Goal: Task Accomplishment & Management: Use online tool/utility

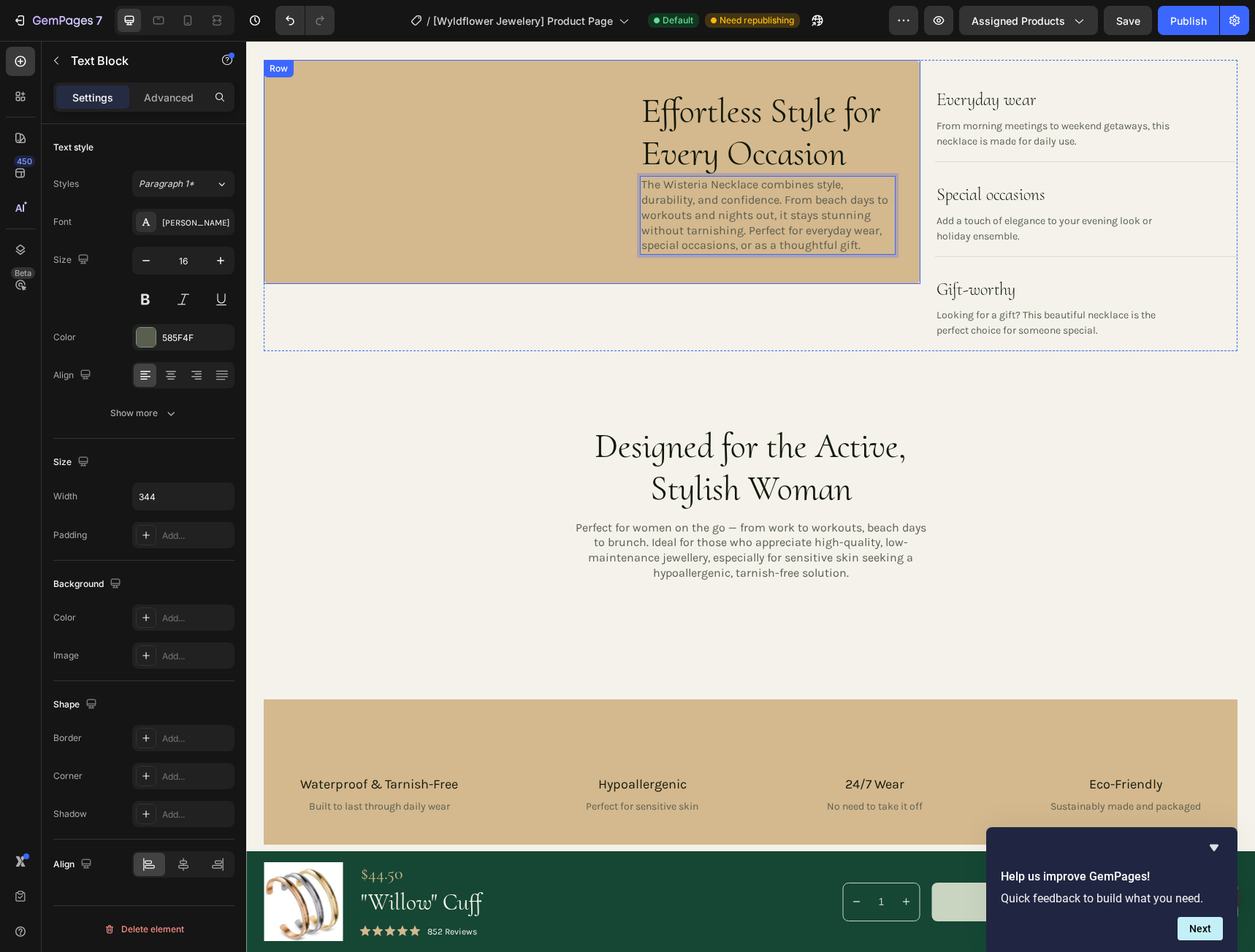
scroll to position [1825, 0]
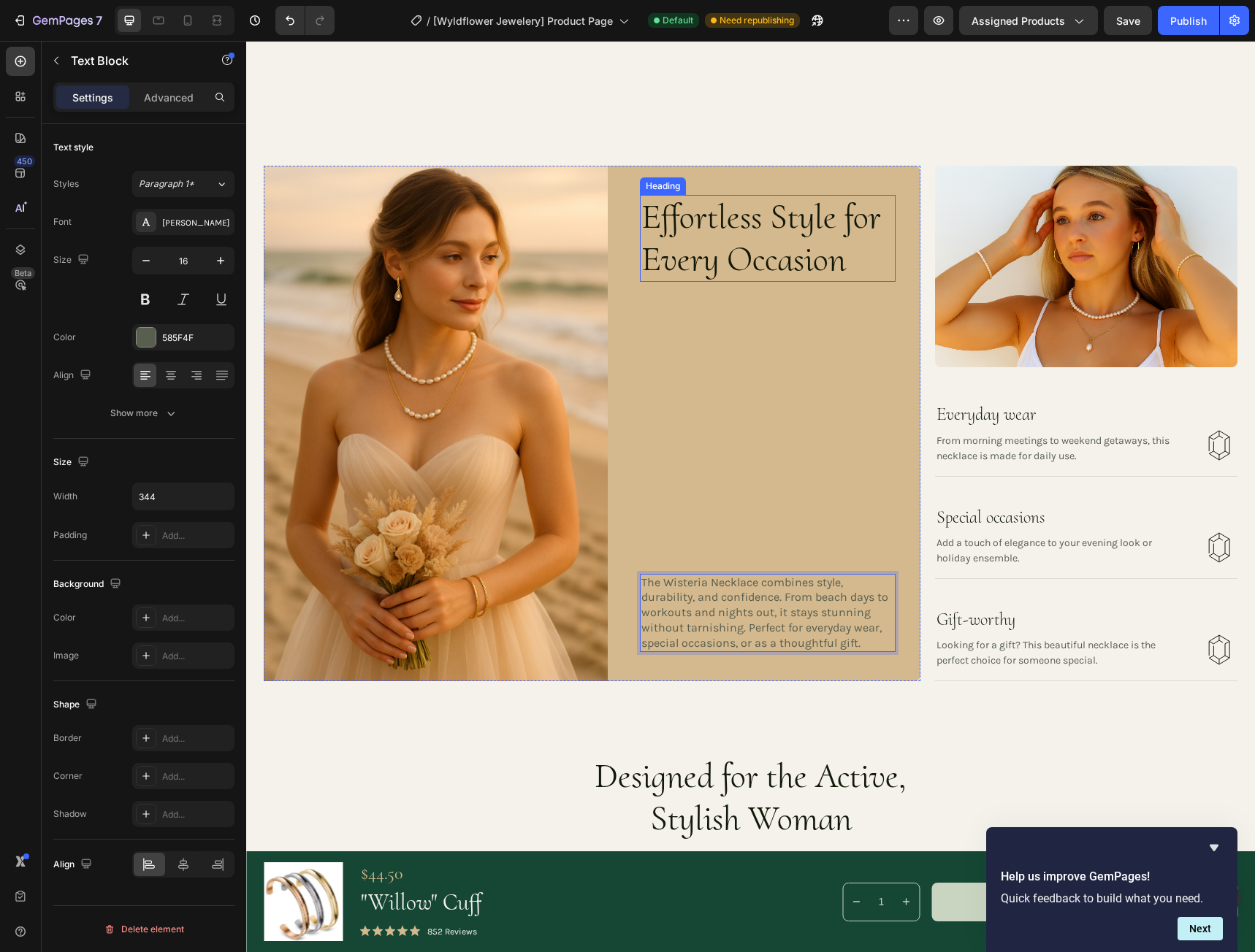
click at [836, 258] on h3 "Effortless Style for Every Occasion" at bounding box center [767, 238] width 256 height 87
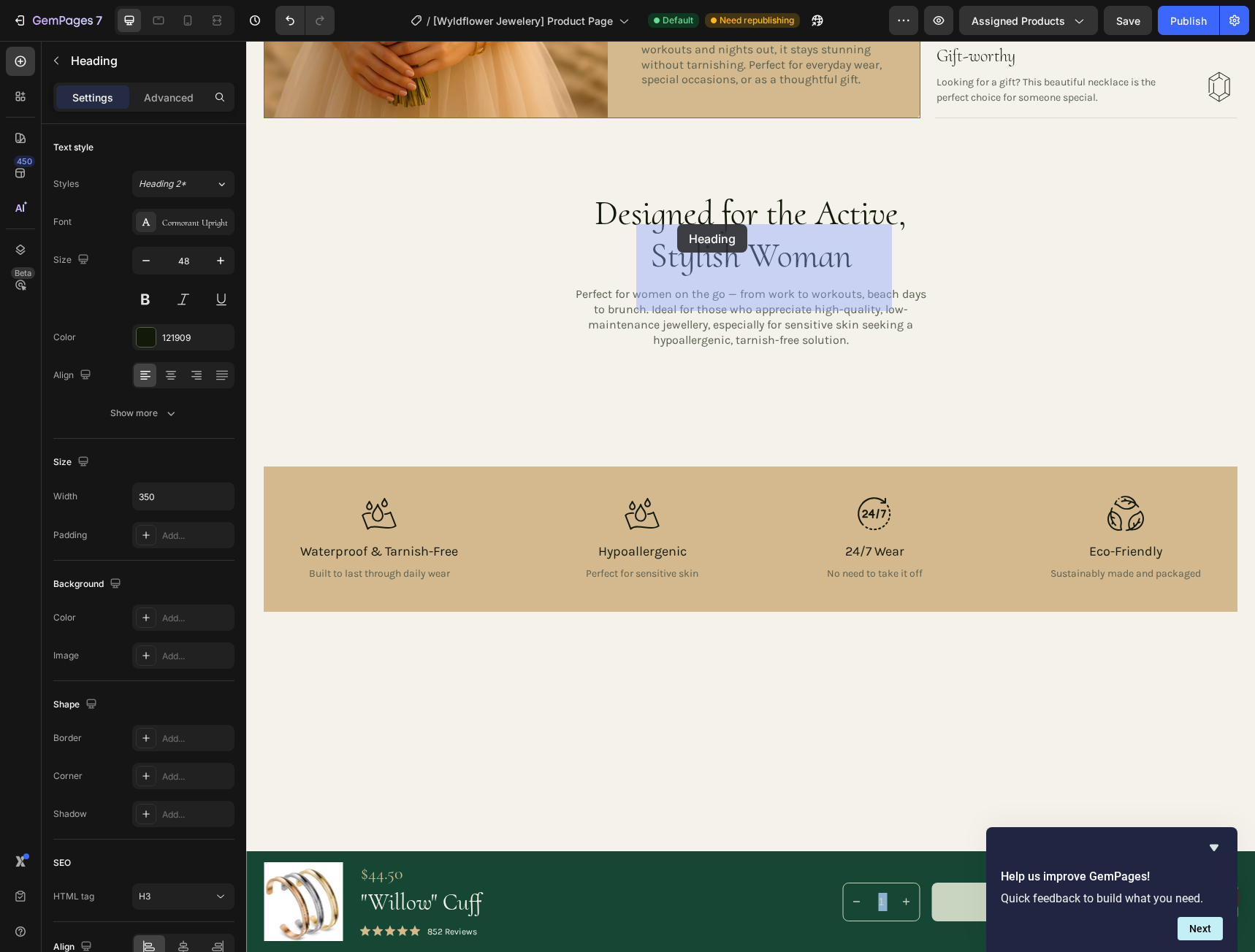
drag, startPoint x: 850, startPoint y: 268, endPoint x: 674, endPoint y: 225, distance: 181.2
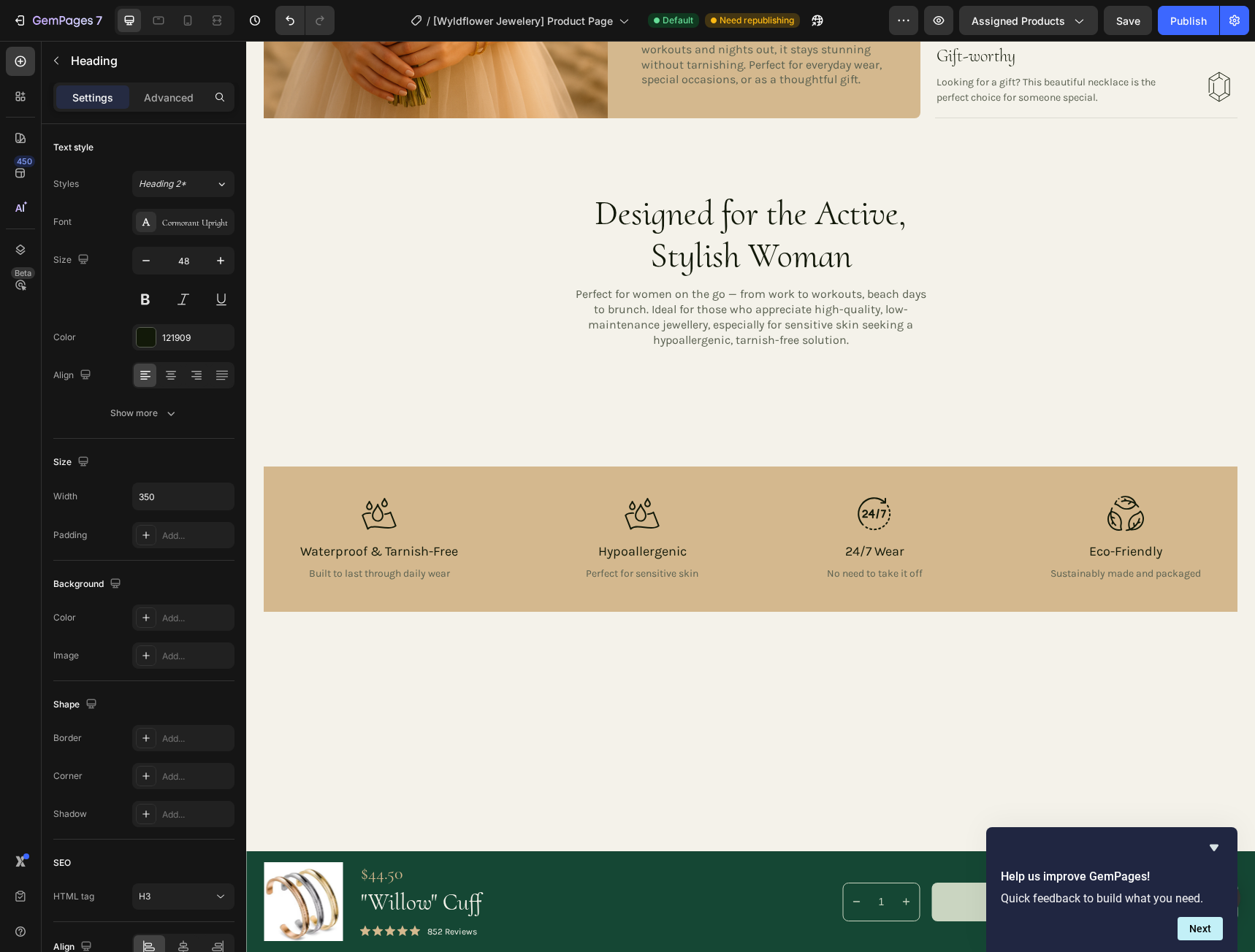
drag, startPoint x: 646, startPoint y: 216, endPoint x: 841, endPoint y: 267, distance: 201.6
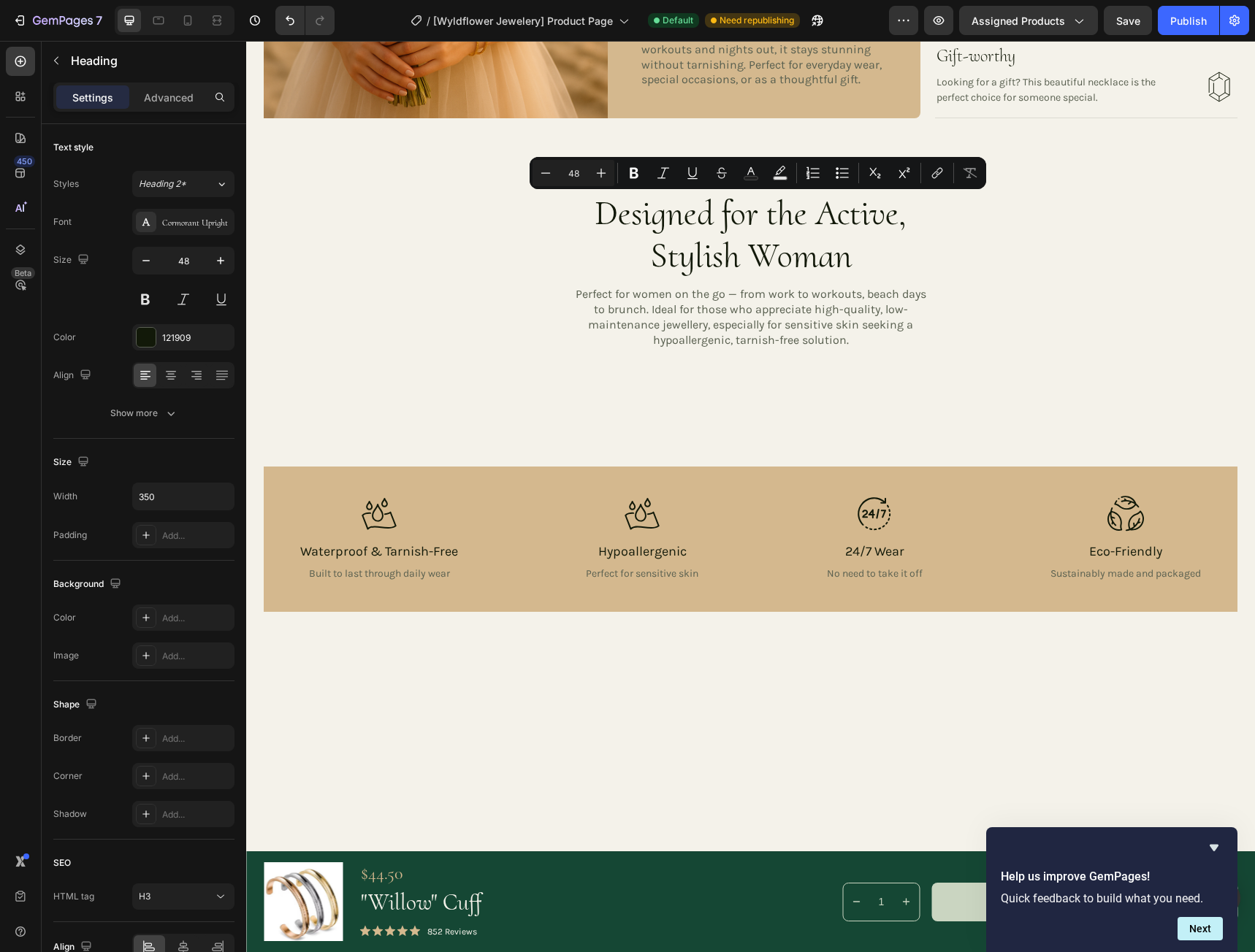
copy p "Effortless Style for Every Occasion"
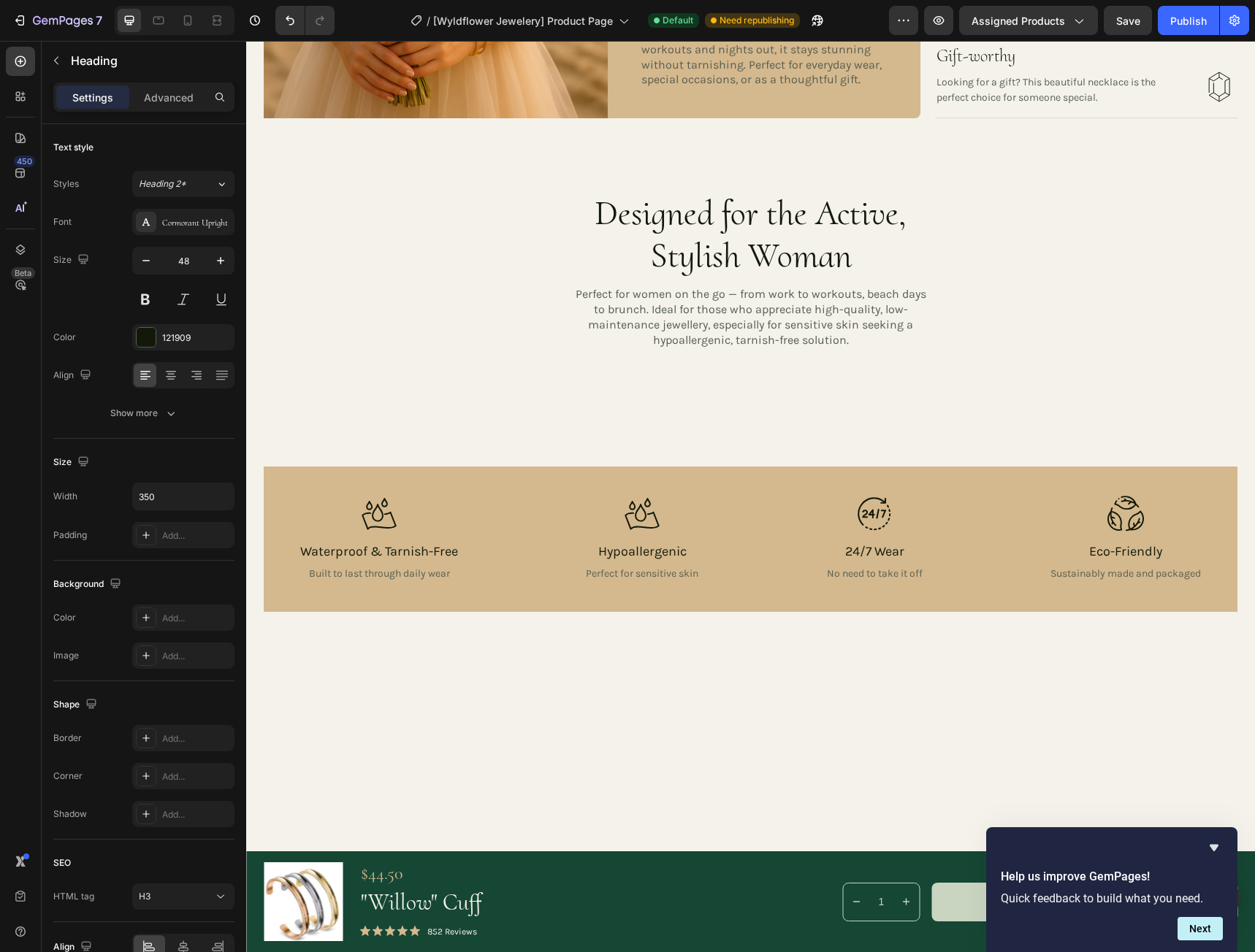
click at [167, 99] on p "Advanced" at bounding box center [168, 97] width 49 height 15
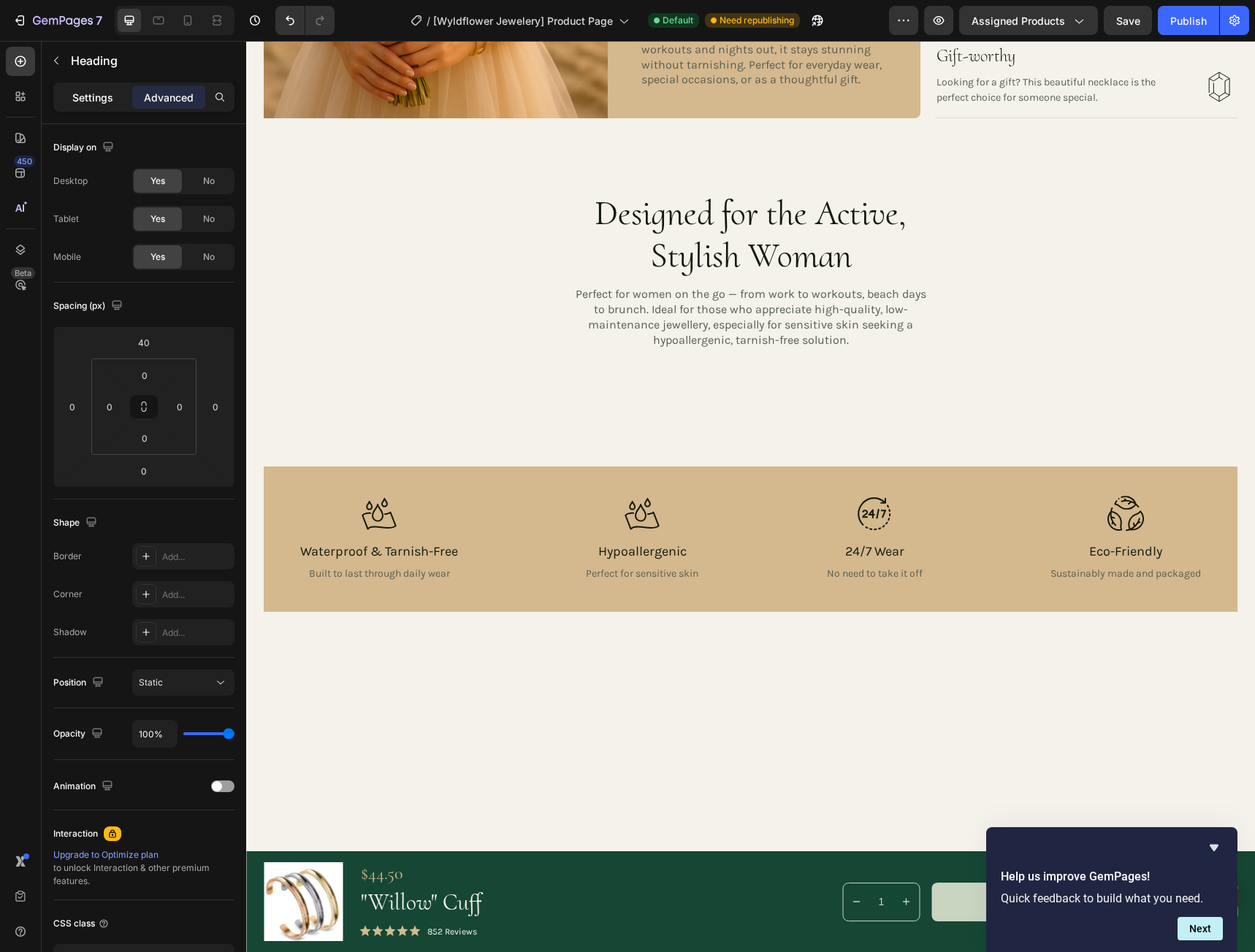
click at [93, 94] on p "Settings" at bounding box center [93, 97] width 41 height 15
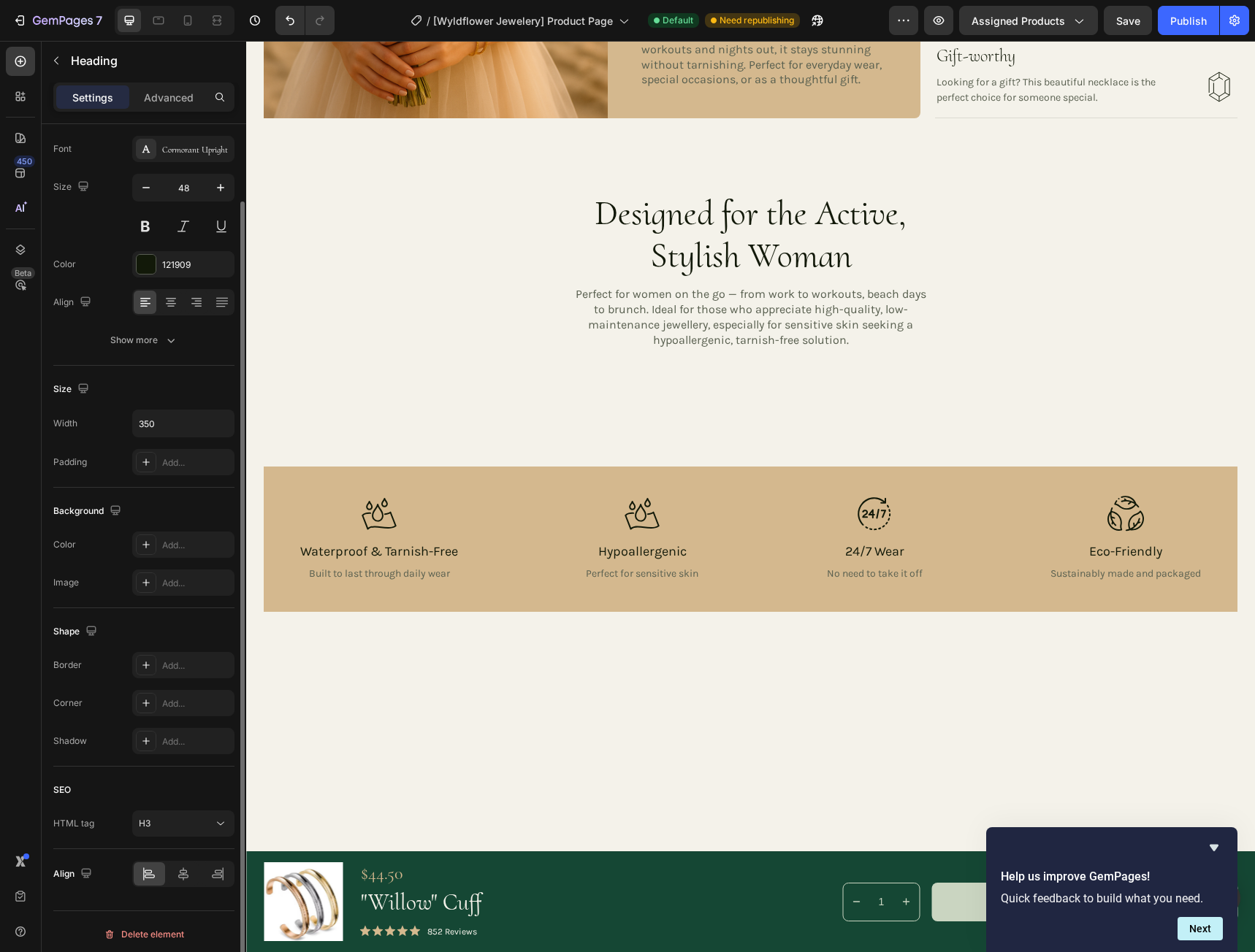
scroll to position [78, 0]
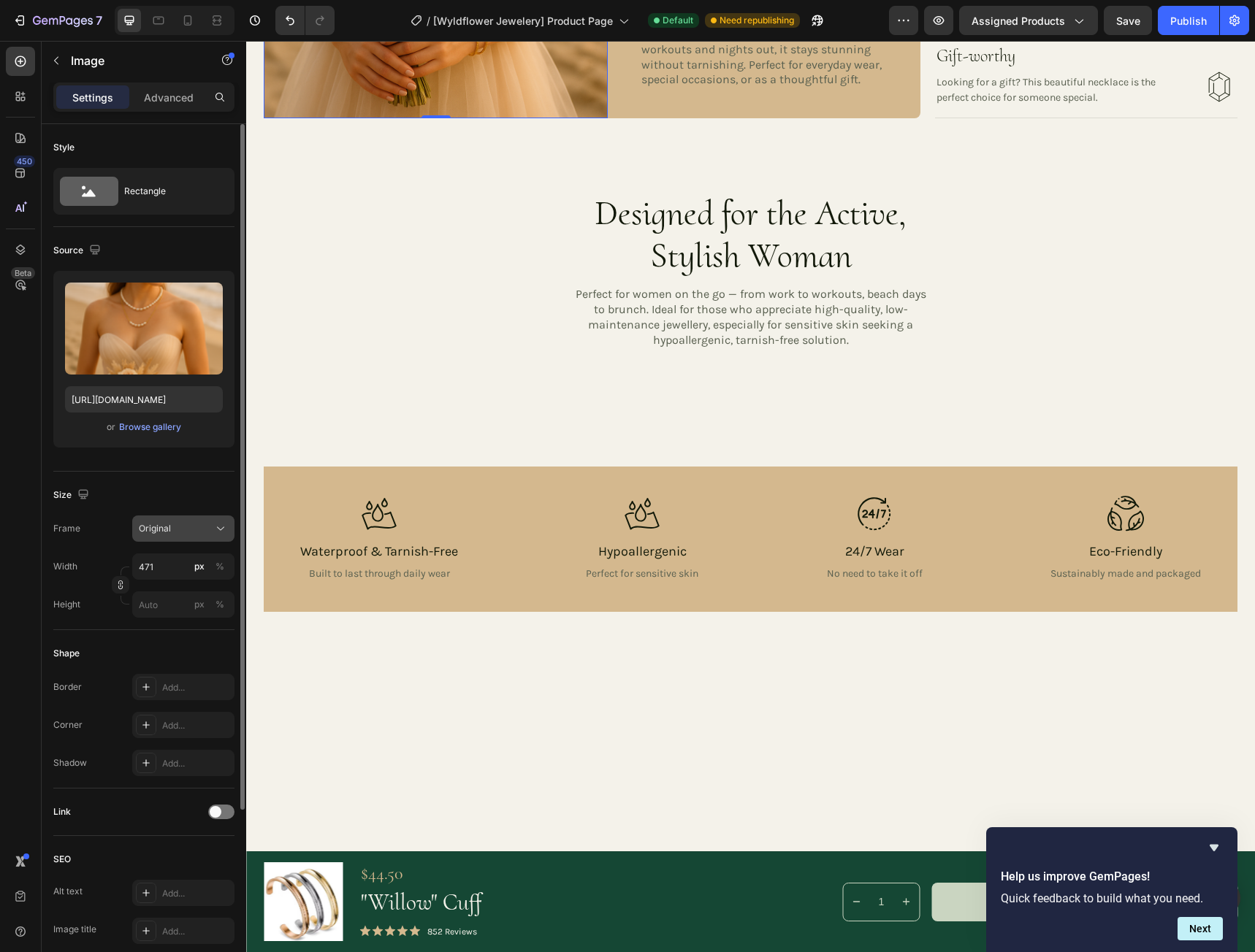
click at [189, 529] on div "Original" at bounding box center [174, 528] width 72 height 13
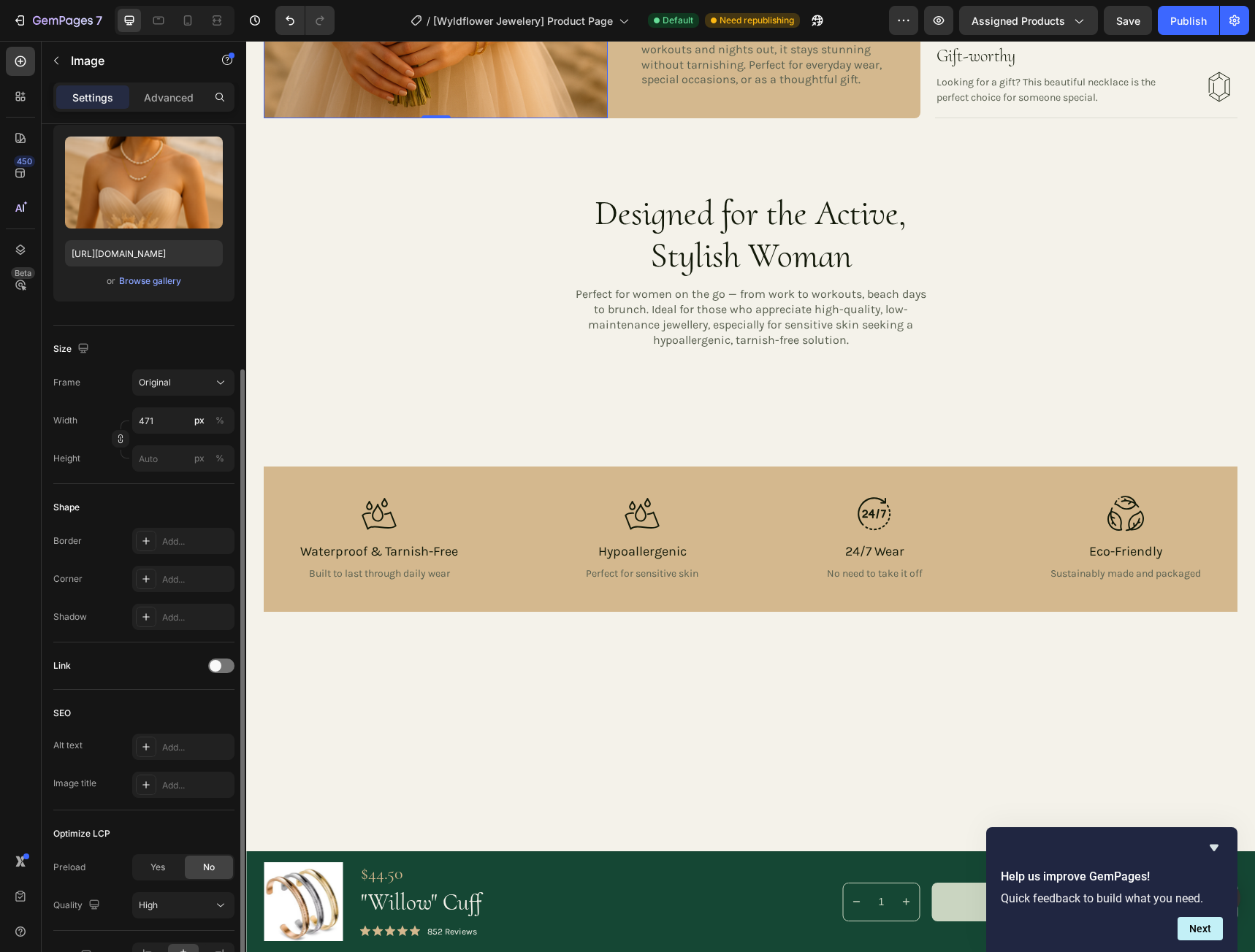
scroll to position [219, 0]
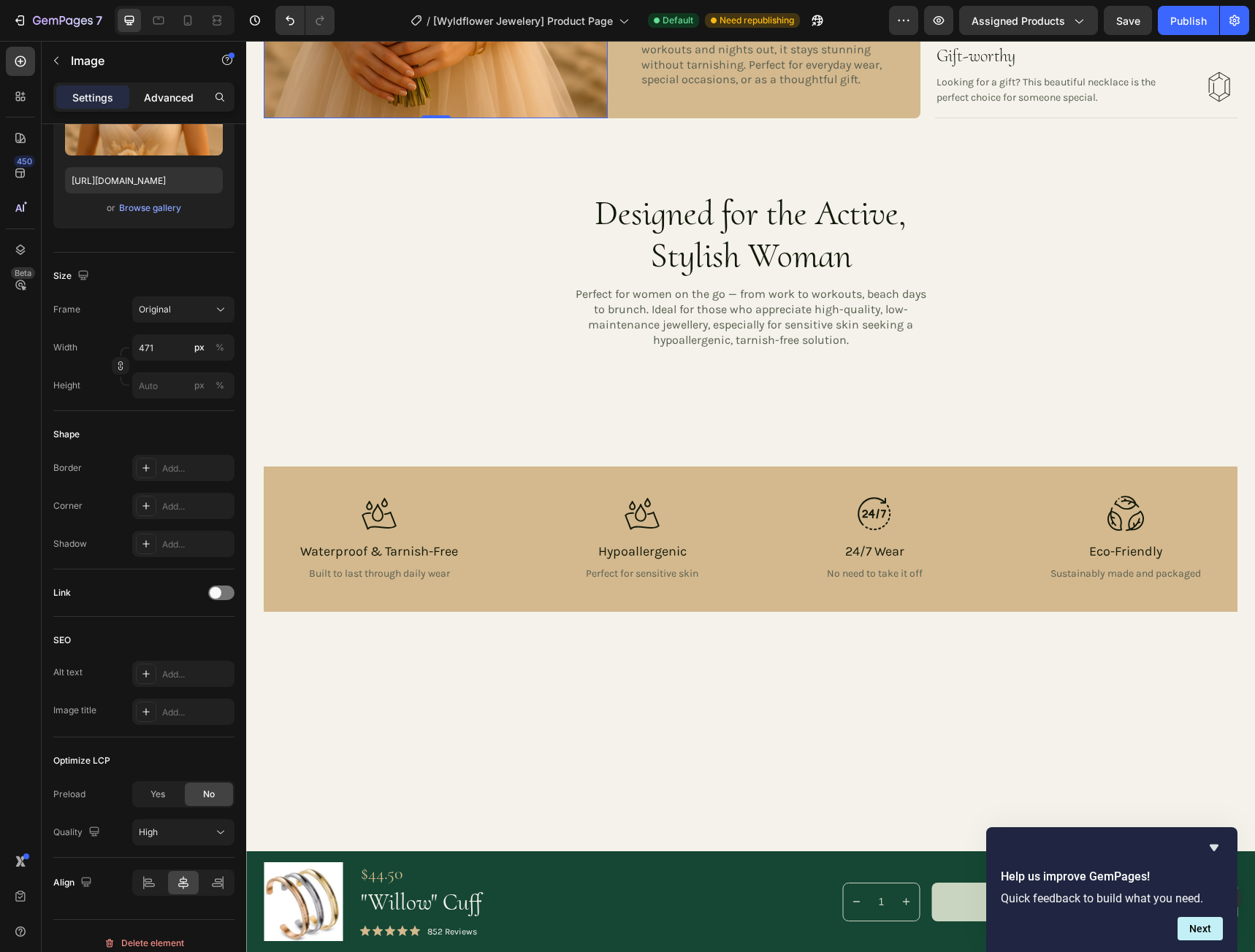
click at [190, 95] on p "Advanced" at bounding box center [168, 97] width 49 height 15
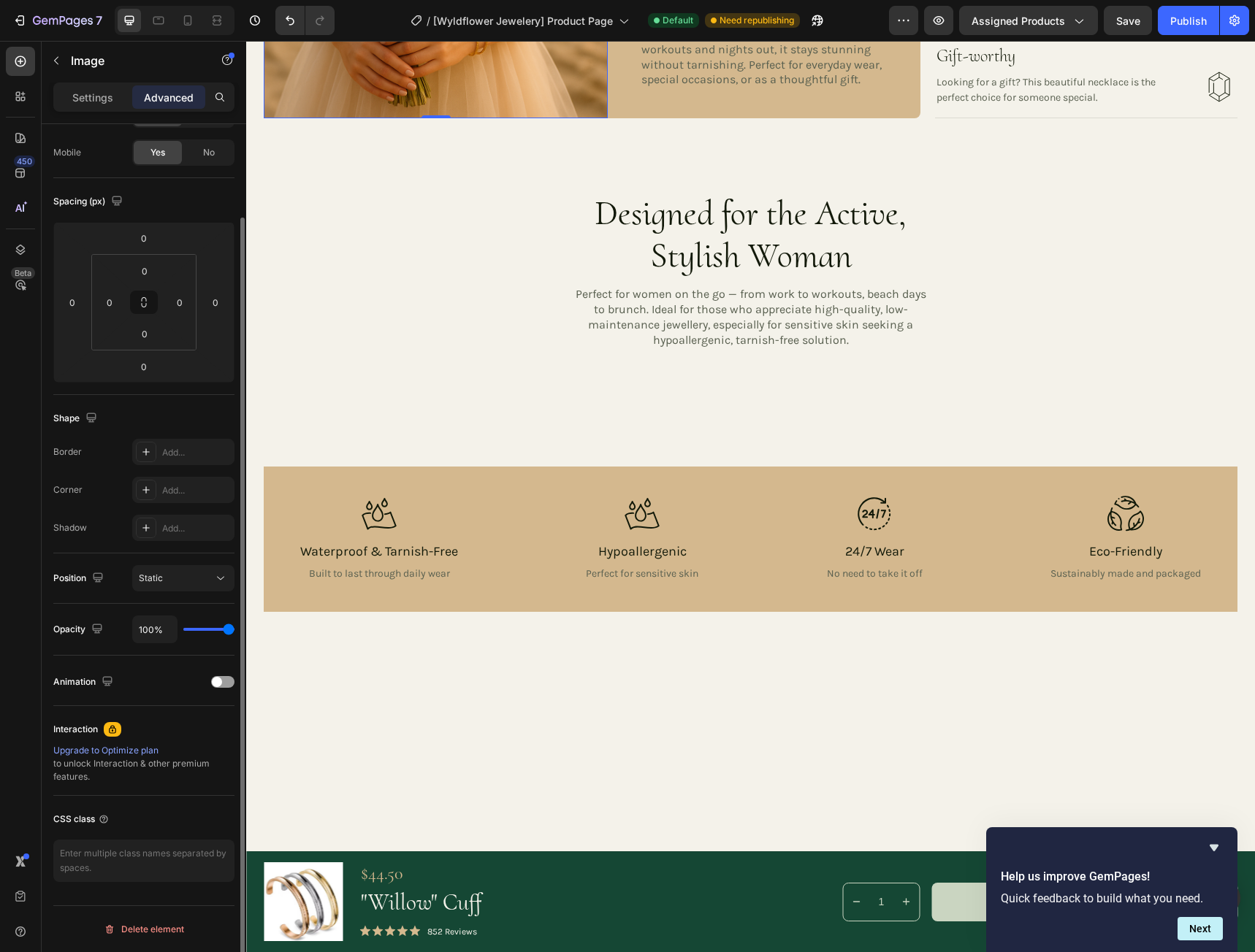
scroll to position [104, 0]
click at [106, 93] on p "Settings" at bounding box center [93, 97] width 41 height 15
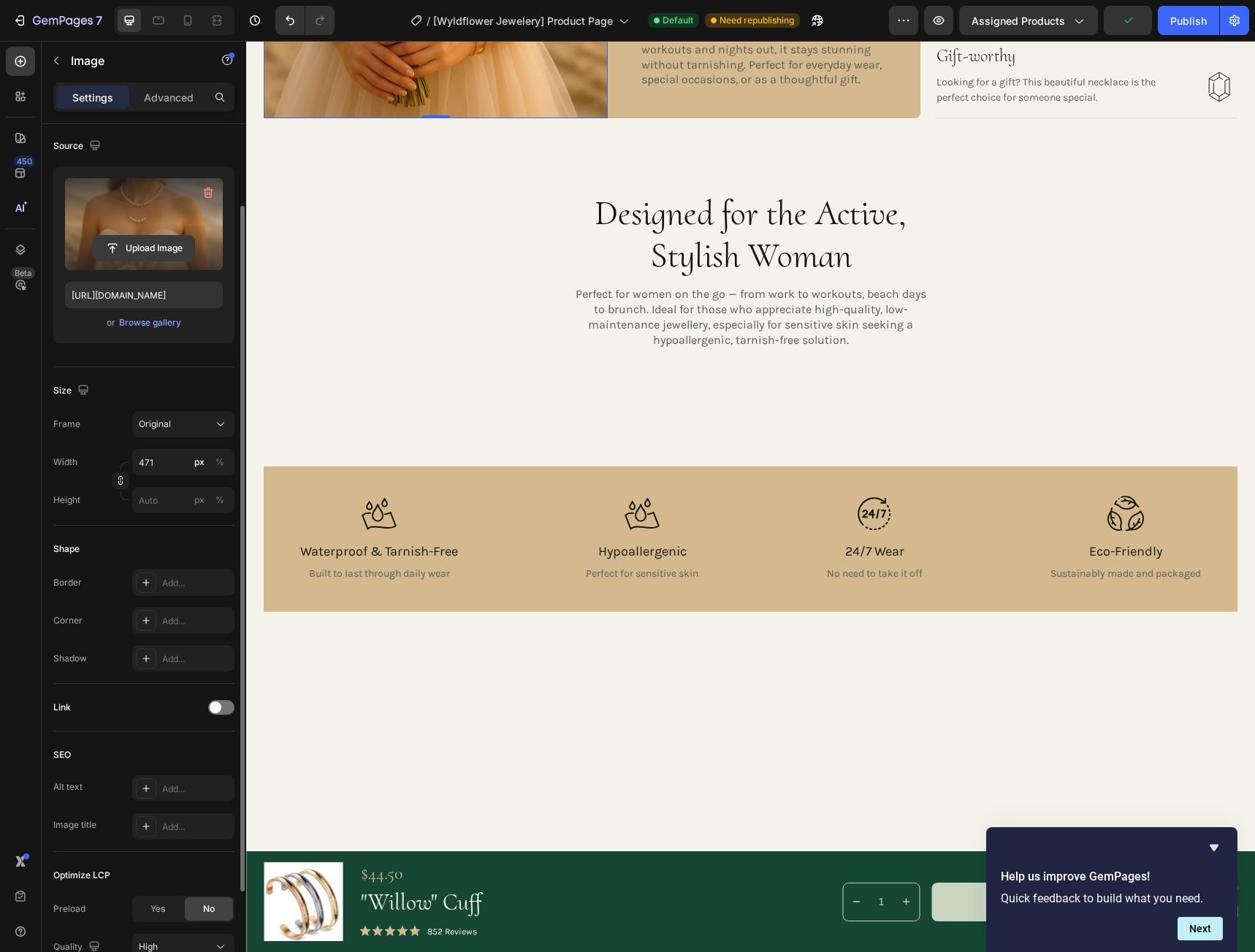
click at [137, 246] on input "file" at bounding box center [144, 249] width 101 height 25
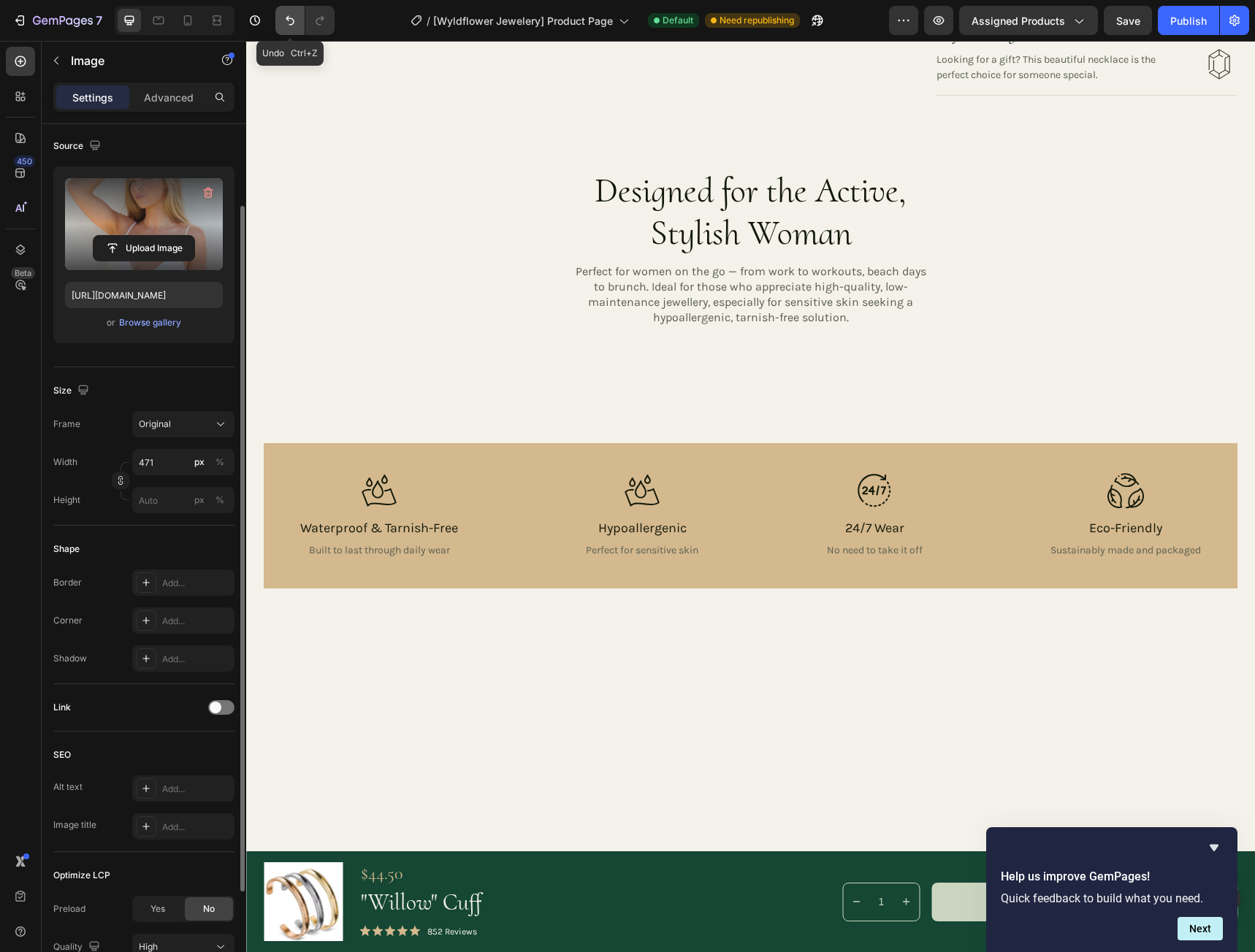
click at [293, 14] on icon "Undo/Redo" at bounding box center [290, 21] width 14 height 14
click at [286, 22] on icon "Undo/Redo" at bounding box center [290, 21] width 14 height 14
type input "[URL][DOMAIN_NAME]"
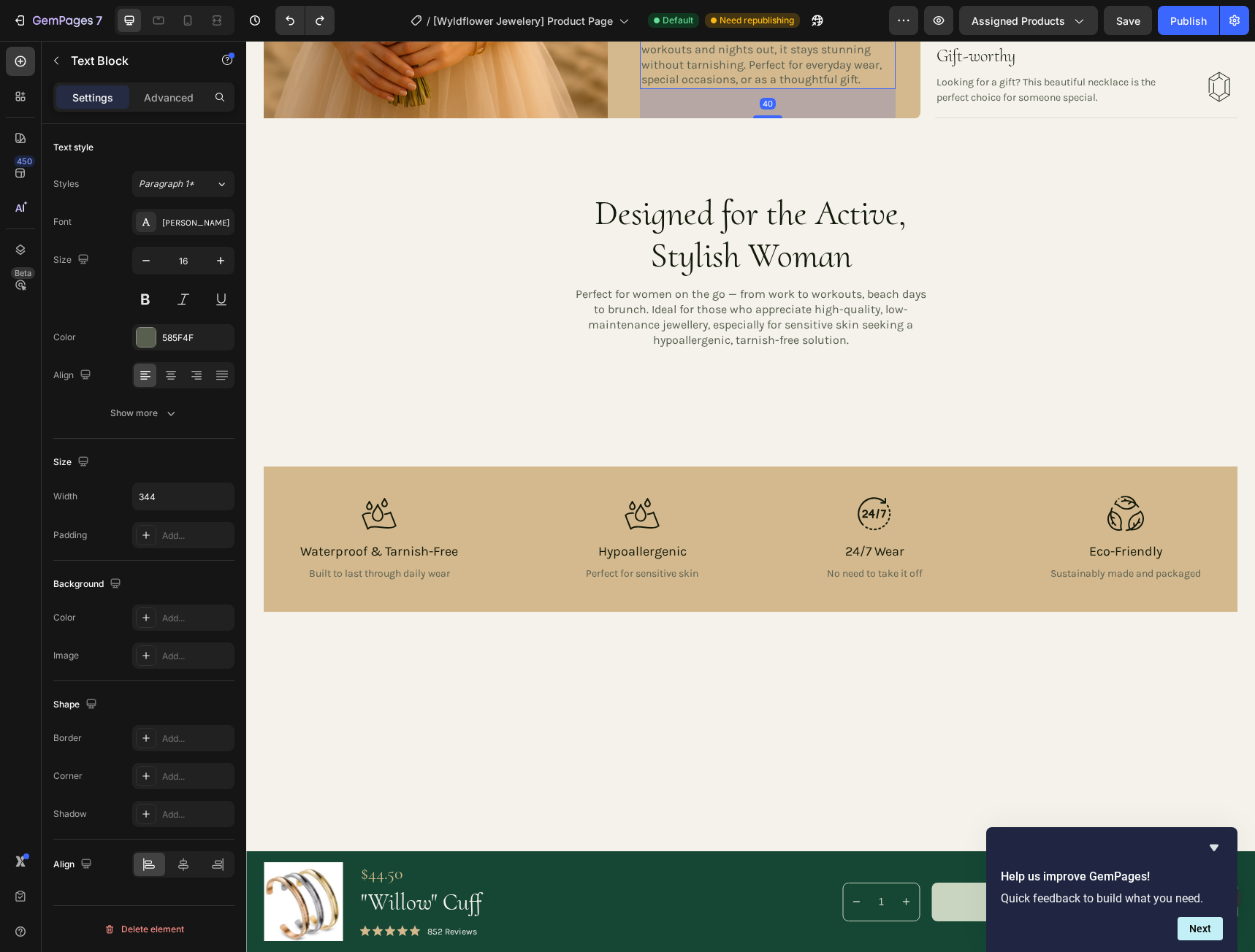
click at [752, 88] on p "The Wisteria Necklace combines style, durability, and confidence. From beach da…" at bounding box center [765, 49] width 248 height 76
drag, startPoint x: 753, startPoint y: 600, endPoint x: 756, endPoint y: 499, distance: 101.0
click at [746, 88] on p "The Wisteria Necklace combines style, durability, and confidence. From beach da…" at bounding box center [765, 49] width 248 height 76
click at [676, 88] on p "The Wisteria Necklace combines style, durability, and confidence. From beach da…" at bounding box center [765, 49] width 248 height 76
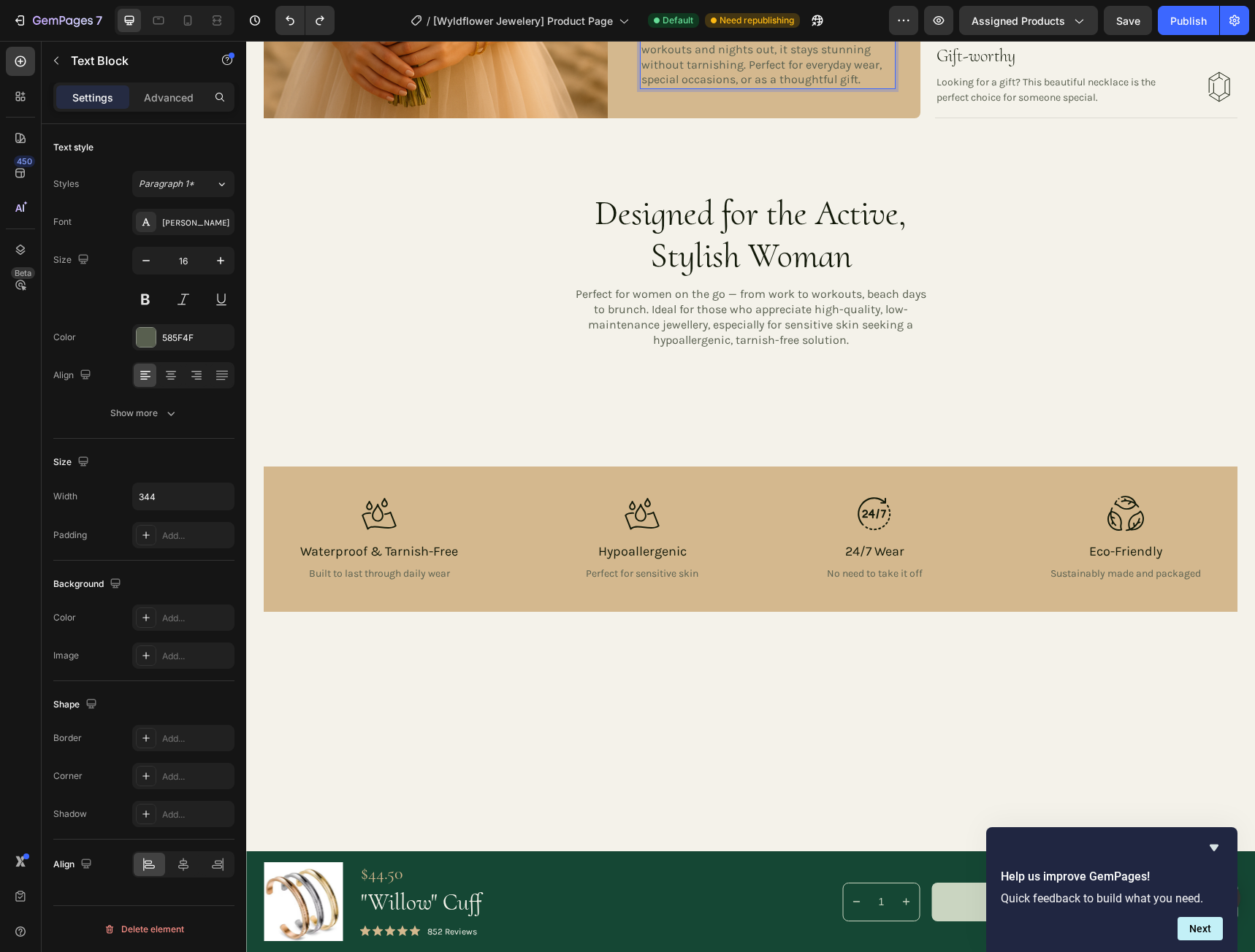
click at [662, 88] on p "The Wisteria Necklace combines style, durability, and confidence. From beach da…" at bounding box center [765, 49] width 248 height 76
click at [705, 88] on p "The Wisteria Necklace combines style, durability, and confidence. From beach da…" at bounding box center [765, 49] width 248 height 76
drag, startPoint x: 705, startPoint y: 576, endPoint x: 637, endPoint y: 576, distance: 68.0
click at [640, 89] on div "The Wisteria Necklace combines style, durability, and confidence. From beach da…" at bounding box center [765, 49] width 252 height 79
click at [662, 88] on p "Our jewellery is designed for combines style, durability, and confidence. From …" at bounding box center [765, 49] width 248 height 76
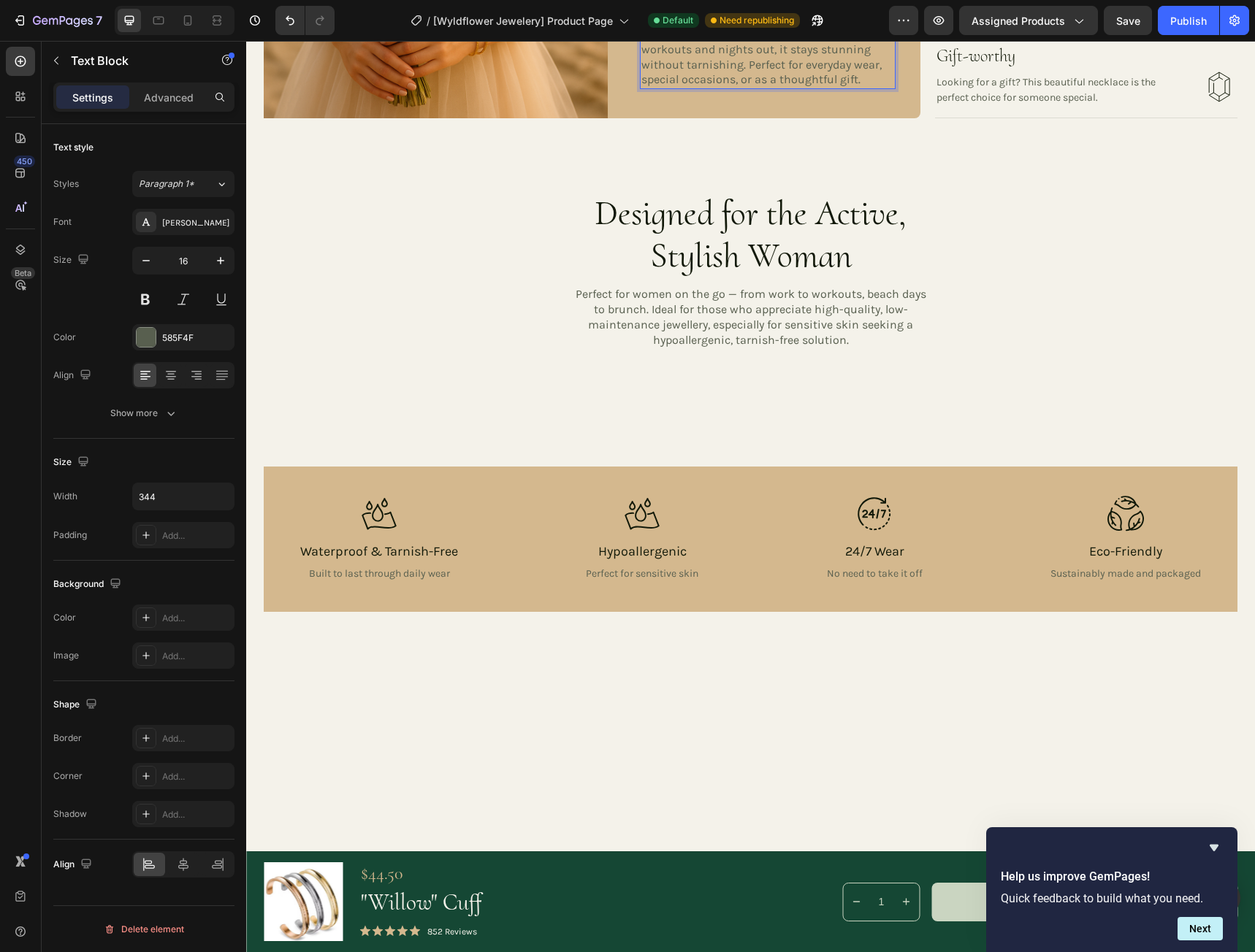
click at [795, 88] on p "Our Jewellery is designed for combines style, durability, and confidence. From …" at bounding box center [765, 49] width 248 height 76
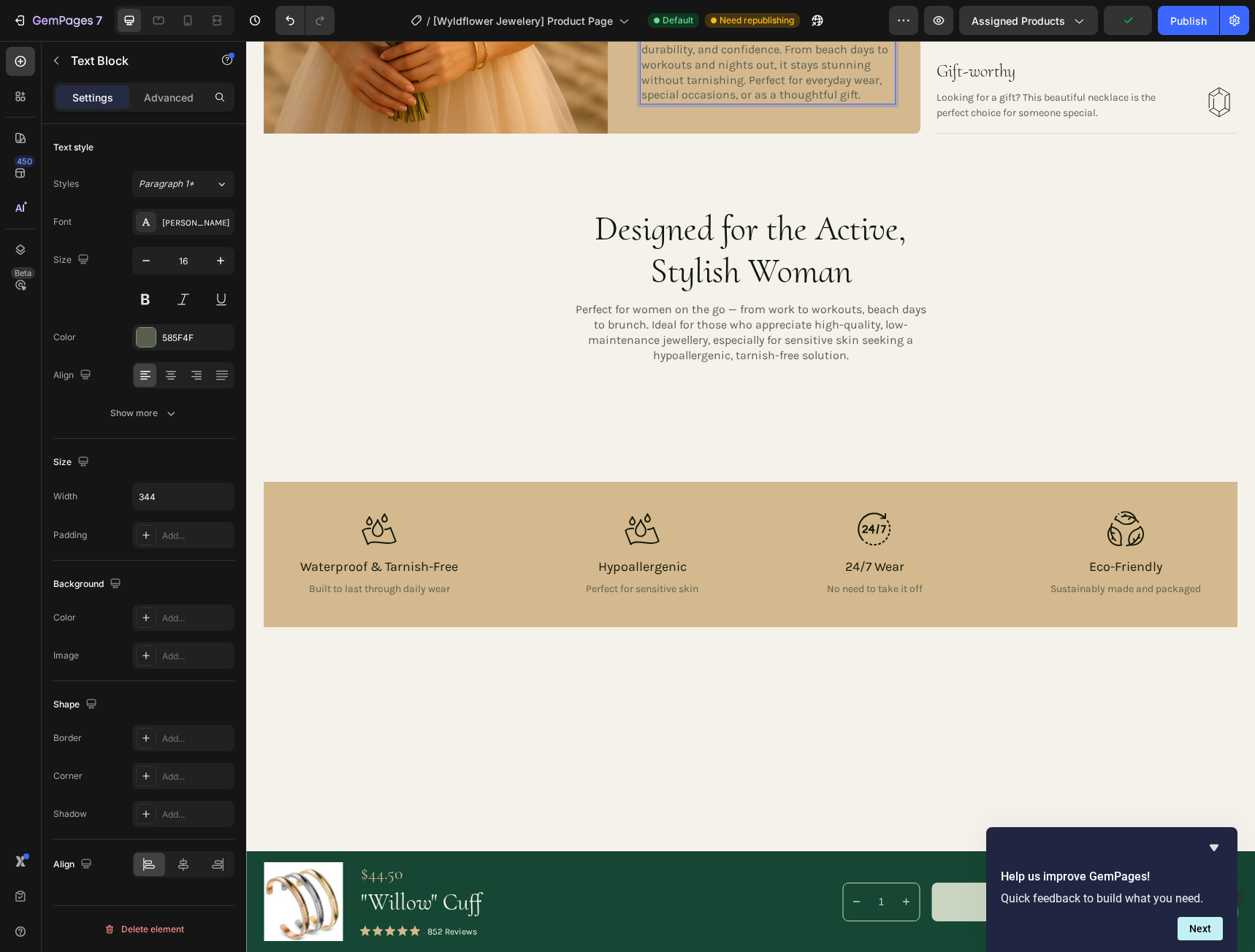
click at [822, 103] on p "Our Jewellery is designed for from 316L Premium Stainless Steelcombines style, …" at bounding box center [765, 57] width 248 height 92
click at [772, 103] on p "Our Jewellery is designed for from 316L Premium Stainless Steelcombines style, …" at bounding box center [765, 57] width 248 height 92
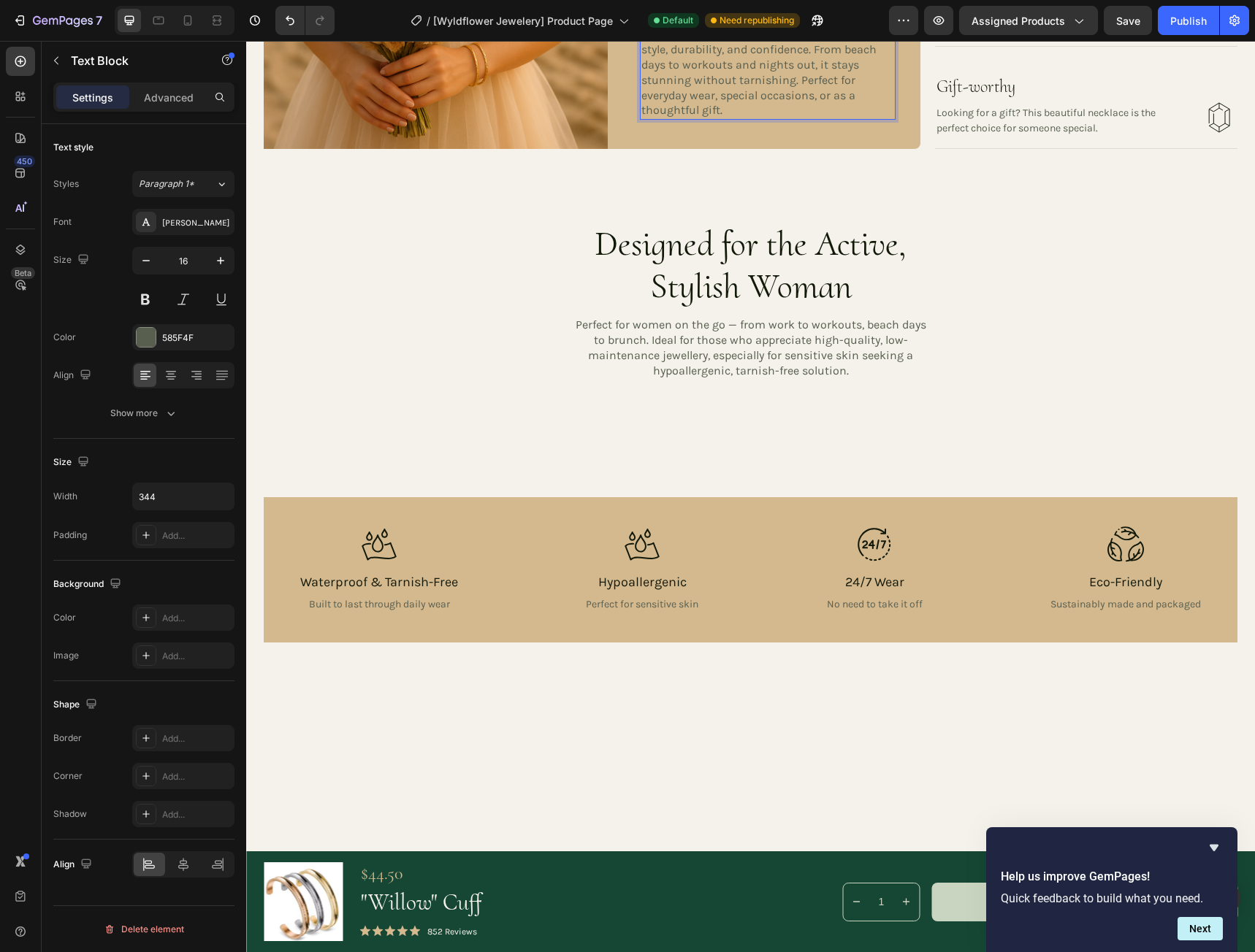
click at [809, 119] on p "Our Jewellery is designed for from 316L Premium Stainless Steel which combines …" at bounding box center [765, 66] width 248 height 107
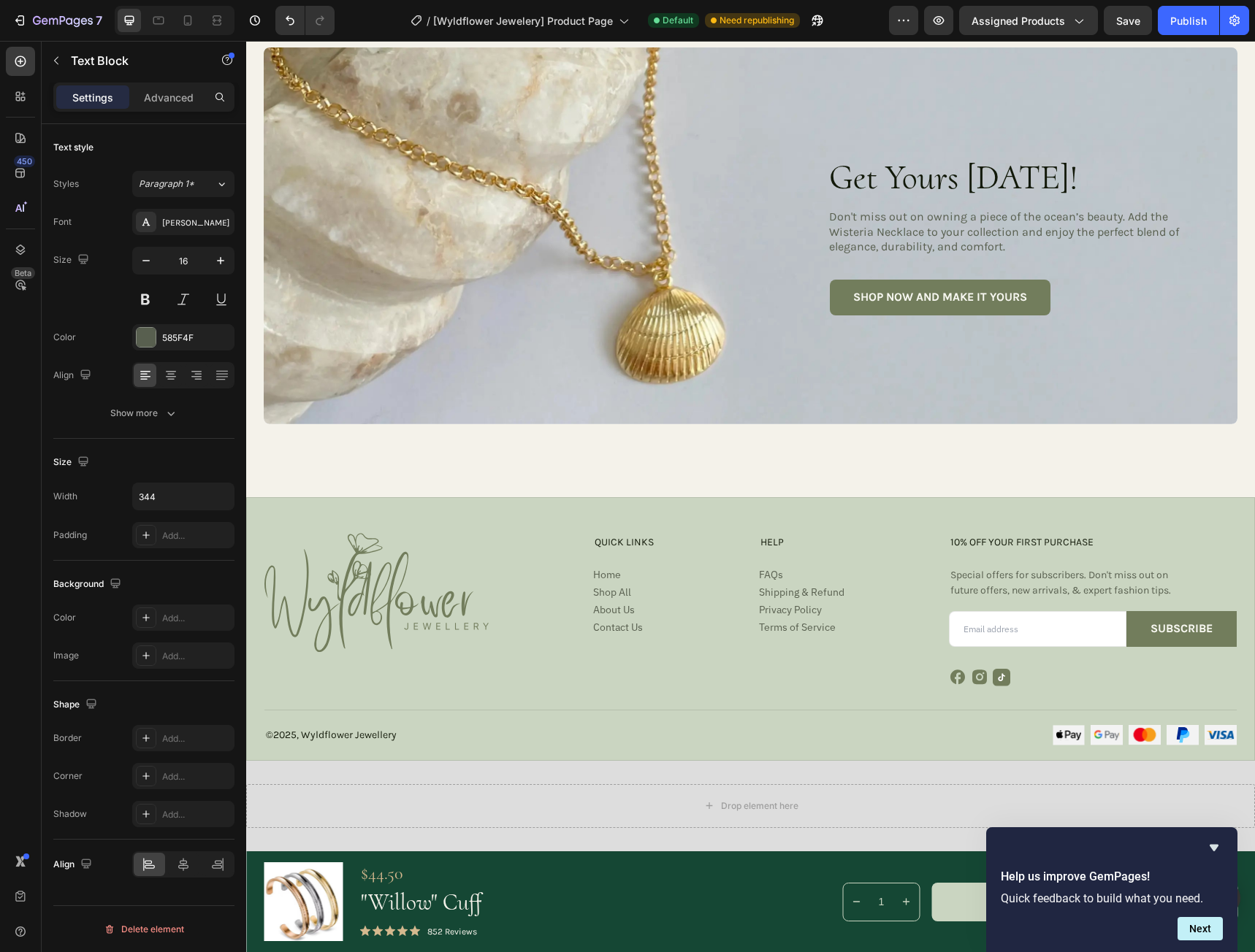
scroll to position [4496, 0]
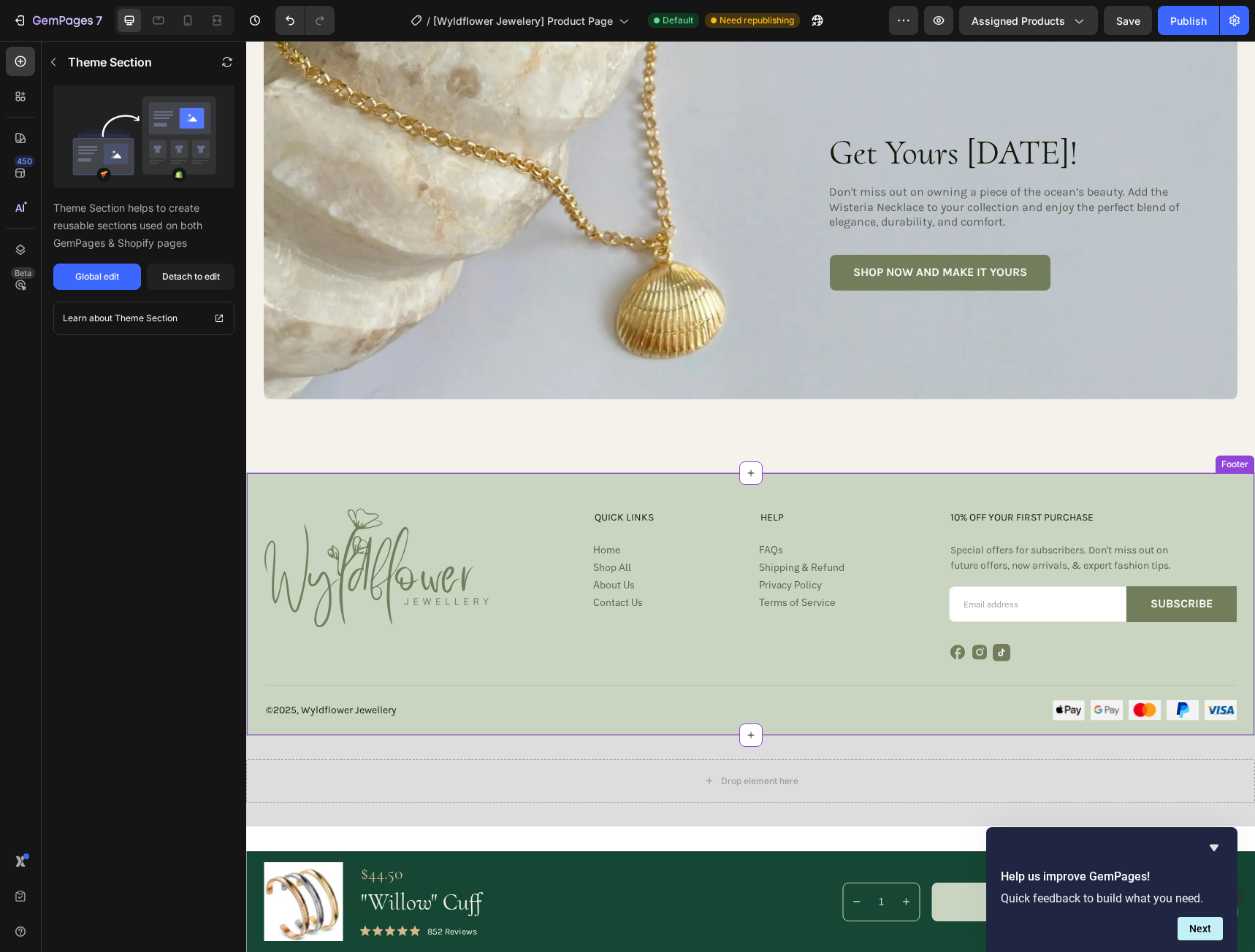
click at [851, 534] on div "Image QUICK LINKS Heading Home Button Shop All Button About Us Button Contact U…" at bounding box center [750, 585] width 972 height 154
click at [50, 63] on icon "button" at bounding box center [53, 62] width 12 height 12
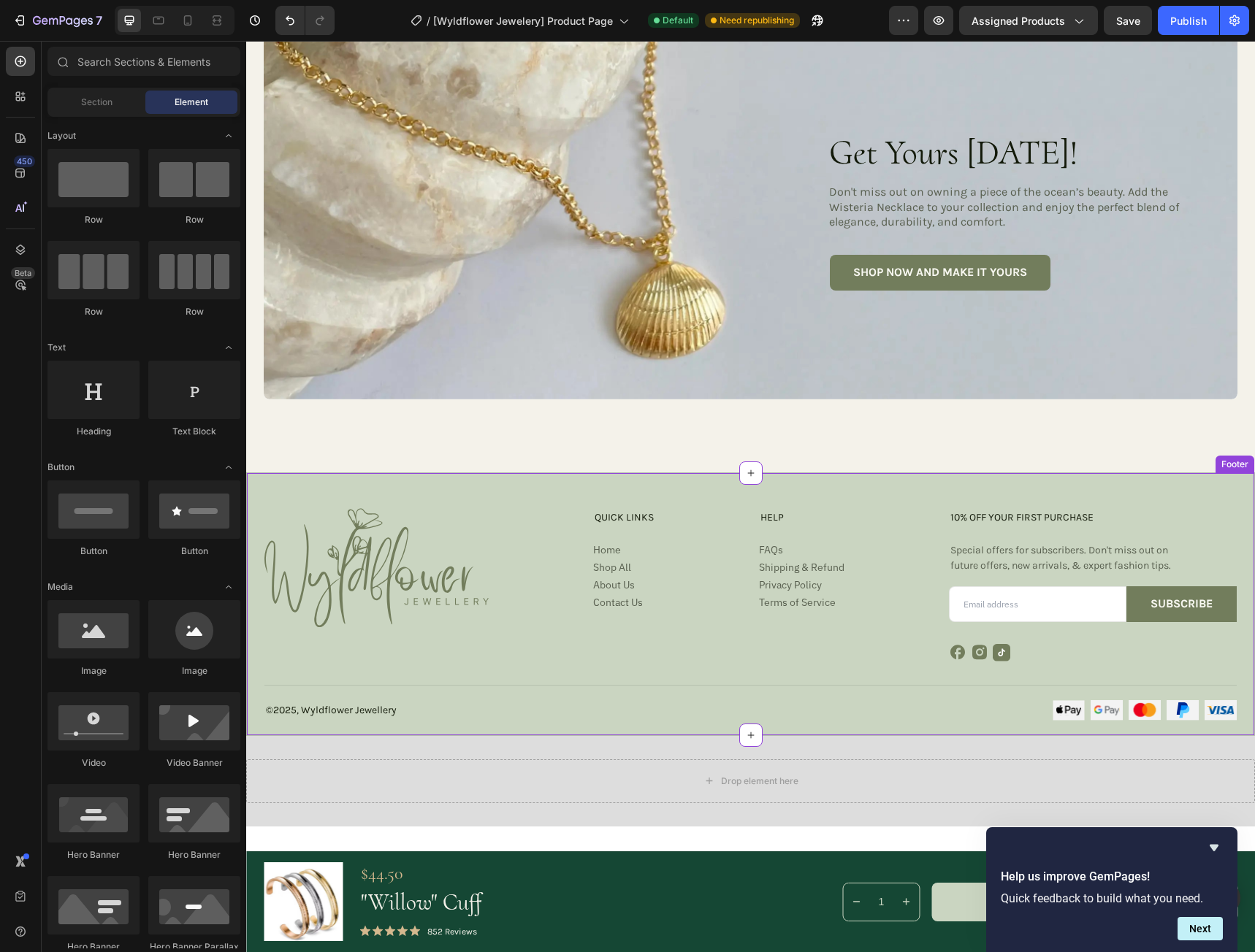
click at [529, 532] on div "Image QUICK LINKS Heading Home Button Shop All Button About Us Button Contact U…" at bounding box center [750, 585] width 972 height 154
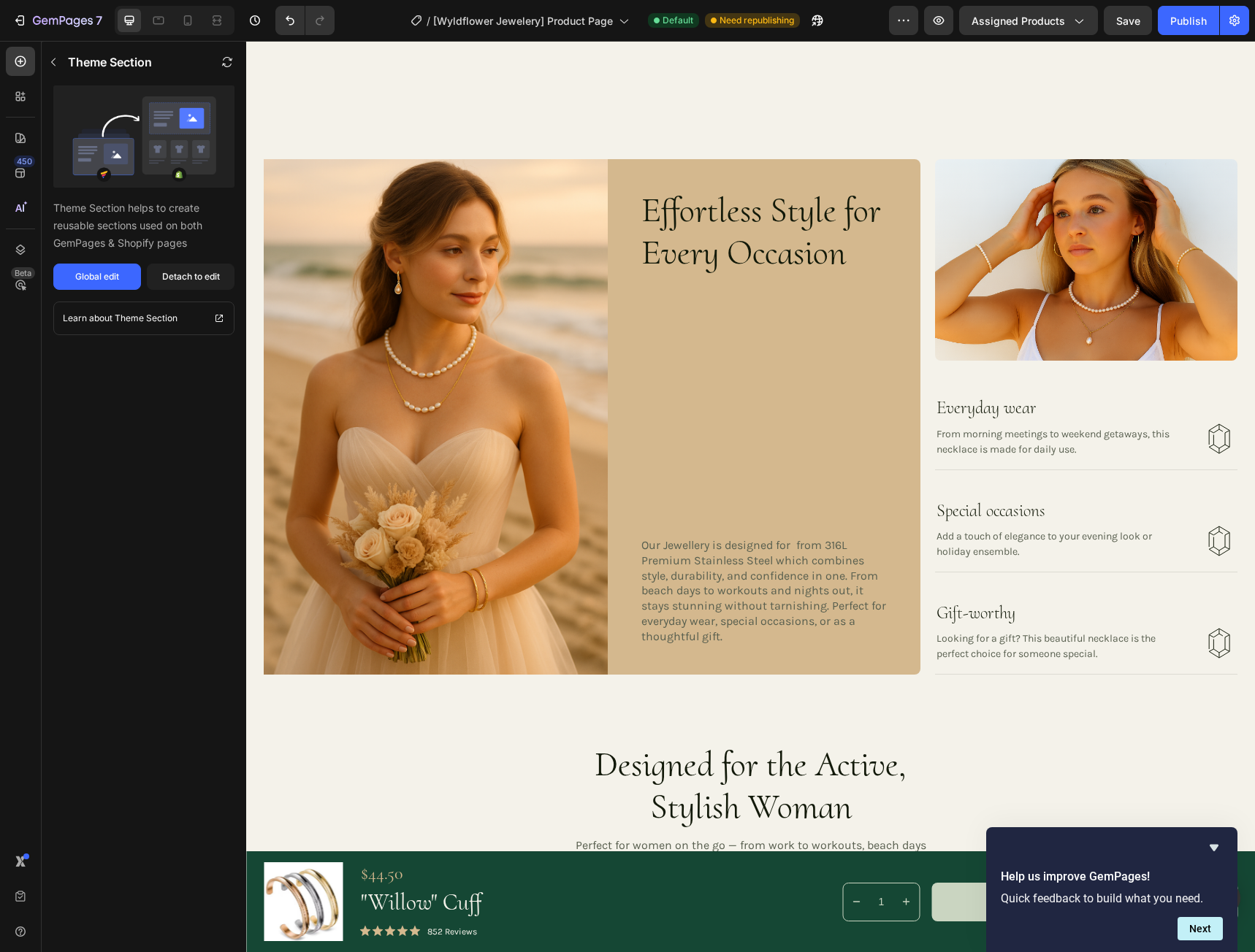
scroll to position [1767, 0]
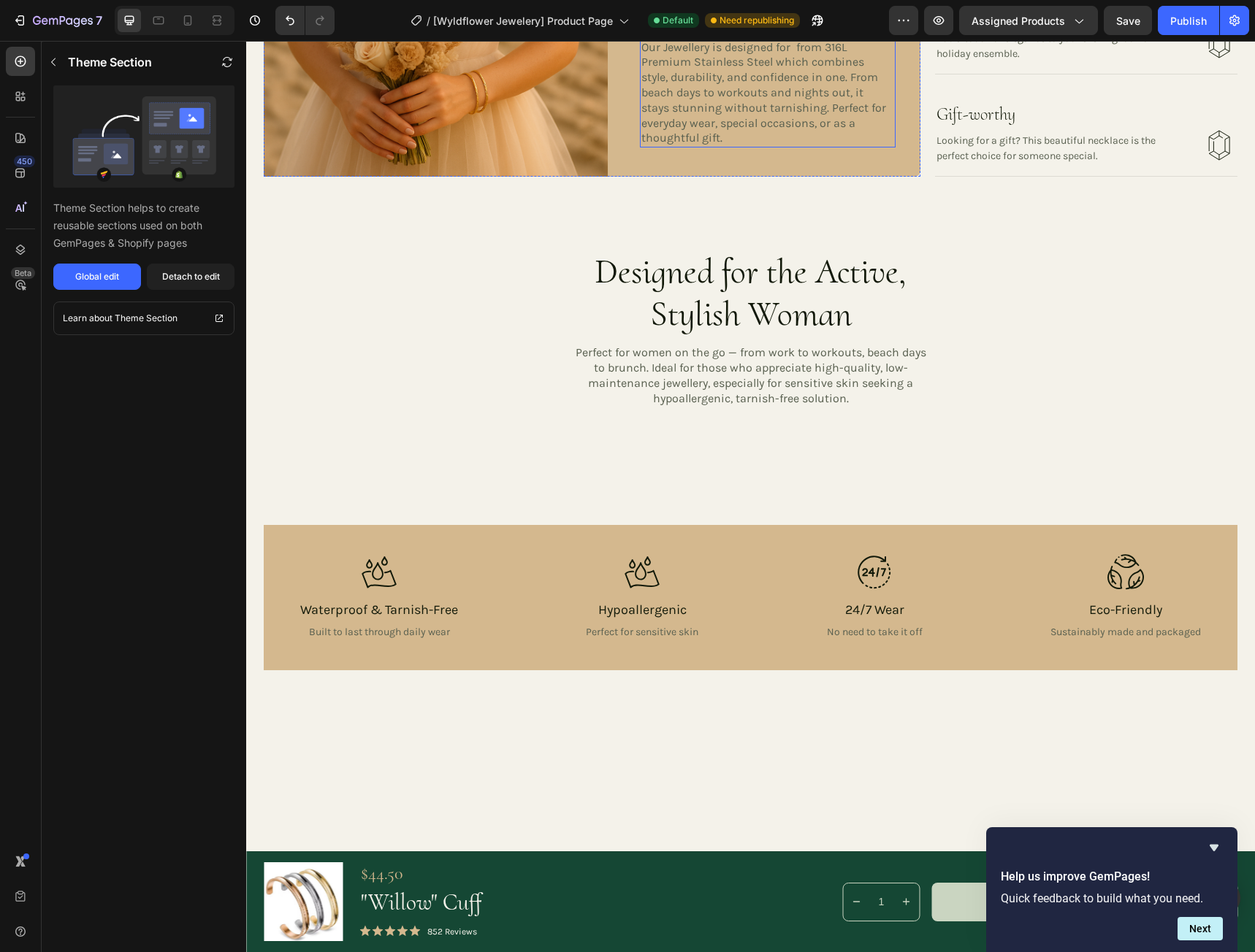
click at [679, 146] on p "Our Jewellery is designed for from 316L Premium Stainless Steel which combines …" at bounding box center [765, 93] width 248 height 107
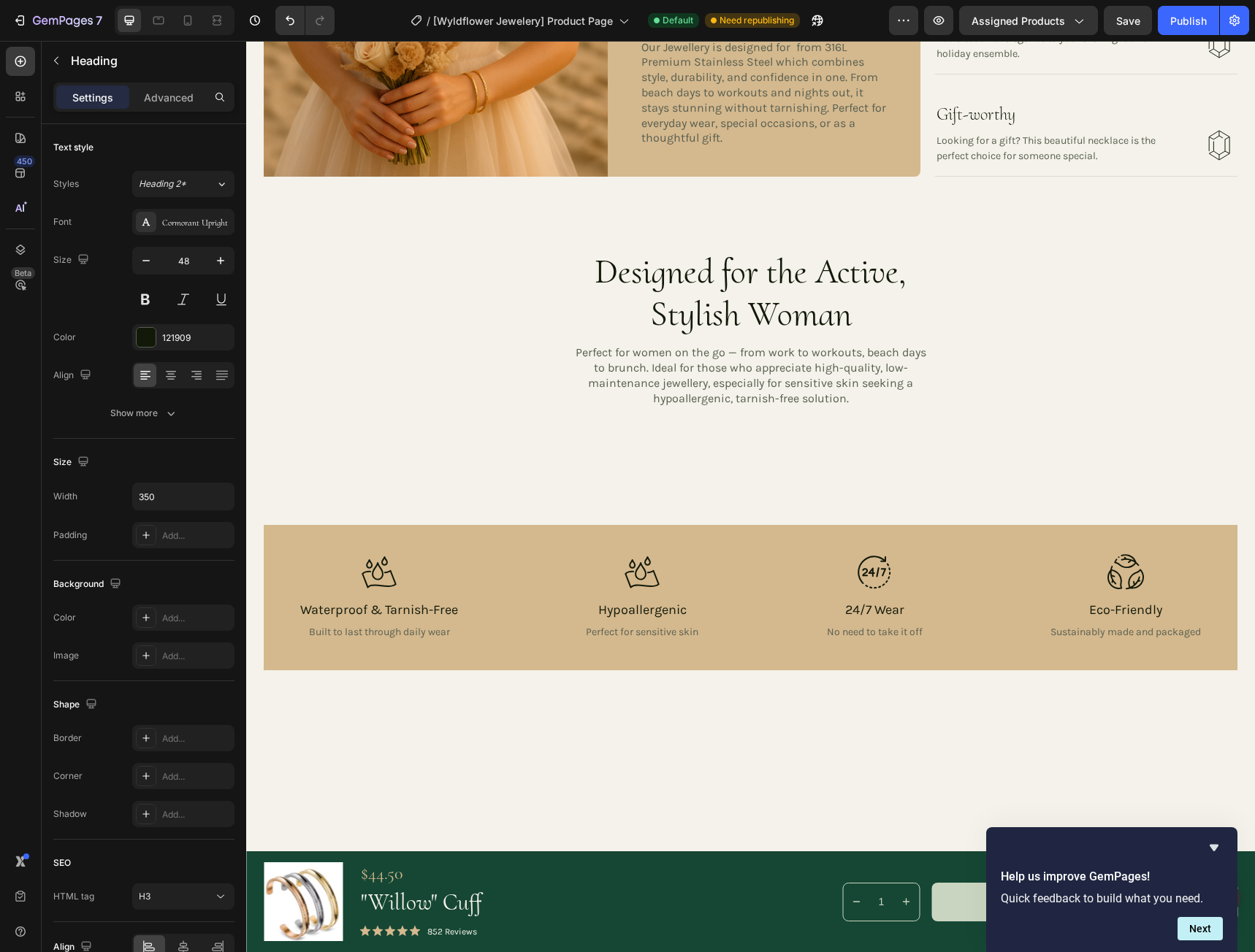
click at [218, 189] on icon at bounding box center [222, 184] width 13 height 14
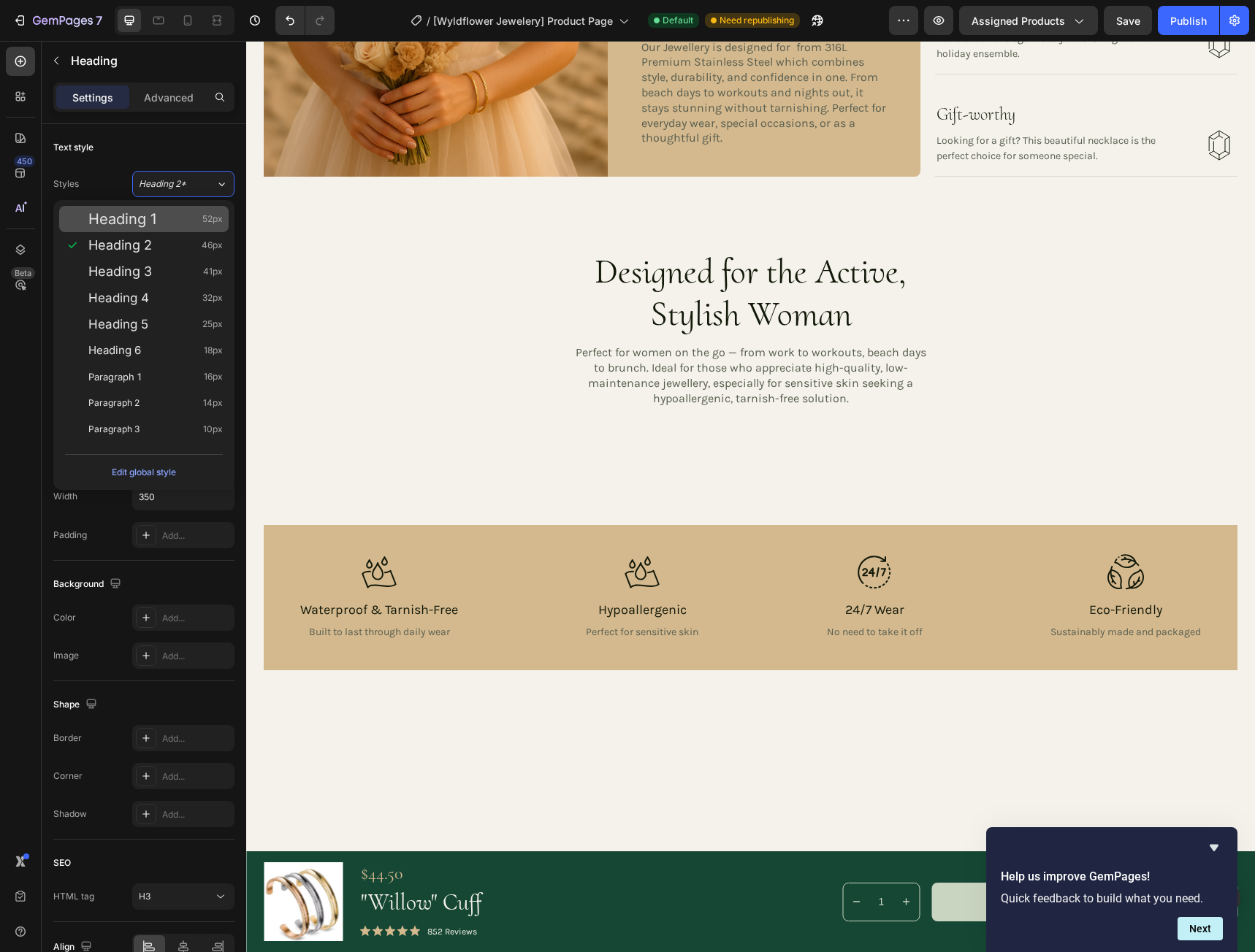
click at [164, 210] on div "Heading 1 52px" at bounding box center [144, 218] width 170 height 26
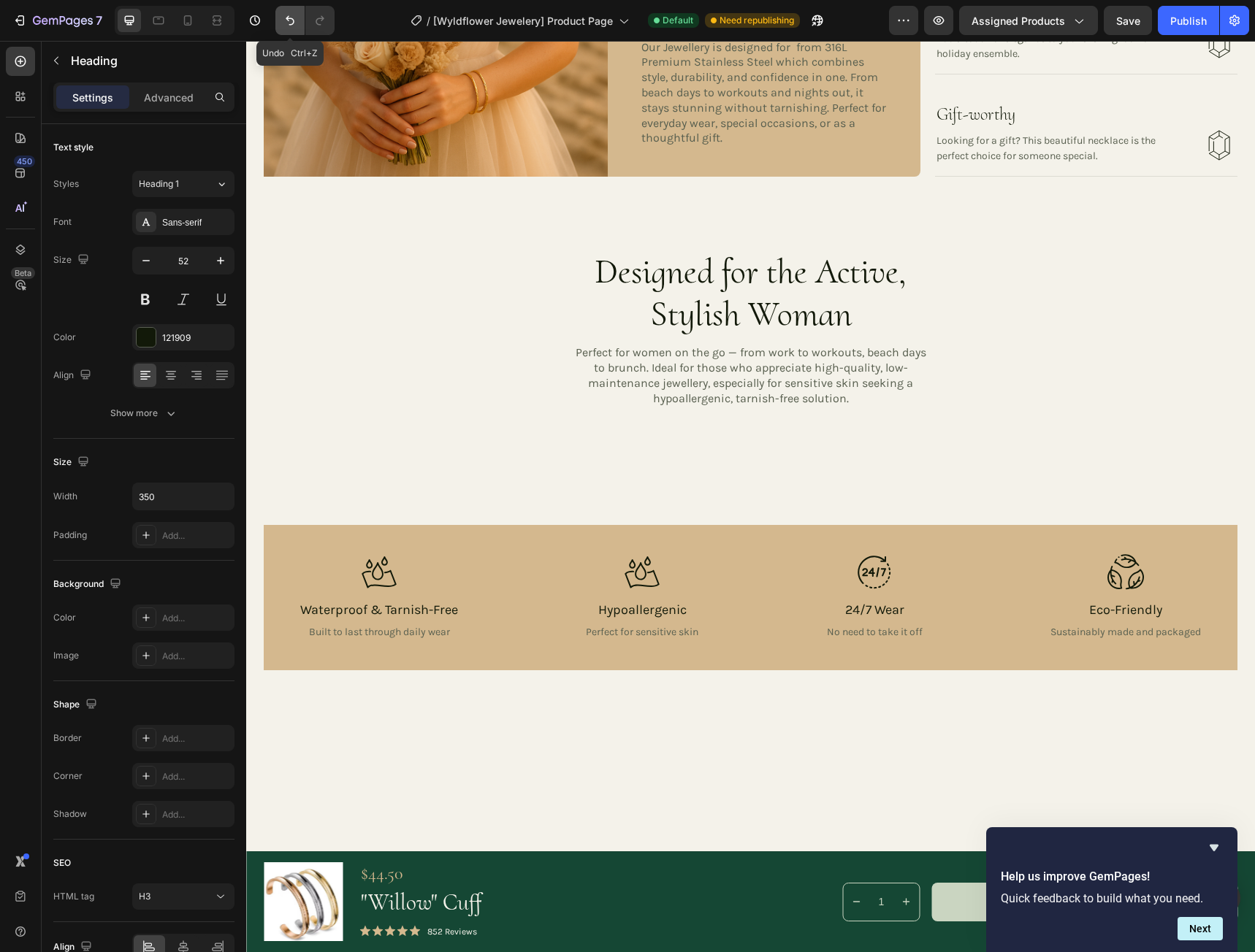
click at [285, 19] on icon "Undo/Redo" at bounding box center [290, 21] width 14 height 14
click at [225, 260] on icon "button" at bounding box center [220, 260] width 14 height 14
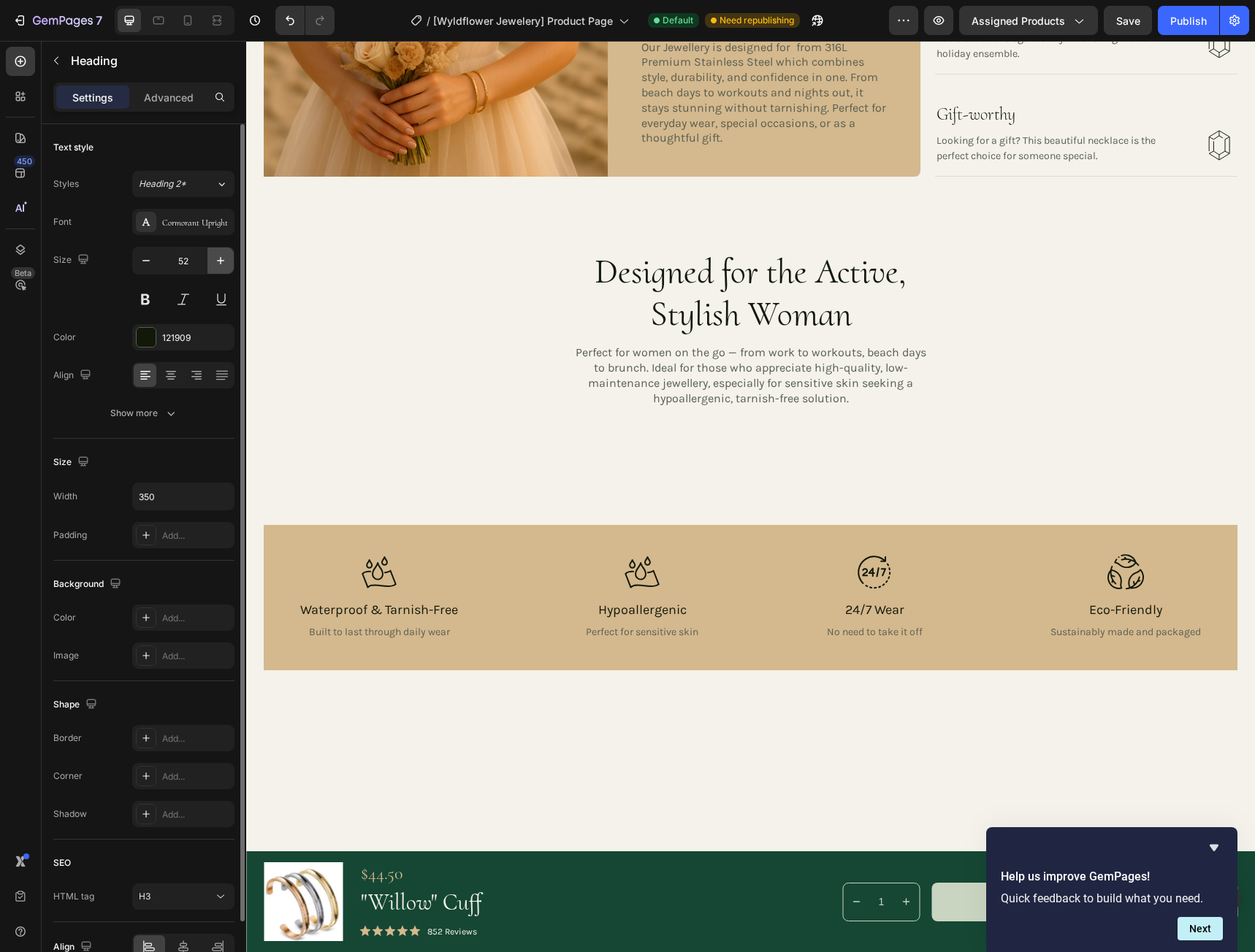
click at [225, 260] on icon "button" at bounding box center [220, 260] width 14 height 14
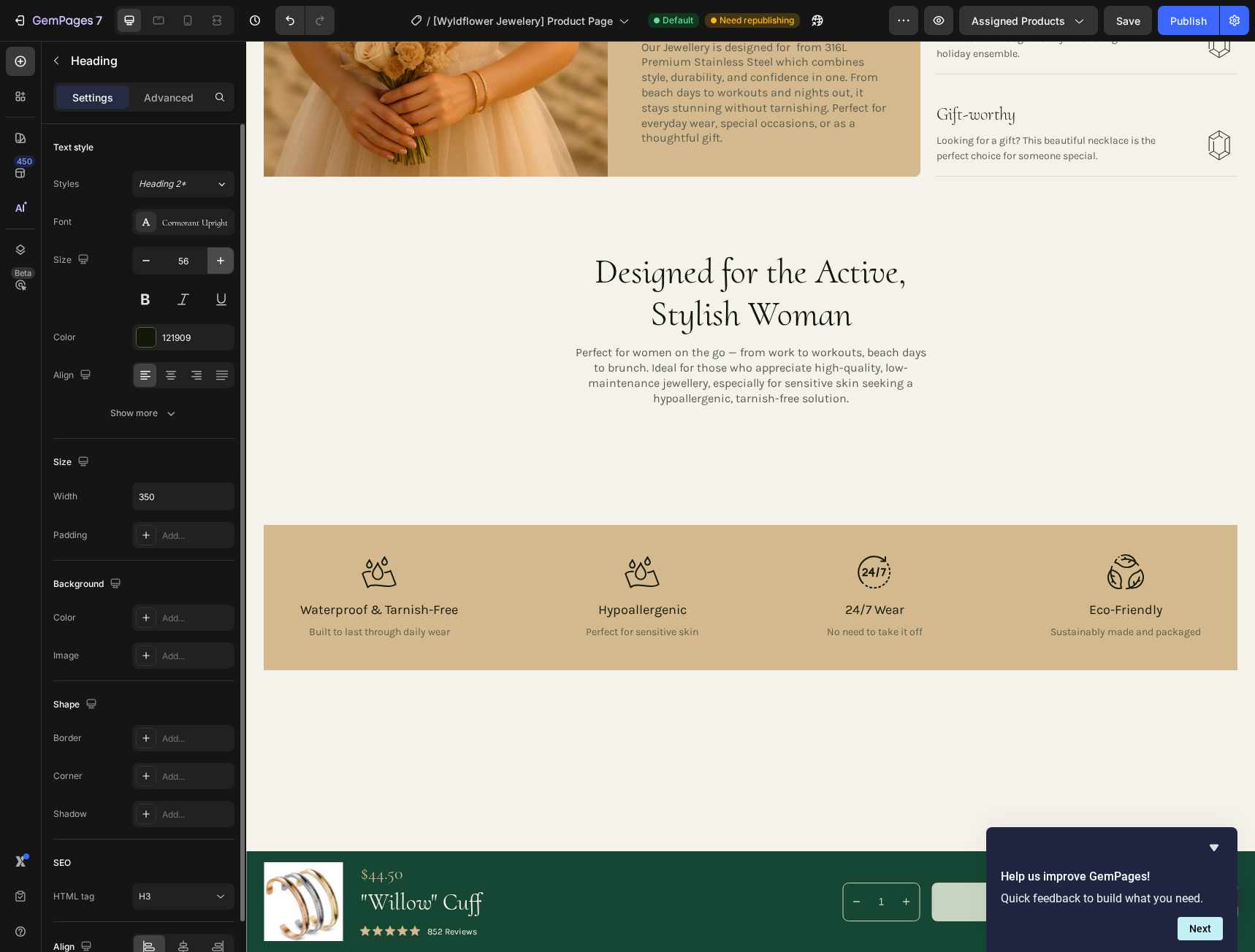
click at [225, 260] on icon "button" at bounding box center [220, 260] width 14 height 14
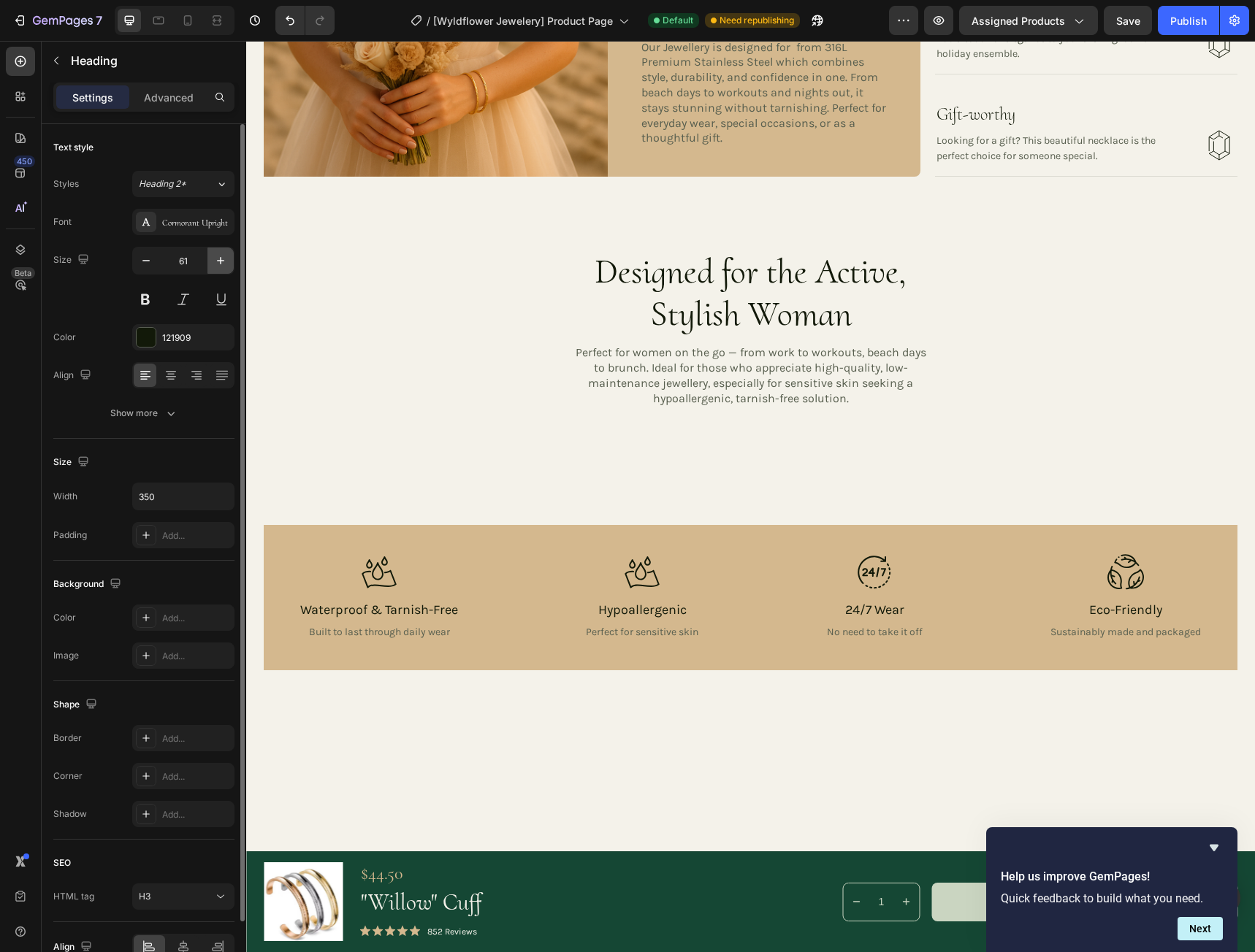
click at [225, 260] on icon "button" at bounding box center [220, 260] width 14 height 14
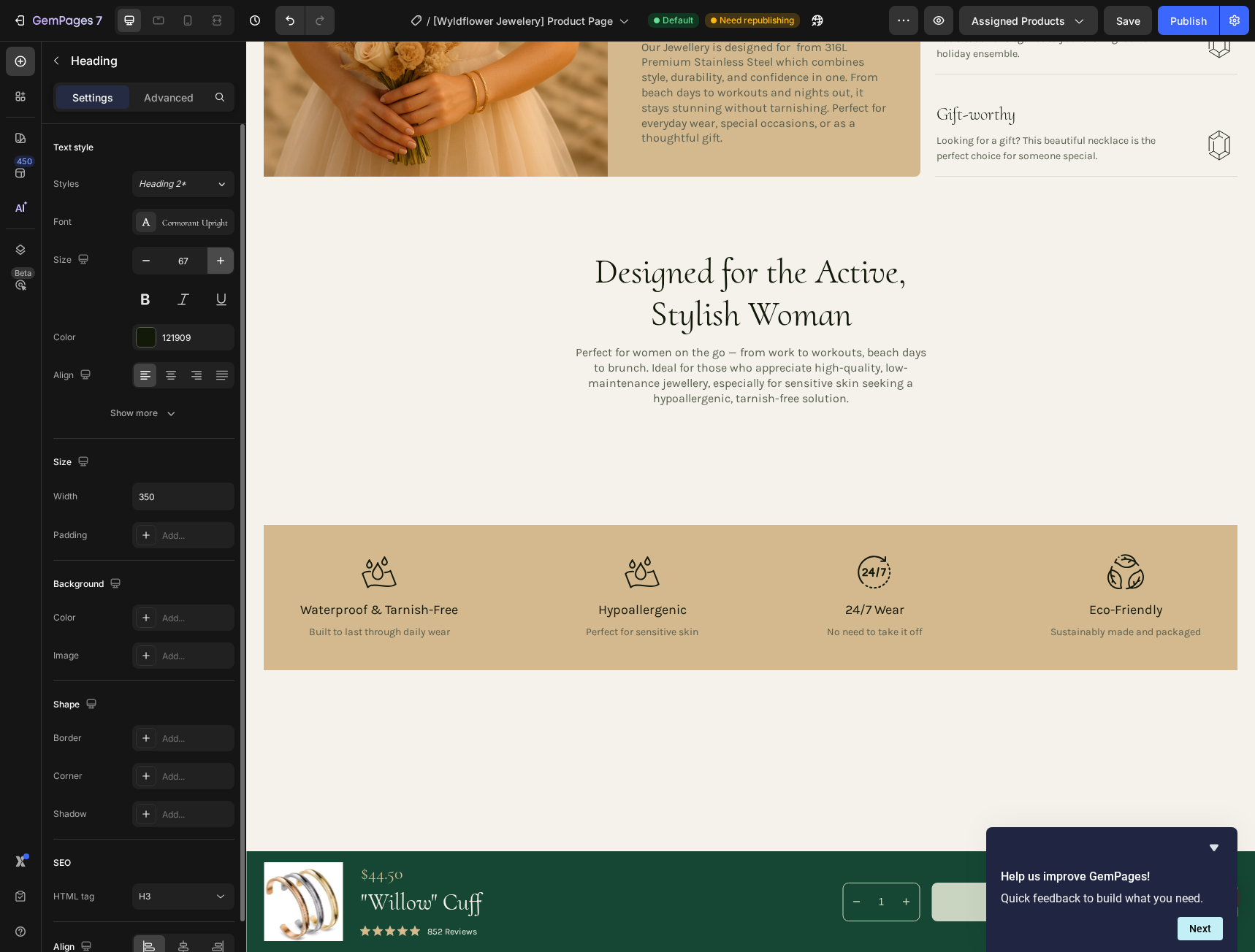
click at [225, 260] on icon "button" at bounding box center [220, 260] width 14 height 14
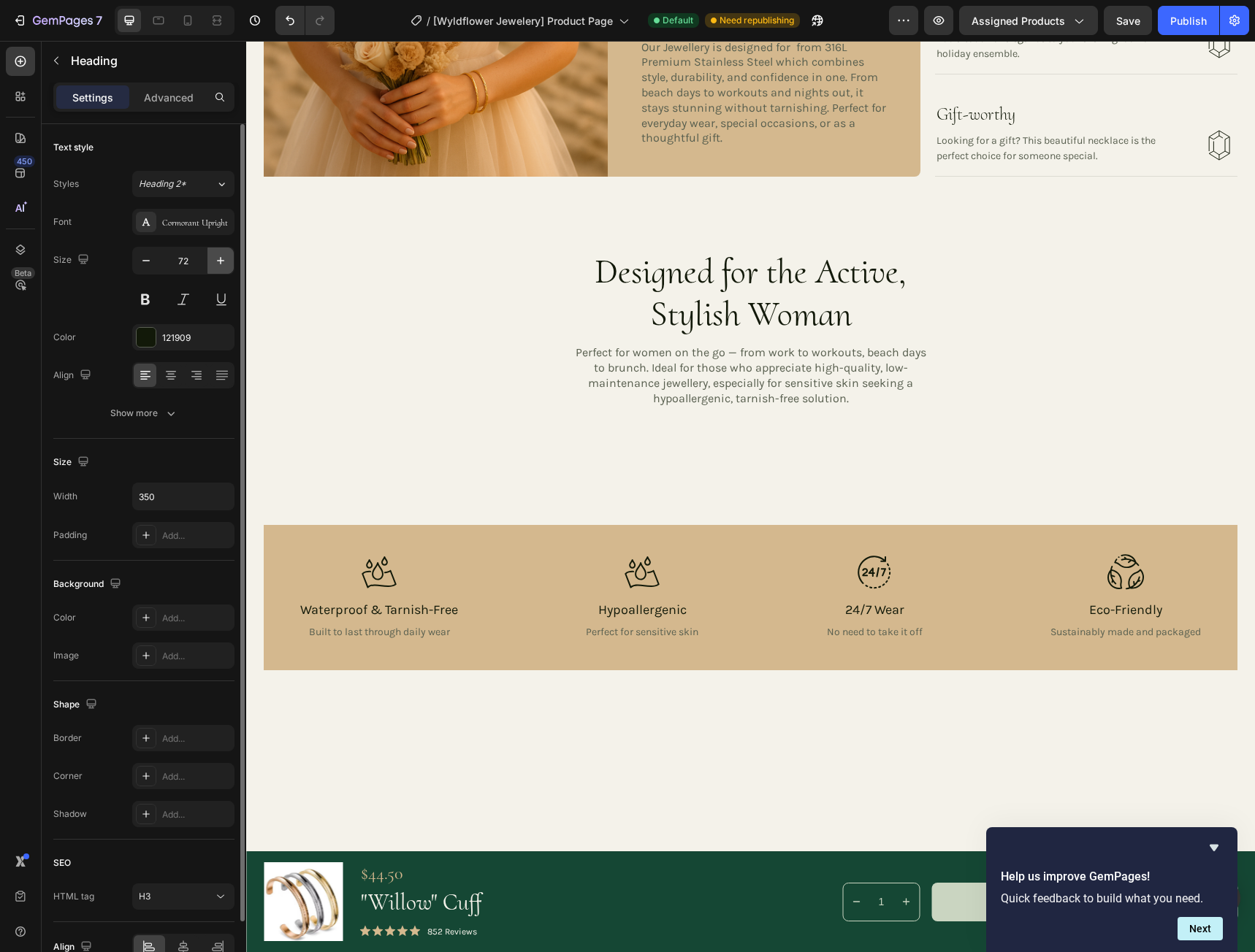
click at [225, 260] on icon "button" at bounding box center [220, 260] width 14 height 14
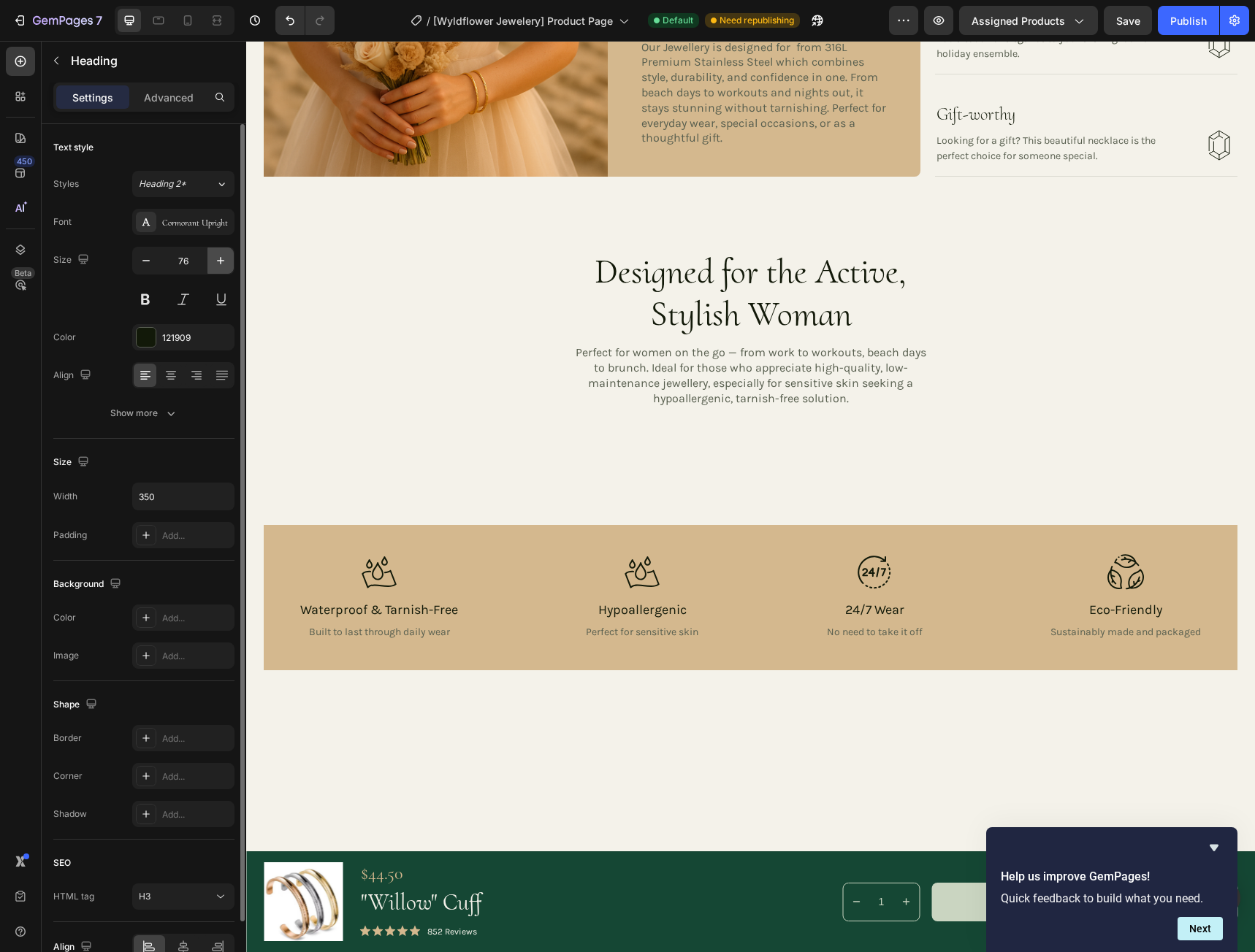
click at [225, 260] on icon "button" at bounding box center [220, 260] width 14 height 14
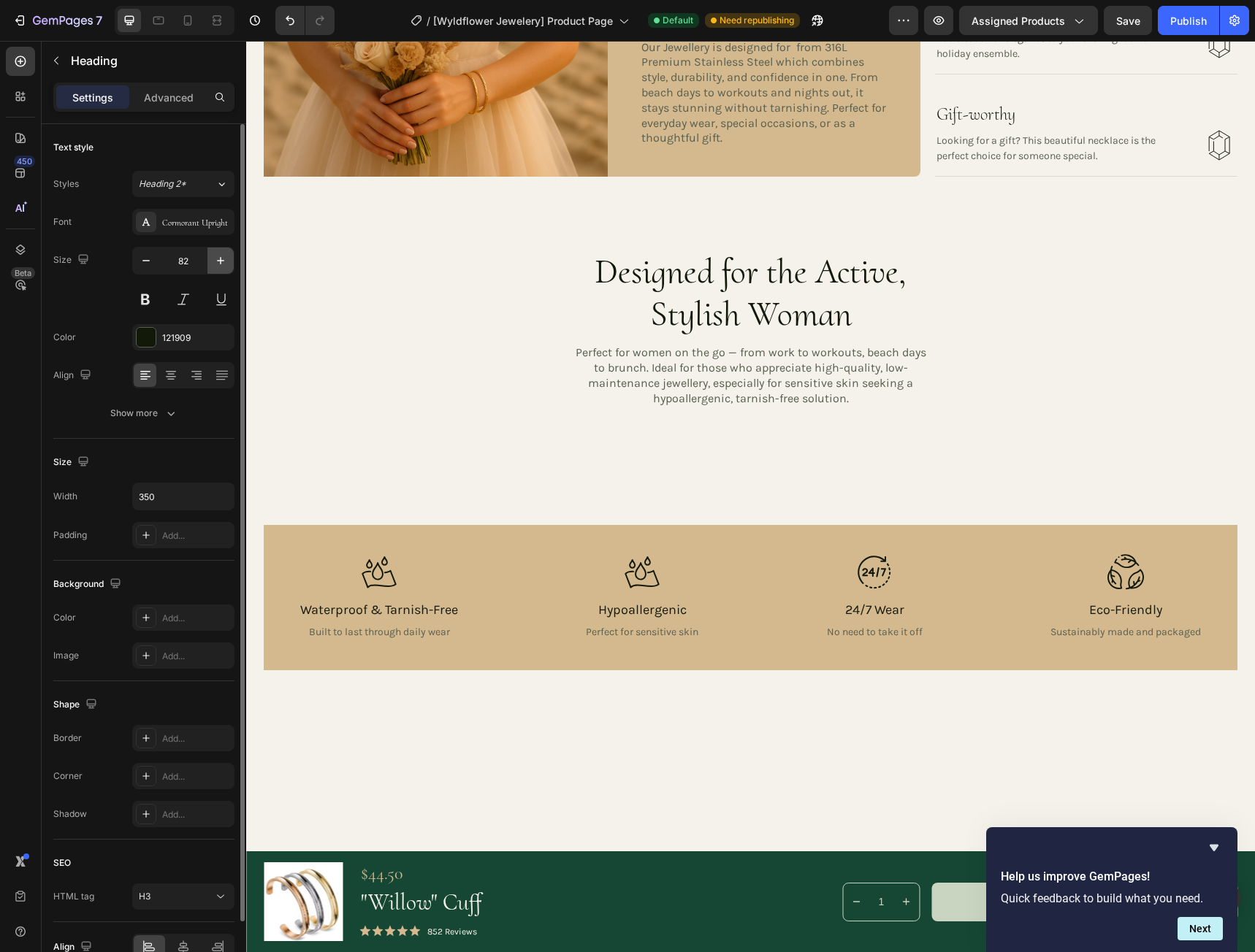
click at [225, 260] on icon "button" at bounding box center [220, 260] width 14 height 14
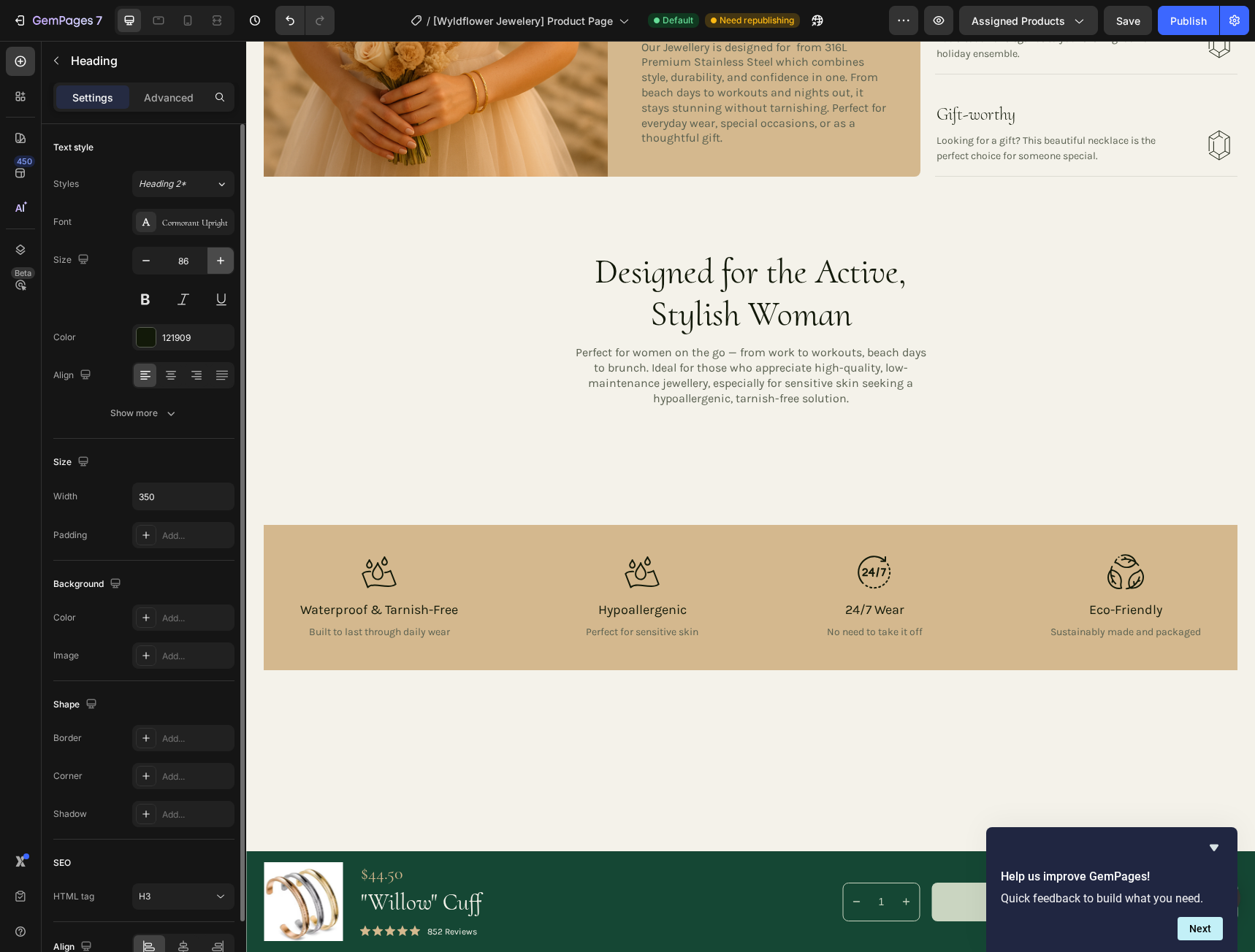
click at [225, 260] on icon "button" at bounding box center [220, 260] width 14 height 14
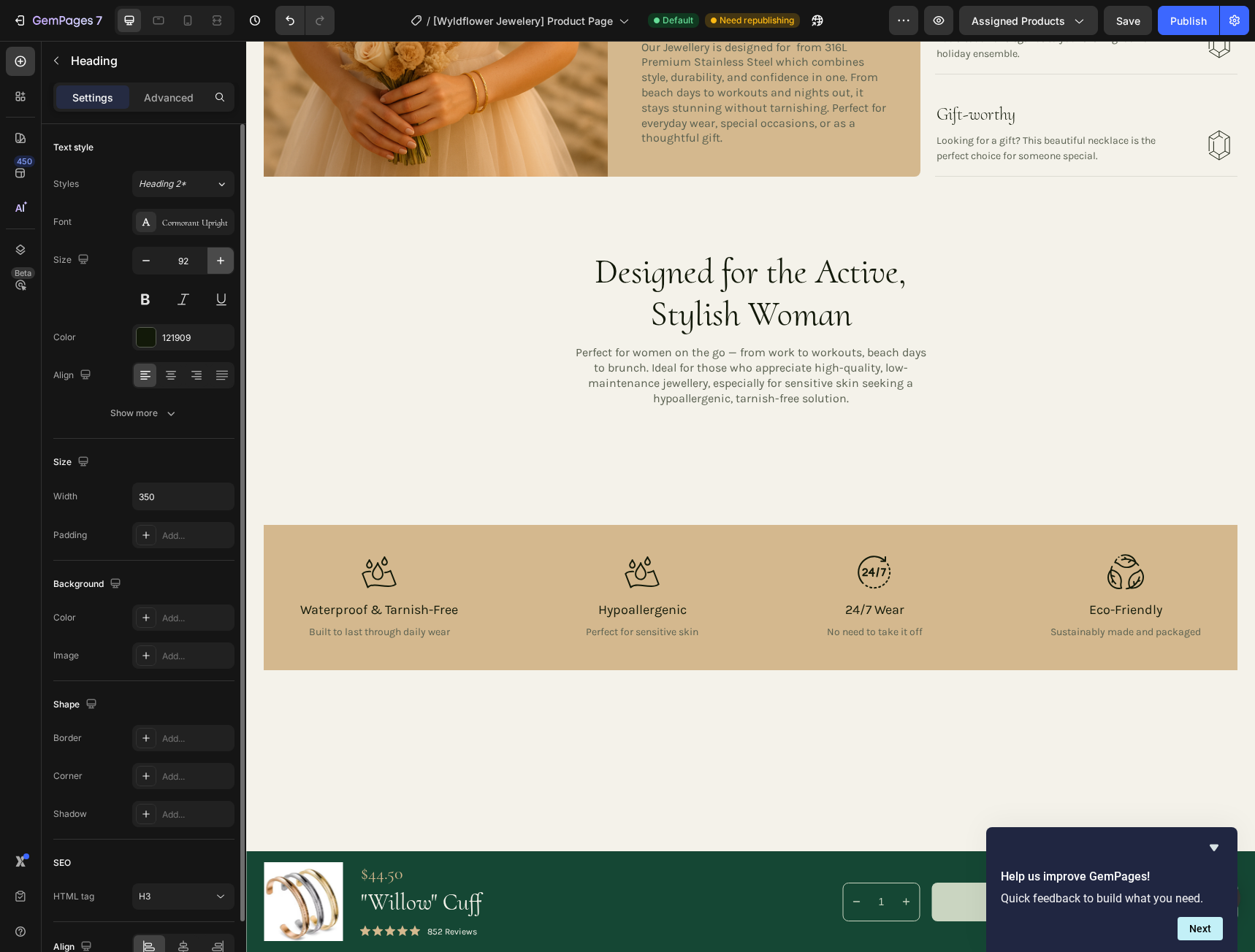
click at [225, 260] on icon "button" at bounding box center [220, 260] width 14 height 14
type input "94"
click at [172, 376] on icon at bounding box center [171, 377] width 10 height 2
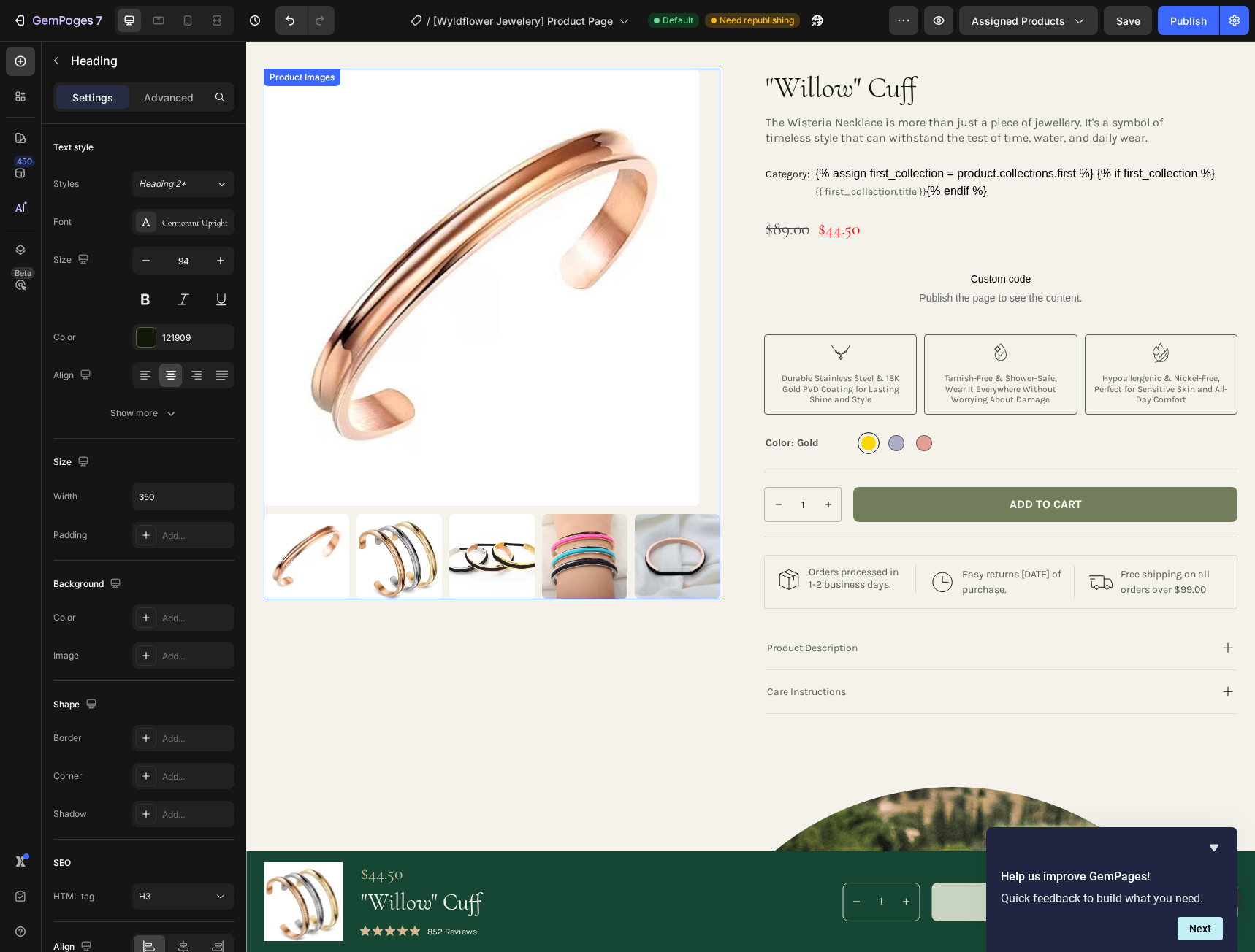
scroll to position [0, 0]
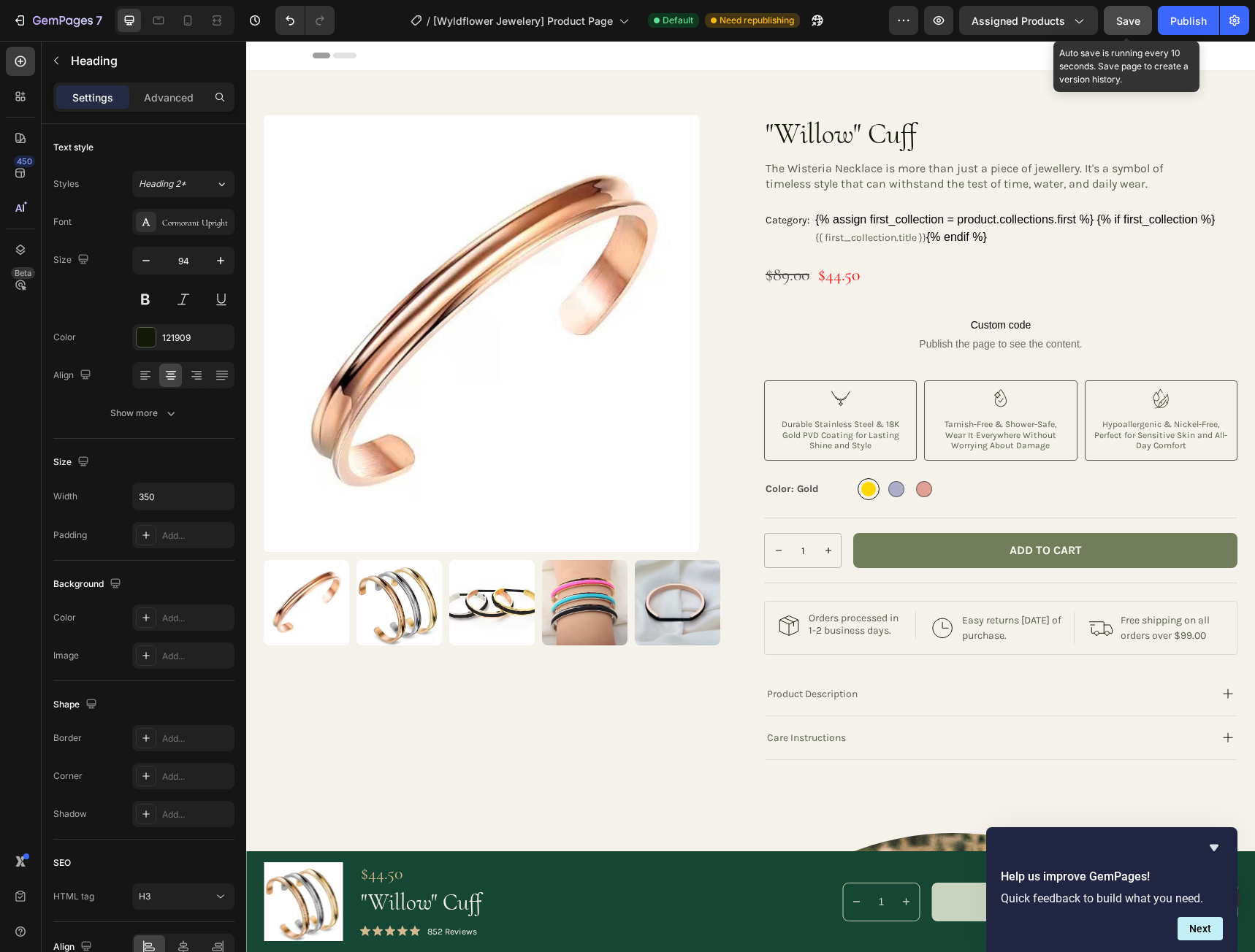
click at [1136, 18] on span "Save" at bounding box center [1127, 21] width 24 height 13
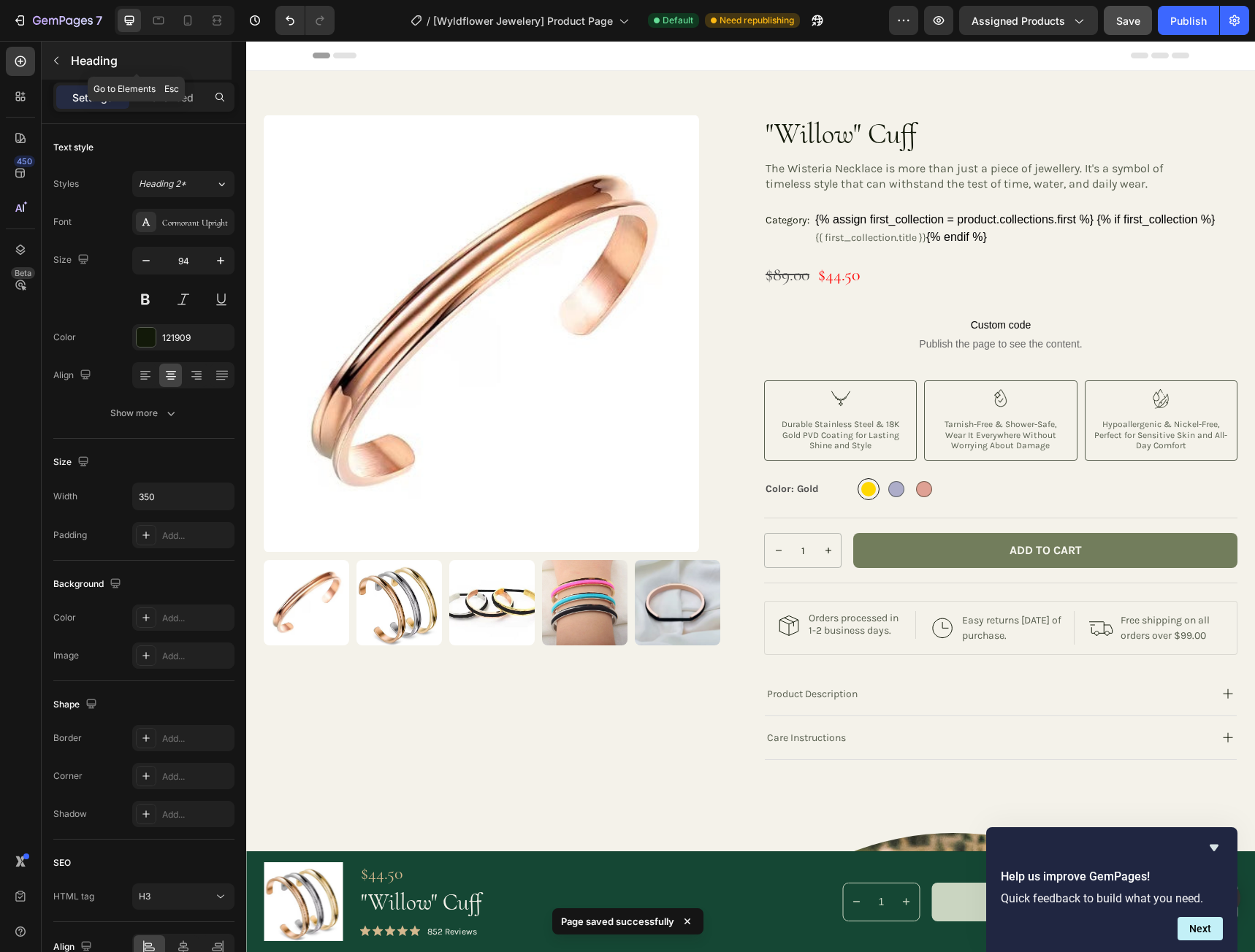
click at [51, 59] on icon "button" at bounding box center [56, 60] width 12 height 12
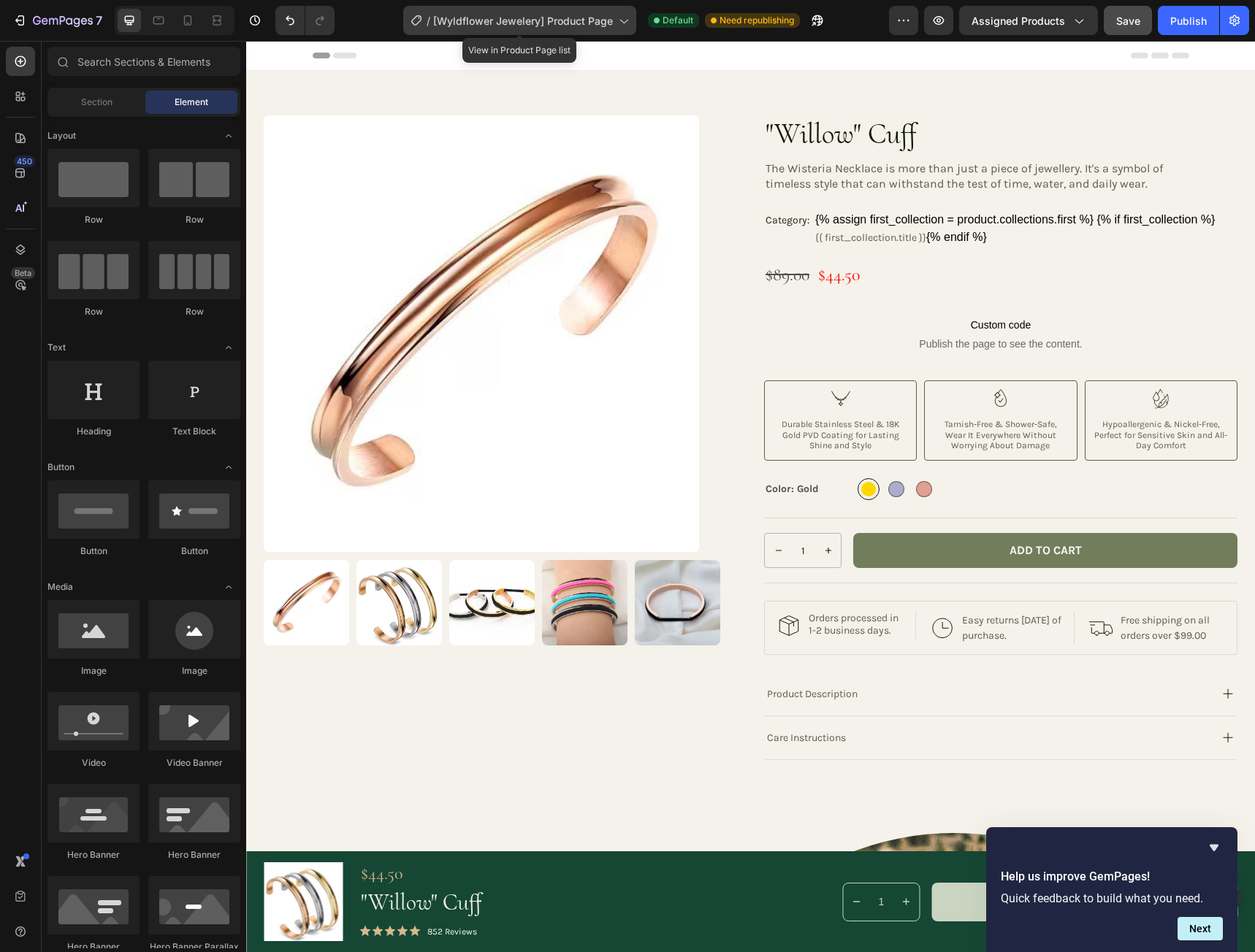
click at [439, 23] on span "[Wyldflower Jewelery] Product Page" at bounding box center [523, 21] width 180 height 15
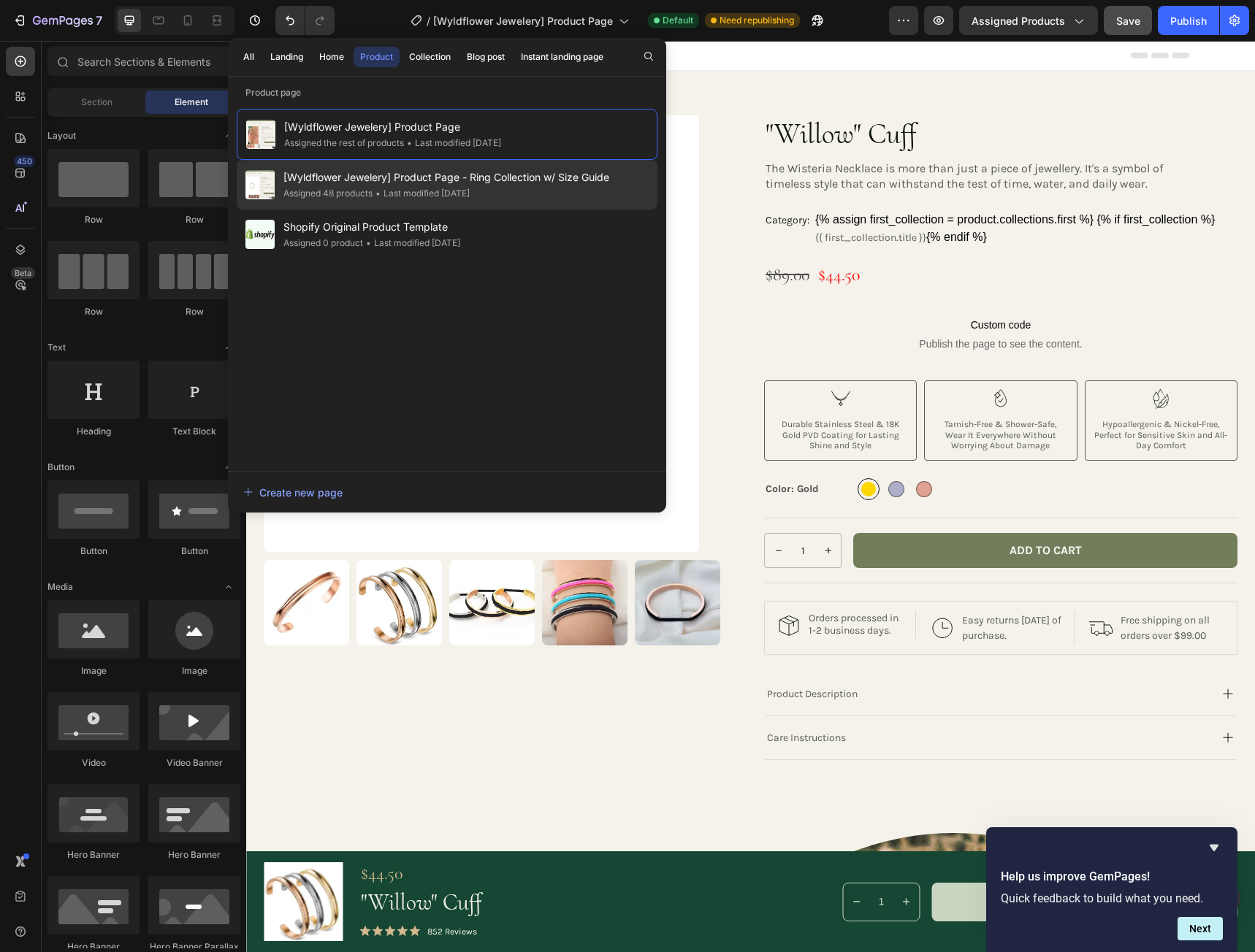
click at [455, 181] on span "[Wyldflower Jewelery] Product Page - Ring Collection w/ Size Guide" at bounding box center [446, 178] width 326 height 18
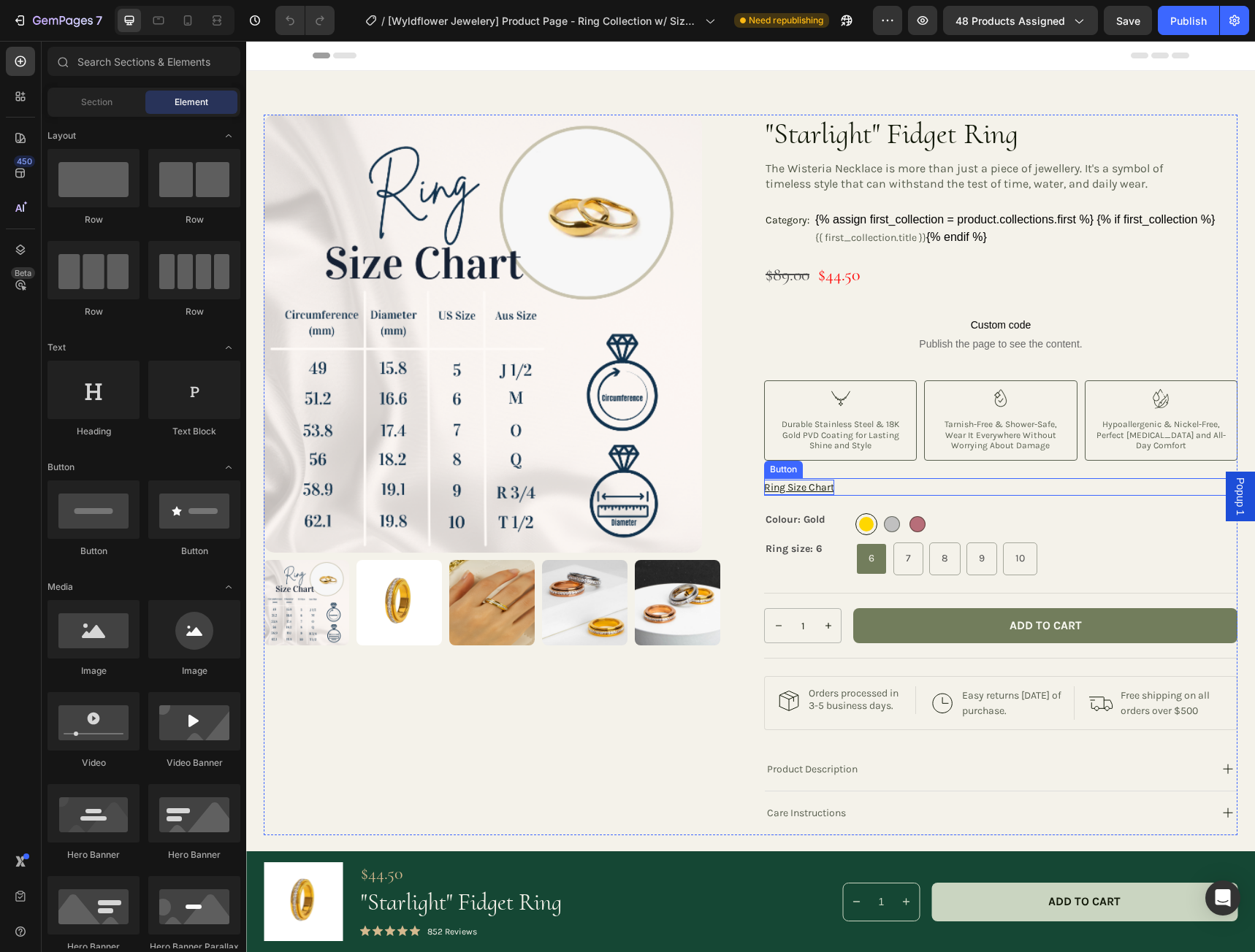
click at [818, 488] on p "Ring Size Chart" at bounding box center [799, 487] width 70 height 15
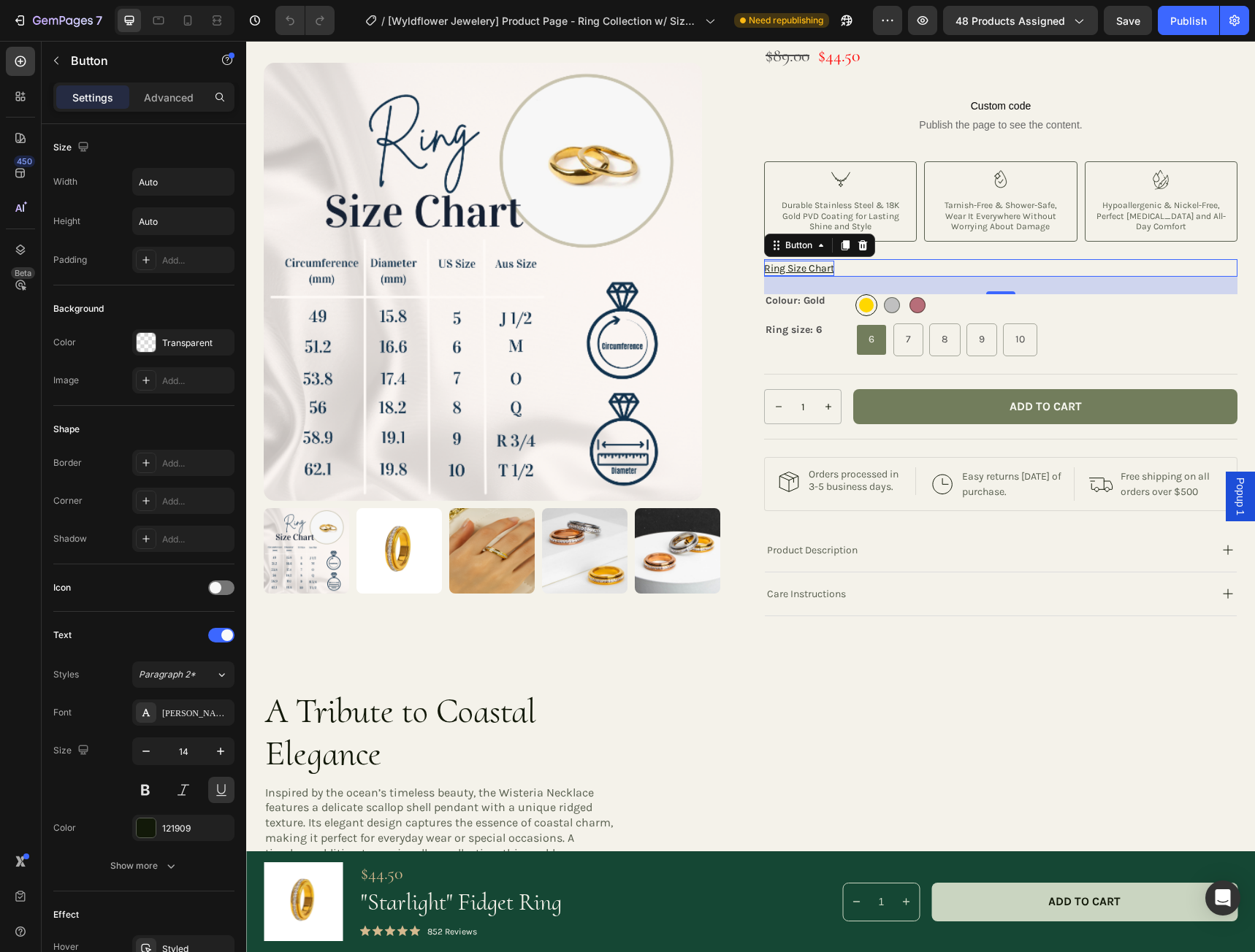
scroll to position [292, 0]
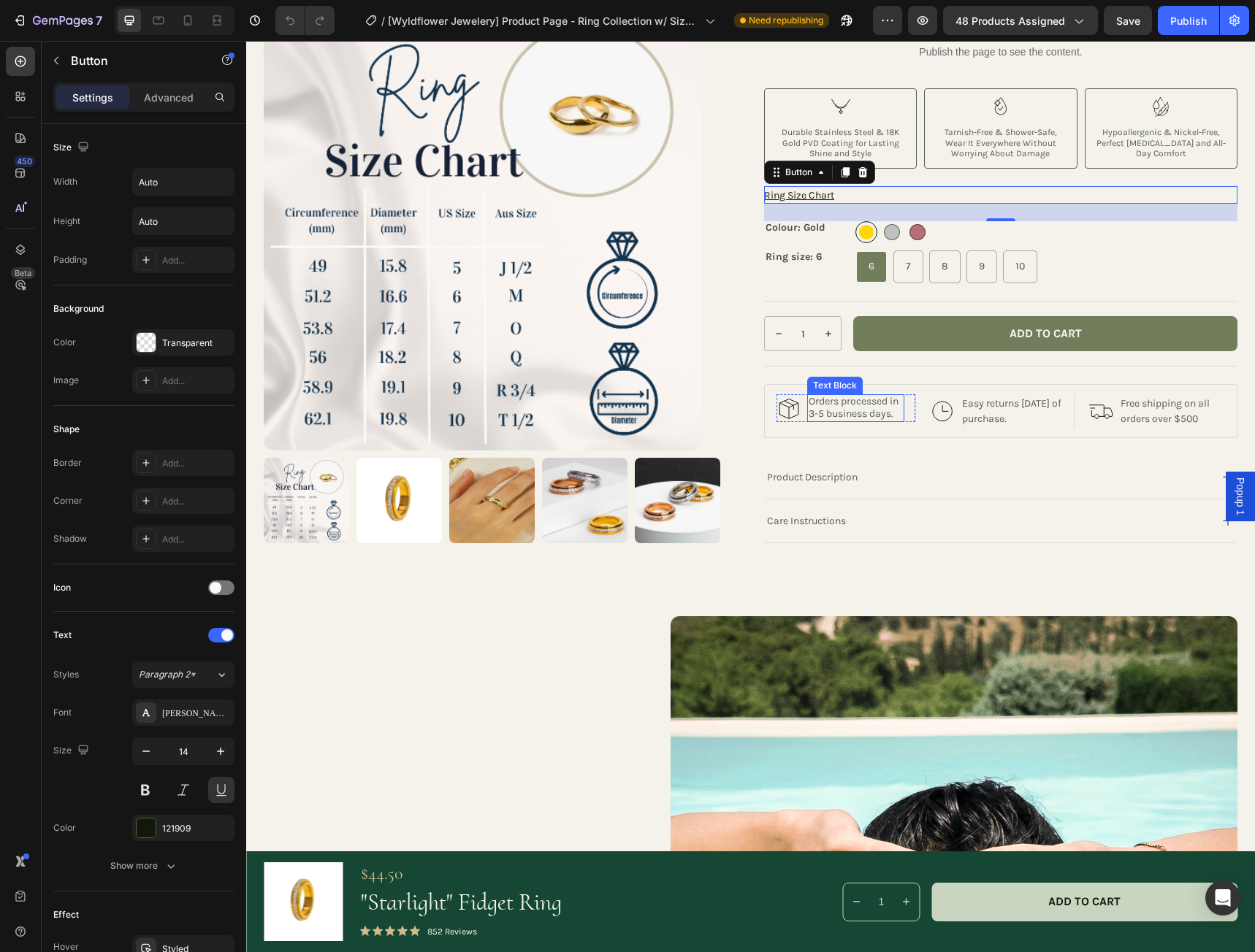
click at [816, 415] on p "Orders processed in 3-5 business days." at bounding box center [855, 409] width 94 height 25
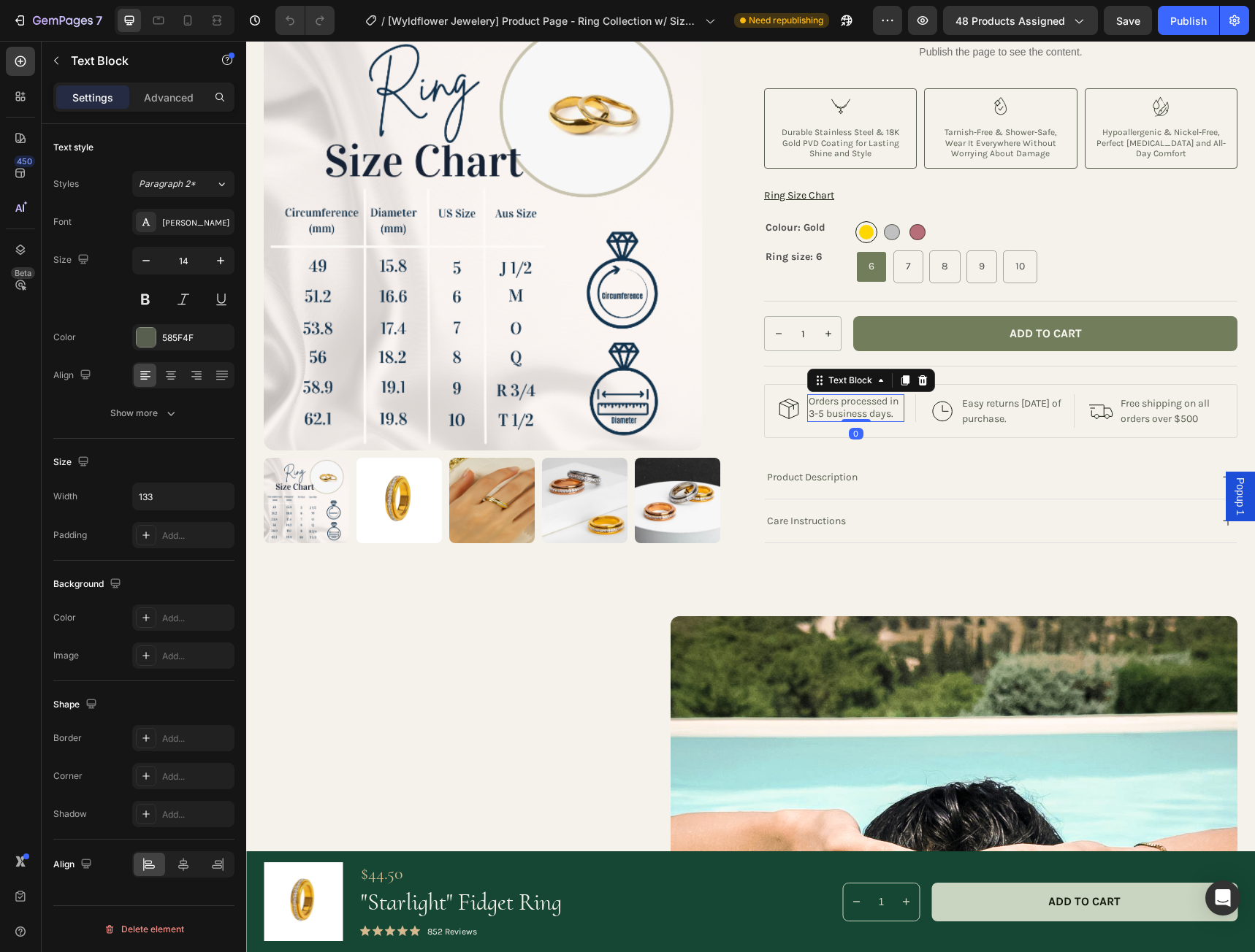
click at [818, 412] on p "Orders processed in 3-5 business days." at bounding box center [855, 409] width 94 height 25
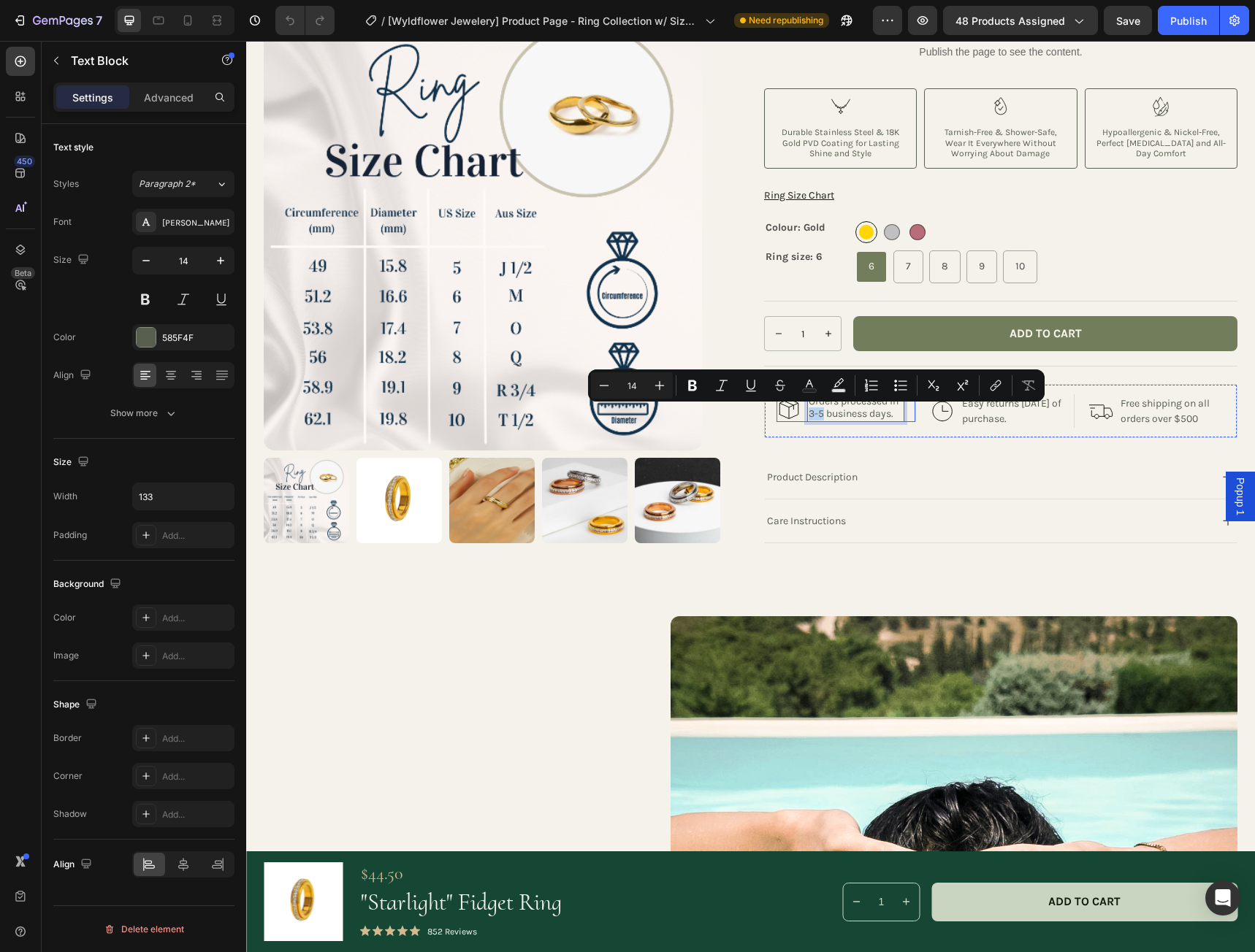
drag, startPoint x: 823, startPoint y: 413, endPoint x: 804, endPoint y: 416, distance: 19.2
click at [804, 416] on div "Image Orders processed in 3-5 business days. Text Block 0 Row" at bounding box center [845, 408] width 139 height 28
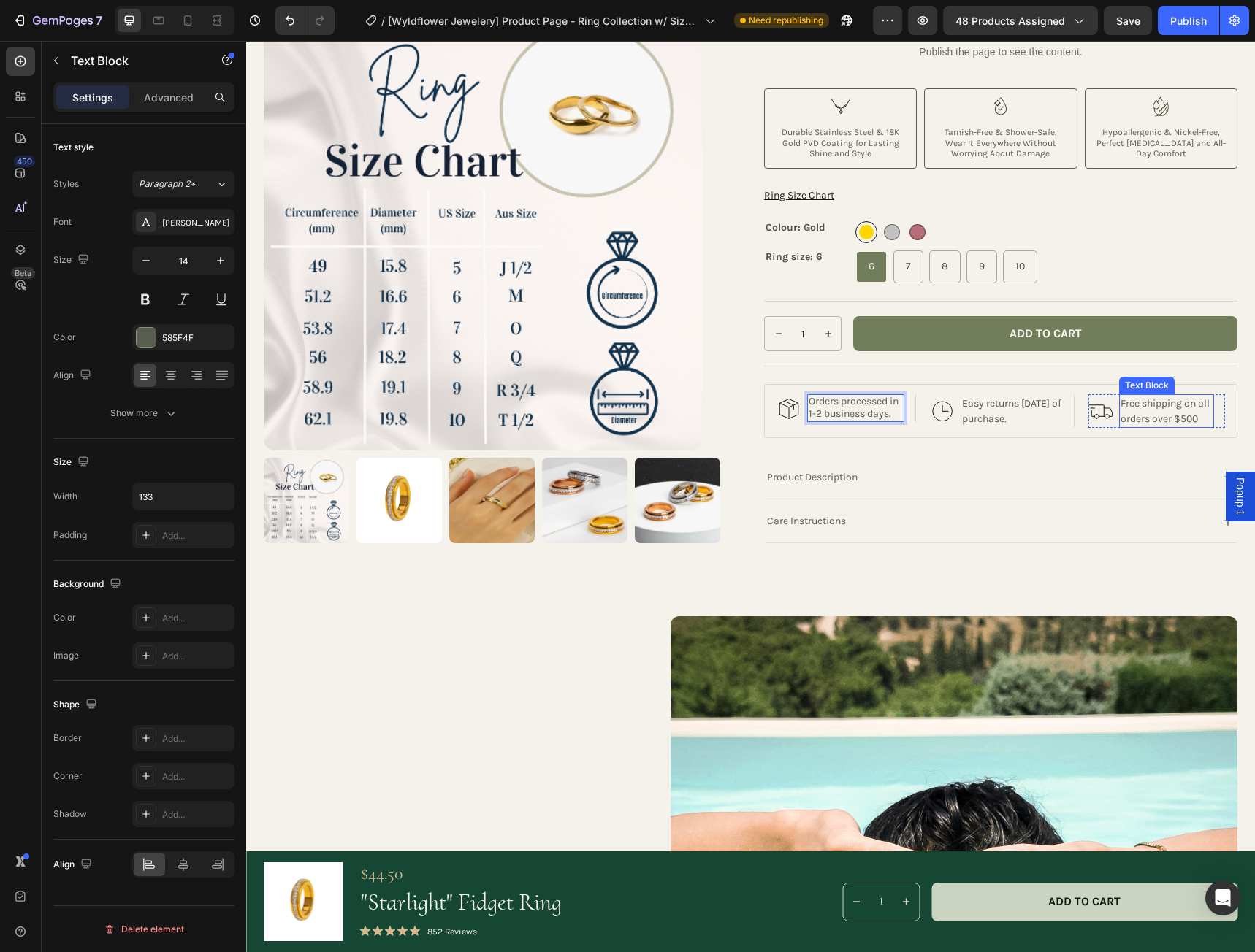
click at [1172, 417] on p "Free shipping on all orders over $500" at bounding box center [1166, 411] width 92 height 31
click at [1173, 419] on p "Free shipping on all orders over $500" at bounding box center [1166, 411] width 92 height 31
drag, startPoint x: 1172, startPoint y: 420, endPoint x: 1185, endPoint y: 419, distance: 13.0
click at [1185, 419] on p "Free shipping on all orders over $500" at bounding box center [1166, 411] width 92 height 31
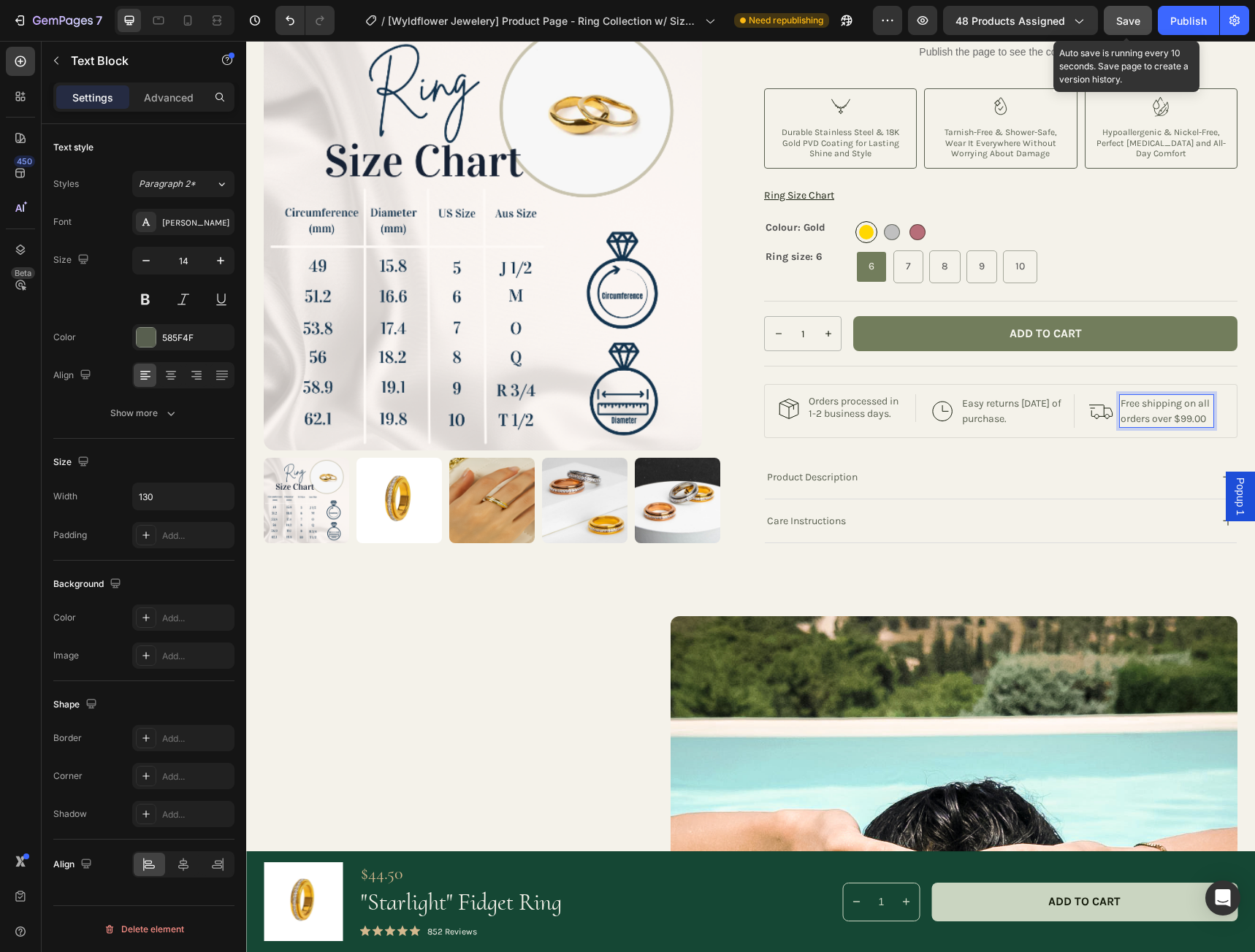
click at [1135, 30] on button "Save" at bounding box center [1127, 21] width 49 height 30
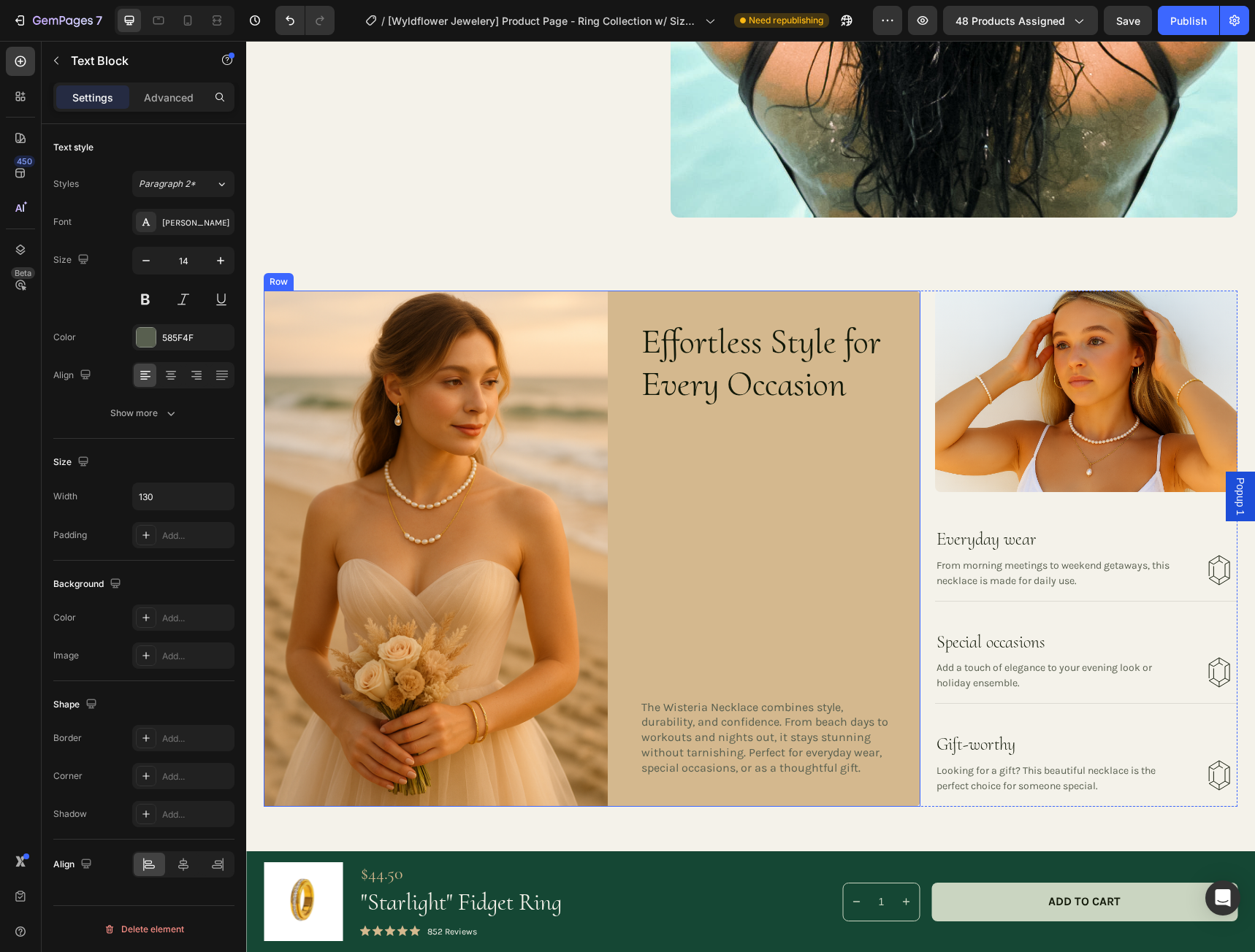
scroll to position [1460, 0]
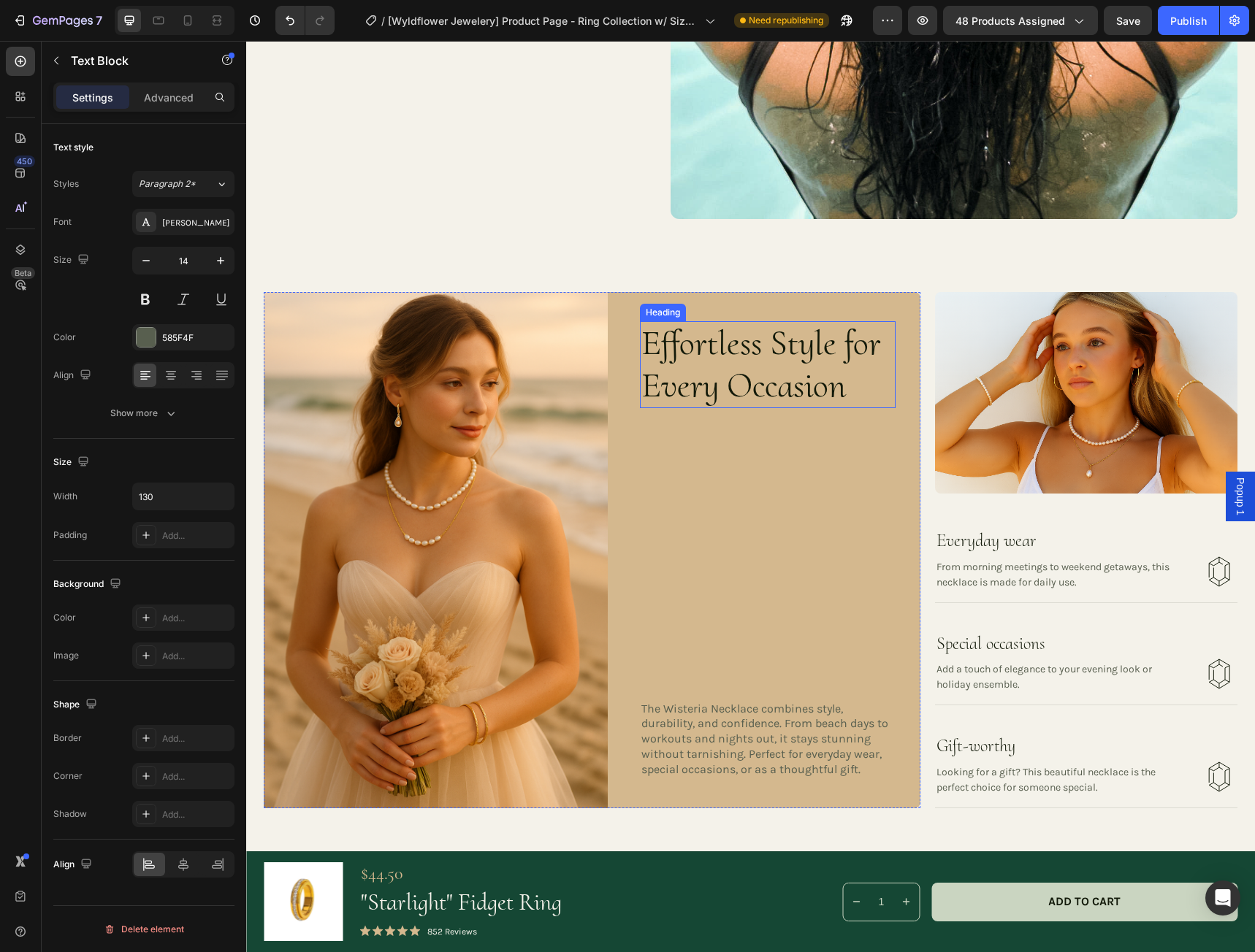
click at [695, 355] on h3 "Effortless Style for Every Occasion" at bounding box center [767, 365] width 256 height 87
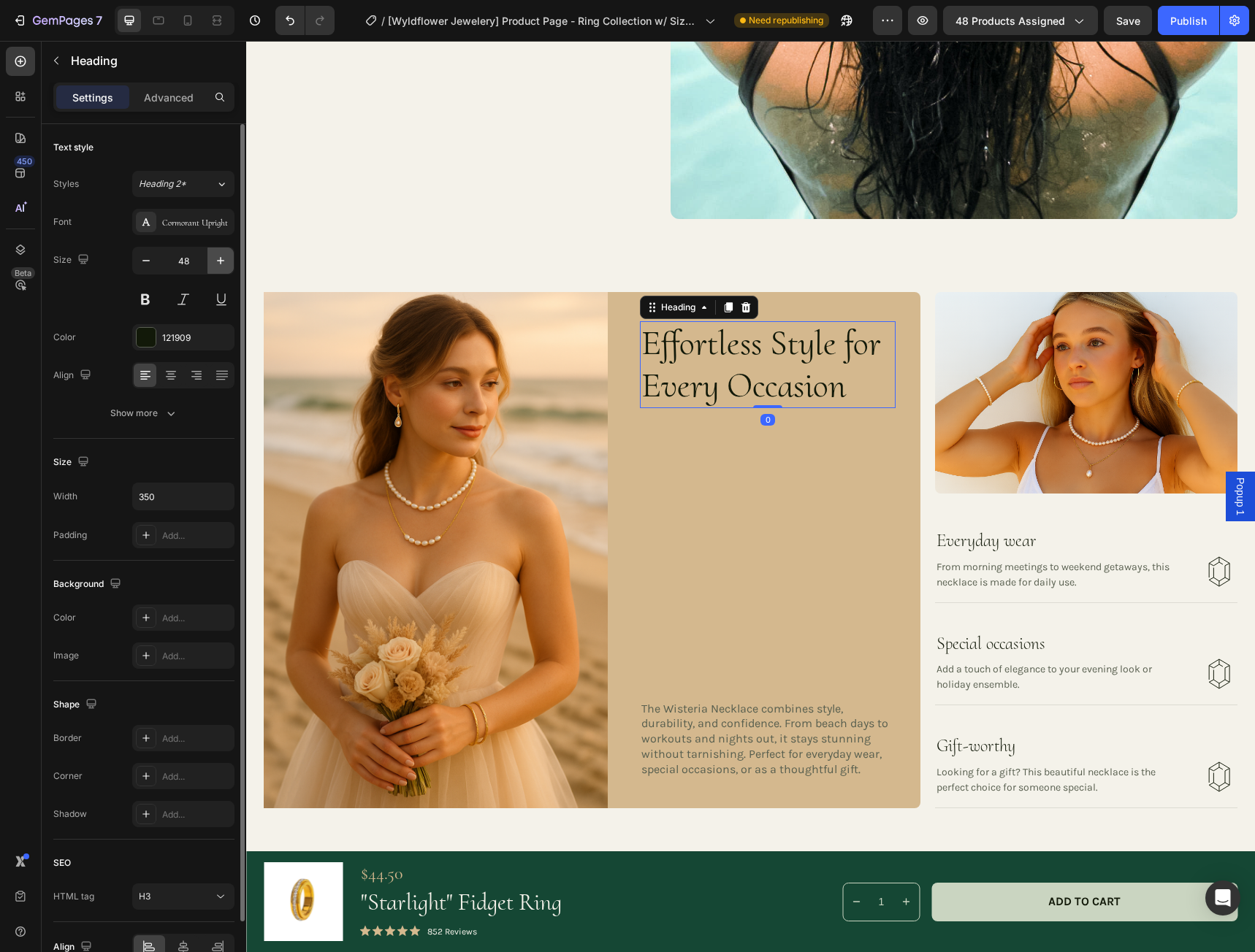
click at [217, 264] on icon "button" at bounding box center [220, 260] width 14 height 14
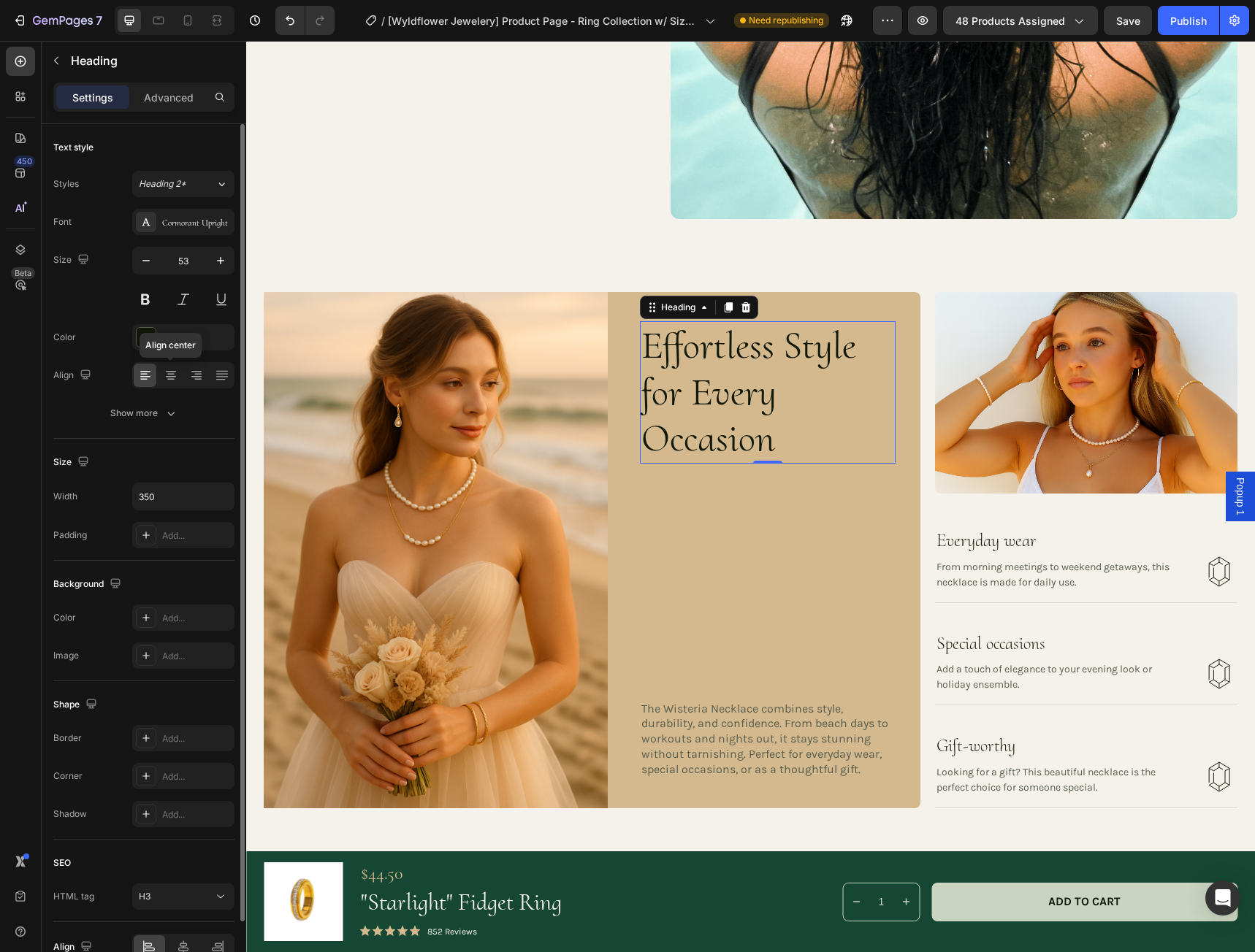
drag, startPoint x: 171, startPoint y: 376, endPoint x: 173, endPoint y: 357, distance: 19.1
click at [171, 376] on icon at bounding box center [171, 377] width 10 height 2
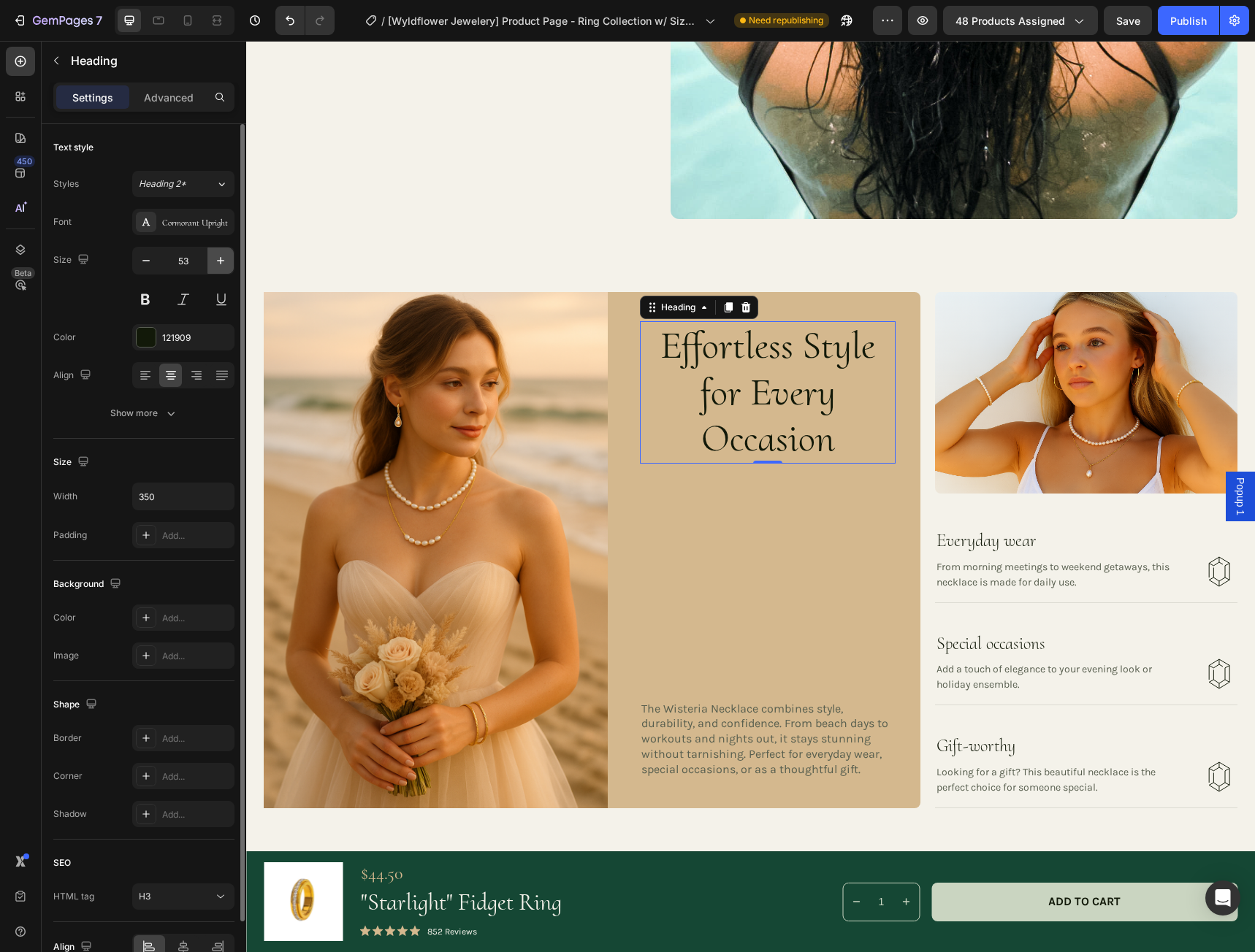
click at [222, 256] on icon "button" at bounding box center [220, 260] width 14 height 14
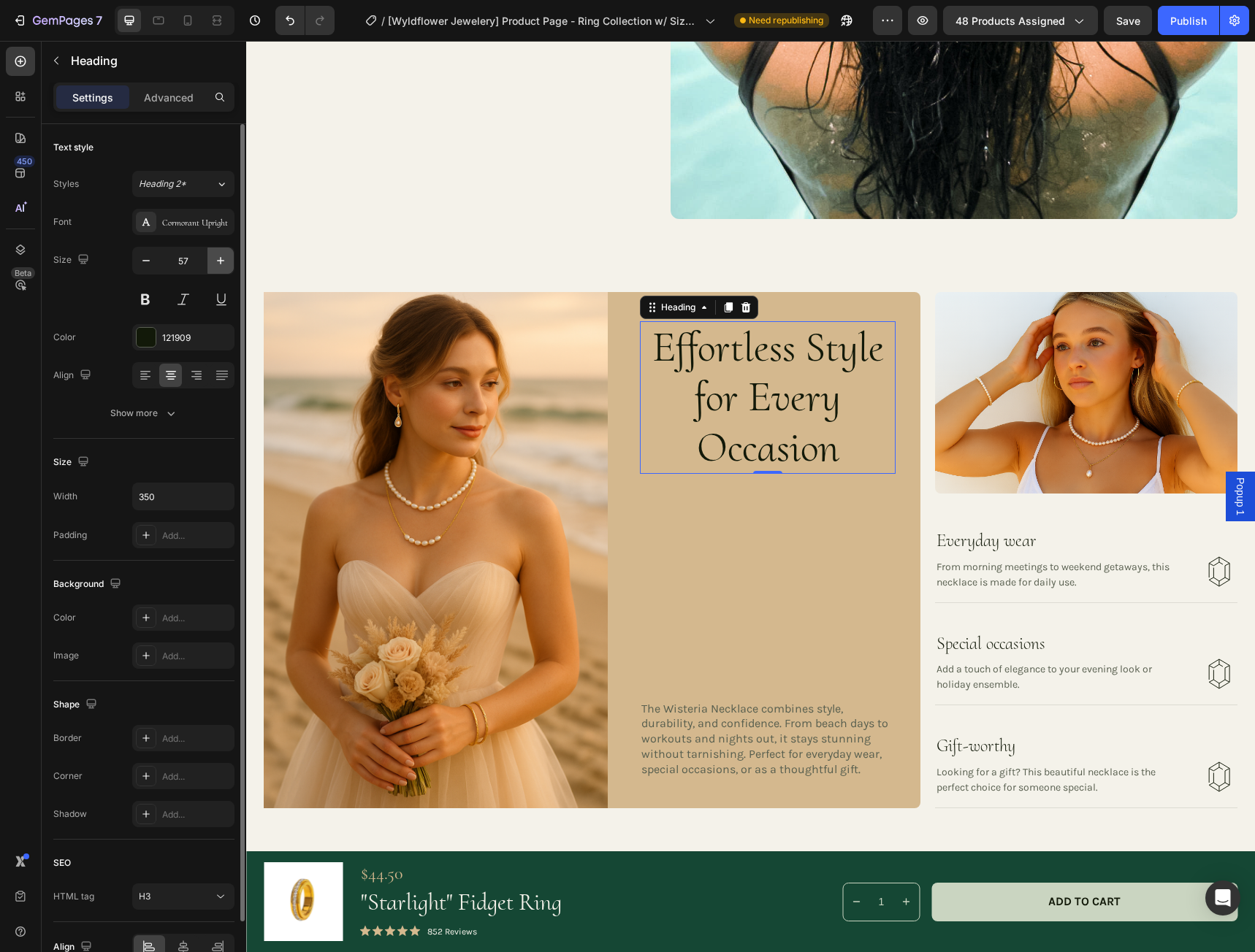
click at [222, 256] on icon "button" at bounding box center [220, 260] width 14 height 14
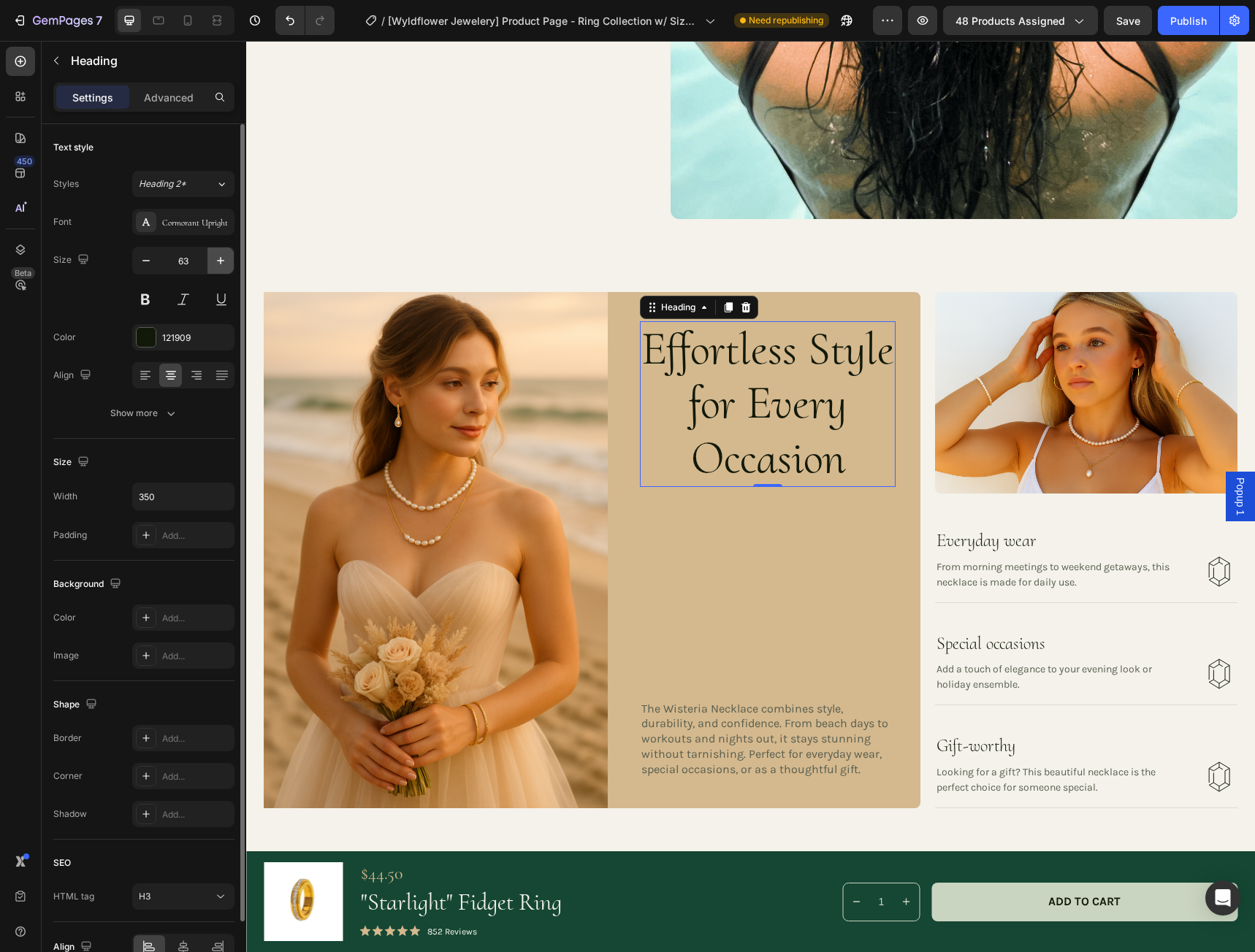
click at [222, 256] on icon "button" at bounding box center [220, 260] width 14 height 14
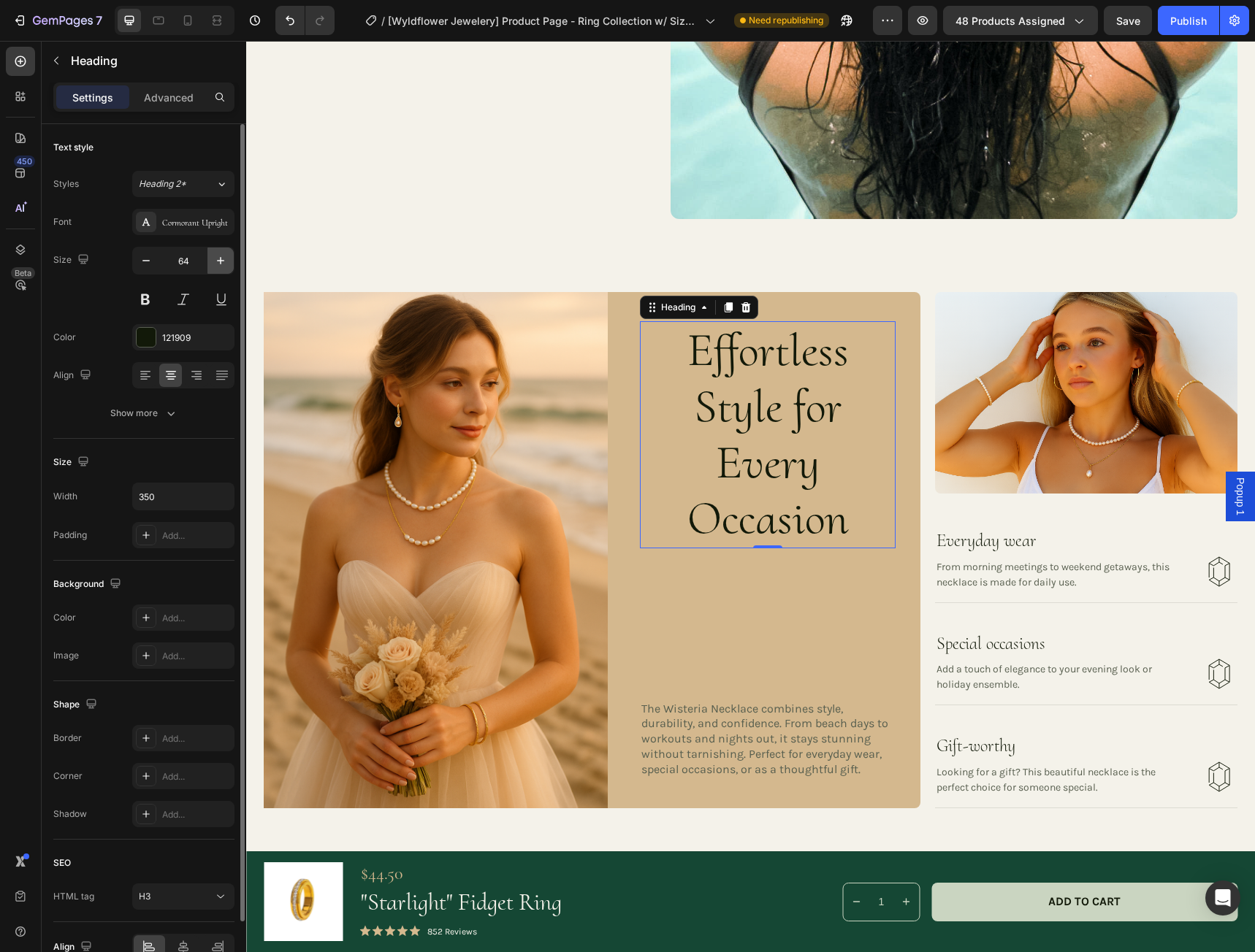
click at [222, 256] on icon "button" at bounding box center [220, 260] width 14 height 14
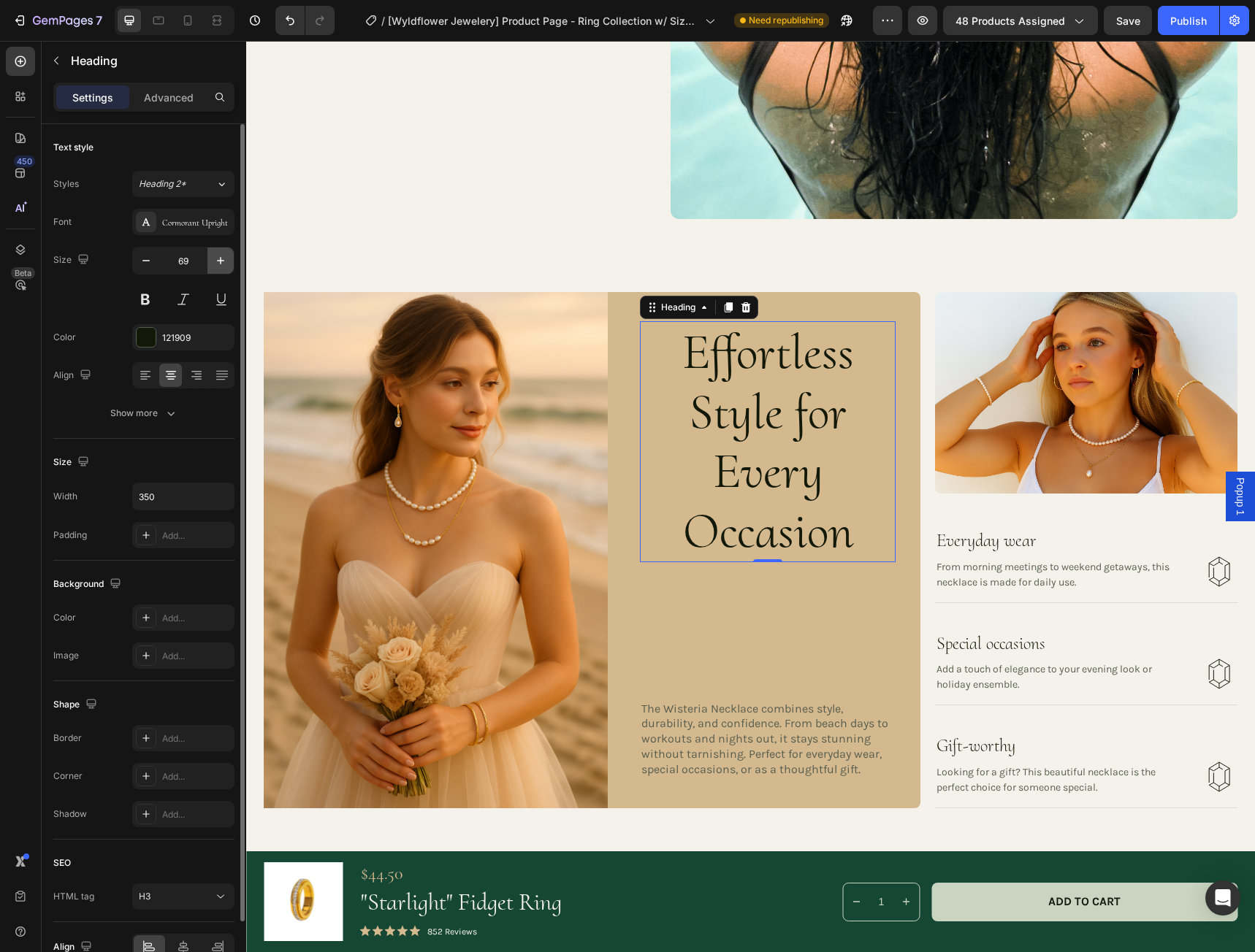
click at [222, 256] on icon "button" at bounding box center [220, 260] width 14 height 14
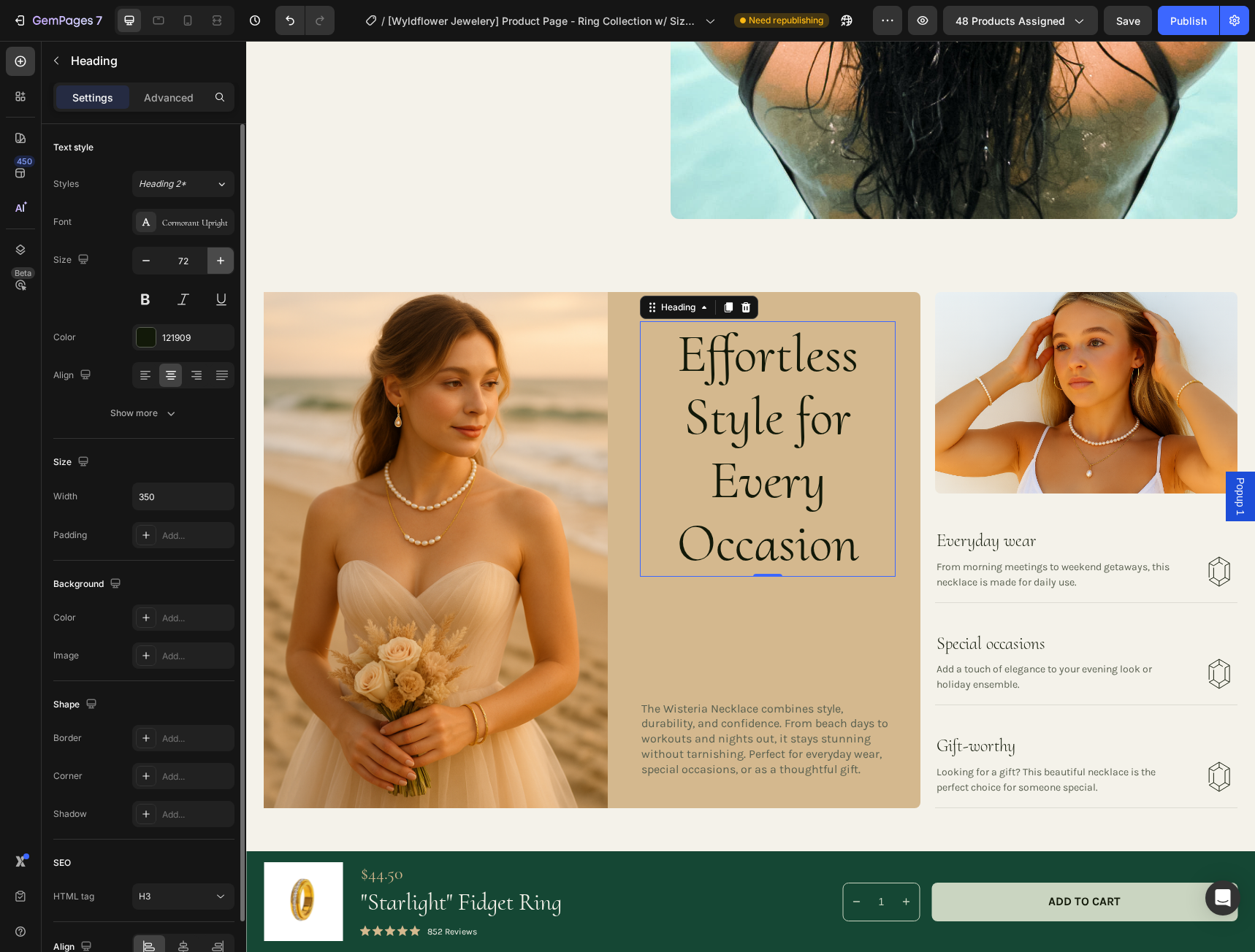
click at [221, 256] on icon "button" at bounding box center [220, 260] width 14 height 14
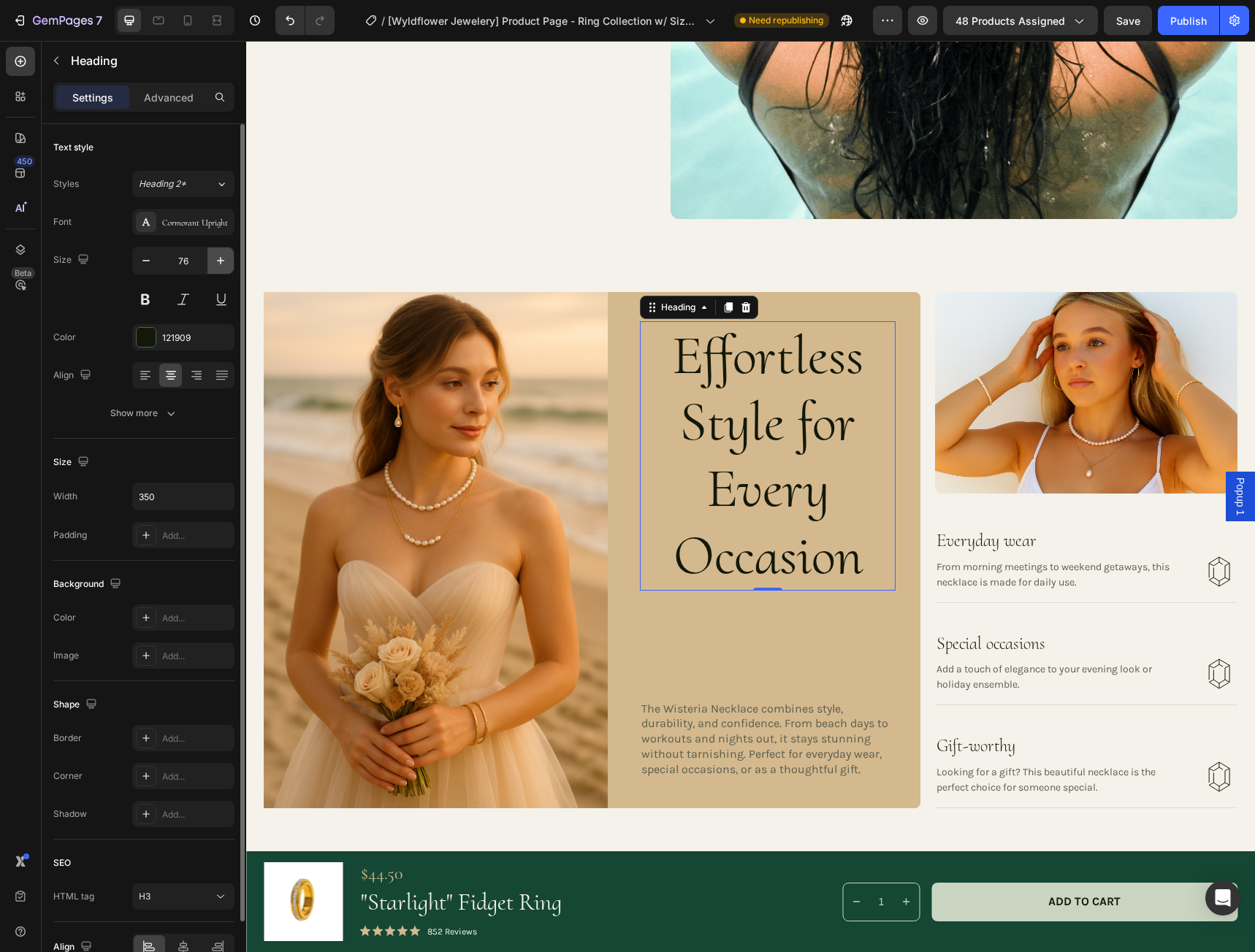
click at [221, 256] on icon "button" at bounding box center [220, 260] width 14 height 14
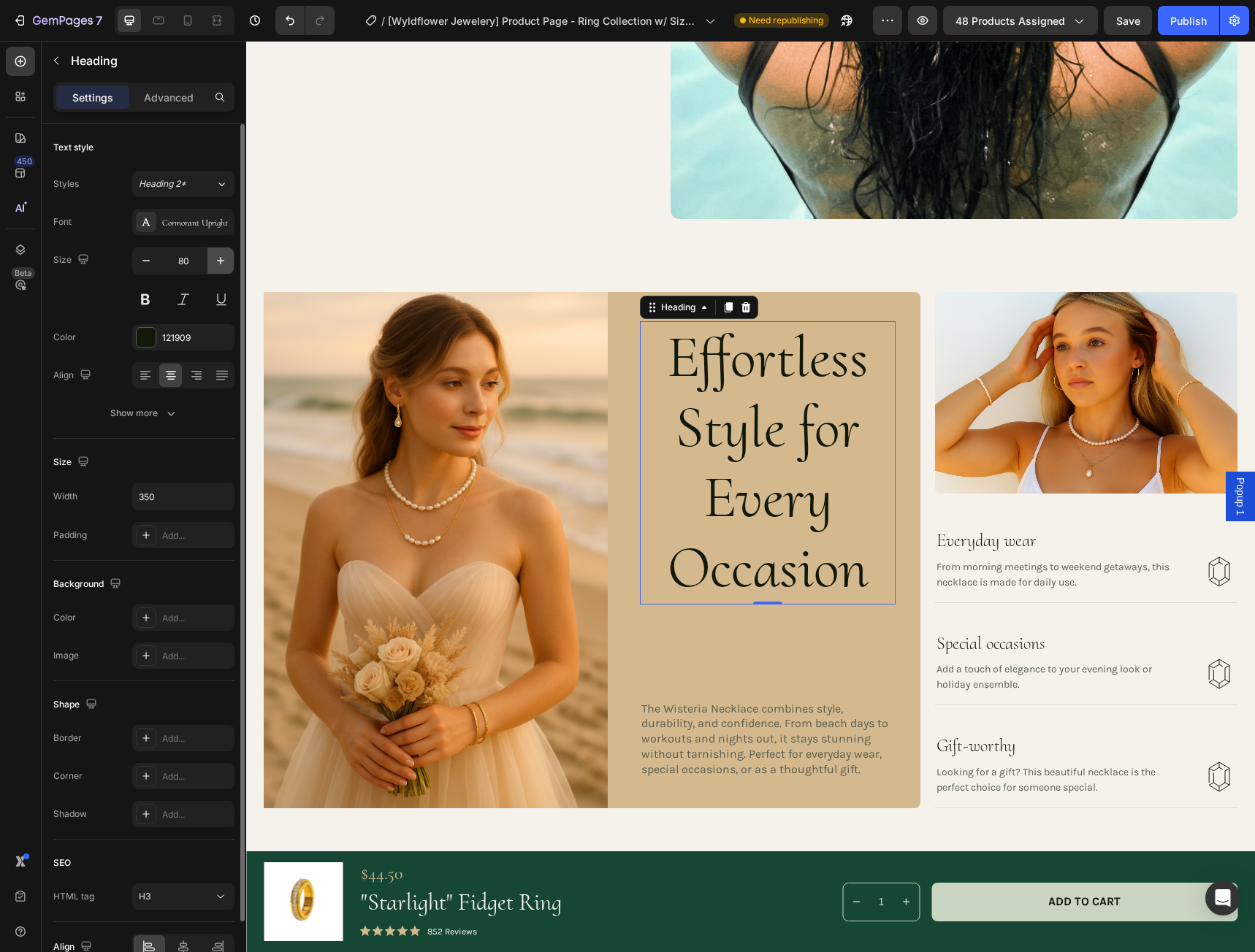
click at [221, 256] on icon "button" at bounding box center [220, 260] width 14 height 14
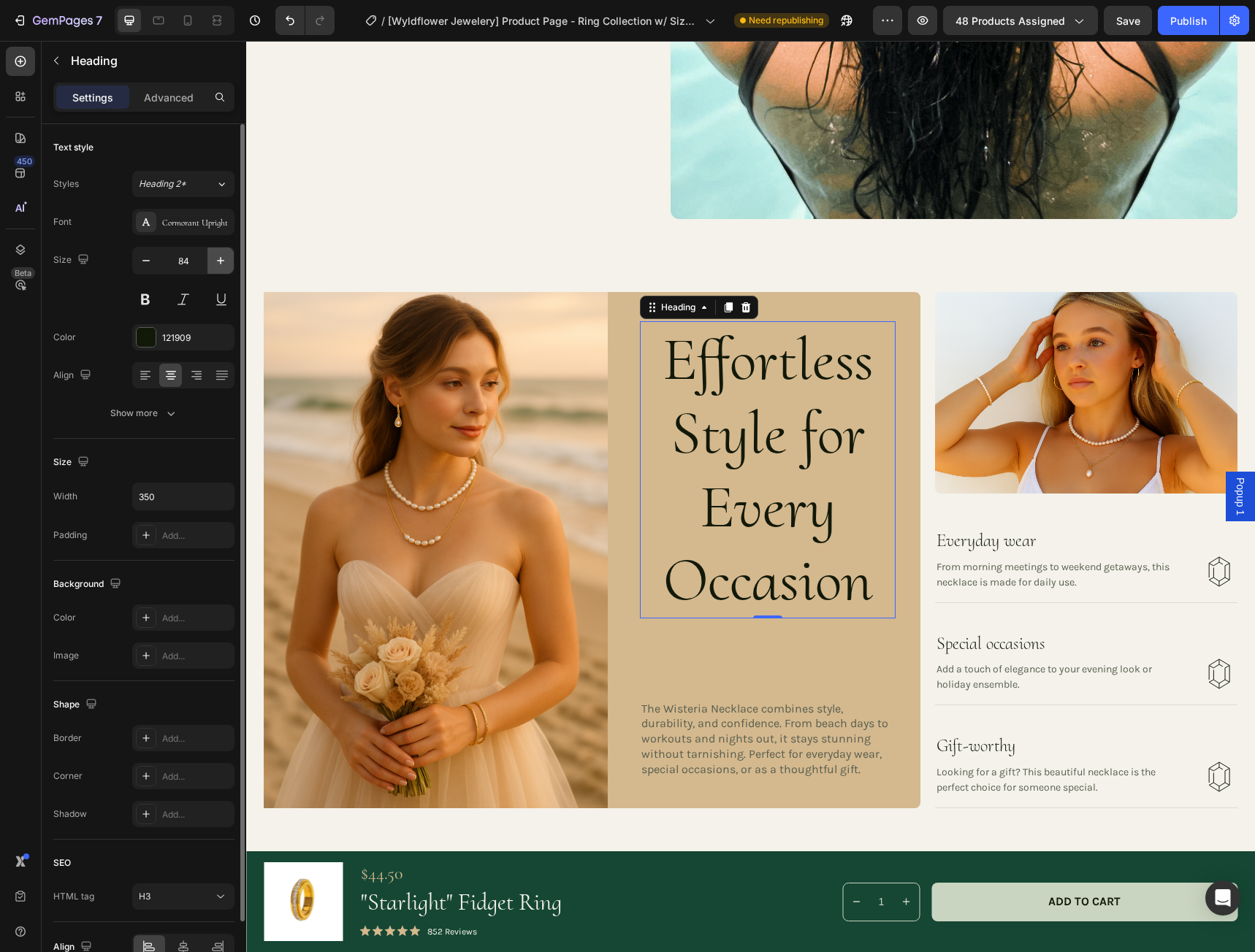
click at [220, 257] on icon "button" at bounding box center [220, 260] width 14 height 14
click at [219, 258] on icon "button" at bounding box center [220, 260] width 14 height 14
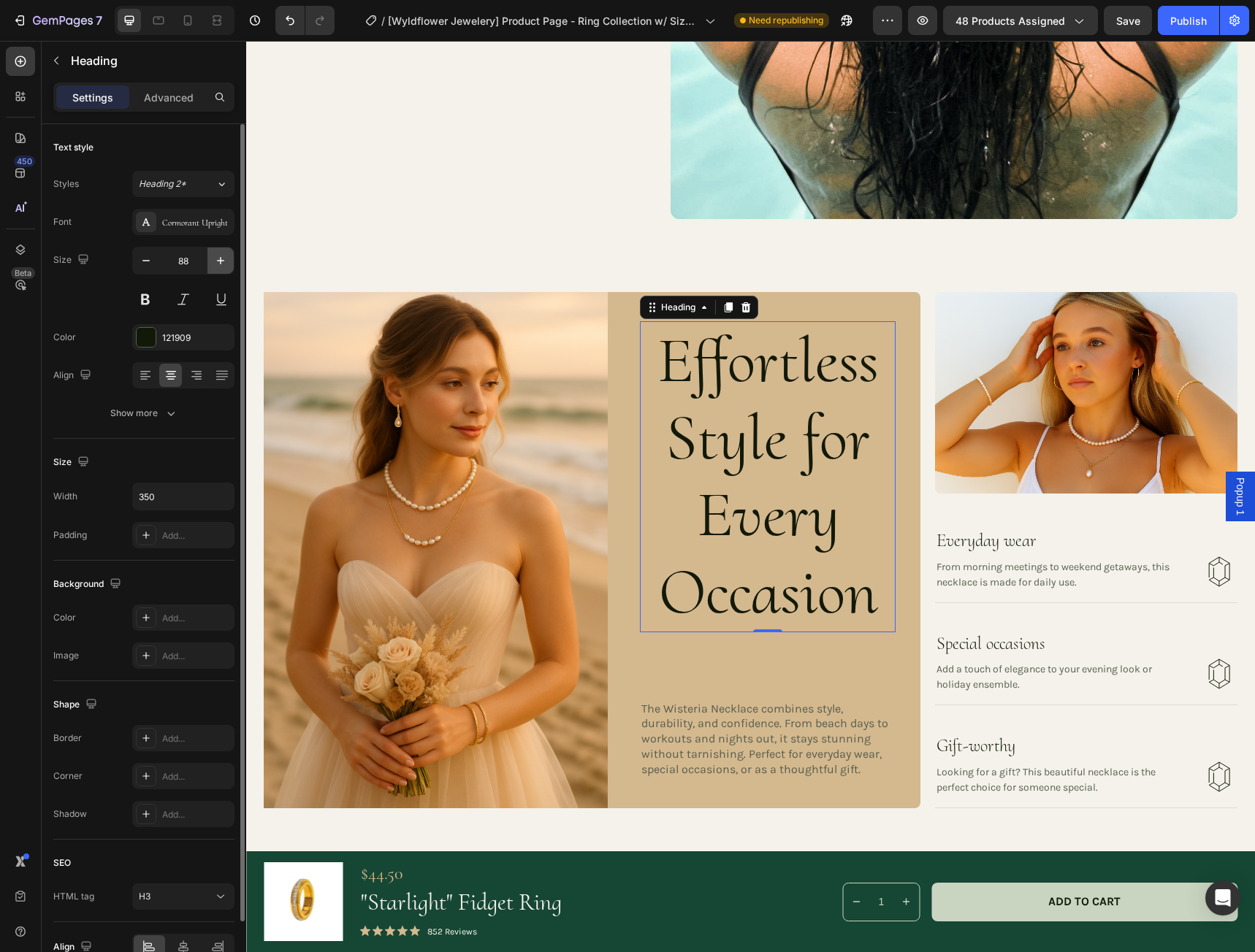
click at [219, 258] on icon "button" at bounding box center [220, 260] width 14 height 14
click at [218, 259] on icon "button" at bounding box center [220, 260] width 14 height 14
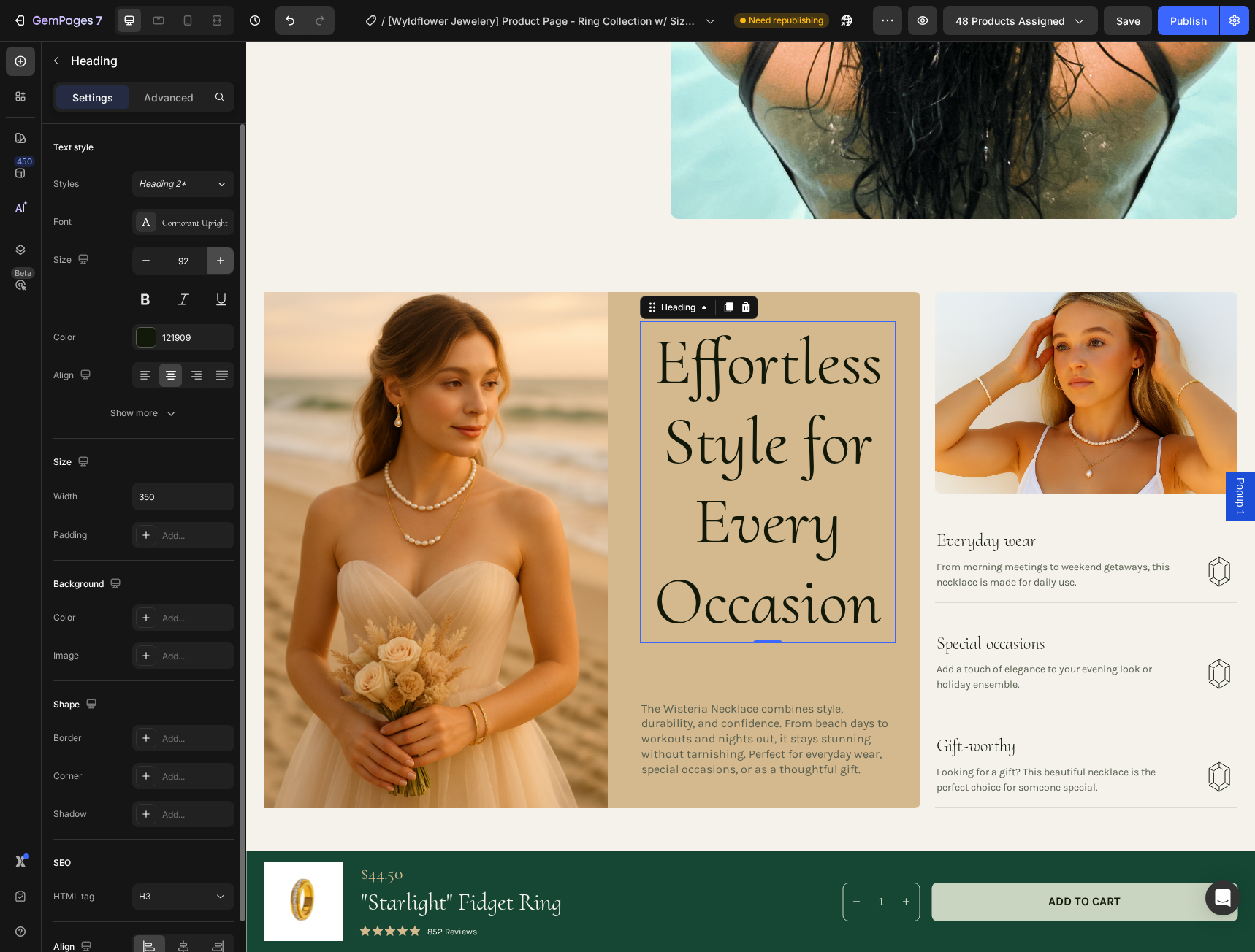
click at [218, 259] on icon "button" at bounding box center [220, 260] width 14 height 14
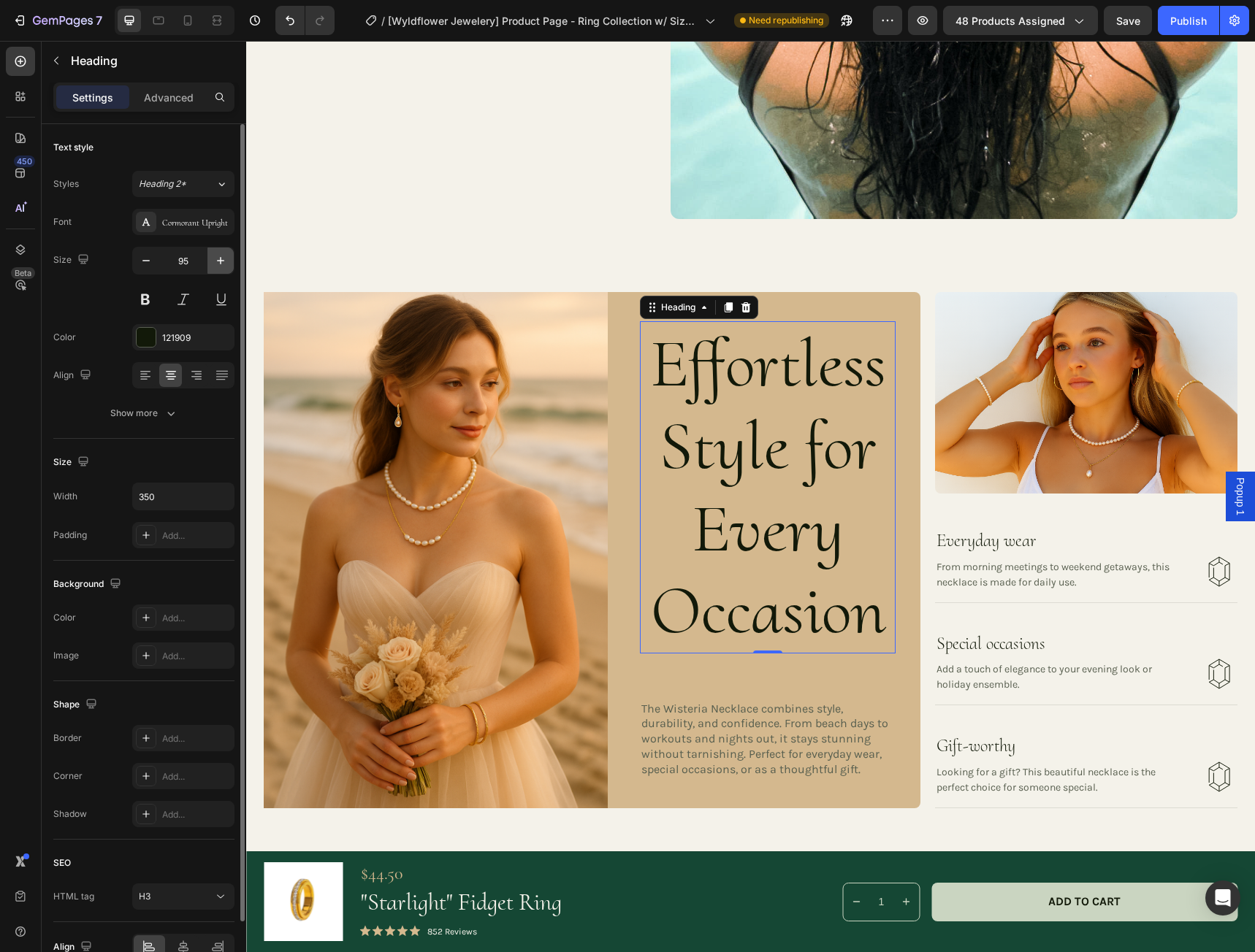
click at [218, 259] on icon "button" at bounding box center [220, 260] width 14 height 14
click at [217, 260] on icon "button" at bounding box center [220, 260] width 14 height 14
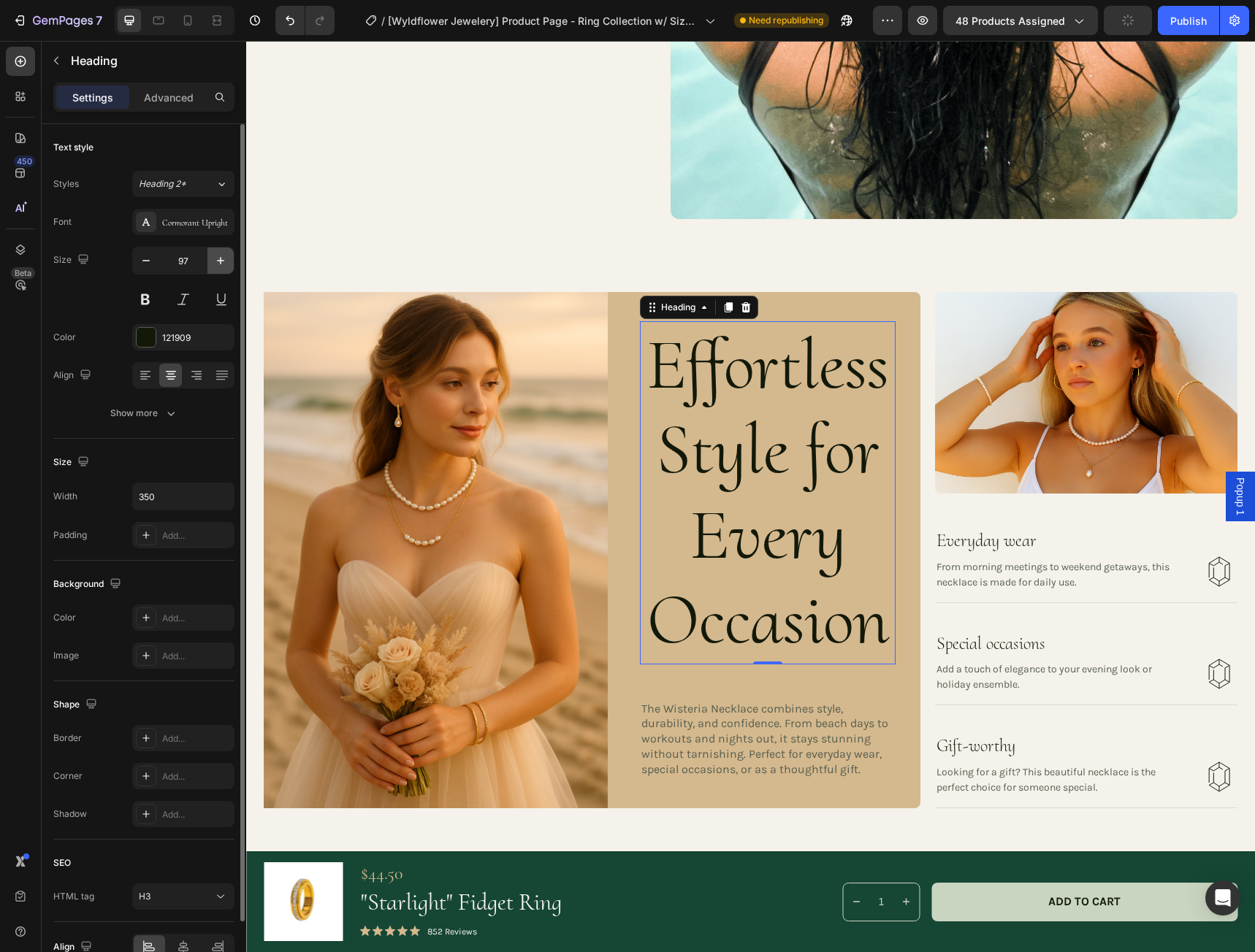
click at [217, 260] on icon "button" at bounding box center [220, 260] width 14 height 14
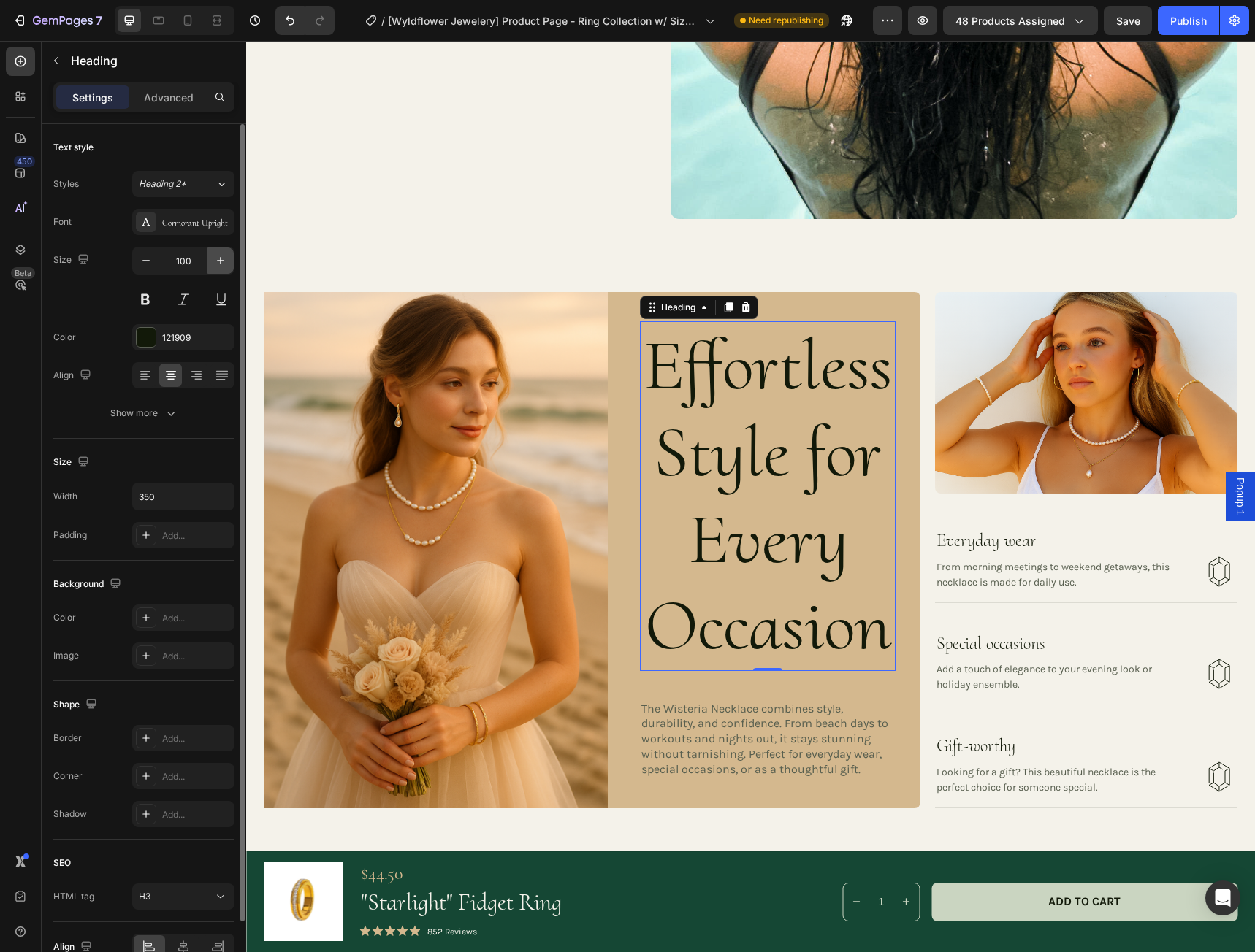
click at [217, 260] on icon "button" at bounding box center [220, 260] width 14 height 14
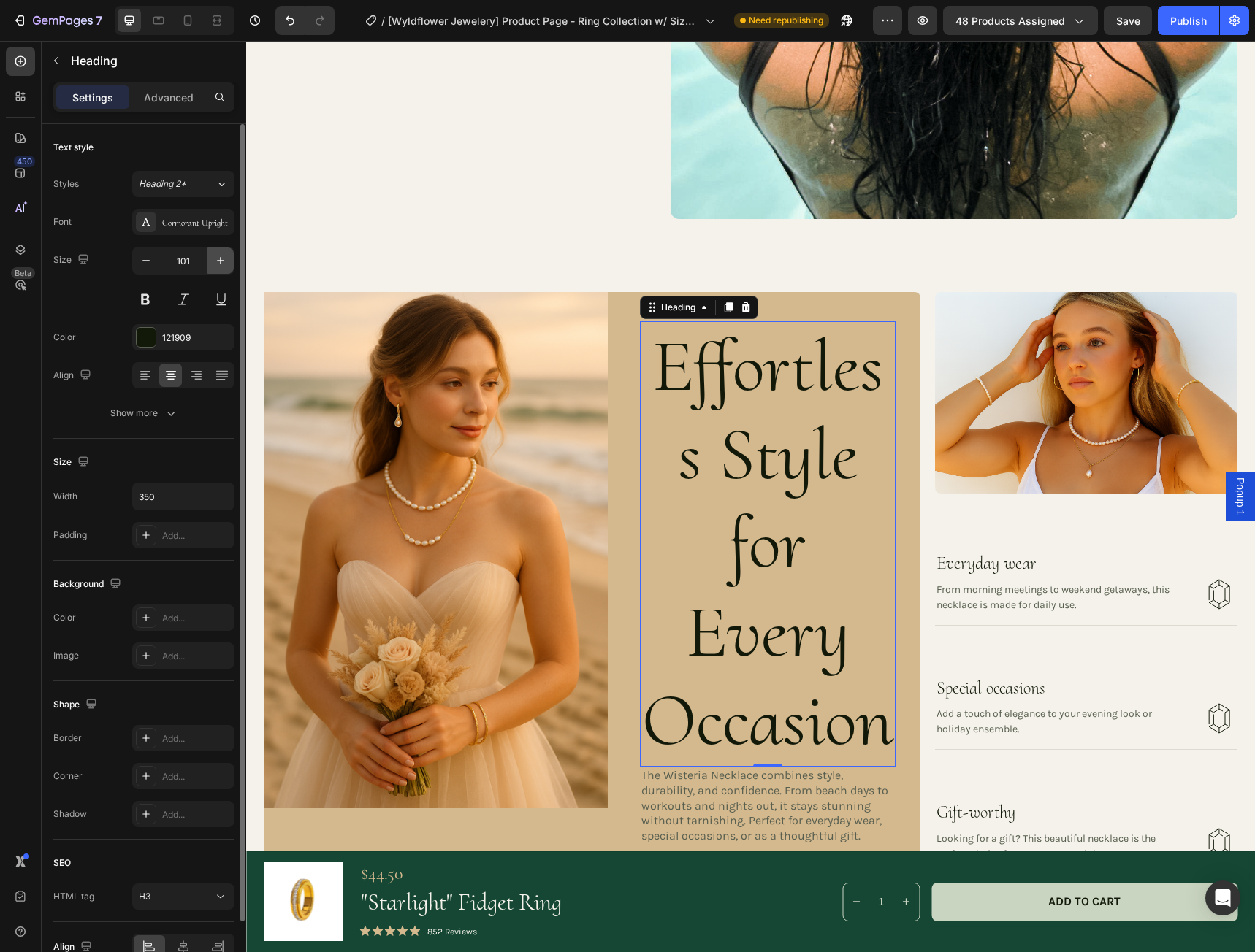
click at [217, 260] on icon "button" at bounding box center [220, 260] width 14 height 14
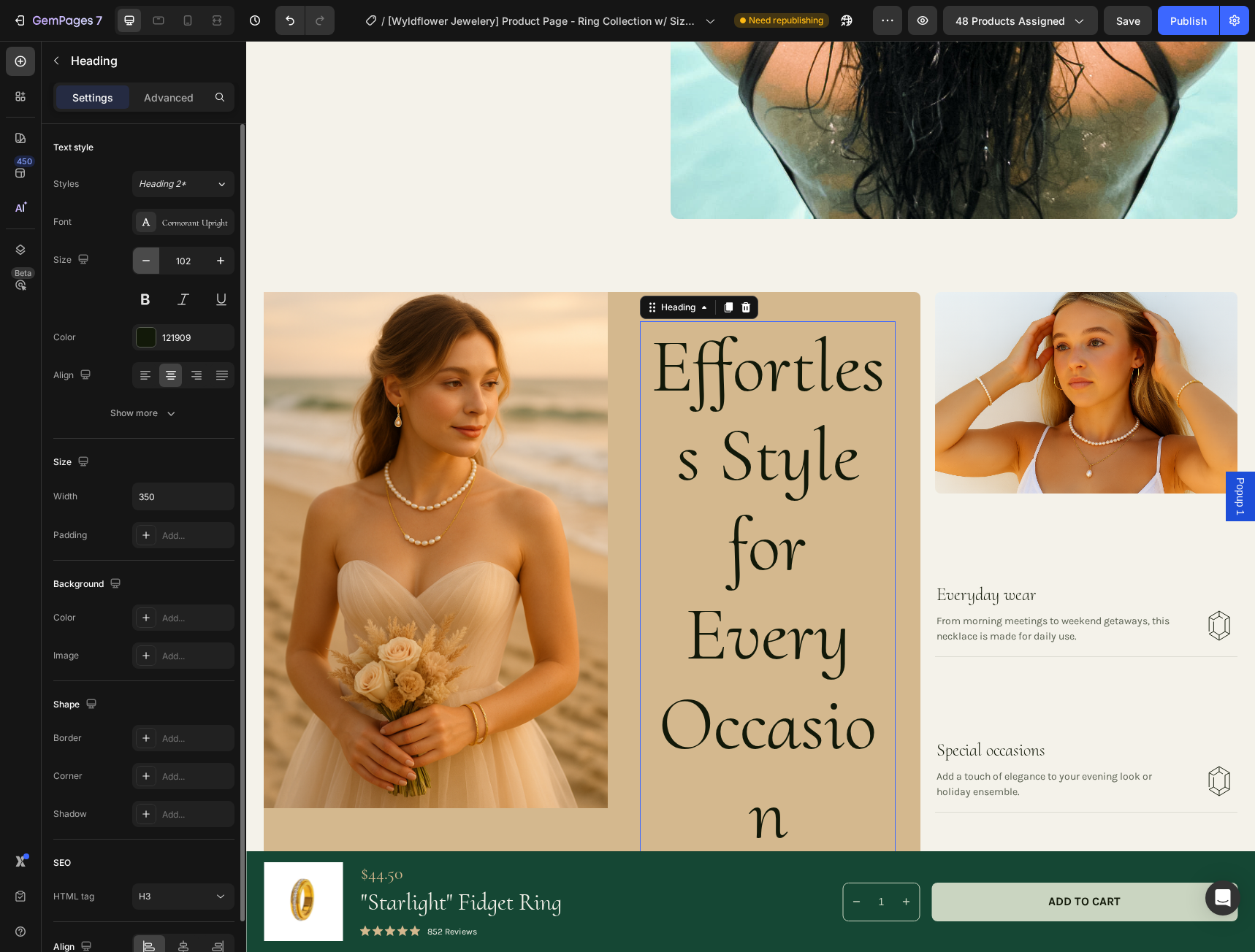
click at [146, 261] on icon "button" at bounding box center [146, 260] width 14 height 14
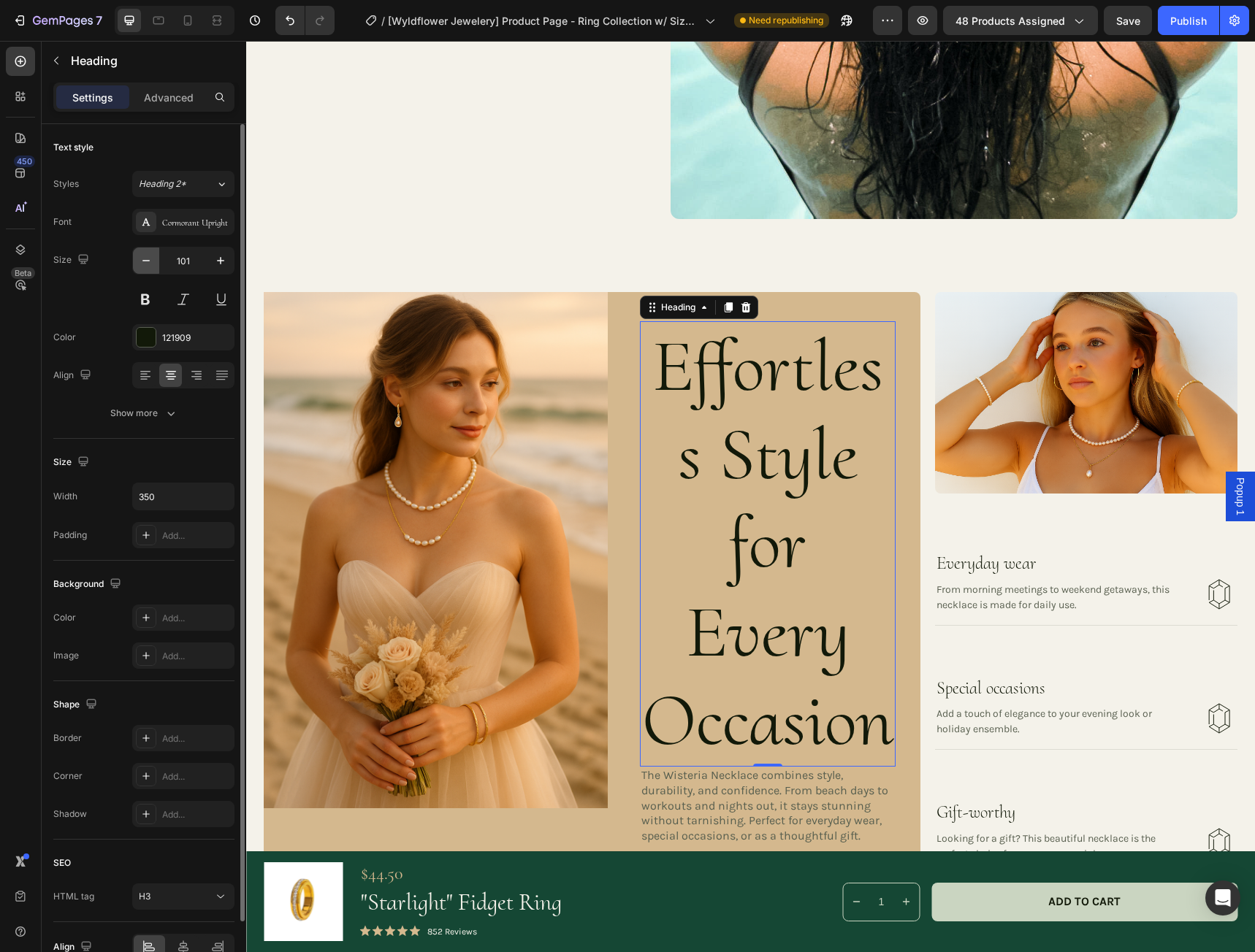
click at [146, 261] on icon "button" at bounding box center [146, 260] width 14 height 14
type input "100"
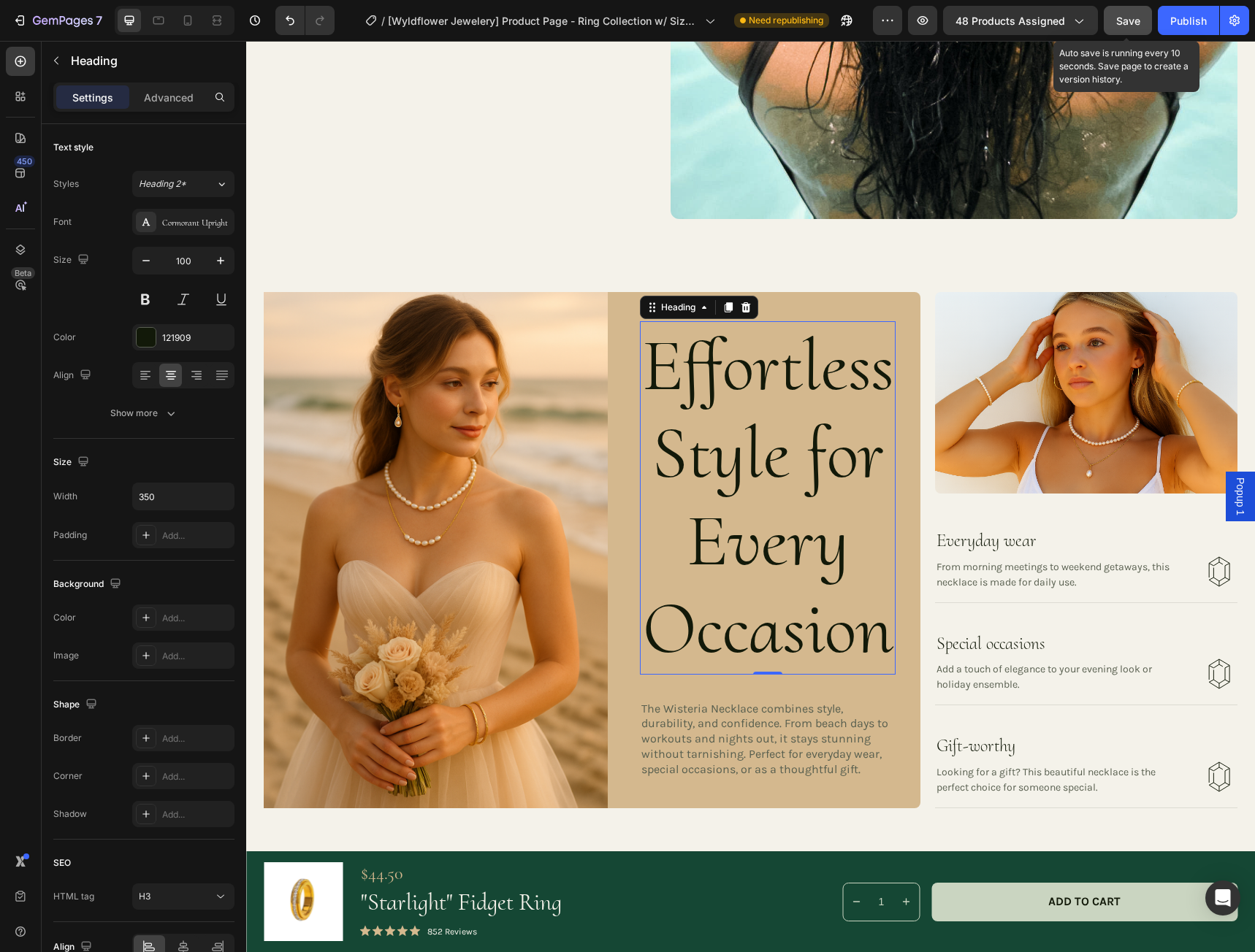
click at [1115, 25] on button "Save" at bounding box center [1127, 21] width 49 height 30
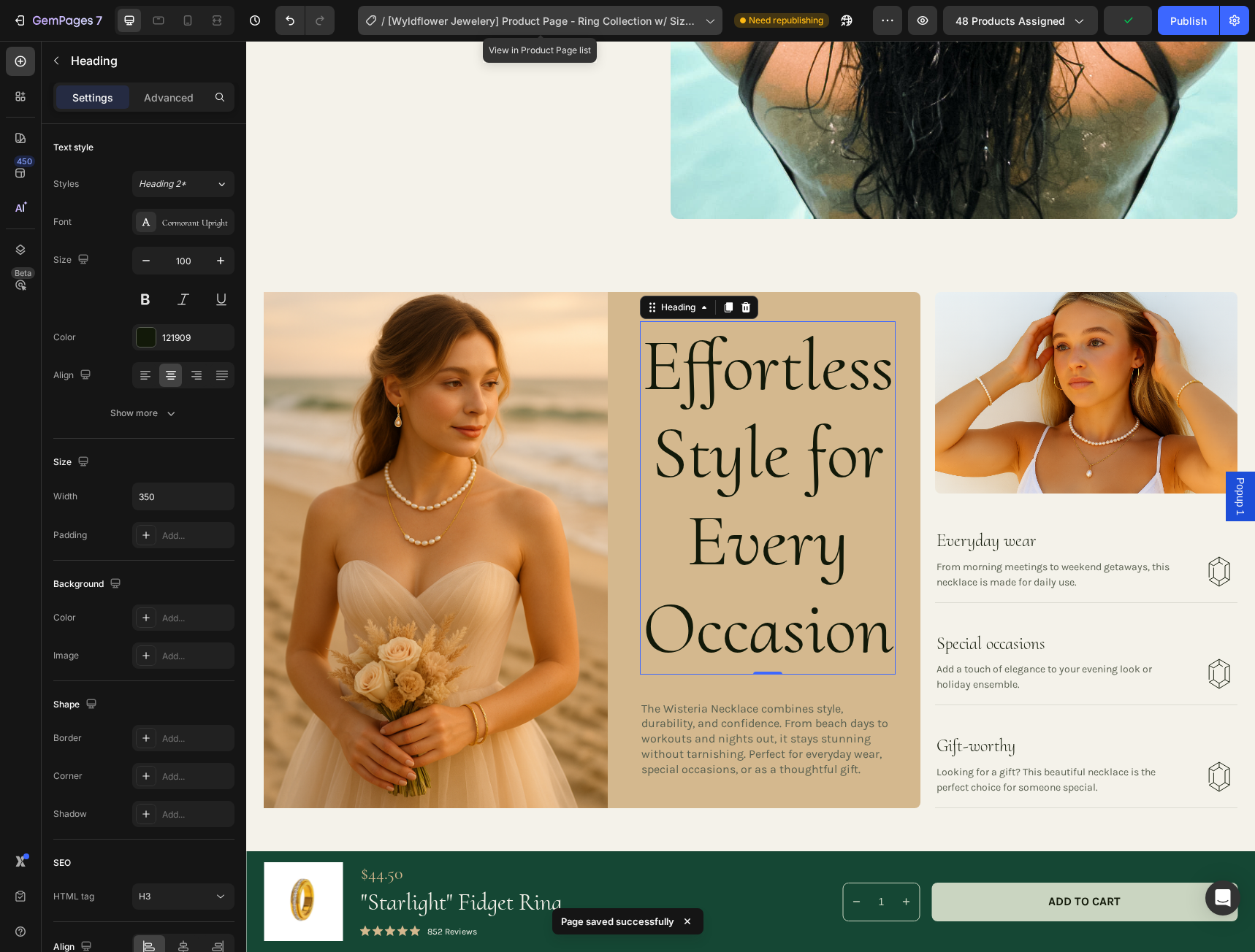
click at [713, 18] on icon at bounding box center [709, 21] width 14 height 14
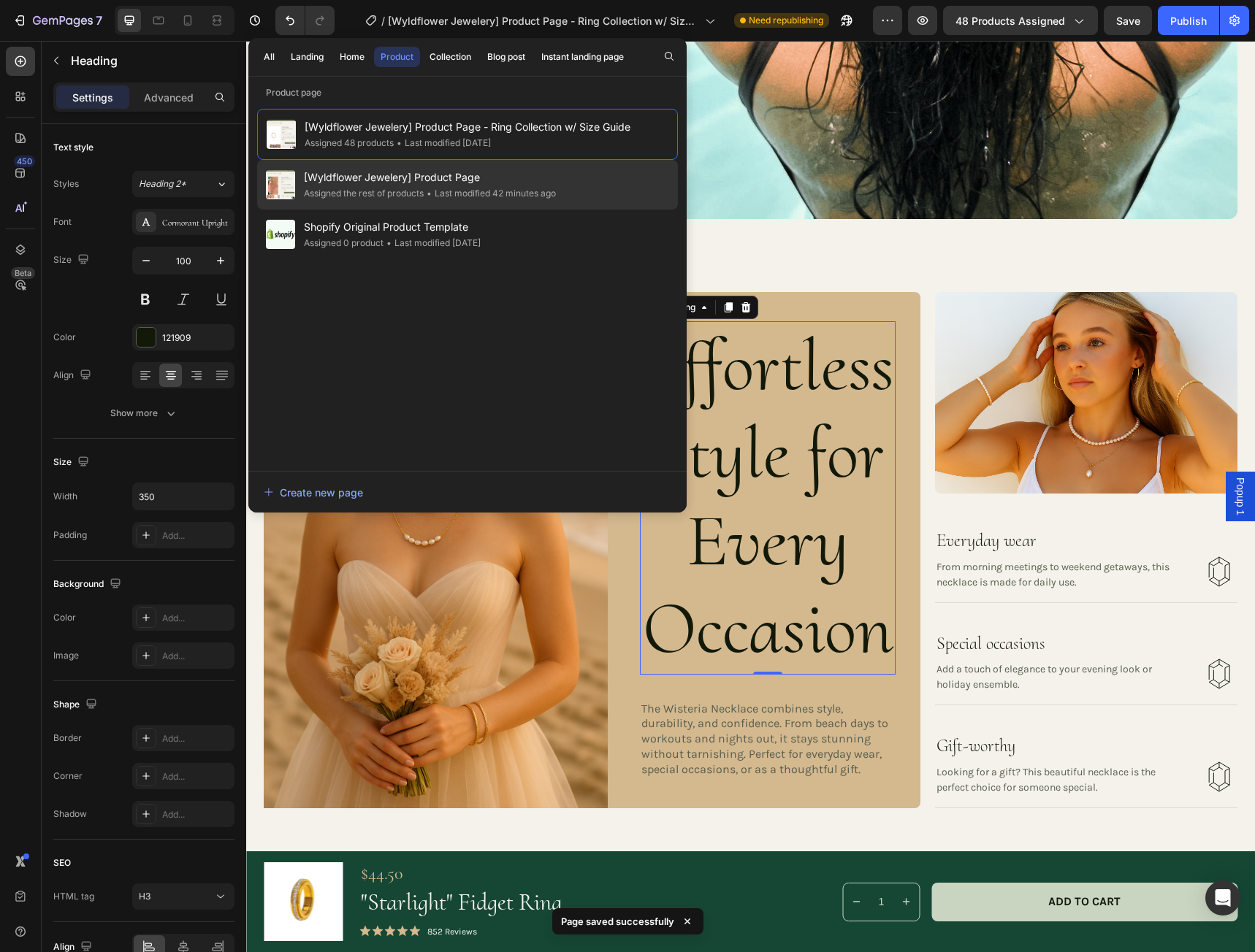
click at [456, 181] on span "[Wyldflower Jewelery] Product Page" at bounding box center [429, 178] width 252 height 18
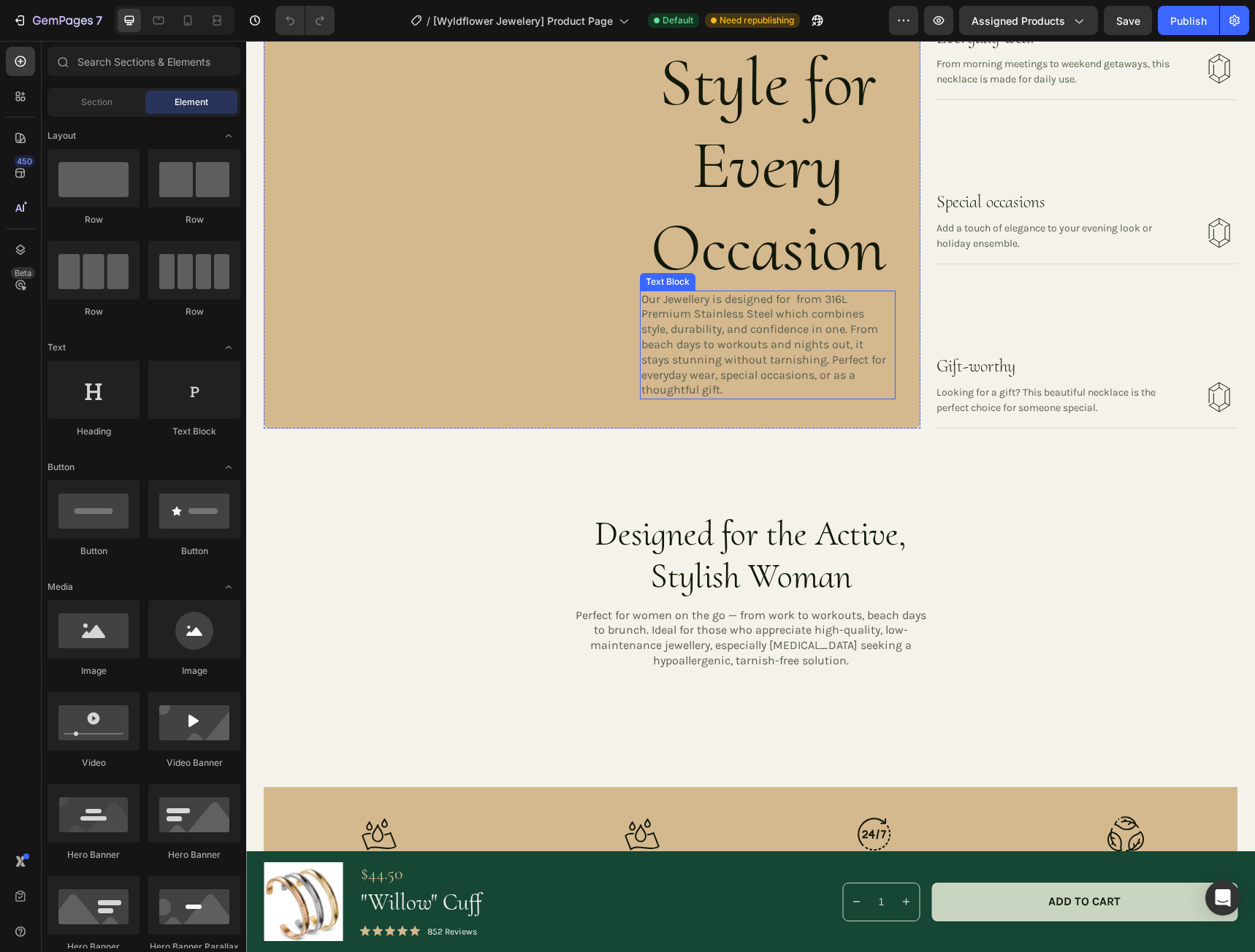
click at [667, 338] on p "Our Jewellery is designed for from 316L Premium Stainless Steel which combines …" at bounding box center [765, 345] width 248 height 107
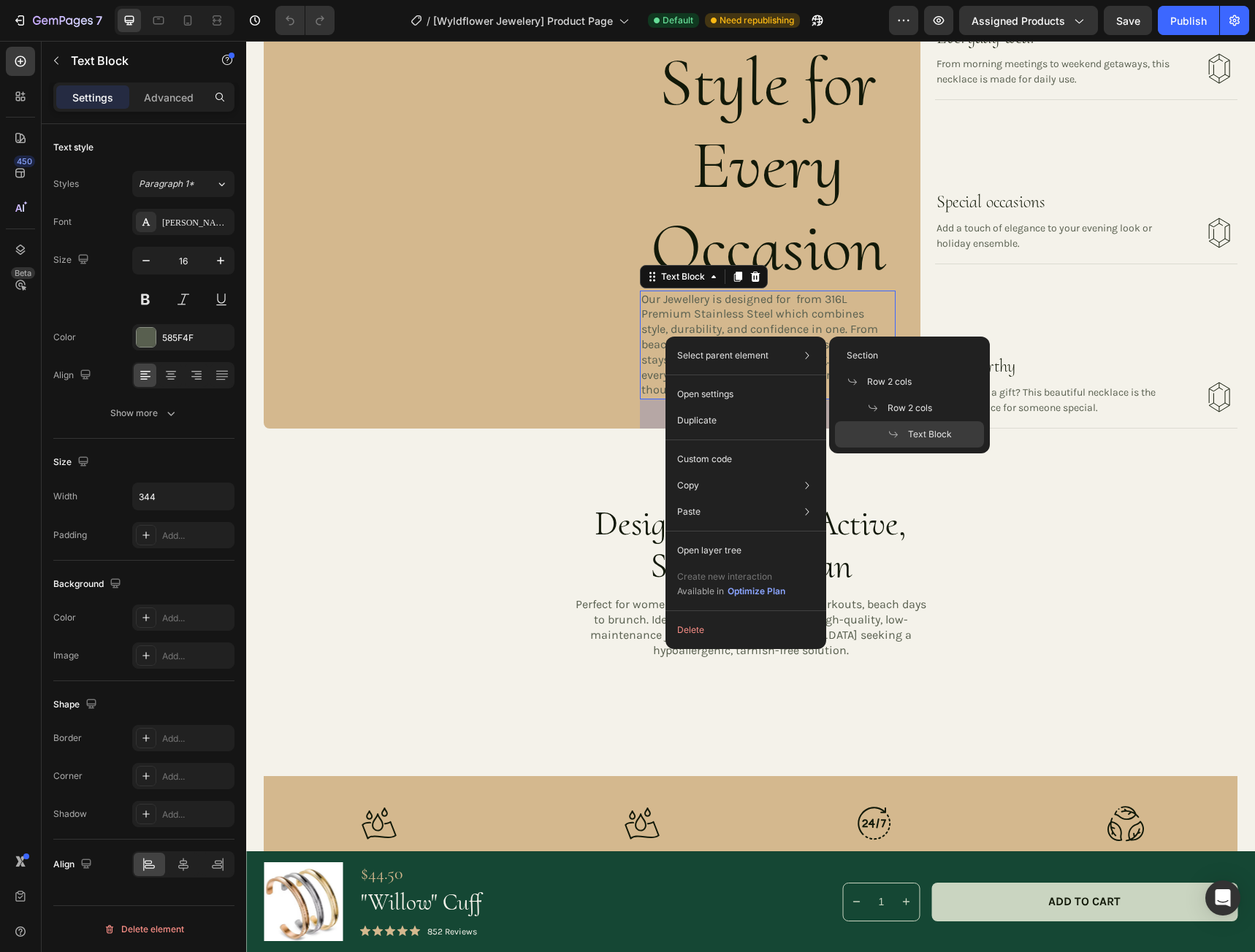
click at [665, 321] on p "Our Jewellery is designed for from 316L Premium Stainless Steel which combines …" at bounding box center [765, 345] width 248 height 107
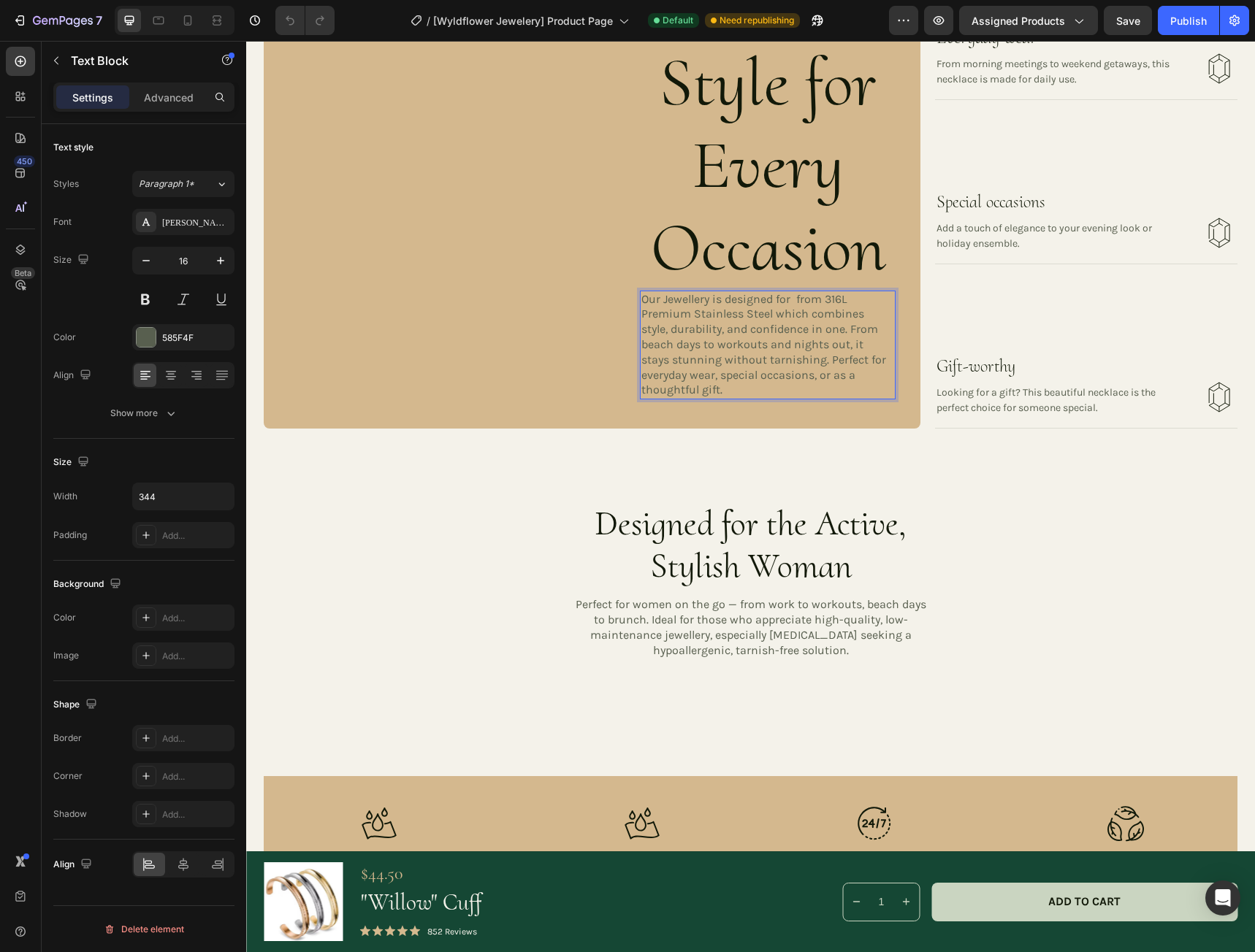
click at [718, 399] on p "Our Jewellery is designed for from 316L Premium Stainless Steel which combines …" at bounding box center [765, 345] width 248 height 107
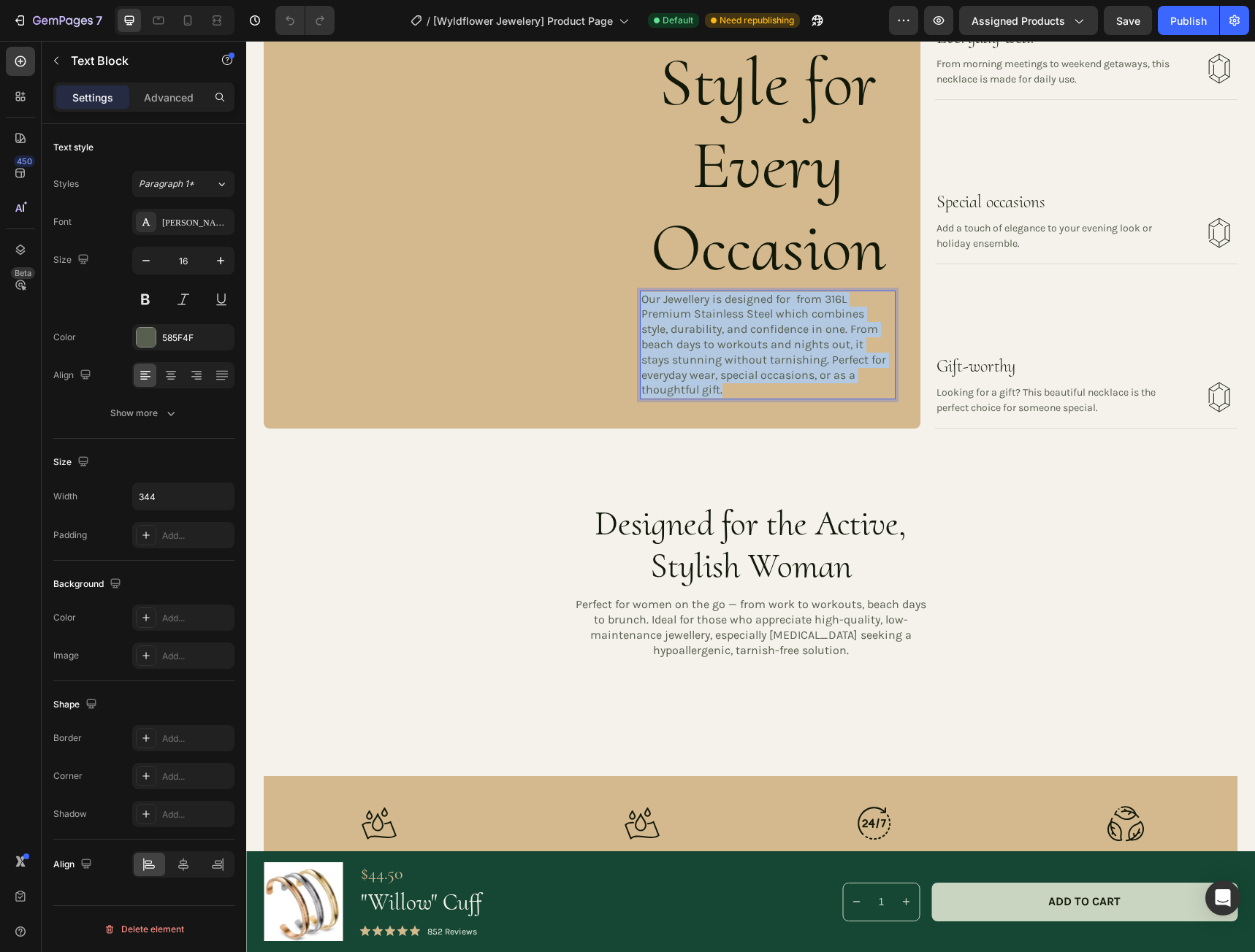
drag, startPoint x: 726, startPoint y: 401, endPoint x: 638, endPoint y: 306, distance: 129.5
click at [641, 306] on p "Our Jewellery is designed for from 316L Premium Stainless Steel which combines …" at bounding box center [765, 345] width 248 height 107
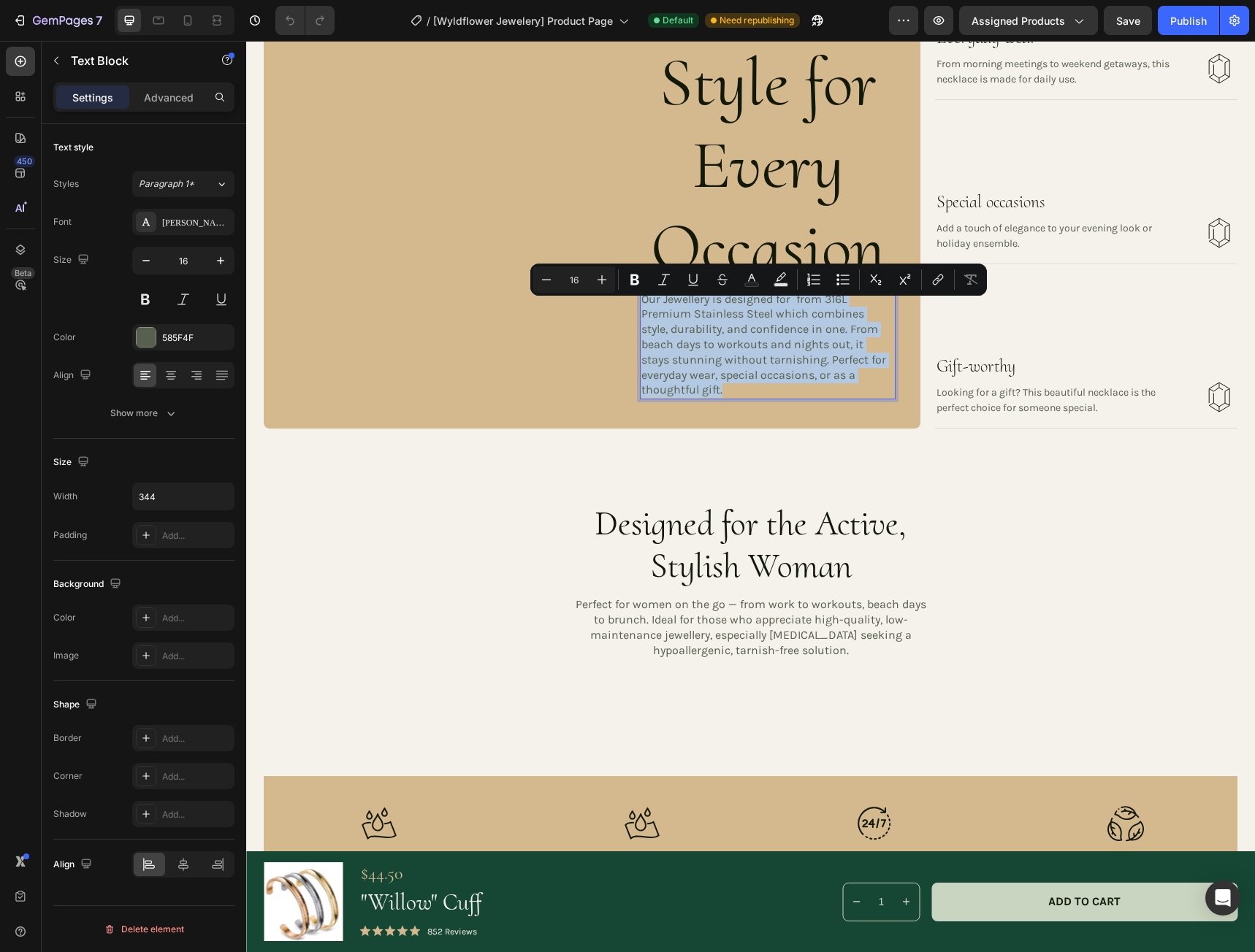
copy p "Our Jewellery is designed for from 316L Premium Stainless Steel which combines …"
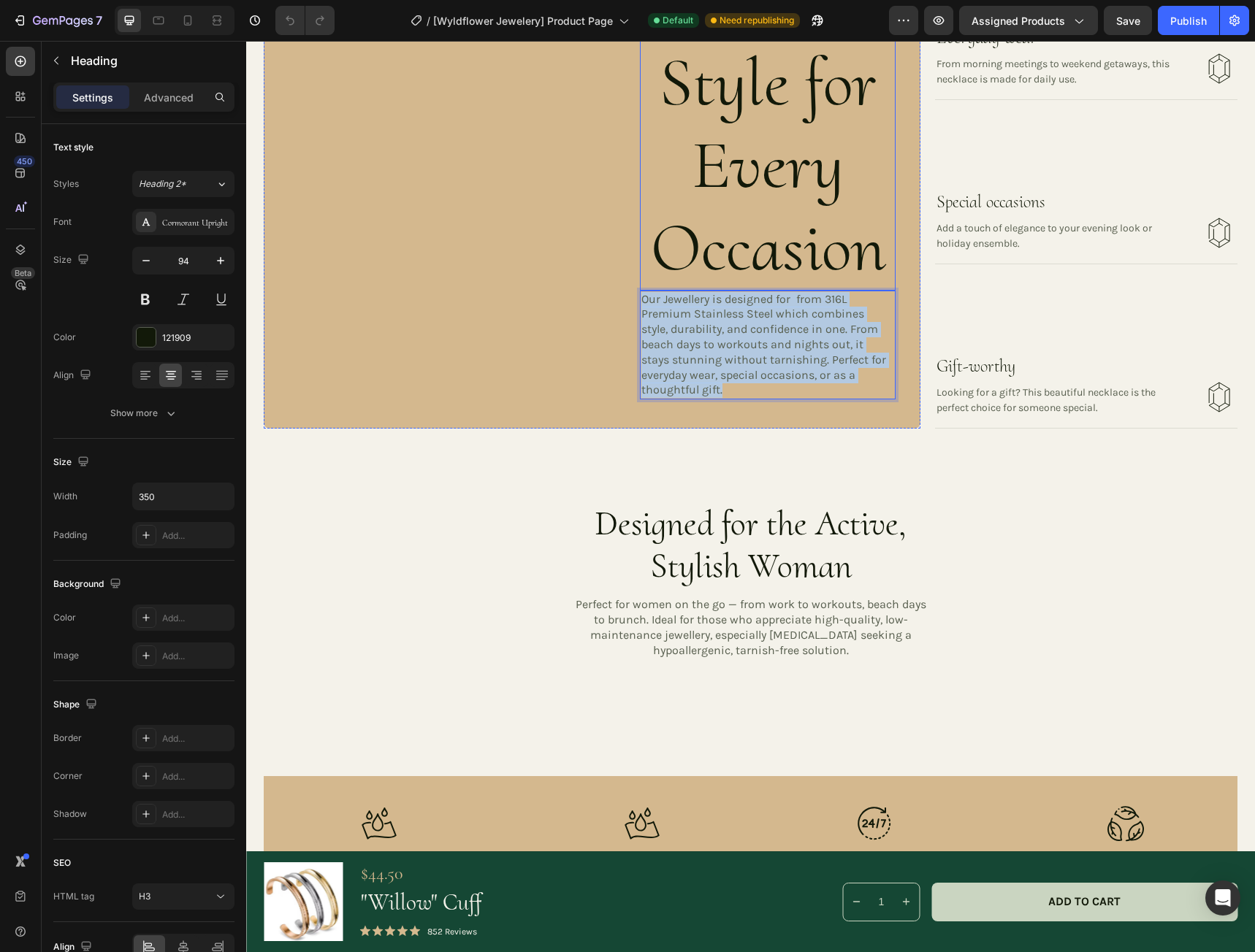
click at [751, 181] on h3 "Effortless Style for Every Occasion" at bounding box center [767, 124] width 256 height 332
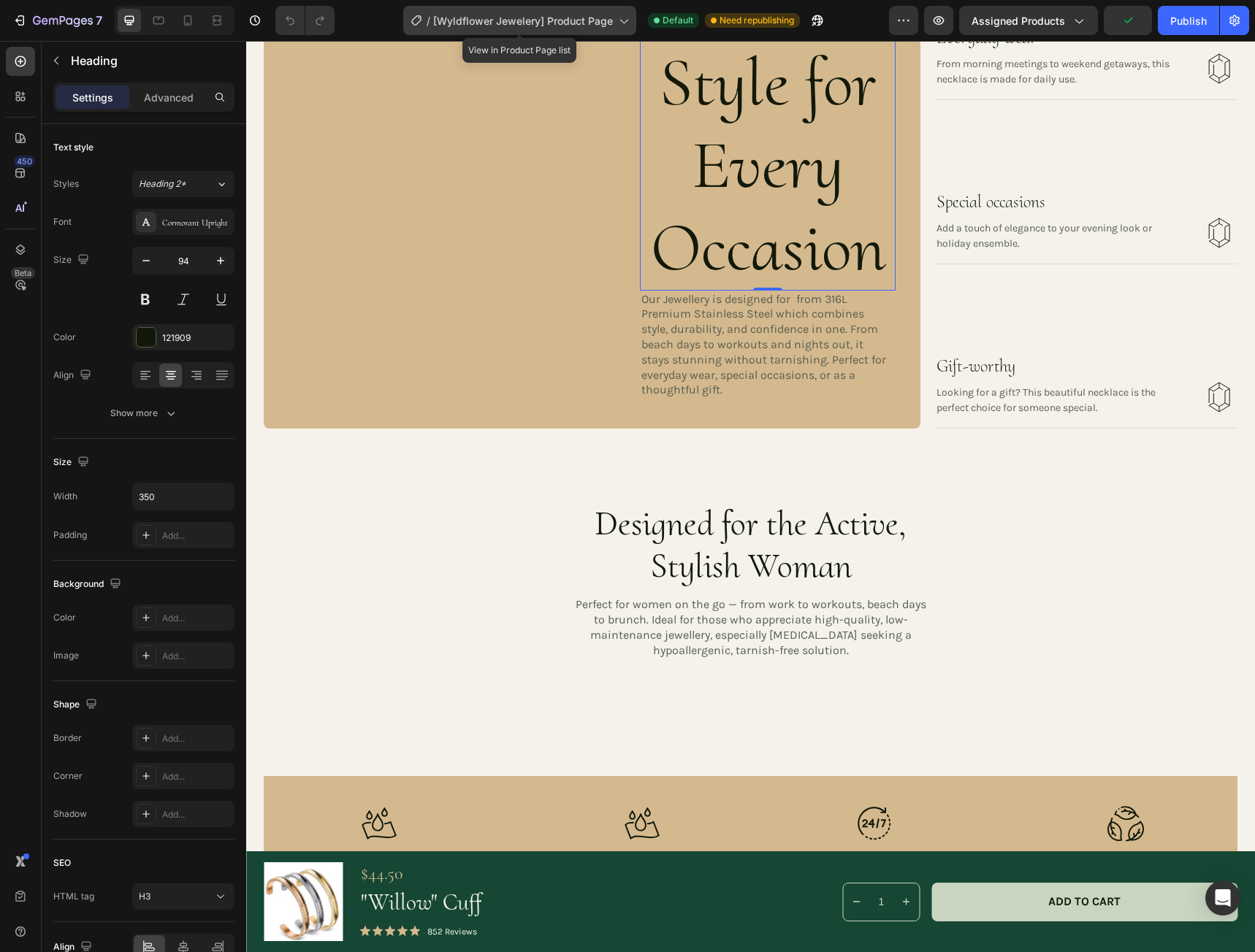
click at [599, 23] on span "[Wyldflower Jewelery] Product Page" at bounding box center [523, 21] width 180 height 15
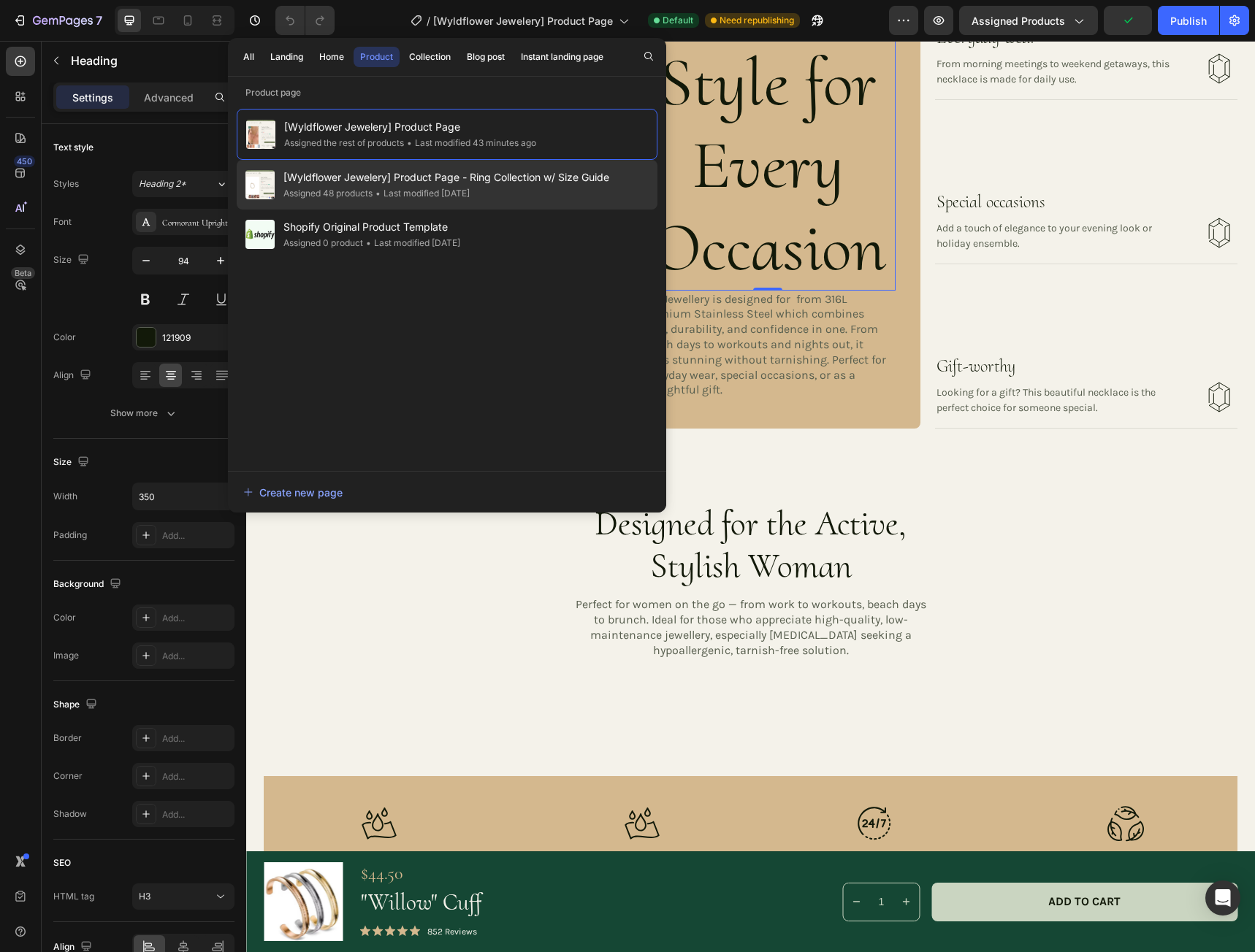
click at [422, 175] on span "[Wyldflower Jewelery] Product Page - Ring Collection w/ Size Guide" at bounding box center [446, 178] width 326 height 18
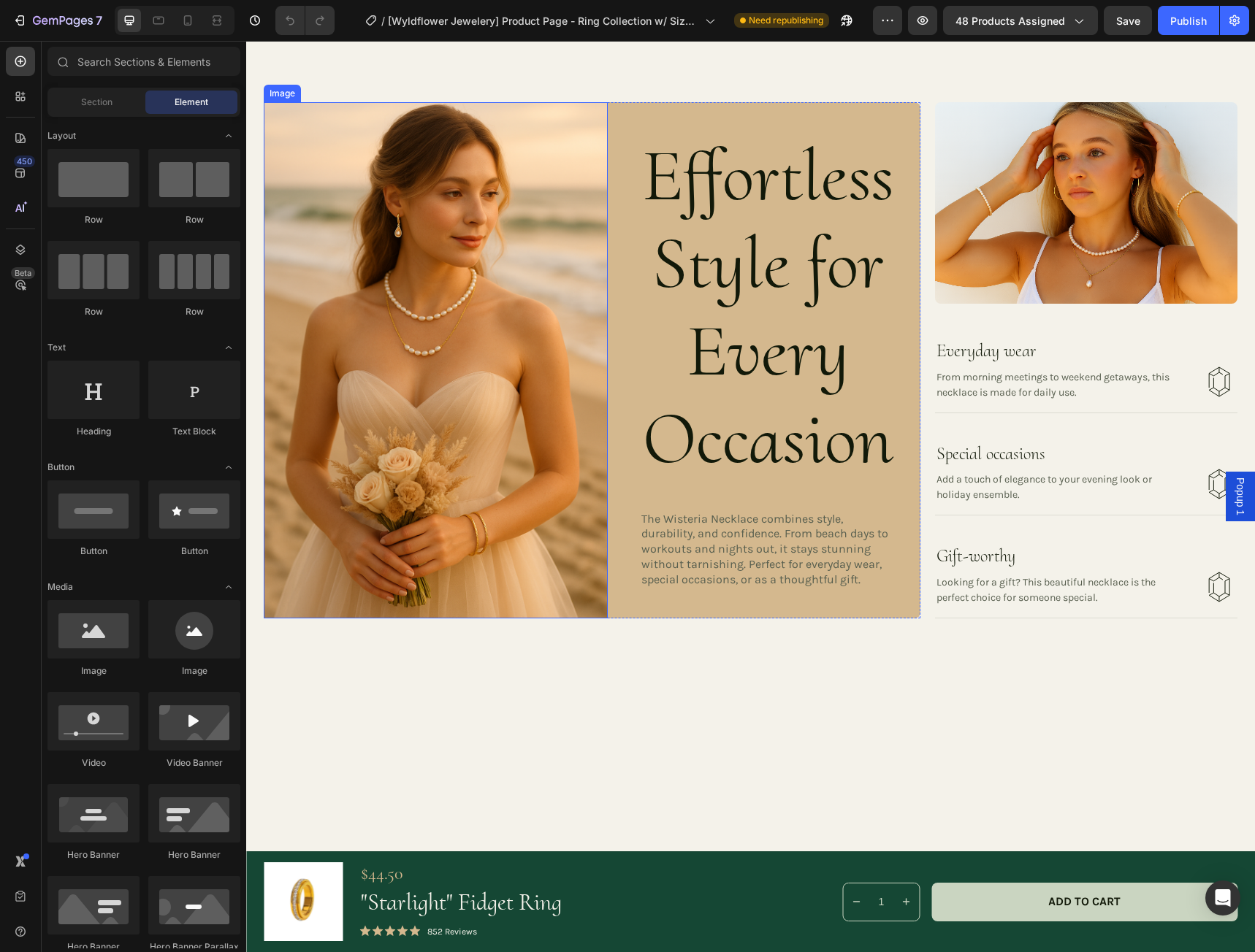
scroll to position [1679, 0]
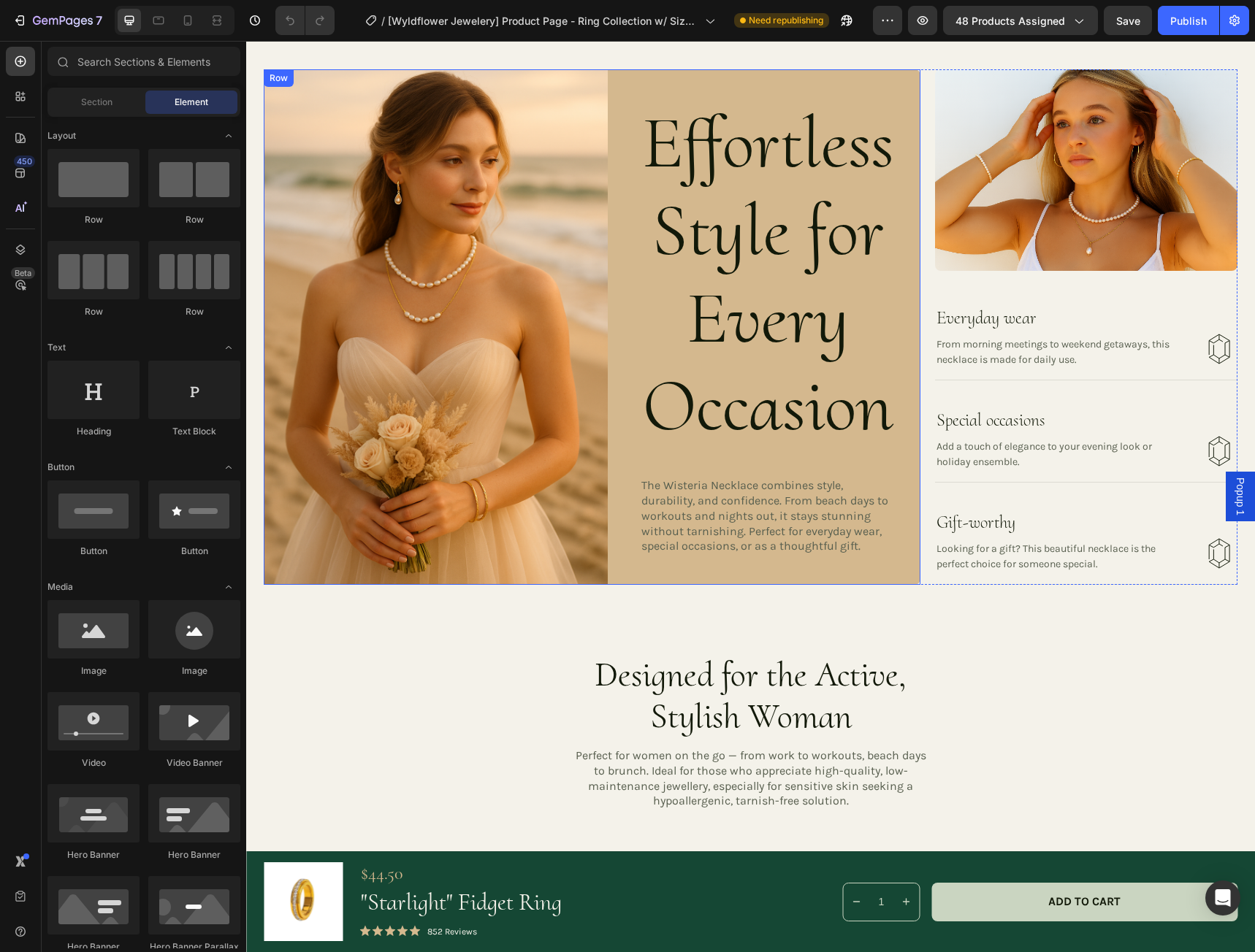
click at [721, 503] on p "The Wisteria Necklace combines style, durability, and confidence. From beach da…" at bounding box center [765, 516] width 248 height 76
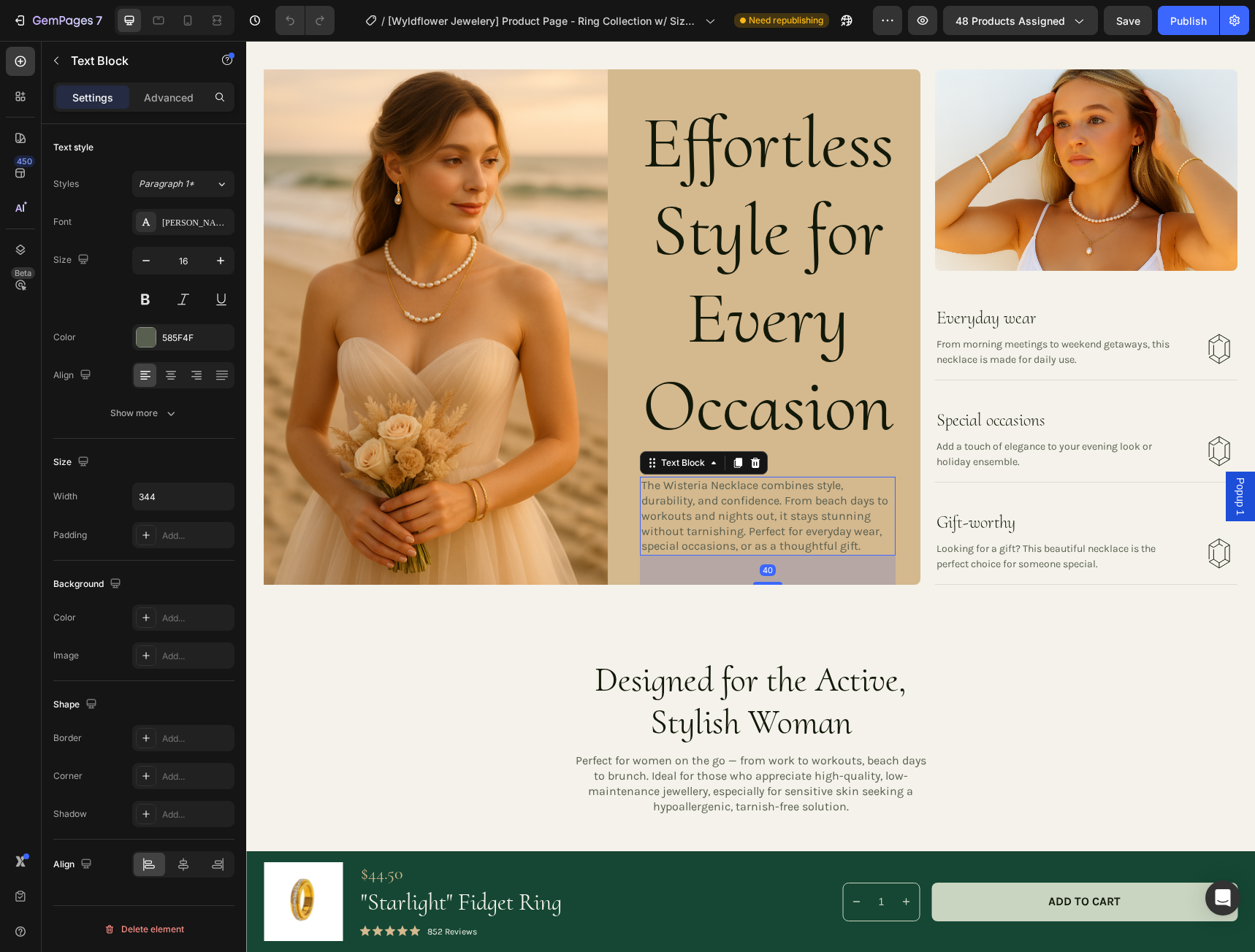
click at [729, 498] on p "The Wisteria Necklace combines style, durability, and confidence. From beach da…" at bounding box center [765, 516] width 248 height 76
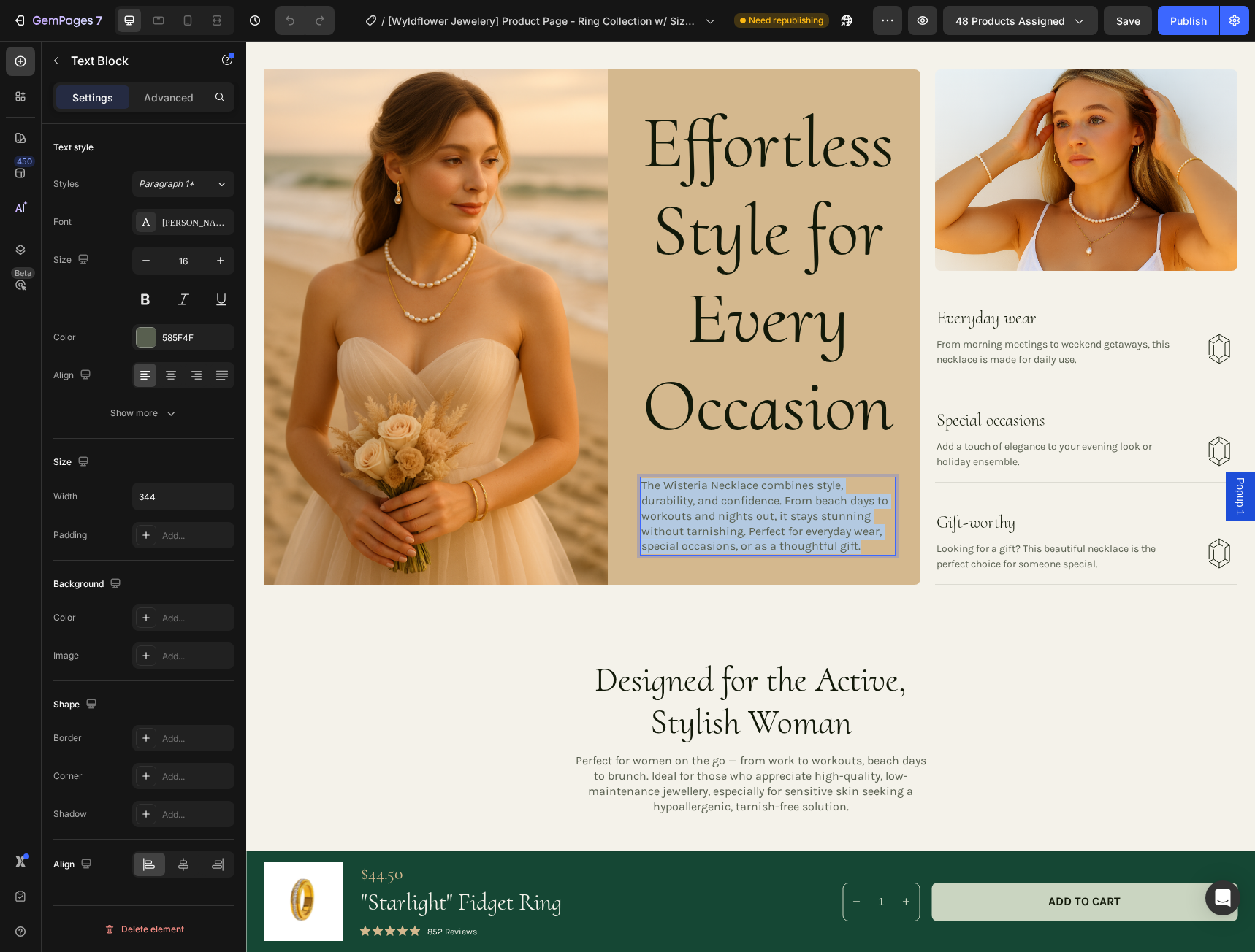
drag, startPoint x: 859, startPoint y: 541, endPoint x: 631, endPoint y: 477, distance: 236.8
click at [631, 477] on div "Image Effortless Style for Every Occasion Heading The Wisteria Necklace combine…" at bounding box center [591, 327] width 657 height 516
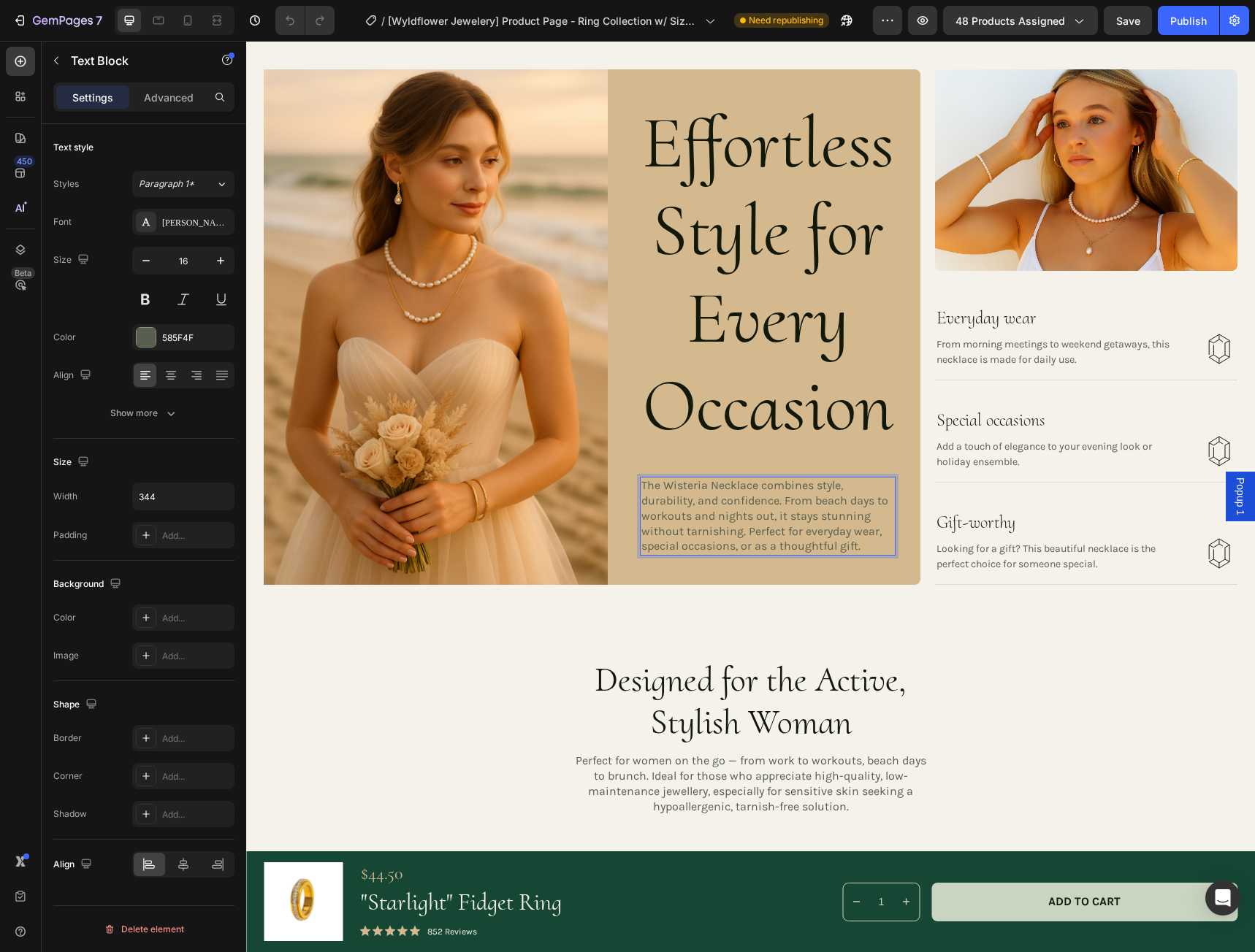
scroll to position [1660, 0]
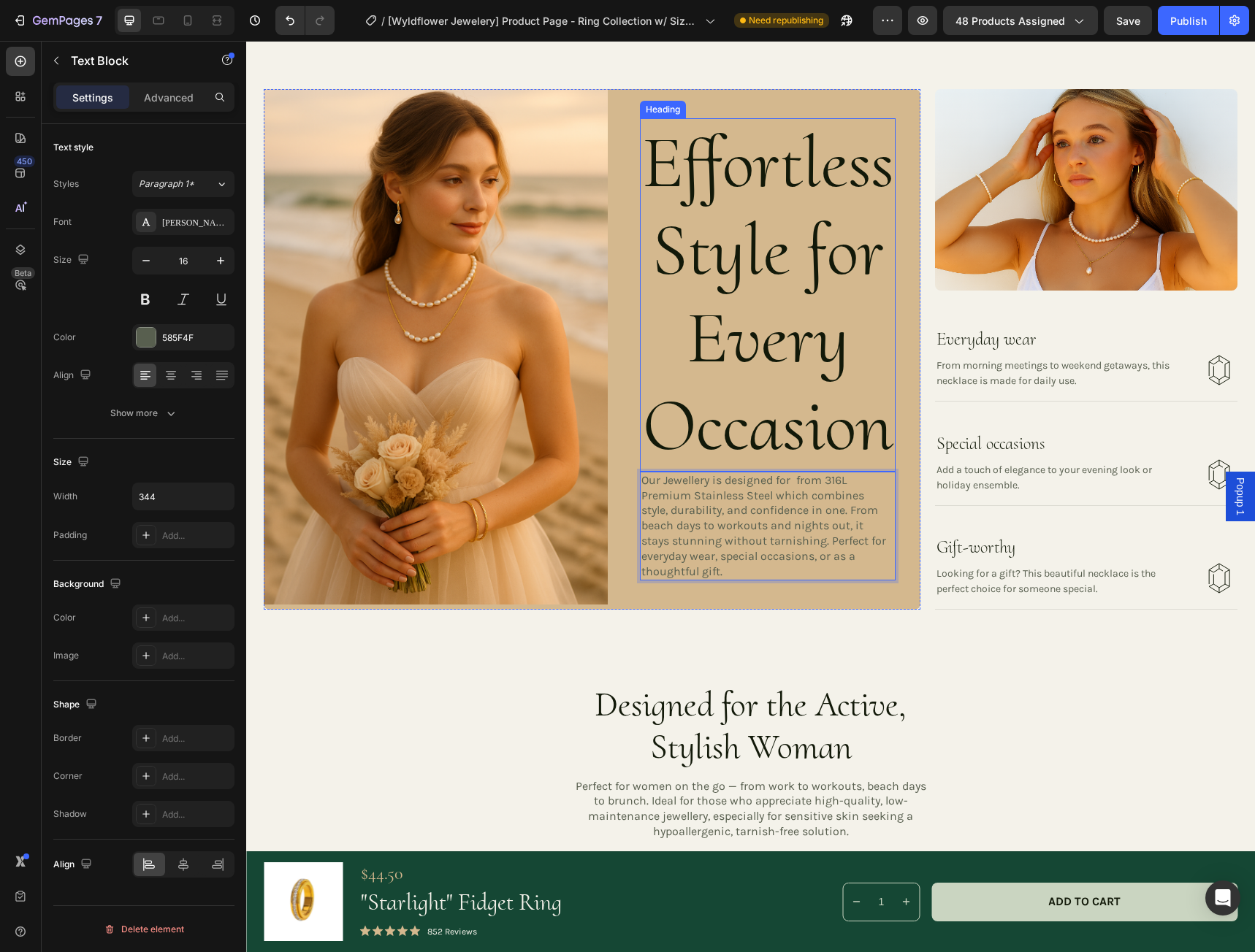
click at [724, 356] on h3 "Effortless Style for Every Occasion" at bounding box center [767, 295] width 256 height 353
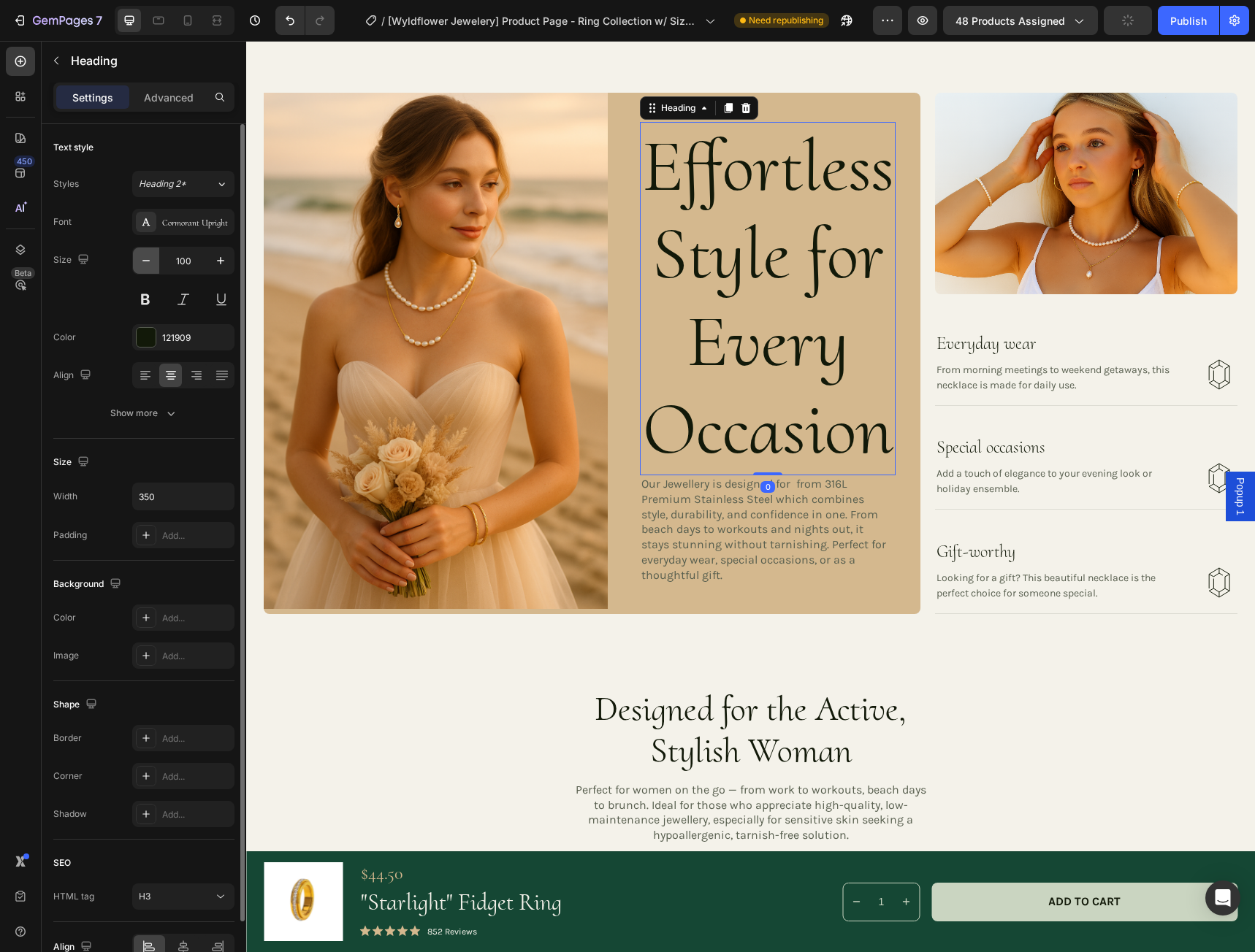
click at [141, 251] on button "button" at bounding box center [146, 260] width 26 height 26
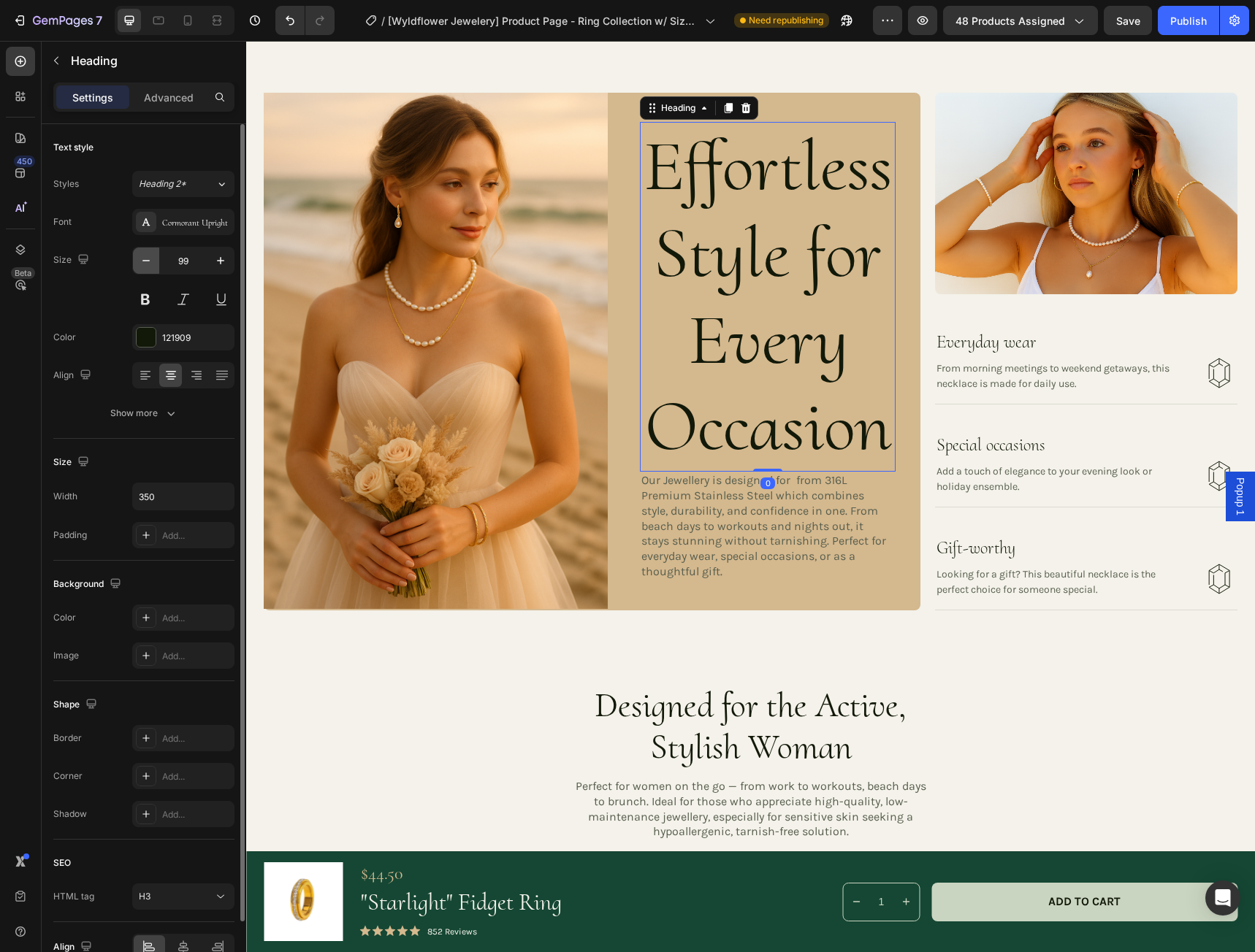
click at [144, 252] on button "button" at bounding box center [146, 260] width 26 height 26
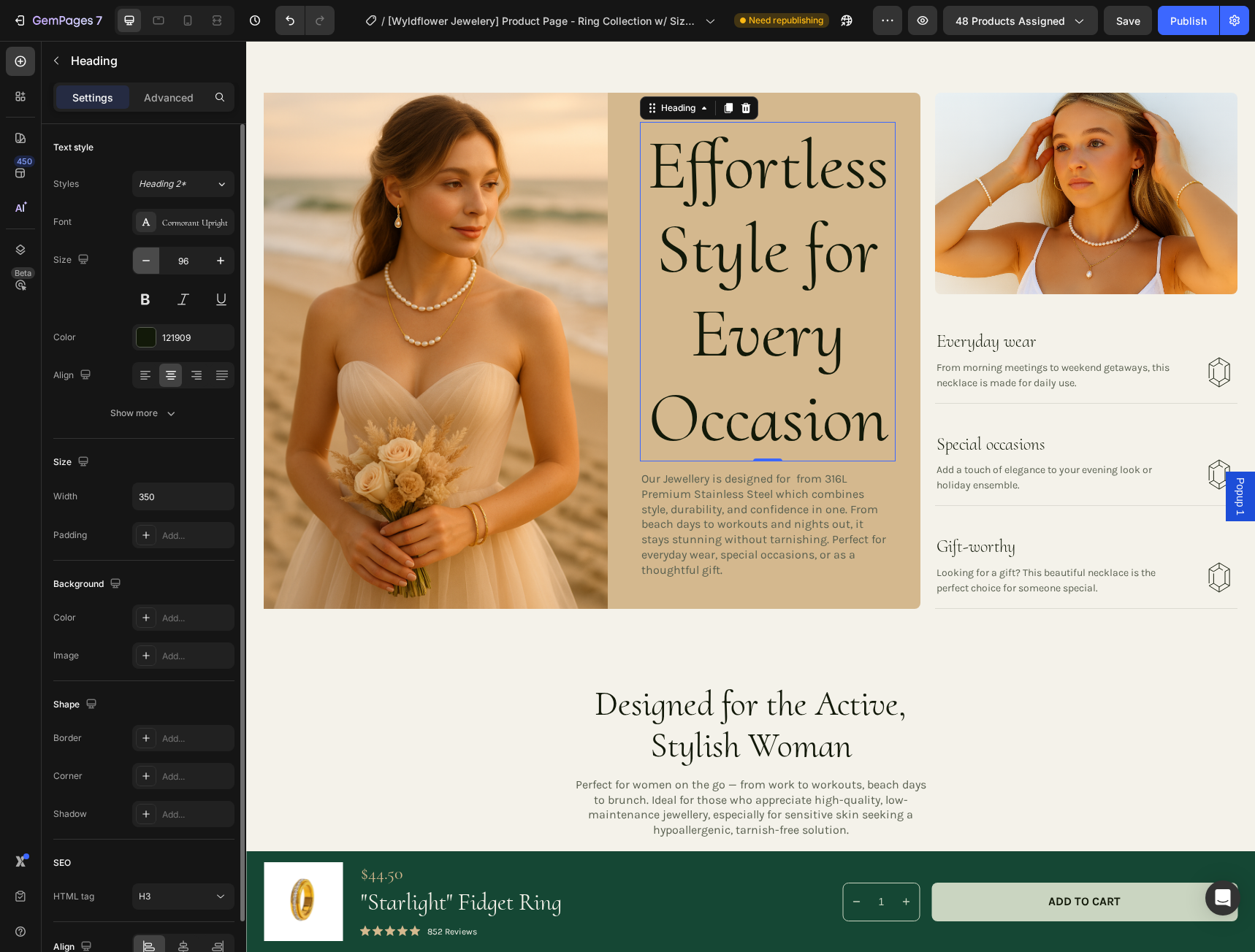
click at [144, 252] on button "button" at bounding box center [146, 260] width 26 height 26
type input "94"
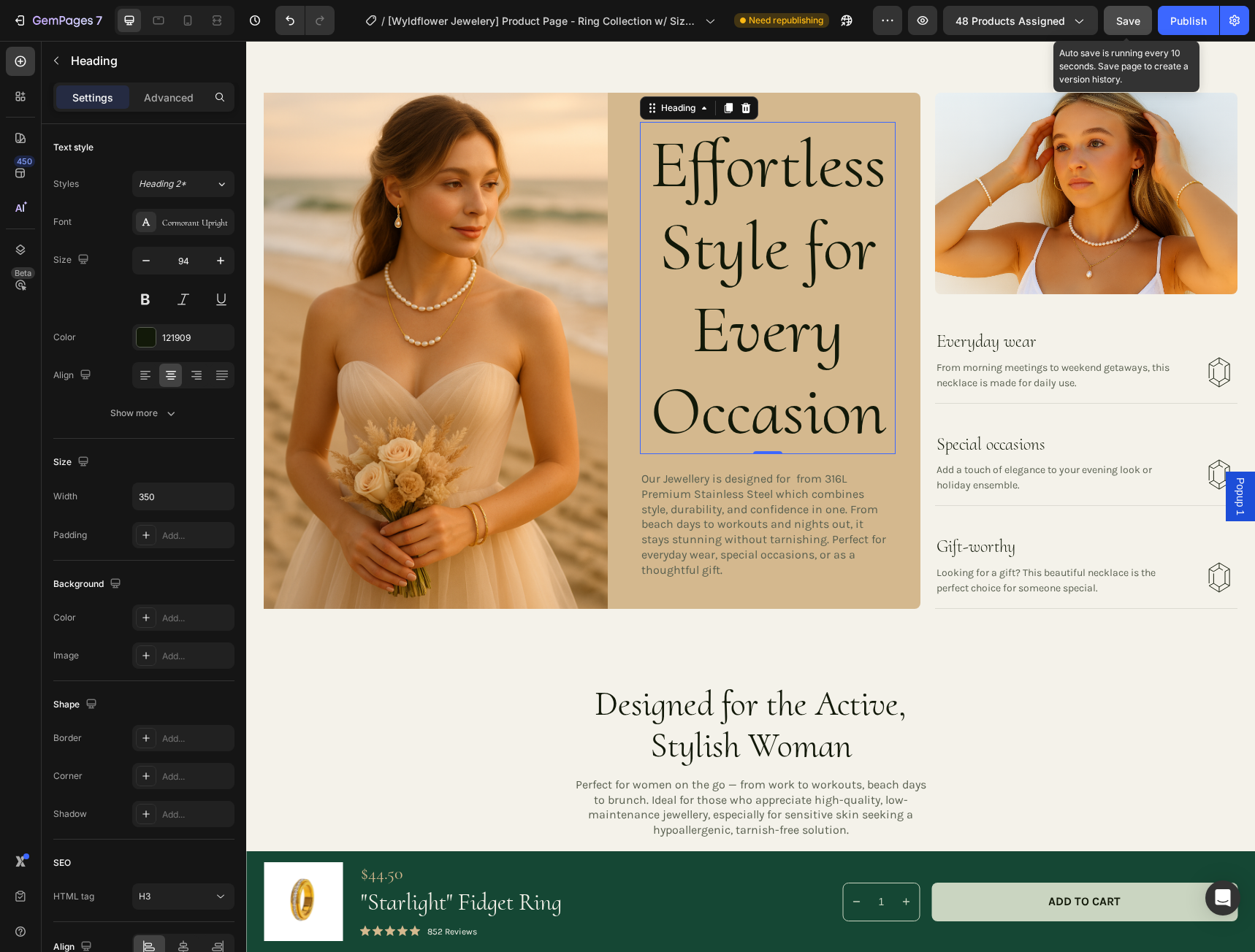
click at [1125, 18] on span "Save" at bounding box center [1127, 21] width 24 height 13
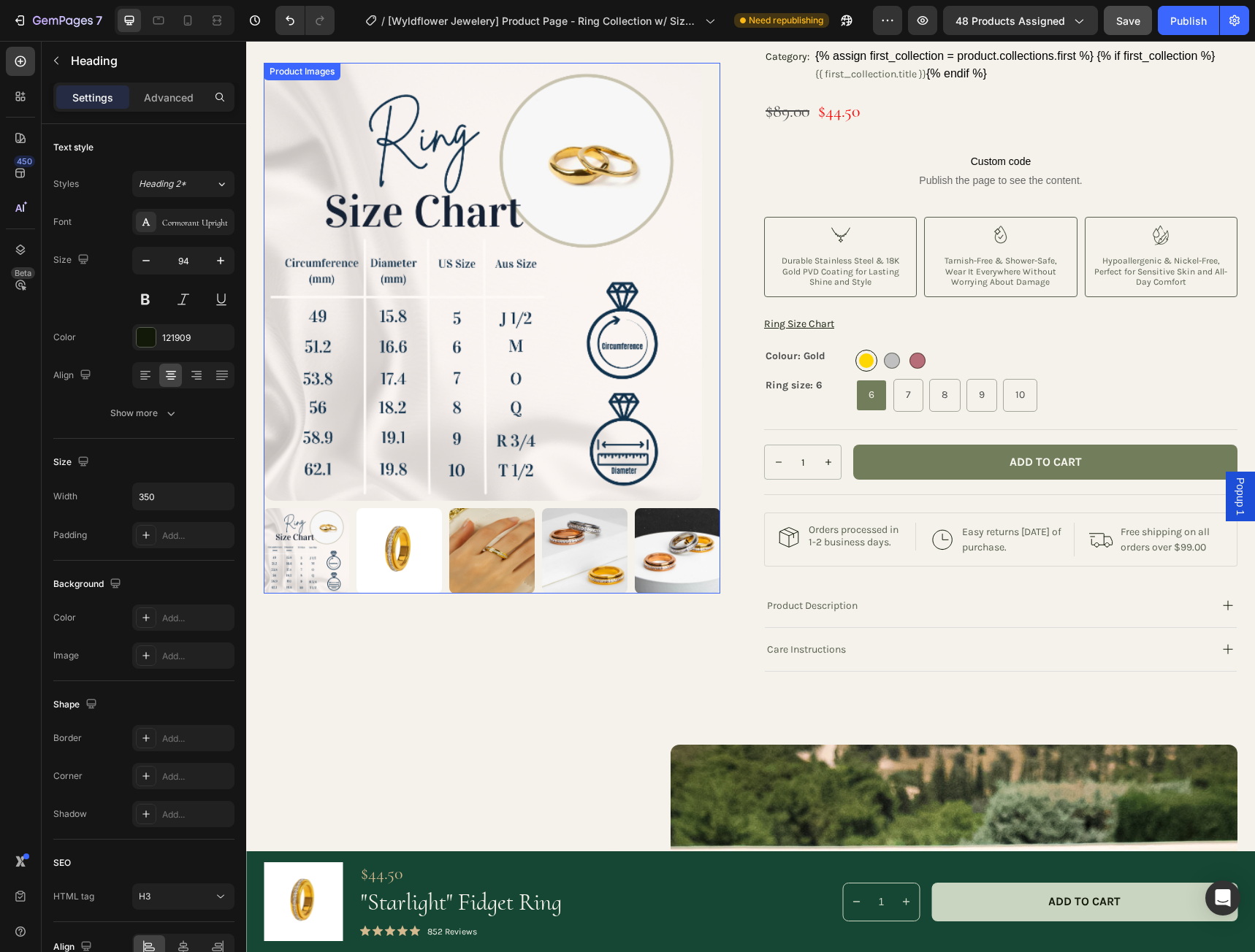
scroll to position [199, 0]
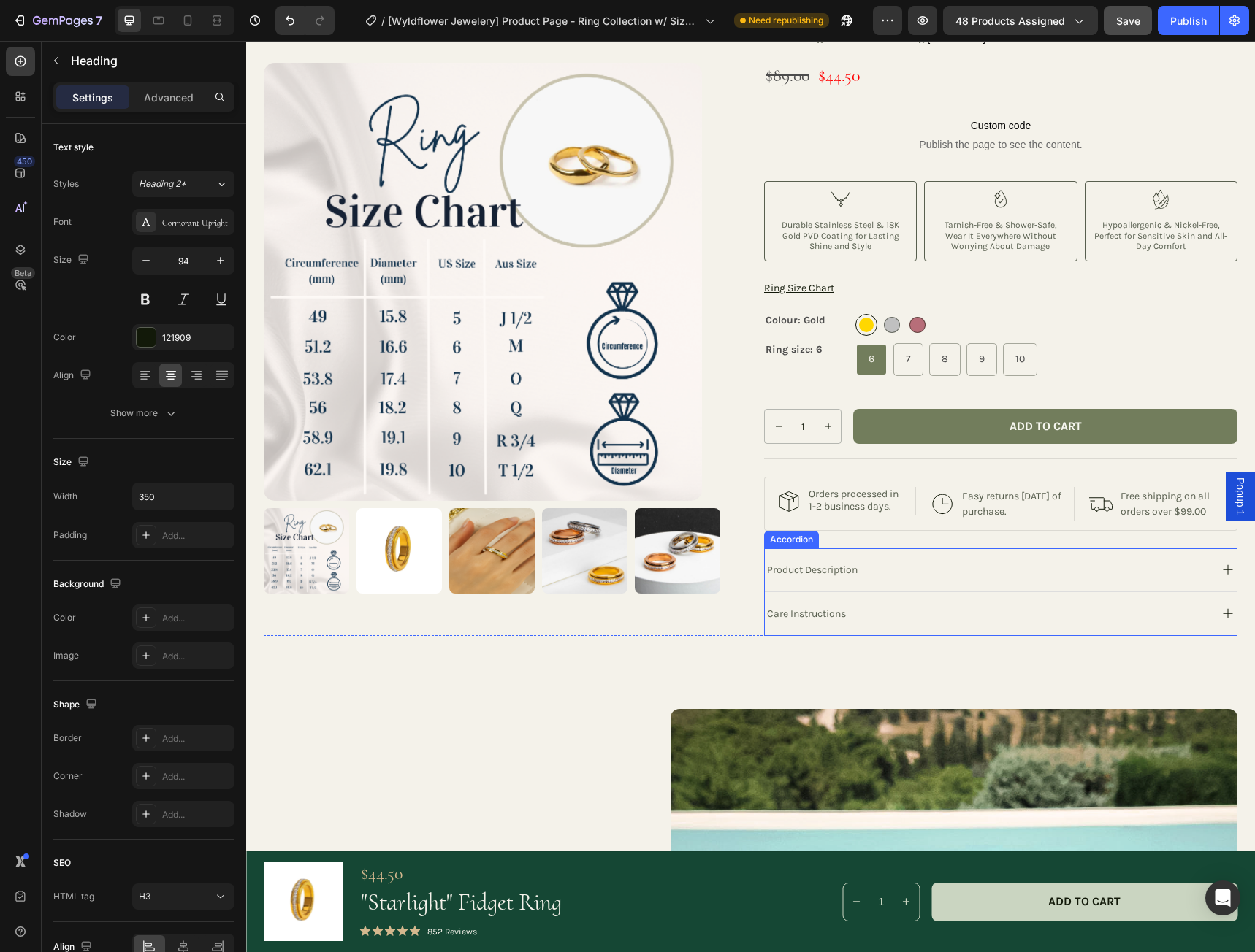
click at [1219, 579] on icon at bounding box center [1228, 569] width 18 height 18
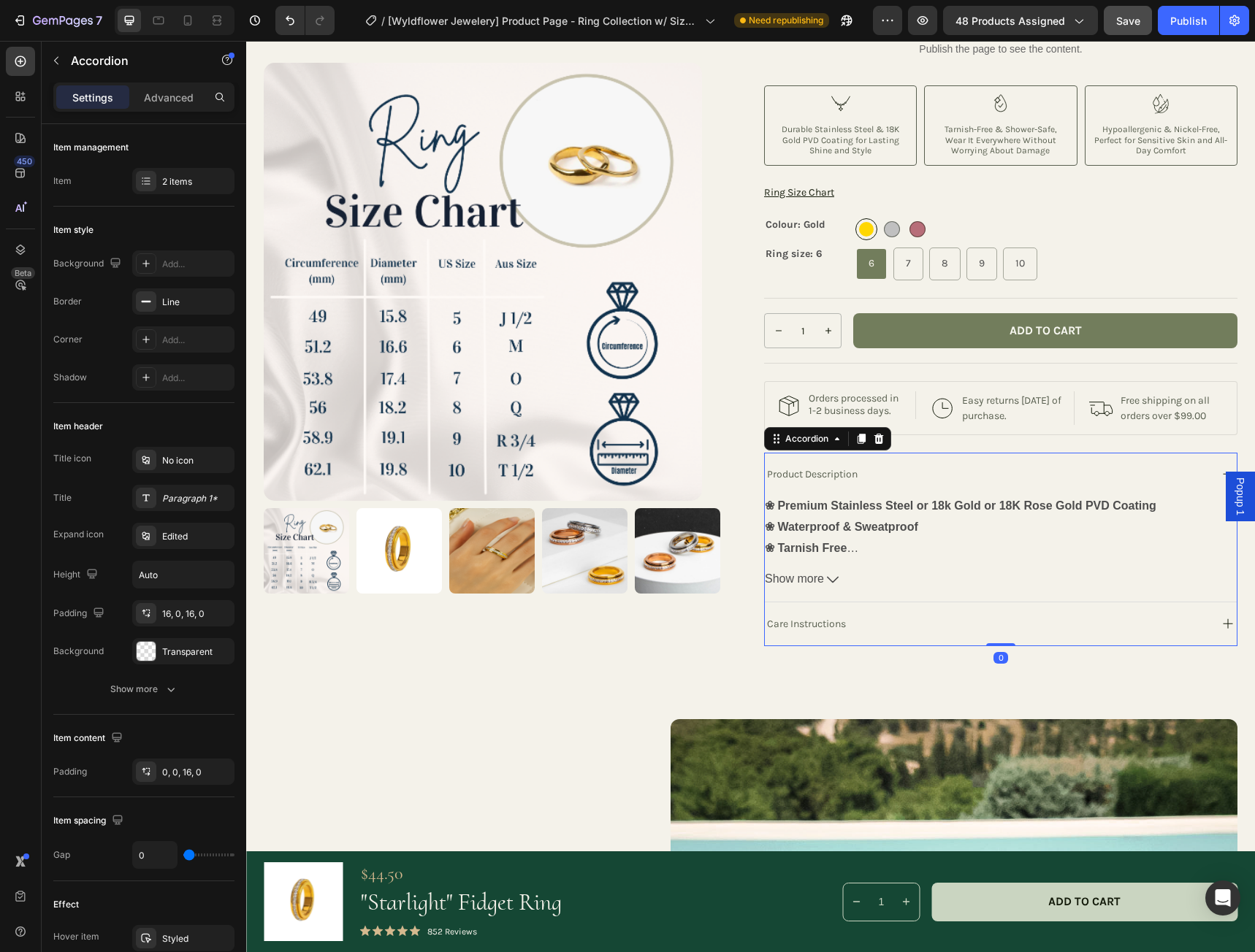
scroll to position [346, 0]
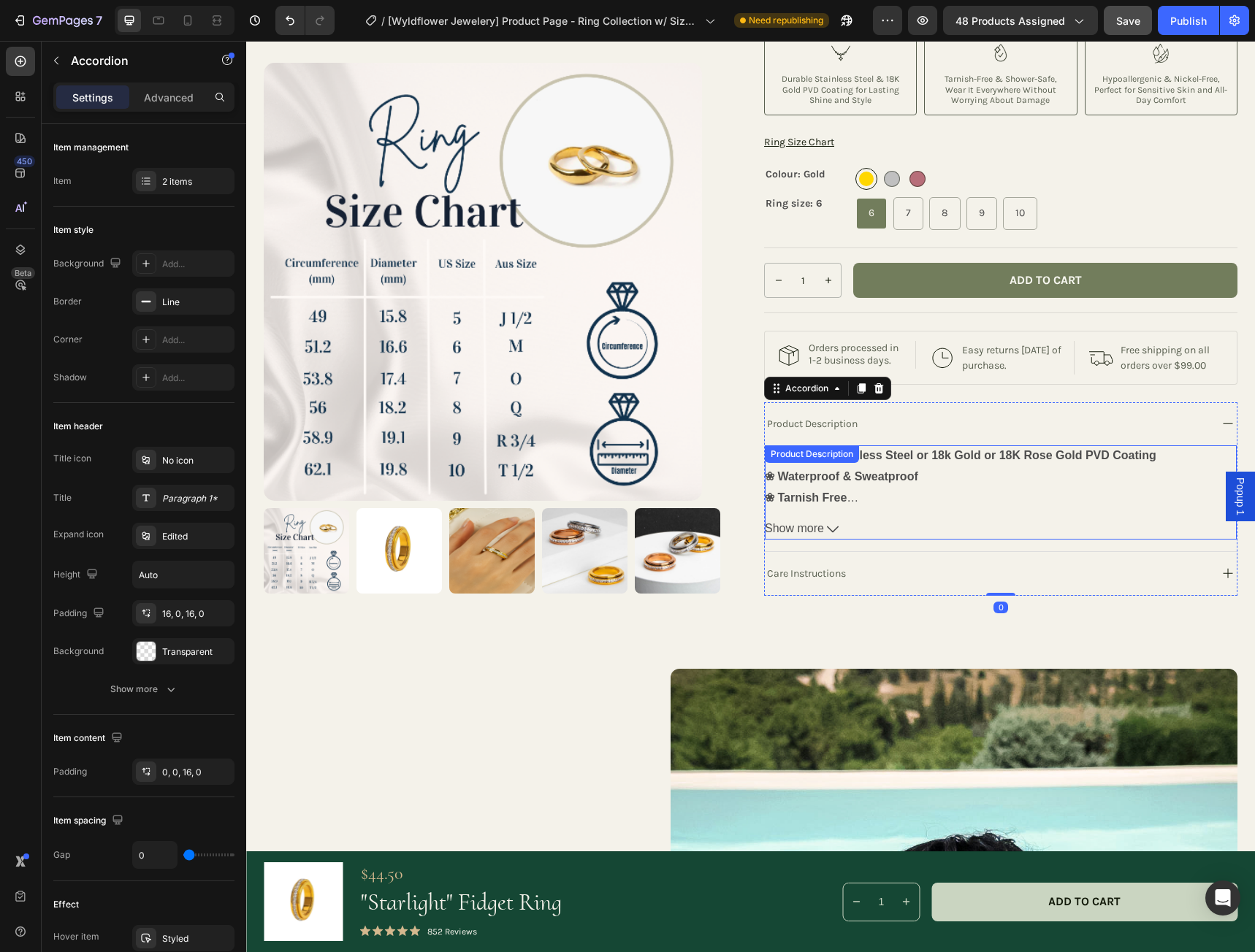
click at [795, 540] on span "Show more" at bounding box center [794, 529] width 59 height 22
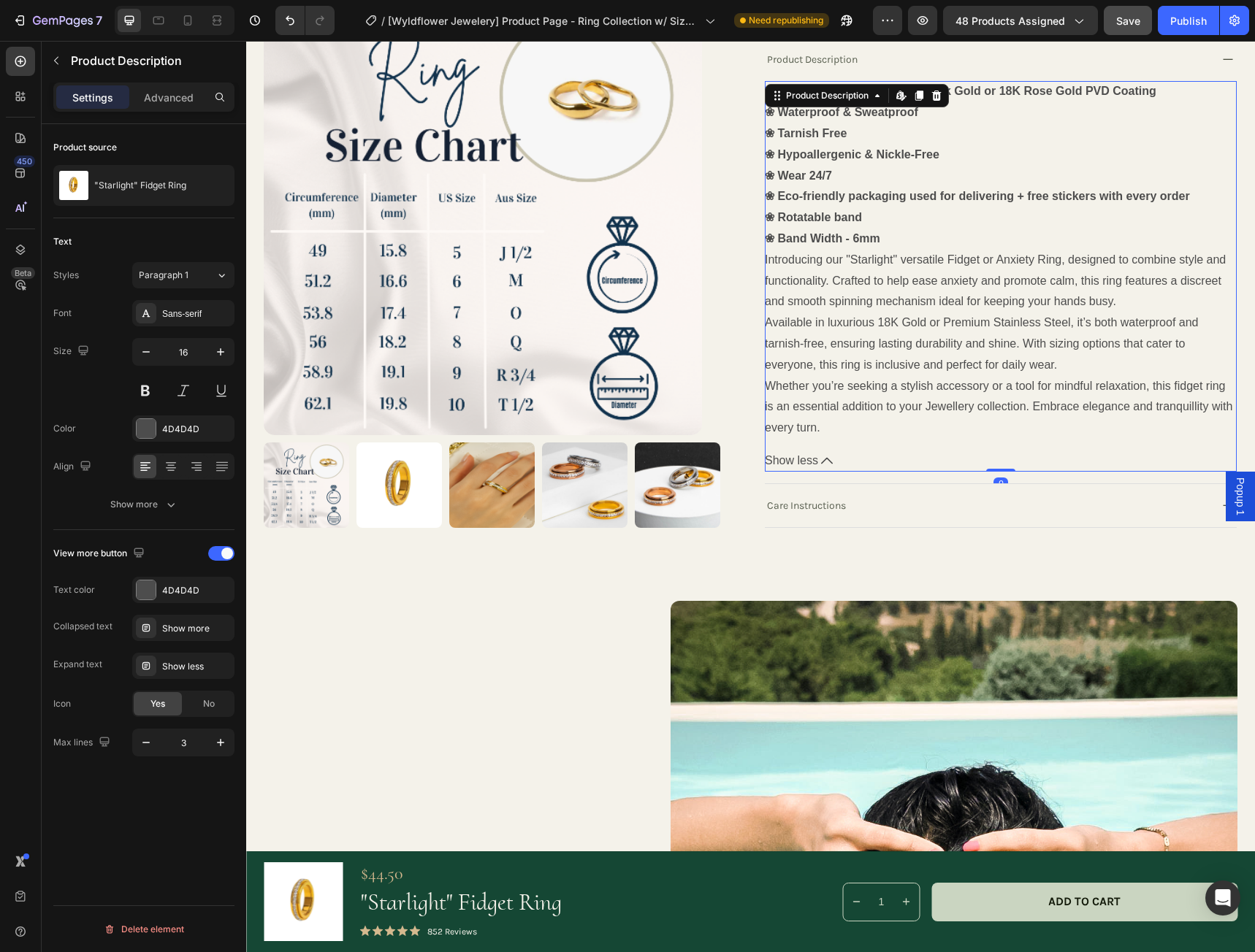
scroll to position [710, 0]
click at [825, 466] on icon at bounding box center [826, 460] width 12 height 12
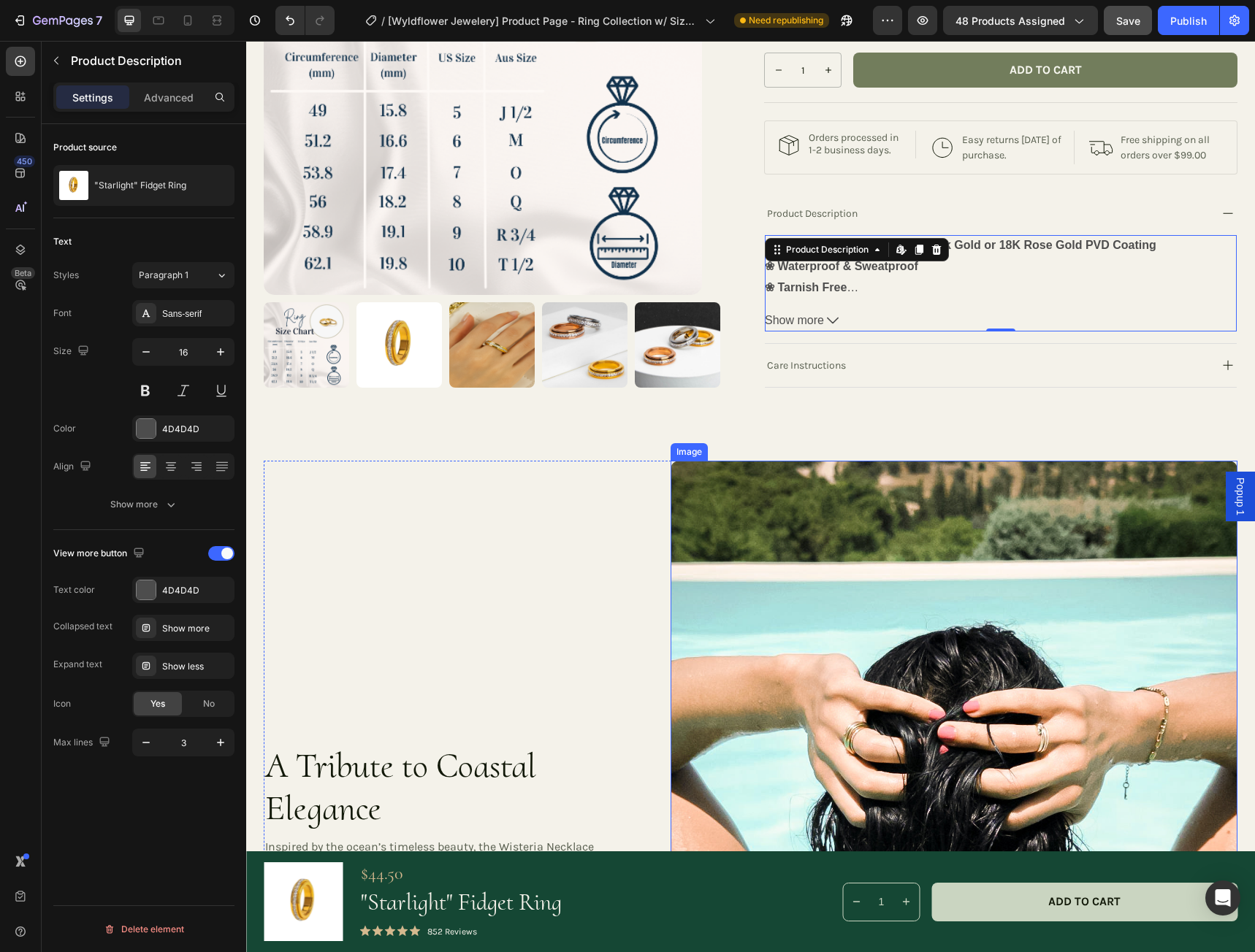
scroll to position [491, 0]
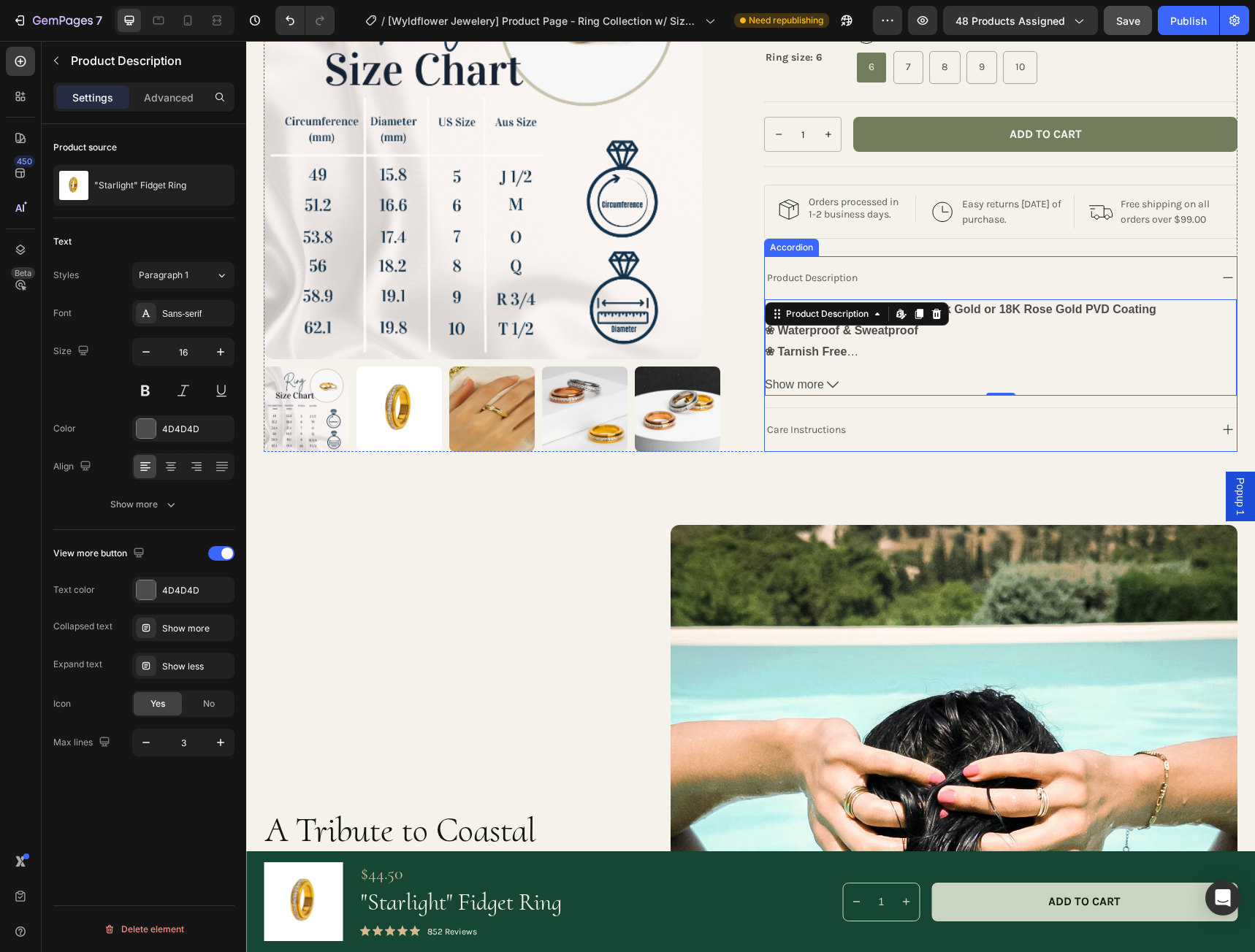
click at [1219, 287] on icon at bounding box center [1228, 278] width 18 height 18
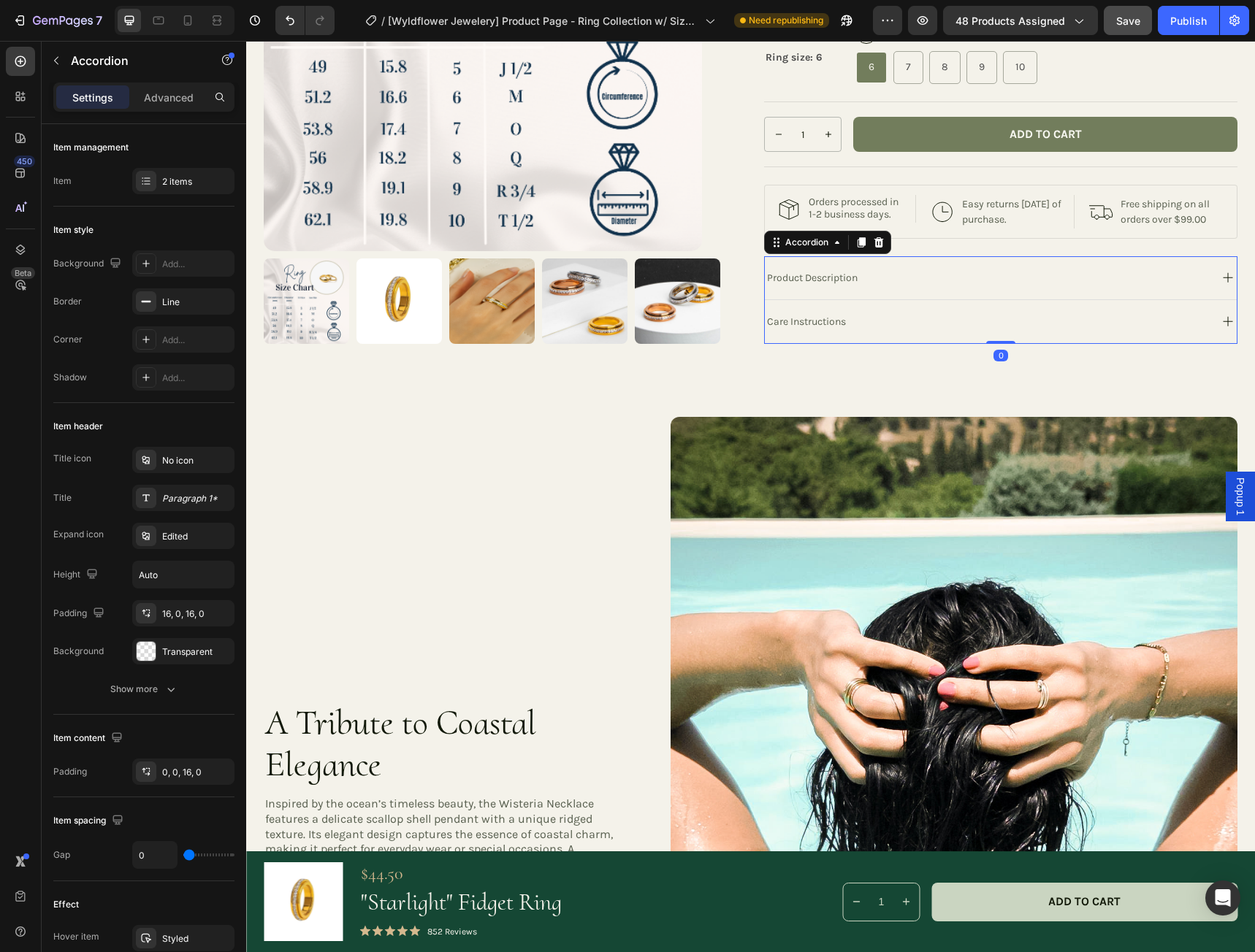
click at [987, 287] on div "Product Description" at bounding box center [985, 278] width 443 height 20
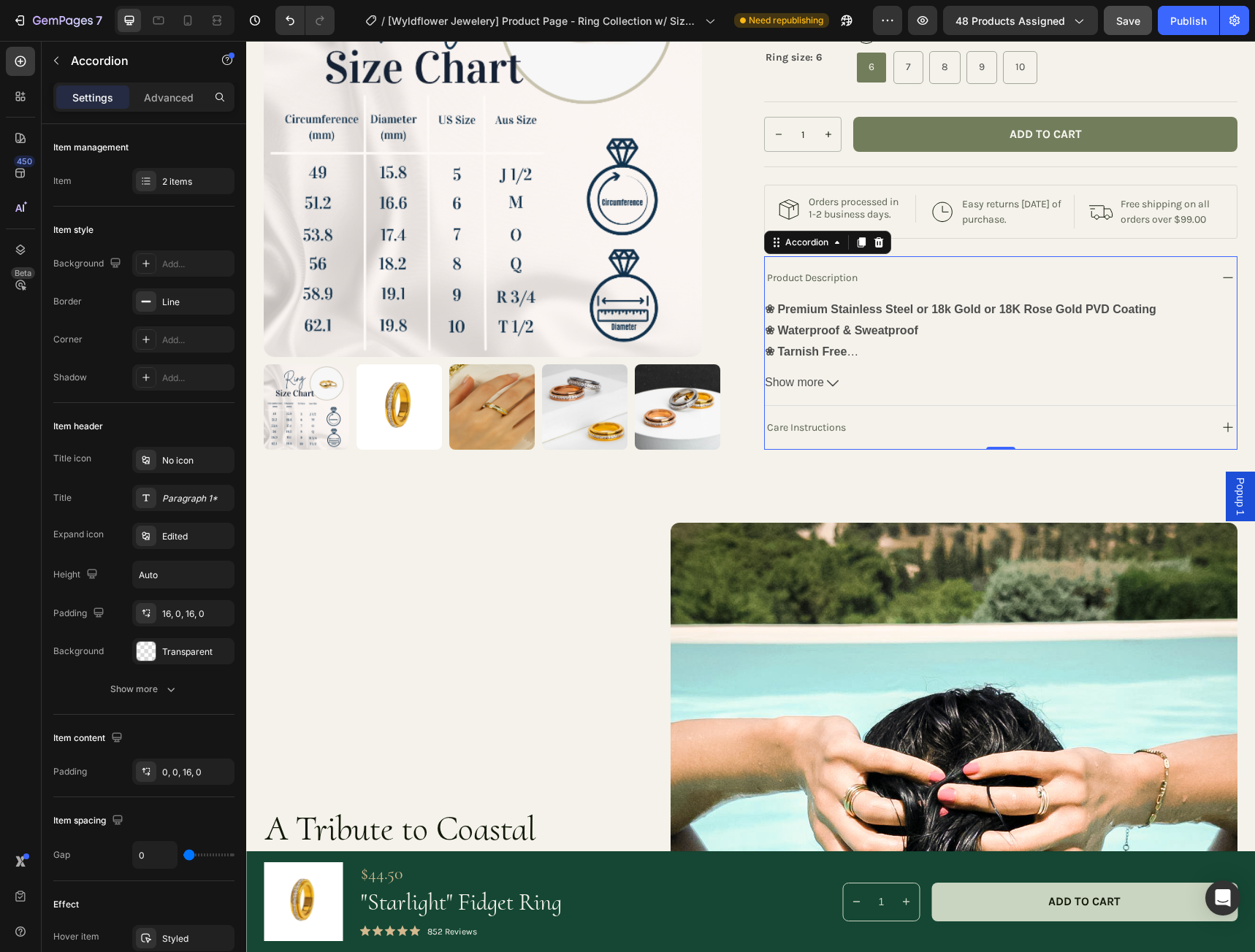
click at [1220, 287] on icon at bounding box center [1228, 278] width 18 height 18
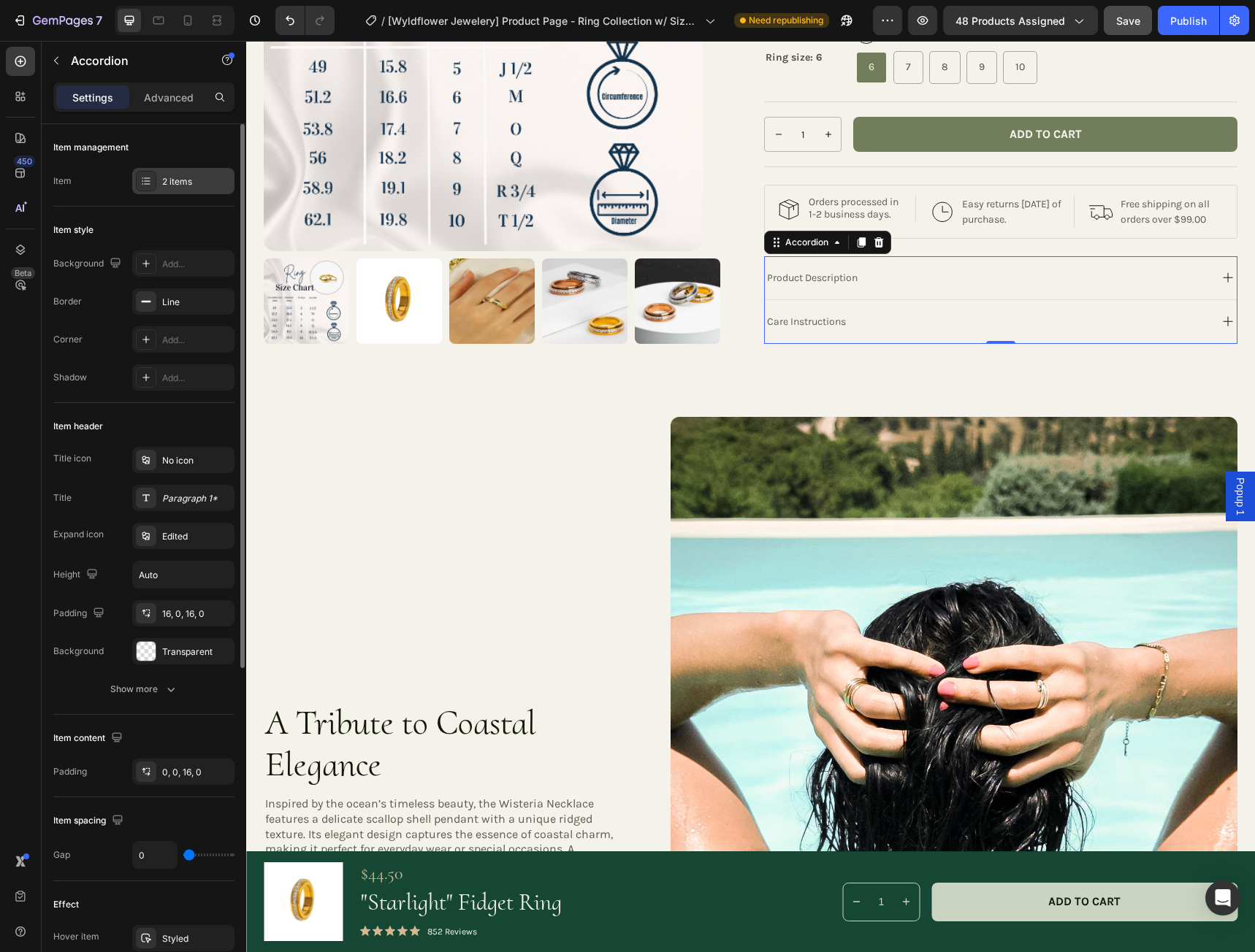
click at [164, 185] on div "2 items" at bounding box center [196, 181] width 68 height 13
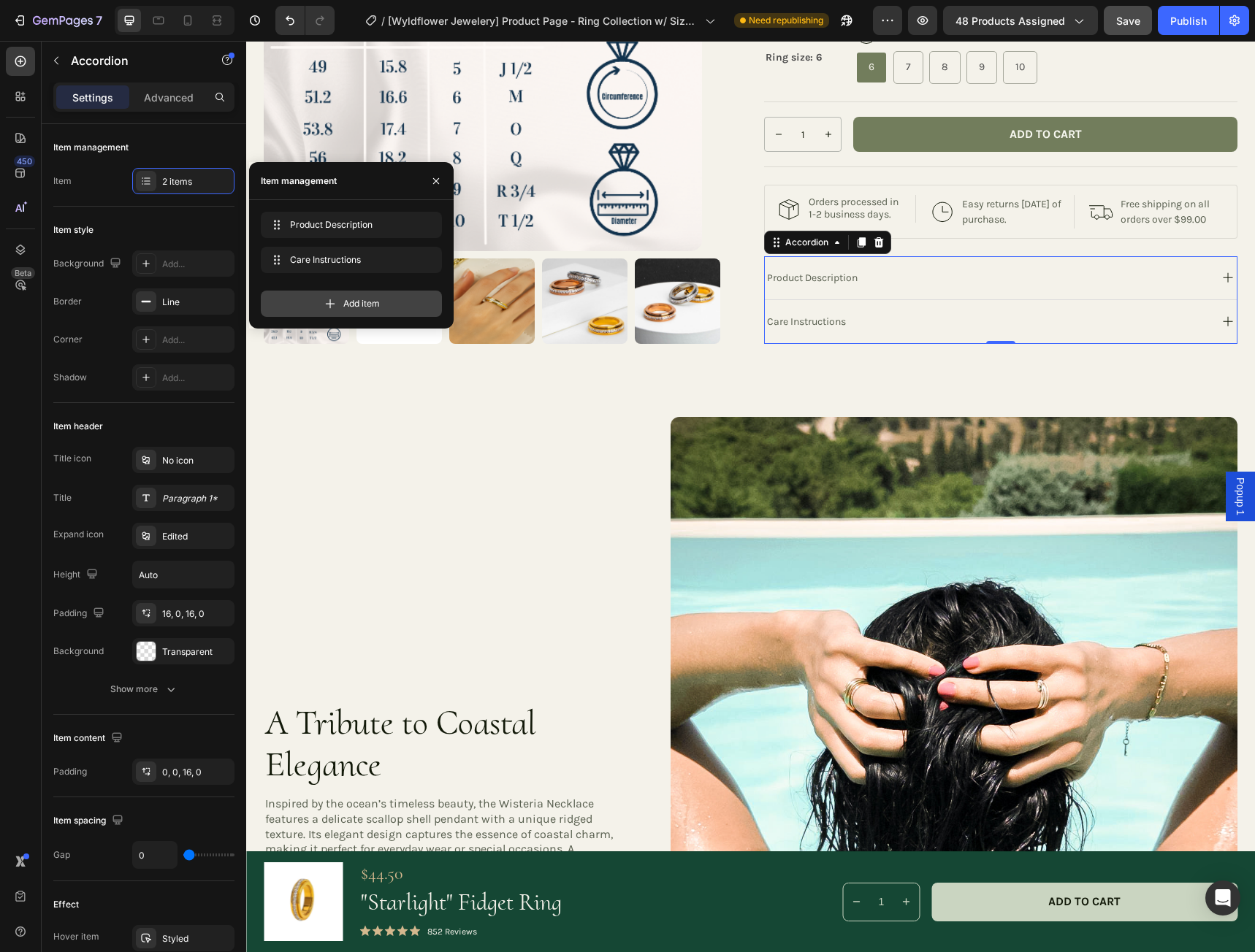
click at [326, 302] on icon at bounding box center [330, 304] width 14 height 14
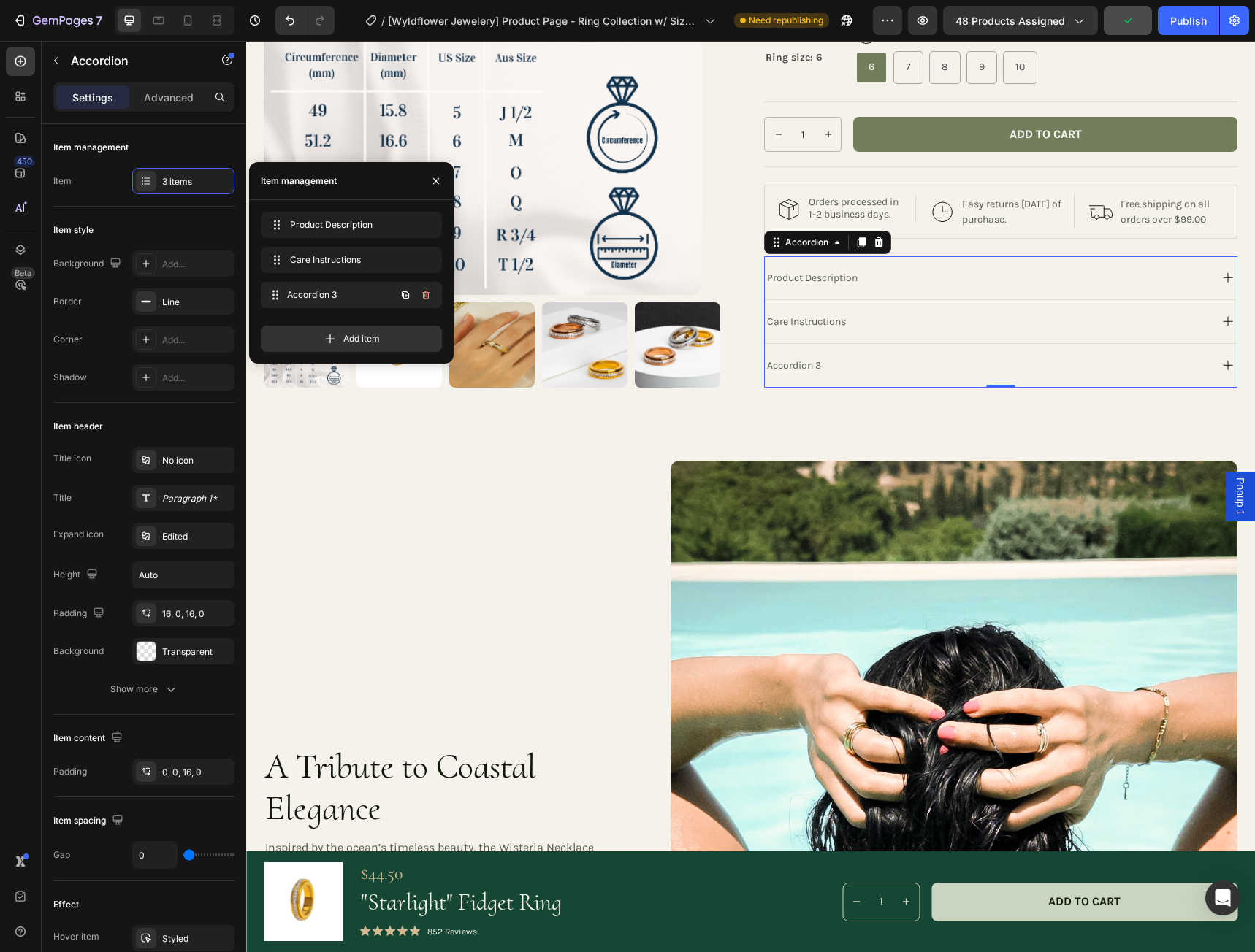
click at [314, 294] on span "Accordion 3" at bounding box center [341, 295] width 108 height 13
click at [832, 375] on div "Accordion 3" at bounding box center [985, 366] width 443 height 20
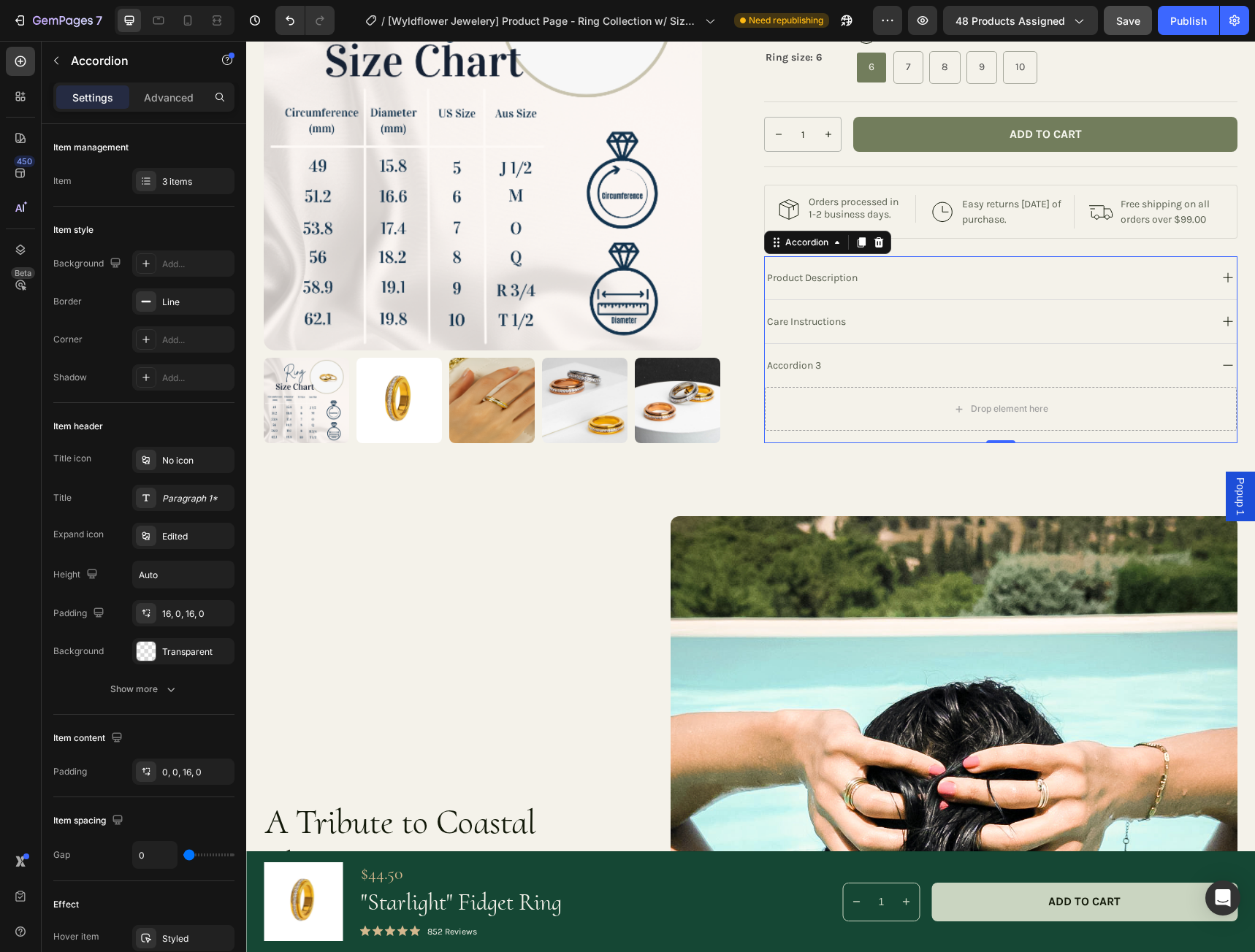
click at [818, 375] on div "Accordion 3" at bounding box center [793, 366] width 58 height 20
click at [820, 373] on p "Accordion 3" at bounding box center [794, 365] width 54 height 15
drag, startPoint x: 820, startPoint y: 381, endPoint x: 761, endPoint y: 381, distance: 59.0
click at [761, 381] on div "Product Images Row "Starlight" Fidget Ring Product Title The Wisteria Necklace …" at bounding box center [750, 33] width 974 height 820
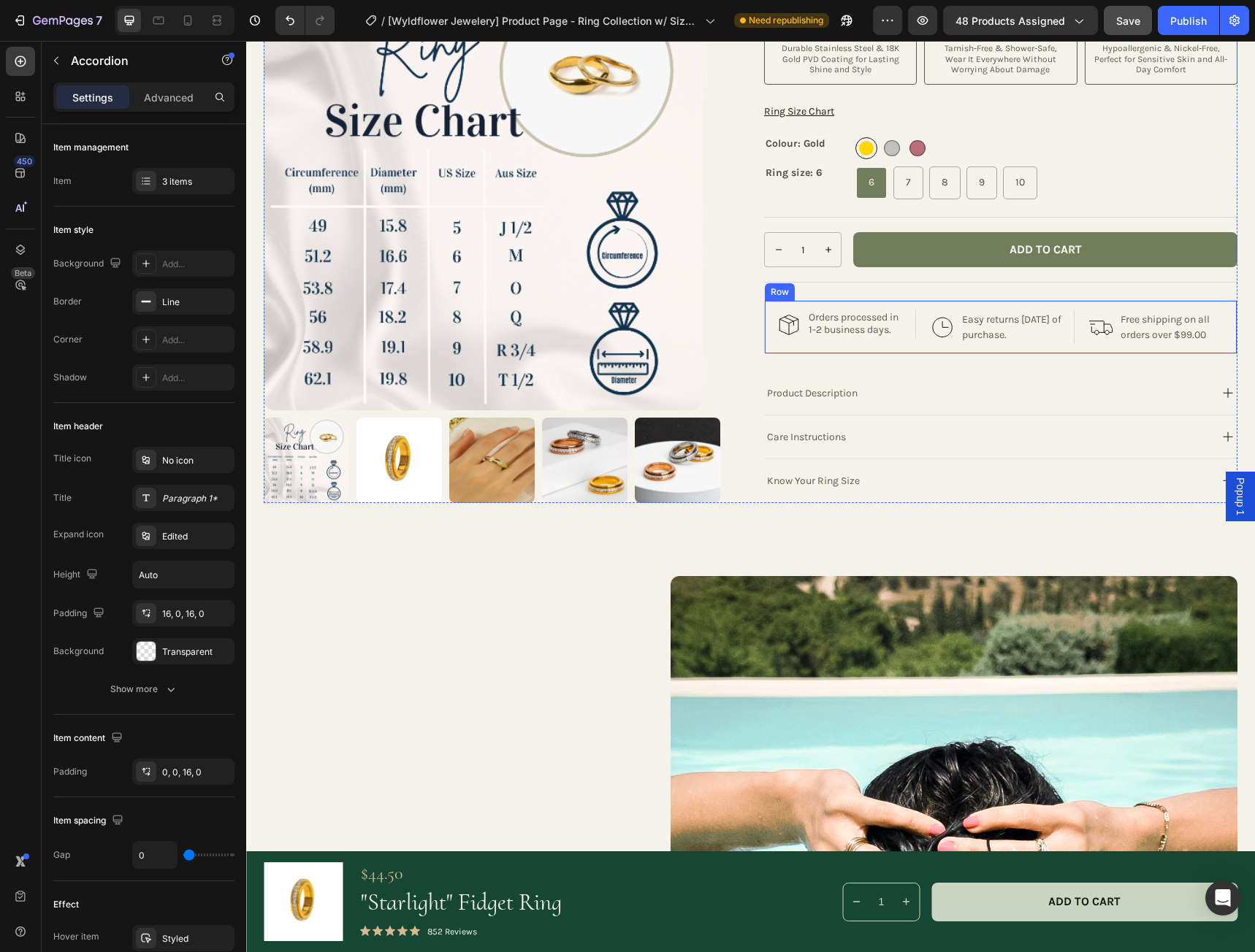
scroll to position [412, 0]
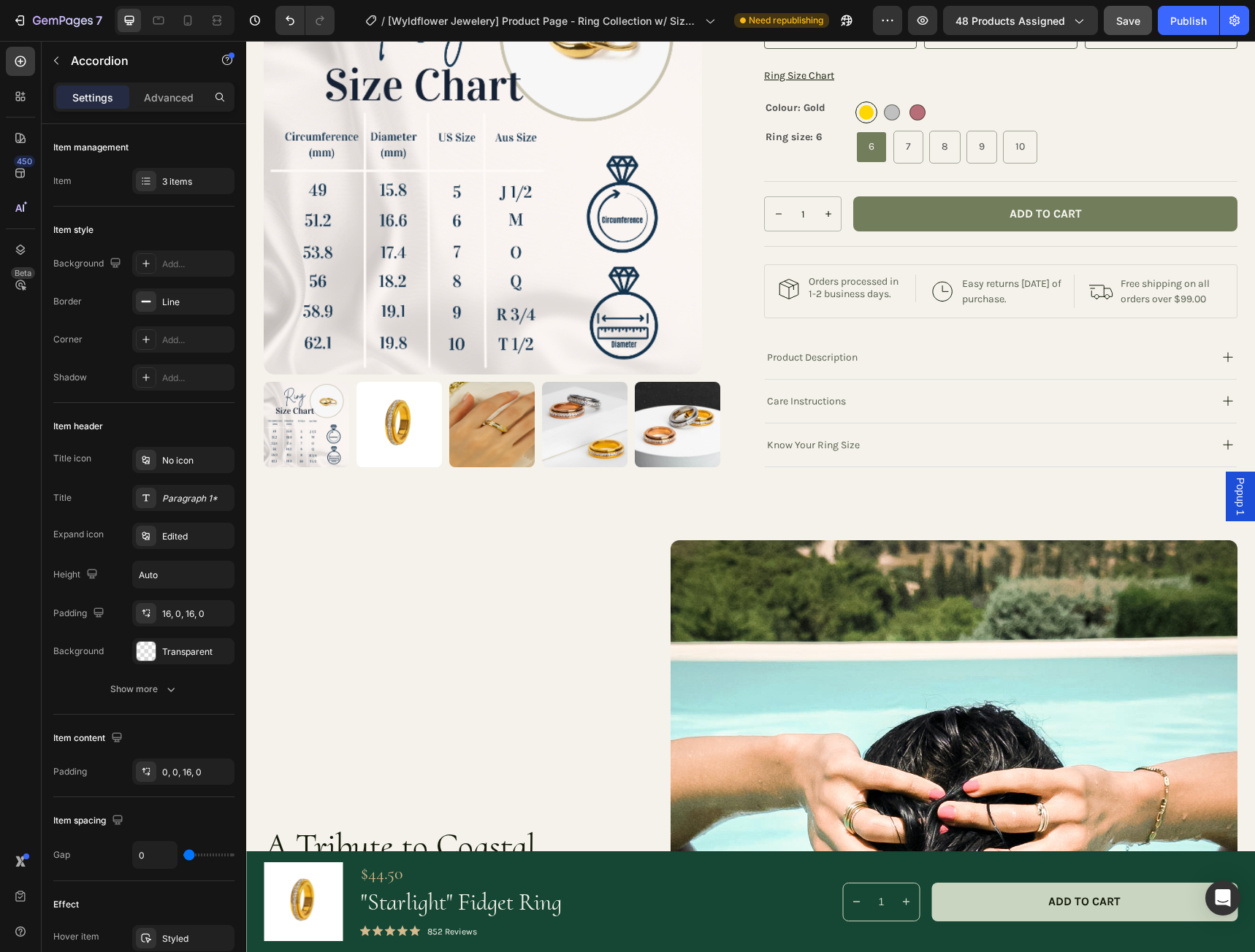
click at [1219, 454] on icon at bounding box center [1228, 445] width 18 height 18
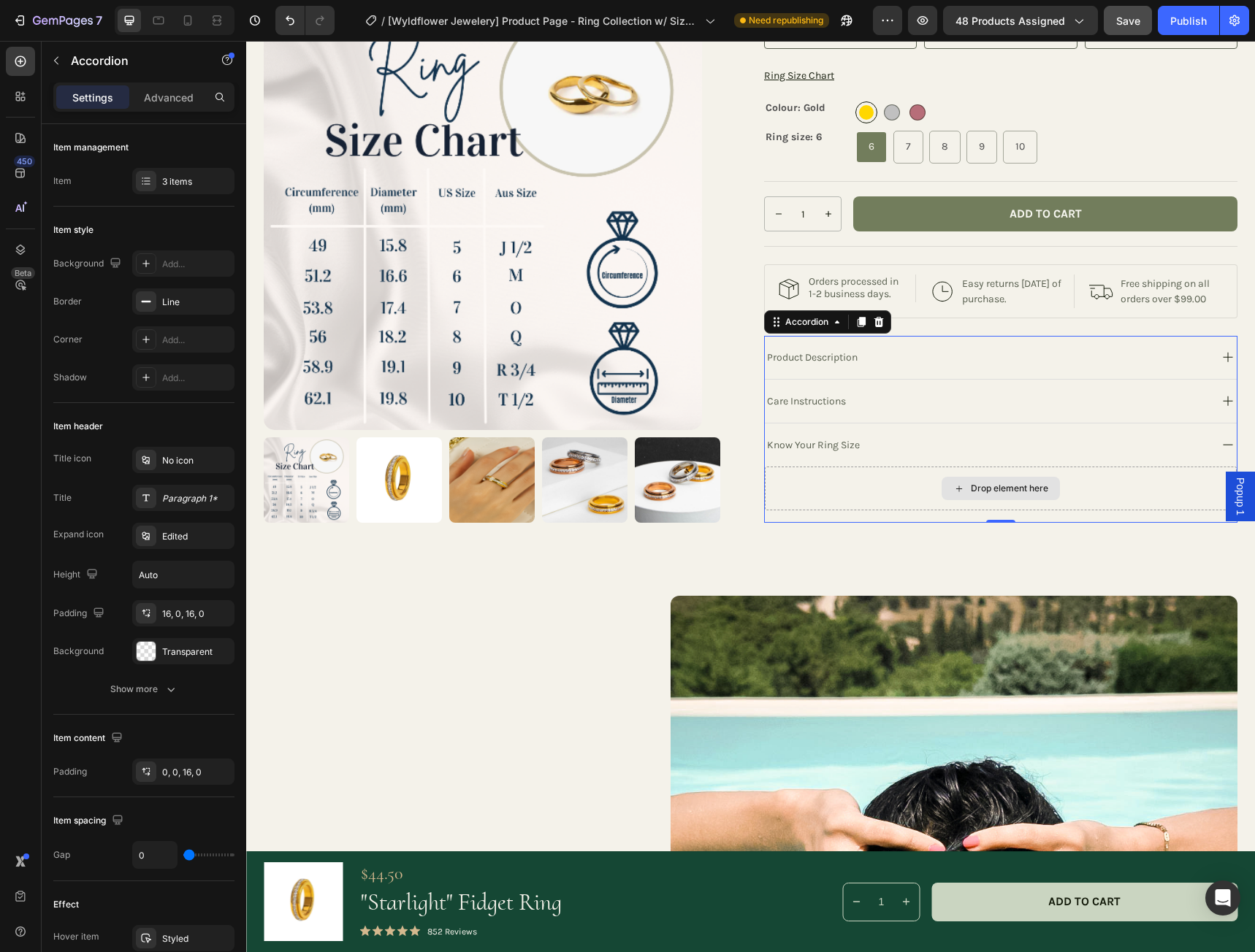
click at [1013, 494] on div "Drop element here" at bounding box center [1009, 488] width 77 height 12
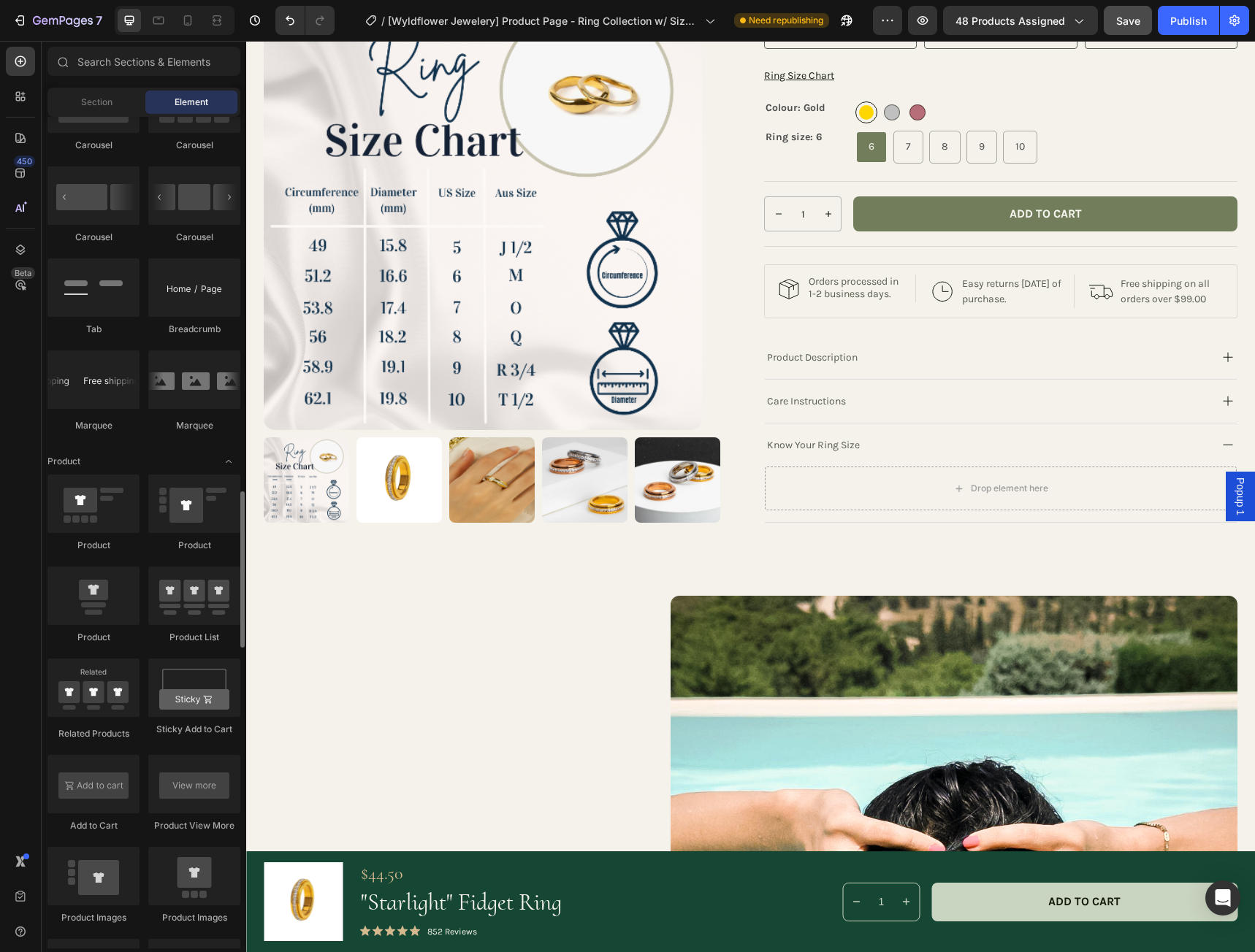
scroll to position [1607, 0]
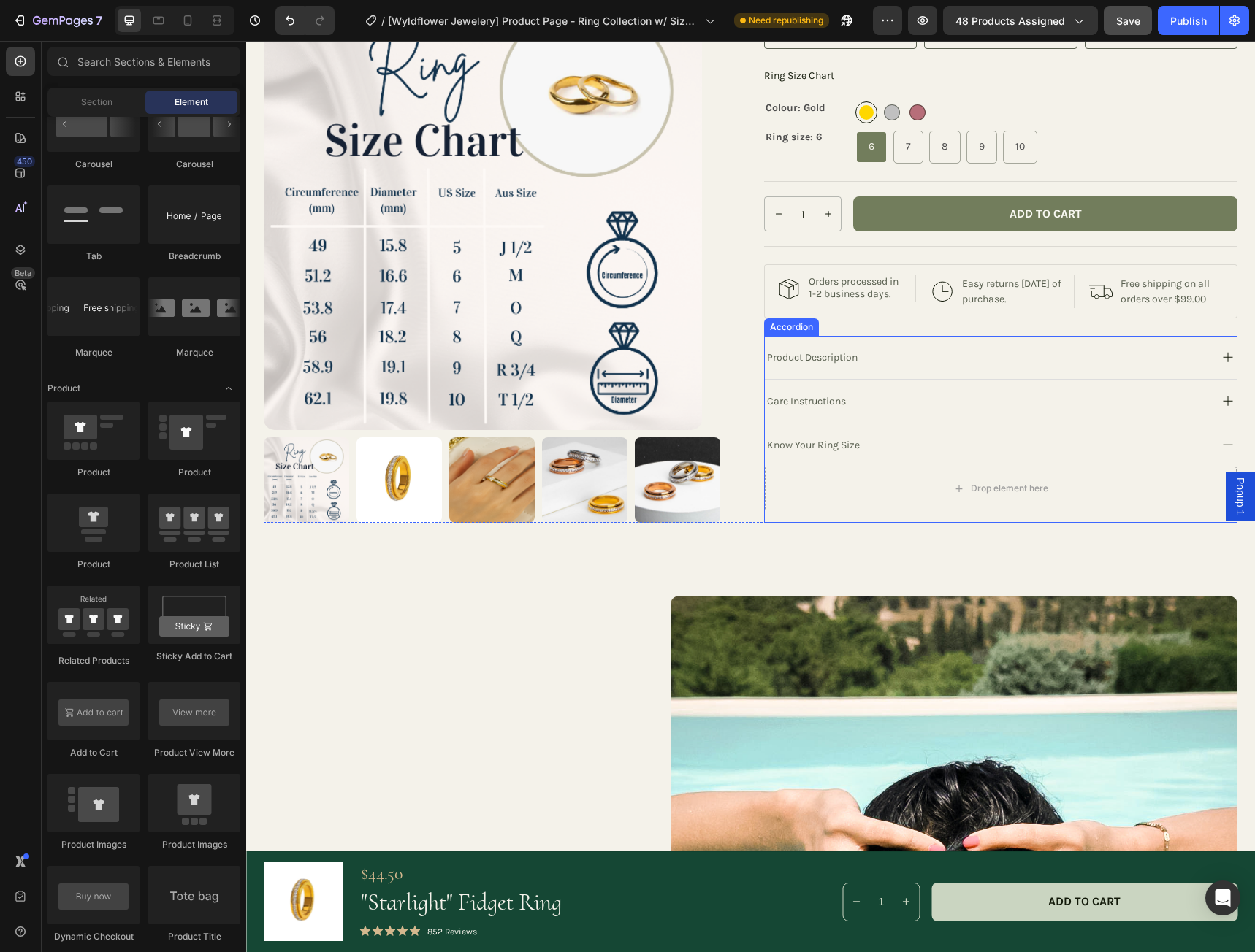
click at [970, 411] on div "Care Instructions" at bounding box center [985, 401] width 443 height 20
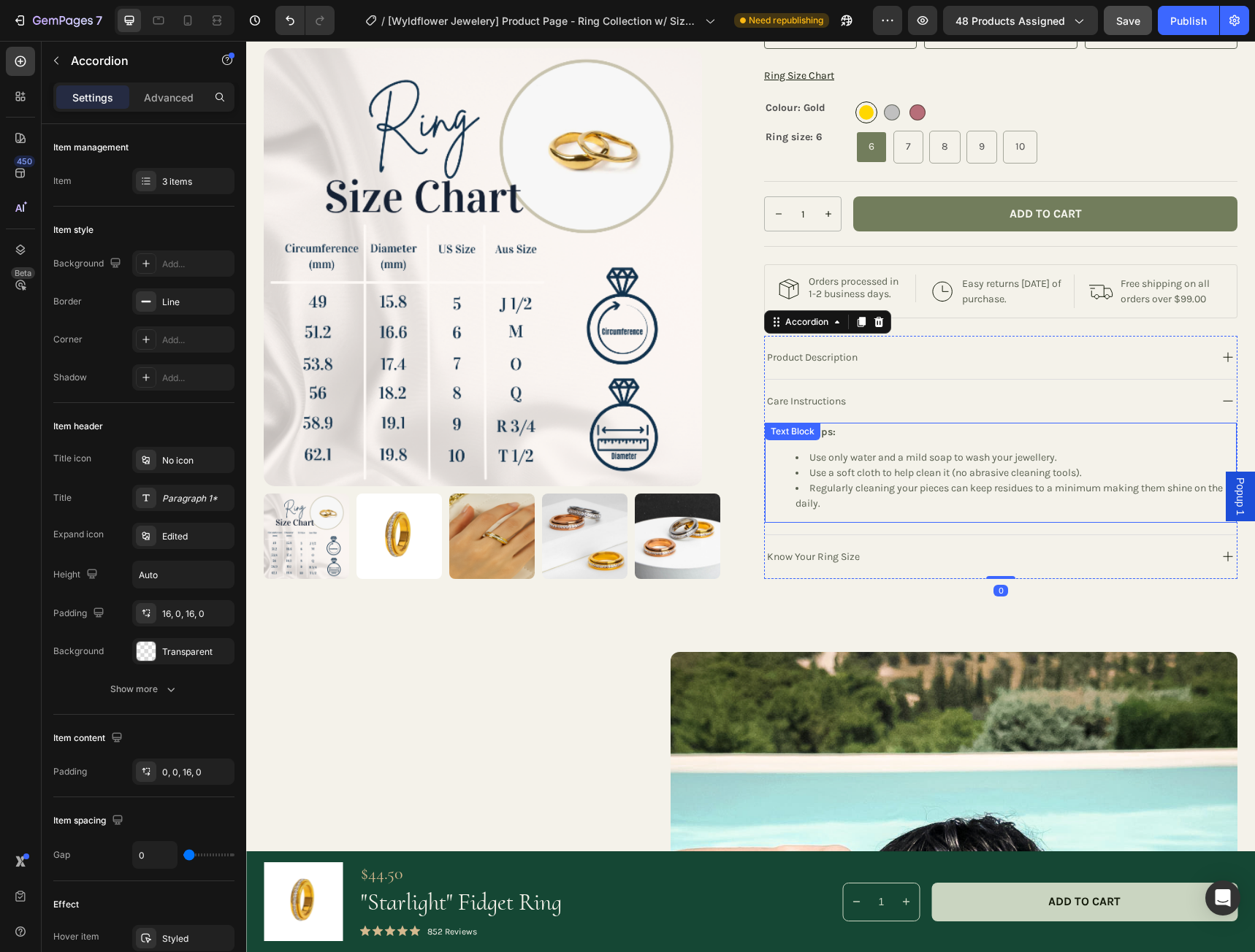
click at [893, 480] on li "Use a soft cloth to help clean it (no abrasive cleaning tools)." at bounding box center [1014, 472] width 439 height 15
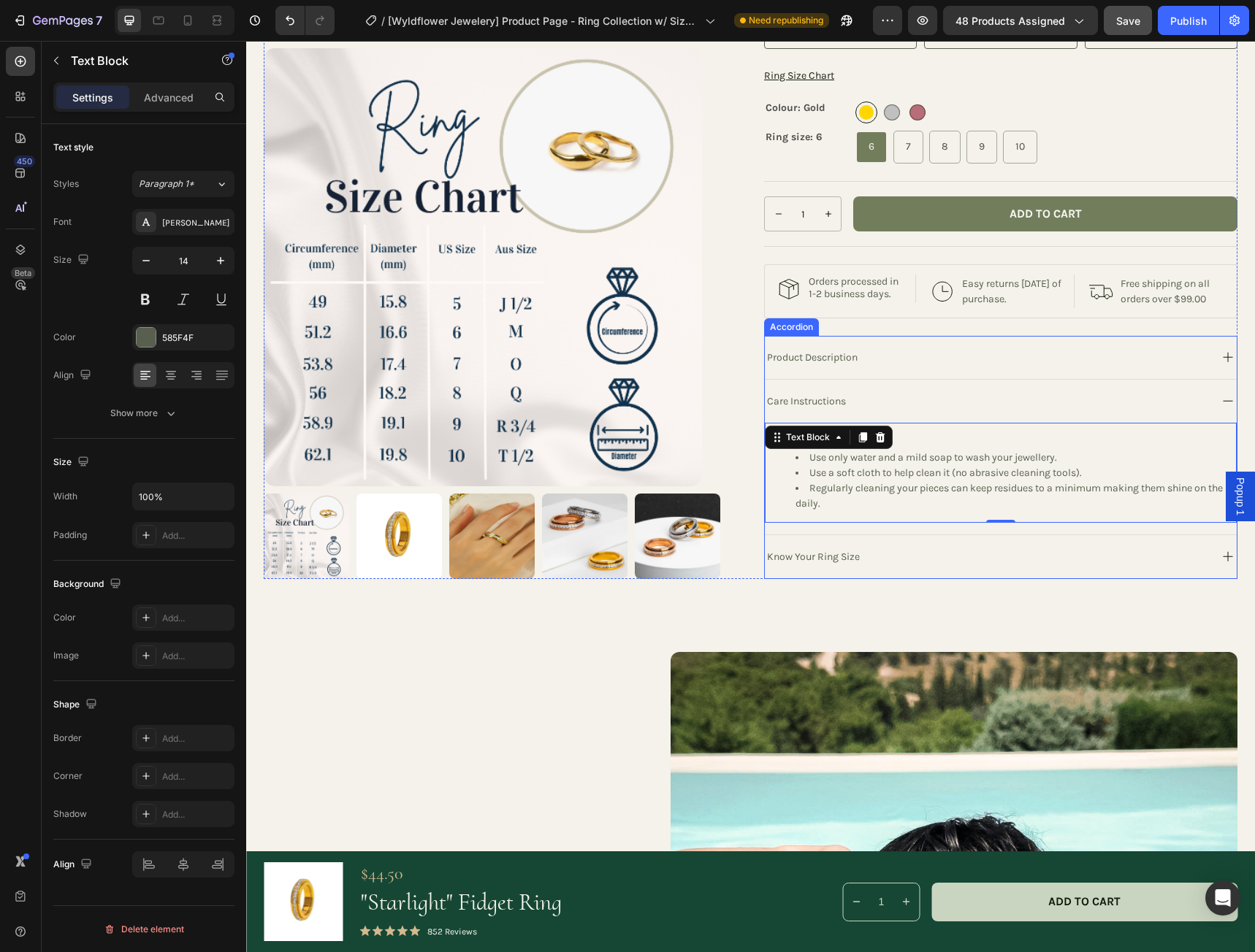
click at [851, 564] on p "Know Your Ring Size" at bounding box center [813, 556] width 93 height 15
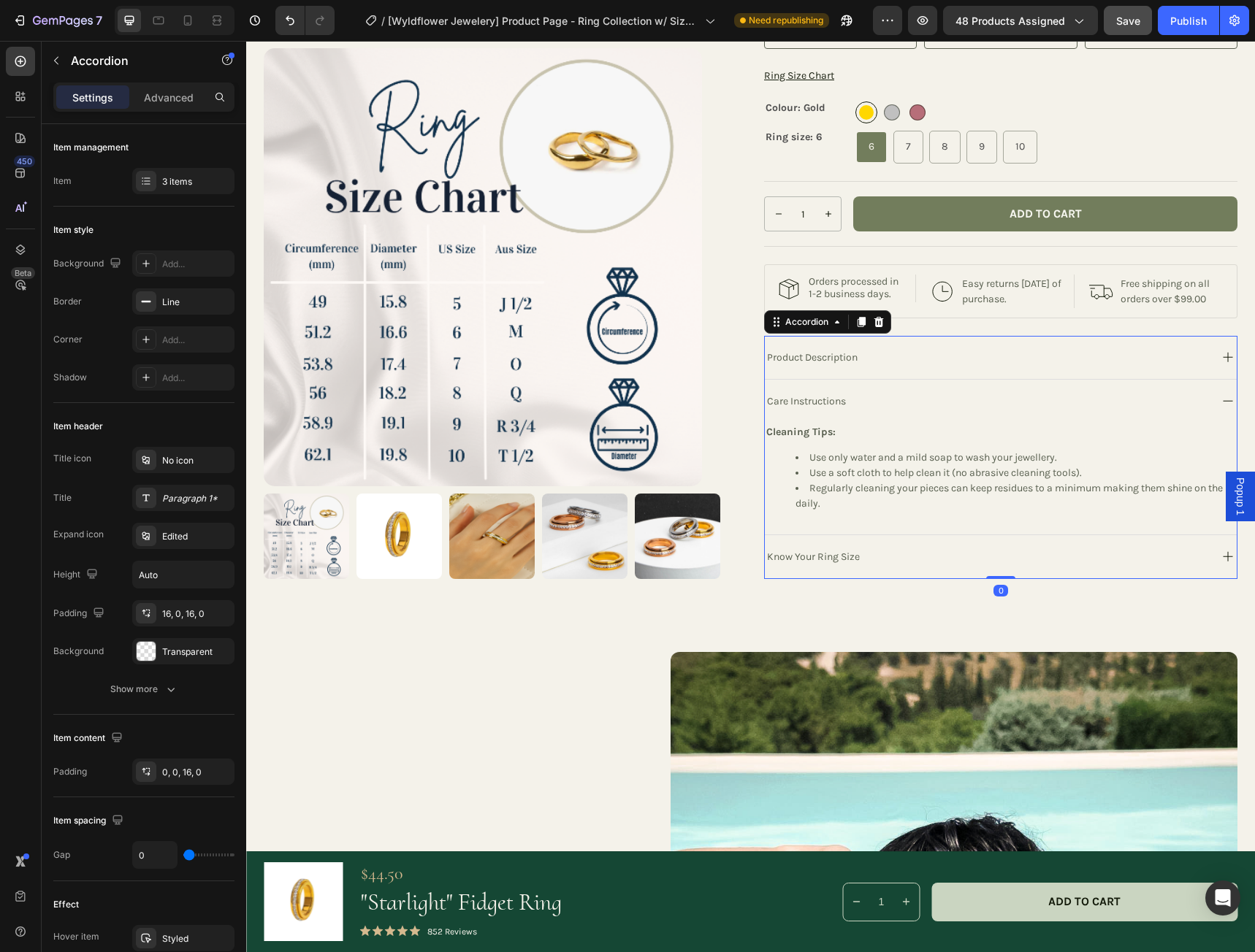
click at [1219, 566] on icon at bounding box center [1228, 557] width 18 height 18
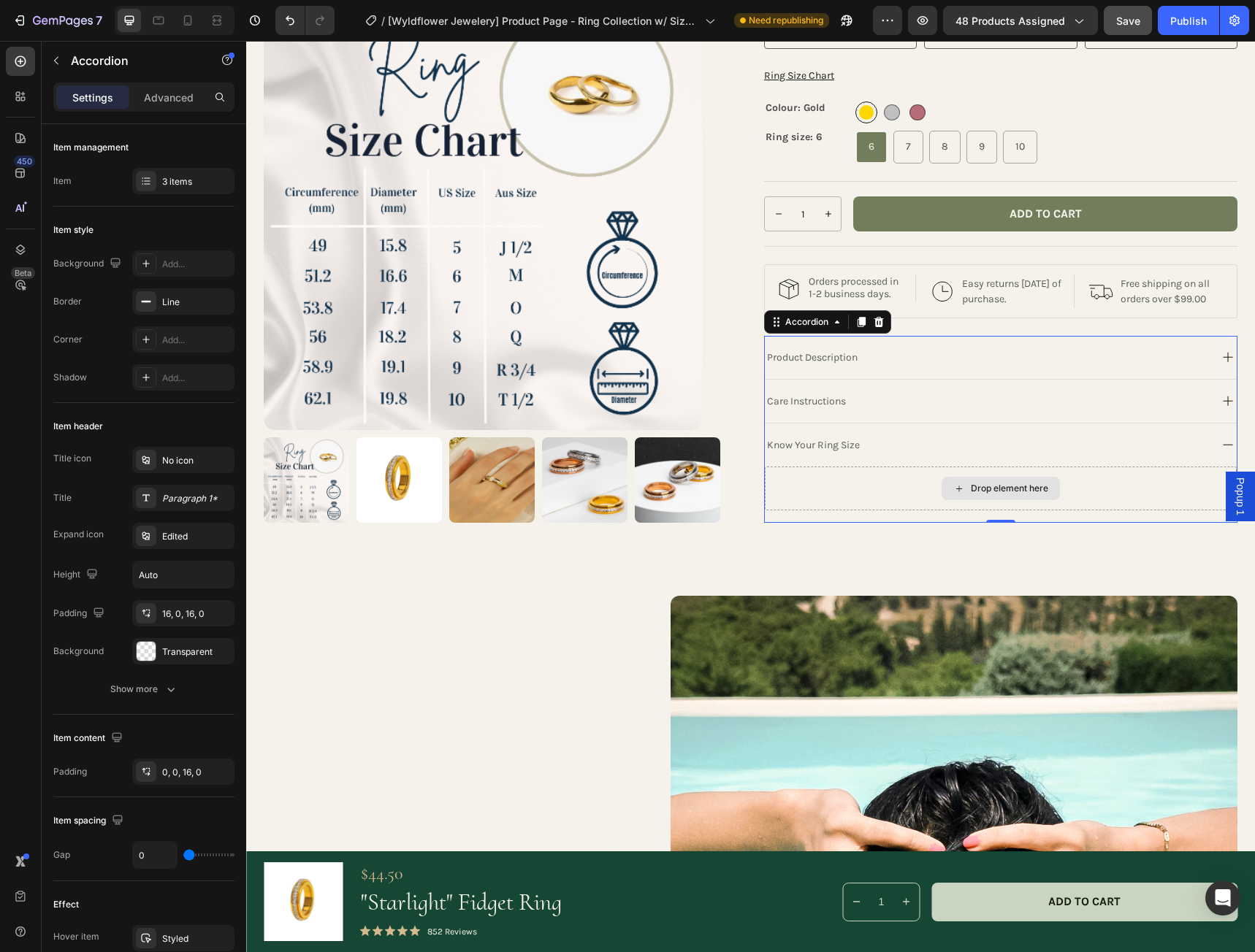
click at [1034, 494] on div "Drop element here" at bounding box center [1009, 488] width 77 height 12
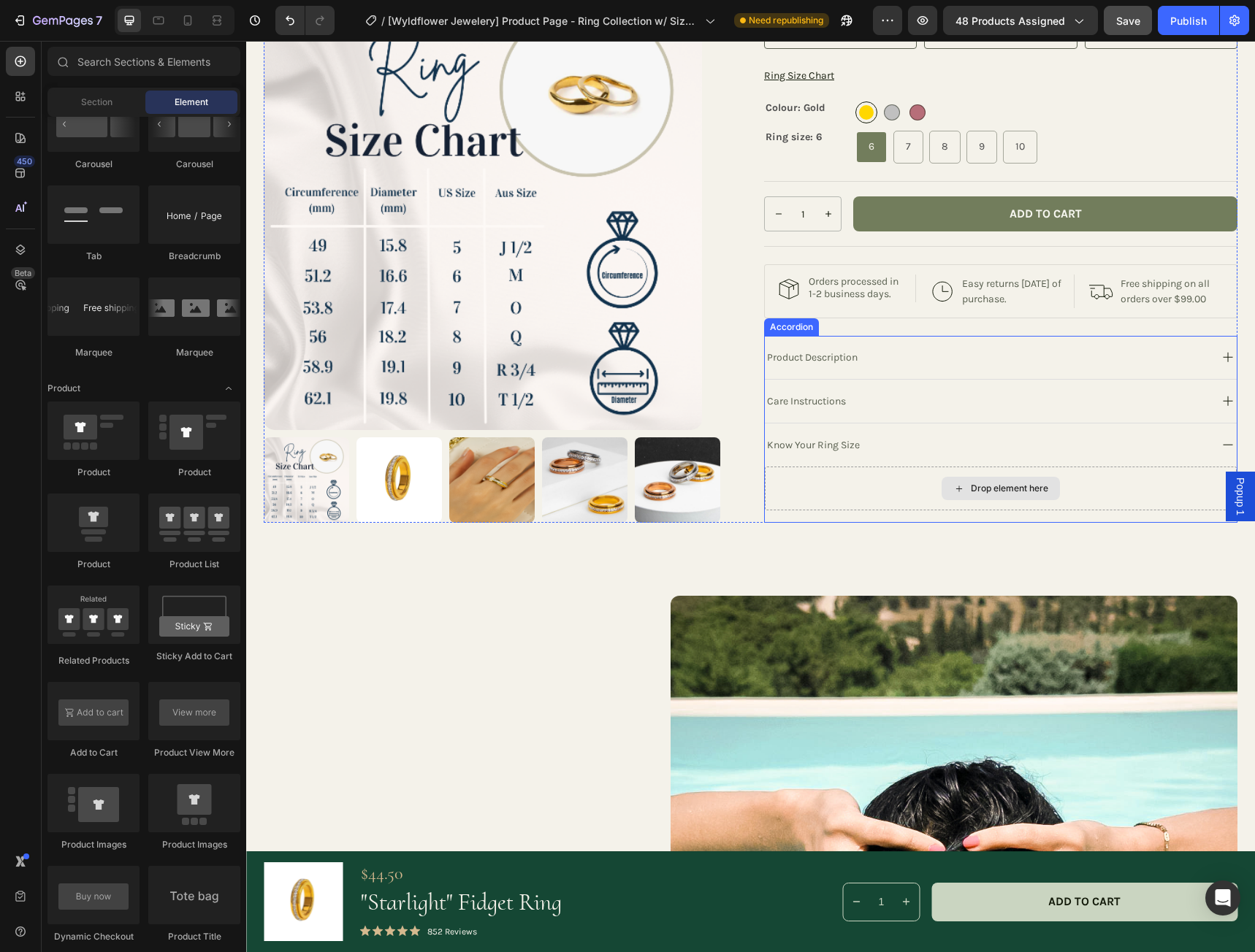
click at [854, 497] on div "Drop element here" at bounding box center [1000, 488] width 472 height 44
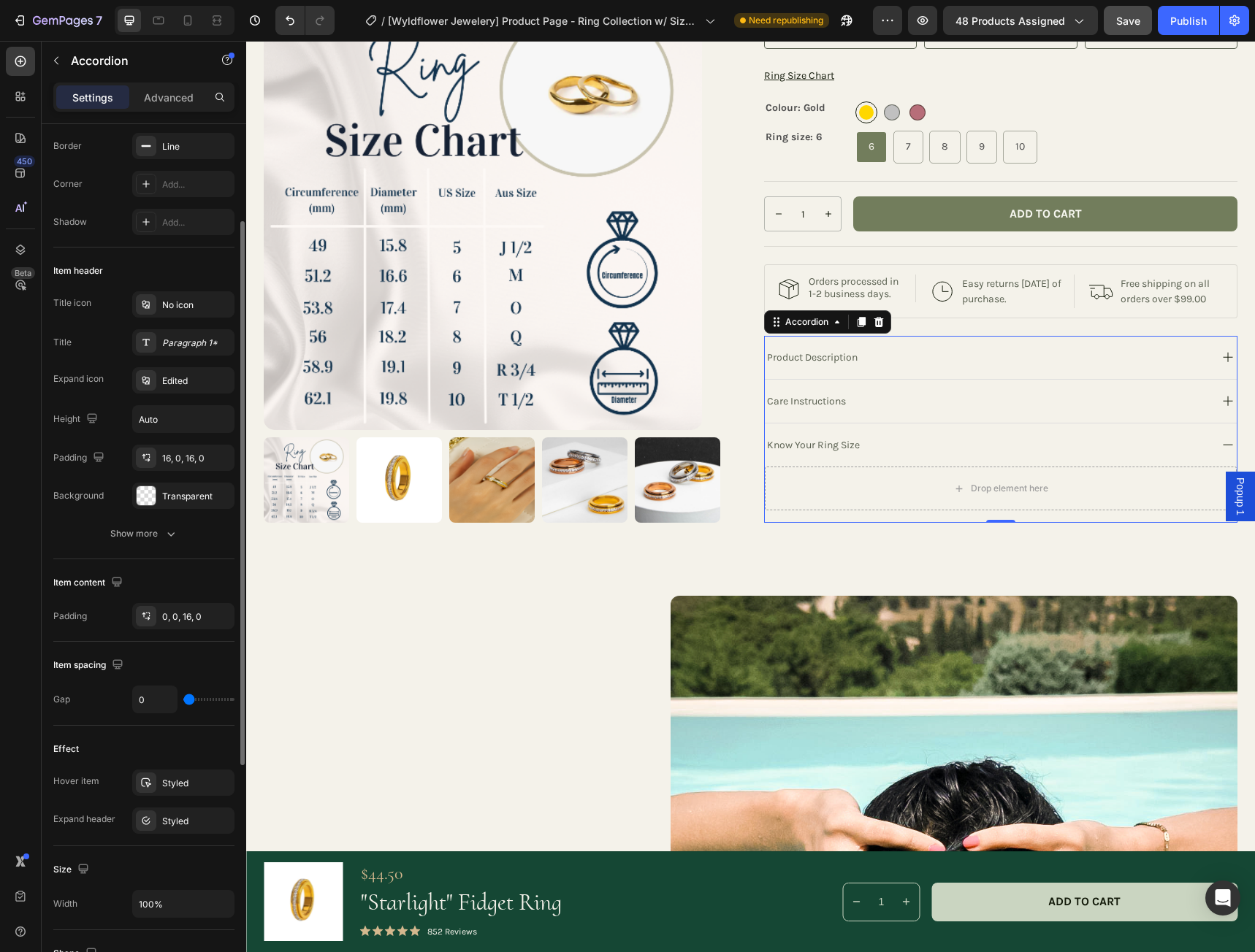
scroll to position [0, 0]
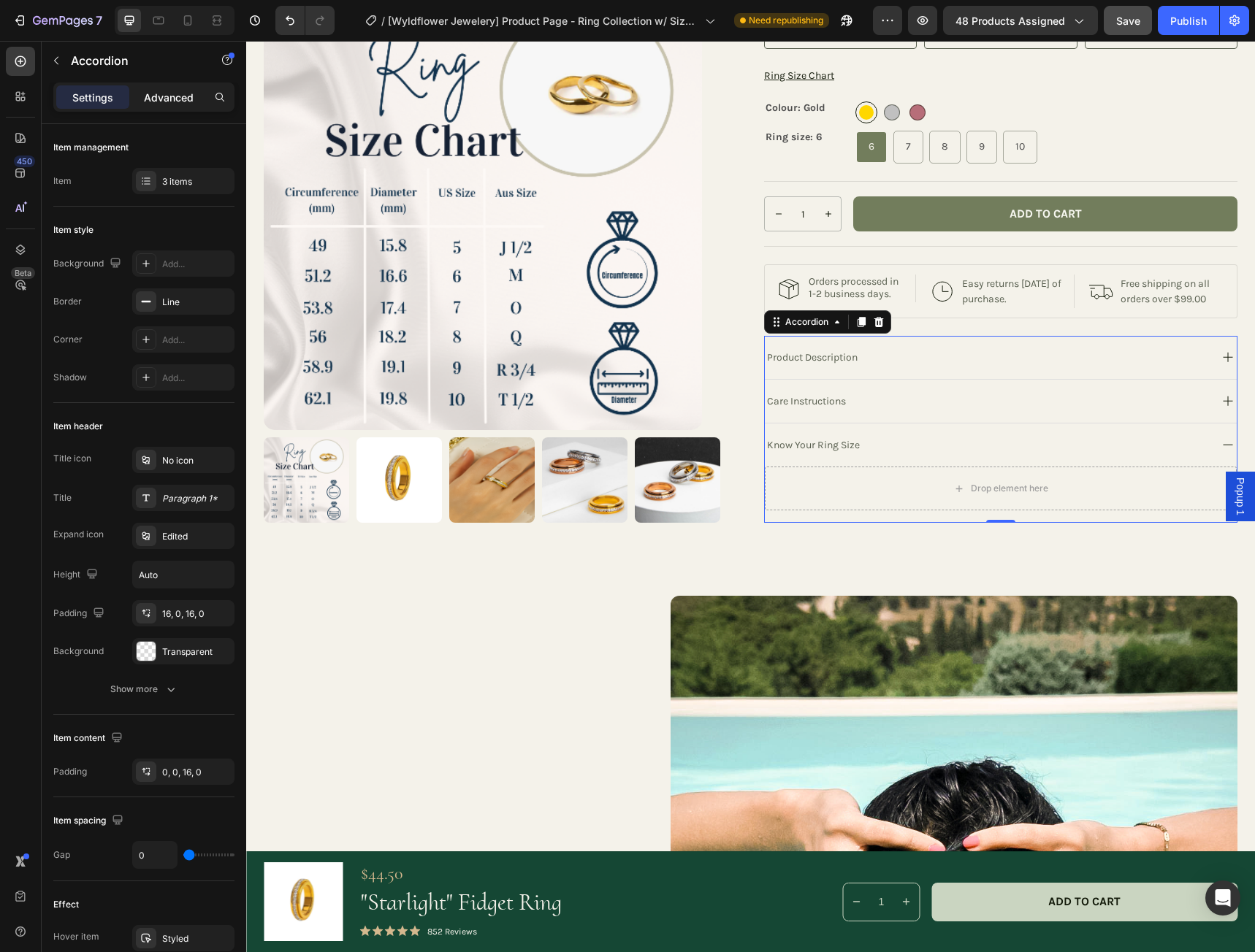
click at [164, 97] on p "Advanced" at bounding box center [168, 97] width 49 height 15
type input "100%"
type input "100"
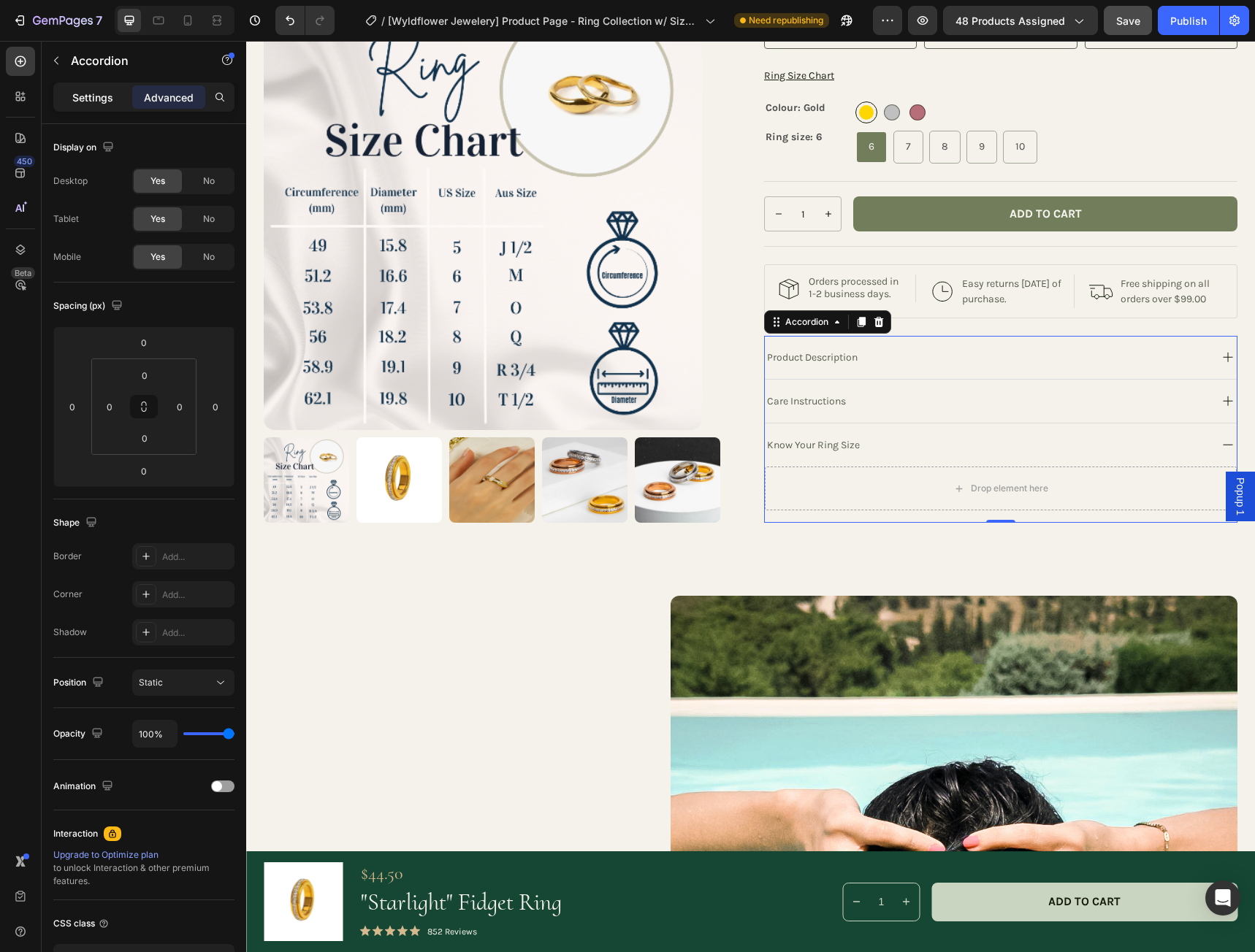
click at [90, 97] on p "Settings" at bounding box center [93, 97] width 41 height 15
type input "0"
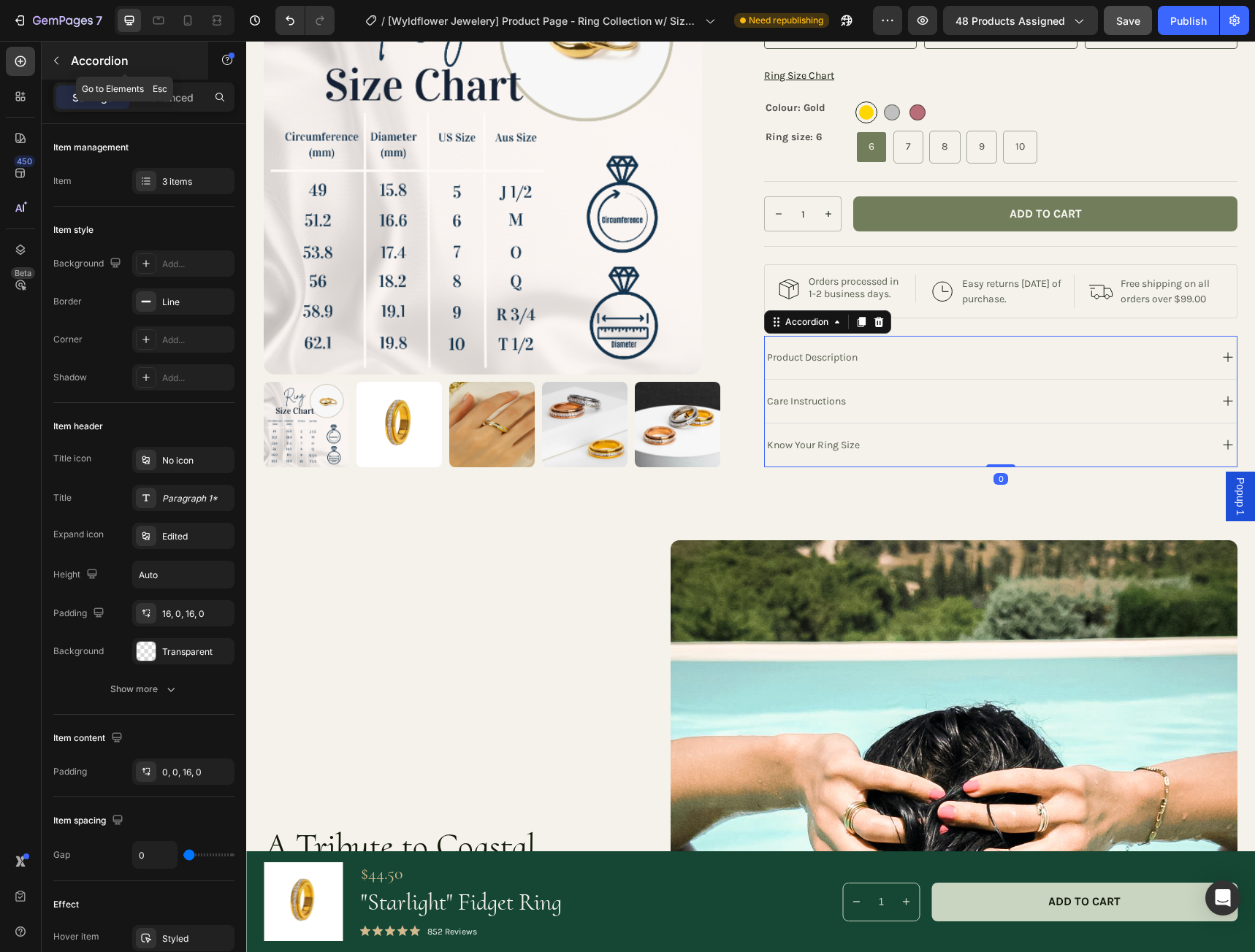
click at [58, 62] on icon "button" at bounding box center [56, 60] width 12 height 12
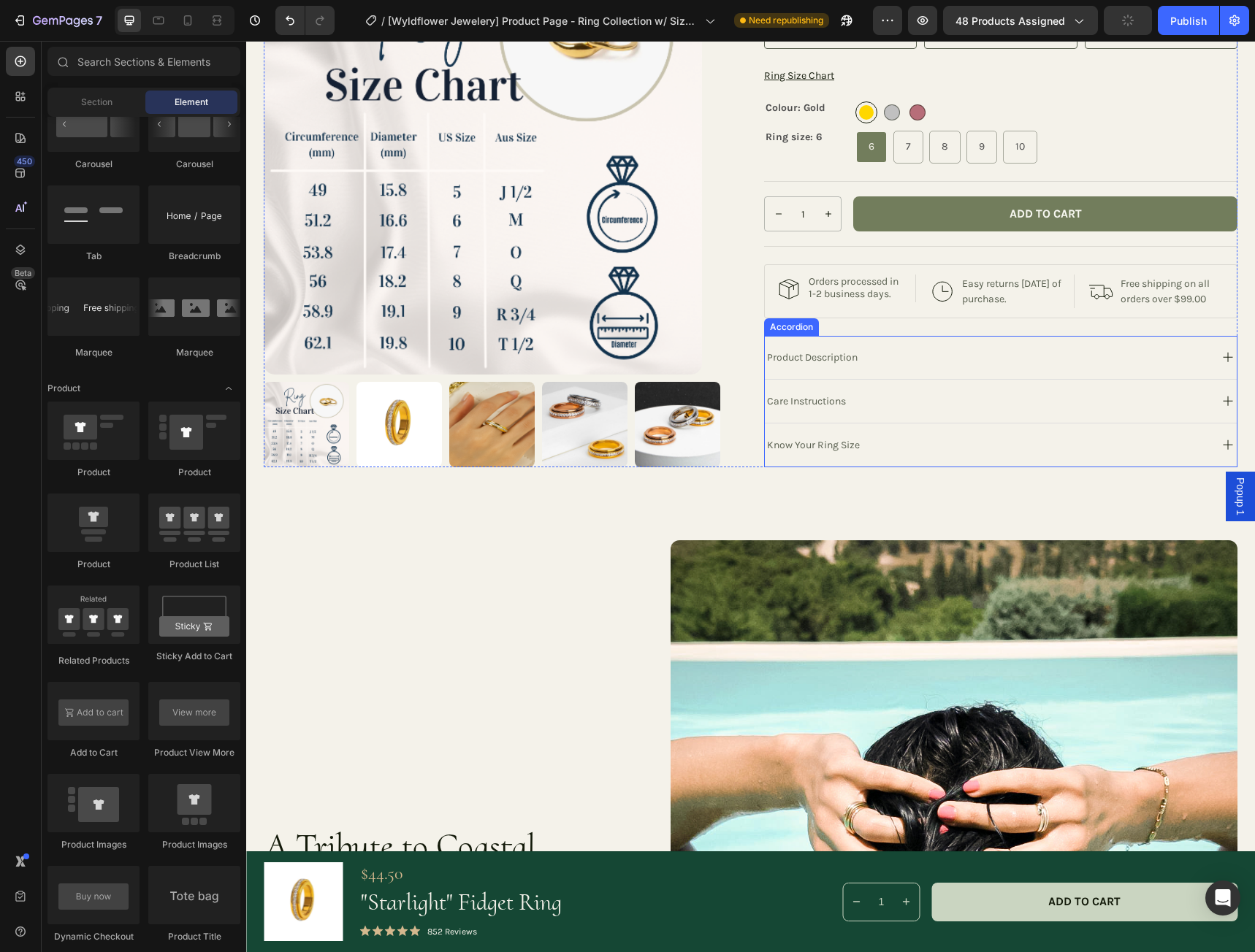
click at [869, 454] on div "Know Your Ring Size" at bounding box center [985, 445] width 443 height 20
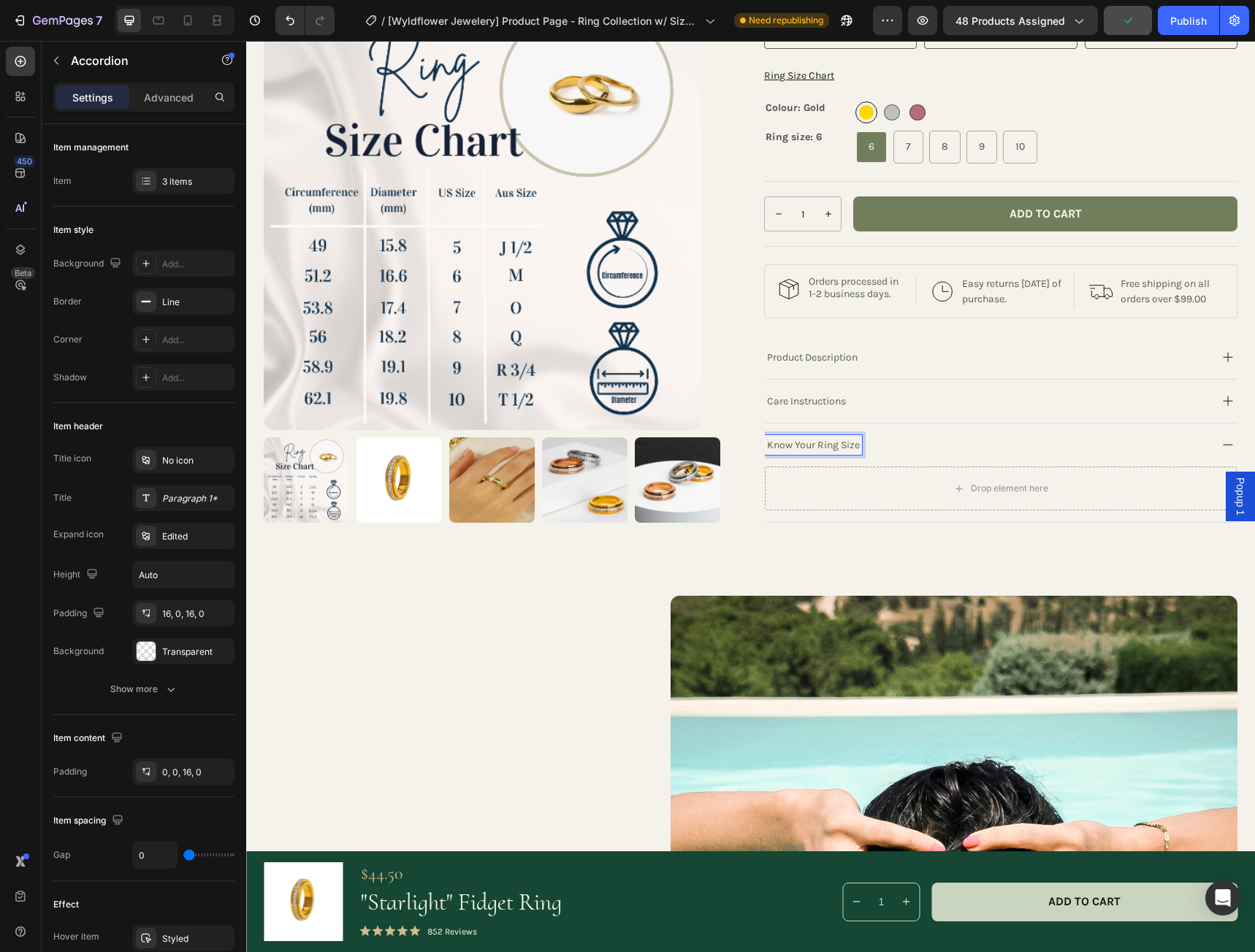
click at [838, 453] on p "Know Your Ring Size" at bounding box center [813, 445] width 93 height 15
click at [809, 506] on div "Drop element here" at bounding box center [1000, 488] width 472 height 44
click at [187, 92] on p "Advanced" at bounding box center [168, 97] width 49 height 15
type input "100%"
type input "100"
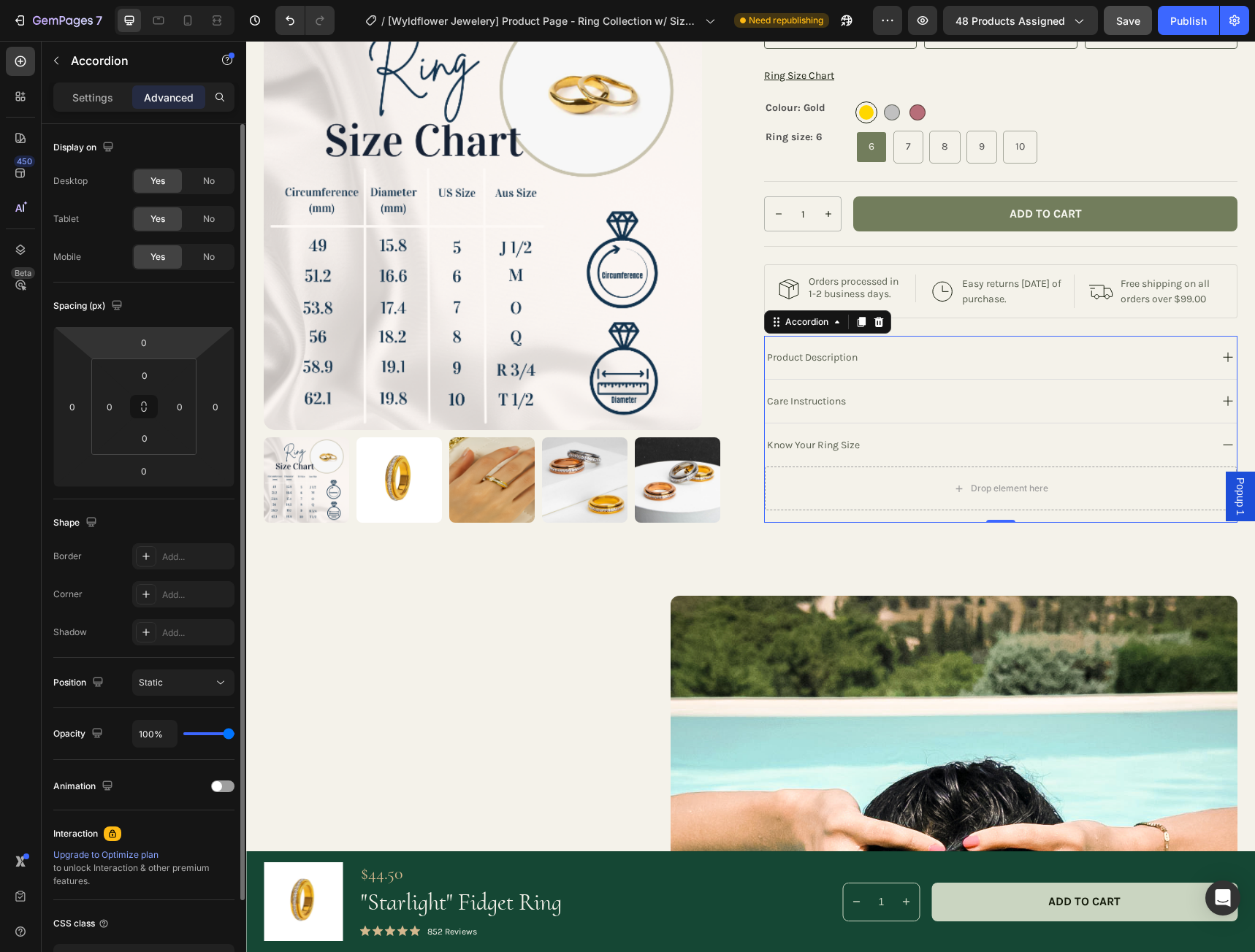
scroll to position [104, 0]
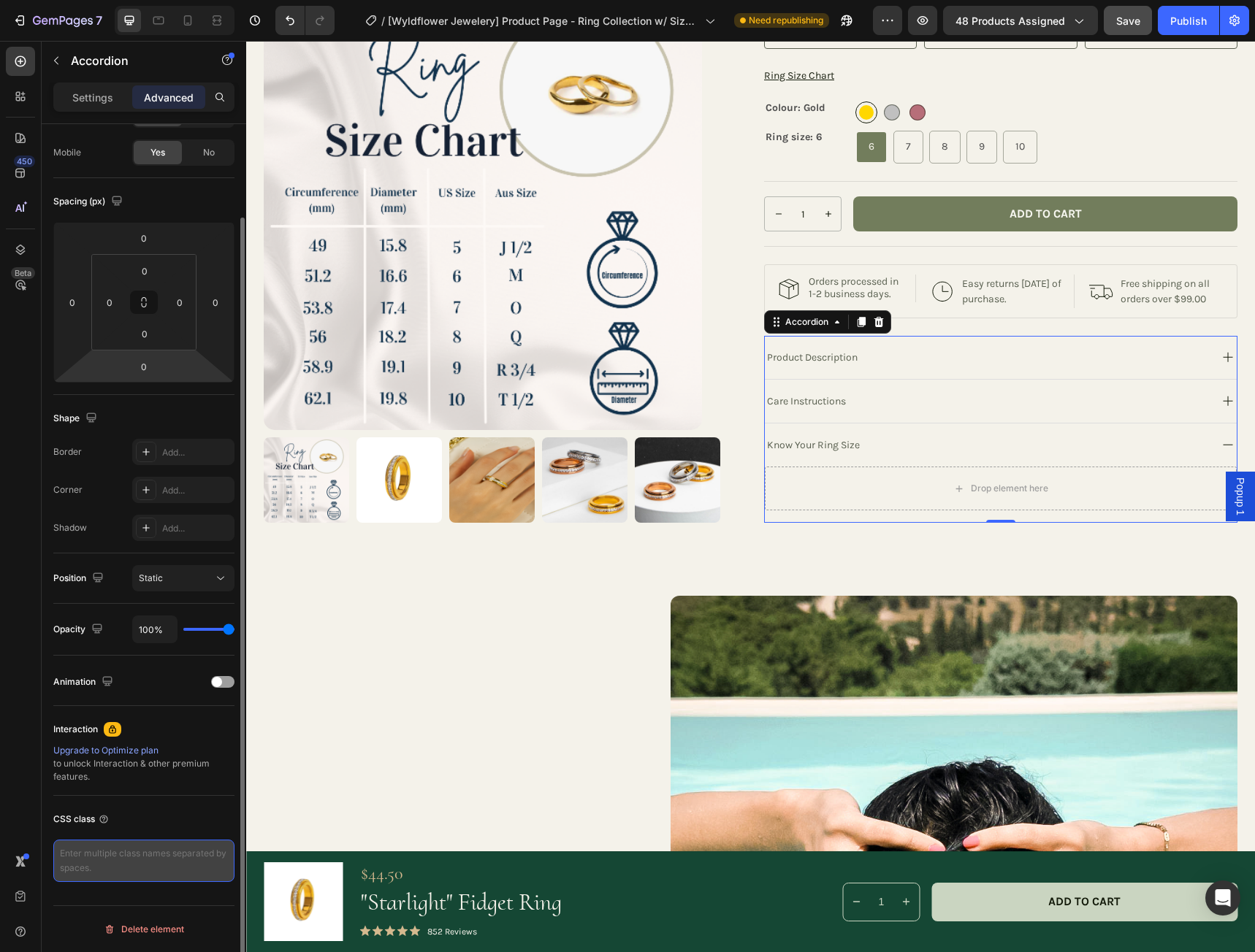
click at [100, 858] on textarea at bounding box center [144, 860] width 181 height 42
paste textarea "<p style="text-align: center;">There are two different method you can use to fi…"
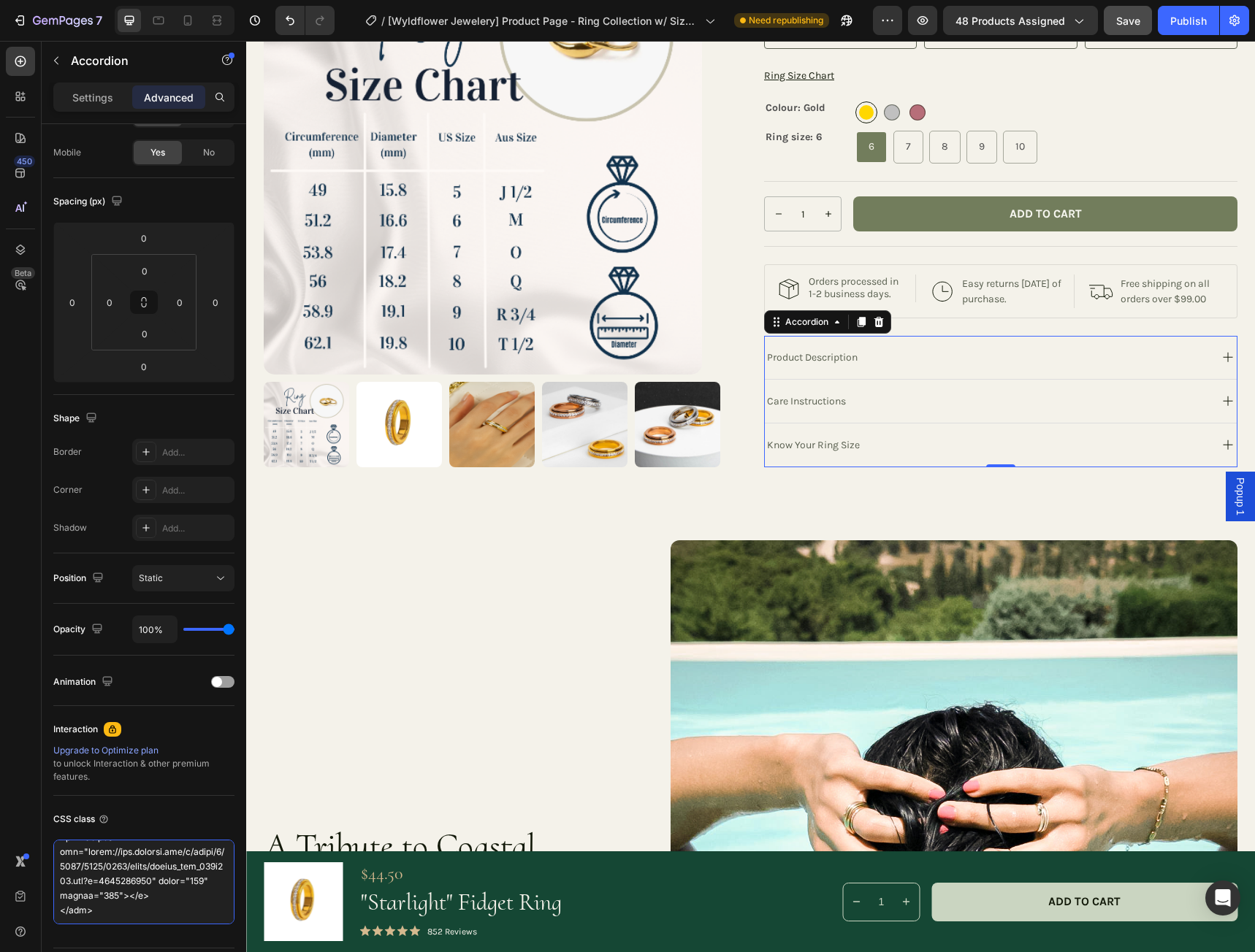
type textarea "<p style="text-align: center;">There are two different method you can use to fi…"
click at [917, 454] on div "Know Your Ring Size" at bounding box center [985, 445] width 443 height 20
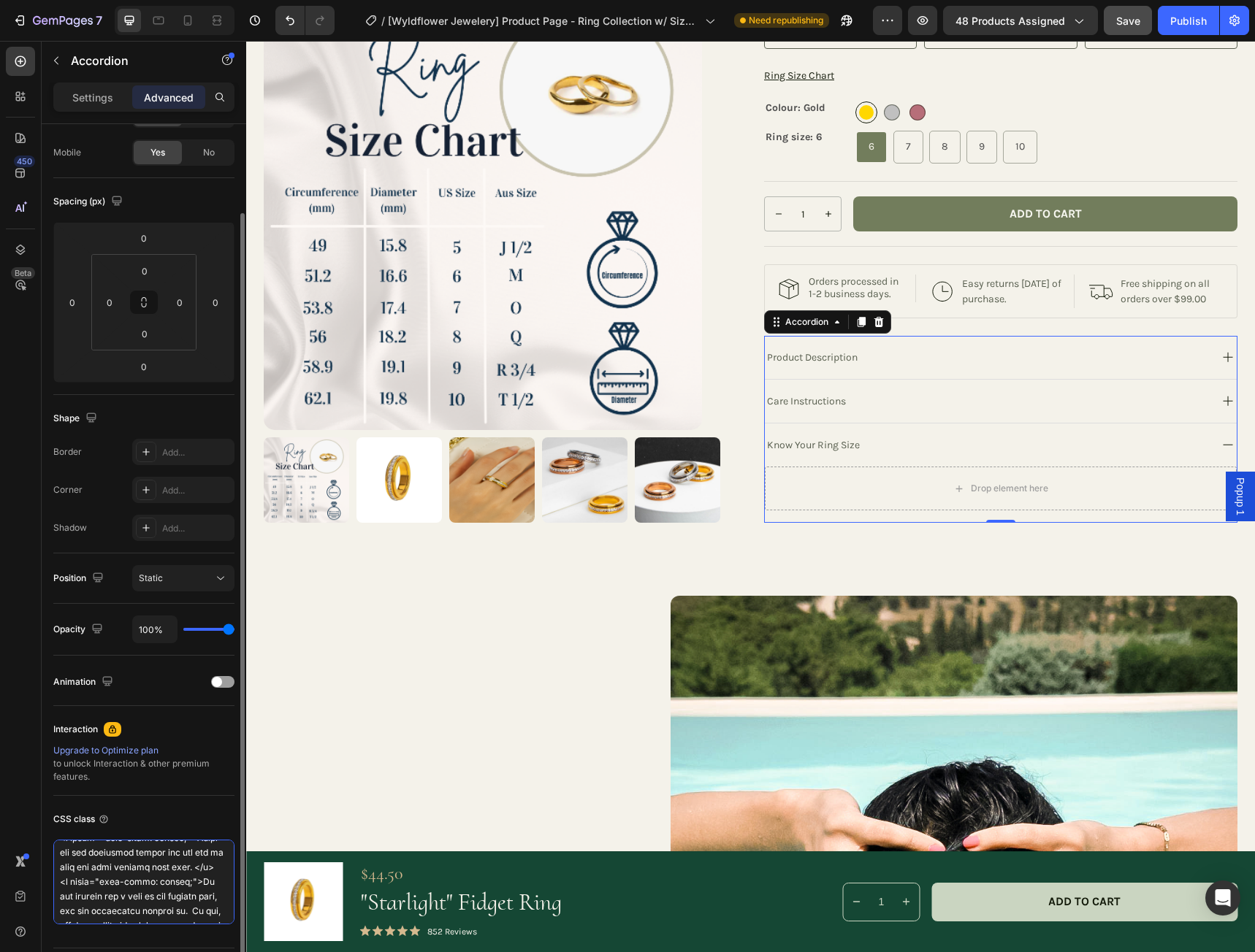
scroll to position [0, 0]
drag, startPoint x: 98, startPoint y: 916, endPoint x: 49, endPoint y: 825, distance: 103.4
click at [49, 825] on div "Display on Desktop Yes No Tablet Yes No Mobile Yes No Spacing (px) 0 0 0 0 0 0 …" at bounding box center [144, 528] width 205 height 1017
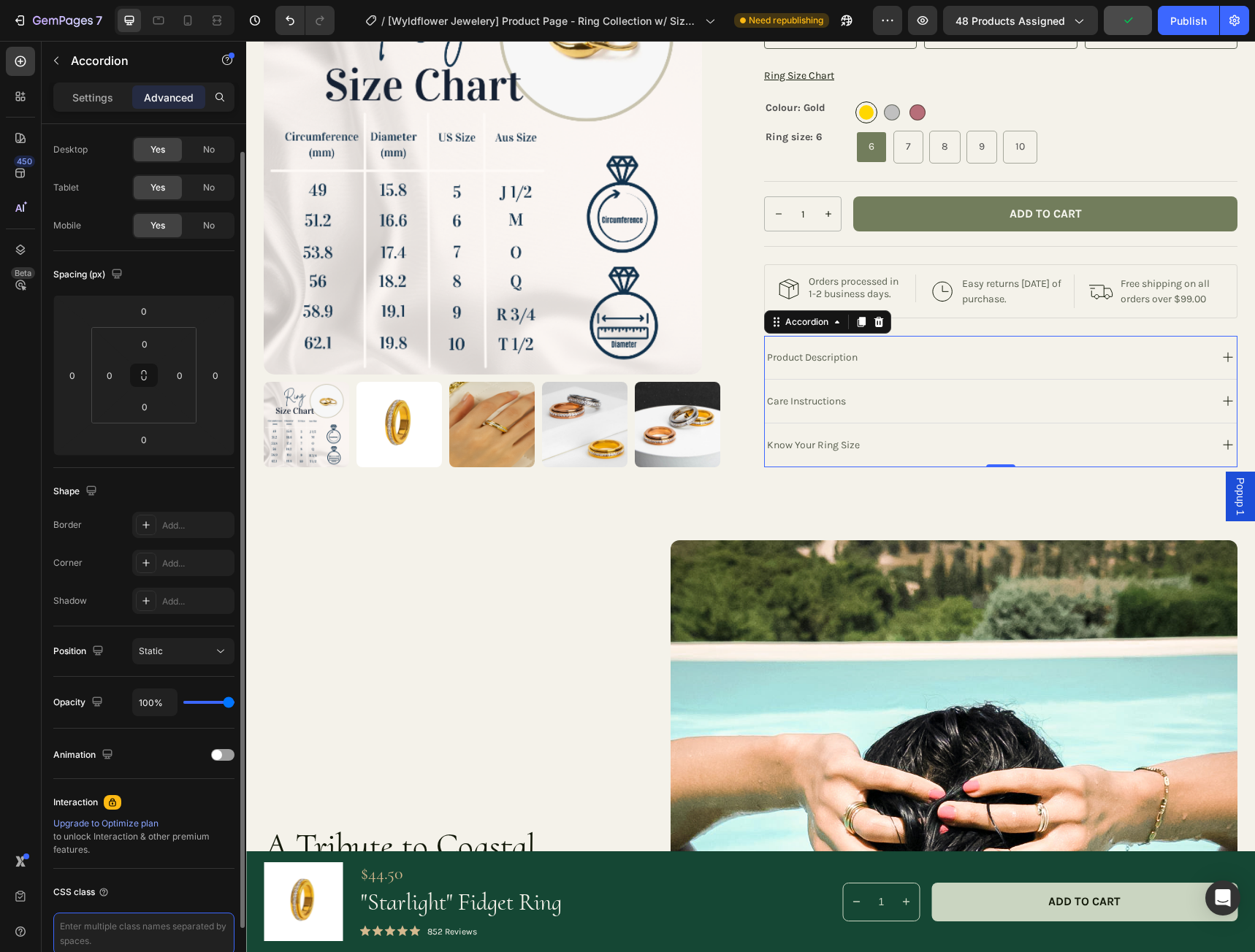
scroll to position [104, 0]
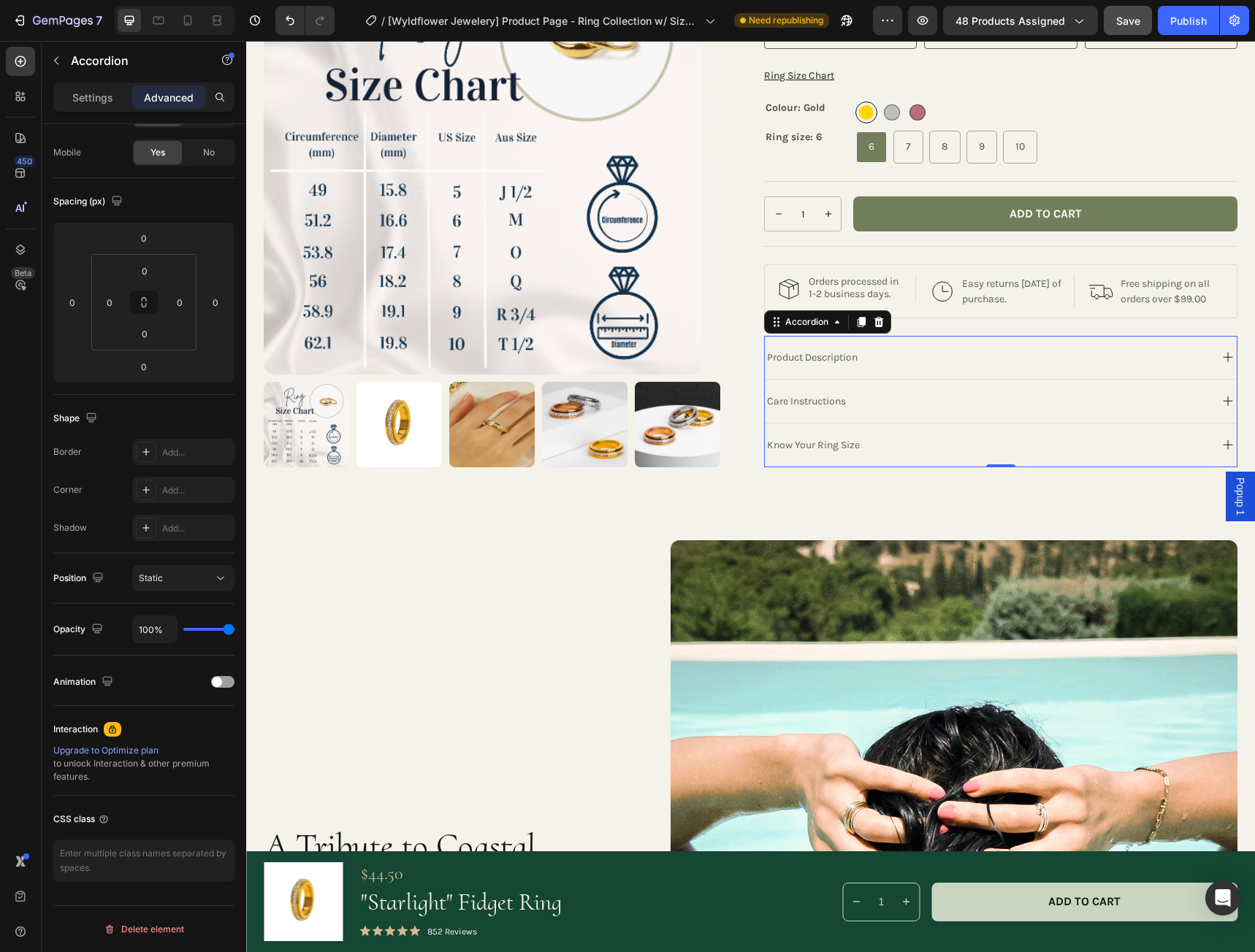
click at [881, 411] on div "Care Instructions" at bounding box center [985, 401] width 443 height 20
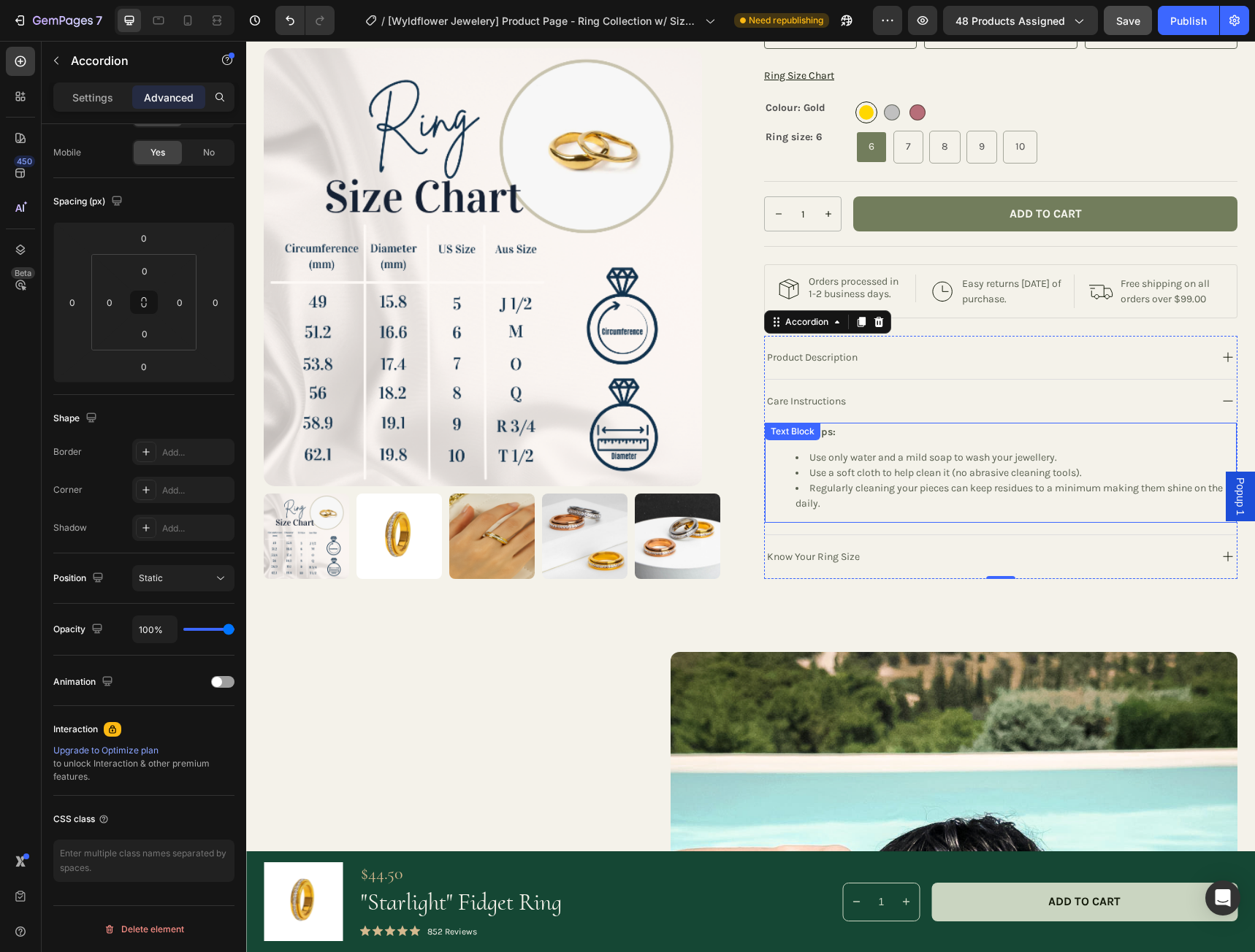
click at [801, 440] on div "Text Block" at bounding box center [792, 432] width 56 height 18
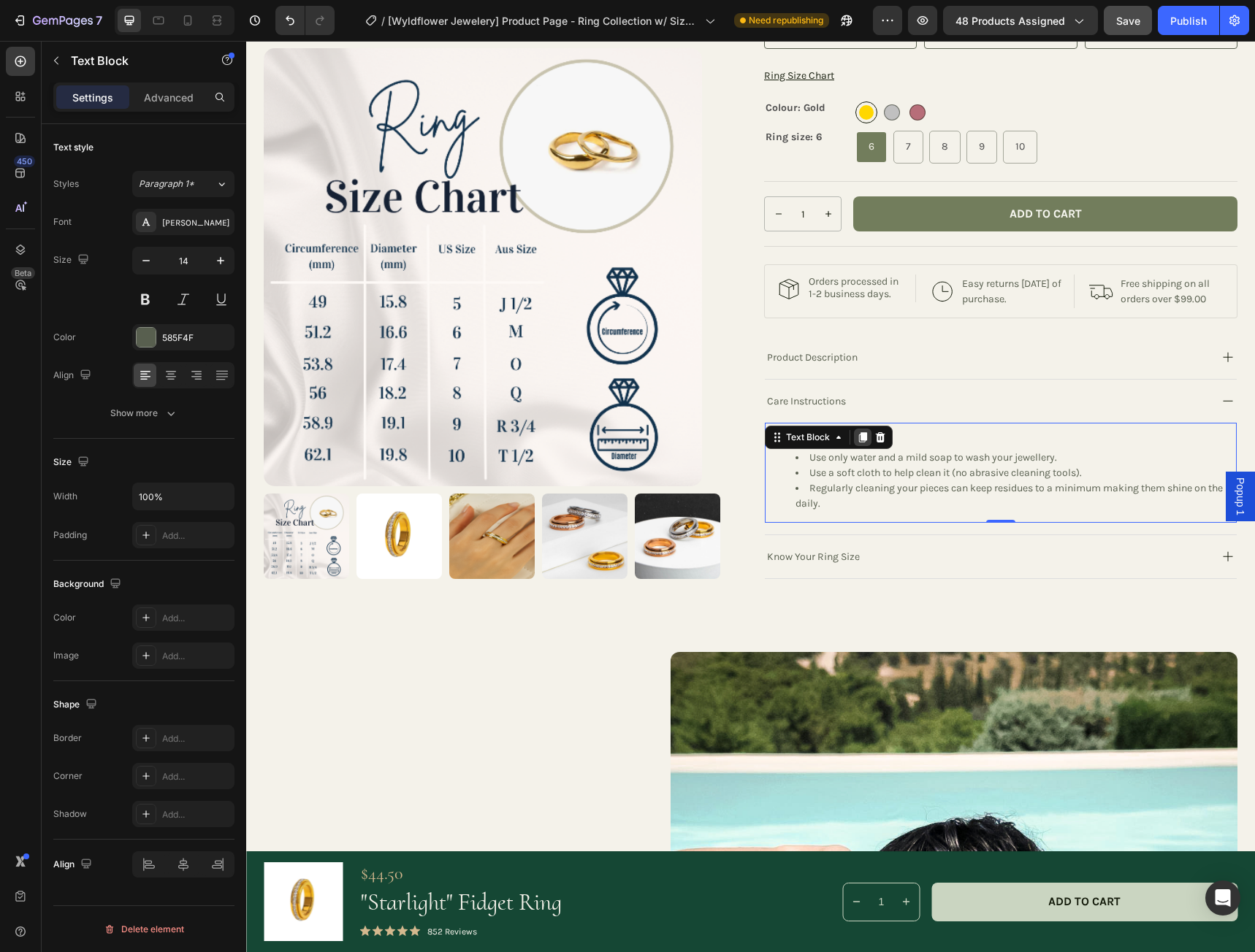
click at [863, 443] on icon at bounding box center [862, 437] width 8 height 10
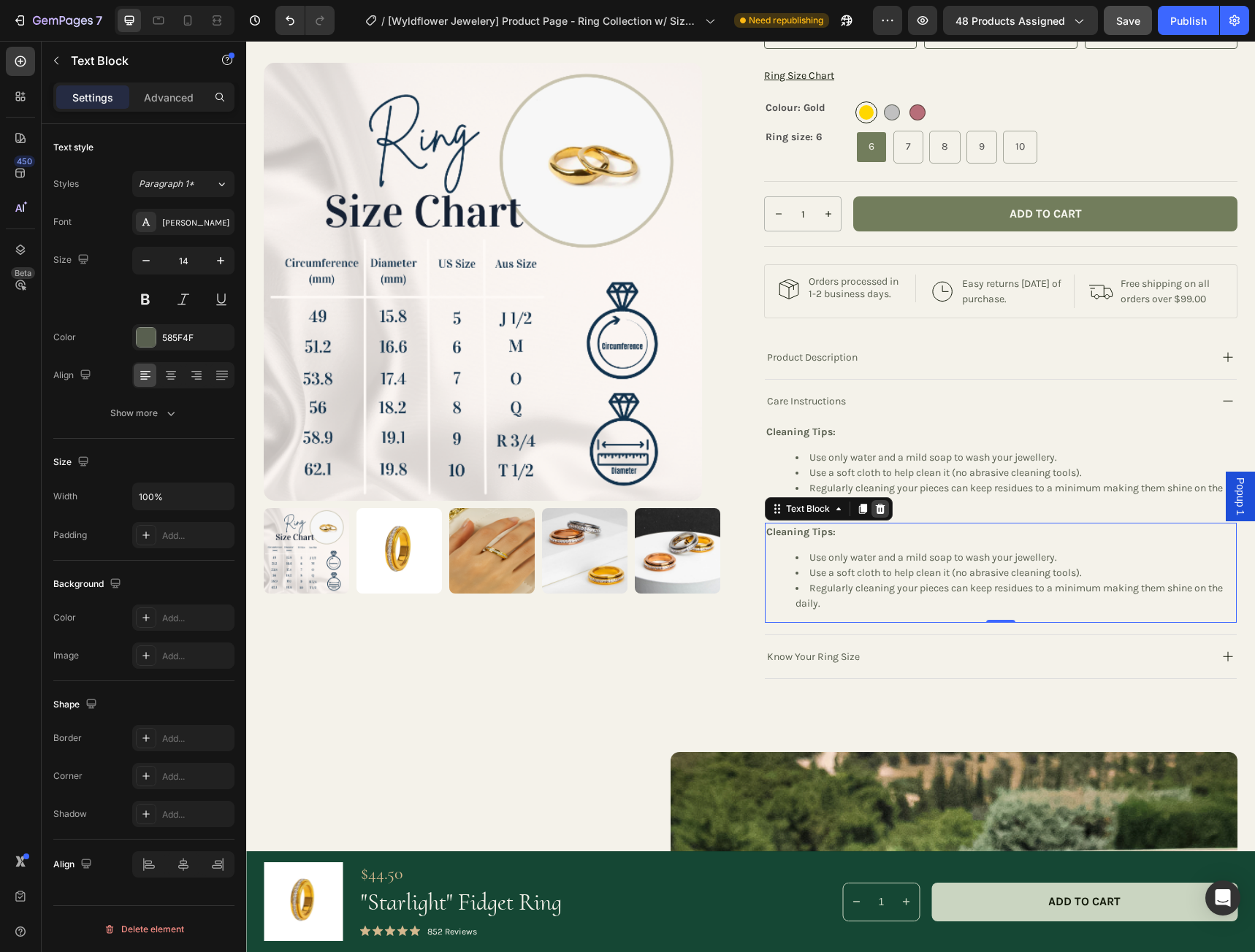
click at [880, 514] on icon at bounding box center [880, 508] width 10 height 10
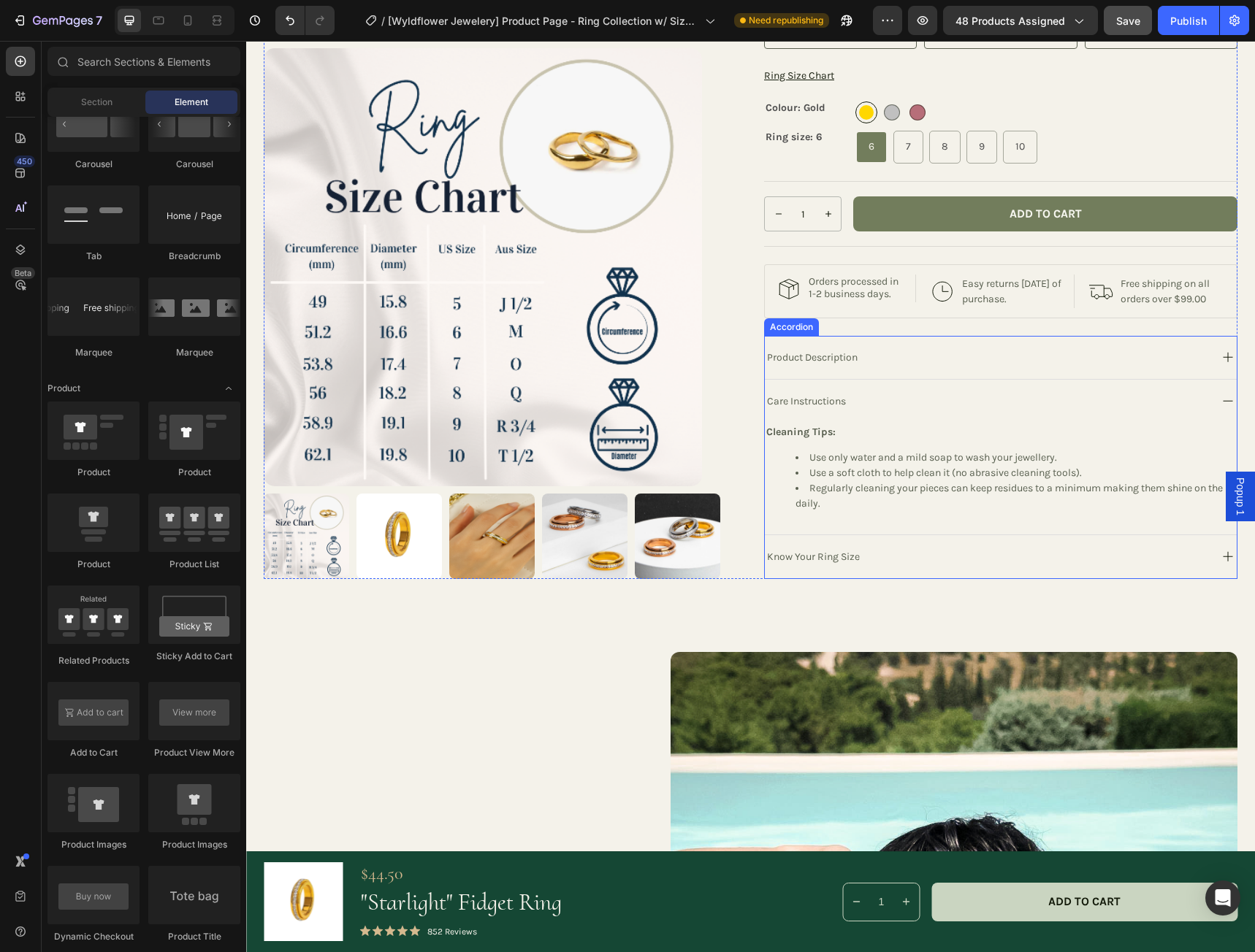
click at [868, 411] on div "Care Instructions" at bounding box center [985, 401] width 443 height 20
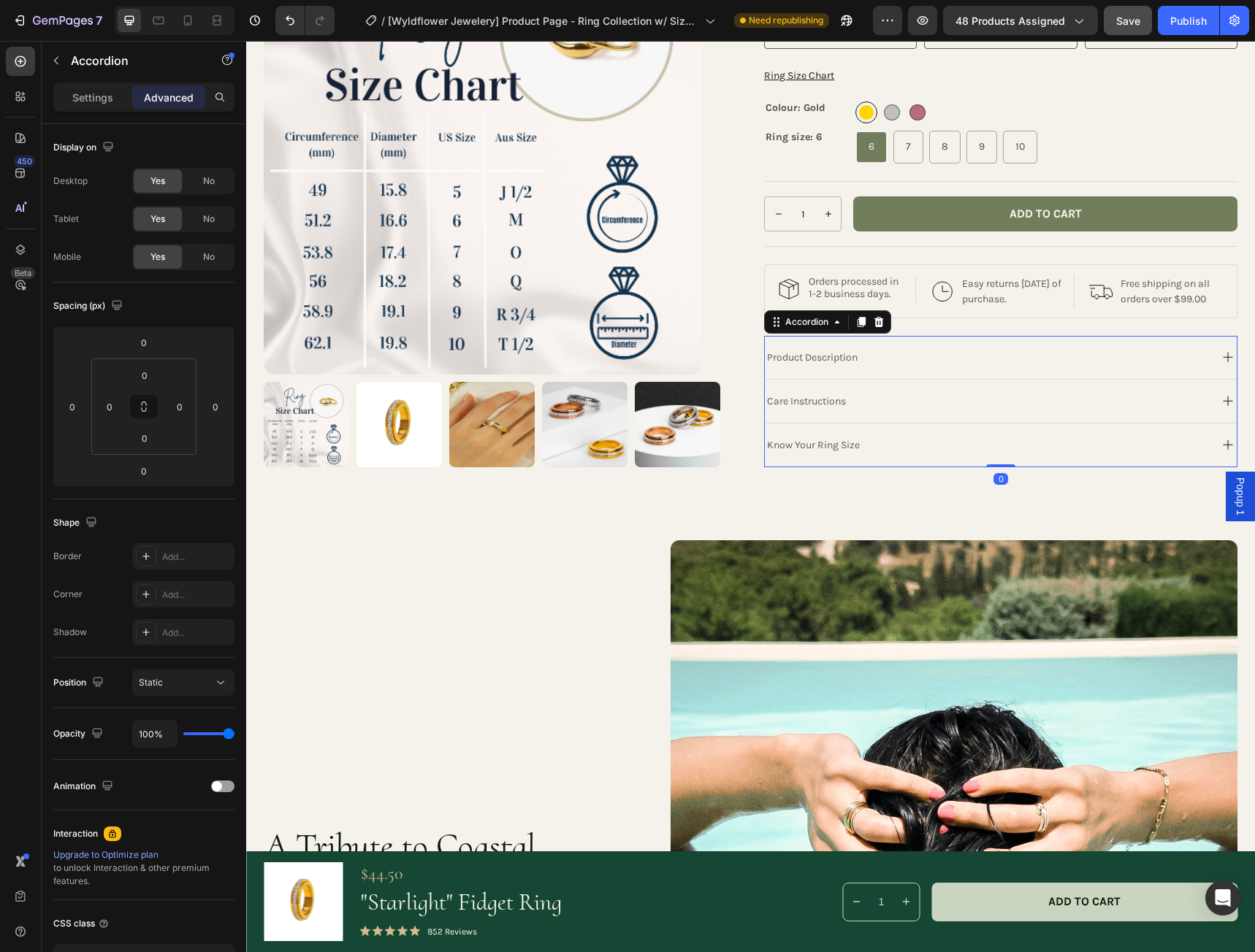
click at [868, 411] on div "Care Instructions" at bounding box center [985, 401] width 443 height 20
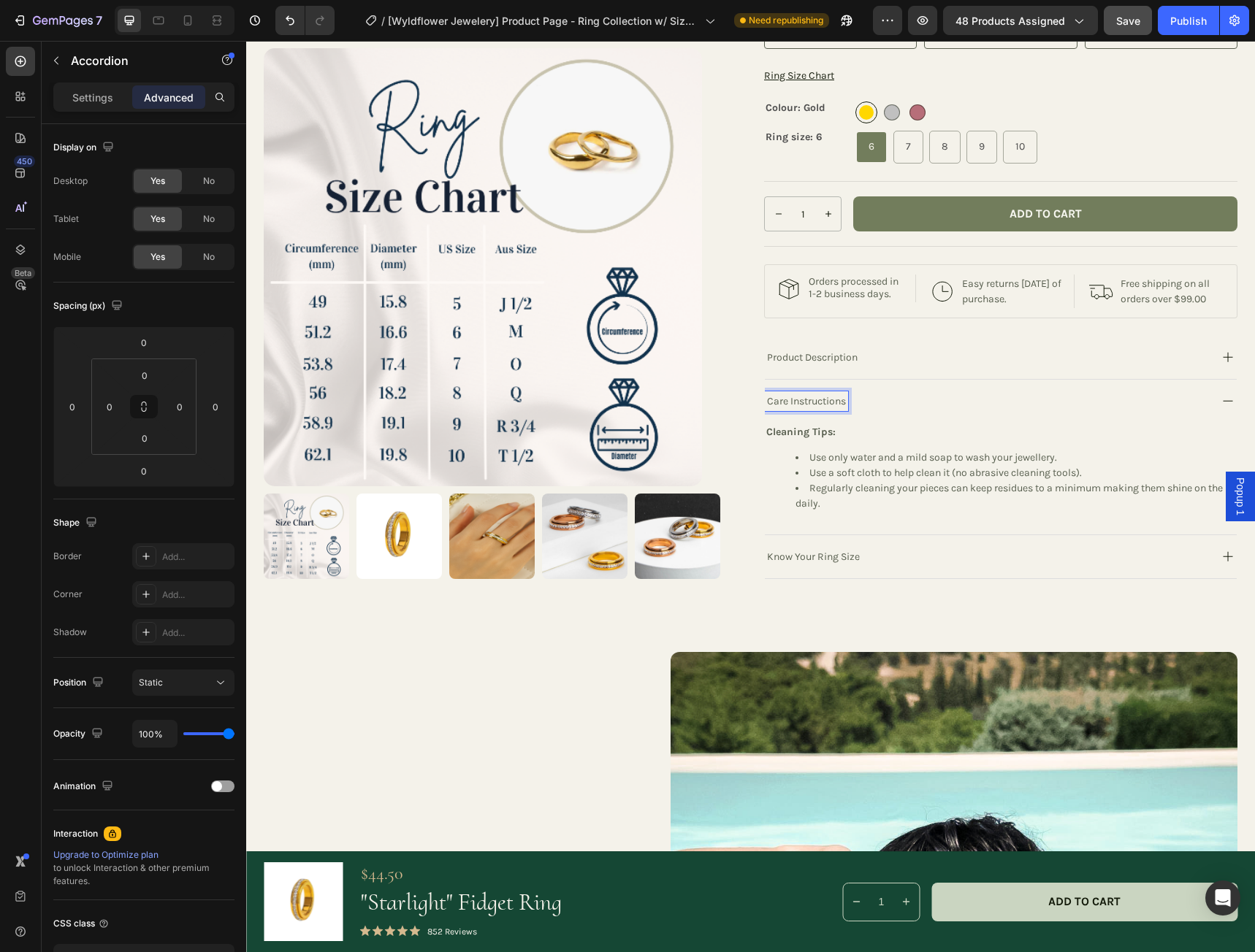
drag, startPoint x: 828, startPoint y: 417, endPoint x: 913, endPoint y: 408, distance: 85.5
click at [912, 408] on div "Care Instructions" at bounding box center [985, 401] width 443 height 20
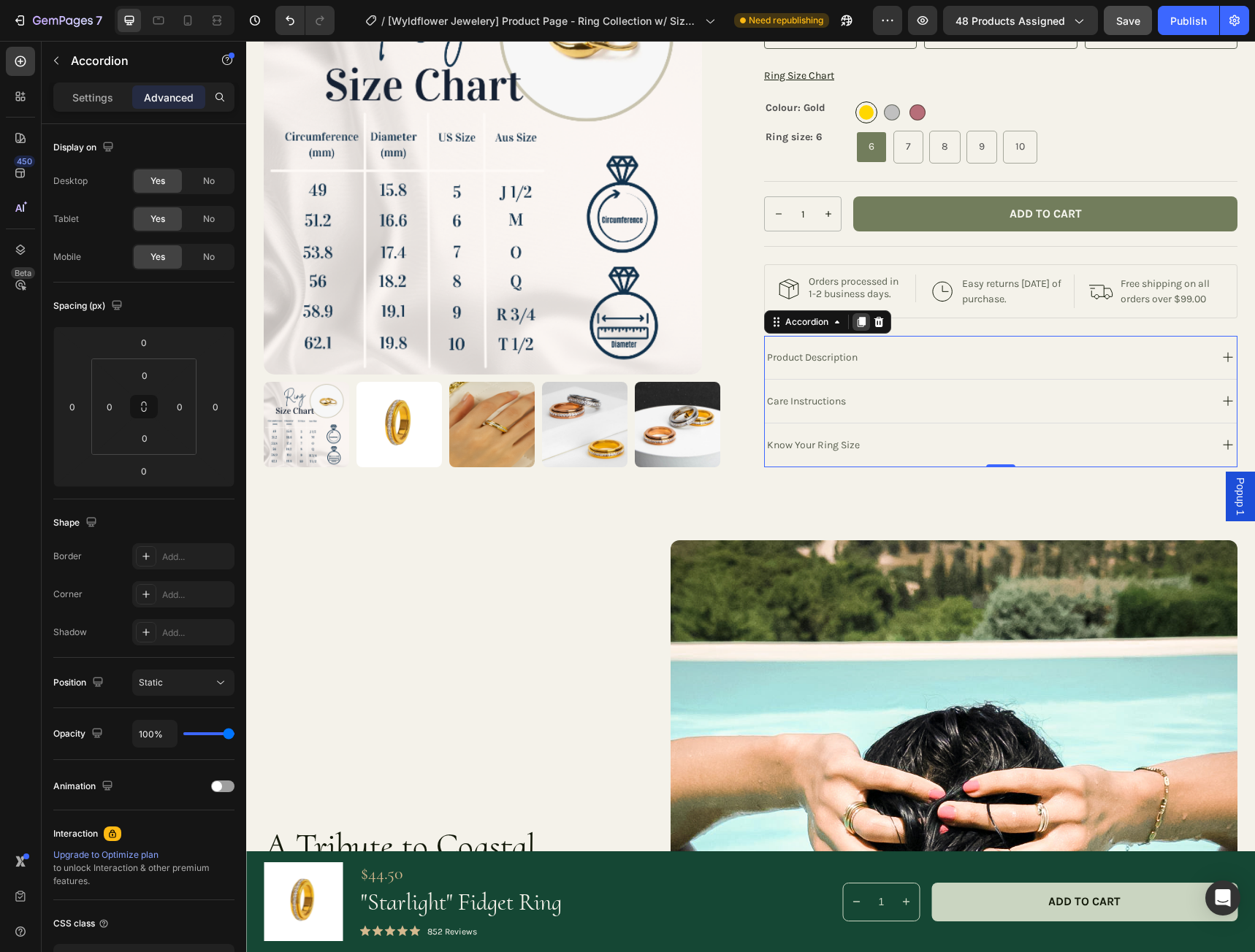
click at [862, 328] on icon at bounding box center [861, 322] width 8 height 10
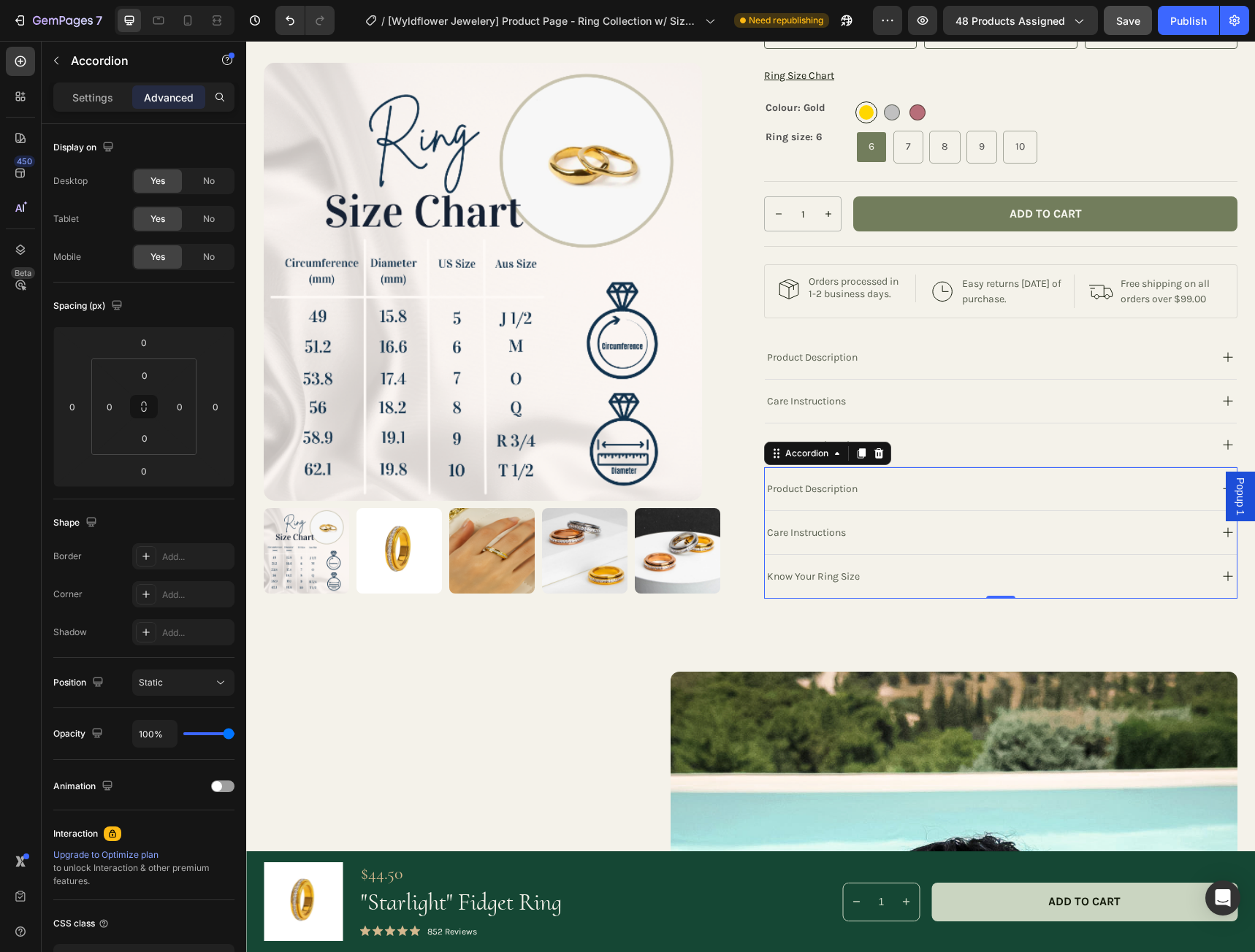
click at [860, 498] on div "Product Description" at bounding box center [812, 489] width 95 height 20
click at [894, 498] on div "Product Description" at bounding box center [985, 489] width 443 height 20
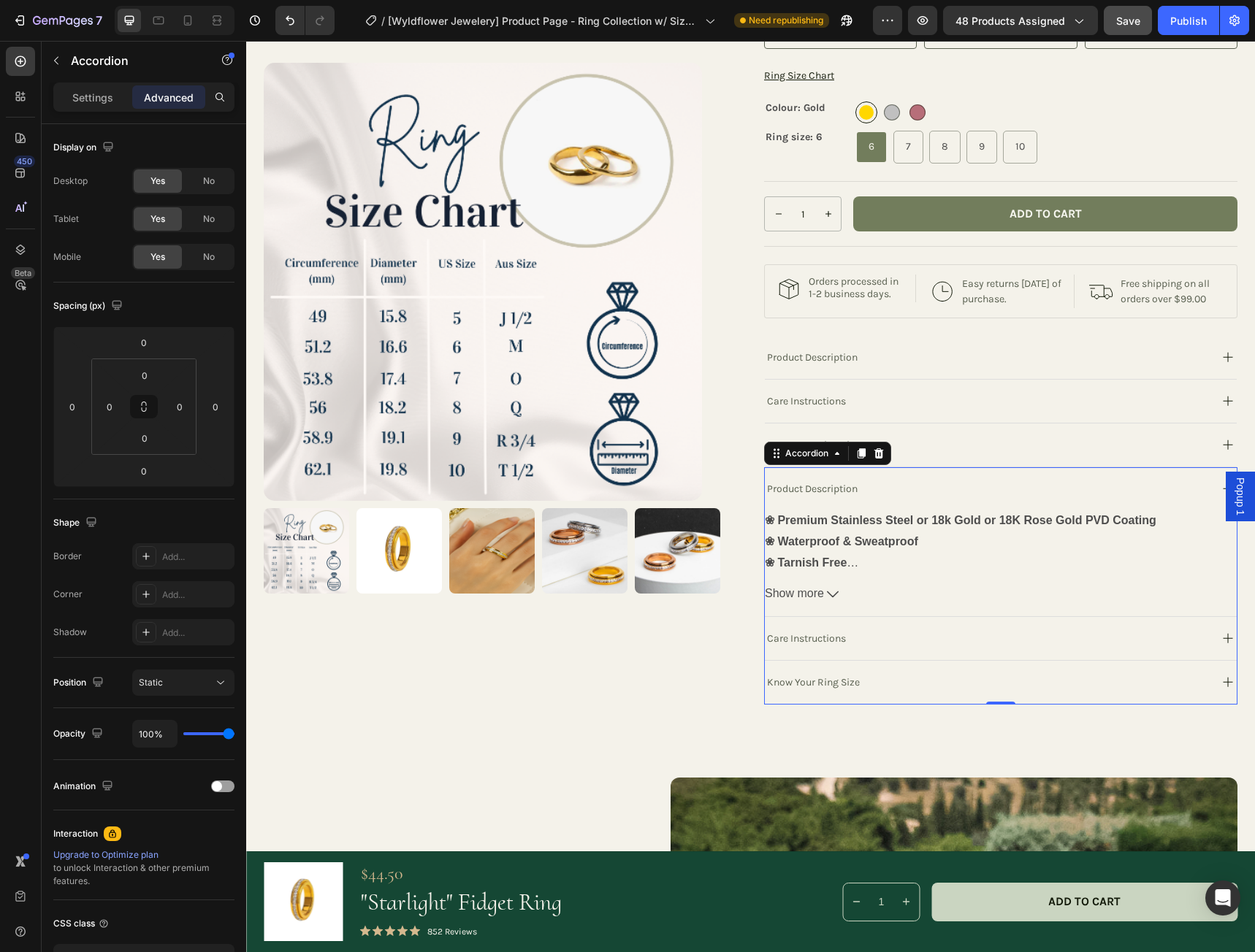
click at [926, 498] on div "Product Description" at bounding box center [985, 489] width 443 height 20
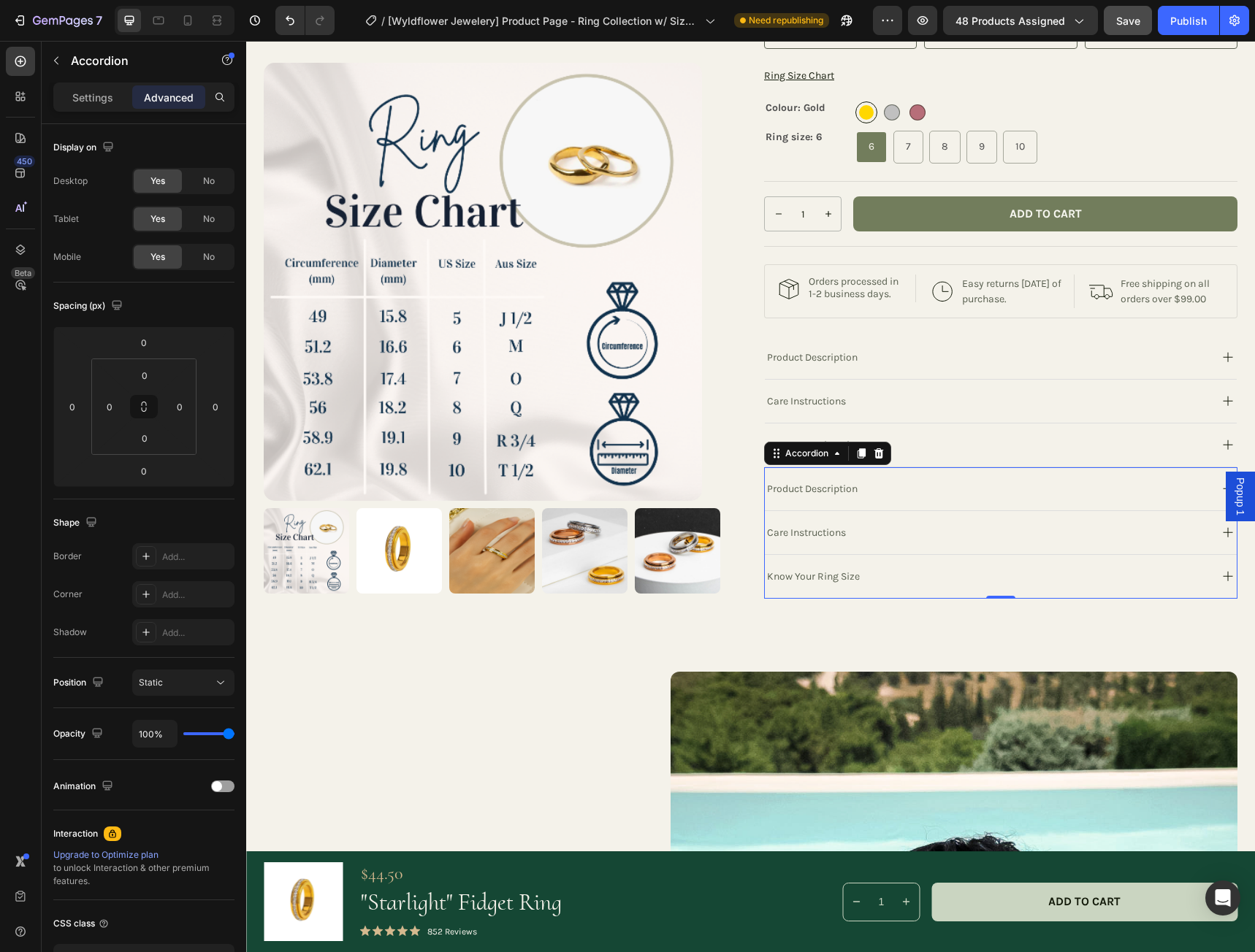
click at [883, 542] on div "Care Instructions" at bounding box center [985, 533] width 443 height 20
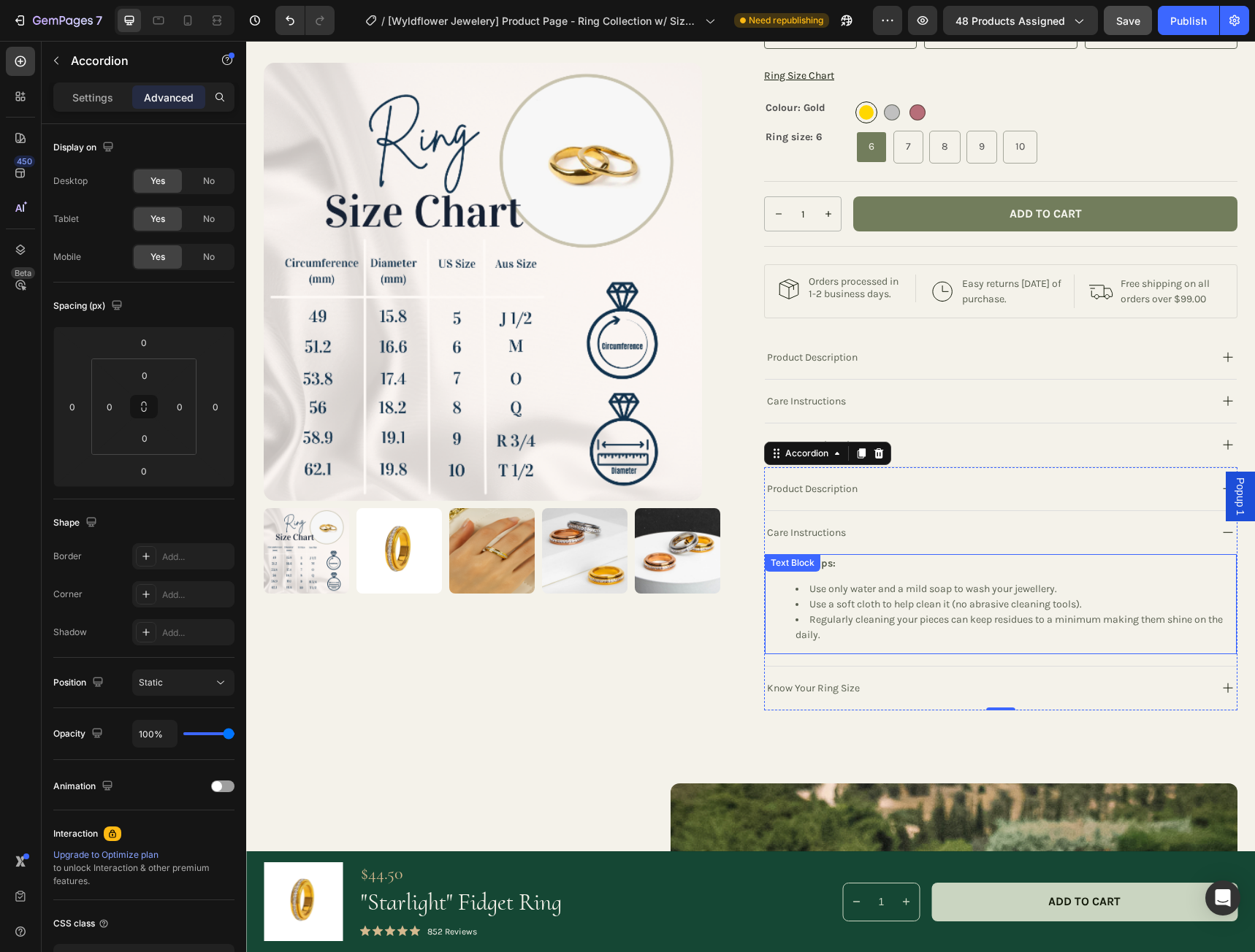
click at [872, 596] on li "Use only water and a mild soap to wash your jewellery." at bounding box center [1014, 588] width 439 height 15
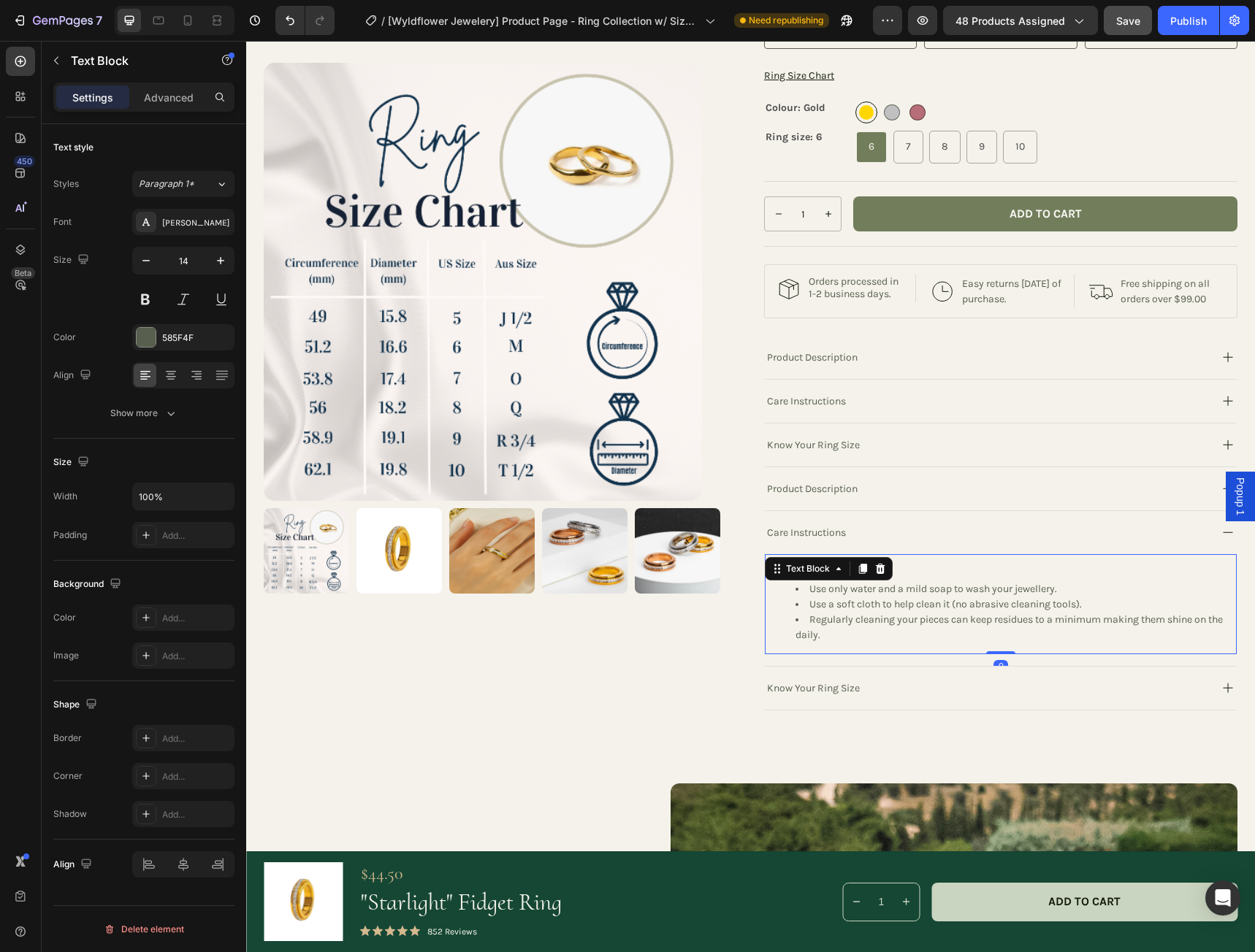
click at [857, 642] on li "Regularly cleaning your pieces can keep residues to a minimum making them shine…" at bounding box center [1014, 627] width 439 height 31
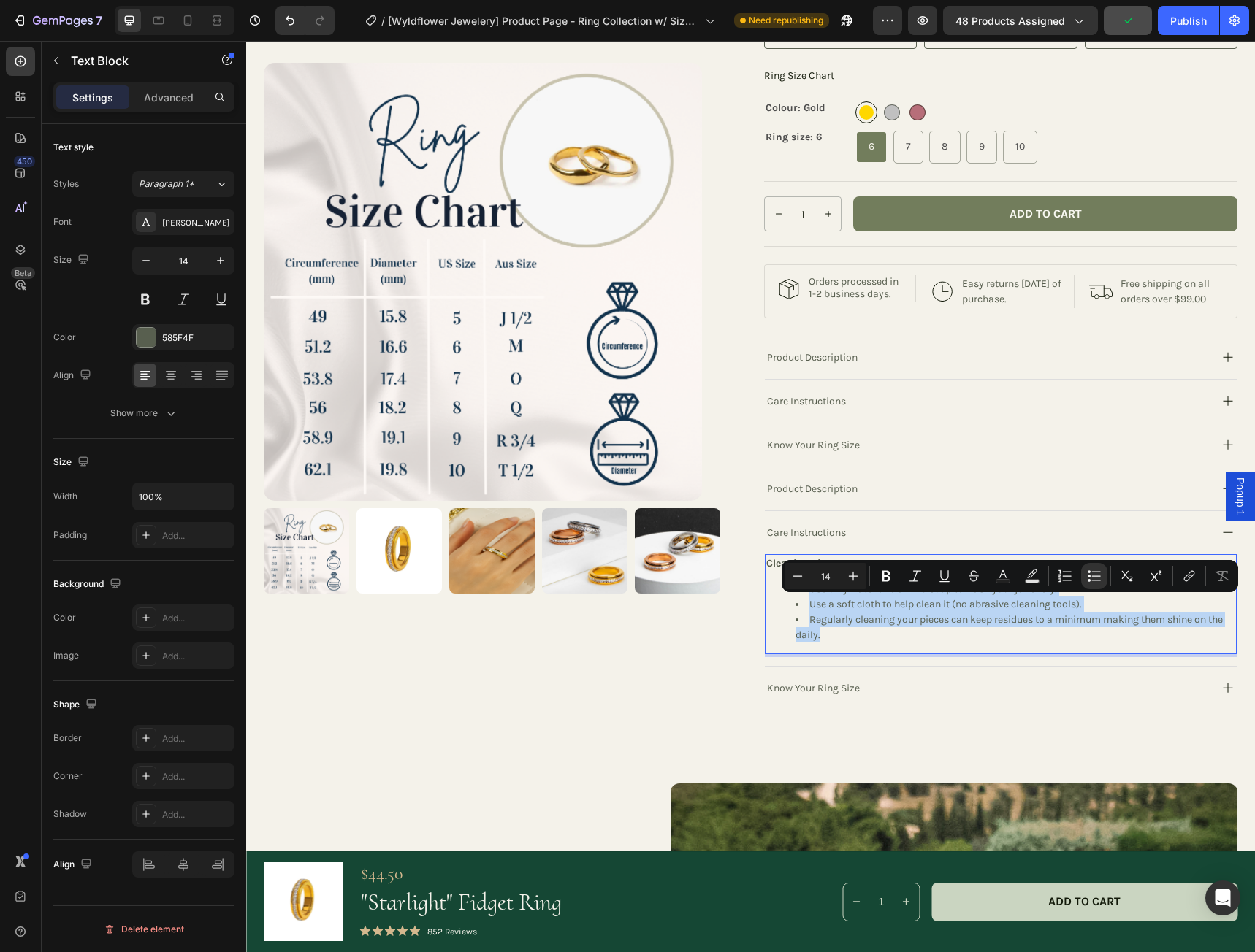
drag, startPoint x: 841, startPoint y: 648, endPoint x: 791, endPoint y: 604, distance: 66.6
click at [791, 604] on ul "Use only water and a mild soap to wash your jewellery. Use a soft cloth to help…" at bounding box center [1001, 612] width 469 height 61
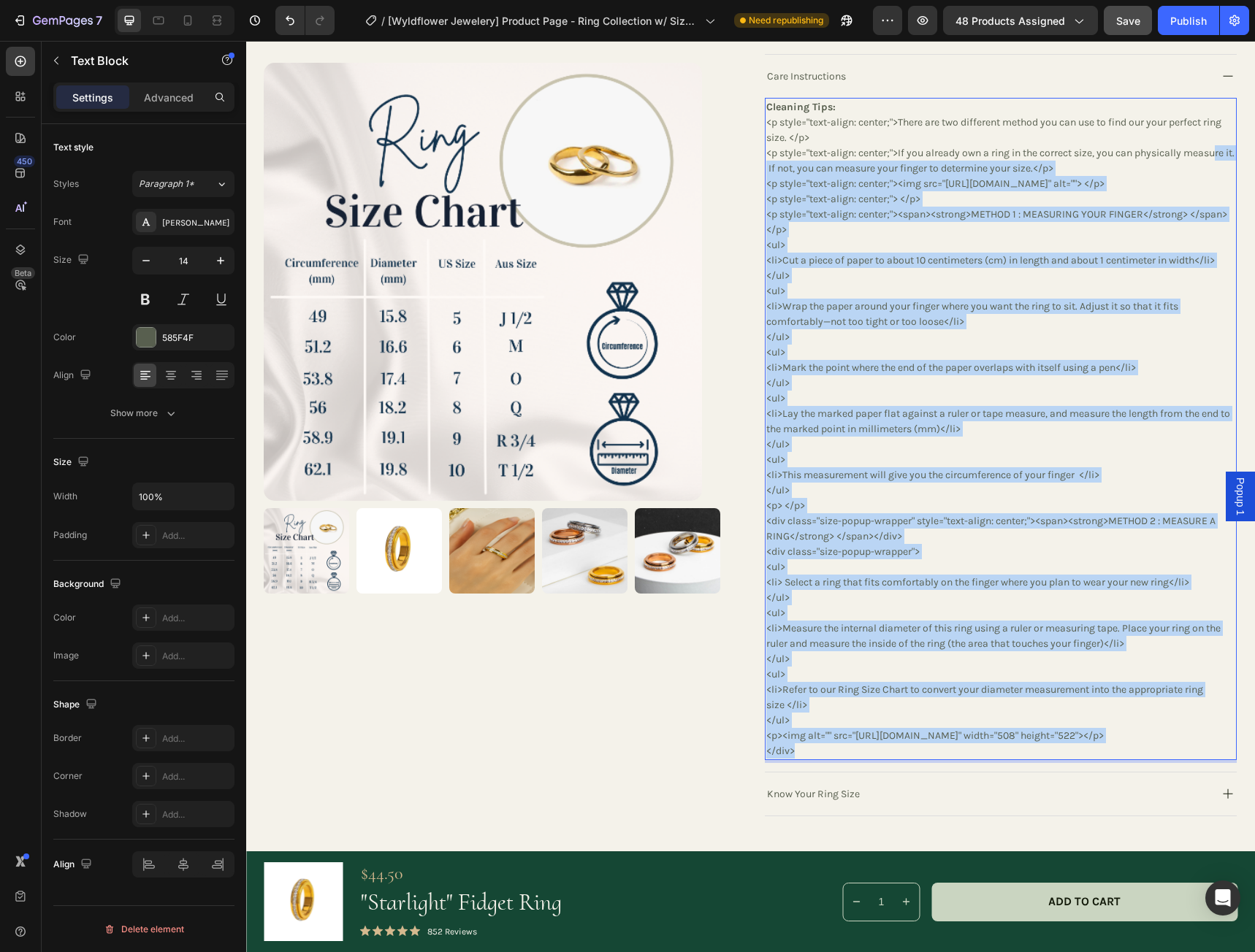
scroll to position [722, 0]
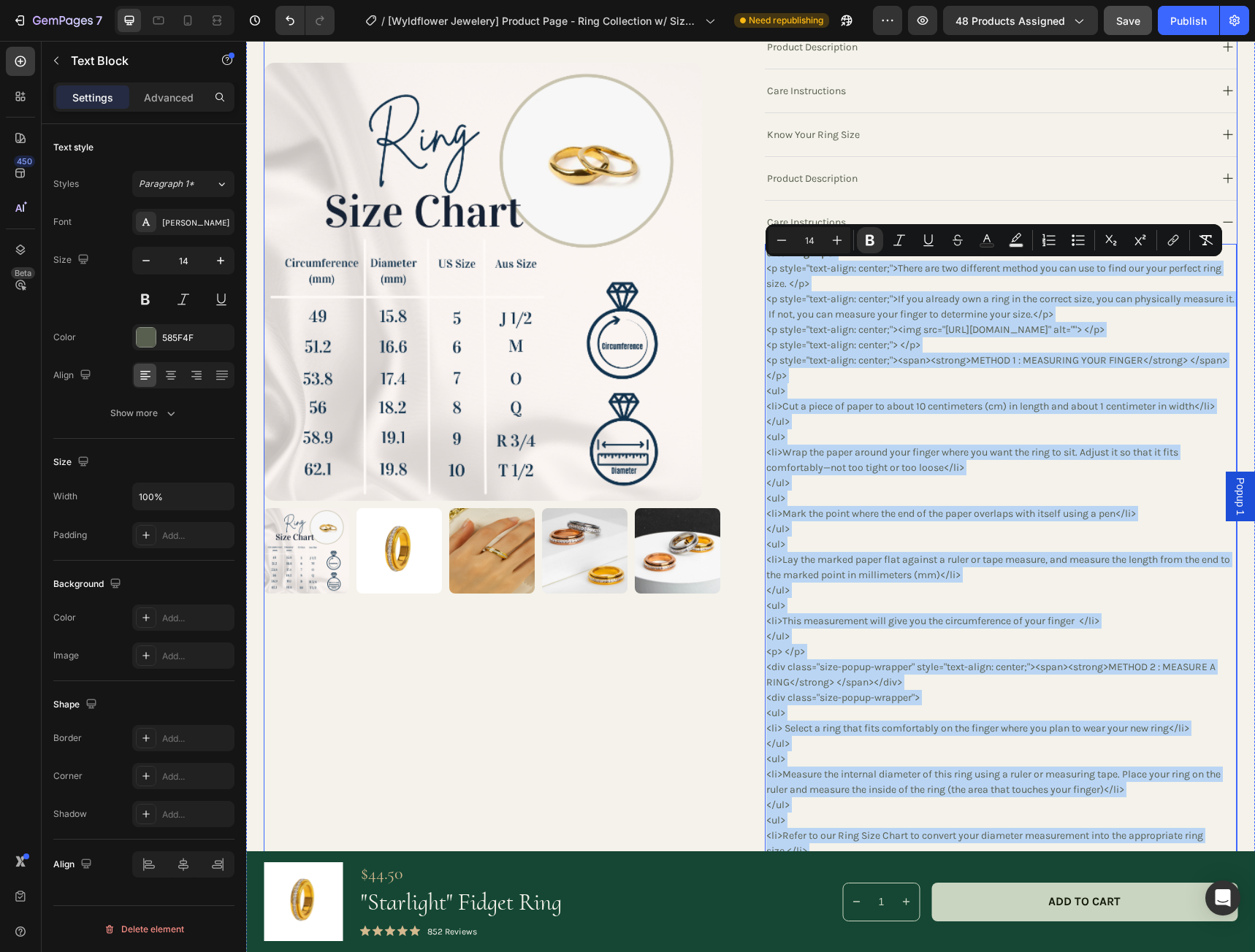
drag, startPoint x: 824, startPoint y: 564, endPoint x: 736, endPoint y: 266, distance: 310.7
click at [736, 266] on div "Product Images Row "Starlight" Fidget Ring Product Title The Wisteria Necklace …" at bounding box center [750, 178] width 974 height 1570
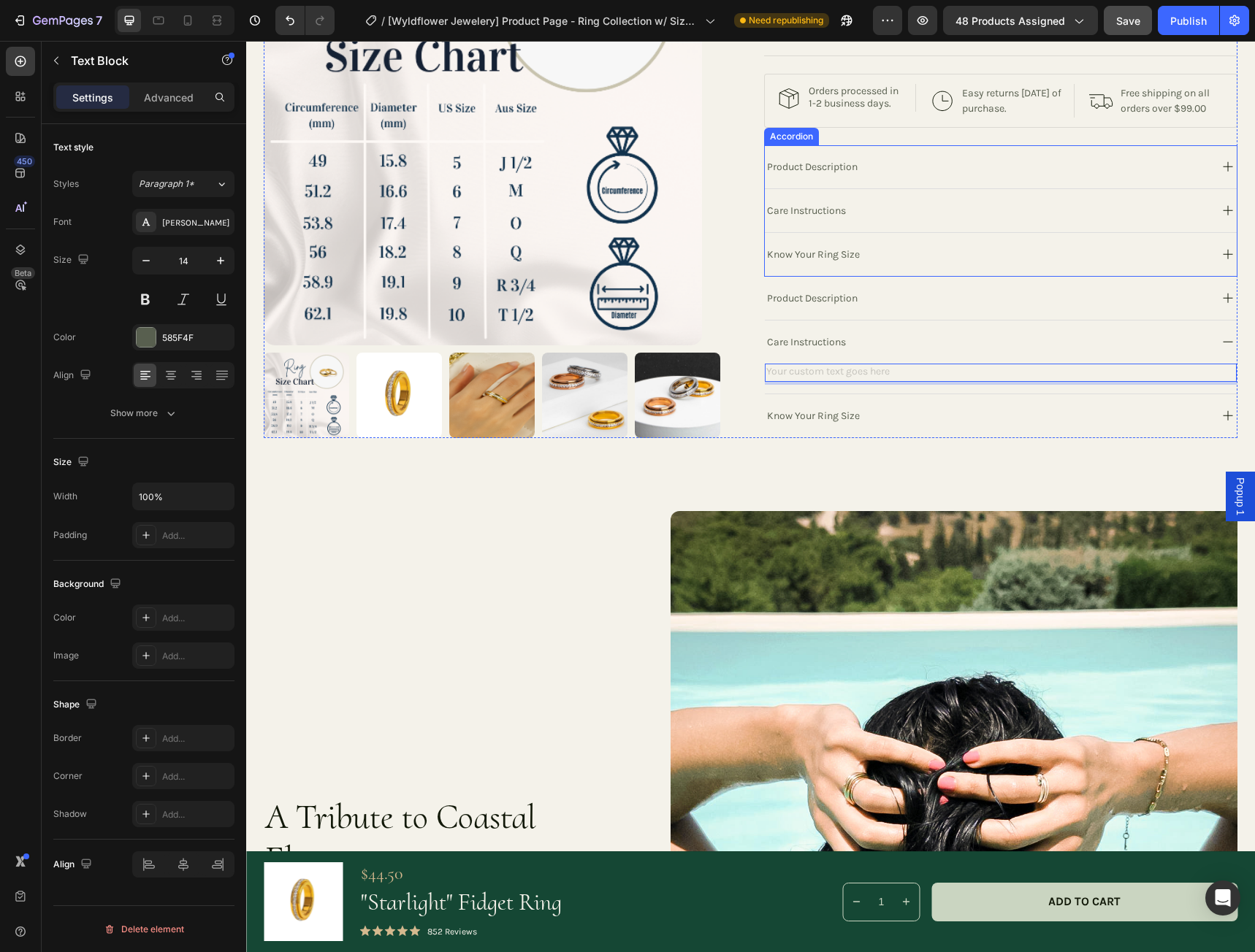
scroll to position [576, 0]
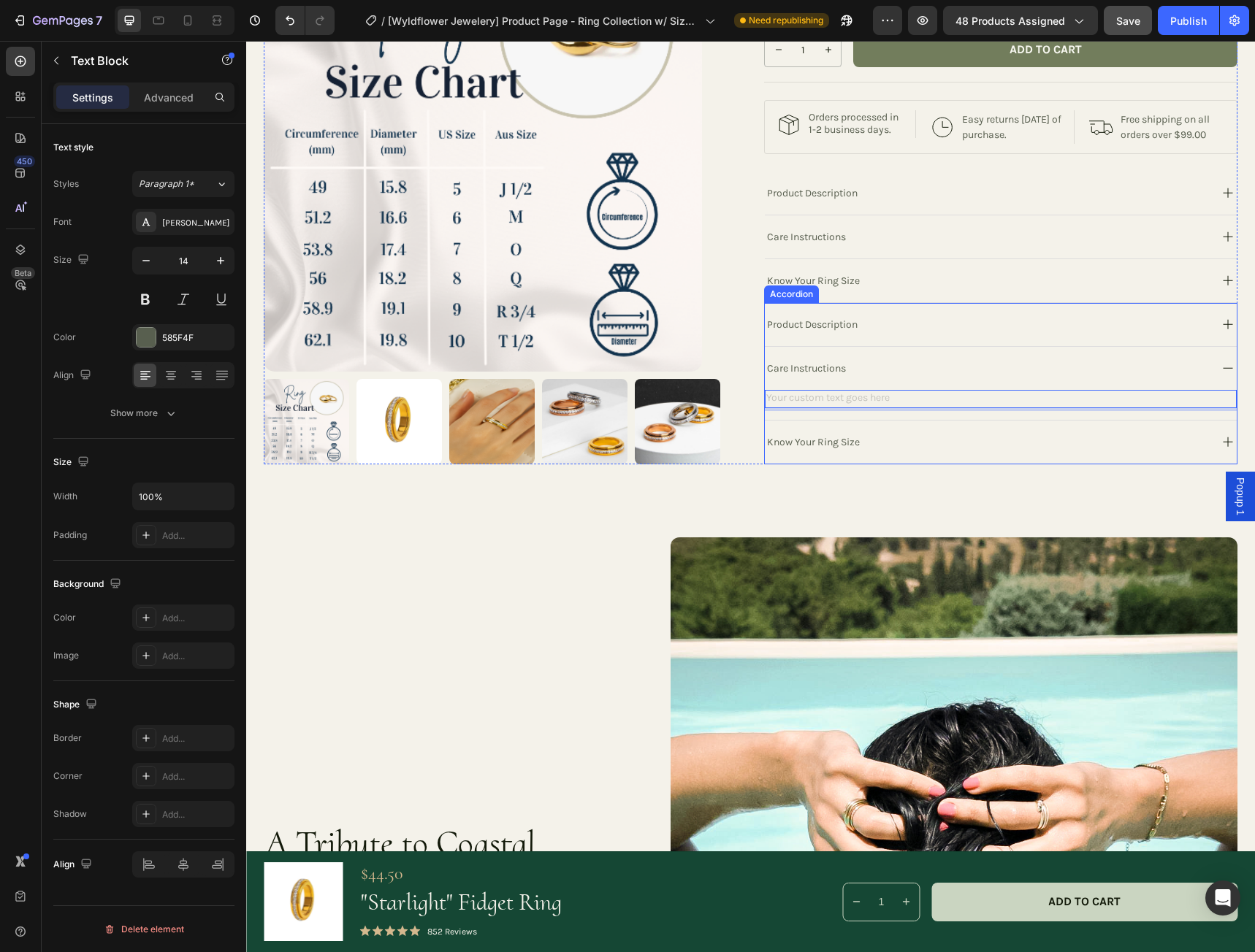
click at [897, 334] on div "Product Description" at bounding box center [985, 324] width 443 height 20
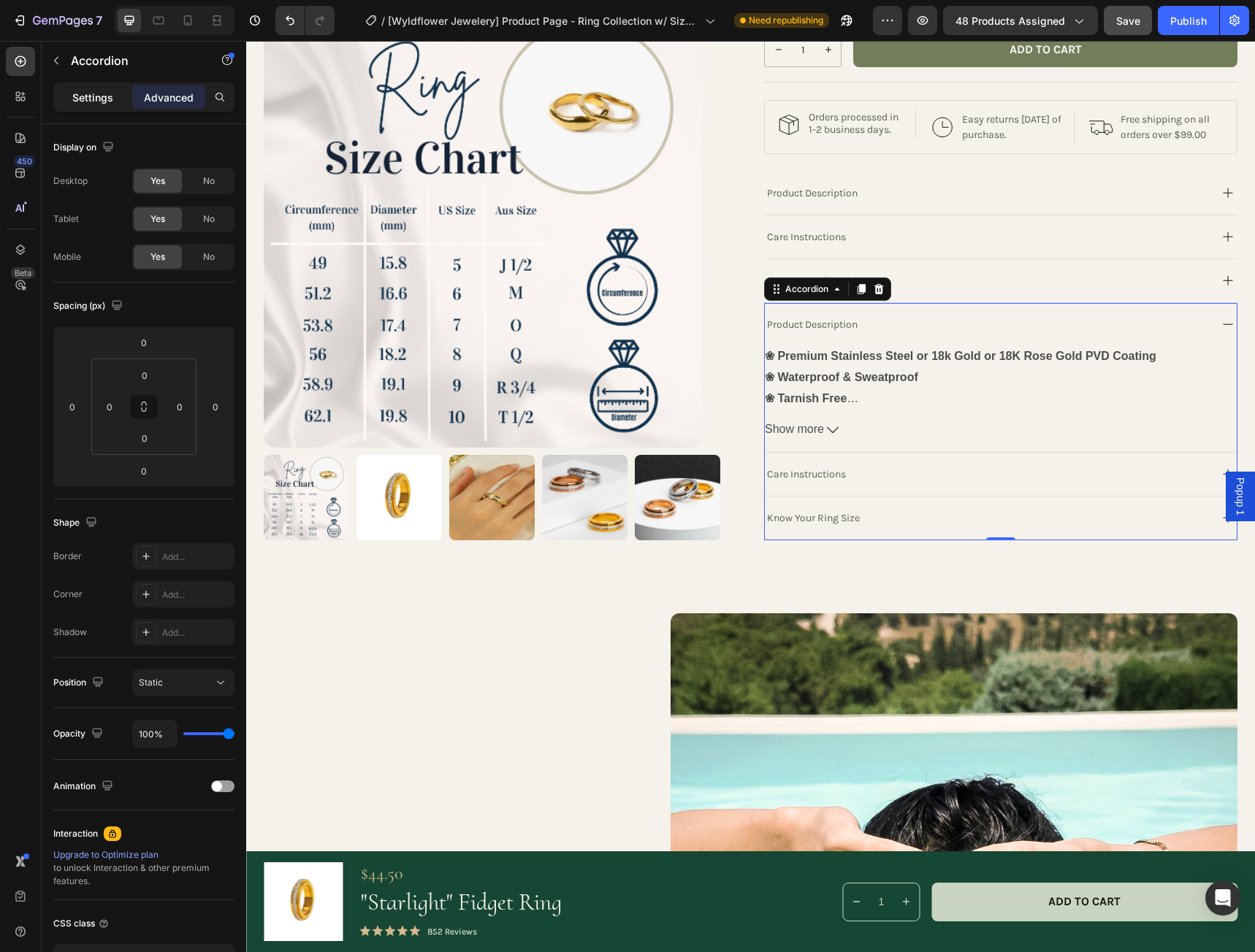
click at [98, 98] on p "Settings" at bounding box center [93, 97] width 41 height 15
type input "0"
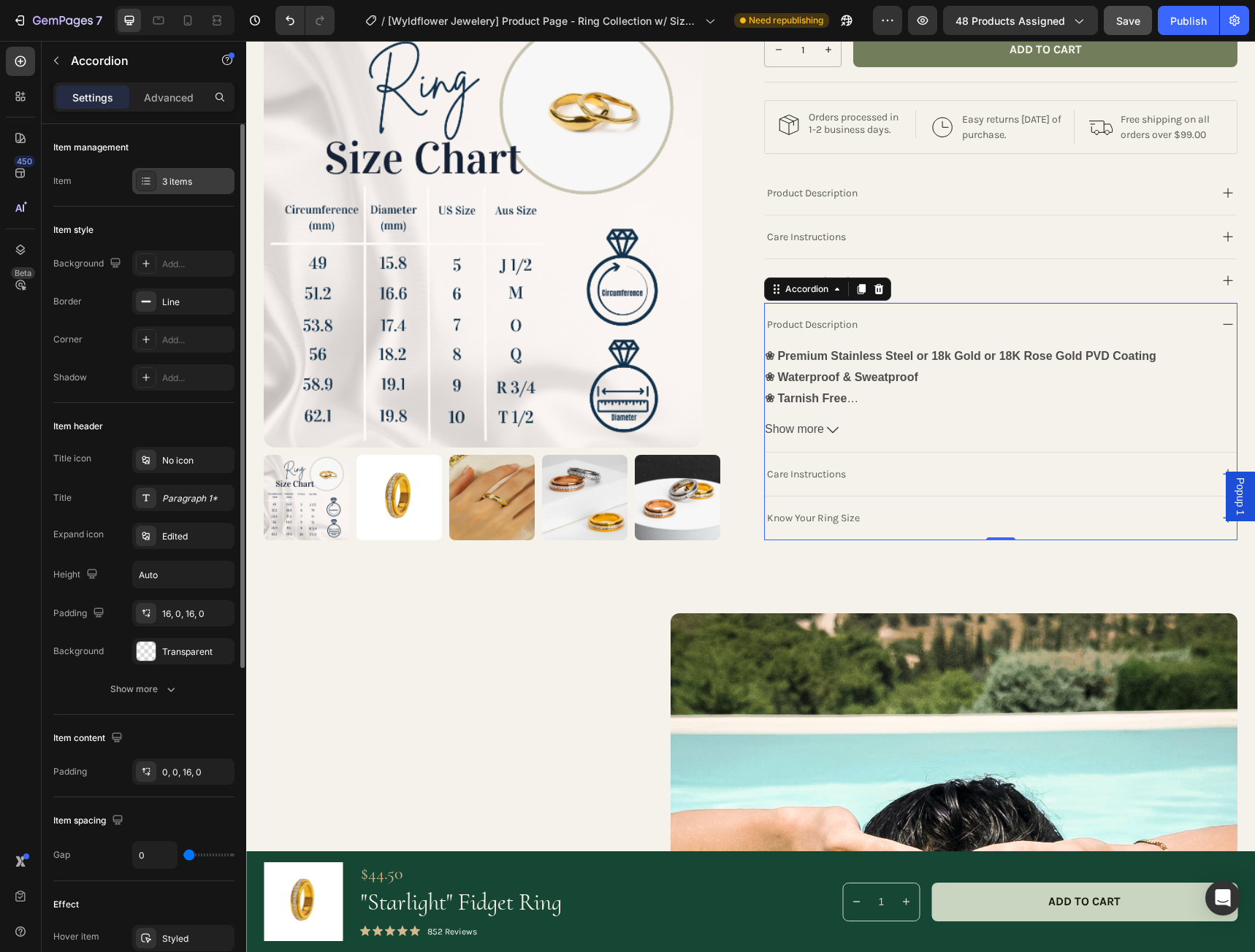
click at [193, 187] on div "3 items" at bounding box center [196, 181] width 68 height 13
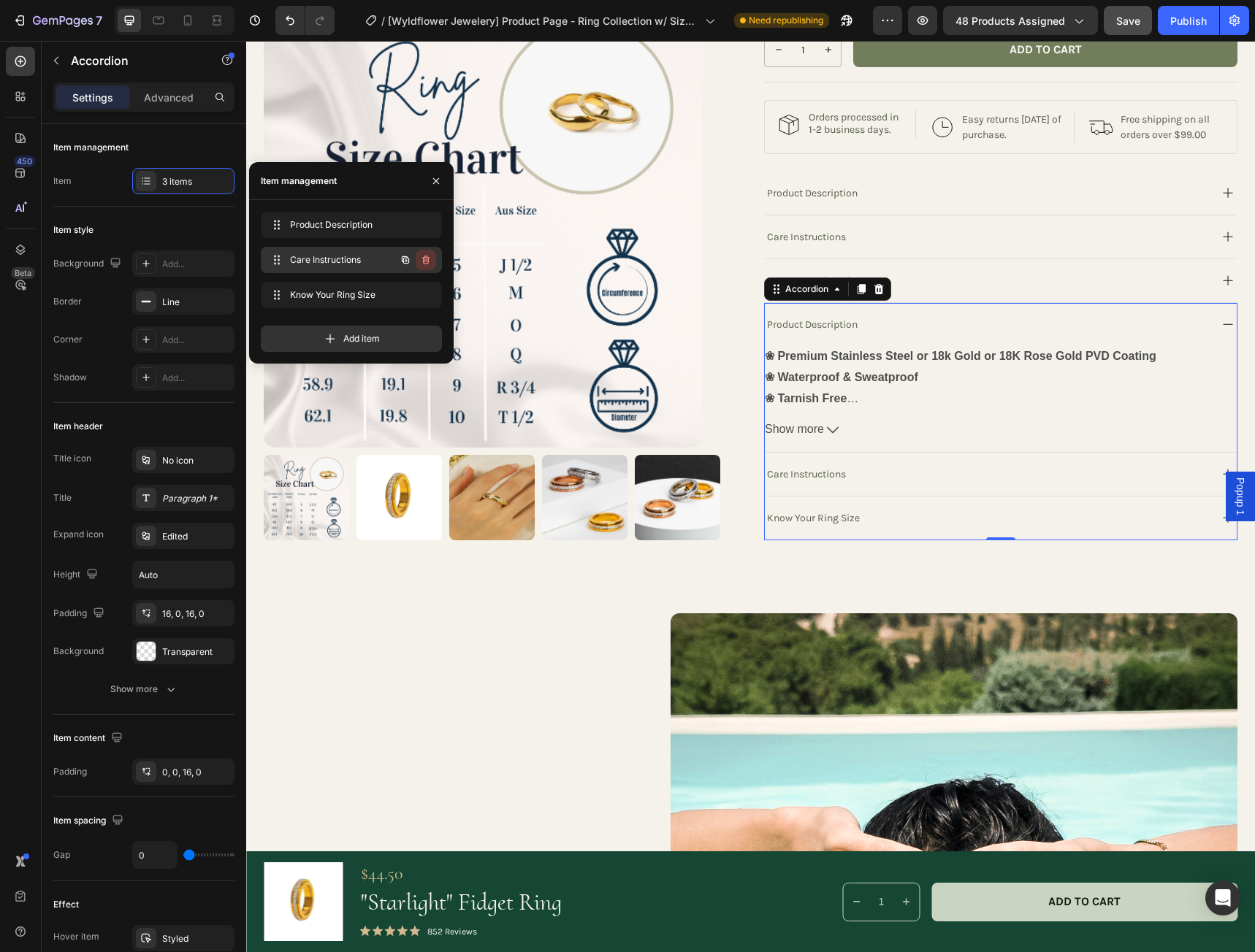
click at [424, 260] on icon "button" at bounding box center [425, 260] width 12 height 12
click at [425, 220] on icon "button" at bounding box center [425, 225] width 12 height 12
click at [423, 224] on div "Delete" at bounding box center [416, 225] width 27 height 13
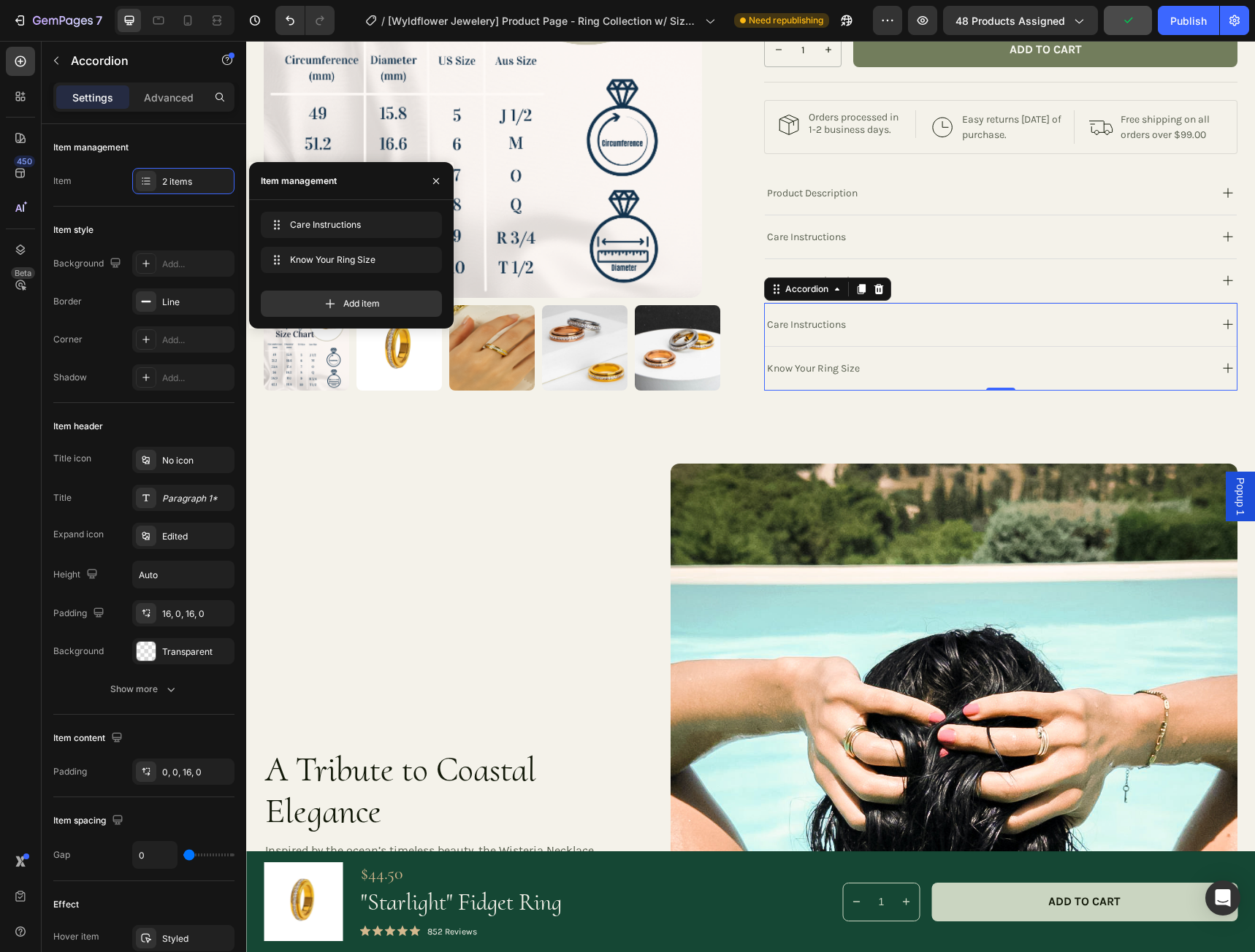
click at [865, 334] on div "Care Instructions" at bounding box center [985, 324] width 443 height 20
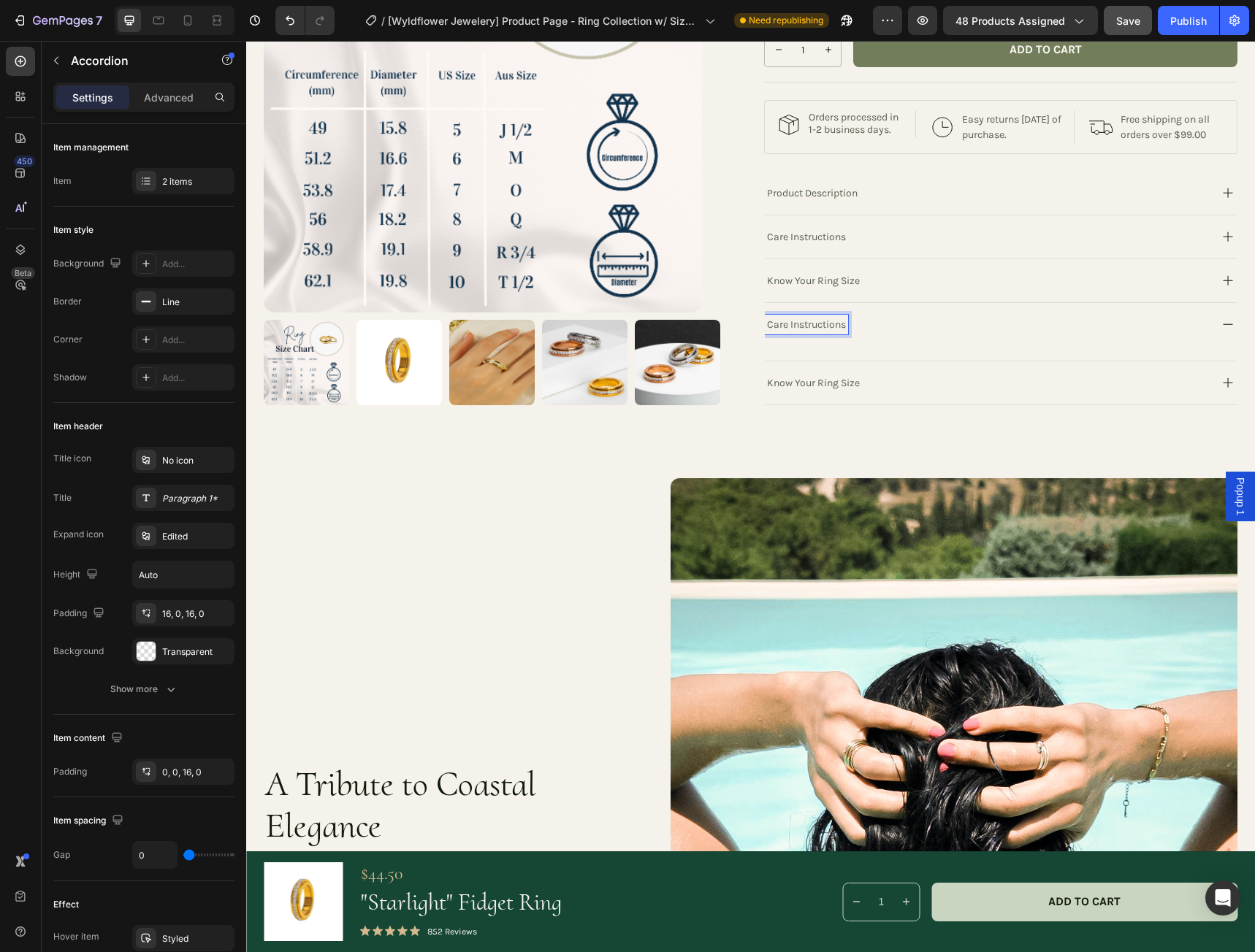
click at [898, 346] on div "Care Instructions" at bounding box center [1000, 324] width 472 height 43
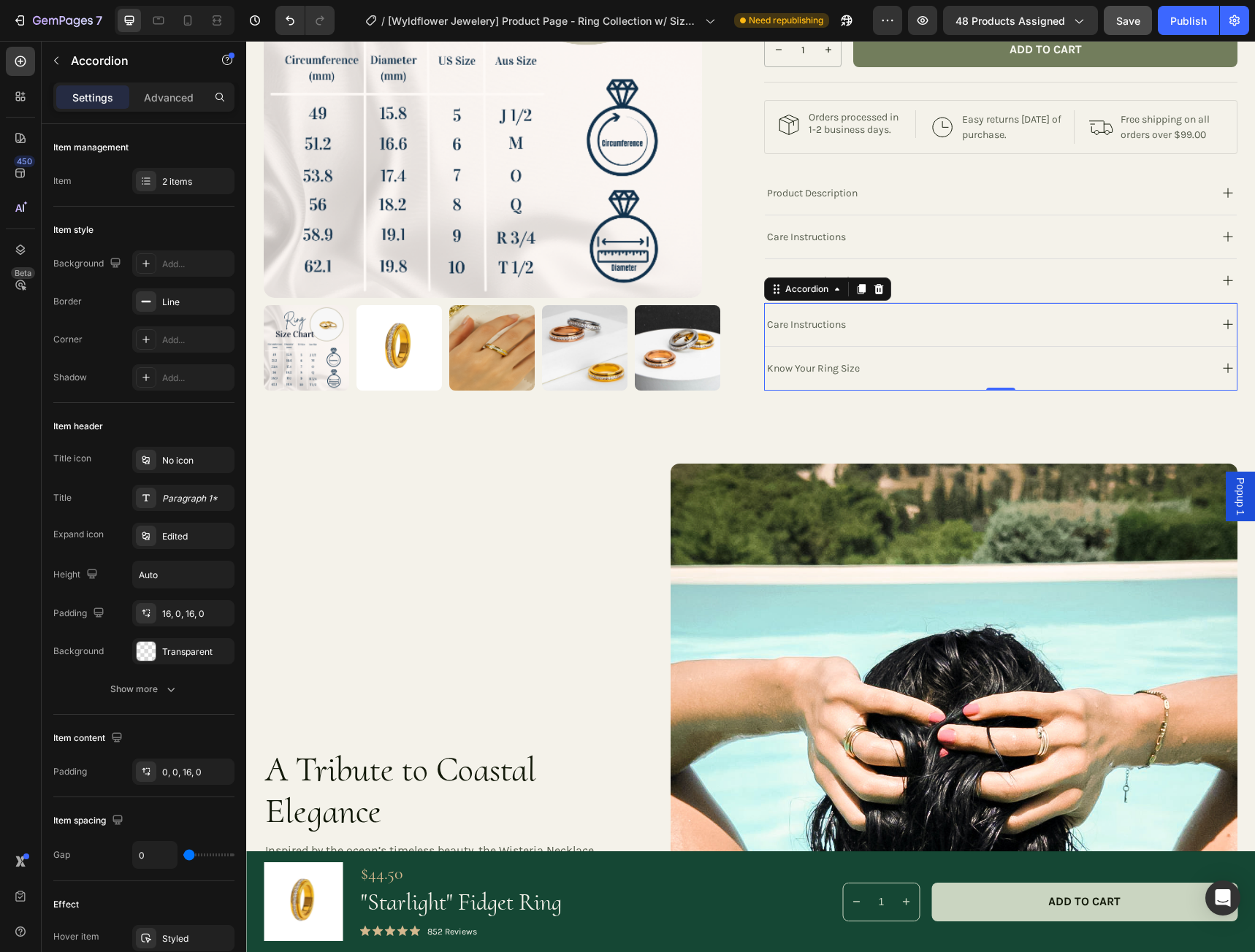
click at [1219, 334] on icon at bounding box center [1228, 324] width 18 height 18
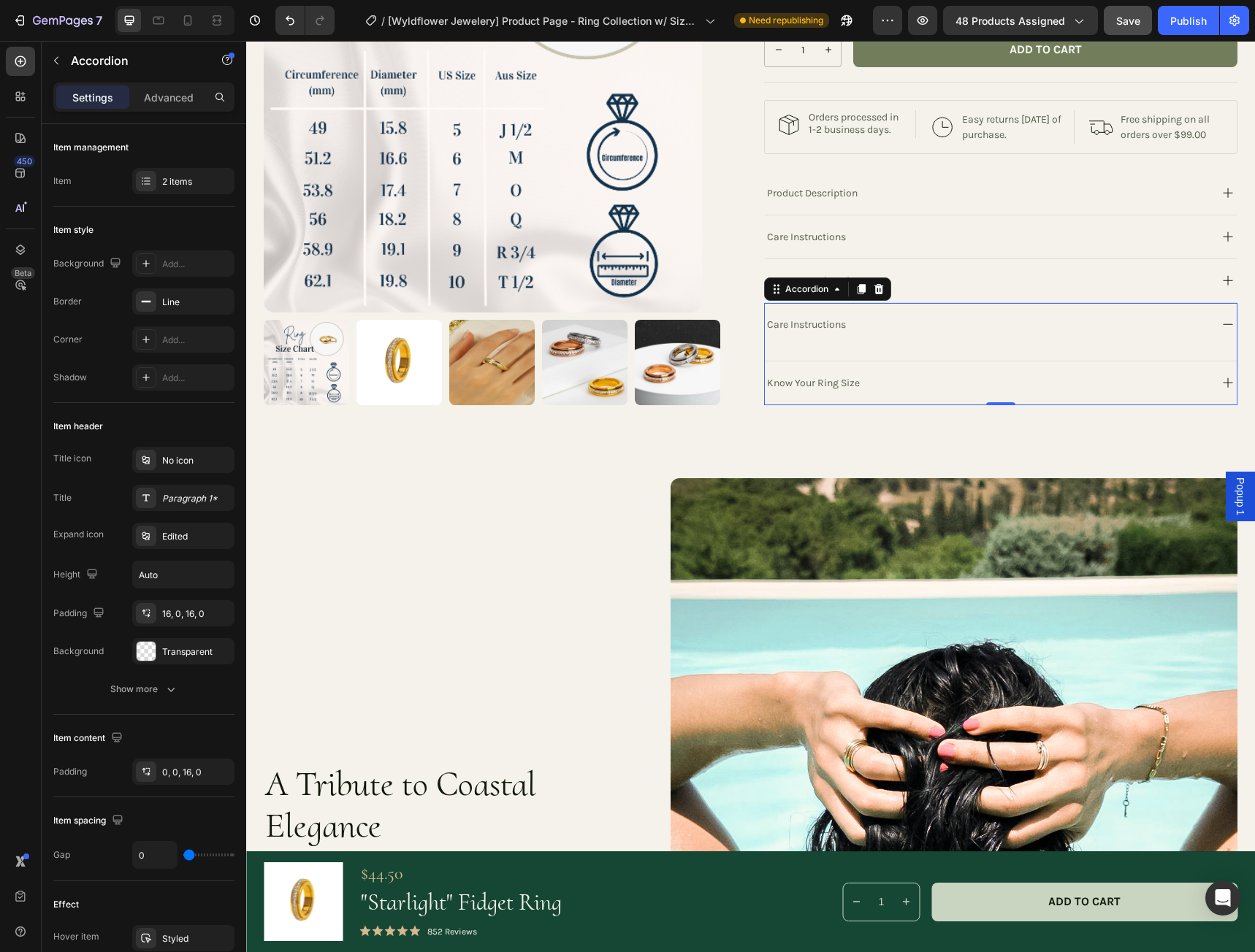
click at [1049, 361] on div "Text Block" at bounding box center [1000, 353] width 472 height 14
click at [968, 361] on div "Text Block" at bounding box center [1000, 353] width 472 height 14
click at [984, 247] on div "Care Instructions" at bounding box center [985, 237] width 443 height 20
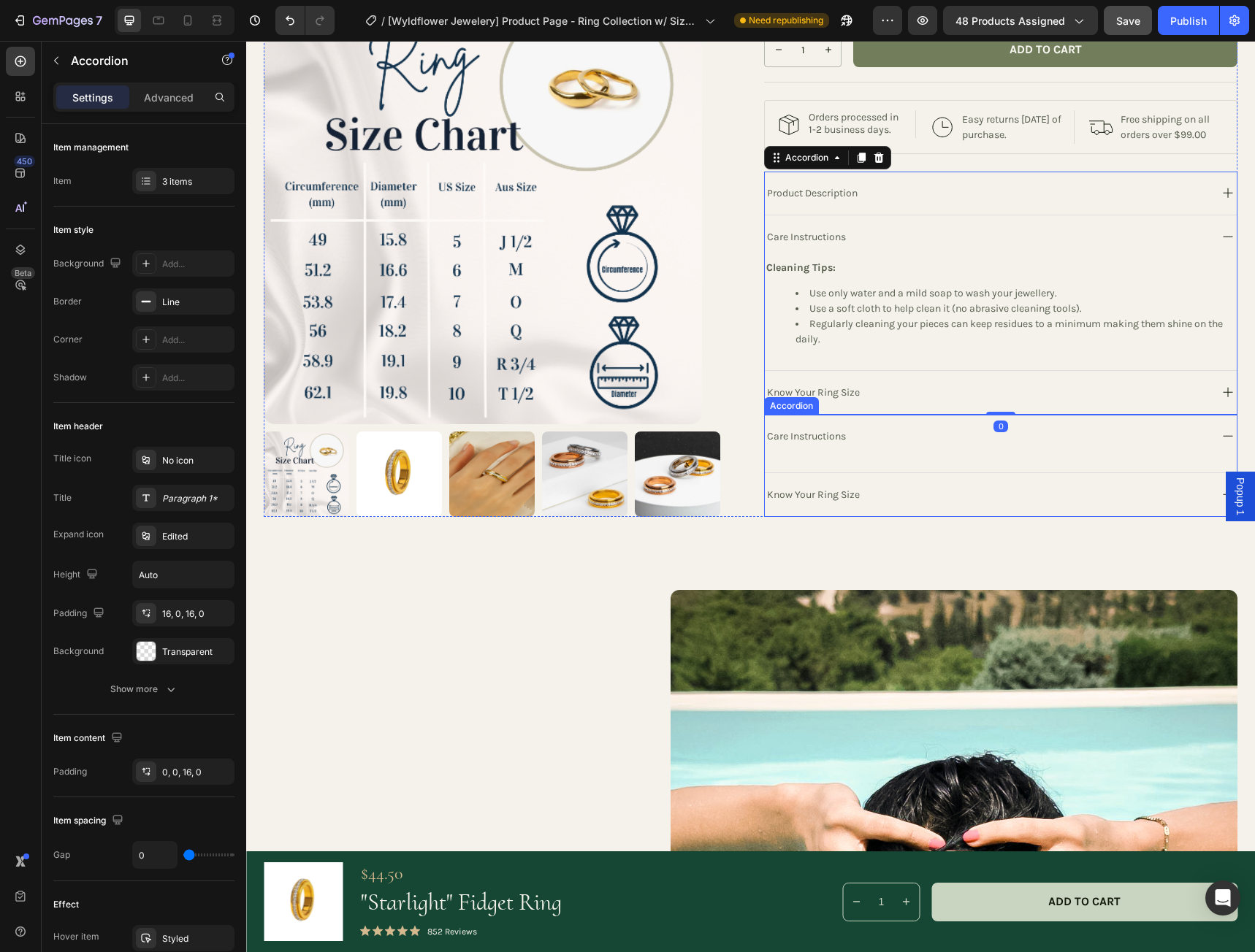
click at [884, 458] on div "Care Instructions" at bounding box center [1000, 436] width 472 height 43
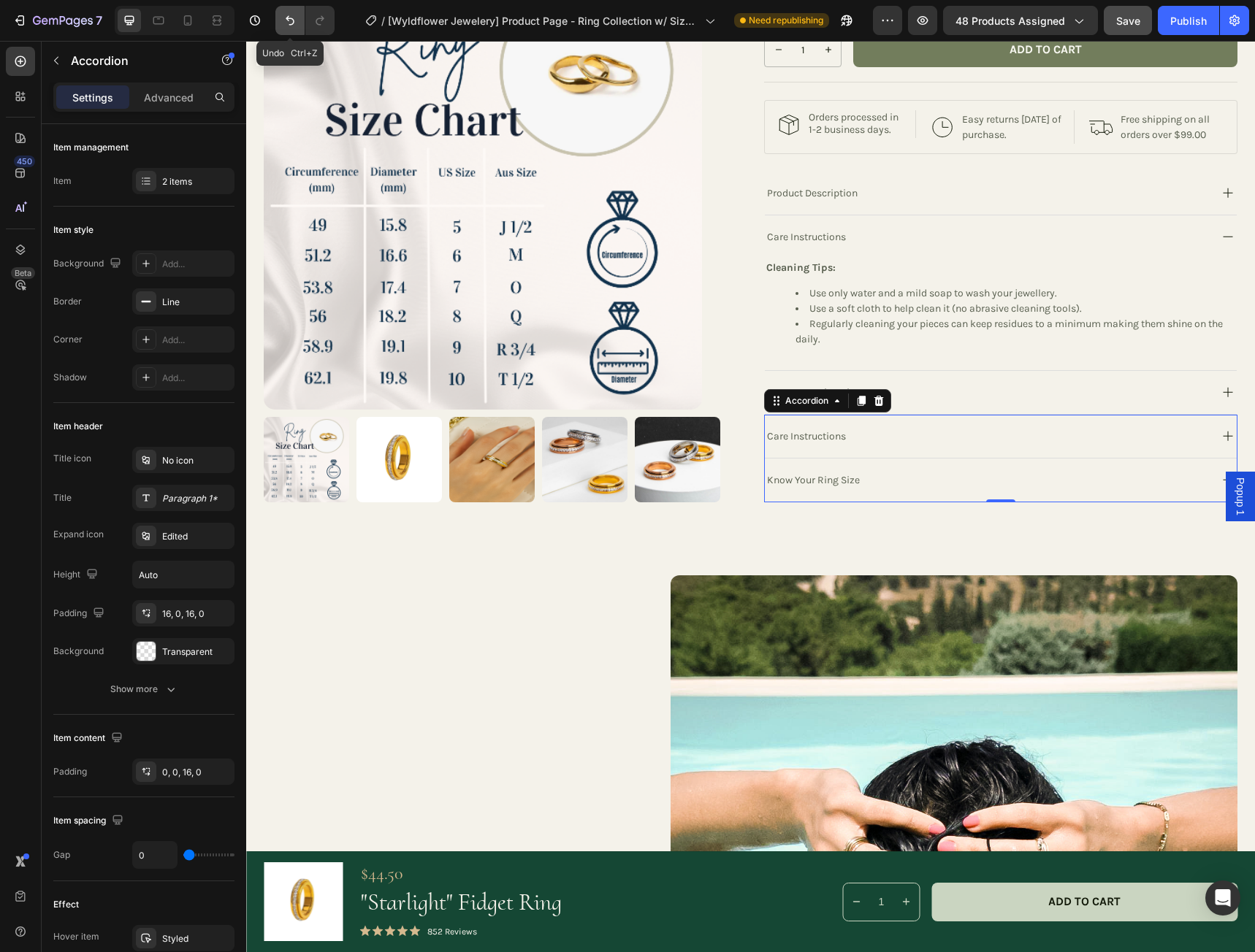
click at [287, 20] on icon "Undo/Redo" at bounding box center [290, 21] width 9 height 10
click at [287, 18] on icon "Undo/Redo" at bounding box center [290, 21] width 9 height 10
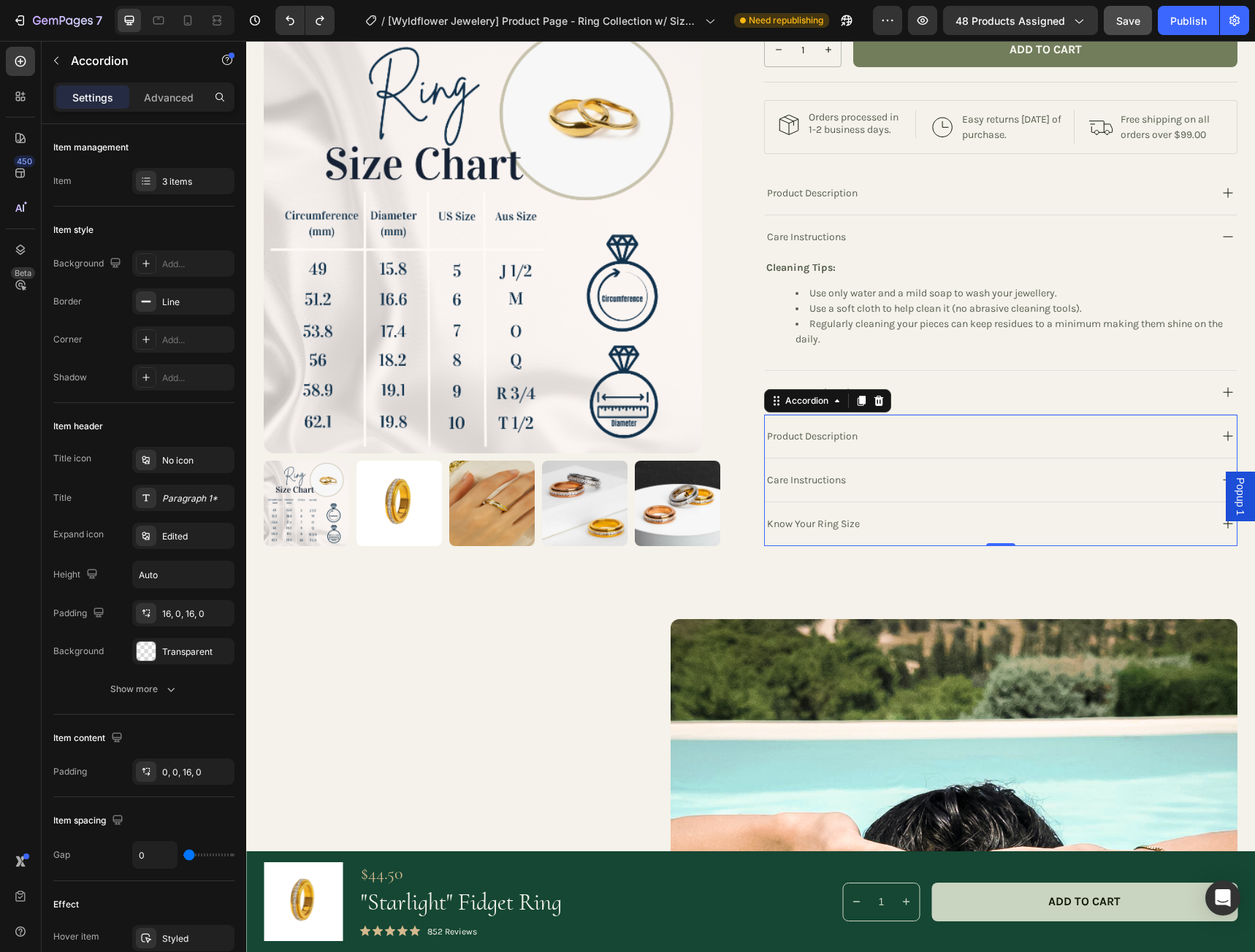
click at [907, 490] on div "Care Instructions" at bounding box center [985, 480] width 443 height 20
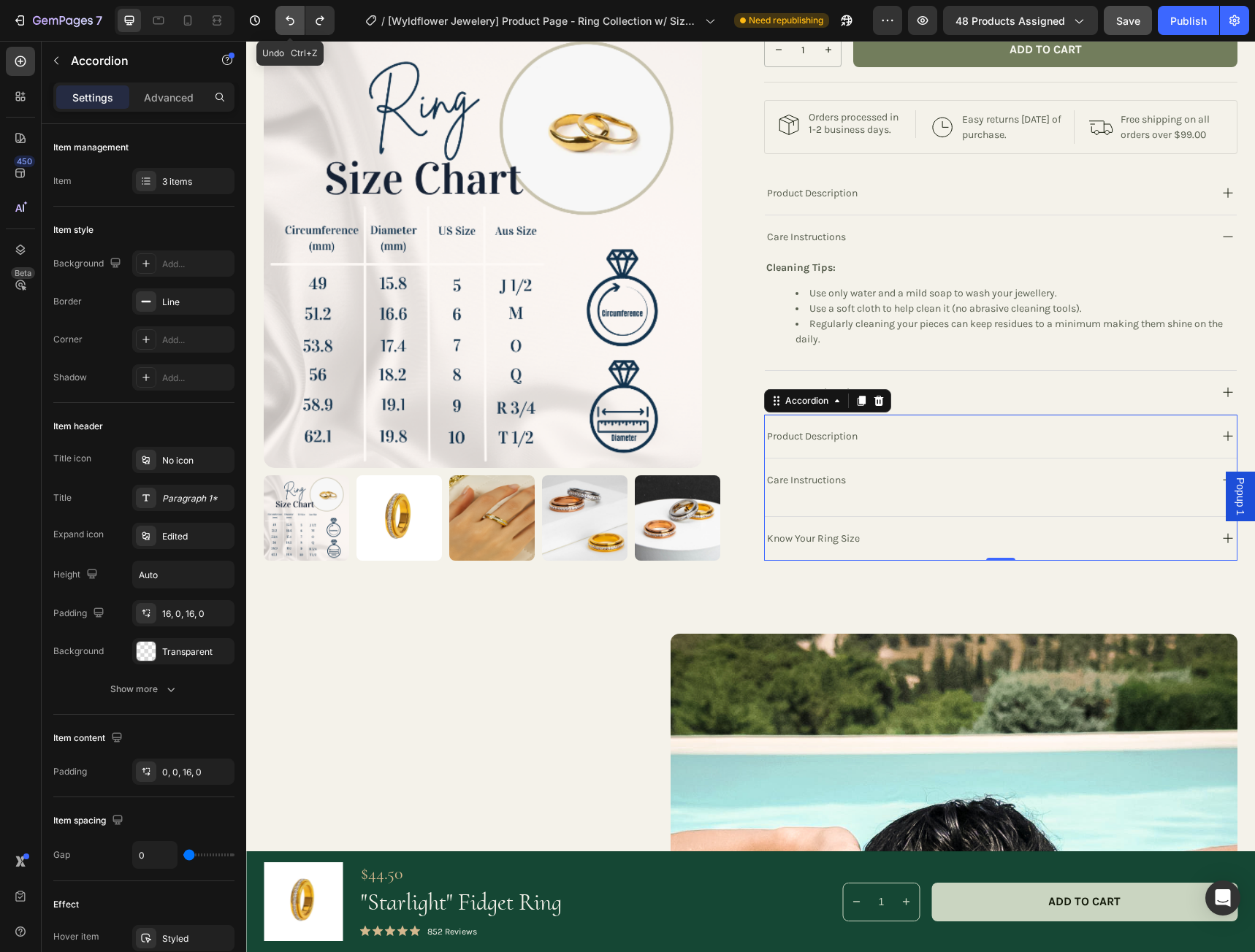
click at [291, 22] on icon "Undo/Redo" at bounding box center [290, 21] width 14 height 14
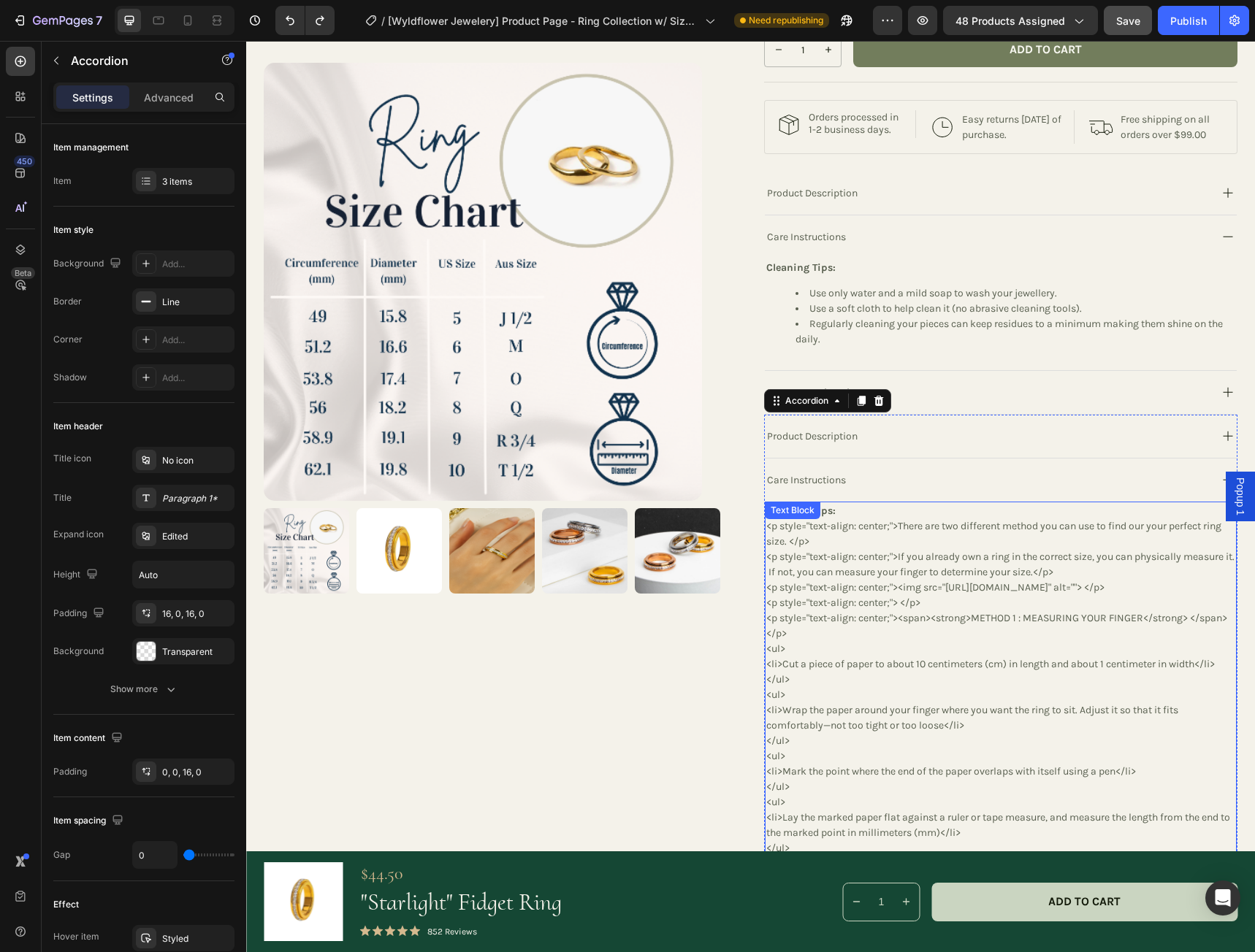
click at [855, 582] on p "<p style="text-align: center;">There are two different method you can use to fi…" at bounding box center [1001, 840] width 469 height 644
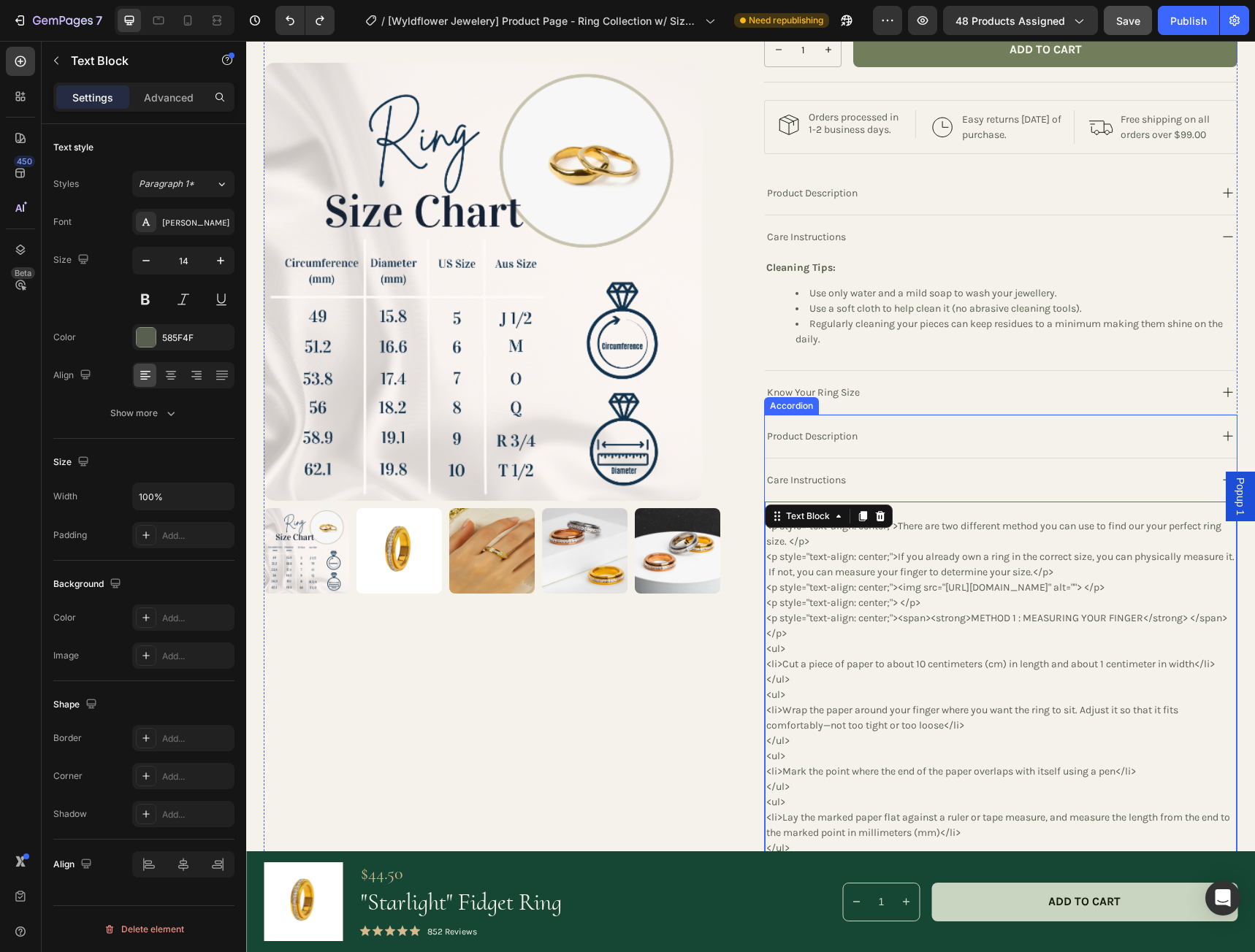
click at [787, 488] on p "Care Instructions" at bounding box center [807, 480] width 79 height 15
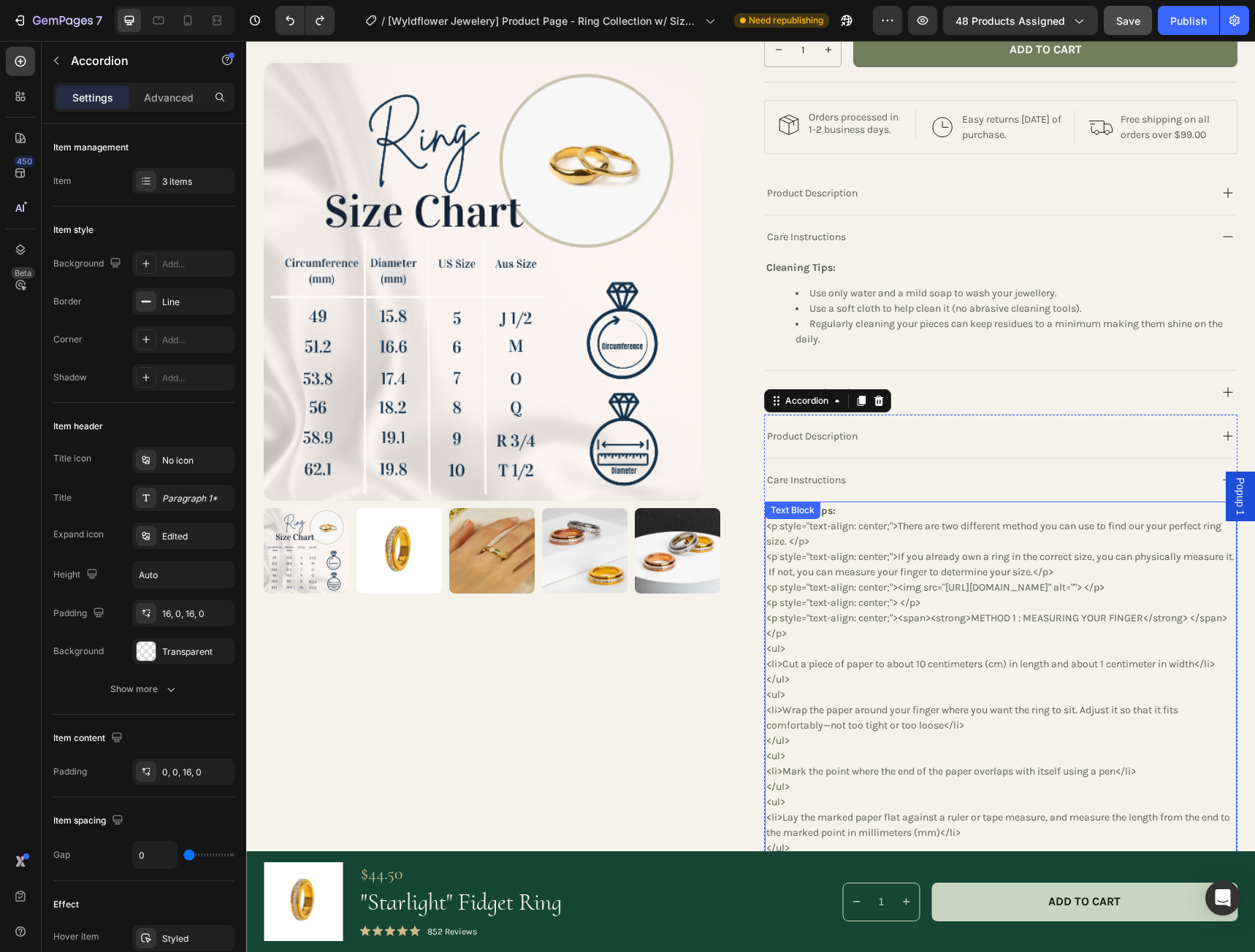
click at [779, 517] on div "Text Block" at bounding box center [791, 510] width 49 height 13
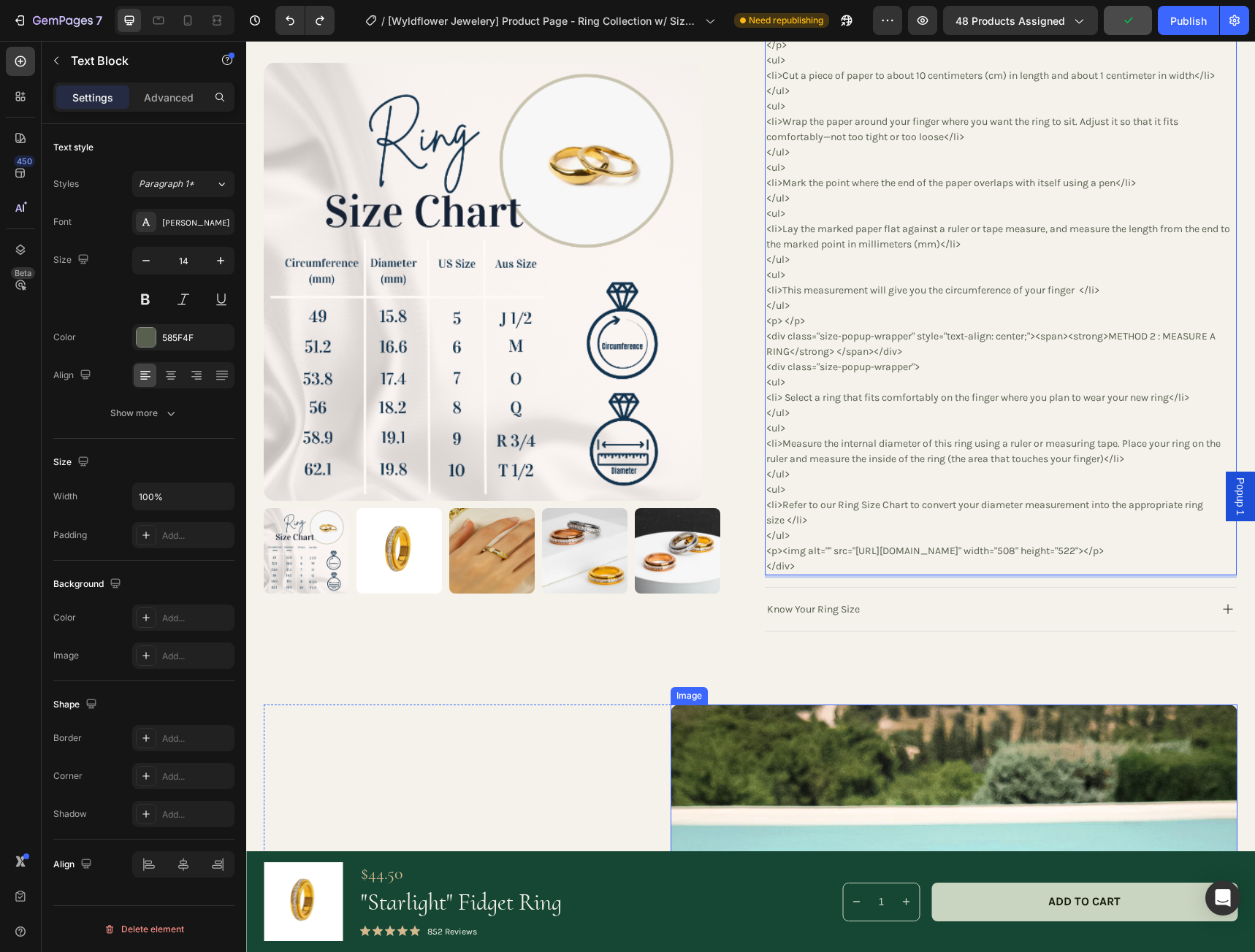
scroll to position [1160, 0]
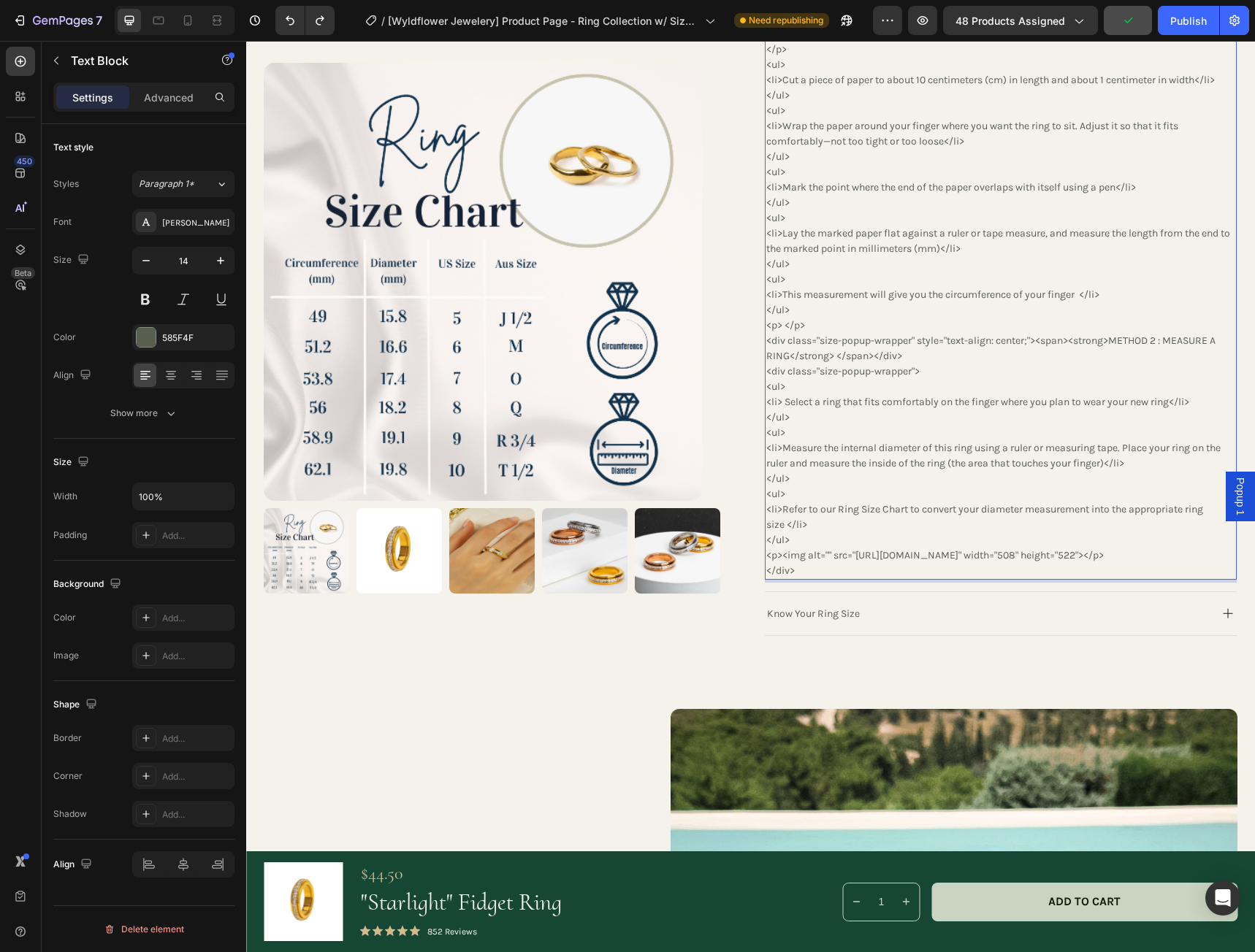
click at [809, 578] on p "<p style="text-align: center;">There are two different method you can use to fi…" at bounding box center [1001, 256] width 469 height 644
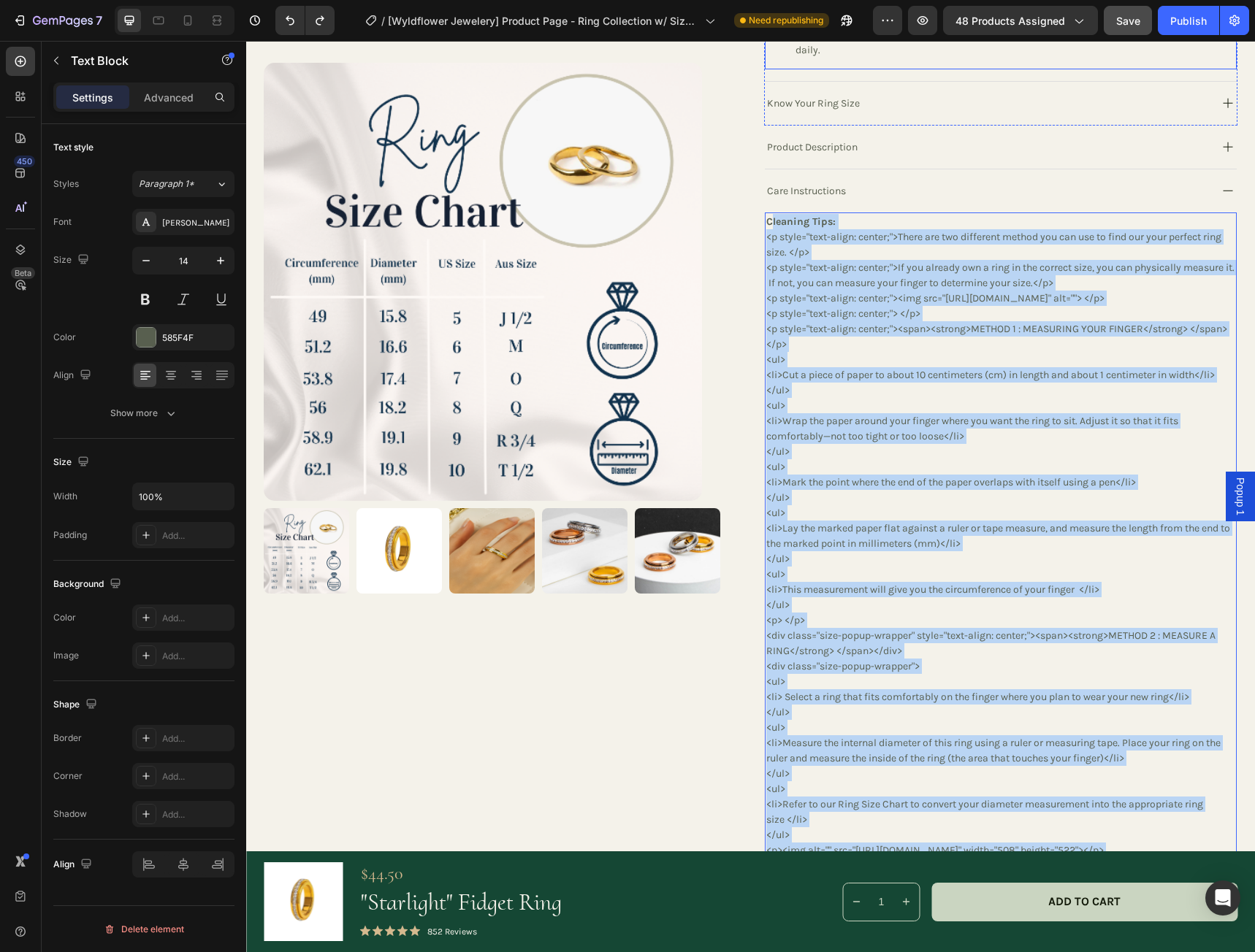
scroll to position [865, 0]
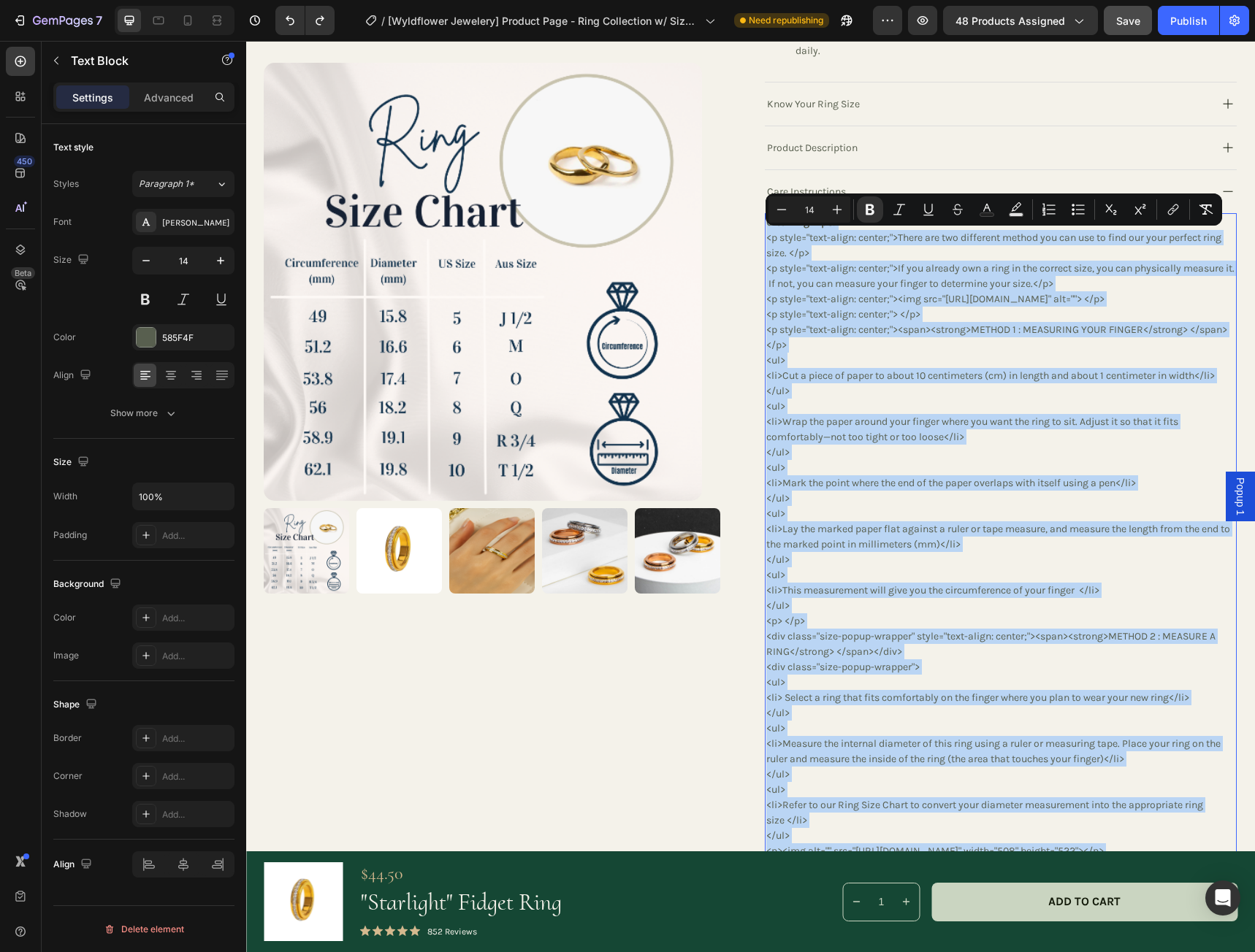
drag, startPoint x: 811, startPoint y: 679, endPoint x: 765, endPoint y: 235, distance: 446.4
click at [765, 235] on div "Cleaning Tips: <p style="text-align: center;">There are two different method yo…" at bounding box center [1000, 543] width 472 height 662
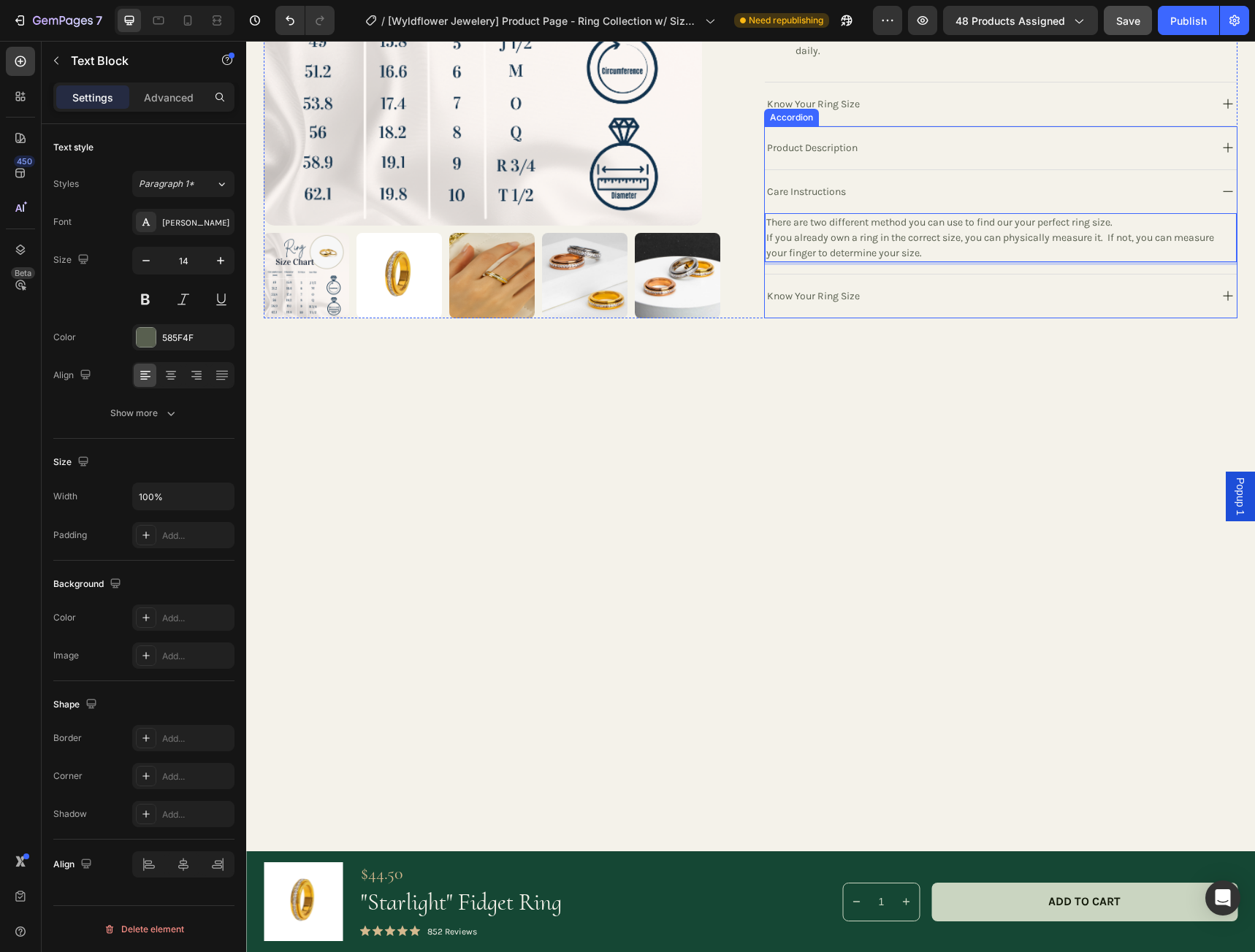
click at [813, 199] on p "Care Instructions" at bounding box center [807, 191] width 79 height 15
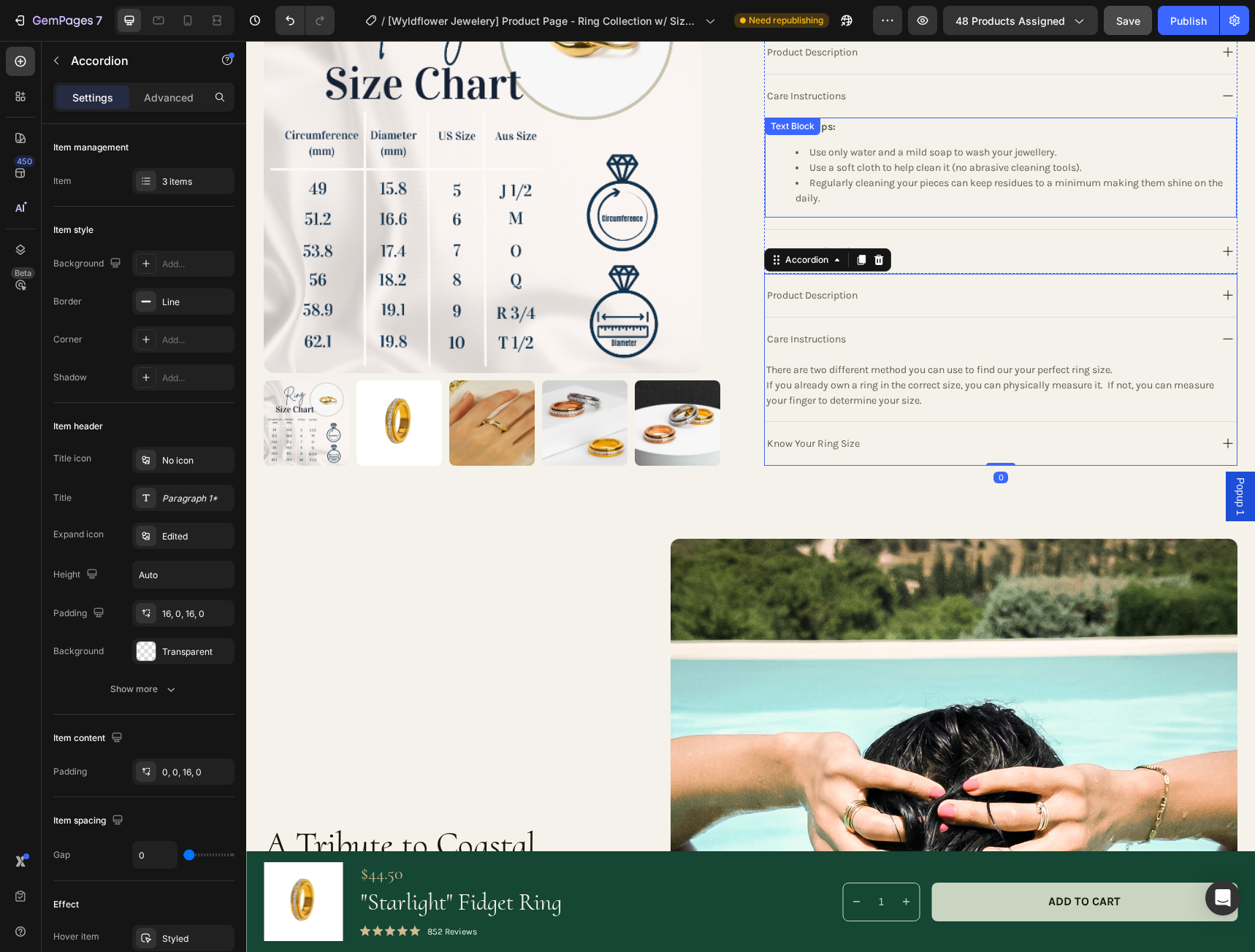
scroll to position [718, 0]
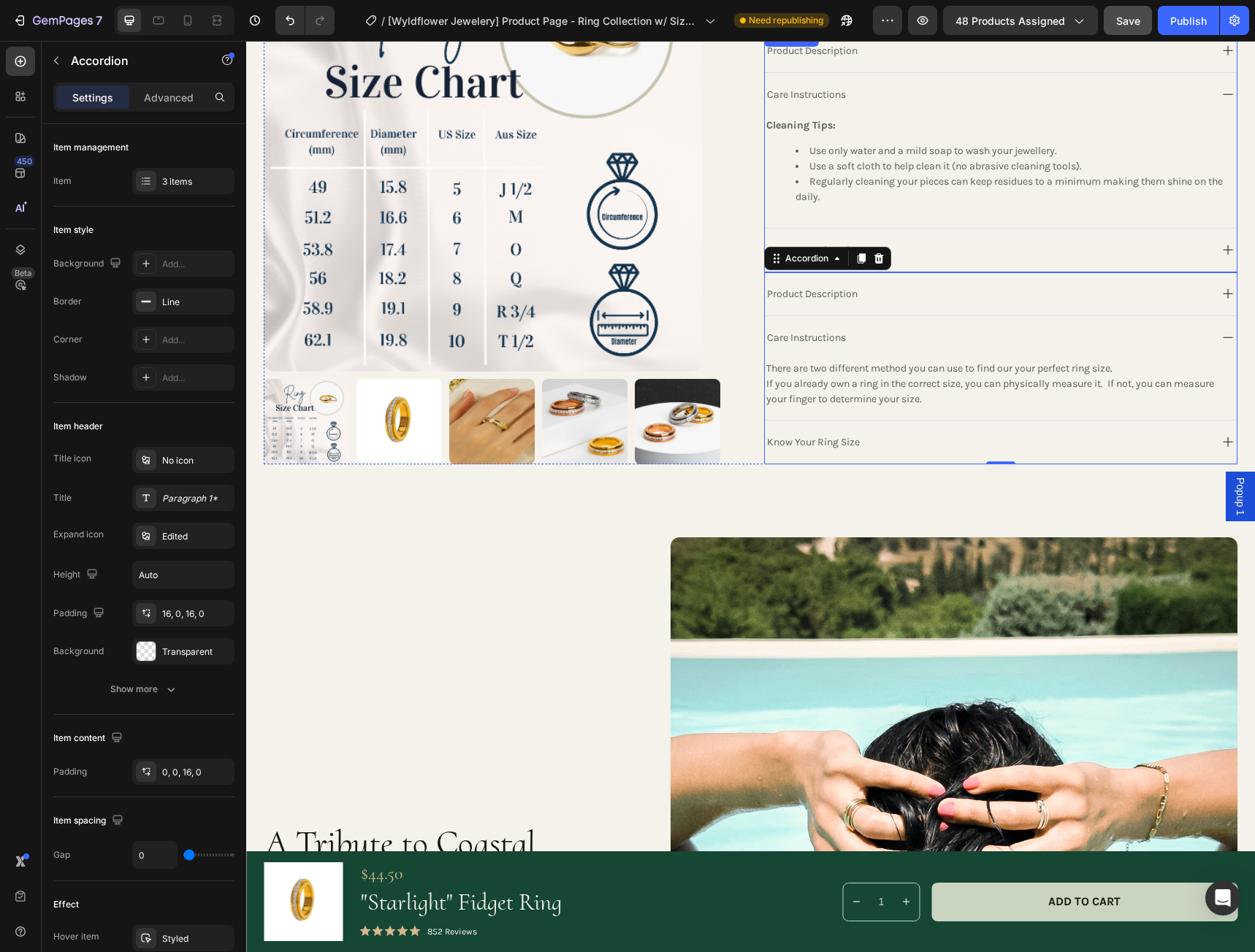
click at [1219, 103] on icon at bounding box center [1228, 94] width 18 height 18
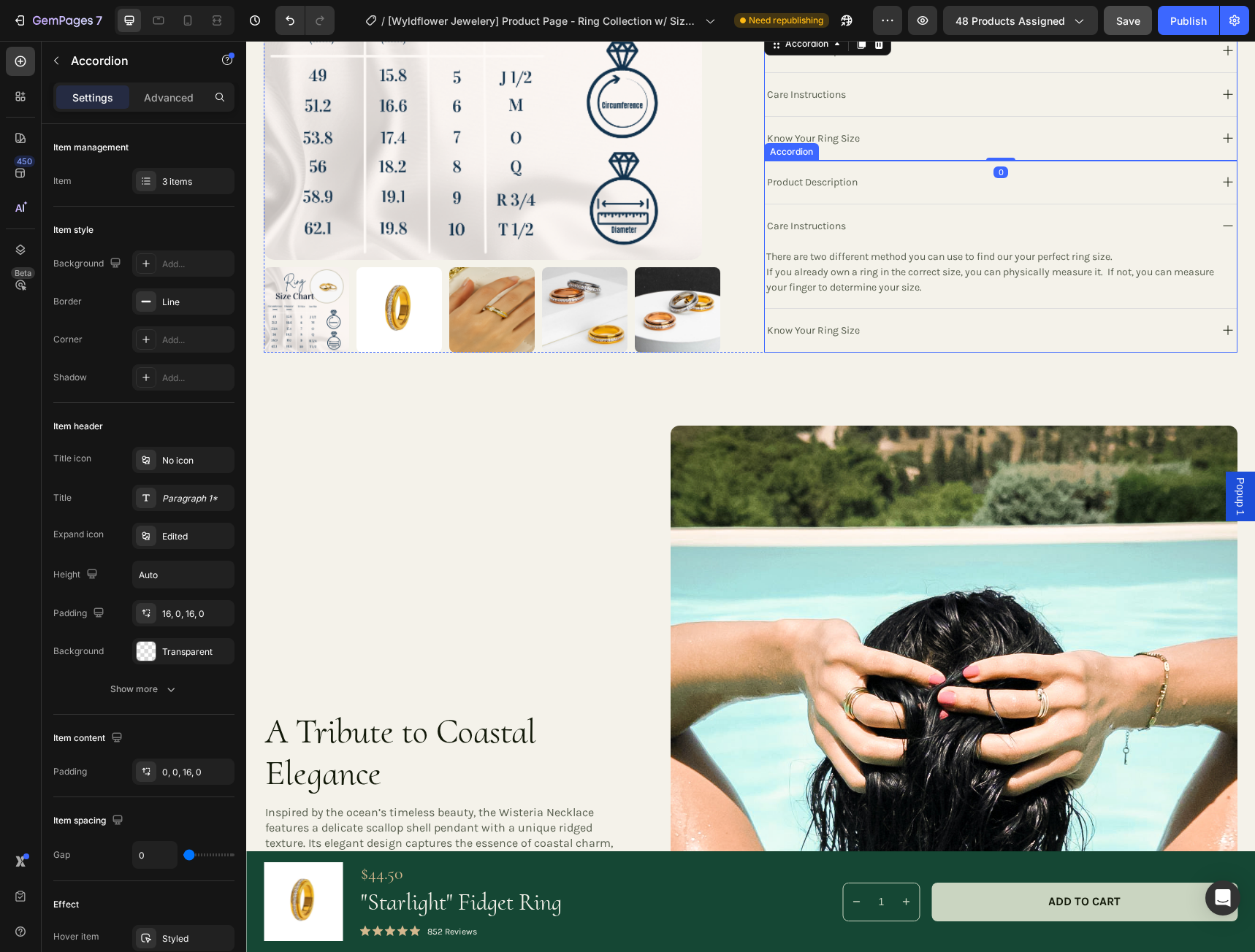
click at [809, 190] on p "Product Description" at bounding box center [812, 181] width 91 height 15
click at [849, 190] on p "Product Description" at bounding box center [812, 181] width 91 height 15
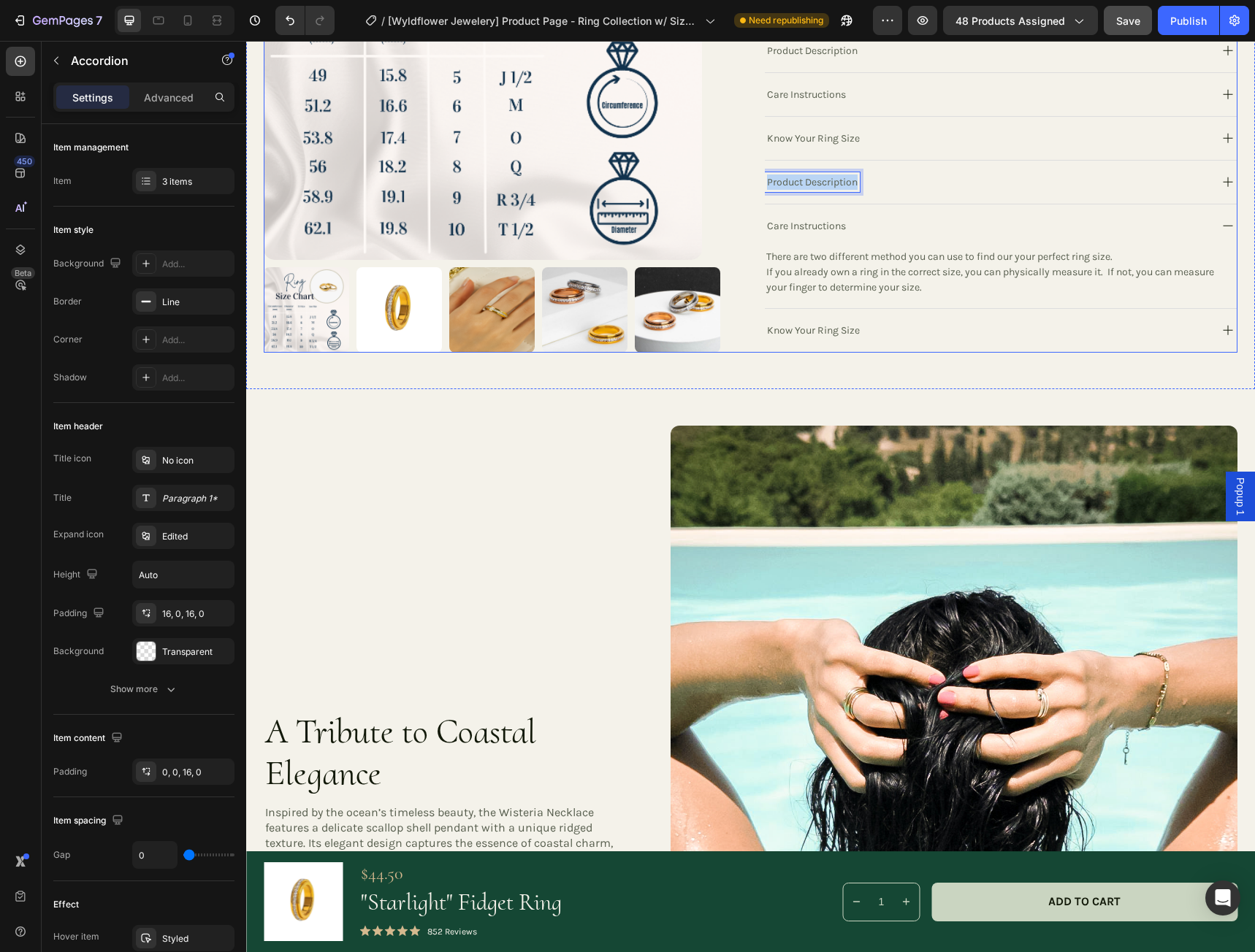
drag, startPoint x: 862, startPoint y: 198, endPoint x: 746, endPoint y: 200, distance: 116.0
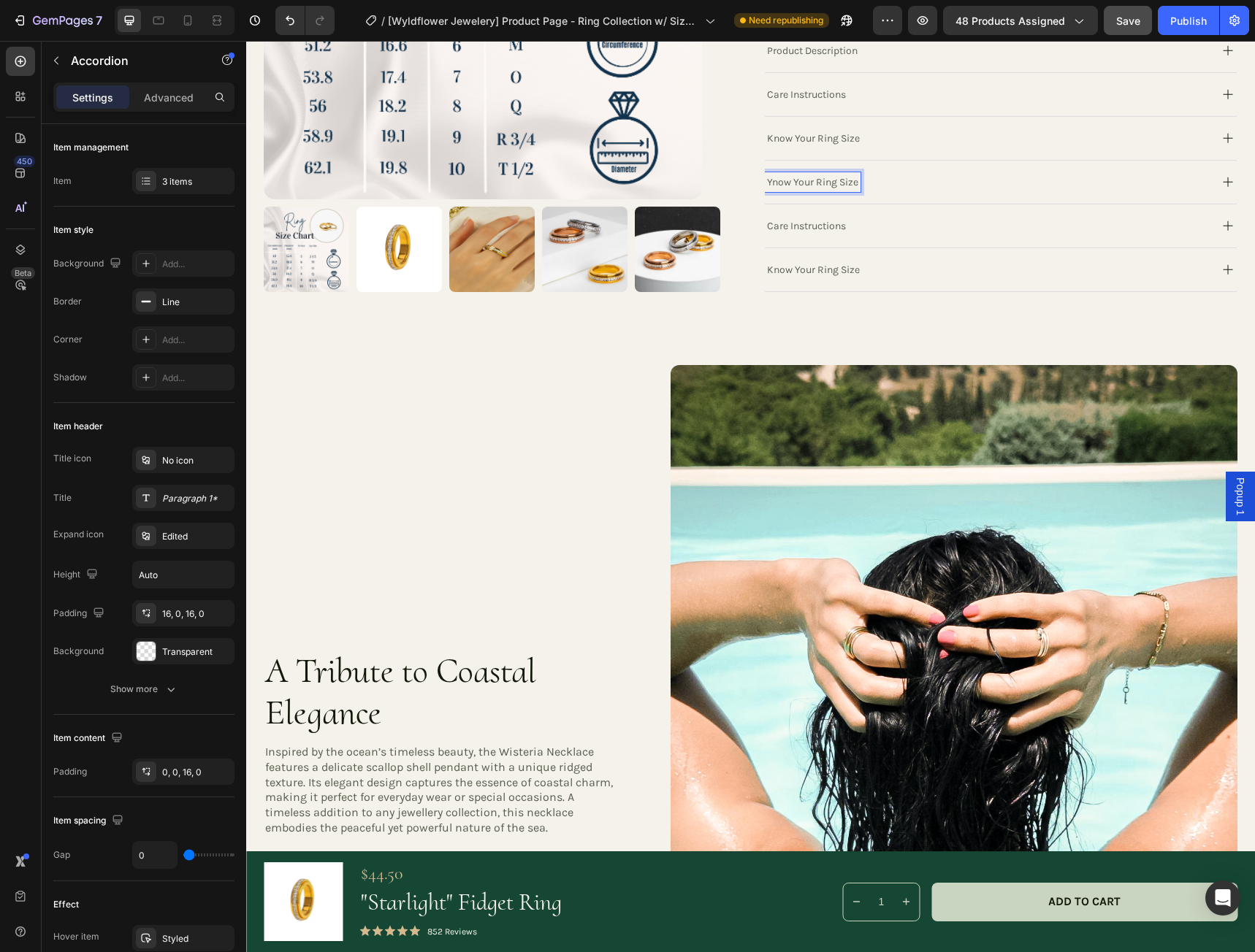
click at [780, 190] on p "Ynow Your Ring Size" at bounding box center [813, 181] width 92 height 15
click at [1219, 191] on icon at bounding box center [1228, 182] width 18 height 18
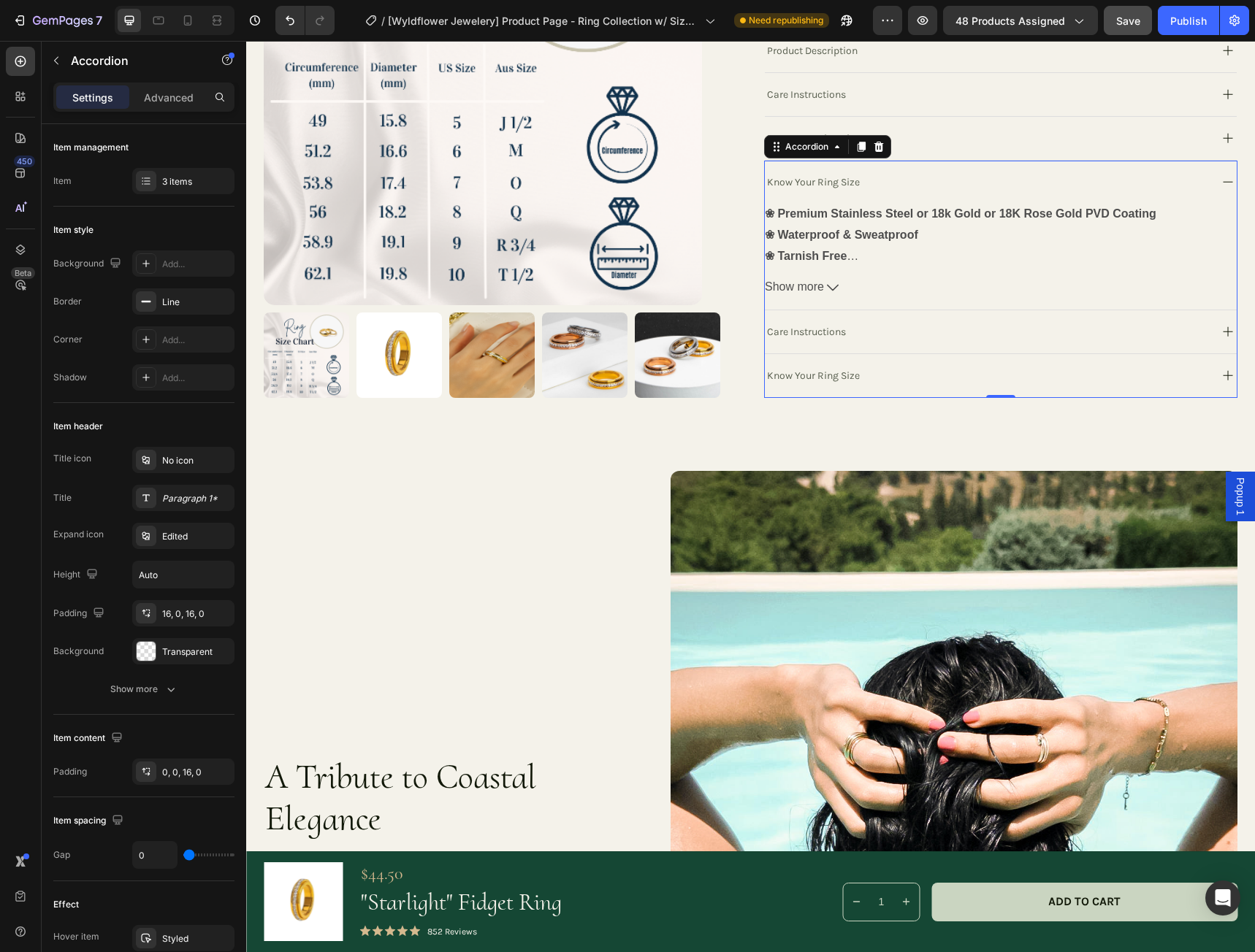
click at [1219, 191] on icon at bounding box center [1228, 182] width 18 height 18
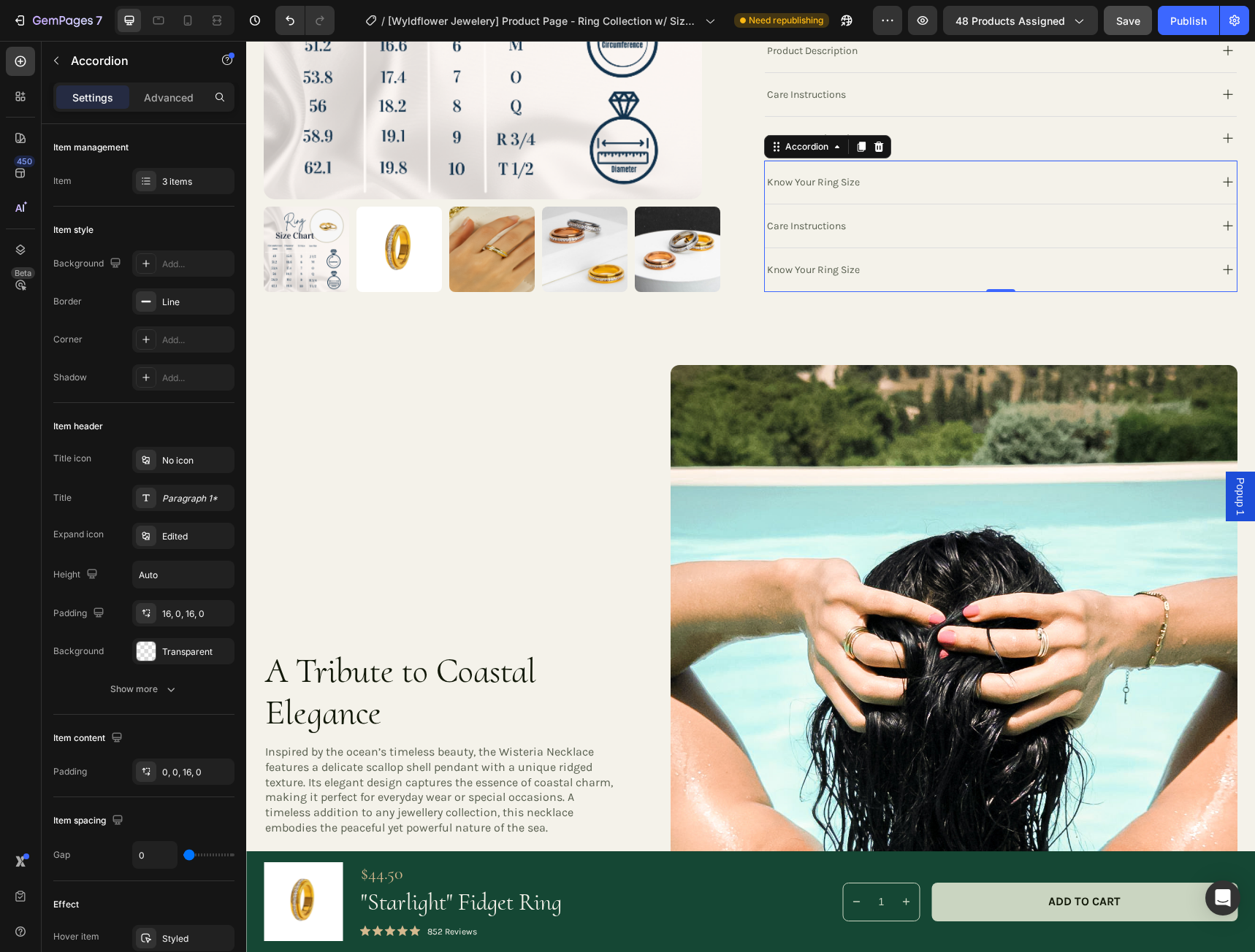
click at [851, 190] on p "Know Your Ring Size" at bounding box center [813, 181] width 93 height 15
drag, startPoint x: 859, startPoint y: 198, endPoint x: 760, endPoint y: 199, distance: 99.0
click at [802, 234] on p "Care Instructions" at bounding box center [807, 225] width 79 height 15
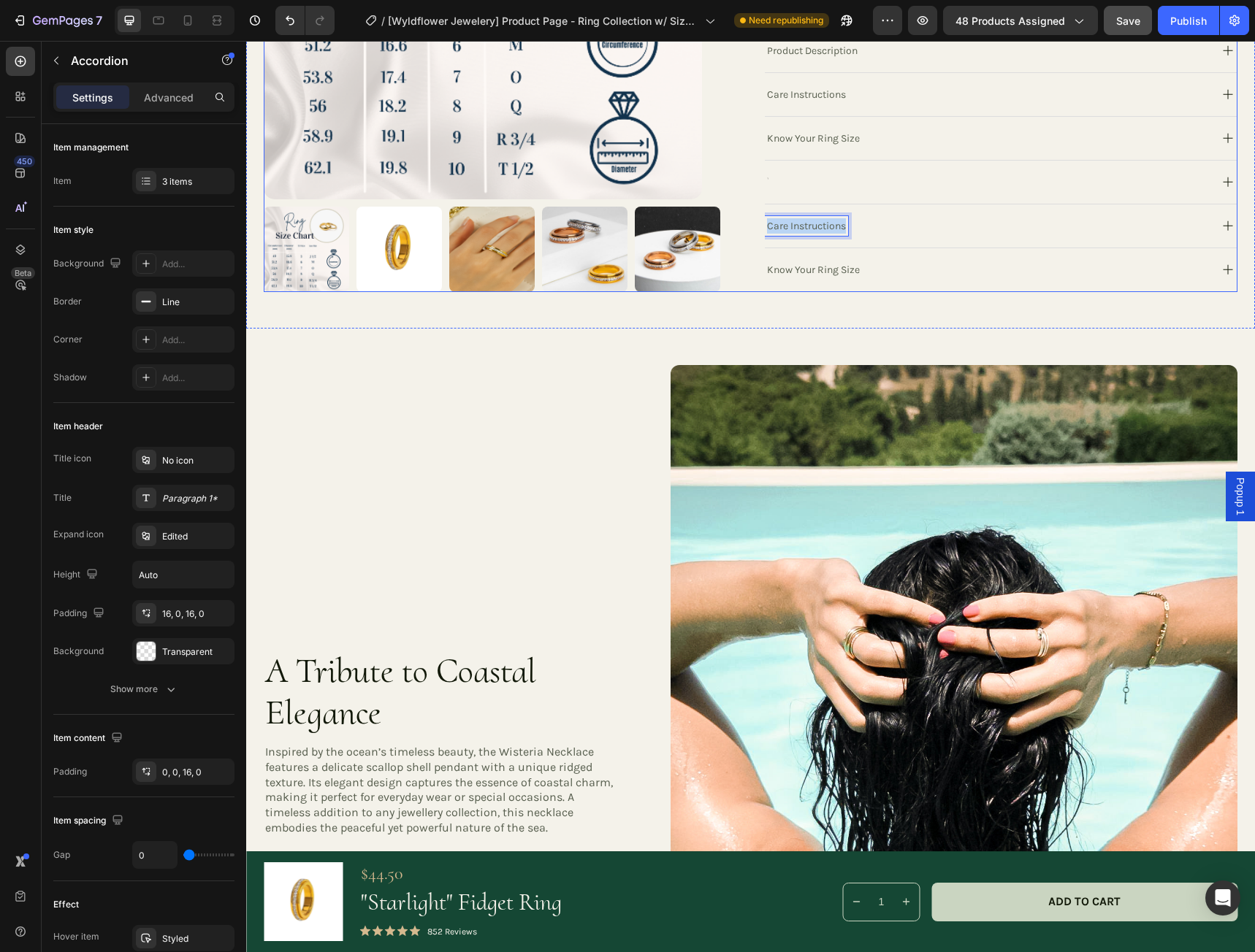
drag, startPoint x: 848, startPoint y: 239, endPoint x: 745, endPoint y: 240, distance: 103.0
click at [893, 279] on div "Know Your Ring Size" at bounding box center [985, 269] width 443 height 20
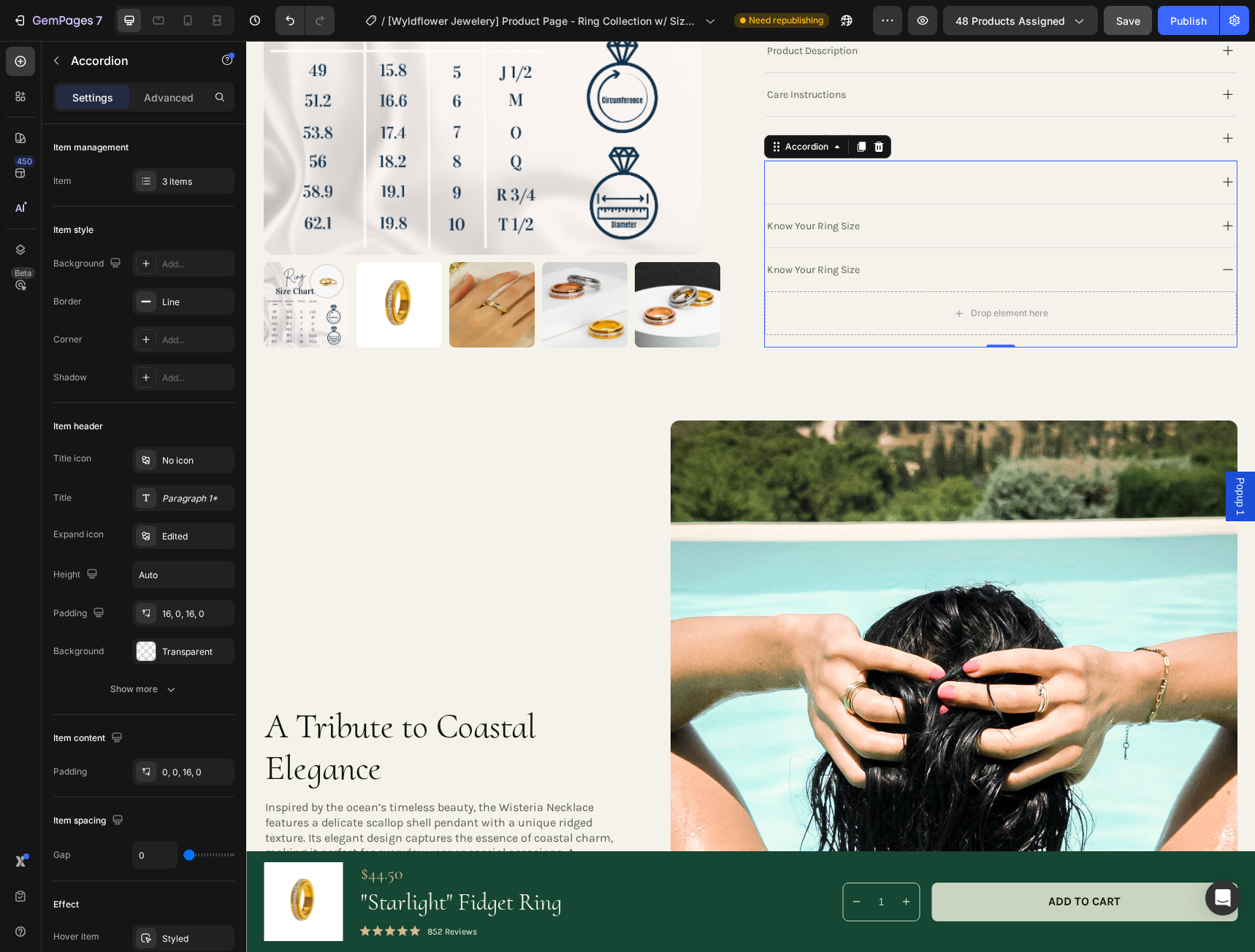
click at [1219, 279] on icon at bounding box center [1228, 269] width 18 height 18
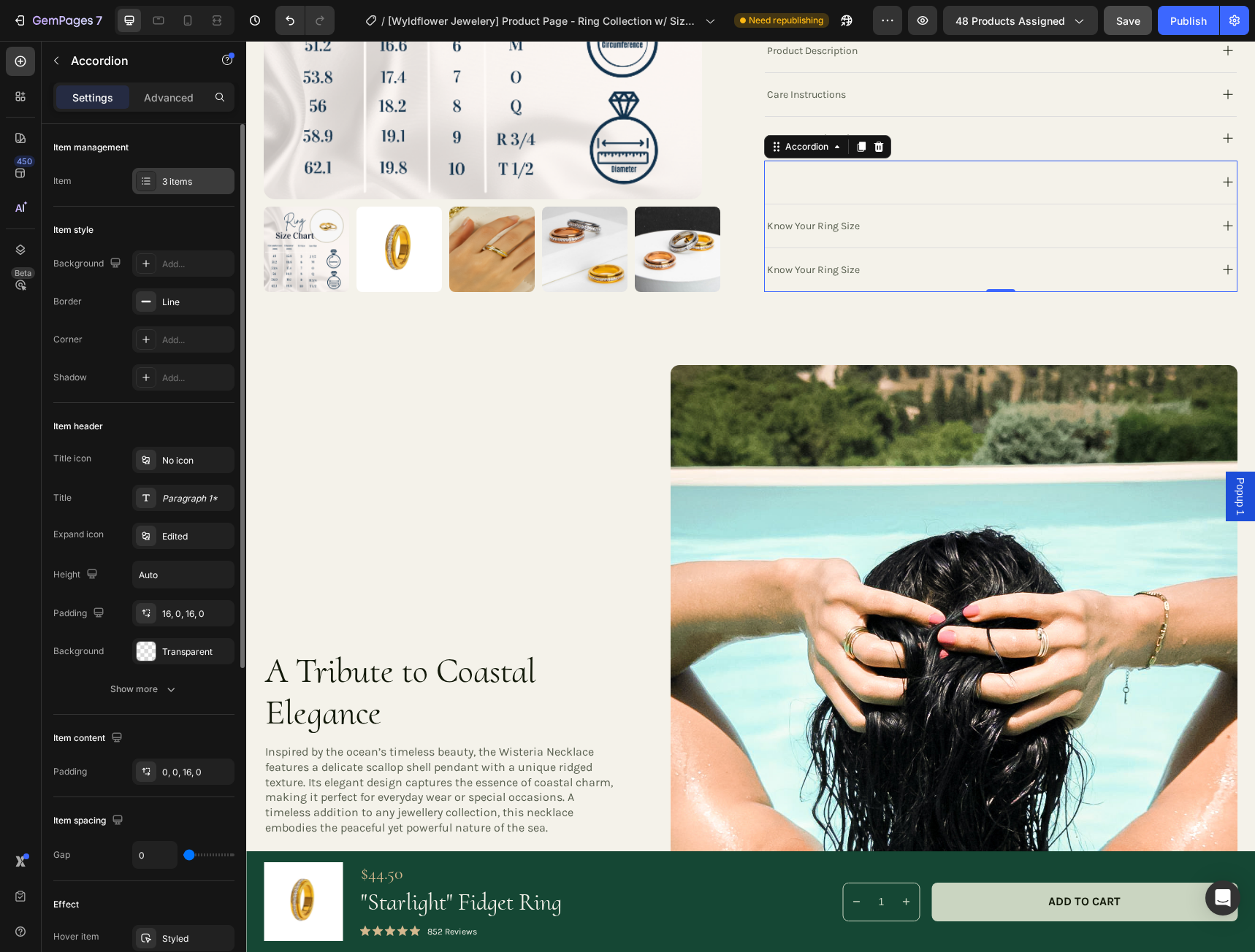
click at [219, 183] on div "3 items" at bounding box center [196, 181] width 68 height 13
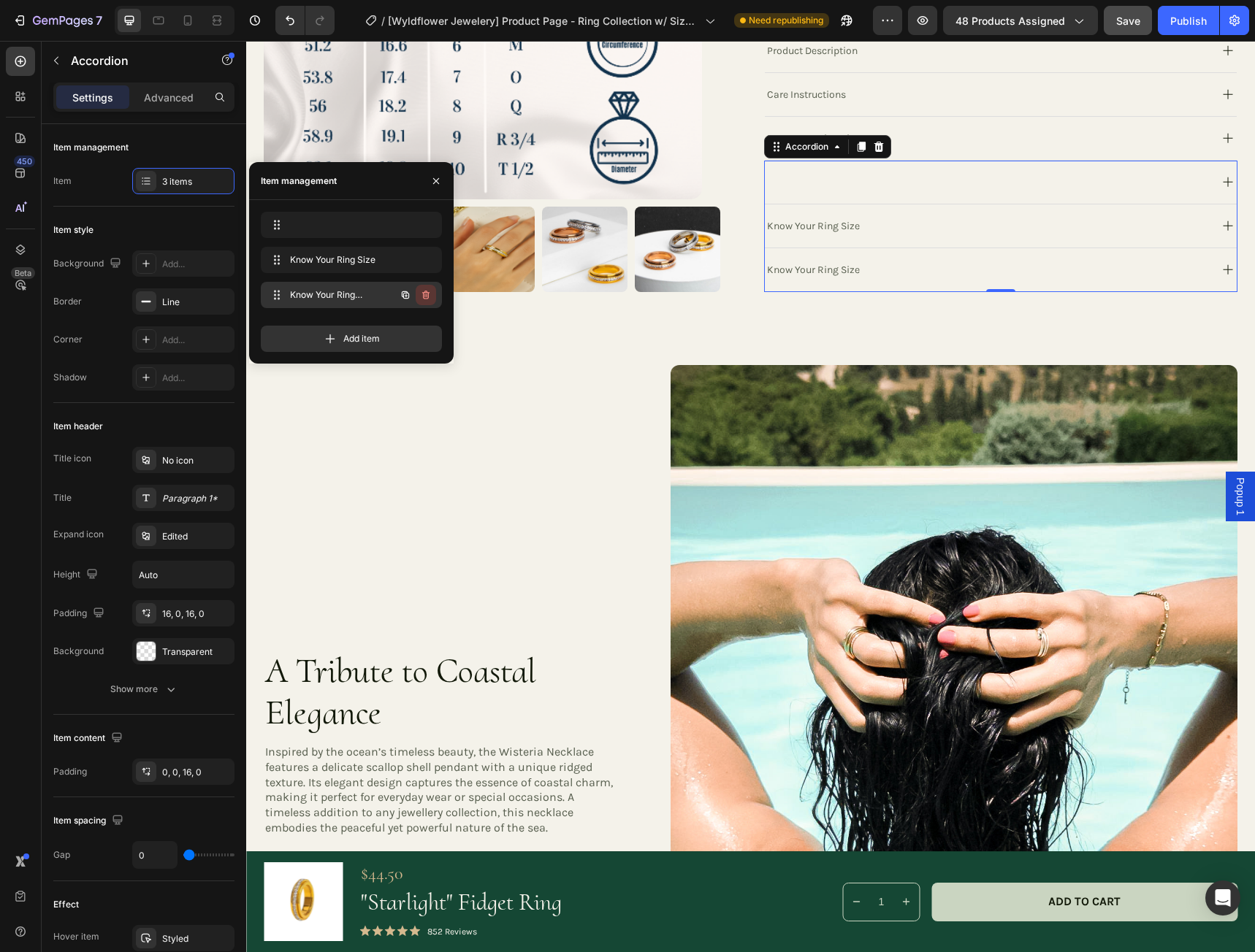
click at [429, 295] on icon "button" at bounding box center [426, 295] width 7 height 9
click at [424, 294] on div "Delete" at bounding box center [416, 295] width 27 height 13
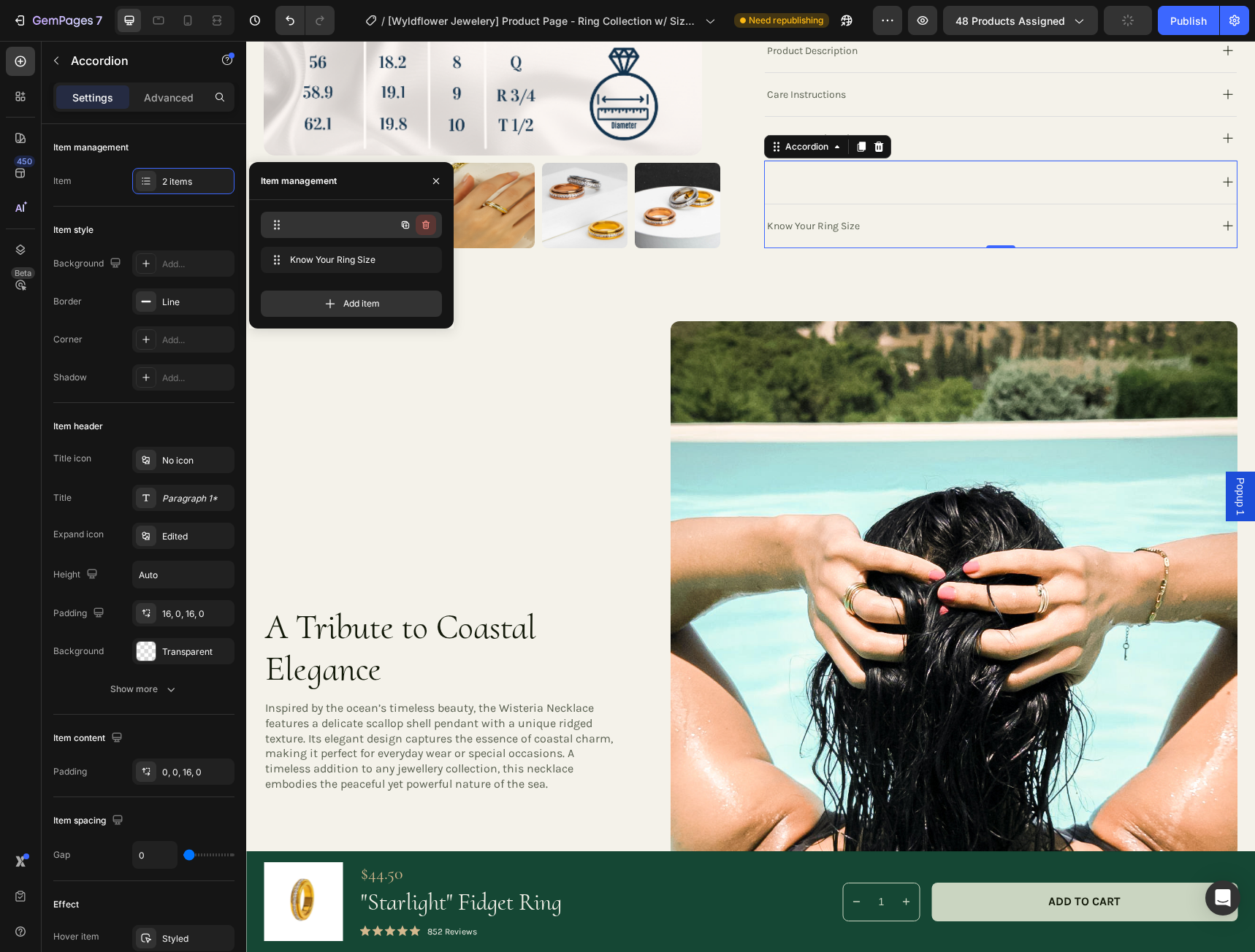
click at [426, 226] on icon "button" at bounding box center [425, 225] width 12 height 12
click at [417, 225] on div "Delete" at bounding box center [416, 225] width 27 height 13
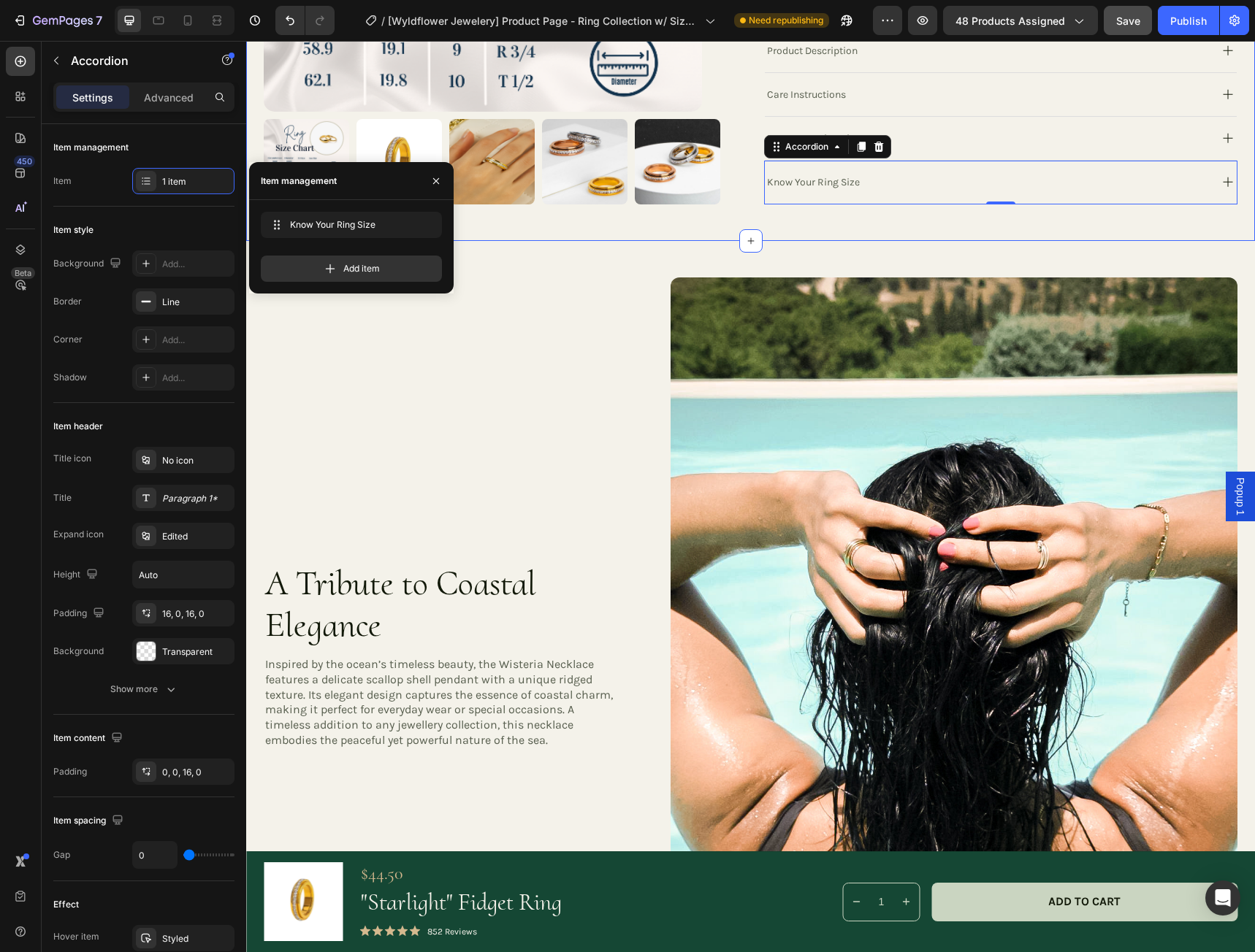
scroll to position [572, 0]
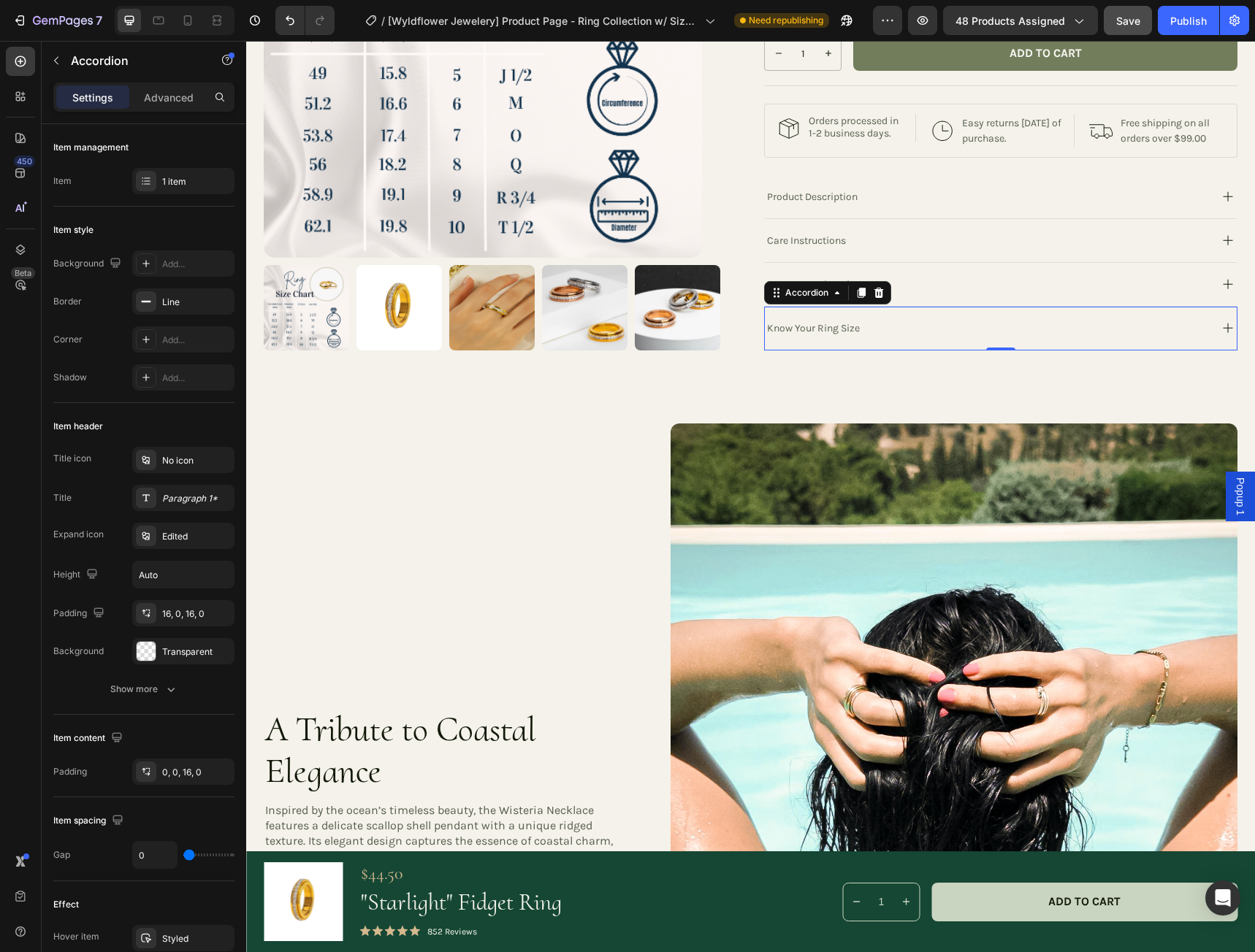
click at [924, 338] on div "Know Your Ring Size" at bounding box center [985, 328] width 443 height 20
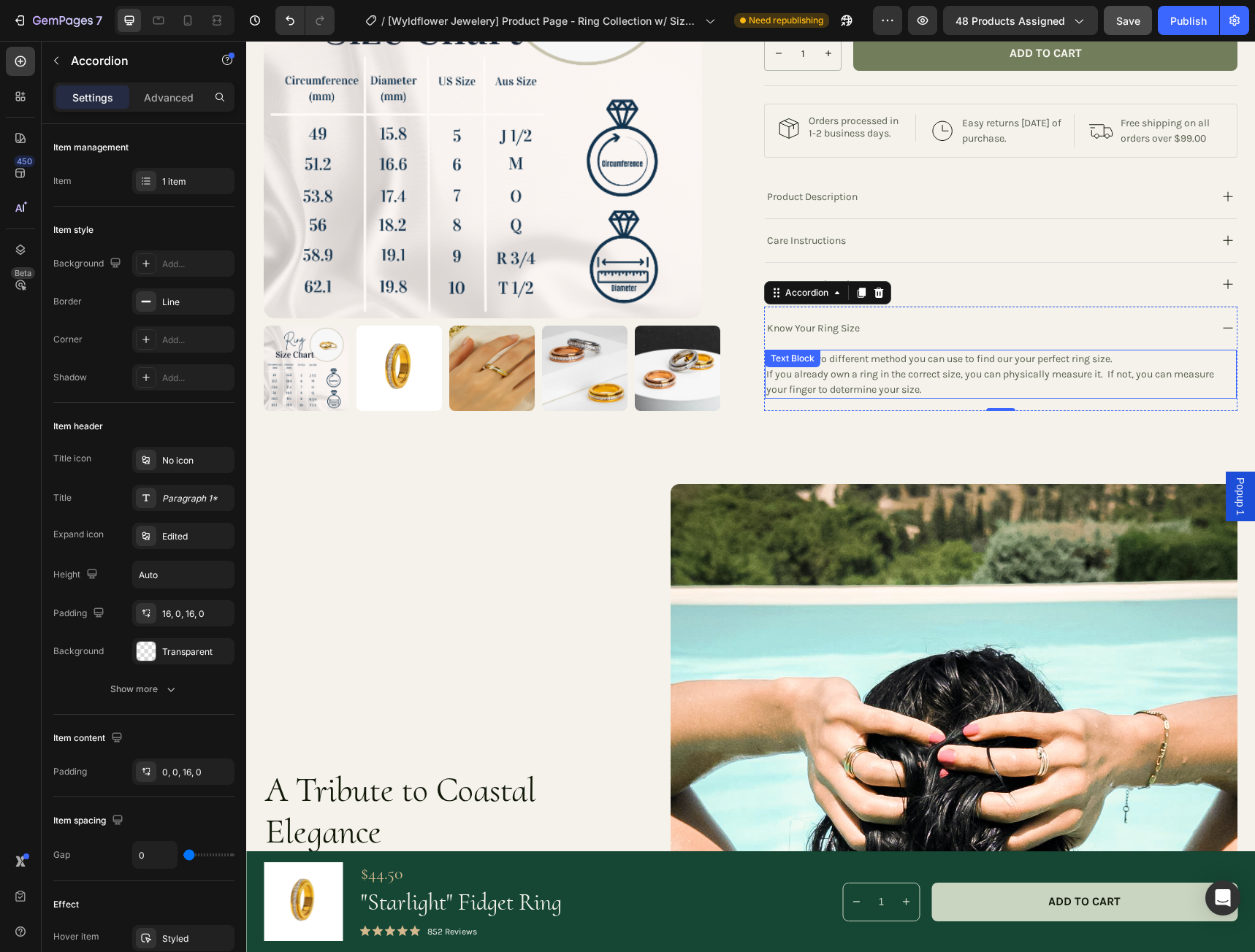
click at [943, 397] on p "If you already own a ring in the correct size, you can physically measure it. I…" at bounding box center [1001, 382] width 469 height 31
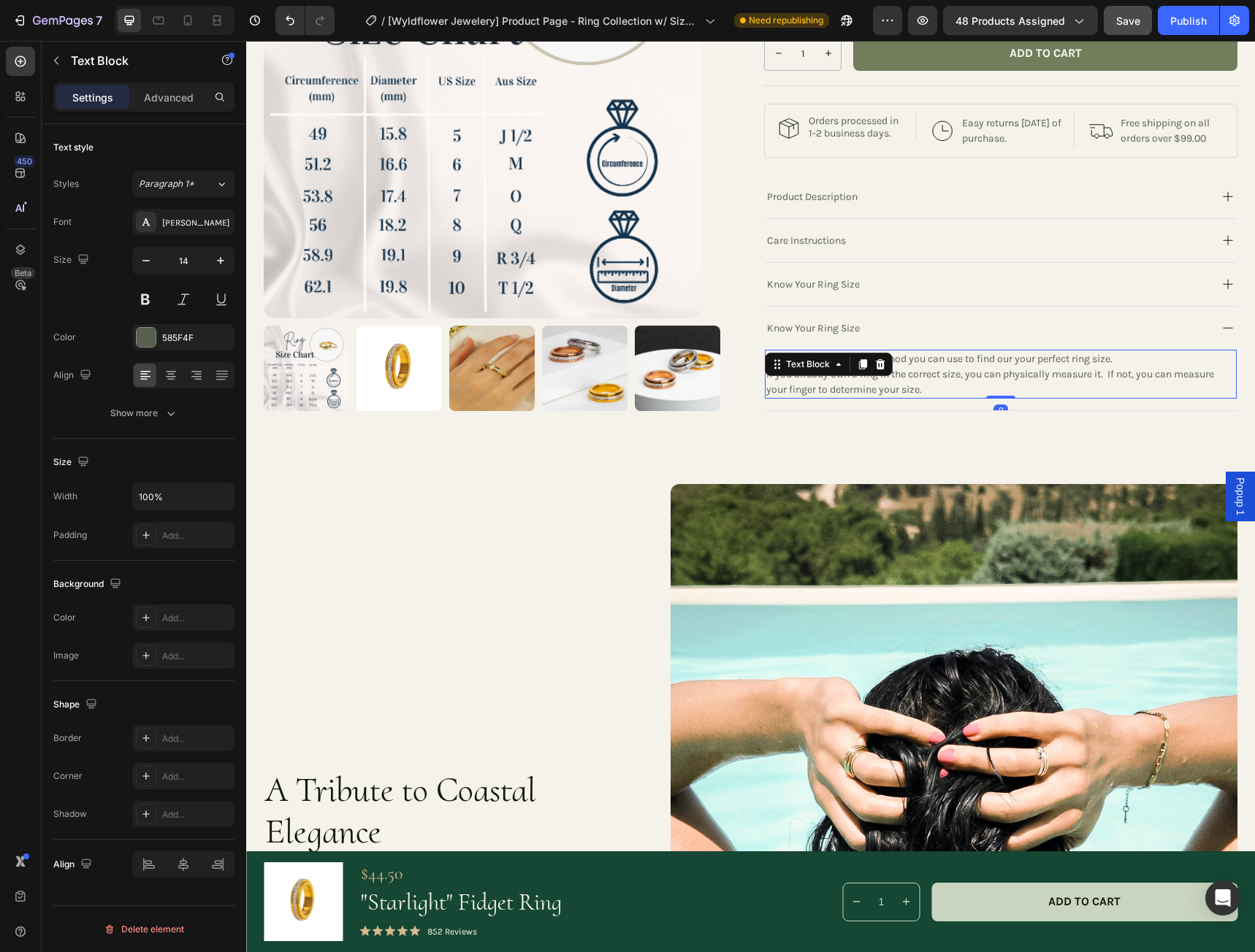
click at [934, 397] on p "If you already own a ring in the correct size, you can physically measure it. I…" at bounding box center [1001, 382] width 469 height 31
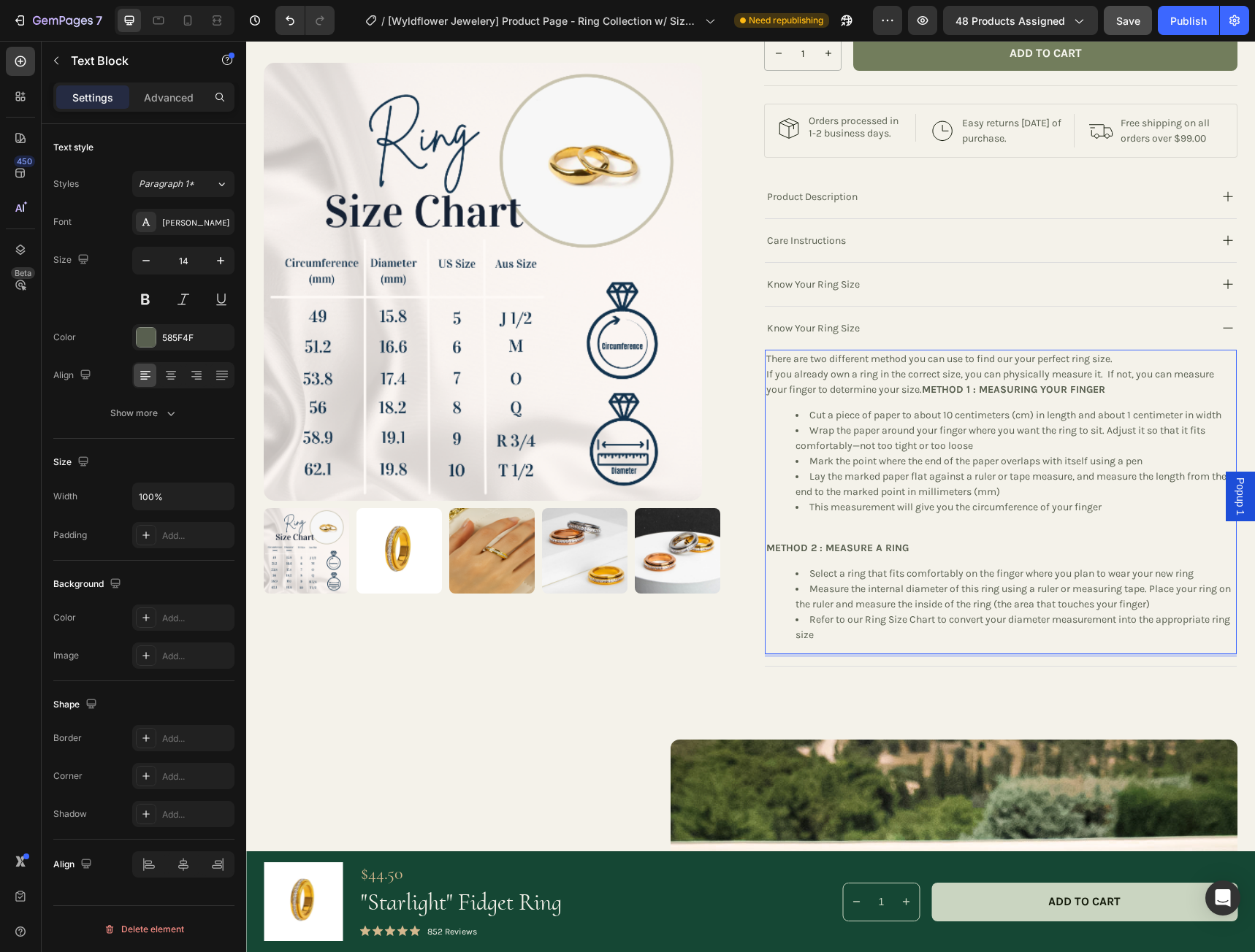
click at [924, 396] on strong "METHOD 1 : MEASURING YOUR FINGER" at bounding box center [1013, 390] width 183 height 13
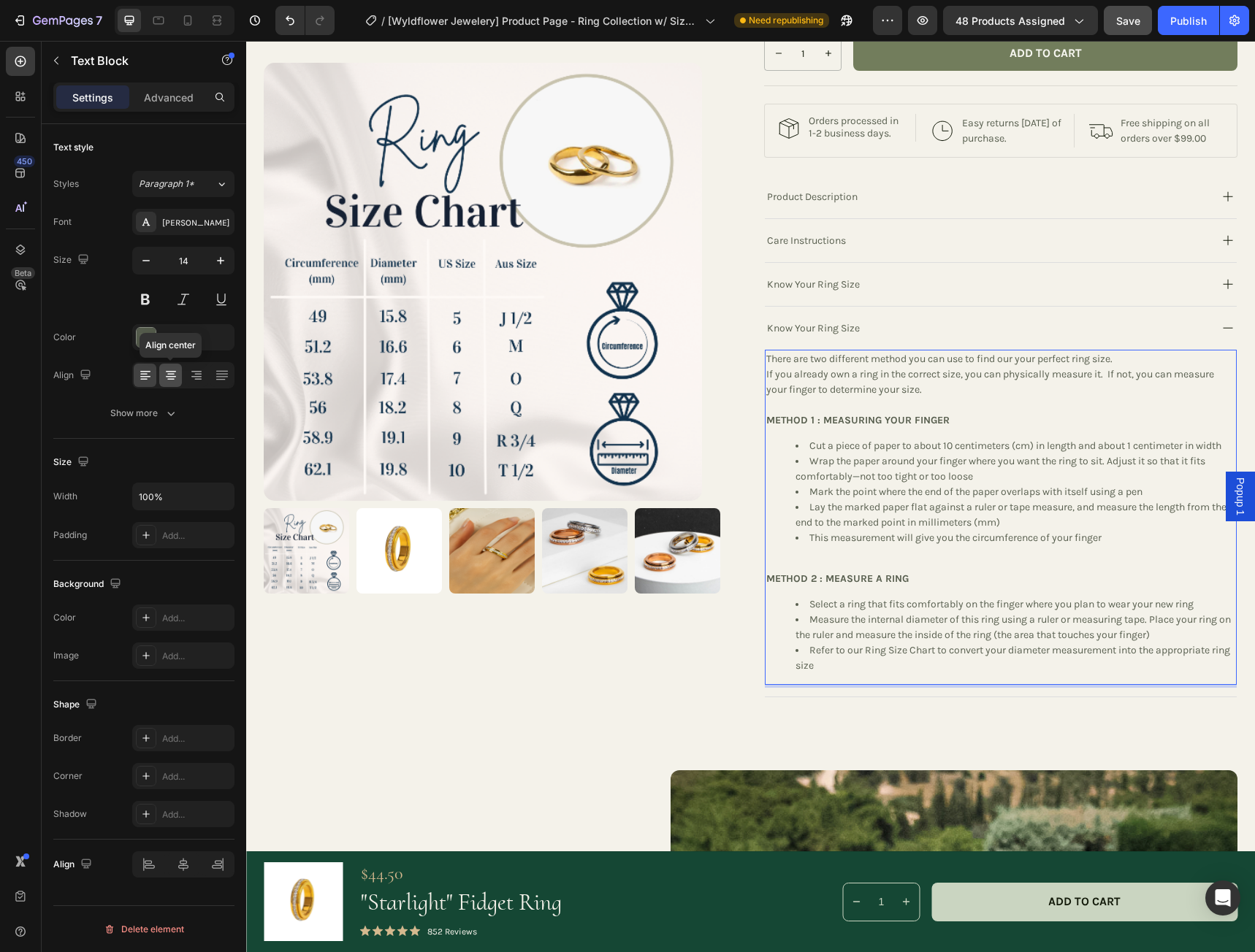
click at [174, 376] on icon at bounding box center [171, 377] width 10 height 2
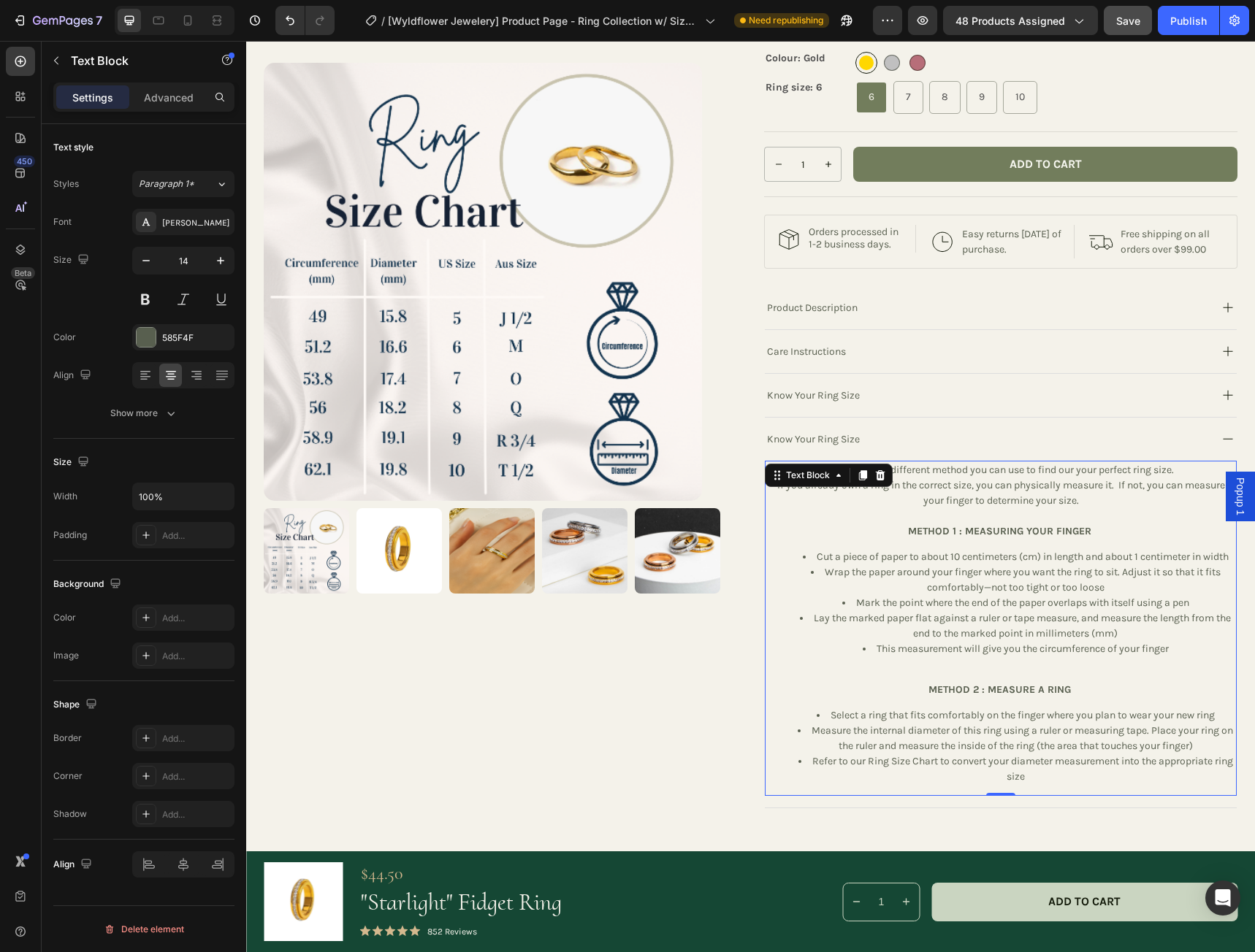
scroll to position [427, 0]
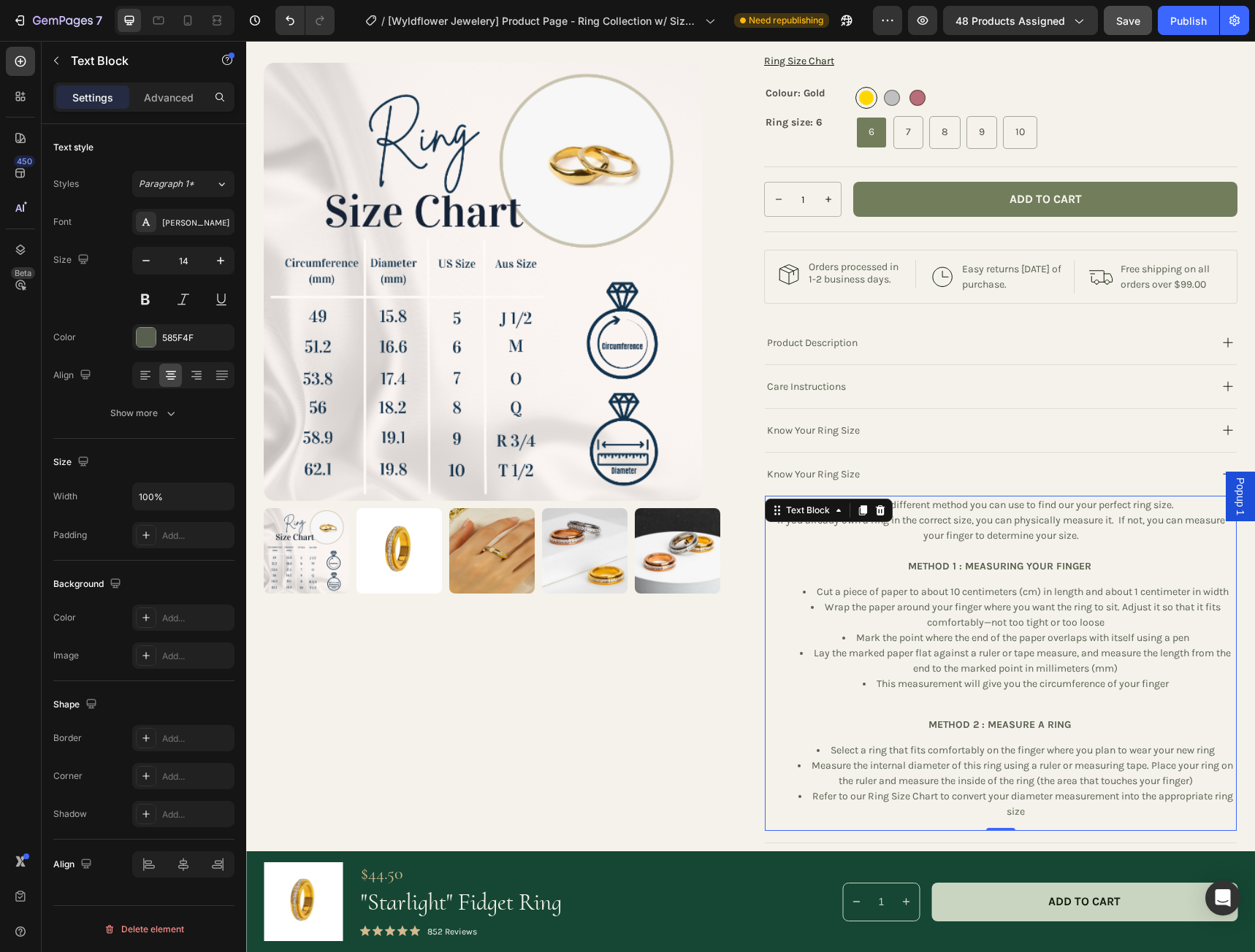
click at [1075, 542] on p "If you already own a ring in the correct size, you can physically measure it. I…" at bounding box center [1001, 528] width 469 height 31
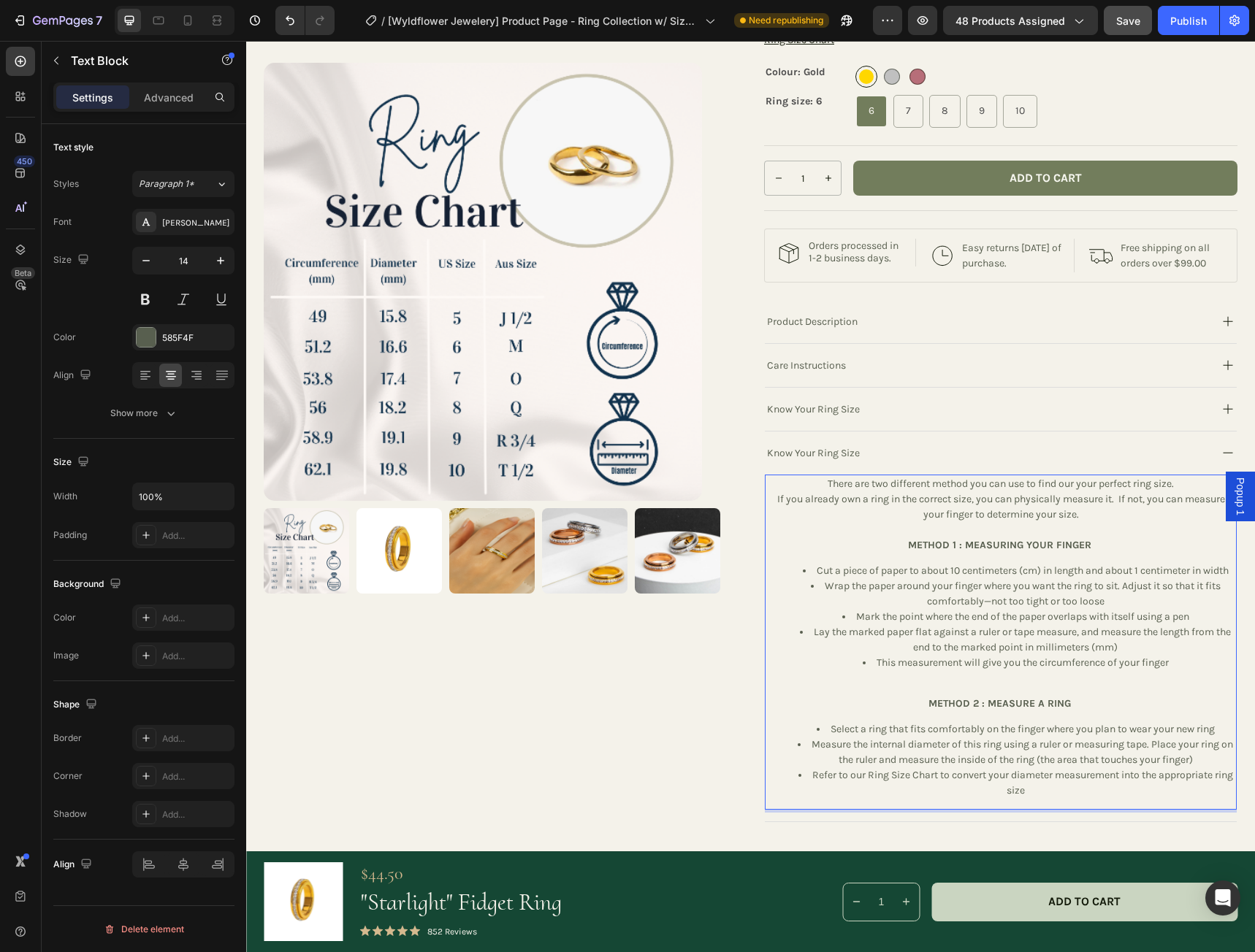
scroll to position [499, 0]
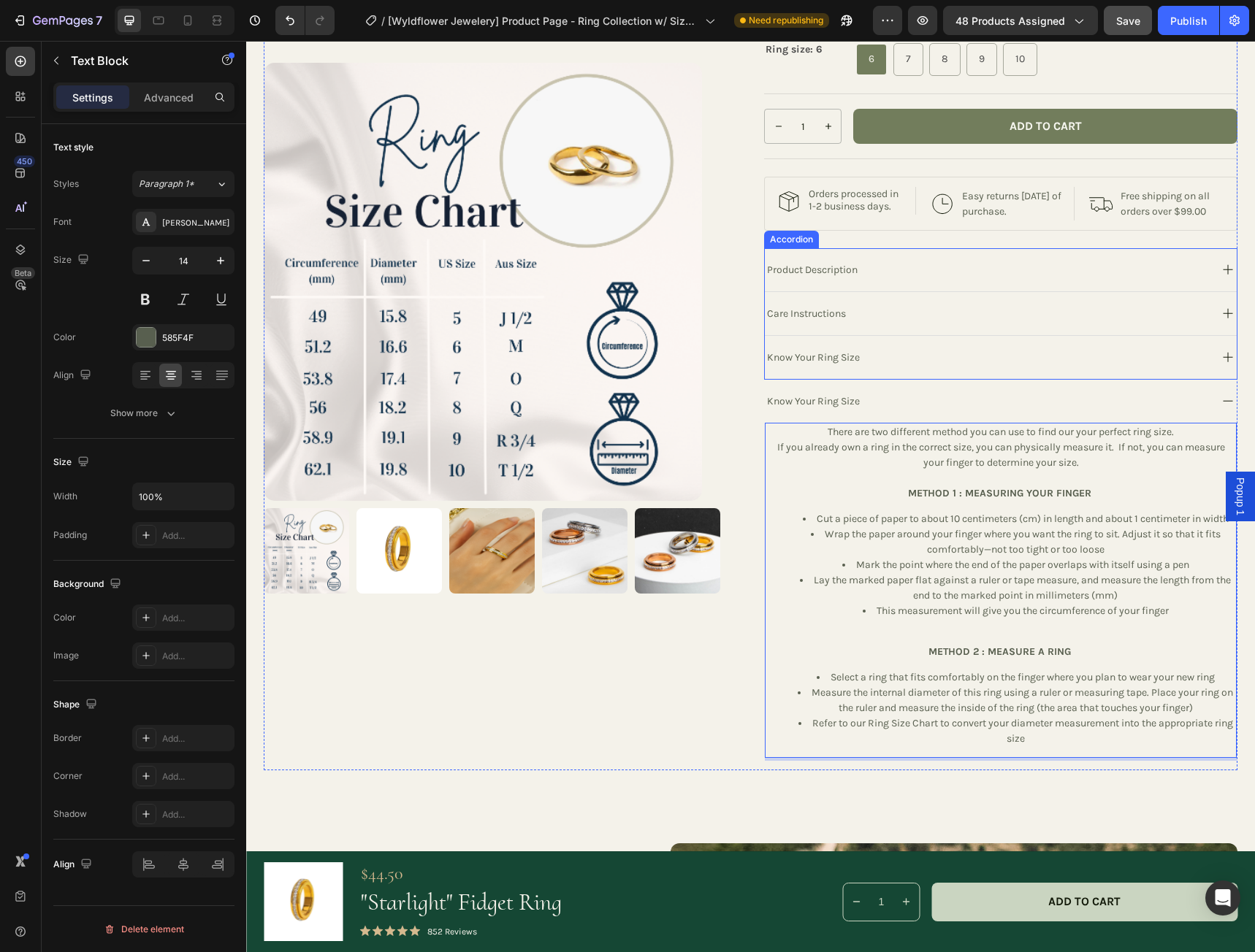
click at [1228, 318] on rect at bounding box center [1228, 313] width 1 height 10
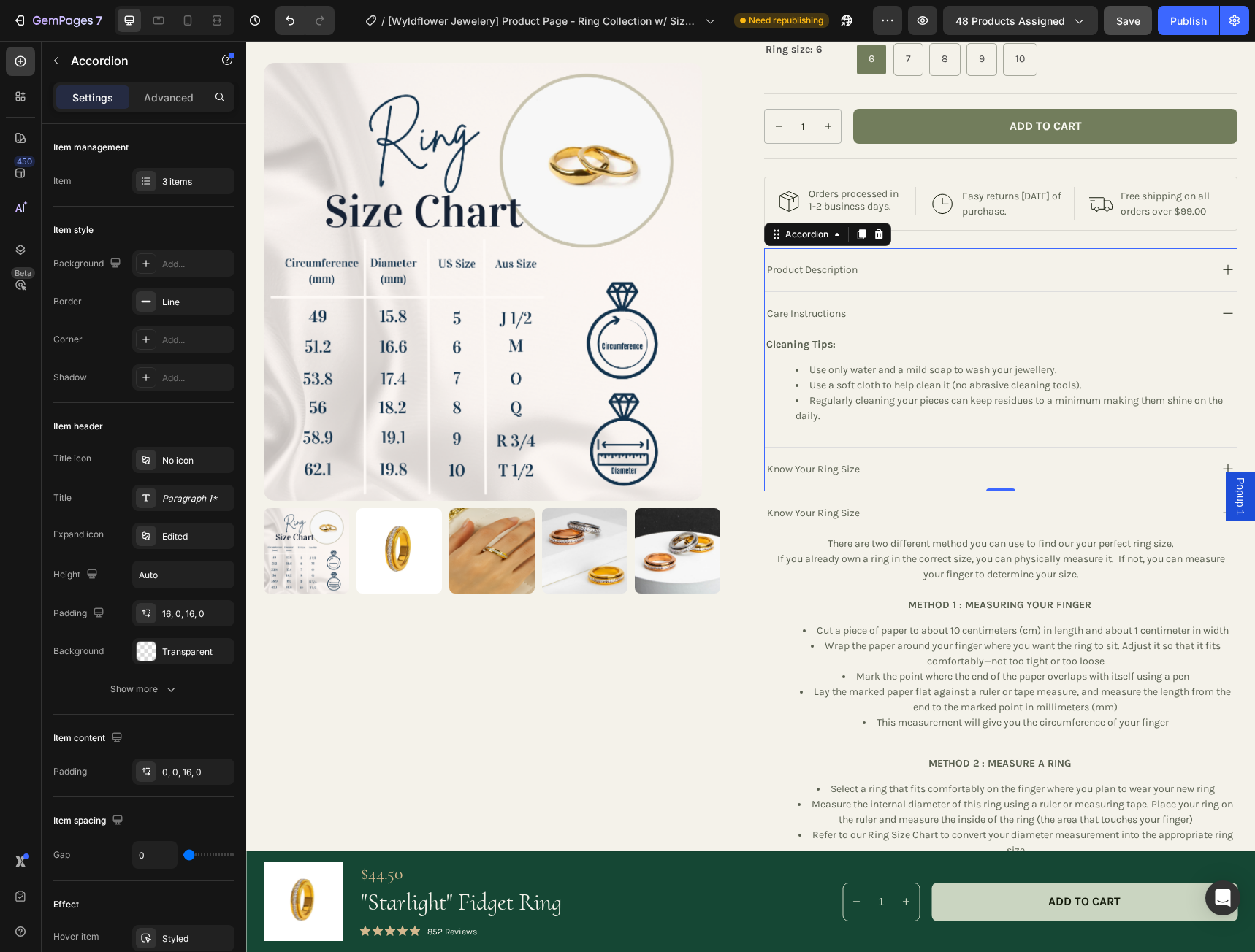
click at [1219, 322] on icon at bounding box center [1228, 313] width 18 height 18
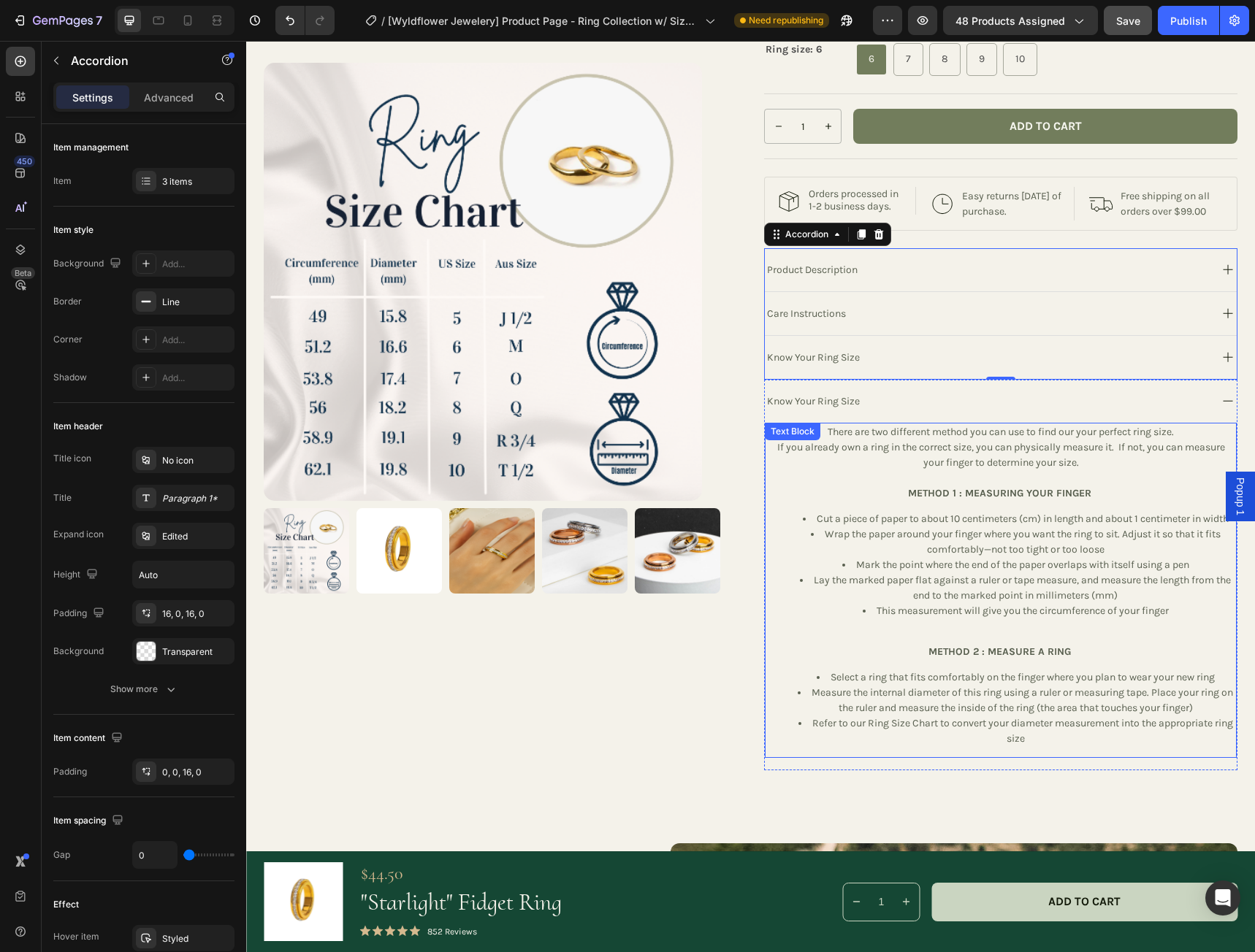
click at [900, 501] on p "METHOD 1 : MEASURING YOUR FINGER" at bounding box center [1001, 493] width 469 height 15
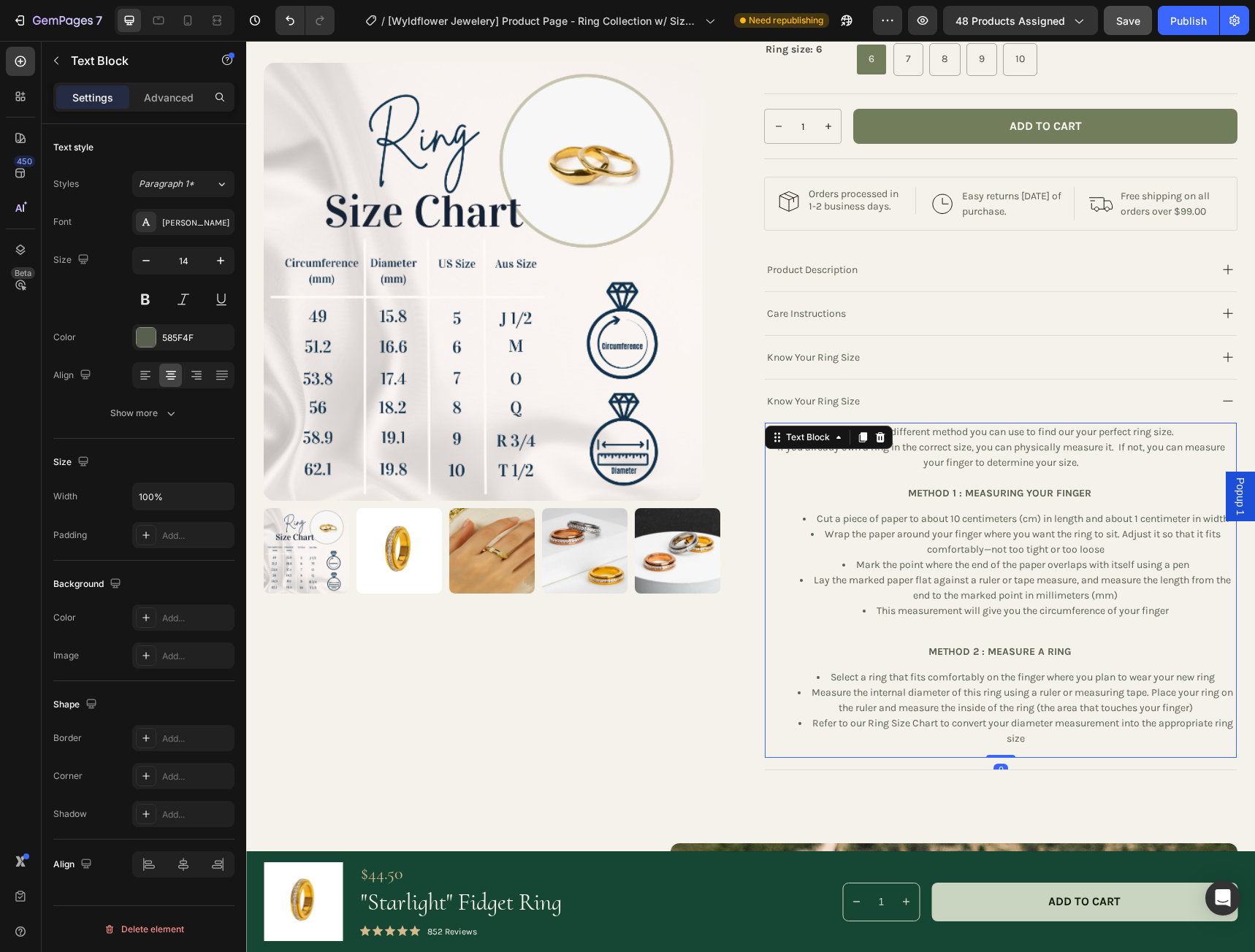
click at [897, 524] on div "There are two different method you can use to find our your perfect ring size. …" at bounding box center [1000, 590] width 472 height 335
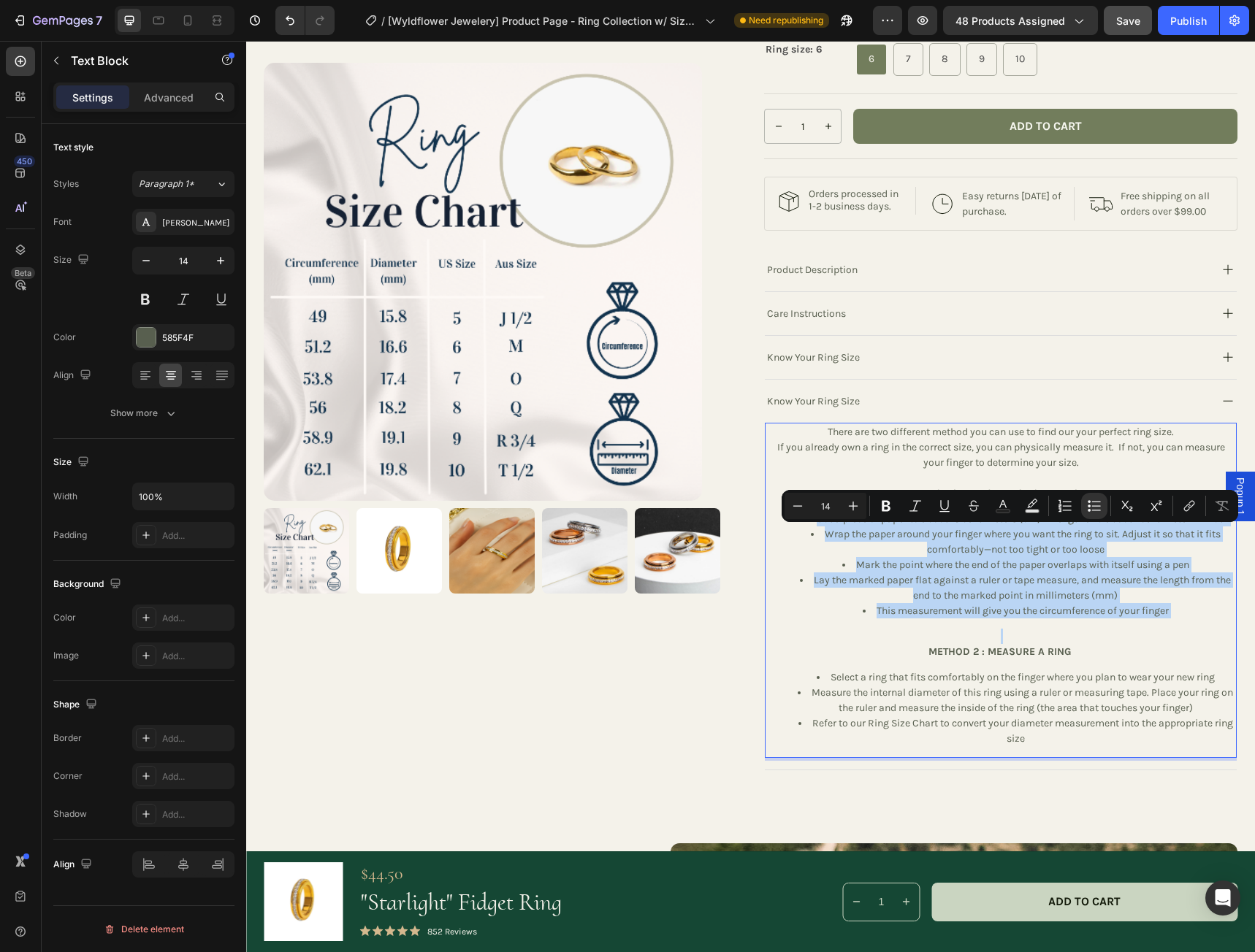
drag, startPoint x: 802, startPoint y: 528, endPoint x: 1032, endPoint y: 667, distance: 268.7
click at [1032, 667] on div "There are two different method you can use to find our your perfect ring size. …" at bounding box center [1000, 590] width 472 height 335
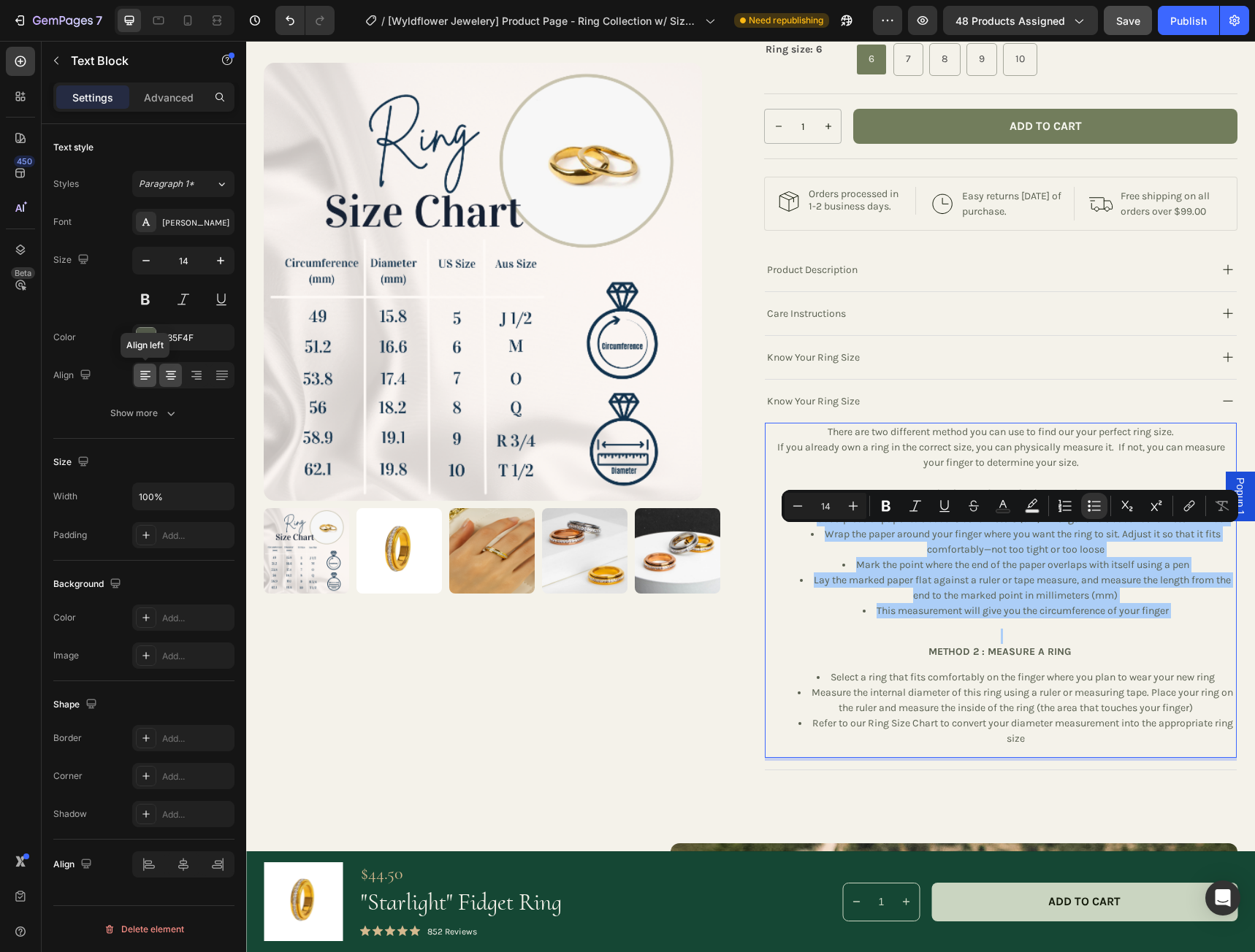
click at [138, 377] on icon at bounding box center [146, 375] width 14 height 14
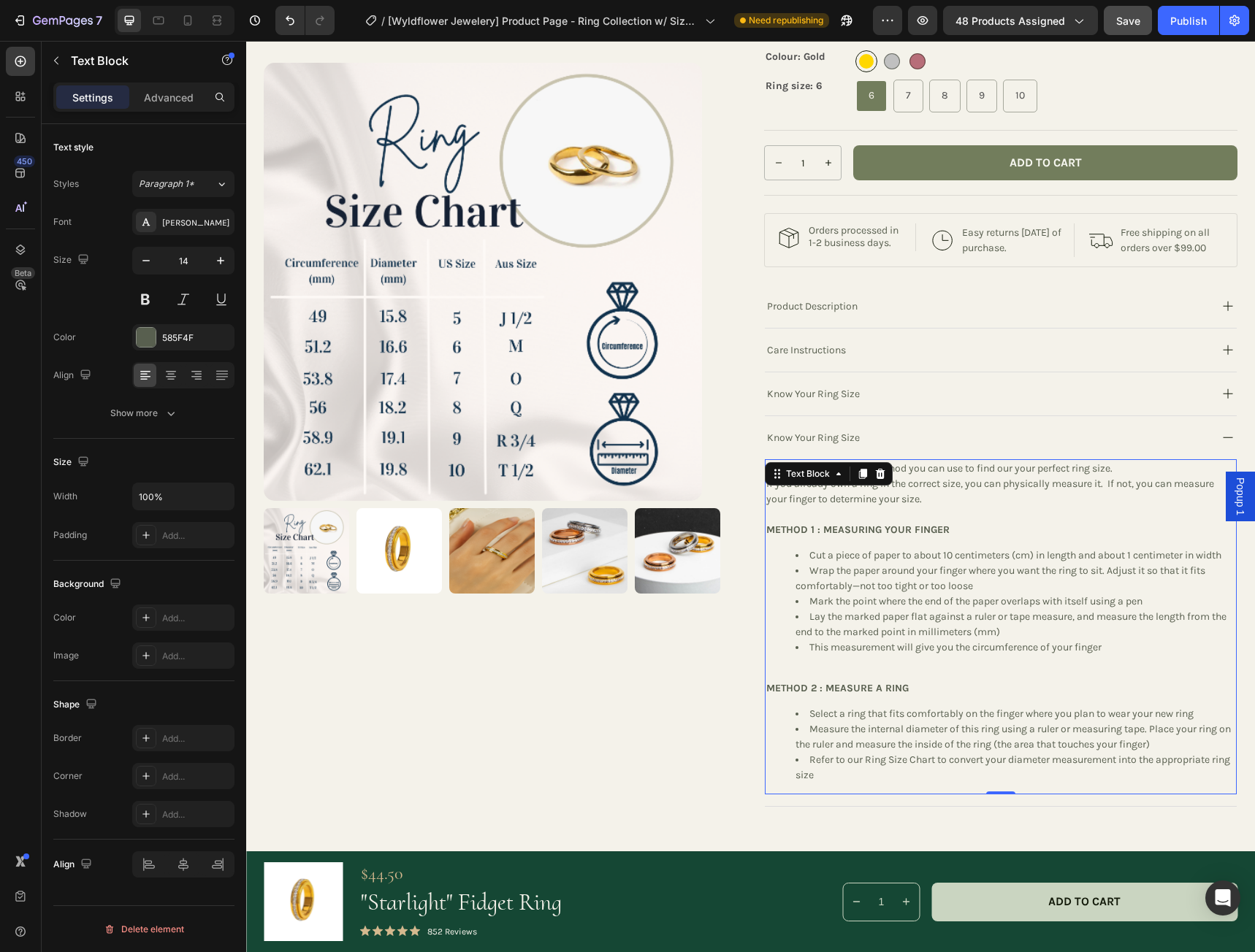
scroll to position [427, 0]
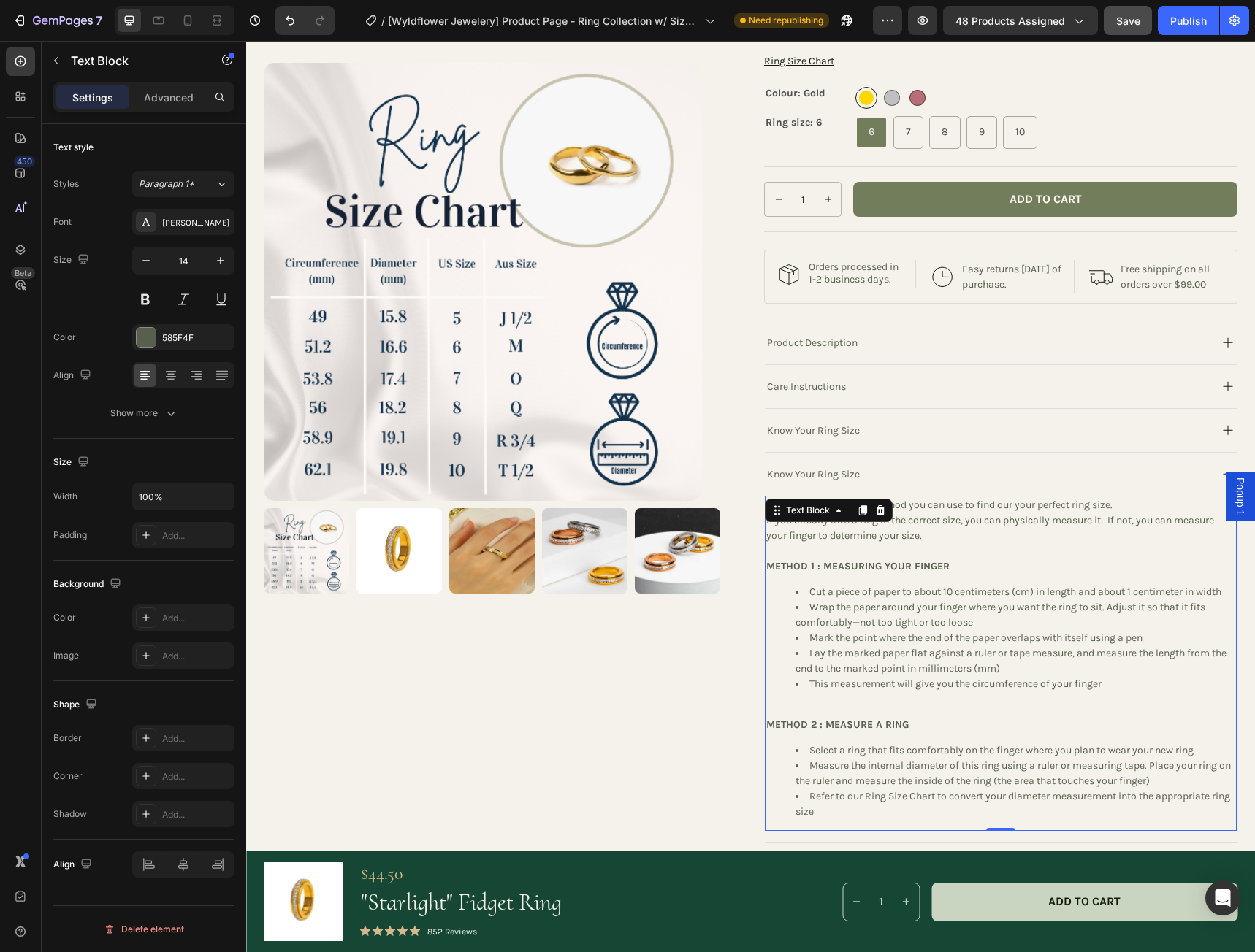
click at [1003, 574] on p "METHOD 1 : MEASURING YOUR FINGER" at bounding box center [1001, 566] width 469 height 15
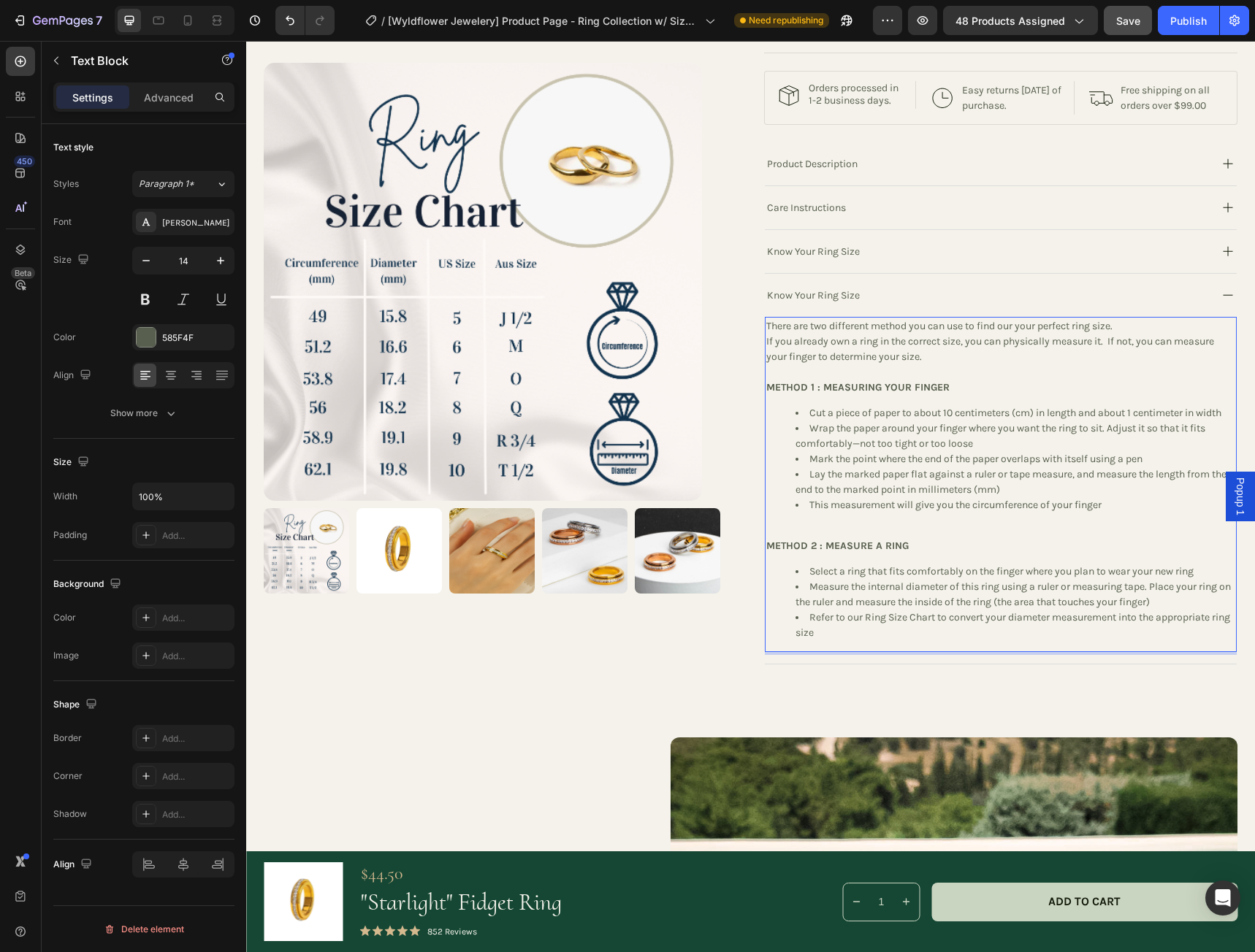
scroll to position [646, 0]
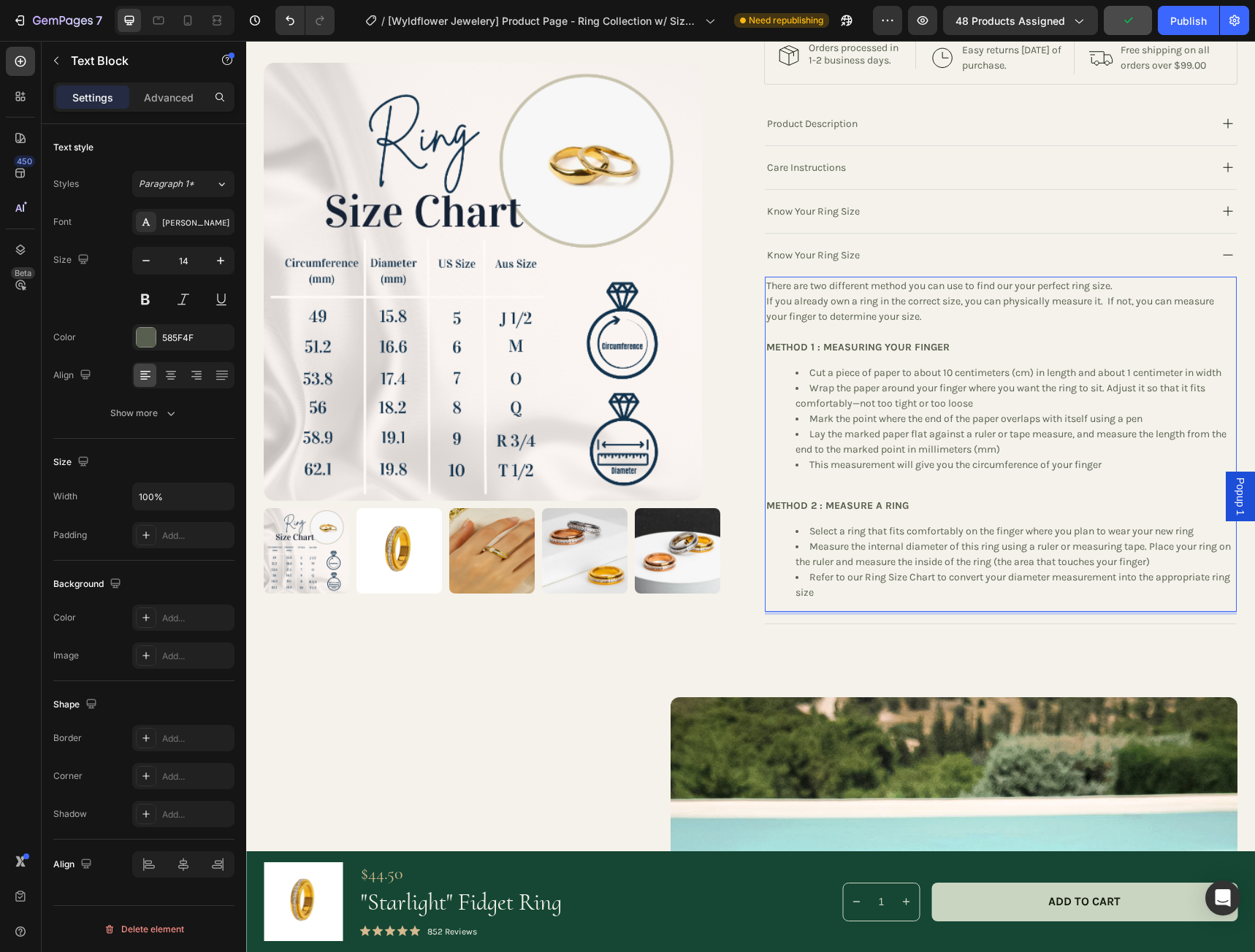
click at [797, 381] on li "Cut a piece of paper to about 10 centimeters (cm) in length and about 1 centime…" at bounding box center [1014, 372] width 439 height 15
click at [871, 178] on div "Care Instructions" at bounding box center [985, 168] width 443 height 20
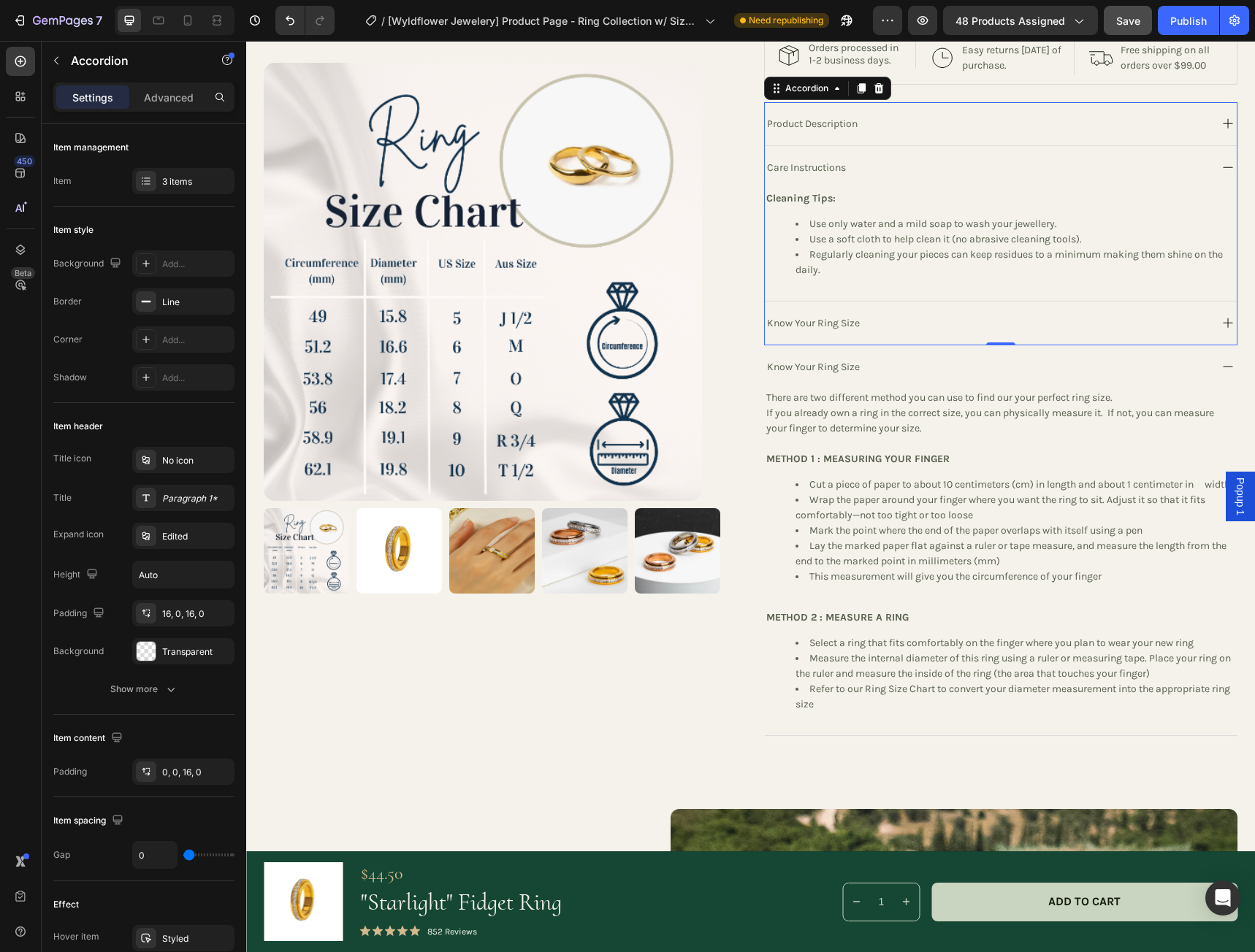
click at [869, 333] on div "Know Your Ring Size" at bounding box center [985, 323] width 443 height 20
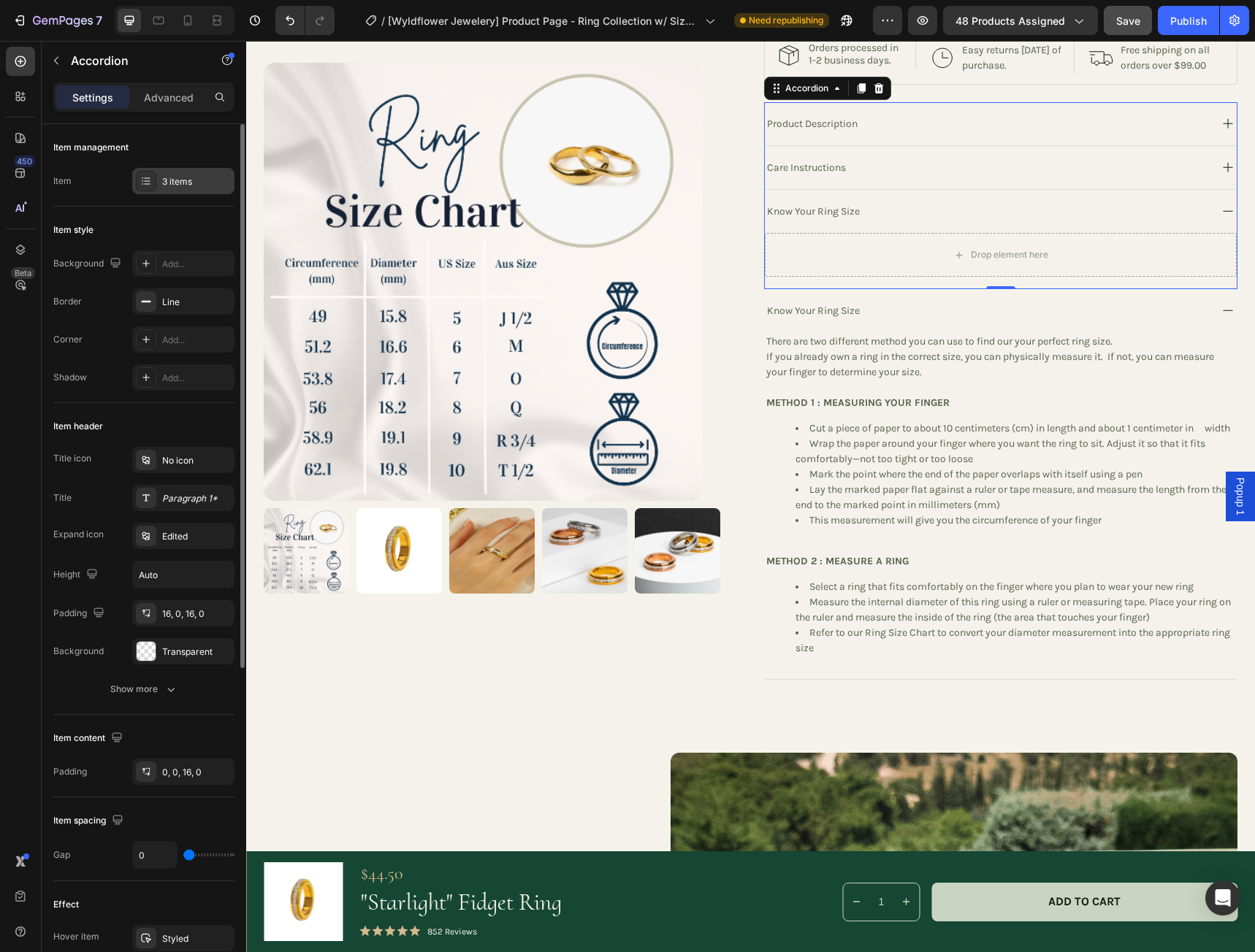
click at [179, 181] on div "3 items" at bounding box center [196, 181] width 68 height 13
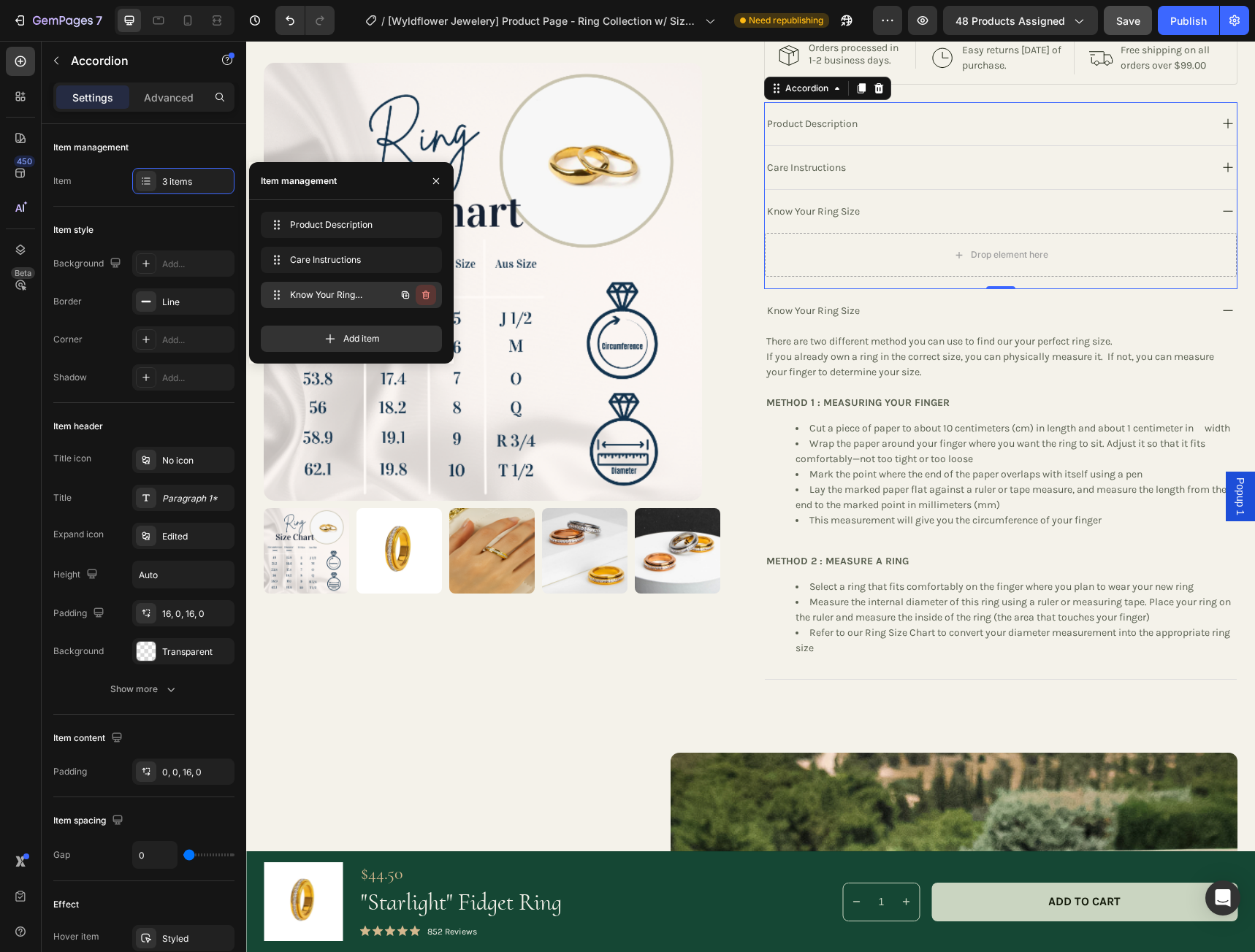
click at [430, 295] on icon "button" at bounding box center [425, 295] width 12 height 12
click at [423, 296] on div "Delete" at bounding box center [416, 295] width 27 height 13
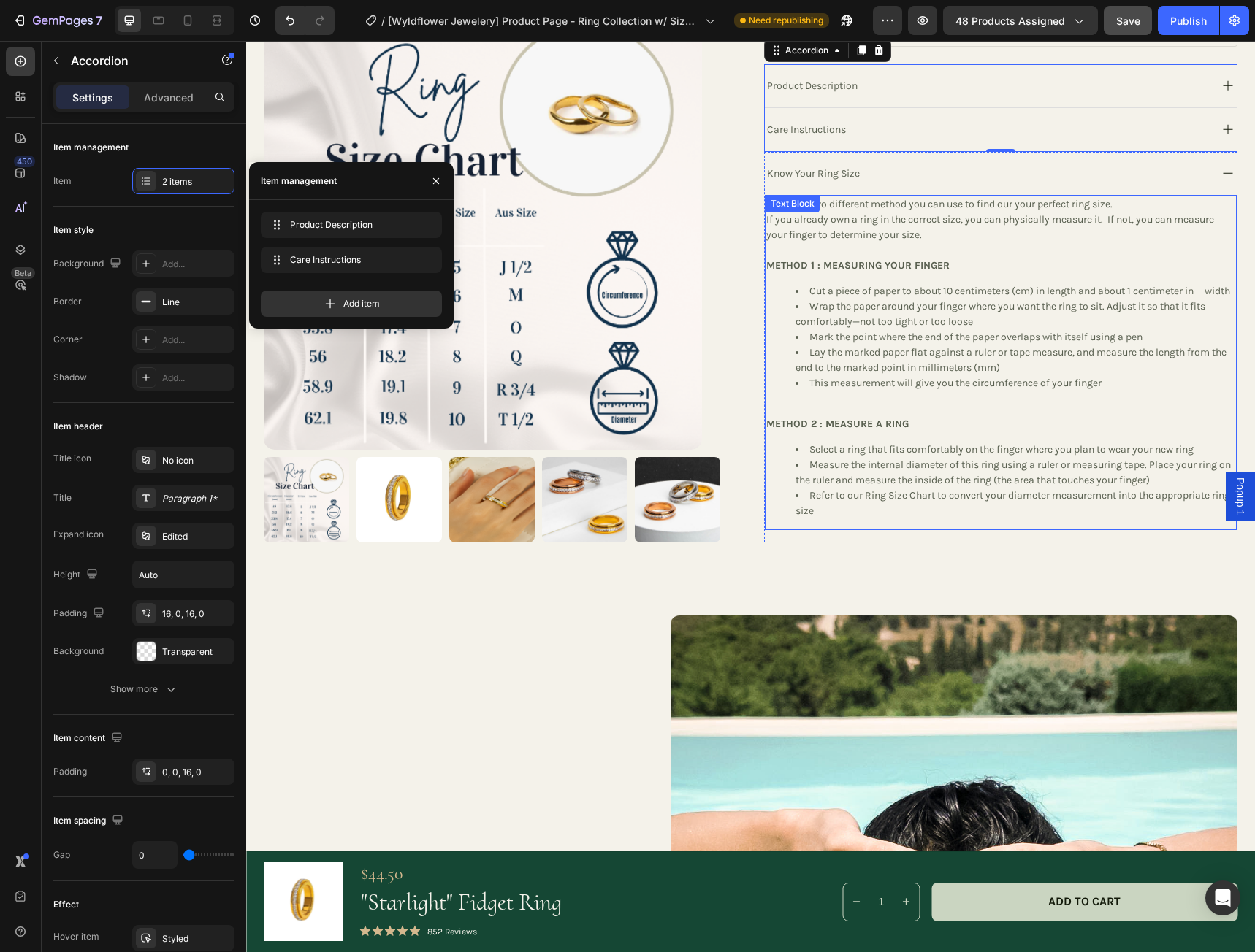
scroll to position [718, 0]
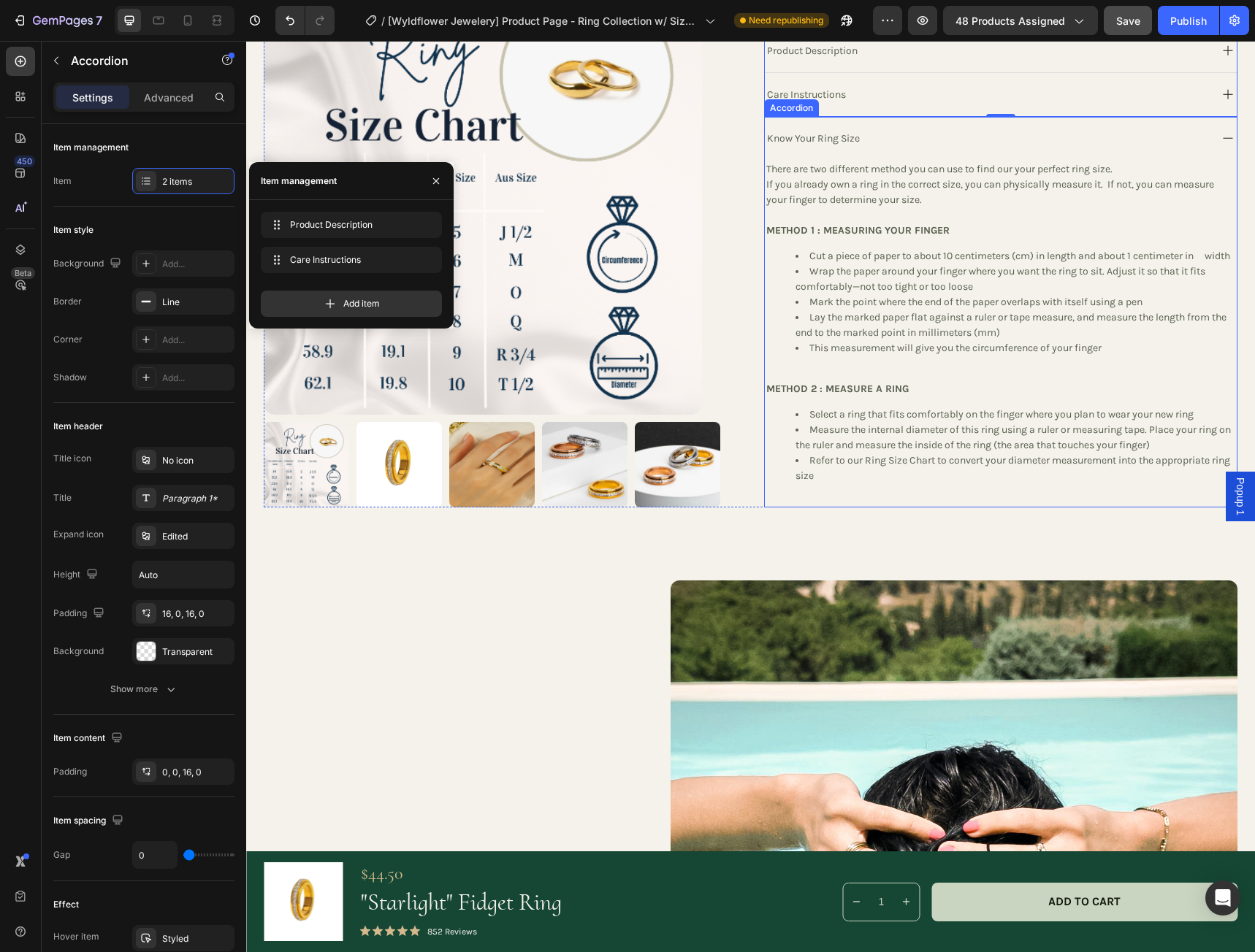
click at [1224, 138] on rect at bounding box center [1228, 138] width 10 height 1
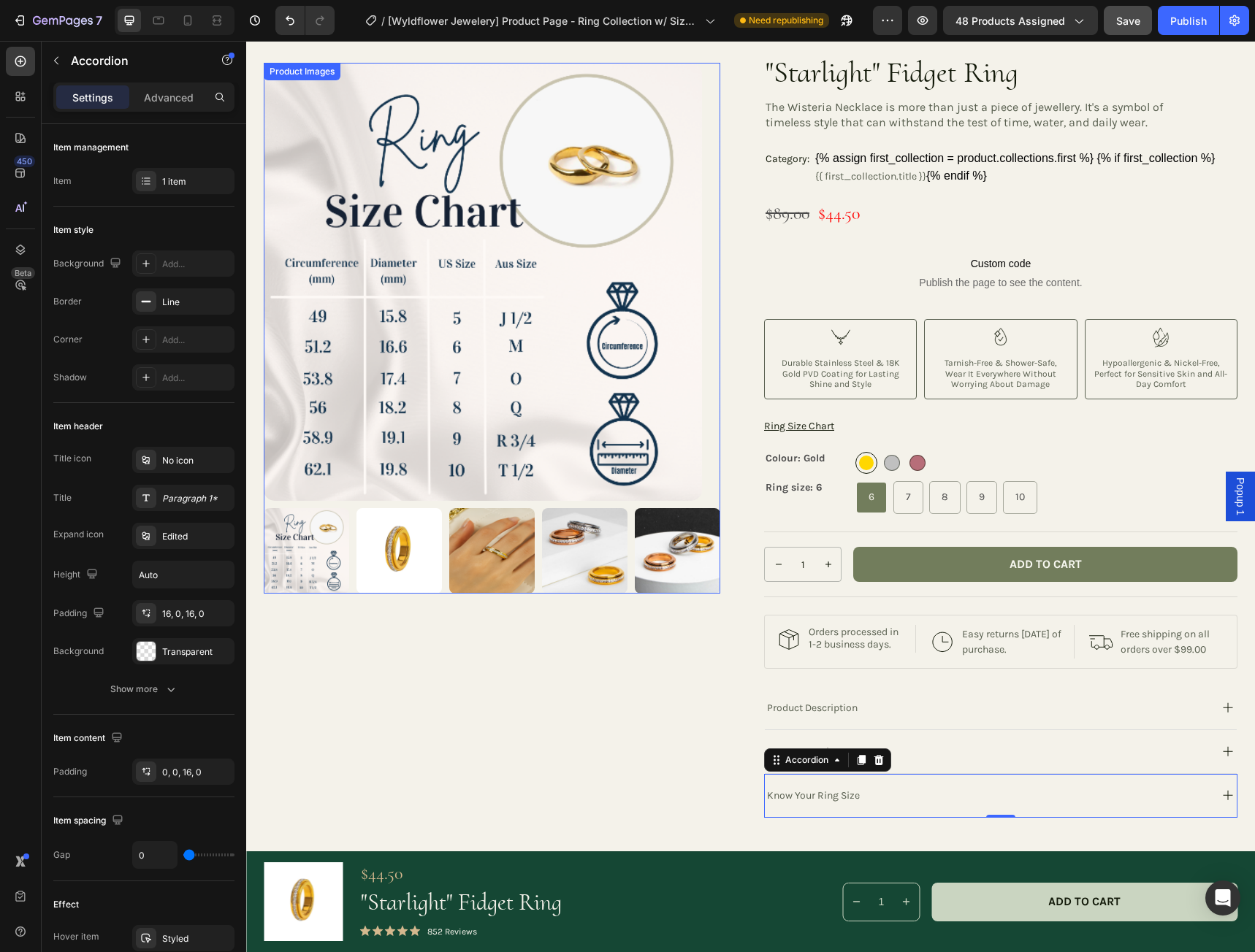
scroll to position [0, 0]
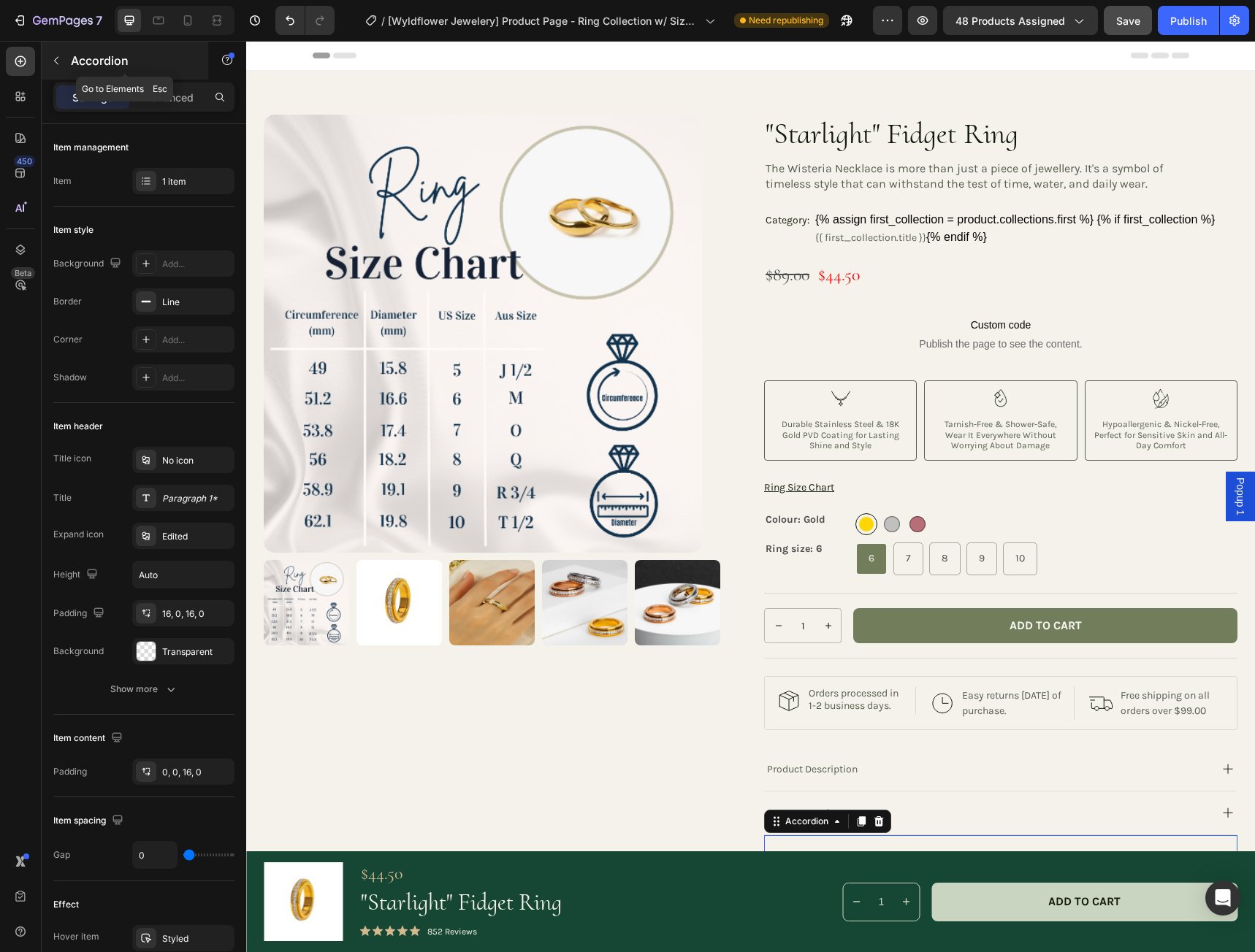
click at [52, 62] on icon "button" at bounding box center [56, 60] width 12 height 12
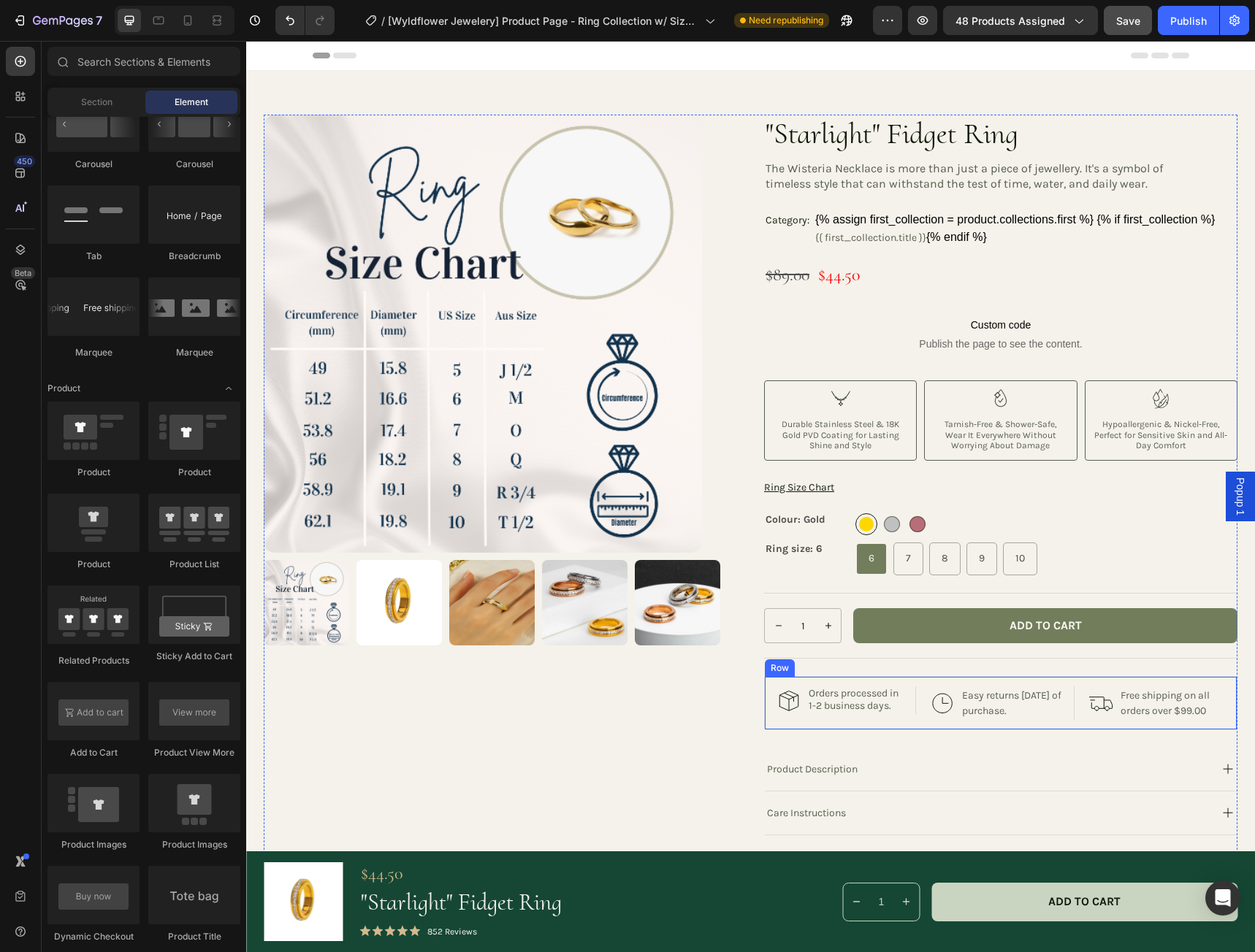
click at [886, 720] on div "Image Orders processed in 1-2 business days. Text Block Row" at bounding box center [845, 702] width 139 height 33
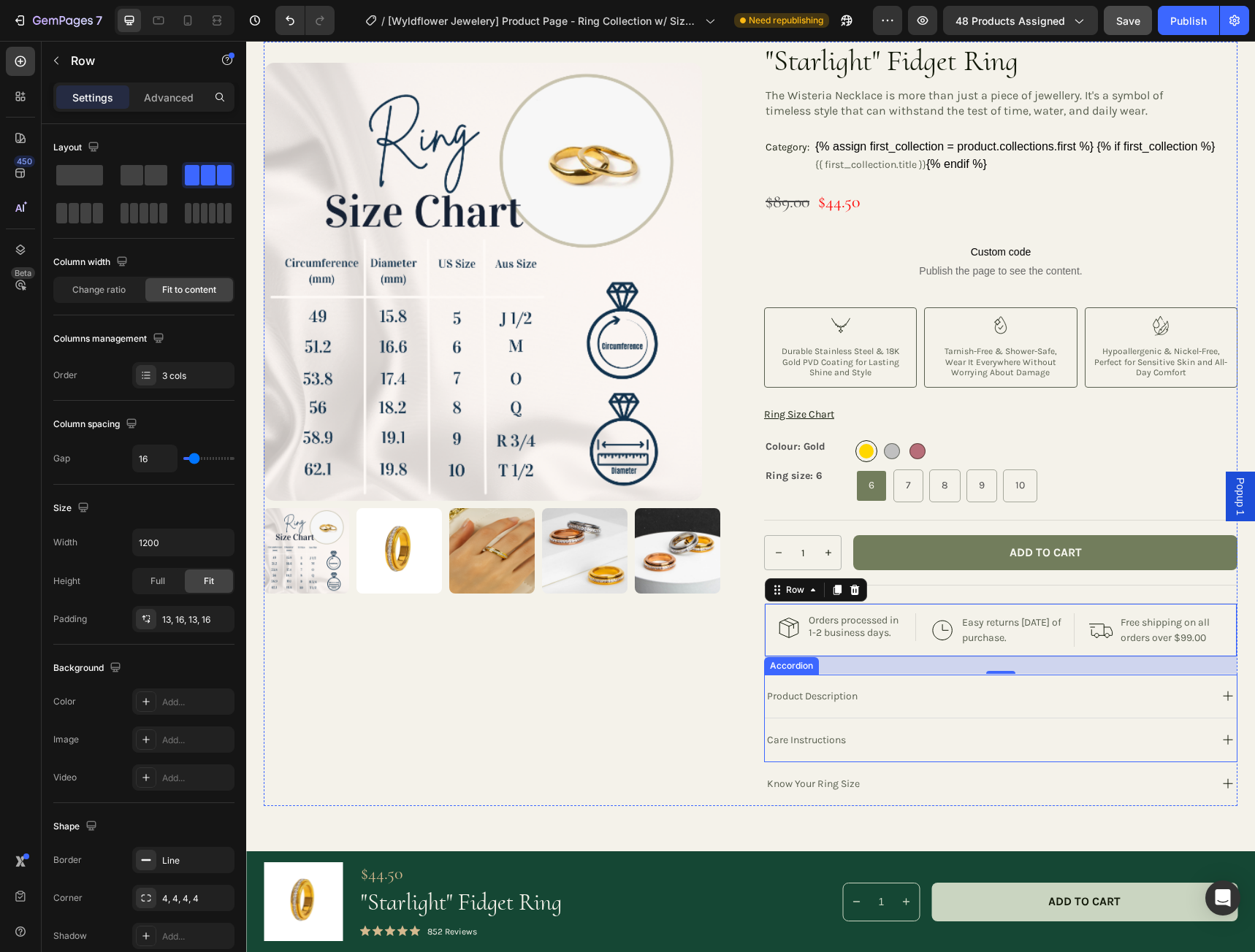
scroll to position [146, 0]
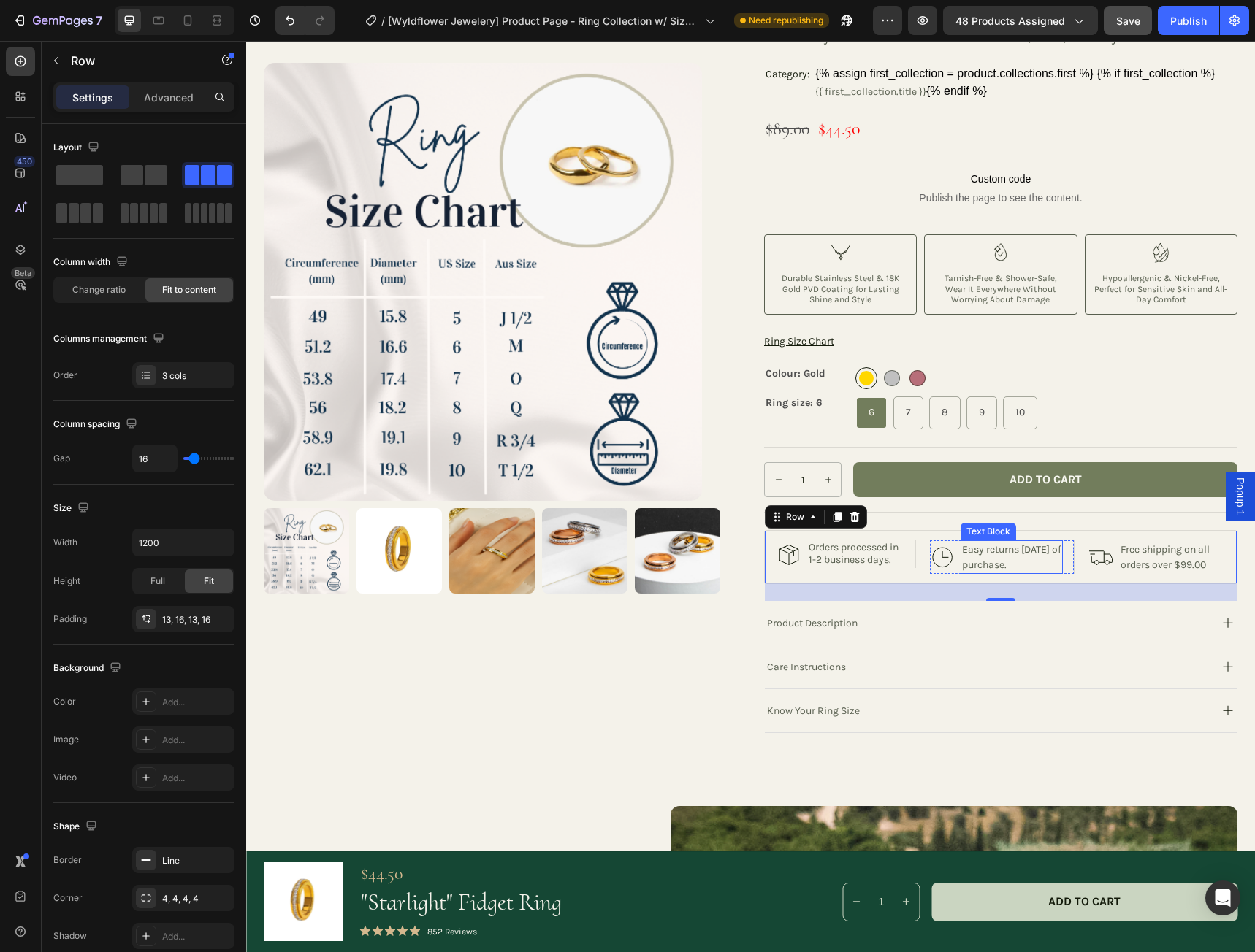
click at [962, 572] on p "Easy returns within 30 days of purchase." at bounding box center [1012, 557] width 100 height 31
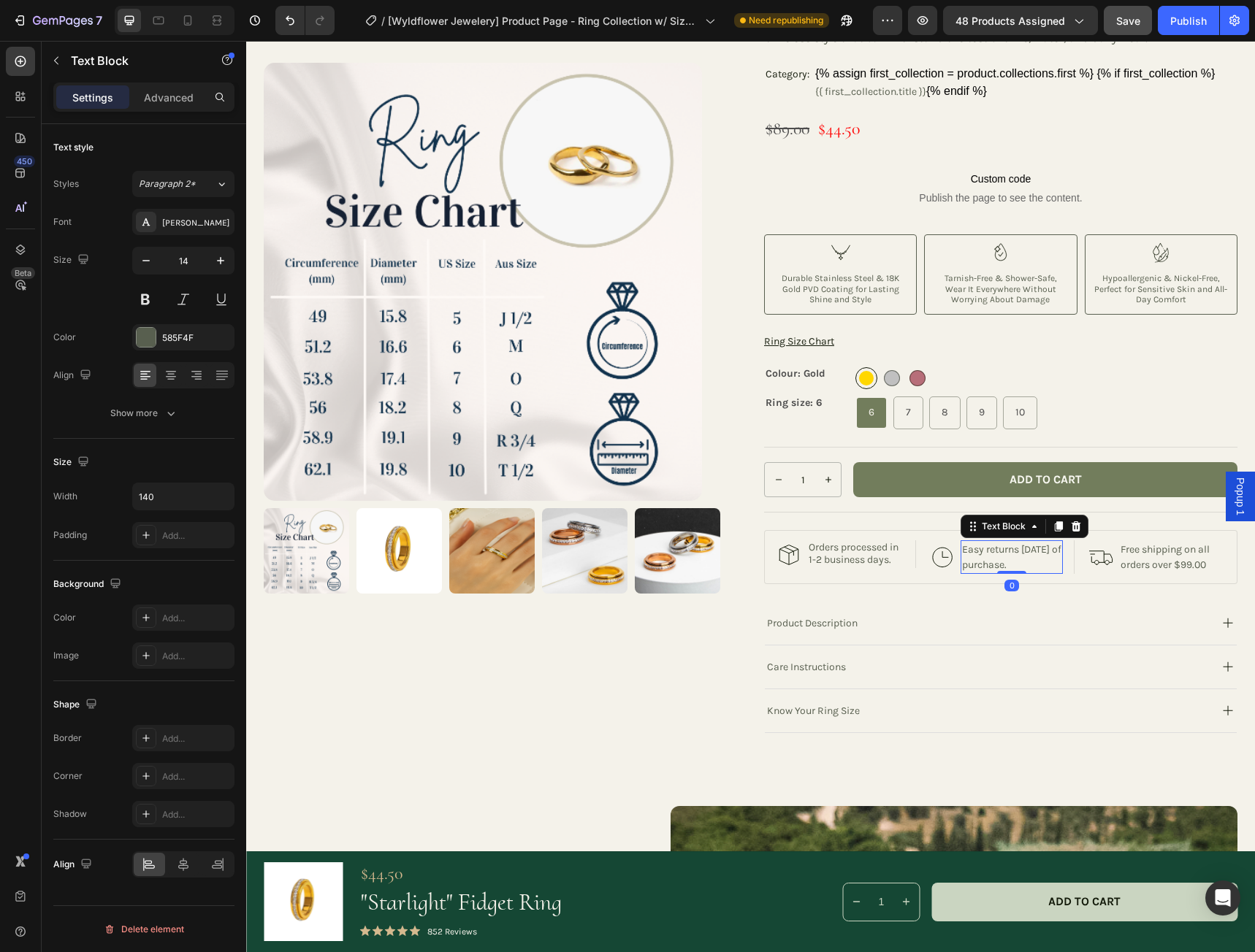
click at [962, 572] on p "Easy returns within 30 days of purchase." at bounding box center [1012, 557] width 100 height 31
click at [1056, 551] on div "Image Easy returns within 30 days ofpurchase. Text Block 0 Row" at bounding box center [1002, 557] width 145 height 33
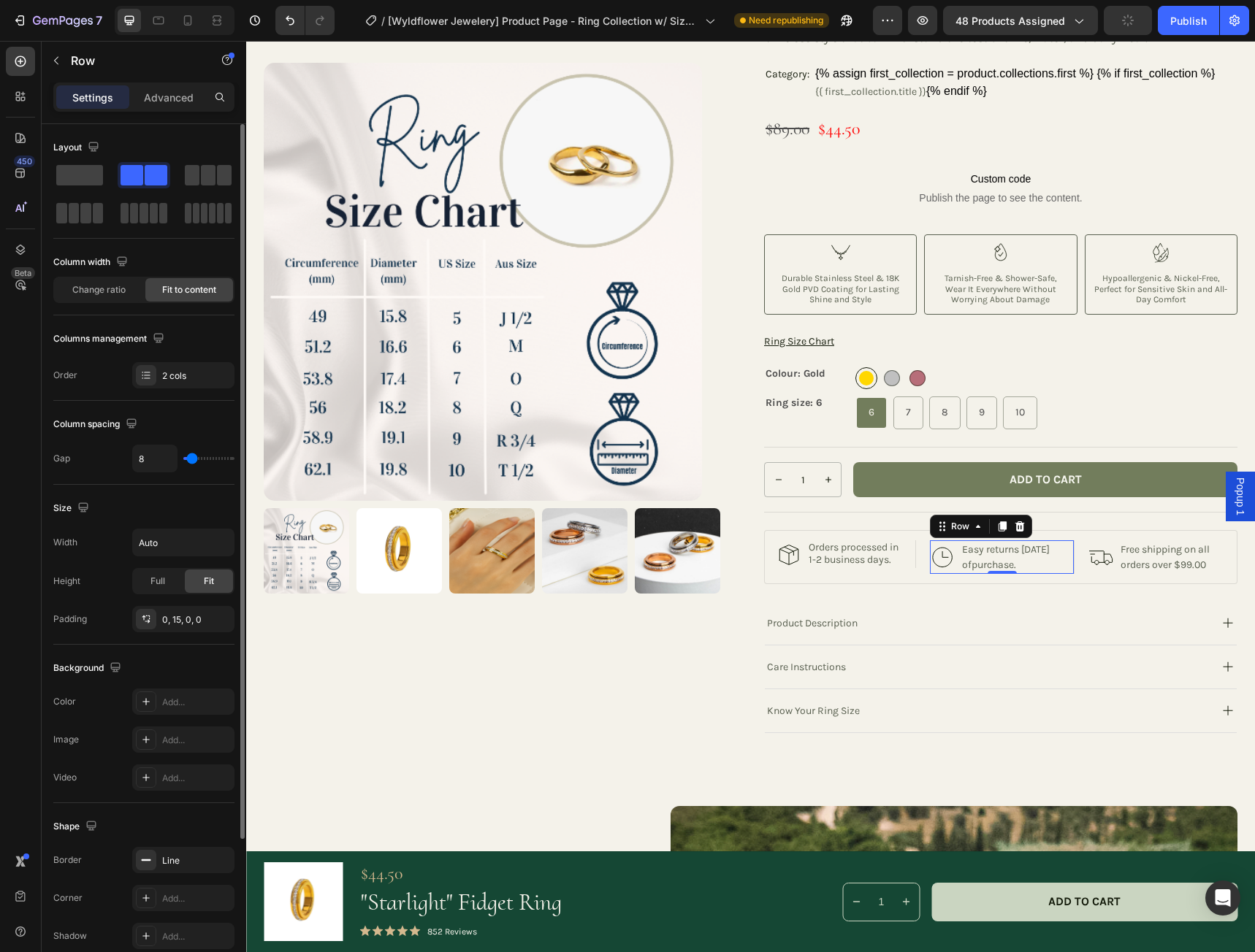
type input "9"
type input "11"
type input "13"
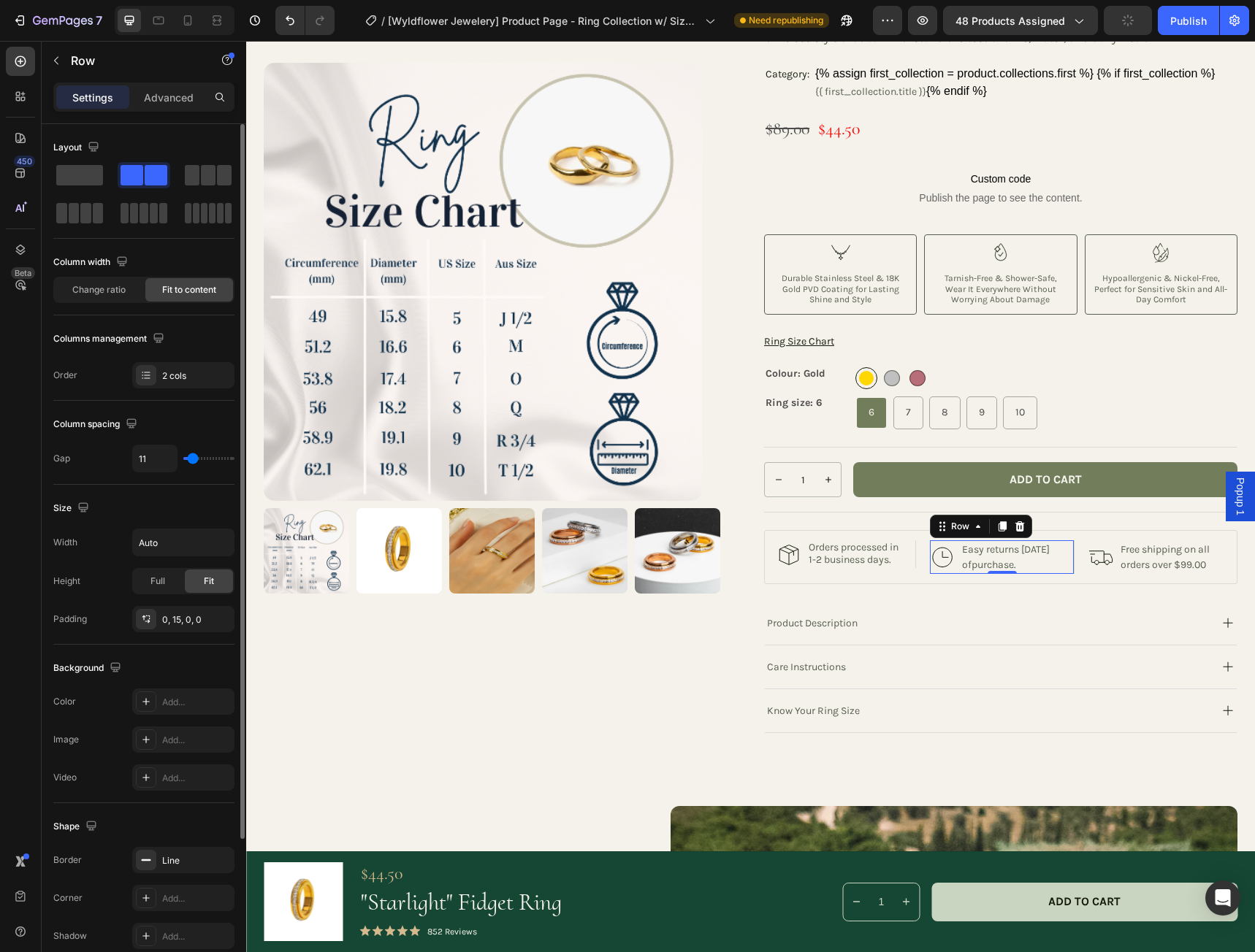
type input "13"
type input "16"
type input "13"
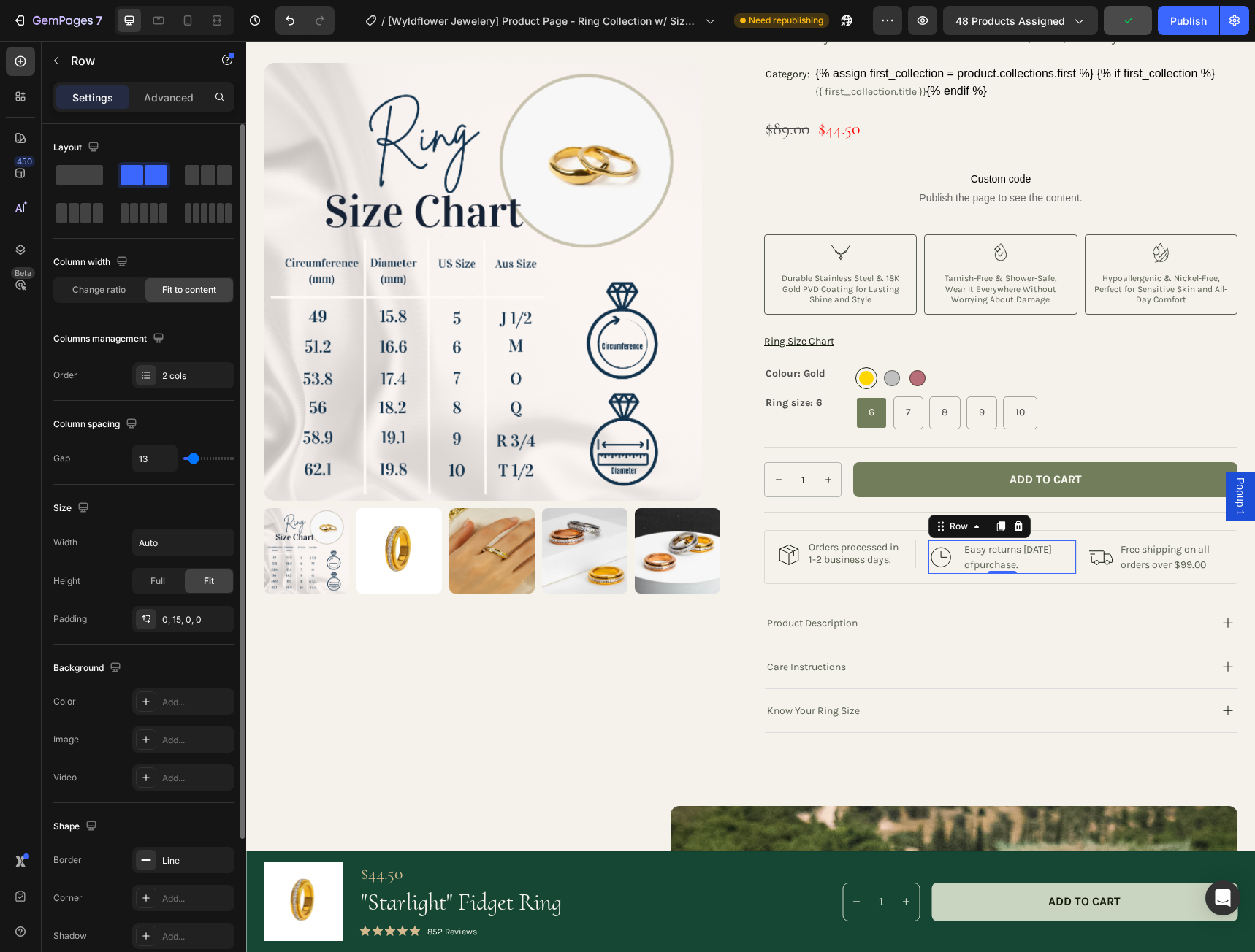
type input "11"
type input "9"
type input "7"
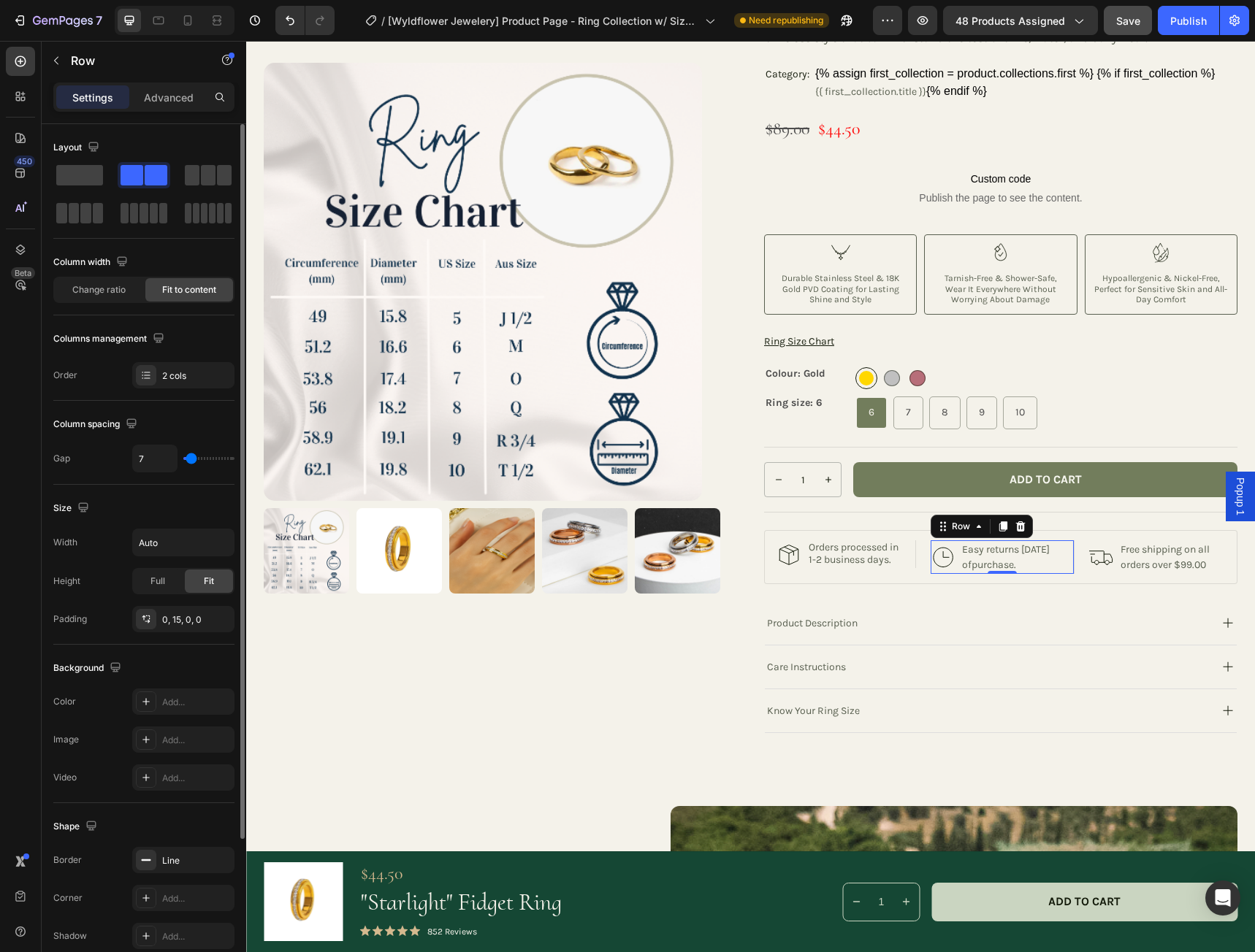
type input "7"
click at [191, 460] on input "range" at bounding box center [208, 458] width 51 height 3
click at [1005, 564] on p "Easy returns within 30 days ofpurchase." at bounding box center [1012, 557] width 100 height 31
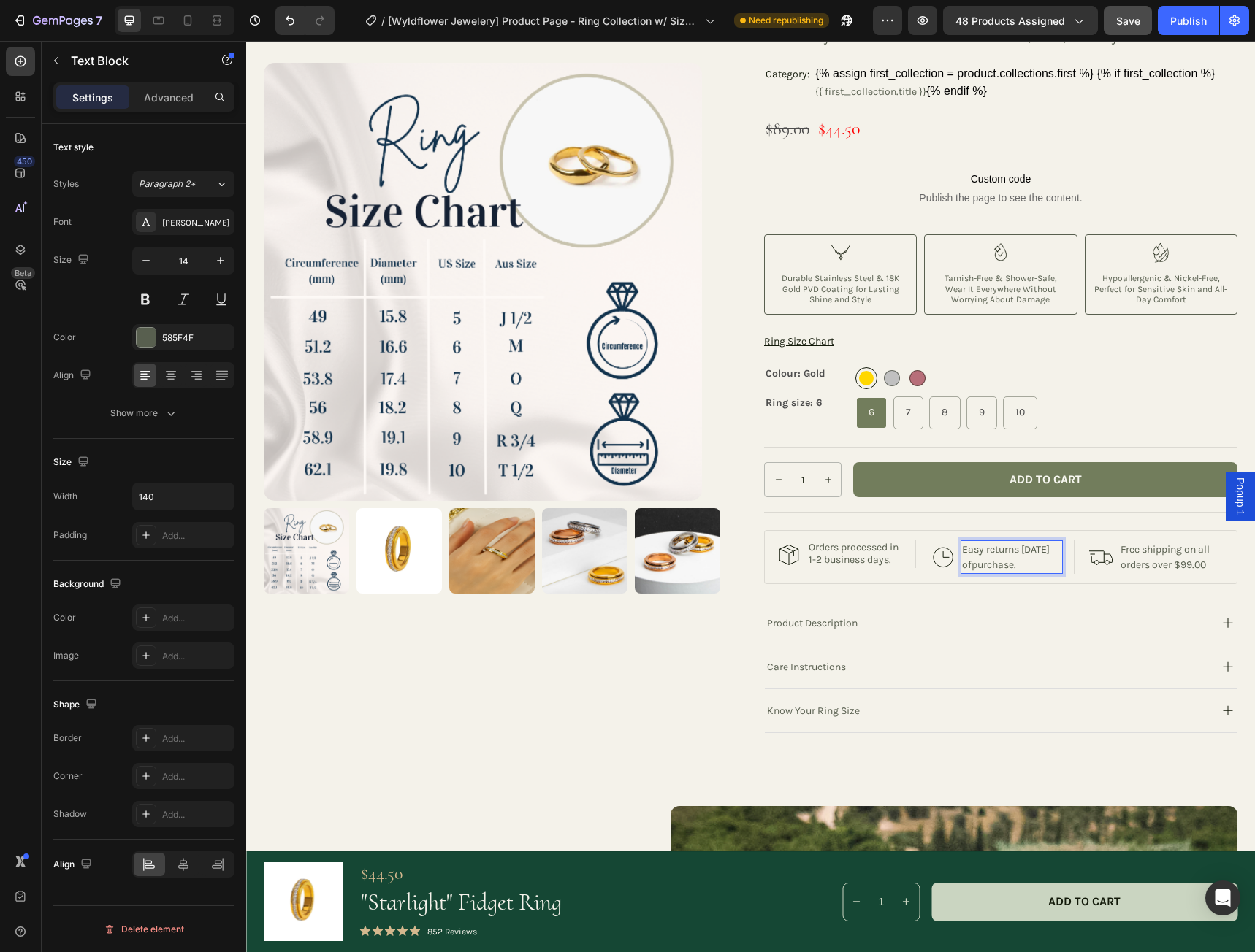
click at [1005, 564] on p "Easy returns within 30 days ofpurchase." at bounding box center [1012, 557] width 100 height 31
click at [931, 569] on img at bounding box center [943, 557] width 25 height 25
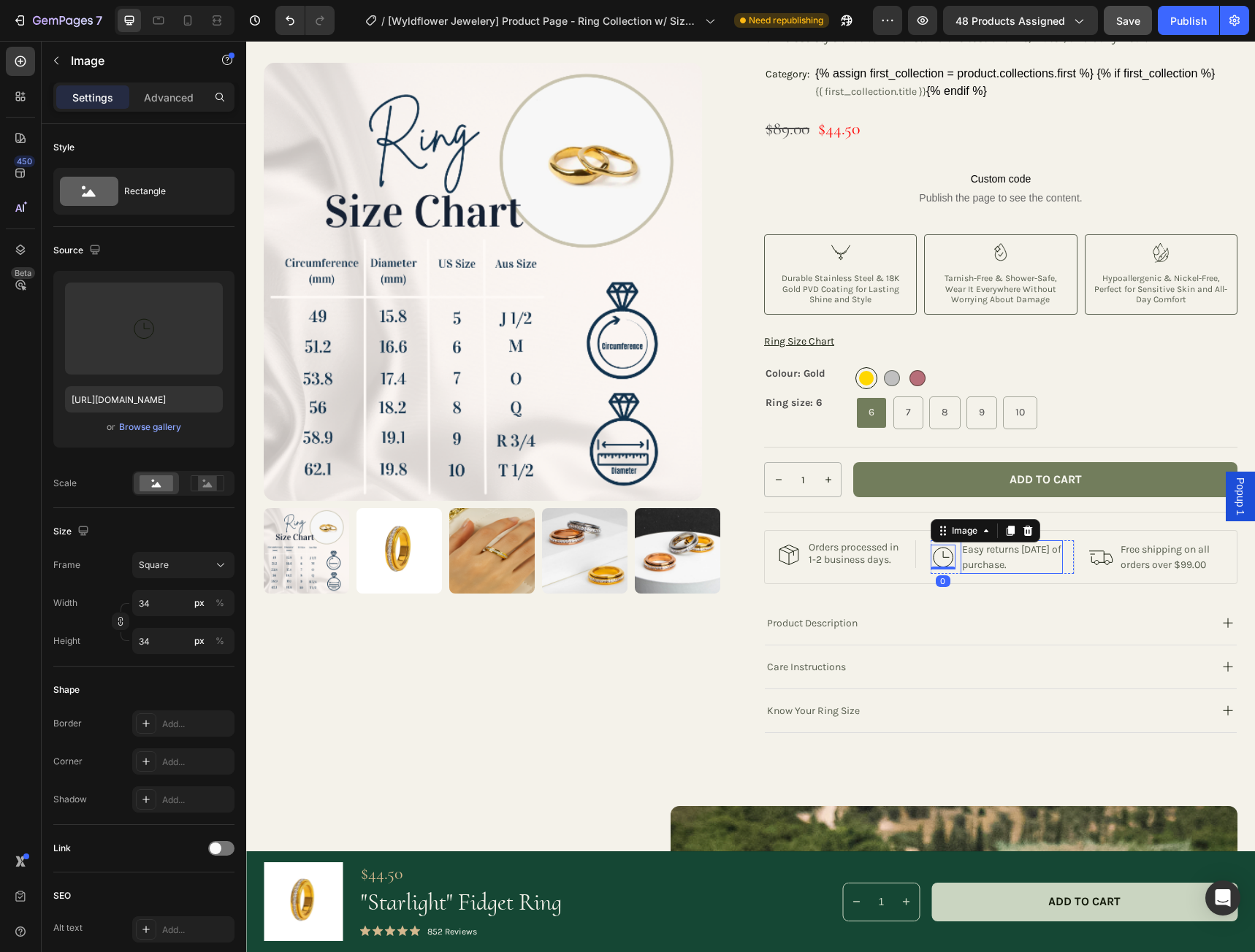
click at [1030, 574] on div "Easy returns within 30 days of purchase." at bounding box center [1012, 557] width 102 height 33
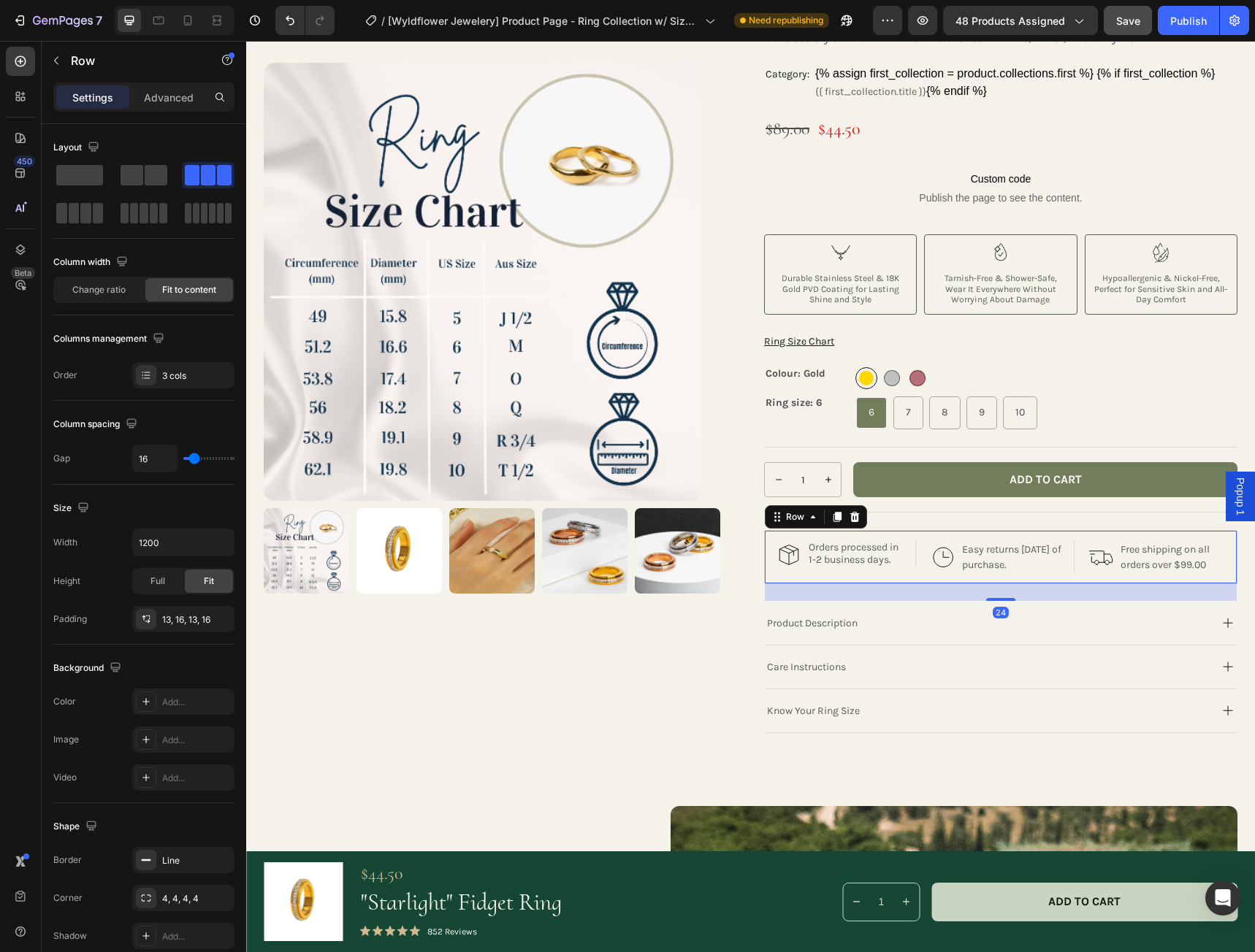
click at [1030, 584] on div "Image Orders processed in 1-2 business days. Text Block Row Image Easy returns …" at bounding box center [1000, 557] width 473 height 54
click at [1001, 554] on p "Easy returns within 30 days of purchase." at bounding box center [1012, 557] width 100 height 31
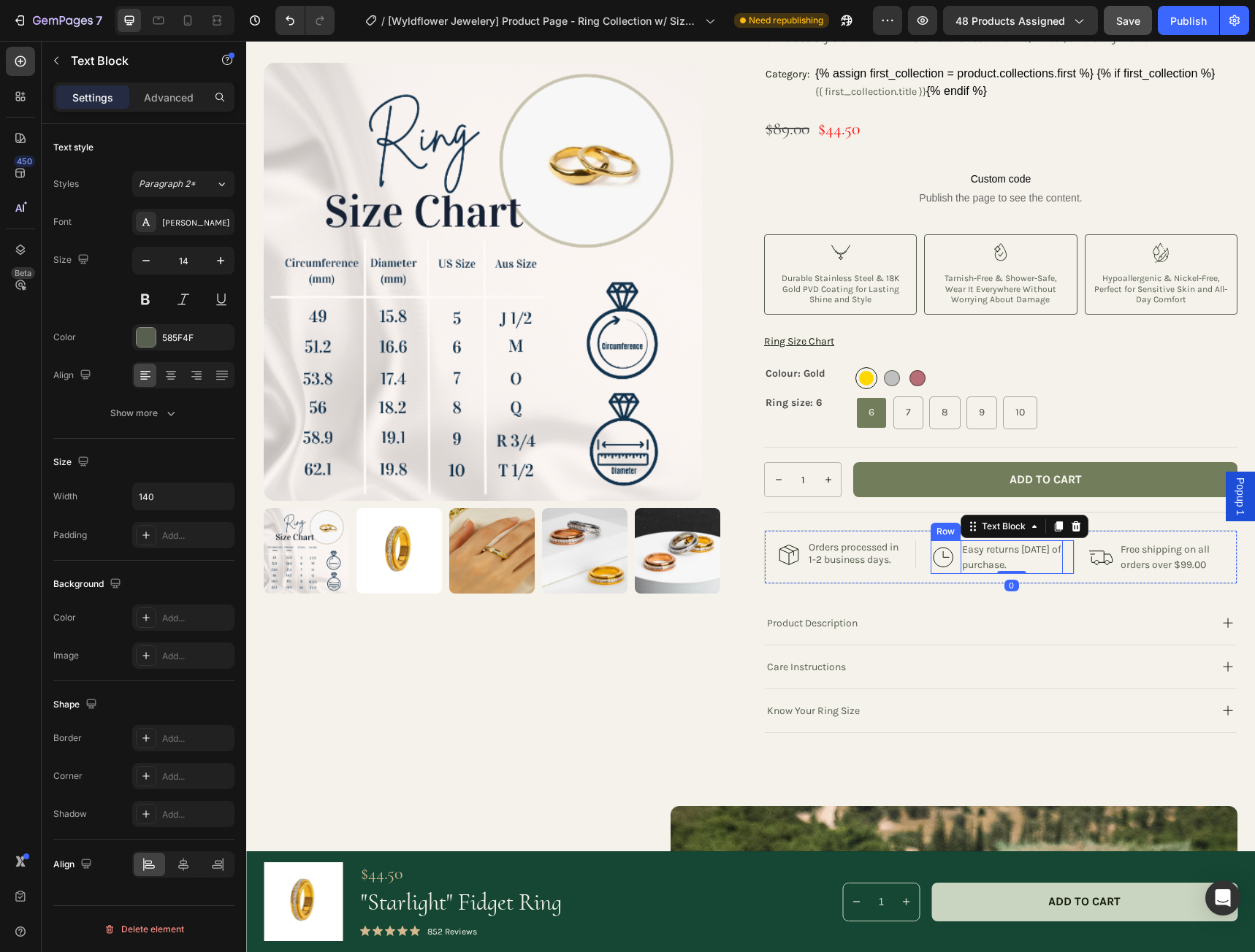
click at [947, 545] on div "Image" at bounding box center [943, 557] width 25 height 33
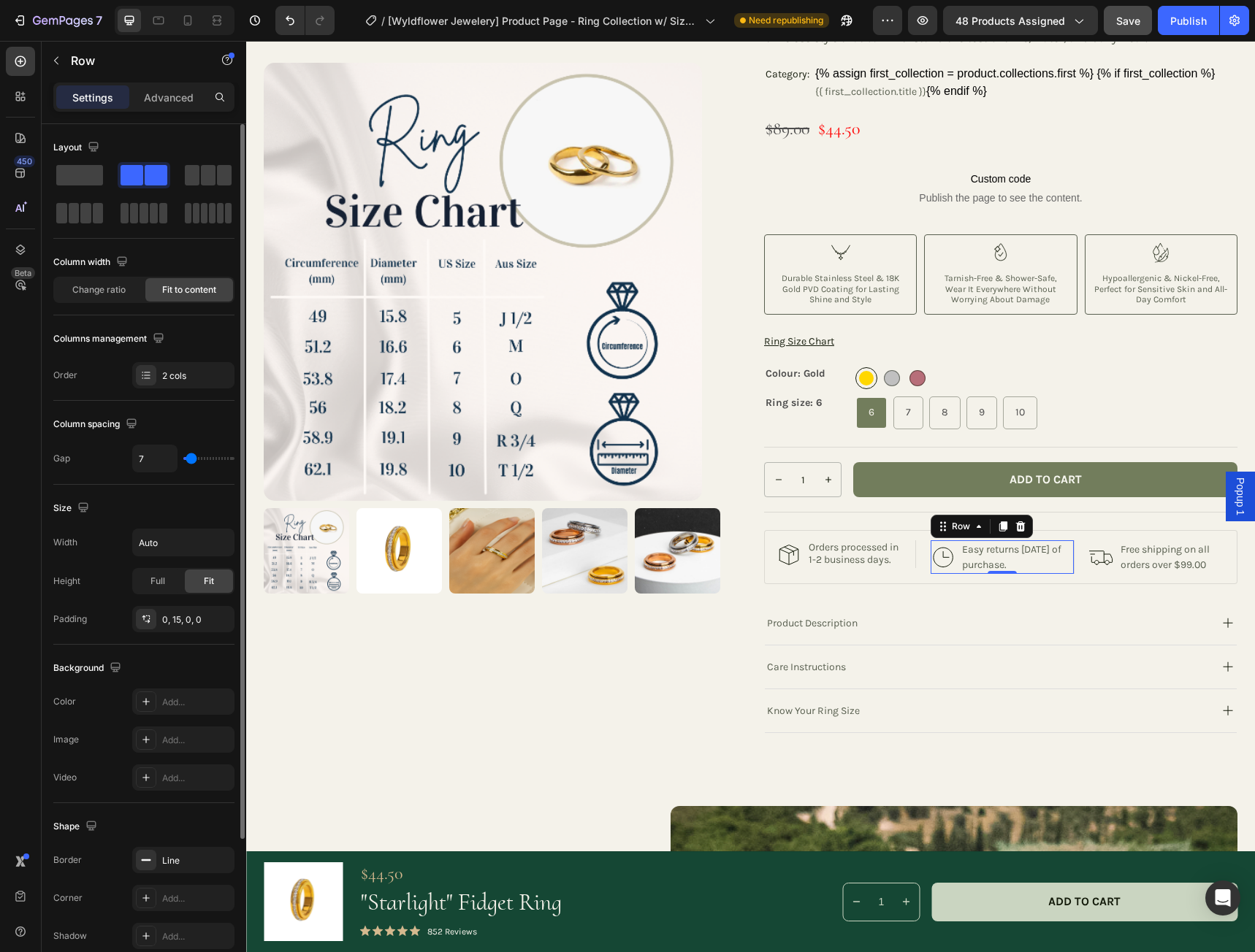
type input "2"
click at [190, 457] on input "range" at bounding box center [208, 458] width 51 height 3
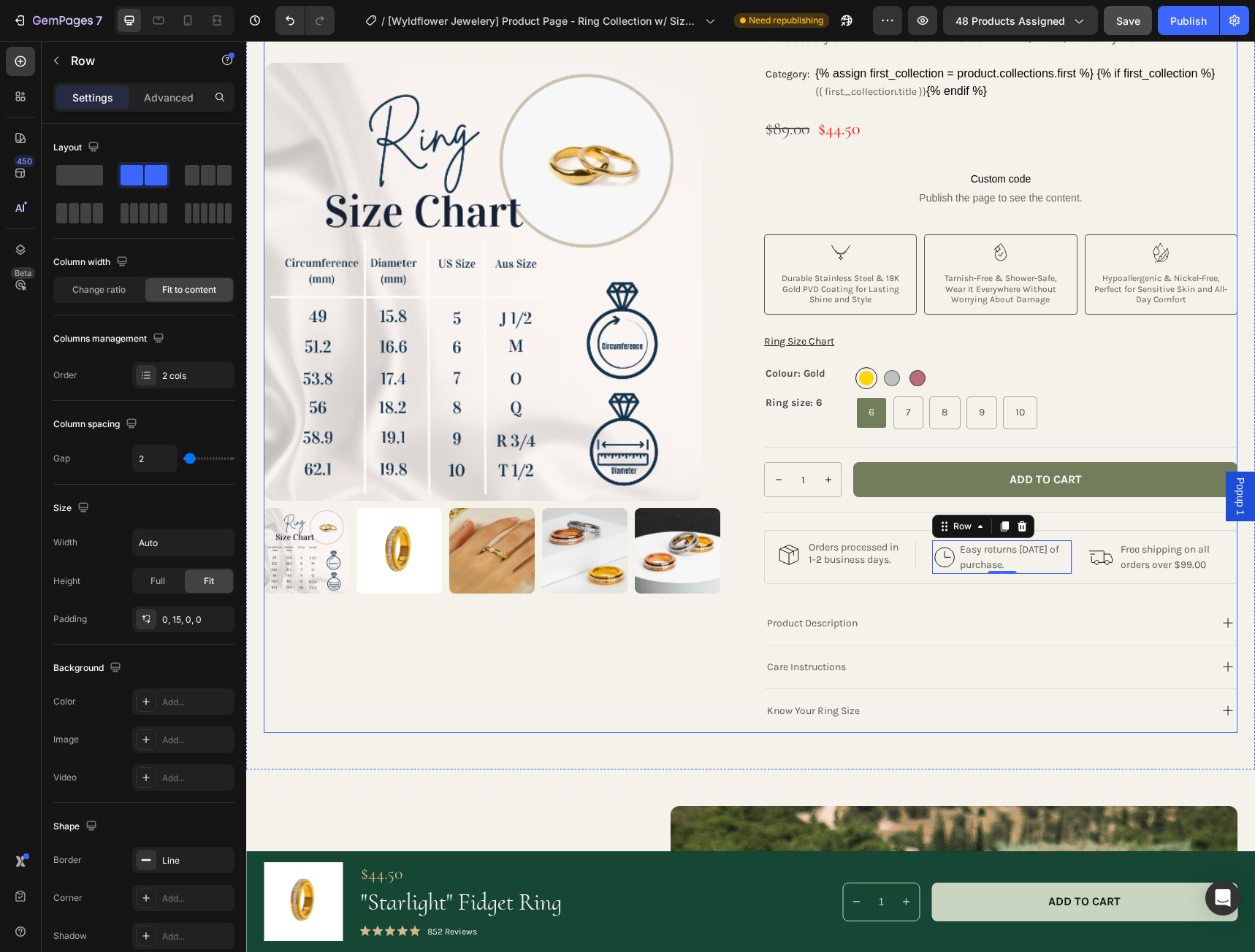
click at [1111, 586] on div ""Starlight" Fidget Ring Product Title The Wisteria Necklace is more than just a…" at bounding box center [1000, 350] width 473 height 764
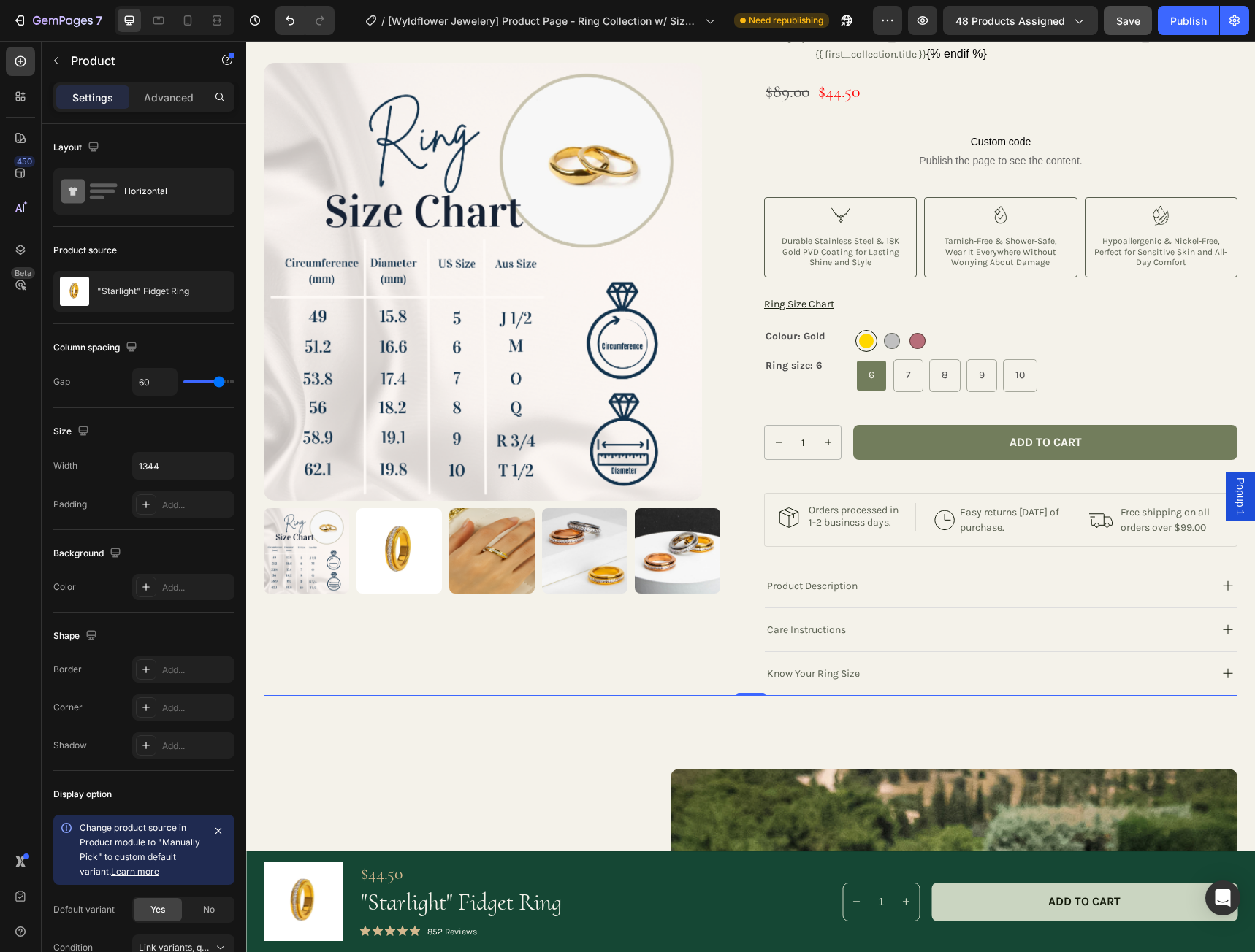
scroll to position [219, 0]
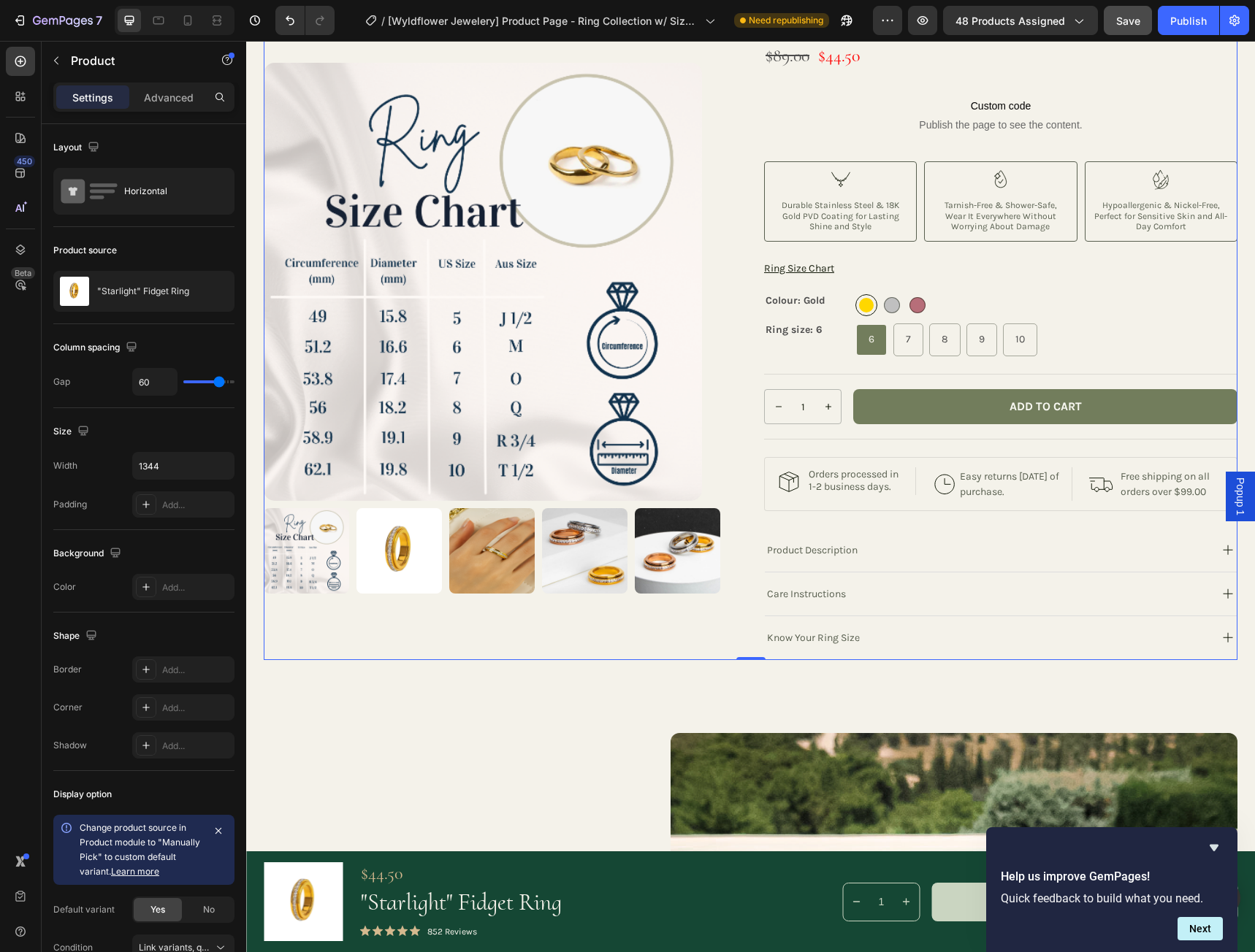
click at [959, 518] on div ""Starlight" Fidget Ring Product Title The Wisteria Necklace is more than just a…" at bounding box center [1000, 278] width 473 height 764
click at [959, 525] on div ""Starlight" Fidget Ring Product Title The Wisteria Necklace is more than just a…" at bounding box center [1000, 278] width 473 height 764
click at [963, 504] on div "Image Orders processed in 1-2 business days. Text Block Row Image Easy returns …" at bounding box center [1000, 484] width 473 height 54
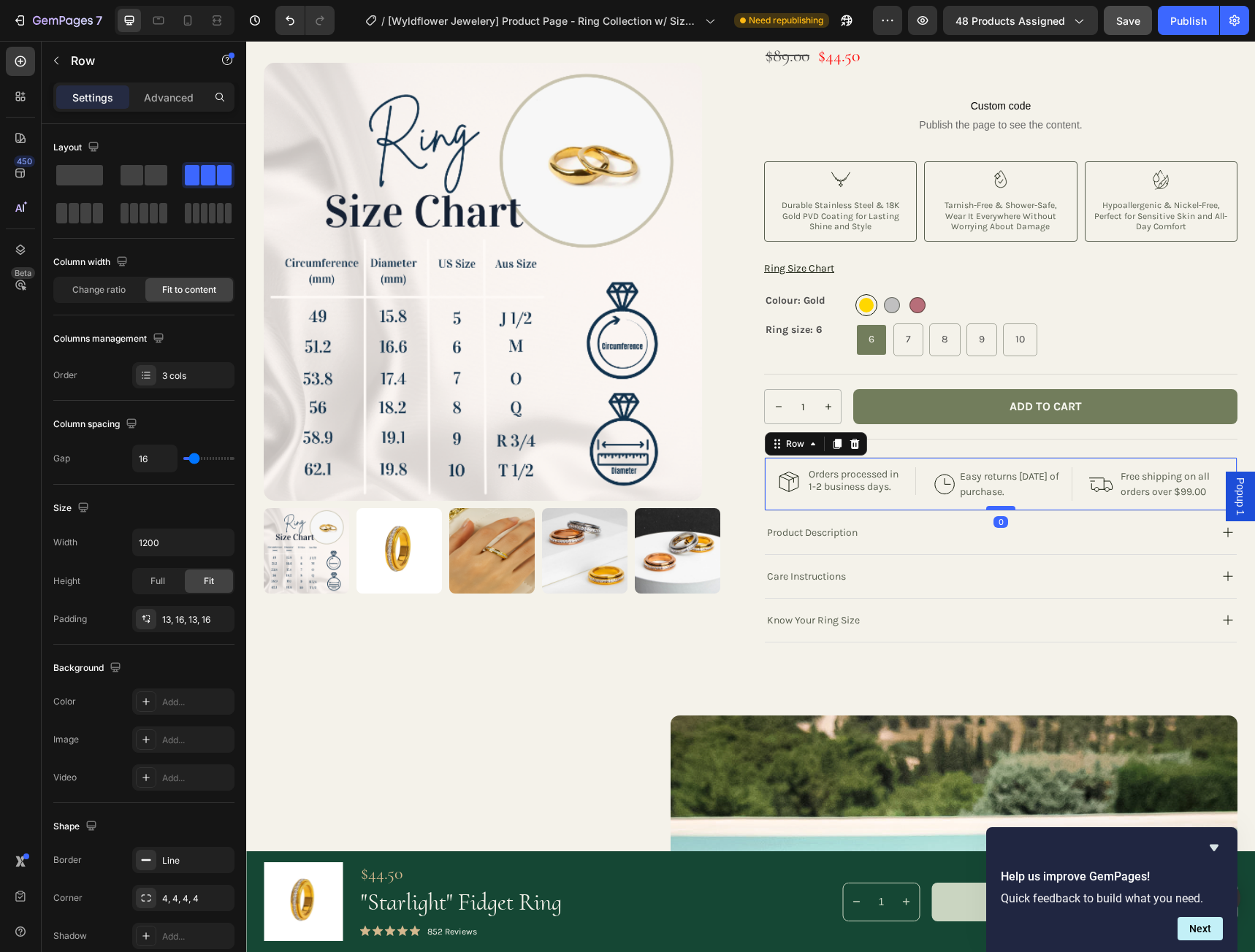
drag, startPoint x: 996, startPoint y: 527, endPoint x: 997, endPoint y: 509, distance: 18.0
click at [997, 509] on div at bounding box center [1001, 507] width 30 height 4
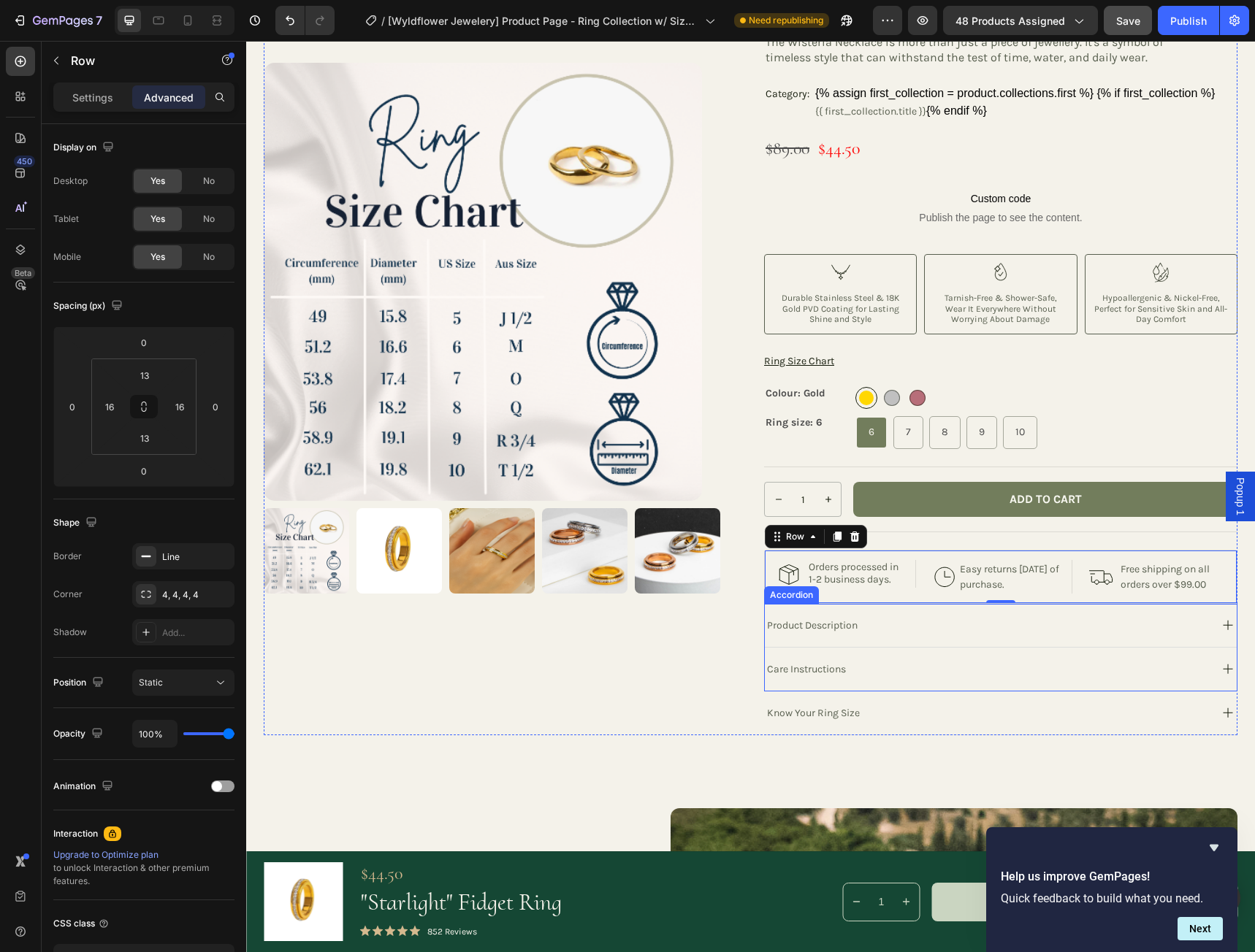
scroll to position [0, 0]
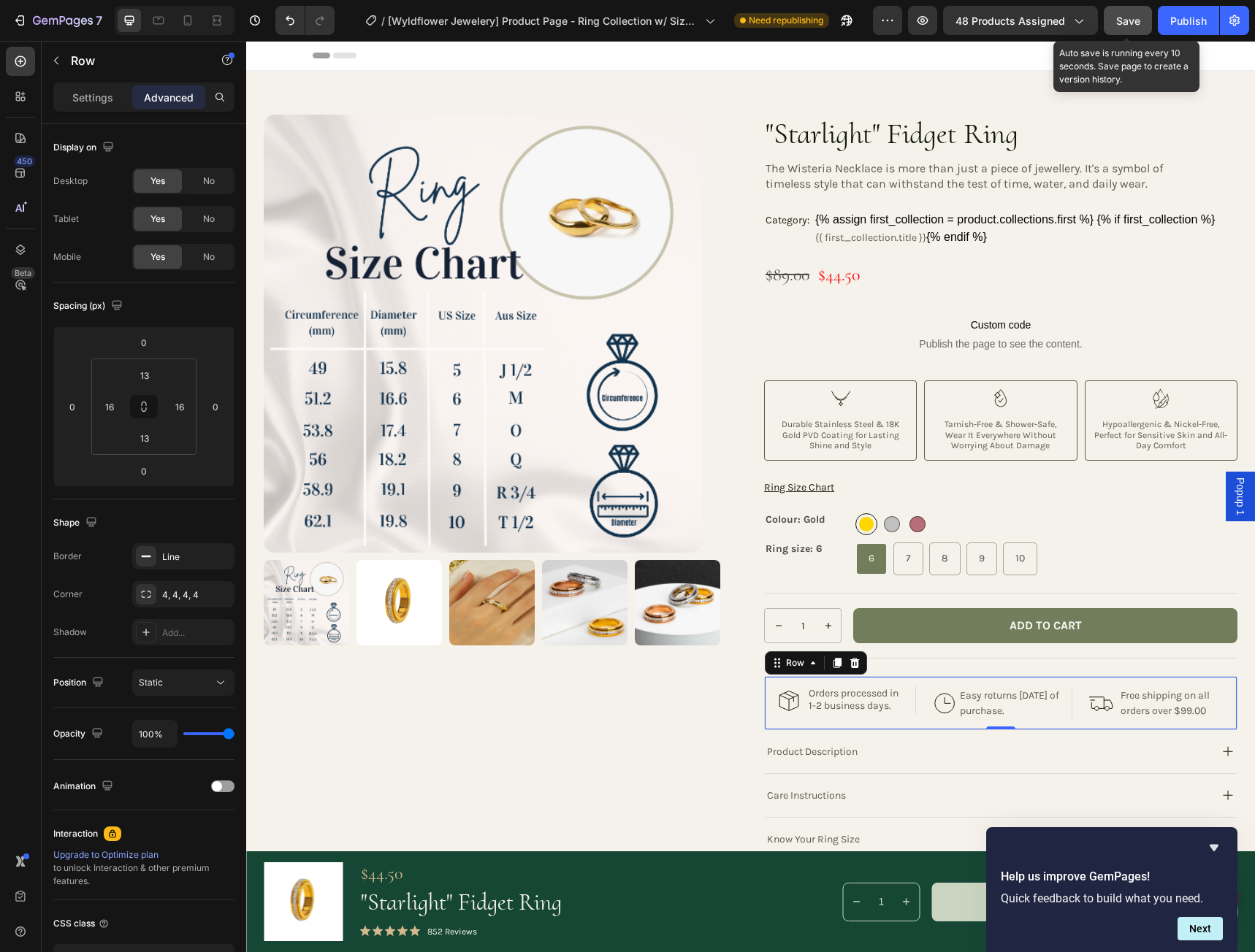
click at [1138, 21] on span "Save" at bounding box center [1127, 21] width 24 height 13
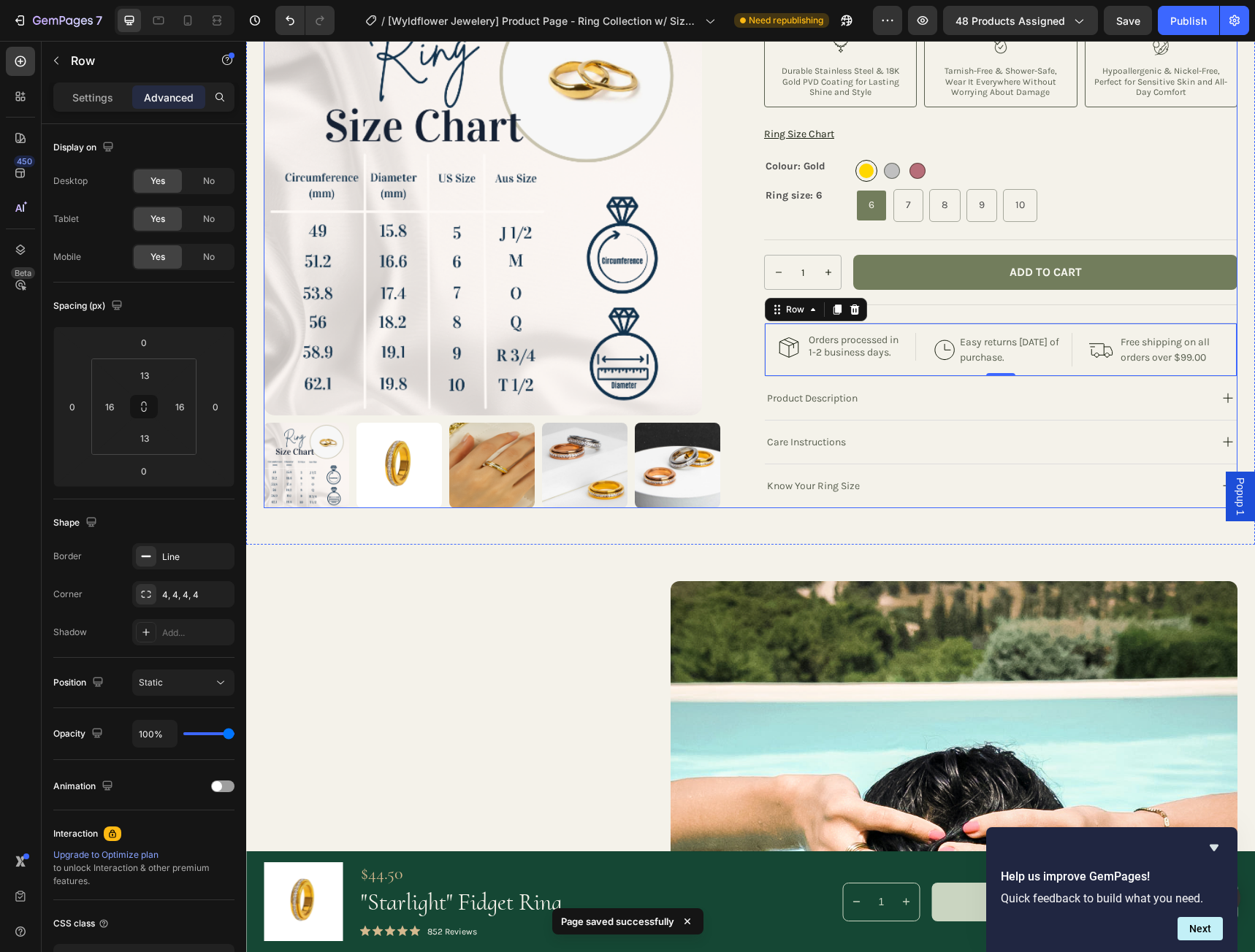
scroll to position [365, 0]
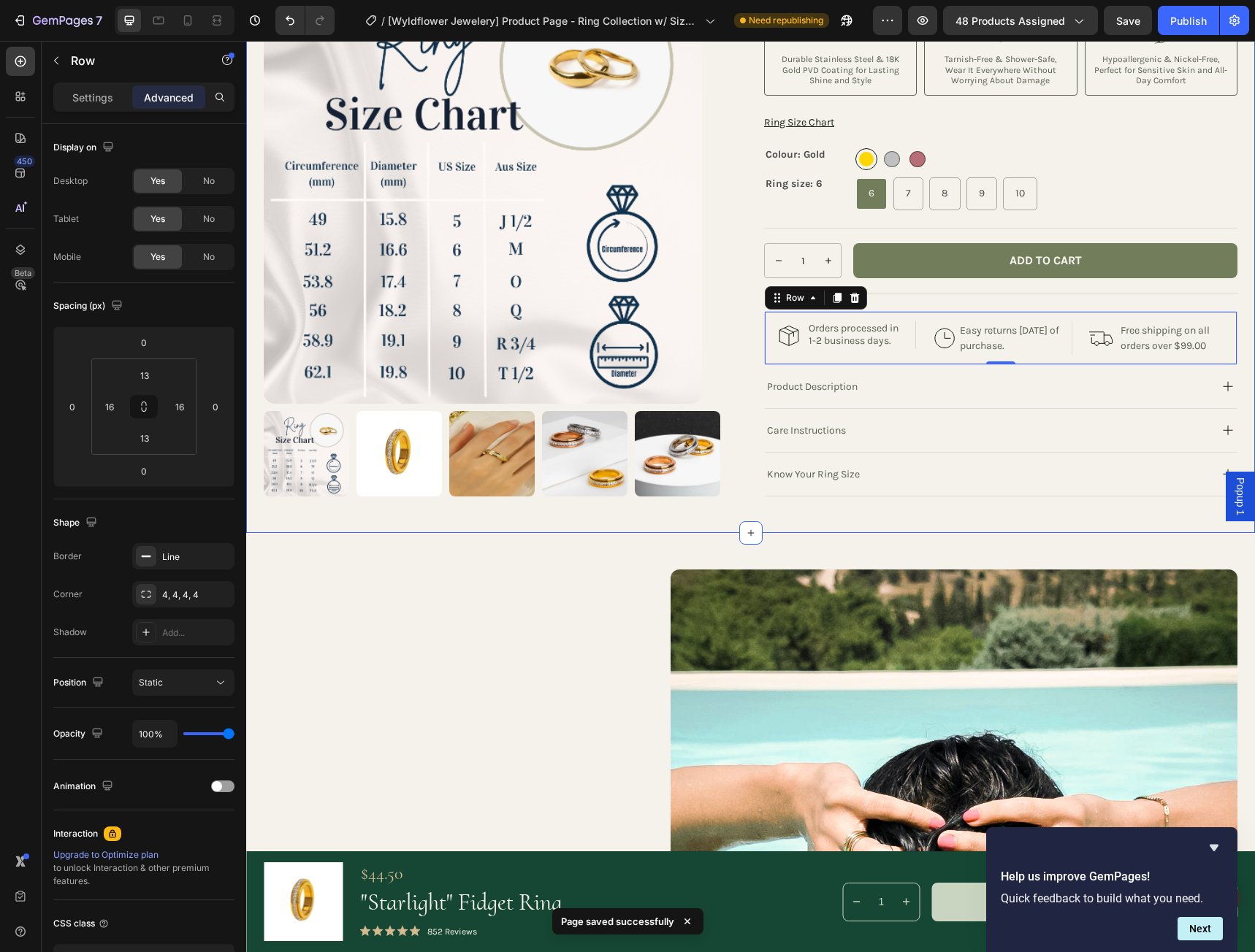
click at [791, 517] on div "Product Images Row "Starlight" Fidget Ring Product Title The Wisteria Necklace …" at bounding box center [750, 119] width 1009 height 827
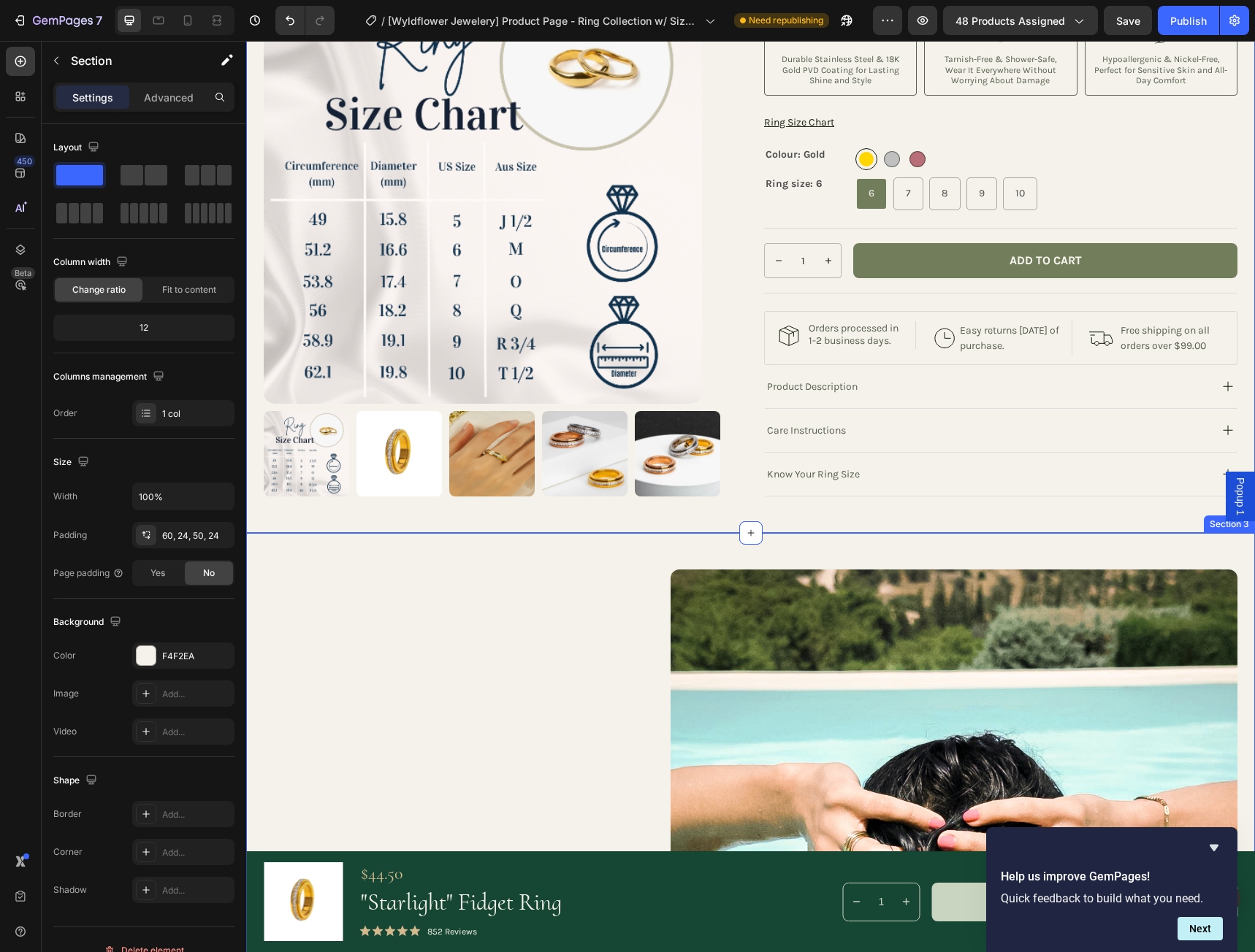
click at [779, 541] on div "A Tribute to Coastal Elegance Heading Inspired by the ocean’s timeless beauty, …" at bounding box center [750, 947] width 1009 height 829
click at [779, 517] on div "Product Images Row "Starlight" Fidget Ring Product Title The Wisteria Necklace …" at bounding box center [750, 119] width 1009 height 827
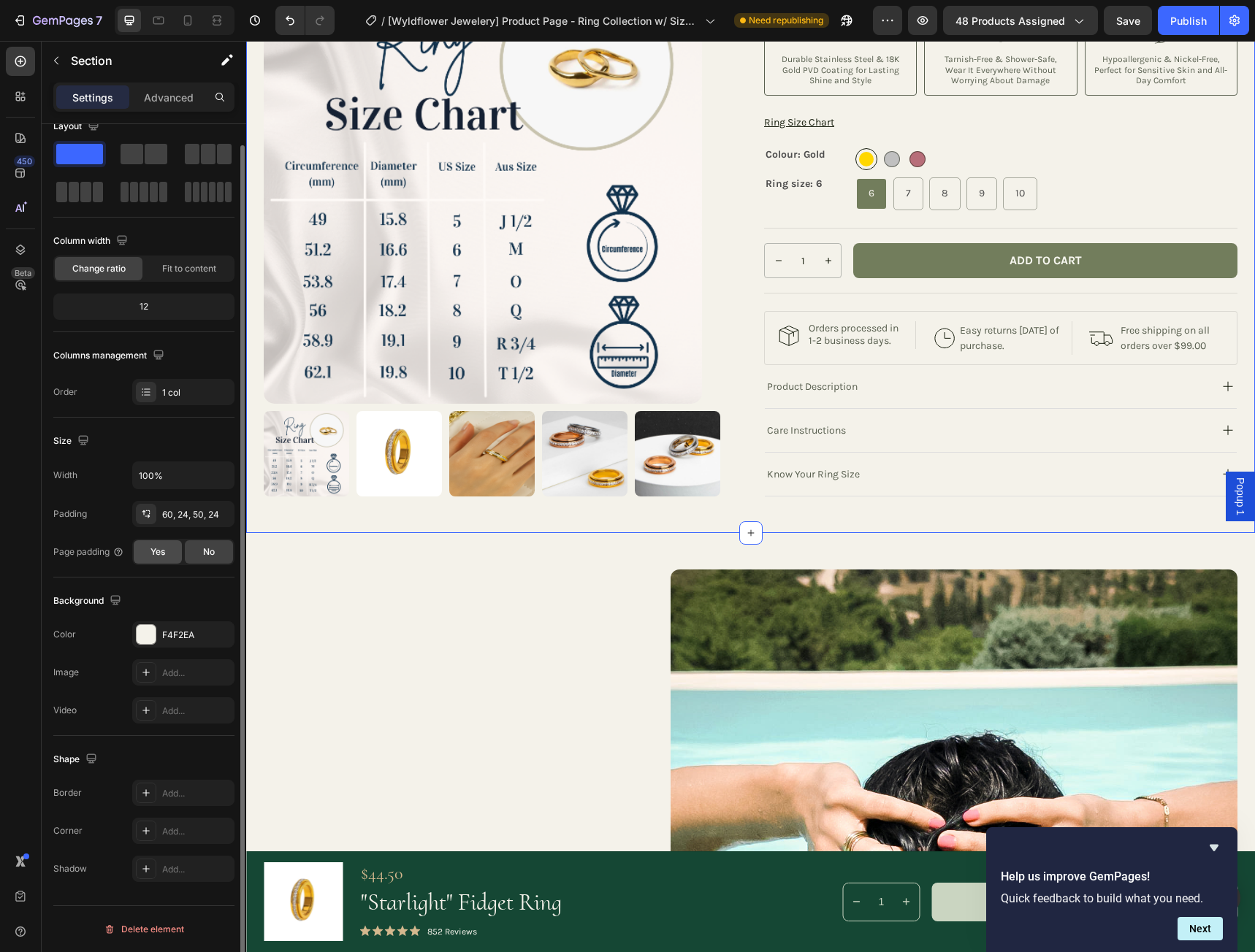
scroll to position [0, 0]
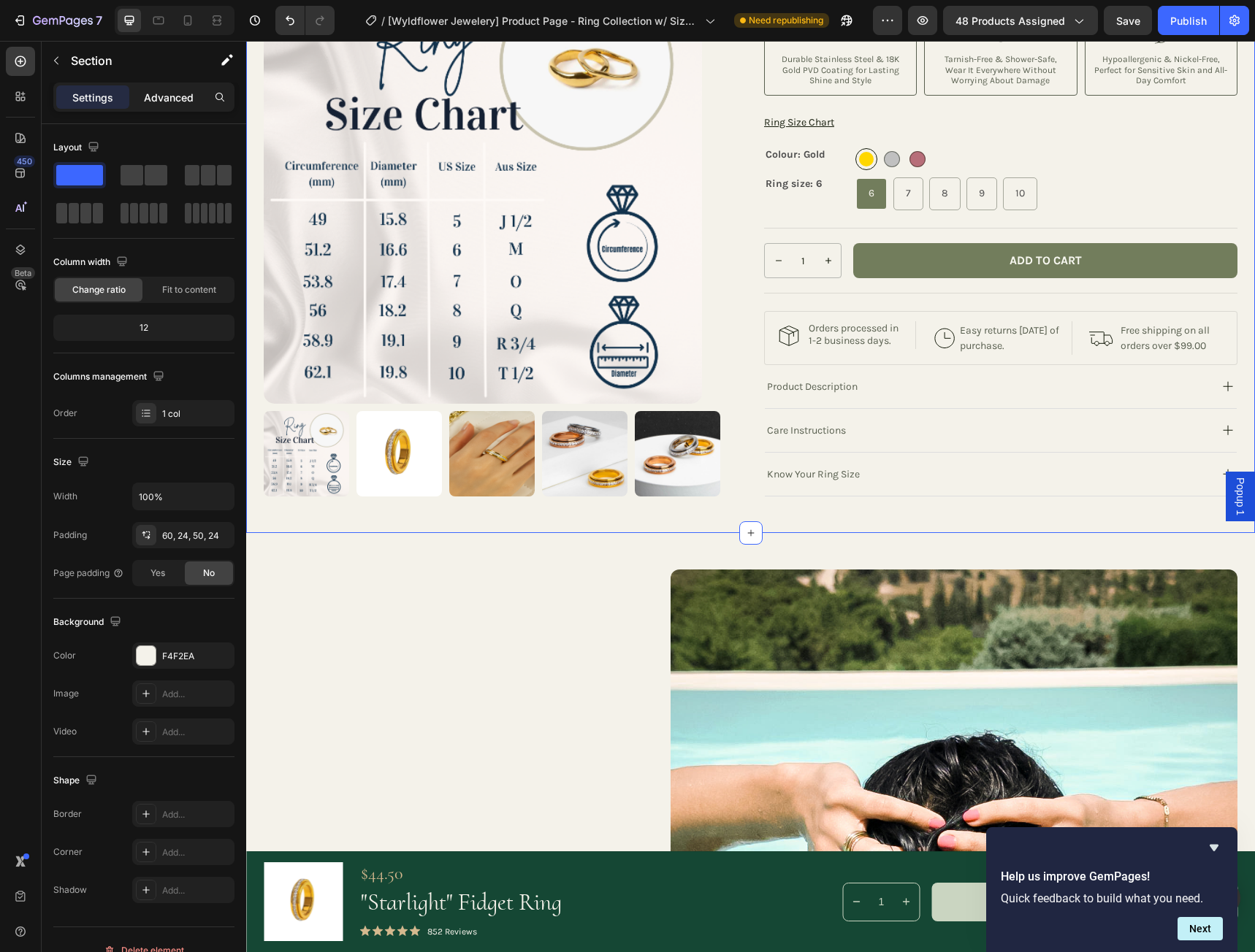
click at [172, 98] on p "Advanced" at bounding box center [168, 97] width 49 height 15
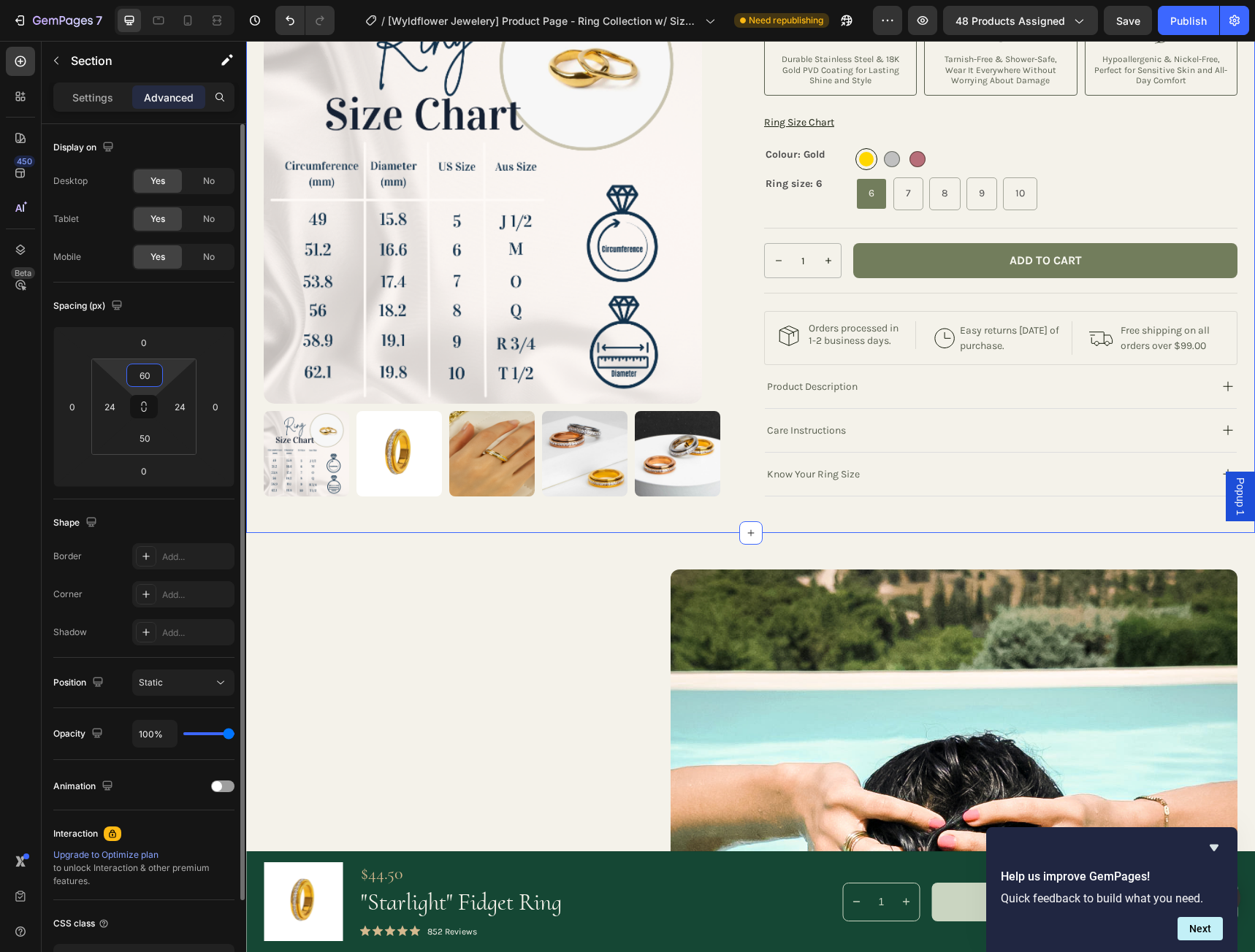
click at [152, 376] on input "60" at bounding box center [145, 375] width 30 height 22
click at [143, 376] on input "60" at bounding box center [145, 375] width 30 height 22
click at [139, 376] on input "60" at bounding box center [145, 375] width 30 height 22
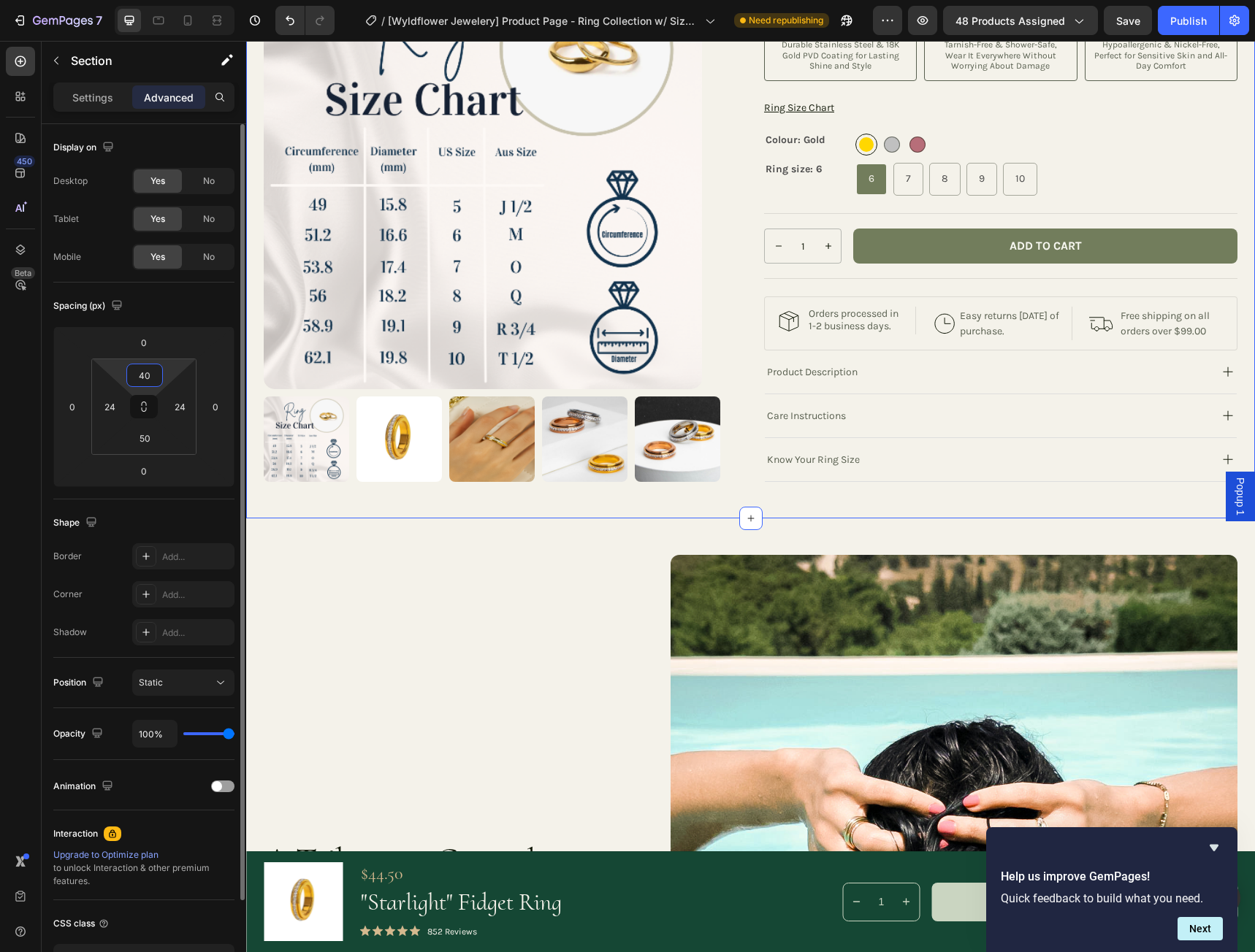
drag, startPoint x: 155, startPoint y: 376, endPoint x: 132, endPoint y: 376, distance: 23.0
click at [132, 376] on input "40" at bounding box center [145, 375] width 30 height 22
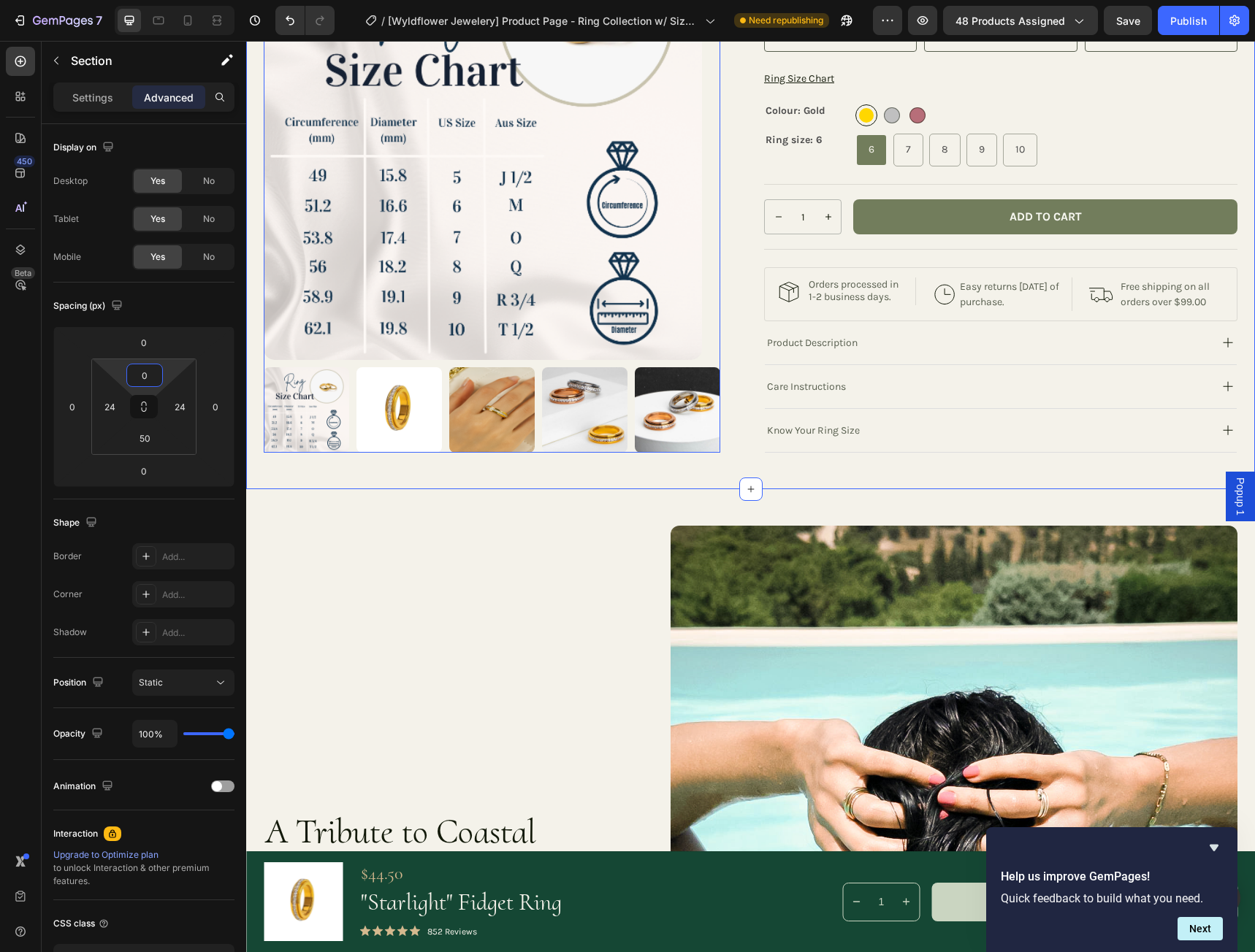
scroll to position [438, 0]
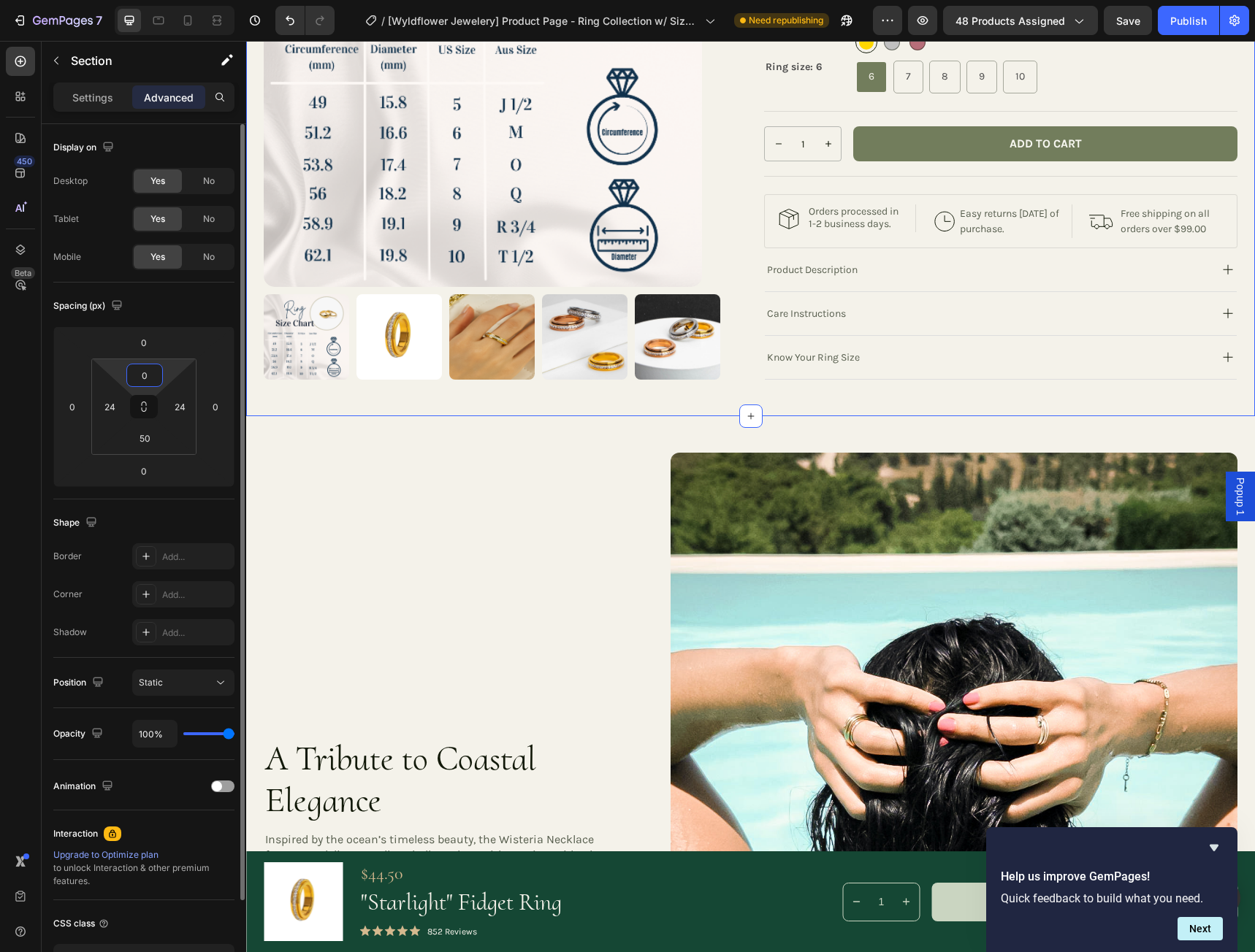
drag, startPoint x: 152, startPoint y: 378, endPoint x: 124, endPoint y: 376, distance: 28.1
click at [124, 376] on div "0 24 50 24" at bounding box center [144, 406] width 105 height 96
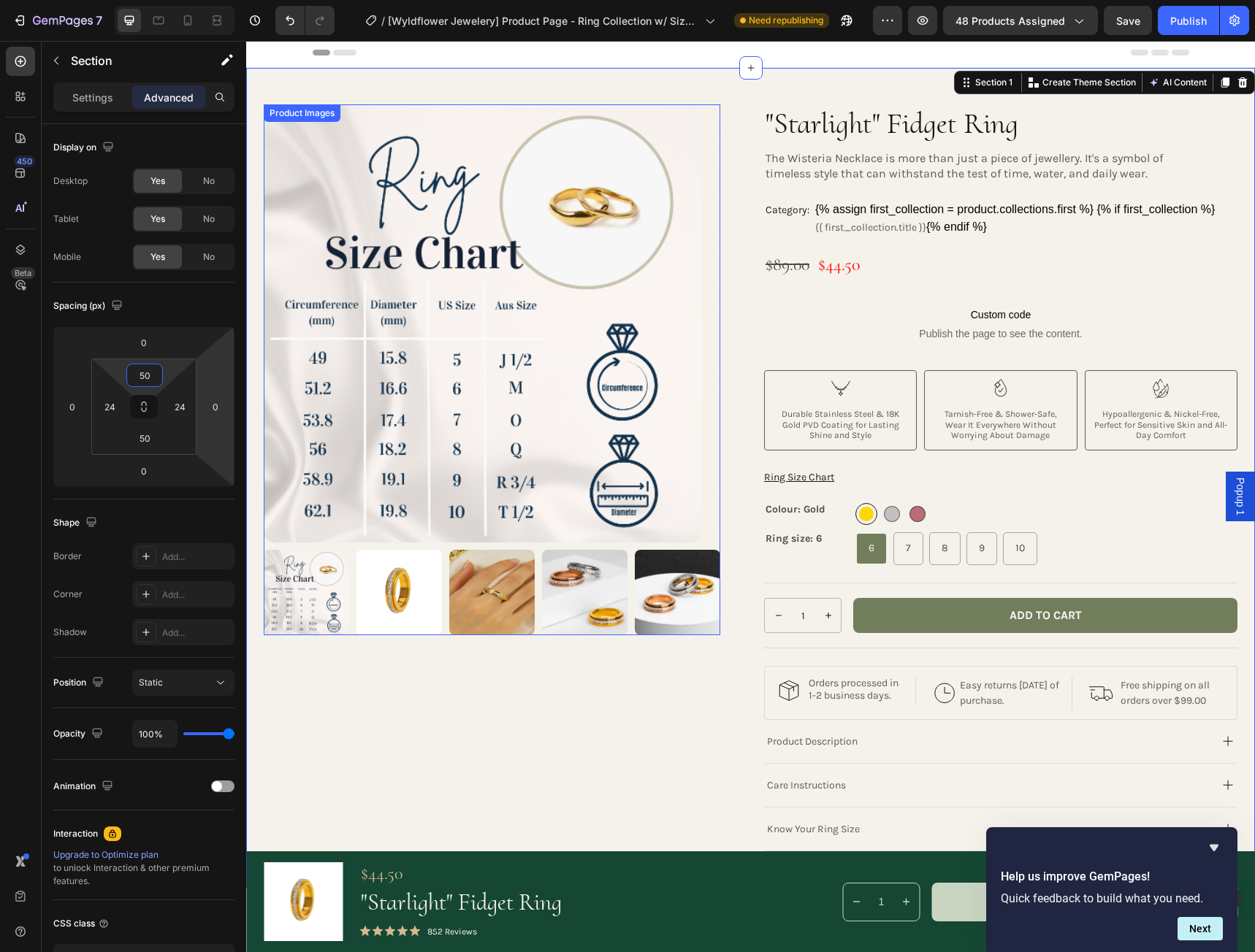
scroll to position [0, 0]
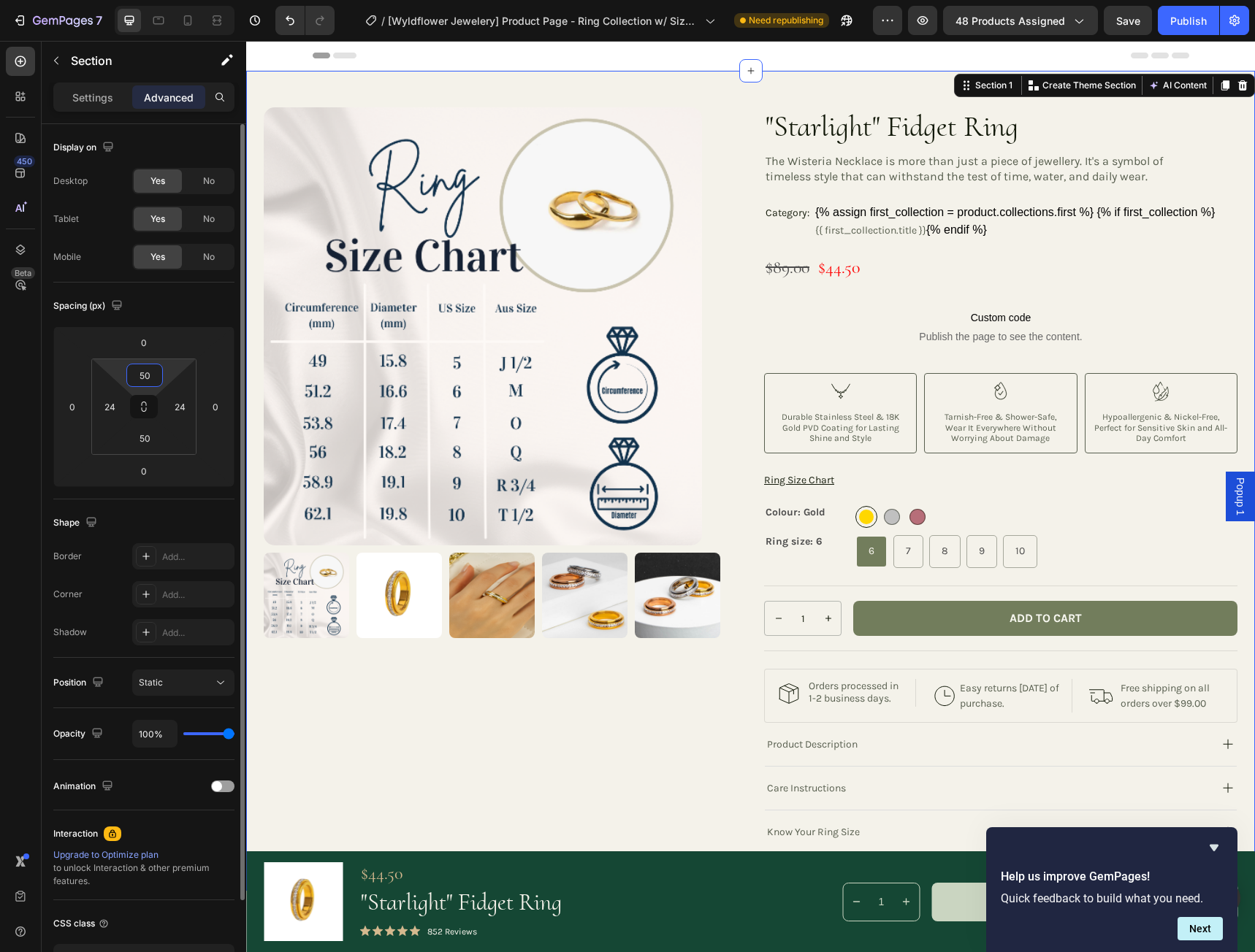
drag, startPoint x: 150, startPoint y: 380, endPoint x: 127, endPoint y: 377, distance: 23.2
click at [127, 377] on div "50" at bounding box center [145, 375] width 37 height 23
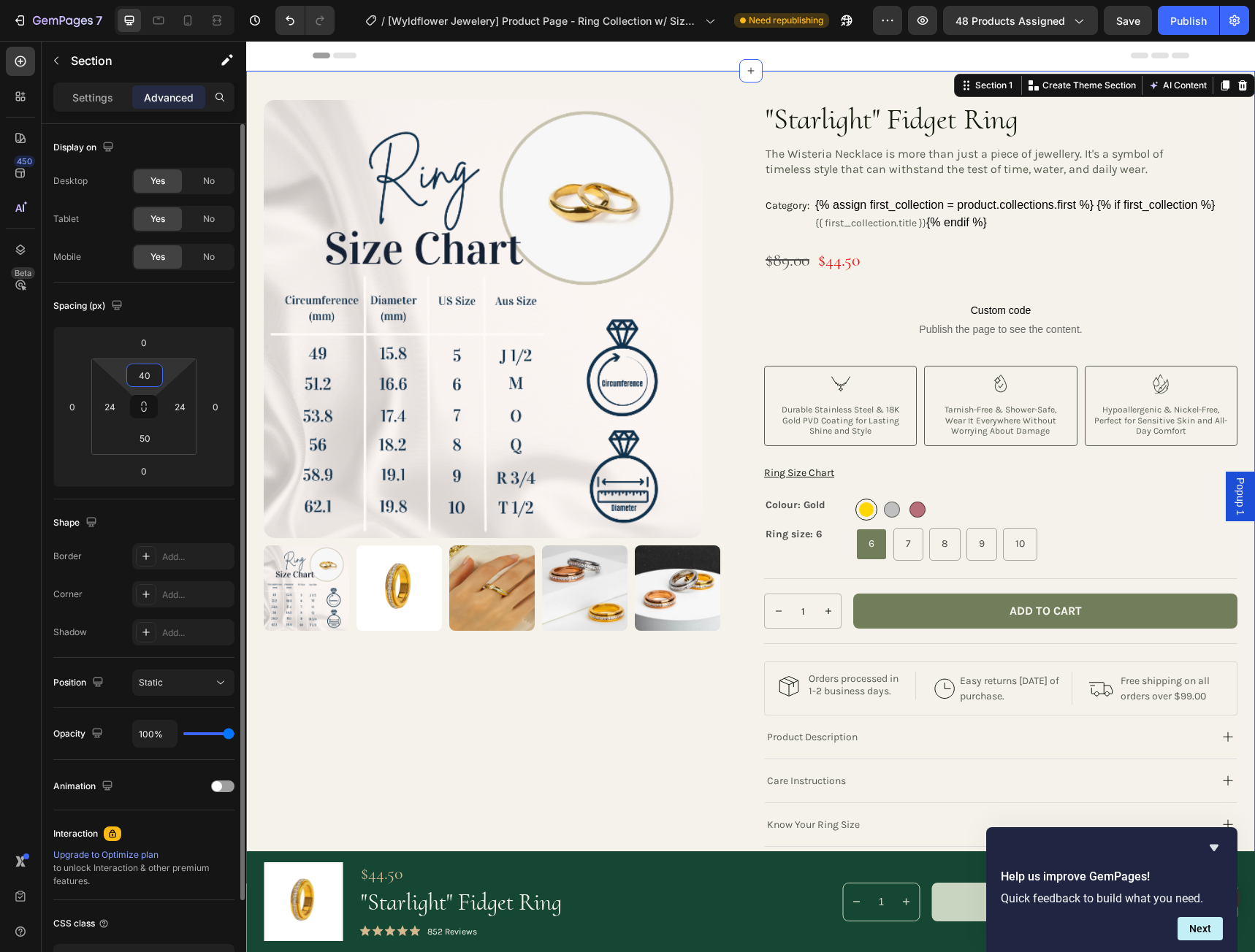
drag, startPoint x: 155, startPoint y: 374, endPoint x: 135, endPoint y: 374, distance: 20.0
click at [135, 374] on input "40" at bounding box center [145, 375] width 30 height 22
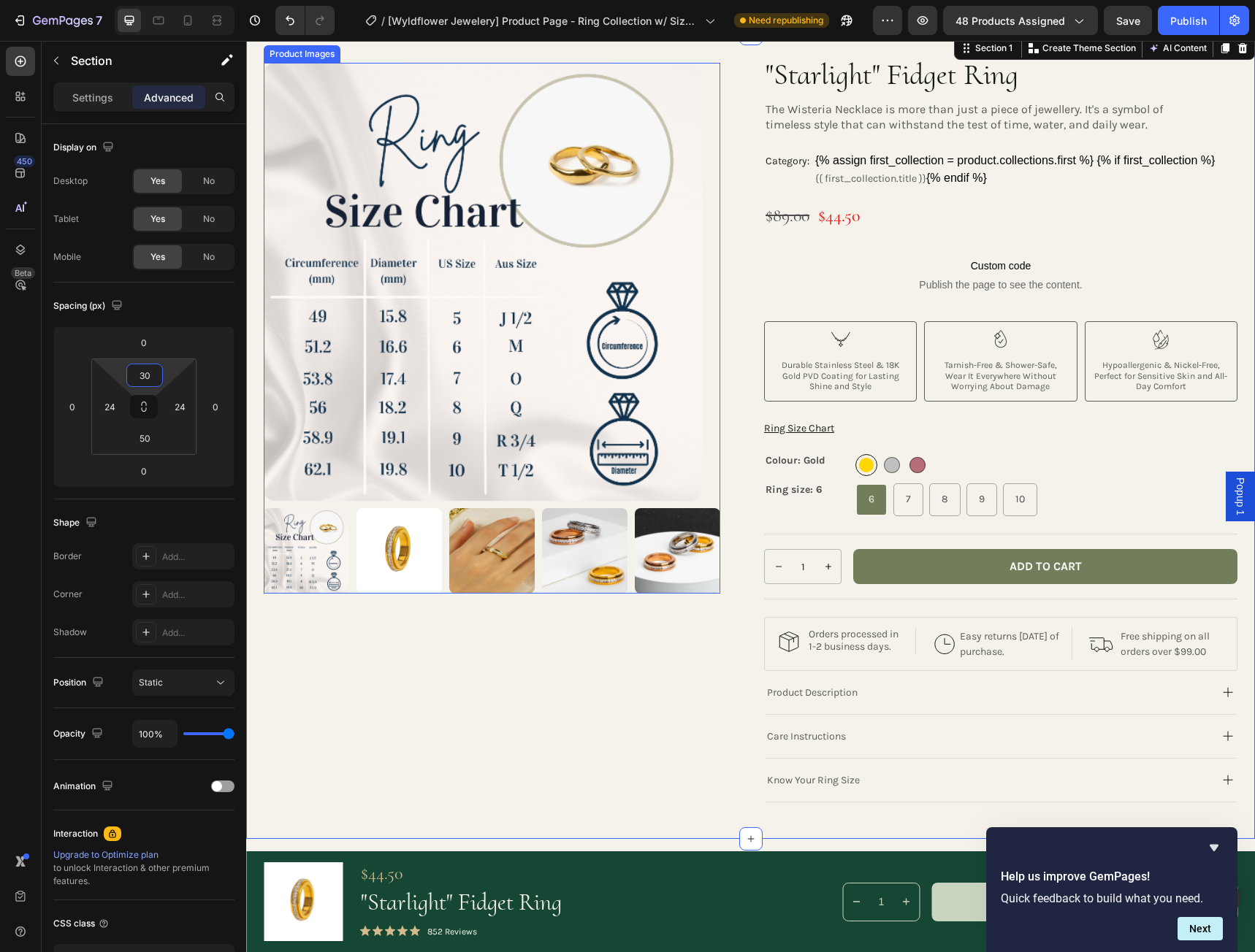
scroll to position [73, 0]
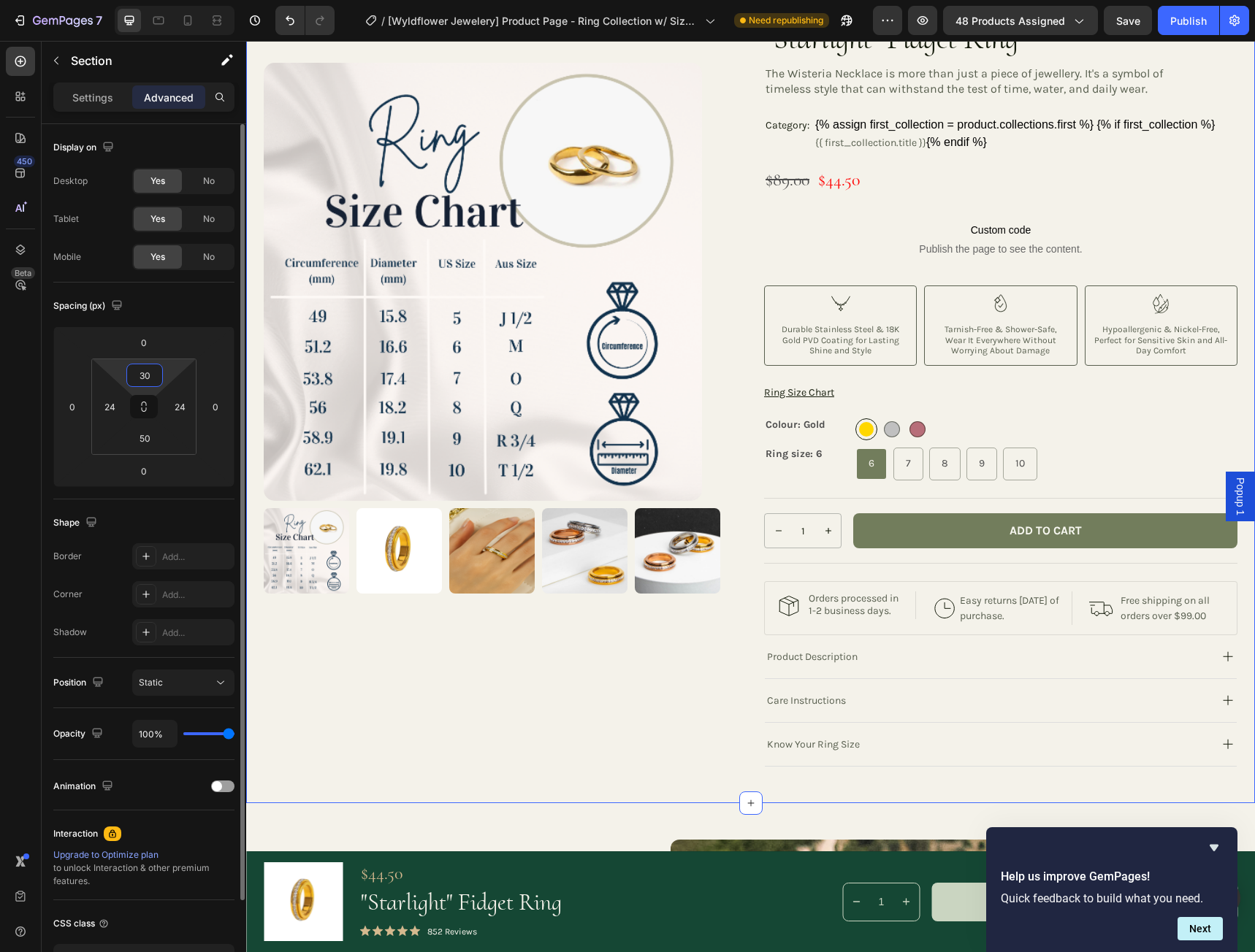
drag, startPoint x: 142, startPoint y: 377, endPoint x: 150, endPoint y: 374, distance: 8.5
click at [134, 376] on input "30" at bounding box center [145, 375] width 30 height 22
drag, startPoint x: 156, startPoint y: 374, endPoint x: 124, endPoint y: 375, distance: 32.0
click at [124, 375] on div "30 24 50 24" at bounding box center [144, 406] width 105 height 96
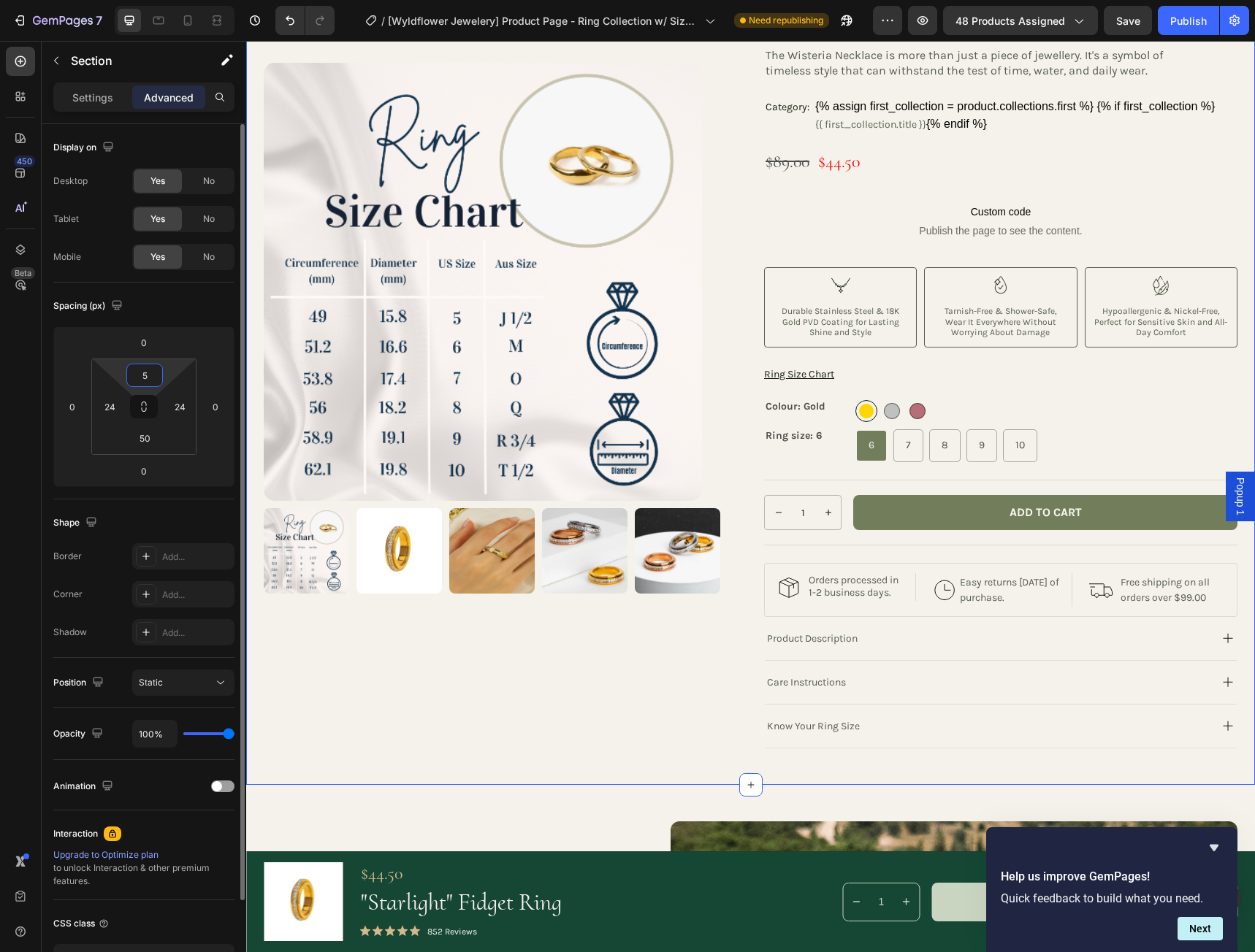
type input "50"
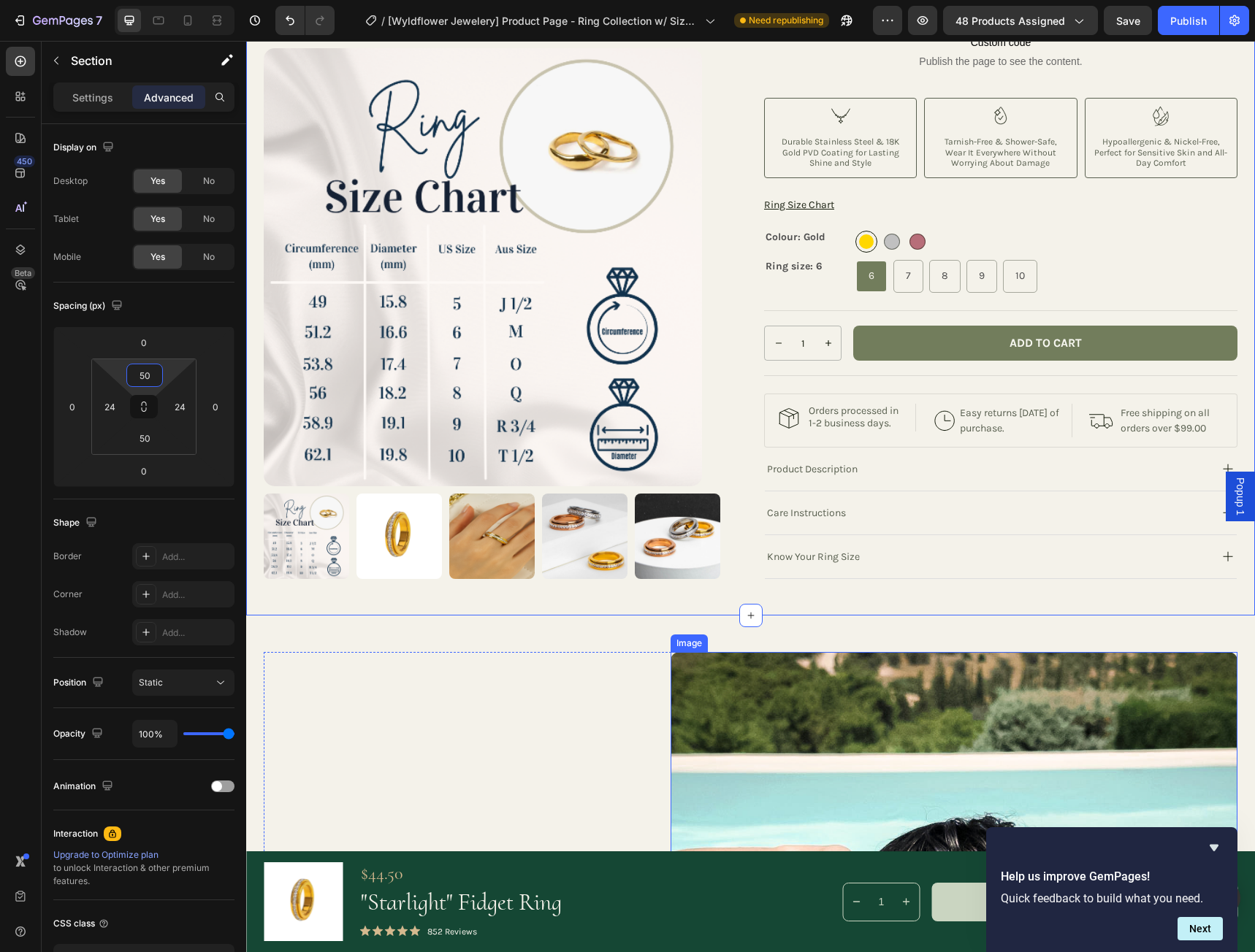
scroll to position [365, 0]
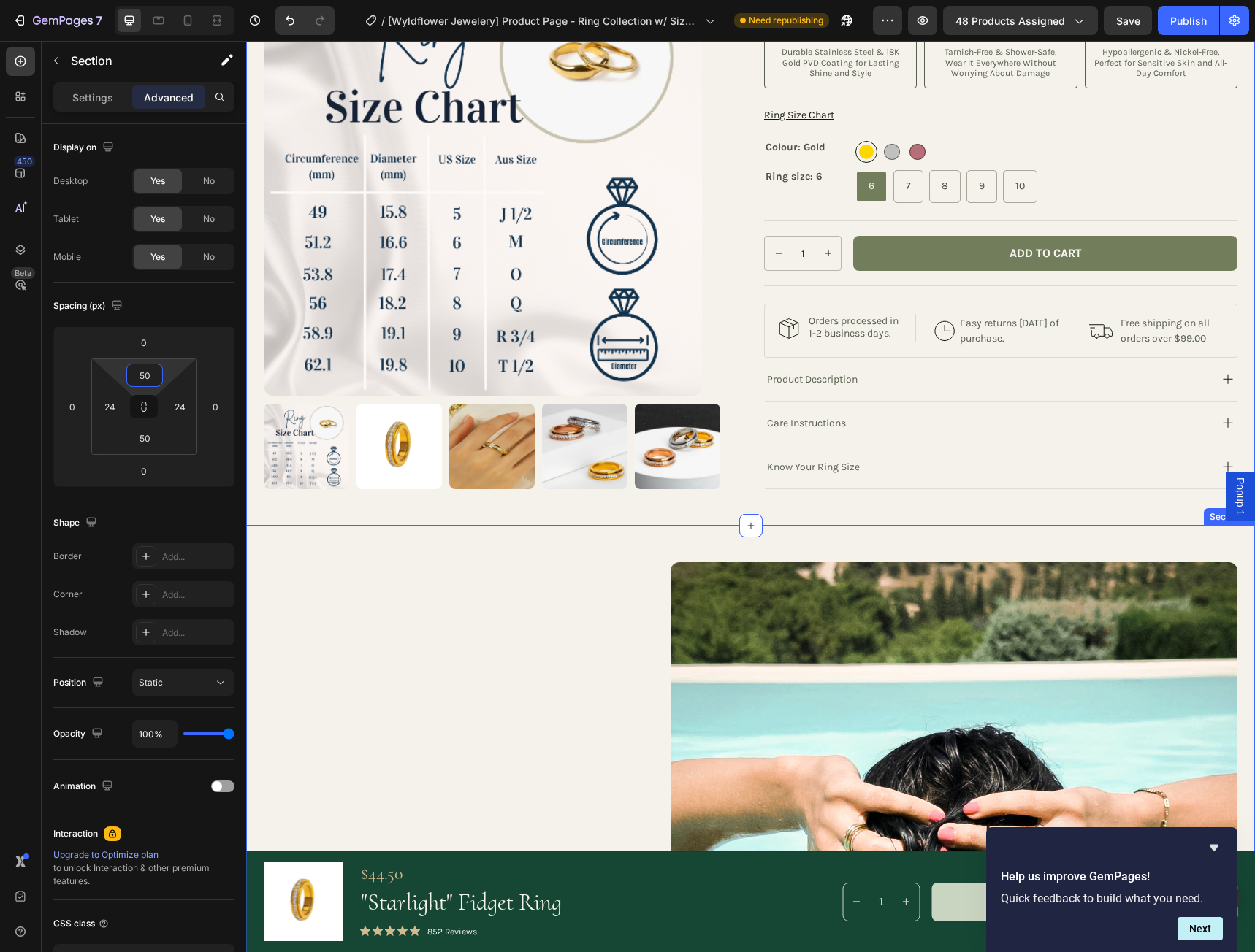
click at [607, 546] on div "A Tribute to Coastal Elegance Heading Inspired by the ocean’s timeless beauty, …" at bounding box center [750, 939] width 1009 height 829
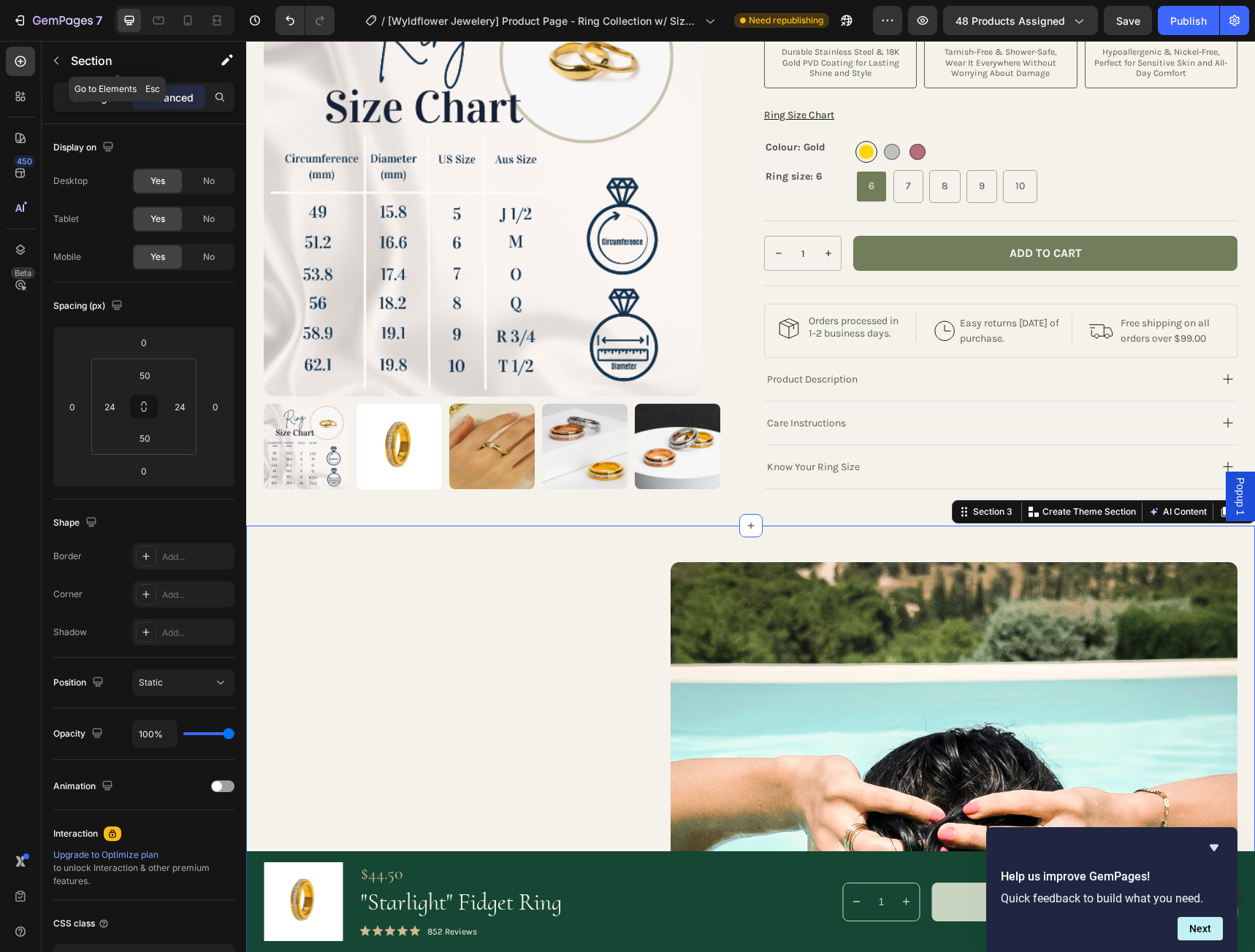
click at [81, 90] on p "Settings" at bounding box center [93, 97] width 41 height 15
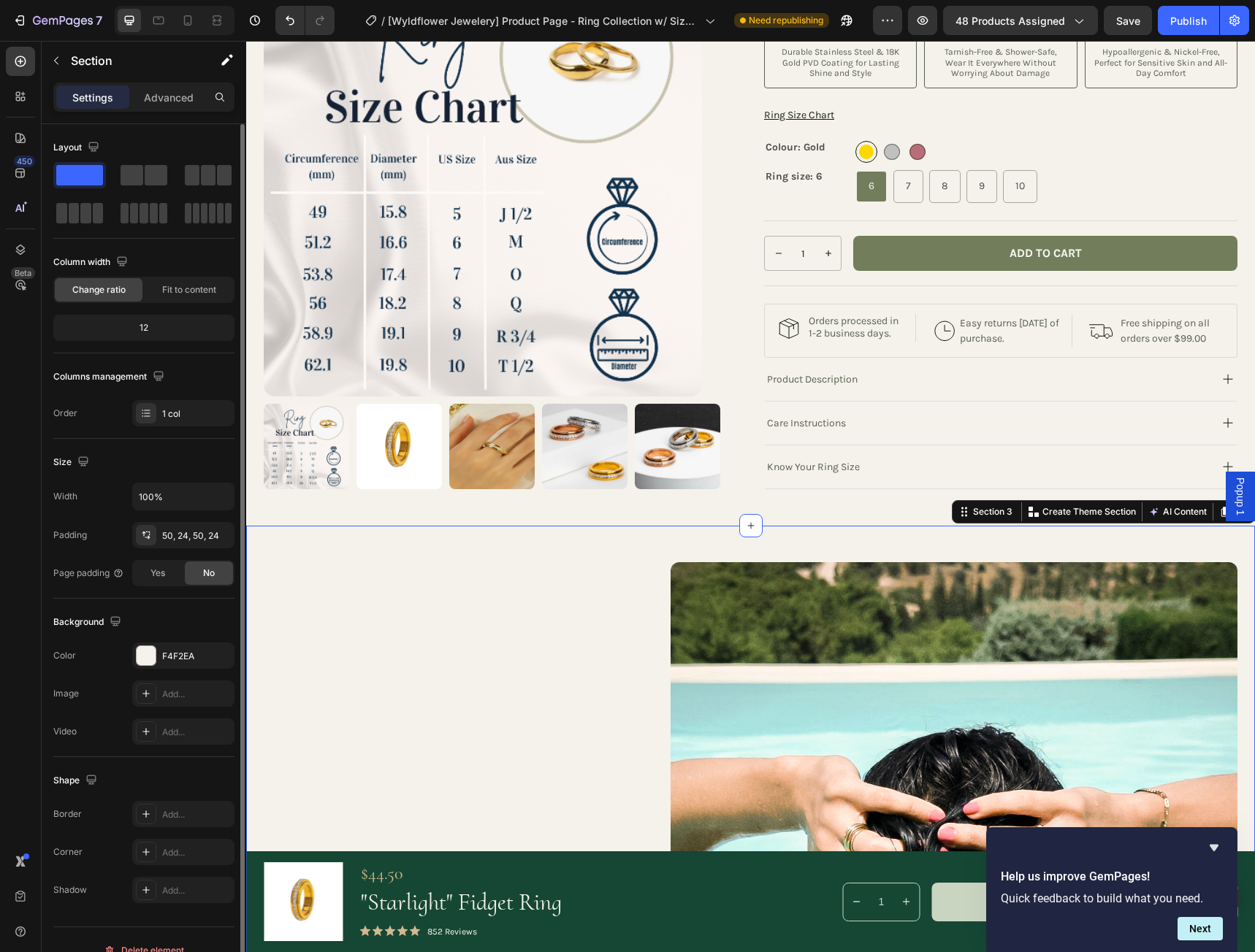
scroll to position [22, 0]
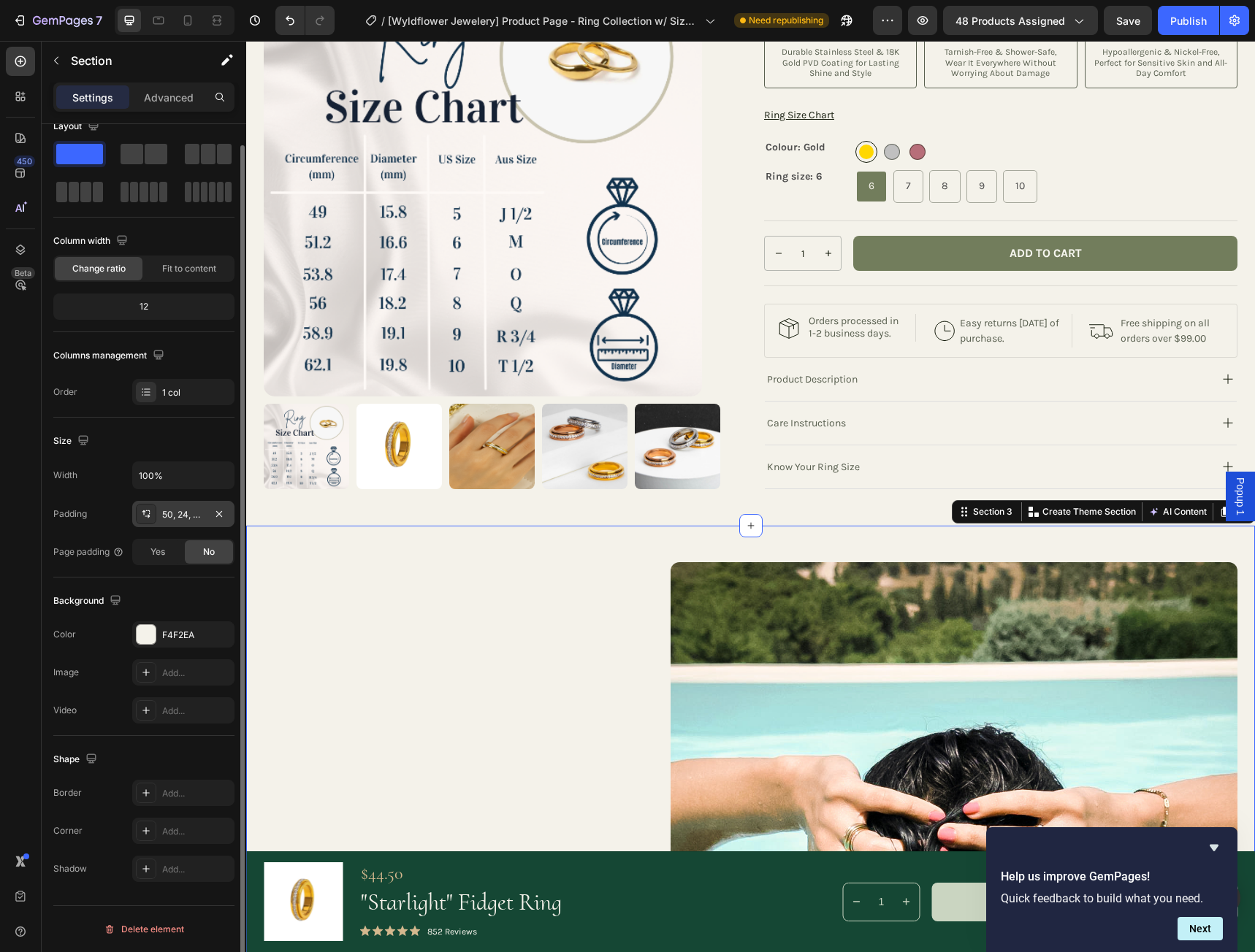
click at [168, 516] on div "50, 24, 50, 24" at bounding box center [182, 515] width 42 height 13
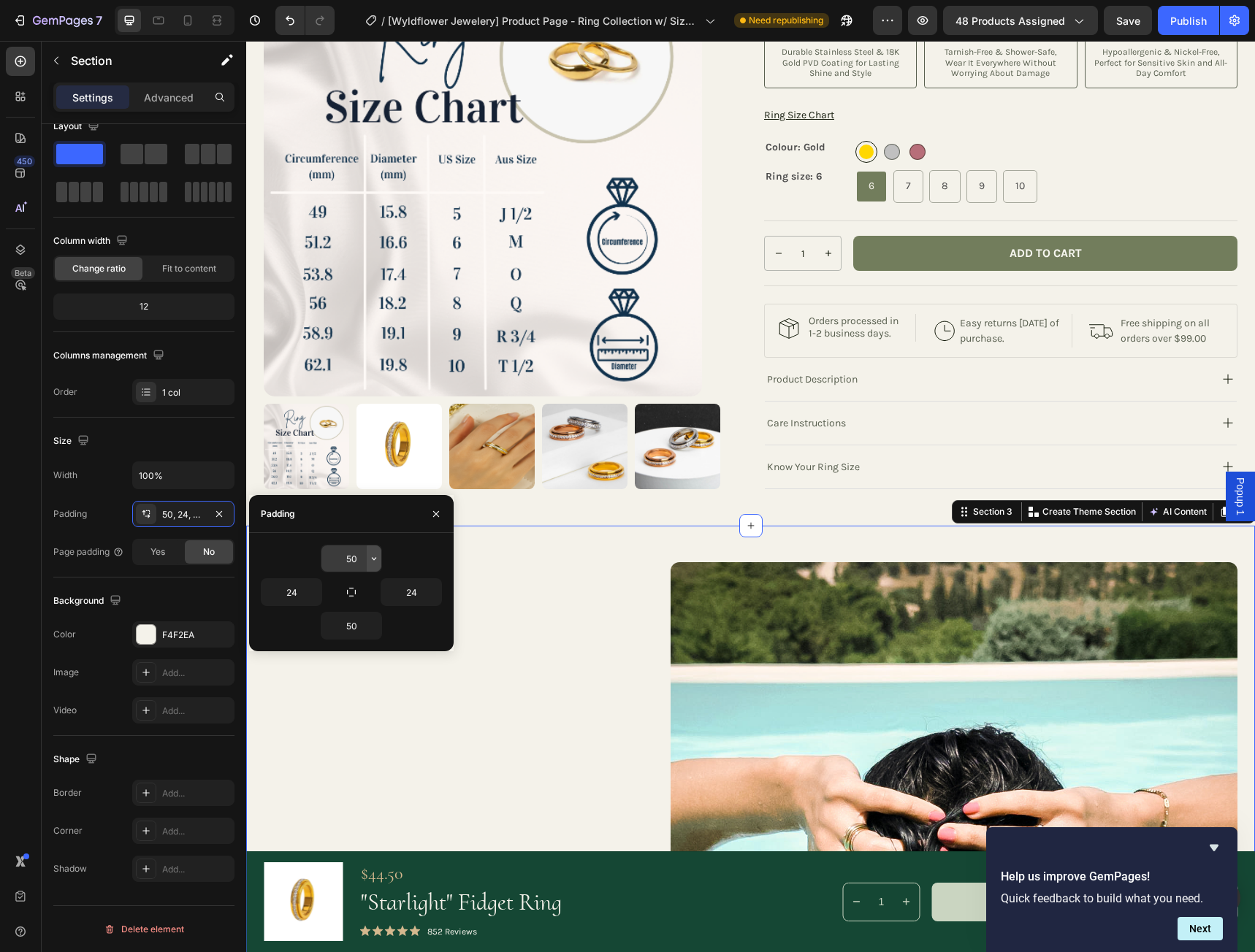
click at [375, 562] on icon "button" at bounding box center [374, 558] width 12 height 12
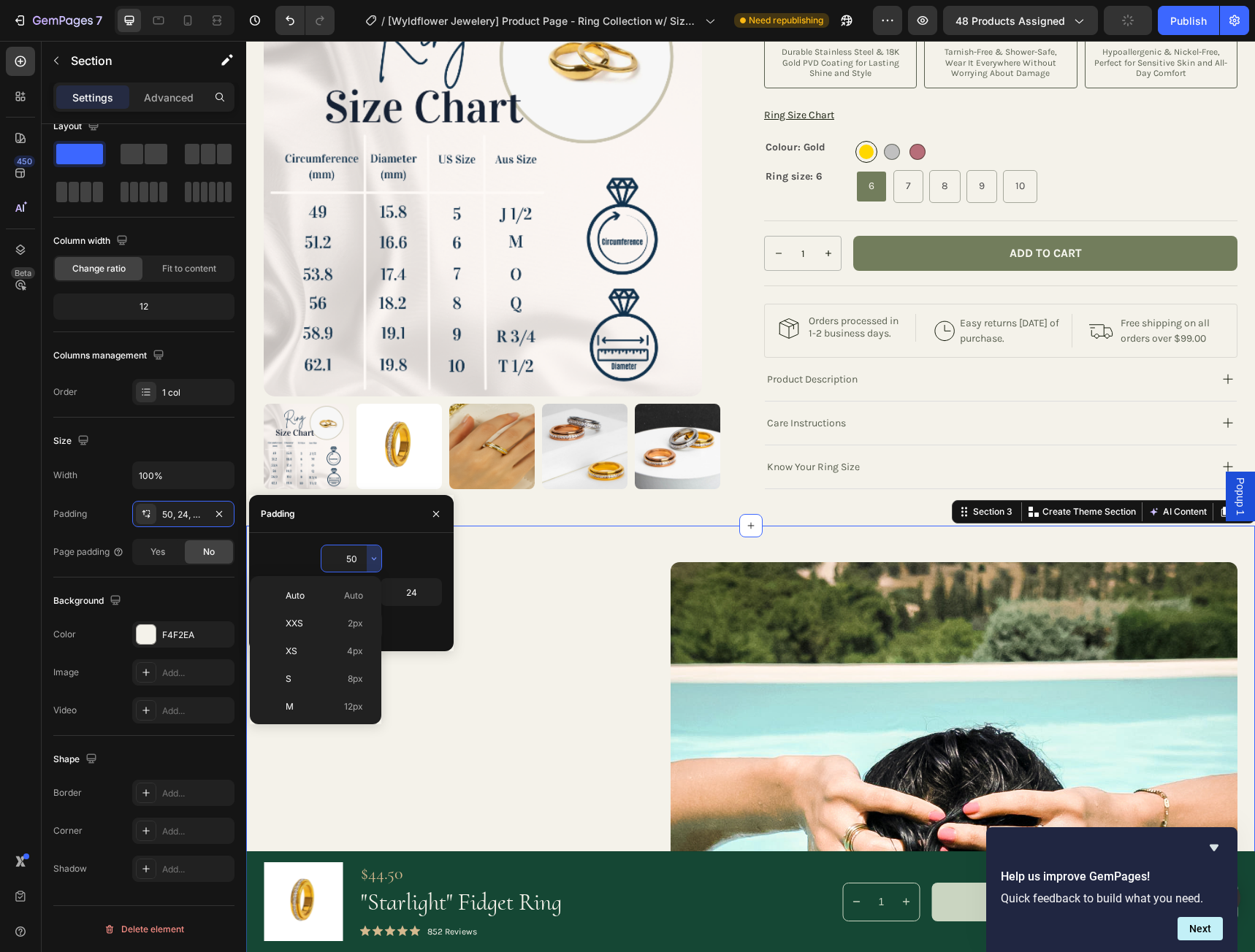
click at [357, 559] on input "50" at bounding box center [351, 558] width 60 height 26
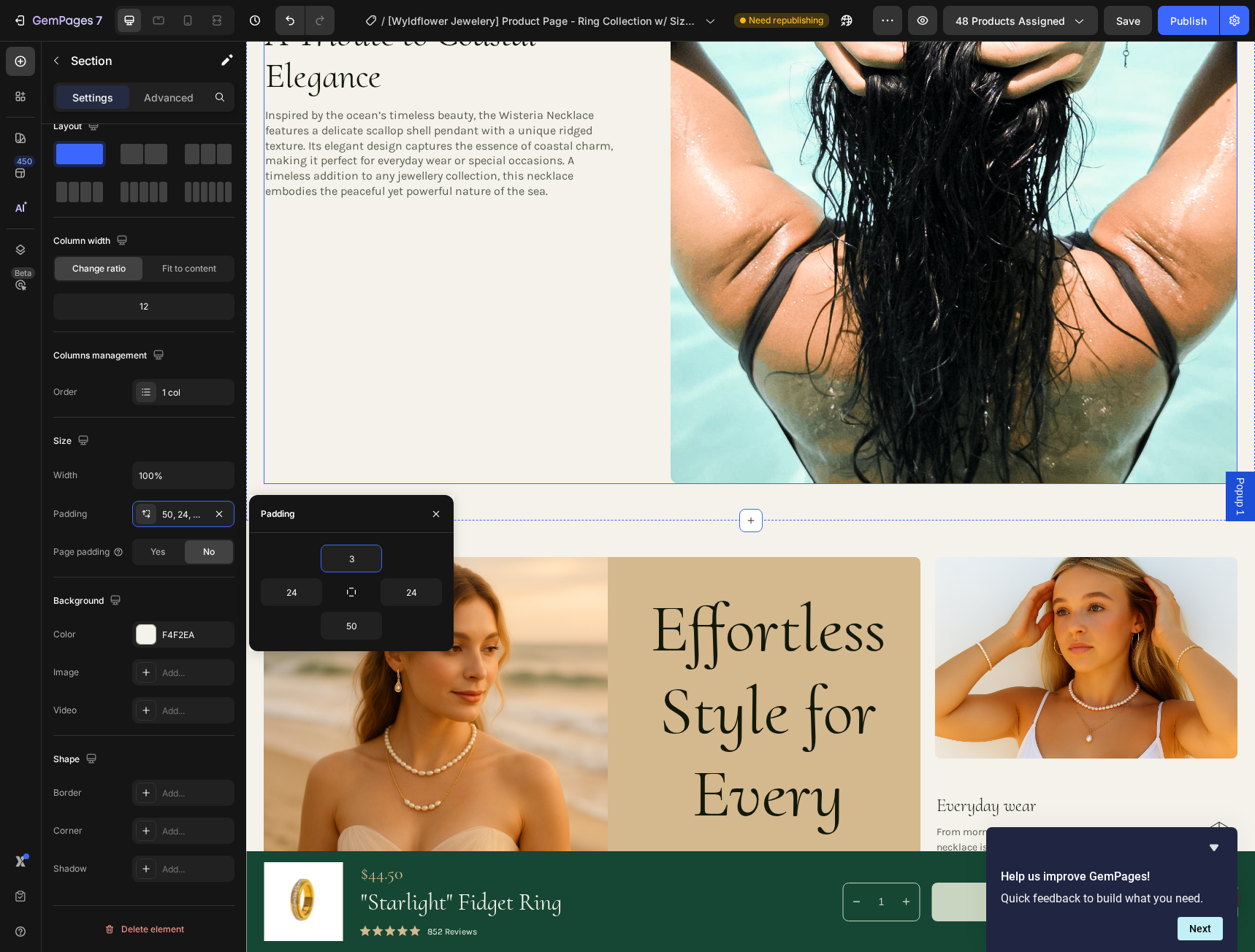
scroll to position [1168, 0]
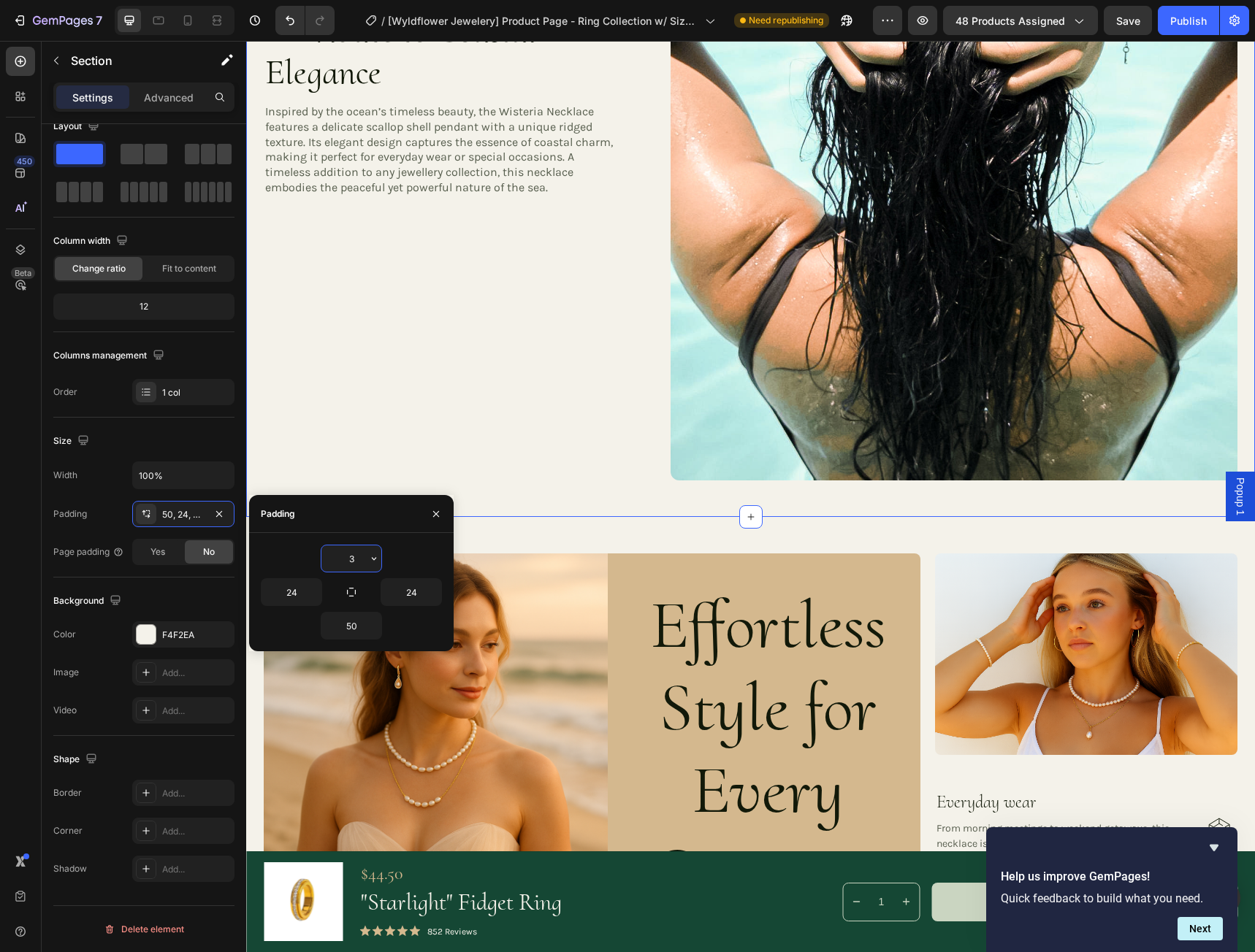
drag, startPoint x: 358, startPoint y: 560, endPoint x: 343, endPoint y: 559, distance: 15.0
click at [343, 559] on input "3" at bounding box center [351, 558] width 60 height 26
type input "5"
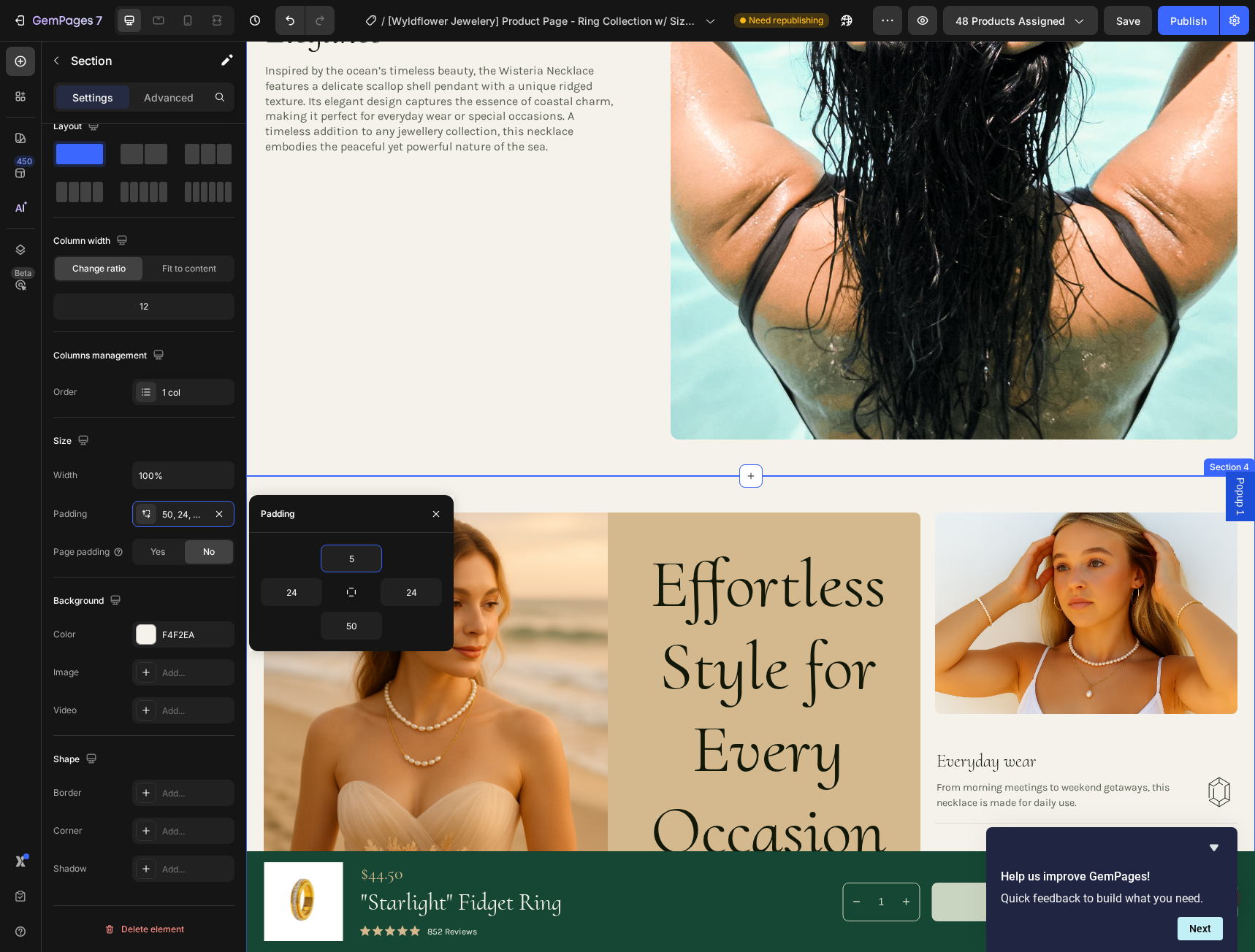
scroll to position [1241, 0]
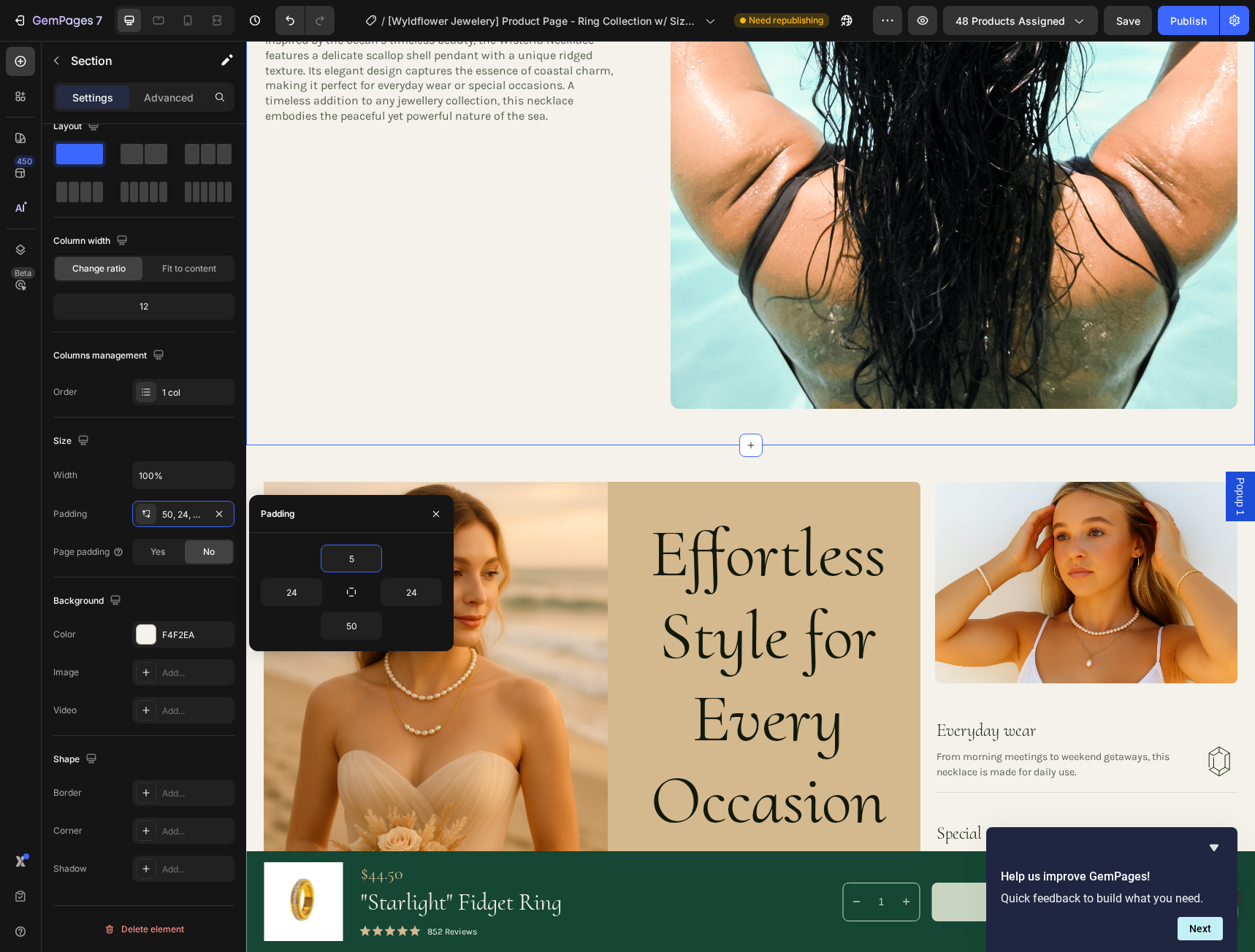
click at [673, 422] on div "A Tribute to Coastal Elegance Heading Inspired by the ocean’s timeless beauty, …" at bounding box center [750, 48] width 1009 height 796
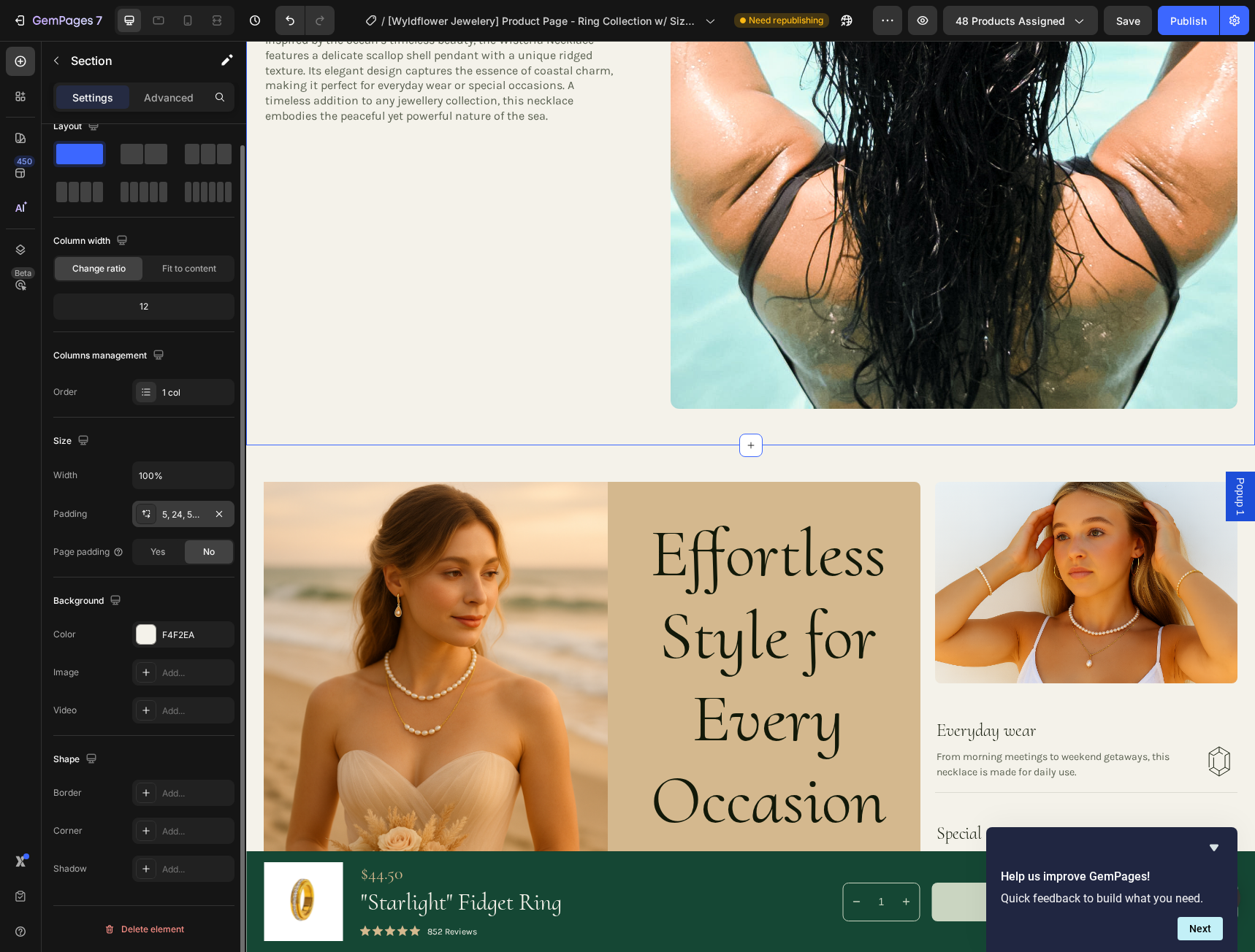
click at [184, 513] on div "5, 24, 50, 24" at bounding box center [182, 515] width 42 height 13
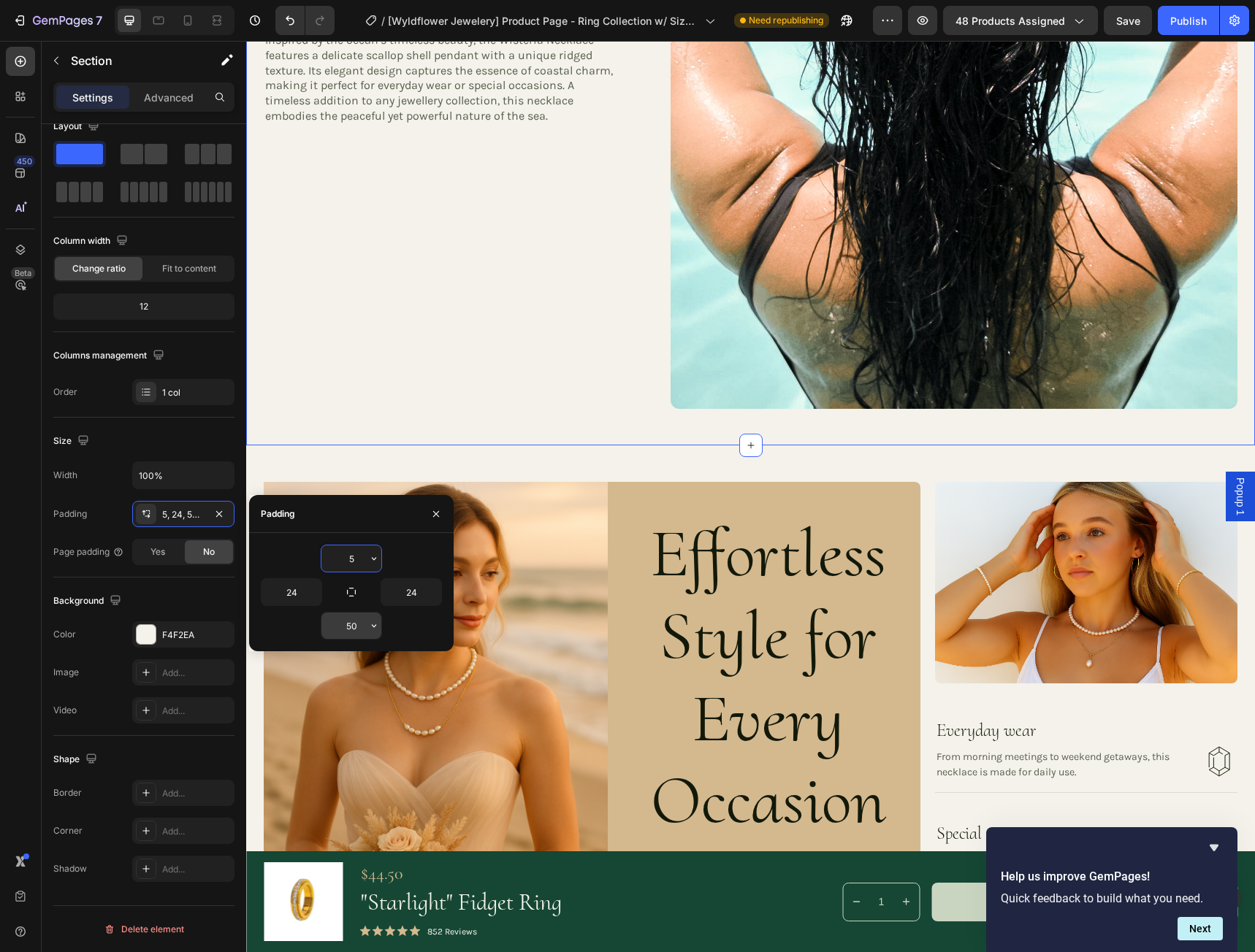
click at [358, 627] on input "50" at bounding box center [351, 625] width 60 height 26
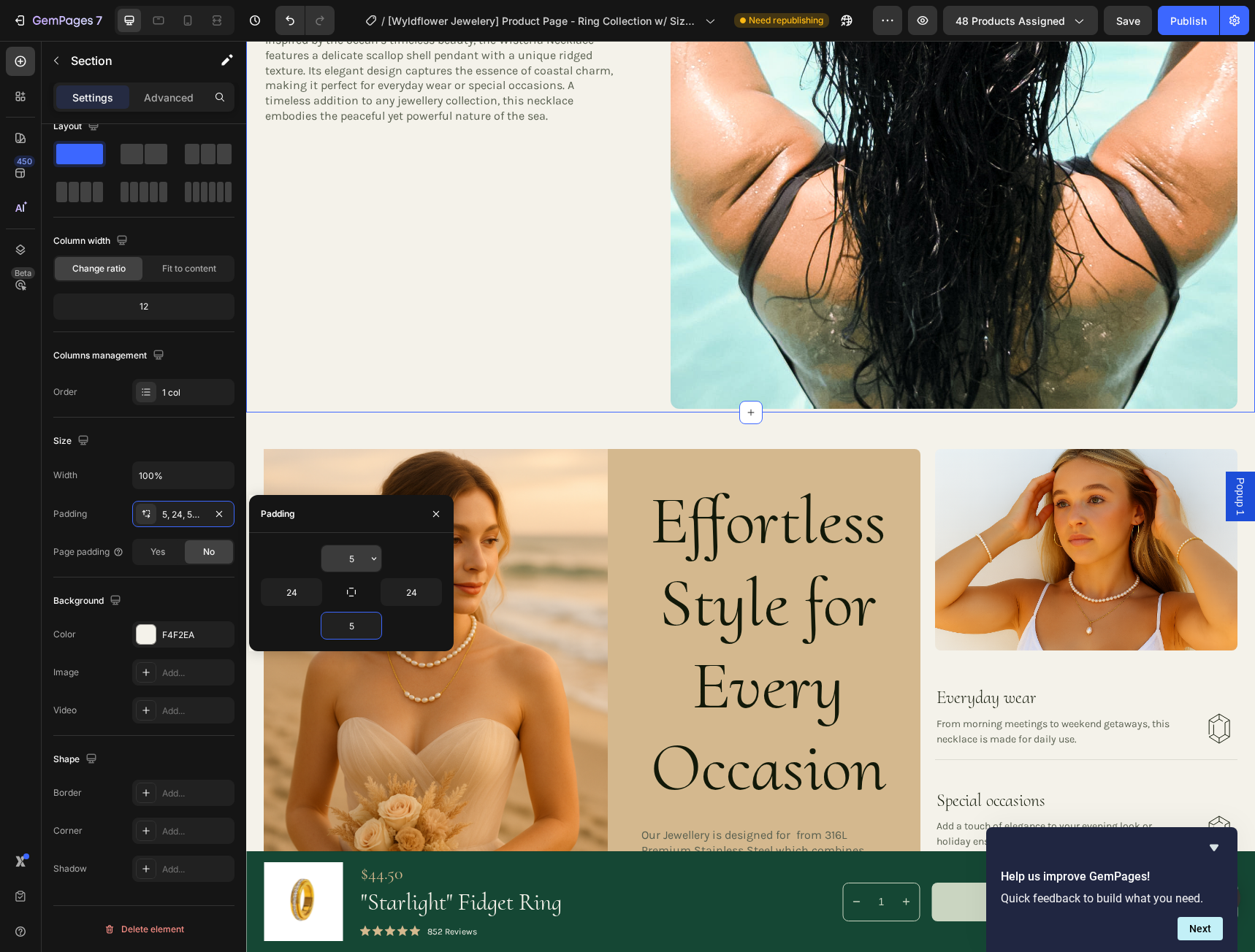
type input "5"
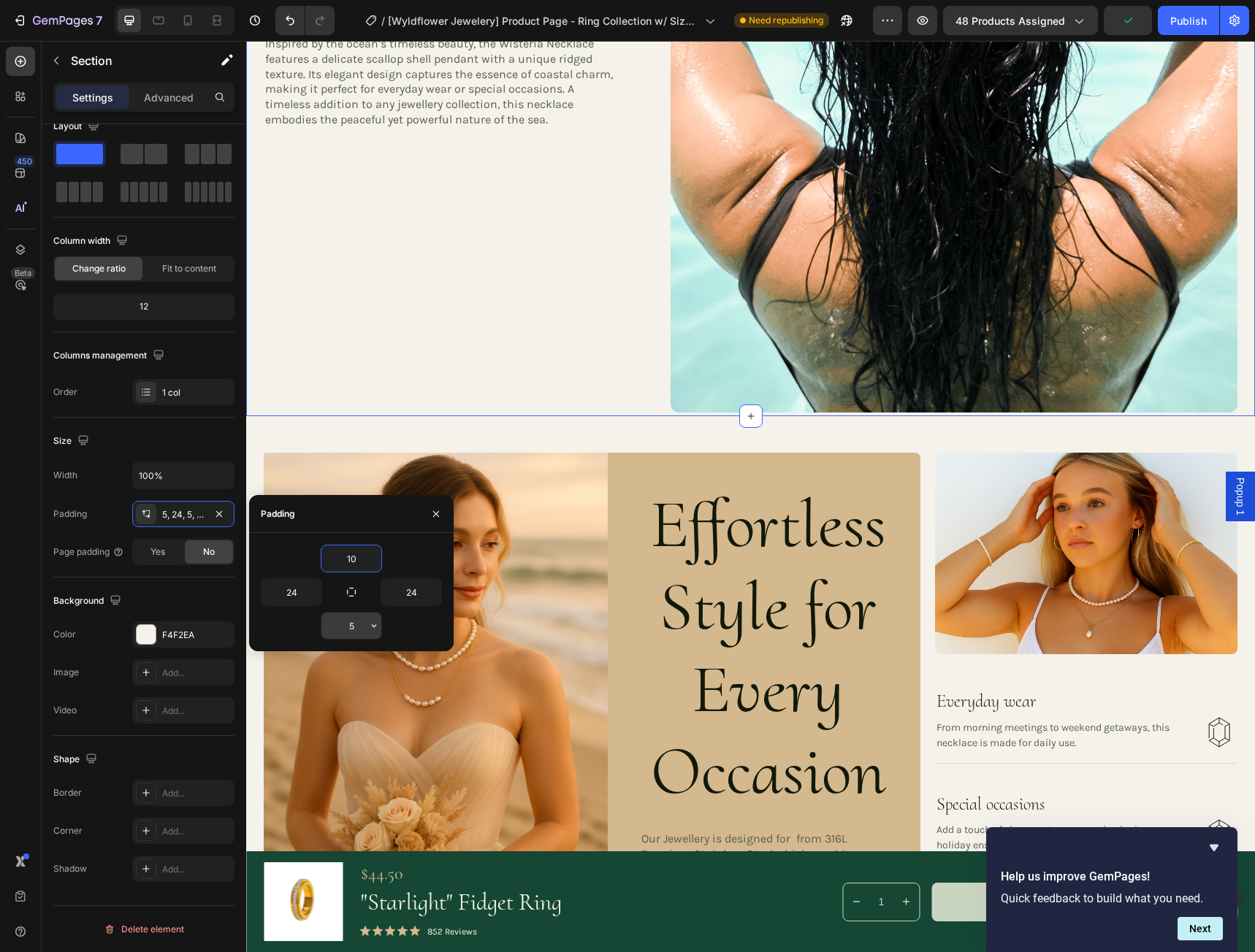
type input "10"
click at [359, 623] on input "5" at bounding box center [351, 625] width 60 height 26
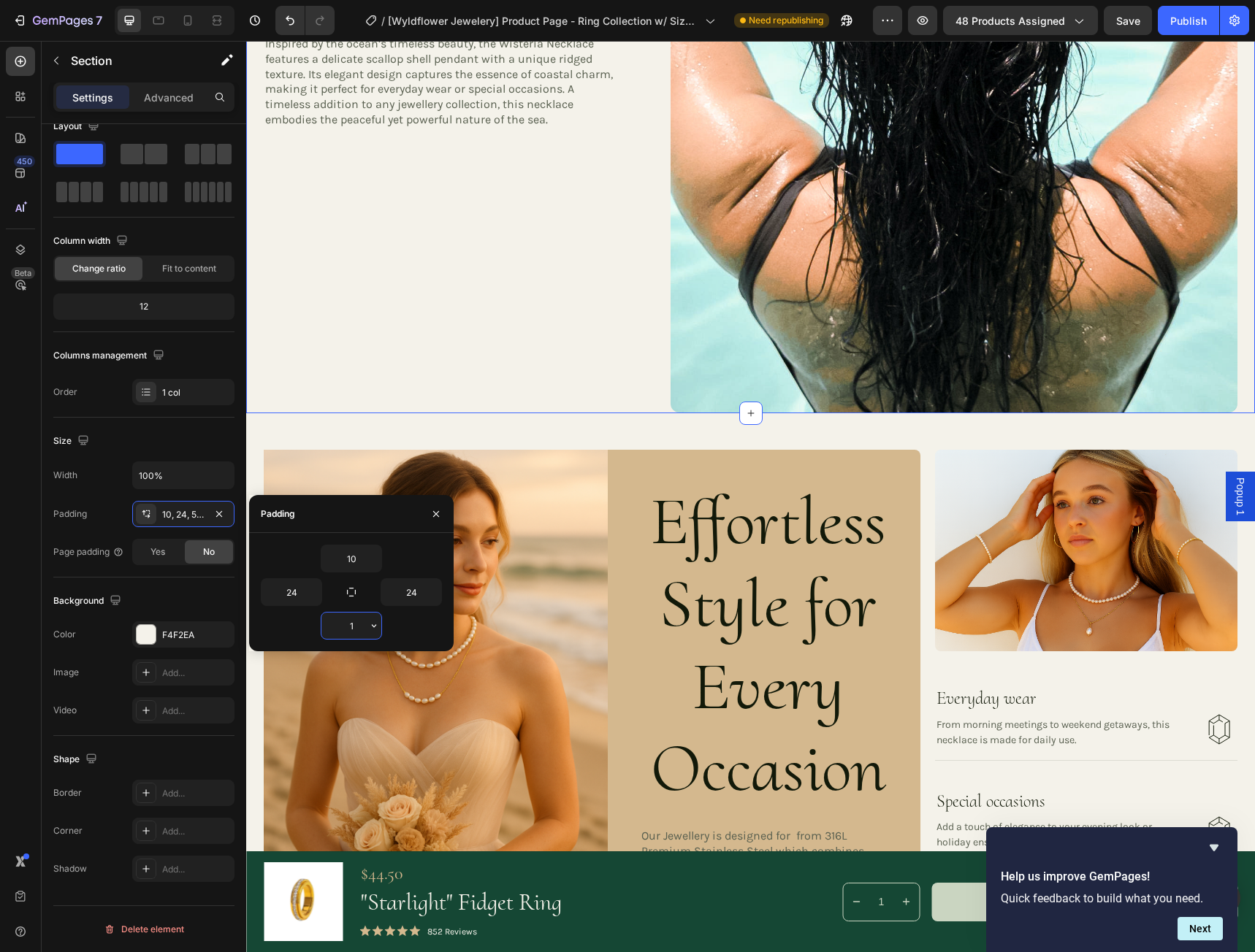
type input "10"
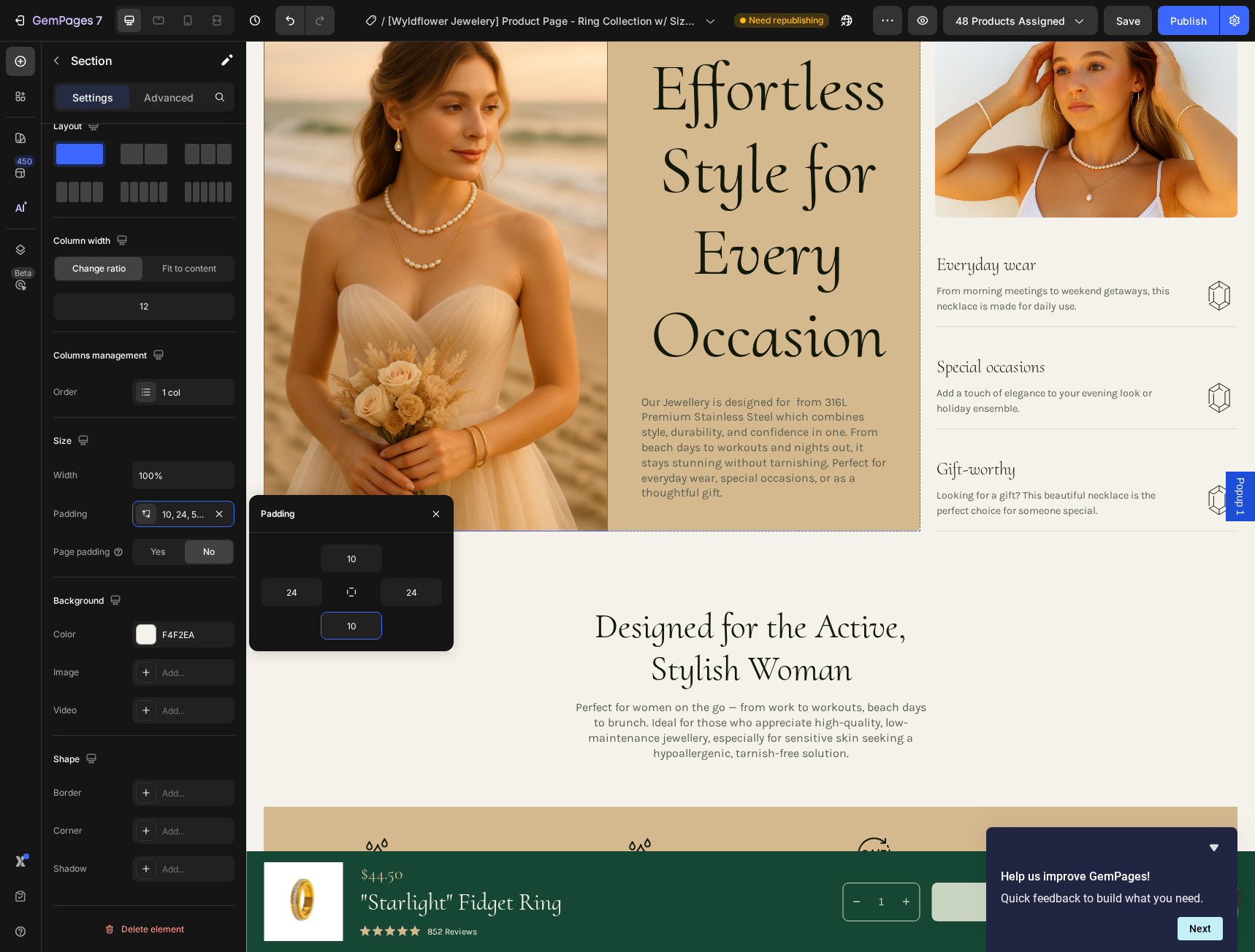
scroll to position [1679, 0]
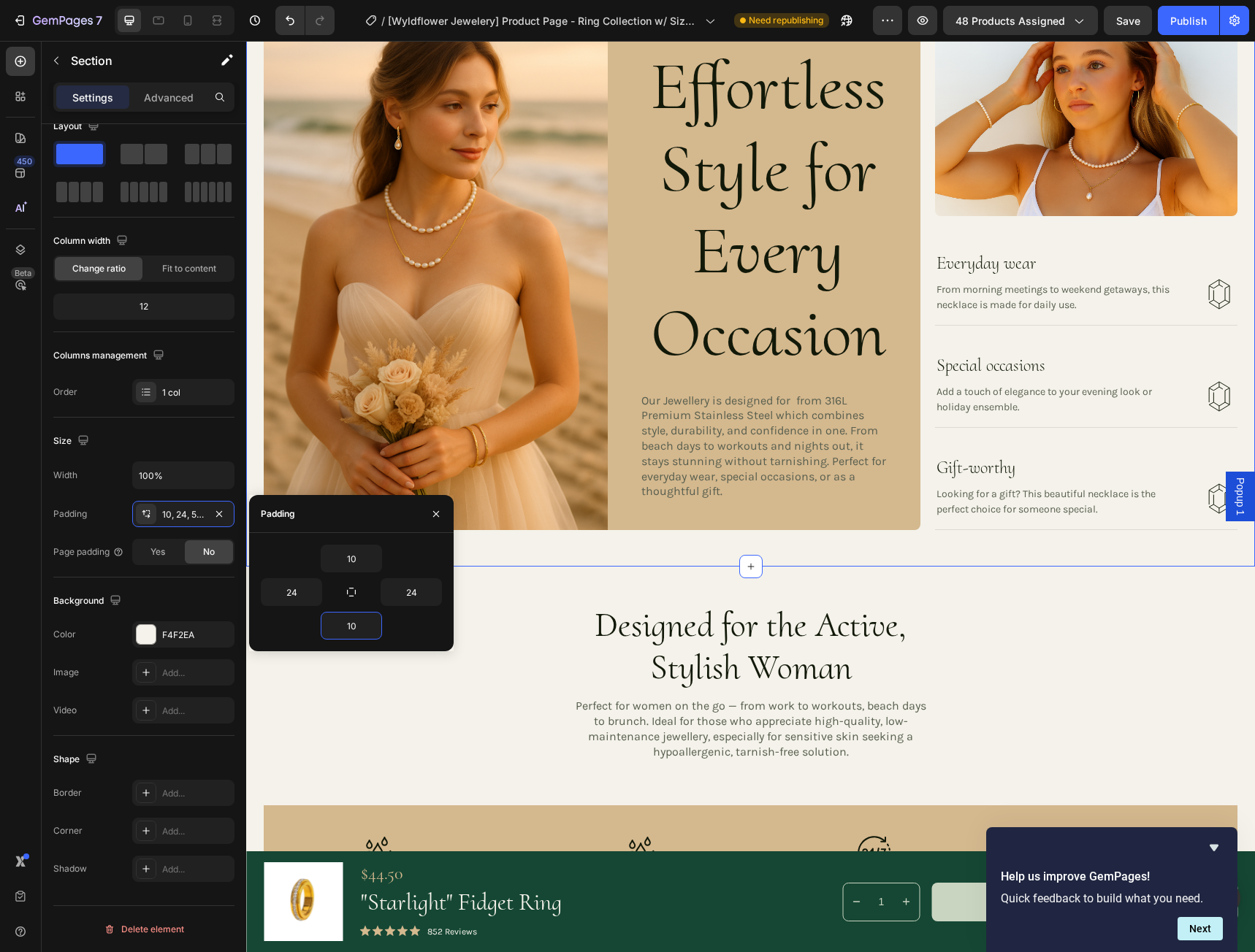
click at [952, 542] on div "Image Effortless Style for Every Occasion Heading Our Jewellery is designed for…" at bounding box center [750, 273] width 1009 height 589
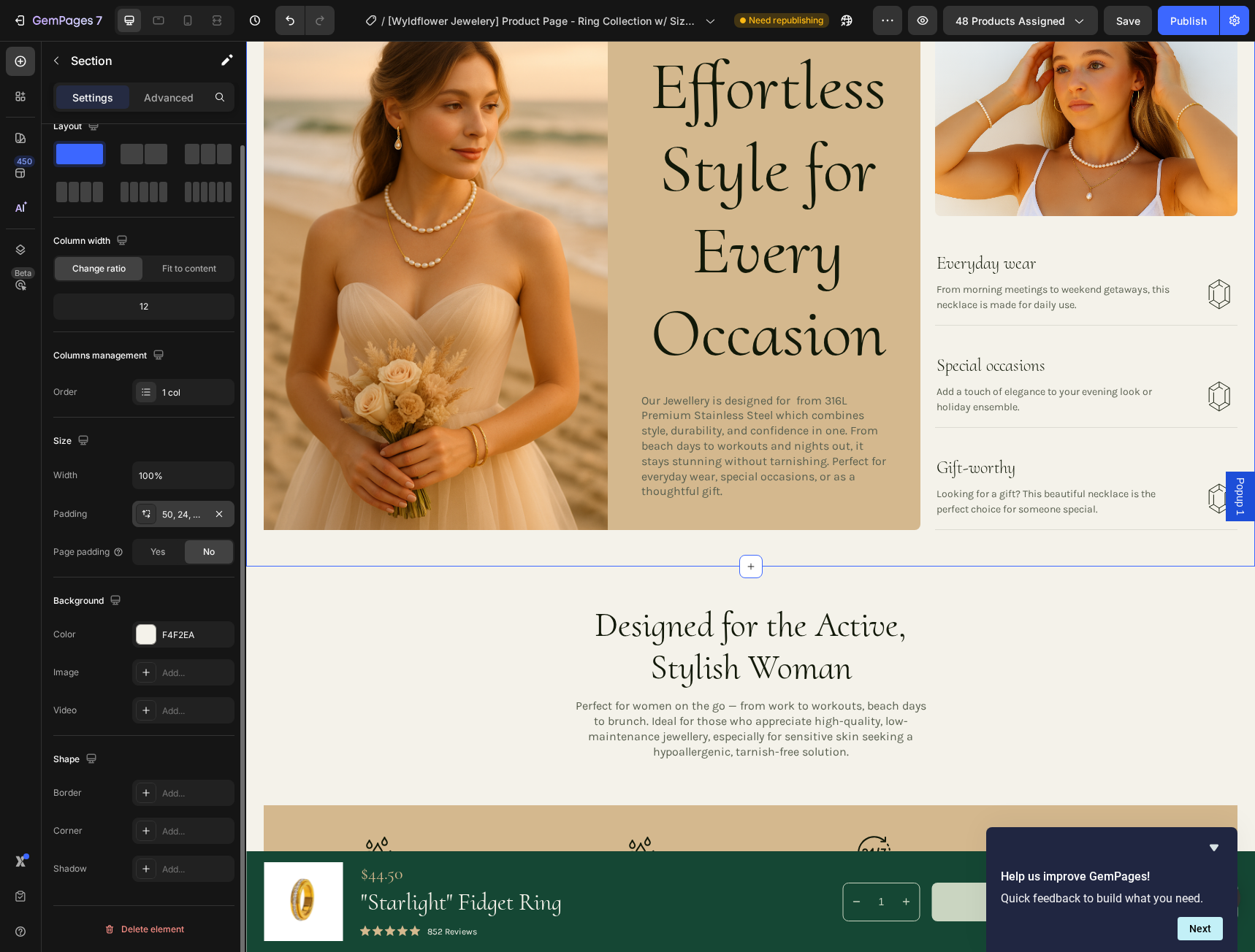
click at [187, 516] on div "50, 24, 50, 24" at bounding box center [182, 515] width 42 height 13
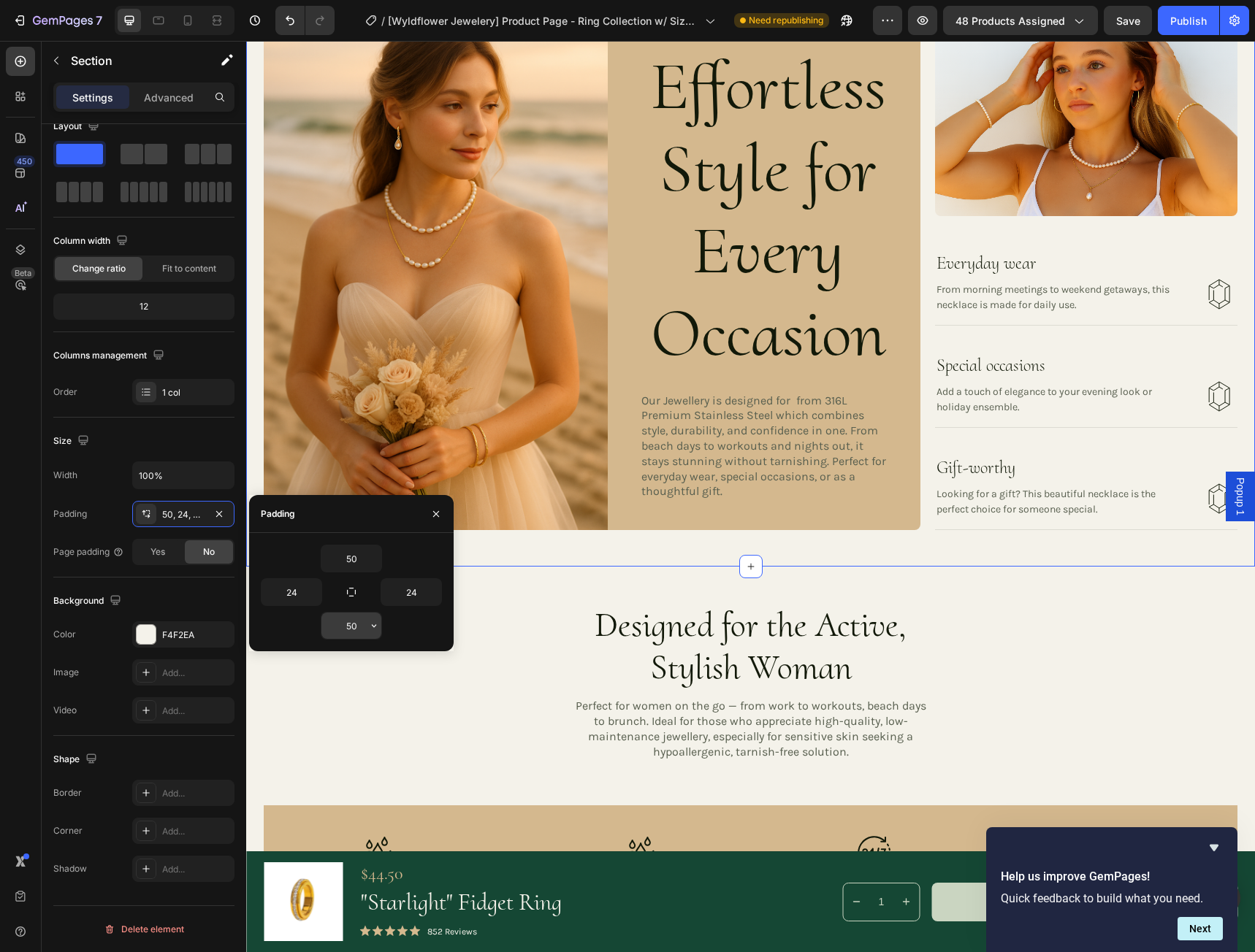
click at [359, 621] on input "50" at bounding box center [351, 625] width 60 height 26
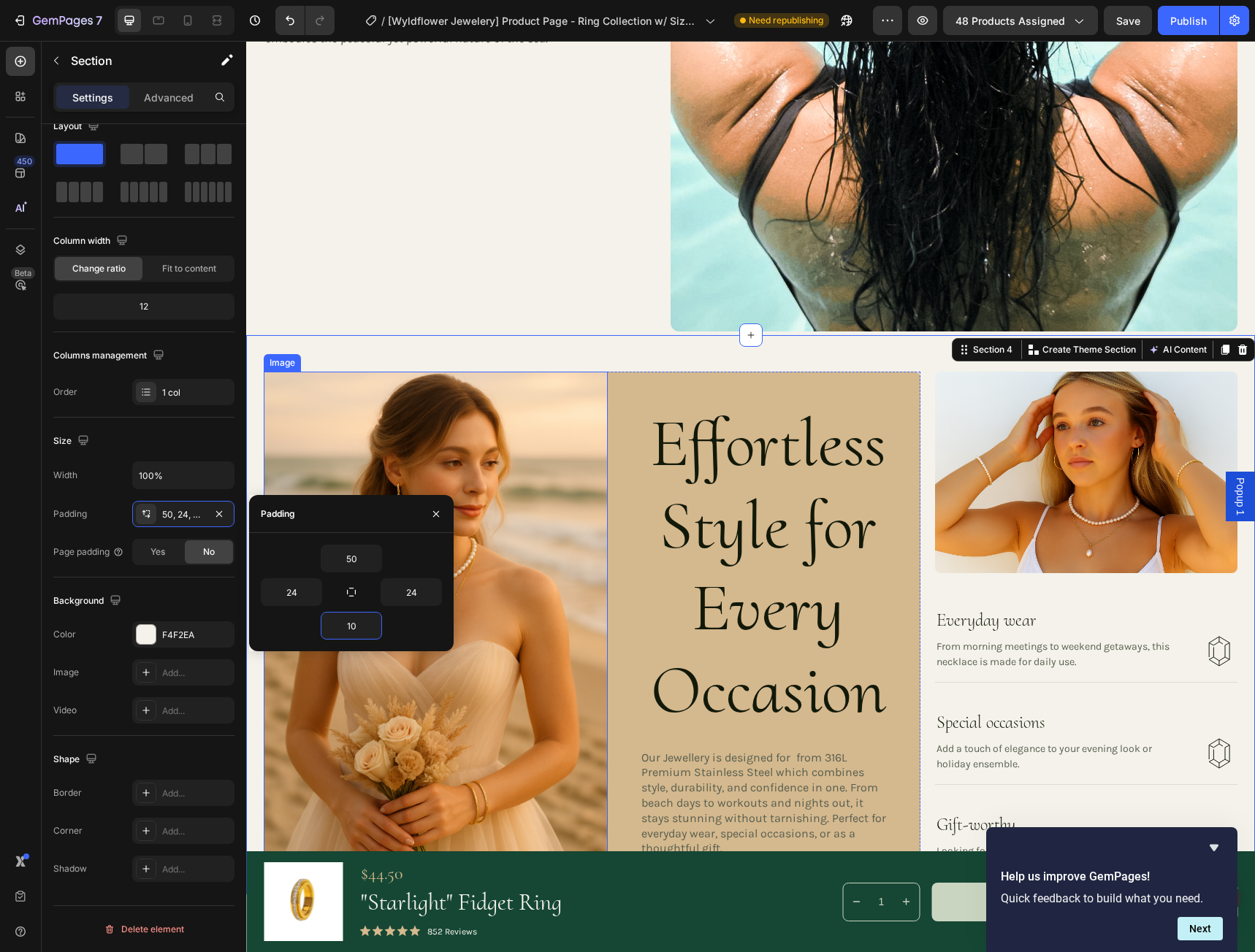
scroll to position [1314, 0]
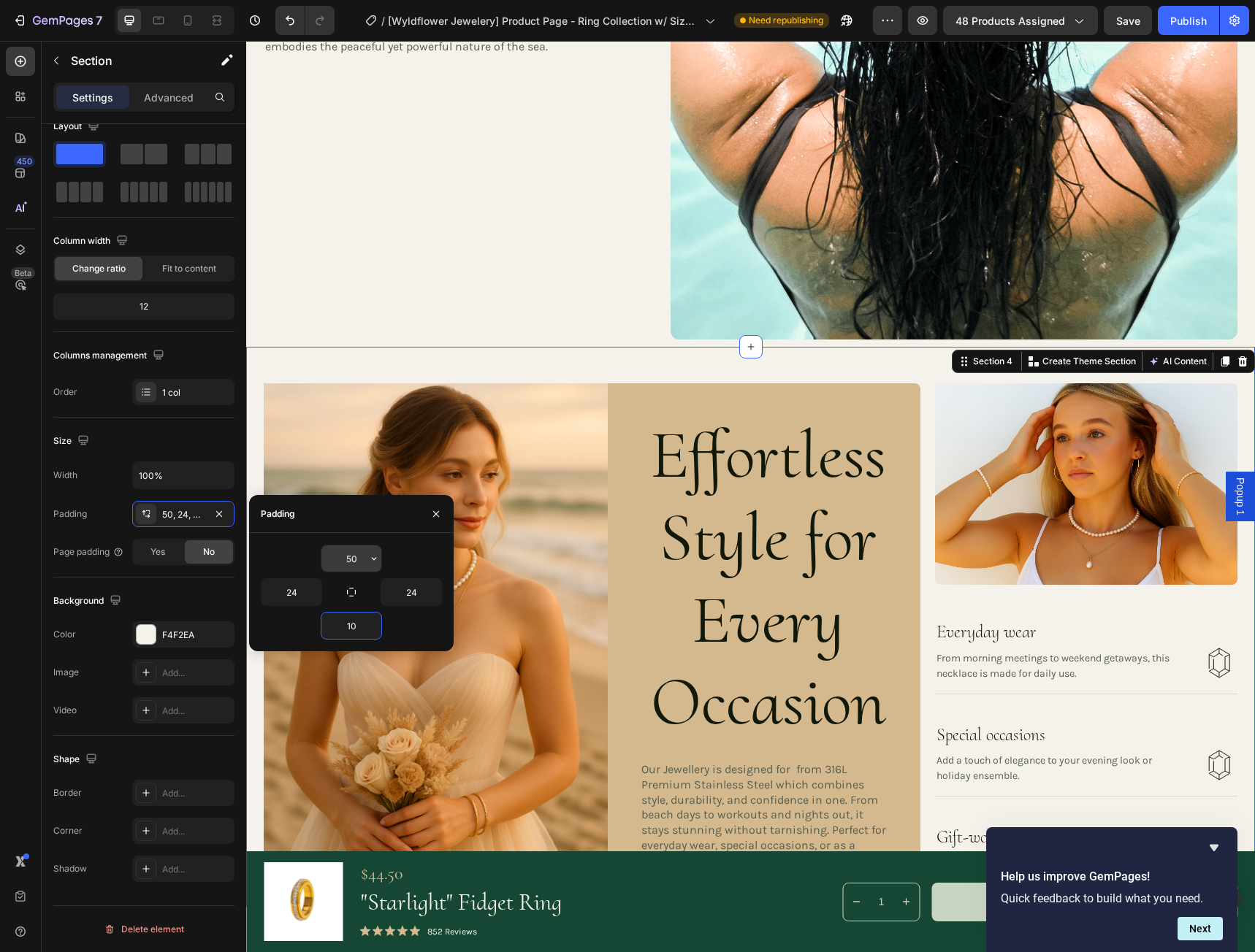
type input "10"
click at [355, 561] on input "50" at bounding box center [351, 558] width 60 height 26
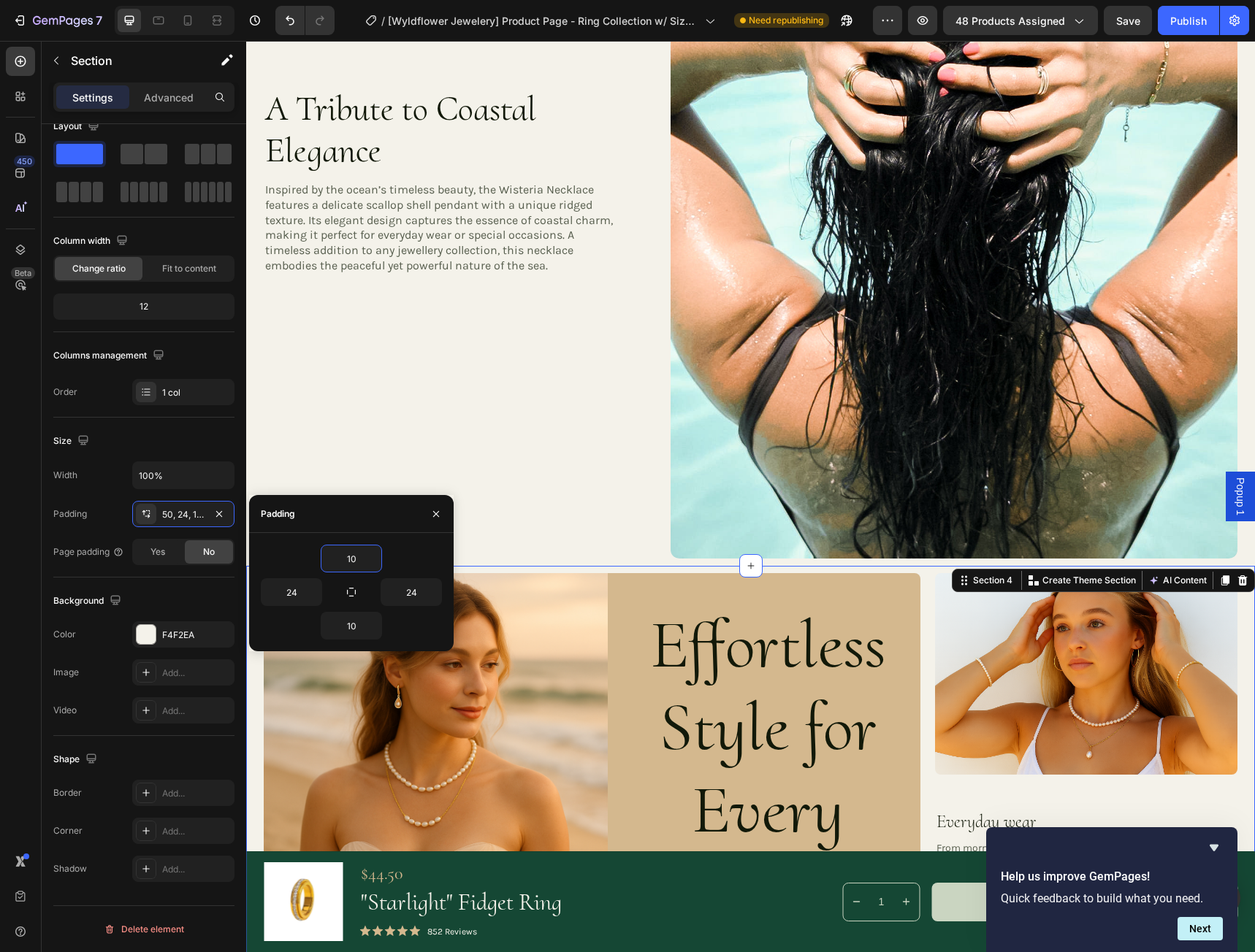
scroll to position [1168, 0]
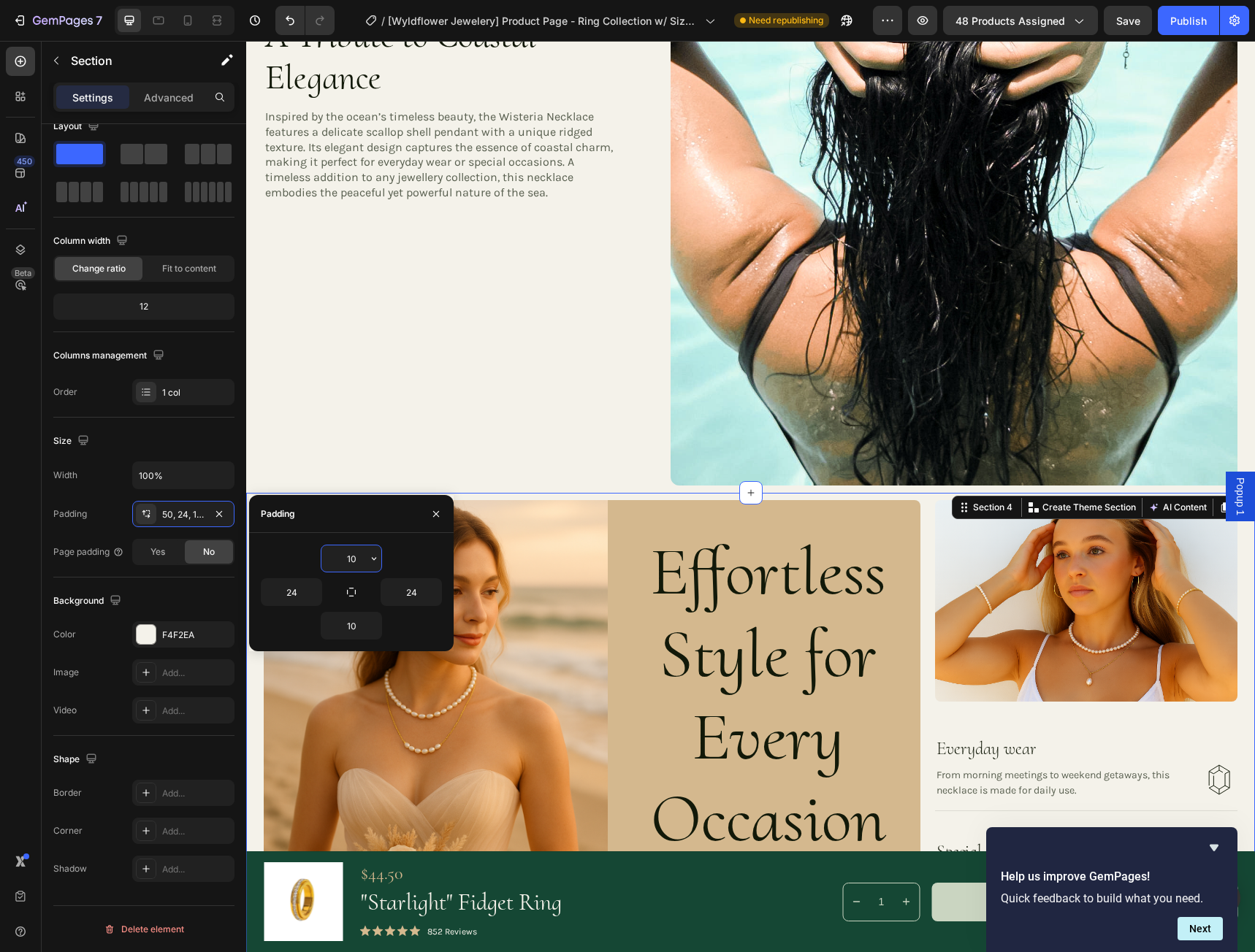
drag, startPoint x: 358, startPoint y: 559, endPoint x: 337, endPoint y: 559, distance: 21.0
click at [337, 559] on input "10" at bounding box center [351, 558] width 60 height 26
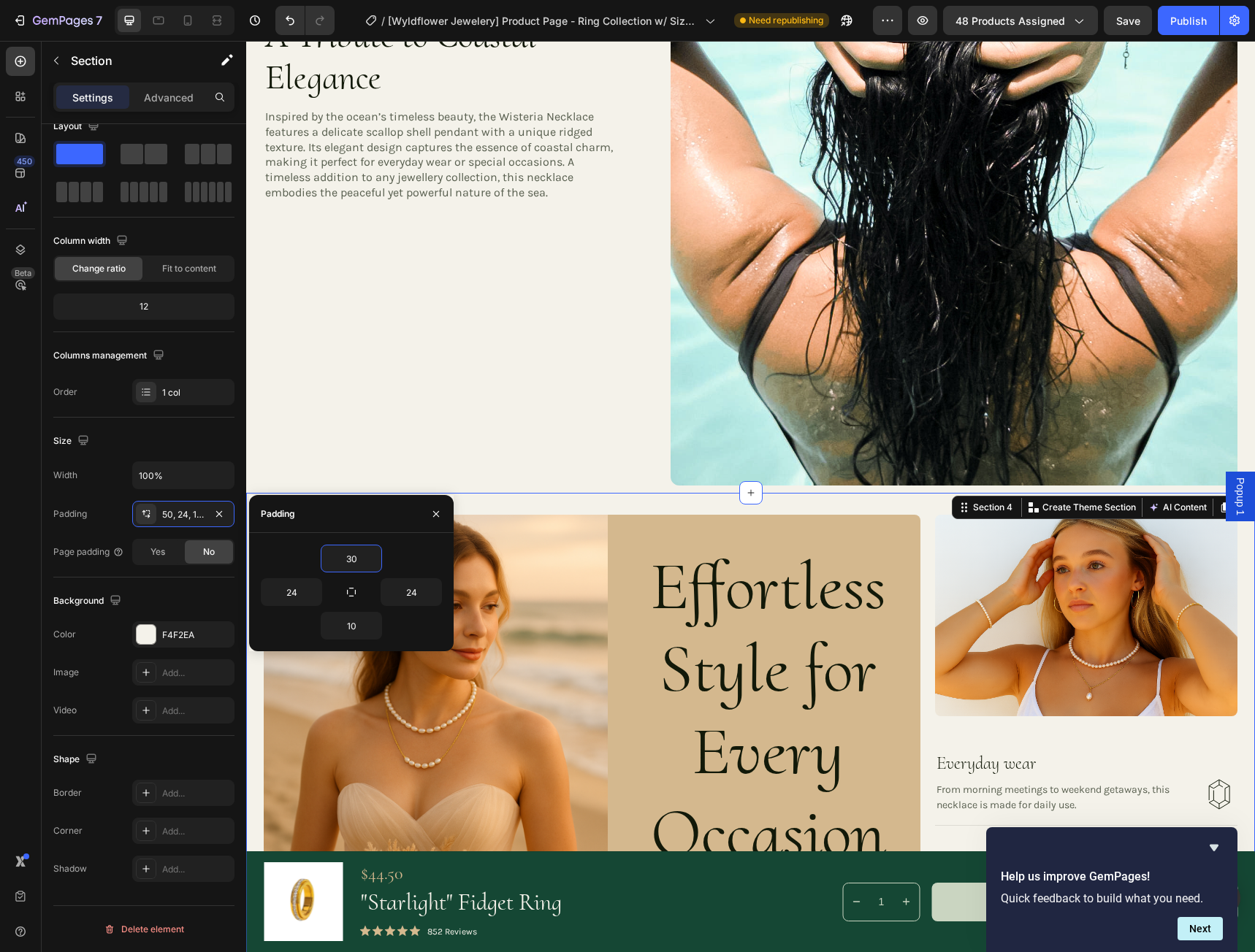
type input "3"
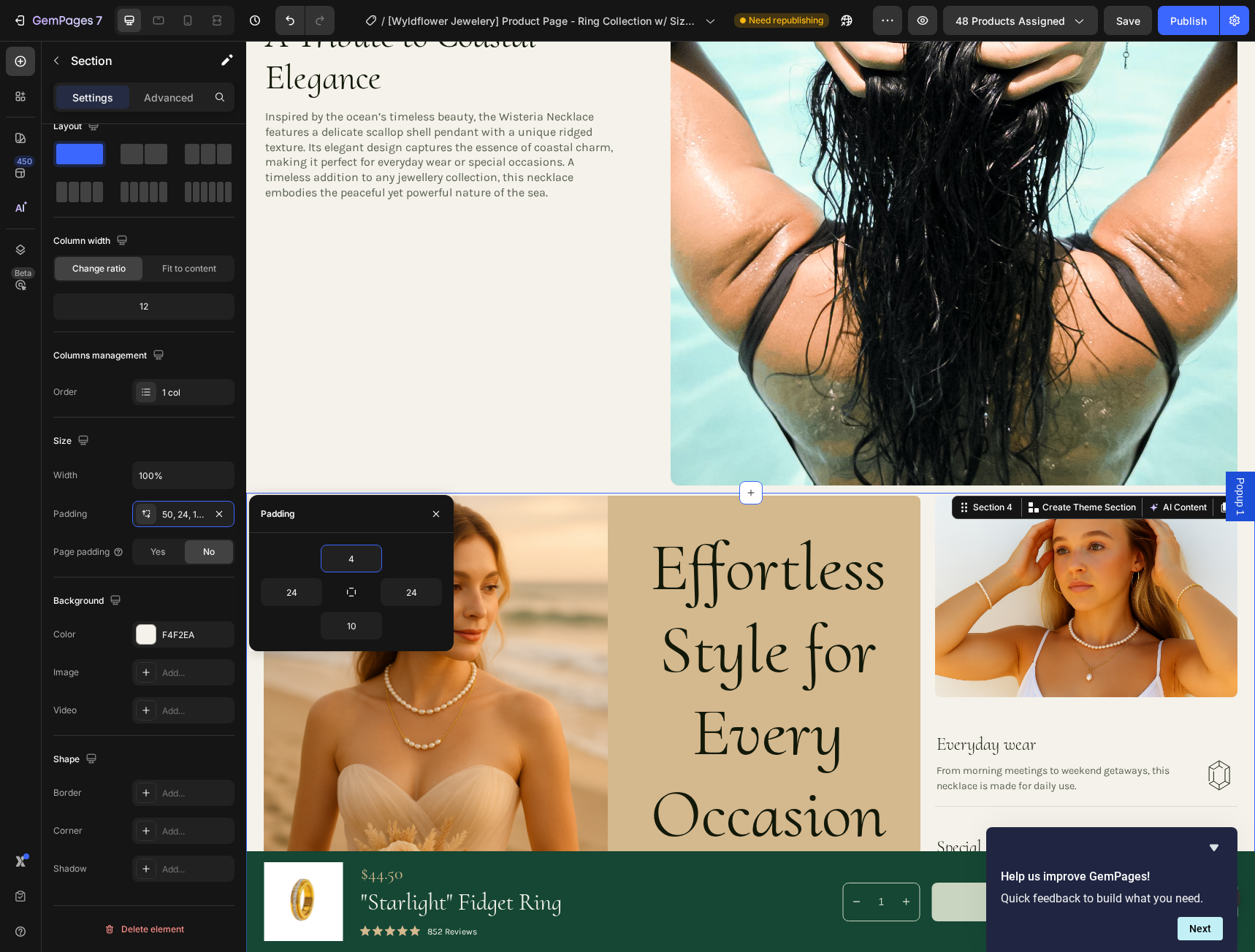
type input "40"
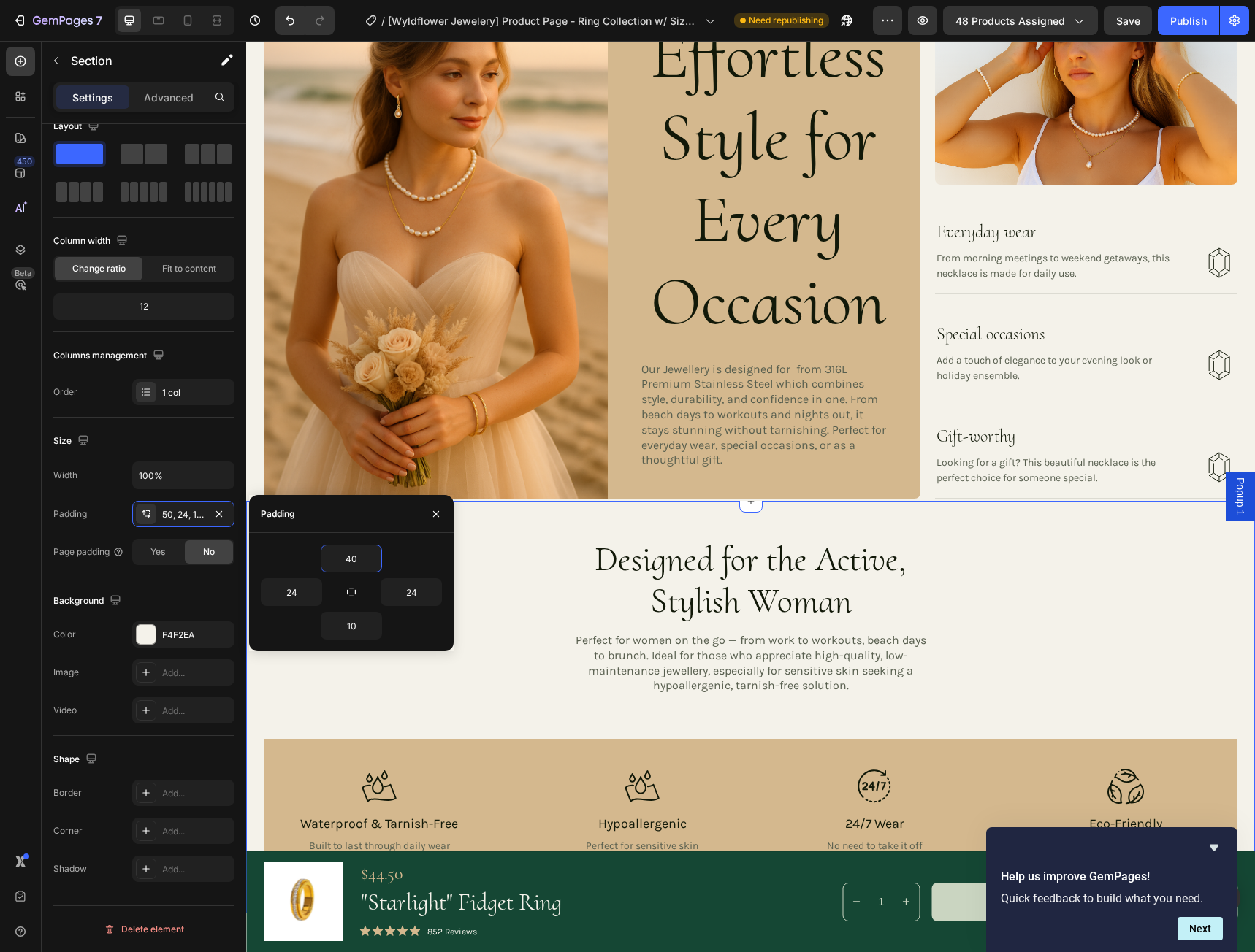
scroll to position [1752, 0]
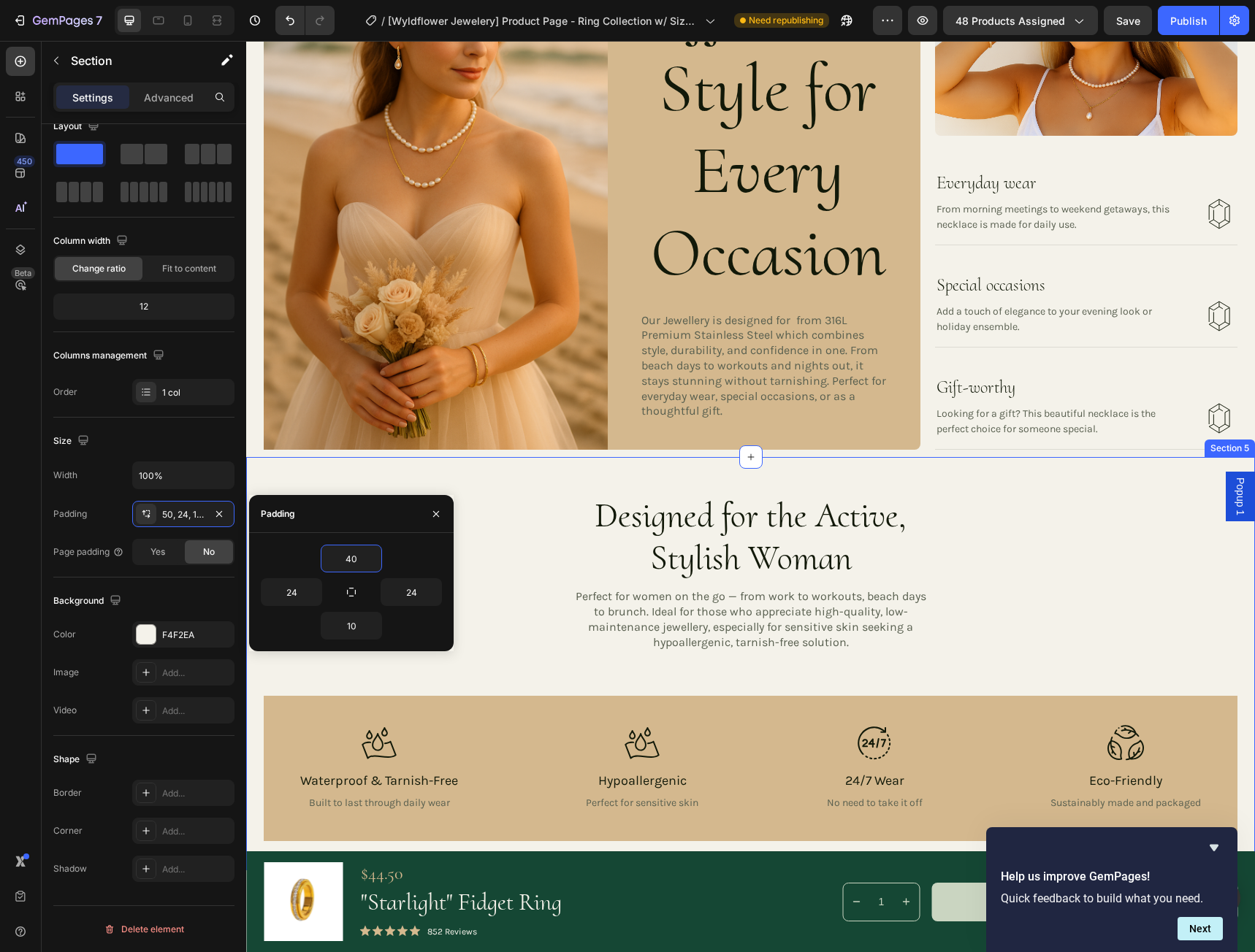
click at [1037, 478] on div "Designed for the Active, Stylish Woman Heading Perfect for women on the go — fr…" at bounding box center [750, 663] width 1009 height 412
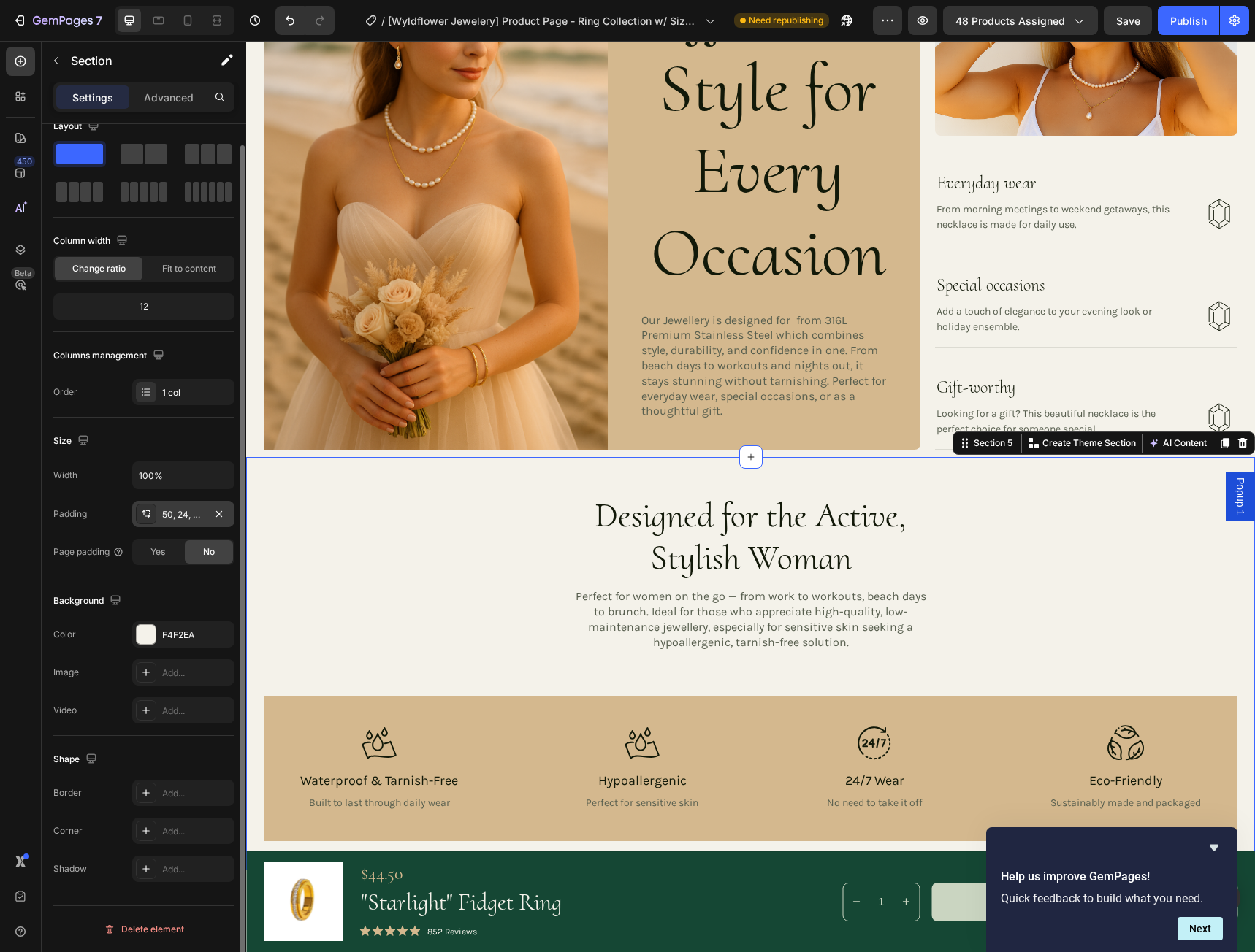
click at [193, 515] on div "50, 24, 40, 24" at bounding box center [182, 515] width 42 height 13
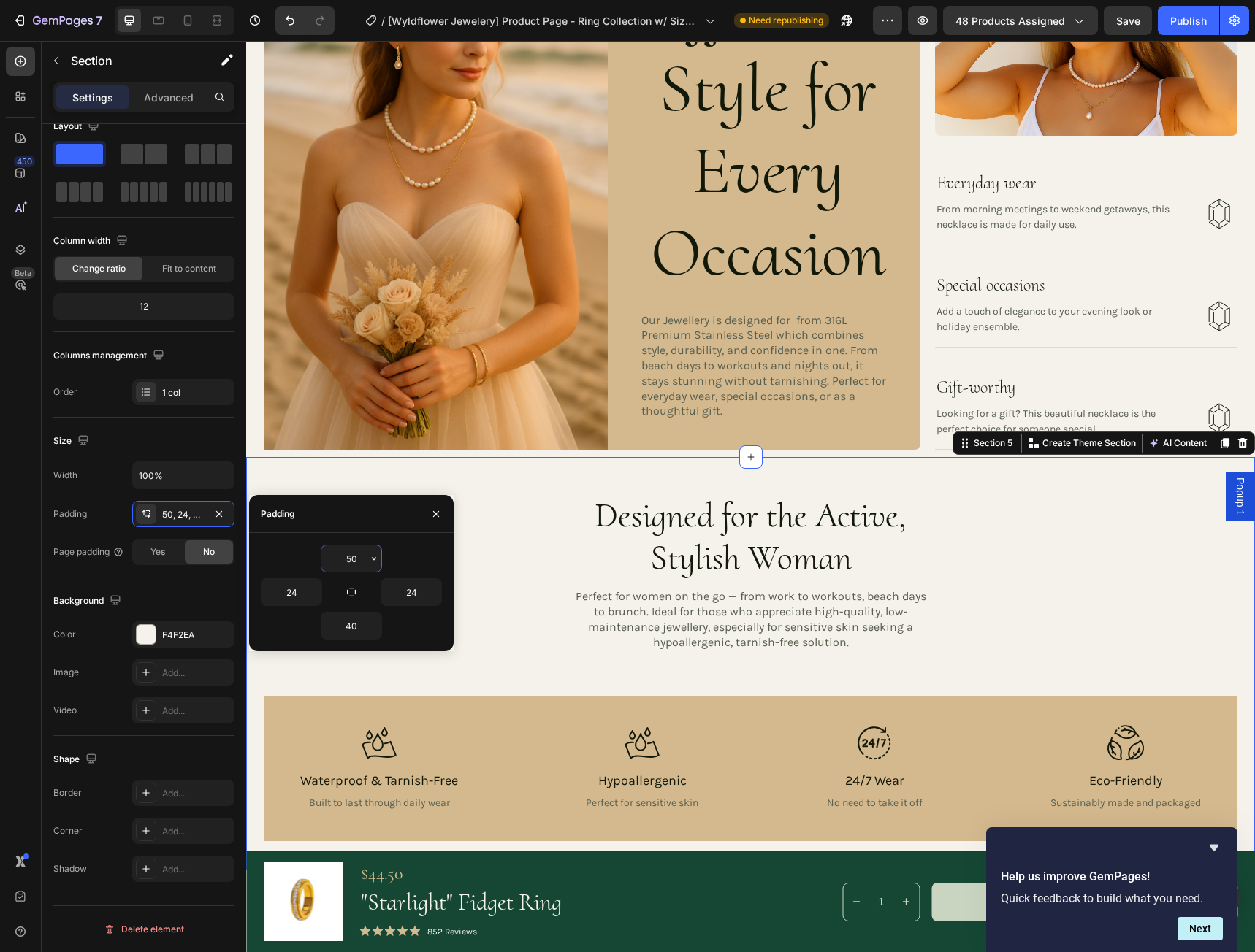
click at [359, 560] on input "50" at bounding box center [351, 558] width 60 height 26
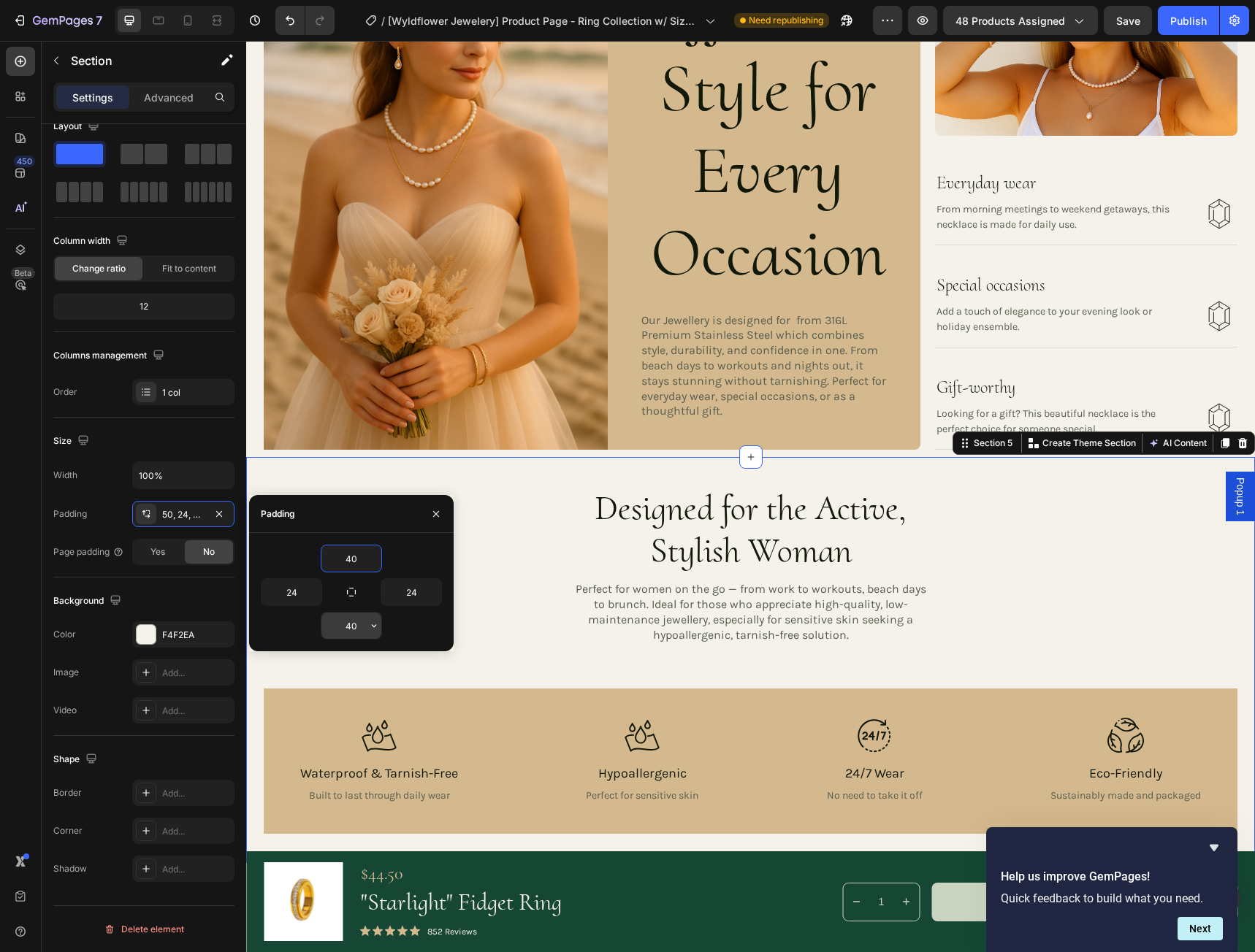
type input "40"
click at [362, 624] on input "40" at bounding box center [351, 625] width 60 height 26
type input "4"
type input "10"
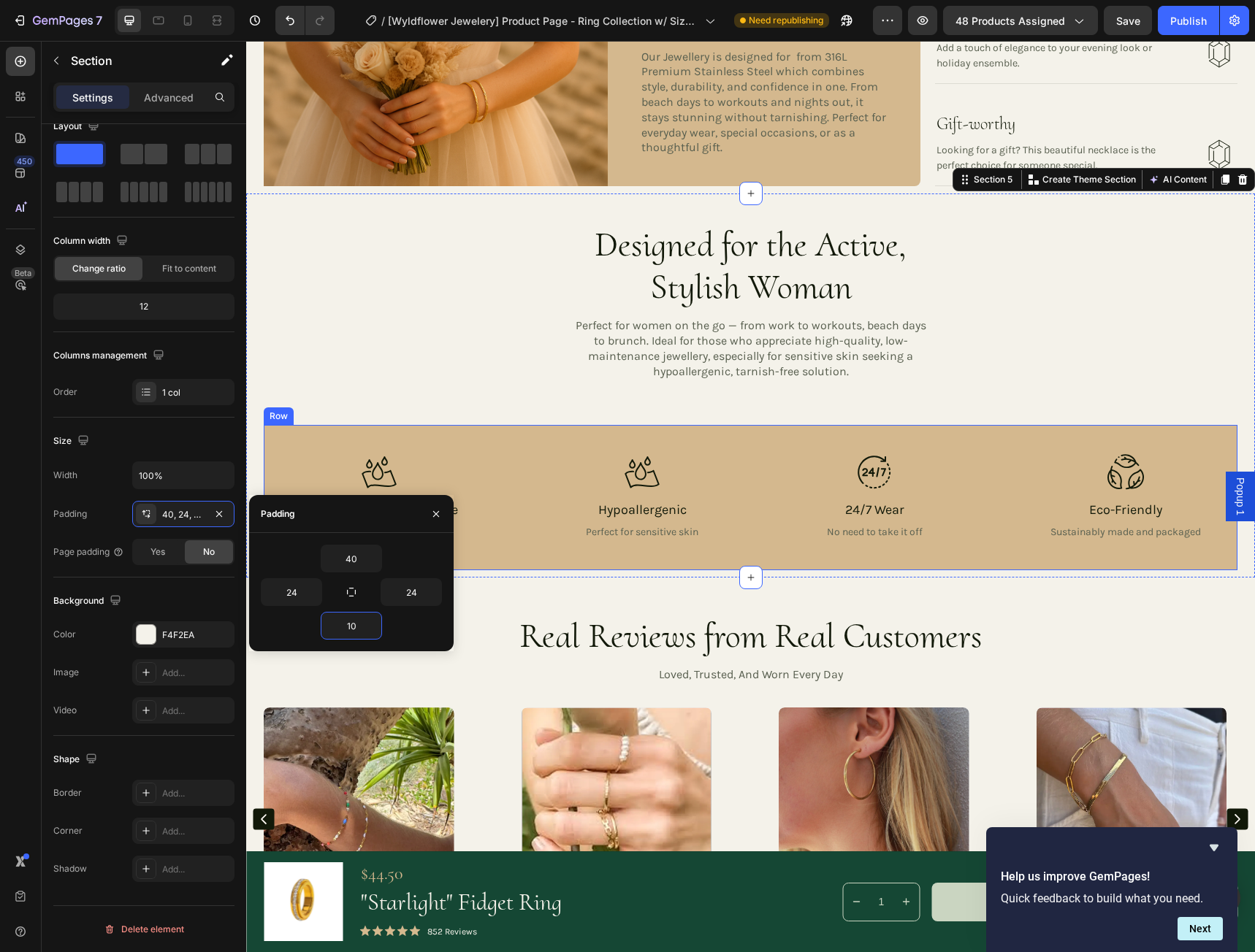
scroll to position [2044, 0]
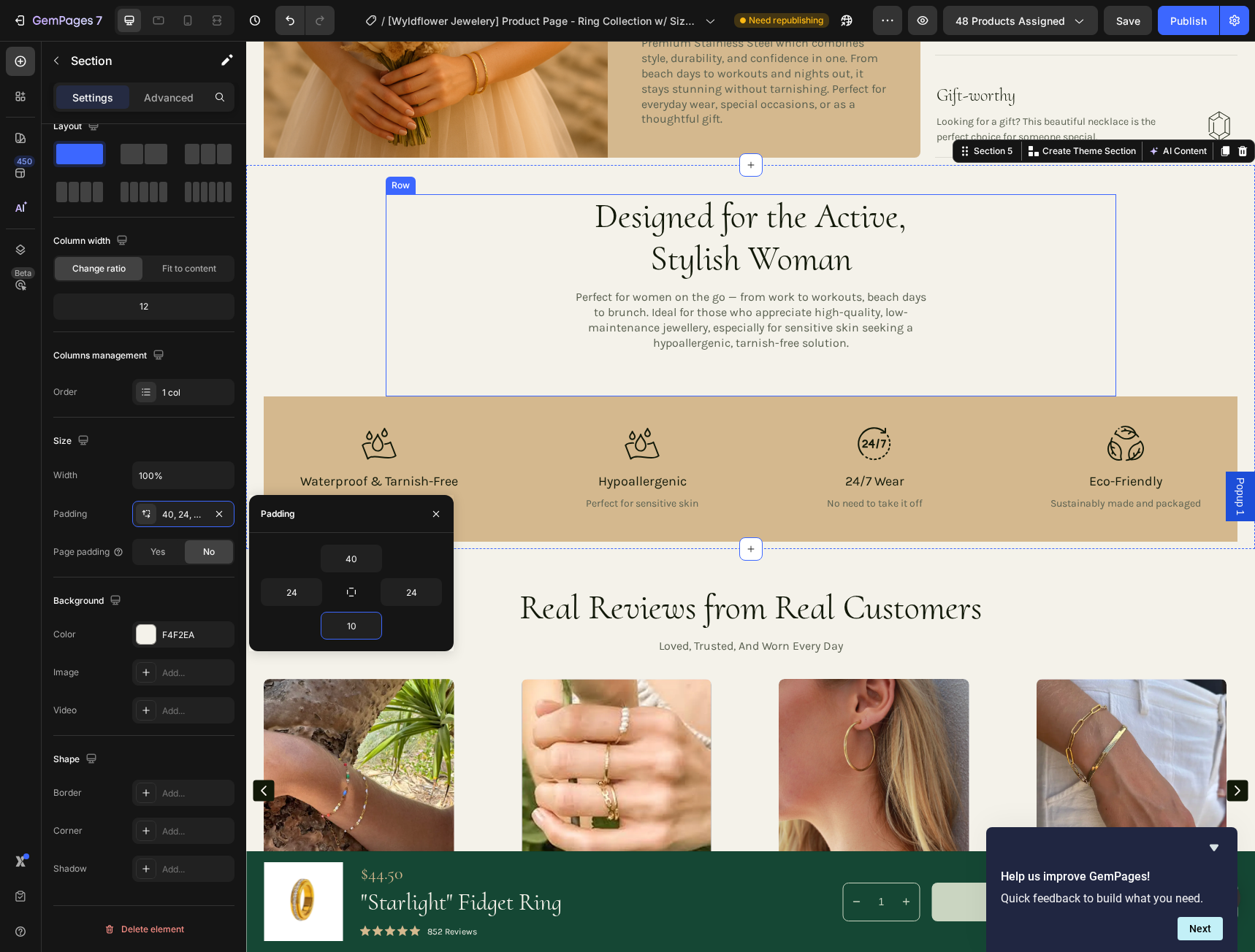
click at [624, 371] on div "Designed for the Active, Stylish Woman Heading Perfect for women on the go — fr…" at bounding box center [750, 295] width 730 height 201
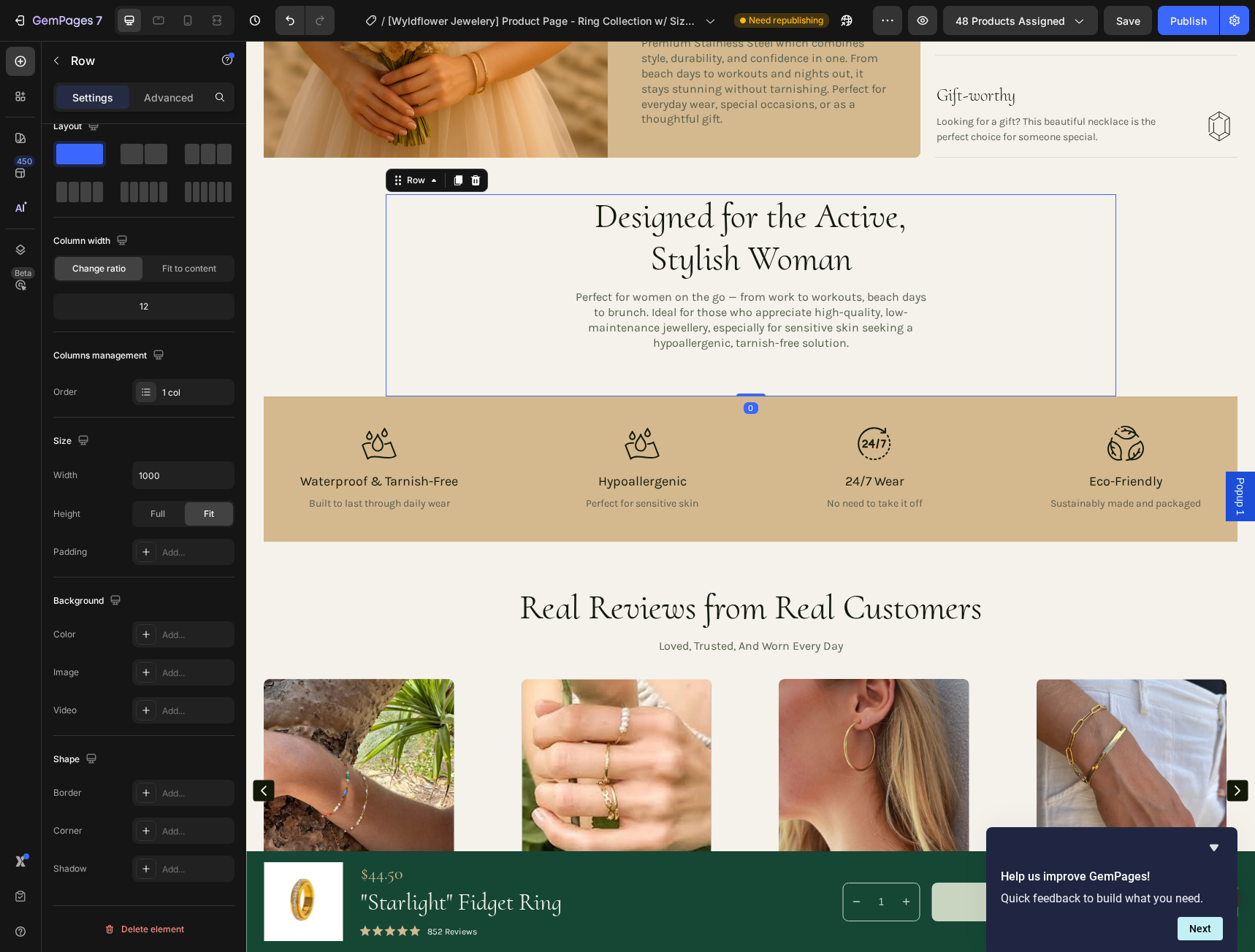
scroll to position [0, 0]
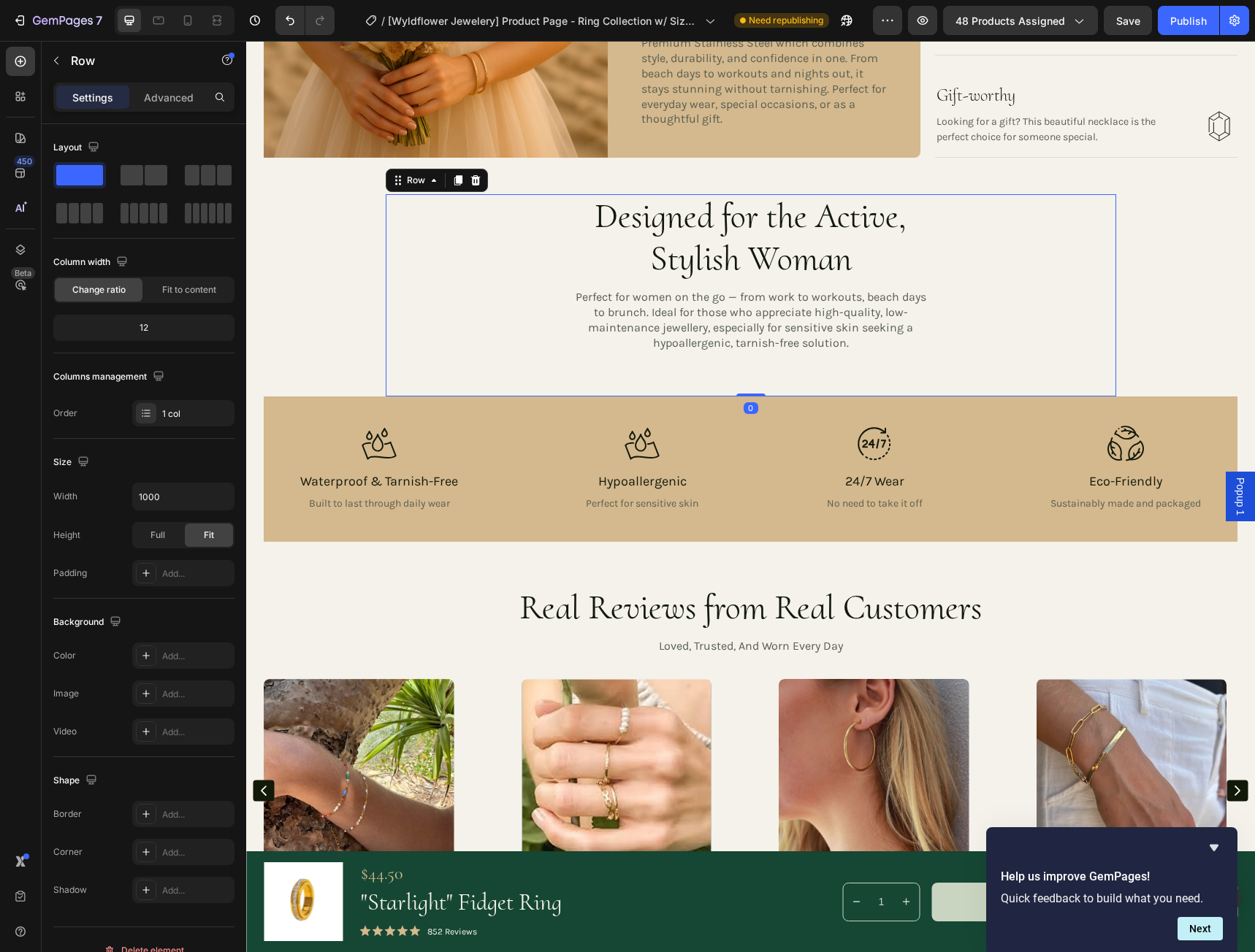
drag, startPoint x: 748, startPoint y: 389, endPoint x: 750, endPoint y: 376, distance: 13.2
click at [750, 376] on div "Designed for the Active, Stylish Woman Heading Perfect for women on the go — fr…" at bounding box center [750, 295] width 730 height 201
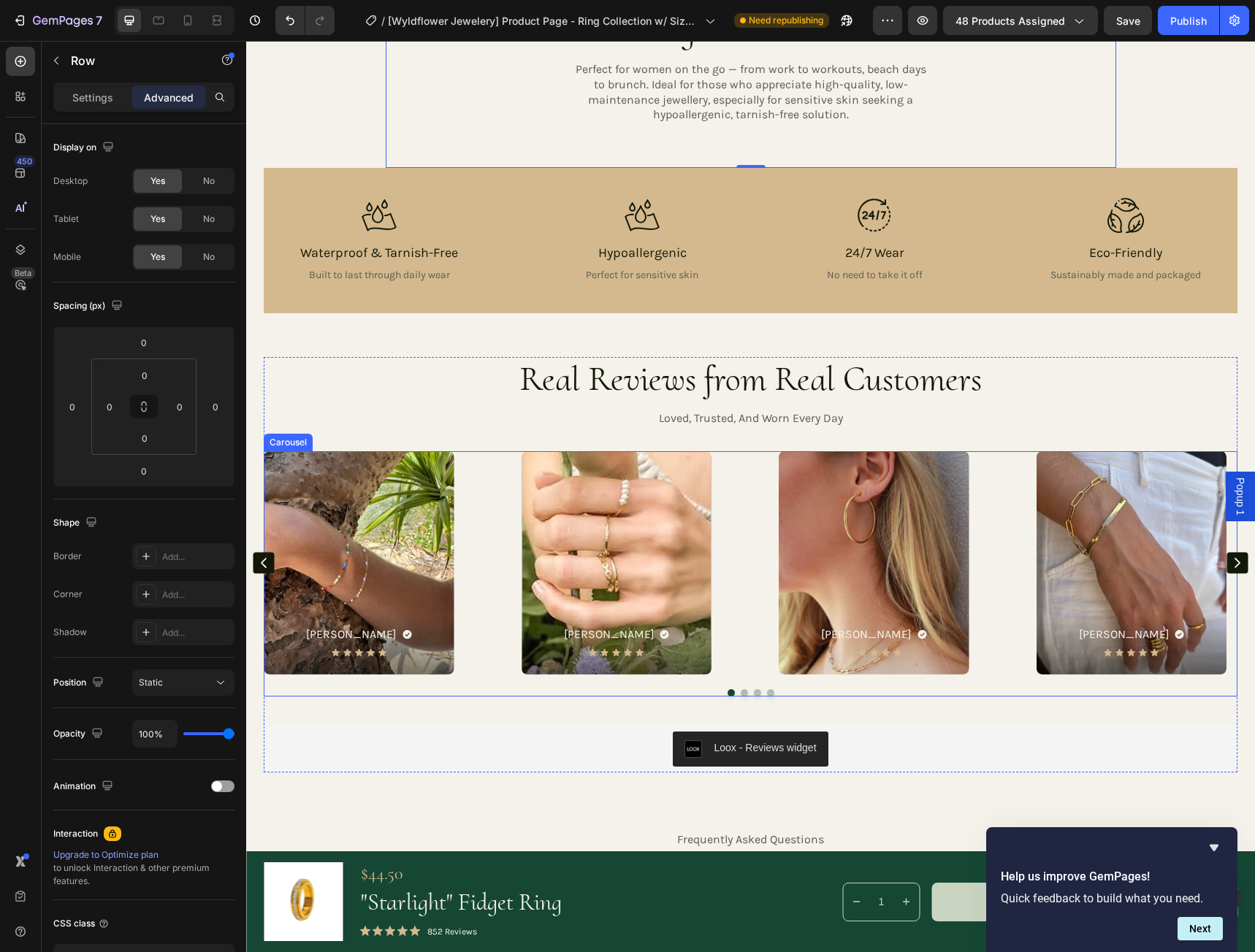
scroll to position [2263, 0]
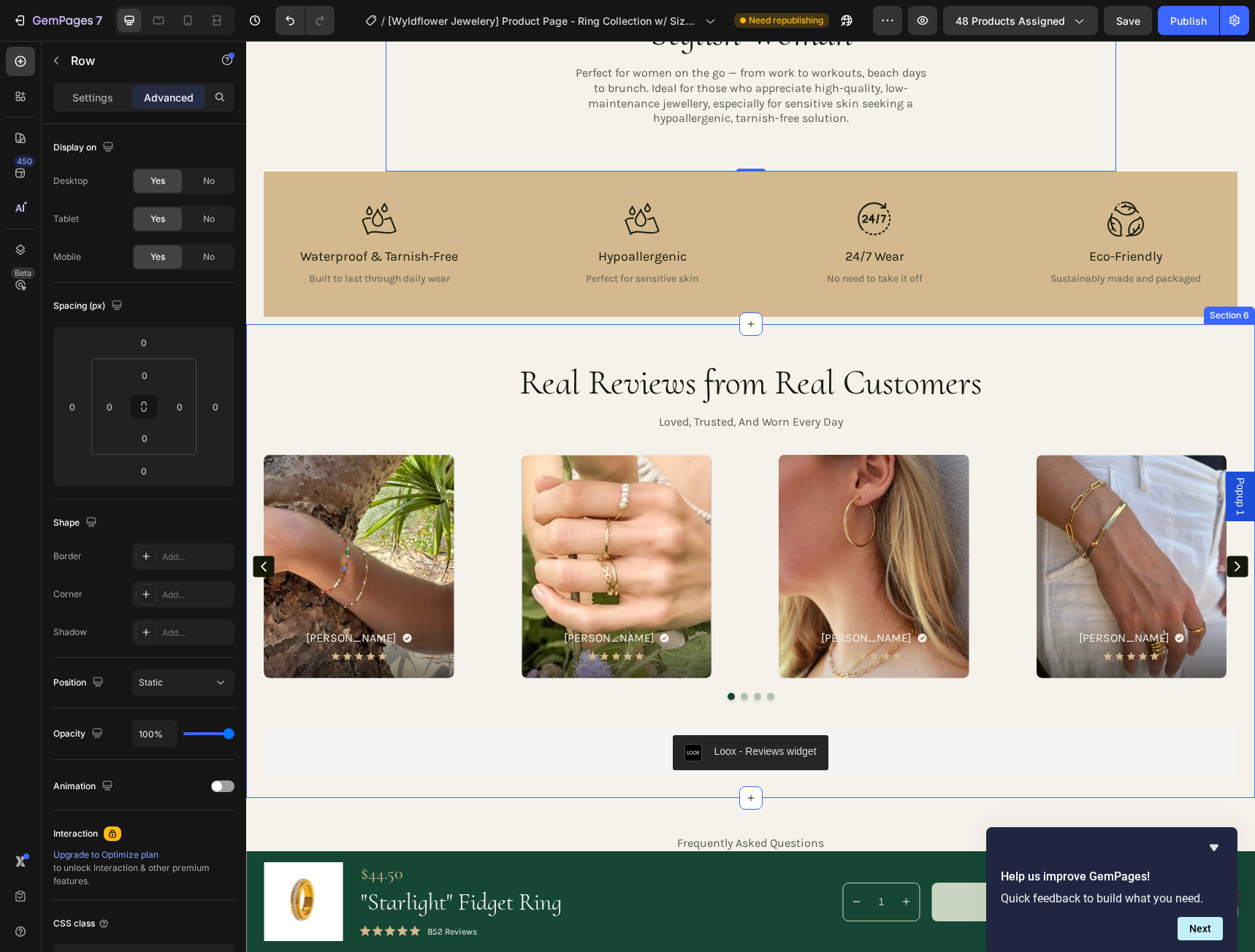
click at [724, 352] on div "Real Reviews from Real Customers Heading loved, trusted, and worn every day Hea…" at bounding box center [750, 561] width 1009 height 474
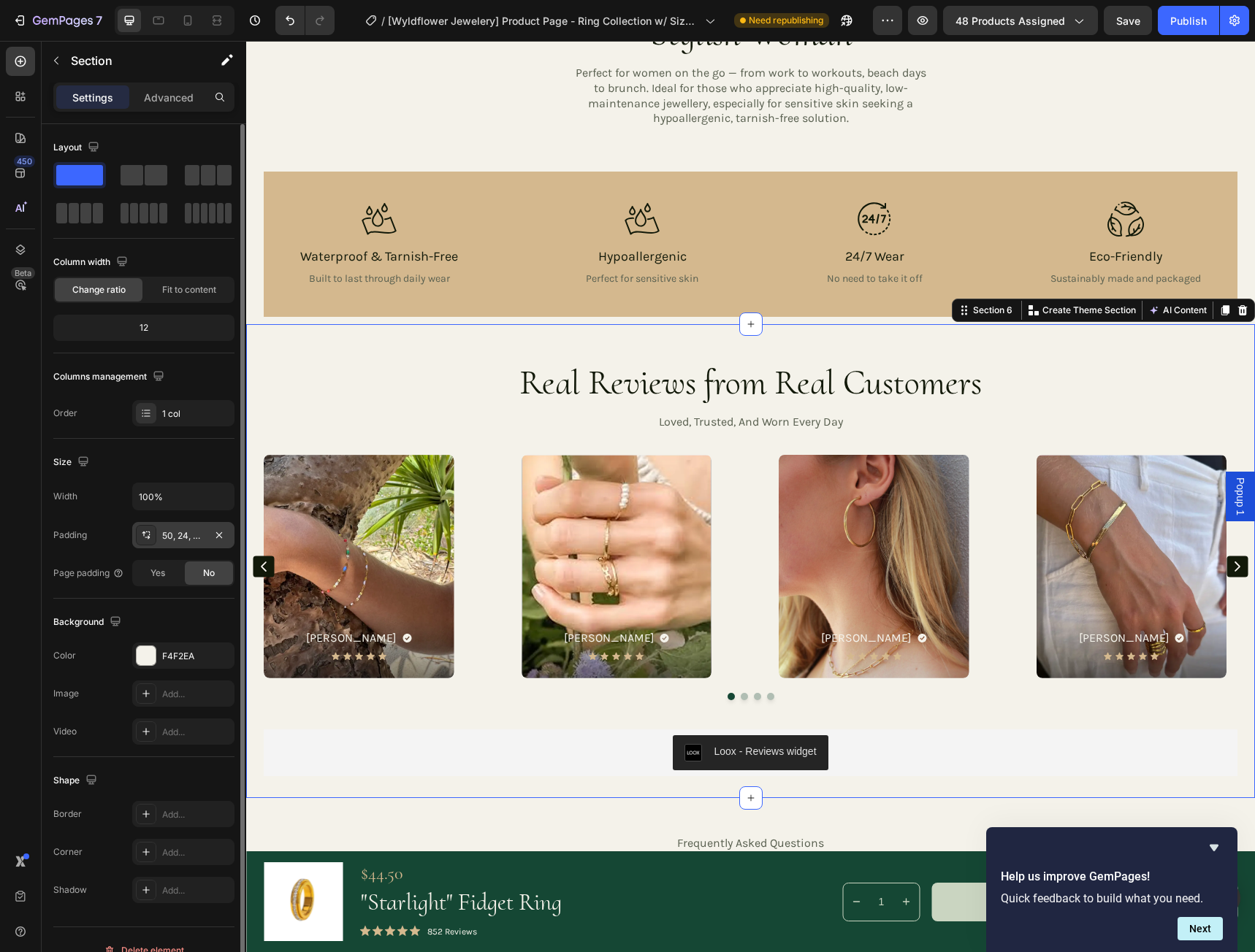
click at [189, 535] on div "50, 24, 30, 24" at bounding box center [182, 535] width 42 height 13
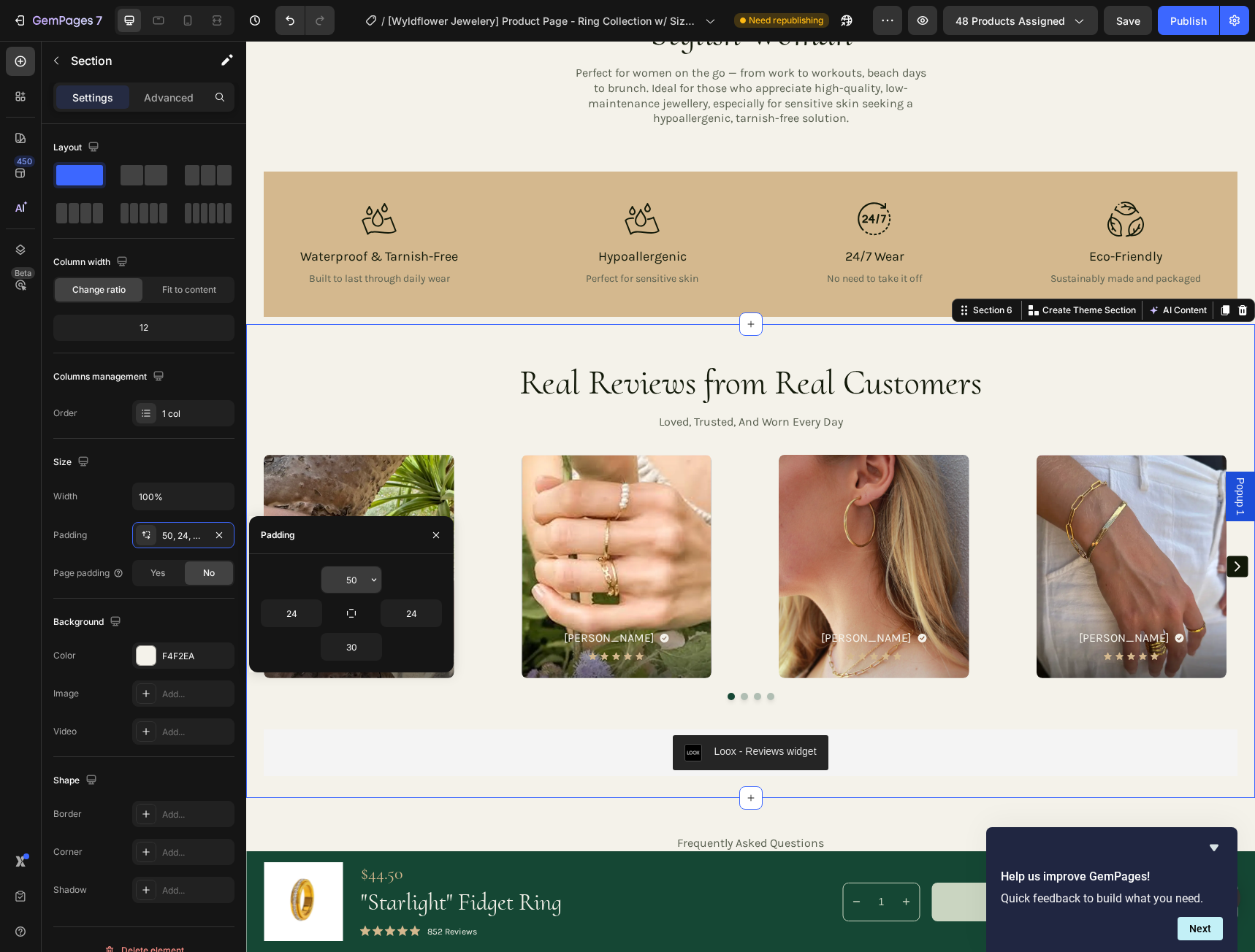
click at [358, 580] on input "50" at bounding box center [351, 579] width 60 height 26
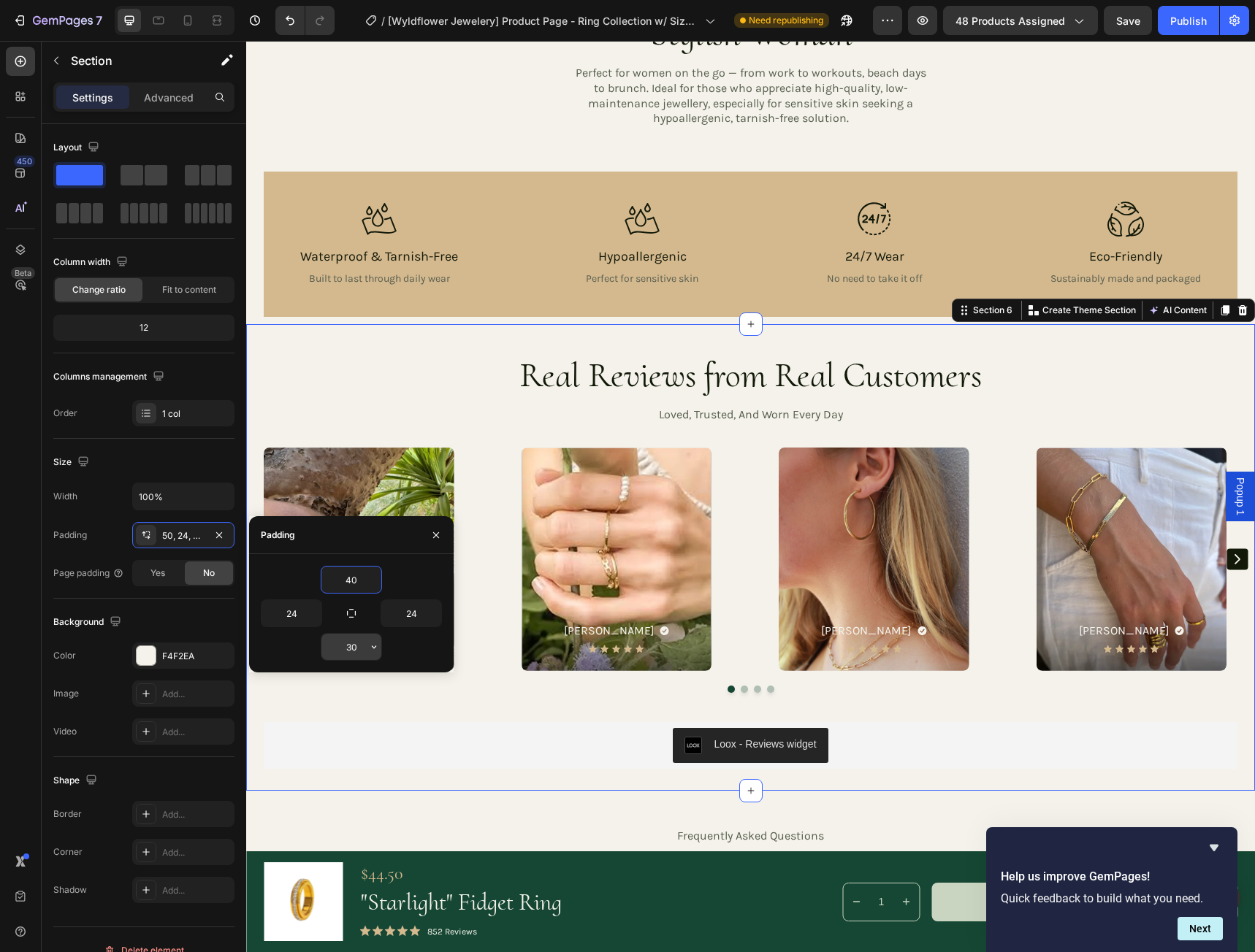
type input "40"
click at [361, 649] on input "30" at bounding box center [351, 647] width 60 height 26
type input "10"
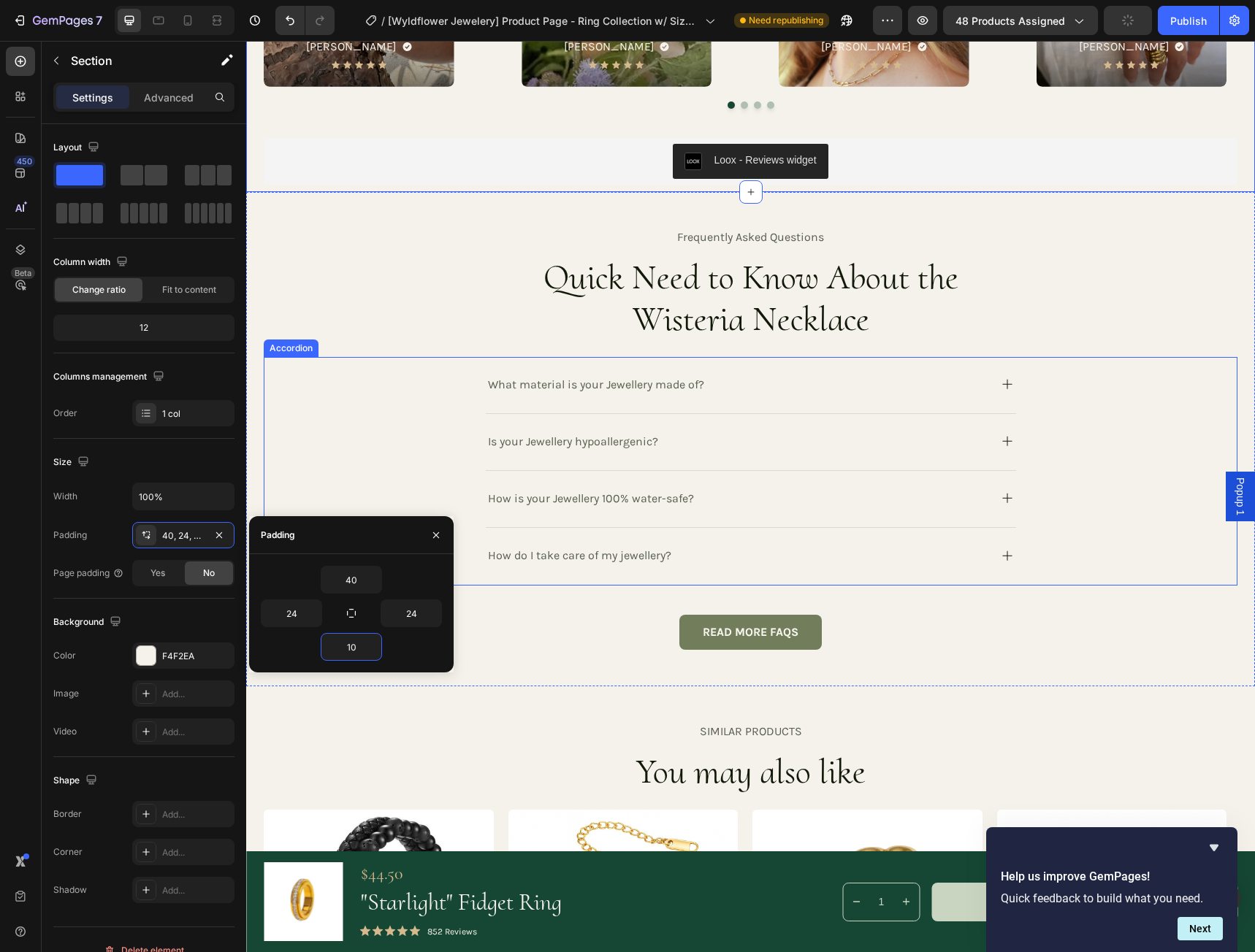
scroll to position [2774, 0]
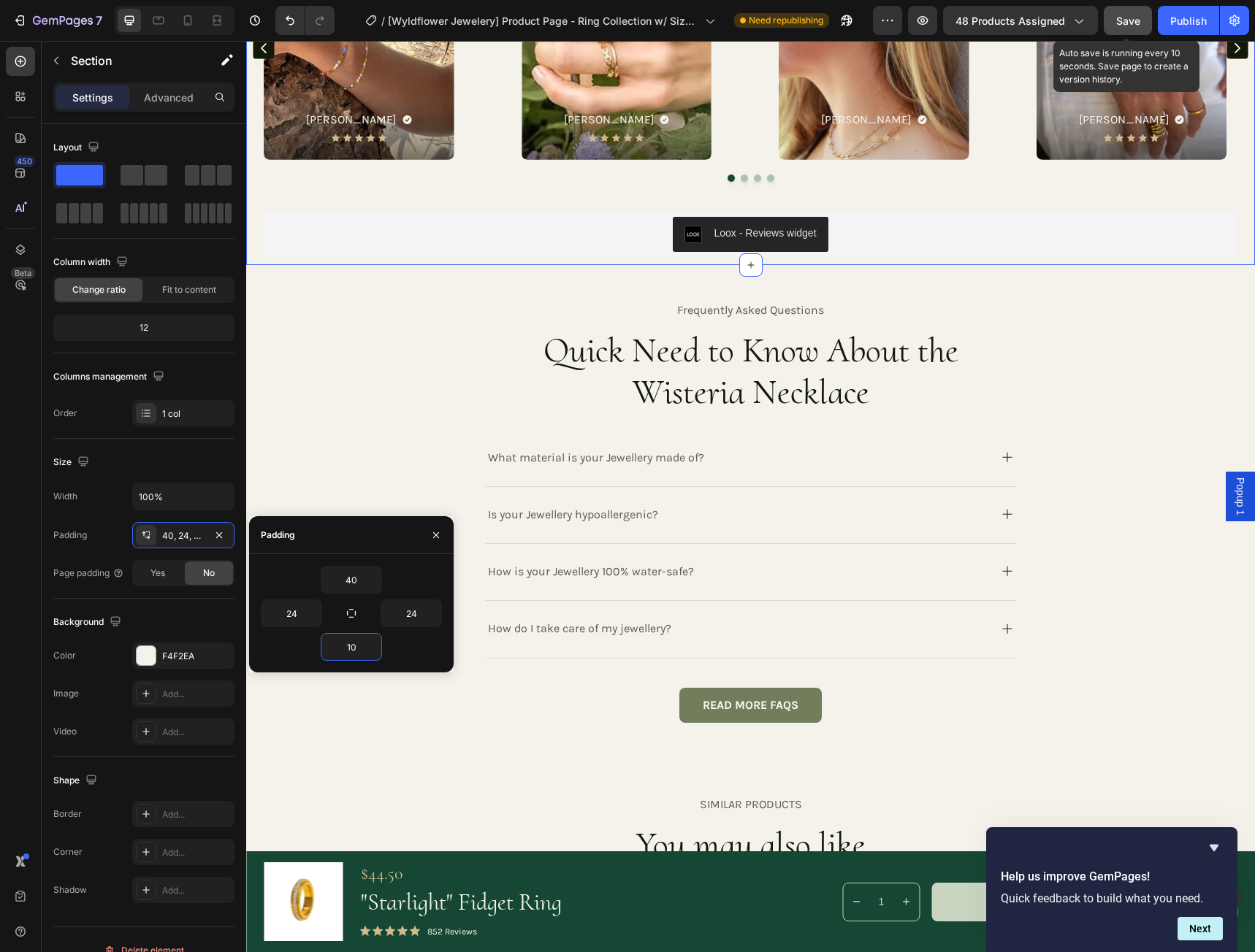
click at [1120, 24] on span "Save" at bounding box center [1127, 21] width 24 height 13
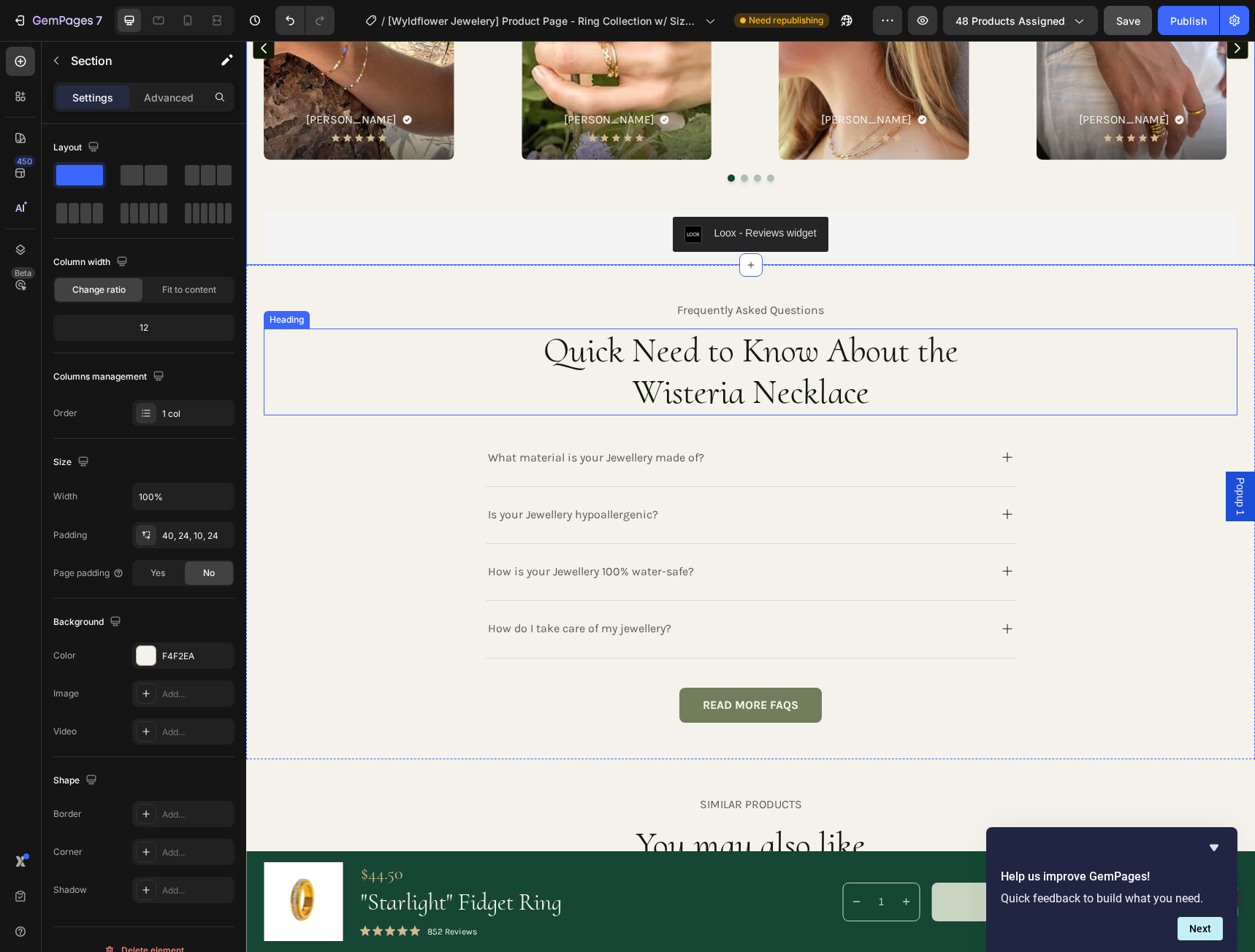
click at [880, 356] on h3 "Quick Need to Know About the Wisteria Necklace" at bounding box center [751, 372] width 498 height 87
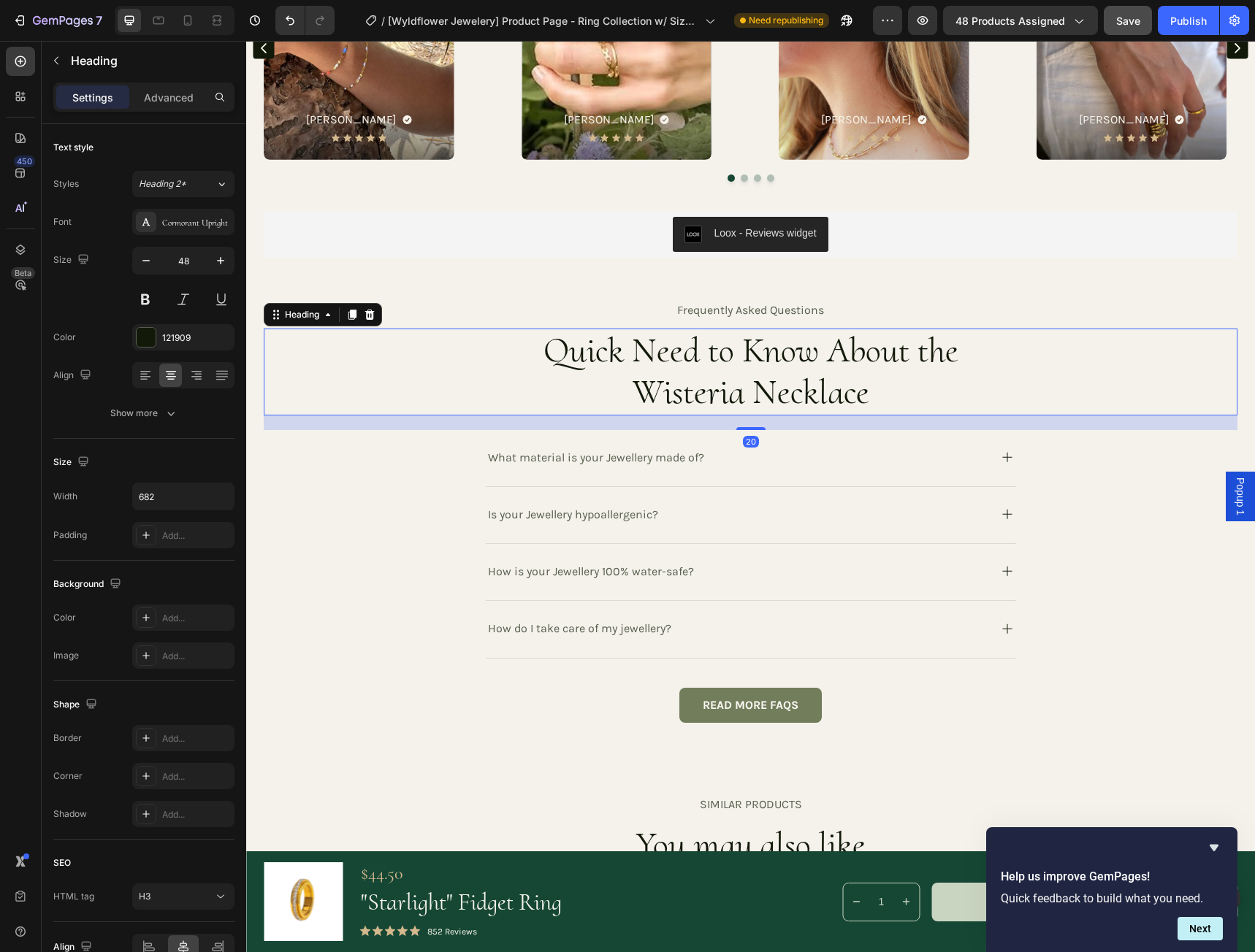
click at [924, 354] on h3 "Quick Need to Know About the Wisteria Necklace" at bounding box center [751, 372] width 498 height 87
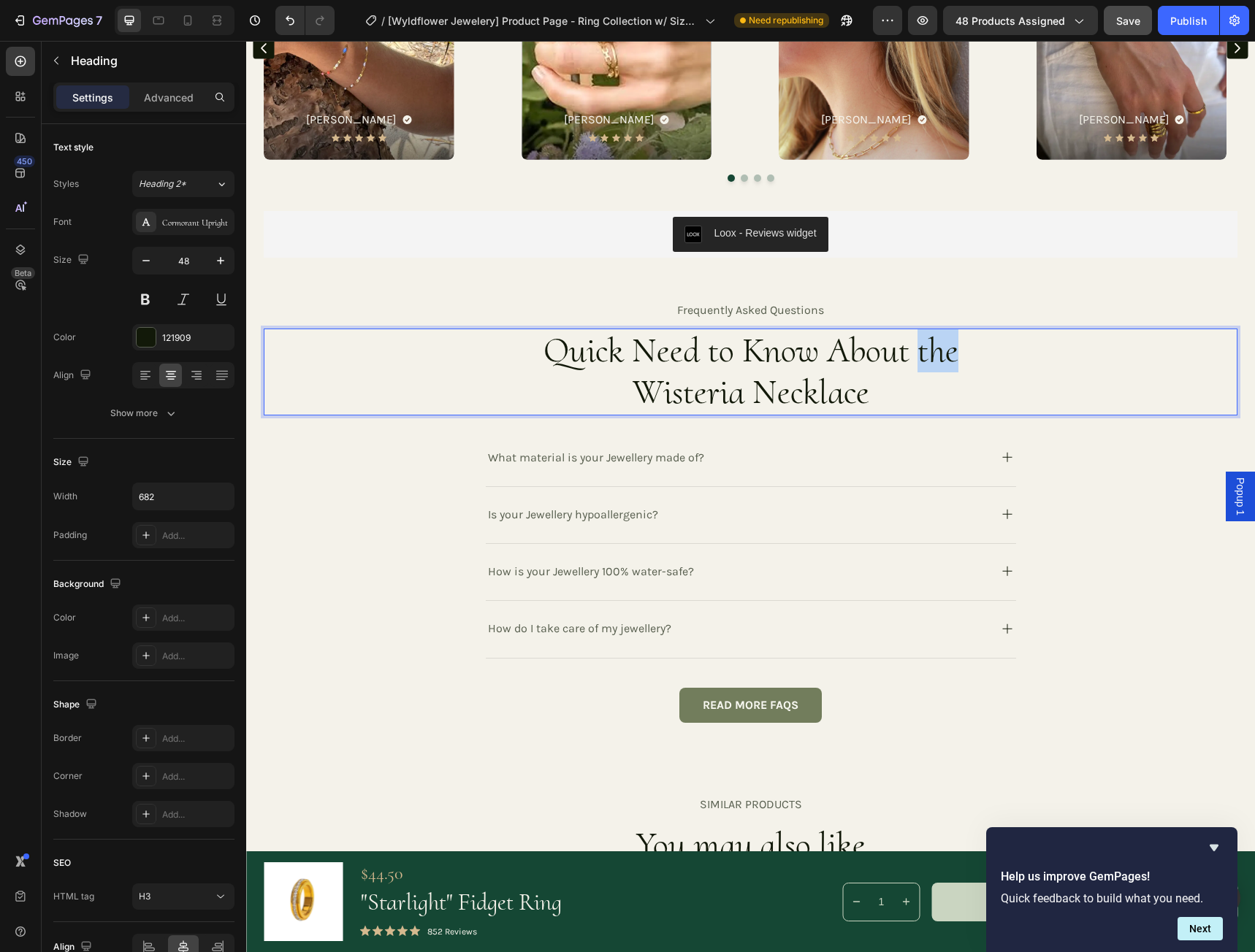
drag, startPoint x: 915, startPoint y: 354, endPoint x: 950, endPoint y: 353, distance: 35.0
click at [950, 353] on p "Quick Need to Know About the Wisteria Necklace" at bounding box center [750, 371] width 495 height 84
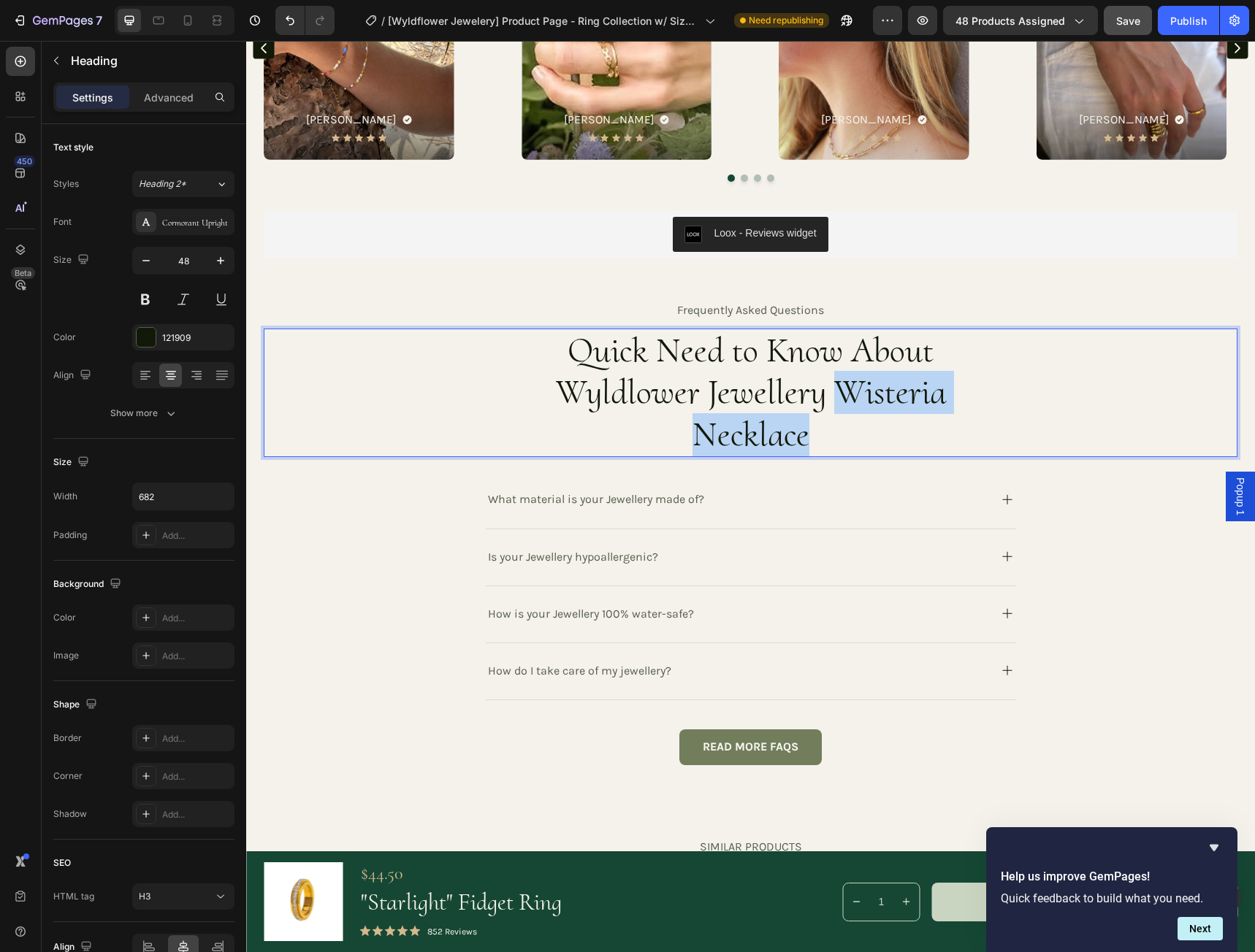
drag, startPoint x: 831, startPoint y: 384, endPoint x: 830, endPoint y: 431, distance: 47.0
click at [830, 431] on p "Quick Need to Know About Wyldlower Jewellery Wisteria Necklace" at bounding box center [750, 392] width 495 height 127
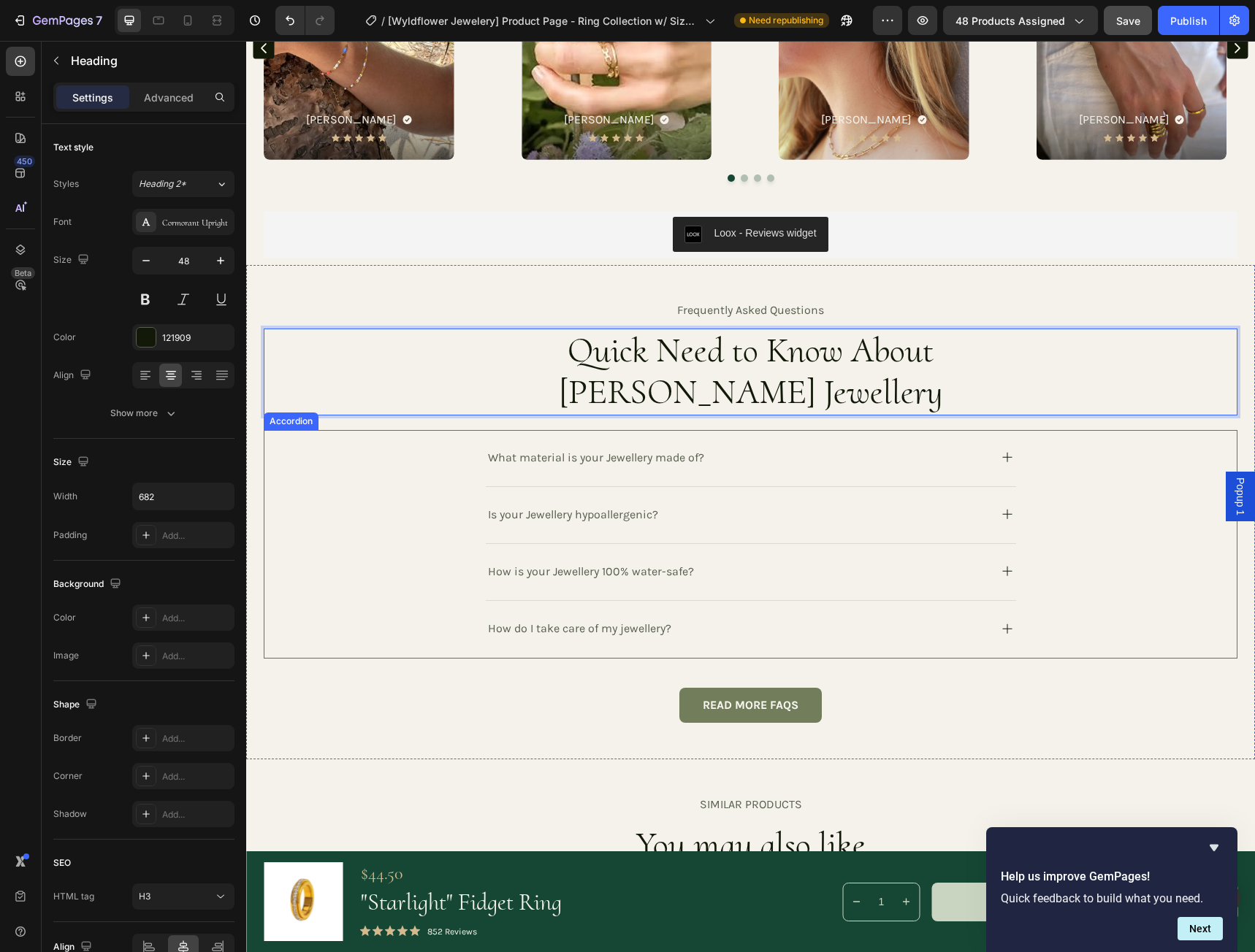
scroll to position [2848, 0]
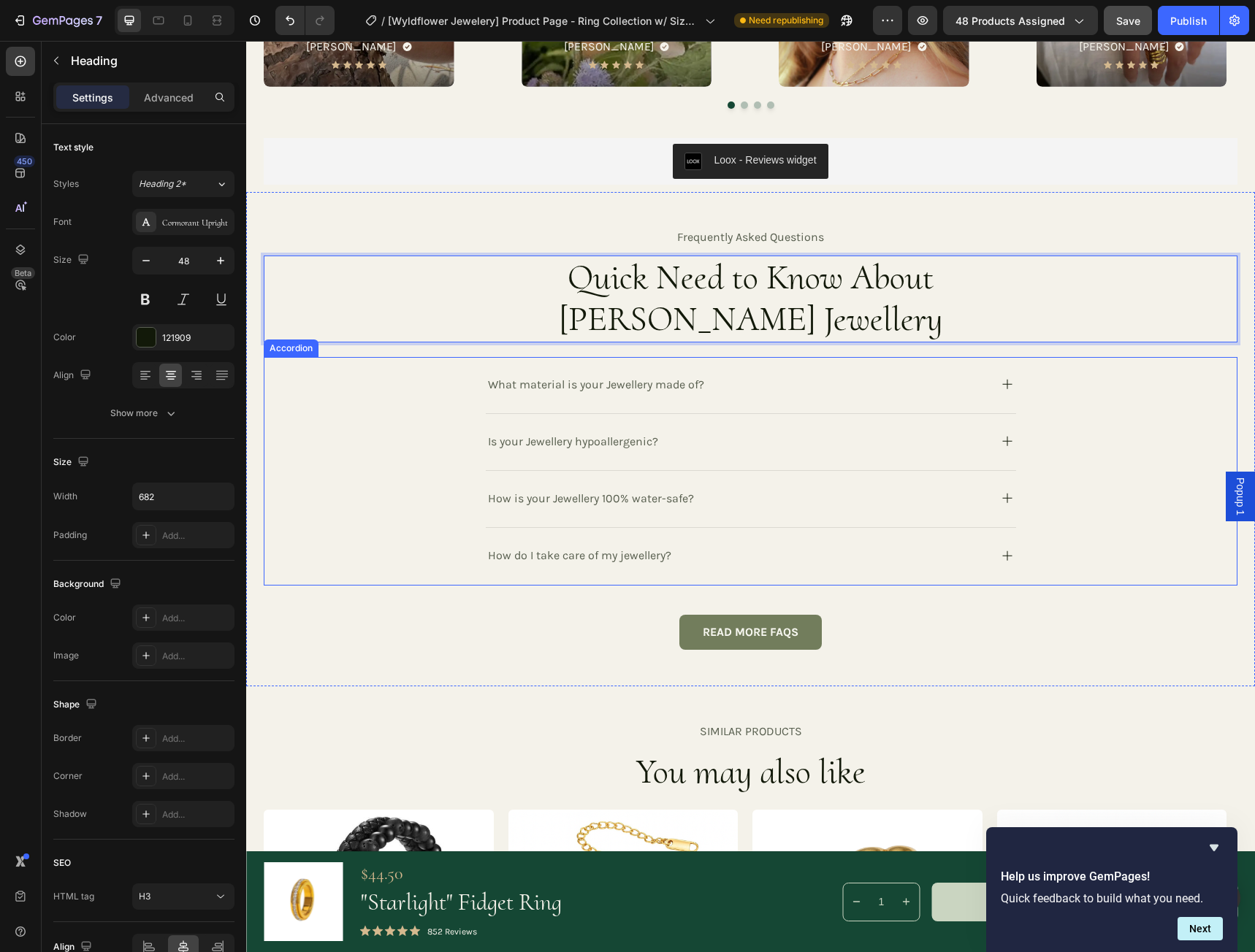
click at [1000, 387] on icon at bounding box center [1007, 384] width 18 height 18
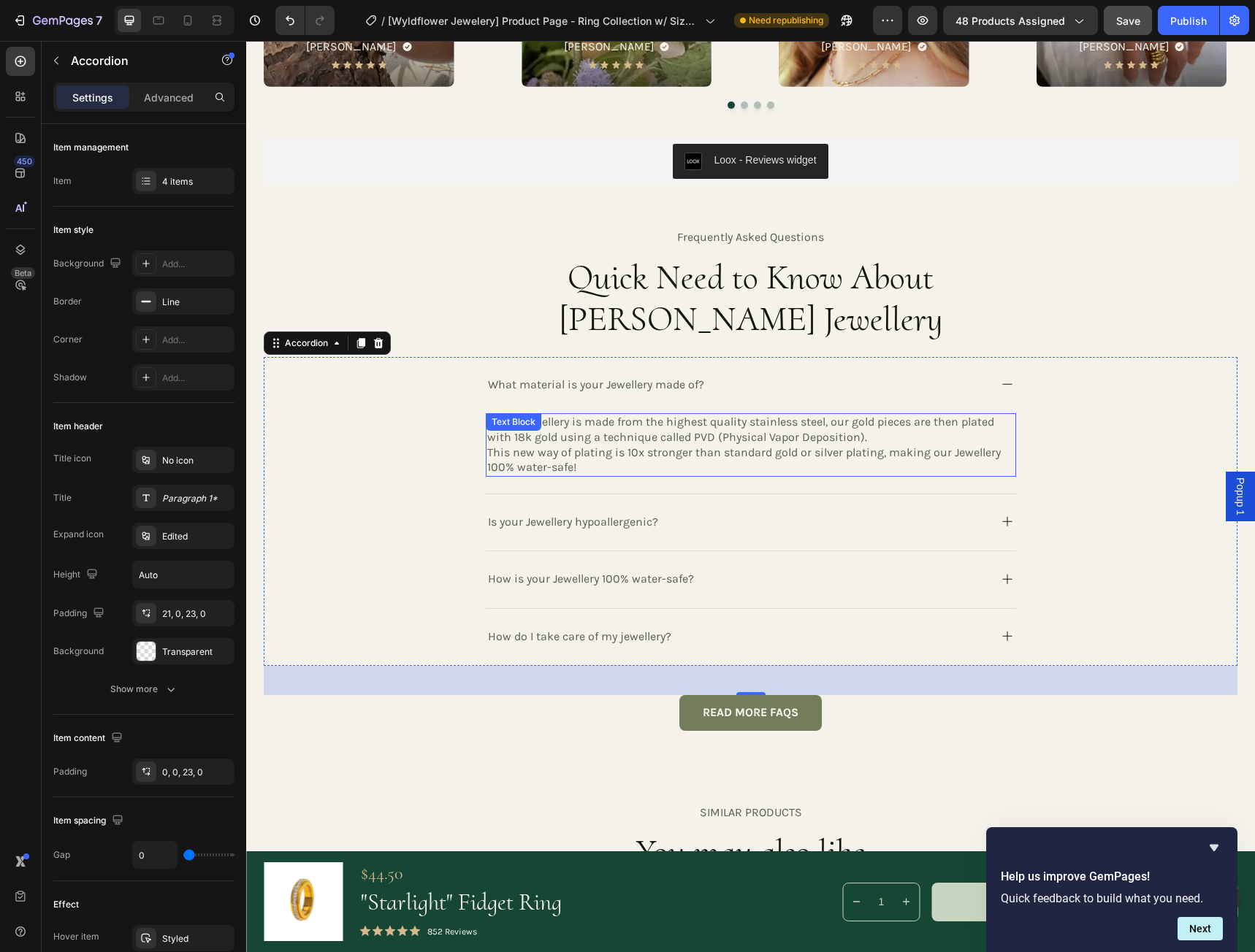
click at [822, 423] on p "All our jewellery is made from the highest quality stainless steel, our gold pi…" at bounding box center [750, 430] width 527 height 31
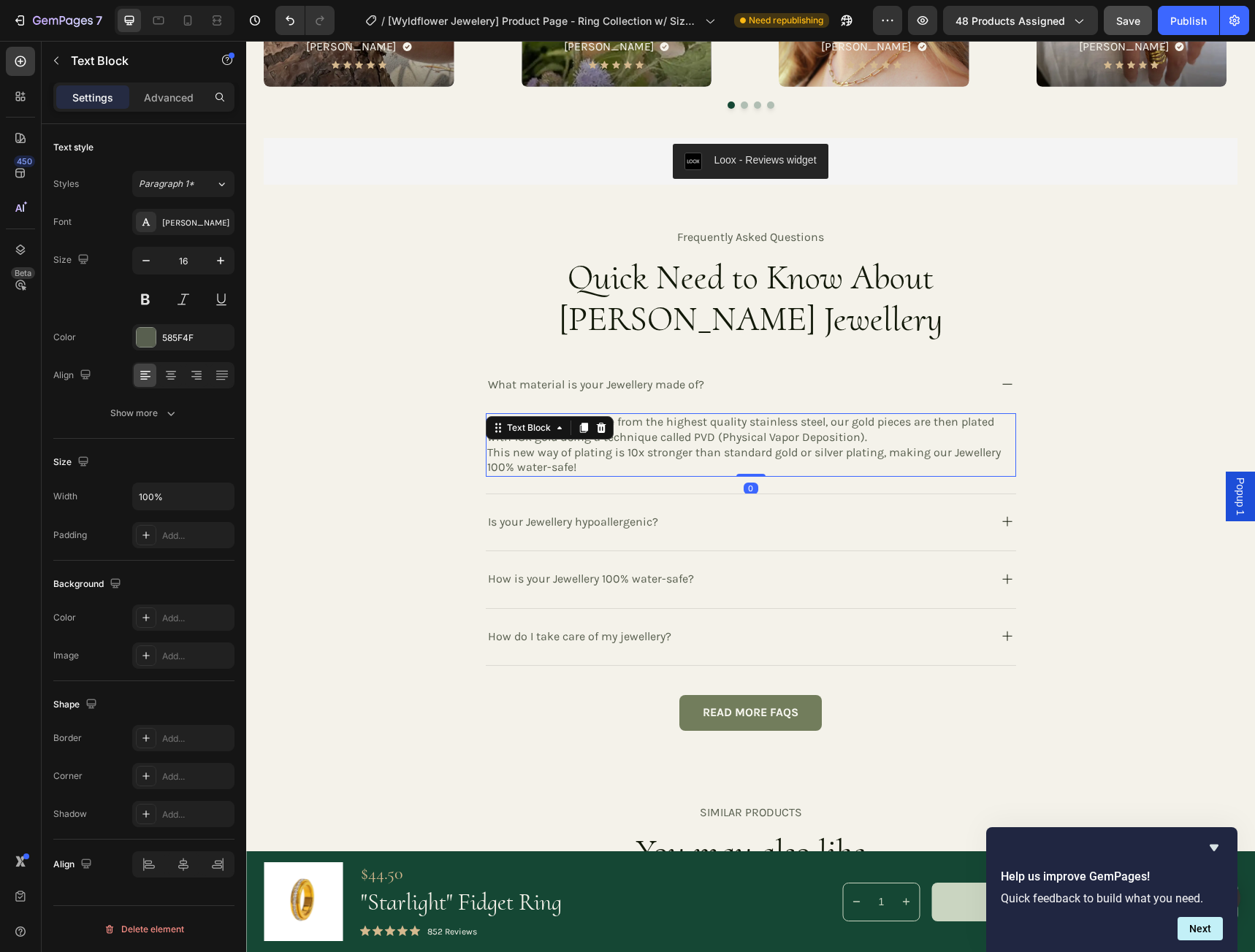
click at [820, 423] on p "All our jewellery is made from the highest quality stainless steel, our gold pi…" at bounding box center [750, 430] width 527 height 31
click at [745, 422] on p "All our jewellery is made from the highest quality stainless steel, our gold pi…" at bounding box center [750, 430] width 527 height 31
click at [820, 422] on p "All our jewellery is made from the highest quality stainless steel, our gold pi…" at bounding box center [750, 430] width 527 height 31
click at [1124, 22] on span "Save" at bounding box center [1127, 21] width 24 height 13
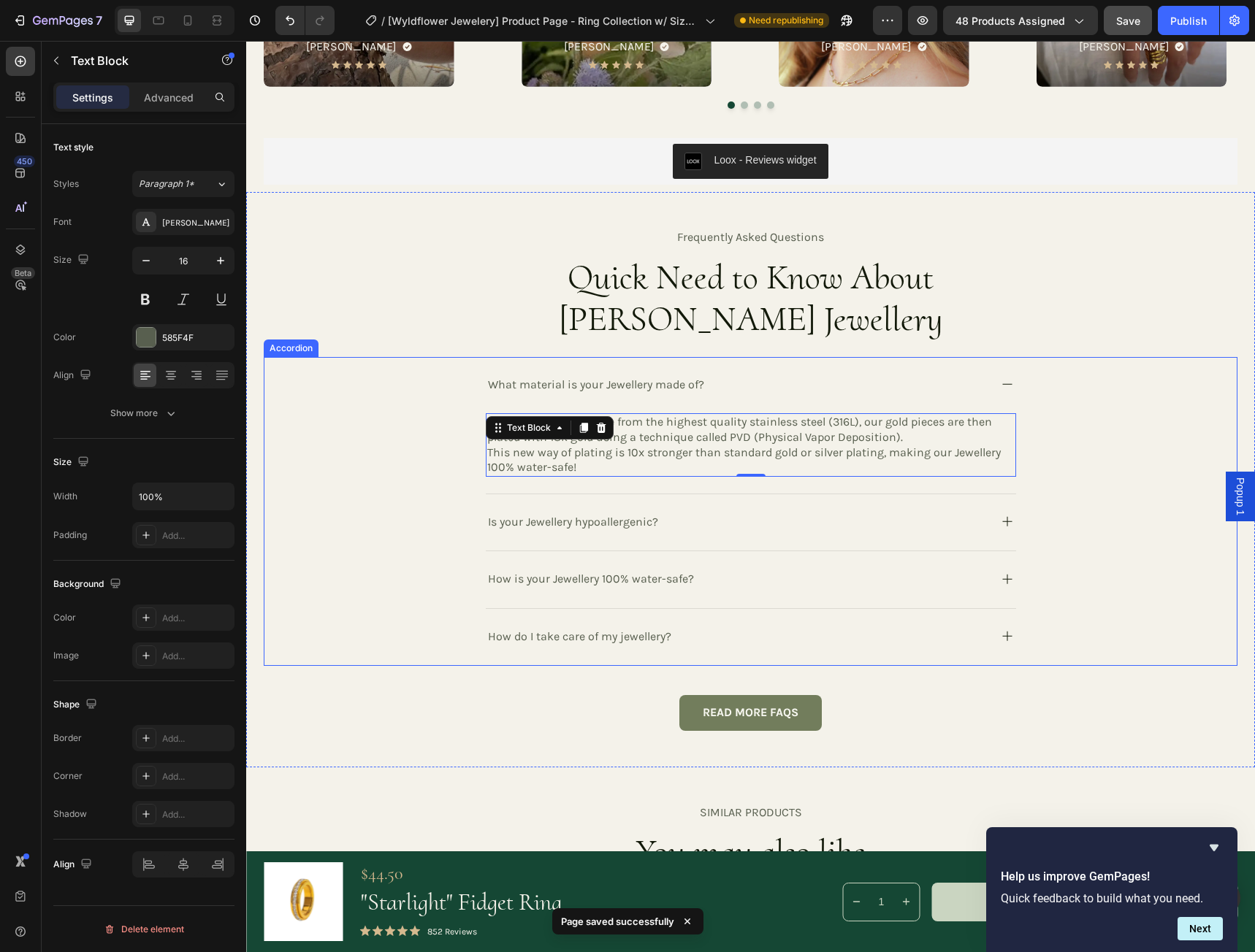
click at [1002, 522] on rect at bounding box center [1006, 521] width 10 height 1
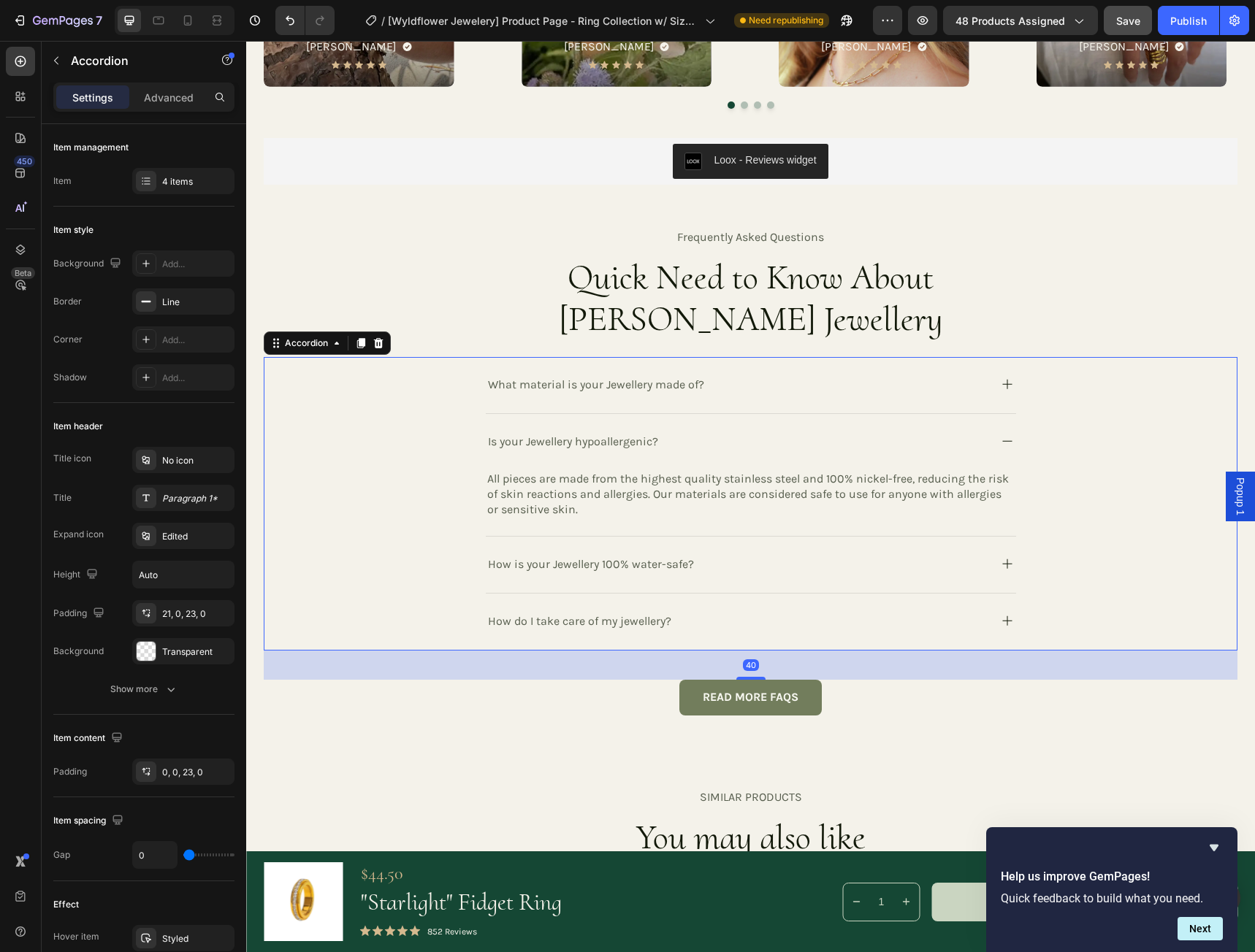
click at [999, 560] on icon at bounding box center [1007, 564] width 18 height 18
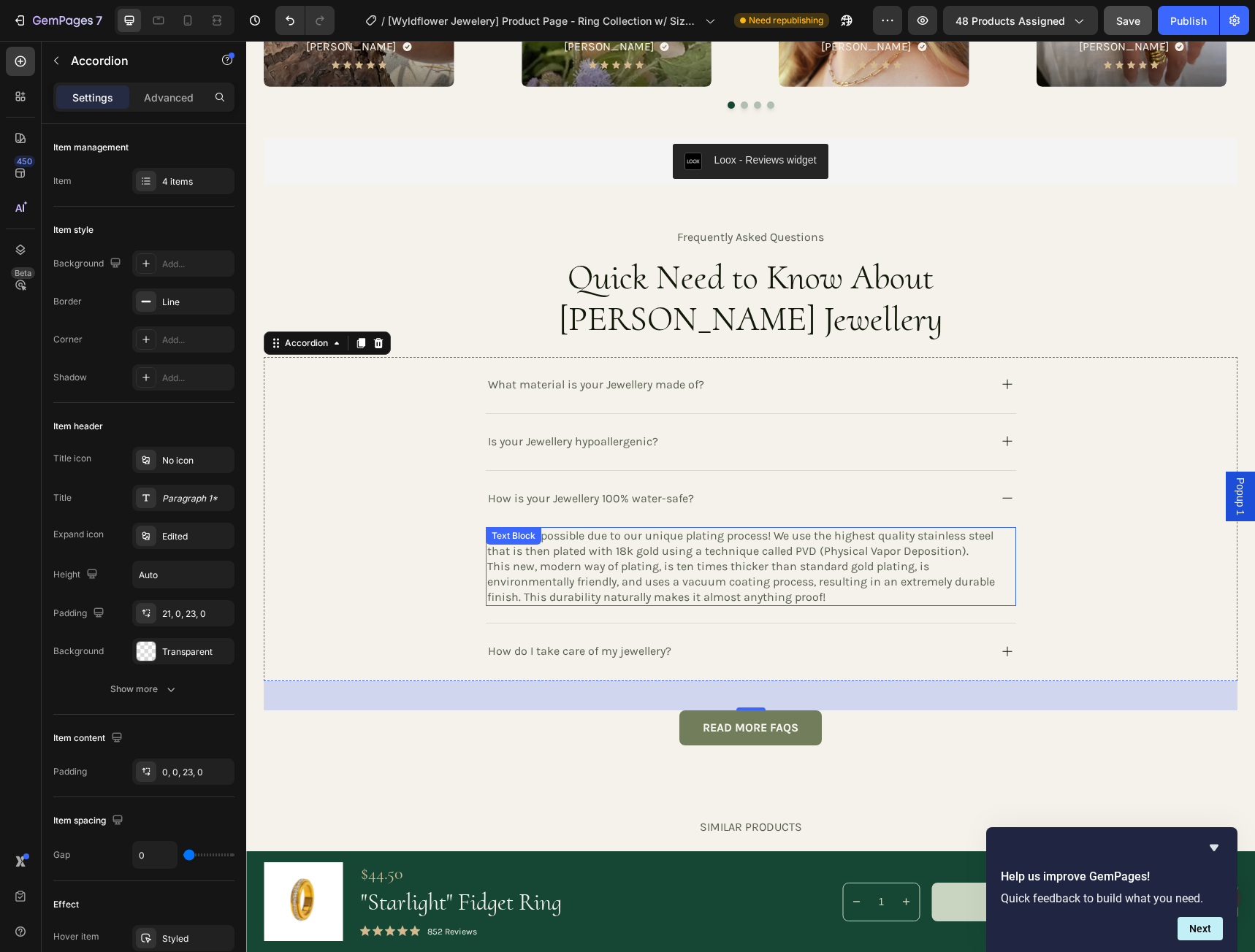
click at [993, 536] on p "This is all possible due to our unique plating process! We use the highest qual…" at bounding box center [750, 544] width 527 height 31
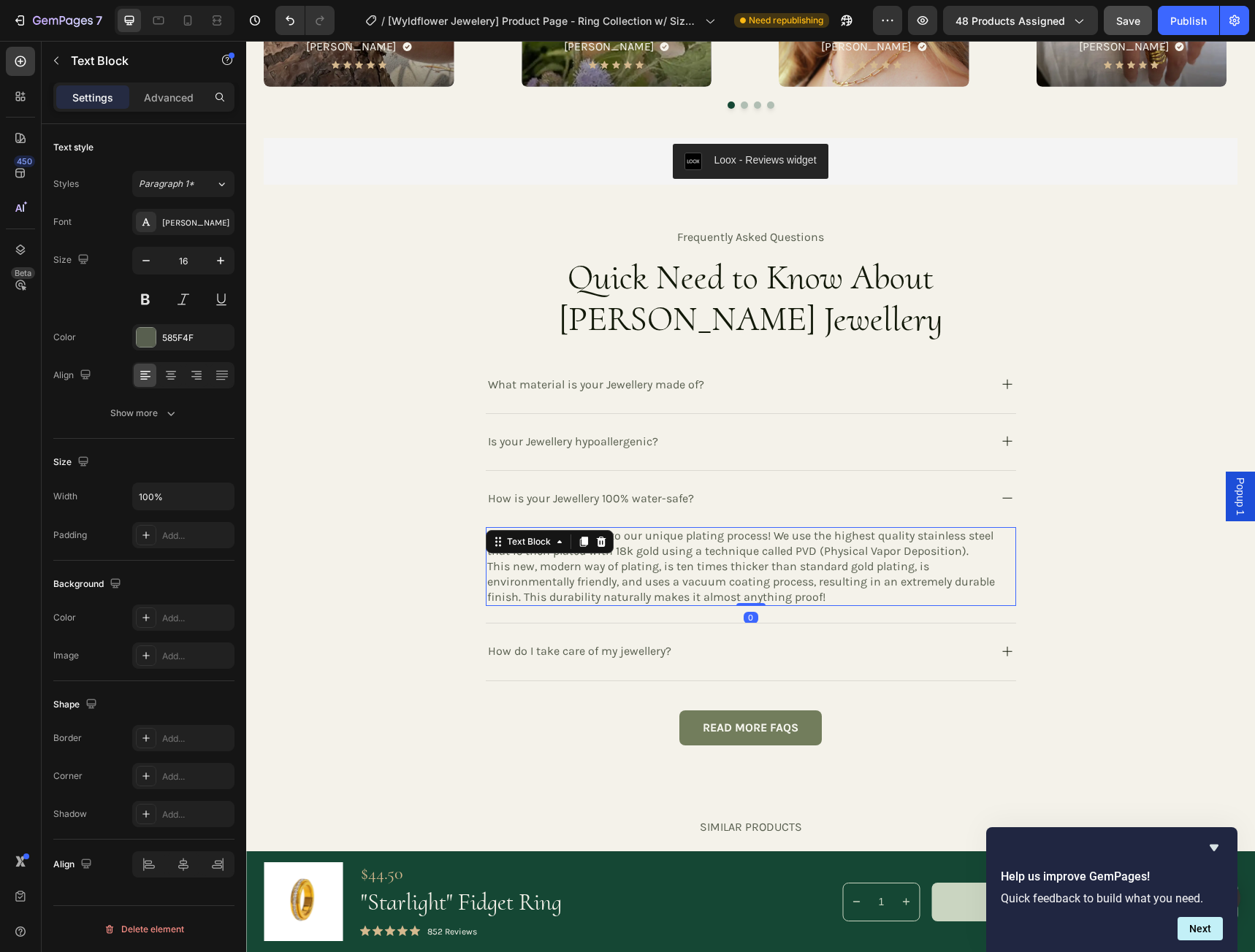
click at [993, 536] on p "This is all possible due to our unique plating process! We use the highest qual…" at bounding box center [750, 544] width 527 height 31
click at [1137, 15] on span "Save" at bounding box center [1127, 21] width 24 height 13
click at [517, 560] on p "This new, modern way of plating, is ten times thicker than standard gold platin…" at bounding box center [750, 582] width 527 height 45
click at [824, 595] on p "This new, modern way of plating, is ten times thicker than standard gold platin…" at bounding box center [750, 582] width 527 height 45
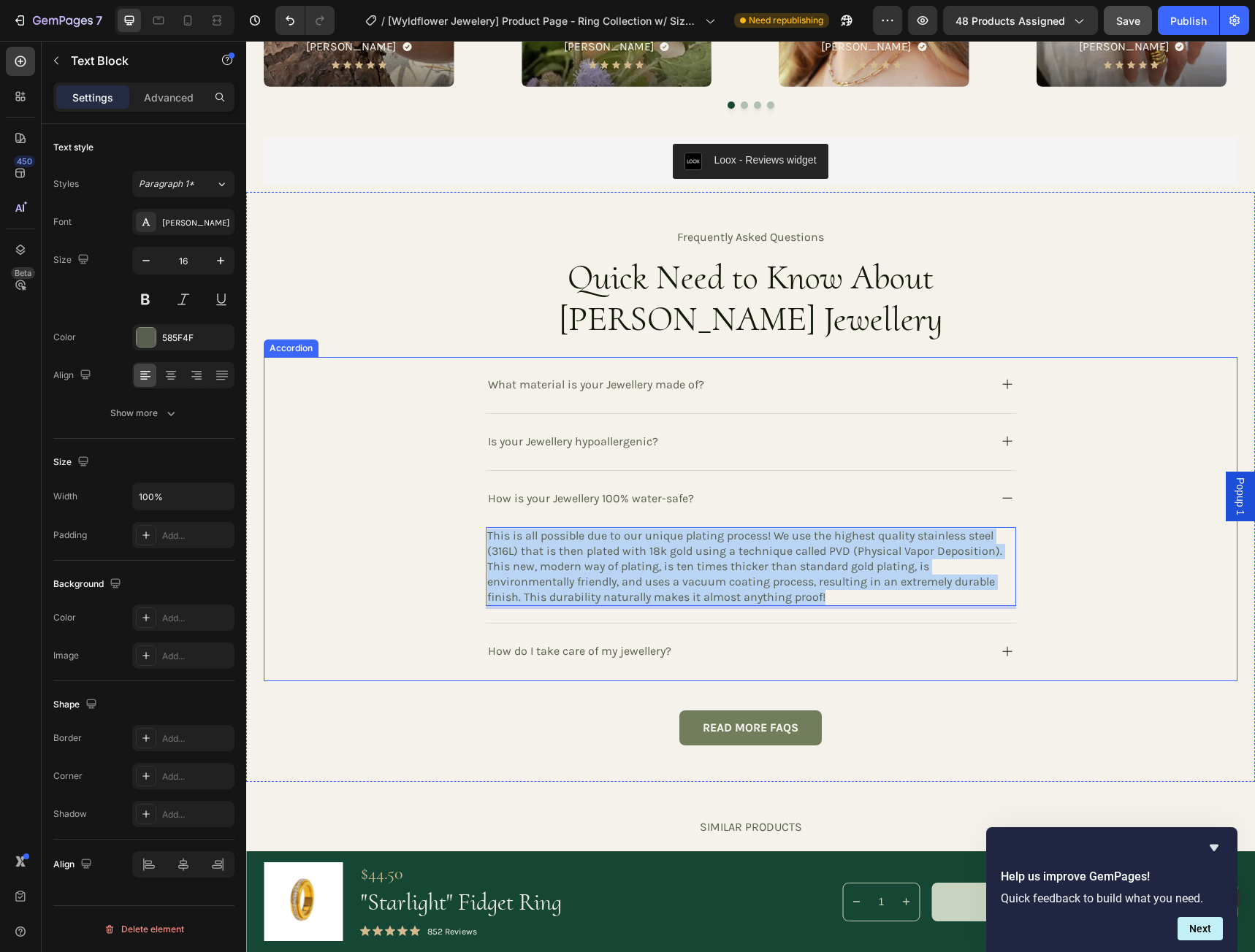
drag, startPoint x: 826, startPoint y: 598, endPoint x: 475, endPoint y: 538, distance: 356.1
click at [475, 538] on div "How is your Jewellery 100% water-safe? This is all possible due to our unique p…" at bounding box center [750, 547] width 972 height 153
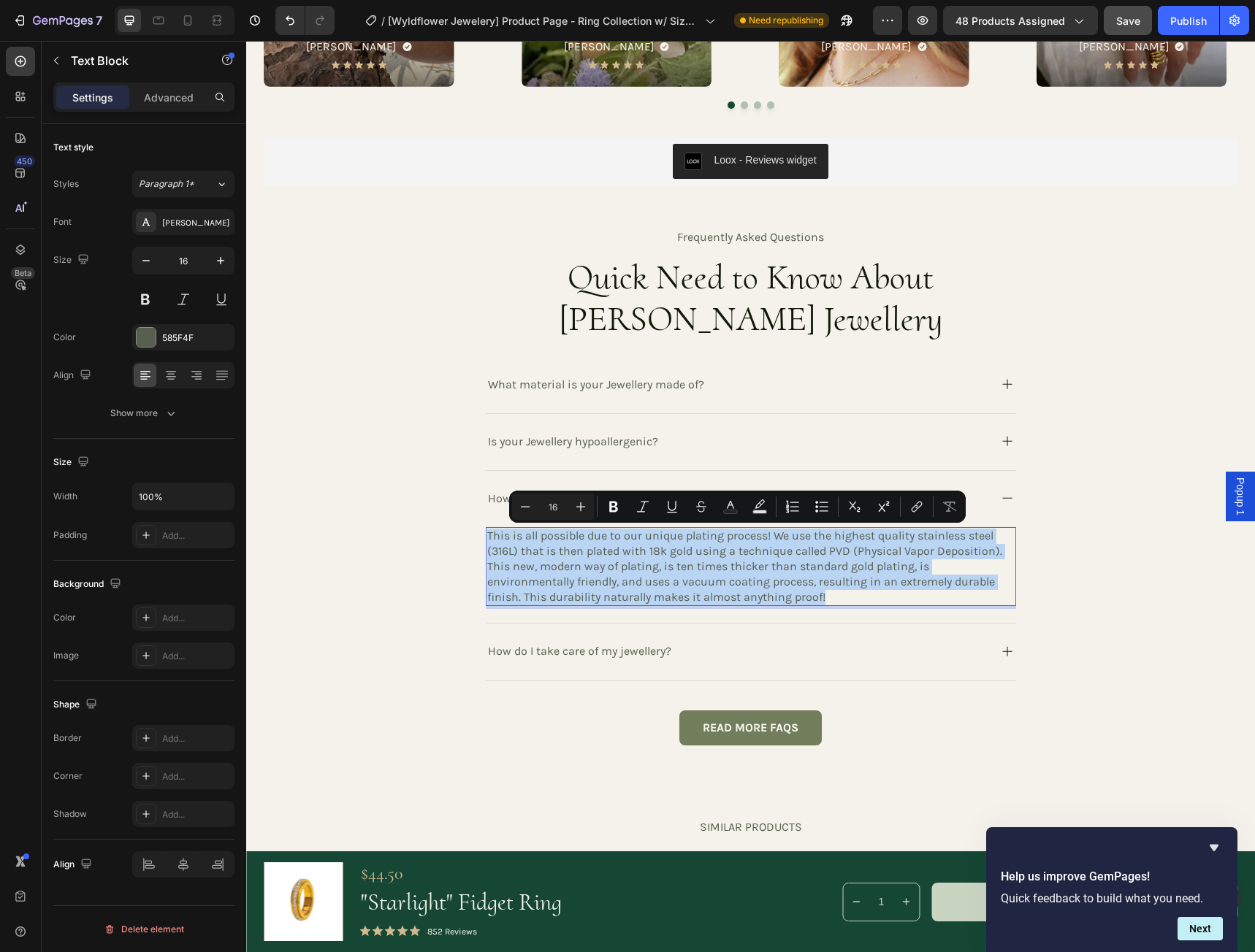
copy div "This is all possible due to our unique plating process! We use the highest qual…"
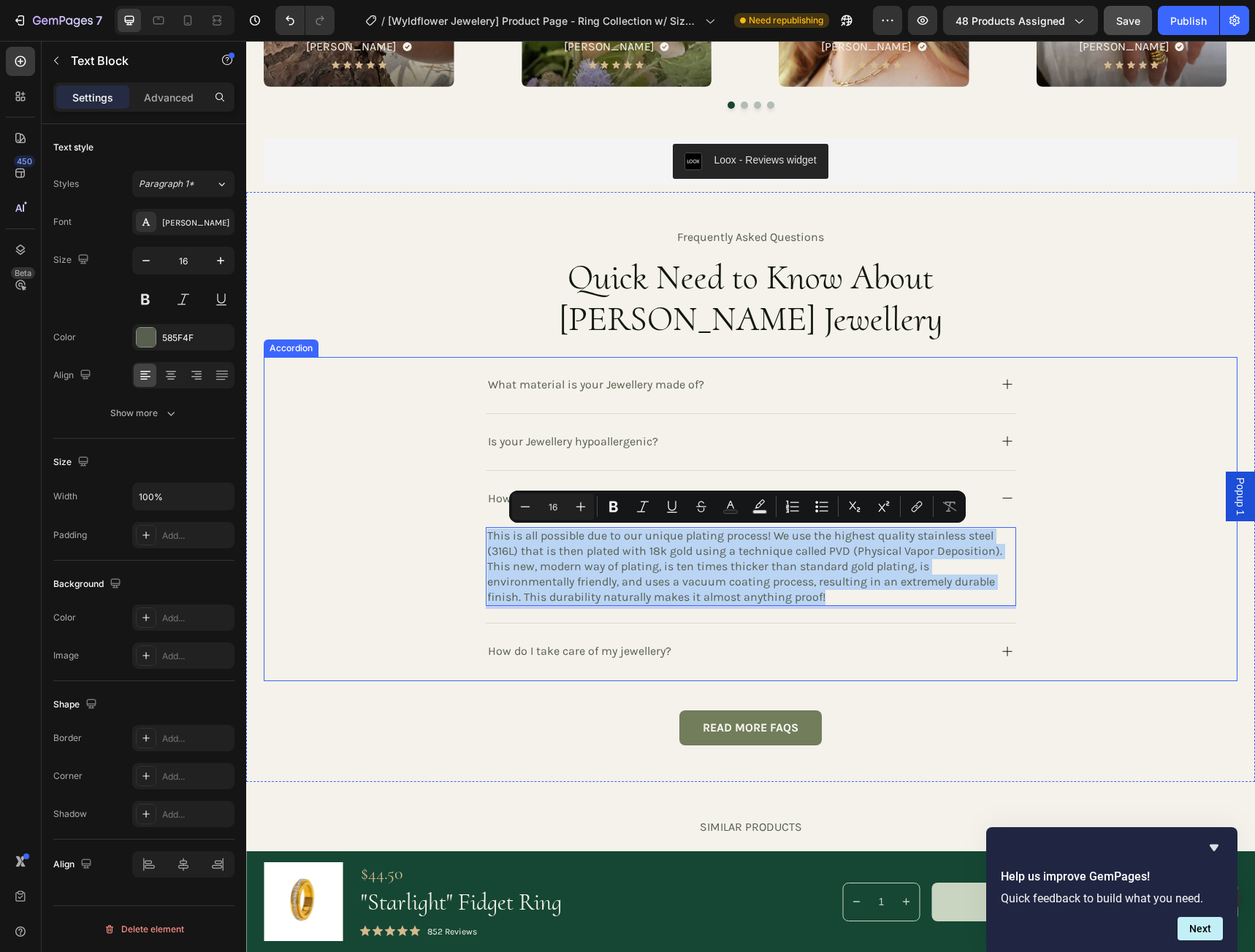
click at [493, 476] on div "How is your Jewellery 100% water-safe?" at bounding box center [751, 498] width 530 height 57
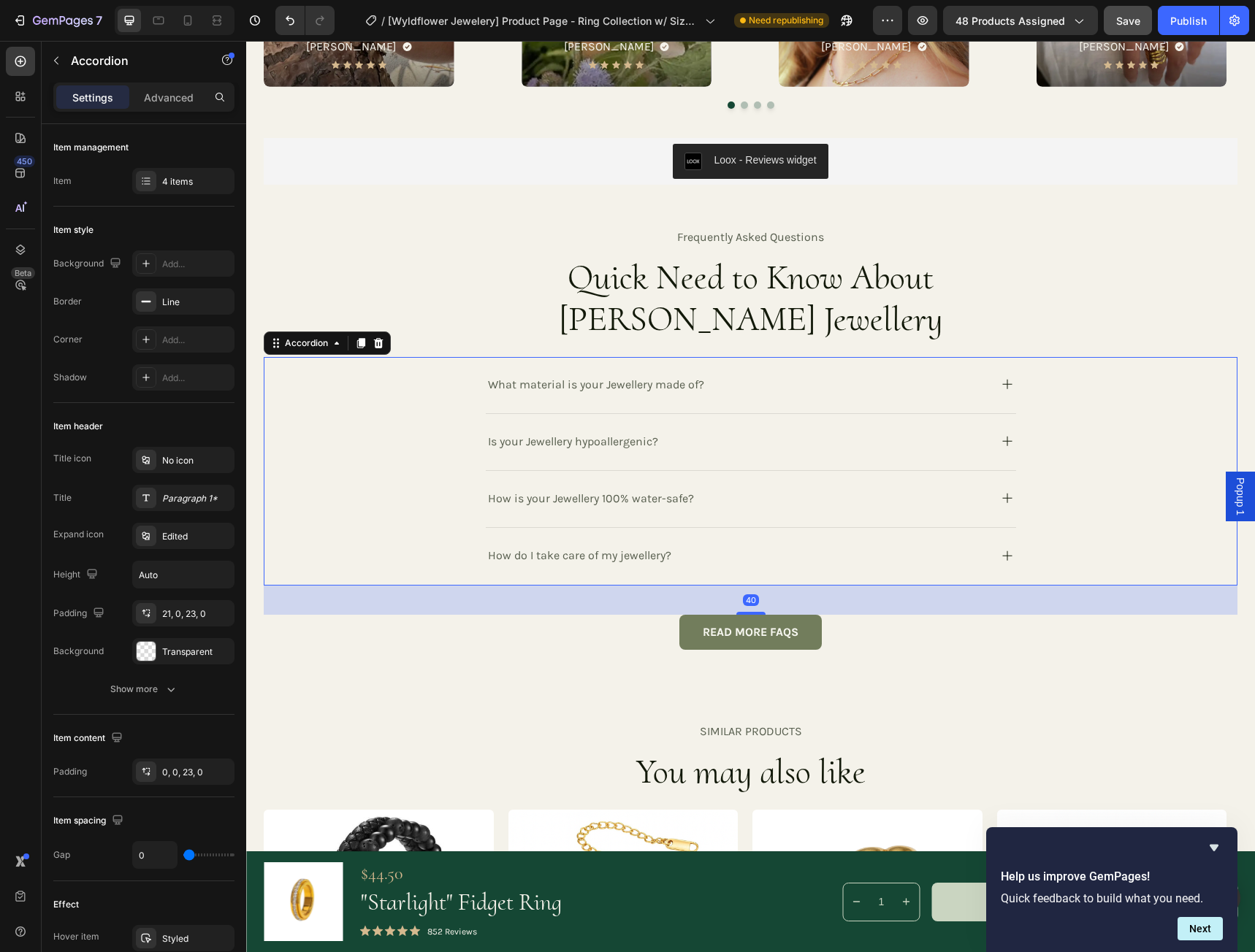
click at [667, 498] on p "How is your Jewellery 100% water-safe?" at bounding box center [590, 498] width 206 height 20
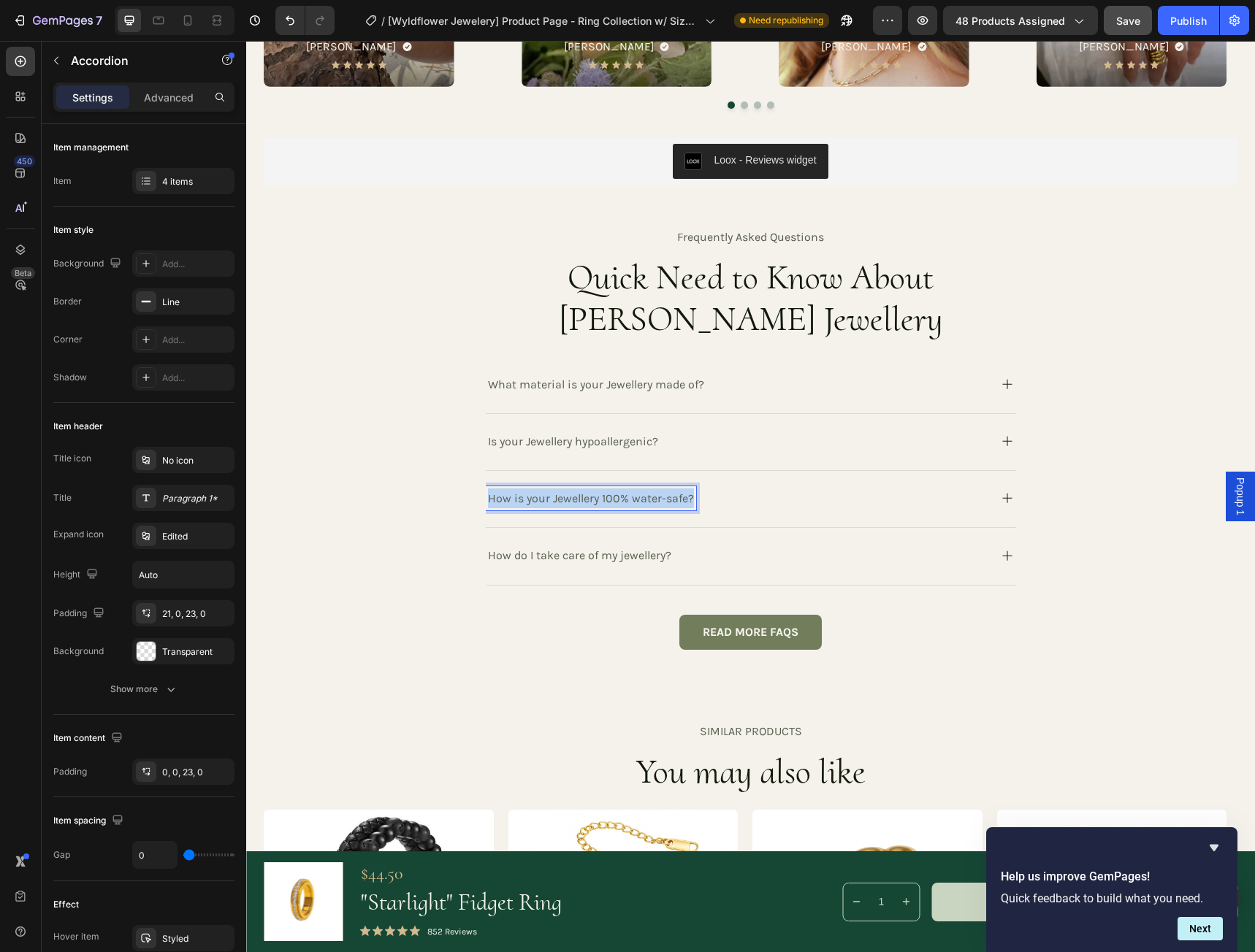
drag, startPoint x: 685, startPoint y: 497, endPoint x: 481, endPoint y: 496, distance: 204.0
click at [486, 496] on div "How is your Jewellery 100% water-safe?" at bounding box center [591, 498] width 210 height 24
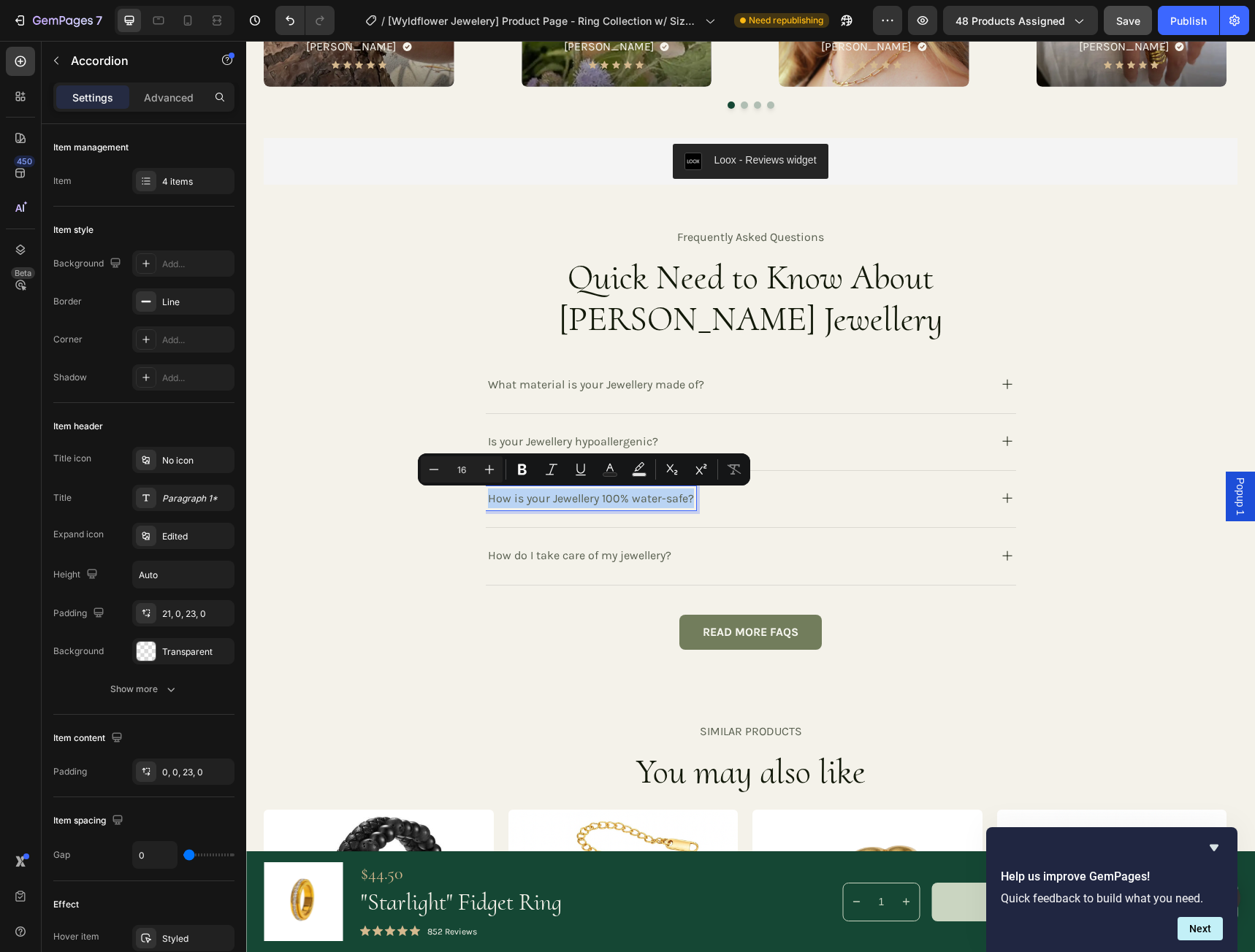
copy p "How is your Jewellery 100% water-safe?"
click at [1001, 498] on icon at bounding box center [1007, 498] width 18 height 18
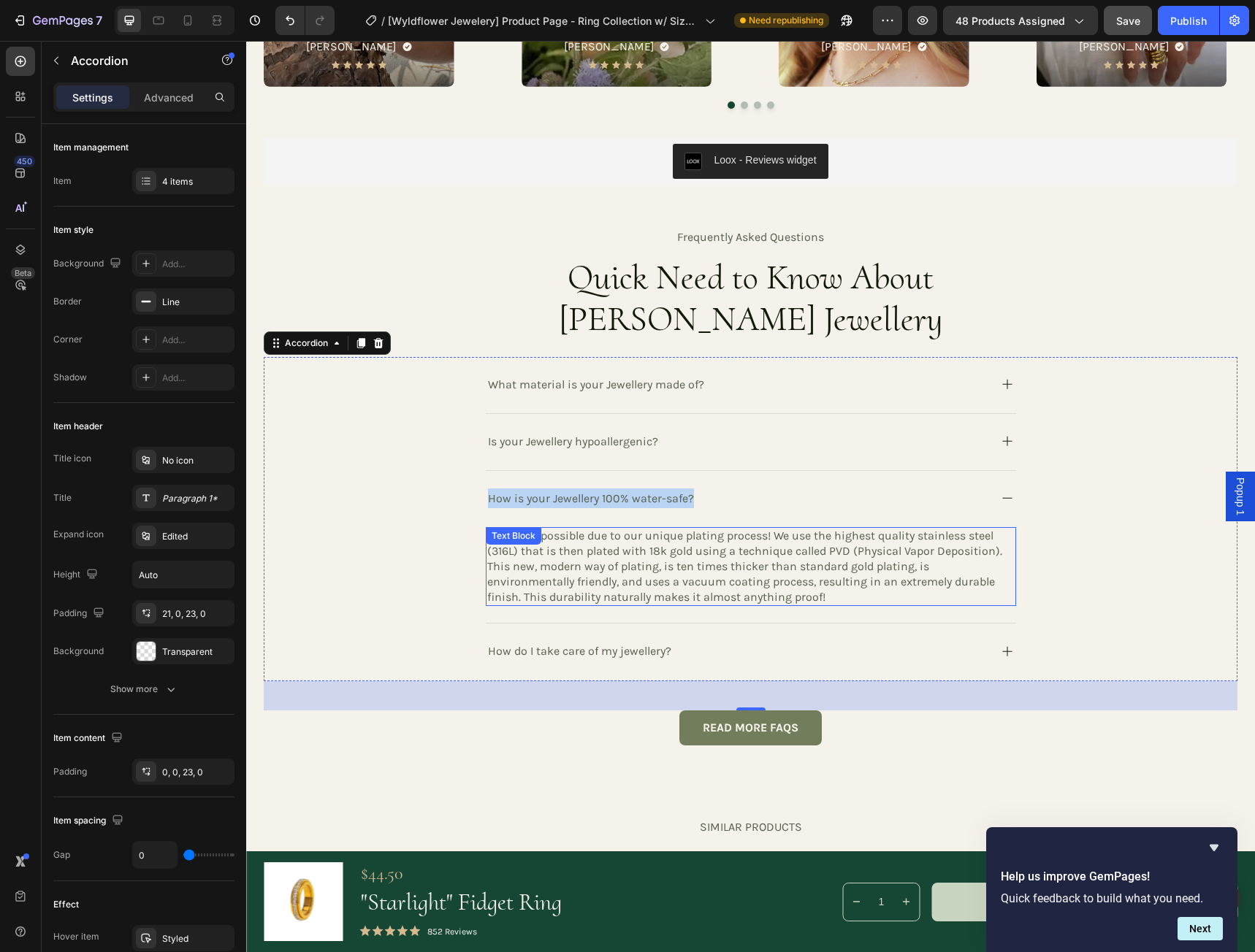
click at [810, 590] on p "This new, modern way of plating, is ten times thicker than standard gold platin…" at bounding box center [750, 582] width 527 height 45
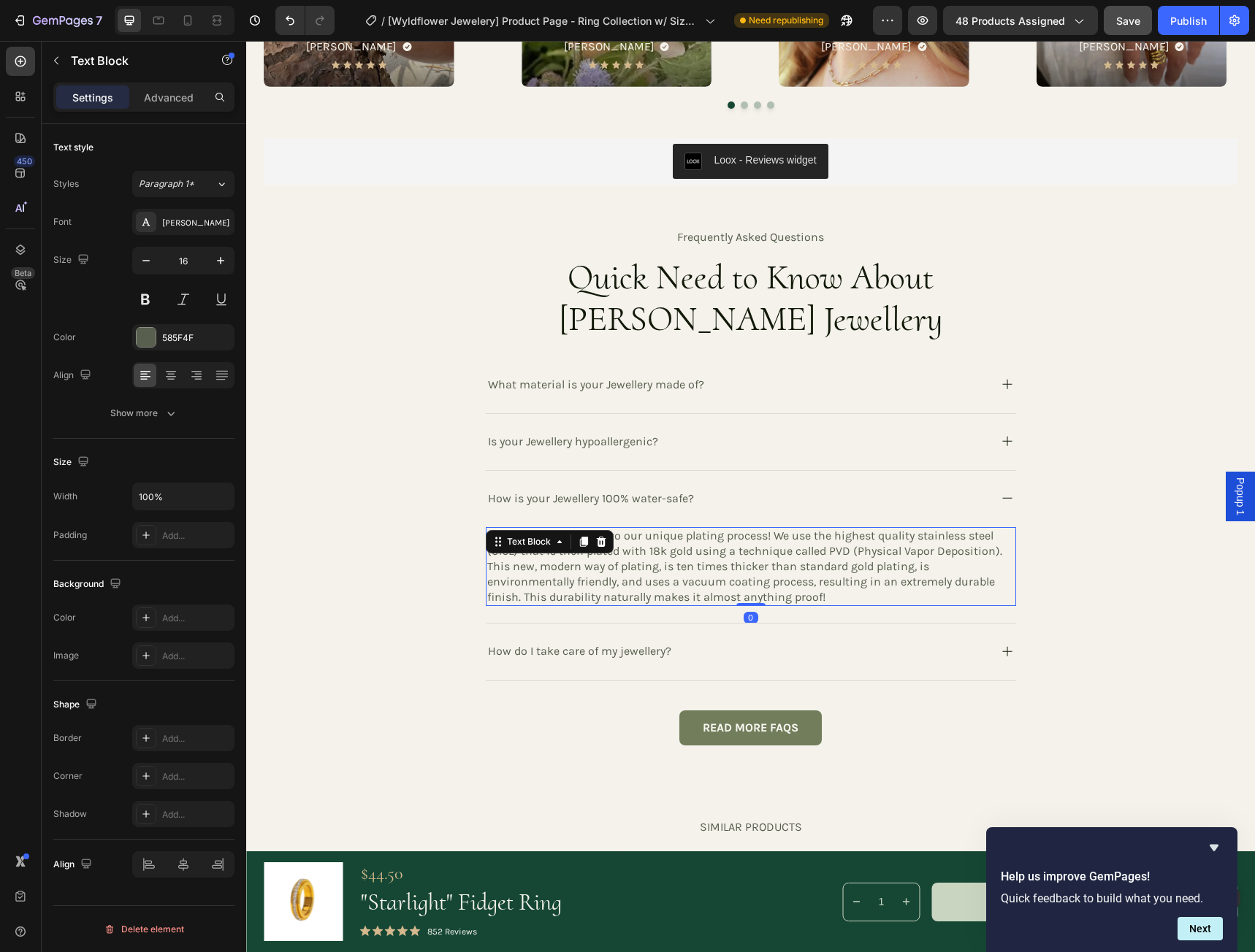
click at [825, 589] on p "This new, modern way of plating, is ten times thicker than standard gold platin…" at bounding box center [750, 582] width 527 height 45
click at [516, 597] on p "This new, modern way of plating, is ten times thicker than standard gold platin…" at bounding box center [750, 582] width 527 height 45
click at [487, 535] on p "This is all possible due to our unique plating process! We use the highest qual…" at bounding box center [750, 544] width 527 height 31
drag, startPoint x: 482, startPoint y: 533, endPoint x: 507, endPoint y: 548, distance: 29.2
click at [507, 548] on p "This is all possible due to our unique plating process! We use the highest qual…" at bounding box center [750, 544] width 527 height 31
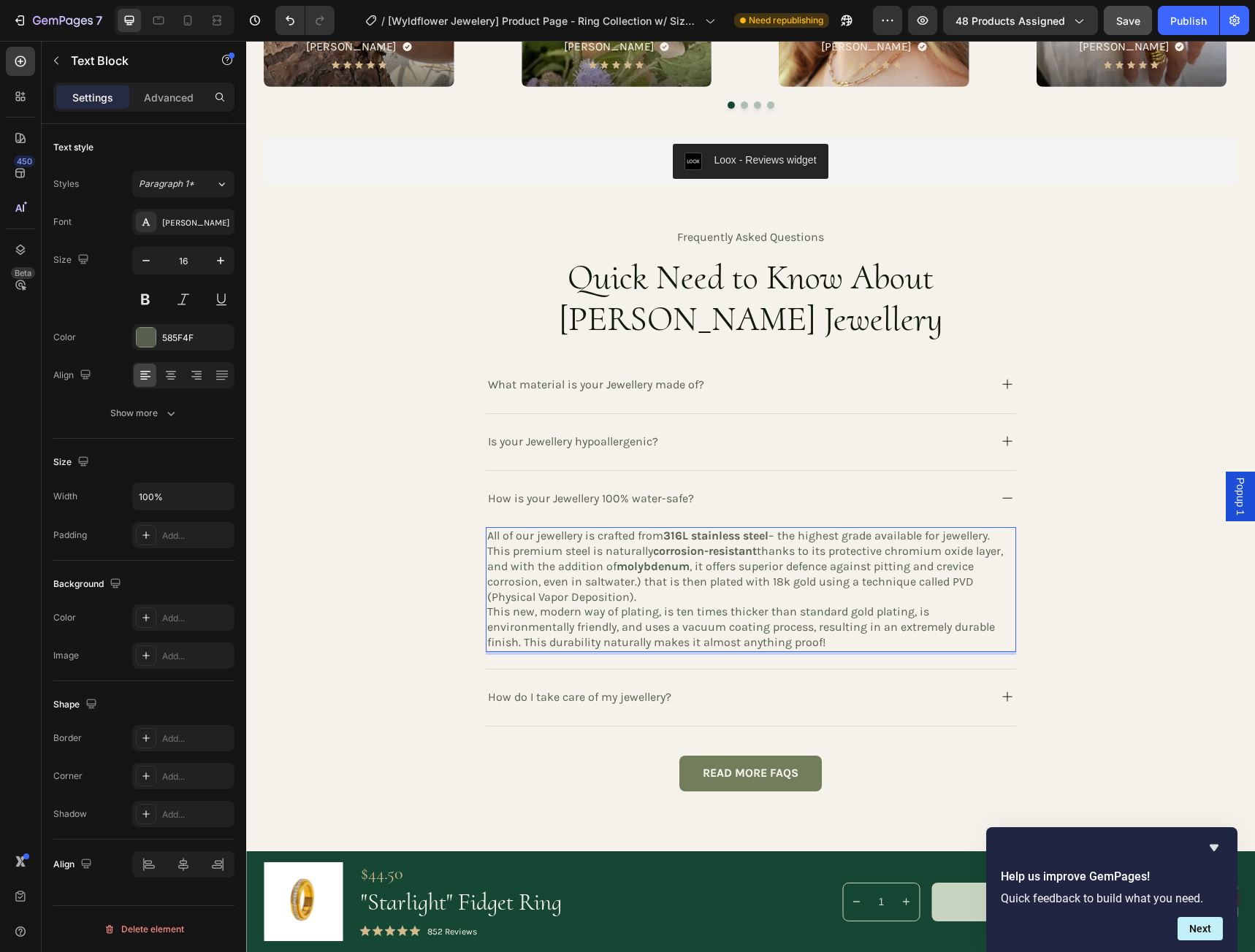
click at [663, 536] on strong "316L stainless steel" at bounding box center [715, 535] width 105 height 13
drag, startPoint x: 664, startPoint y: 536, endPoint x: 770, endPoint y: 538, distance: 106.0
click at [770, 538] on p "All of our jewellery is crafted from 316L stainless steel – the highest grade a…" at bounding box center [750, 567] width 527 height 76
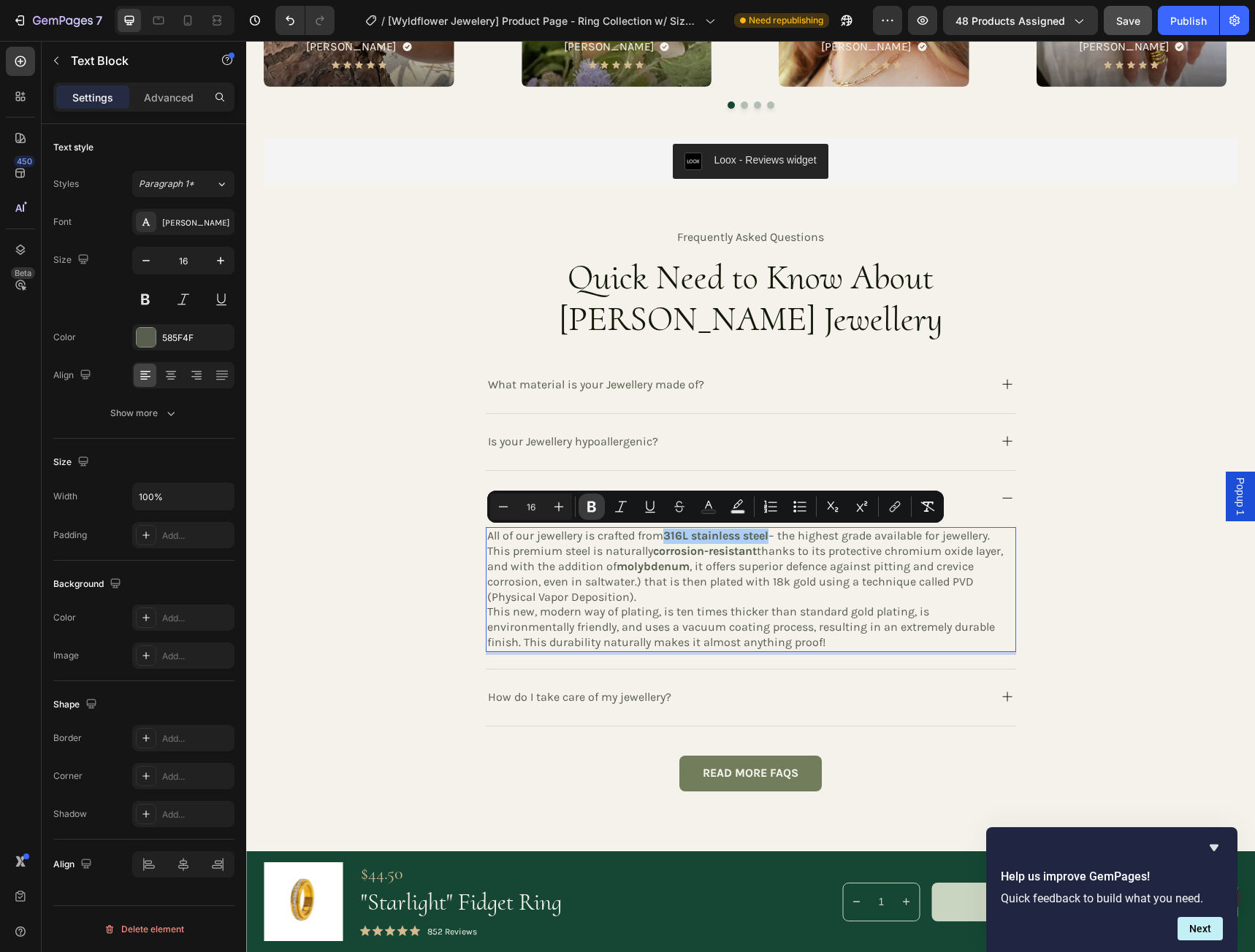
click at [595, 504] on icon "Editor contextual toolbar" at bounding box center [592, 507] width 9 height 11
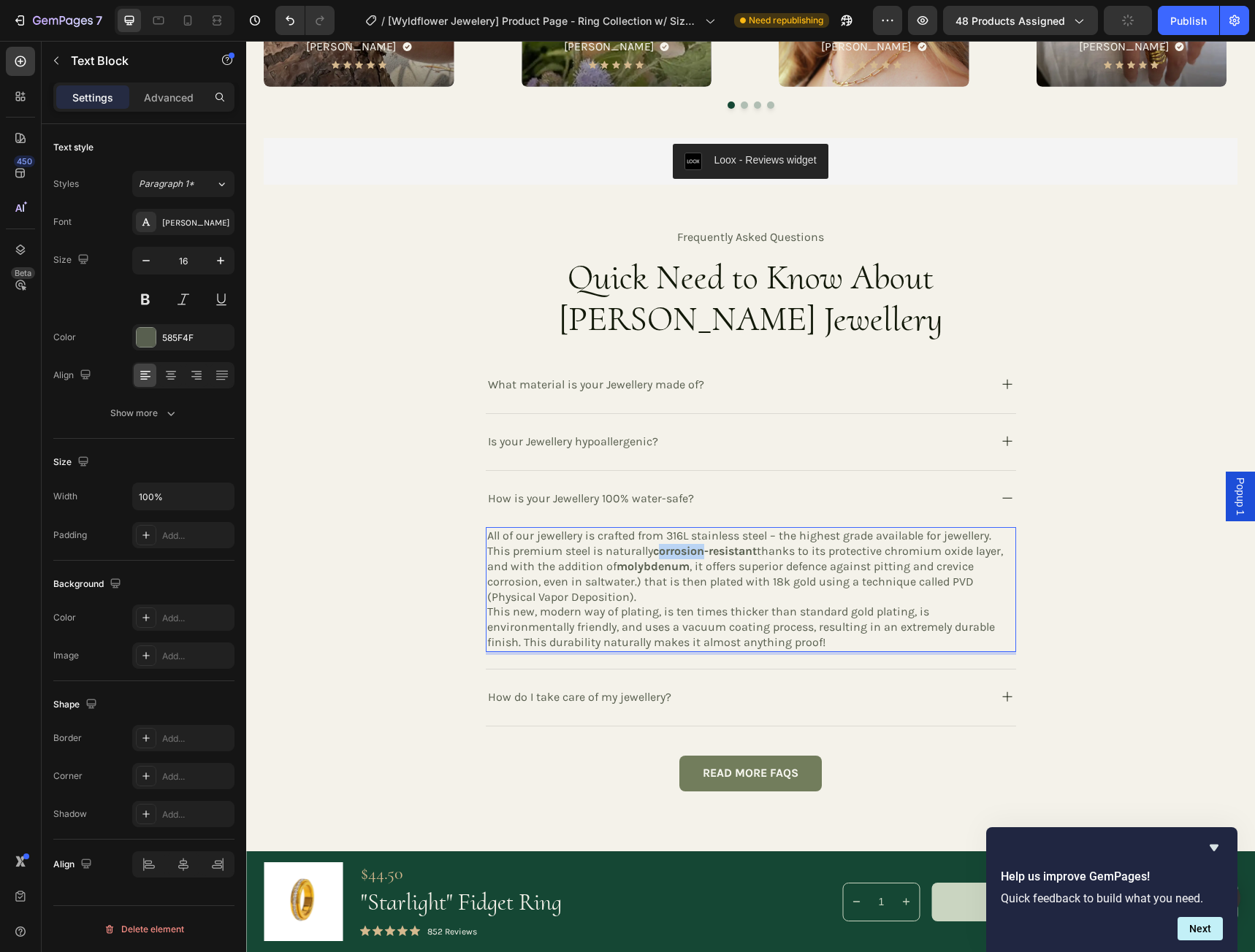
drag, startPoint x: 654, startPoint y: 551, endPoint x: 701, endPoint y: 551, distance: 47.0
click at [701, 551] on strong "corrosion-resistant" at bounding box center [704, 551] width 103 height 13
click at [756, 552] on strong "corrosion-resistant" at bounding box center [704, 551] width 103 height 13
drag, startPoint x: 756, startPoint y: 552, endPoint x: 657, endPoint y: 551, distance: 99.0
click at [657, 551] on strong "corrosion-resistant" at bounding box center [704, 551] width 103 height 13
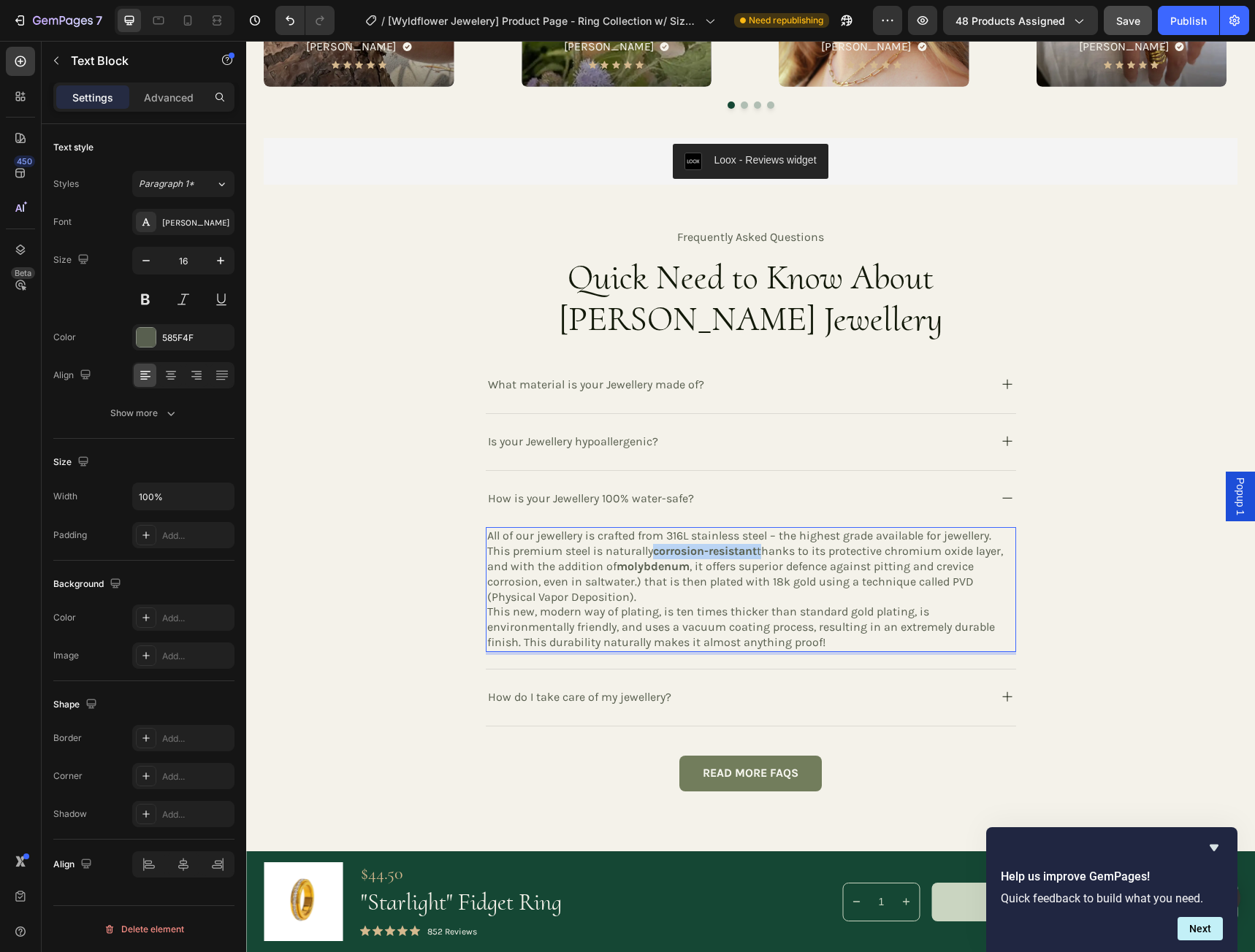
drag, startPoint x: 676, startPoint y: 552, endPoint x: 666, endPoint y: 549, distance: 10.4
click at [666, 549] on strong "corrosion-resistant" at bounding box center [704, 551] width 103 height 13
drag, startPoint x: 613, startPoint y: 569, endPoint x: 685, endPoint y: 569, distance: 72.0
click at [685, 569] on strong "molybdenum" at bounding box center [652, 566] width 73 height 13
drag, startPoint x: 676, startPoint y: 567, endPoint x: 639, endPoint y: 568, distance: 37.0
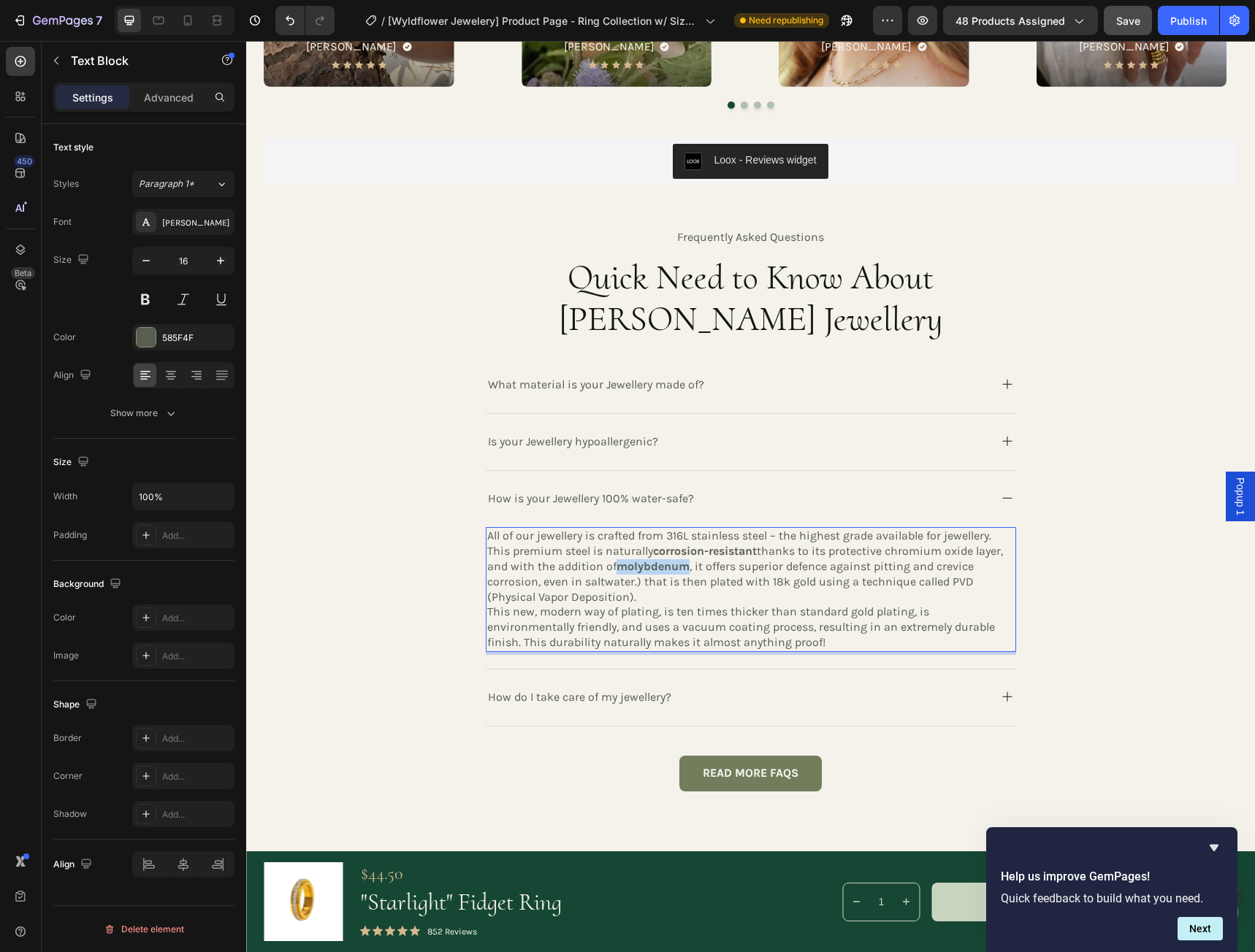
click at [639, 568] on strong "molybdenum" at bounding box center [652, 566] width 73 height 13
click at [622, 568] on strong "molybdenum" at bounding box center [652, 566] width 73 height 13
drag, startPoint x: 615, startPoint y: 567, endPoint x: 685, endPoint y: 569, distance: 70.0
click at [685, 569] on strong "molybdenum" at bounding box center [652, 566] width 73 height 13
click at [143, 300] on button at bounding box center [145, 299] width 26 height 26
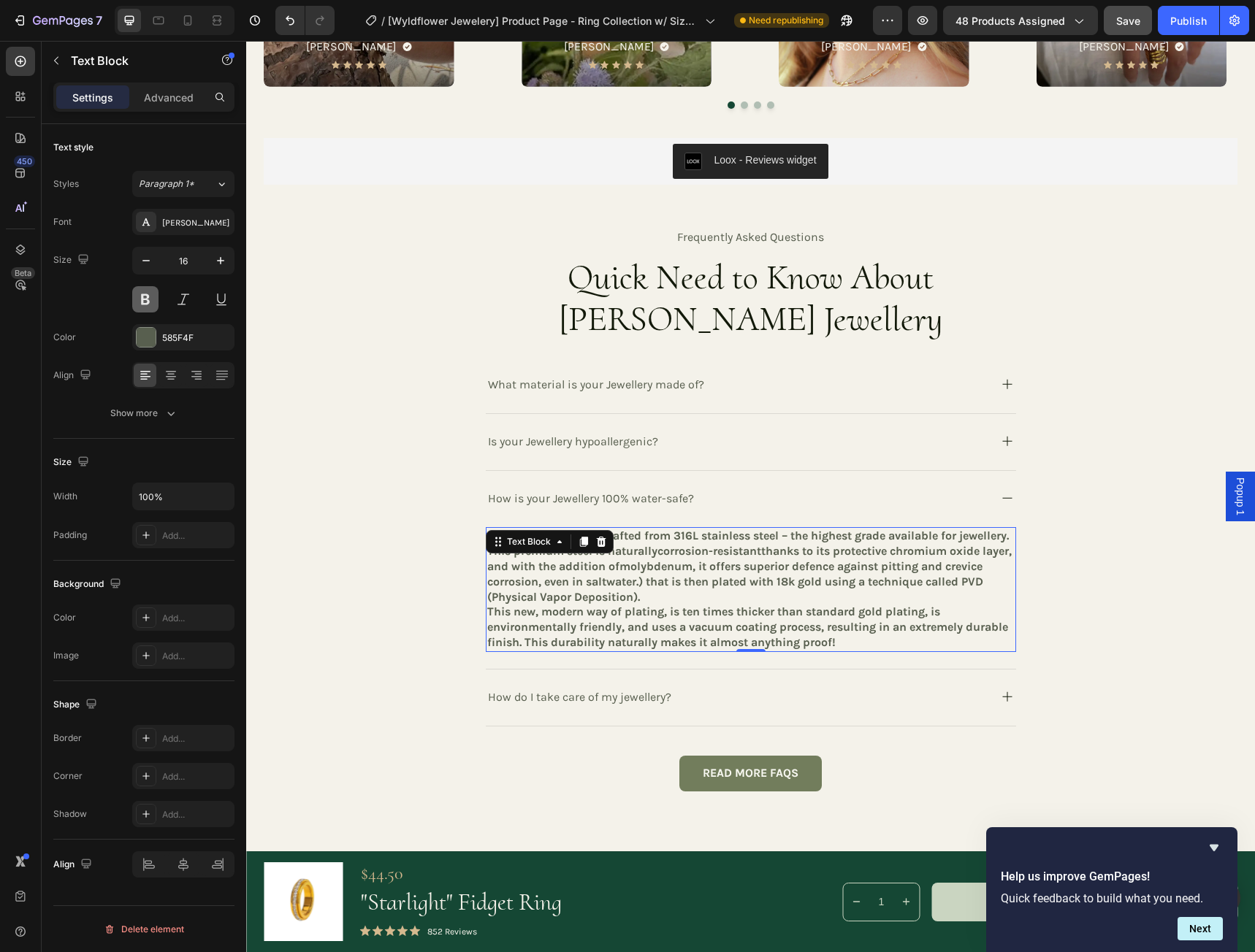
click at [143, 300] on button at bounding box center [145, 299] width 26 height 26
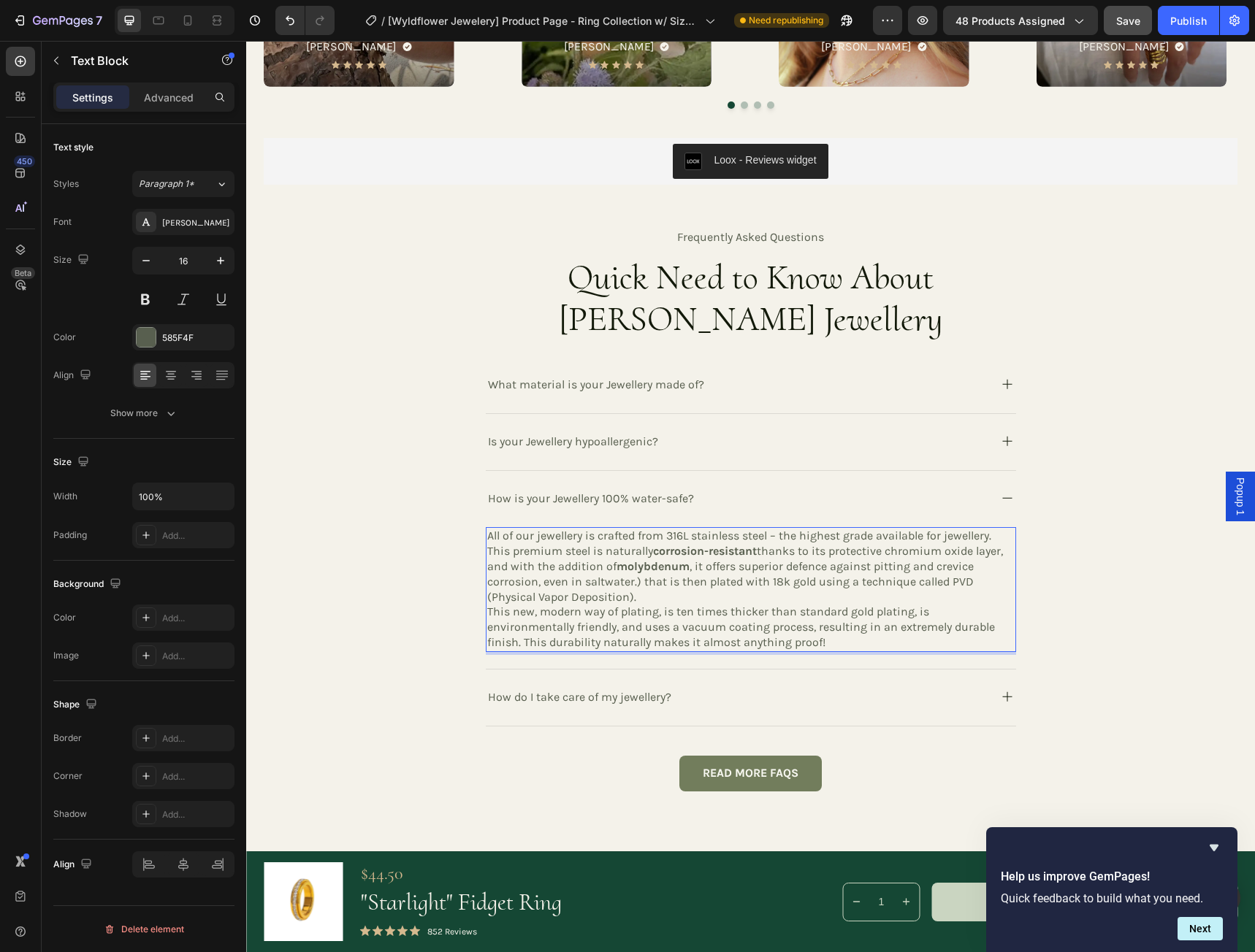
click at [600, 579] on p "All of our jewellery is crafted from 316L stainless steel – the highest grade a…" at bounding box center [750, 567] width 527 height 76
click at [677, 549] on strong "corrosion-resistant" at bounding box center [704, 551] width 103 height 13
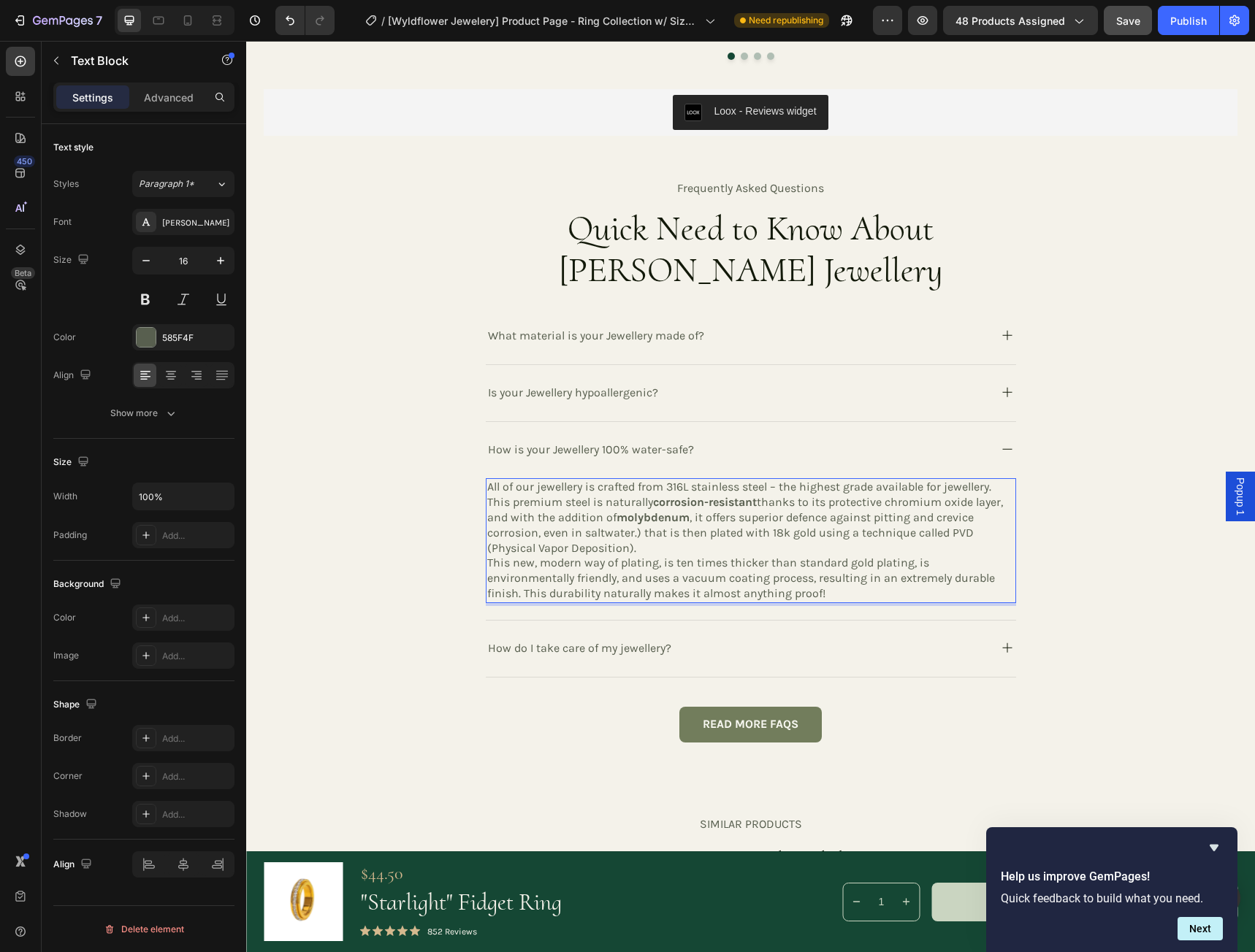
scroll to position [2921, 0]
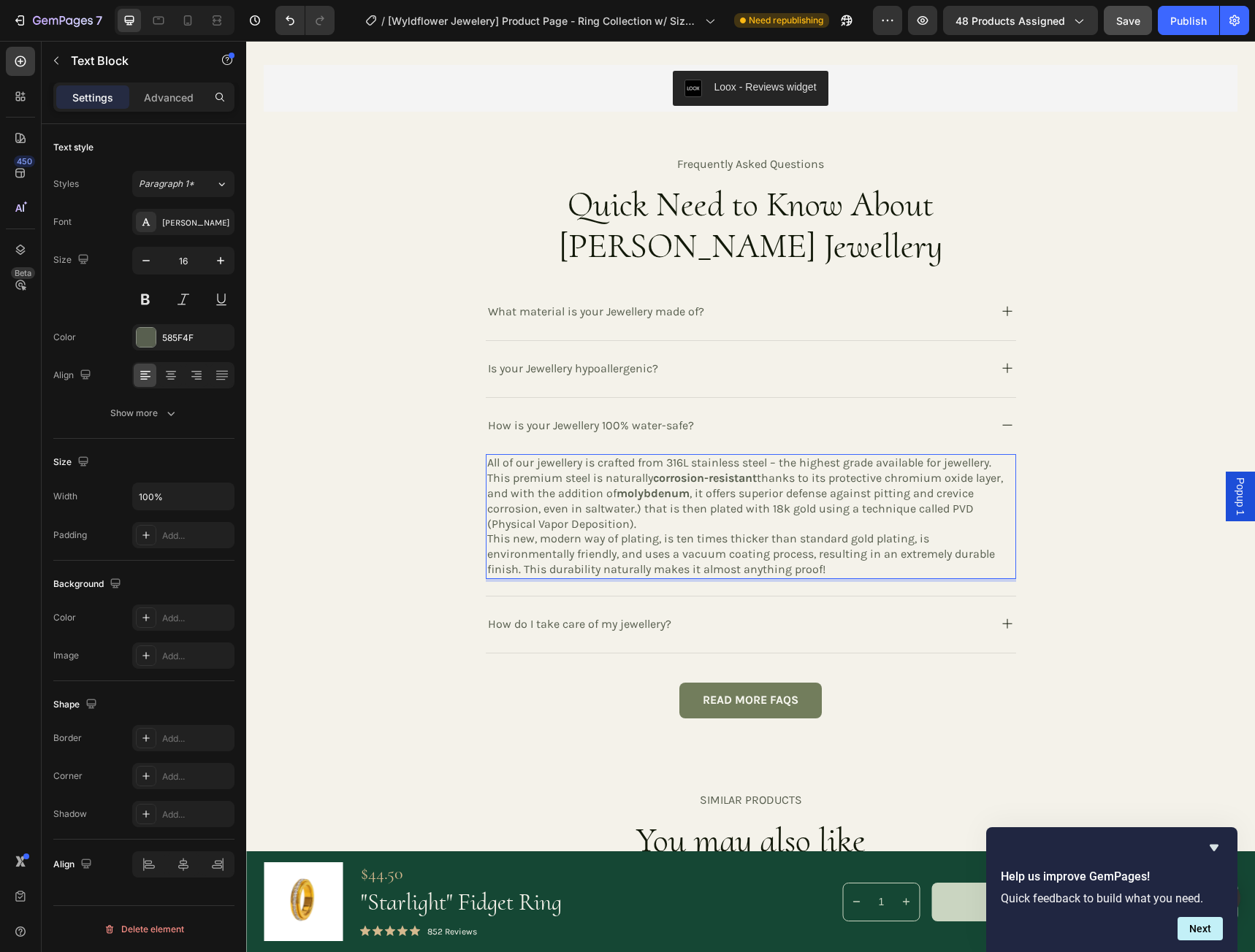
click at [634, 509] on p "All of our jewellery is crafted from 316L stainless steel – the highest grade a…" at bounding box center [750, 493] width 527 height 76
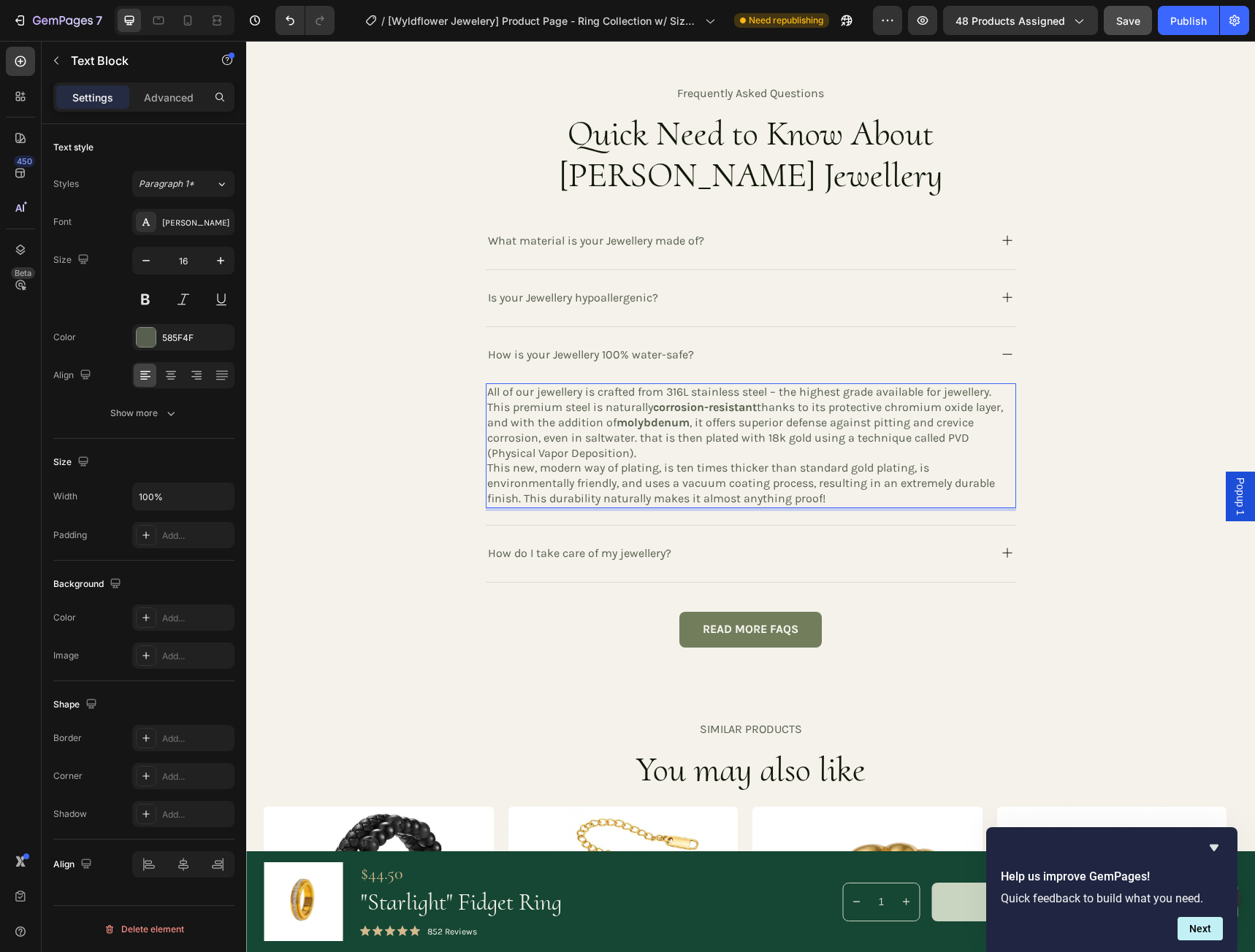
scroll to position [2993, 0]
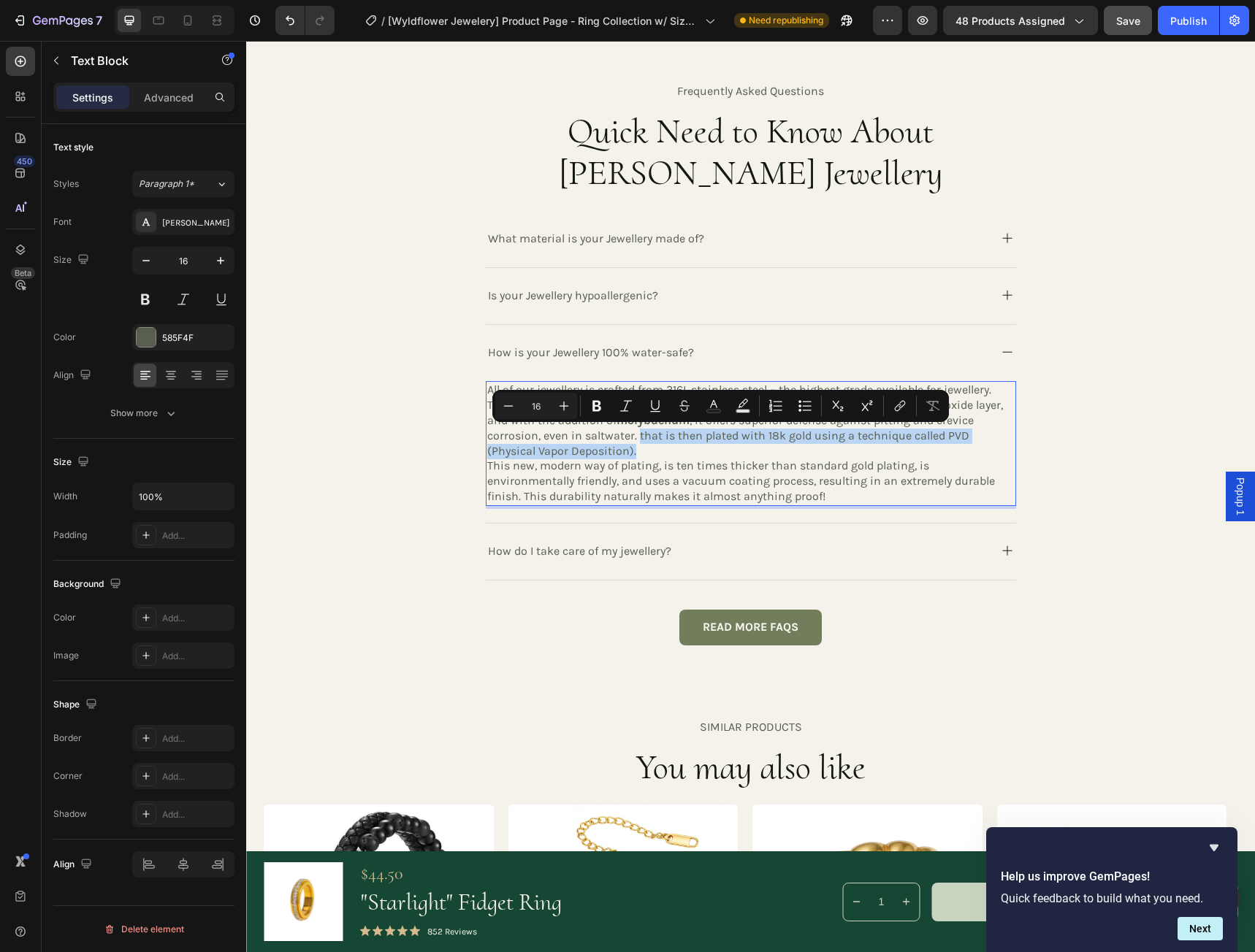
drag, startPoint x: 633, startPoint y: 436, endPoint x: 640, endPoint y: 449, distance: 14.8
click at [640, 449] on p "All of our jewellery is crafted from 316L stainless steel – the highest grade a…" at bounding box center [750, 420] width 527 height 76
click at [646, 451] on p "All of our jewellery is crafted from 316L stainless steel – the highest grade a…" at bounding box center [750, 420] width 527 height 76
drag, startPoint x: 634, startPoint y: 436, endPoint x: 909, endPoint y: 466, distance: 276.6
click at [909, 466] on div "All of our jewellery is crafted from 316L stainless steel – the highest grade a…" at bounding box center [751, 443] width 530 height 124
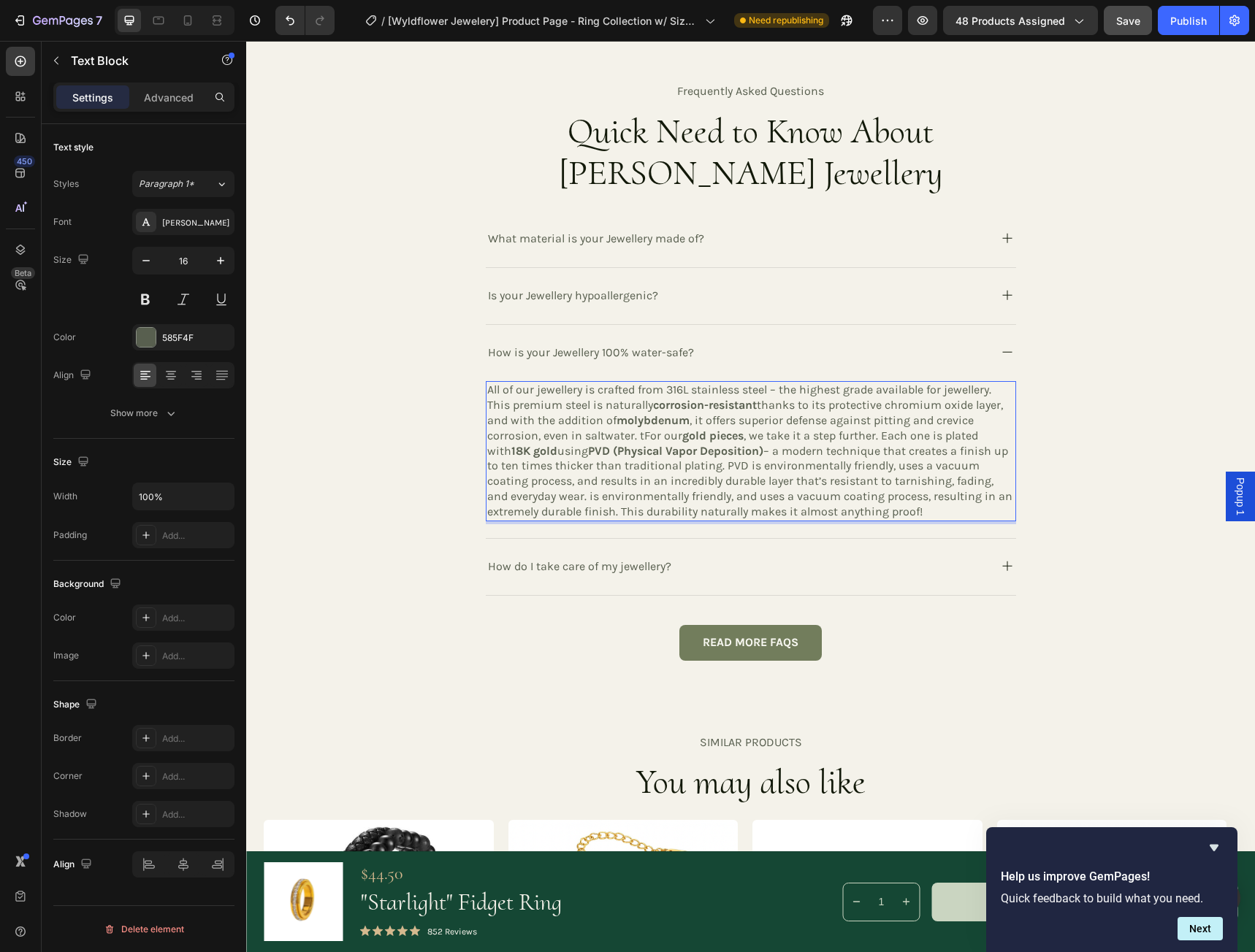
click at [638, 436] on p "All of our jewellery is crafted from 316L stainless steel – the highest grade a…" at bounding box center [750, 451] width 527 height 137
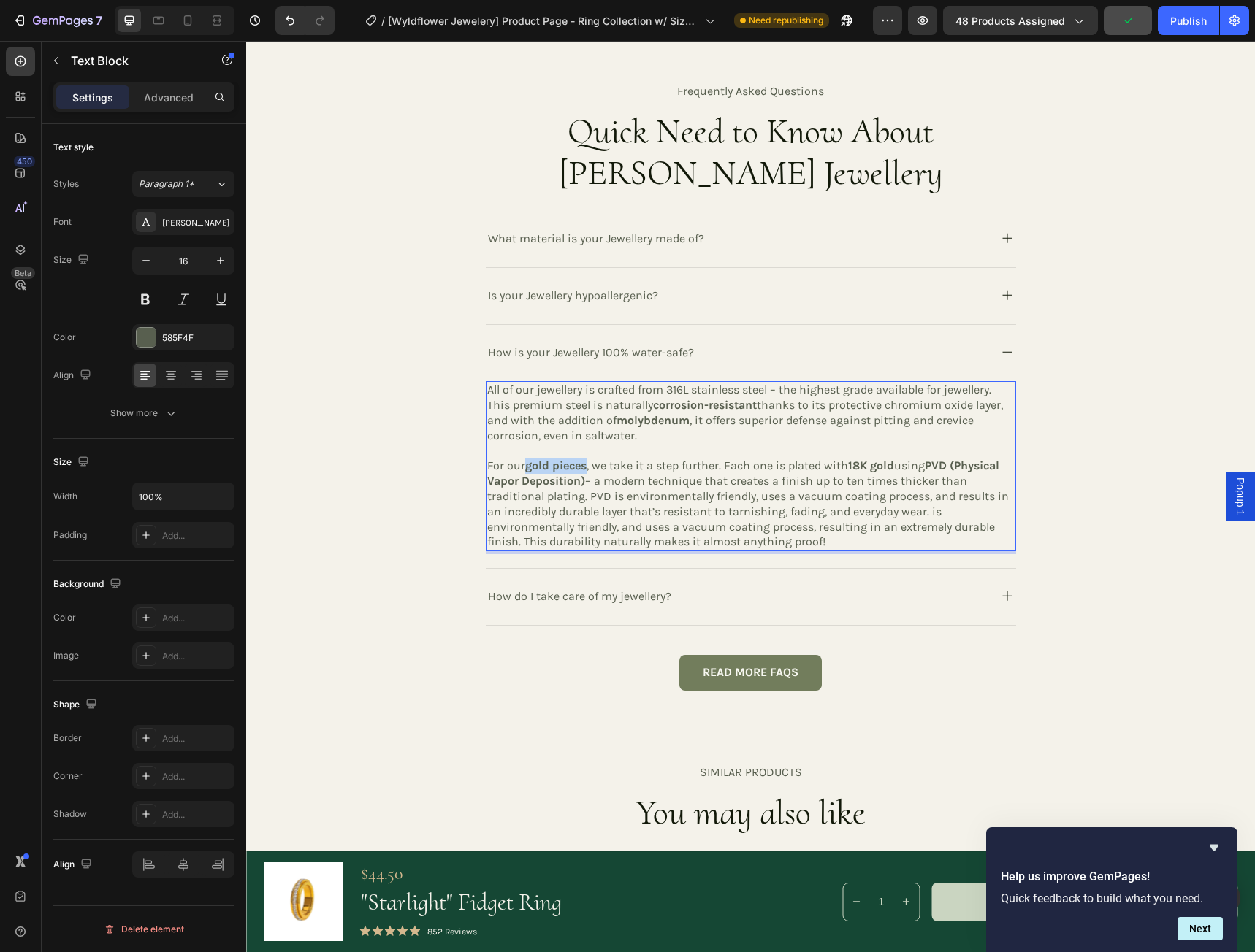
drag, startPoint x: 584, startPoint y: 464, endPoint x: 519, endPoint y: 464, distance: 65.0
click at [519, 464] on p "For our gold pieces , we take it a step further. Each one is plated with 18K go…" at bounding box center [750, 505] width 527 height 92
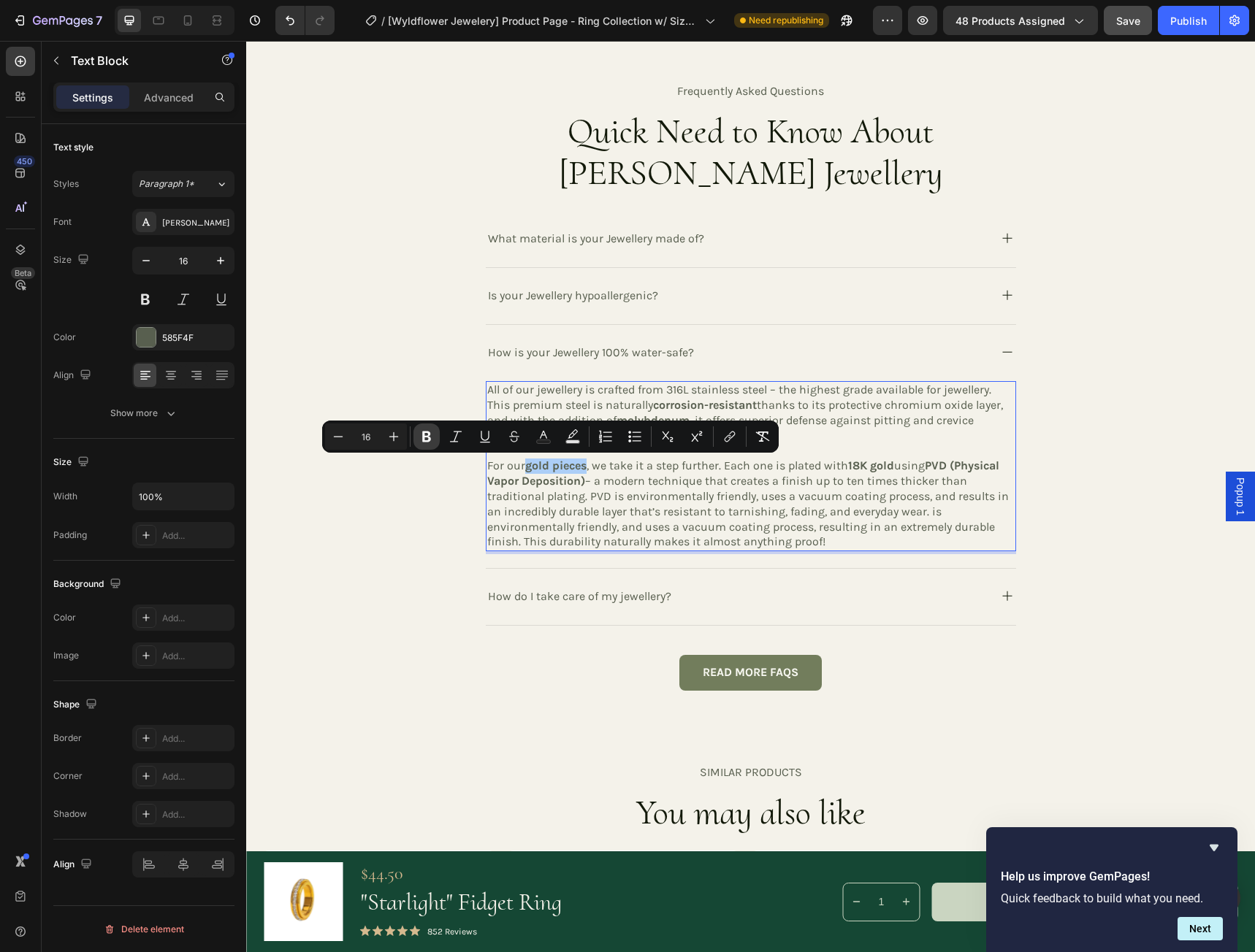
click at [428, 440] on icon "Editor contextual toolbar" at bounding box center [427, 436] width 9 height 11
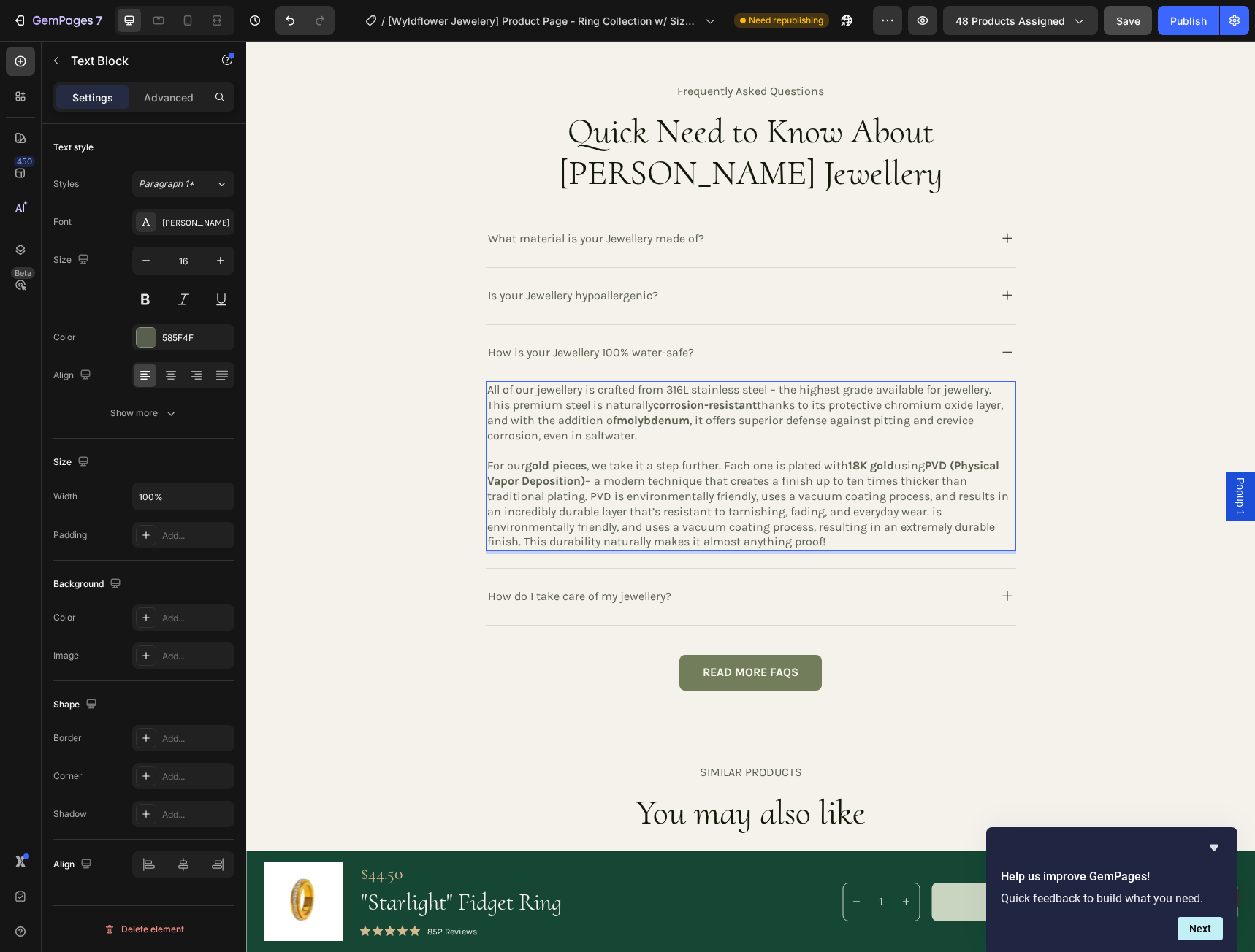
drag, startPoint x: 585, startPoint y: 466, endPoint x: 521, endPoint y: 466, distance: 64.0
click at [521, 466] on p "For our gold pieces , we take it a step further. Each one is plated with 18K go…" at bounding box center [750, 505] width 527 height 92
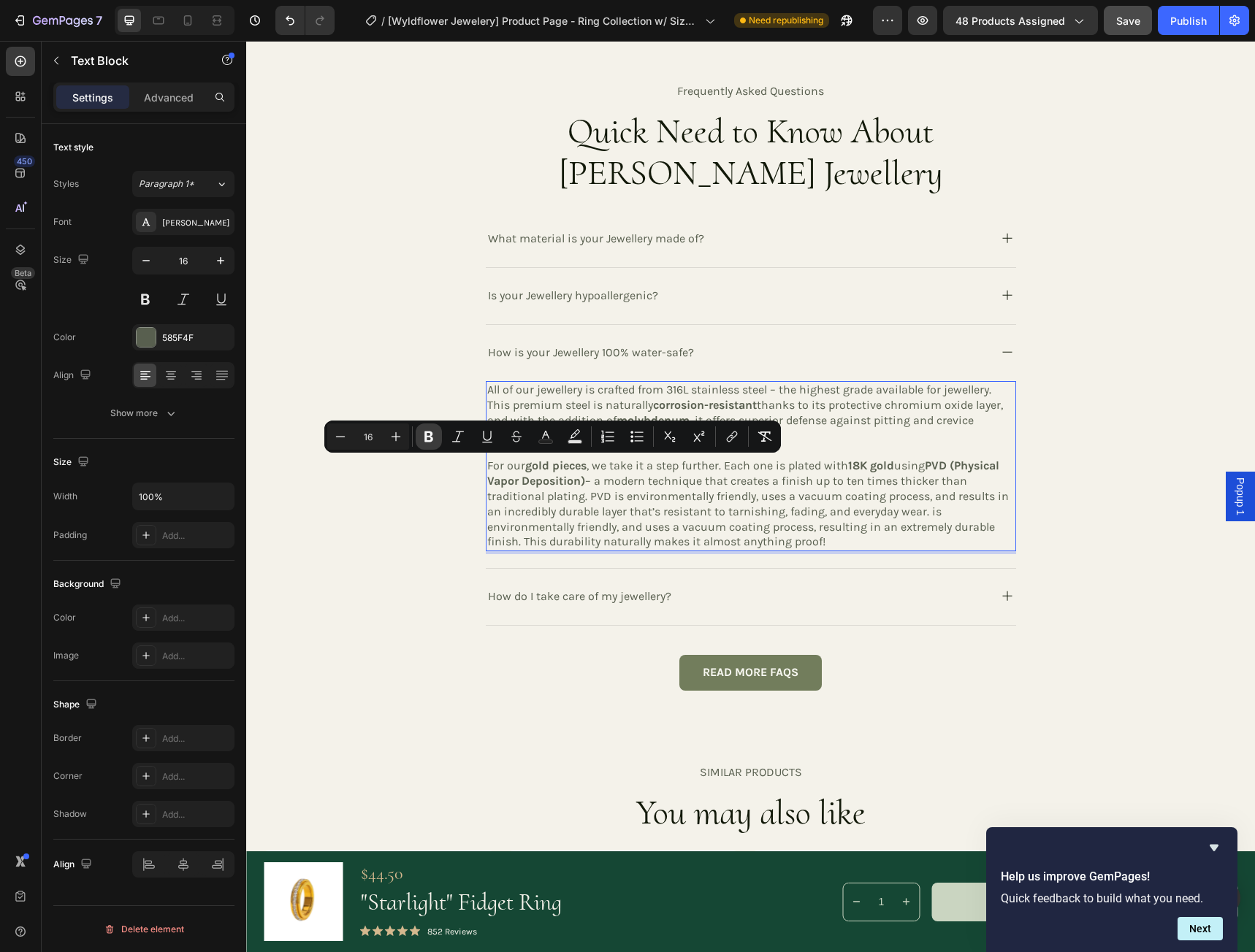
click at [429, 437] on icon "Editor contextual toolbar" at bounding box center [429, 436] width 9 height 11
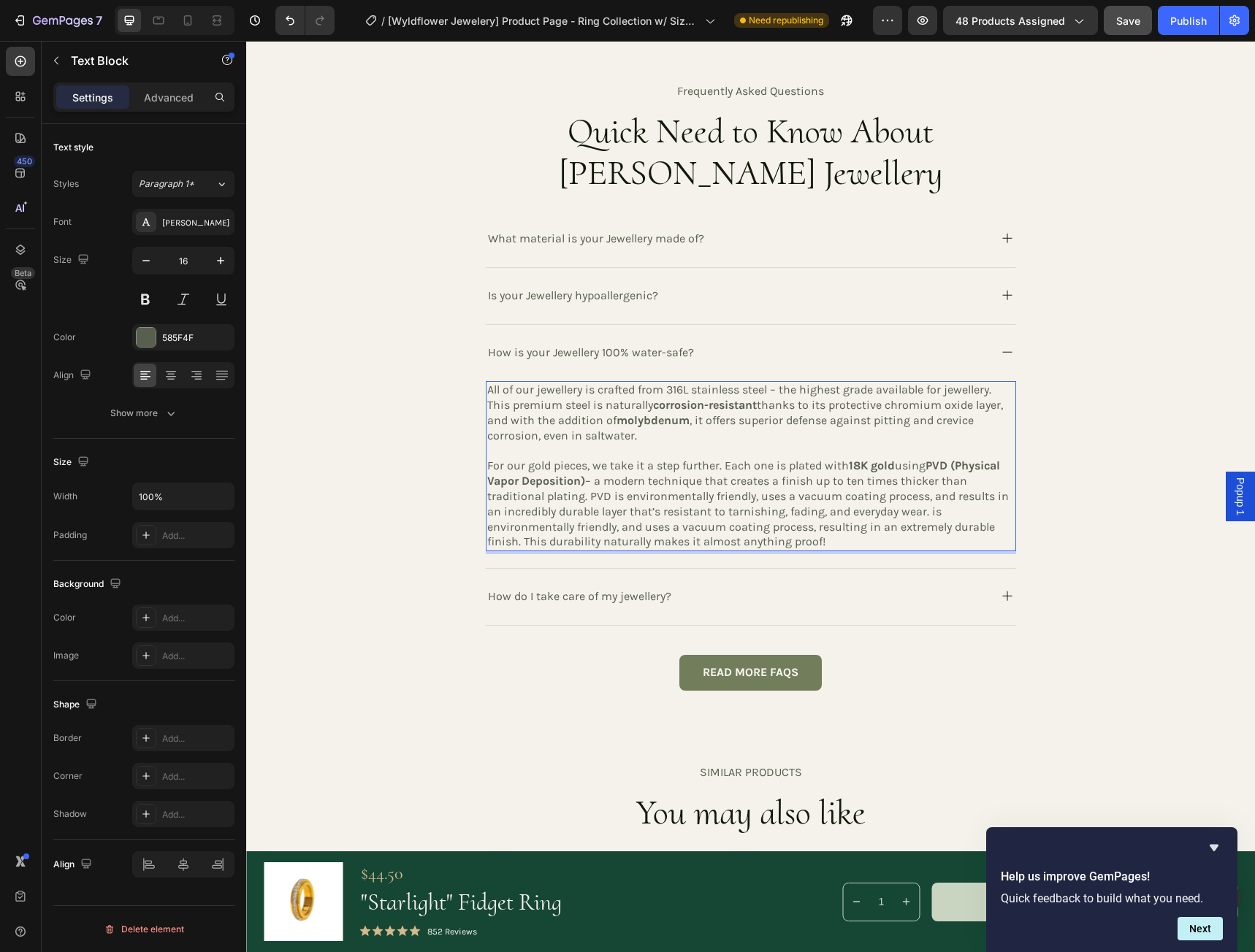
drag, startPoint x: 685, startPoint y: 422, endPoint x: 610, endPoint y: 420, distance: 75.0
click at [610, 420] on p "All of our jewellery is crafted from 316L stainless steel – the highest grade a…" at bounding box center [750, 412] width 527 height 60
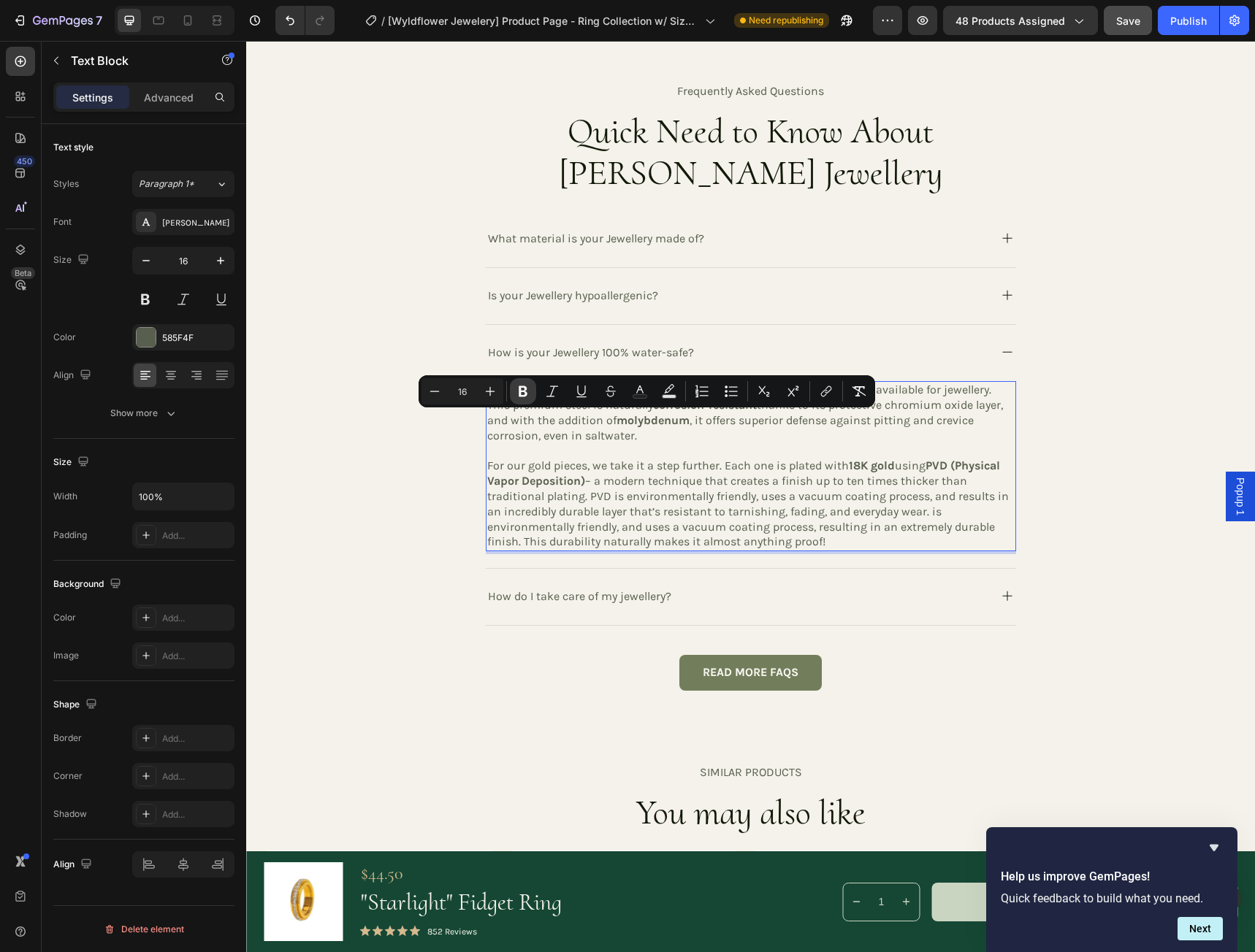
click at [526, 392] on icon "Editor contextual toolbar" at bounding box center [523, 392] width 9 height 11
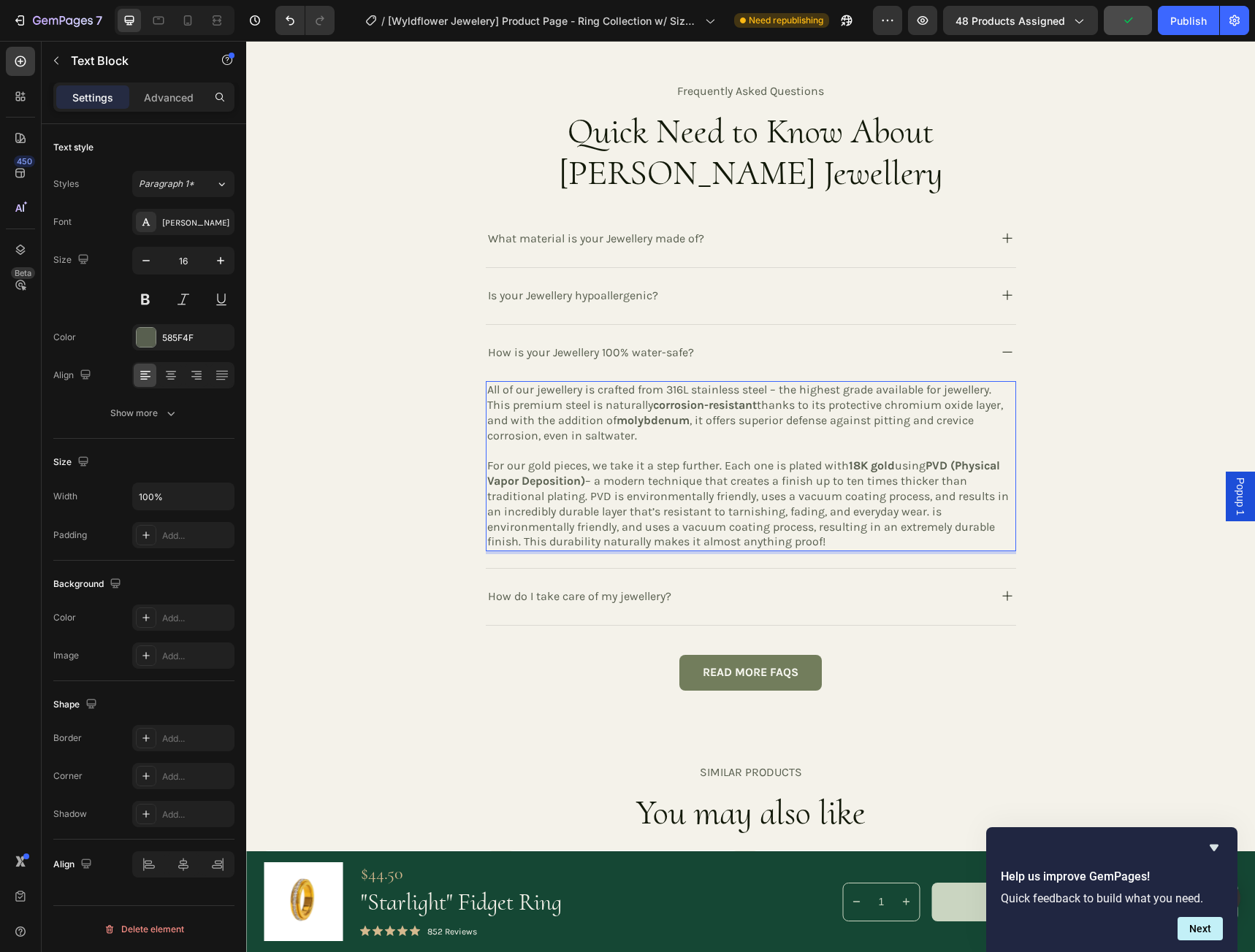
drag, startPoint x: 685, startPoint y: 421, endPoint x: 614, endPoint y: 419, distance: 71.0
click at [616, 419] on strong "molybdenum" at bounding box center [652, 419] width 73 height 13
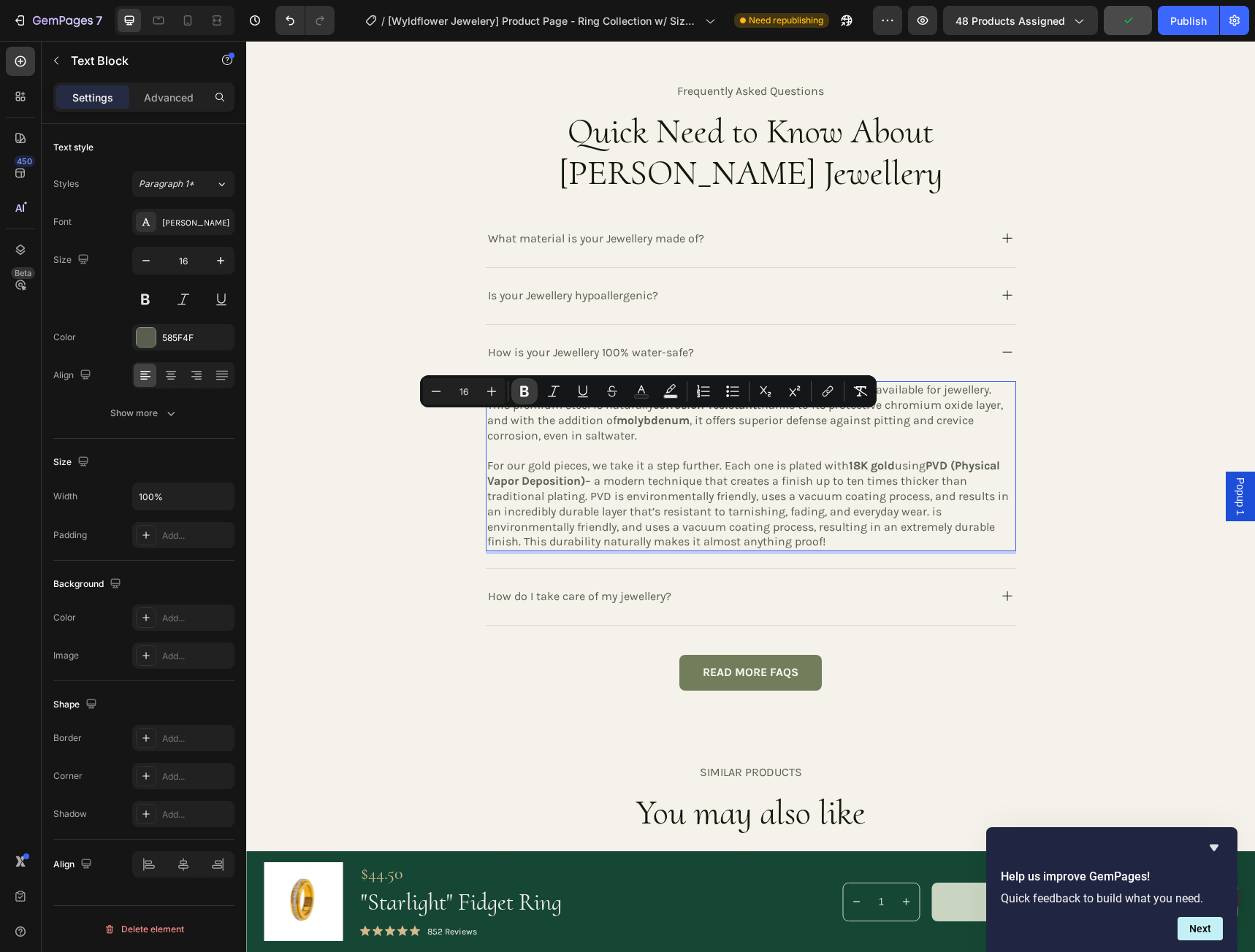
click at [529, 389] on icon "Editor contextual toolbar" at bounding box center [525, 392] width 14 height 14
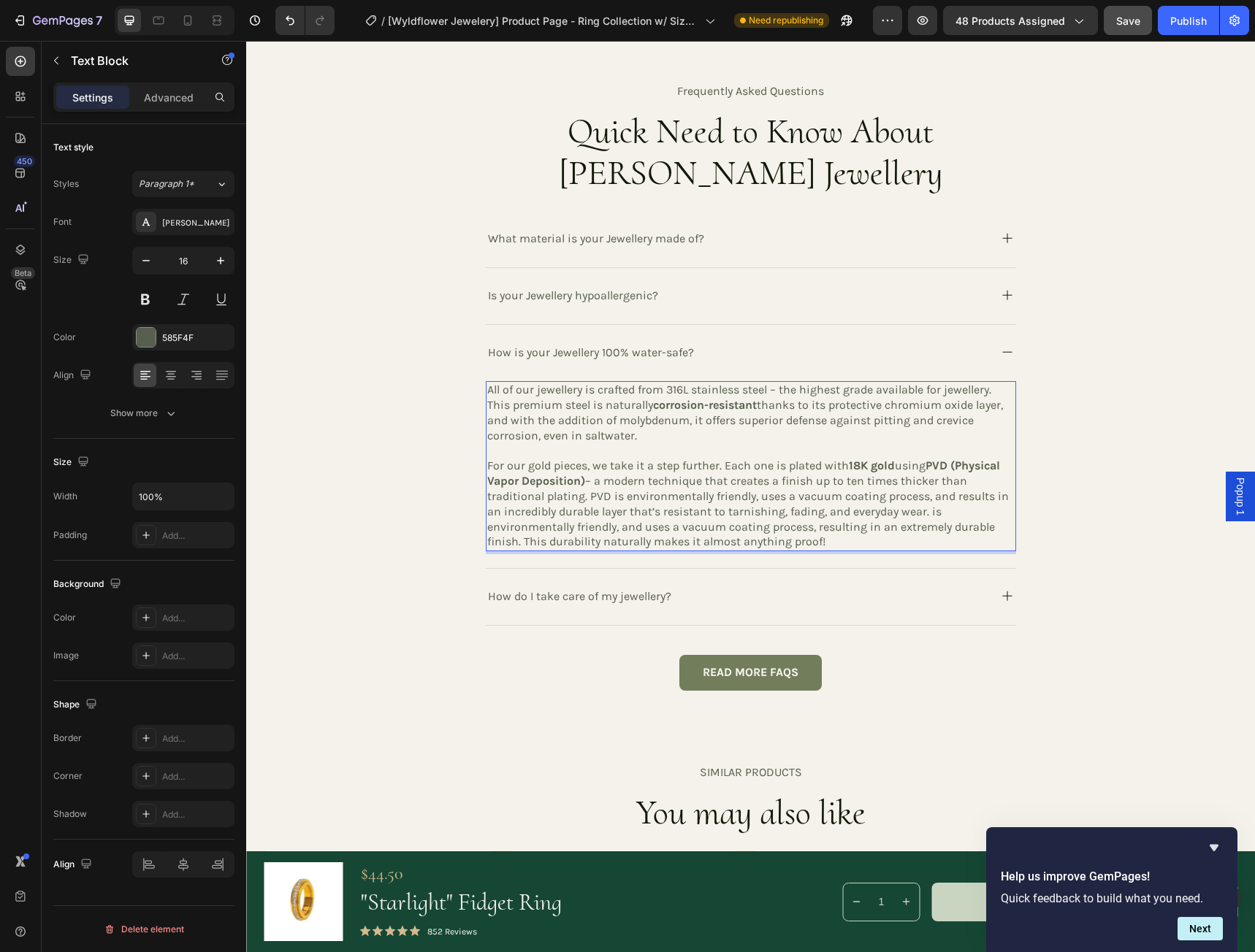
scroll to position [3067, 0]
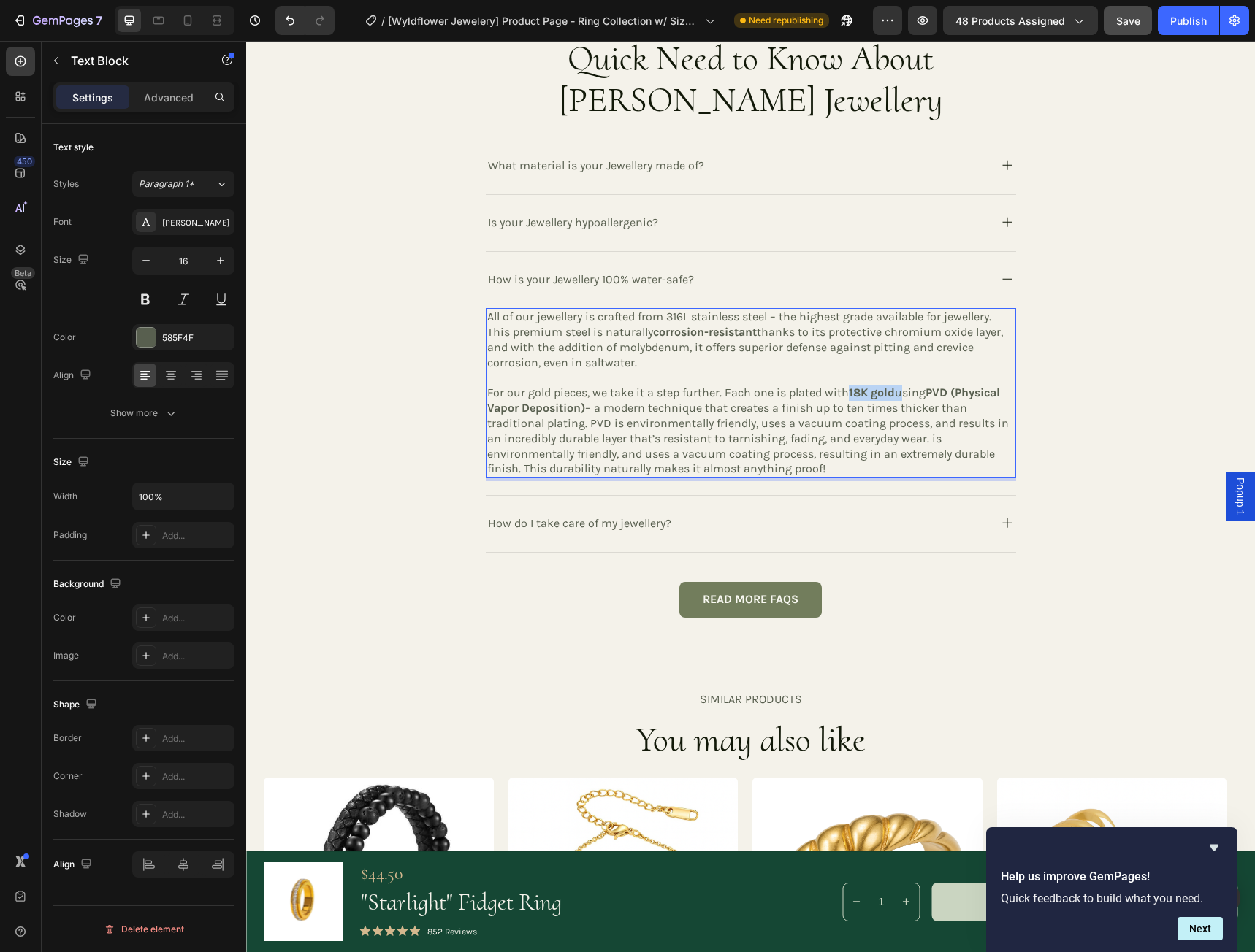
drag, startPoint x: 844, startPoint y: 393, endPoint x: 892, endPoint y: 393, distance: 48.0
click at [892, 393] on p "For our gold pieces, we take it a step further. Each one is plated with 18K gol…" at bounding box center [750, 431] width 527 height 92
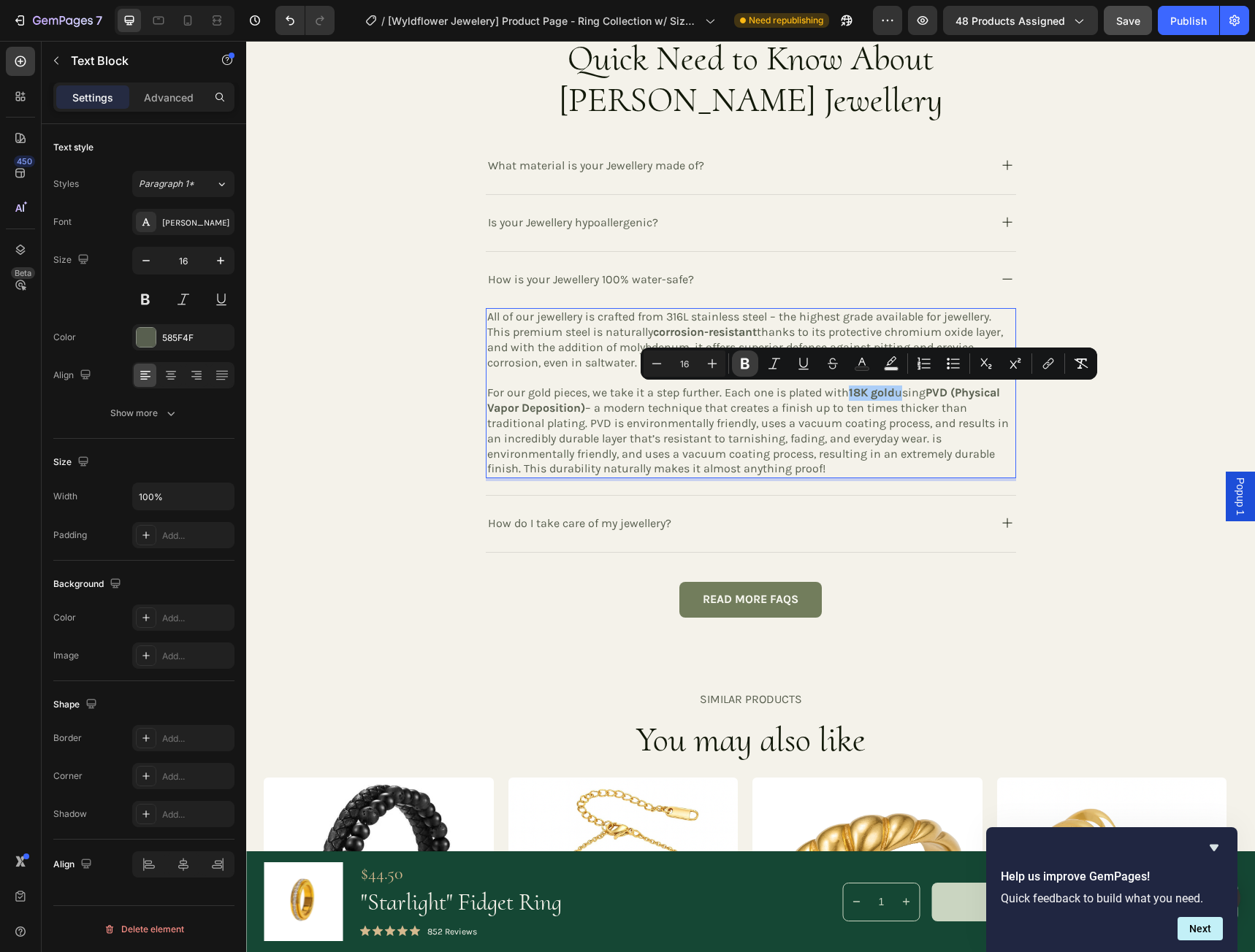
click at [745, 366] on icon "Editor contextual toolbar" at bounding box center [745, 364] width 14 height 14
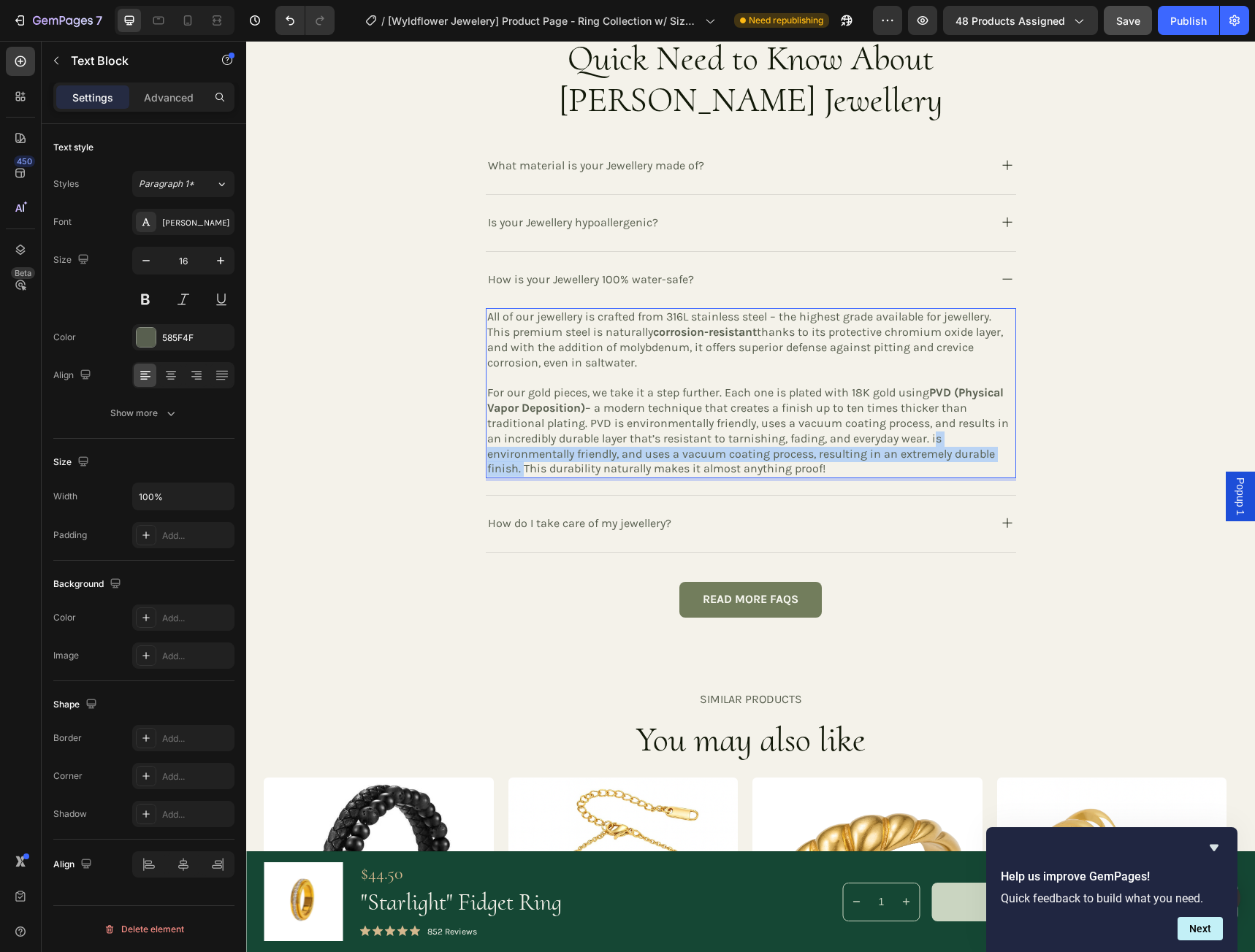
drag, startPoint x: 925, startPoint y: 439, endPoint x: 514, endPoint y: 470, distance: 412.2
click at [514, 470] on p "For our gold pieces, we take it a step further. Each one is plated with 18K gol…" at bounding box center [750, 431] width 527 height 92
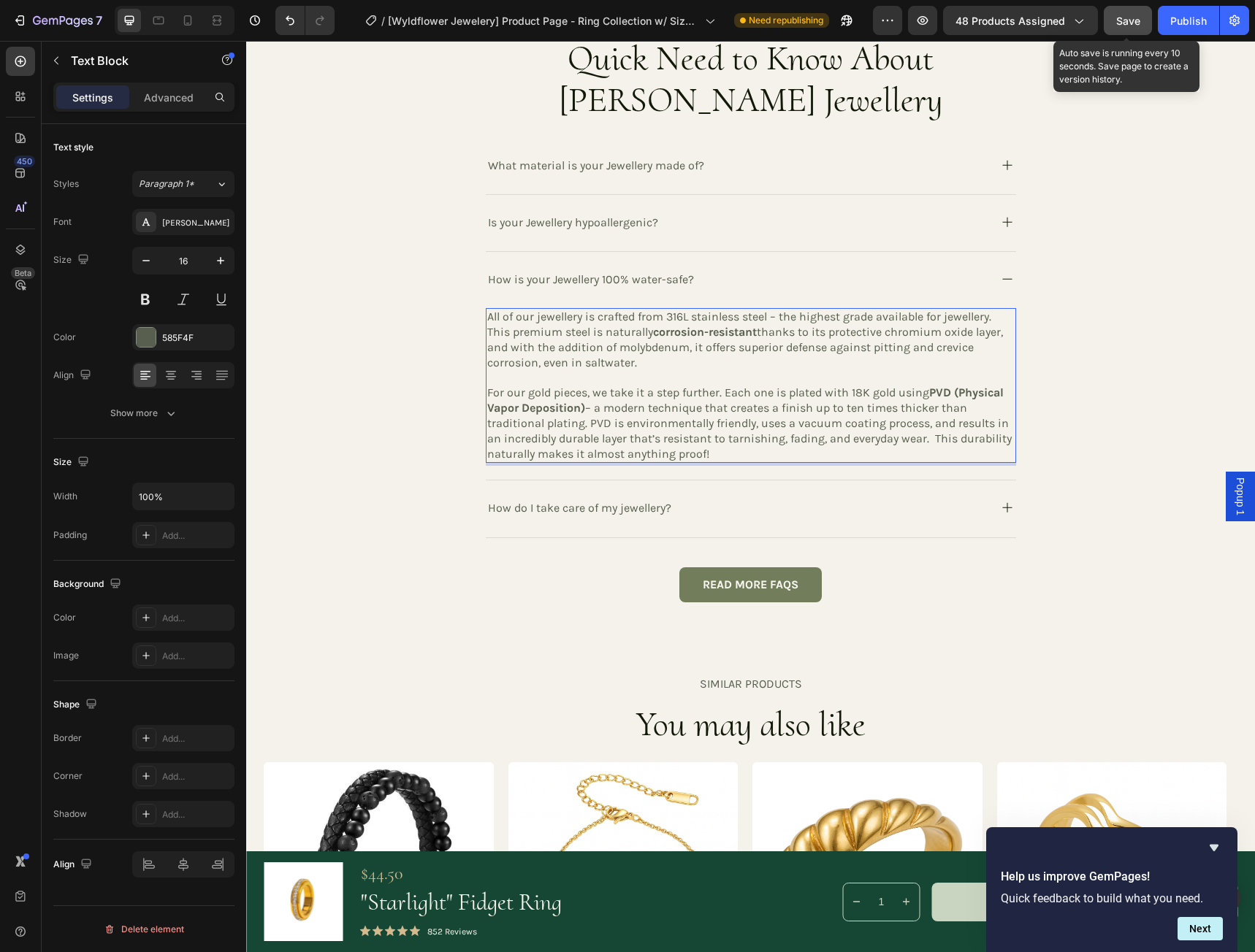
click at [1130, 21] on span "Save" at bounding box center [1127, 21] width 24 height 13
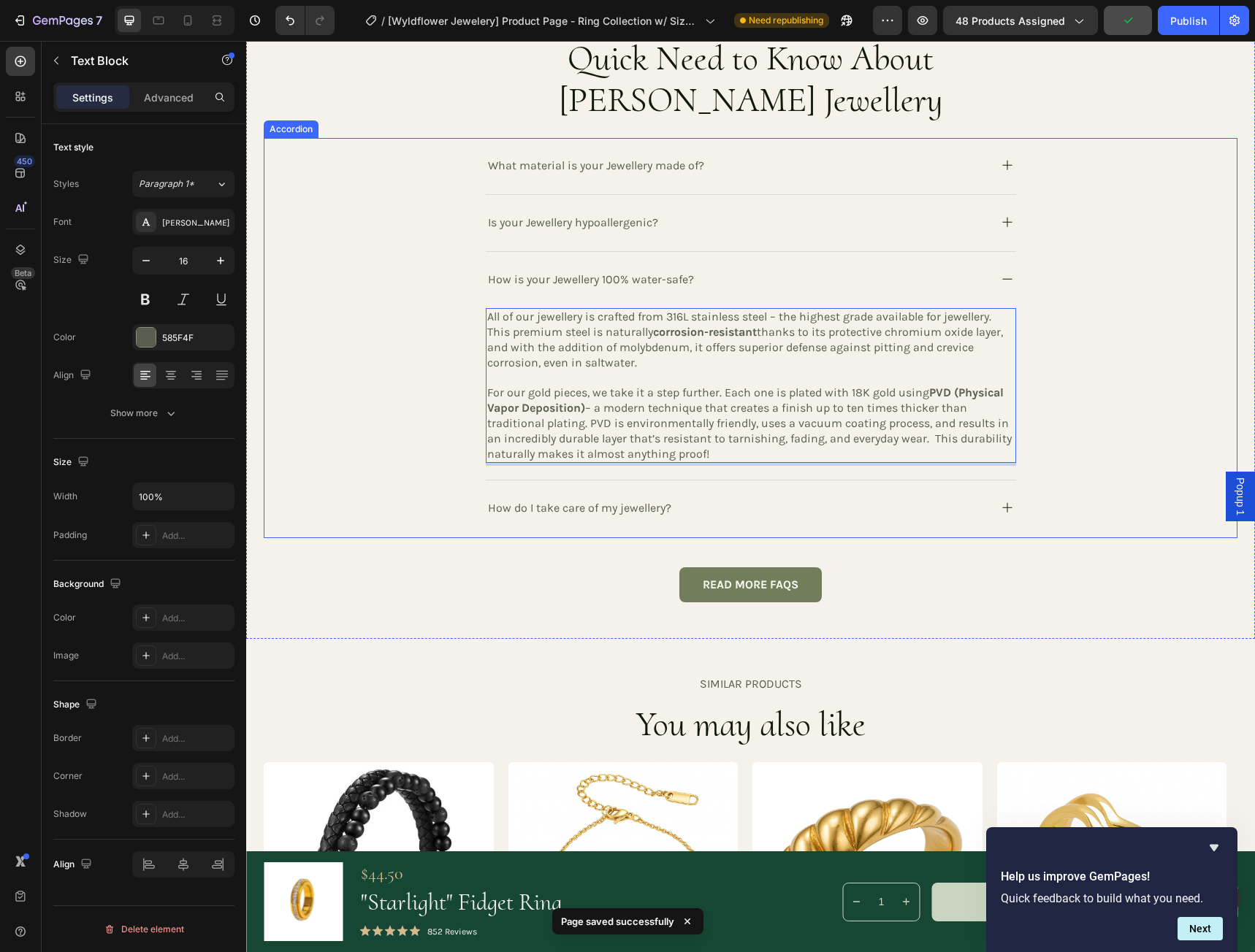
click at [1006, 508] on rect at bounding box center [1006, 507] width 1 height 10
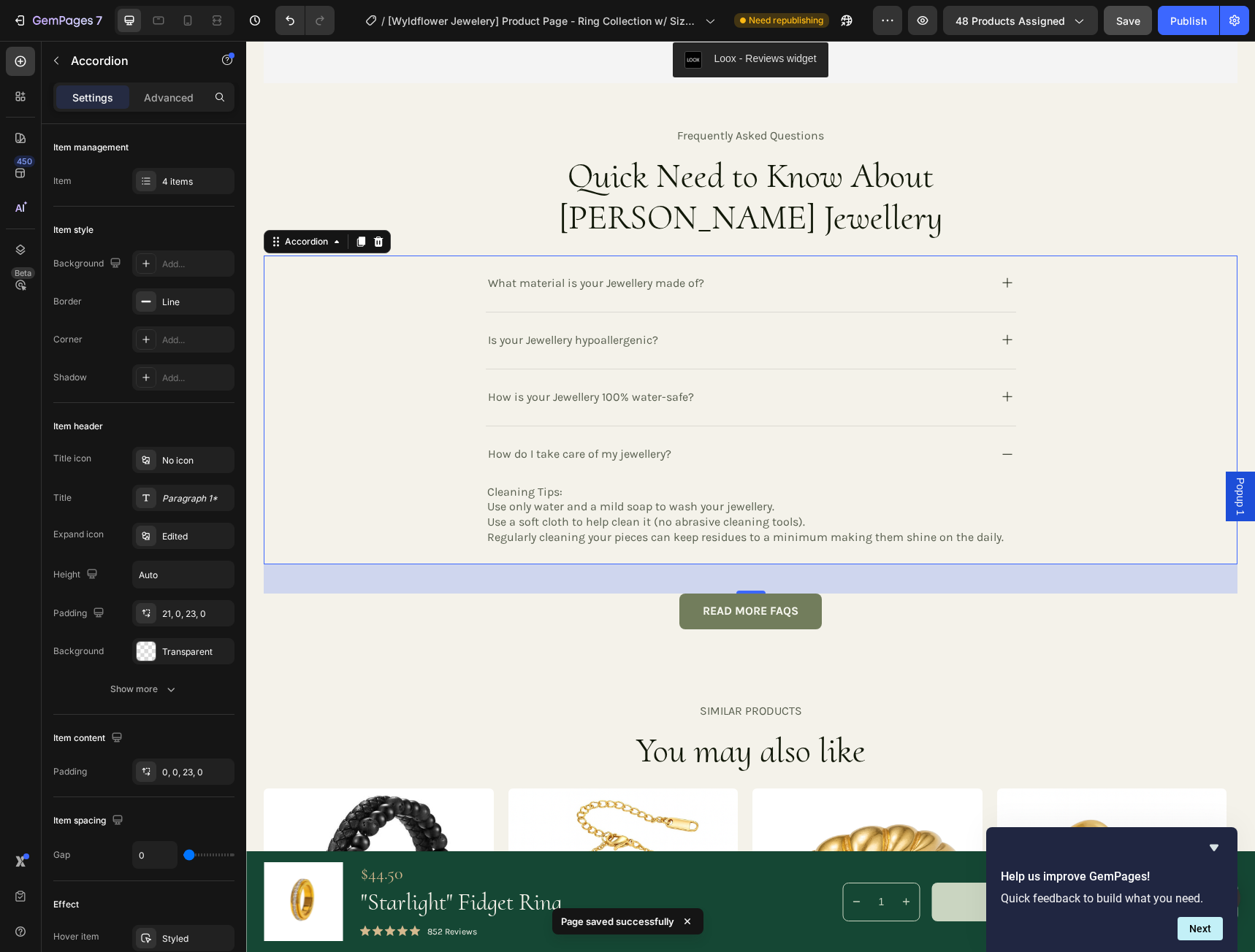
scroll to position [2921, 0]
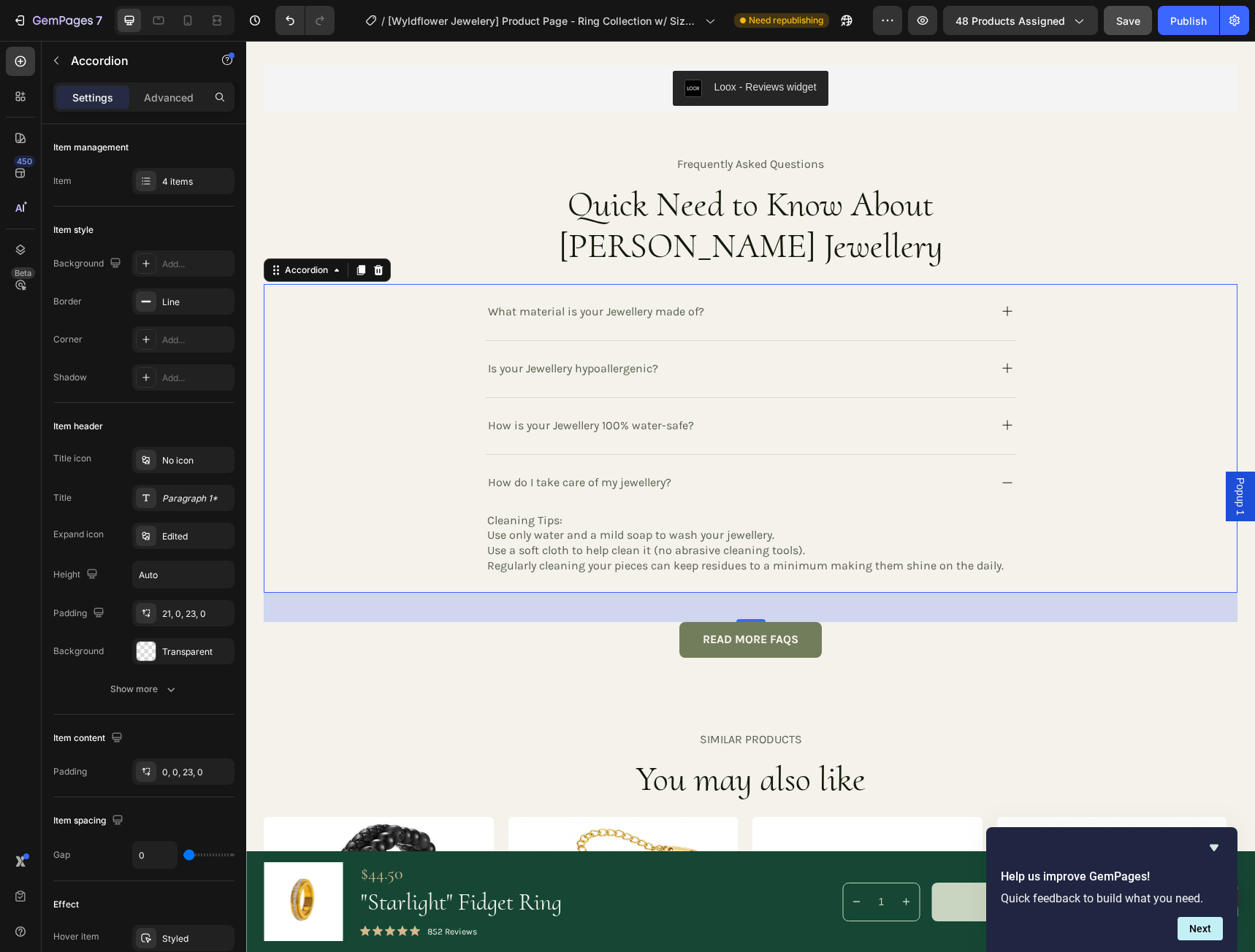
click at [1006, 369] on rect at bounding box center [1006, 368] width 1 height 10
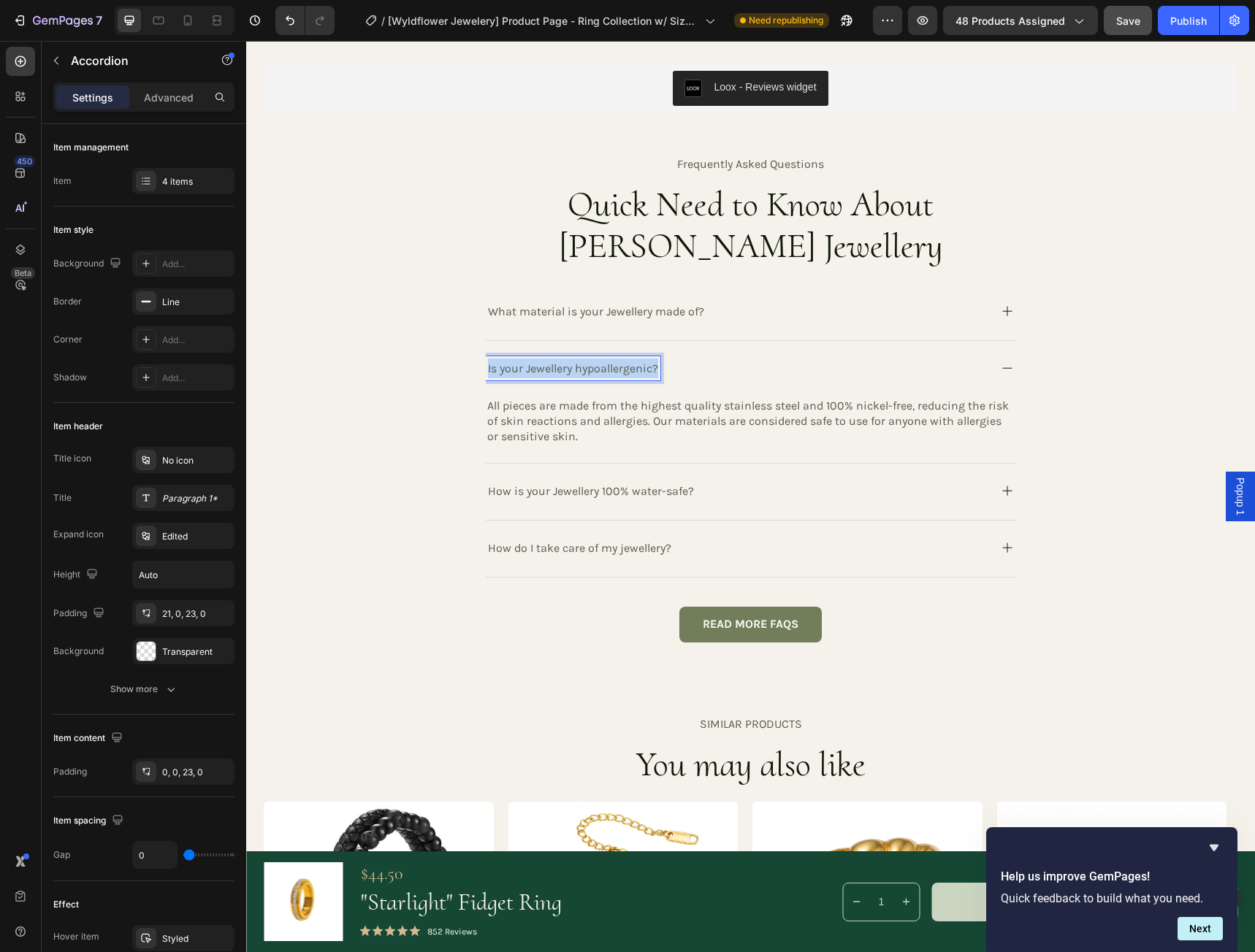
drag, startPoint x: 483, startPoint y: 368, endPoint x: 657, endPoint y: 372, distance: 174.0
click at [657, 372] on div "Is your Jewellery hypoallergenic?" at bounding box center [737, 368] width 501 height 24
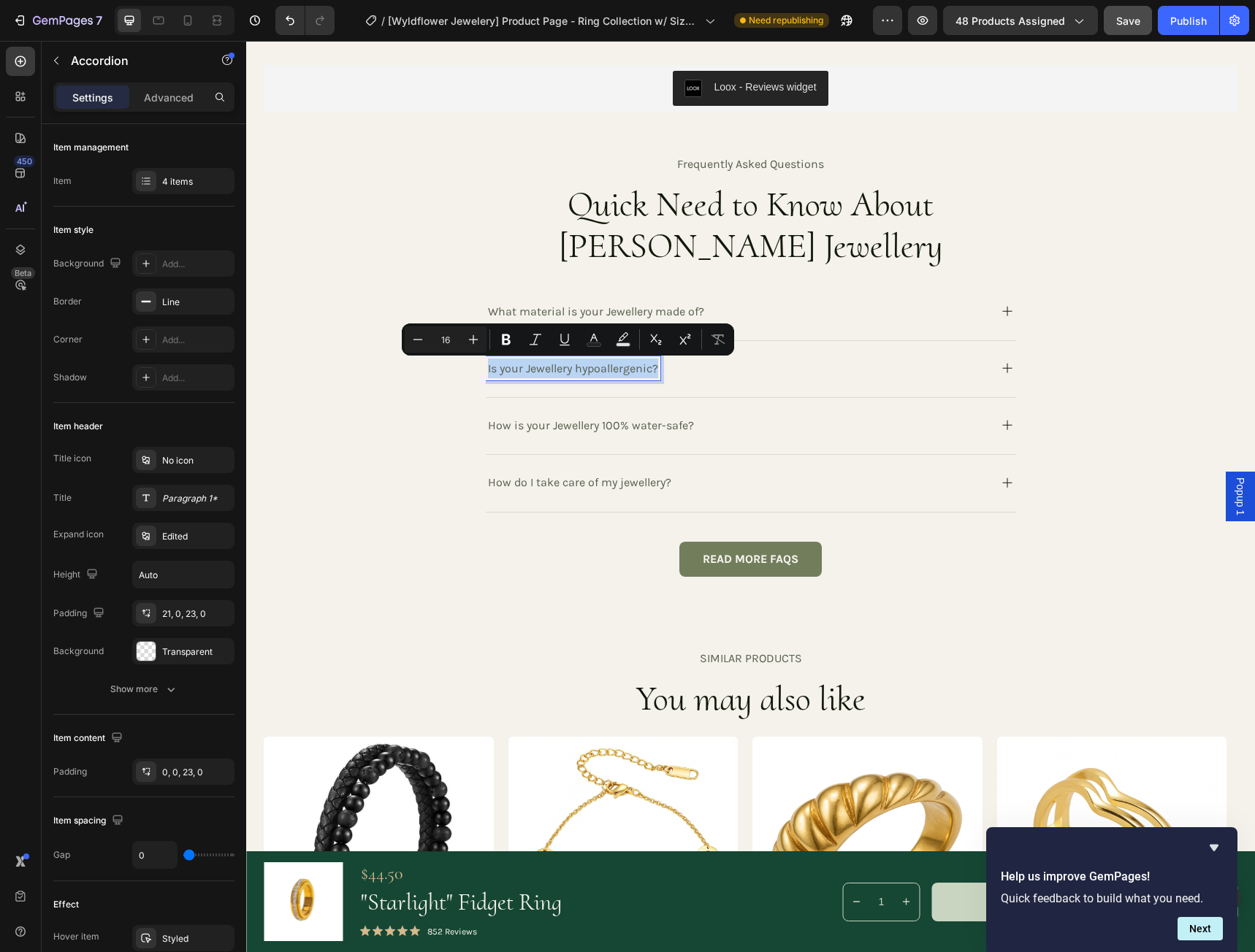
copy p "Is your Jewellery hypoallergenic?"
click at [1003, 369] on icon at bounding box center [1007, 368] width 18 height 18
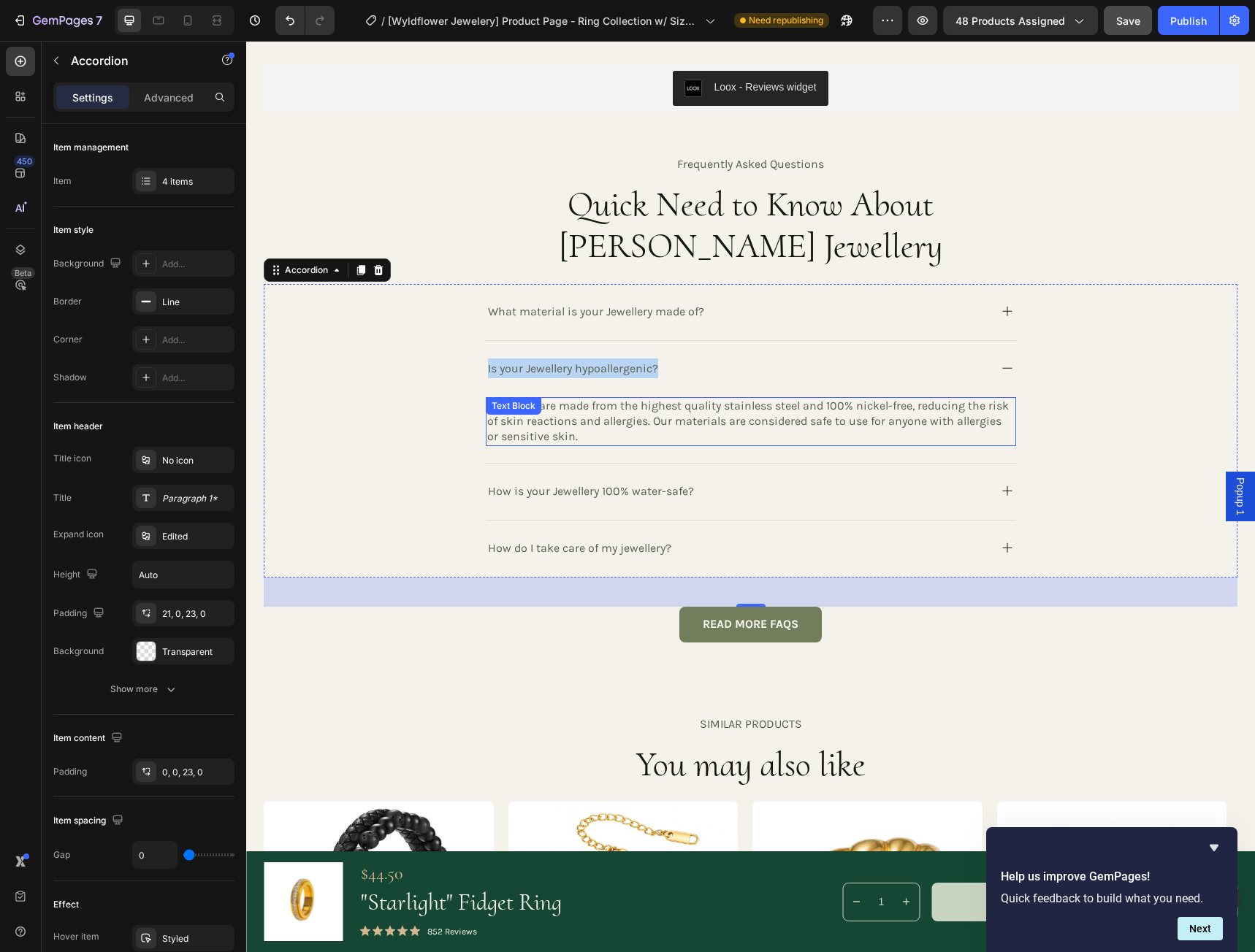
click at [627, 409] on p "All pieces are made from the highest quality stainless steel and 100% nickel-fr…" at bounding box center [750, 421] width 527 height 45
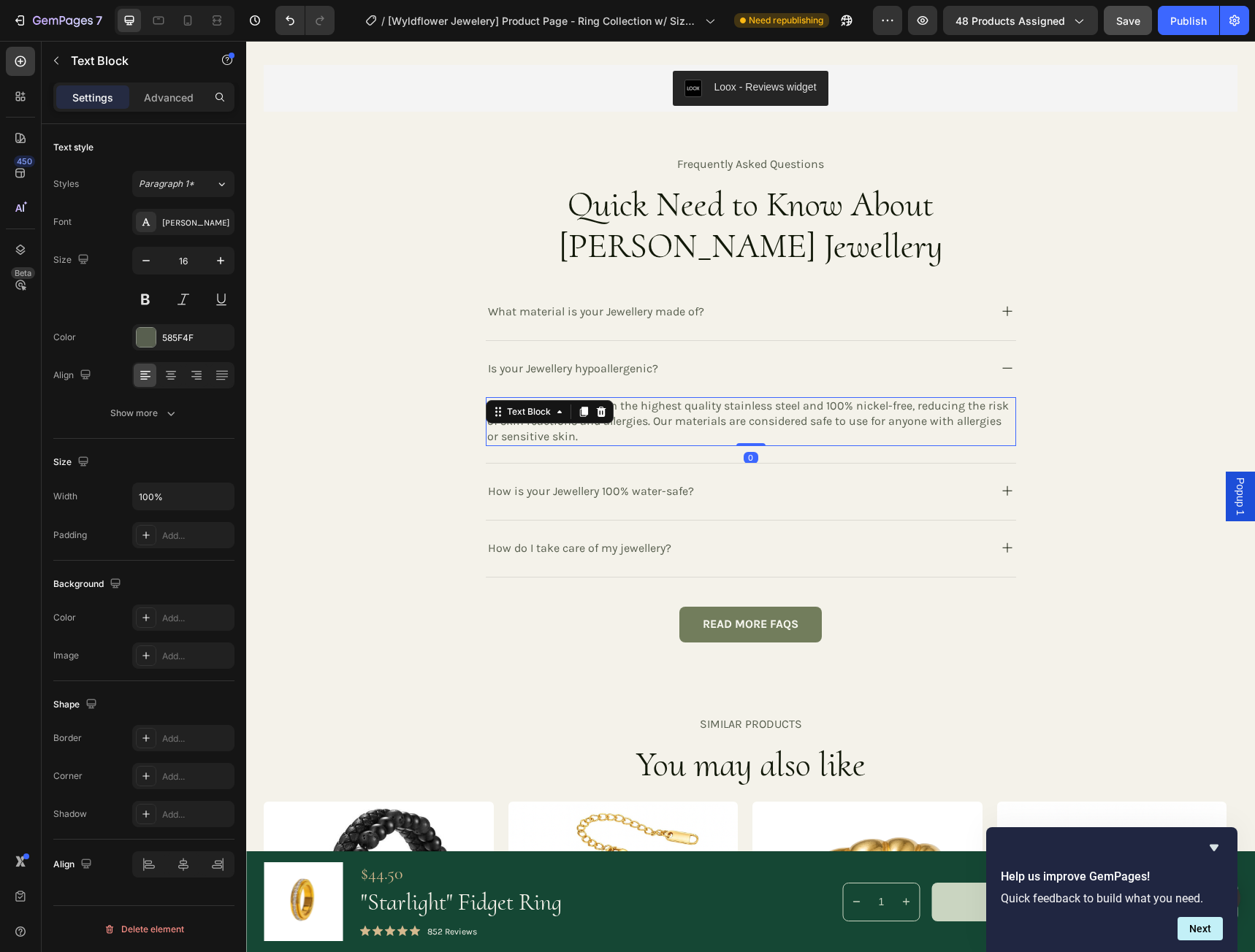
click at [557, 436] on p "All pieces are made from the highest quality stainless steel and 100% nickel-fr…" at bounding box center [750, 421] width 527 height 45
drag, startPoint x: 568, startPoint y: 436, endPoint x: 481, endPoint y: 408, distance: 91.4
click at [486, 408] on div "All pieces are made from the highest quality stainless steel and 100% nickel-fr…" at bounding box center [751, 421] width 530 height 48
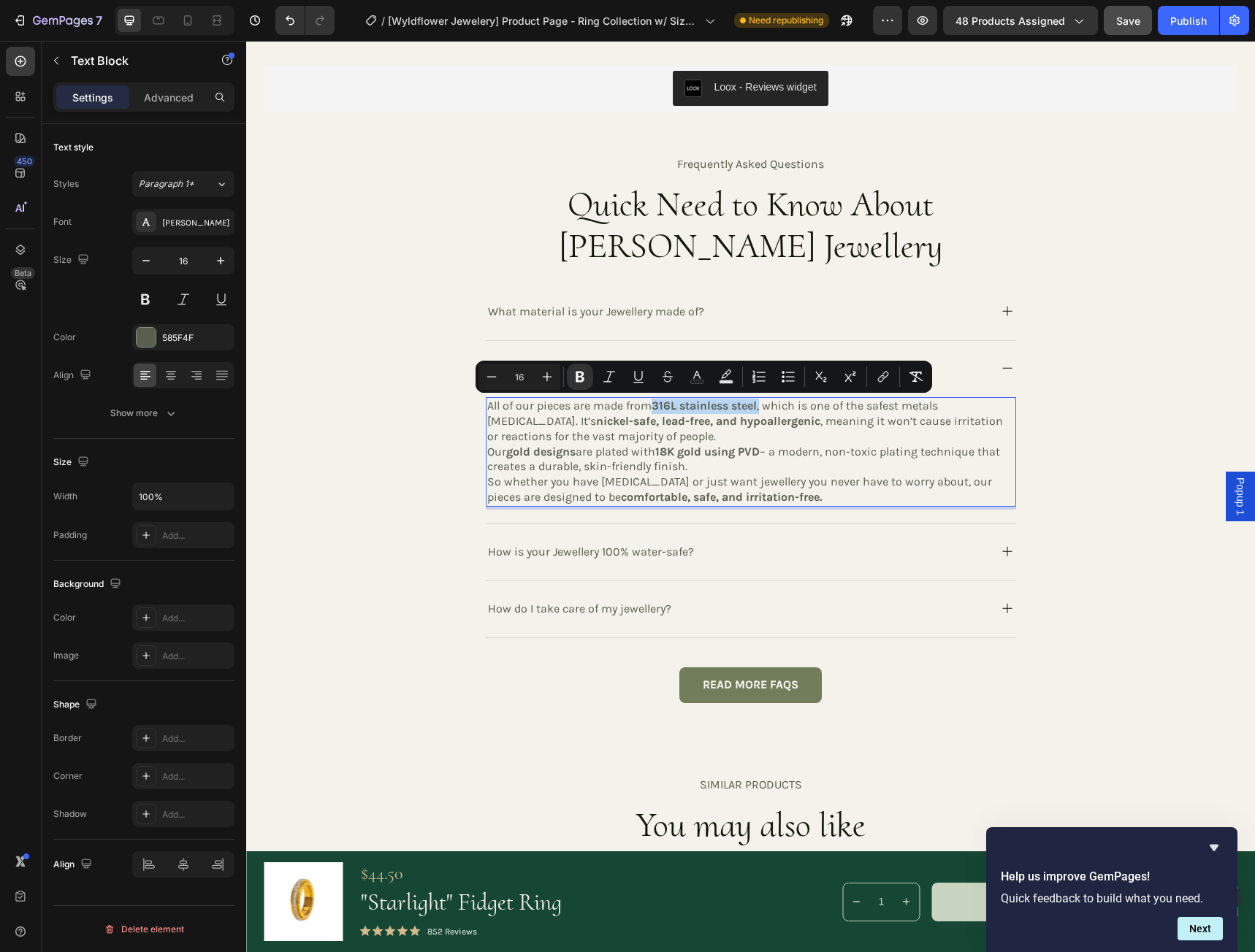
drag, startPoint x: 758, startPoint y: 406, endPoint x: 648, endPoint y: 407, distance: 110.0
click at [648, 407] on p "All of our pieces are made from 316L stainless steel , which is one of the safe…" at bounding box center [750, 421] width 527 height 45
click at [579, 376] on icon "Editor contextual toolbar" at bounding box center [580, 377] width 9 height 11
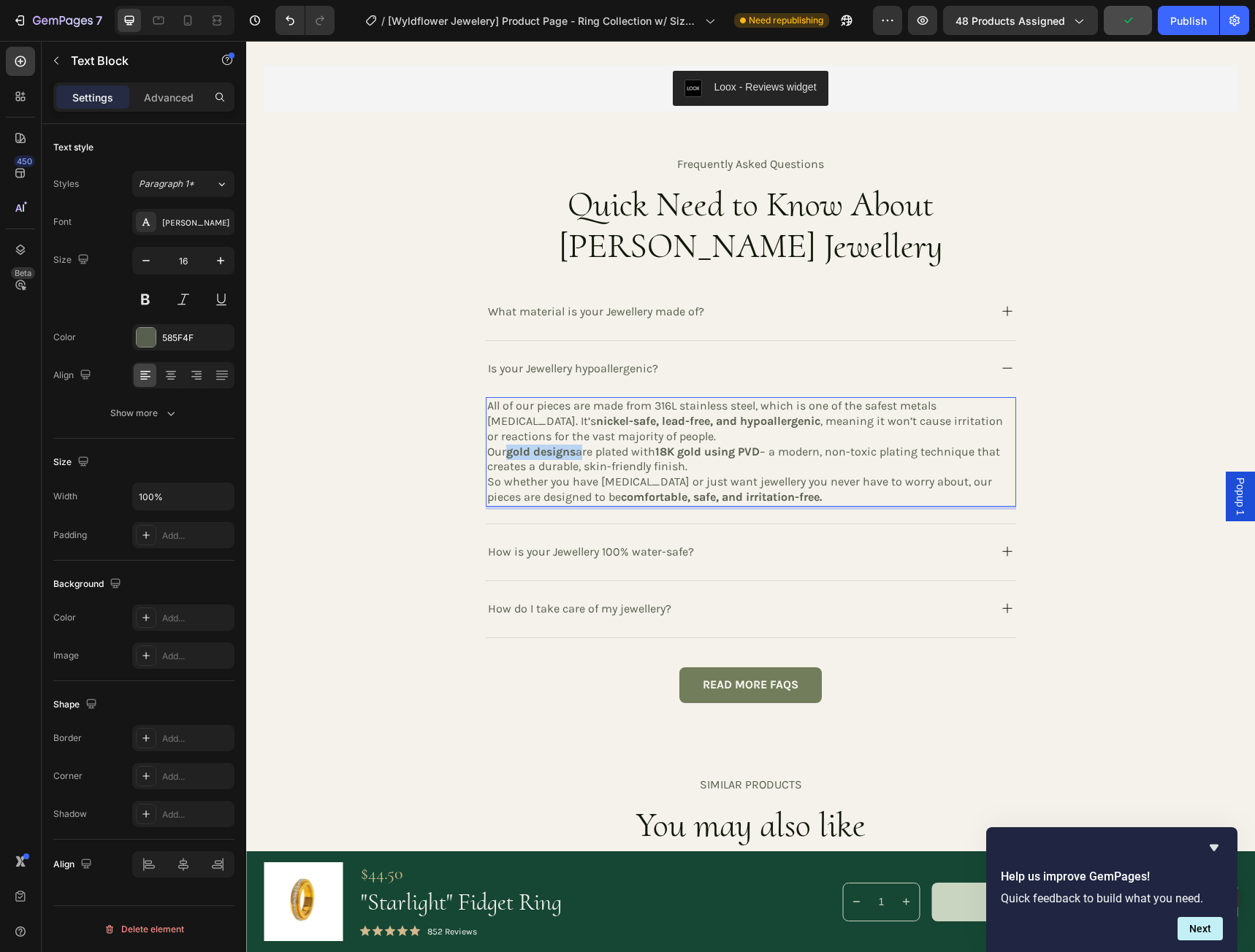
drag, startPoint x: 563, startPoint y: 451, endPoint x: 499, endPoint y: 452, distance: 64.0
click at [499, 452] on p "Our gold designs are plated with 18K gold using PVD – a modern, non-toxic plati…" at bounding box center [750, 460] width 527 height 31
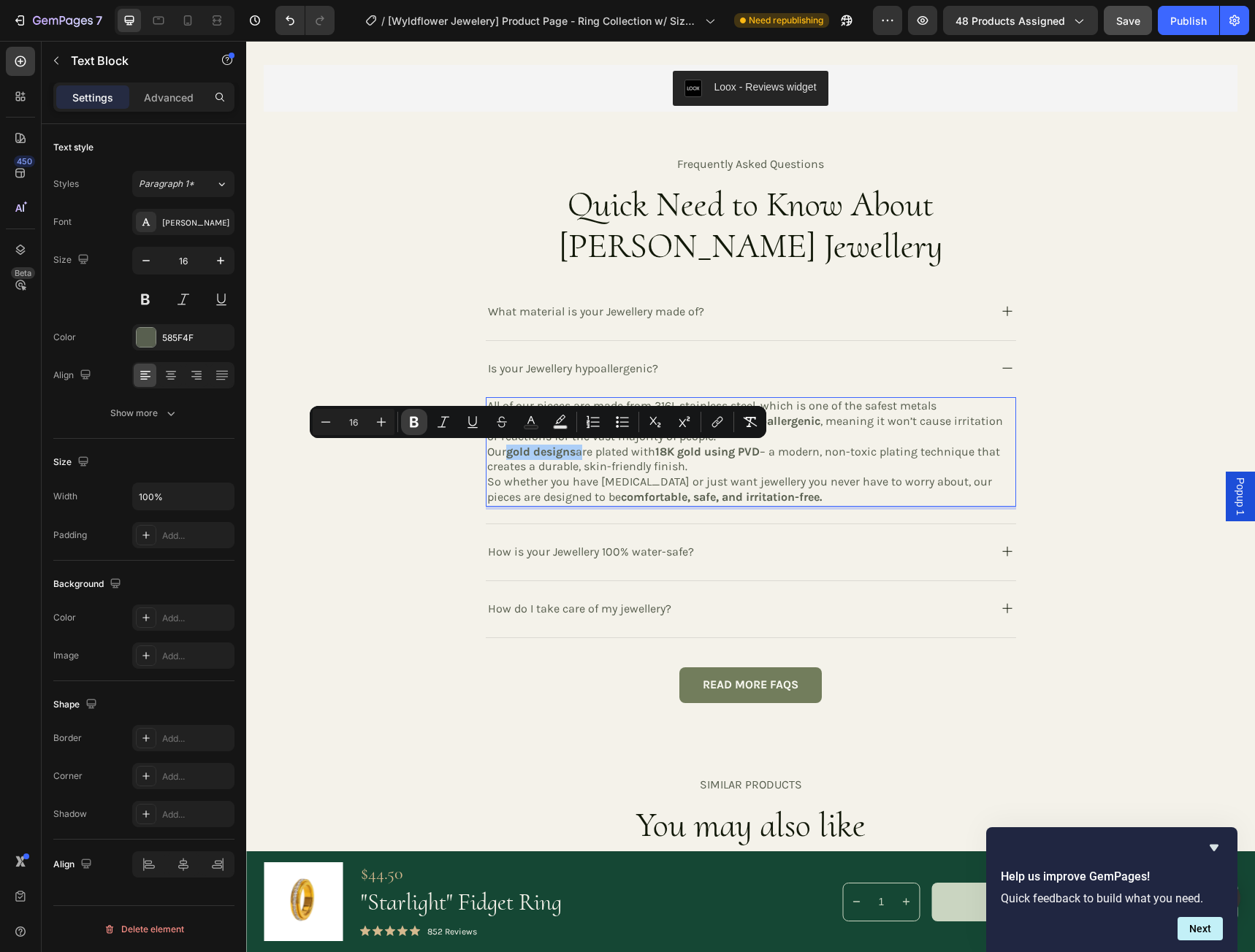
click at [416, 424] on icon "Editor contextual toolbar" at bounding box center [414, 422] width 14 height 14
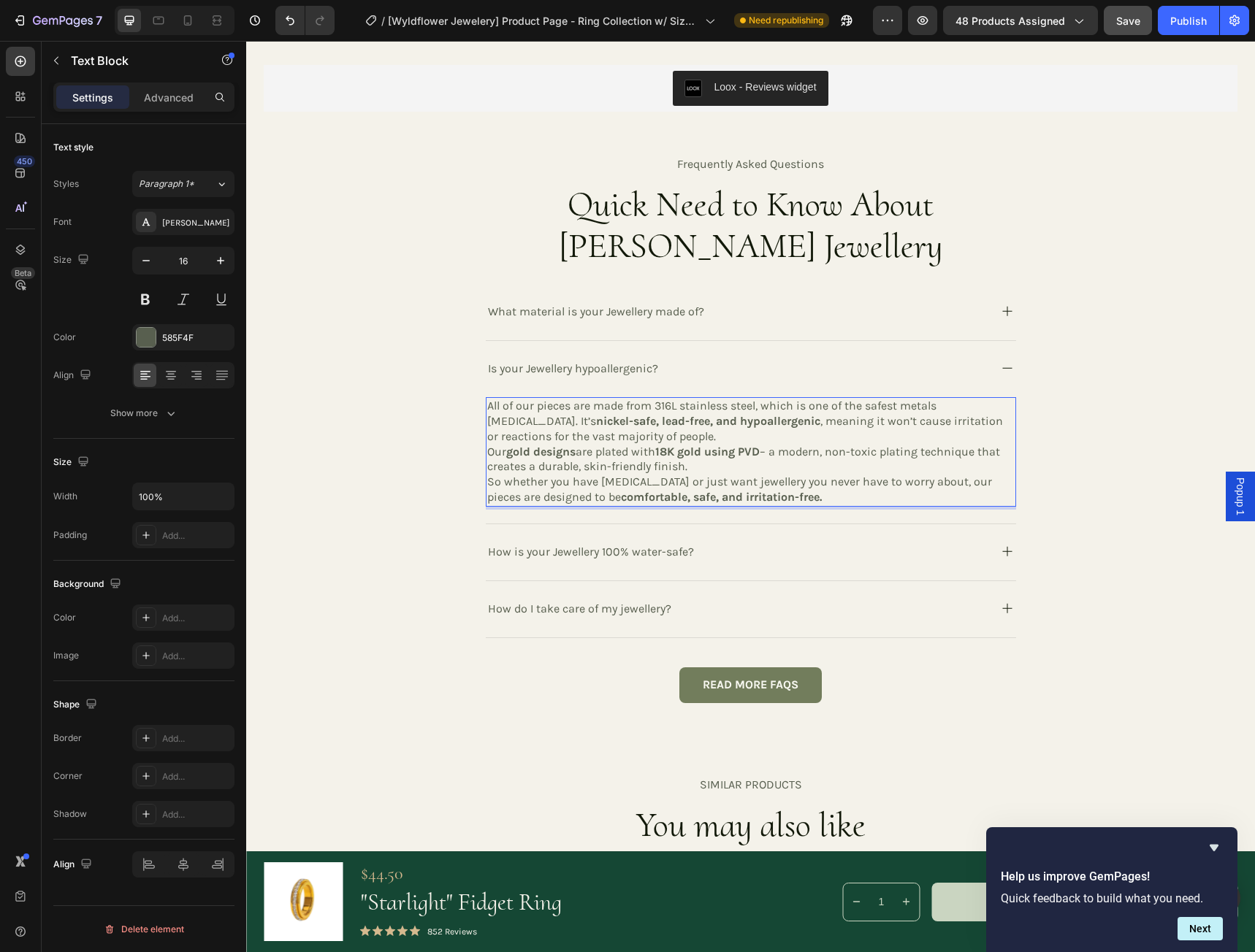
drag, startPoint x: 572, startPoint y: 454, endPoint x: 506, endPoint y: 454, distance: 66.0
click at [506, 454] on strong "gold designs" at bounding box center [540, 451] width 69 height 13
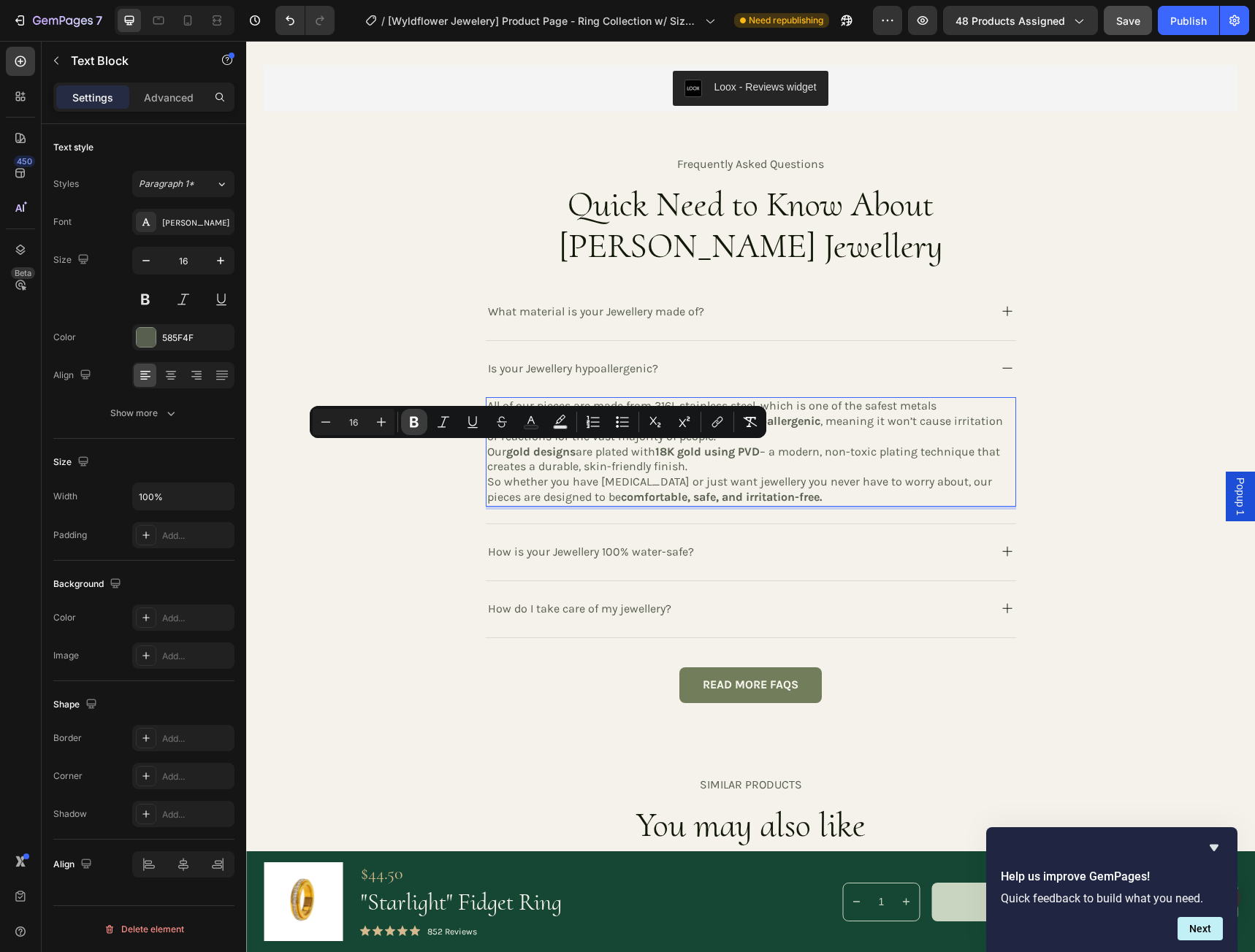
click at [418, 424] on icon "Editor contextual toolbar" at bounding box center [414, 422] width 9 height 11
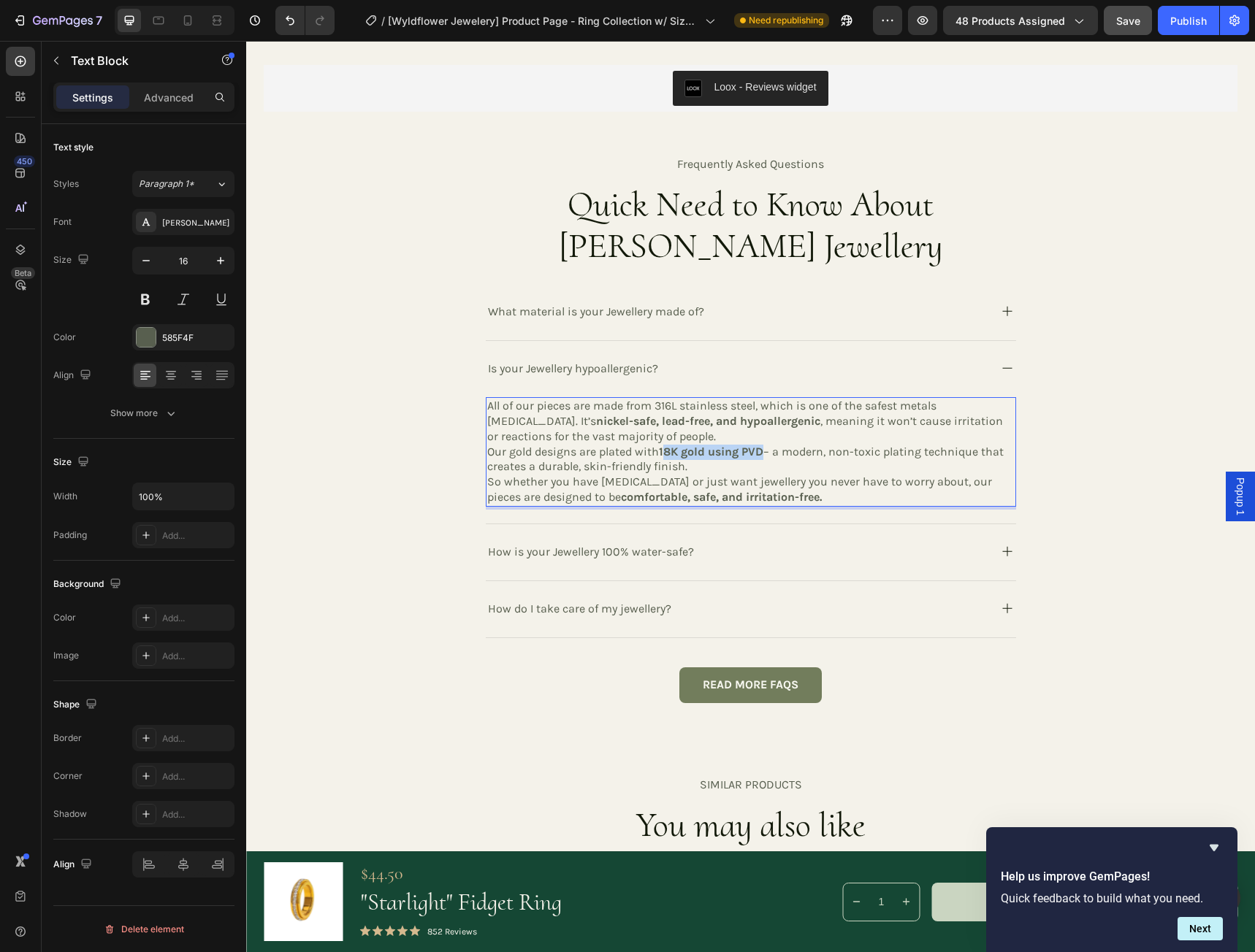
drag, startPoint x: 661, startPoint y: 452, endPoint x: 763, endPoint y: 454, distance: 102.0
click at [763, 454] on p "Our gold designs are plated with 18K gold using PVD – a modern, non-toxic plati…" at bounding box center [750, 460] width 527 height 31
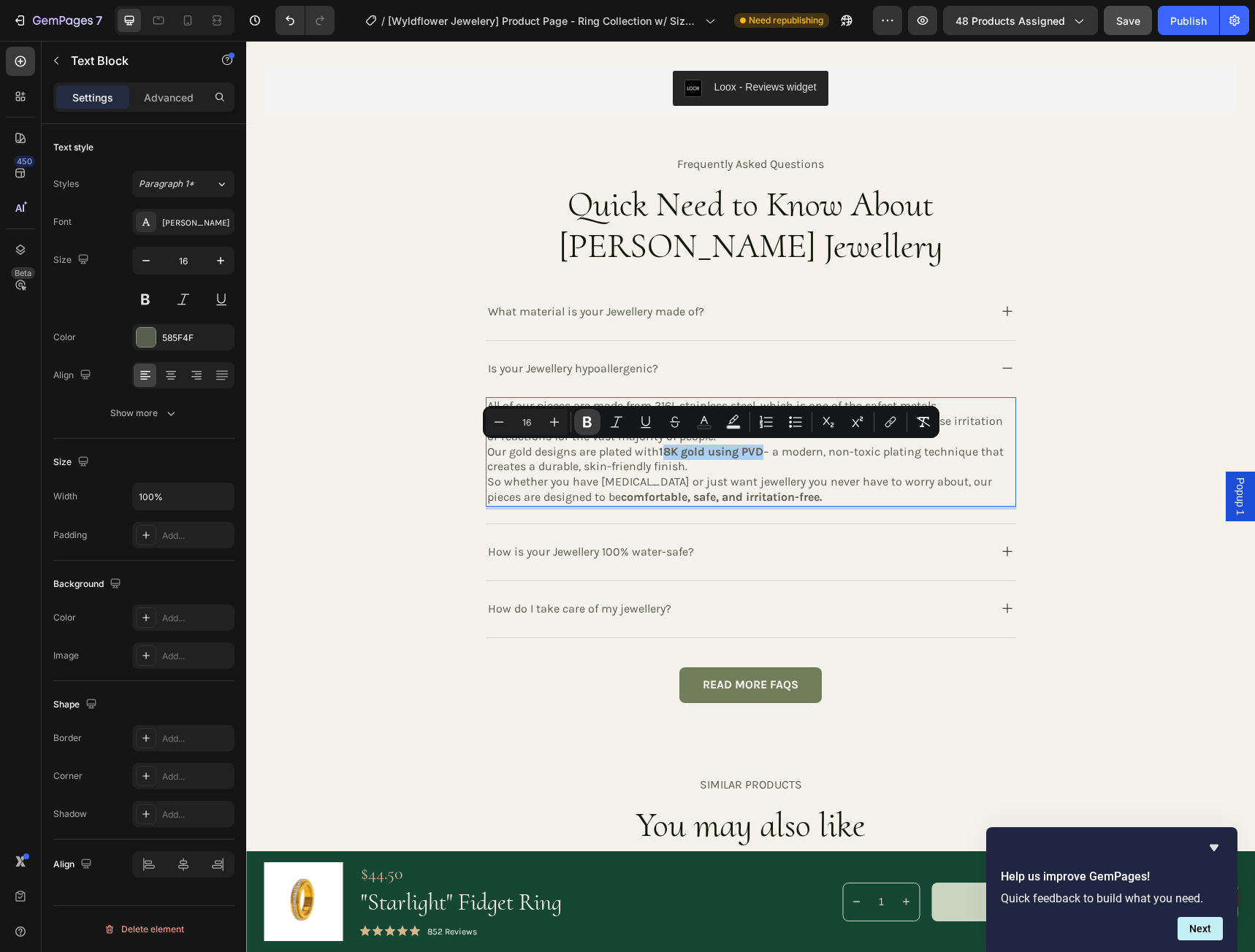
click at [590, 422] on icon "Editor contextual toolbar" at bounding box center [588, 422] width 14 height 14
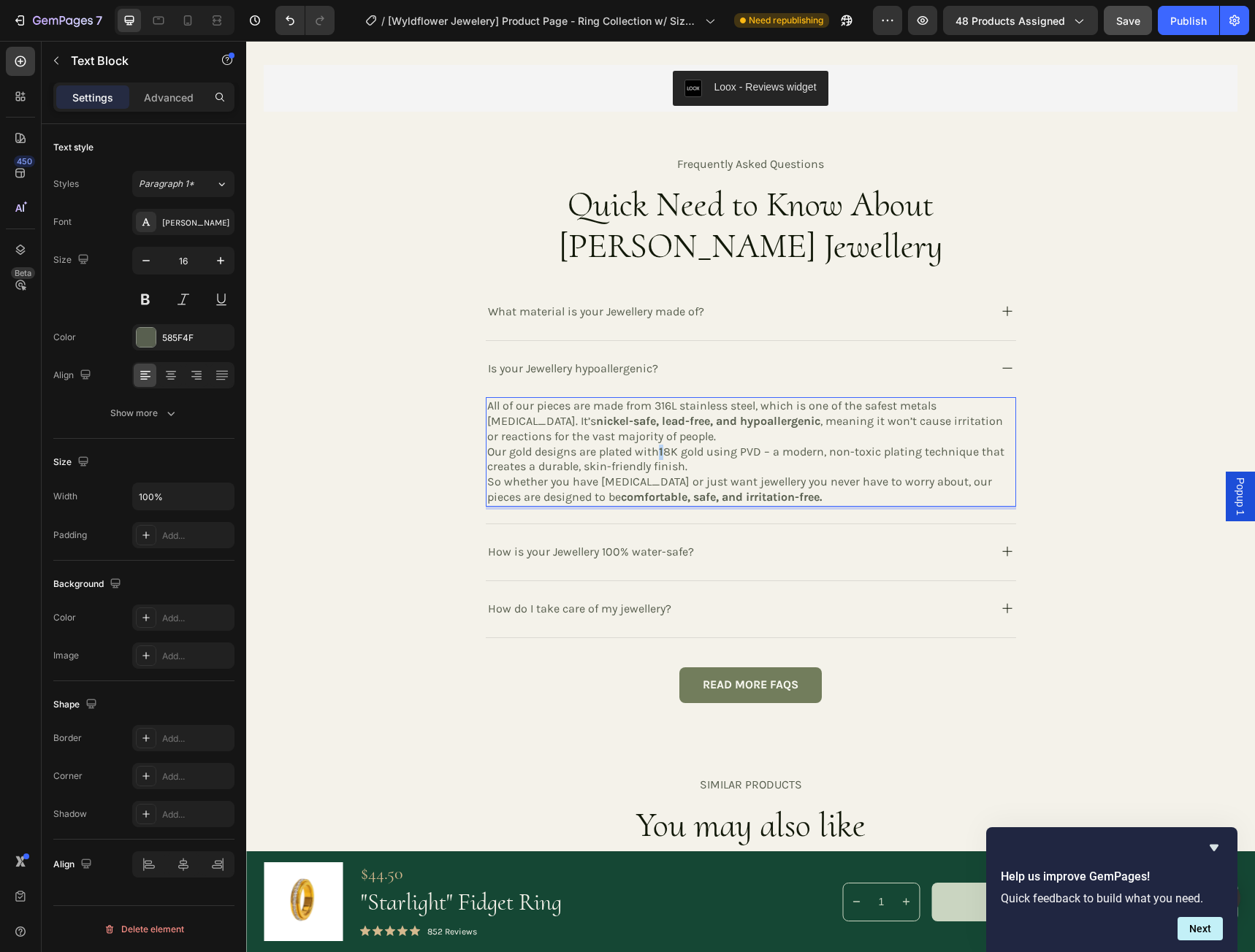
click at [658, 454] on strong "1" at bounding box center [660, 451] width 4 height 13
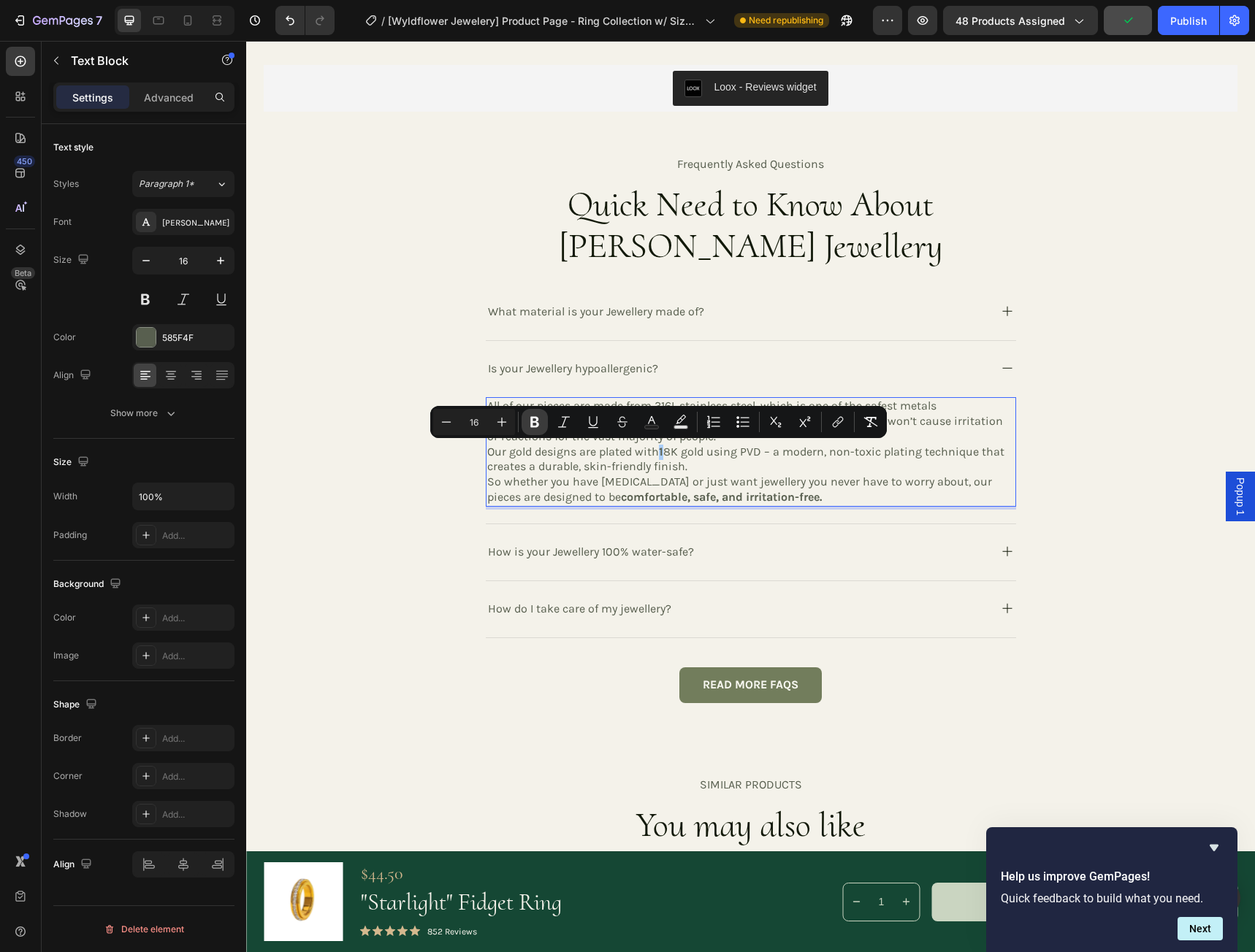
click at [535, 421] on icon "Editor contextual toolbar" at bounding box center [535, 422] width 9 height 11
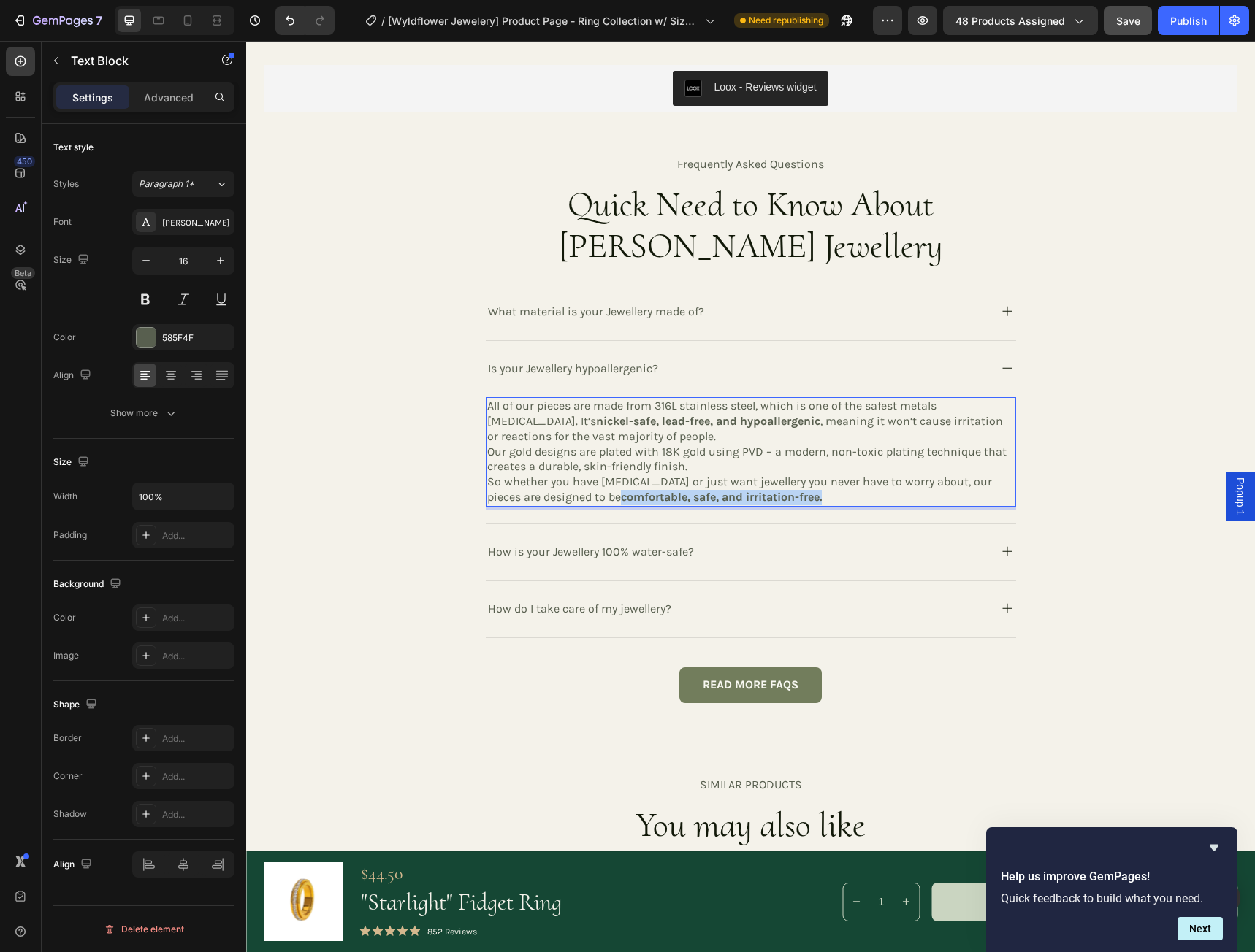
drag, startPoint x: 584, startPoint y: 498, endPoint x: 799, endPoint y: 503, distance: 215.1
click at [799, 503] on p "So whether you have sensitive skin or just want jewellery you never have to wor…" at bounding box center [750, 489] width 527 height 31
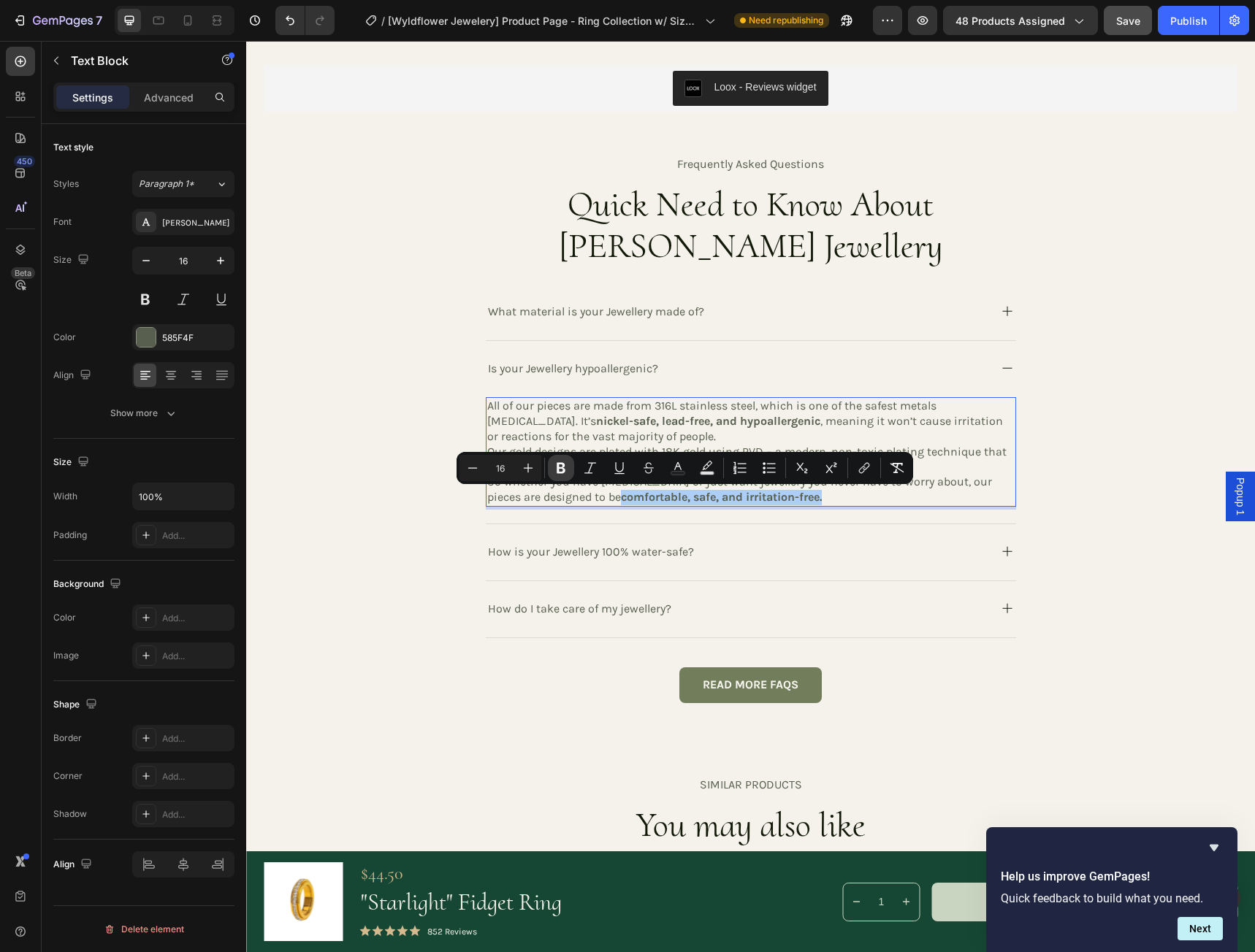
click at [562, 469] on icon "Editor contextual toolbar" at bounding box center [561, 468] width 9 height 11
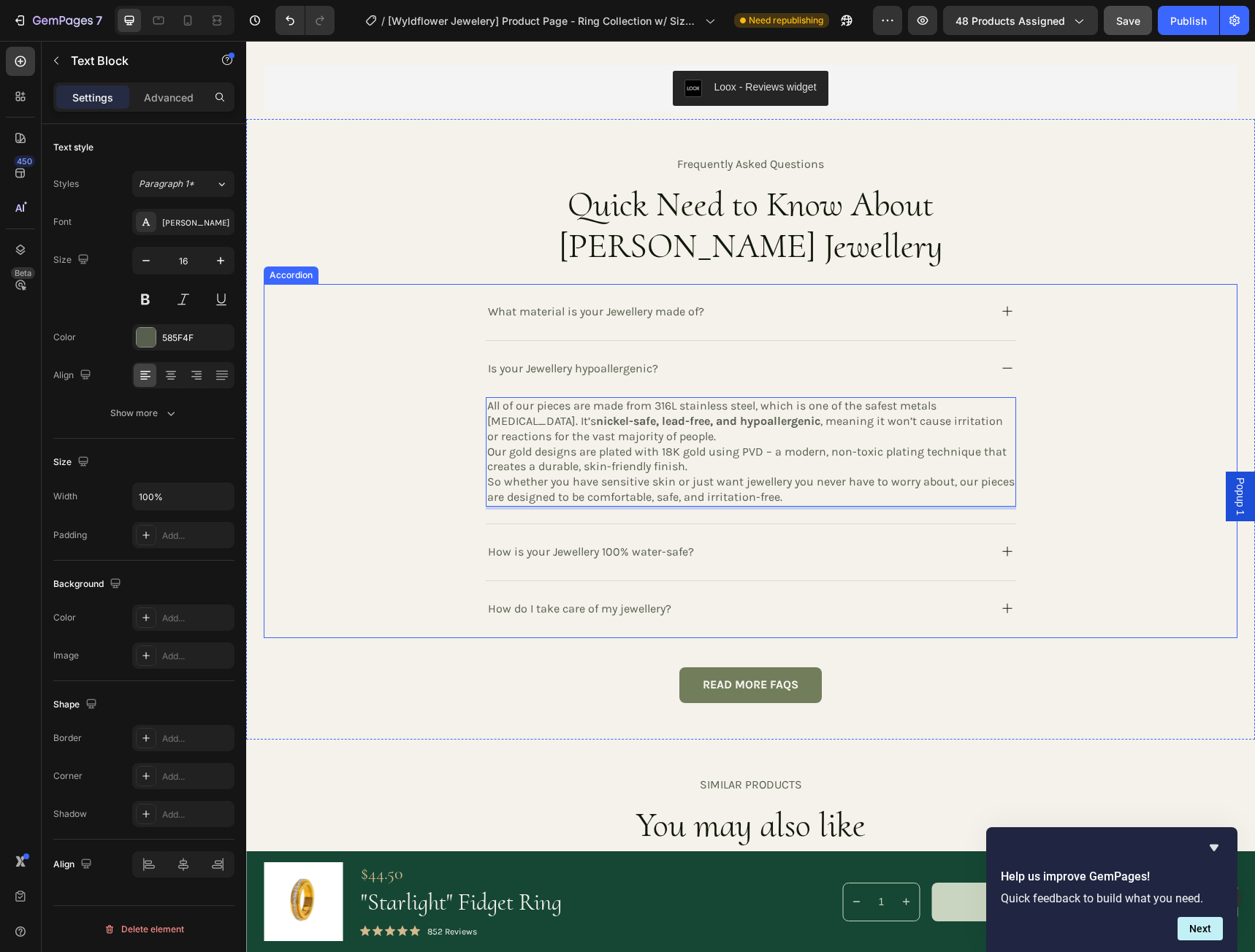
click at [1000, 314] on icon at bounding box center [1007, 312] width 18 height 18
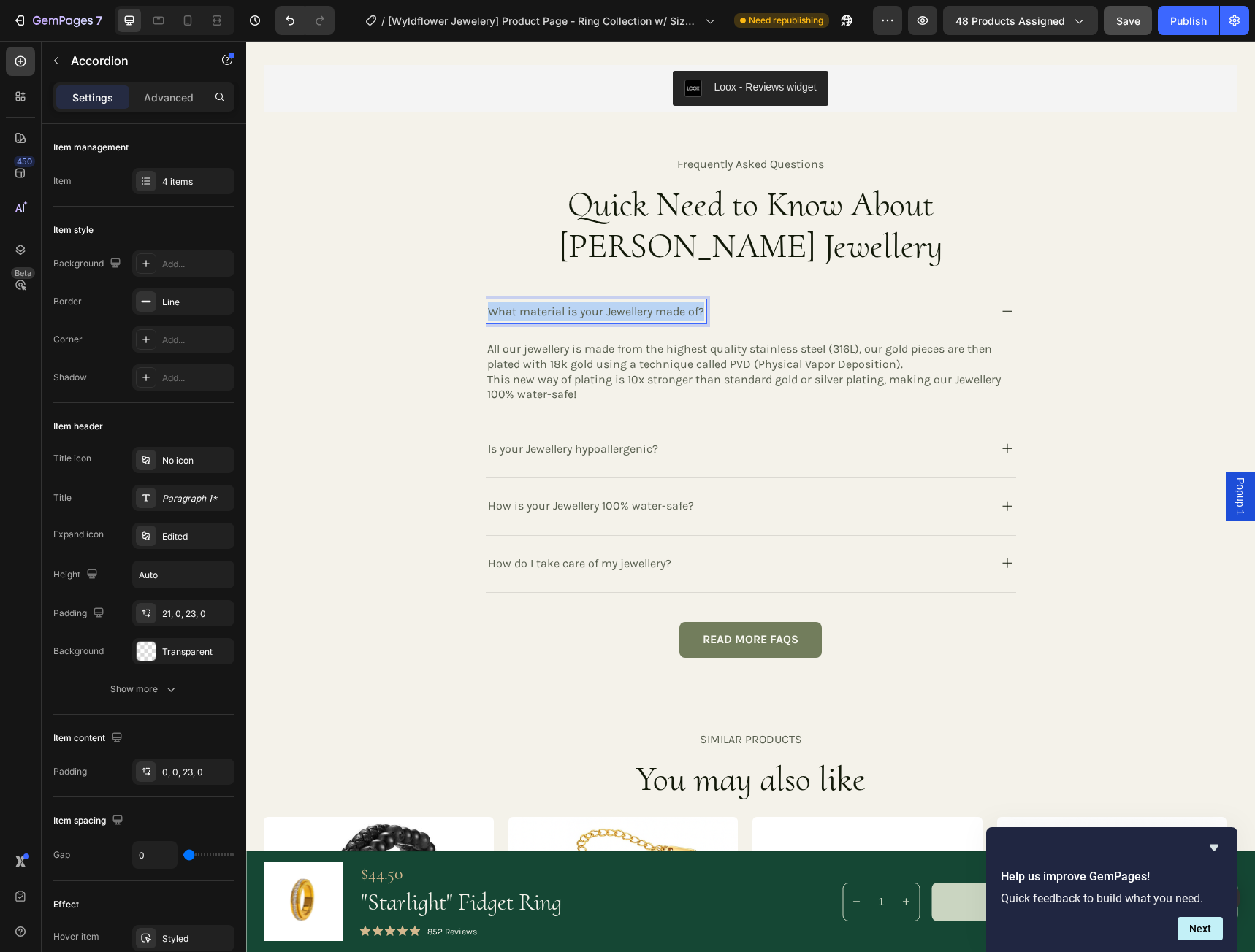
drag, startPoint x: 701, startPoint y: 313, endPoint x: 479, endPoint y: 313, distance: 222.0
click at [479, 313] on div "What material is your Jewellery made of? All our jewellery is made from the hig…" at bounding box center [750, 352] width 972 height 137
copy p "What material is your Jewellery made of?"
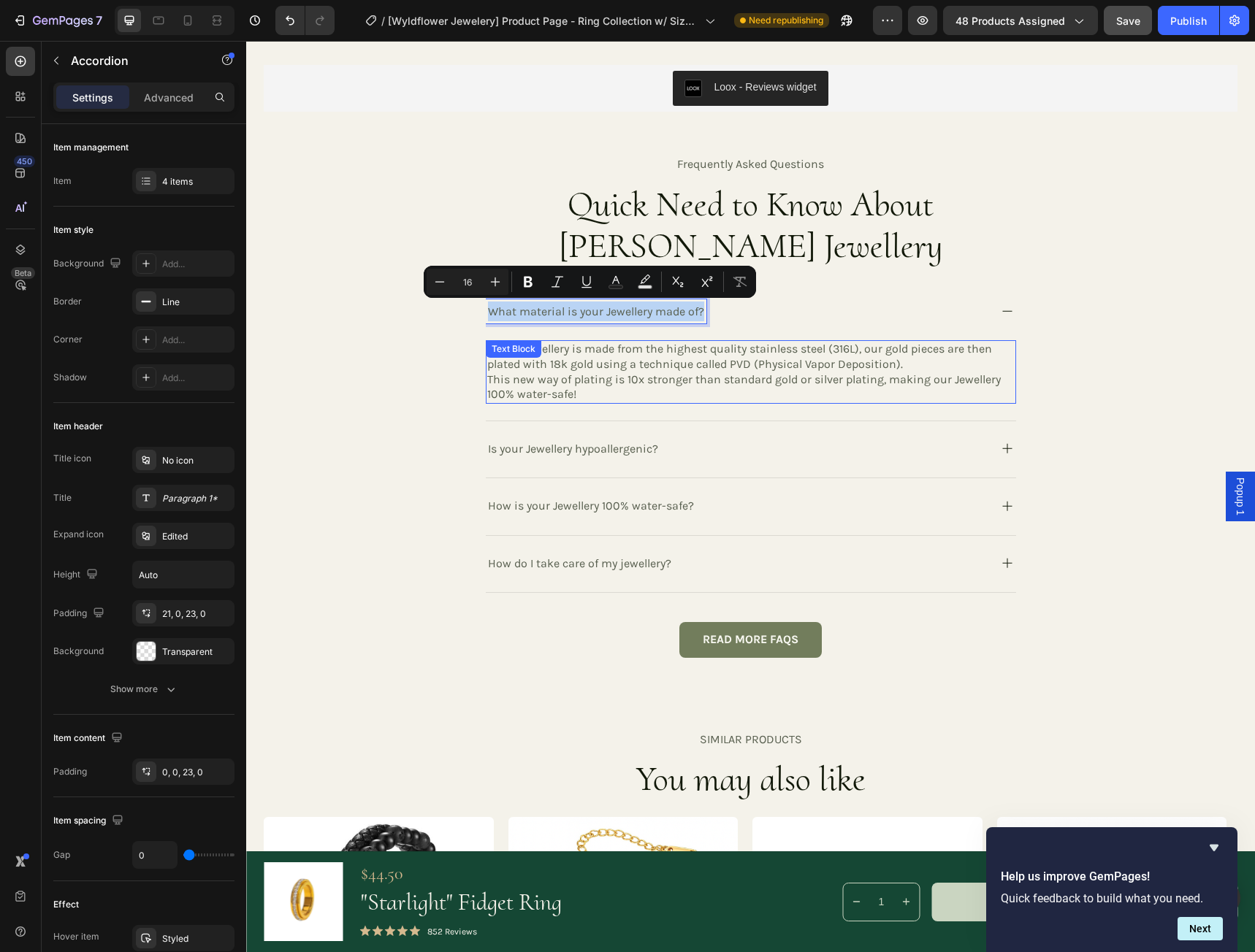
click at [634, 394] on p "This new way of plating is 10x stronger than standard gold or silver plating, m…" at bounding box center [750, 388] width 527 height 31
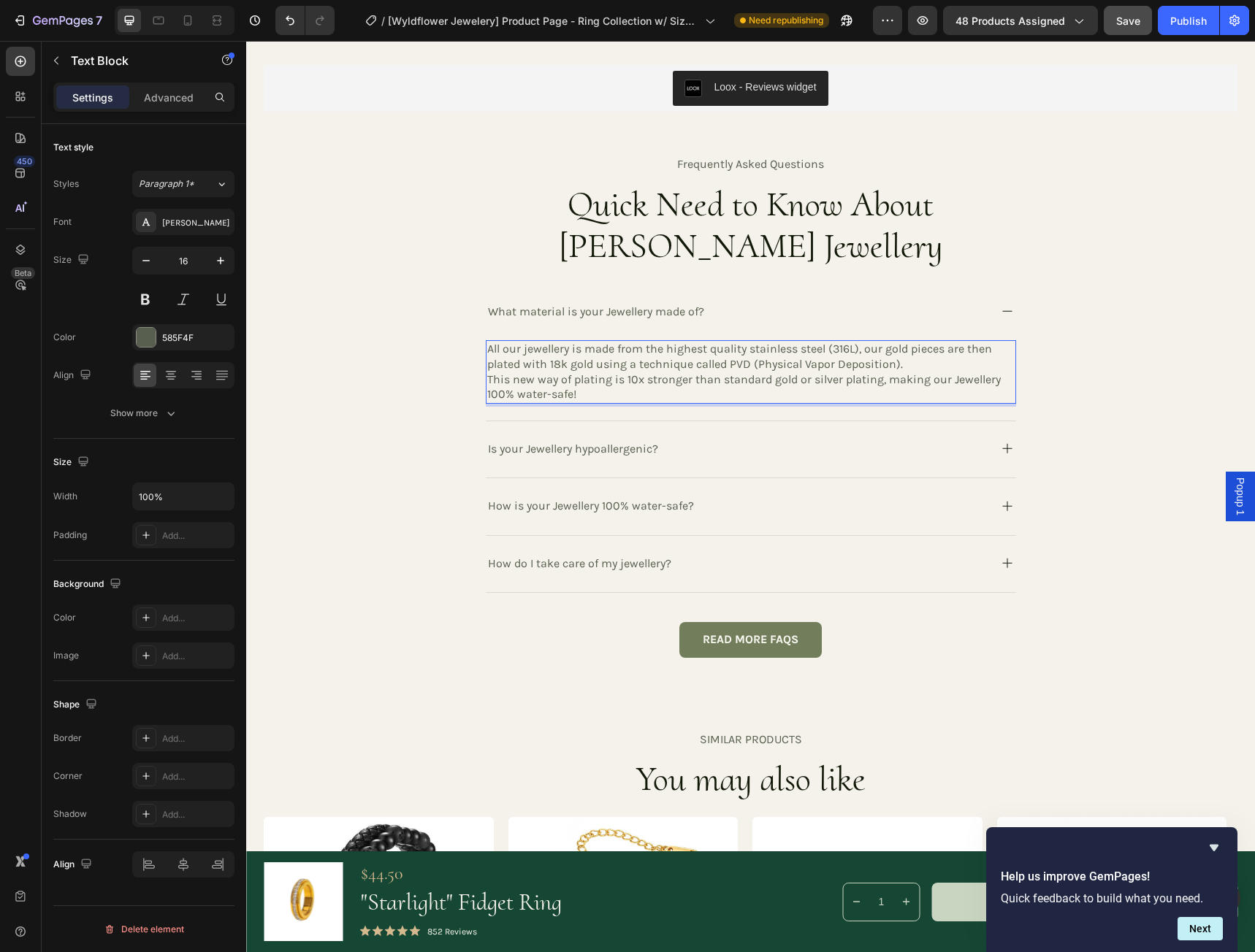
click at [582, 393] on p "This new way of plating is 10x stronger than standard gold or silver plating, m…" at bounding box center [750, 388] width 527 height 31
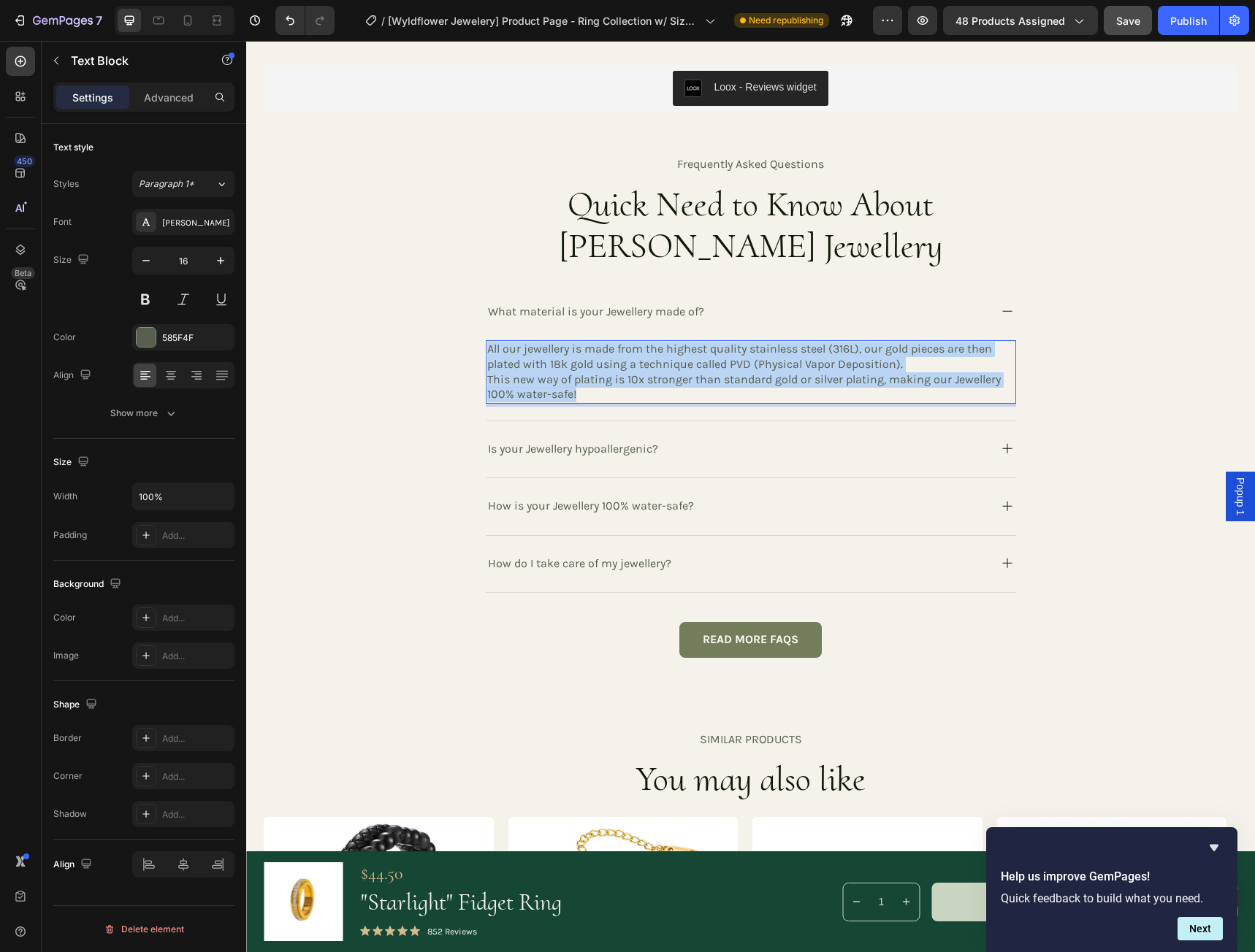
drag, startPoint x: 579, startPoint y: 392, endPoint x: 481, endPoint y: 348, distance: 107.4
click at [486, 348] on div "All our jewellery is made from the highest quality stainless steel (316L), our …" at bounding box center [751, 372] width 530 height 64
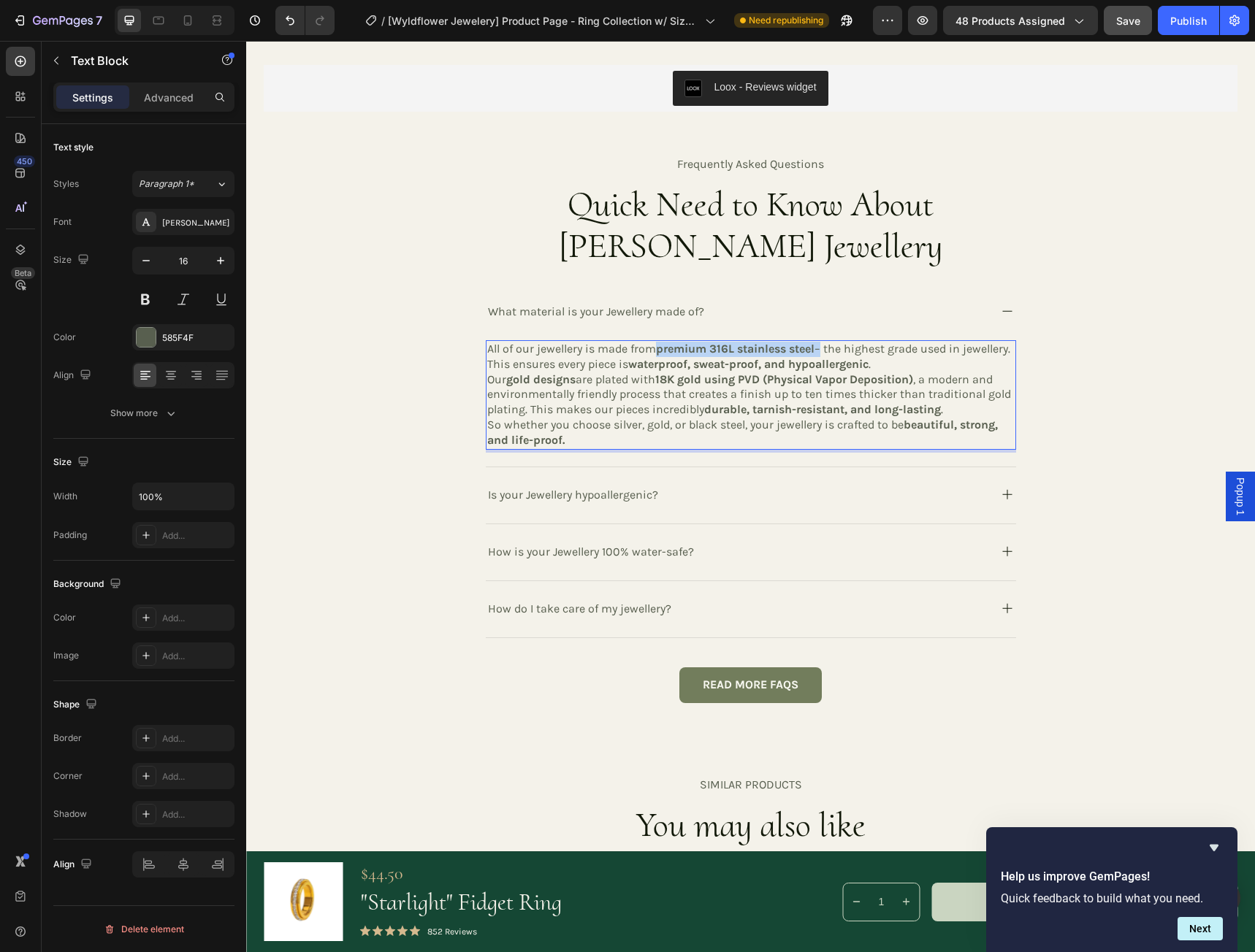
drag, startPoint x: 655, startPoint y: 349, endPoint x: 818, endPoint y: 349, distance: 163.0
click at [818, 349] on p "All of our jewellery is made from premium 316L stainless steel – the highest gr…" at bounding box center [750, 357] width 527 height 31
click at [648, 370] on p "All of our jewellery is made from premium 316L stainless steel – the highest gr…" at bounding box center [750, 357] width 527 height 31
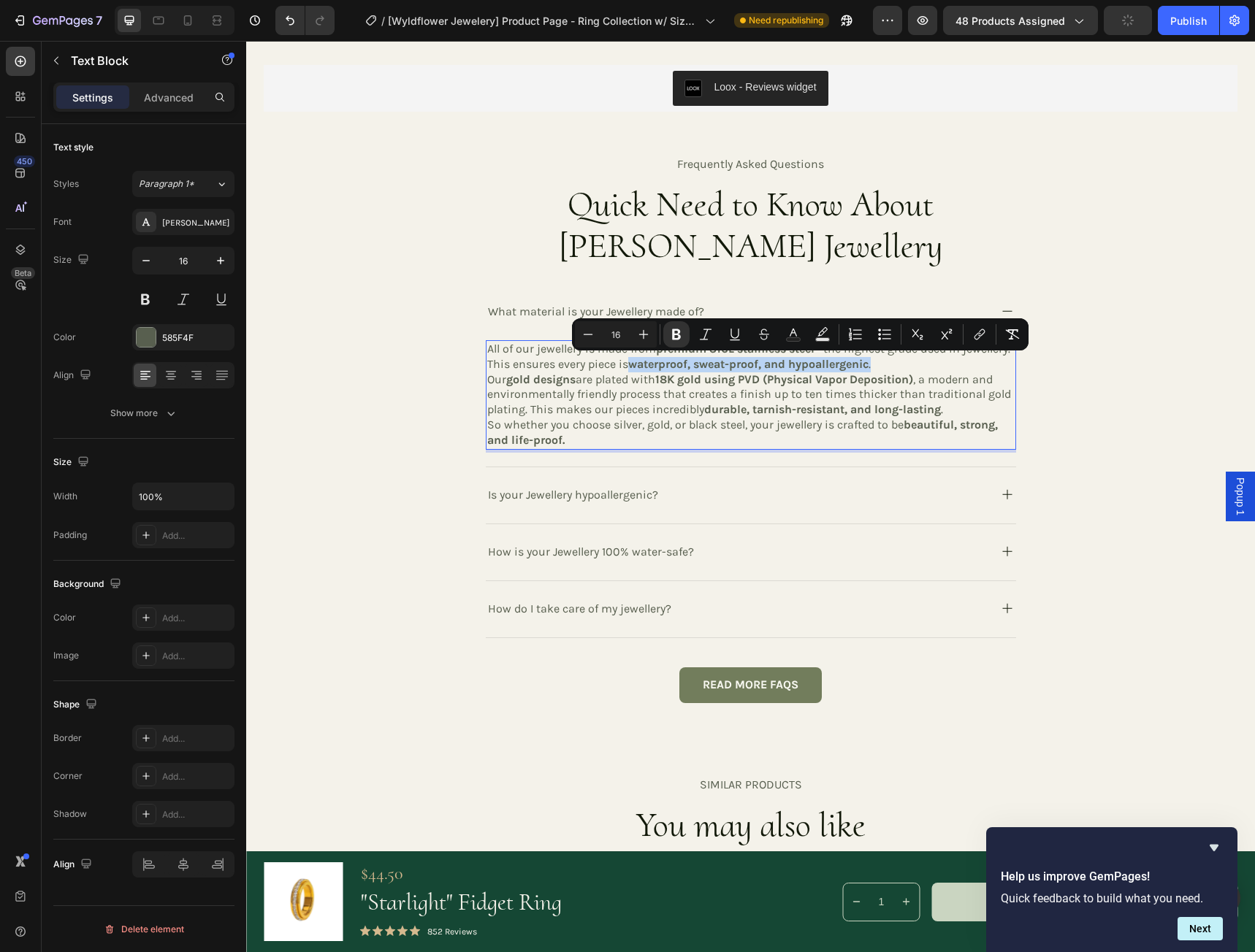
drag, startPoint x: 677, startPoint y: 362, endPoint x: 925, endPoint y: 366, distance: 248.0
click at [925, 366] on p "All of our jewellery is made from premium 316L stainless steel – the highest gr…" at bounding box center [750, 357] width 527 height 31
click at [676, 334] on icon "Editor contextual toolbar" at bounding box center [676, 335] width 9 height 11
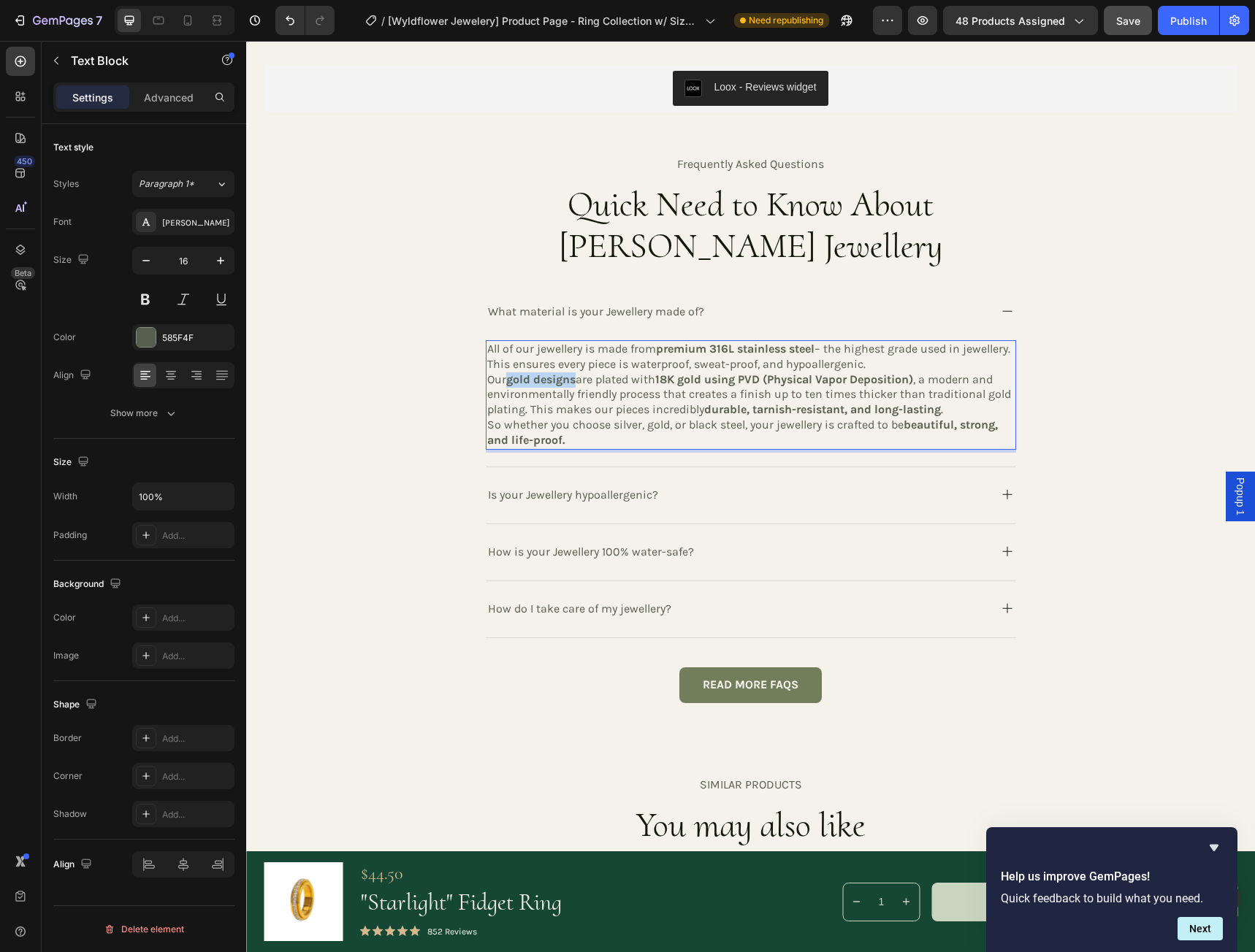
drag, startPoint x: 502, startPoint y: 379, endPoint x: 574, endPoint y: 379, distance: 72.0
click at [574, 379] on p "Our gold designs are plated with 18K gold using PVD (Physical Vapor Deposition)…" at bounding box center [750, 395] width 527 height 45
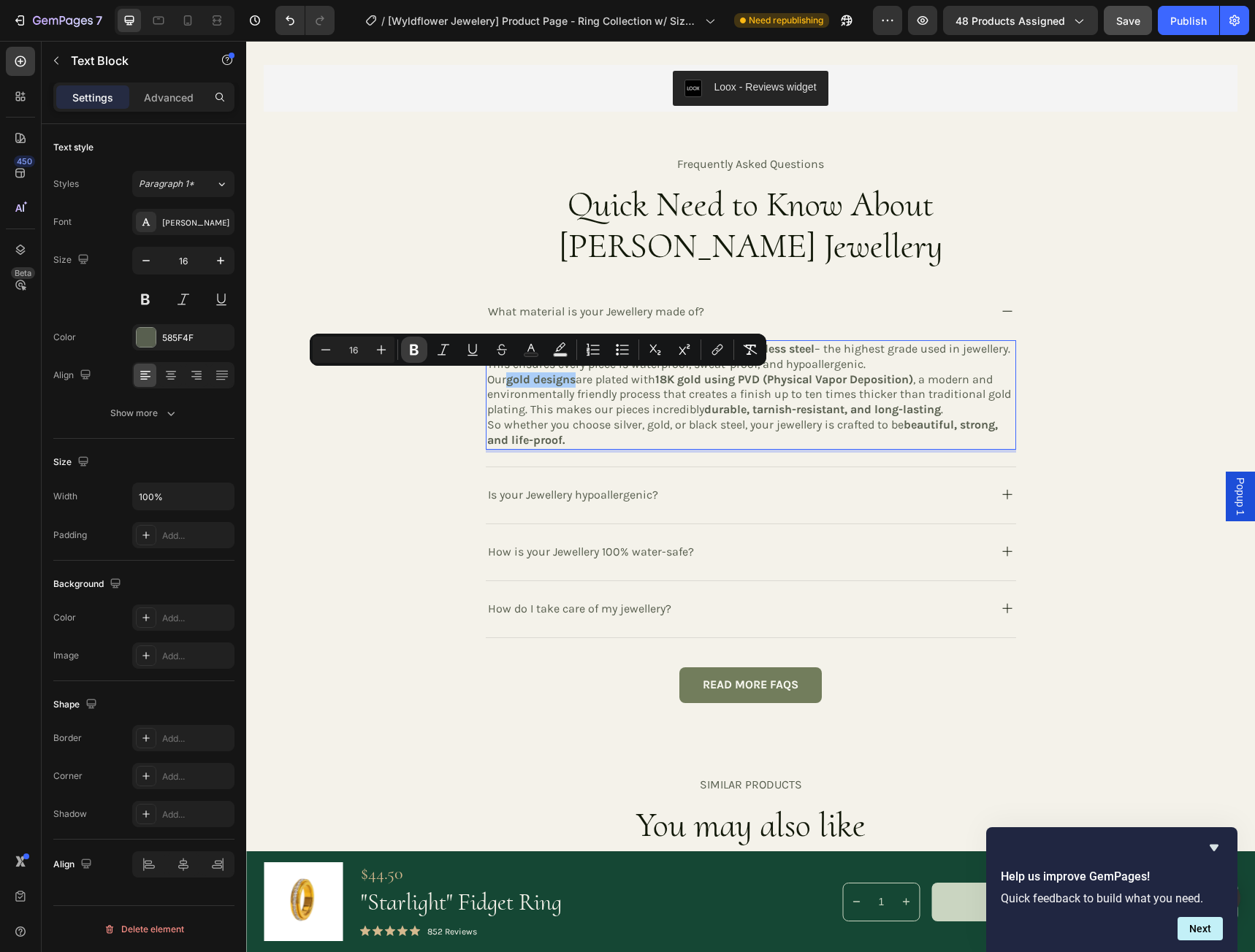
click at [417, 351] on icon "Editor contextual toolbar" at bounding box center [414, 350] width 9 height 11
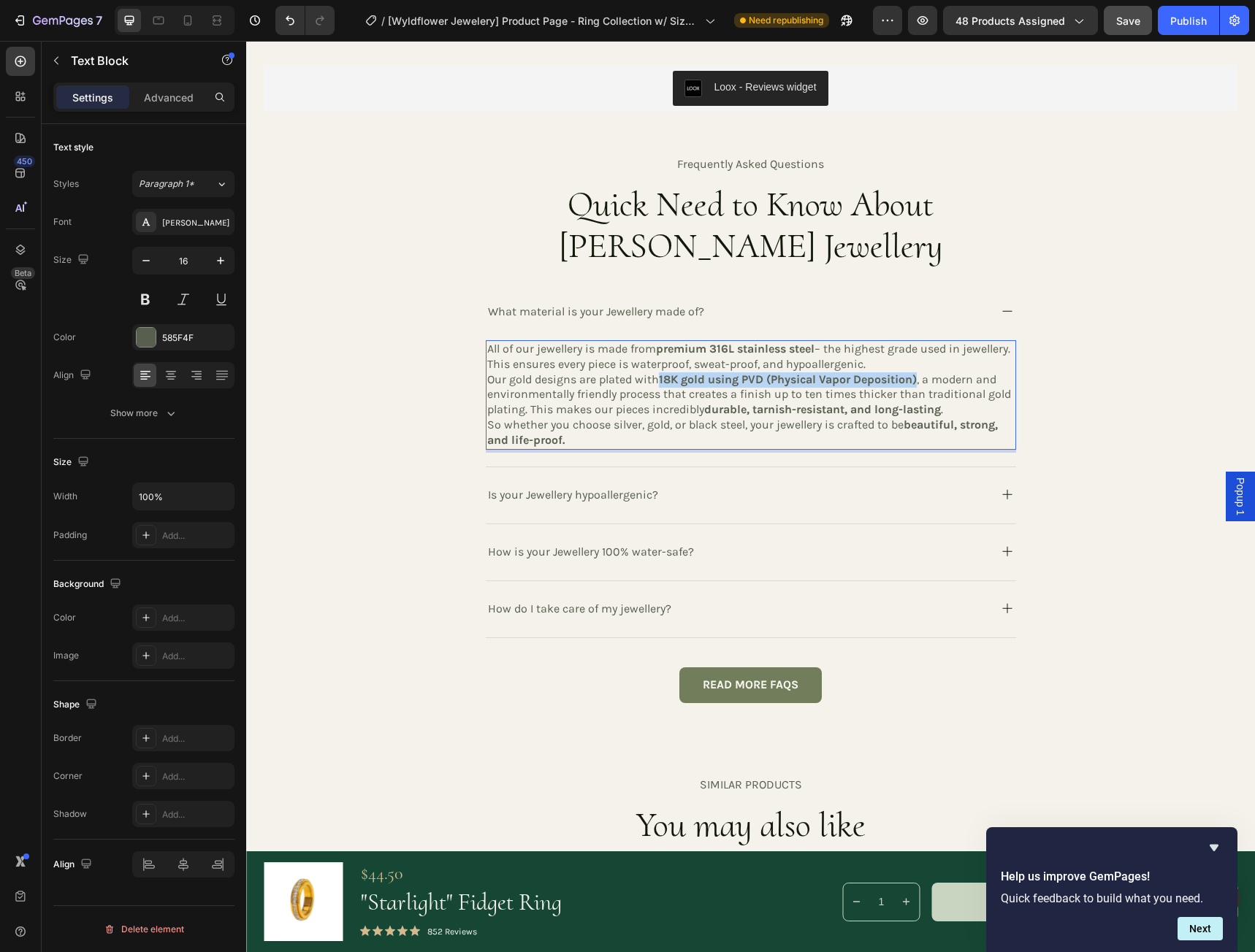
drag, startPoint x: 658, startPoint y: 381, endPoint x: 919, endPoint y: 383, distance: 261.0
click at [919, 383] on p "Our gold designs are plated with 18K gold using PVD (Physical Vapor Deposition)…" at bounding box center [750, 395] width 527 height 45
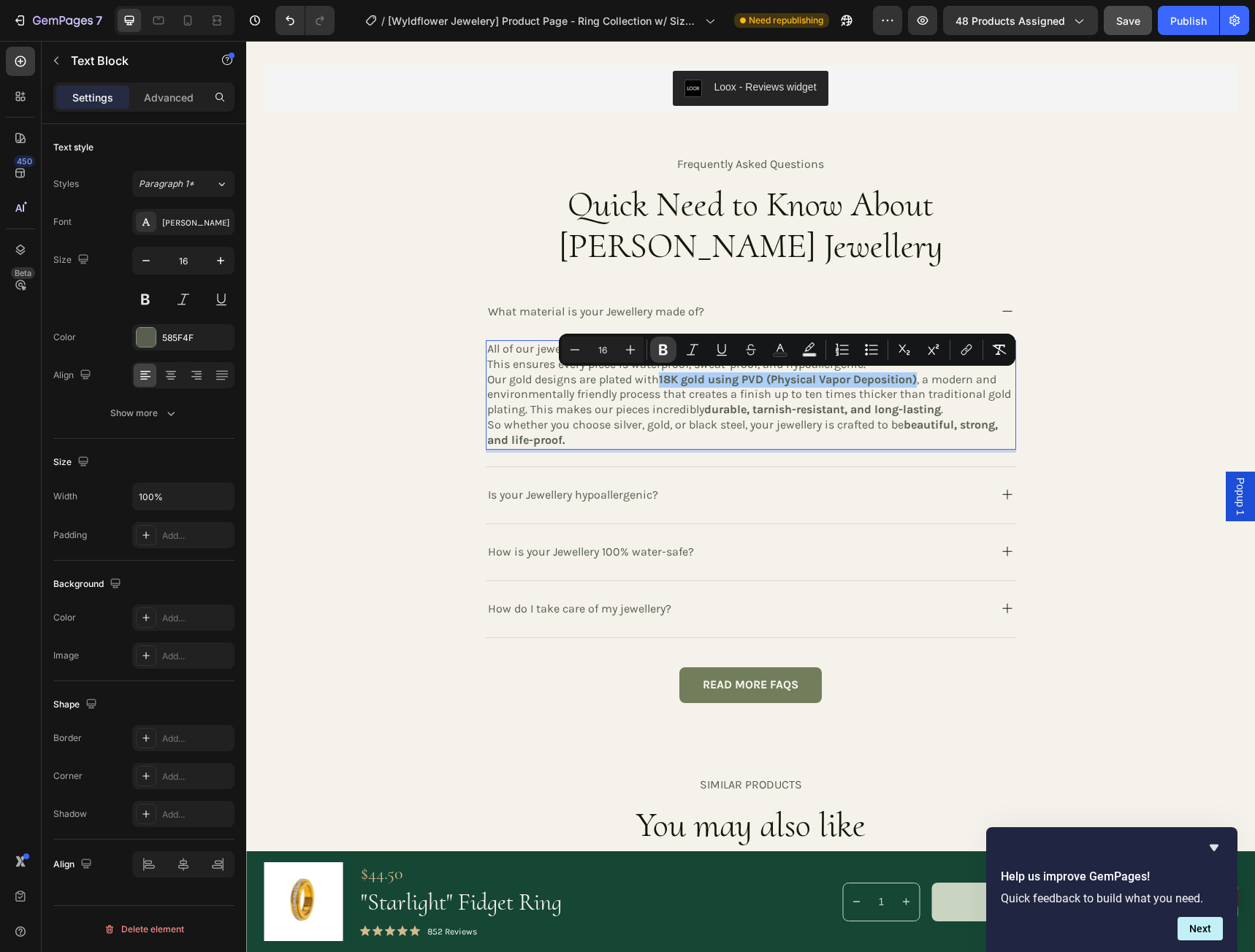
click at [661, 349] on icon "Editor contextual toolbar" at bounding box center [663, 350] width 9 height 11
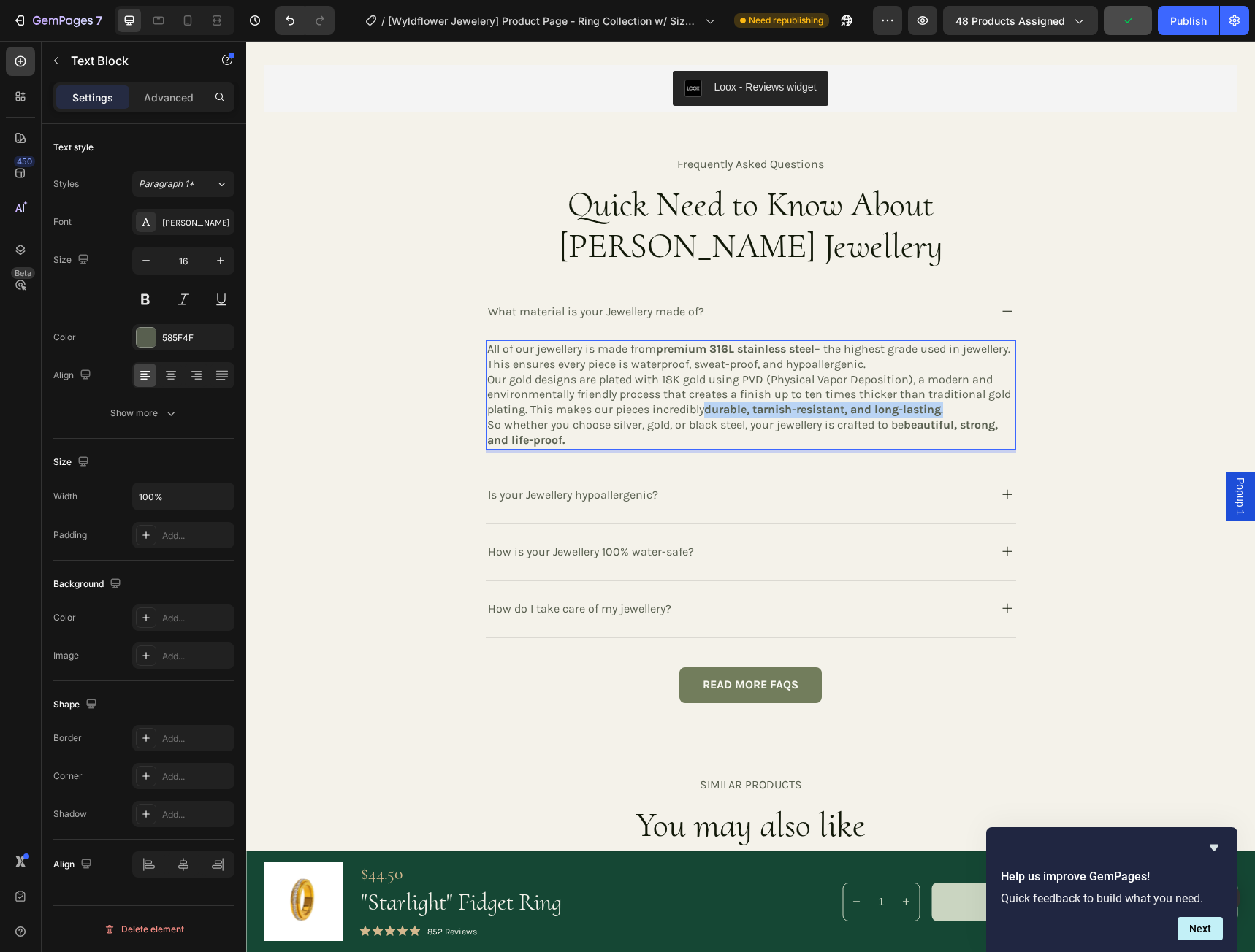
drag, startPoint x: 702, startPoint y: 409, endPoint x: 955, endPoint y: 412, distance: 253.0
click at [955, 412] on p "Our gold designs are plated with 18K gold using PVD (Physical Vapor Deposition)…" at bounding box center [750, 395] width 527 height 45
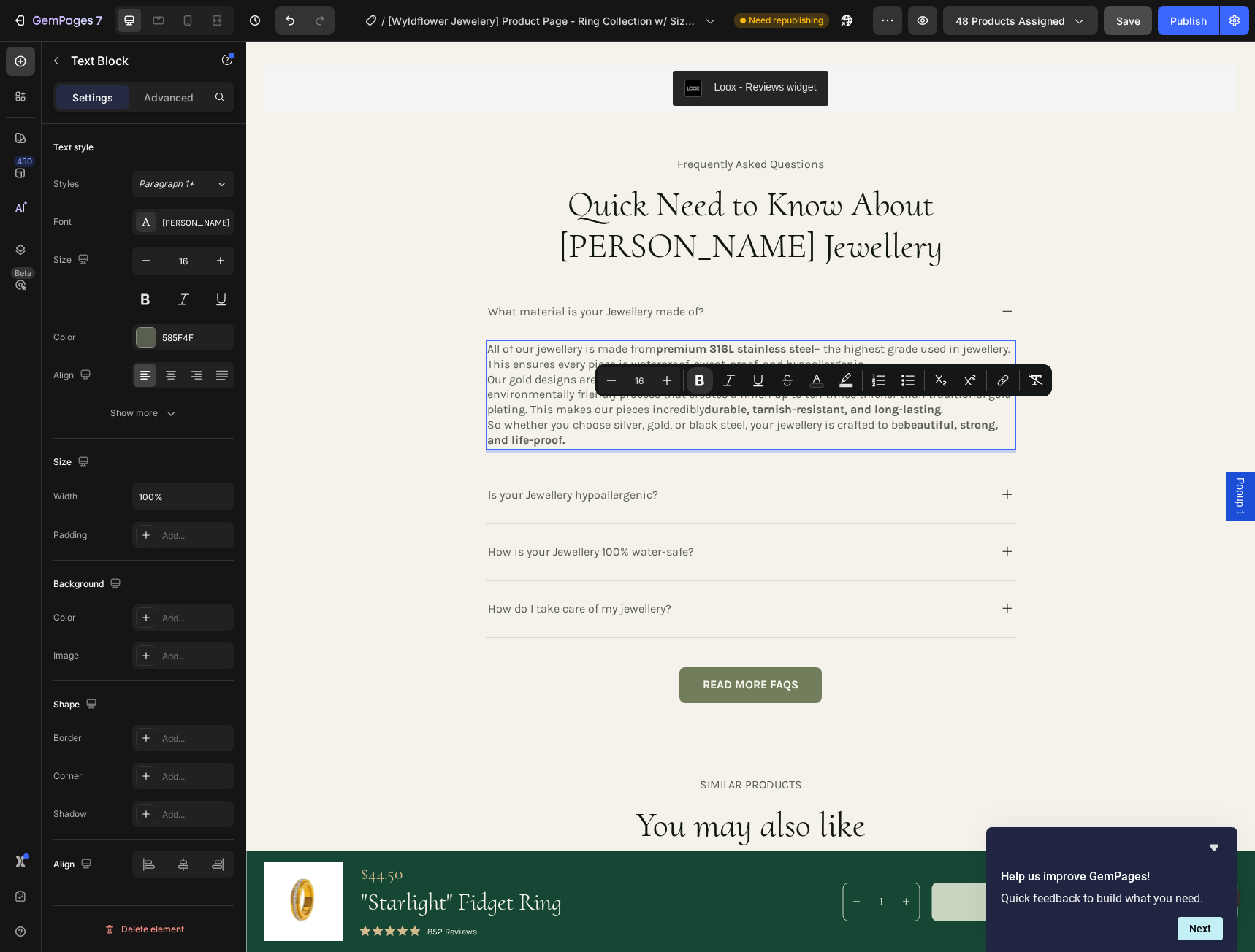
click at [701, 423] on p "So whether you choose silver, gold, or black steel, your jewellery is crafted t…" at bounding box center [750, 433] width 527 height 31
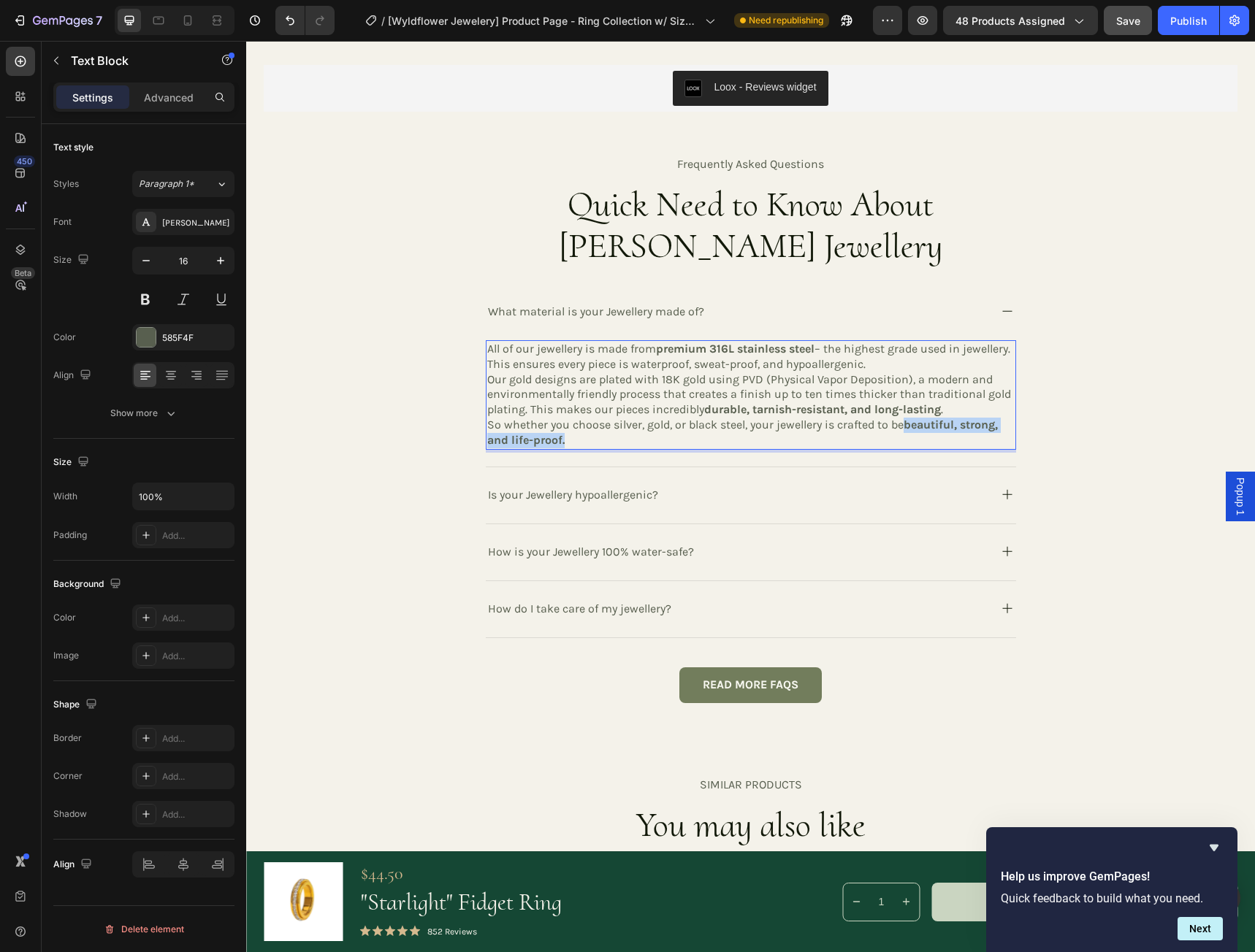
drag, startPoint x: 904, startPoint y: 425, endPoint x: 918, endPoint y: 436, distance: 17.8
click at [918, 436] on p "So whether you choose silver, gold, or black steel, your jewellery is crafted t…" at bounding box center [750, 433] width 527 height 31
click at [542, 439] on strong "beautiful, strong, and life-proof." at bounding box center [742, 432] width 510 height 30
drag, startPoint x: 904, startPoint y: 424, endPoint x: 1004, endPoint y: 428, distance: 100.1
click at [1004, 428] on p "So whether you choose silver, gold, or black steel, your jewellery is crafted t…" at bounding box center [750, 433] width 527 height 31
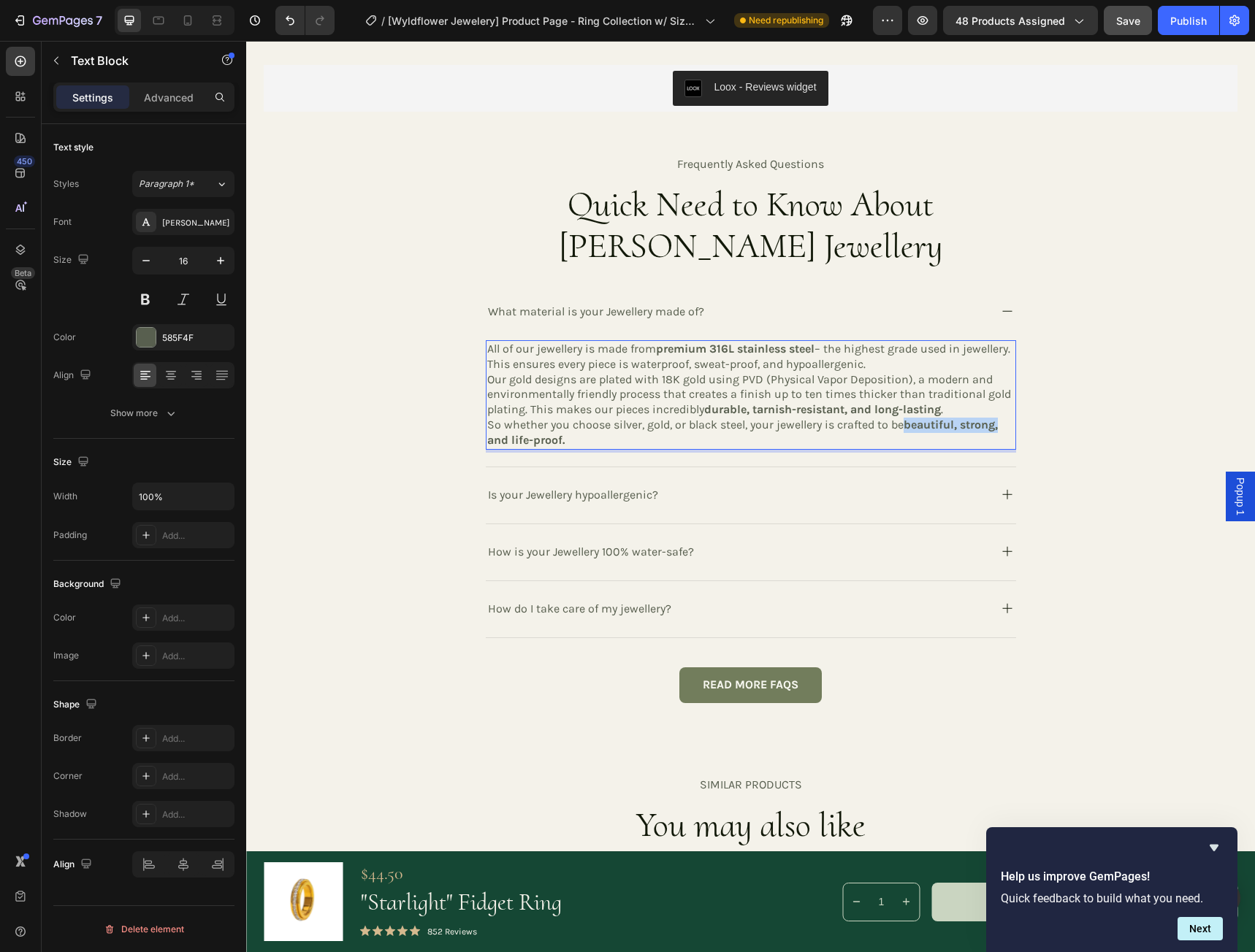
click at [933, 424] on strong "beautiful, strong, and life-proof." at bounding box center [742, 432] width 510 height 30
drag, startPoint x: 905, startPoint y: 424, endPoint x: 952, endPoint y: 428, distance: 47.2
click at [952, 428] on strong "beautiful, strong, and life-proof." at bounding box center [742, 432] width 510 height 30
click at [950, 428] on strong "beautiful, strong, and life-proof." at bounding box center [742, 432] width 510 height 30
drag, startPoint x: 996, startPoint y: 426, endPoint x: 896, endPoint y: 426, distance: 100.0
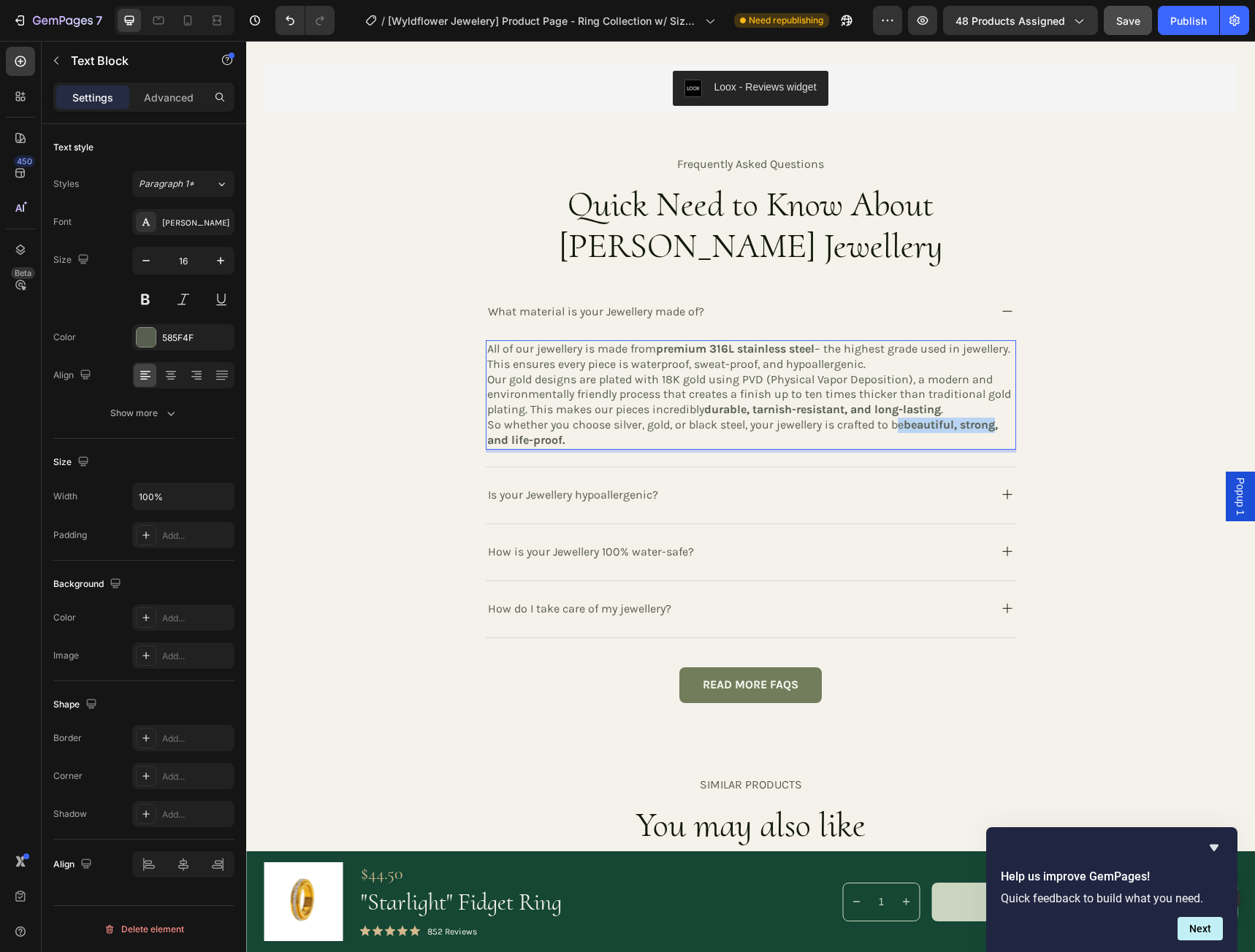
click at [896, 426] on p "So whether you choose silver, gold, or black steel, your jewellery is crafted t…" at bounding box center [750, 433] width 527 height 31
click at [916, 425] on strong "beautiful, strong, and life-proof." at bounding box center [742, 432] width 510 height 30
click at [580, 424] on p "So whether you choose silver, gold, or black steel, your jewellery is crafted t…" at bounding box center [750, 433] width 527 height 31
click at [597, 460] on div "All of our jewellery is made from premium 316L stainless steel – the highest gr…" at bounding box center [751, 403] width 530 height 127
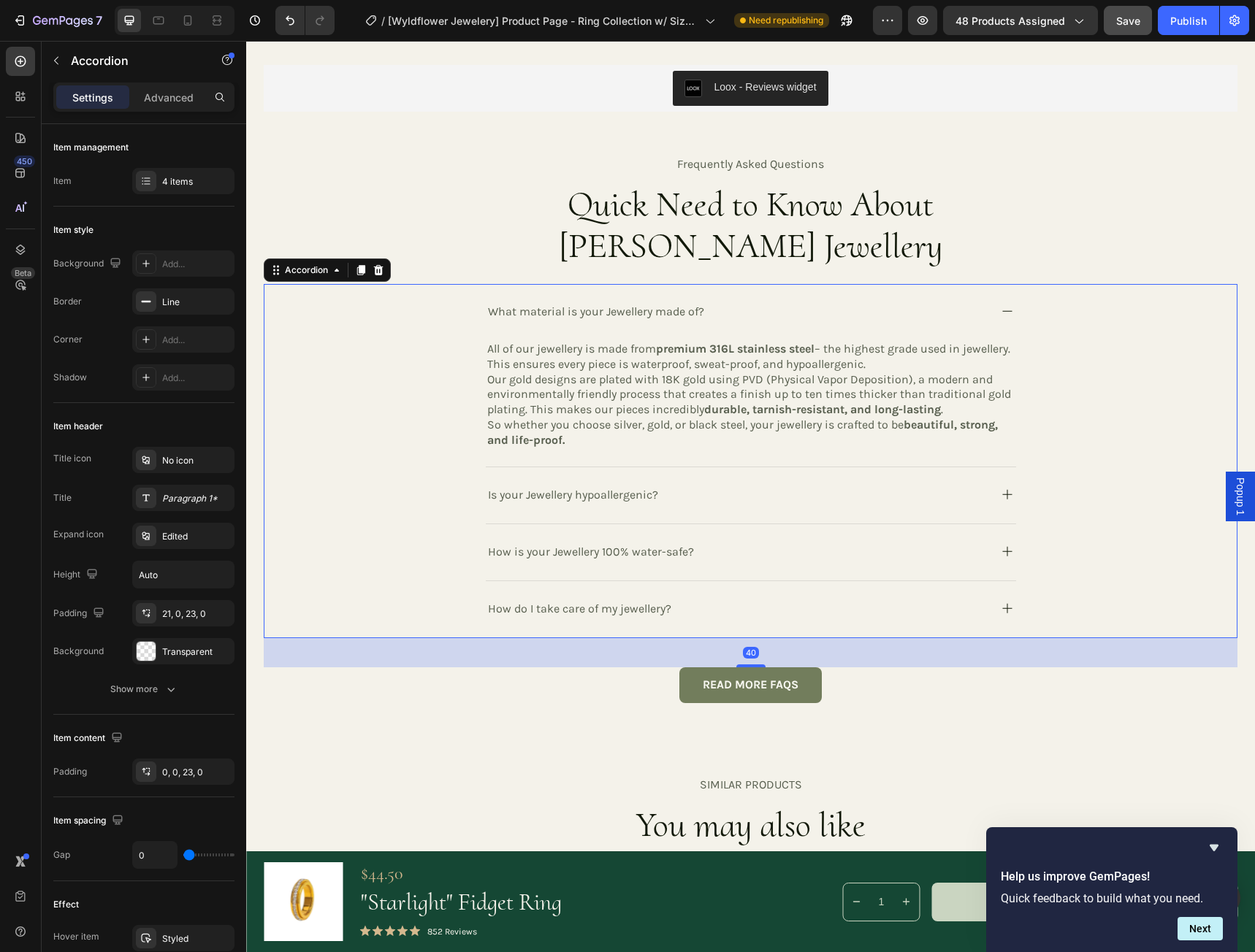
click at [604, 430] on p "So whether you choose silver, gold, or black steel, your jewellery is crafted t…" at bounding box center [750, 433] width 527 height 31
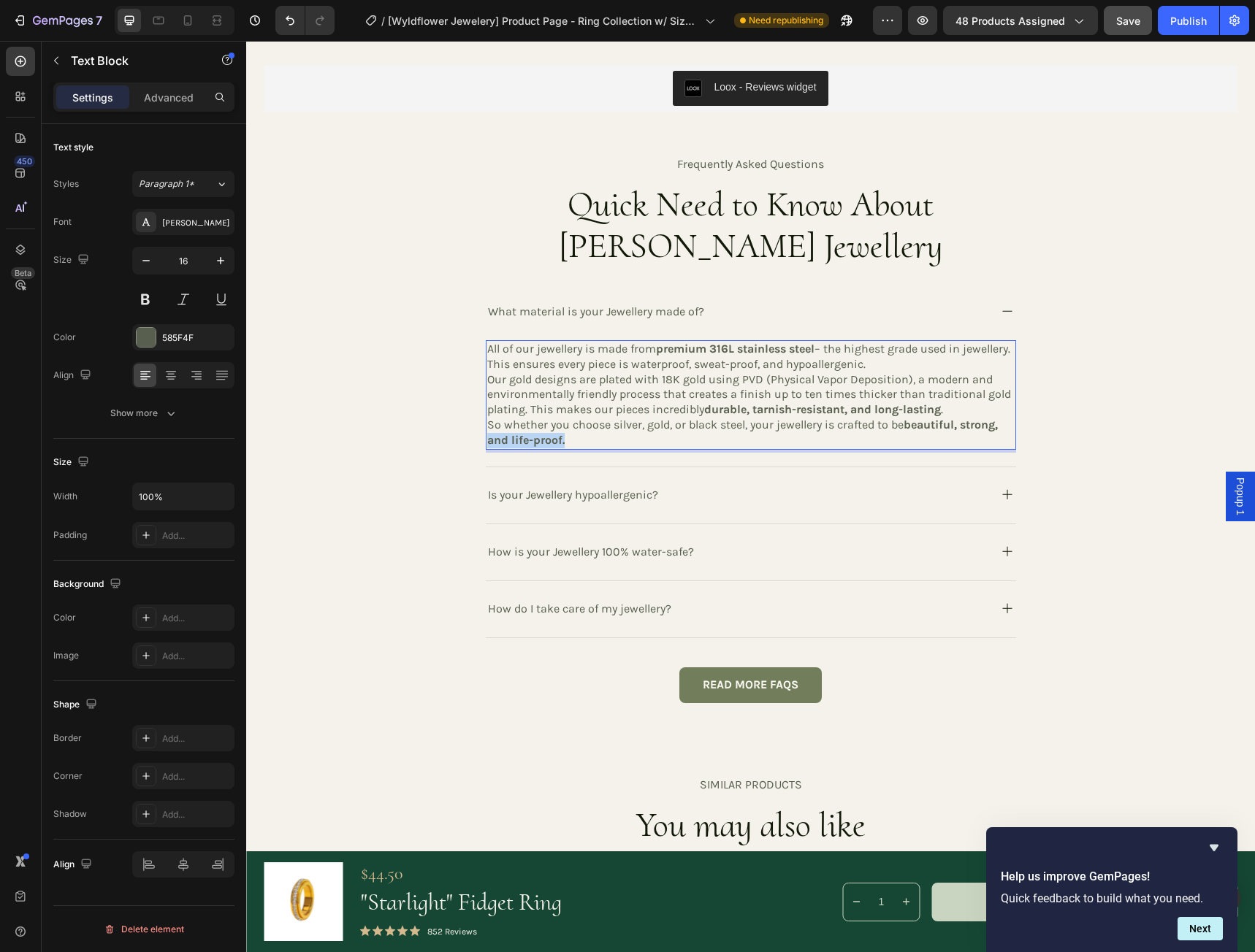
drag, startPoint x: 563, startPoint y: 441, endPoint x: 480, endPoint y: 438, distance: 83.1
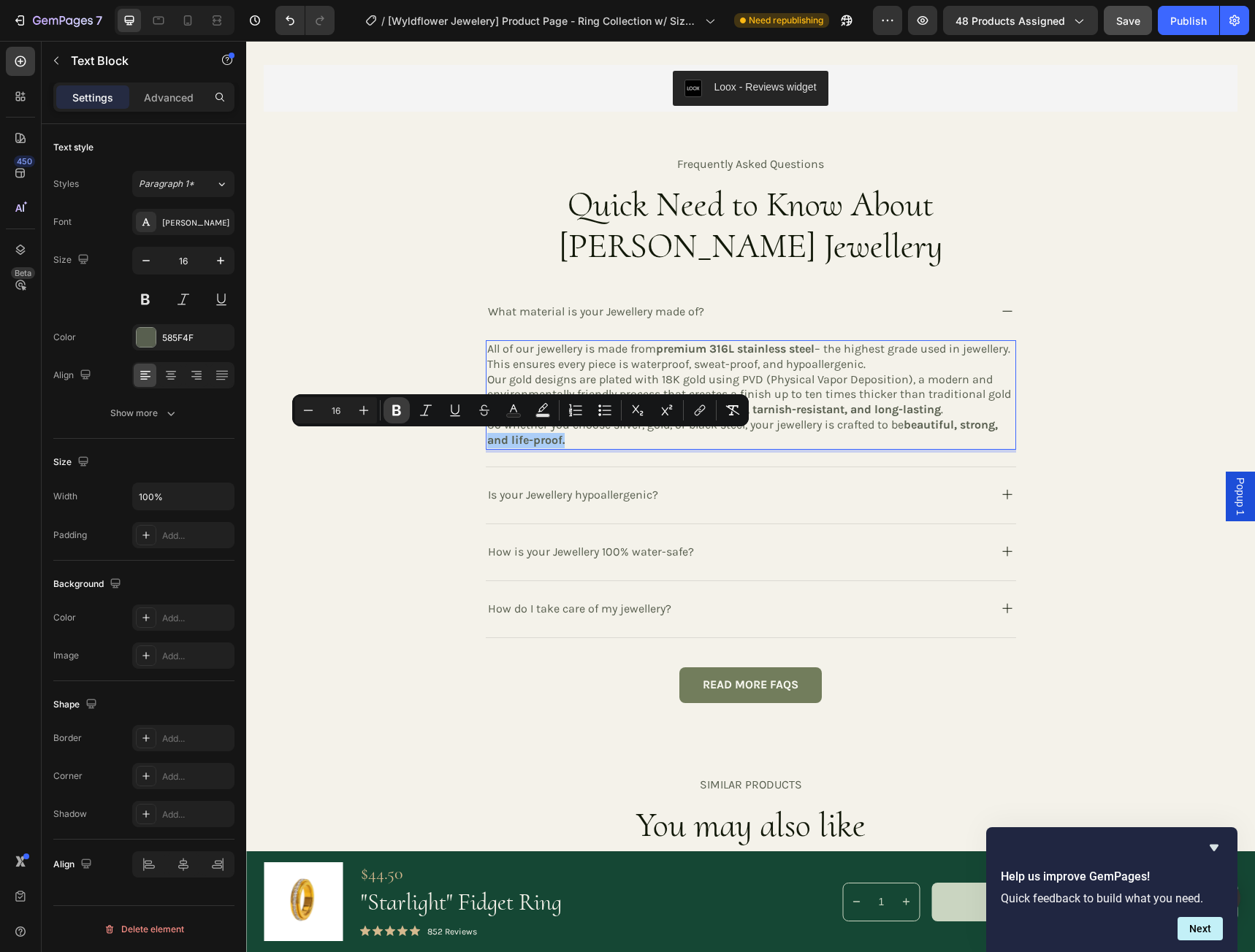
click at [396, 410] on icon "Editor contextual toolbar" at bounding box center [397, 410] width 9 height 11
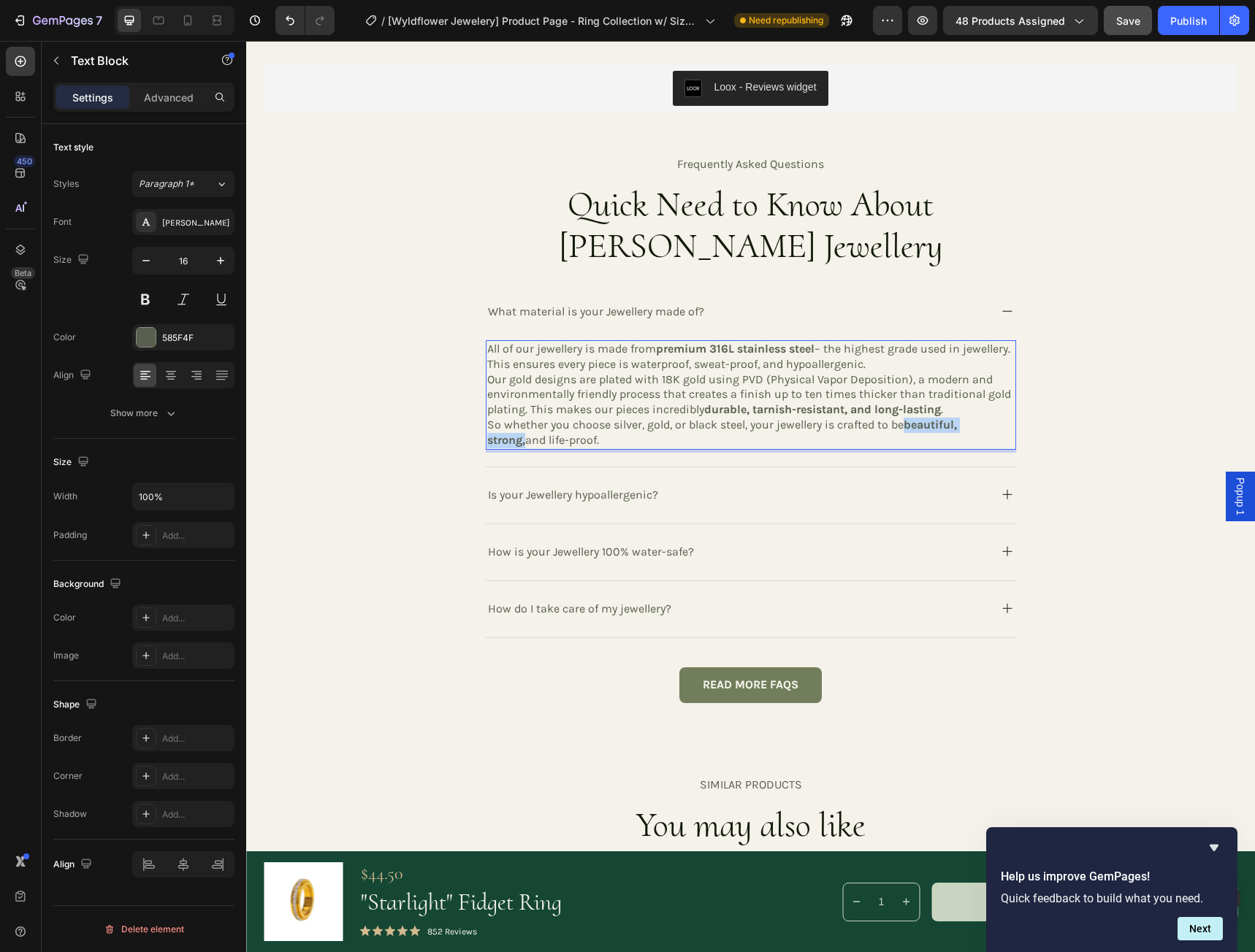
drag, startPoint x: 998, startPoint y: 428, endPoint x: 903, endPoint y: 428, distance: 95.0
click at [903, 428] on strong "beautiful, strong," at bounding box center [721, 432] width 470 height 30
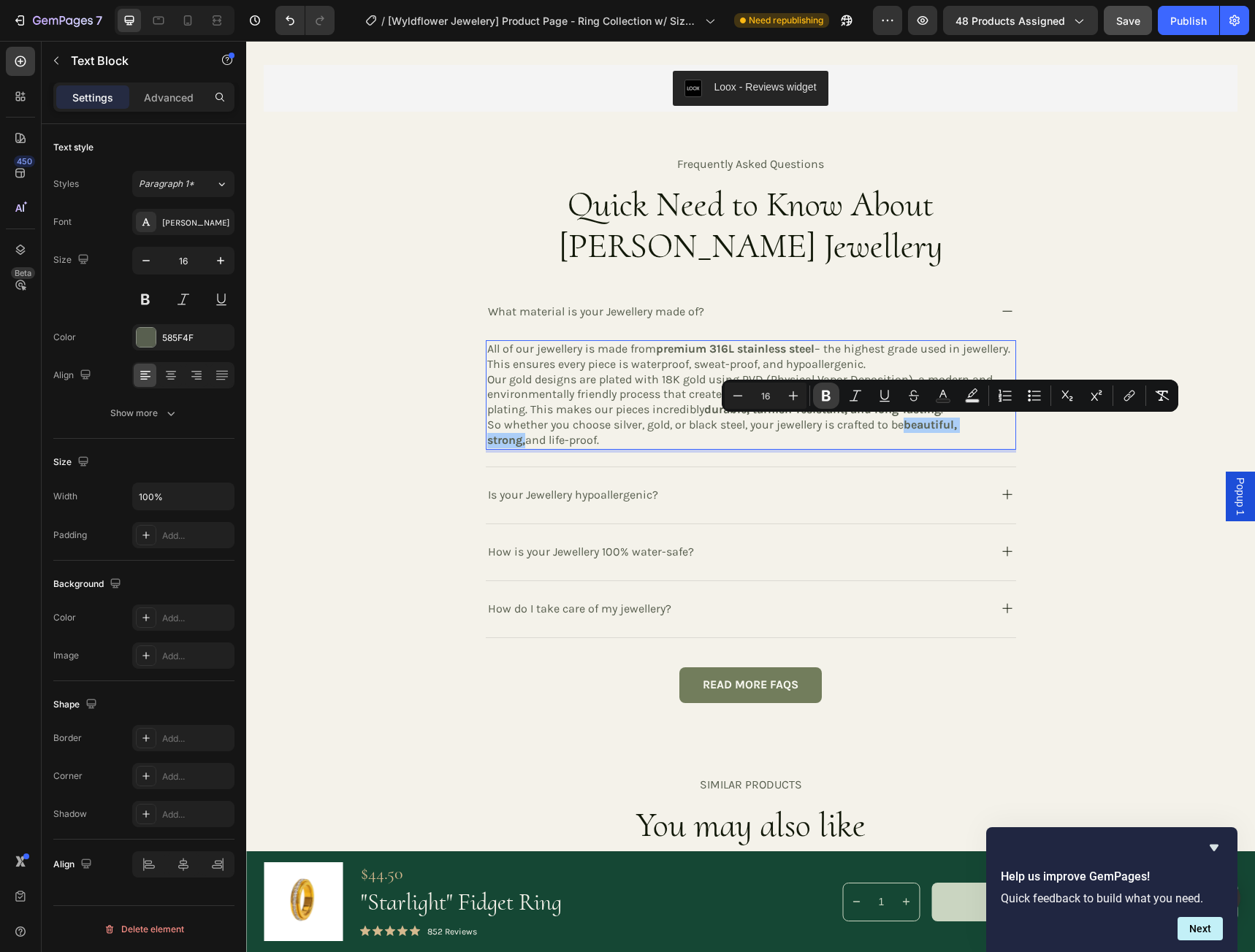
click at [826, 397] on icon "Editor contextual toolbar" at bounding box center [826, 396] width 14 height 14
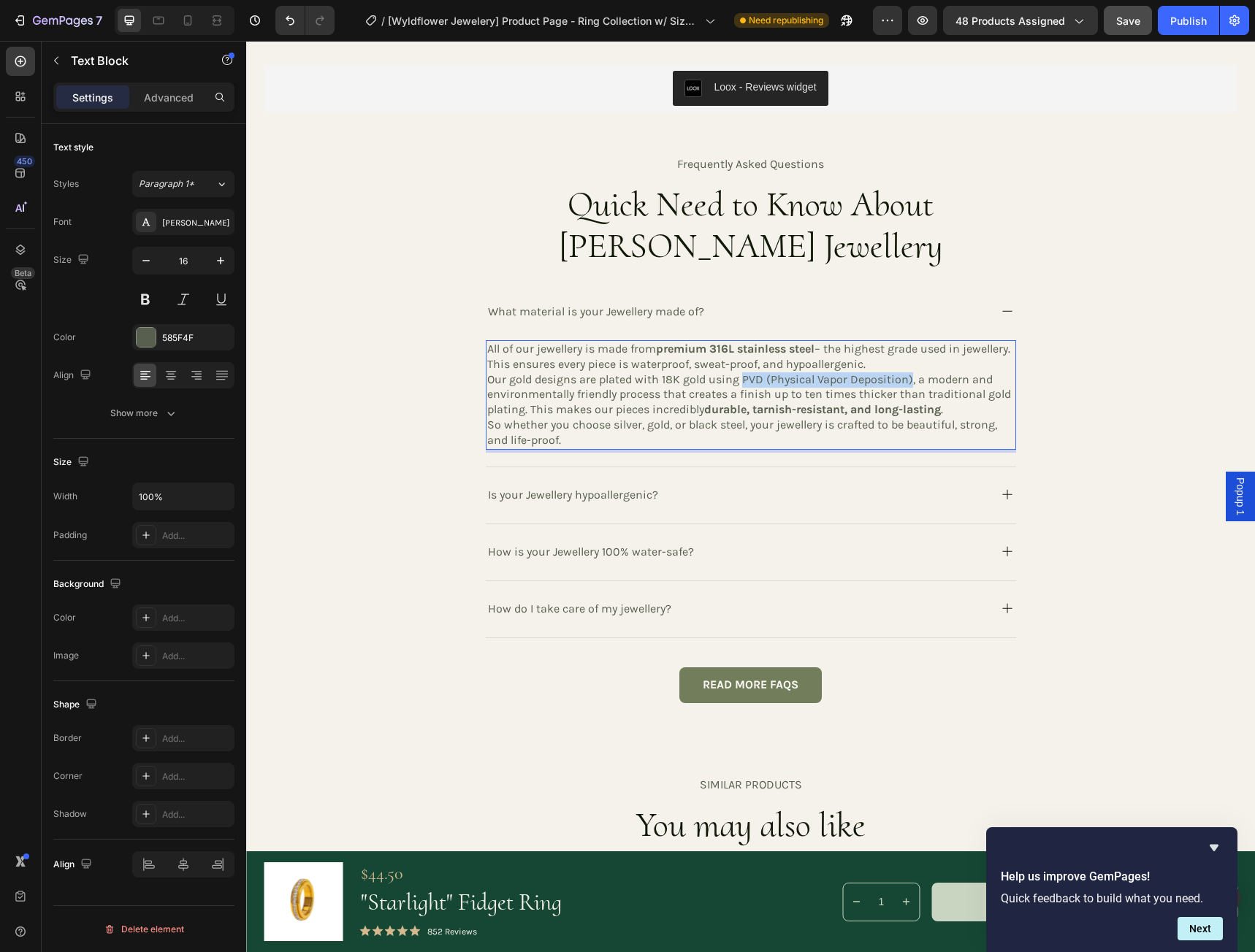
drag, startPoint x: 905, startPoint y: 381, endPoint x: 736, endPoint y: 383, distance: 169.0
click at [736, 383] on p "Our gold designs are plated with 18K gold using PVD (Physical Vapor Deposition)…" at bounding box center [750, 395] width 527 height 45
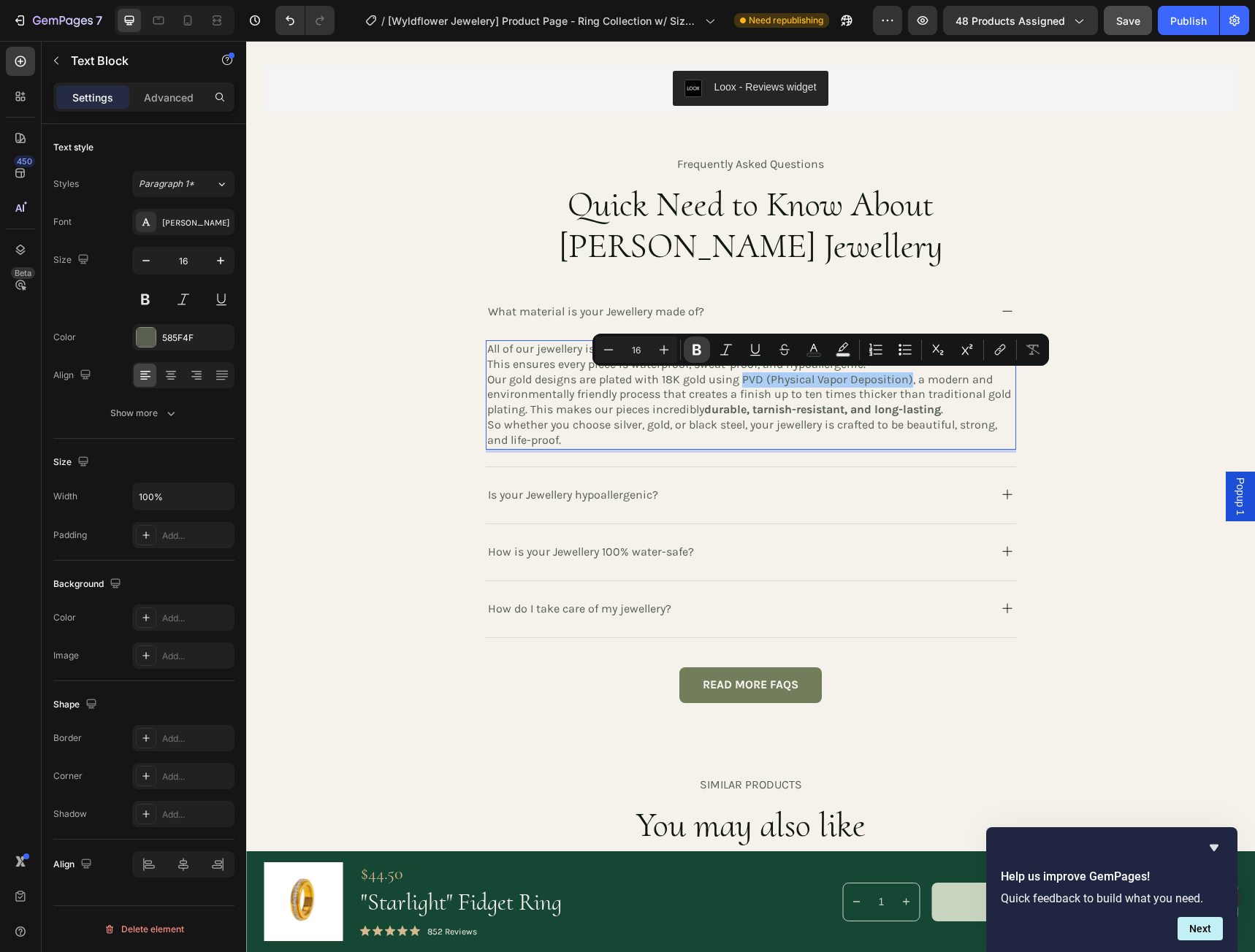
click at [694, 349] on icon "Editor contextual toolbar" at bounding box center [697, 350] width 9 height 11
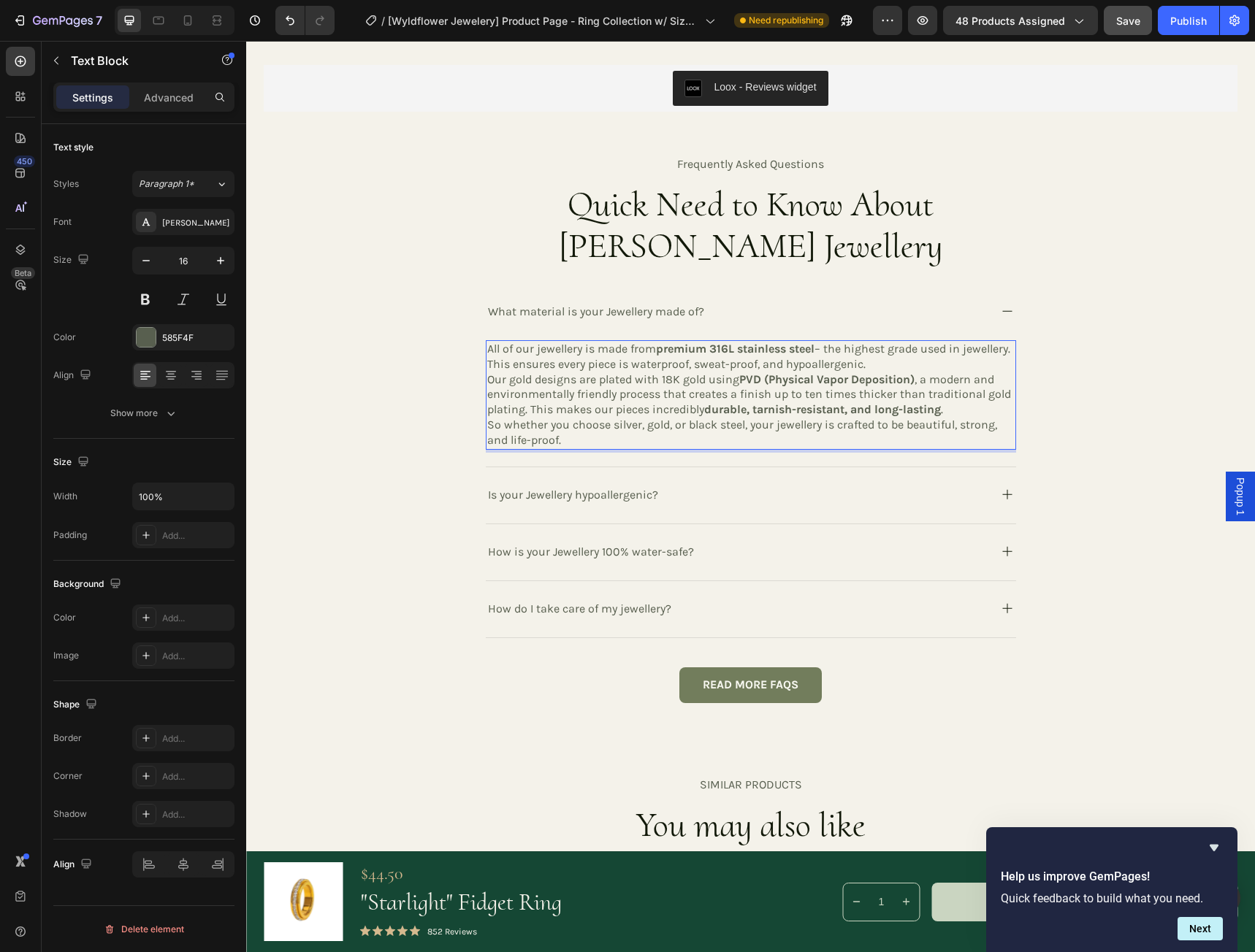
click at [691, 389] on p "Our gold designs are plated with 18K gold using PVD (Physical Vapor Deposition)…" at bounding box center [750, 395] width 527 height 45
click at [1129, 22] on span "Save" at bounding box center [1127, 21] width 24 height 13
click at [998, 314] on icon at bounding box center [1007, 312] width 18 height 18
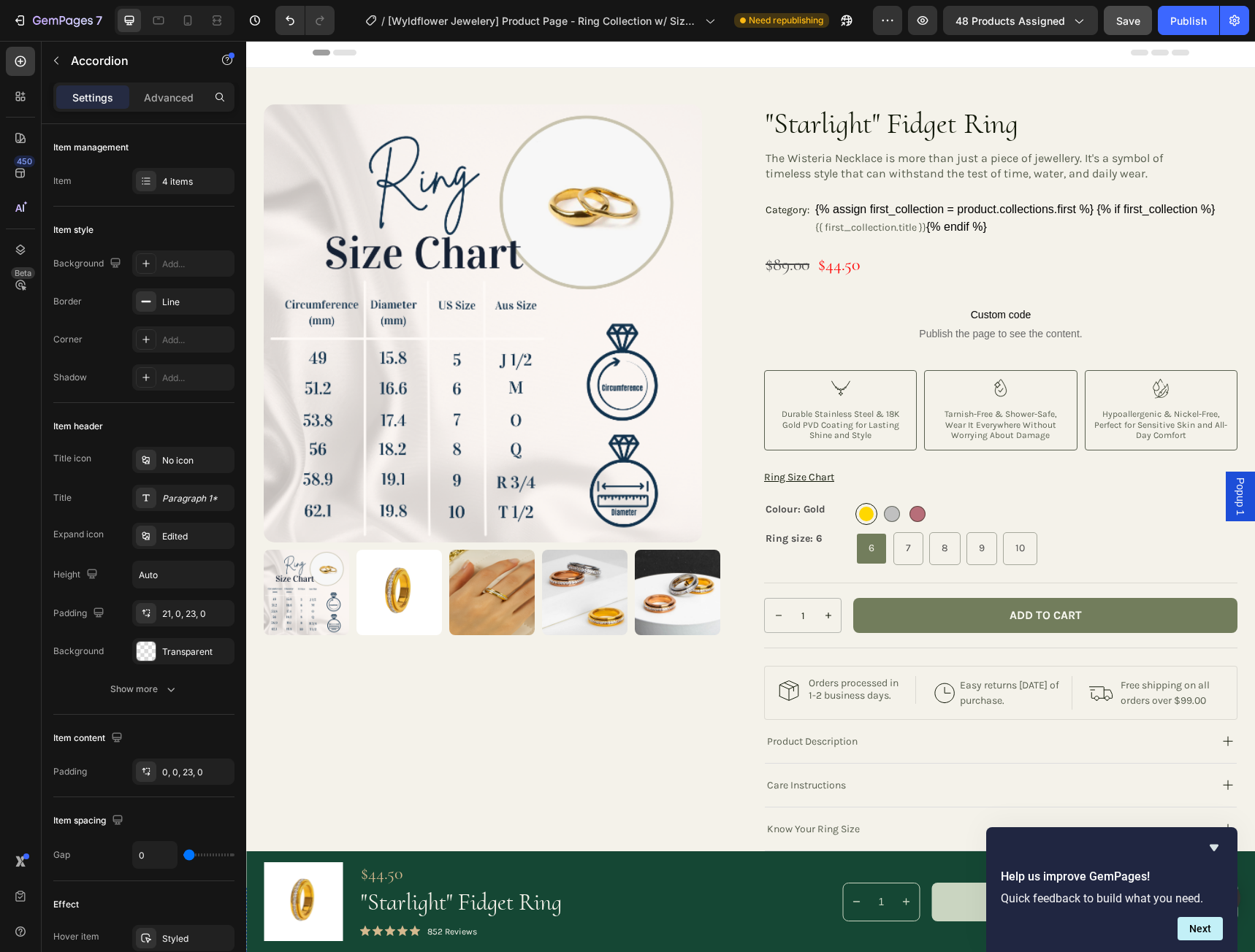
scroll to position [0, 0]
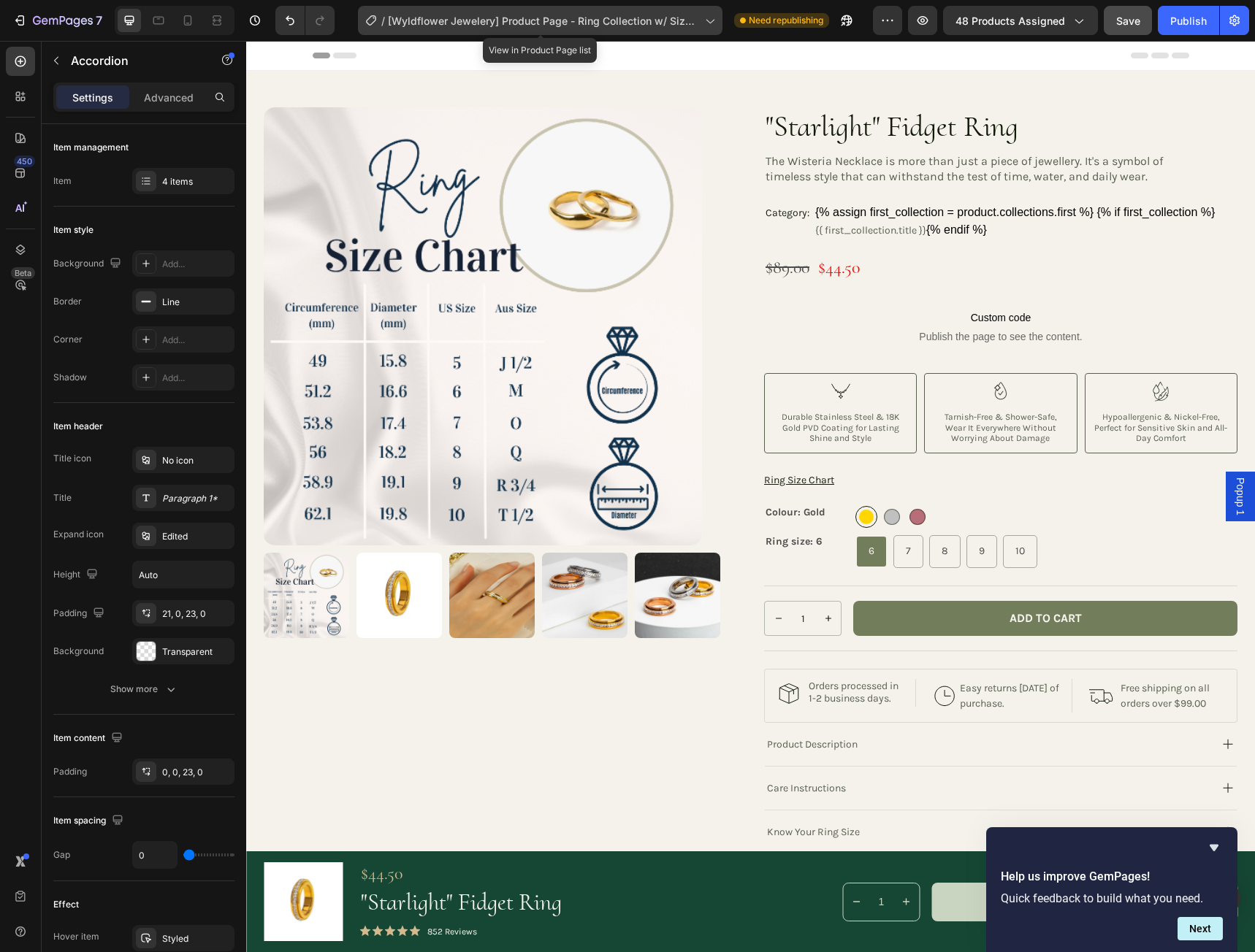
click at [709, 22] on icon at bounding box center [710, 22] width 8 height 4
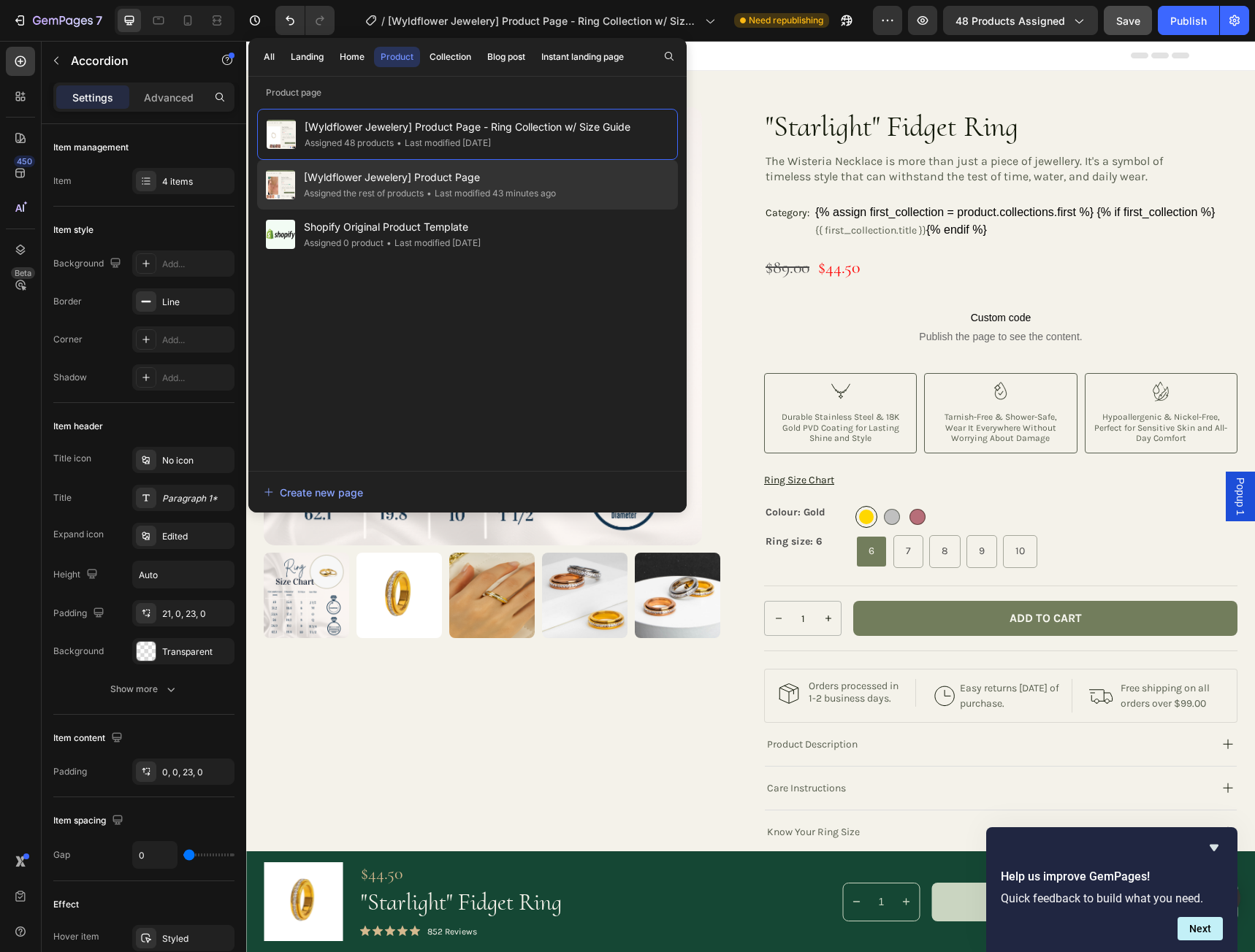
click at [573, 172] on div "[Wyldflower Jewelery] Product Page Assigned the rest of products • Last modifie…" at bounding box center [467, 184] width 420 height 49
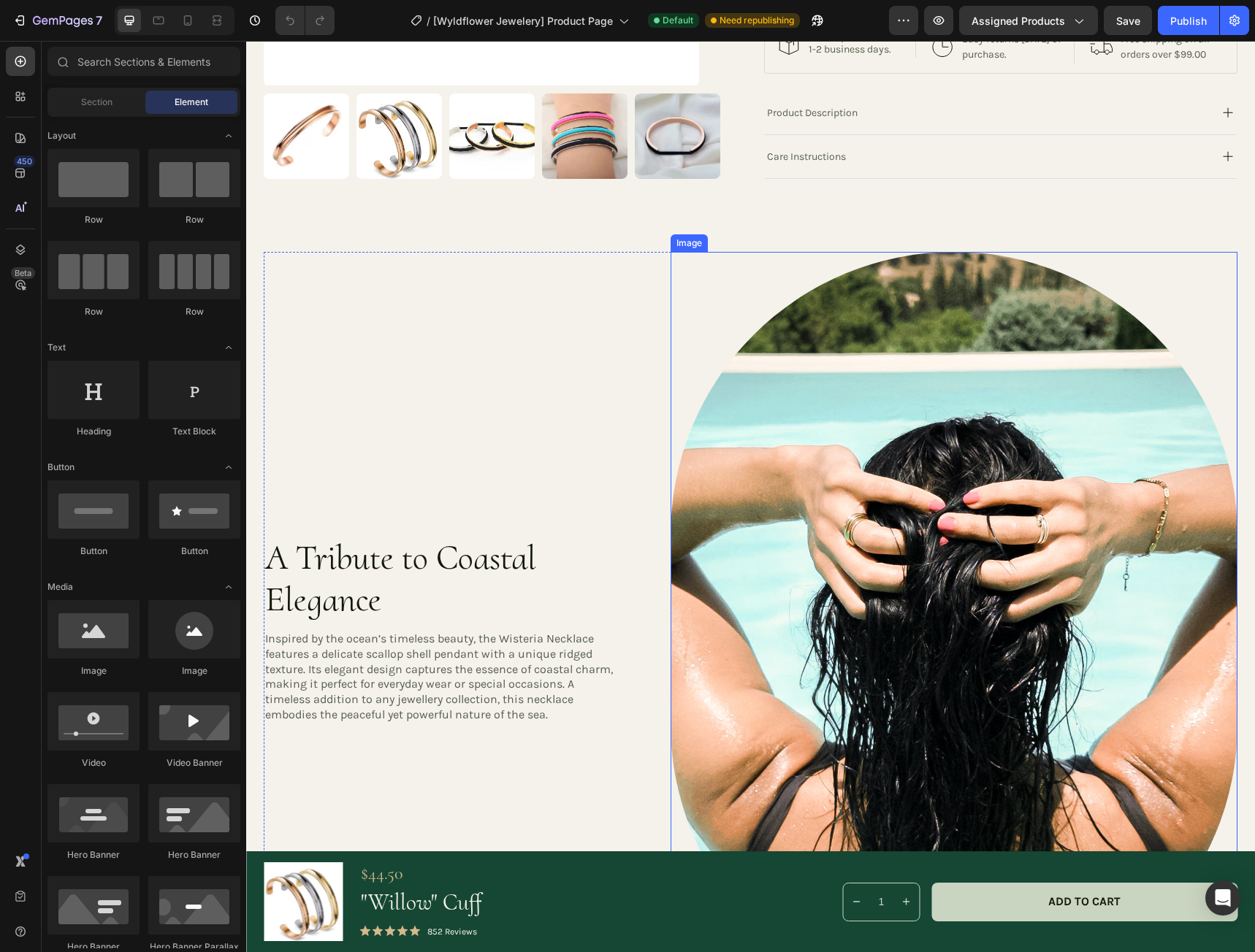
scroll to position [584, 0]
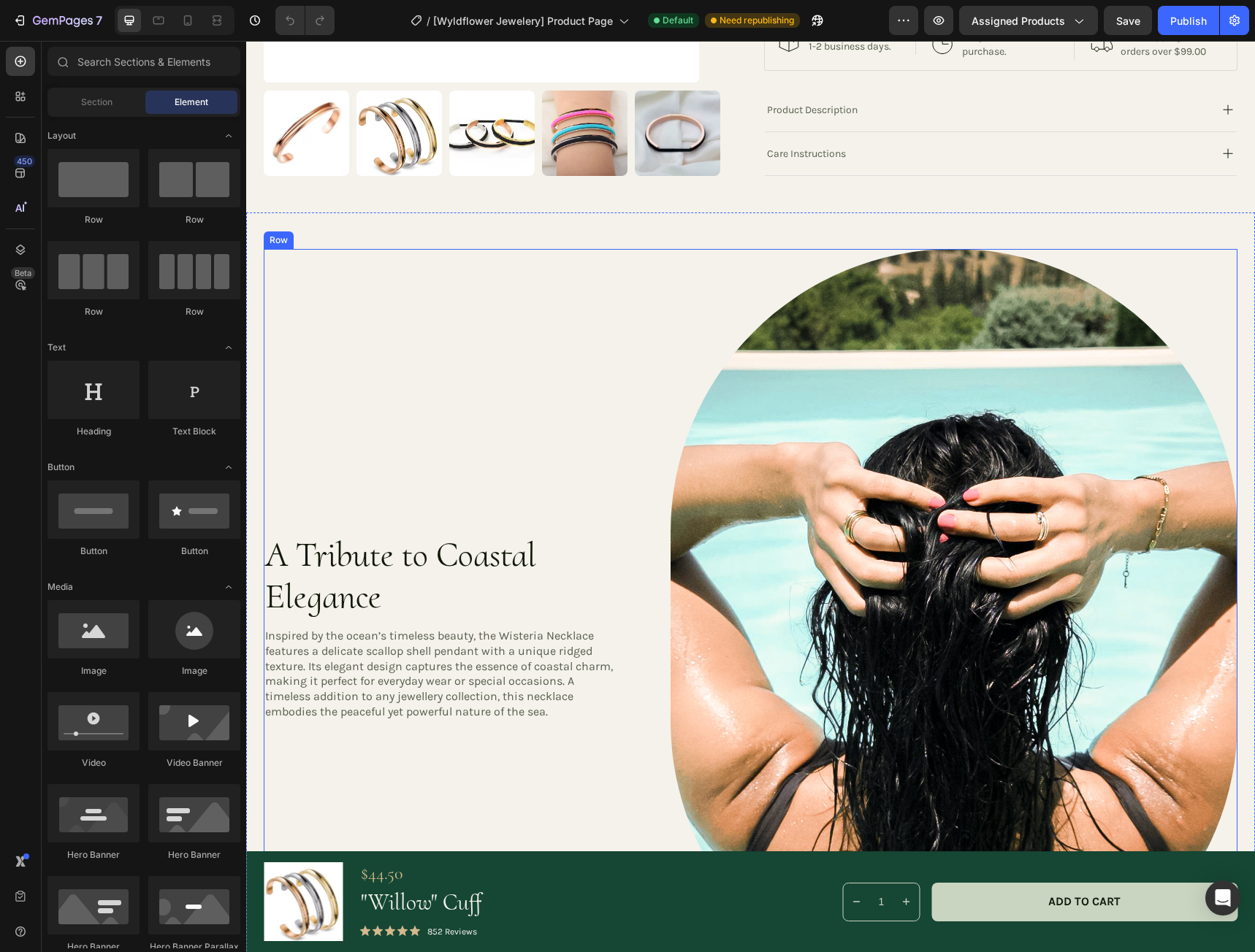
click at [597, 336] on div "A Tribute to Coastal Elegance Heading Inspired by the ocean’s timeless beauty, …" at bounding box center [440, 626] width 355 height 755
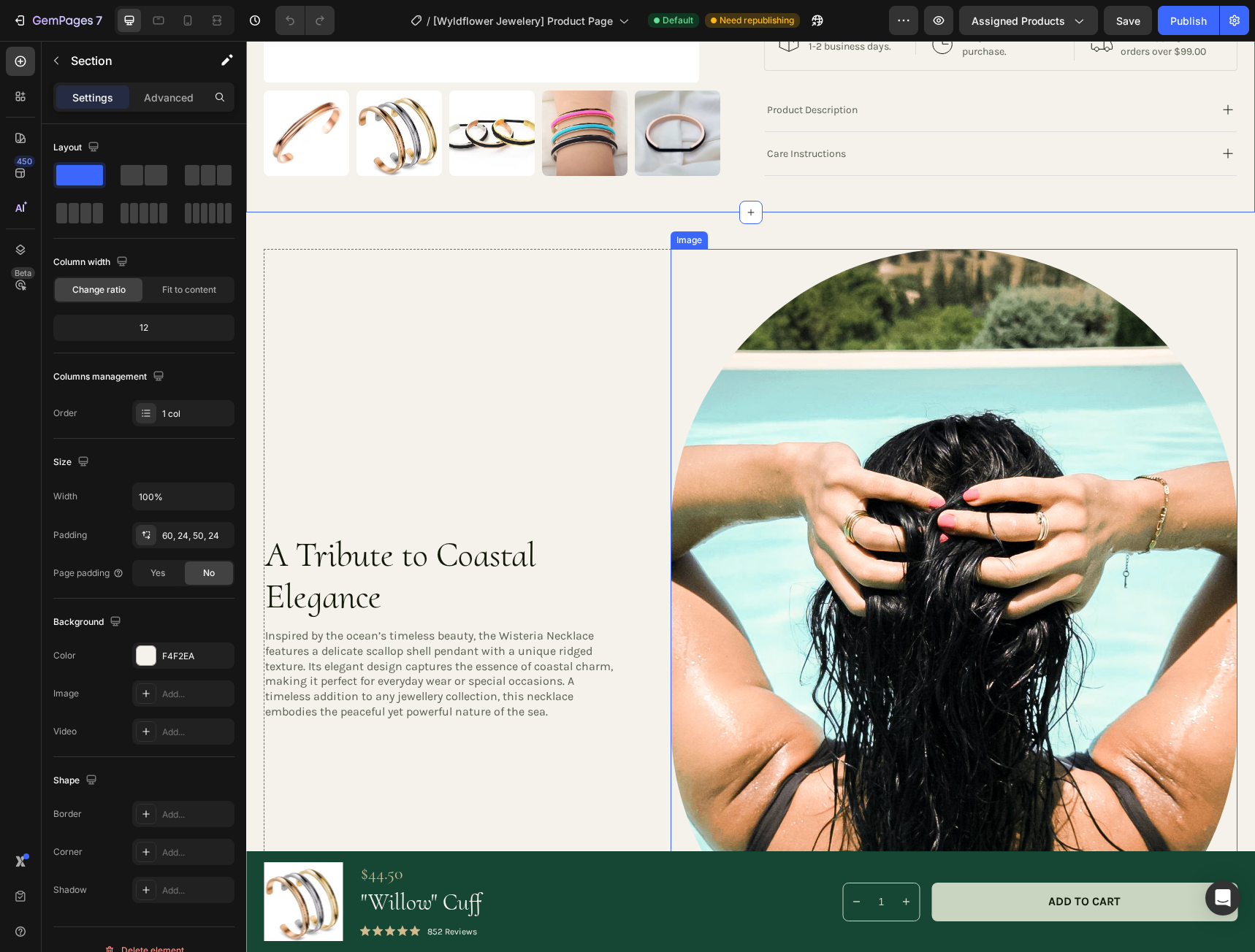
click at [720, 283] on div at bounding box center [953, 626] width 567 height 755
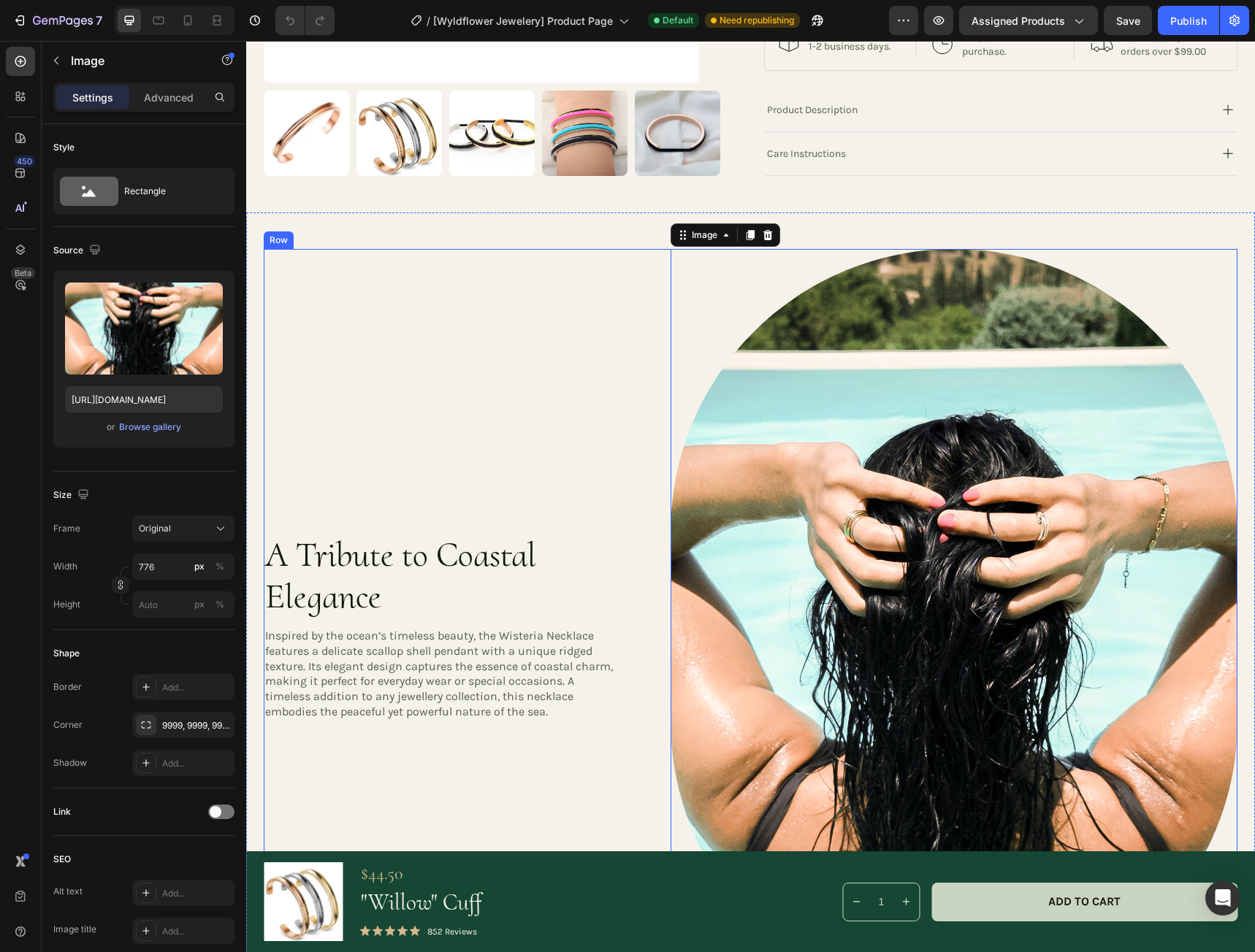
click at [592, 296] on div "A Tribute to Coastal Elegance Heading Inspired by the ocean’s timeless beauty, …" at bounding box center [440, 626] width 355 height 755
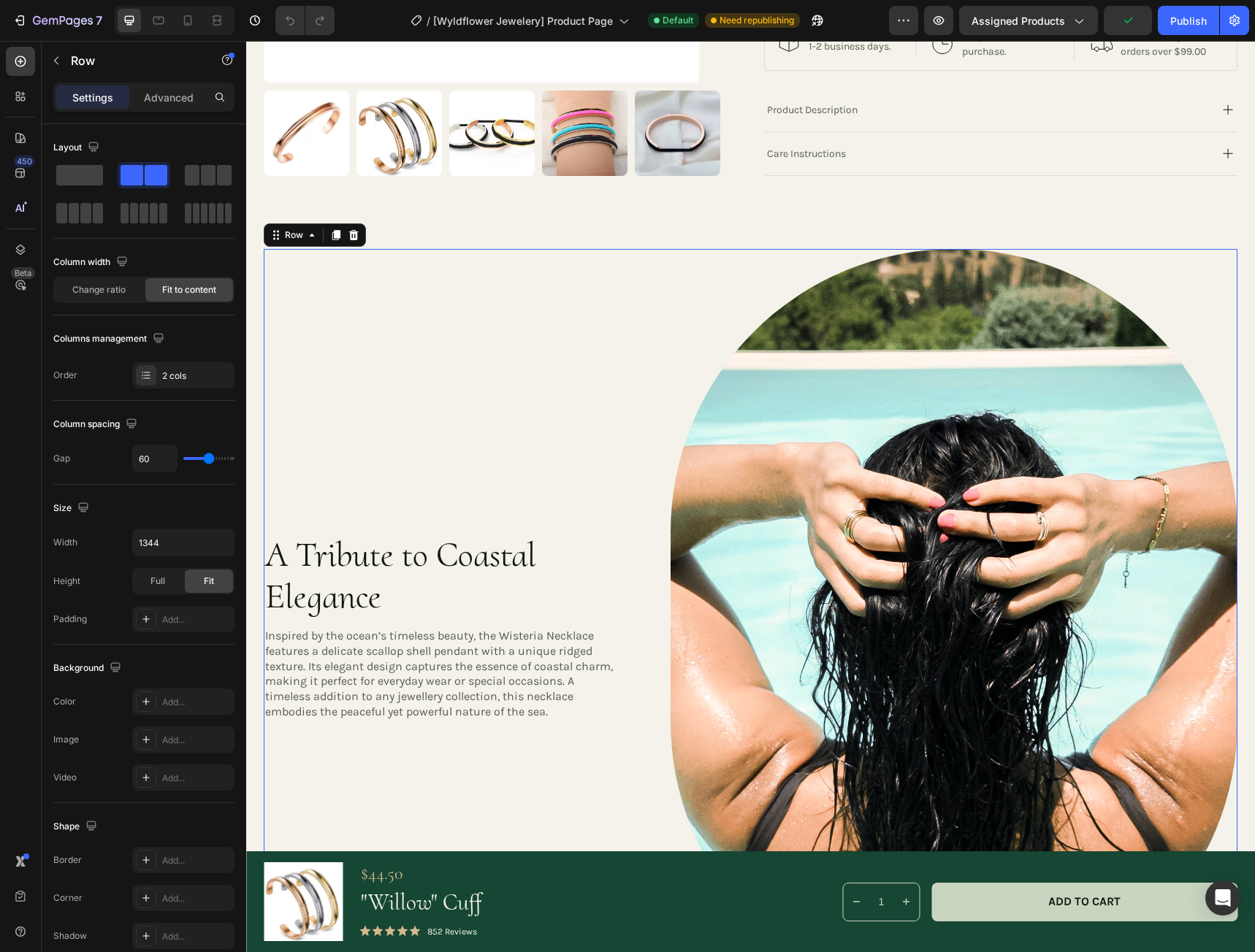
click at [477, 391] on div "A Tribute to Coastal Elegance Heading Inspired by the ocean’s timeless beauty, …" at bounding box center [440, 626] width 355 height 755
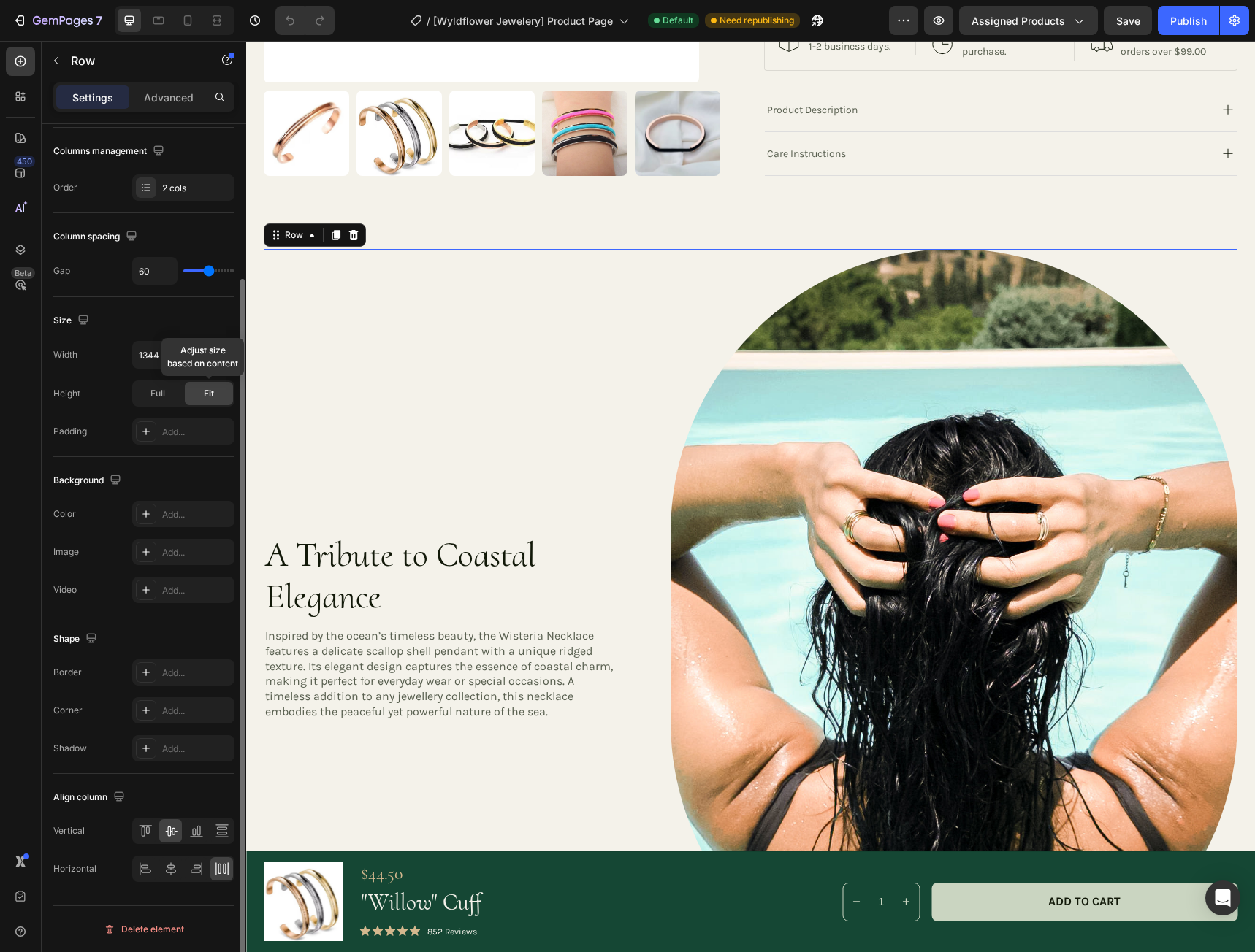
scroll to position [0, 0]
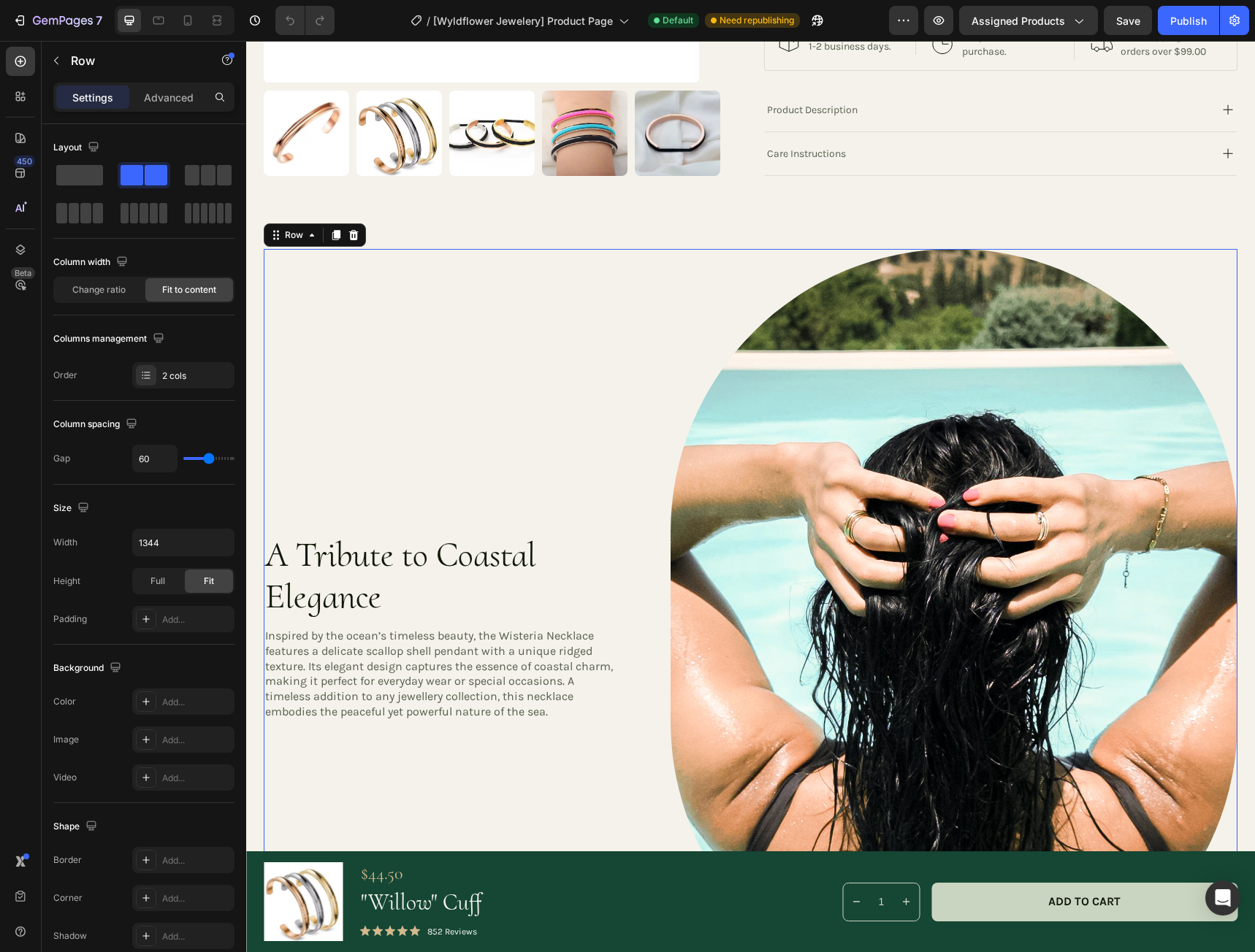
click at [402, 319] on div "A Tribute to Coastal Elegance Heading Inspired by the ocean’s timeless beauty, …" at bounding box center [440, 626] width 355 height 755
click at [178, 99] on p "Advanced" at bounding box center [168, 97] width 49 height 15
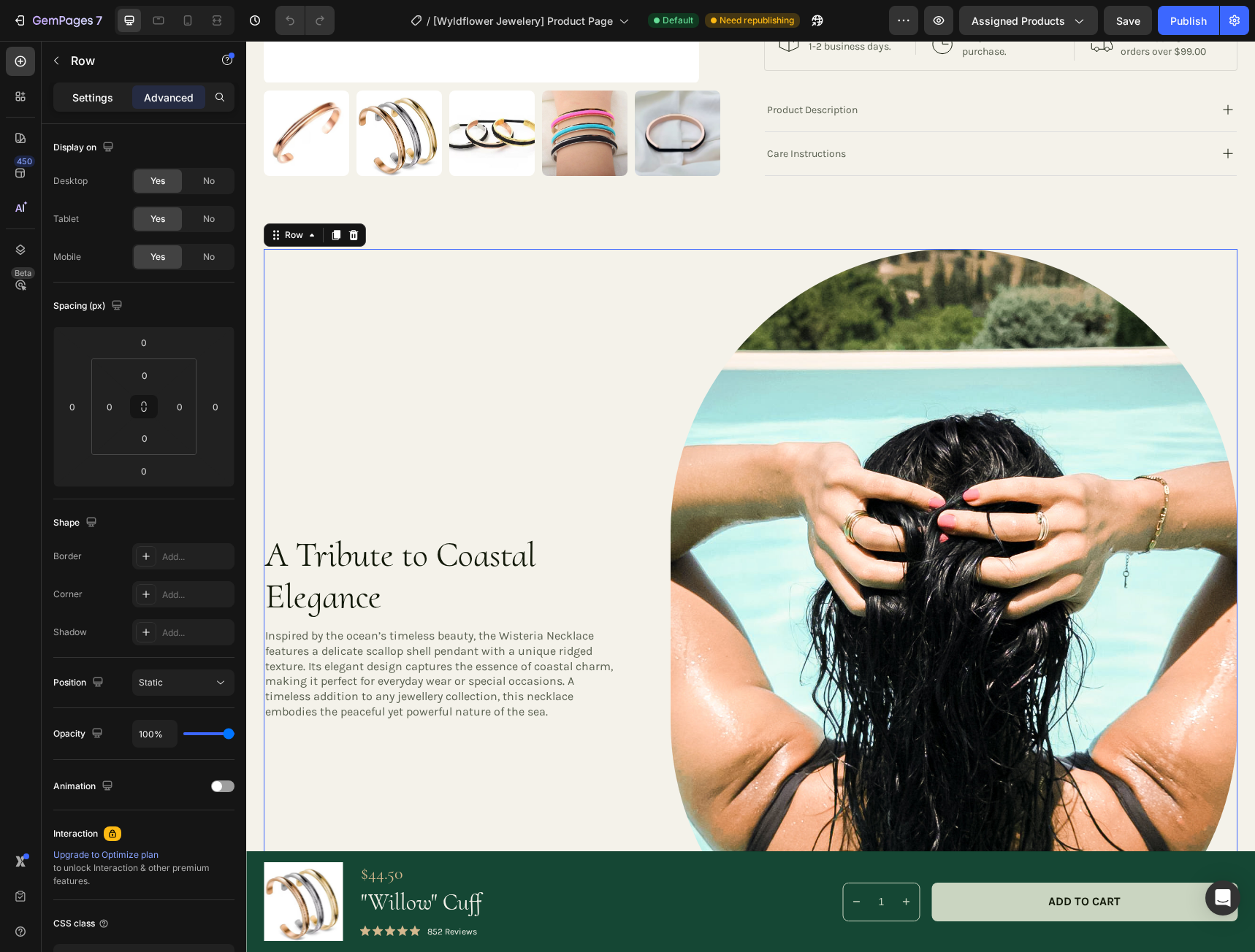
click at [85, 93] on p "Settings" at bounding box center [93, 97] width 41 height 15
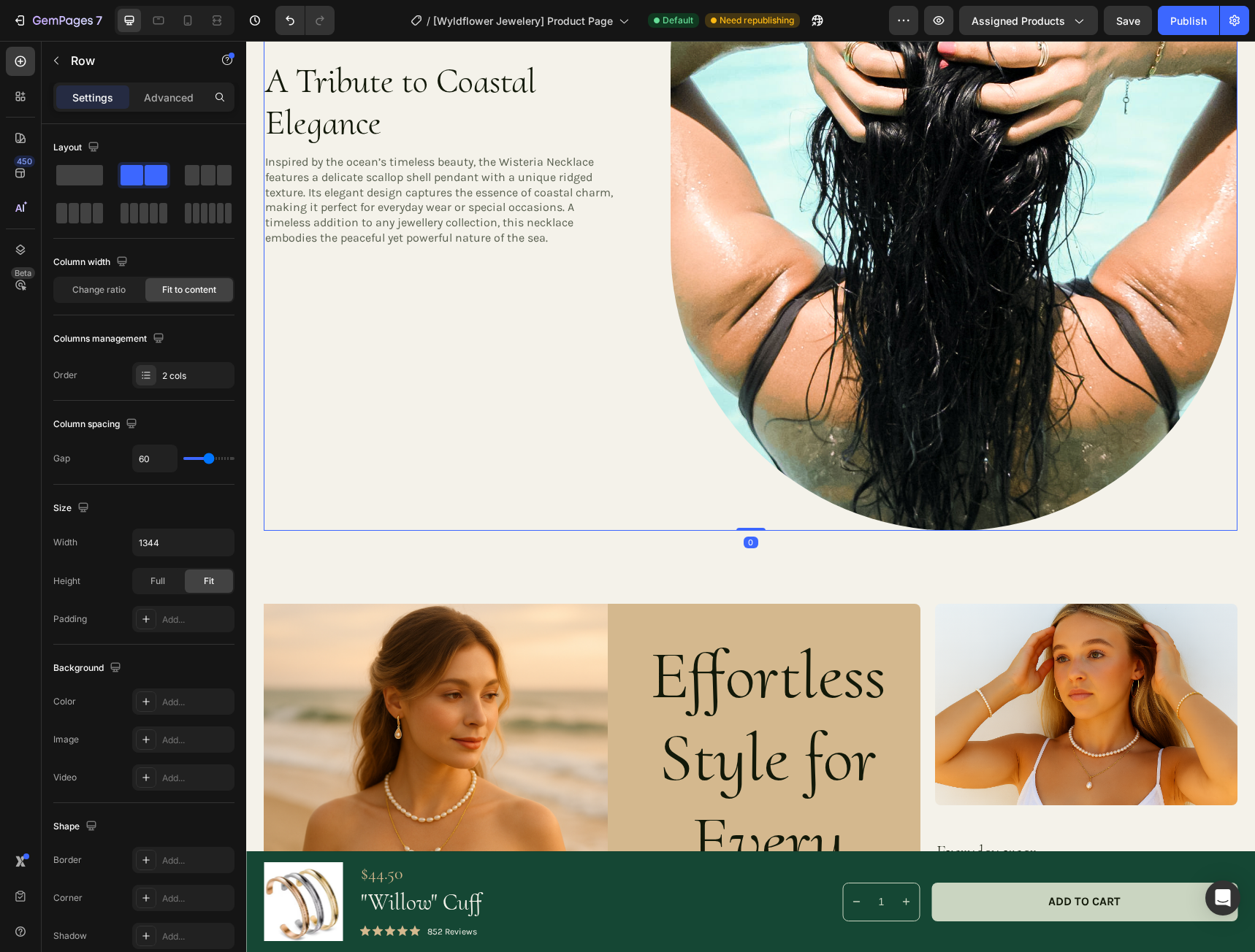
scroll to position [1095, 0]
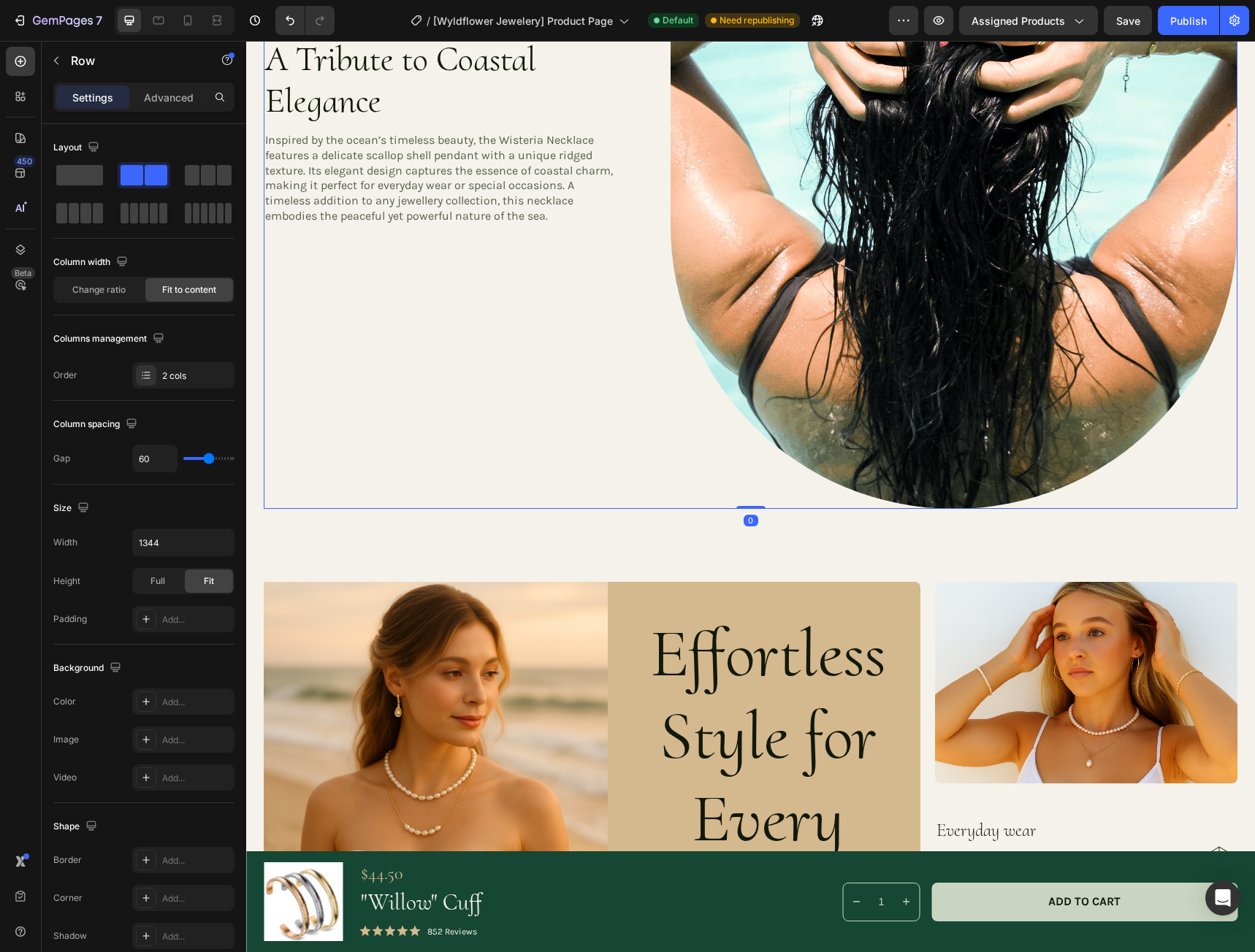
click at [482, 382] on div "A Tribute to Coastal Elegance Heading Inspired by the ocean’s timeless beauty, …" at bounding box center [440, 130] width 355 height 755
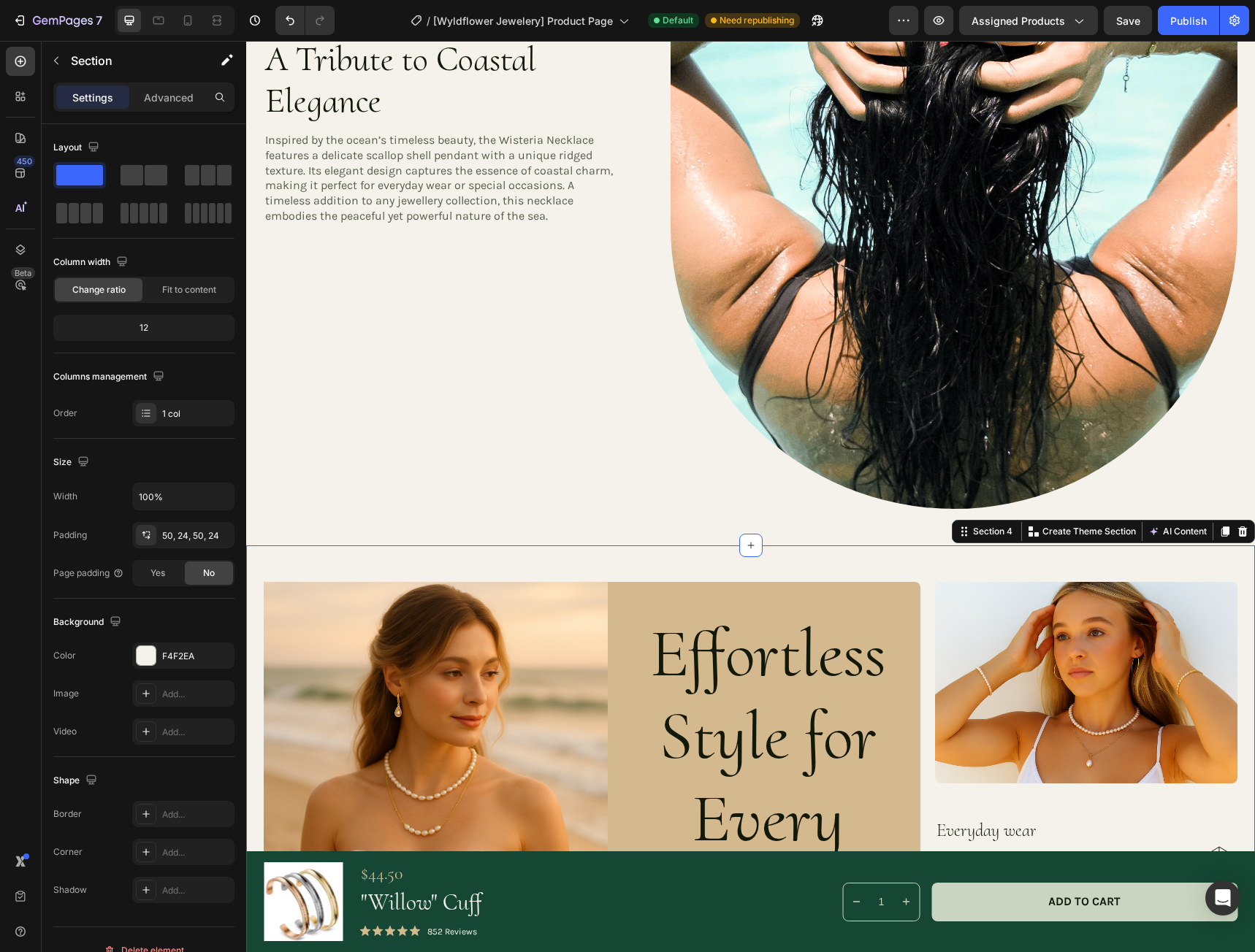
click at [588, 548] on div "Image Effortless Style for Every Occasion Heading Our Jewellery is designed for…" at bounding box center [750, 840] width 1009 height 589
click at [209, 533] on div "50, 24, 50, 24" at bounding box center [183, 534] width 102 height 26
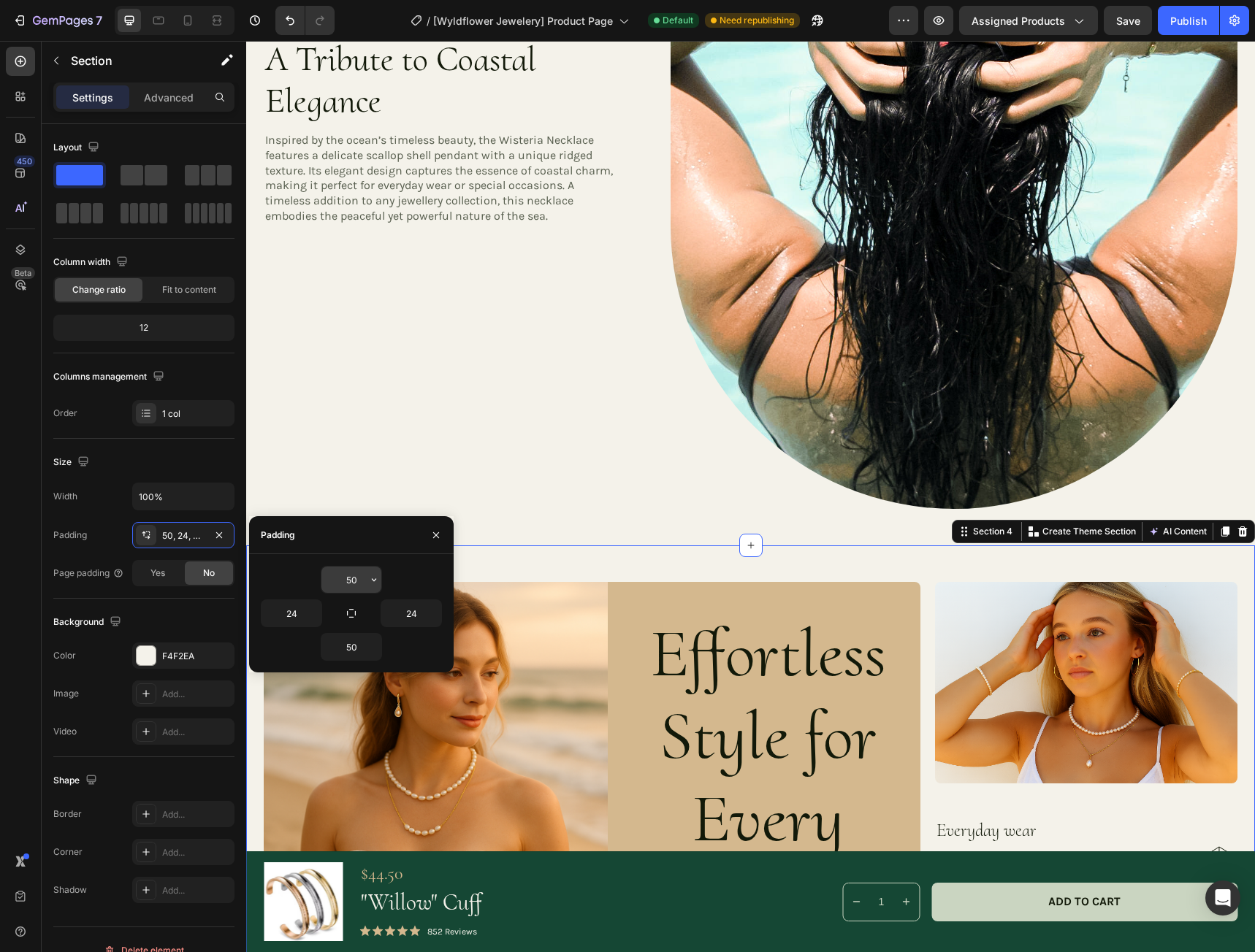
click at [369, 583] on icon "button" at bounding box center [374, 579] width 12 height 12
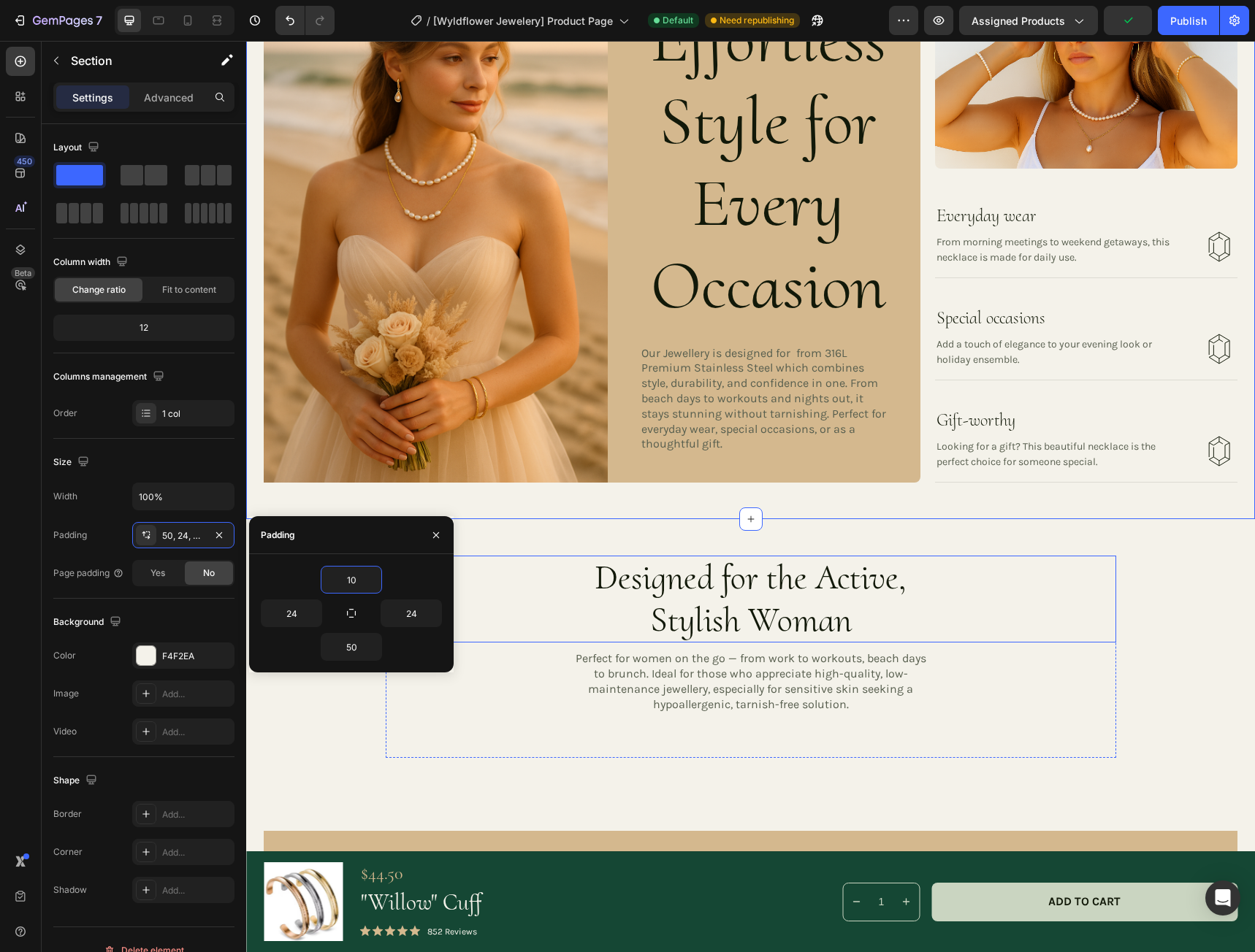
scroll to position [1679, 0]
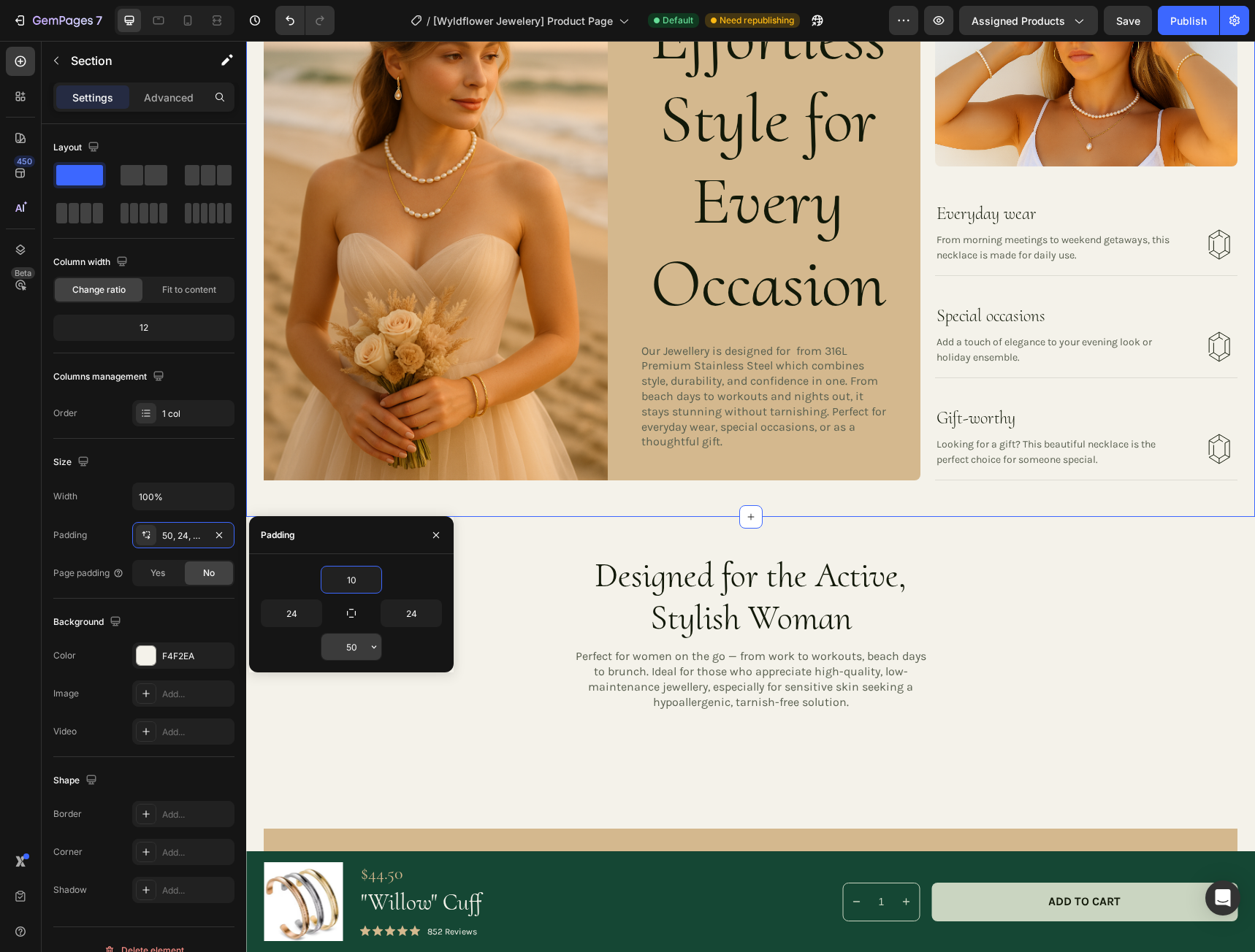
type input "10"
drag, startPoint x: 381, startPoint y: 643, endPoint x: 355, endPoint y: 647, distance: 26.3
click at [355, 647] on div "50" at bounding box center [351, 647] width 60 height 26
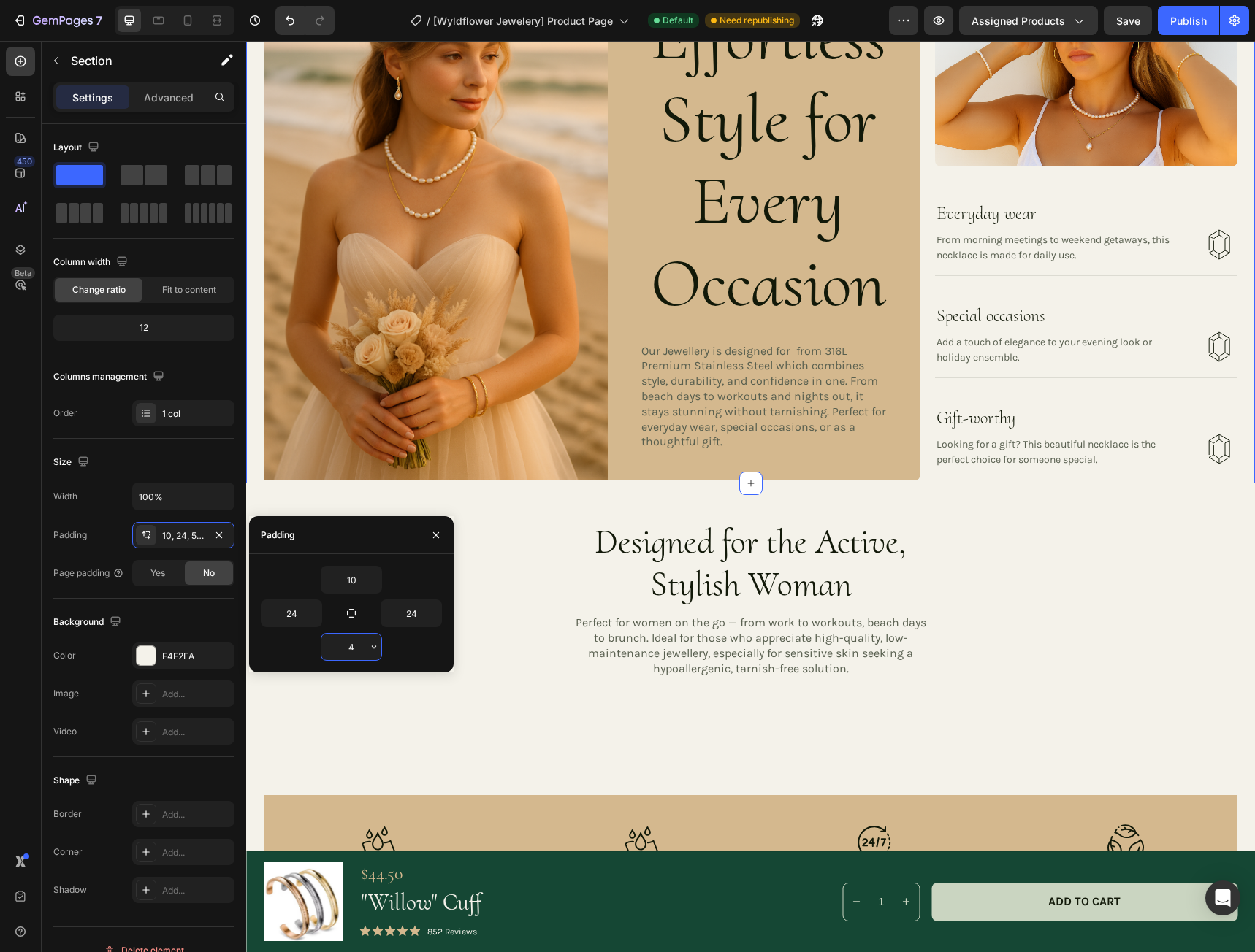
type input "40"
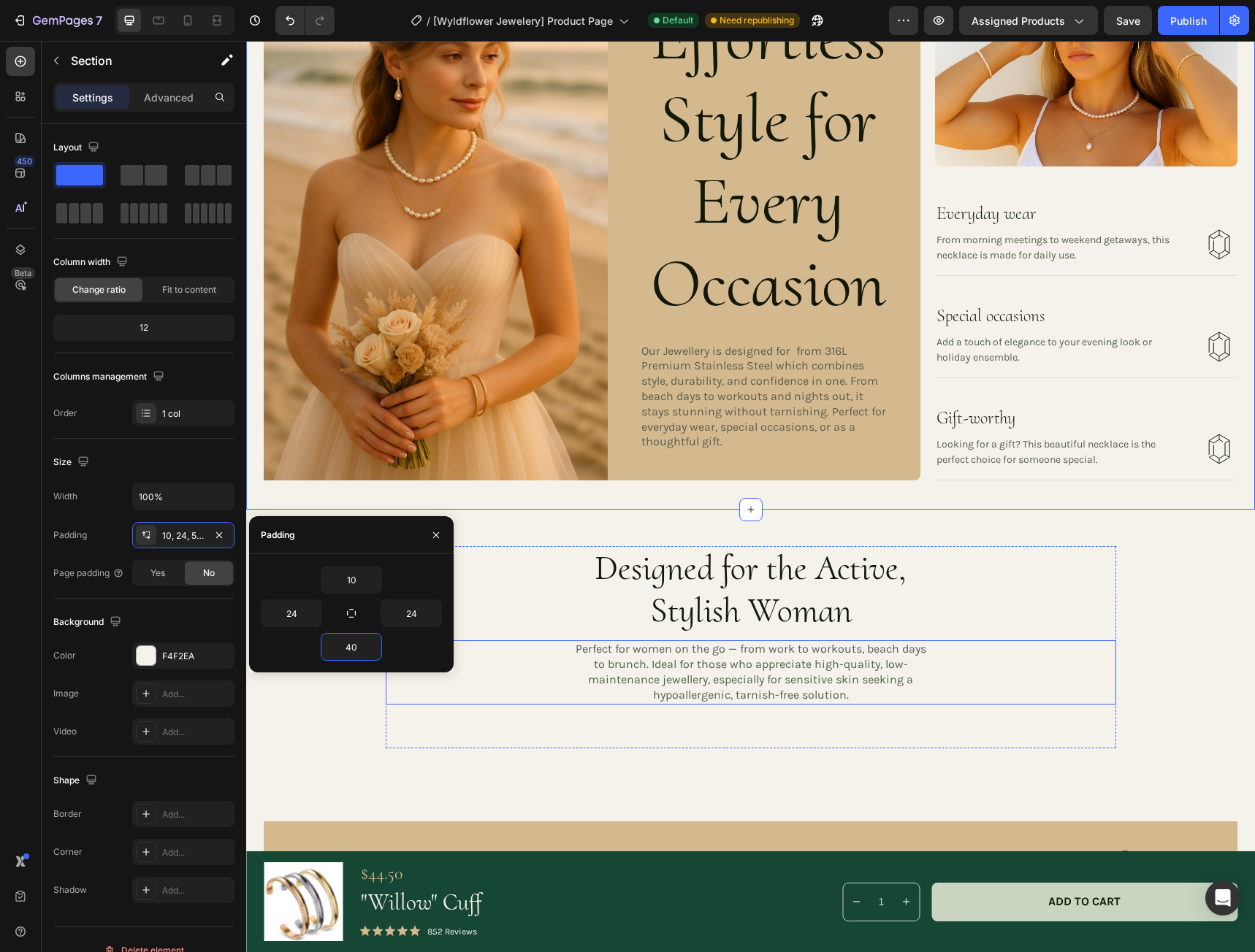
click at [526, 640] on div "Perfect for women on the go — from work to workouts, beach days to brunch. Idea…" at bounding box center [750, 672] width 730 height 64
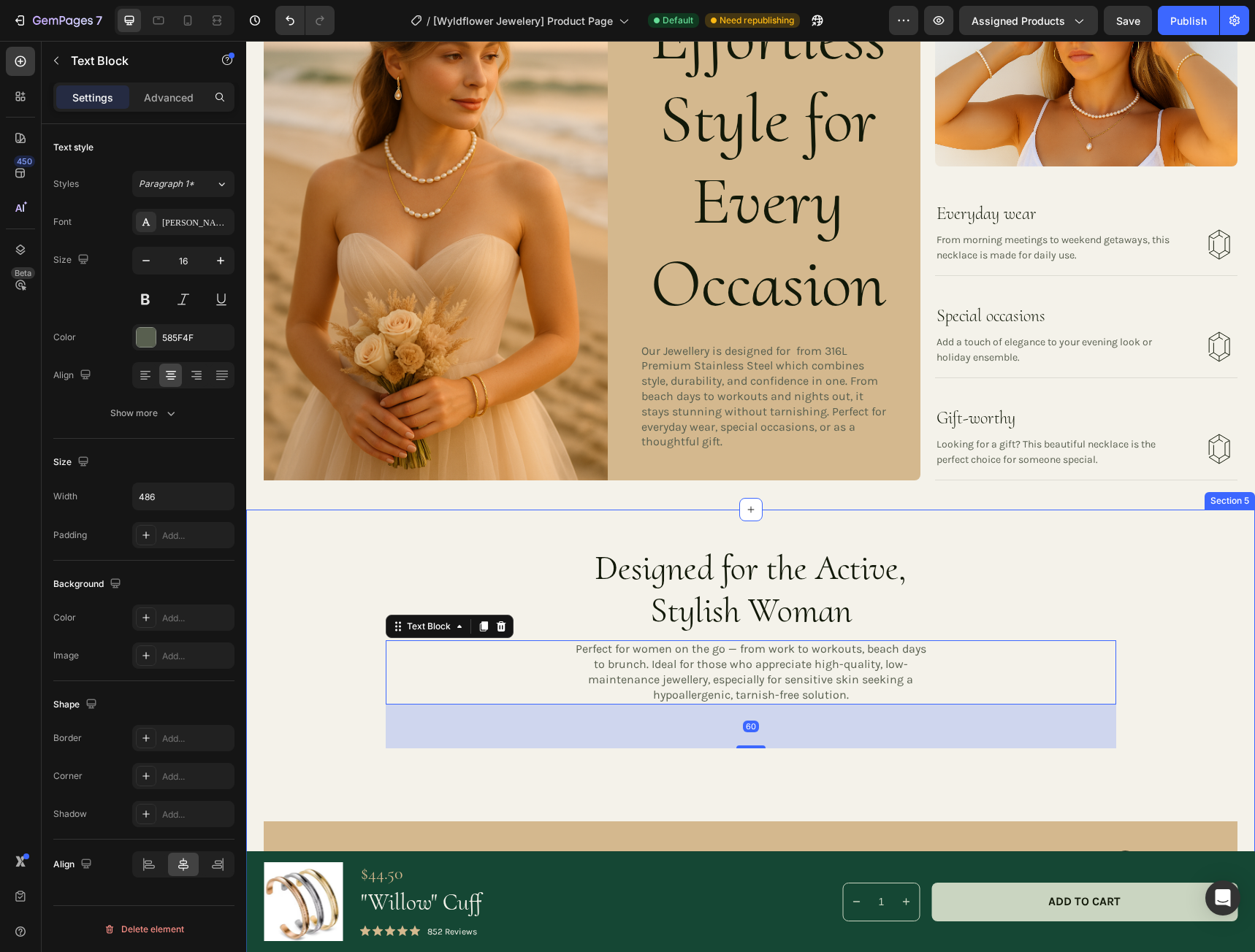
click at [287, 579] on div "Designed for the Active, Stylish Woman Heading Perfect for women on the go — fr…" at bounding box center [750, 755] width 974 height 419
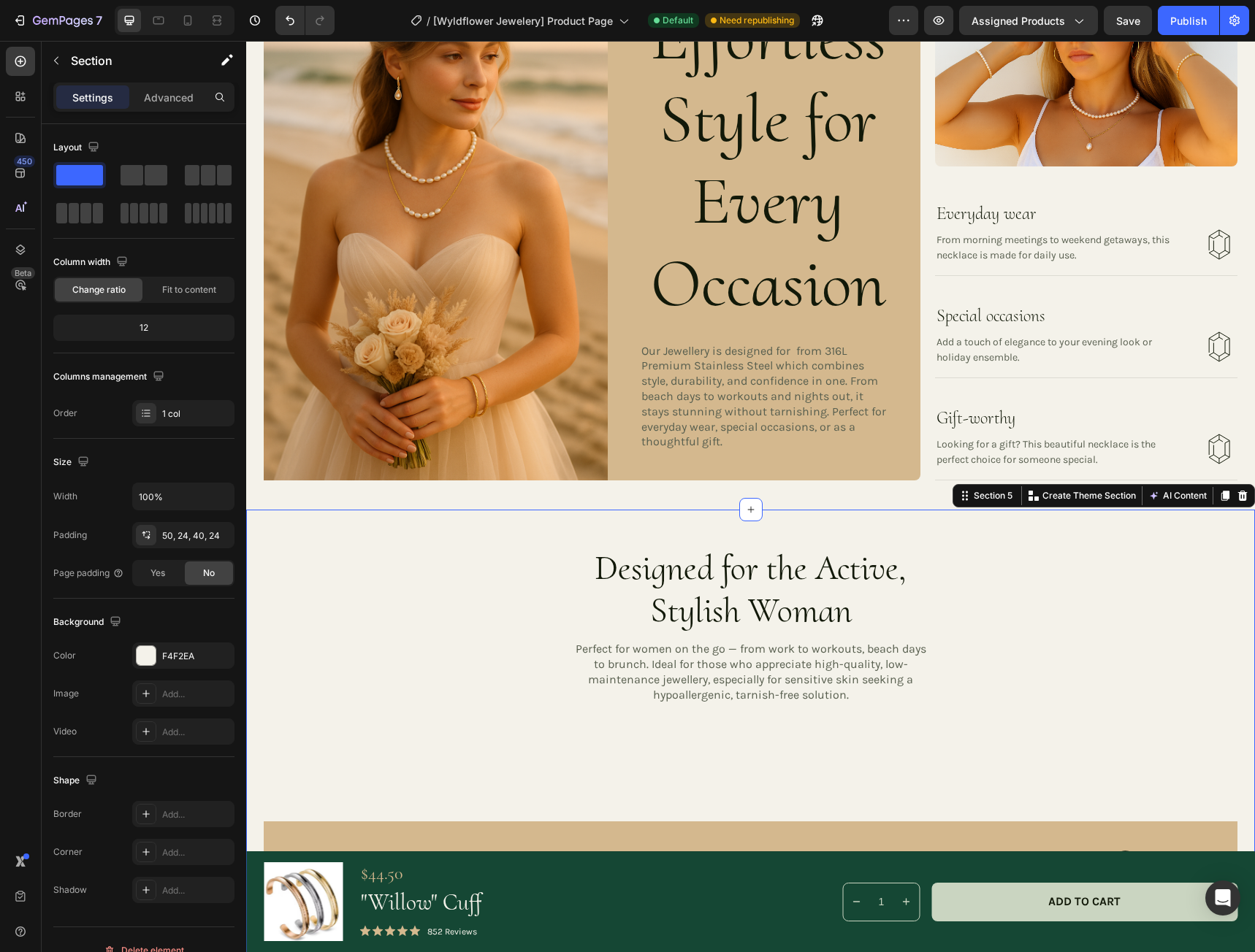
click at [349, 569] on div "Designed for the Active, Stylish Woman Heading Perfect for women on the go — fr…" at bounding box center [750, 755] width 974 height 419
click at [528, 373] on img at bounding box center [435, 223] width 344 height 516
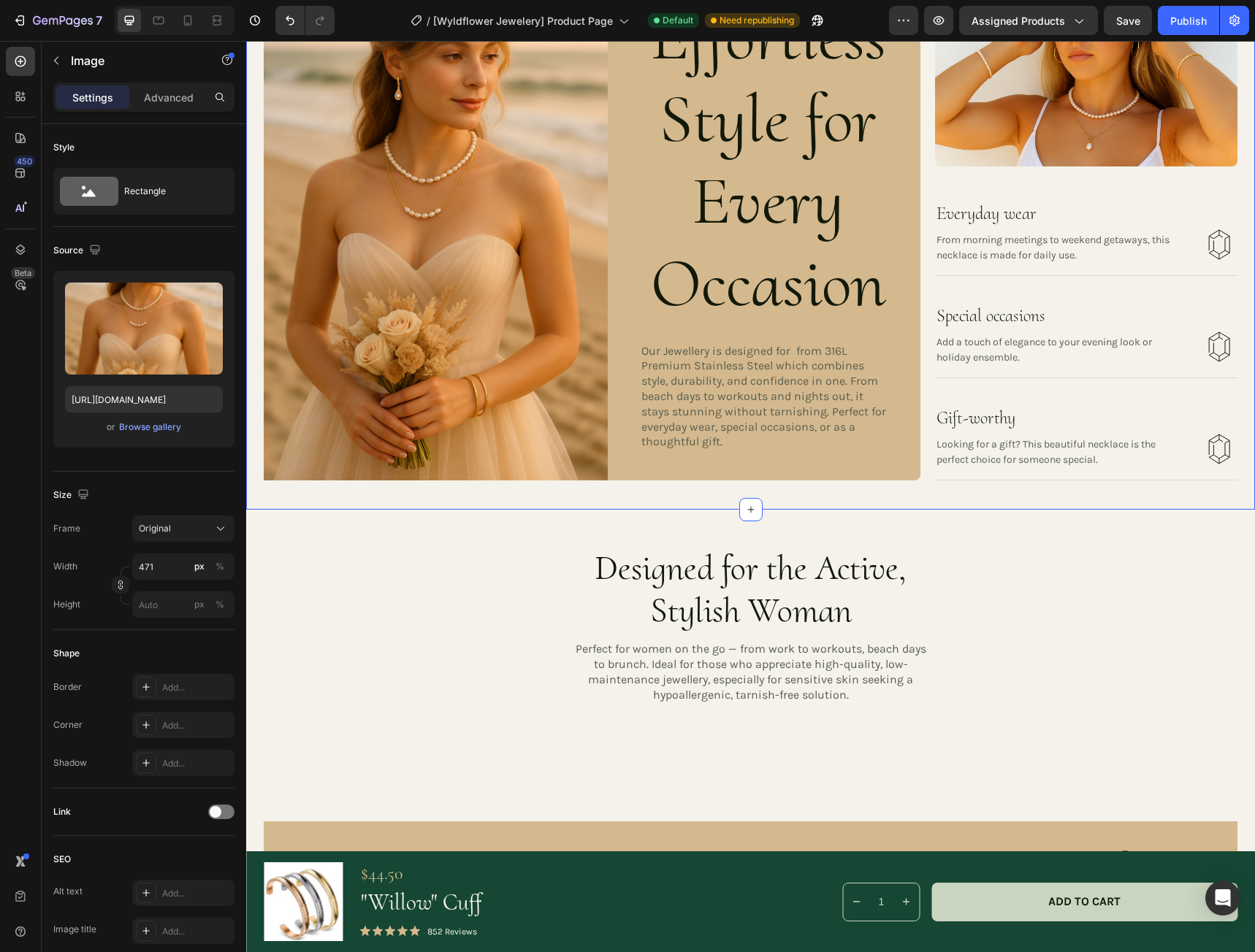
click at [967, 493] on div "Image 0 Effortless Style for Every Occasion Heading Our Jewellery is designed f…" at bounding box center [750, 234] width 1009 height 552
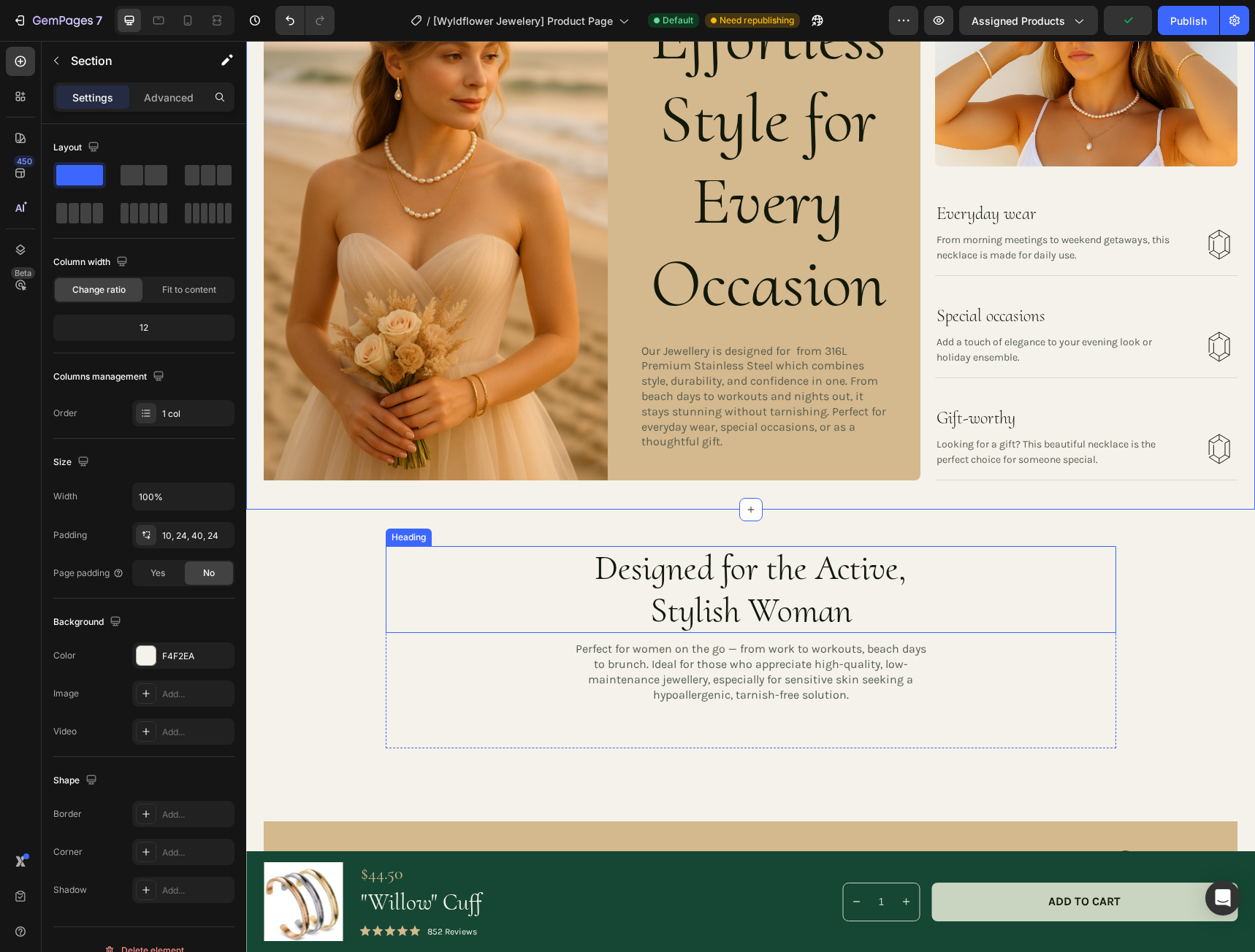
click at [432, 595] on div "Designed for the Active, Stylish Woman" at bounding box center [750, 589] width 730 height 87
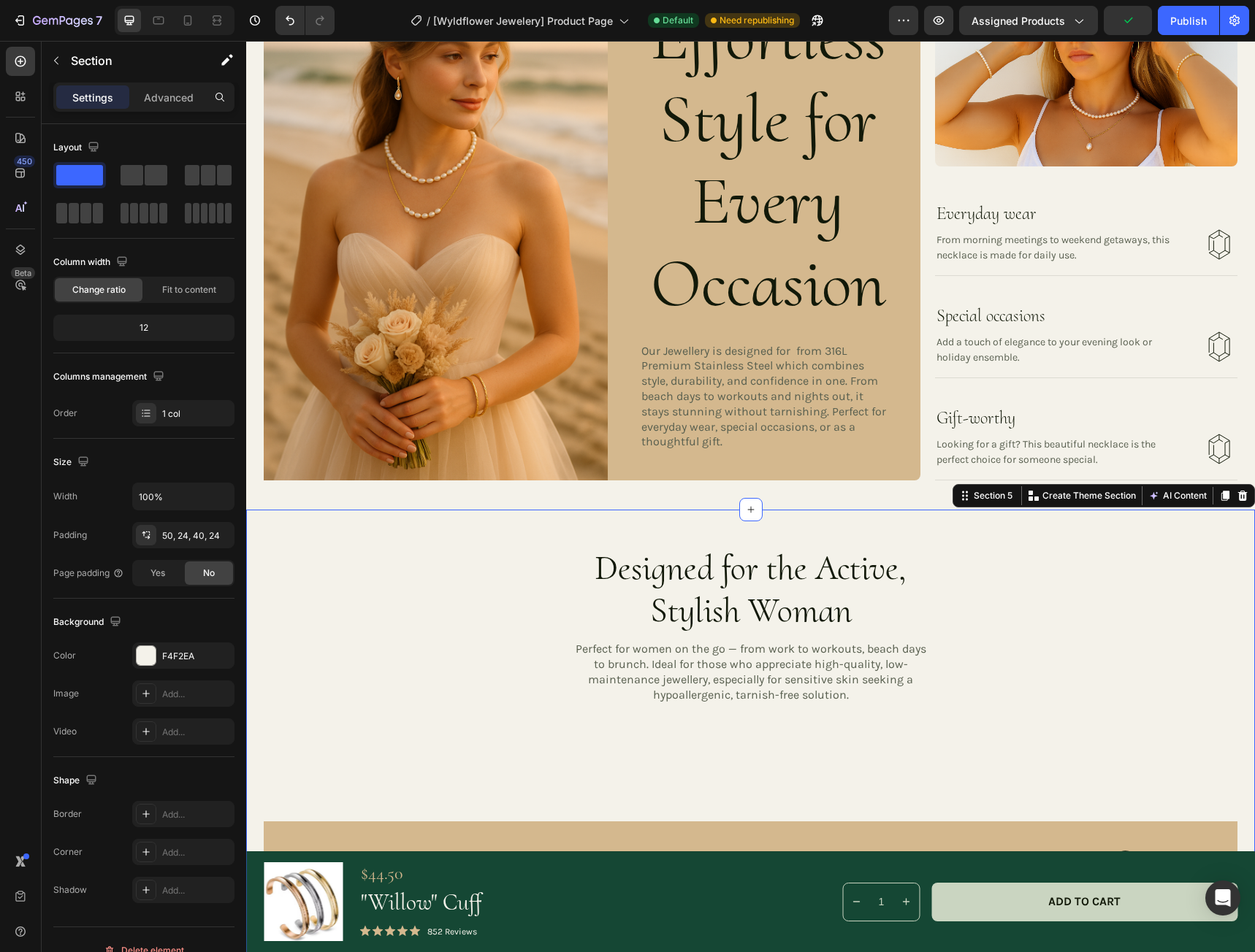
click at [320, 595] on div "Designed for the Active, Stylish Woman Heading Perfect for women on the go — fr…" at bounding box center [750, 755] width 974 height 419
click at [196, 537] on div "50, 24, 40, 24" at bounding box center [182, 535] width 42 height 13
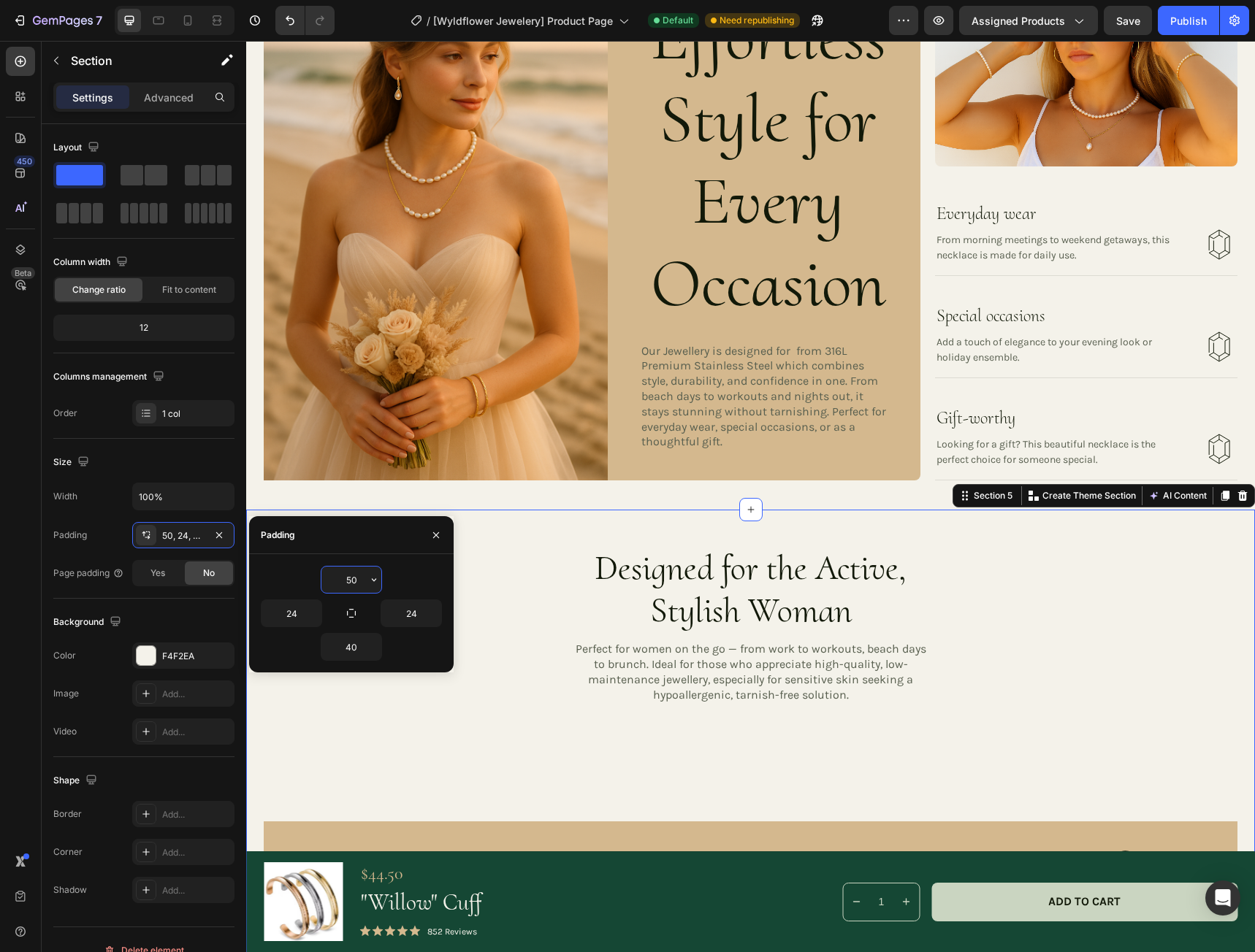
click at [358, 579] on input "50" at bounding box center [351, 579] width 60 height 26
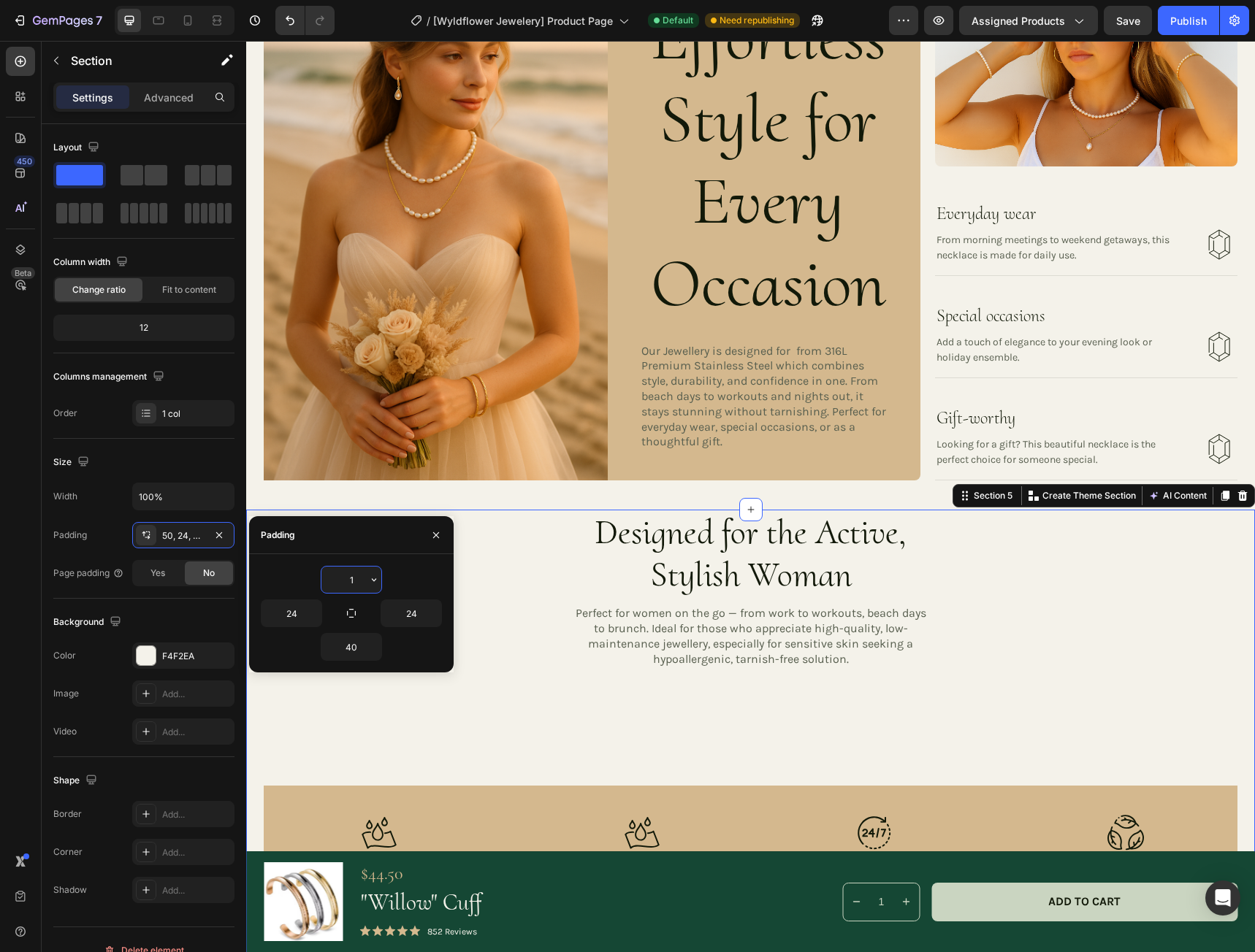
type input "10"
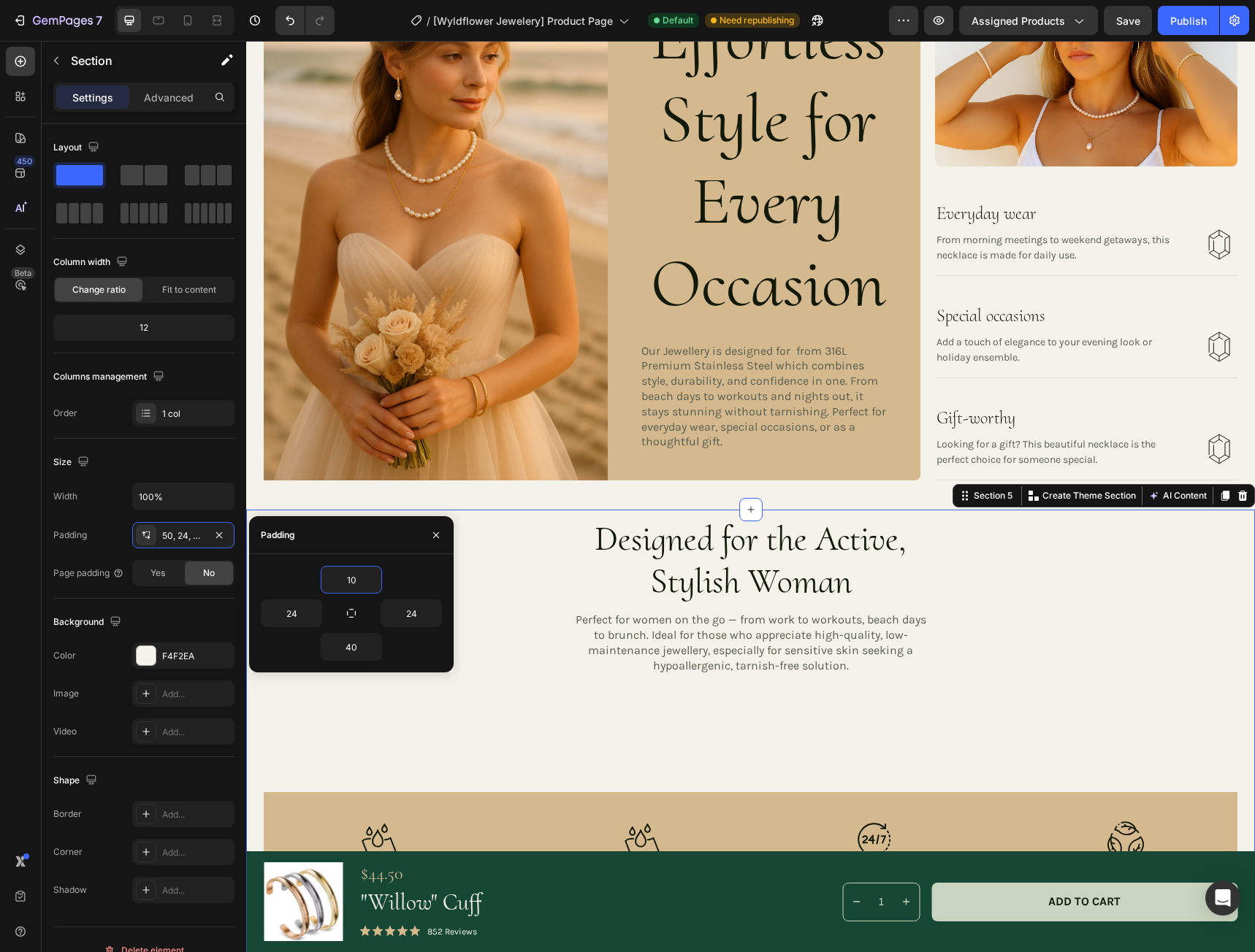
click at [429, 765] on div "Designed for the Active, Stylish Woman Heading Perfect for women on the go — fr…" at bounding box center [750, 727] width 974 height 419
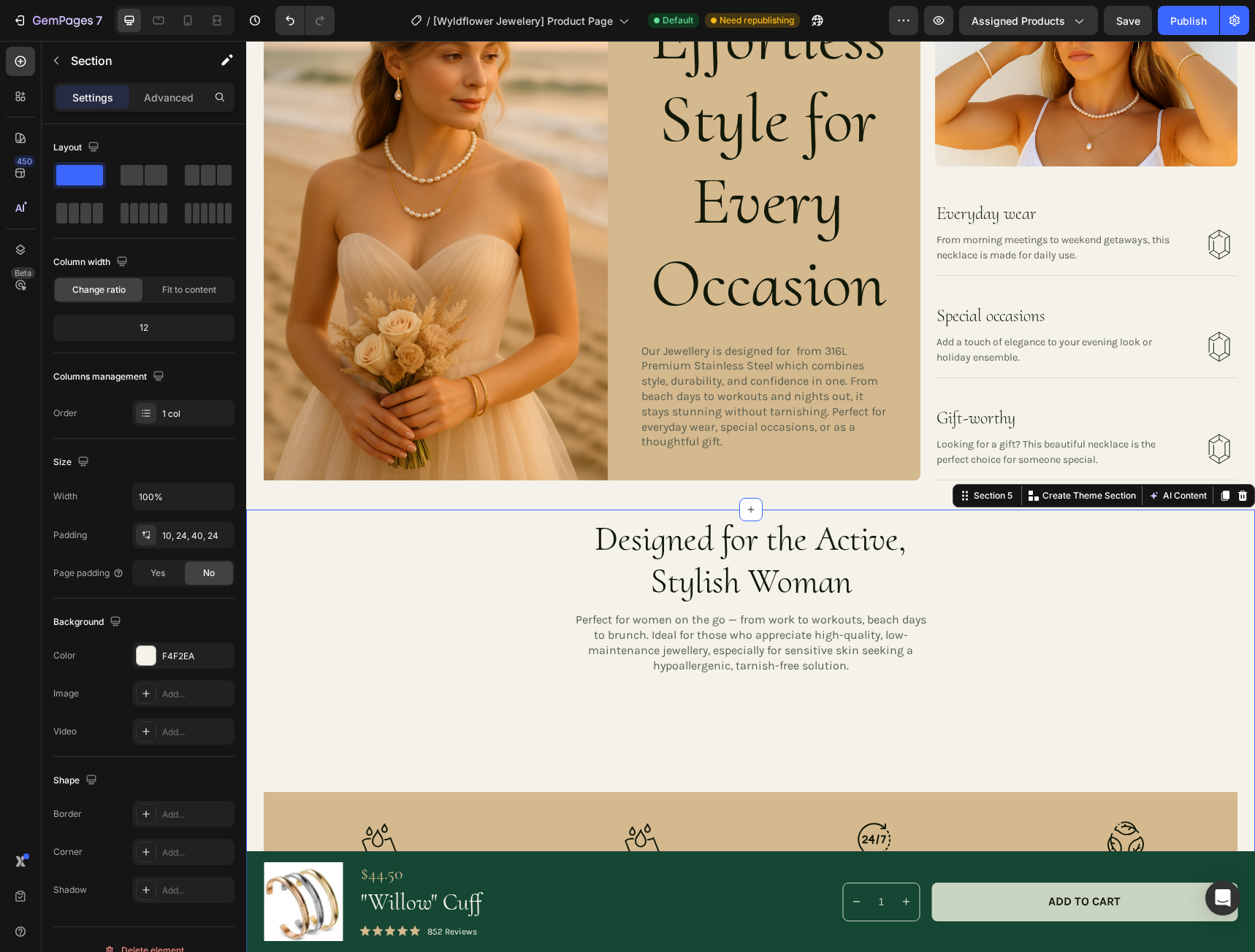
click at [456, 732] on div "Designed for the Active, Stylish Woman Heading Perfect for women on the go — fr…" at bounding box center [750, 727] width 974 height 419
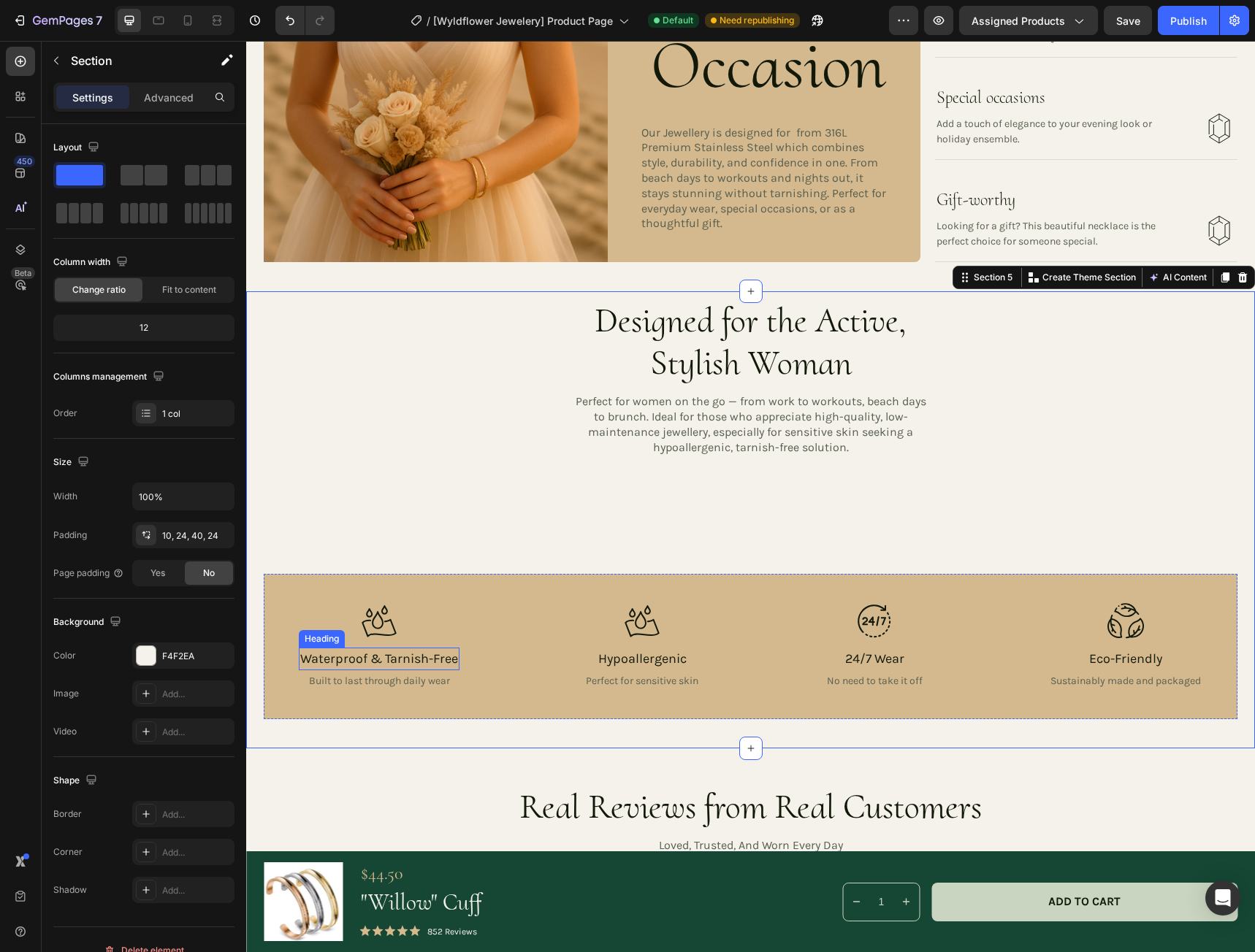
scroll to position [1899, 0]
click at [558, 522] on div "Designed for the Active, Stylish Woman Heading Perfect for women on the go — fr…" at bounding box center [750, 507] width 974 height 419
click at [624, 474] on div "Designed for the Active, Stylish Woman Heading Perfect for women on the go — fr…" at bounding box center [750, 399] width 730 height 201
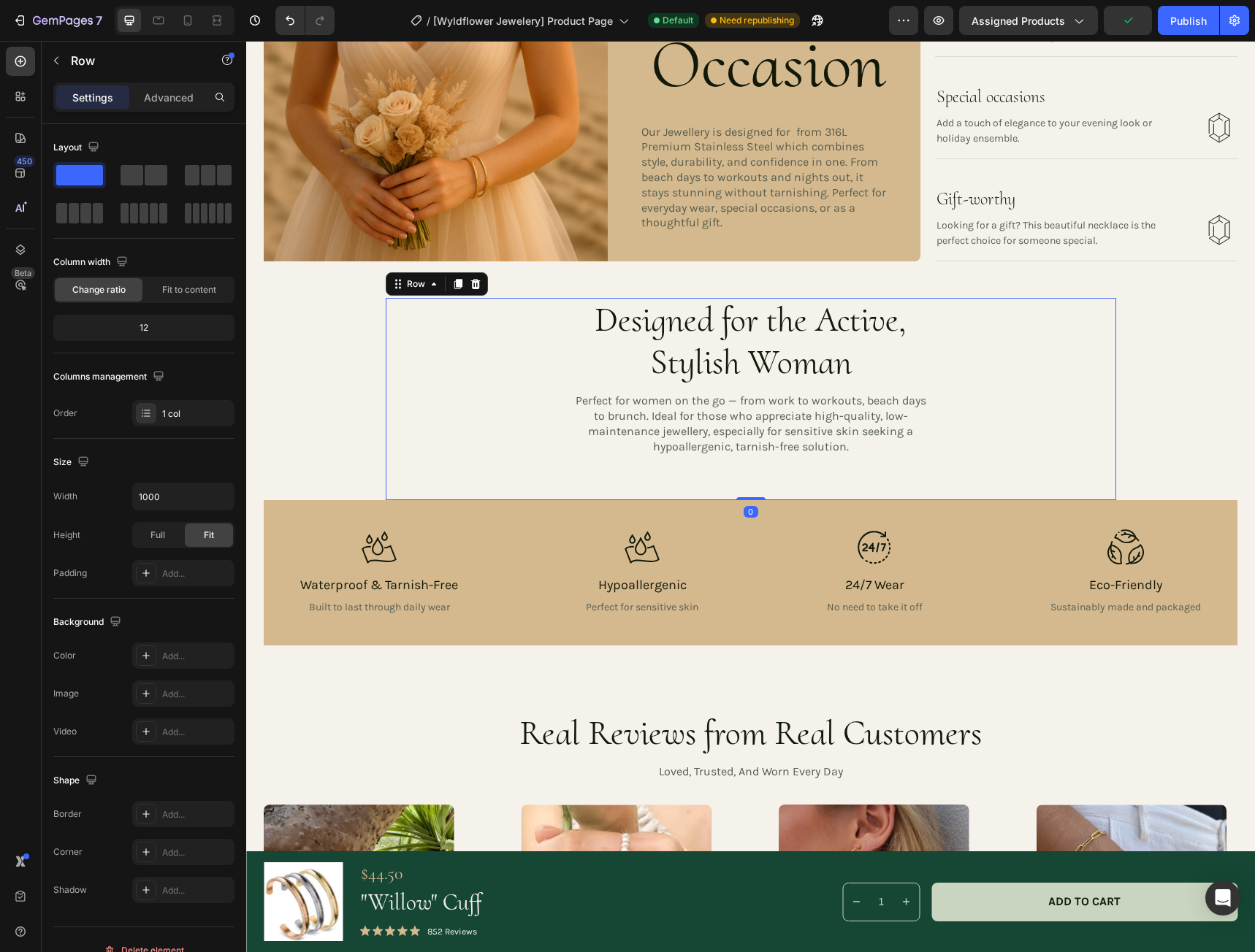
drag, startPoint x: 754, startPoint y: 566, endPoint x: 760, endPoint y: 493, distance: 73.2
click at [760, 493] on div "Designed for the Active, Stylish Woman Heading Perfect for women on the go — fr…" at bounding box center [750, 399] width 730 height 201
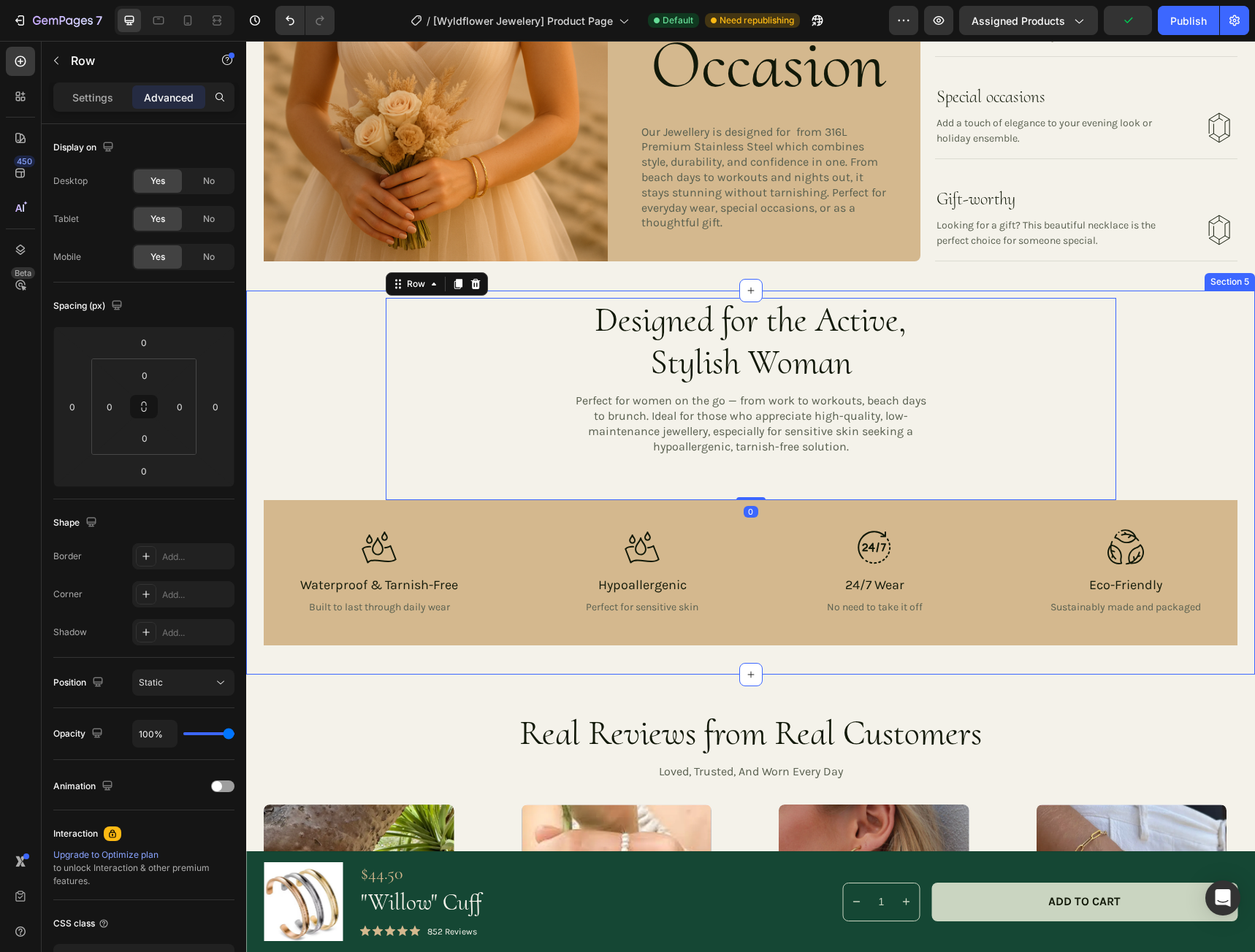
click at [357, 449] on div "Designed for the Active, Stylish Woman Heading Perfect for women on the go — fr…" at bounding box center [750, 472] width 974 height 347
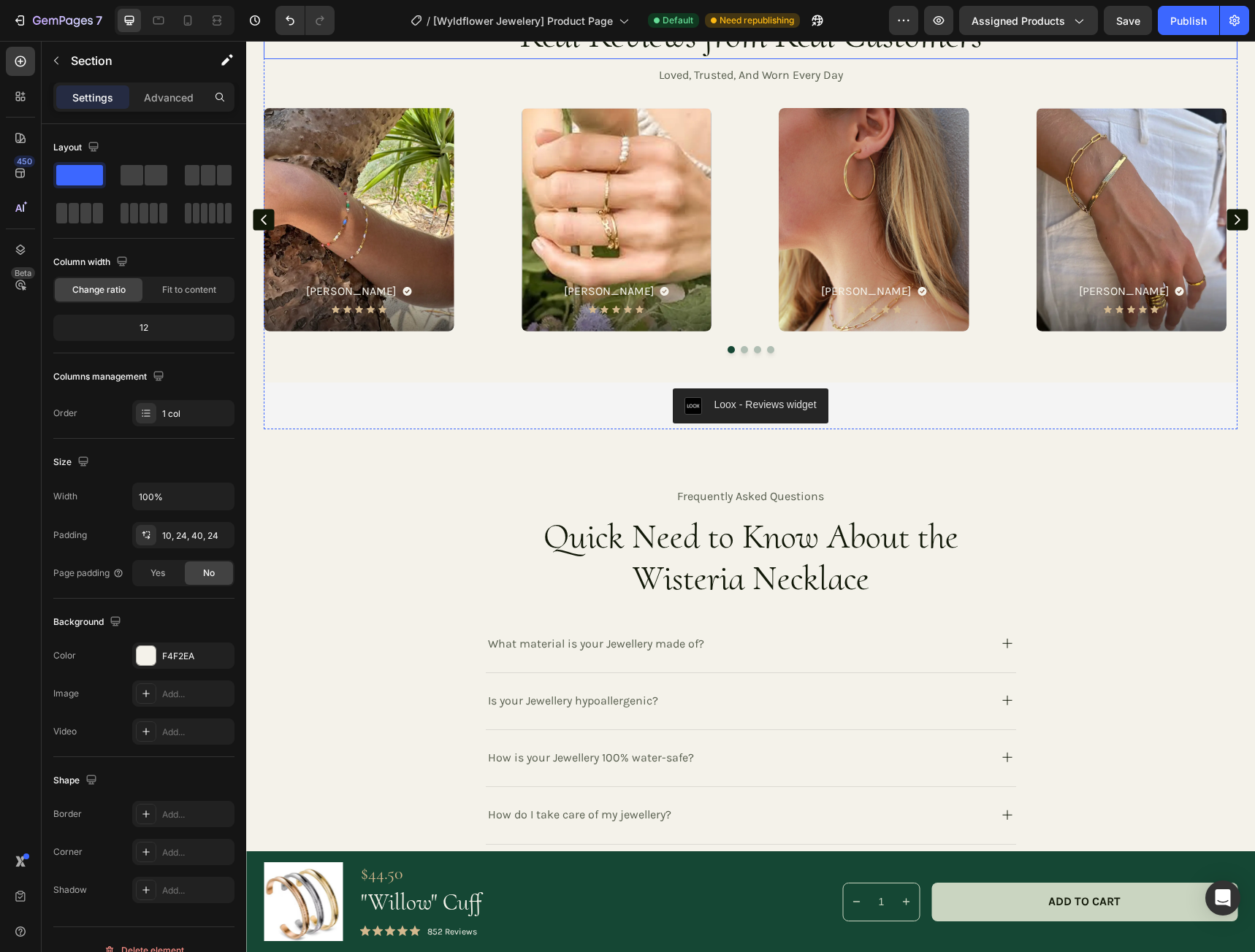
scroll to position [2702, 0]
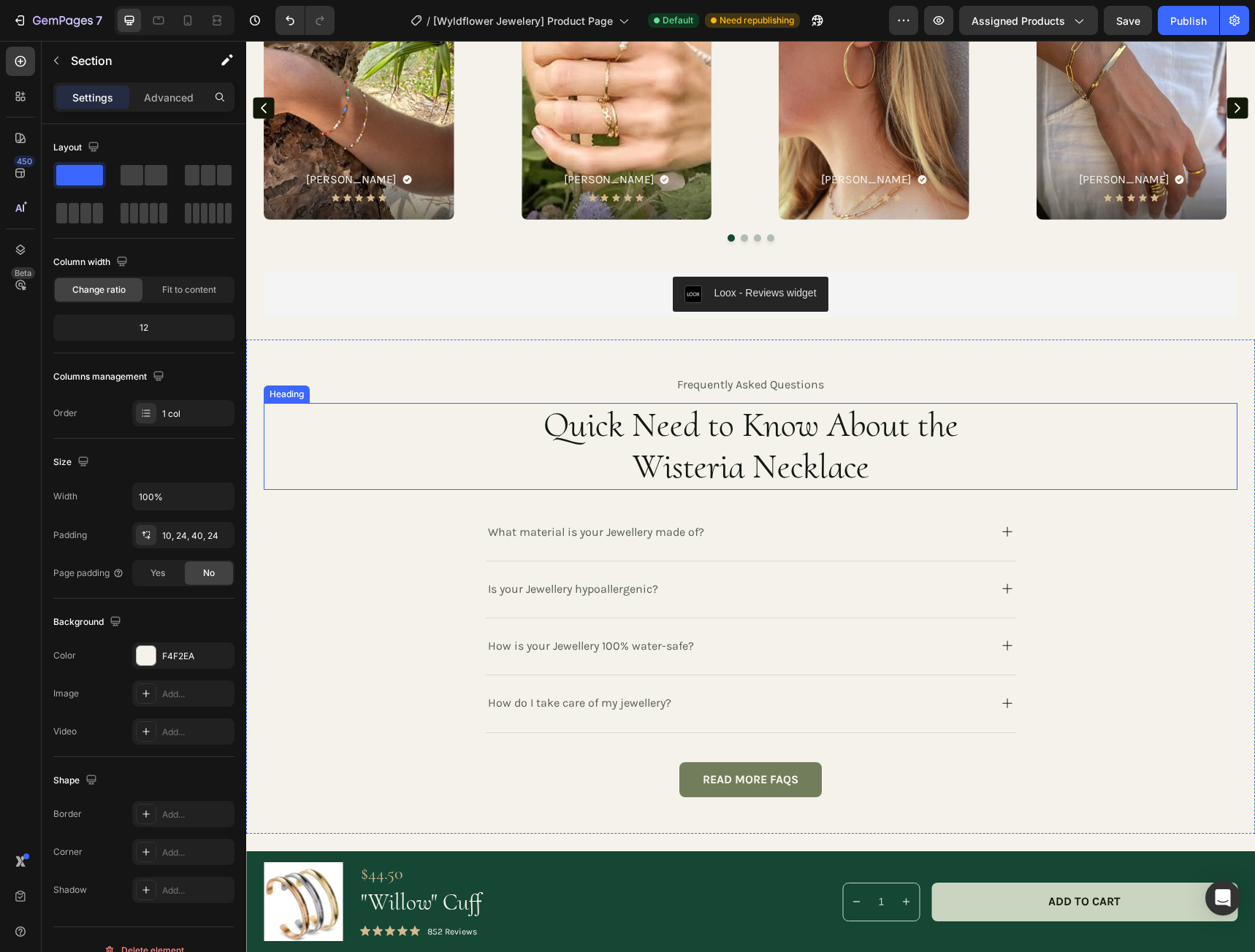
click at [382, 452] on div "Quick Need to Know About the Wisteria Necklace" at bounding box center [750, 446] width 974 height 87
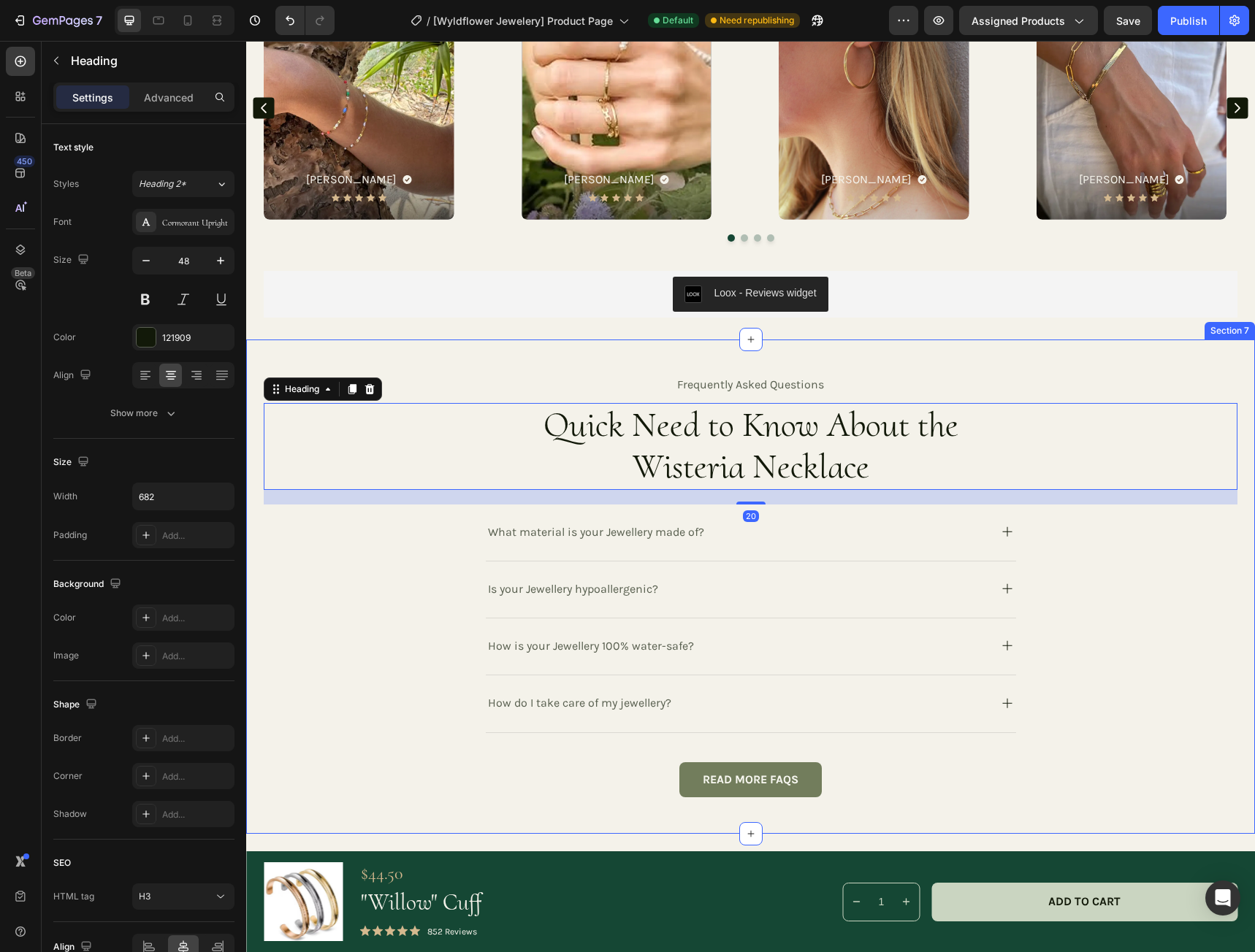
click at [447, 365] on div "frequently asked questions Heading Quick Need to Know About the Wisteria Neckla…" at bounding box center [750, 586] width 1009 height 495
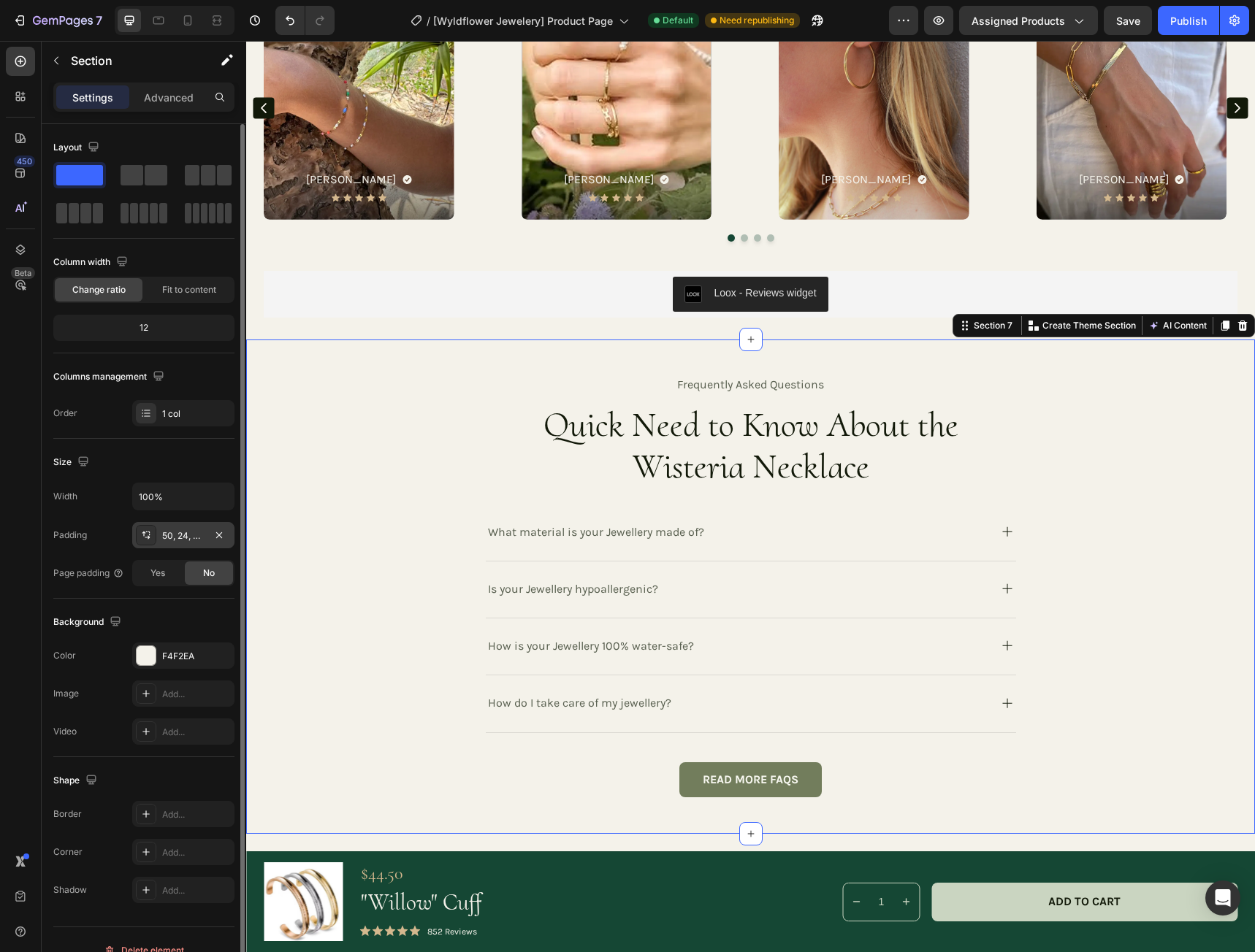
click at [190, 532] on div "50, 24, 50, 24" at bounding box center [182, 535] width 42 height 13
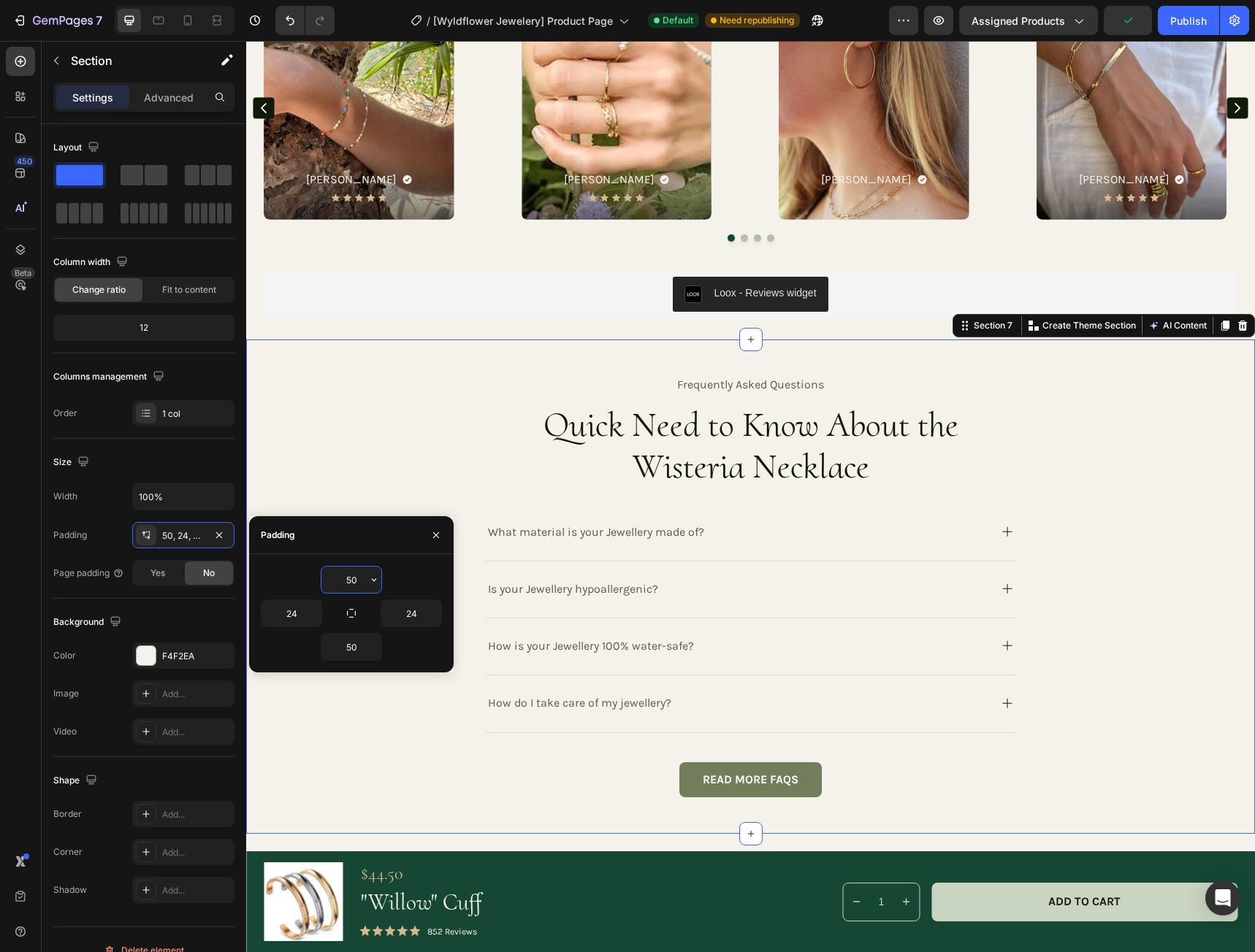
click at [359, 584] on input "50" at bounding box center [351, 579] width 60 height 26
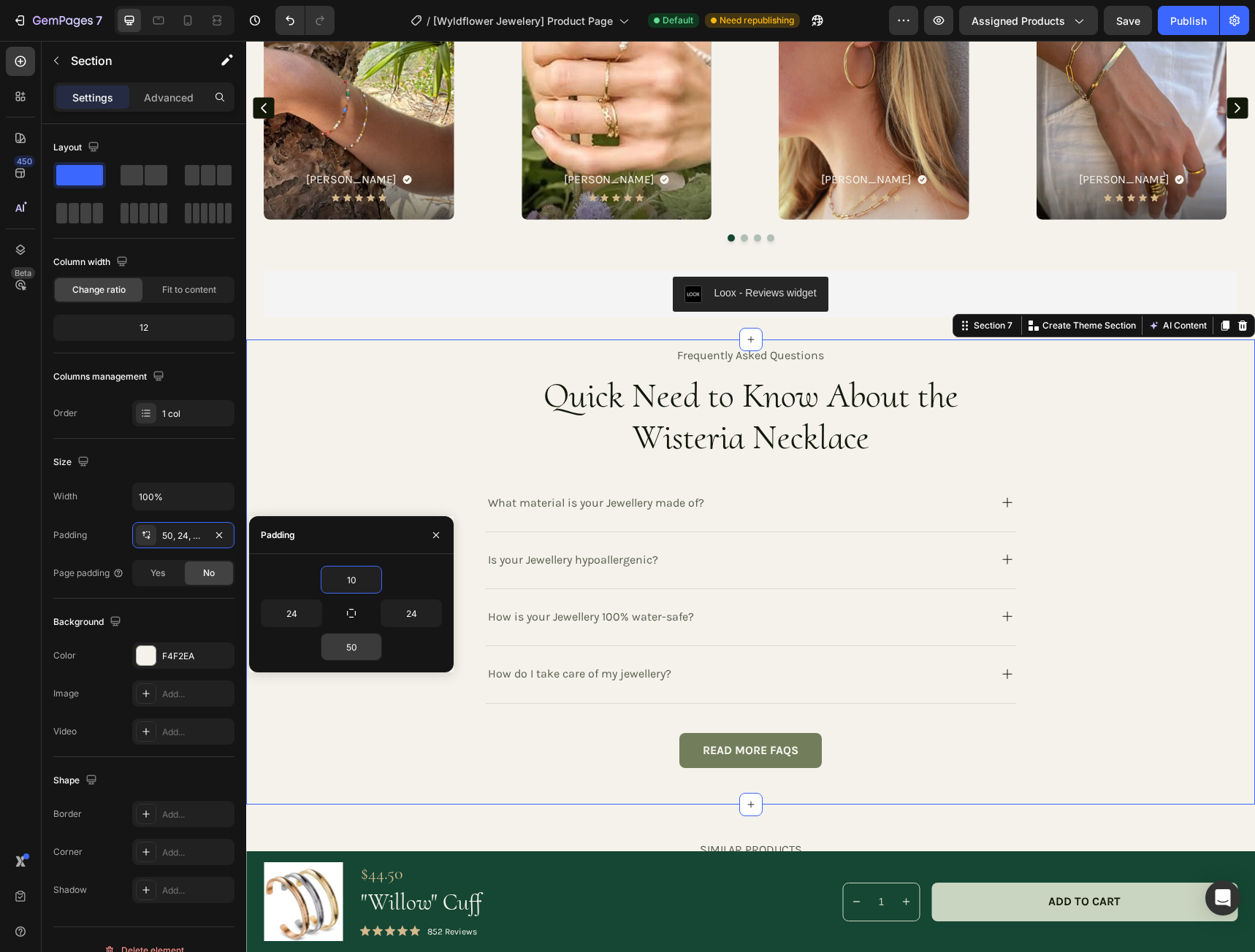
type input "10"
click at [359, 648] on input "50" at bounding box center [351, 647] width 60 height 26
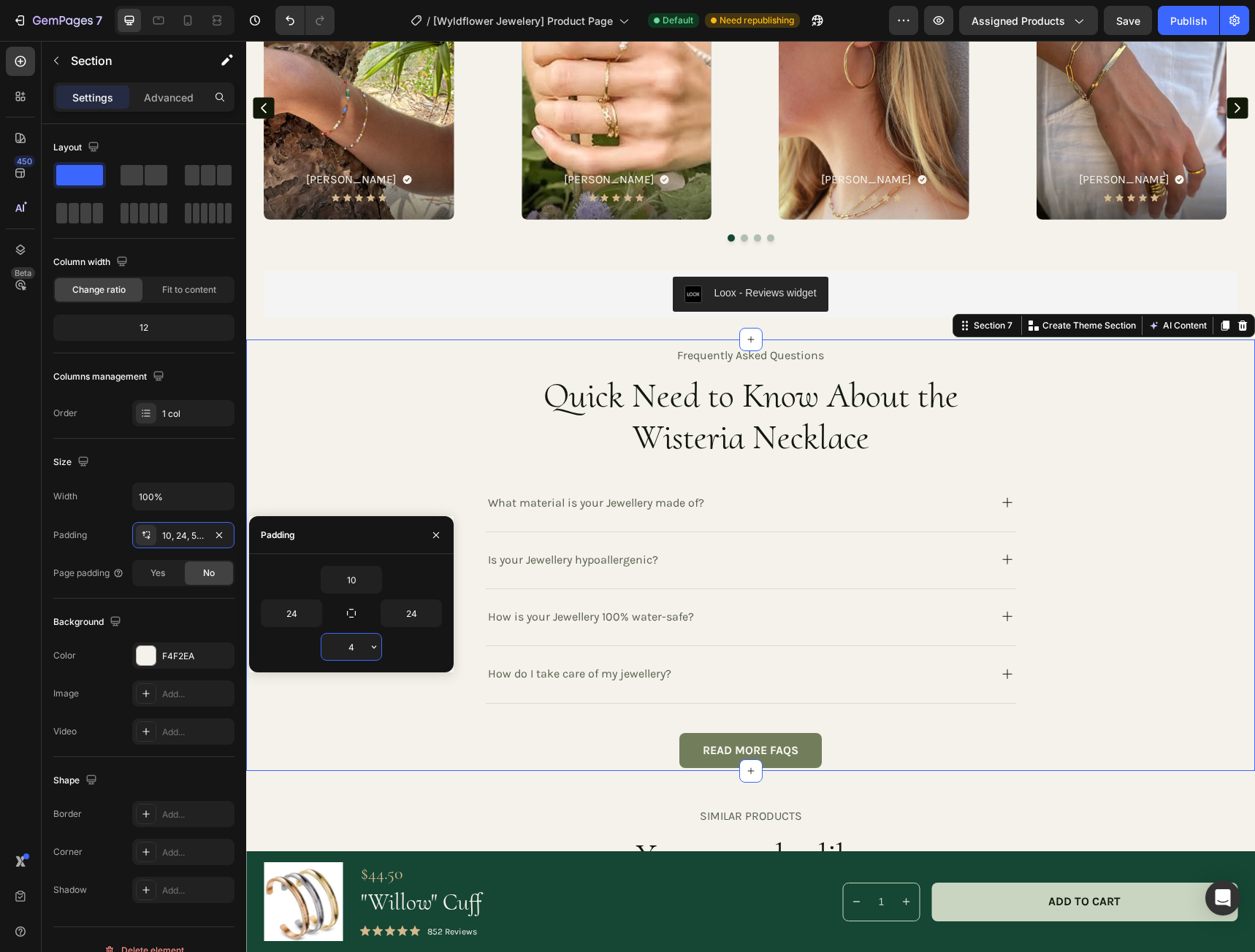
type input "40"
click at [378, 428] on div "Quick Need to Know About the Wisteria Necklace" at bounding box center [750, 417] width 974 height 87
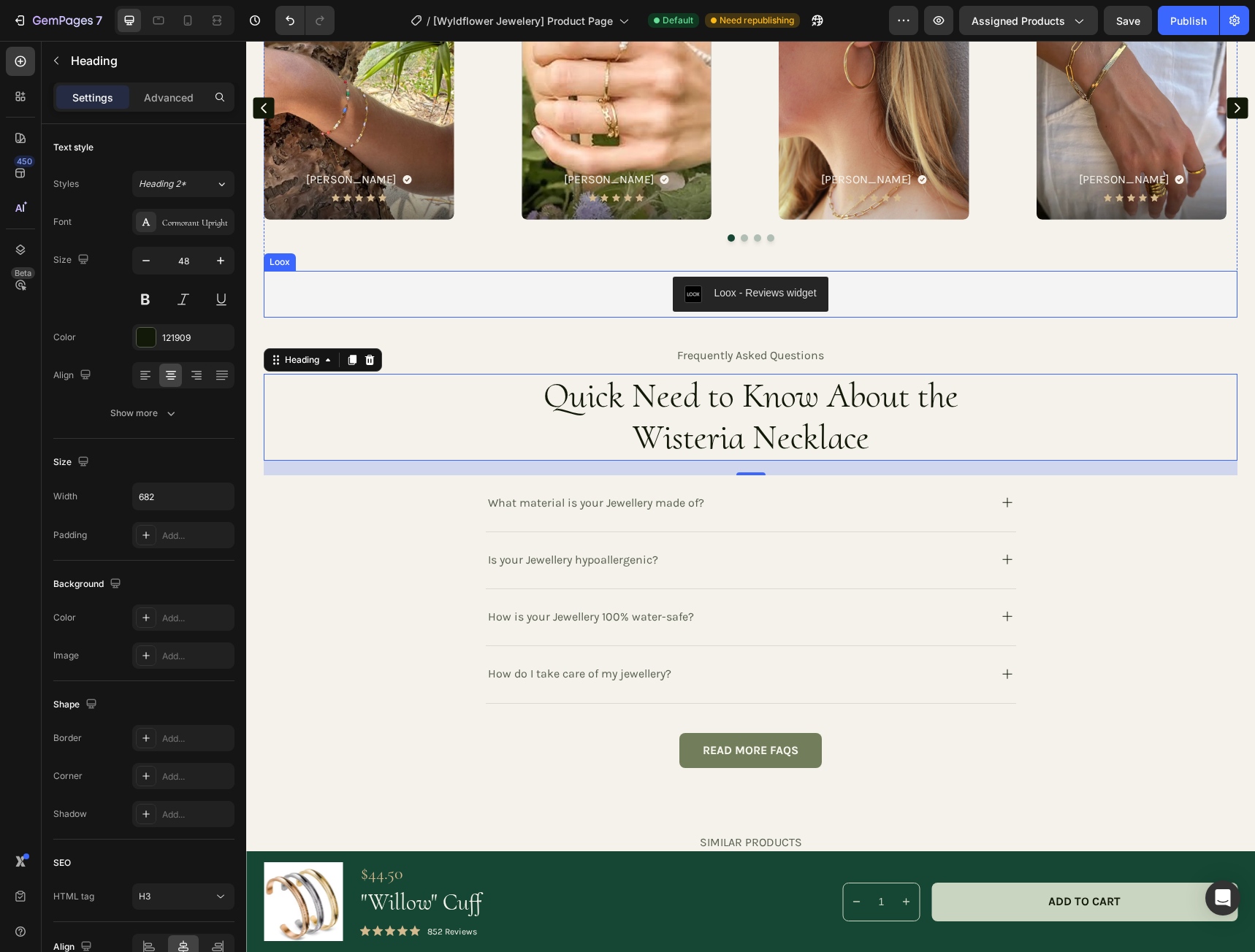
click at [435, 307] on div "Loox - Reviews widget" at bounding box center [750, 294] width 962 height 35
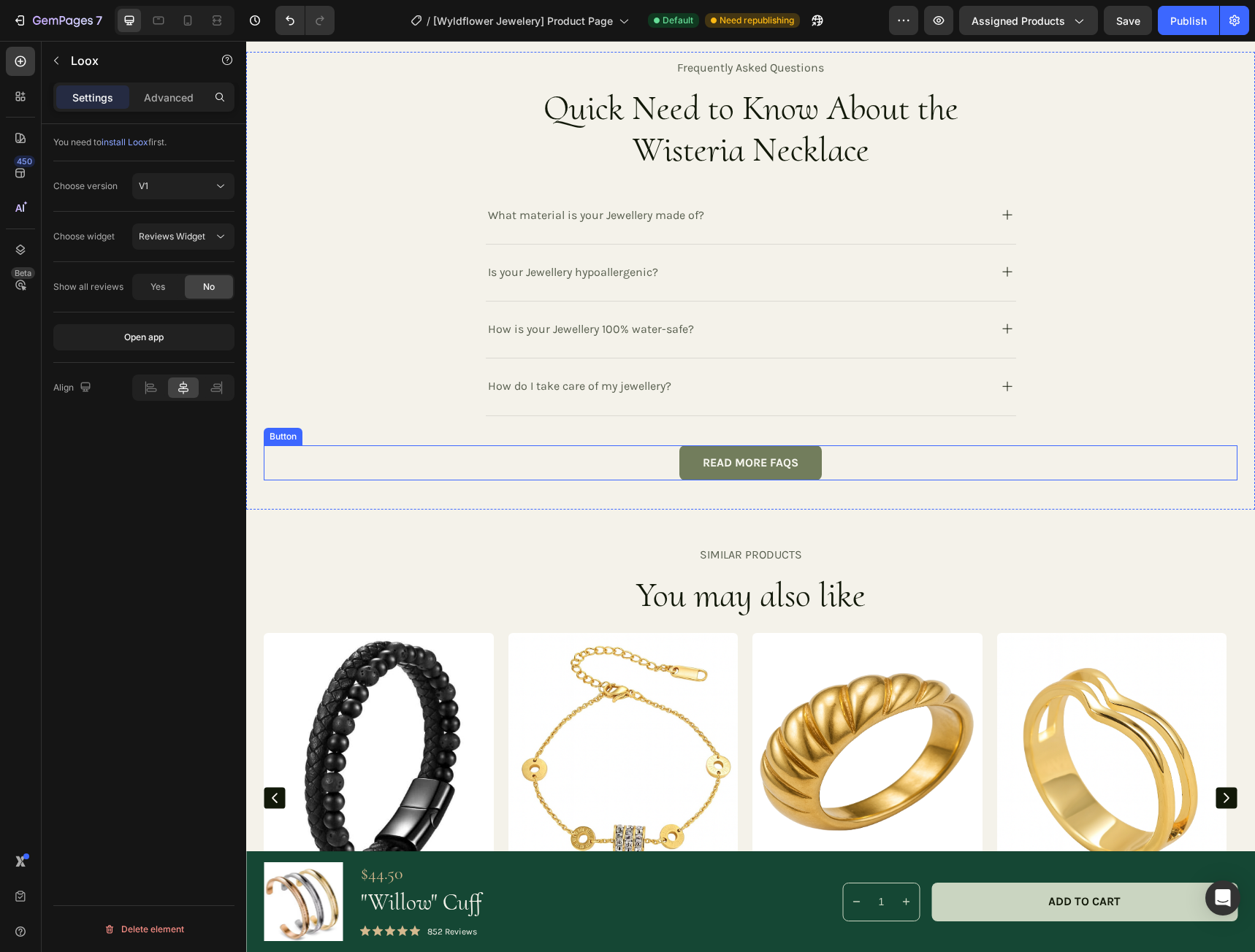
scroll to position [3140, 0]
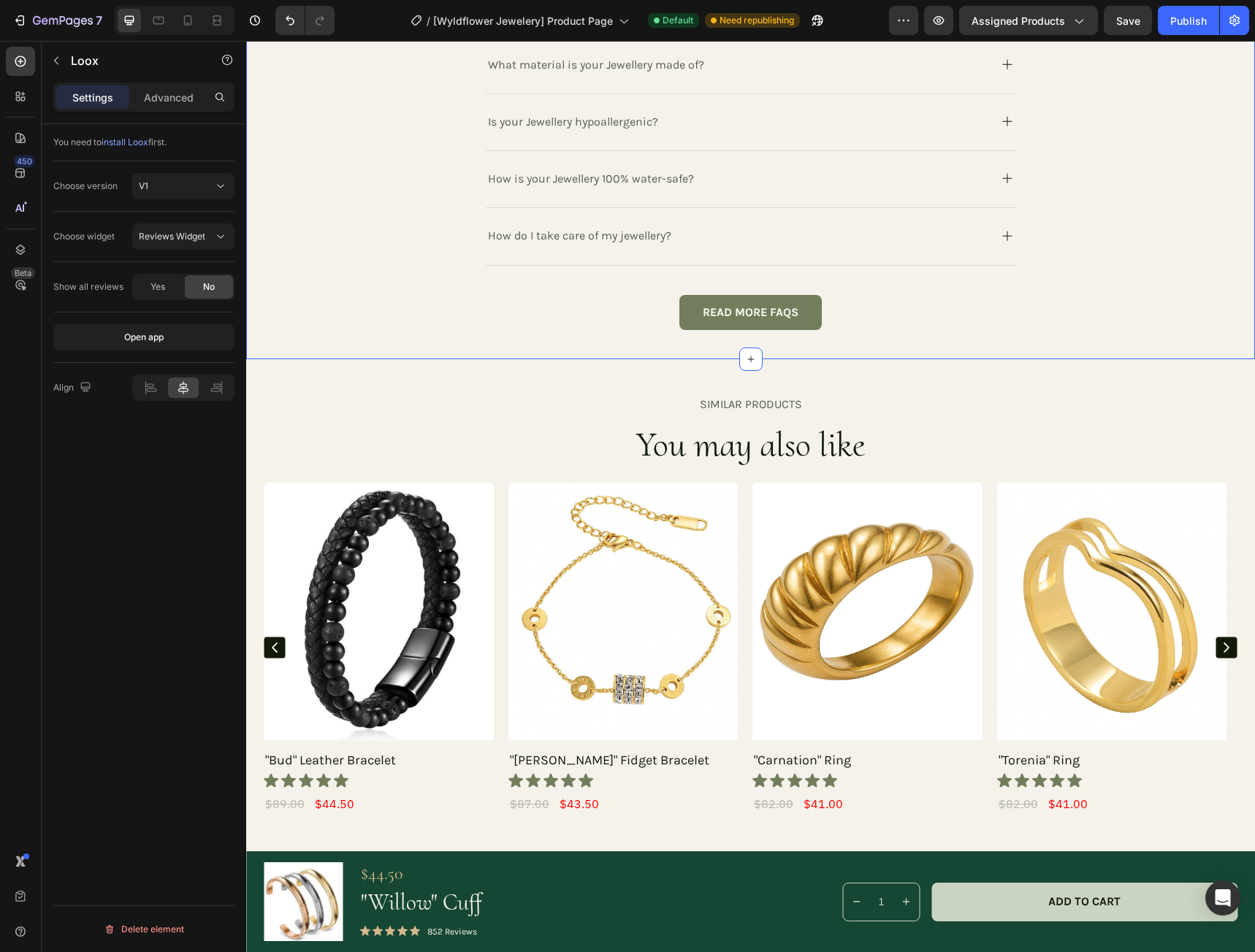
click at [635, 335] on div "frequently asked questions Heading Quick Need to Know About the Wisteria Neckla…" at bounding box center [750, 130] width 1009 height 459
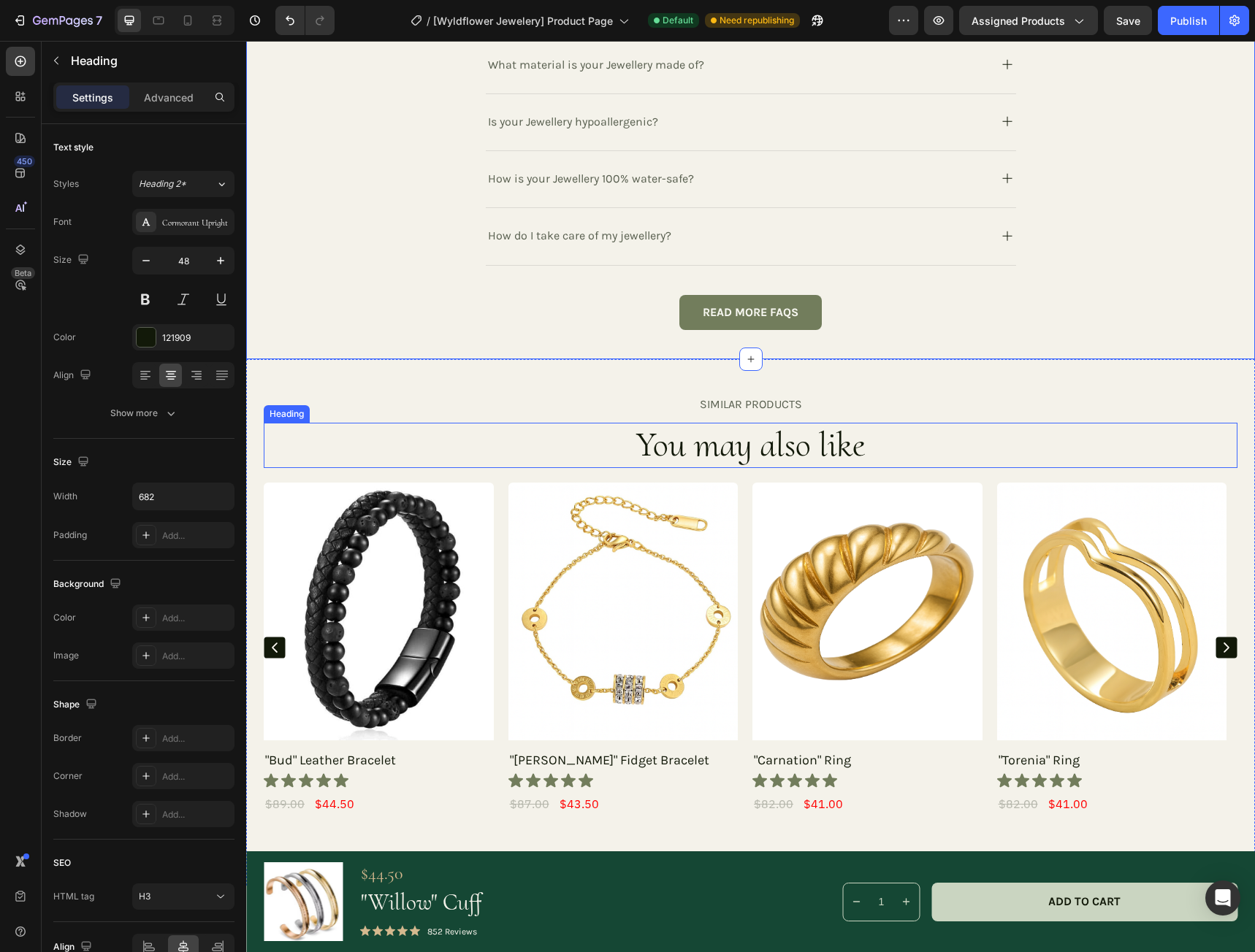
click at [464, 431] on div "You may also like" at bounding box center [750, 445] width 974 height 45
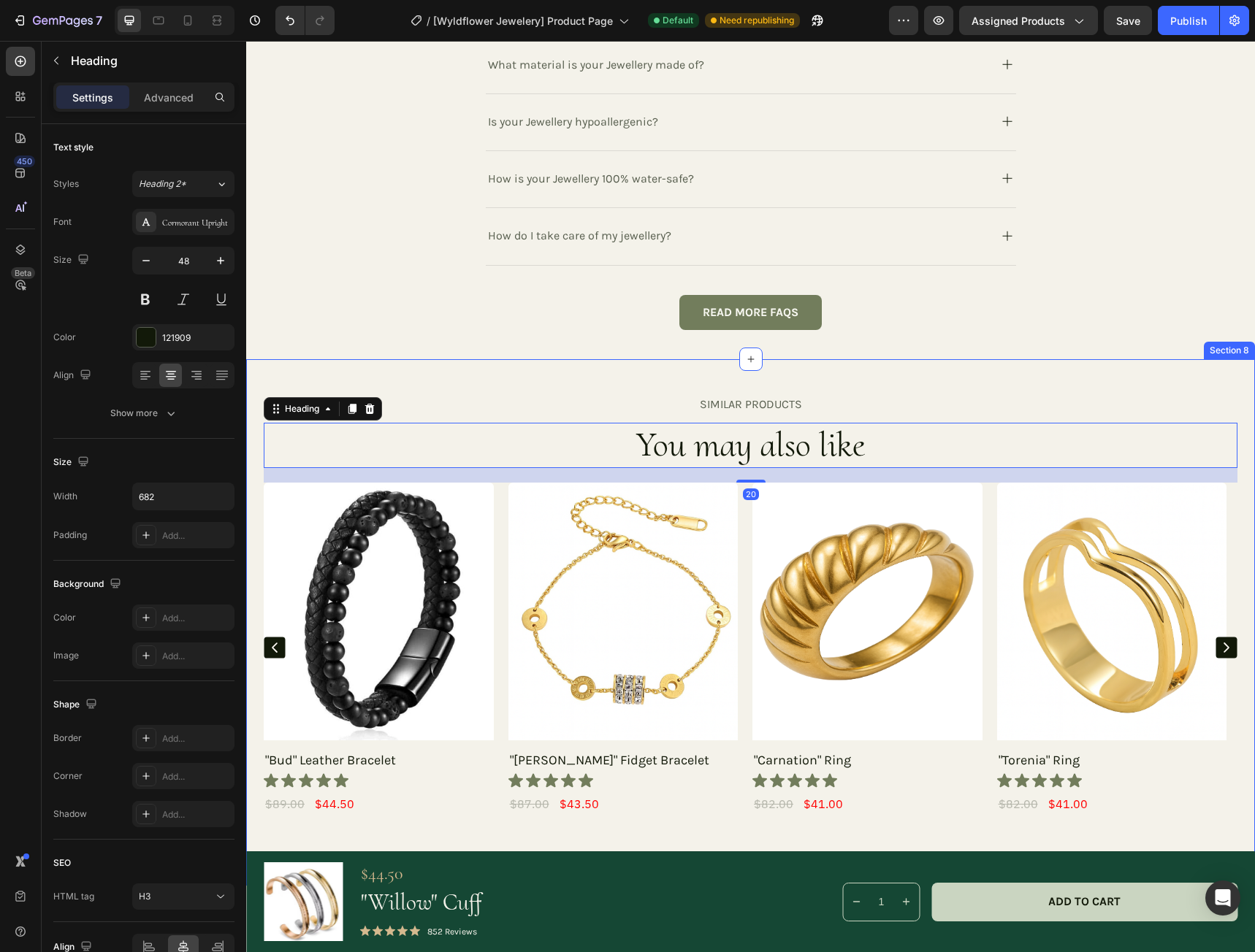
click at [463, 412] on div "SIMILAR PRODUCTS" at bounding box center [750, 405] width 974 height 18
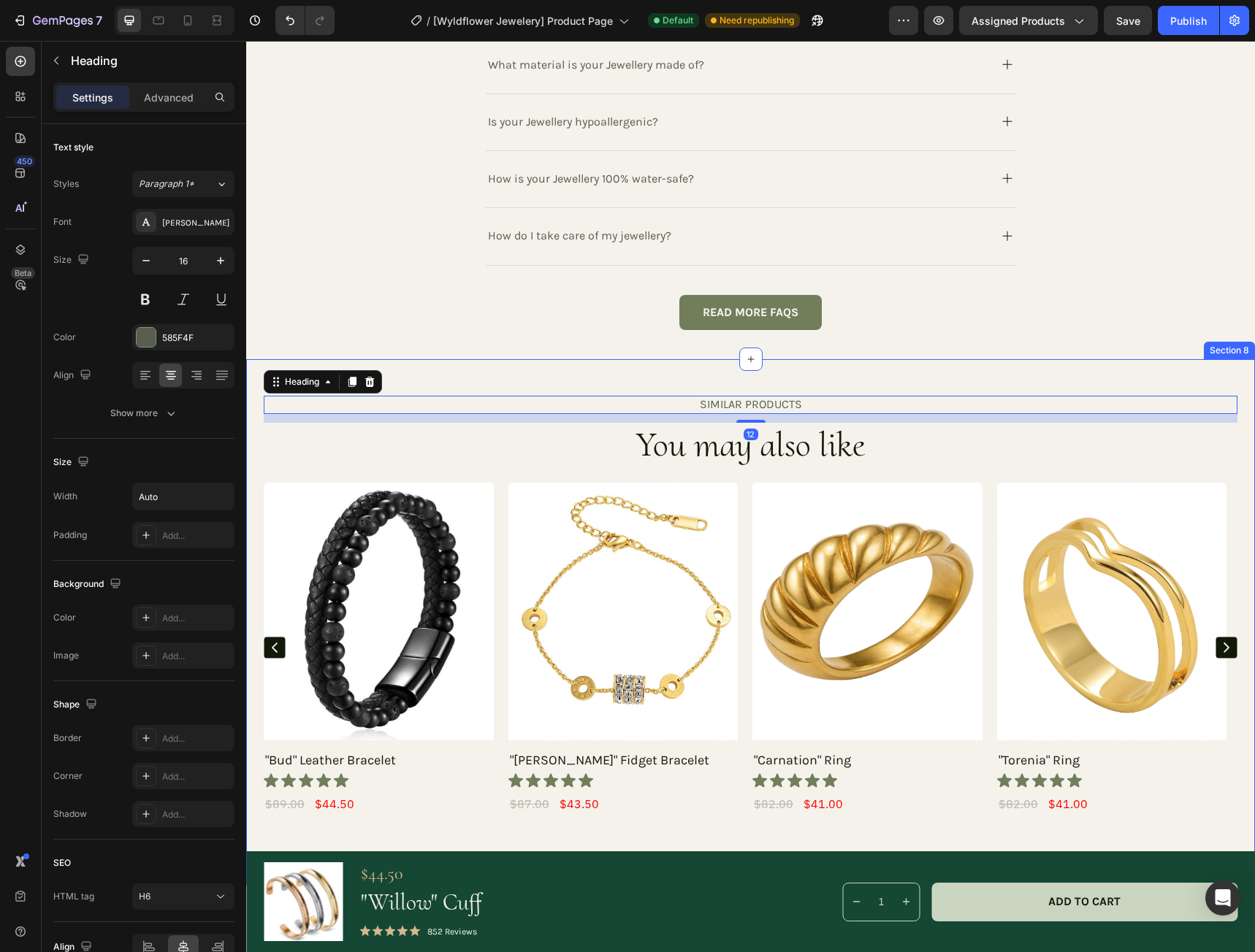
click at [474, 379] on div "SIMILAR PRODUCTS Heading 12 You may also like Heading Product Images "Bud" Leat…" at bounding box center [750, 622] width 1009 height 526
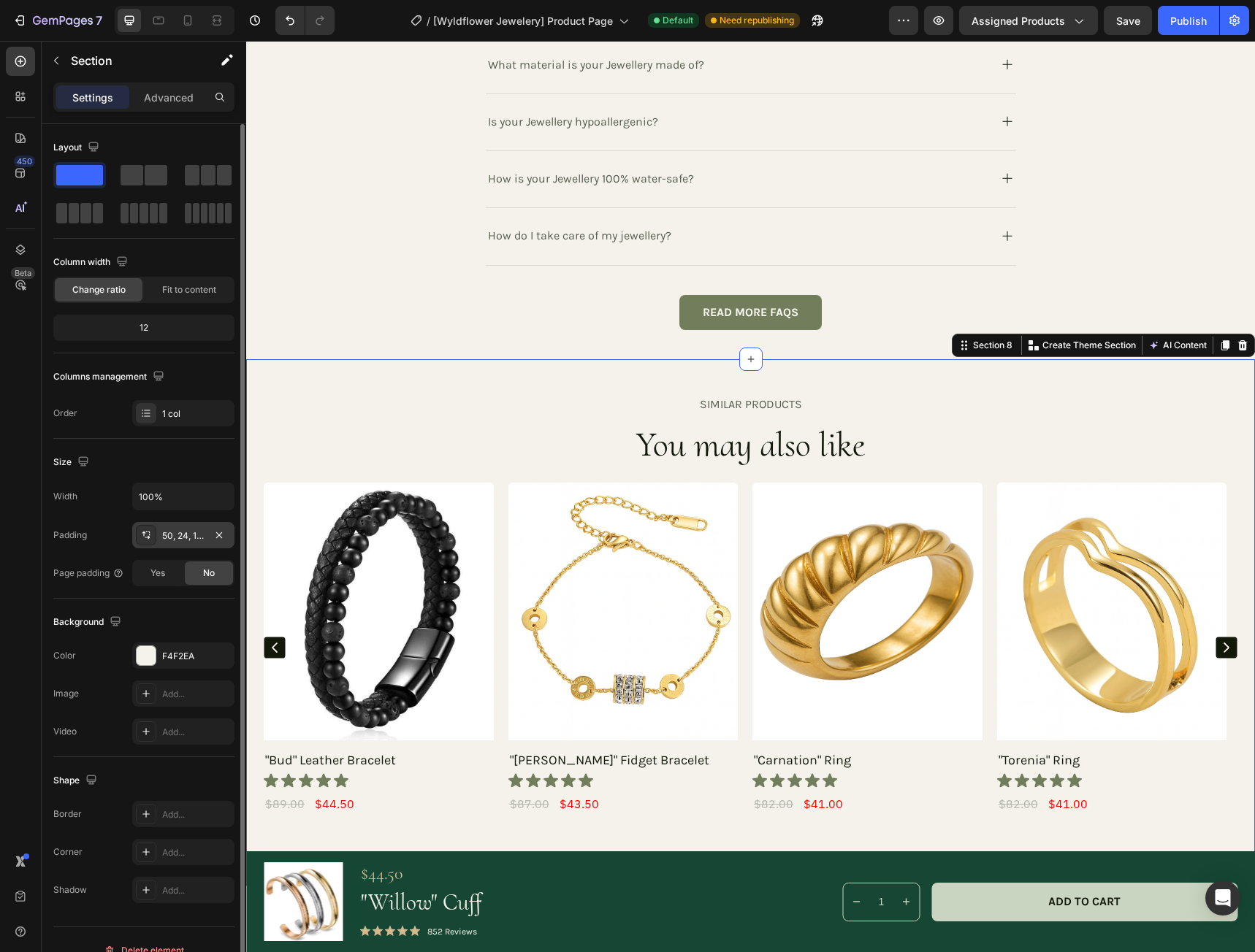
click at [173, 542] on div "50, 24, 100, 24" at bounding box center [182, 535] width 42 height 13
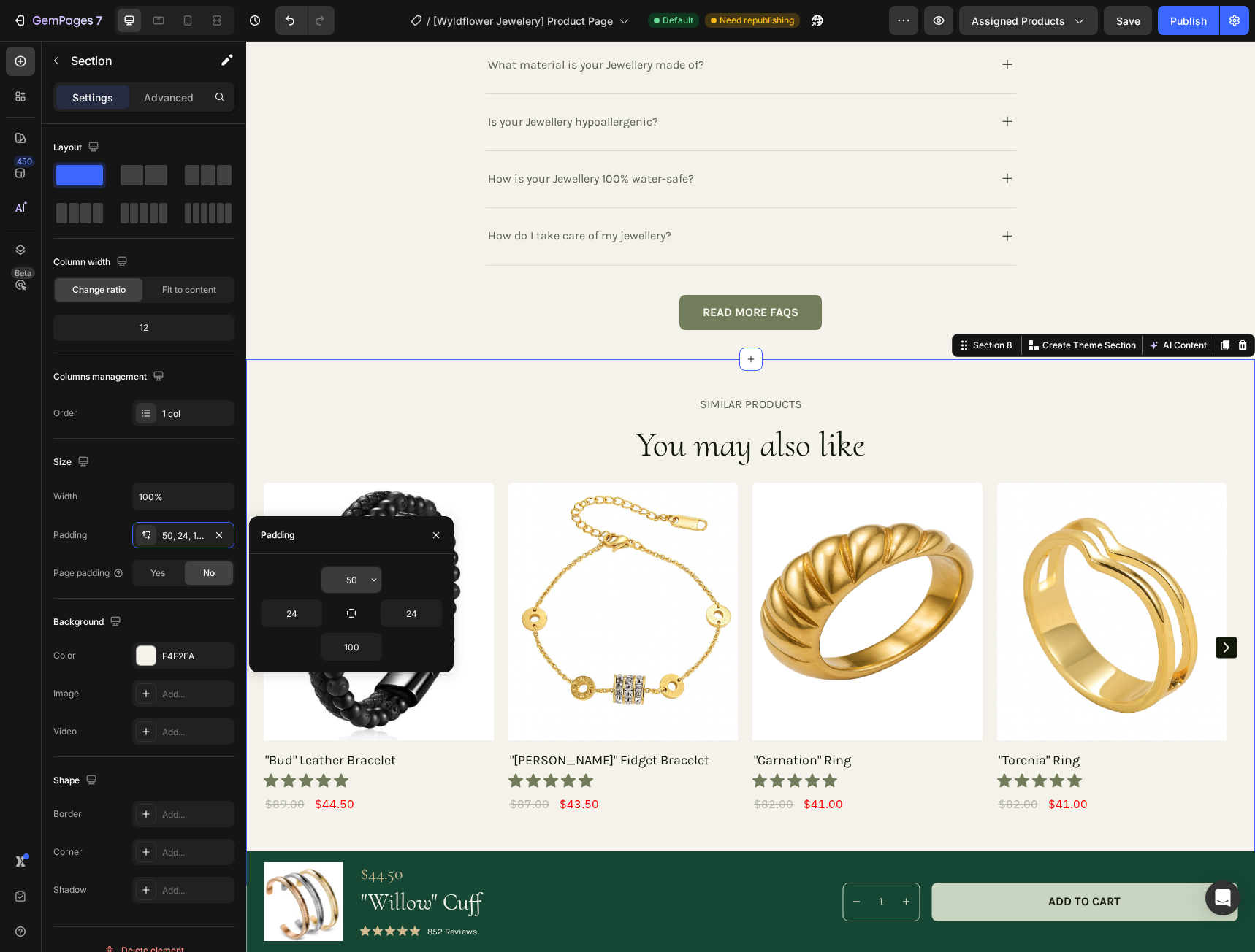
click at [363, 585] on input "50" at bounding box center [351, 579] width 60 height 26
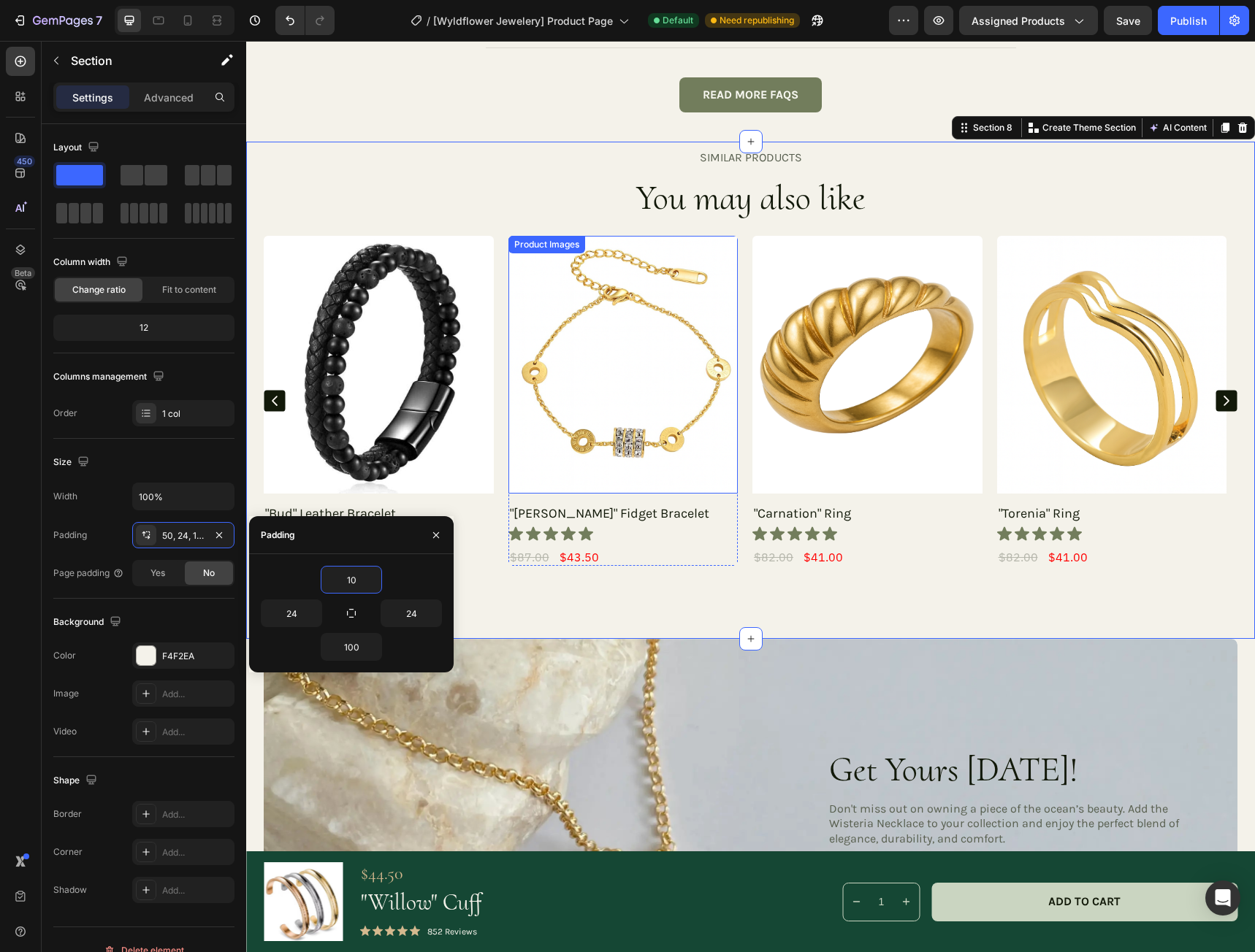
scroll to position [3359, 0]
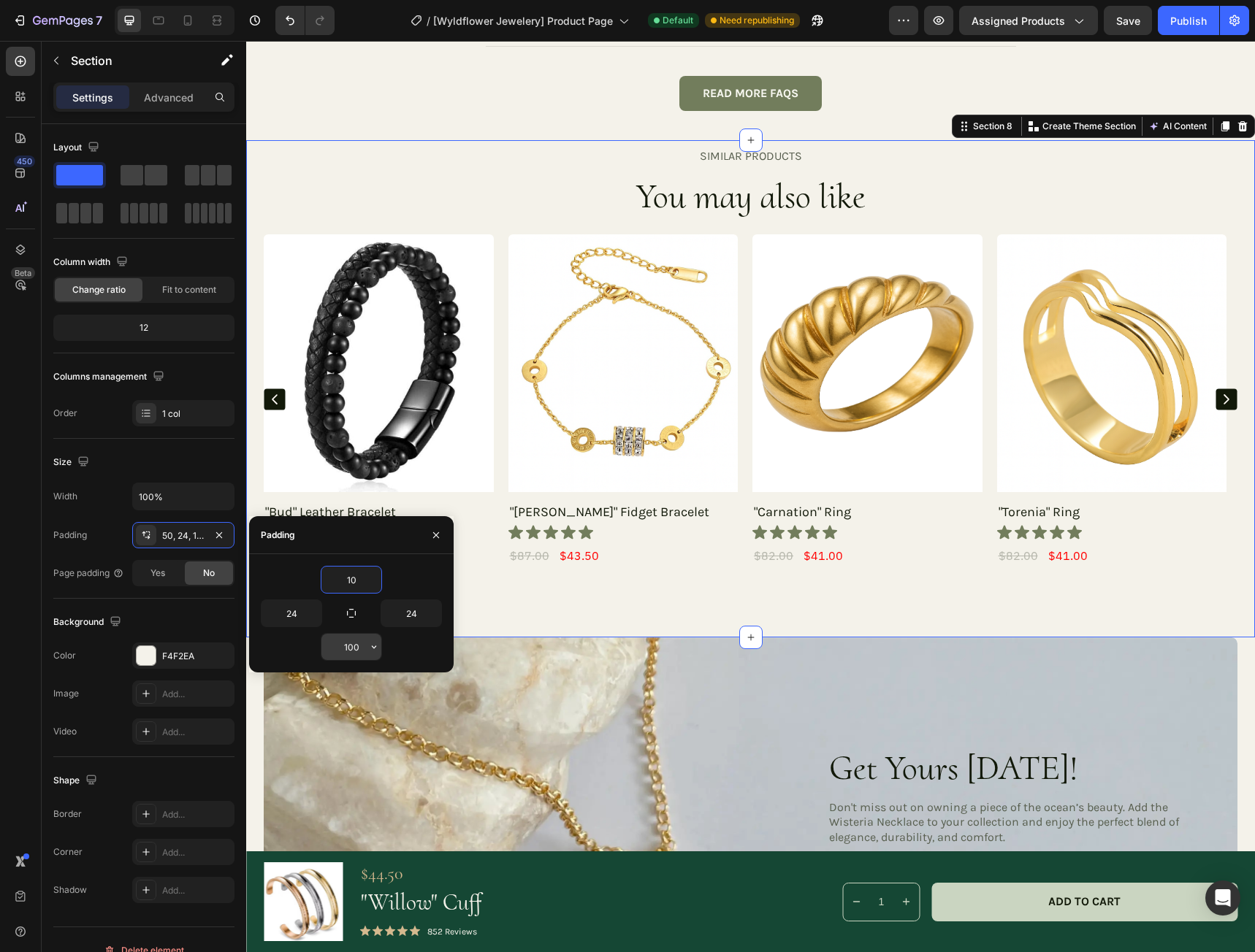
type input "10"
click at [358, 649] on input "100" at bounding box center [351, 647] width 60 height 26
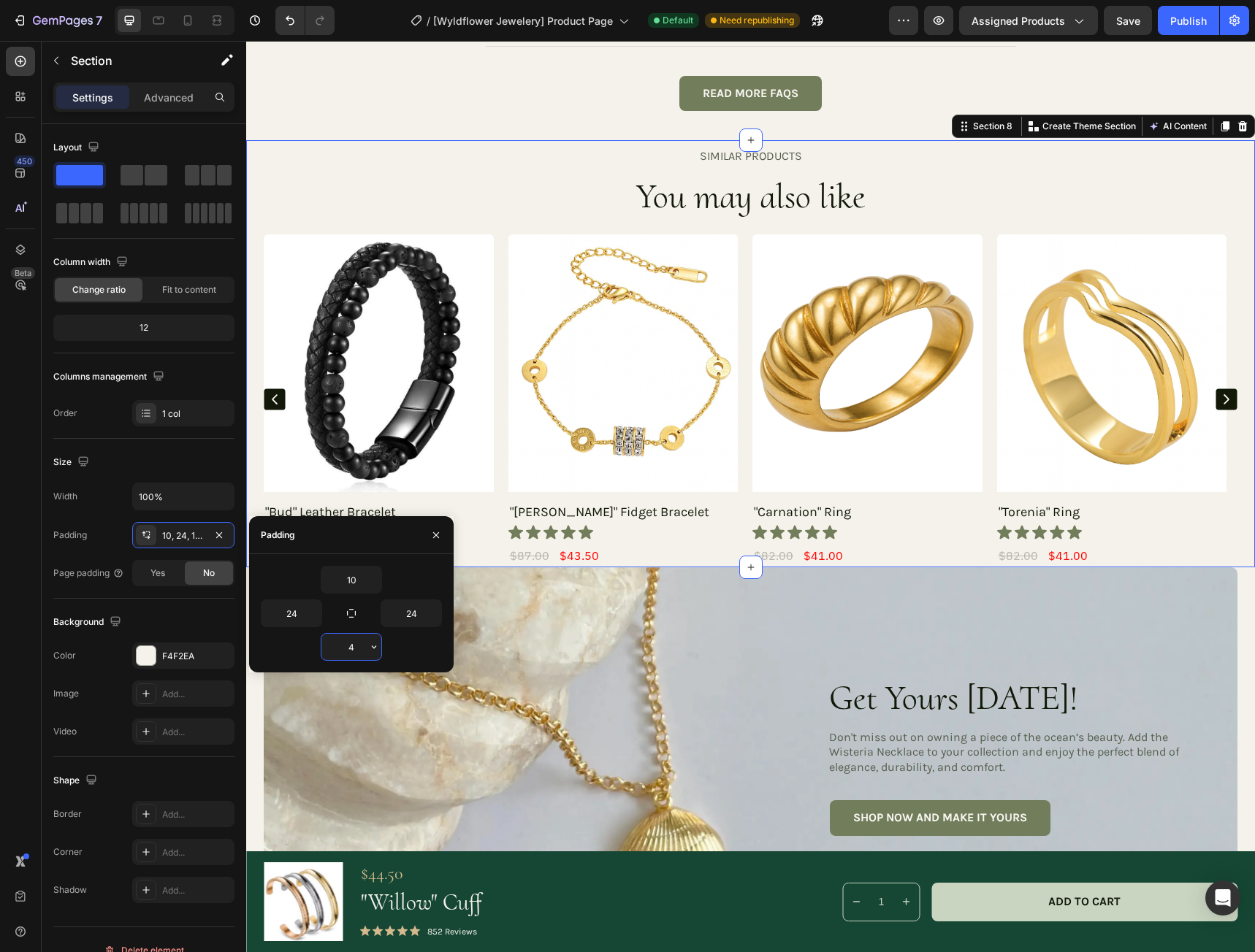
type input "40"
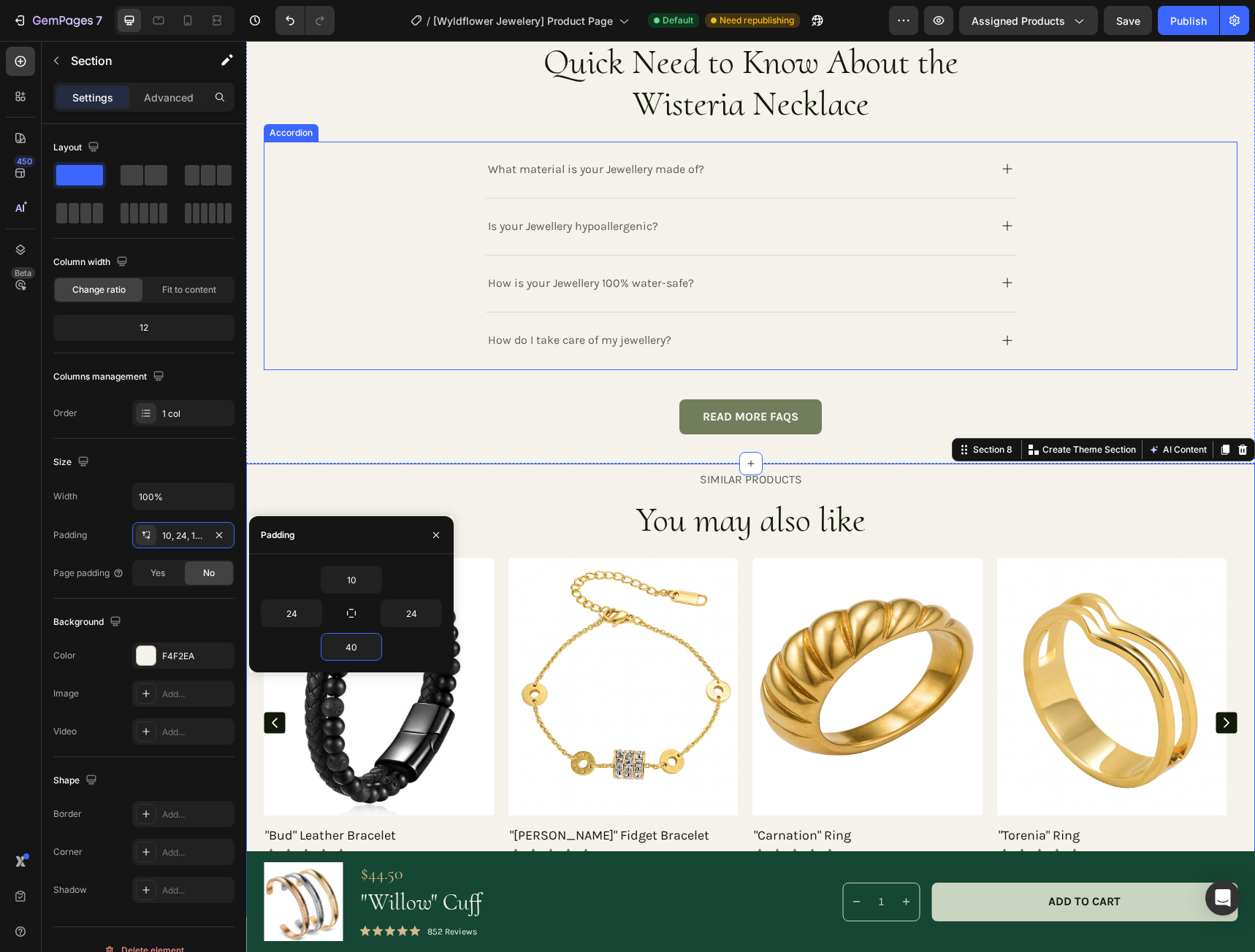
scroll to position [2942, 0]
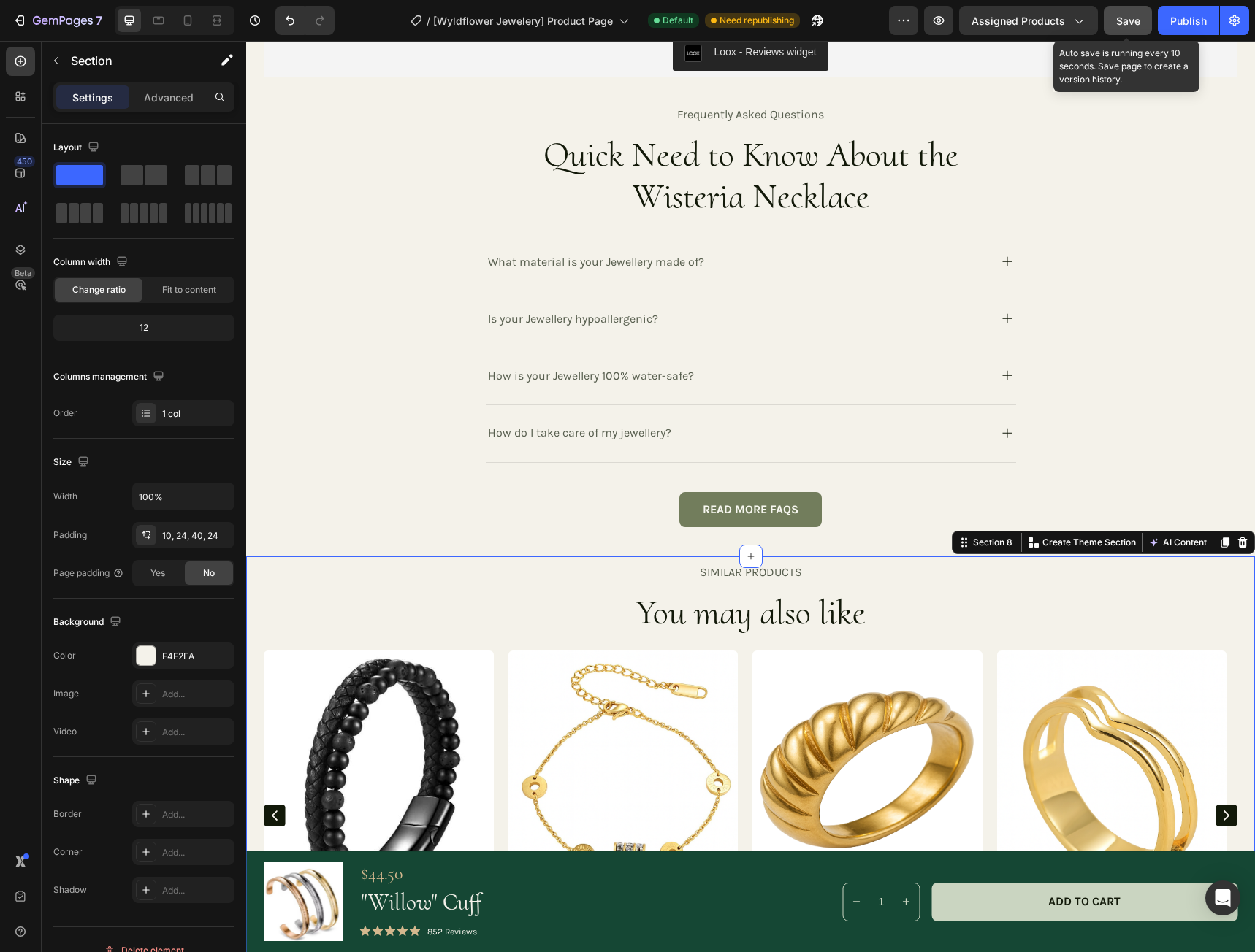
click at [1128, 20] on span "Save" at bounding box center [1127, 21] width 24 height 13
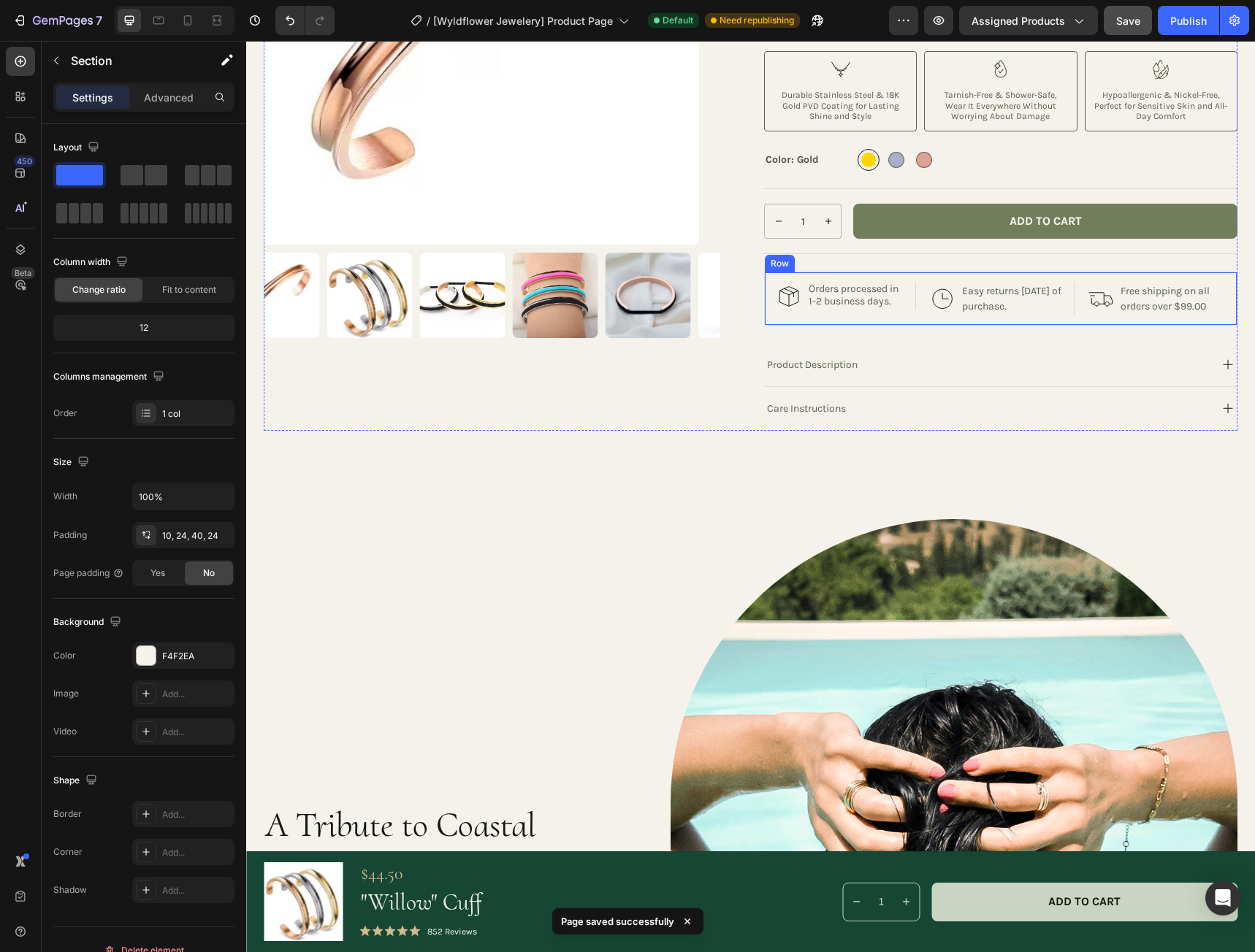
scroll to position [314, 0]
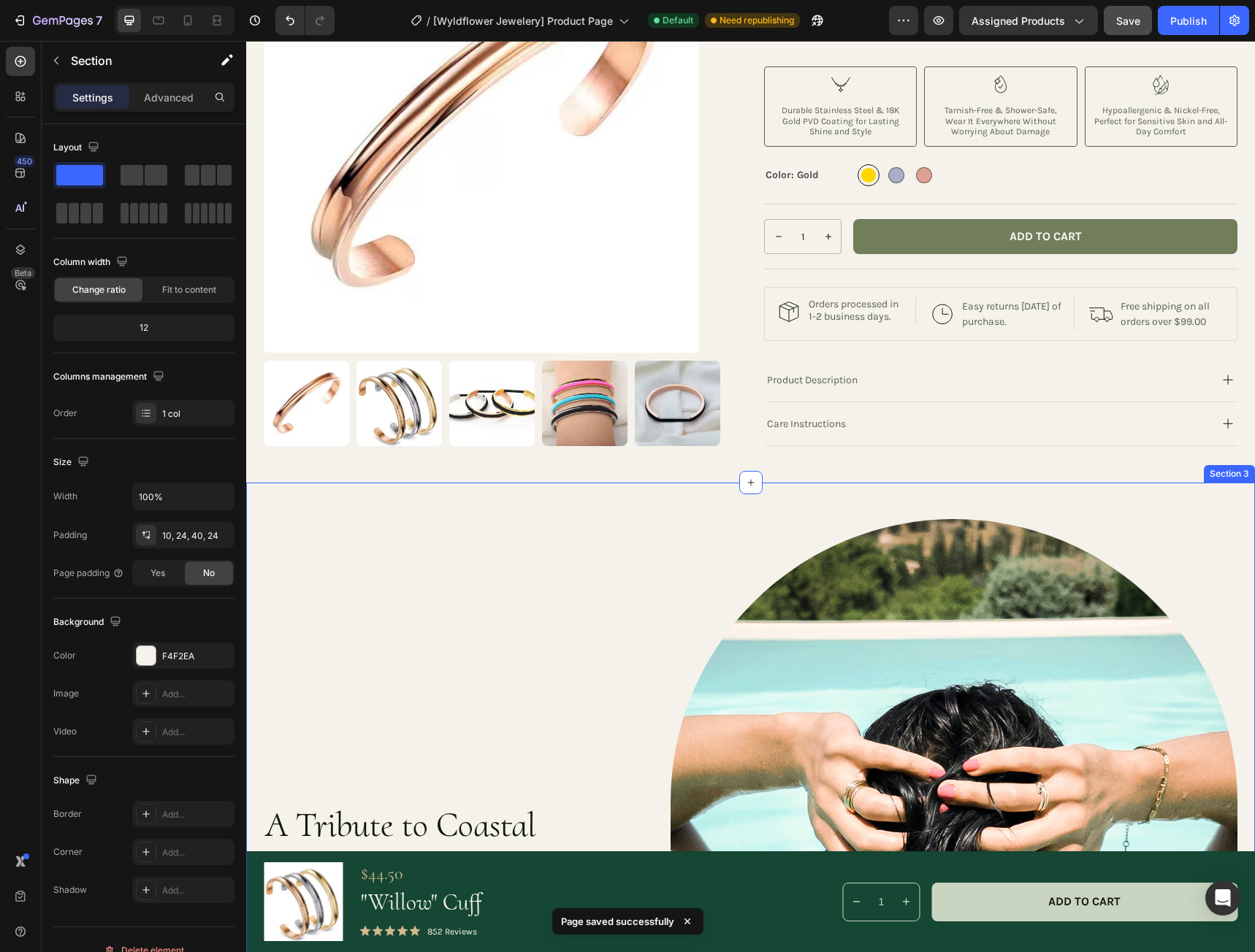
click at [679, 537] on div at bounding box center [953, 896] width 567 height 755
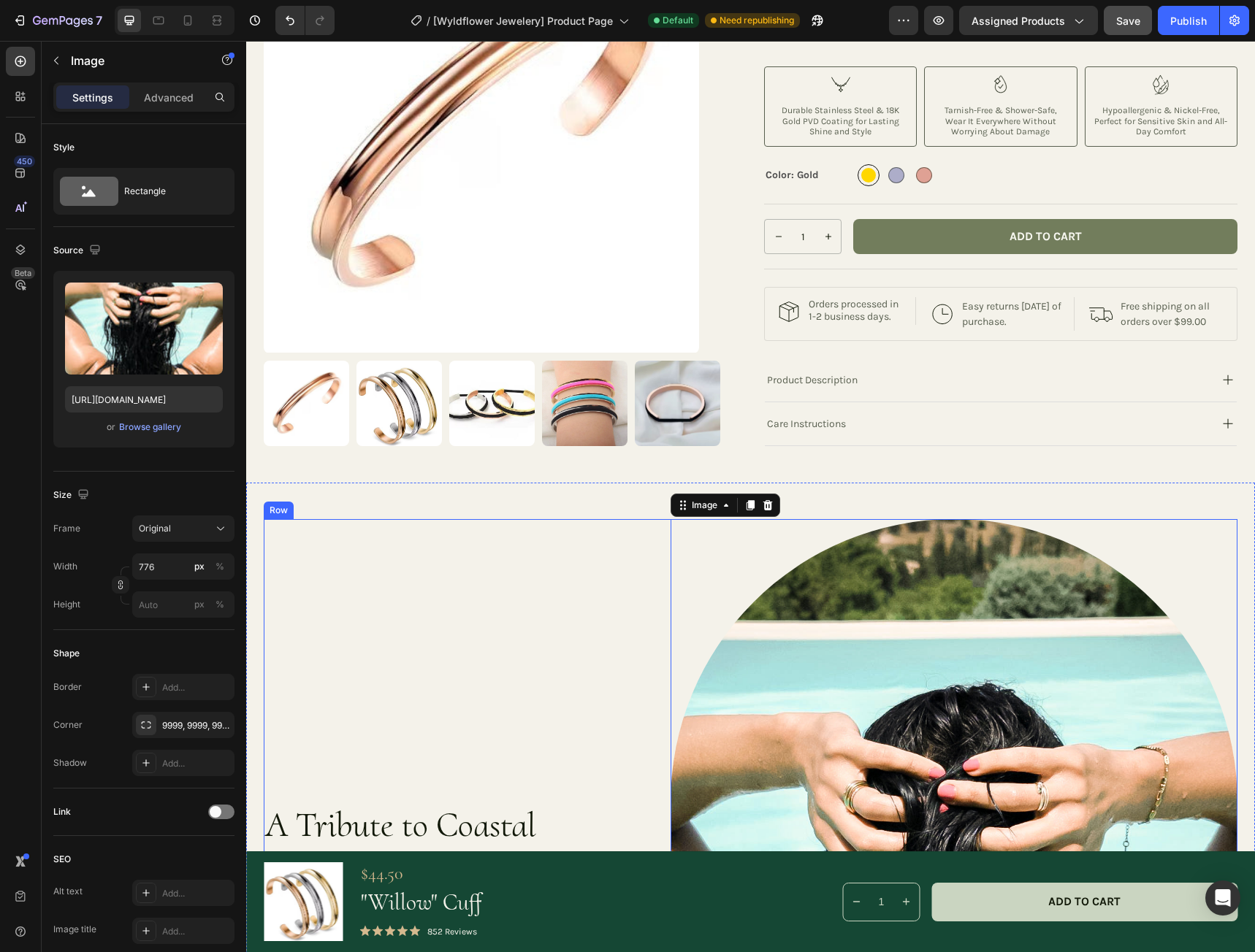
click at [519, 536] on div "A Tribute to Coastal Elegance Heading Inspired by the ocean’s timeless beauty, …" at bounding box center [440, 896] width 355 height 755
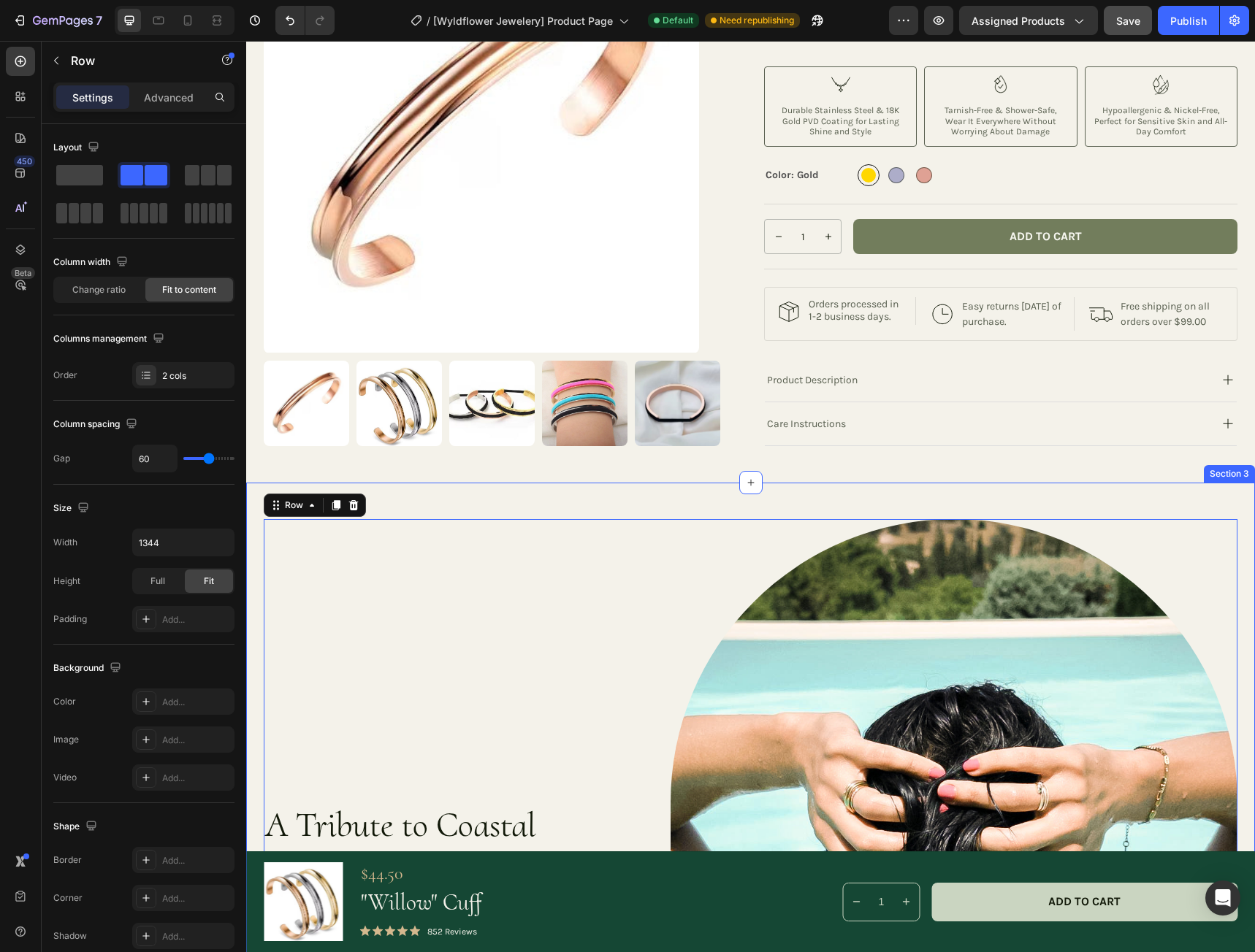
click at [525, 513] on div "A Tribute to Coastal Elegance Heading Inspired by the ocean’s timeless beauty, …" at bounding box center [750, 896] width 1009 height 829
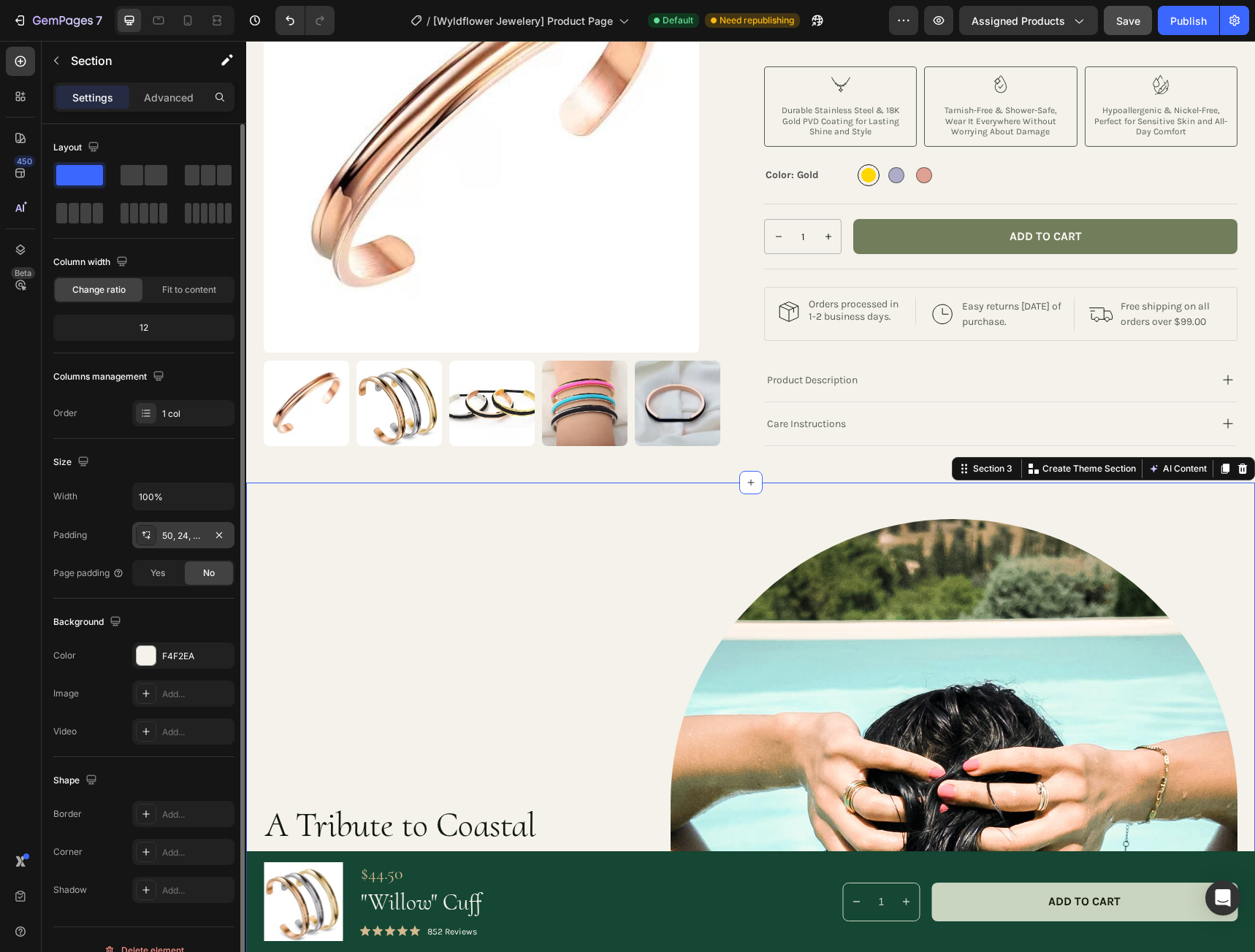
click at [183, 536] on div "50, 24, 50, 24" at bounding box center [182, 535] width 42 height 13
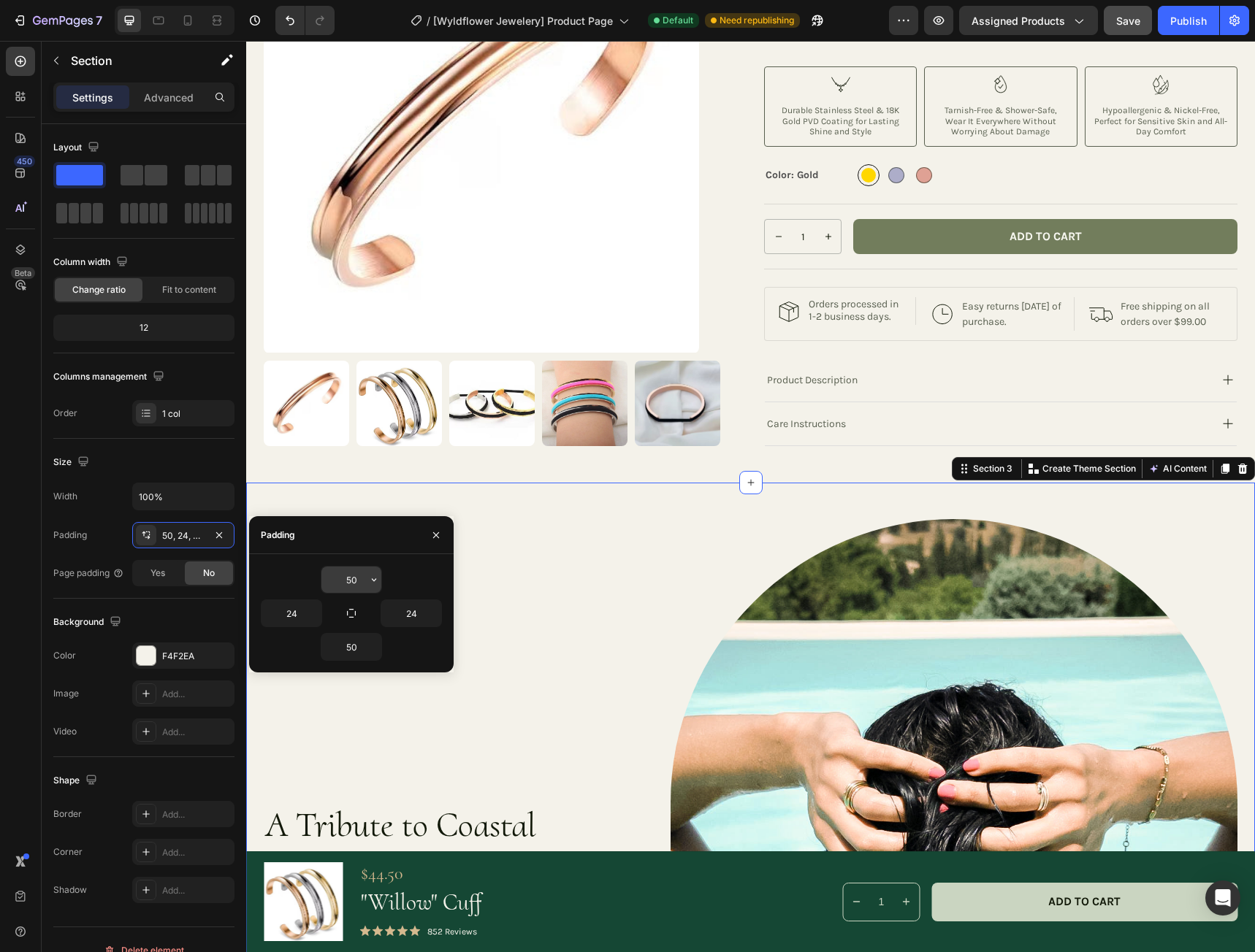
click at [354, 577] on input "50" at bounding box center [351, 579] width 60 height 26
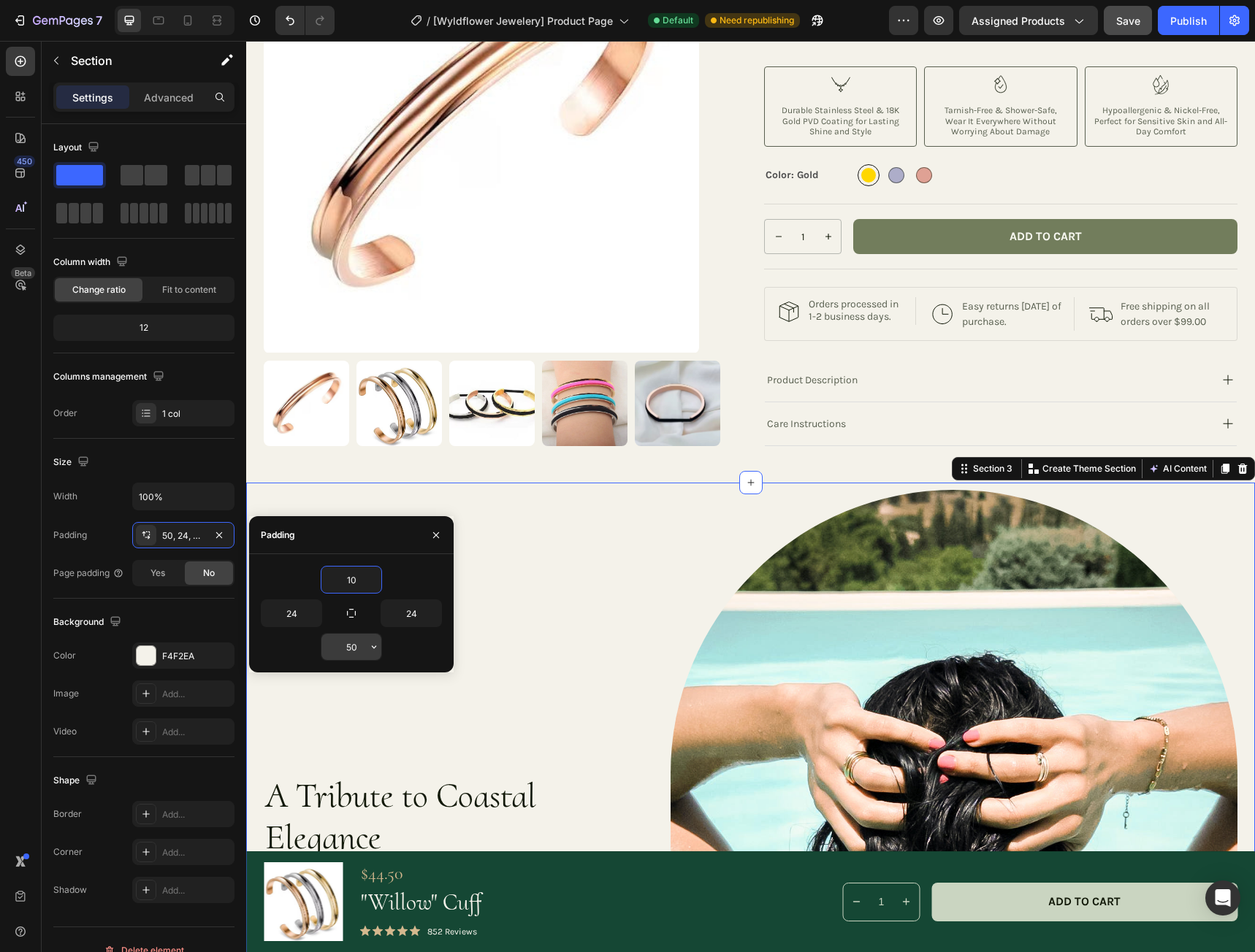
type input "10"
click at [356, 647] on input "50" at bounding box center [351, 647] width 60 height 26
type input "40"
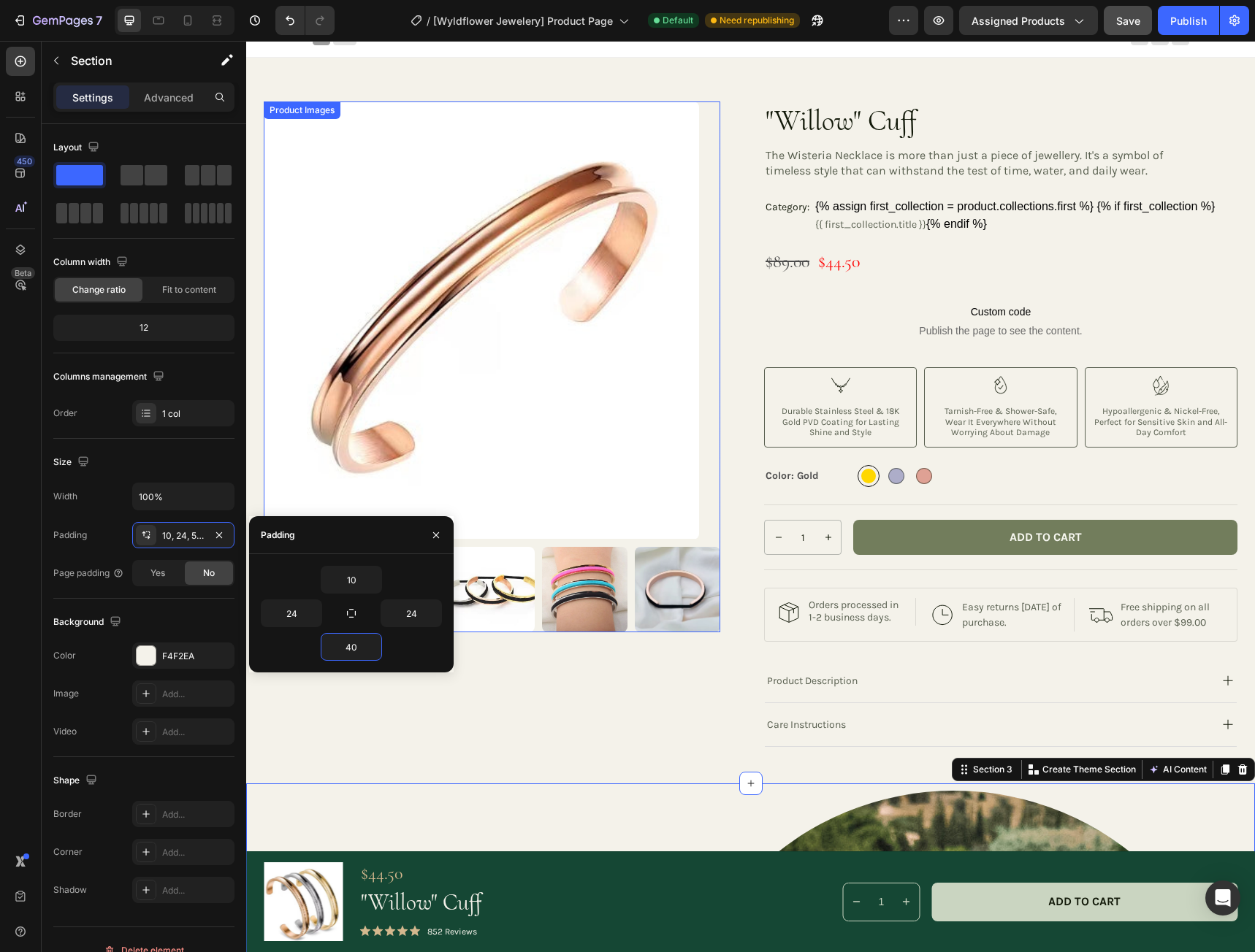
scroll to position [0, 0]
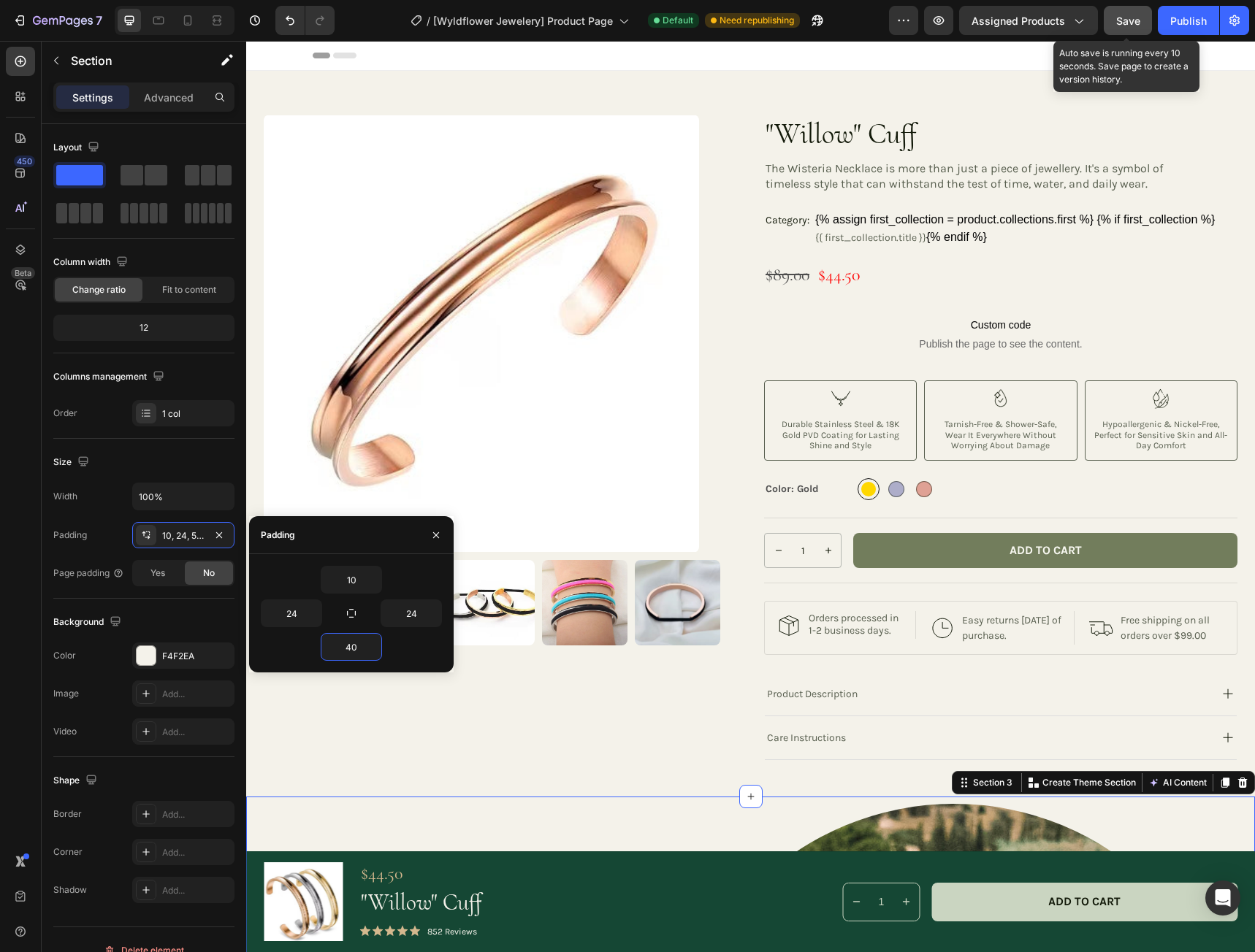
click at [1121, 15] on span "Save" at bounding box center [1127, 21] width 24 height 13
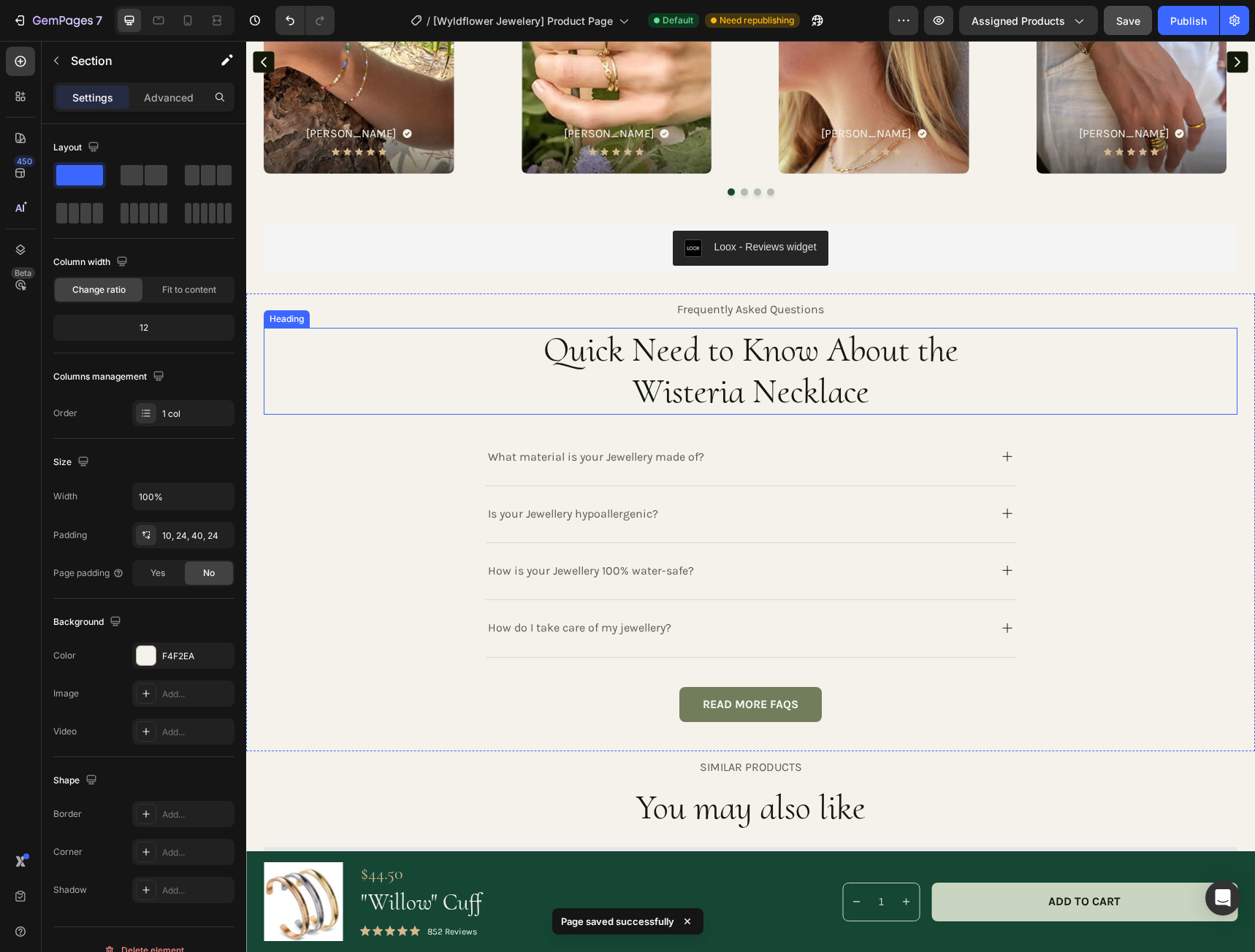
scroll to position [2848, 0]
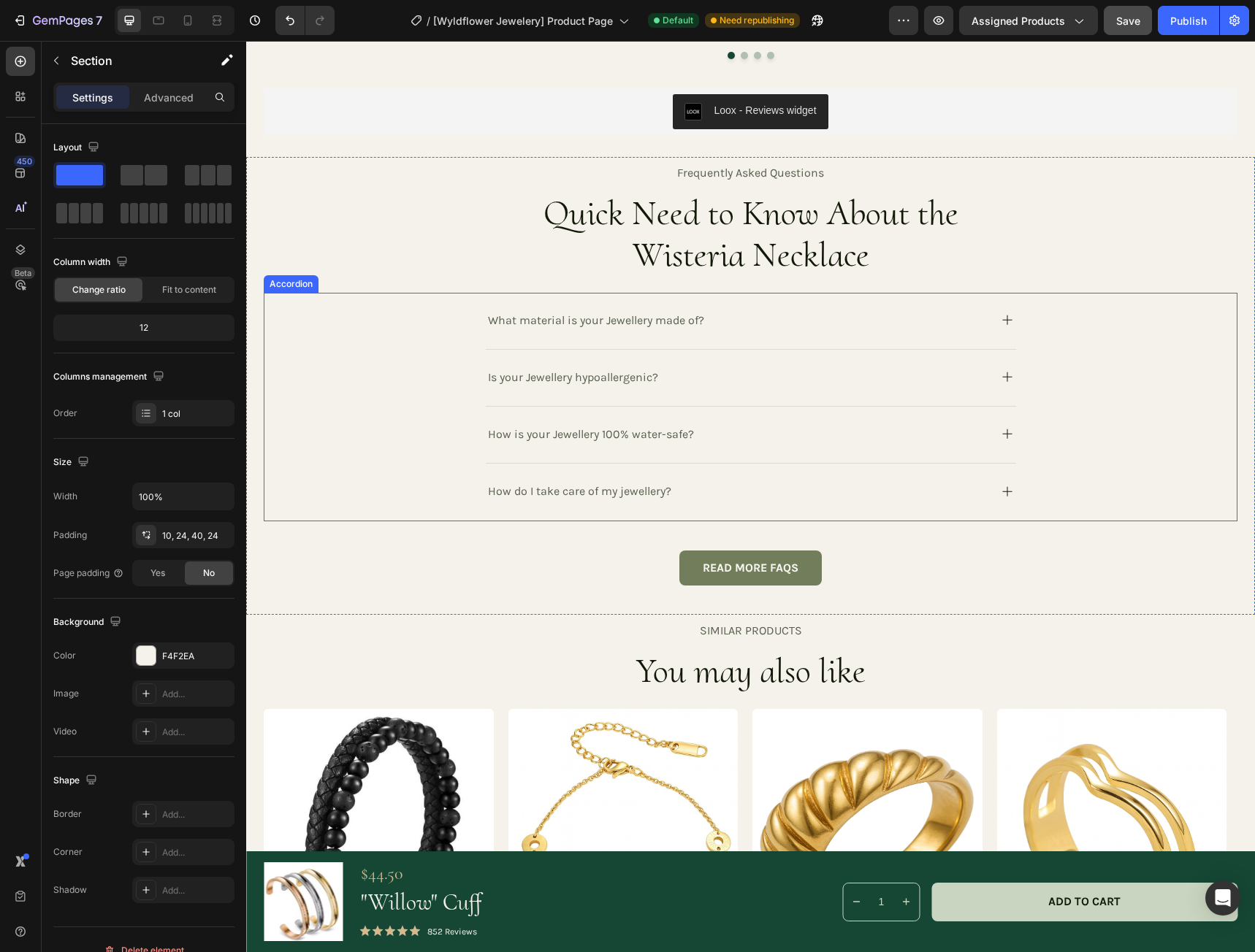
click at [1003, 320] on rect at bounding box center [1006, 320] width 10 height 1
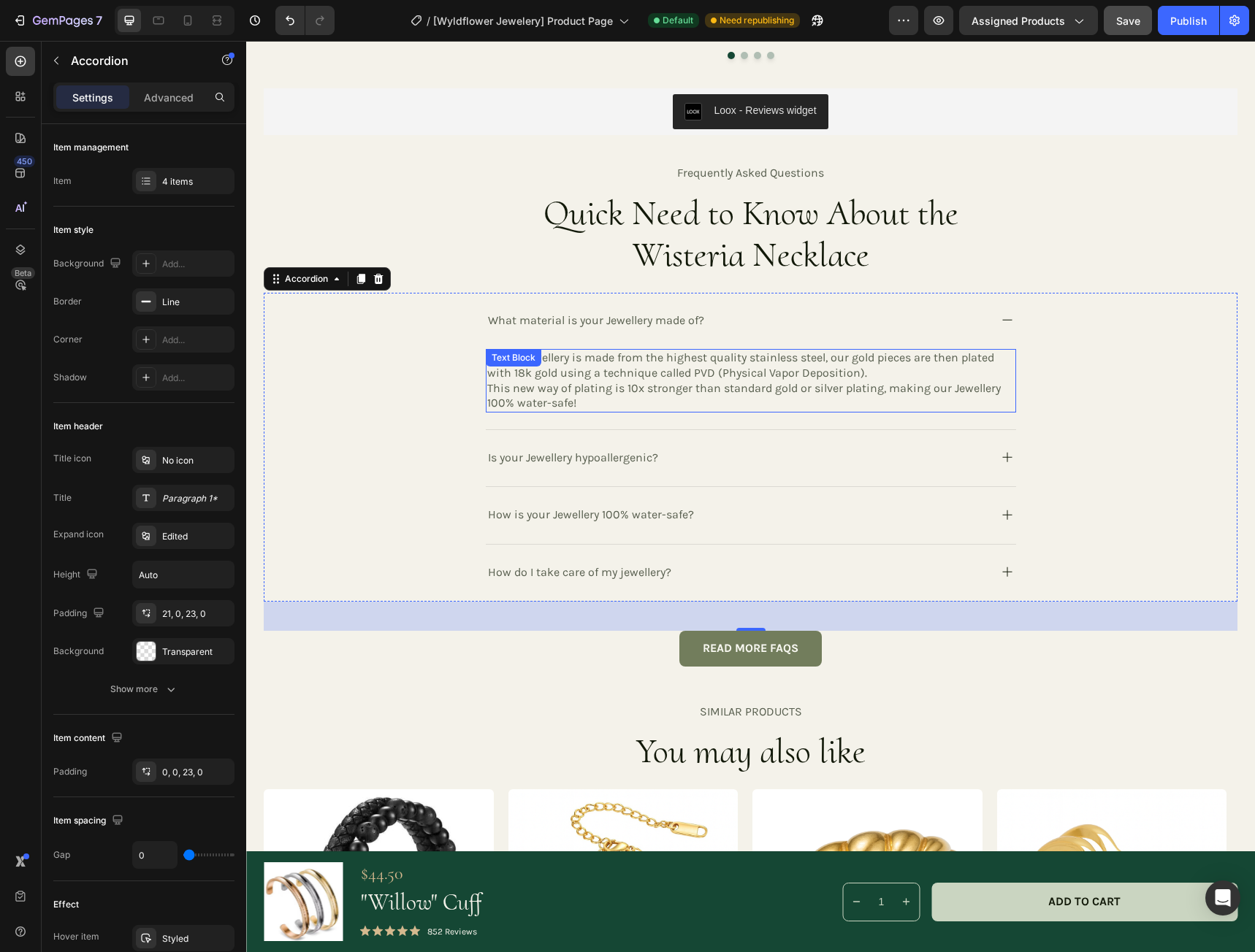
click at [596, 401] on p "This new way of plating is 10x stronger than standard gold or silver plating, m…" at bounding box center [750, 396] width 527 height 31
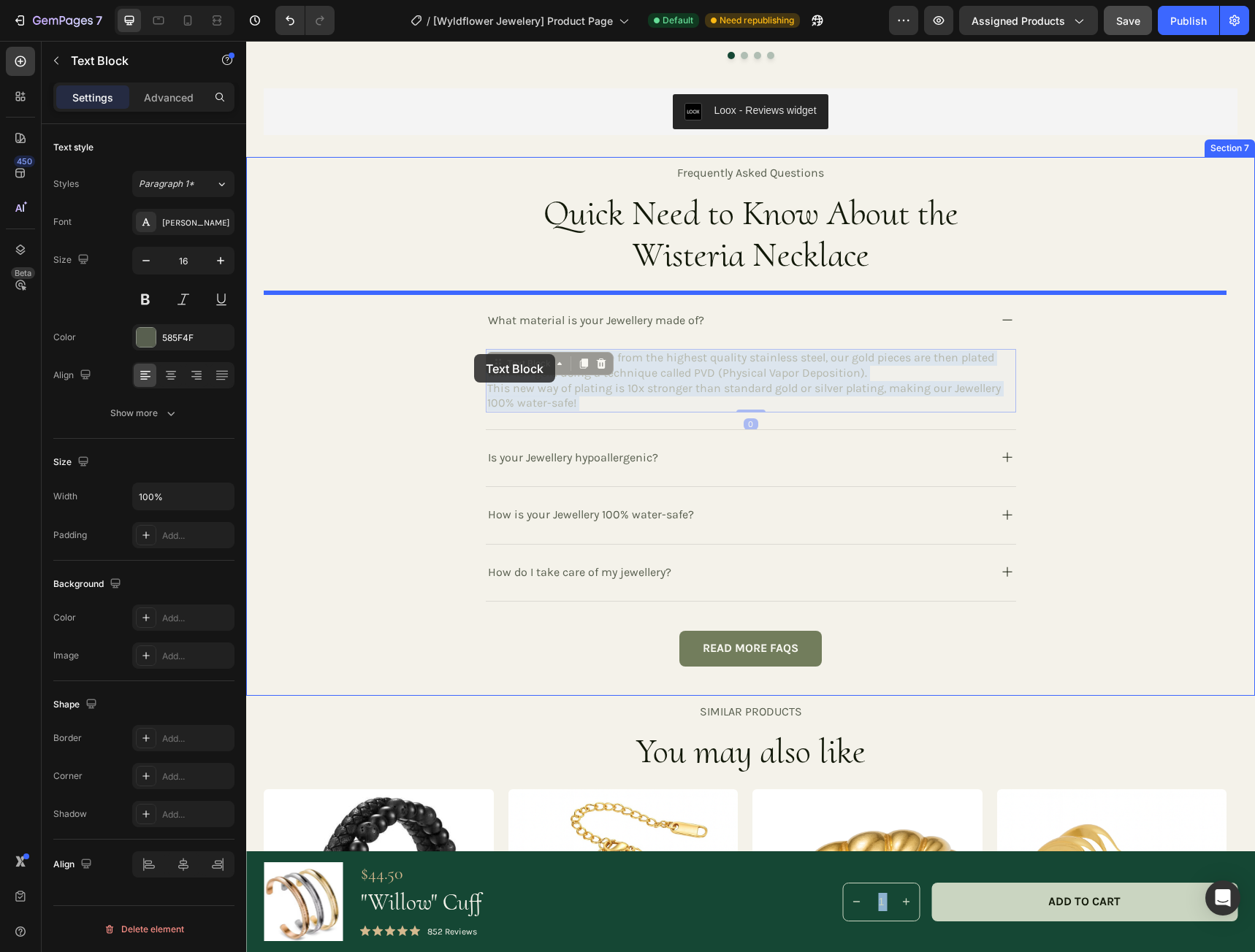
drag, startPoint x: 582, startPoint y: 401, endPoint x: 474, endPoint y: 354, distance: 117.8
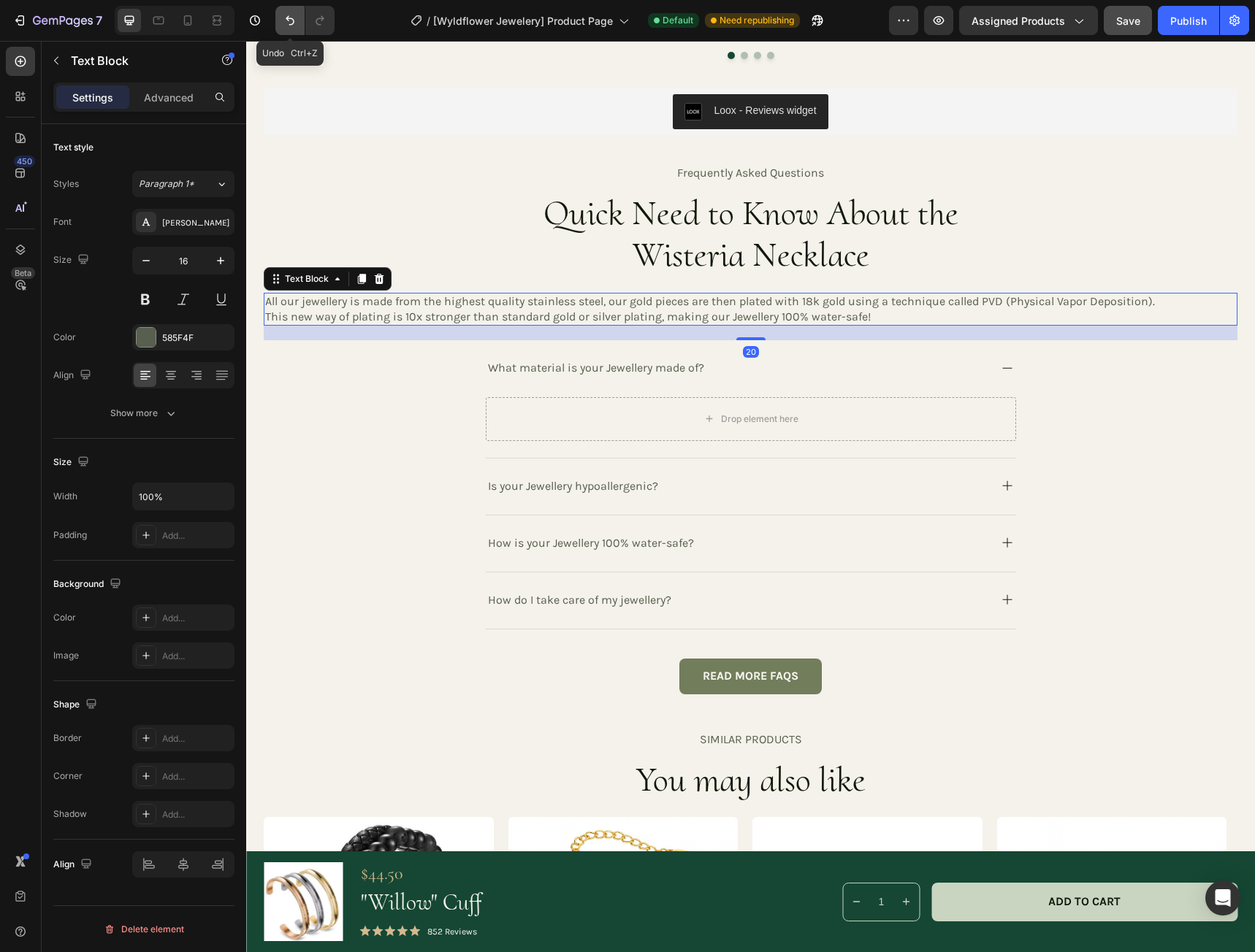
click at [287, 24] on icon "Undo/Redo" at bounding box center [290, 21] width 14 height 14
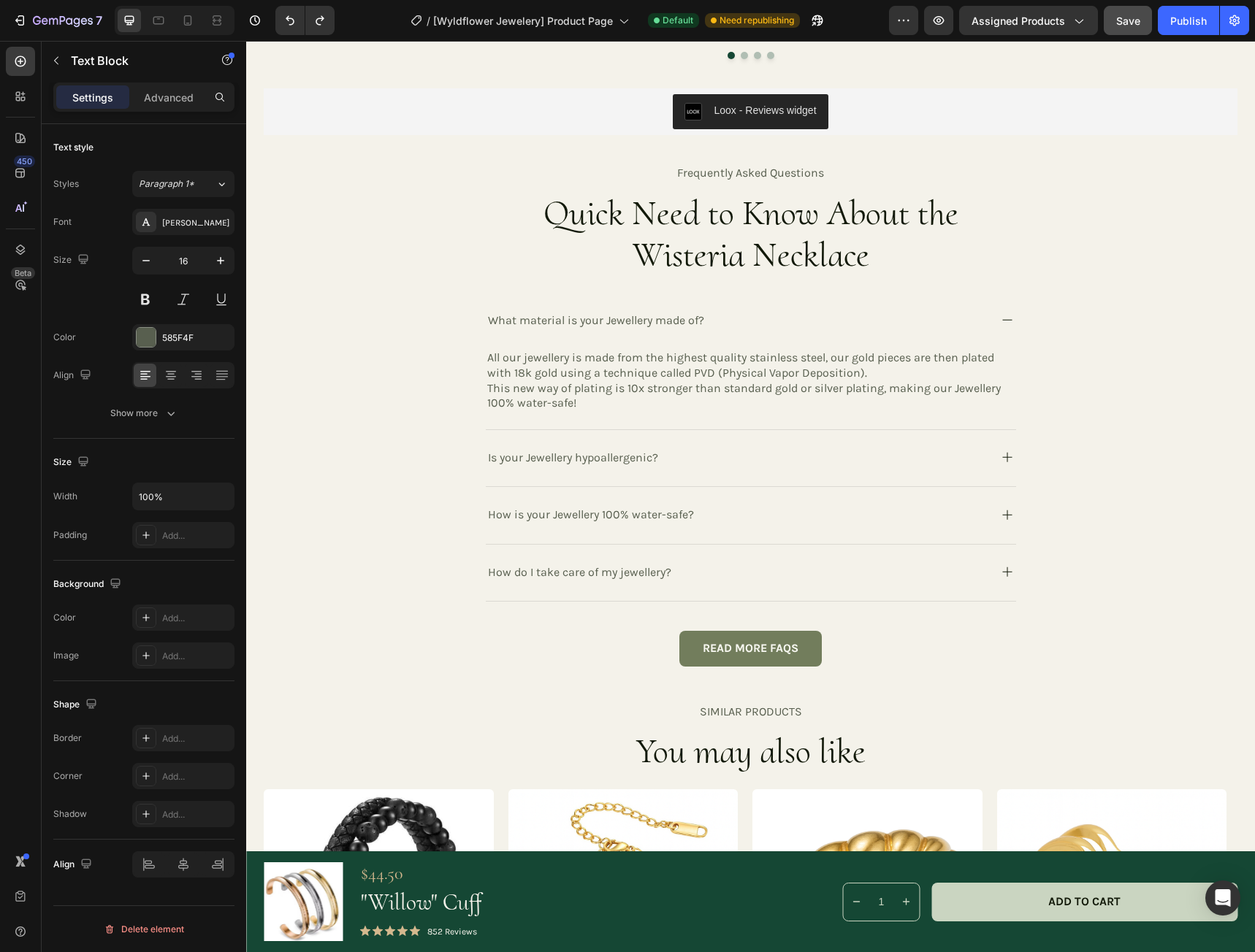
click at [603, 389] on p "This new way of plating is 10x stronger than standard gold or silver plating, m…" at bounding box center [750, 396] width 527 height 31
click at [564, 369] on p "All our jewellery is made from the highest quality stainless steel, our gold pi…" at bounding box center [750, 366] width 527 height 31
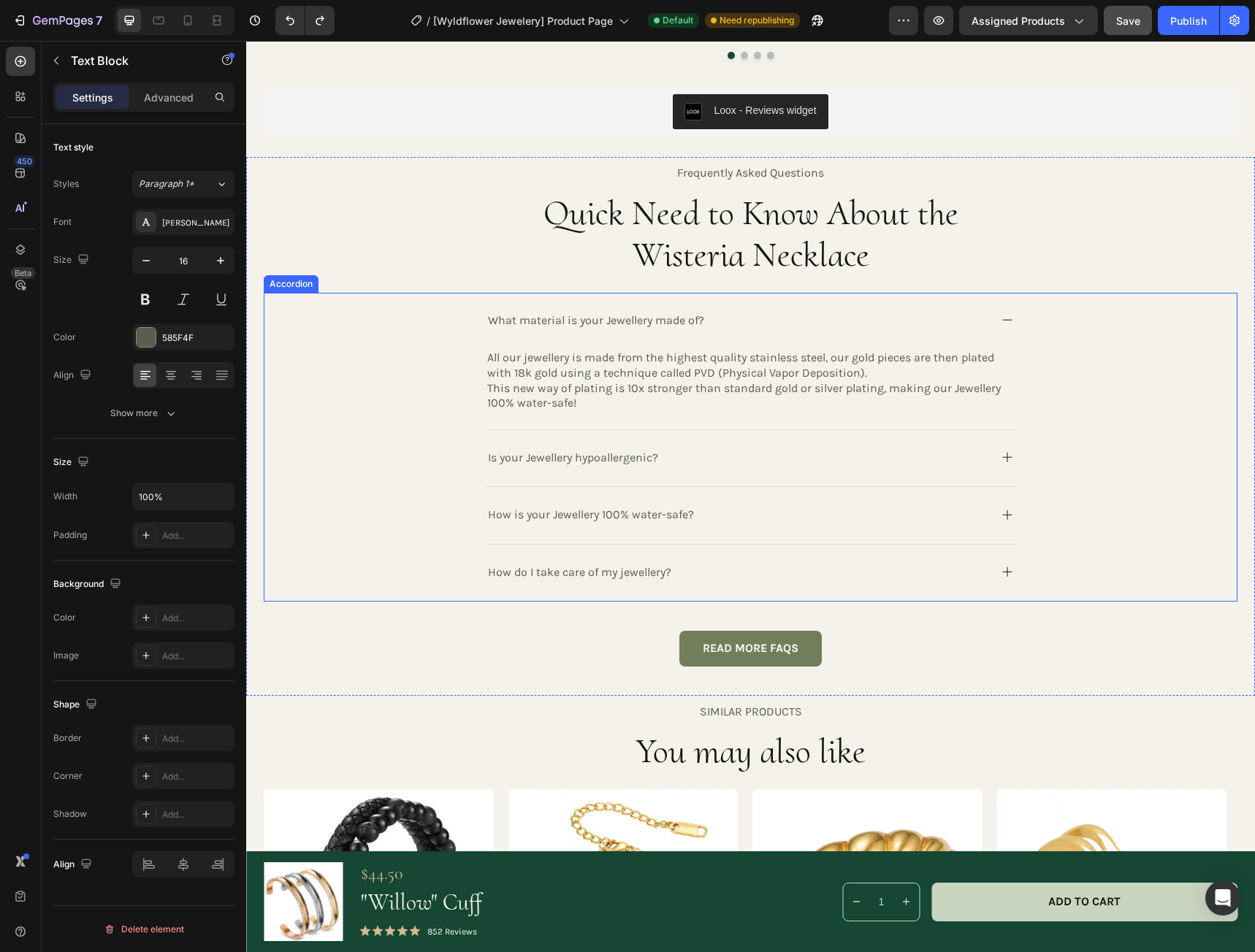
click at [597, 416] on div "All our jewellery is made from the highest quality stainless steel, our gold pi…" at bounding box center [751, 389] width 530 height 80
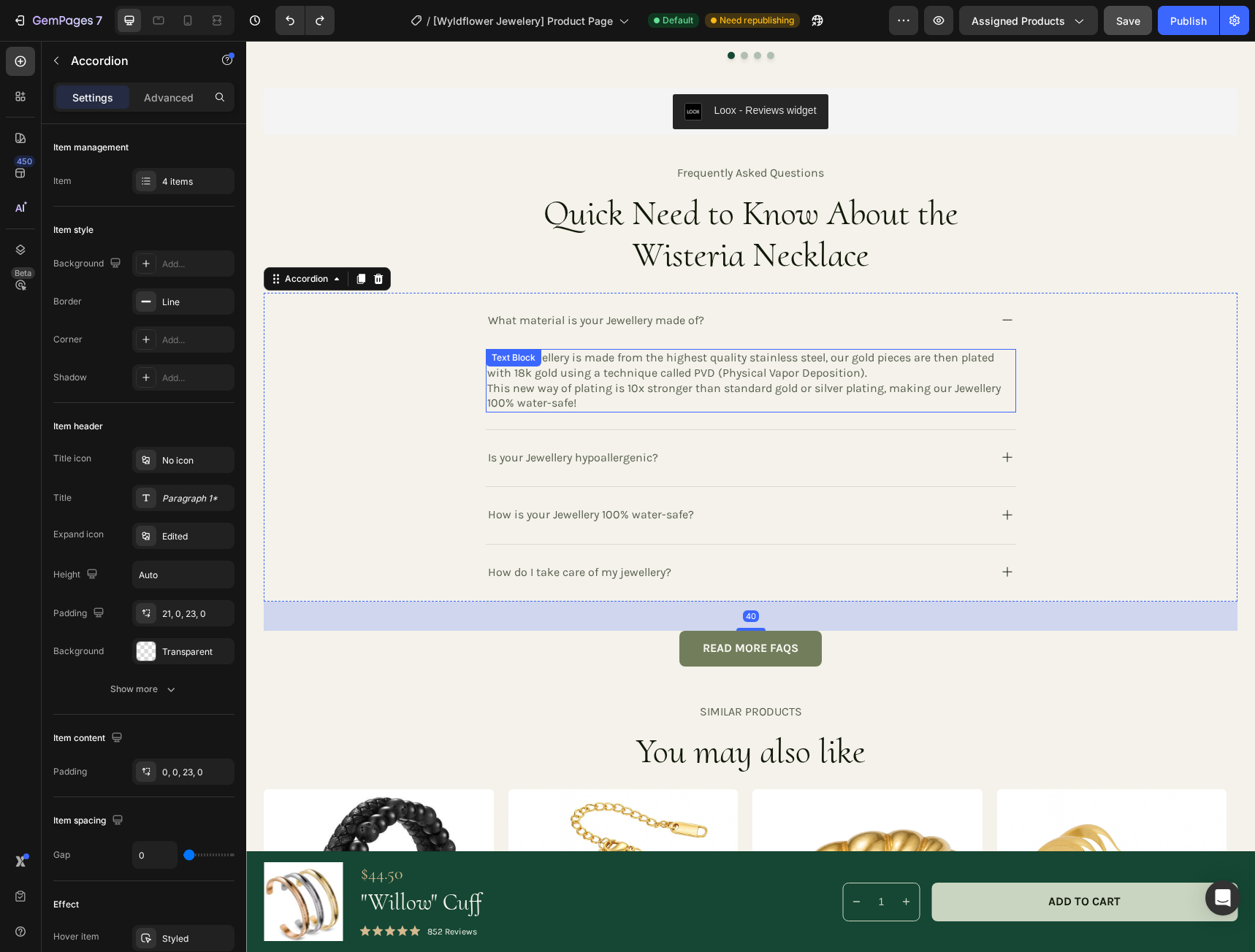
click at [654, 378] on p "All our jewellery is made from the highest quality stainless steel, our gold pi…" at bounding box center [750, 366] width 527 height 31
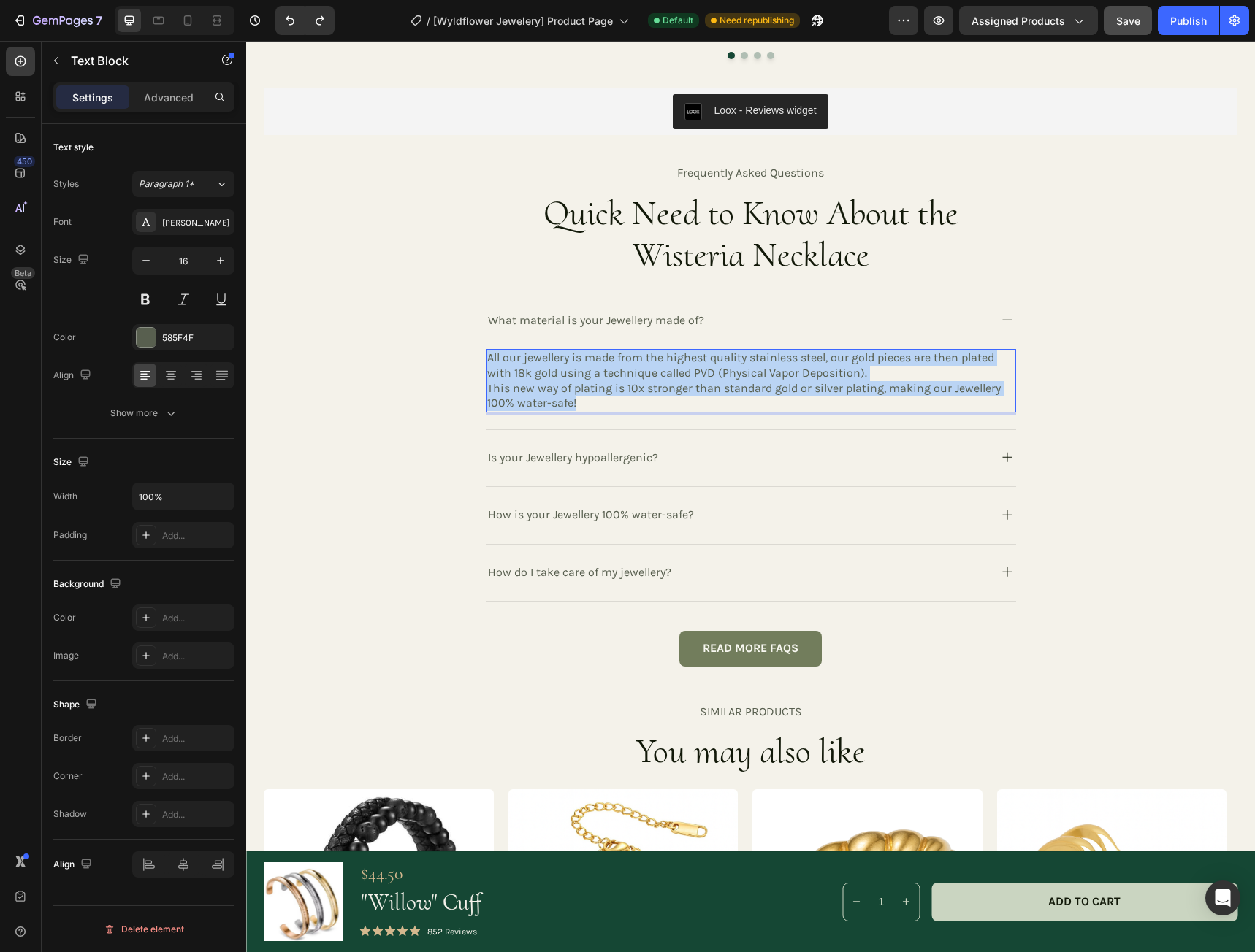
drag, startPoint x: 576, startPoint y: 401, endPoint x: 482, endPoint y: 359, distance: 103.0
click at [486, 359] on div "All our jewellery is made from the highest quality stainless steel, our gold pi…" at bounding box center [751, 381] width 530 height 64
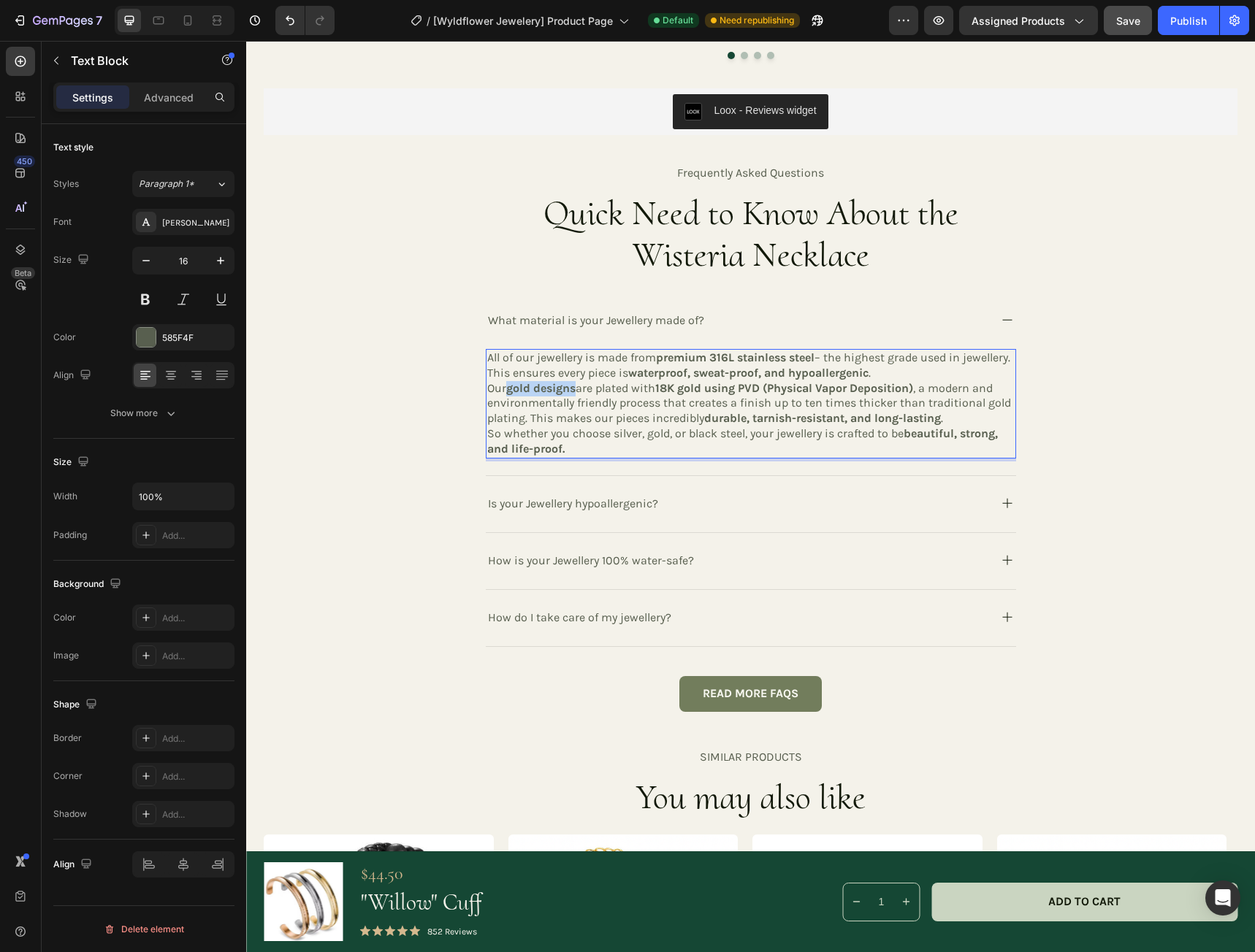
drag, startPoint x: 575, startPoint y: 389, endPoint x: 506, endPoint y: 391, distance: 69.0
click at [506, 391] on p "Our gold designs are plated with 18K gold using PVD (Physical Vapor Deposition)…" at bounding box center [750, 403] width 527 height 45
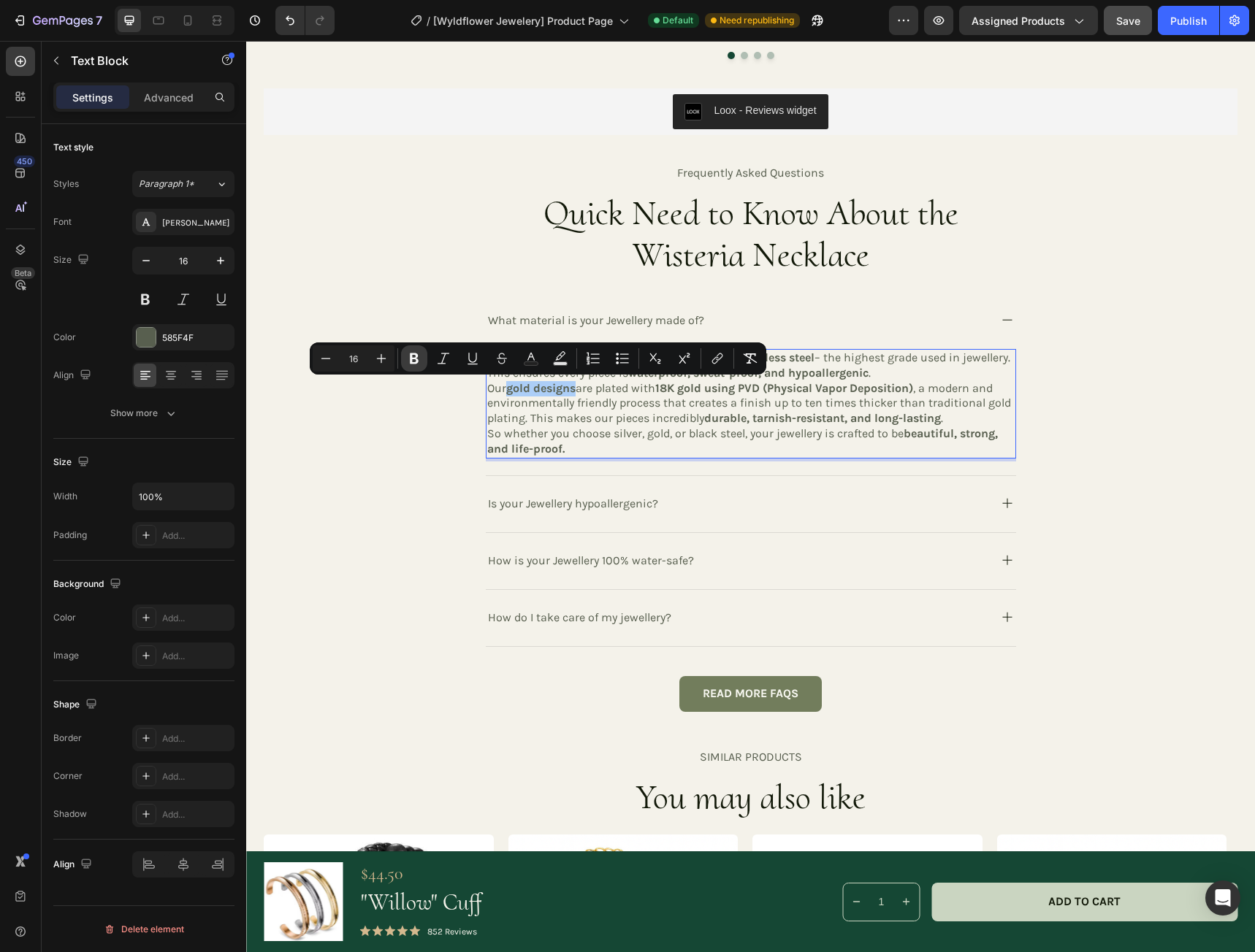
click at [420, 358] on icon "Editor contextual toolbar" at bounding box center [414, 358] width 14 height 14
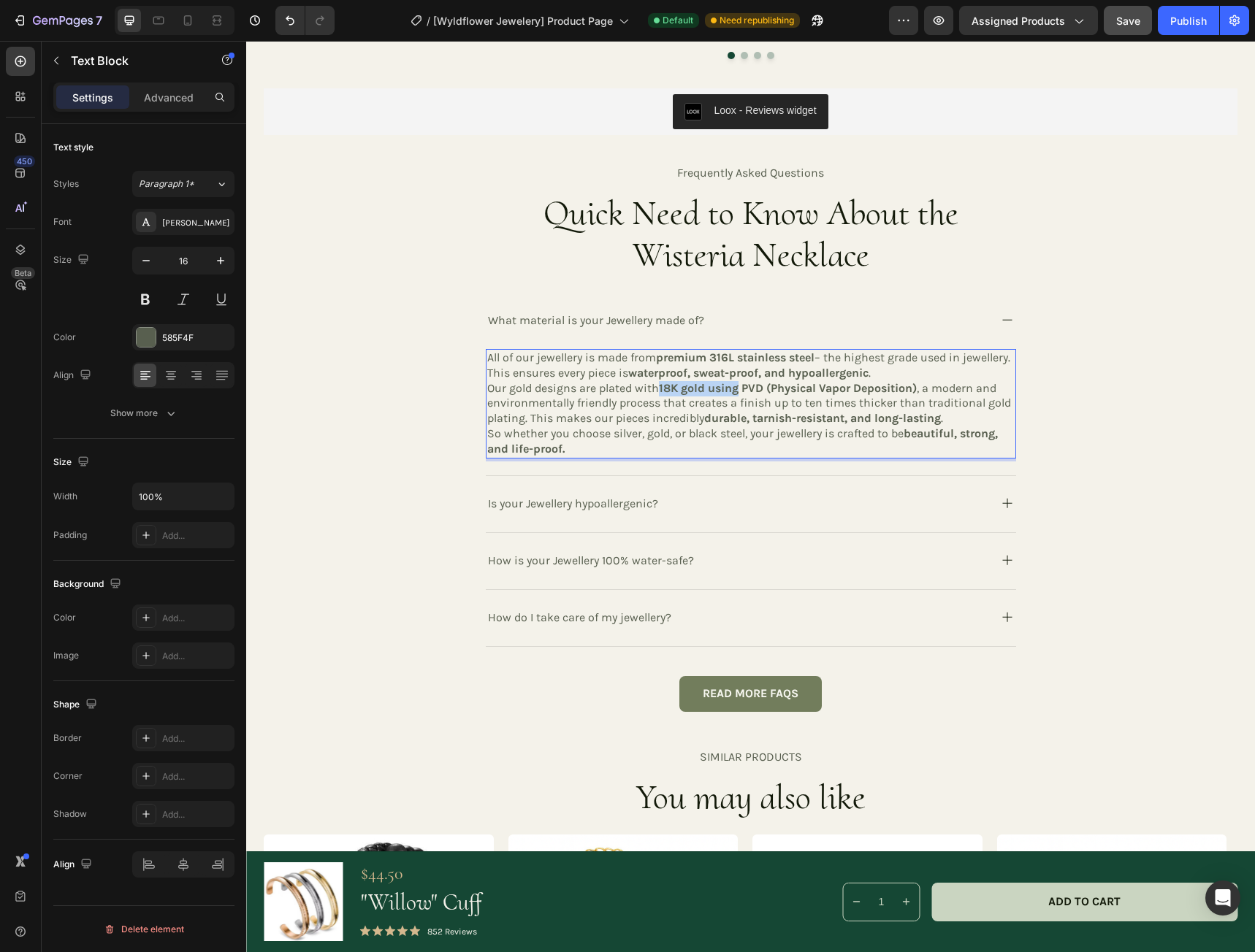
drag, startPoint x: 738, startPoint y: 389, endPoint x: 658, endPoint y: 391, distance: 80.0
click at [658, 391] on strong "18K gold using PVD (Physical Vapor Deposition)" at bounding box center [787, 387] width 258 height 13
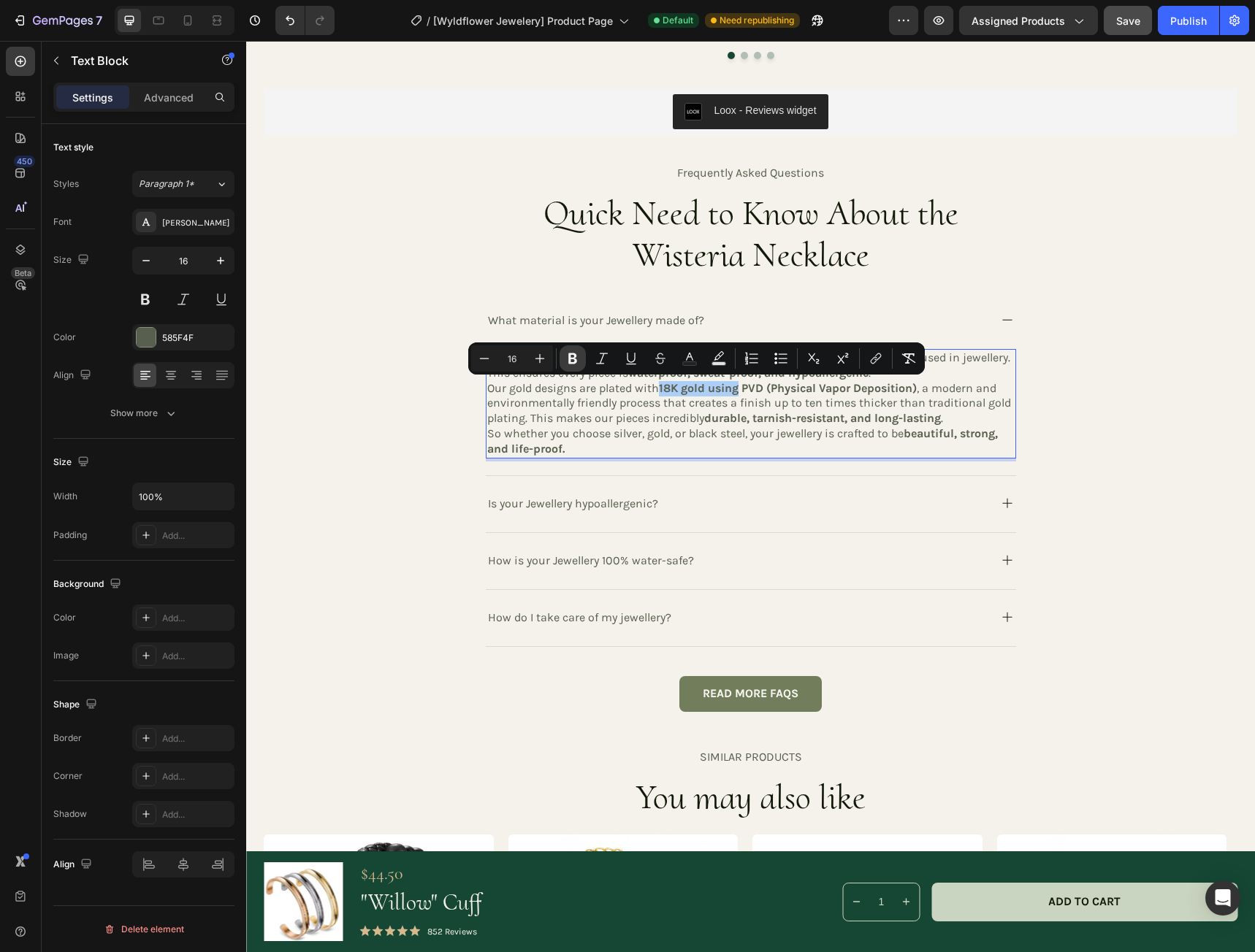
click at [576, 356] on icon "Editor contextual toolbar" at bounding box center [573, 358] width 9 height 11
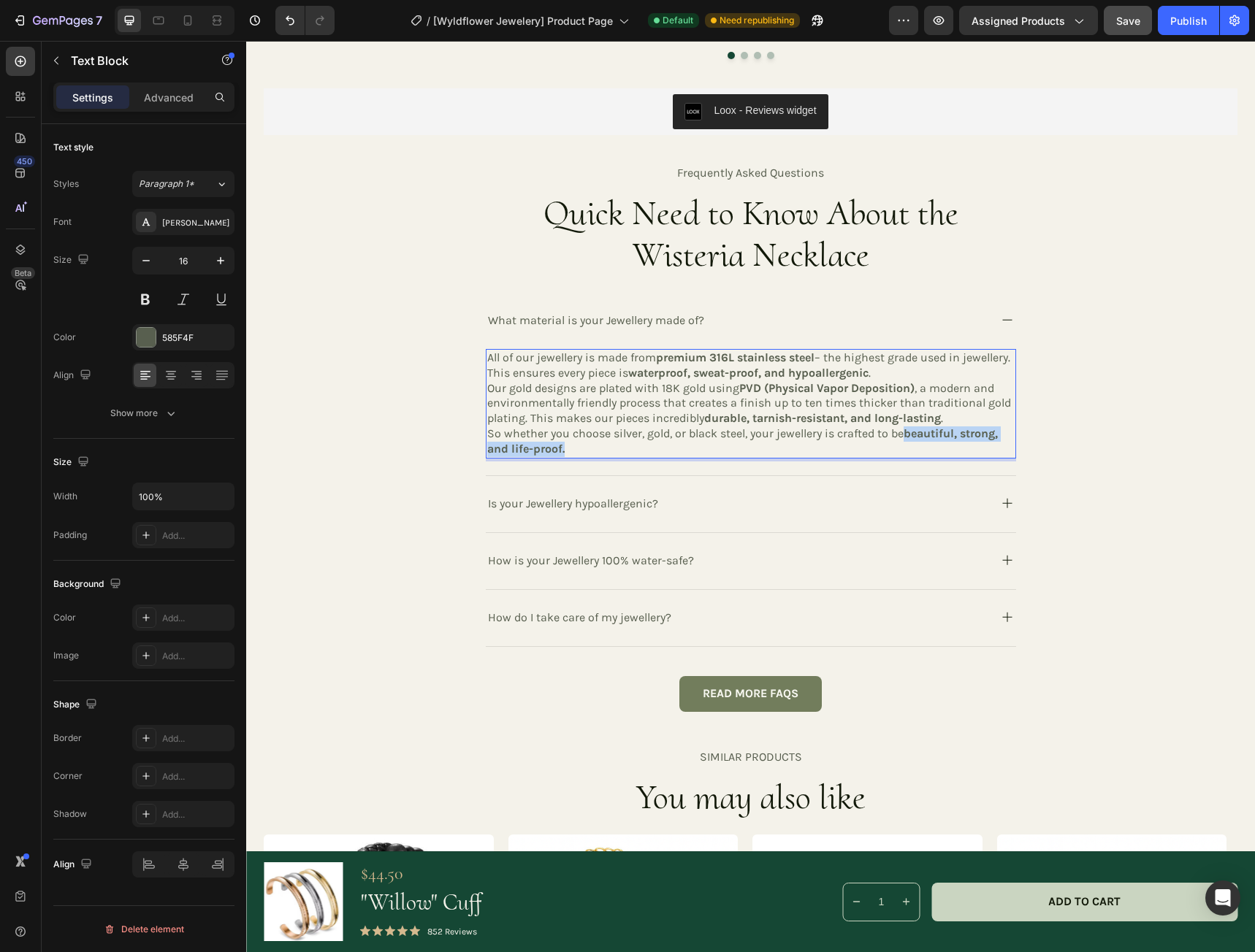
drag, startPoint x: 904, startPoint y: 431, endPoint x: 939, endPoint y: 443, distance: 37.0
click at [939, 443] on p "So whether you choose silver, gold, or black steel, your jewellery is crafted t…" at bounding box center [750, 442] width 527 height 31
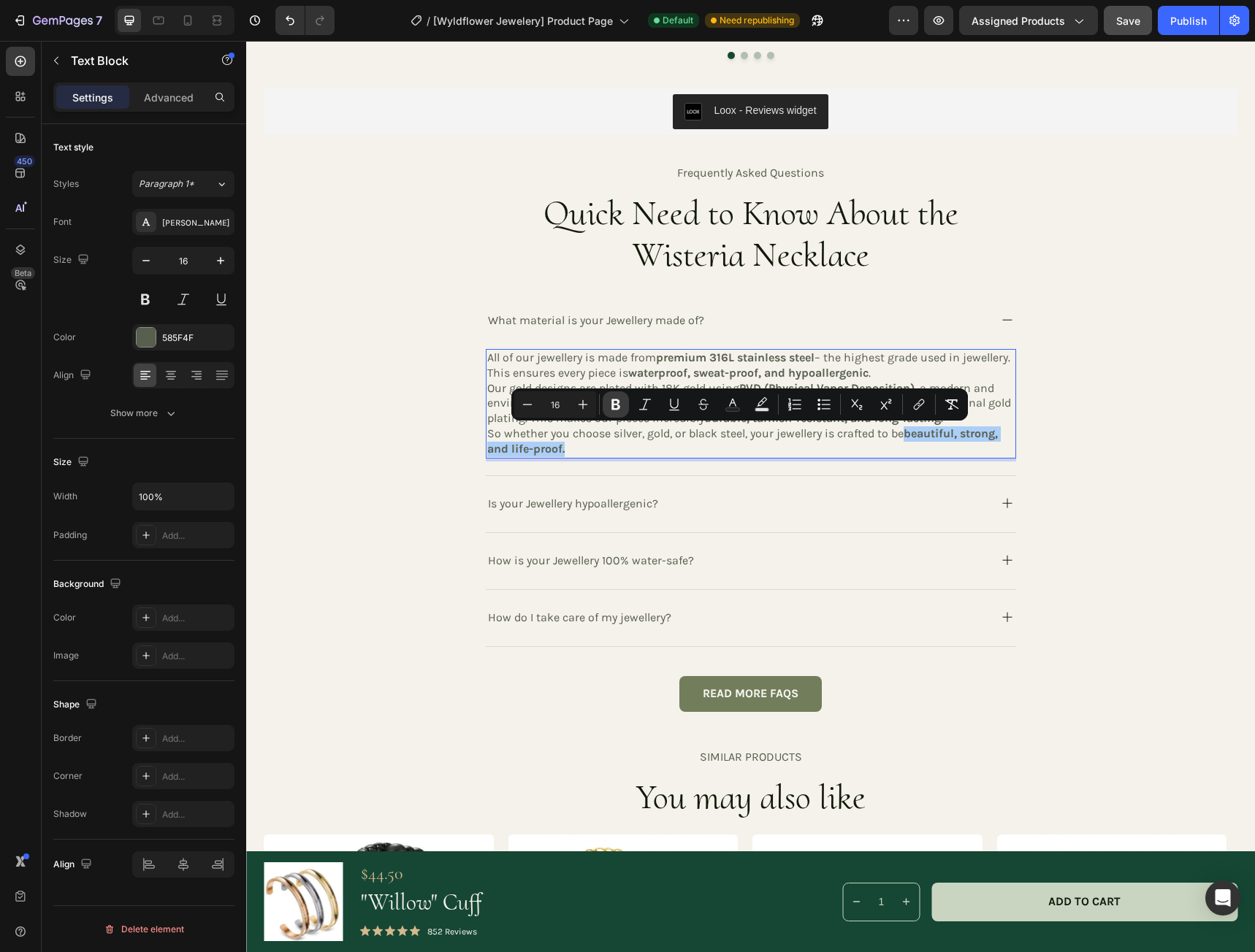
click at [619, 404] on icon "Editor contextual toolbar" at bounding box center [615, 404] width 14 height 14
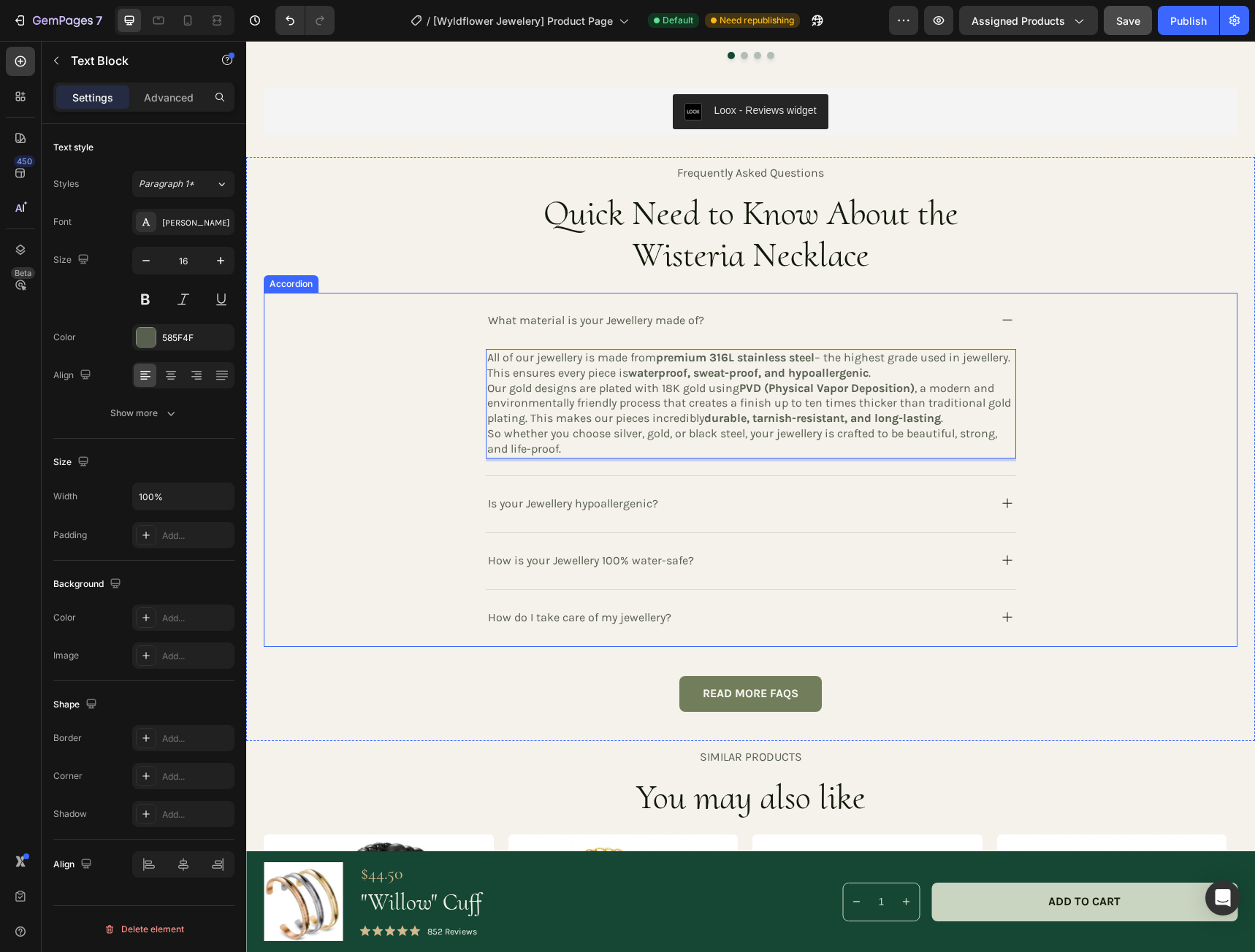
click at [879, 502] on div "Is your Jewellery hypoallergenic?" at bounding box center [737, 503] width 501 height 24
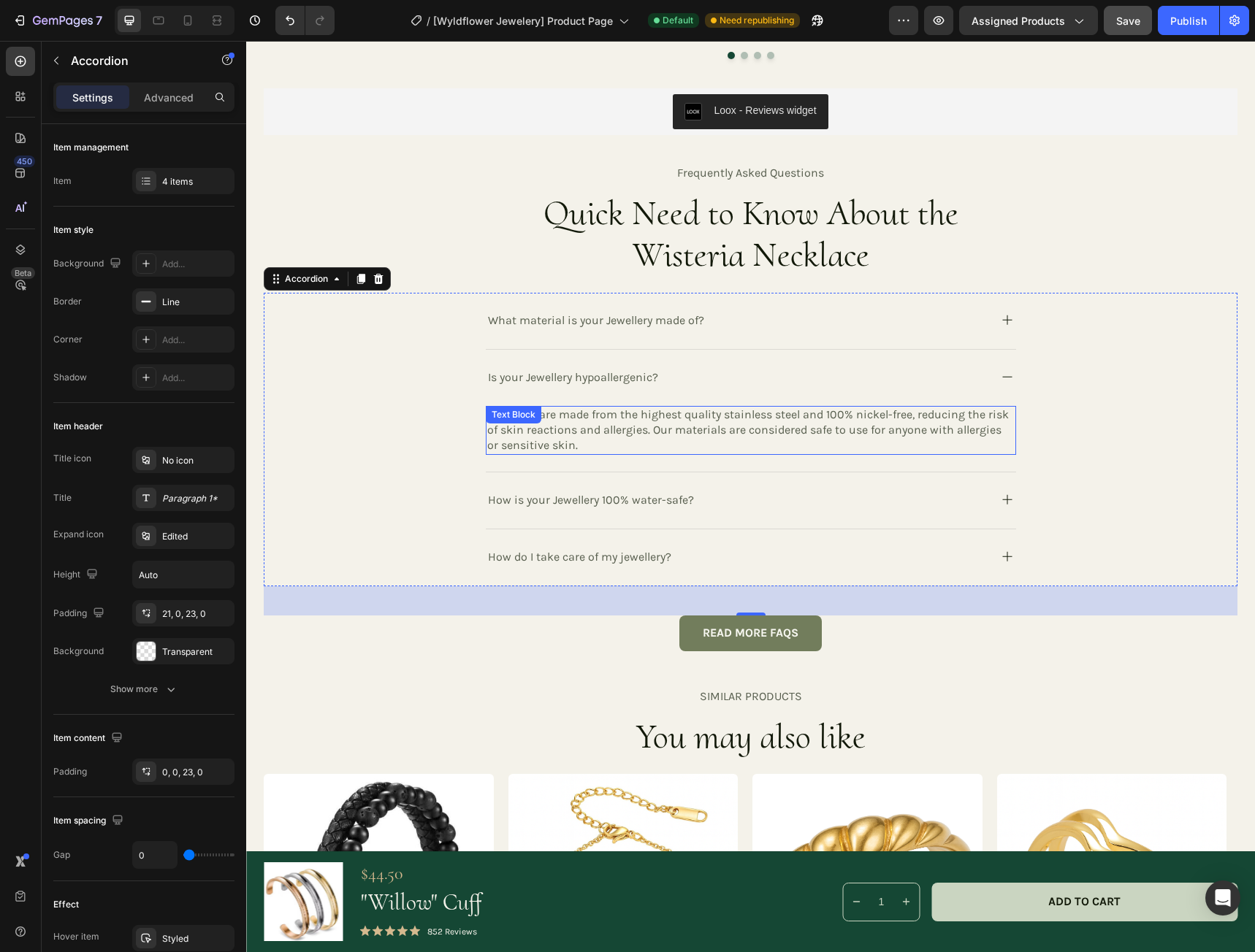
click at [561, 443] on p "All pieces are made from the highest quality stainless steel and 100% nickel-fr…" at bounding box center [750, 430] width 527 height 45
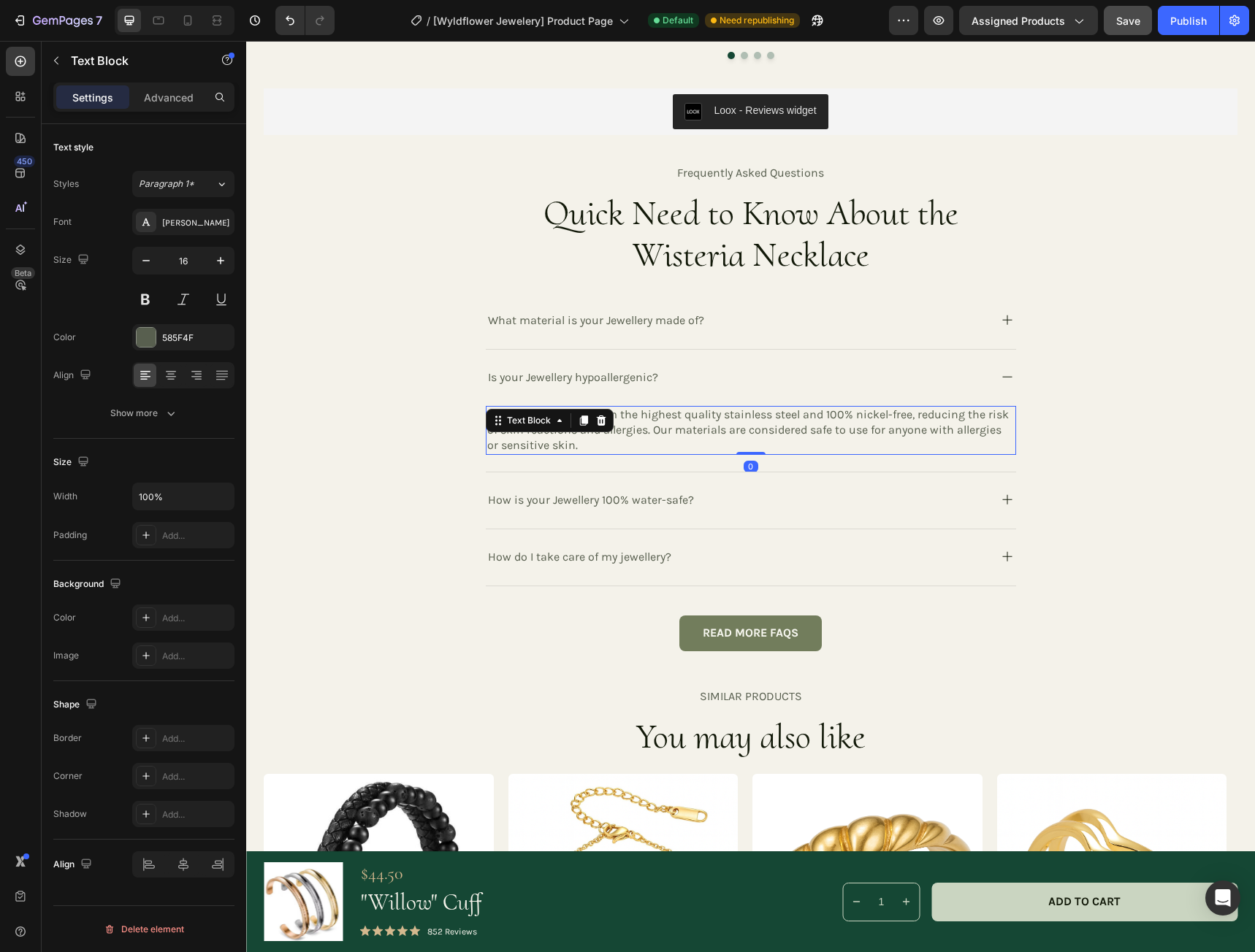
click at [568, 447] on p "All pieces are made from the highest quality stainless steel and 100% nickel-fr…" at bounding box center [750, 430] width 527 height 45
drag, startPoint x: 561, startPoint y: 447, endPoint x: 481, endPoint y: 417, distance: 85.4
click at [486, 417] on div "All pieces are made from the highest quality stainless steel and 100% nickel-fr…" at bounding box center [751, 430] width 530 height 48
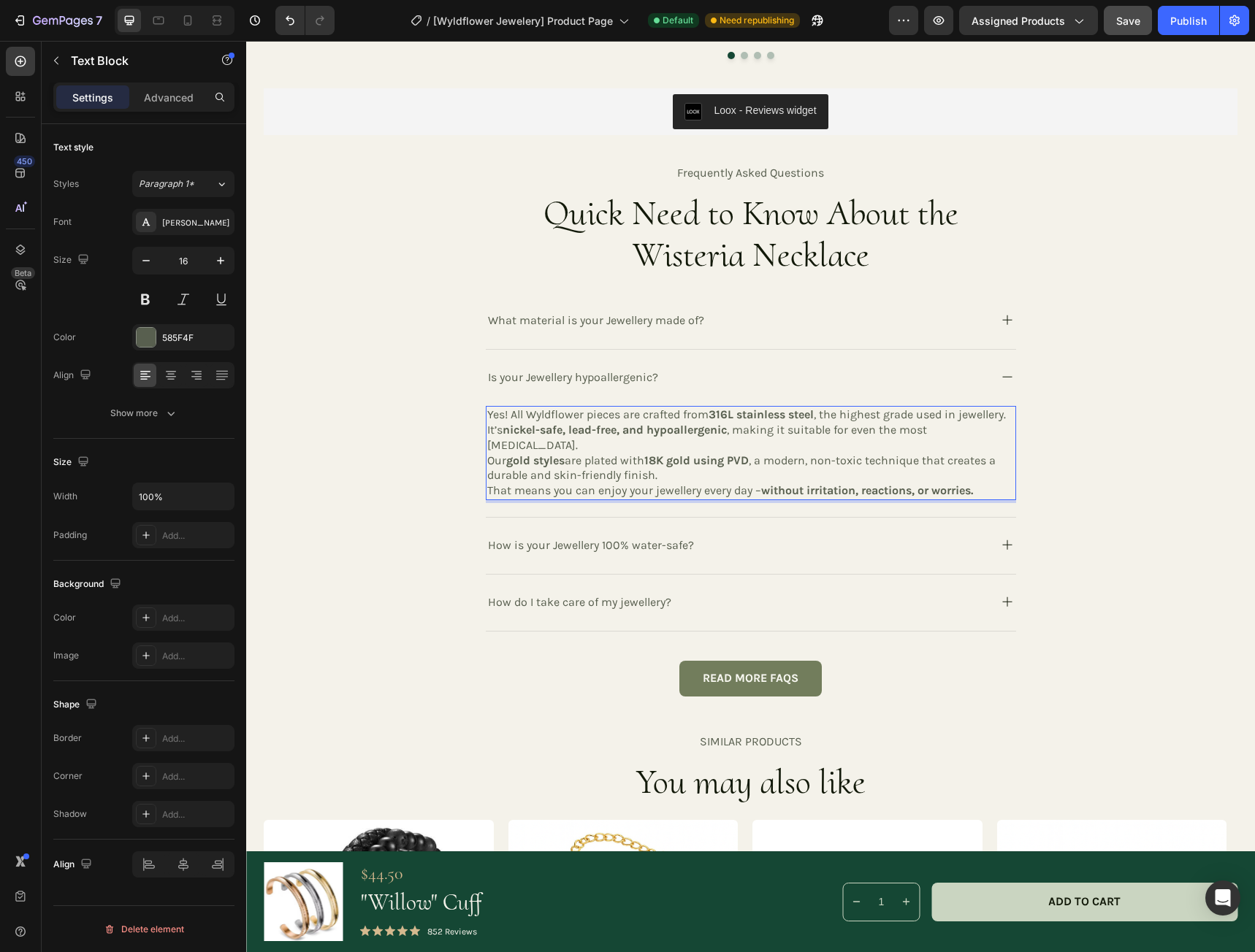
click at [504, 413] on p "Yes! All Wyldflower pieces are crafted from 316L stainless steel , the highest …" at bounding box center [750, 430] width 527 height 45
drag, startPoint x: 562, startPoint y: 443, endPoint x: 503, endPoint y: 449, distance: 59.3
click at [503, 454] on p "Our gold styles are plated with 18K gold using PVD , a modern, non-toxic techni…" at bounding box center [750, 469] width 527 height 31
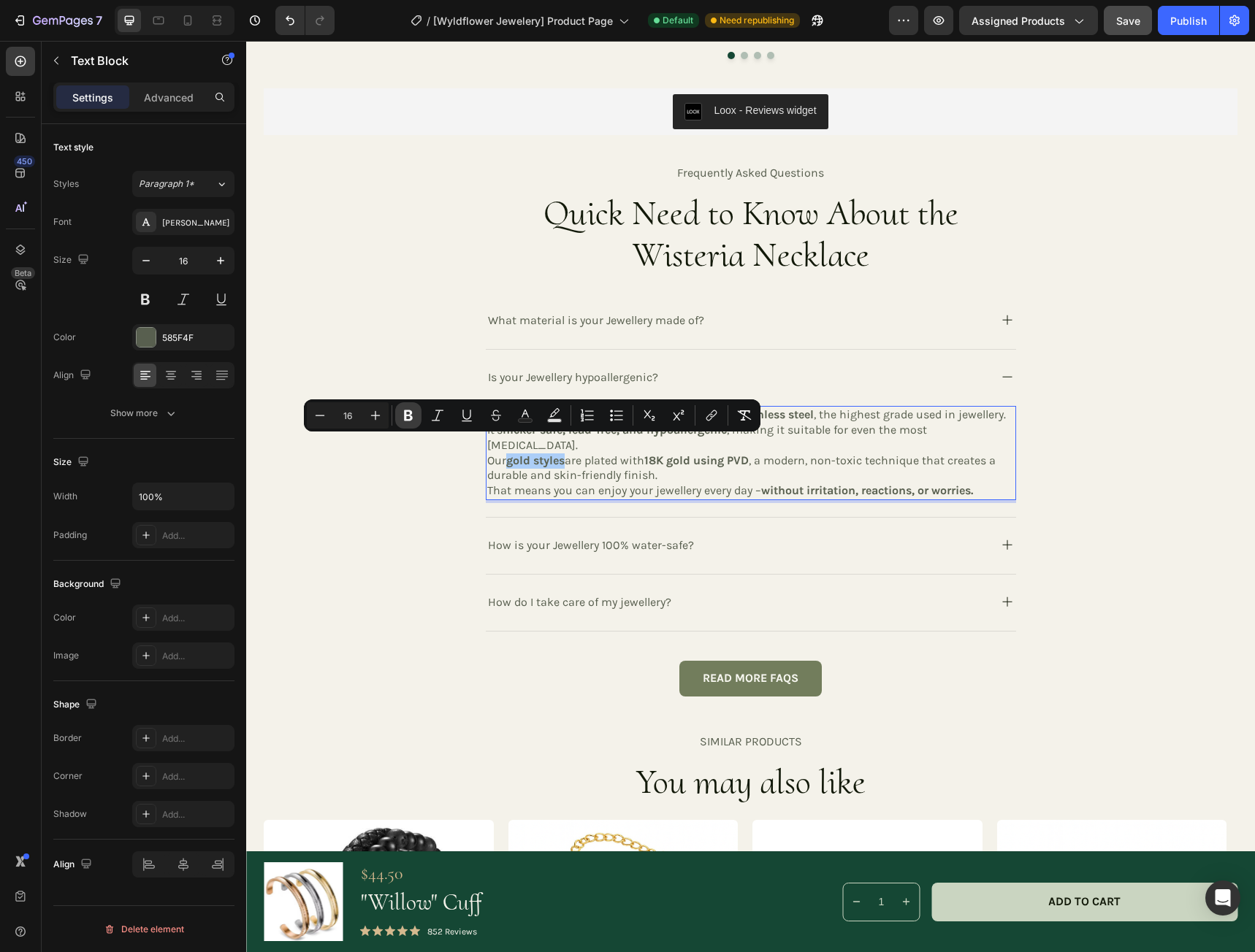
click at [409, 417] on icon "Editor contextual toolbar" at bounding box center [408, 415] width 14 height 14
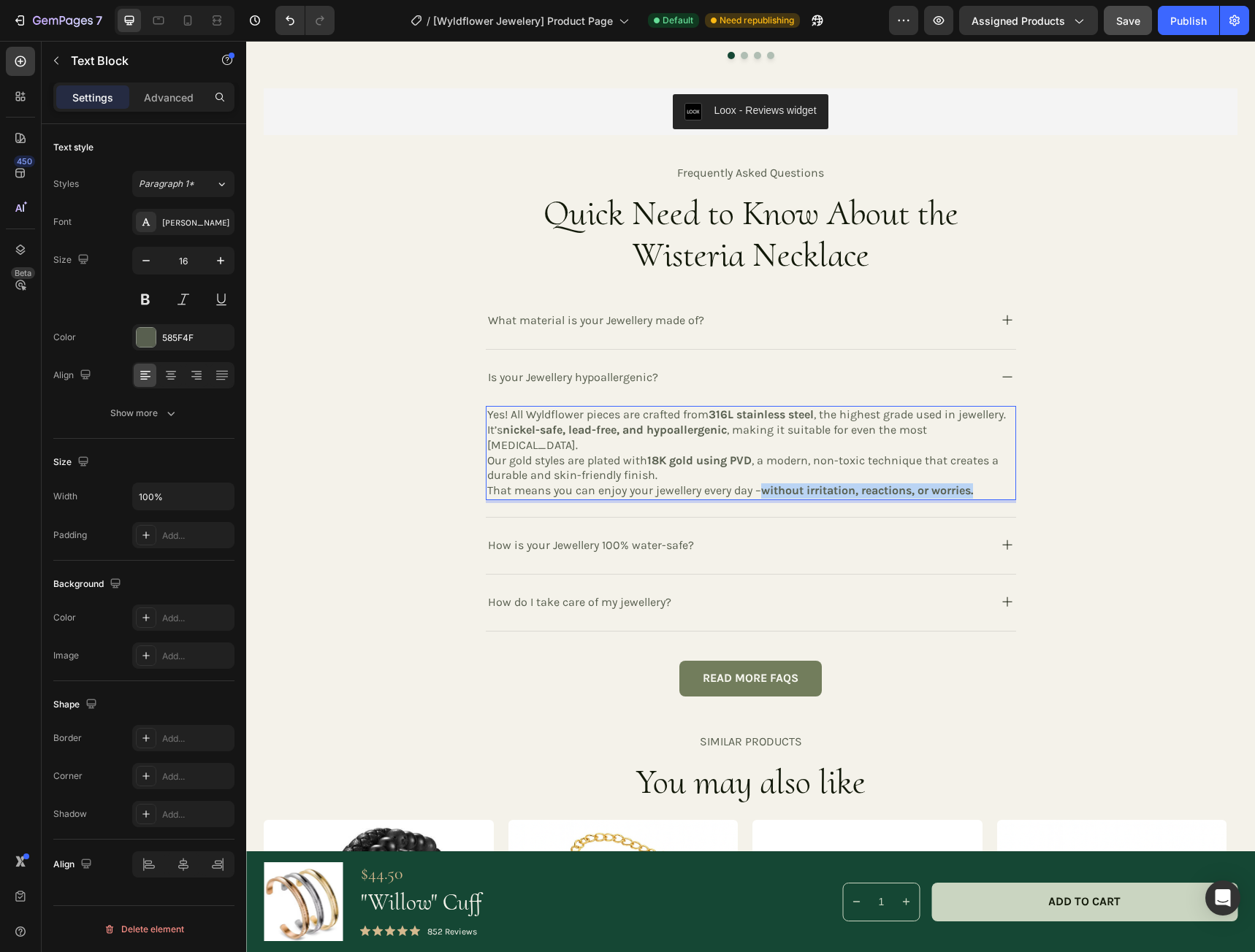
drag, startPoint x: 985, startPoint y: 475, endPoint x: 756, endPoint y: 482, distance: 229.1
click at [756, 483] on p "That means you can enjoy your jewellery every day – without irritation, reactio…" at bounding box center [750, 490] width 527 height 15
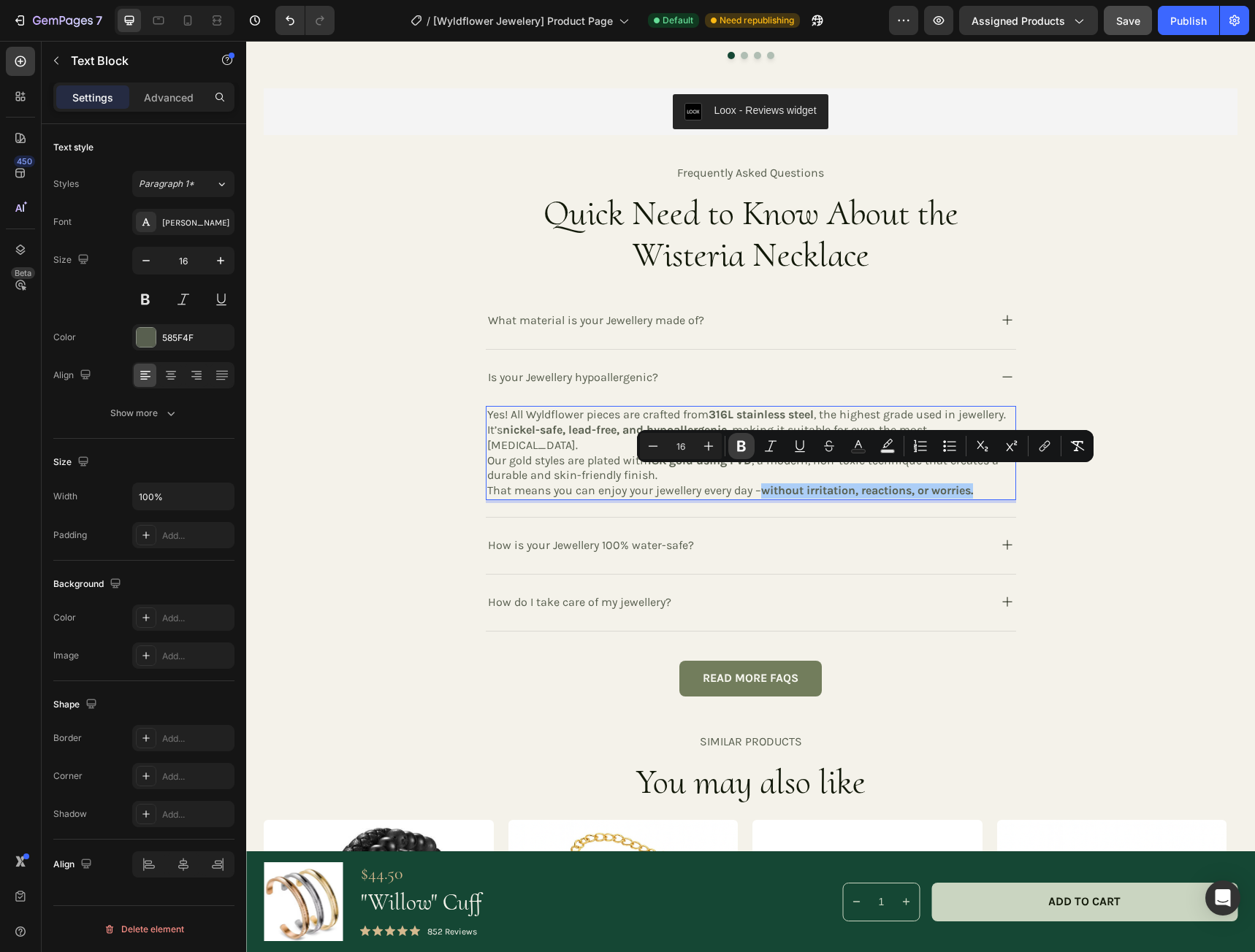
click at [736, 448] on icon "Editor contextual toolbar" at bounding box center [741, 446] width 14 height 14
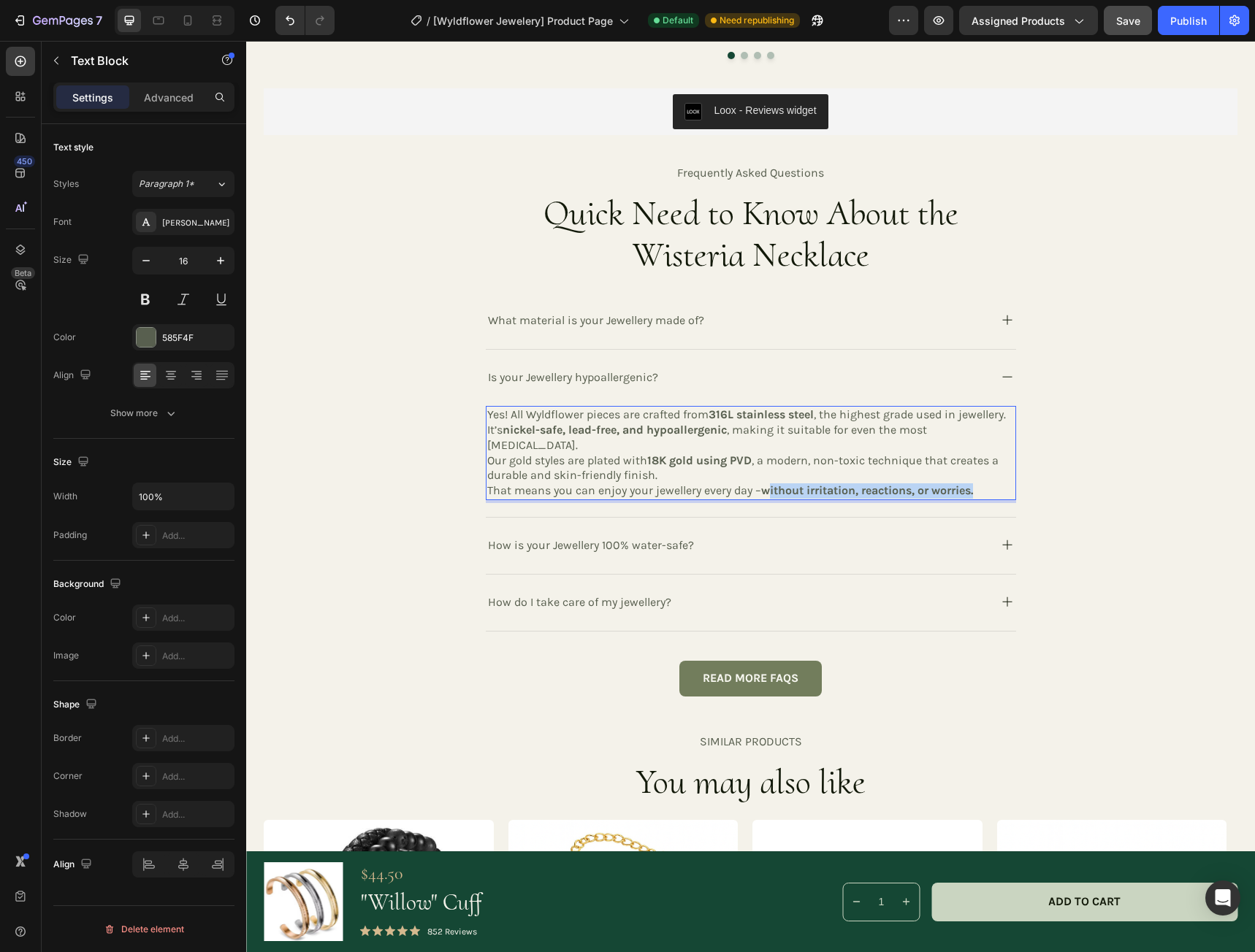
drag, startPoint x: 760, startPoint y: 474, endPoint x: 974, endPoint y: 472, distance: 214.0
click at [973, 483] on strong "without irritation, reactions, or worries." at bounding box center [867, 489] width 212 height 13
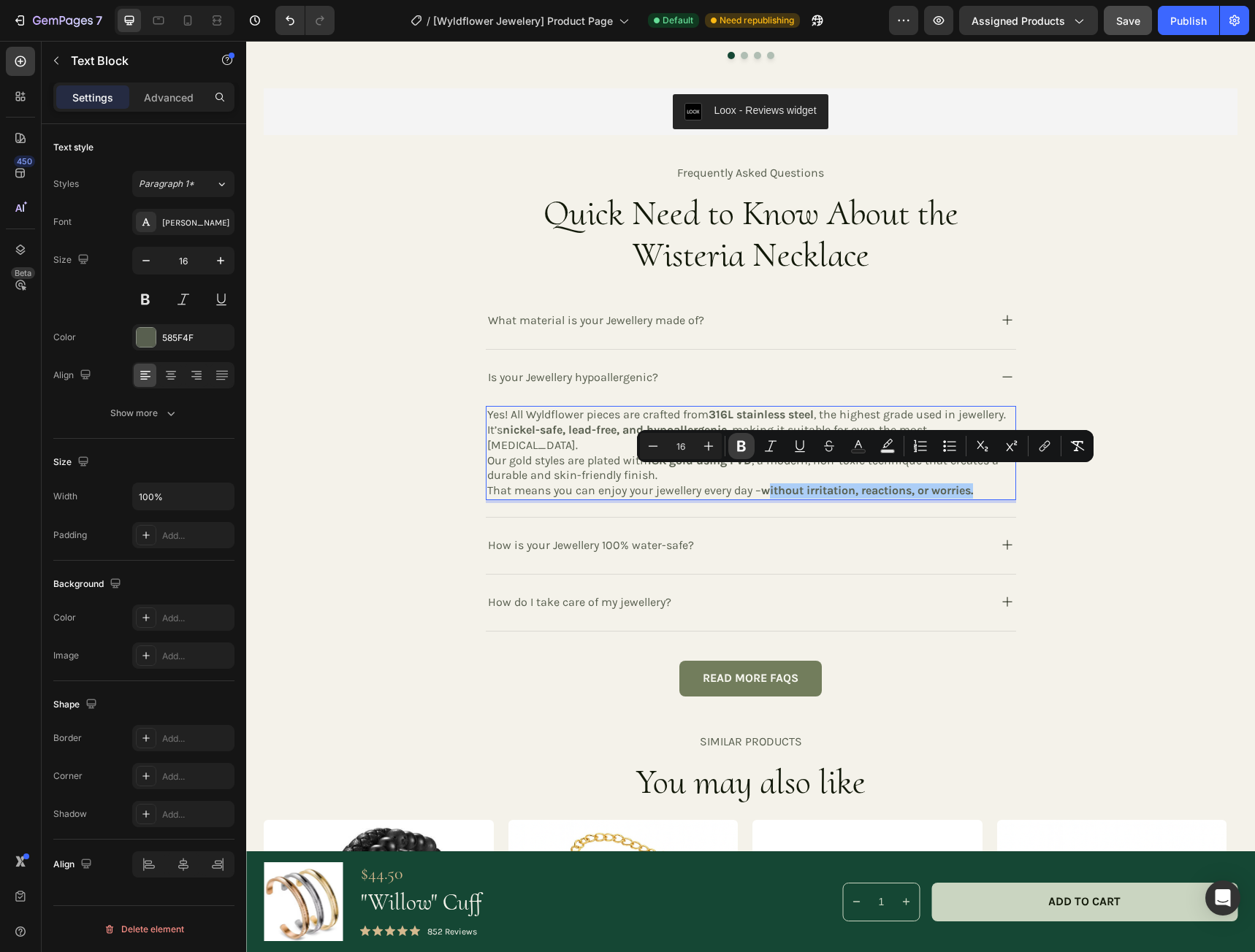
click at [740, 446] on icon "Editor contextual toolbar" at bounding box center [741, 446] width 9 height 11
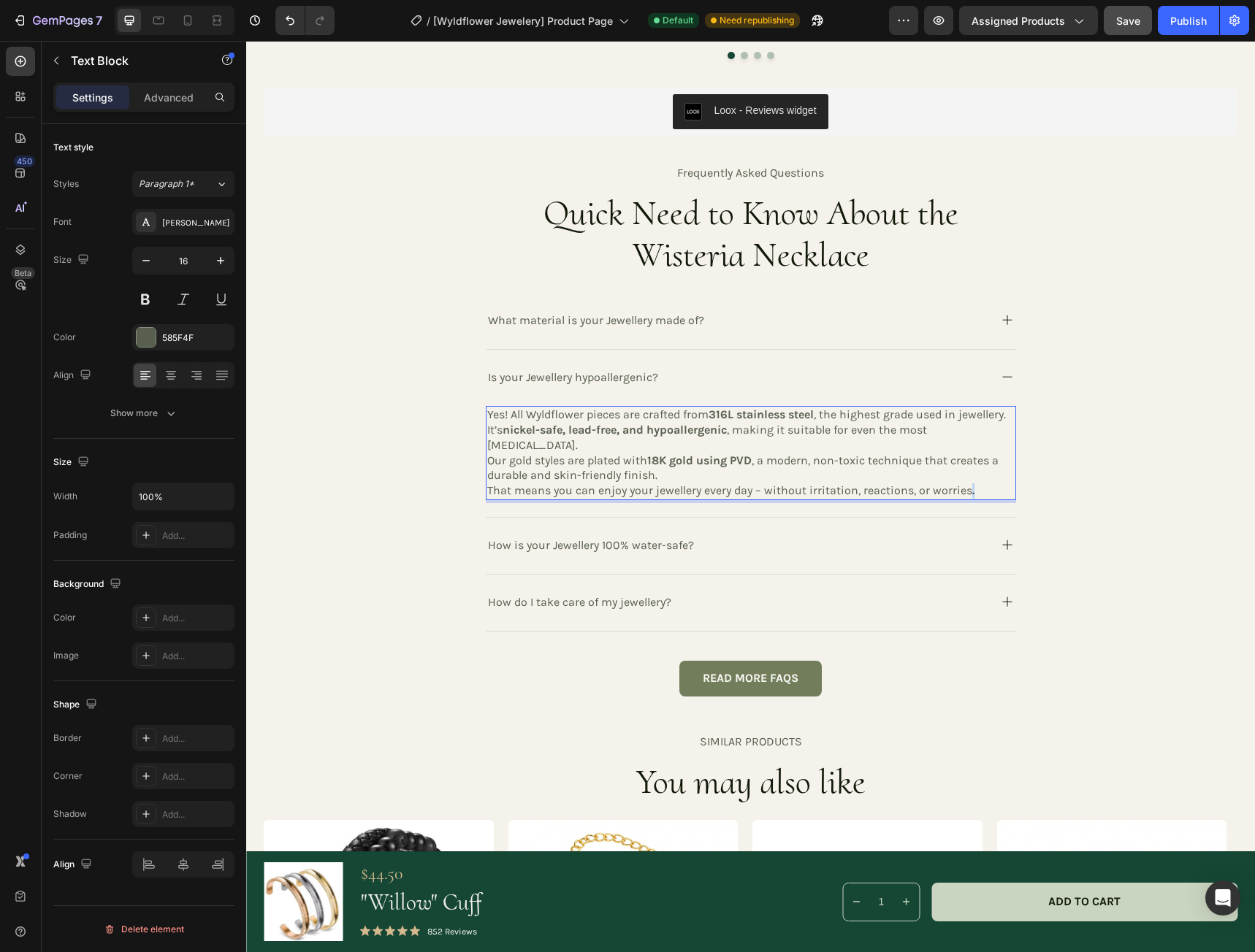
click at [959, 483] on p "That means you can enjoy your jewellery every day – without irritation, reactio…" at bounding box center [750, 490] width 527 height 15
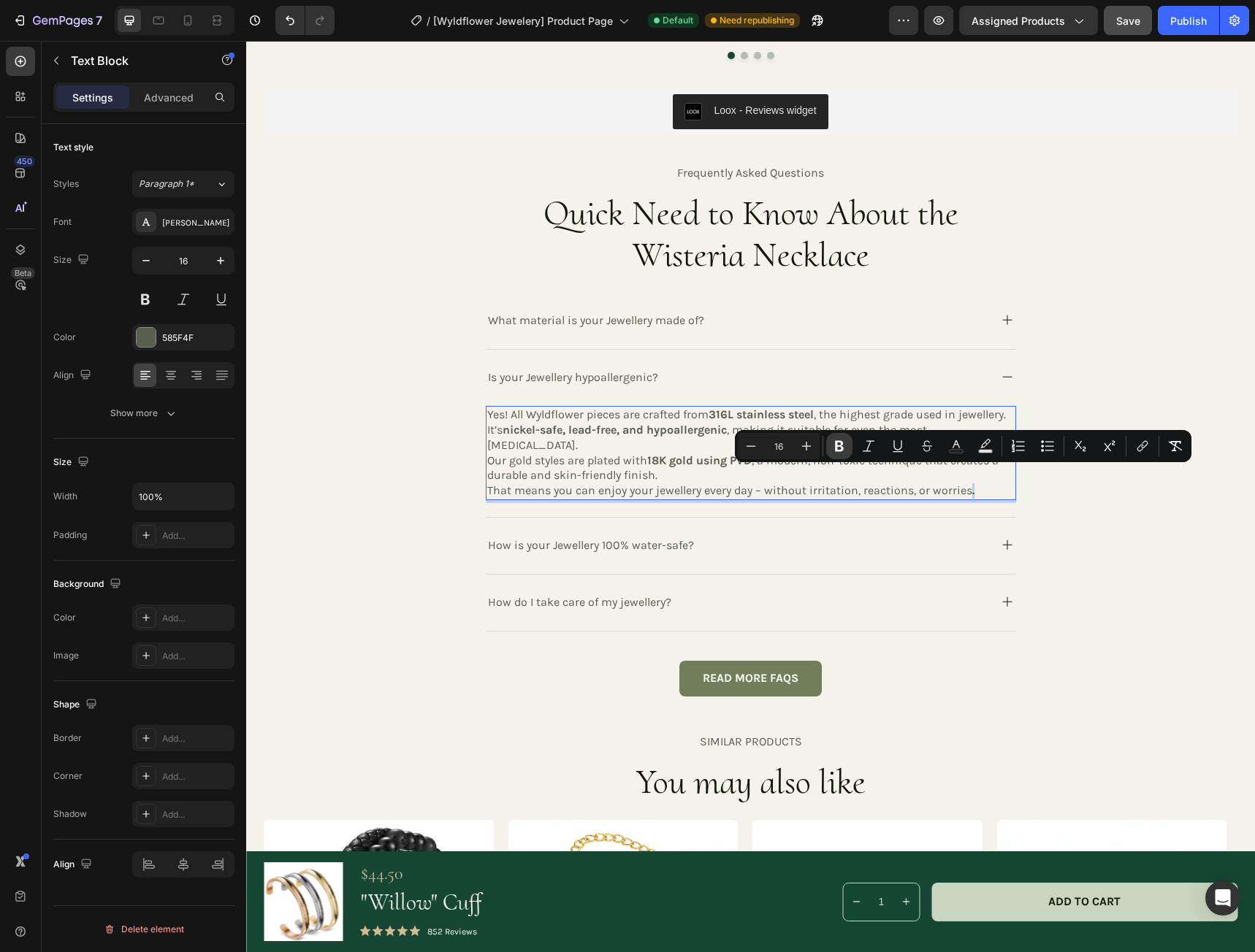
click at [842, 447] on icon "Editor contextual toolbar" at bounding box center [839, 446] width 9 height 11
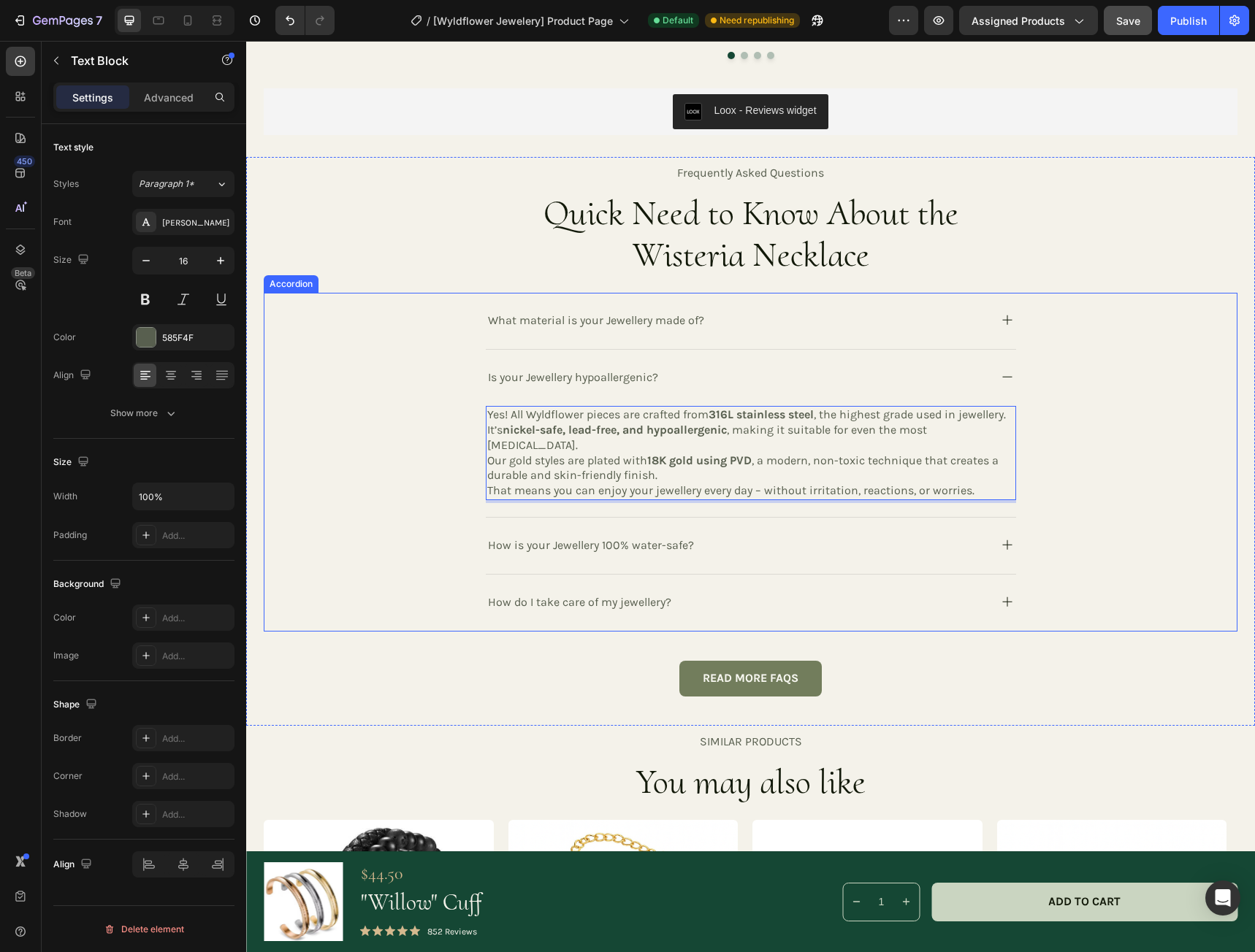
scroll to position [2921, 0]
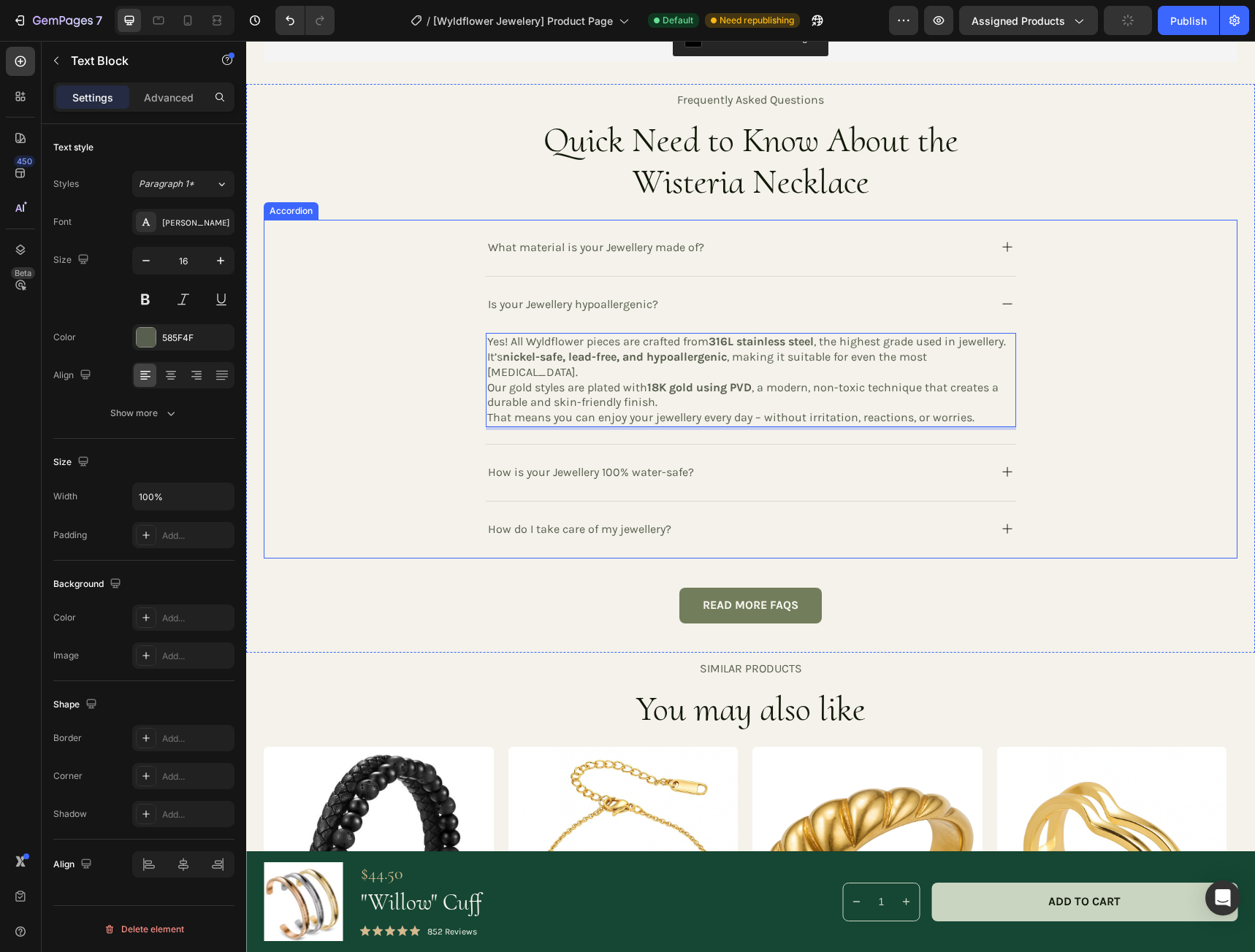
click at [1006, 467] on rect at bounding box center [1006, 472] width 1 height 10
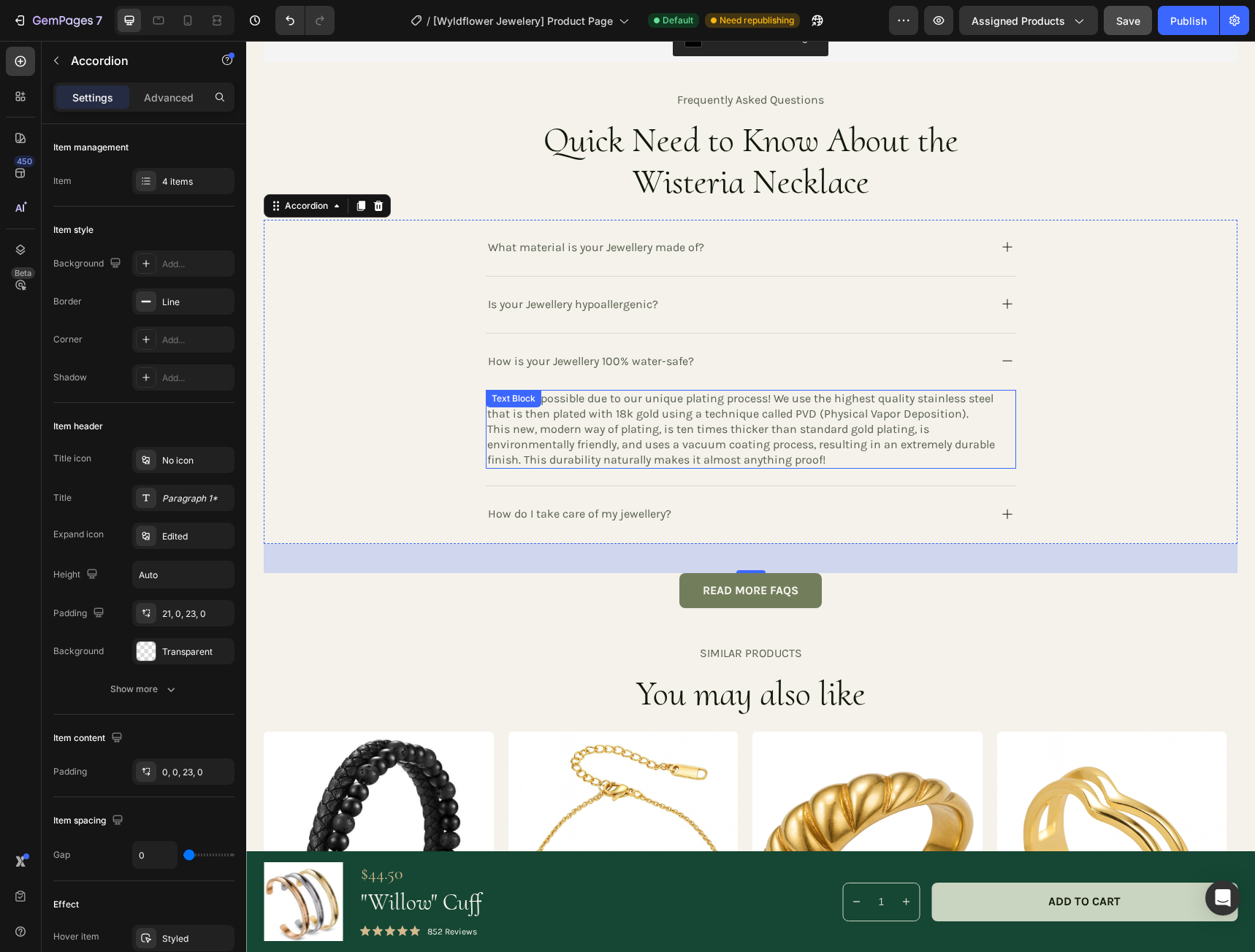
click at [826, 454] on p "This new, modern way of plating, is ten times thicker than standard gold platin…" at bounding box center [750, 445] width 527 height 45
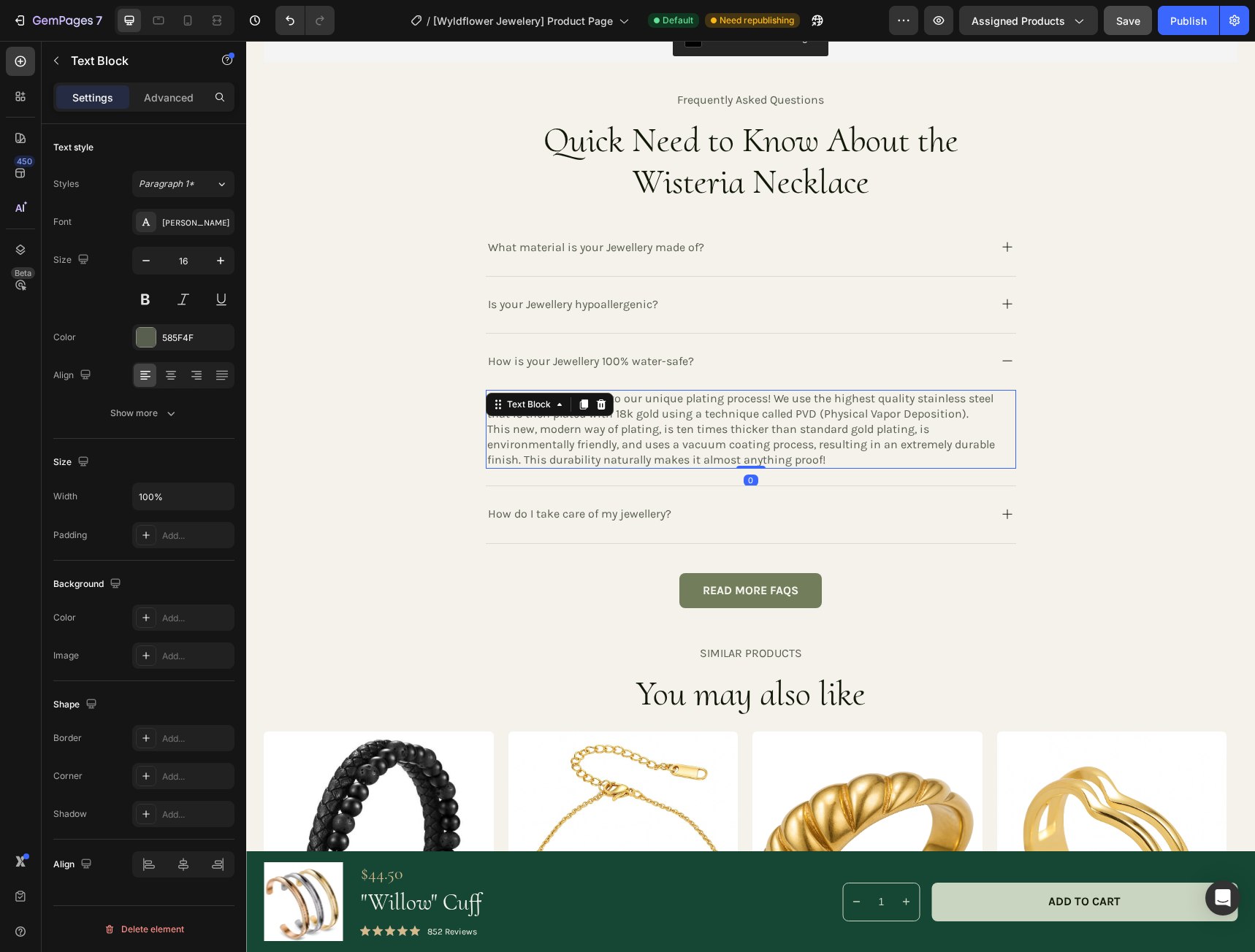
click at [820, 459] on p "This new, modern way of plating, is ten times thicker than standard gold platin…" at bounding box center [750, 445] width 527 height 45
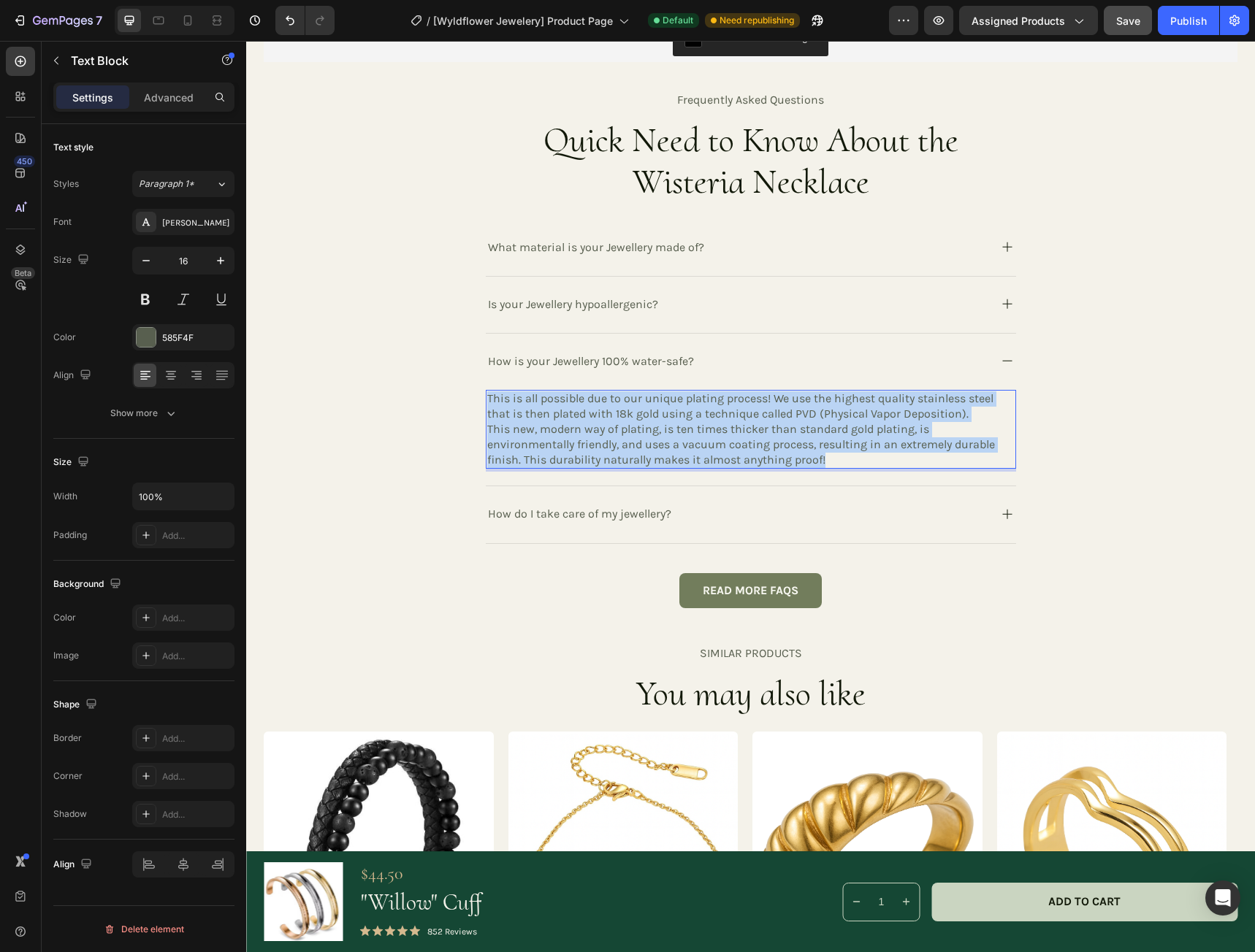
drag, startPoint x: 823, startPoint y: 458, endPoint x: 482, endPoint y: 397, distance: 346.4
click at [486, 397] on div "This is all possible due to our unique plating process! We use the highest qual…" at bounding box center [751, 429] width 530 height 79
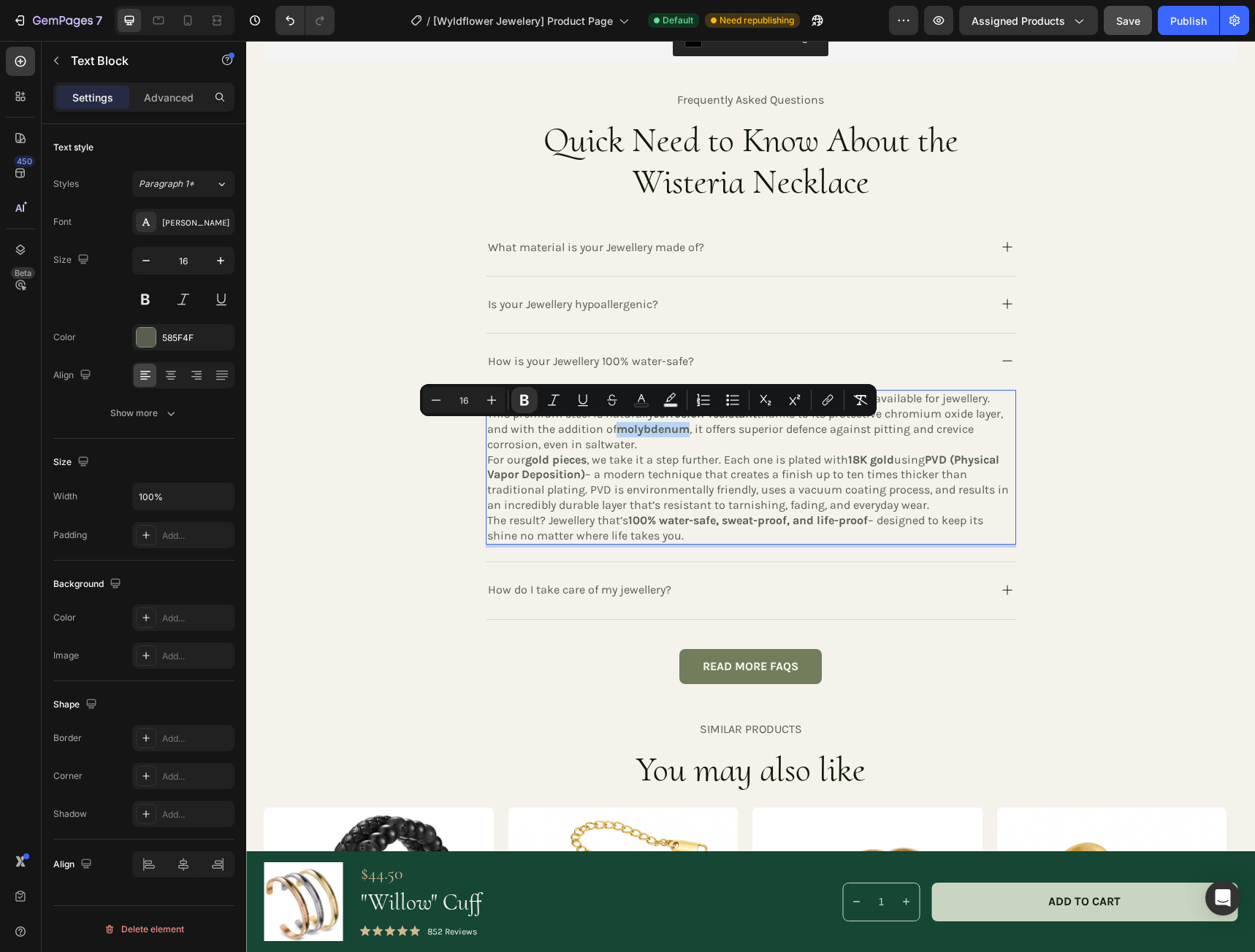
drag, startPoint x: 685, startPoint y: 431, endPoint x: 611, endPoint y: 431, distance: 74.0
click at [611, 431] on p "All of our jewellery is crafted from 316L stainless steel – the highest grade a…" at bounding box center [750, 421] width 527 height 60
click at [529, 403] on icon "Editor contextual toolbar" at bounding box center [525, 400] width 14 height 14
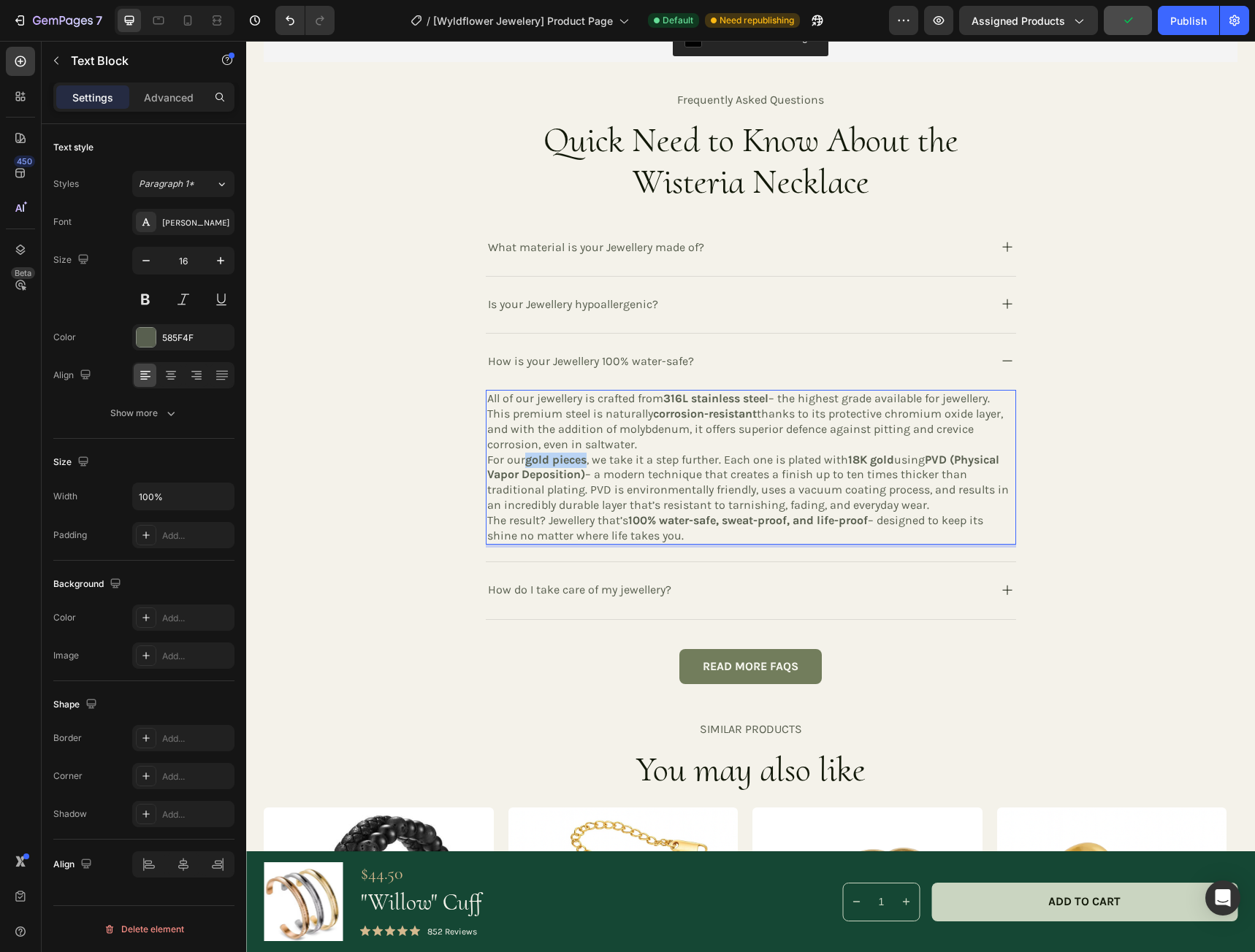
drag, startPoint x: 584, startPoint y: 461, endPoint x: 522, endPoint y: 462, distance: 62.0
click at [522, 462] on p "For our gold pieces , we take it a step further. Each one is plated with 18K go…" at bounding box center [750, 482] width 527 height 60
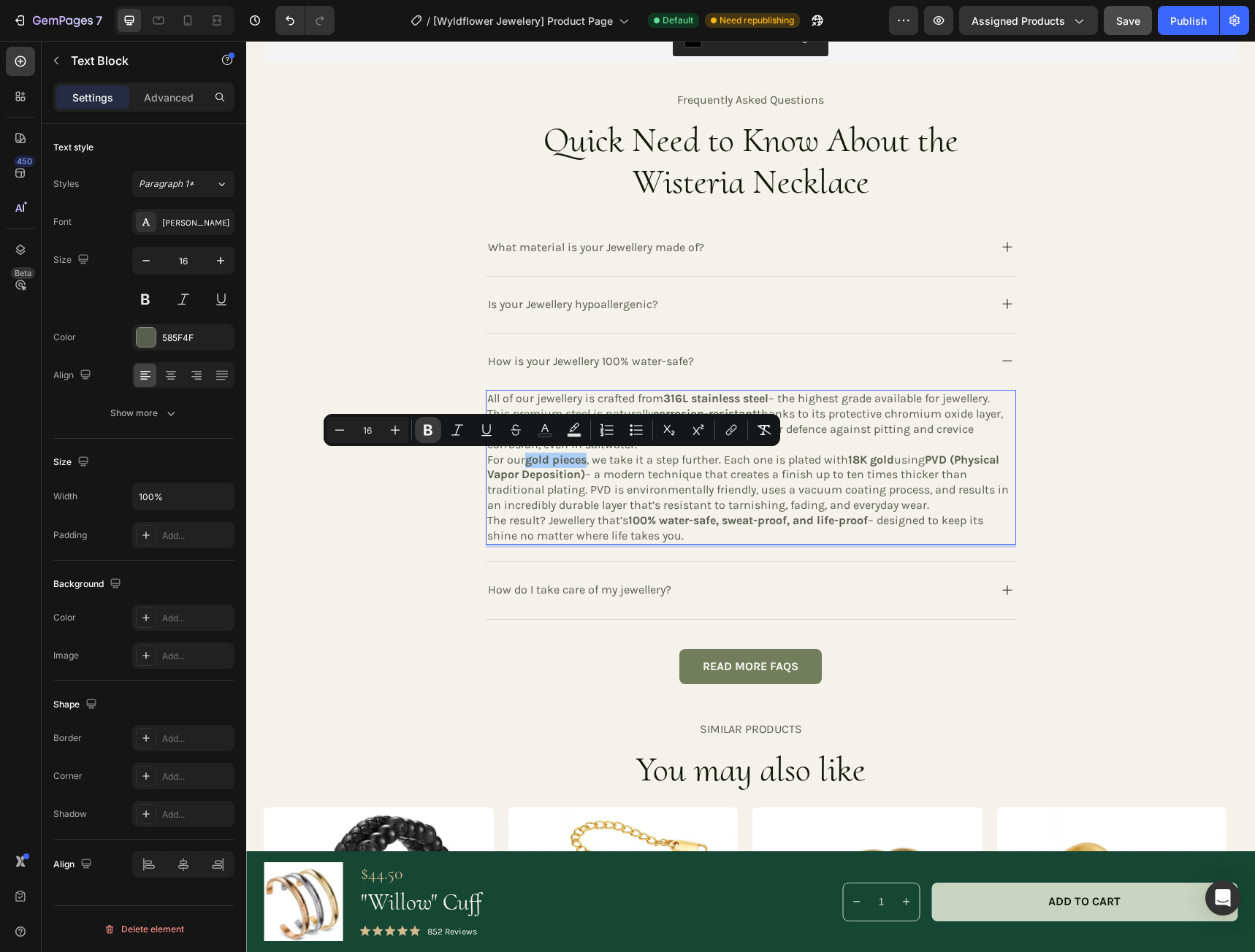
click at [429, 431] on icon "Editor contextual toolbar" at bounding box center [429, 430] width 9 height 11
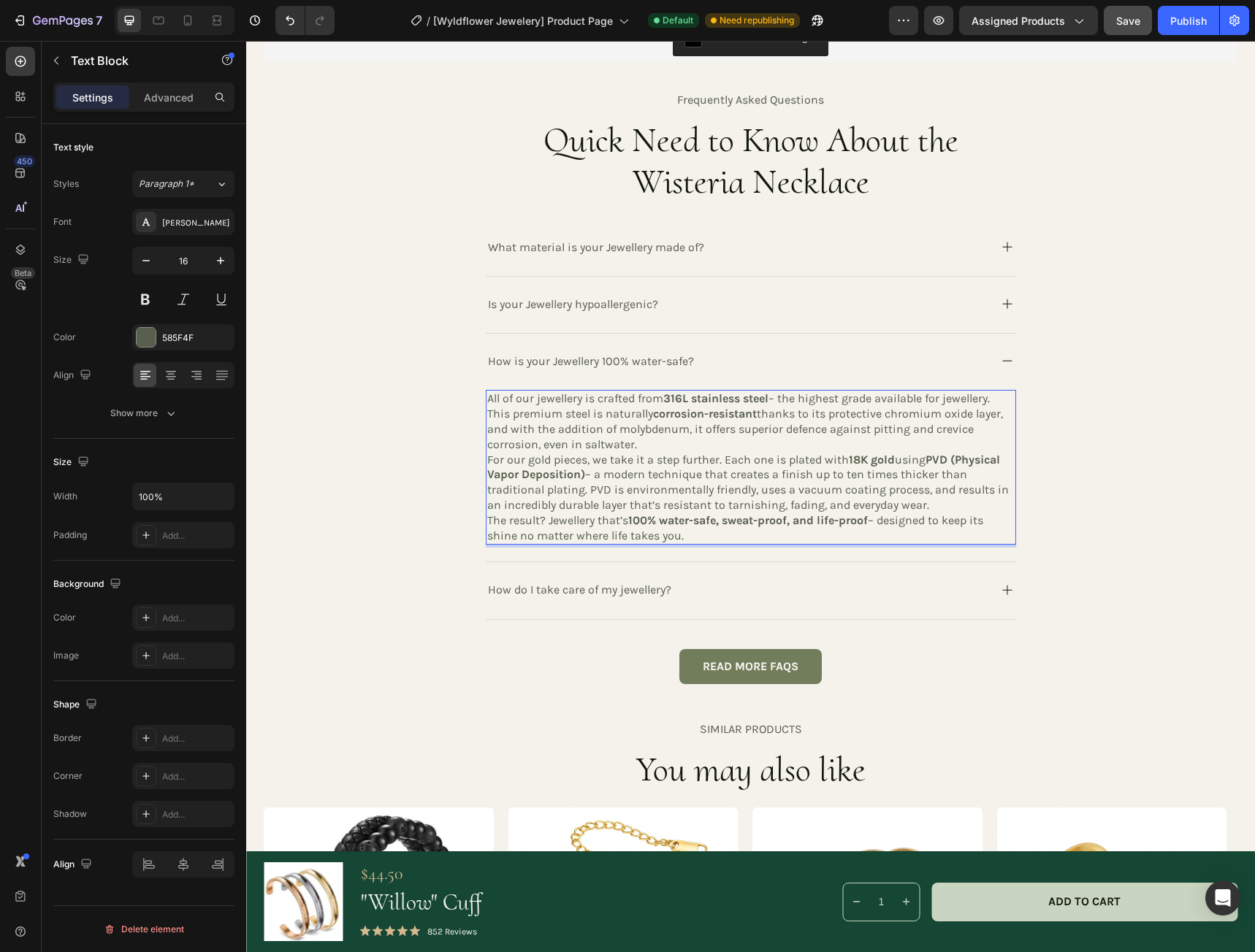
click at [665, 445] on p "All of our jewellery is crafted from 316L stainless steel – the highest grade a…" at bounding box center [750, 421] width 527 height 60
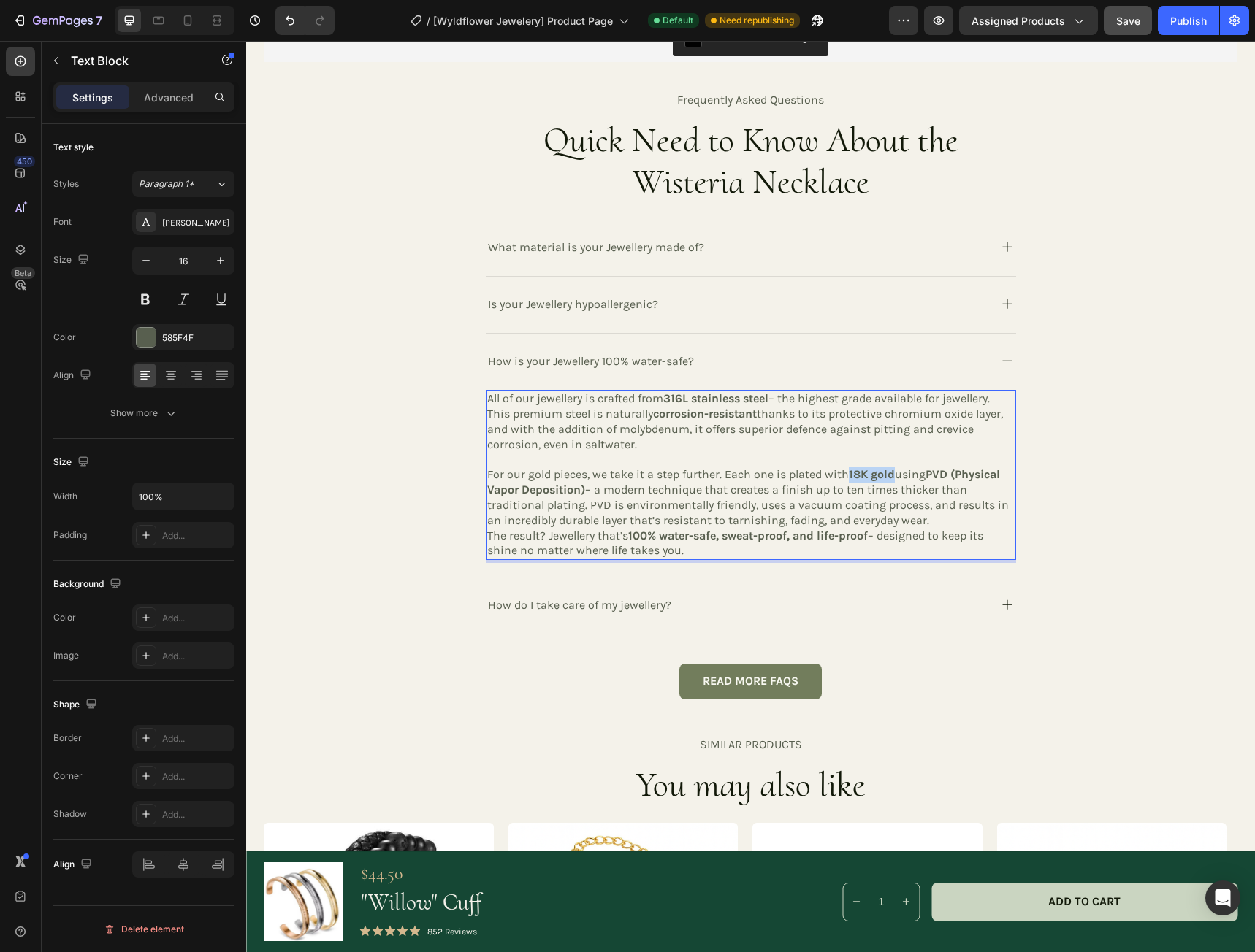
drag, startPoint x: 845, startPoint y: 474, endPoint x: 890, endPoint y: 474, distance: 45.0
click at [890, 474] on p "For our gold pieces, we take it a step further. Each one is plated with 18K gol…" at bounding box center [750, 497] width 527 height 60
drag, startPoint x: 879, startPoint y: 473, endPoint x: 861, endPoint y: 475, distance: 18.1
click at [861, 475] on strong "18K gold" at bounding box center [871, 473] width 46 height 13
click at [869, 489] on p "For our gold pieces, we take it a step further. Each one is plated with 18K gol…" at bounding box center [750, 497] width 527 height 60
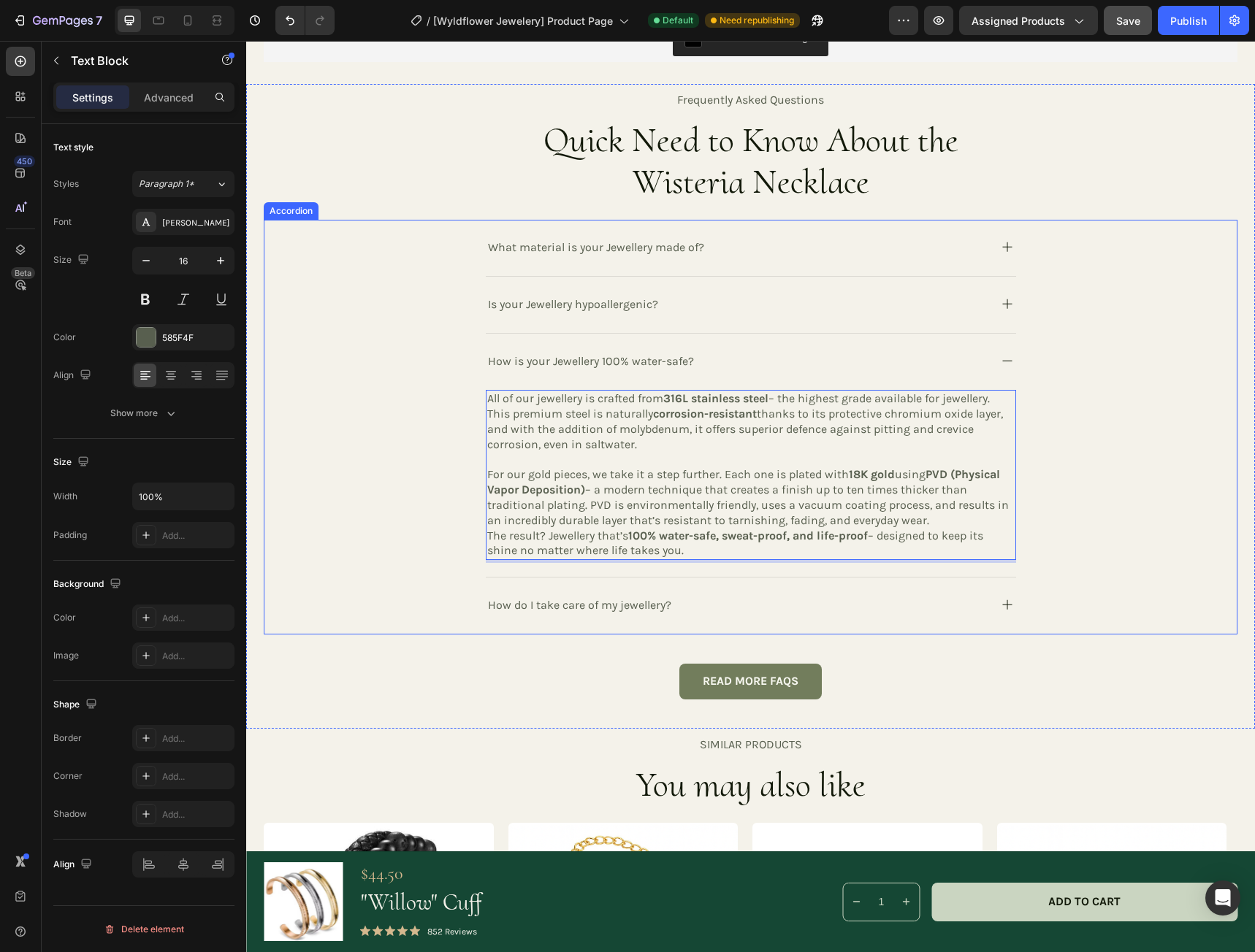
click at [869, 587] on div "How do I take care of my jewellery?" at bounding box center [751, 605] width 530 height 57
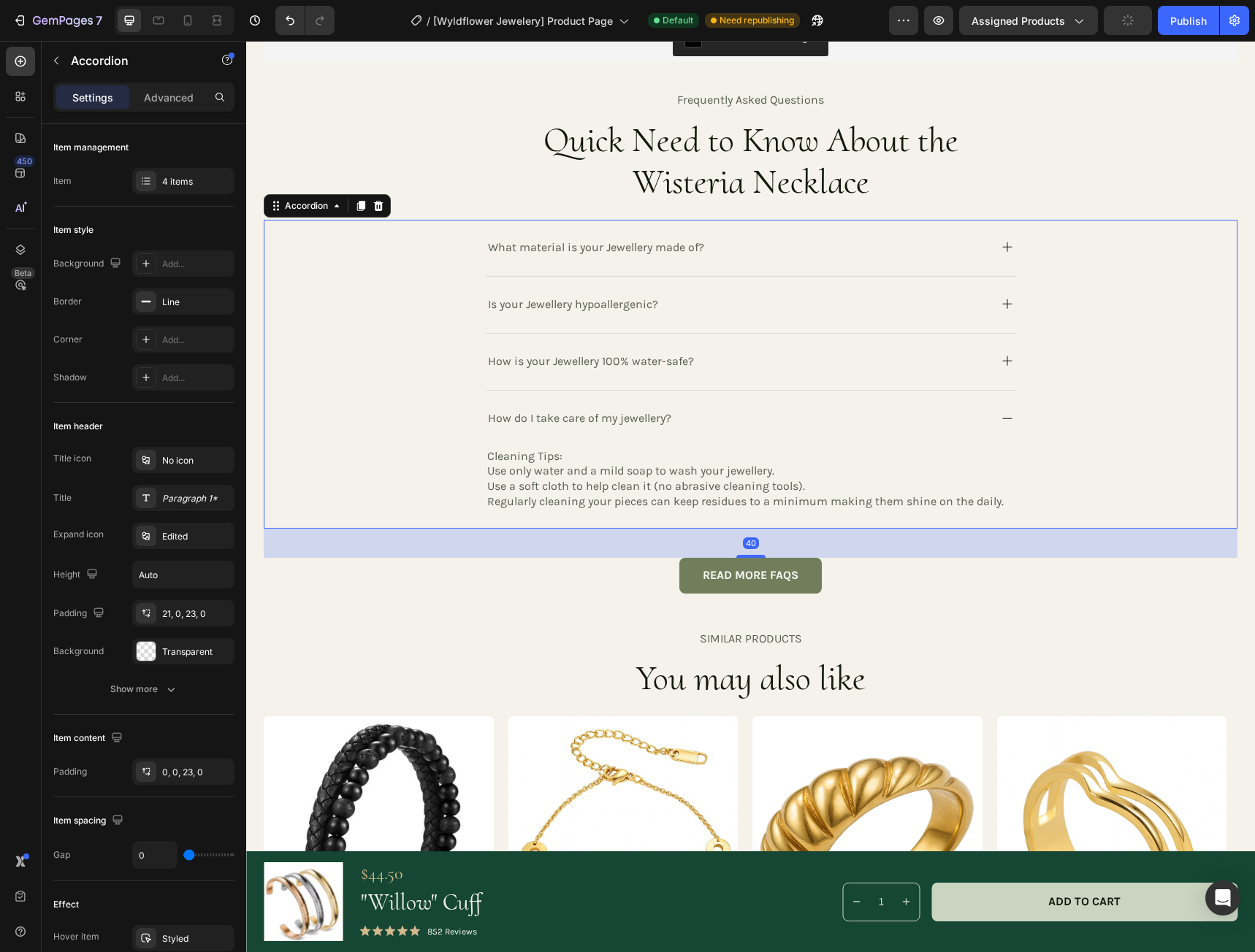
click at [814, 408] on div "How do I take care of my jewellery?" at bounding box center [737, 418] width 501 height 24
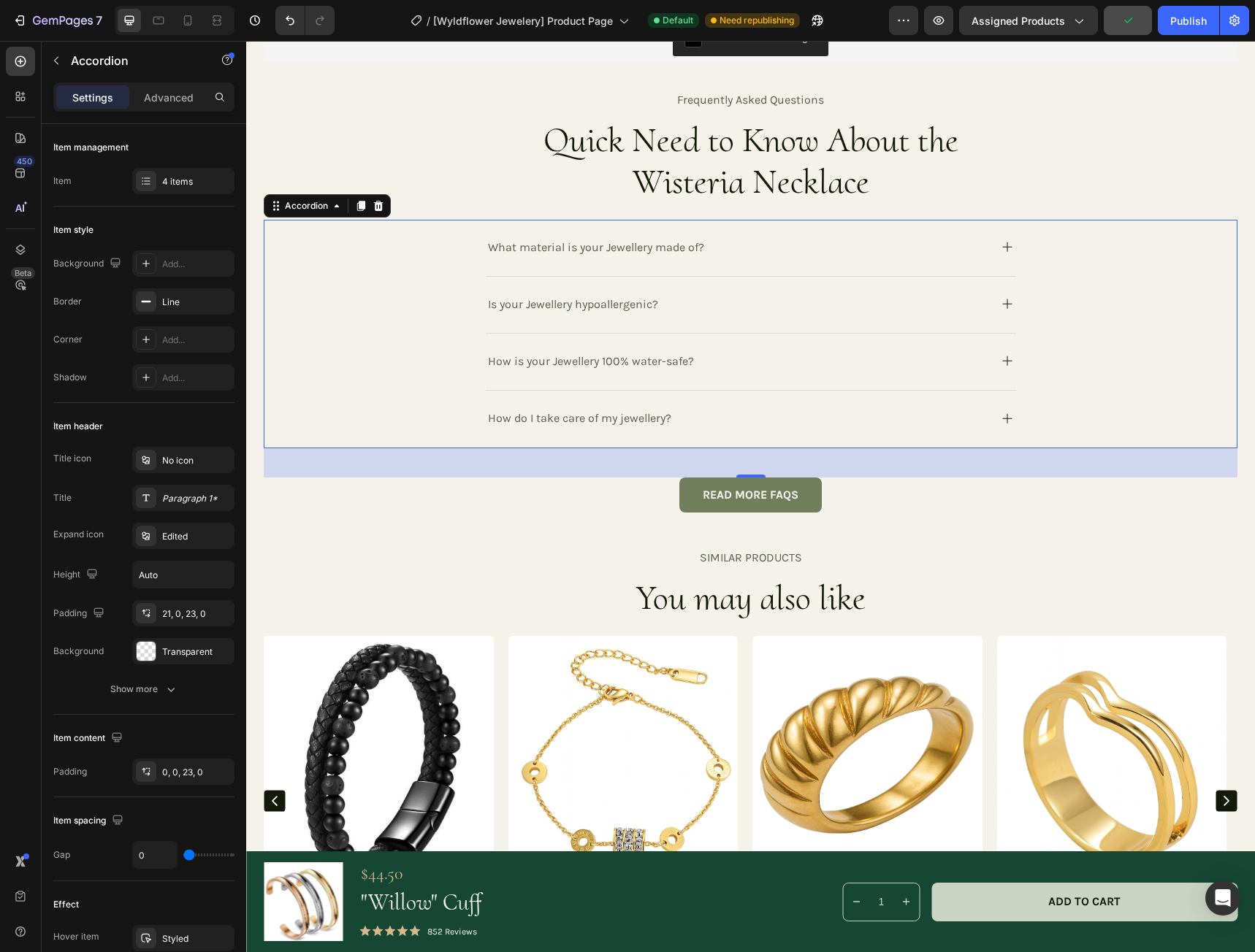
click at [814, 362] on div "How is your Jewellery 100% water-safe?" at bounding box center [737, 361] width 501 height 24
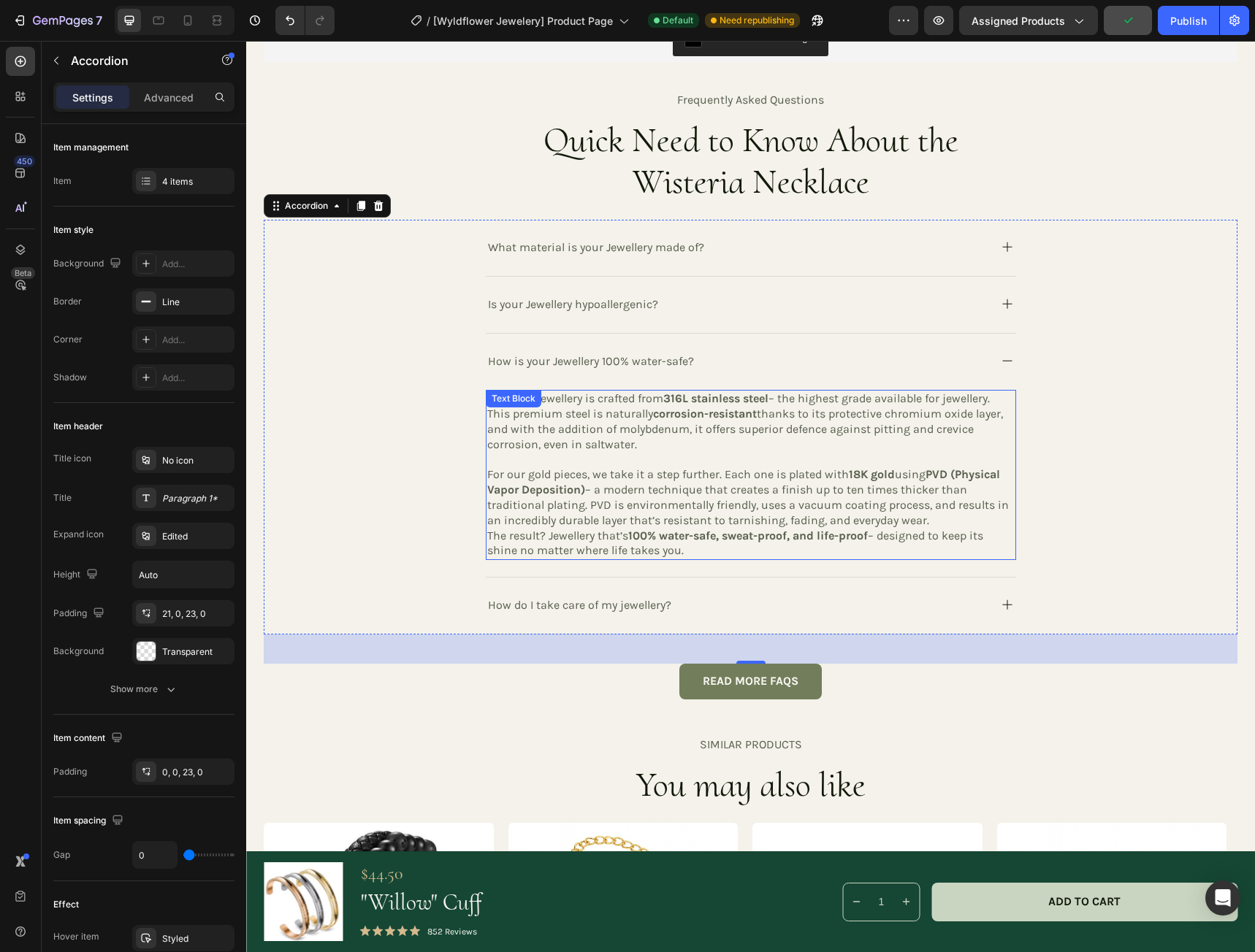
click at [885, 475] on strong "18K gold" at bounding box center [871, 473] width 46 height 13
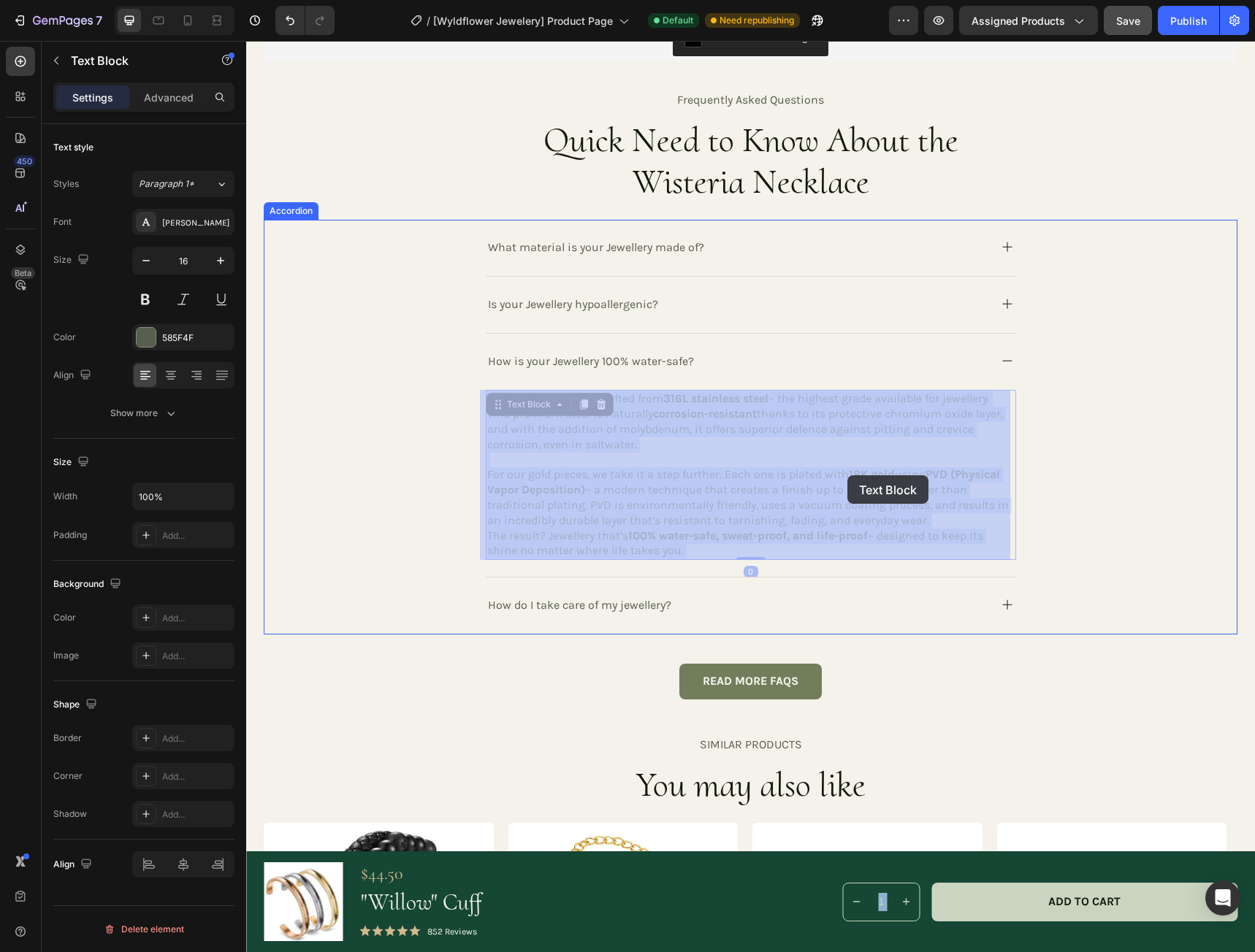
drag, startPoint x: 889, startPoint y: 475, endPoint x: 847, endPoint y: 475, distance: 42.0
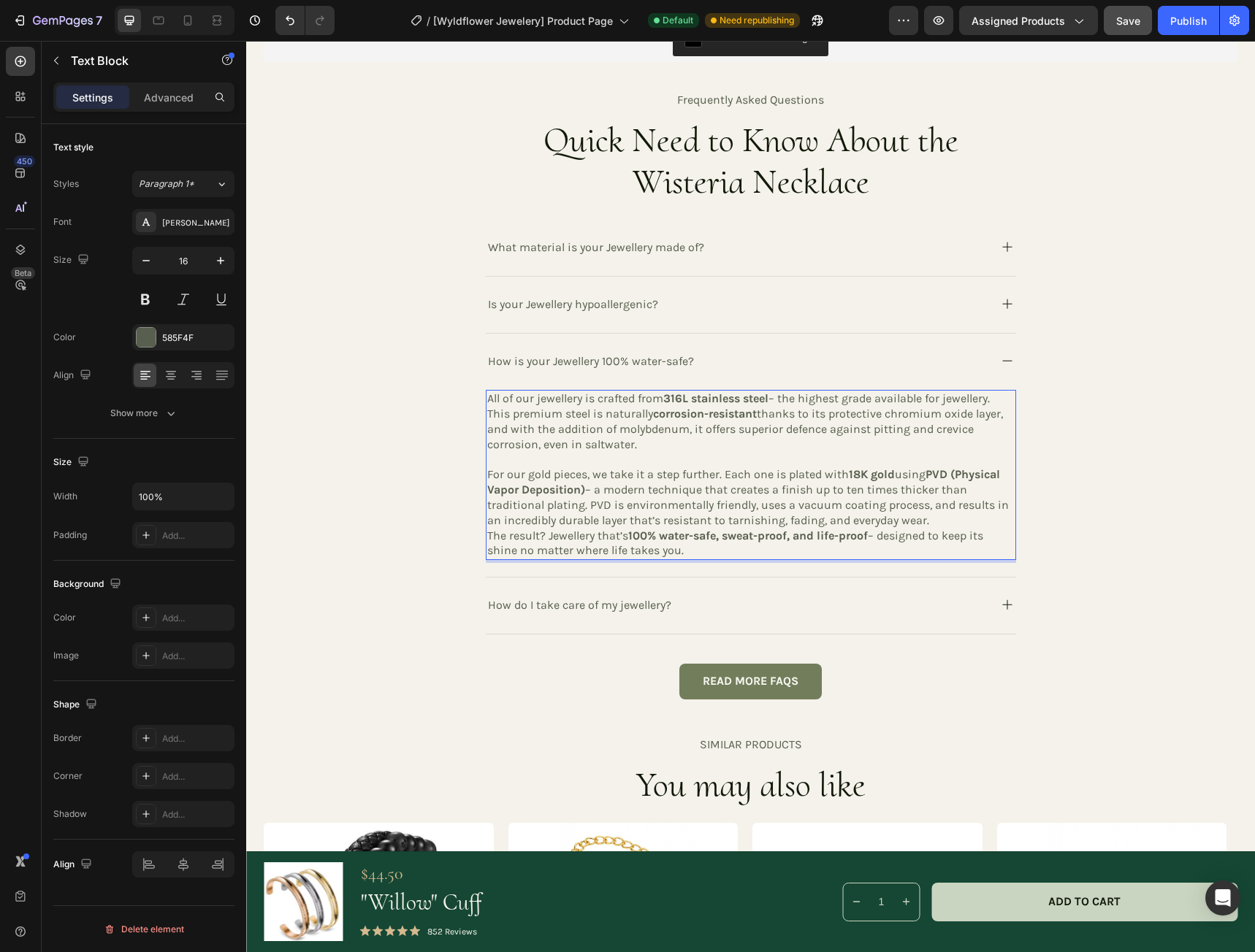
click at [889, 474] on strong "18K gold" at bounding box center [871, 473] width 46 height 13
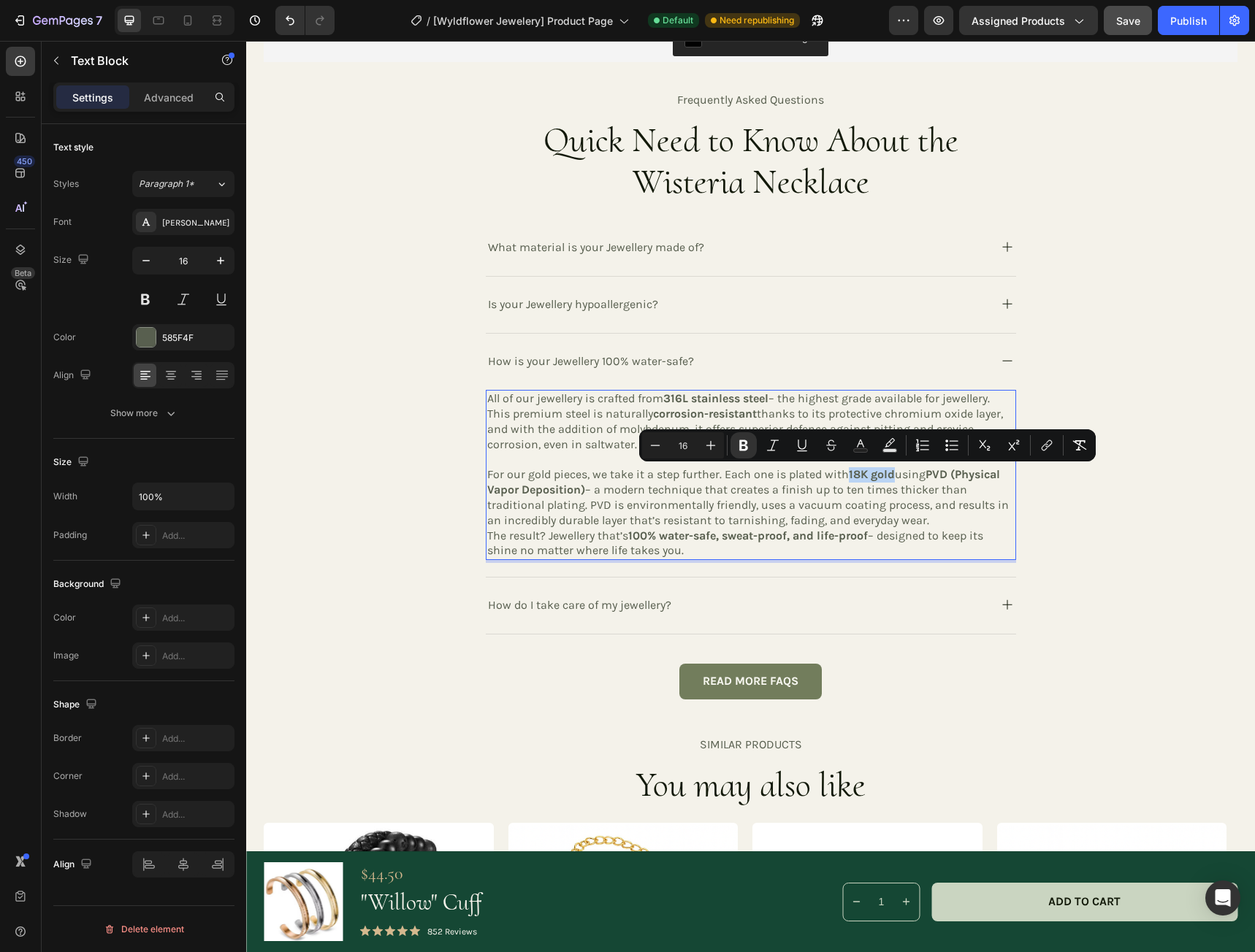
drag, startPoint x: 890, startPoint y: 476, endPoint x: 845, endPoint y: 477, distance: 45.0
click at [845, 477] on p "For our gold pieces, we take it a step further. Each one is plated with 18K gol…" at bounding box center [750, 497] width 527 height 60
click at [747, 443] on icon "Editor contextual toolbar" at bounding box center [744, 445] width 9 height 11
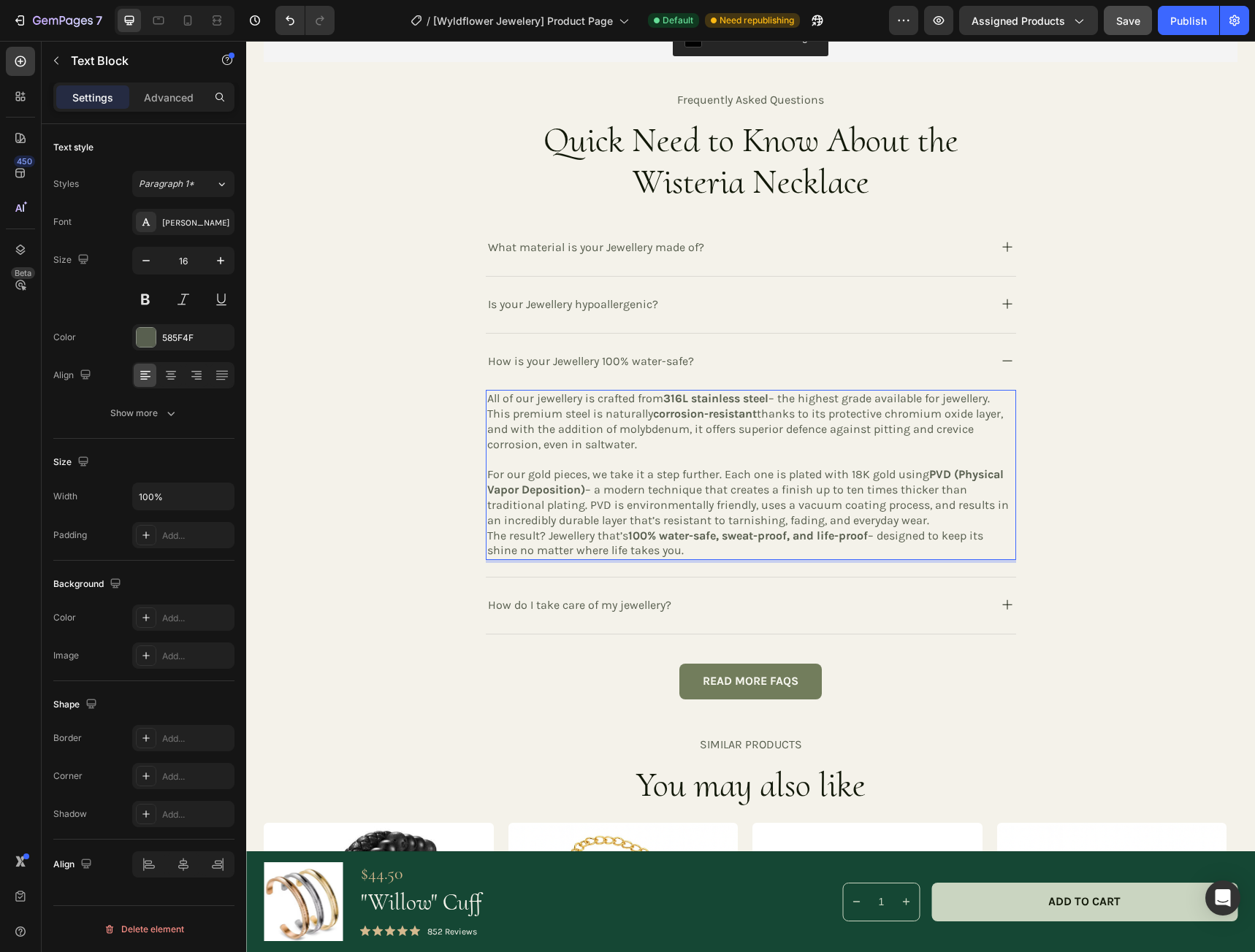
click at [810, 431] on p "All of our jewellery is crafted from 316L stainless steel – the highest grade a…" at bounding box center [750, 421] width 527 height 60
click at [826, 474] on p "For our gold pieces, we take it a step further. Each one is plated with 18K gol…" at bounding box center [750, 497] width 527 height 60
click at [936, 518] on p "For our gold pieces, we take it a step further. Each one is plated with 18K gol…" at bounding box center [750, 497] width 527 height 60
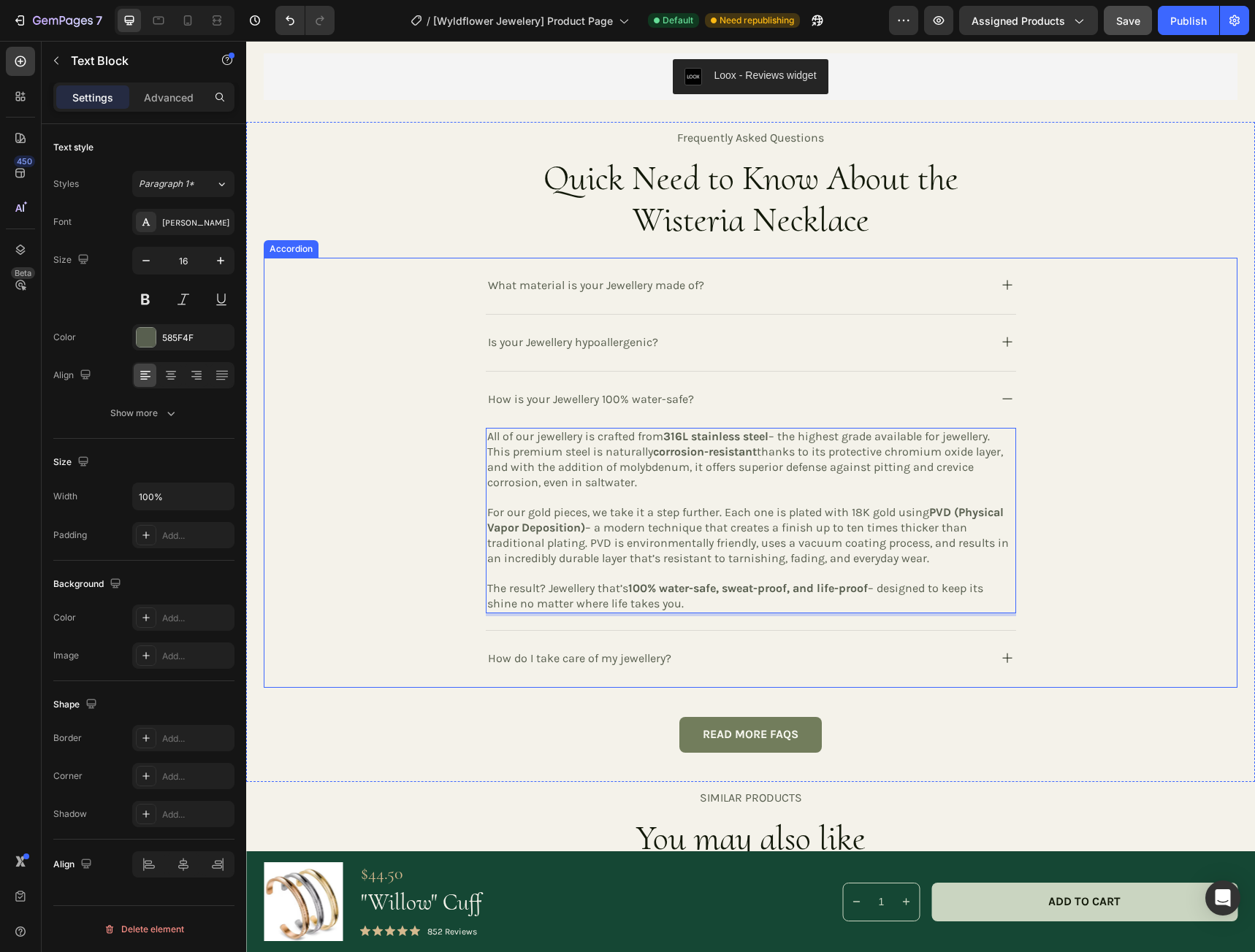
scroll to position [2848, 0]
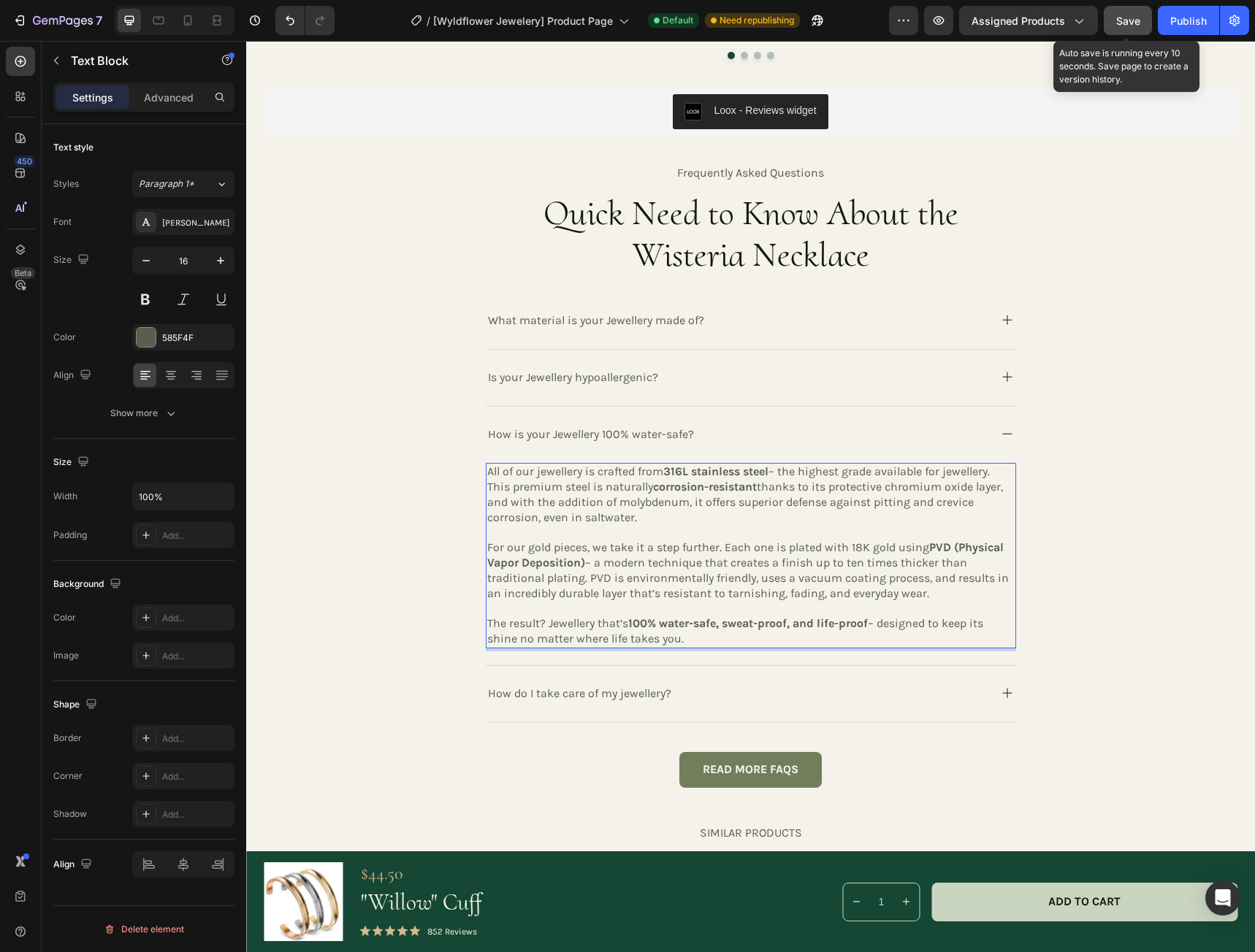
click at [1134, 20] on span "Save" at bounding box center [1127, 21] width 24 height 13
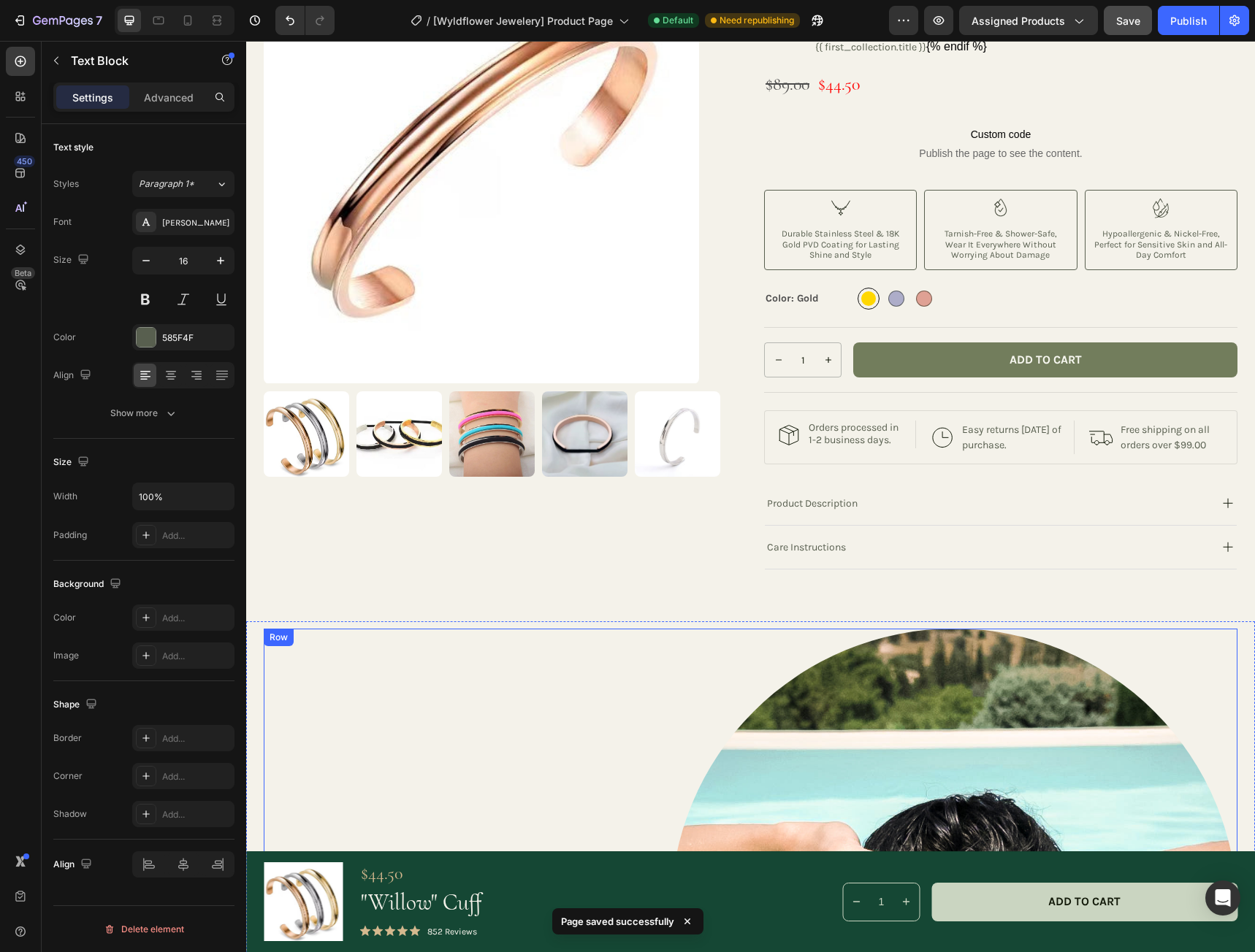
scroll to position [0, 0]
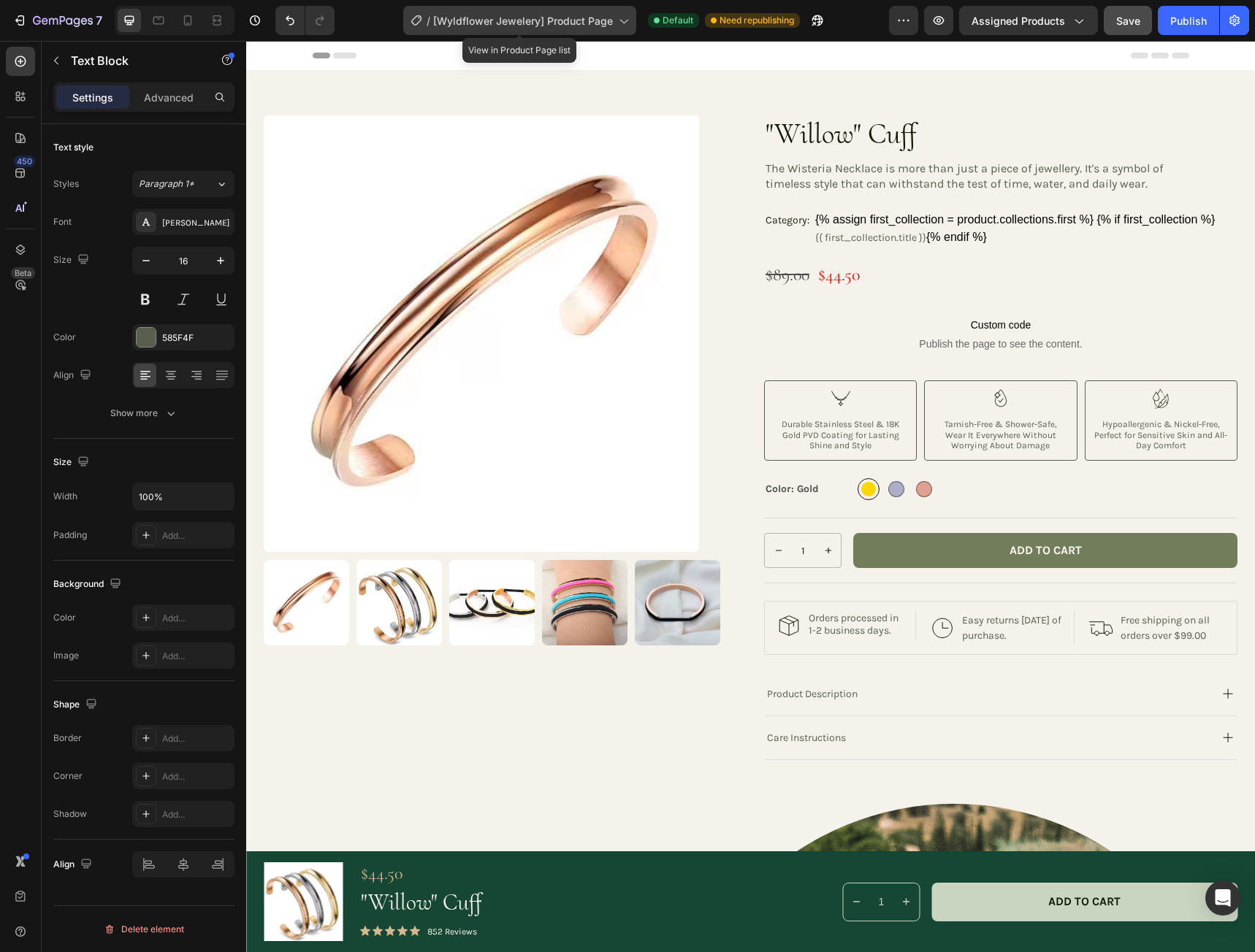
click at [625, 22] on icon at bounding box center [623, 21] width 14 height 14
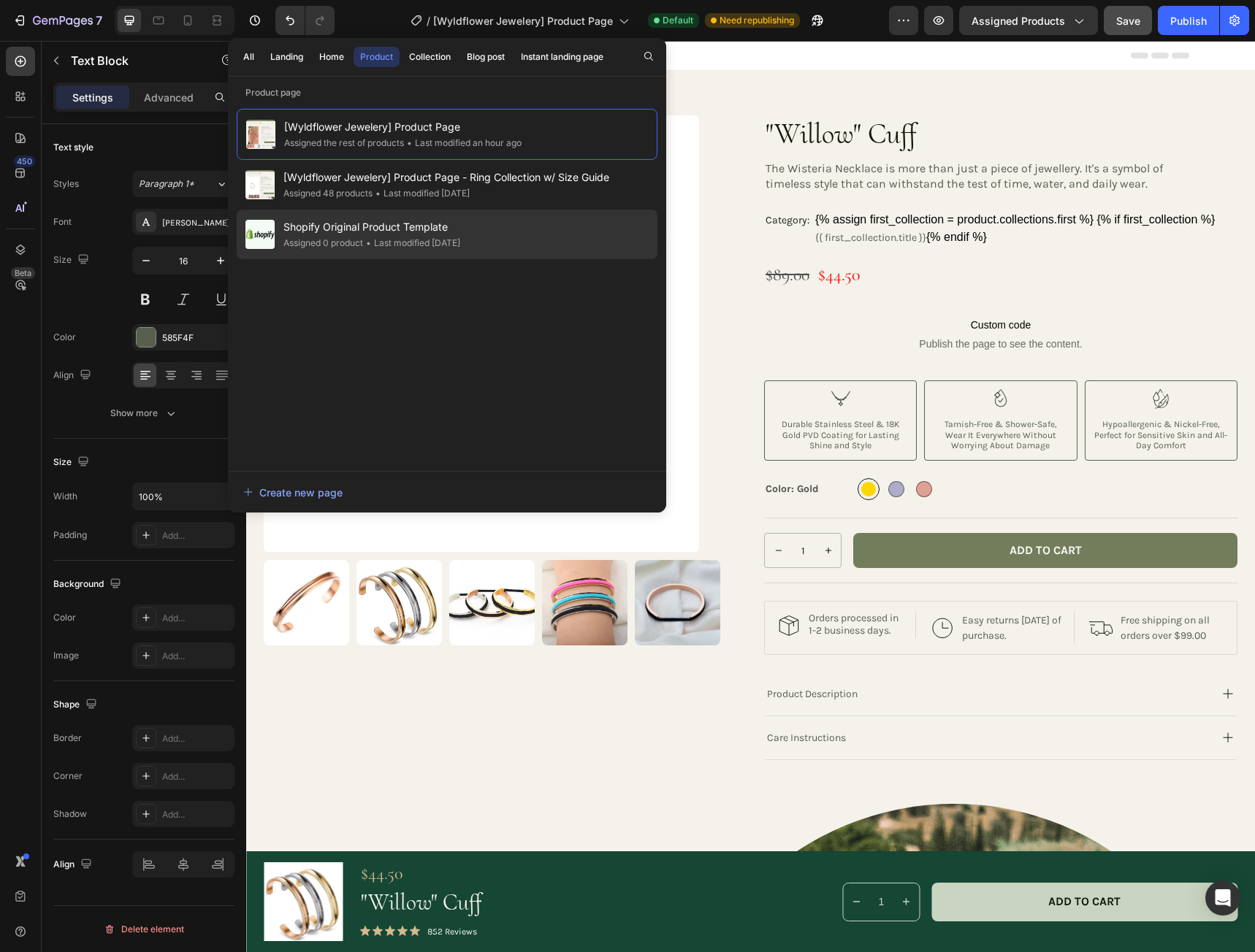
click at [420, 226] on span "Shopify Original Product Template" at bounding box center [371, 227] width 177 height 18
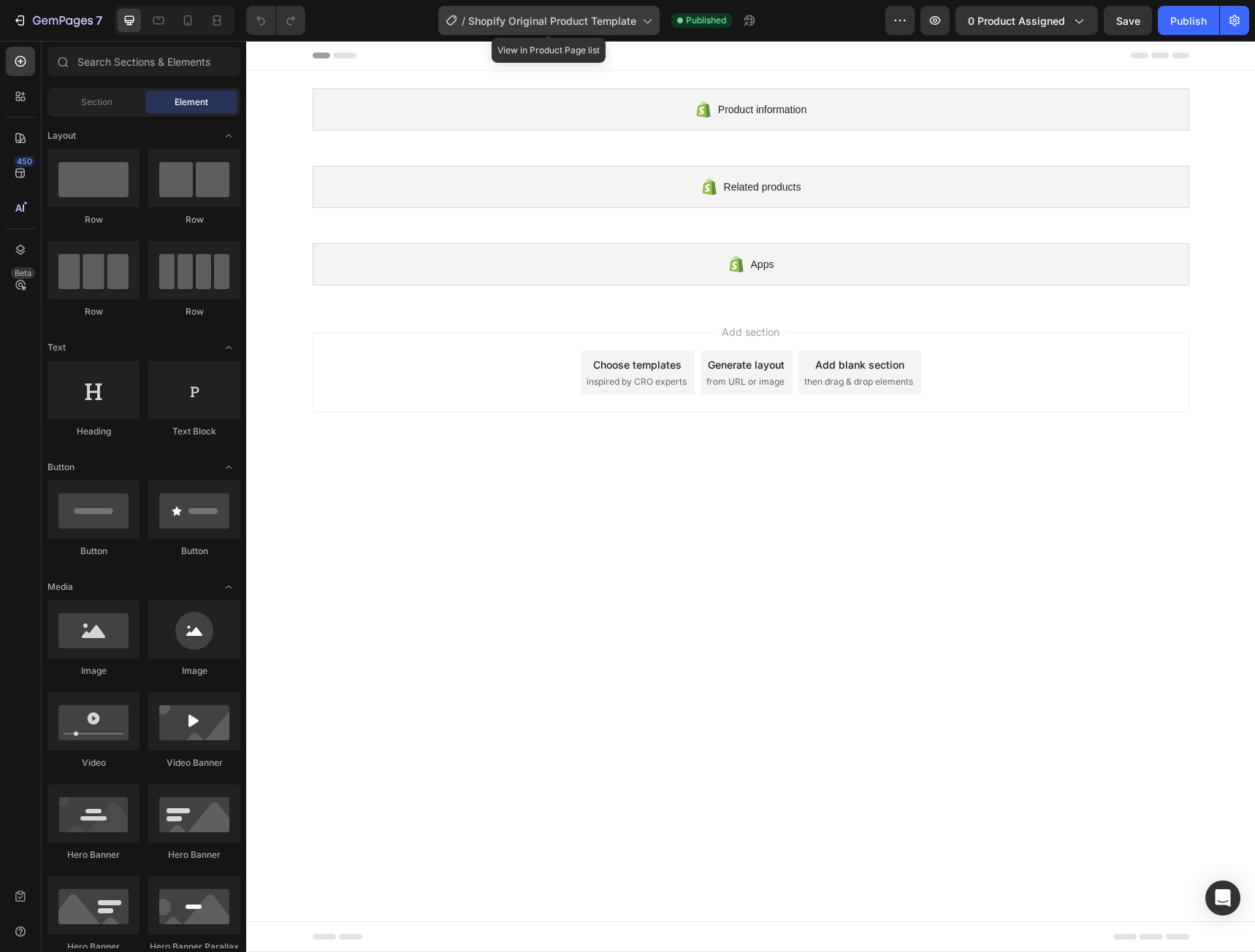
click at [560, 18] on span "Shopify Original Product Template" at bounding box center [552, 21] width 168 height 15
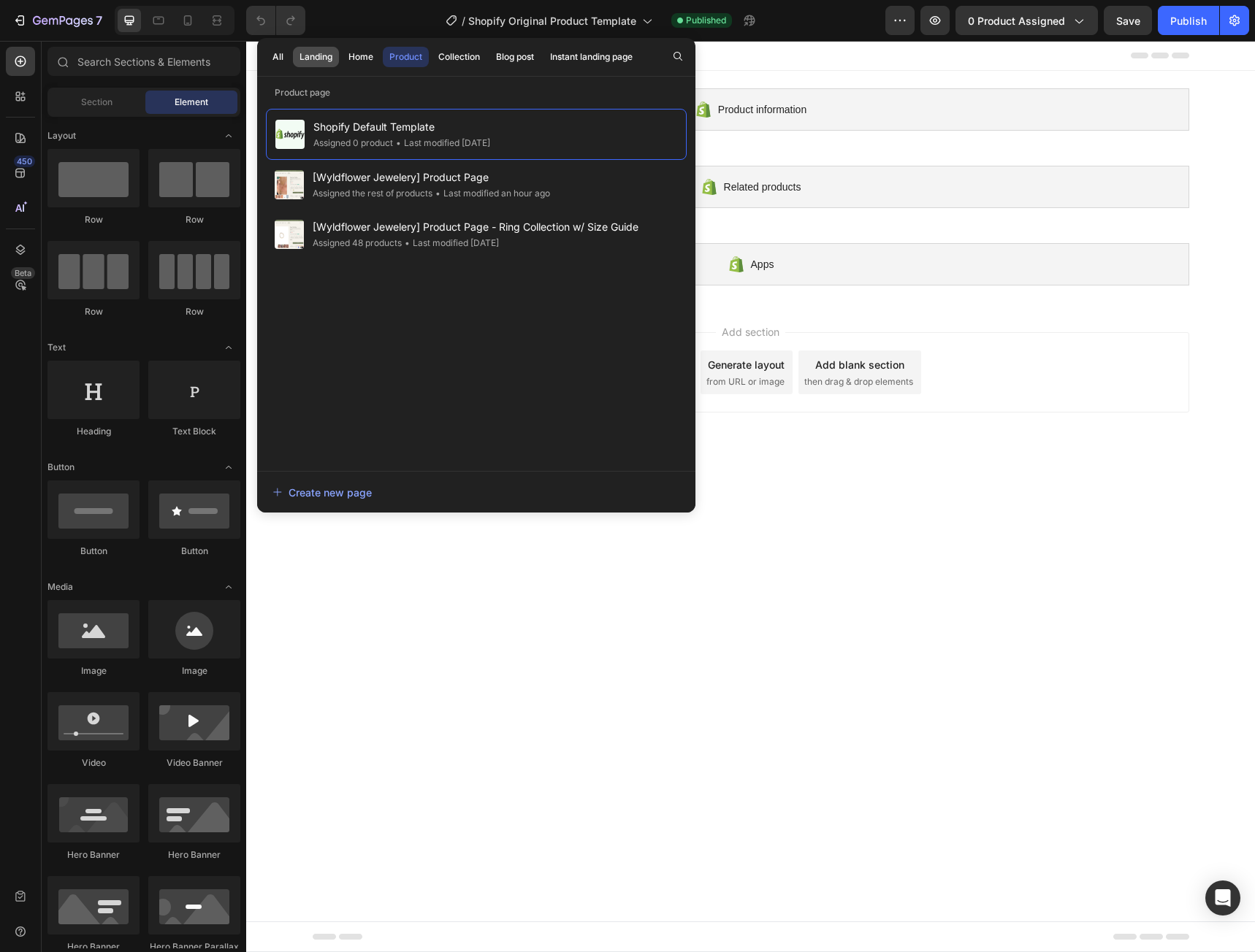
click at [311, 56] on div "Landing" at bounding box center [315, 57] width 33 height 13
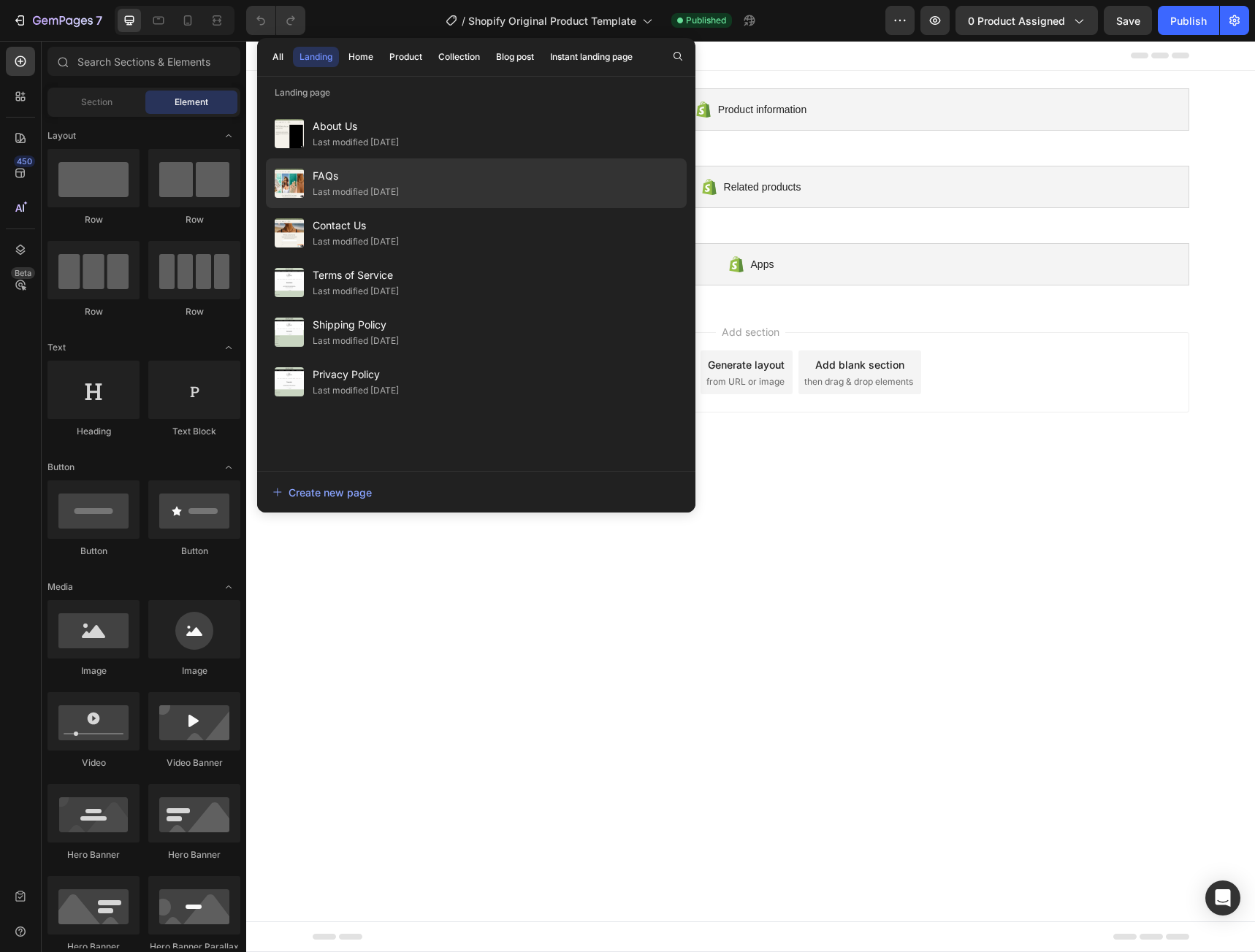
click at [348, 182] on span "FAQs" at bounding box center [356, 176] width 86 height 18
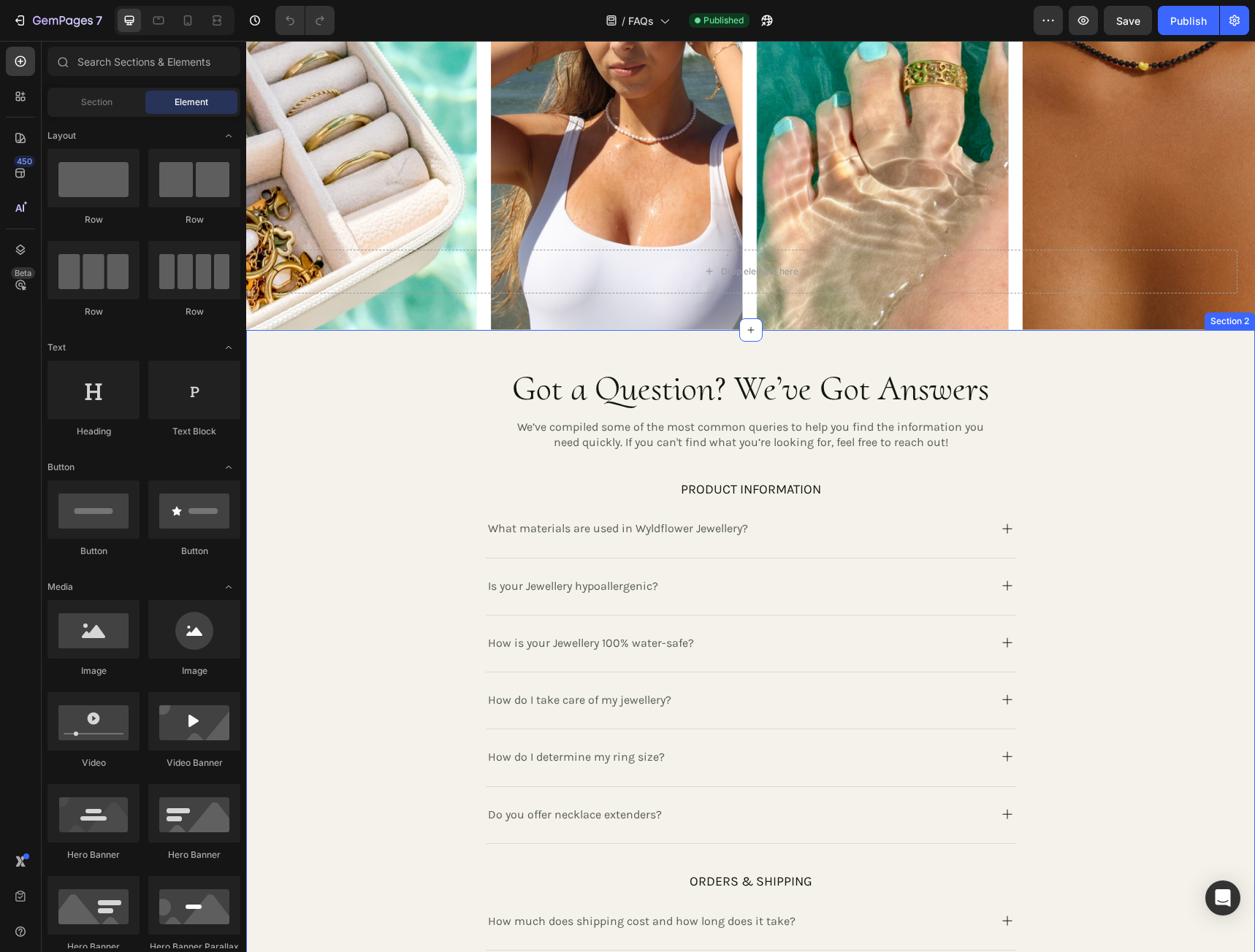
scroll to position [365, 0]
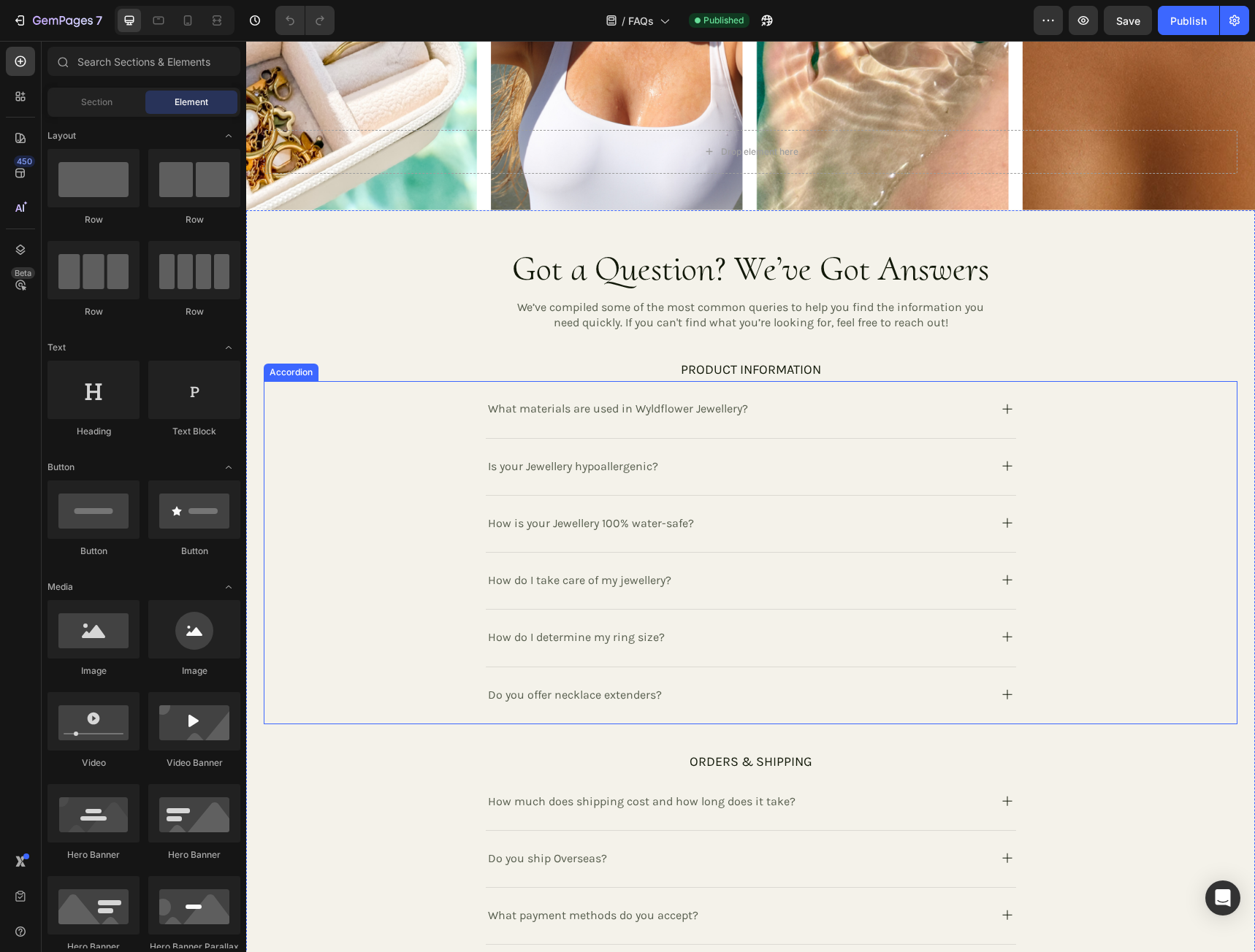
click at [1002, 406] on icon at bounding box center [1007, 410] width 18 height 18
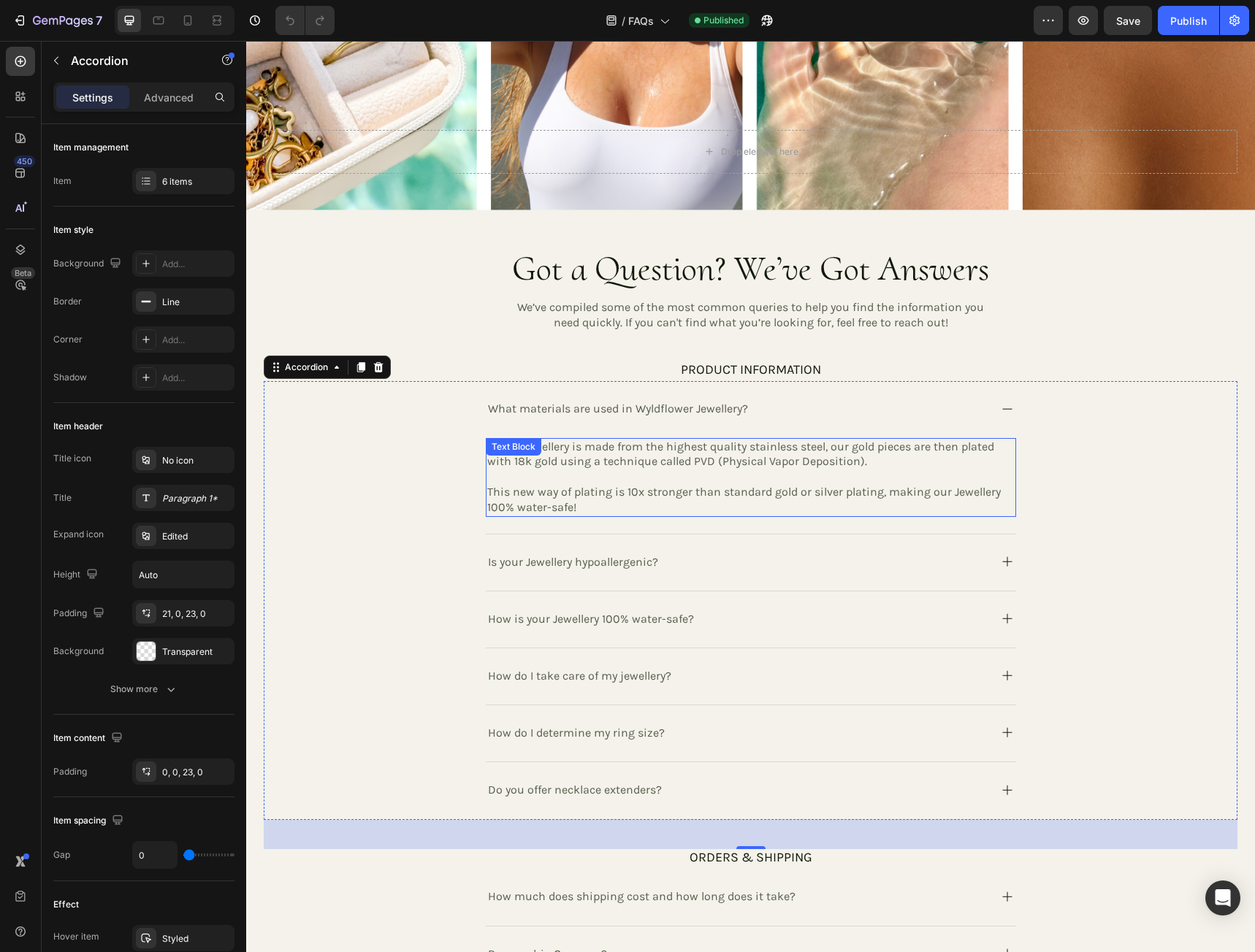
click at [596, 492] on p "This new way of plating is 10x stronger than standard gold or silver plating, m…" at bounding box center [750, 500] width 527 height 31
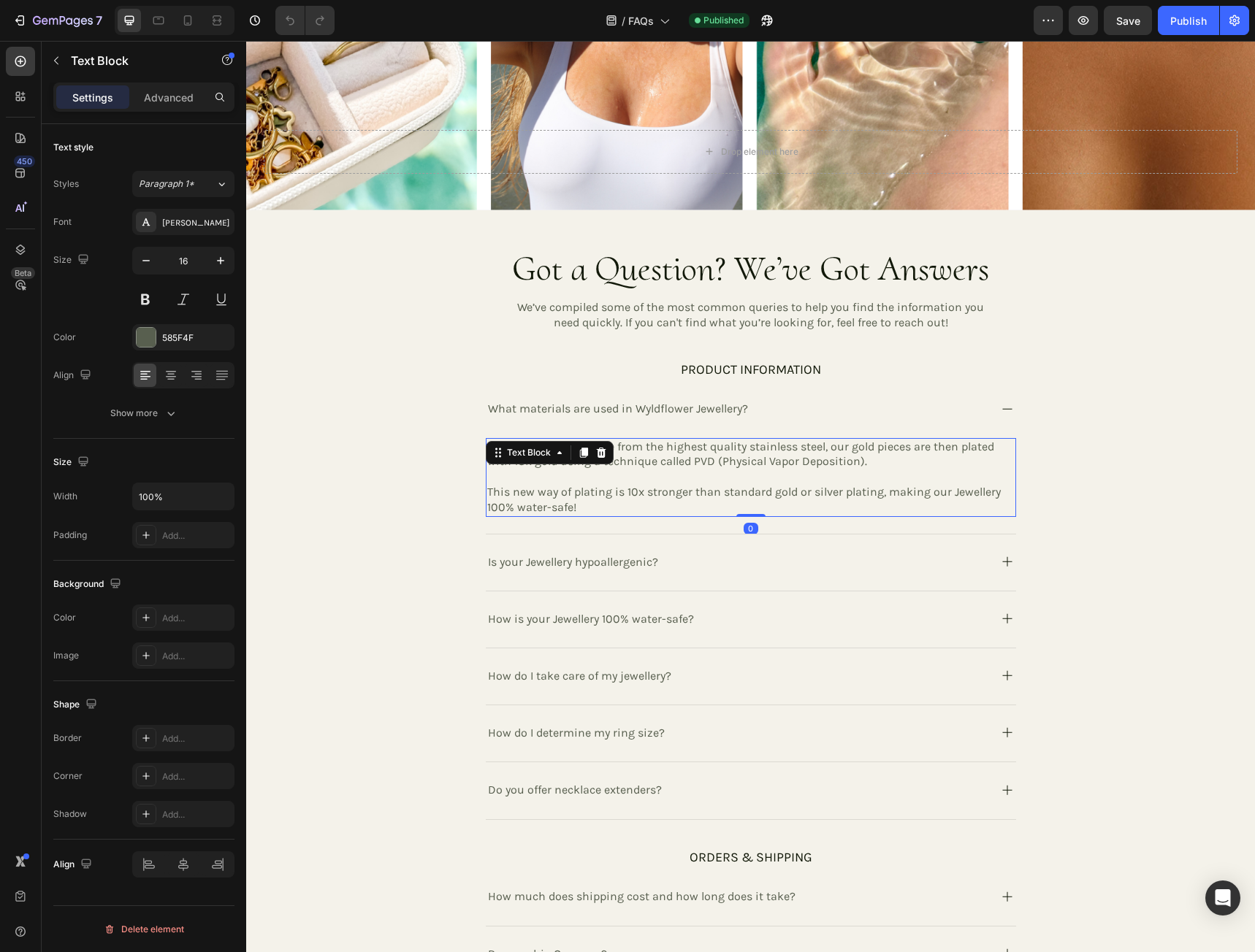
click at [583, 499] on p "This new way of plating is 10x stronger than standard gold or silver plating, m…" at bounding box center [750, 500] width 527 height 31
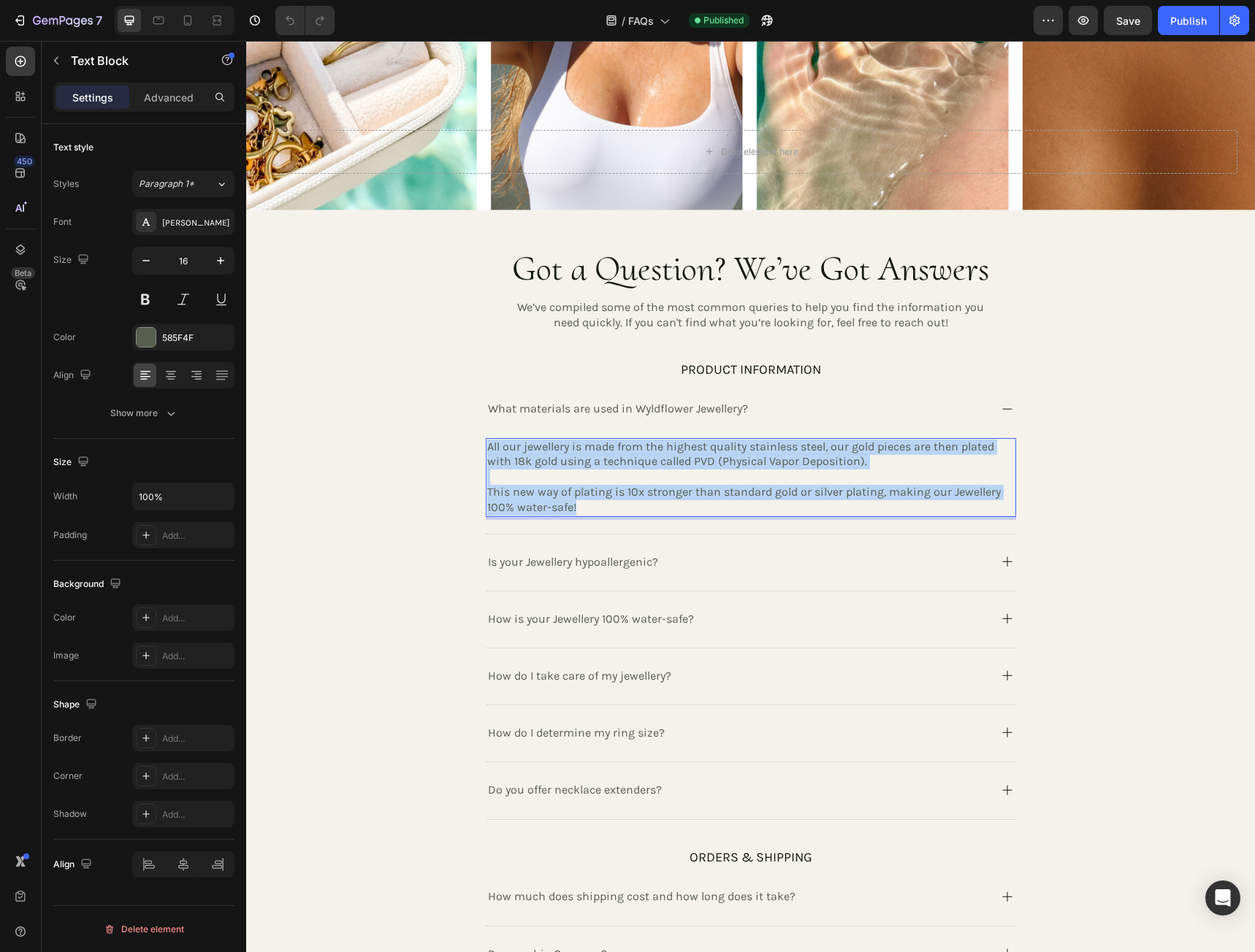
drag, startPoint x: 582, startPoint y: 501, endPoint x: 480, endPoint y: 439, distance: 119.4
click at [486, 439] on div "All our jewellery is made from the highest quality stainless steel, our gold pi…" at bounding box center [751, 478] width 530 height 79
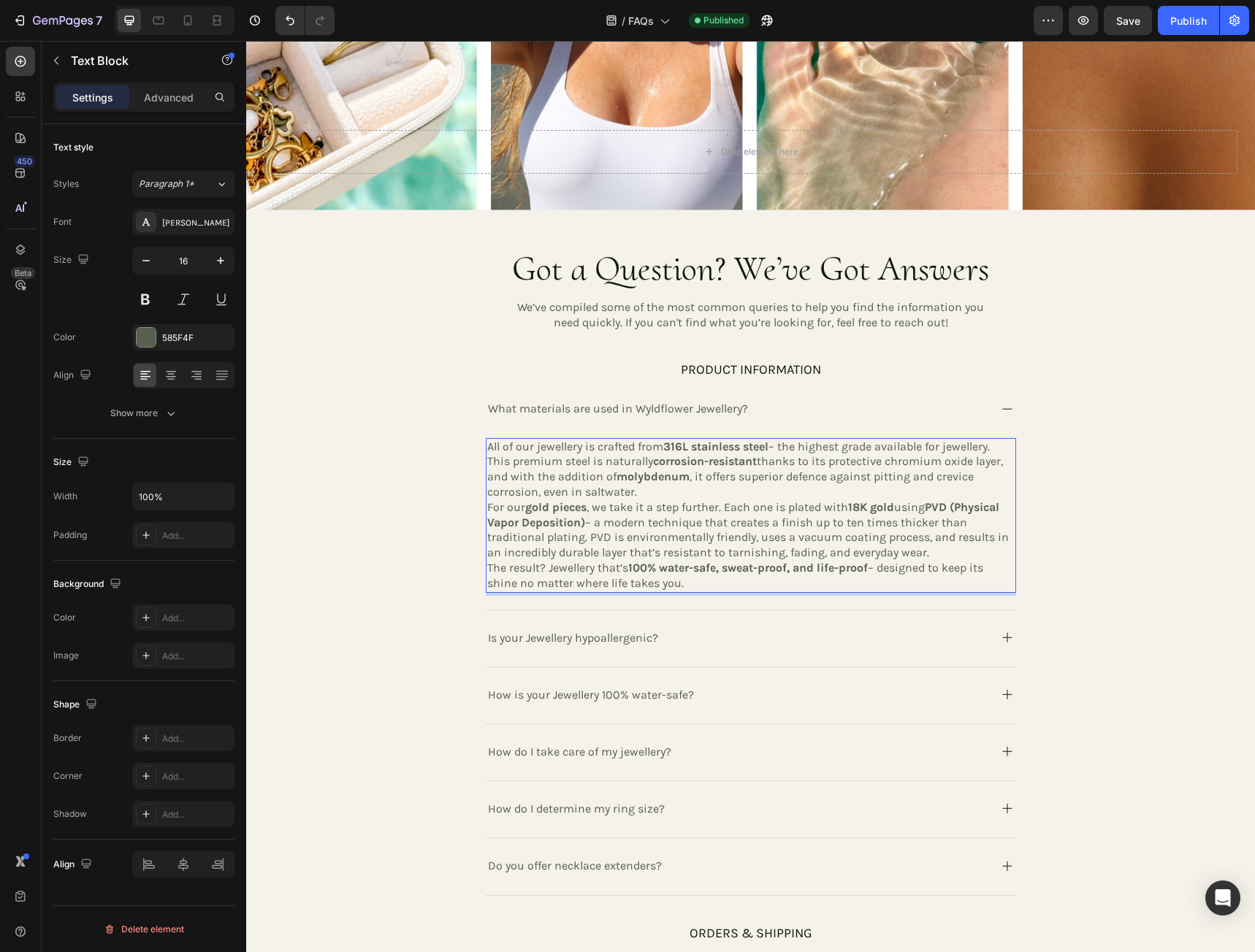
click at [646, 487] on p "All of our jewellery is crafted from 316L stainless steel – the highest grade a…" at bounding box center [750, 469] width 527 height 60
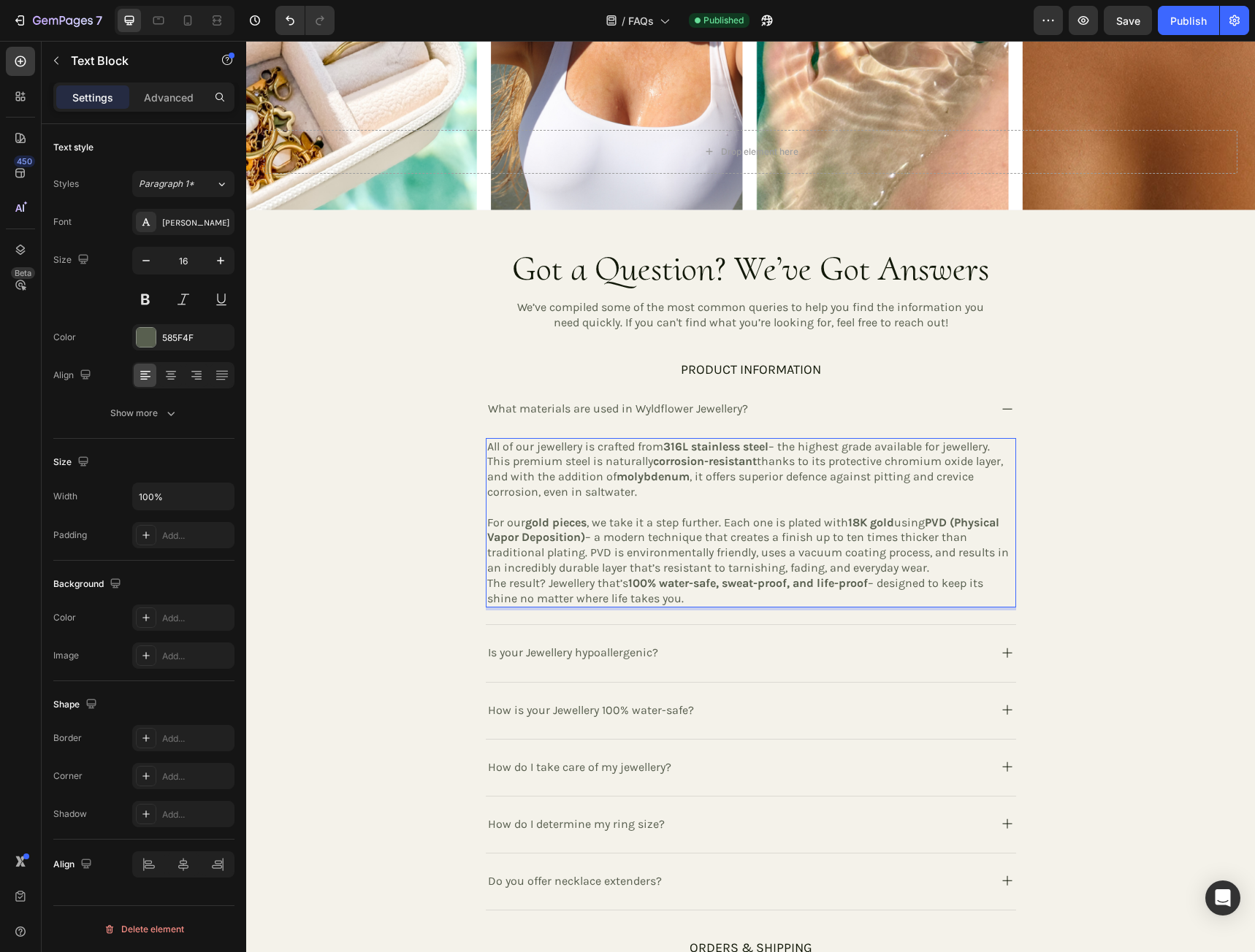
click at [939, 560] on p "For our gold pieces , we take it a step further. Each one is plated with 18K go…" at bounding box center [750, 545] width 527 height 60
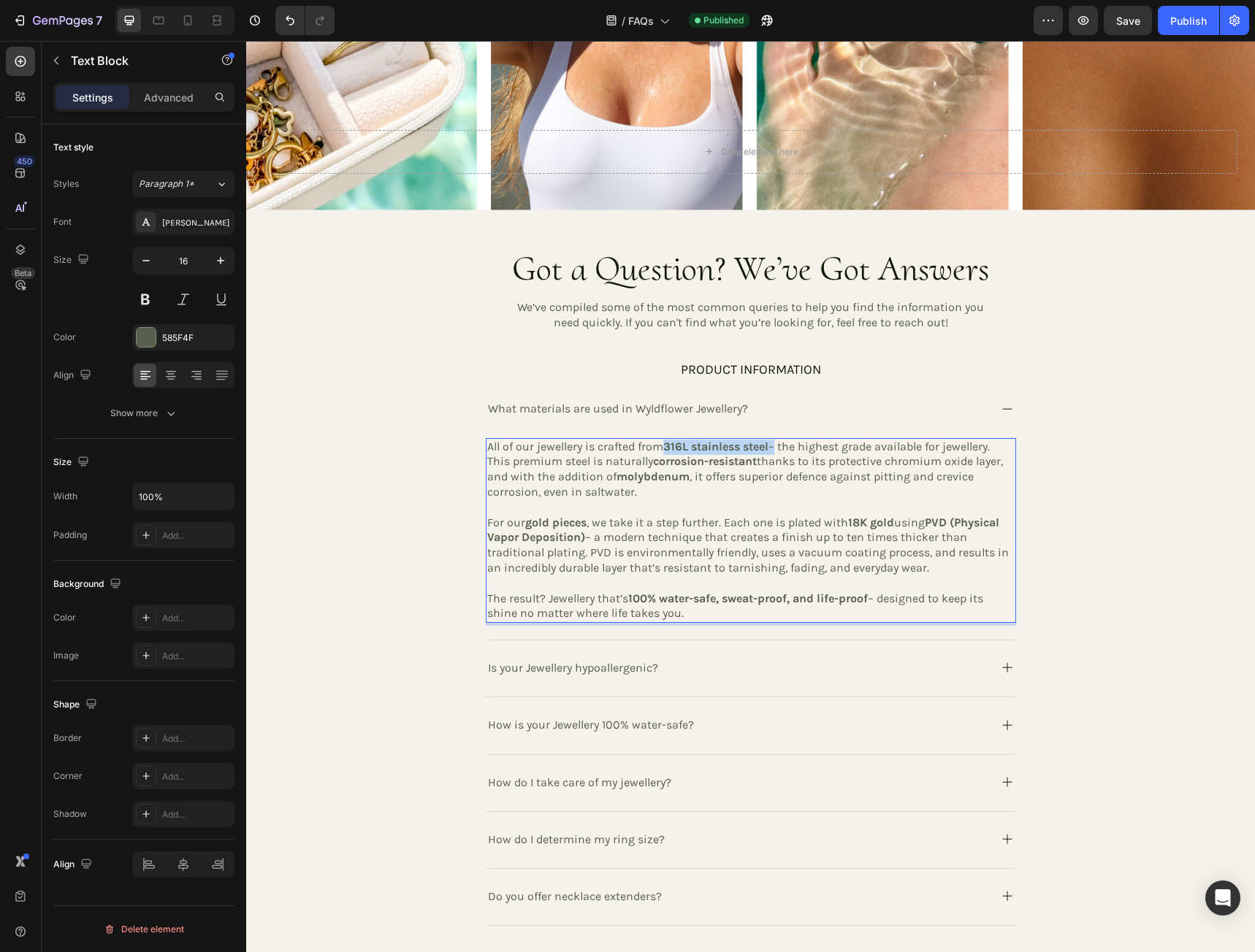
drag, startPoint x: 662, startPoint y: 440, endPoint x: 774, endPoint y: 443, distance: 112.0
click at [774, 443] on p "All of our jewellery is crafted from 316L stainless steel – the highest grade a…" at bounding box center [750, 469] width 527 height 60
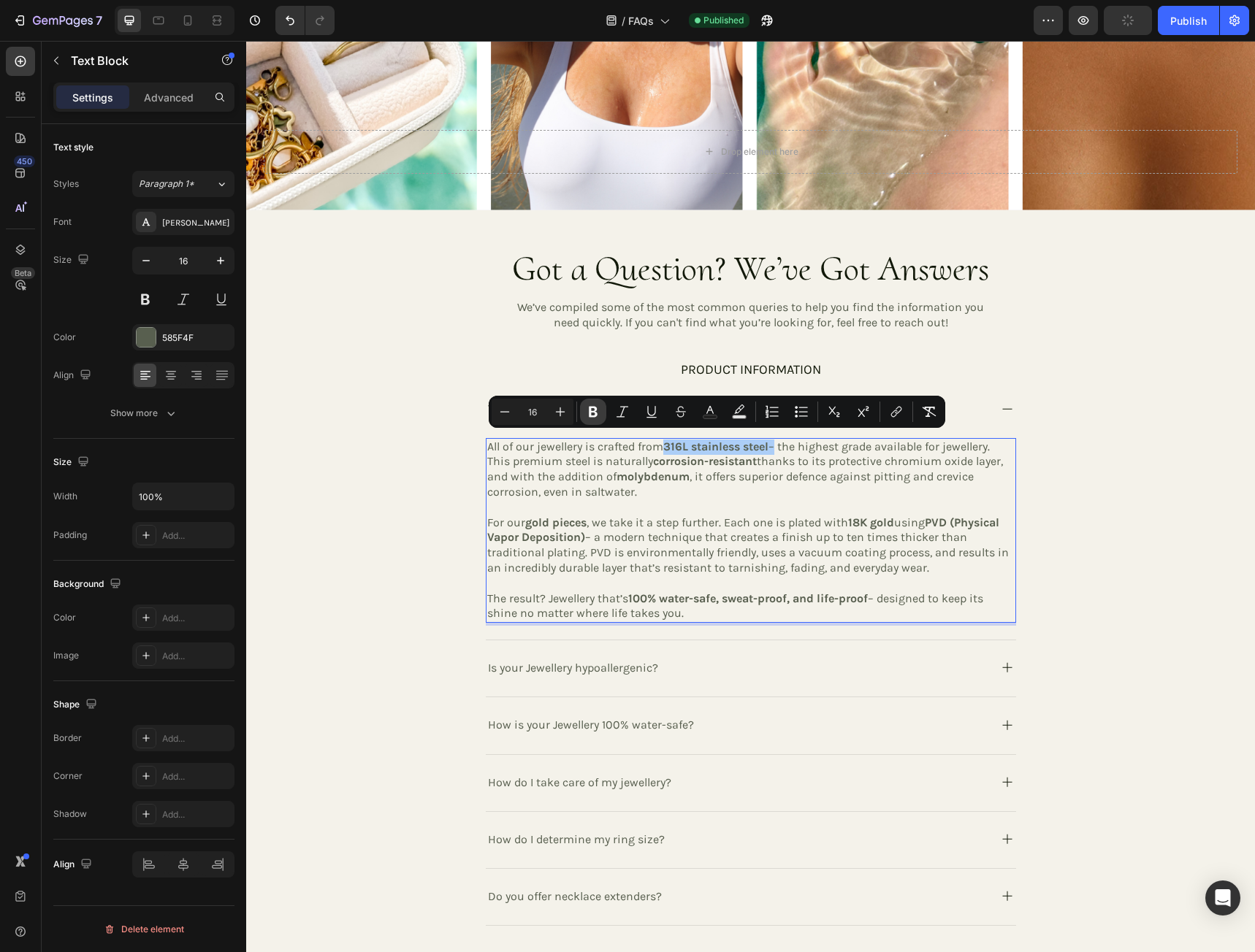
click at [594, 415] on icon "Editor contextual toolbar" at bounding box center [593, 411] width 14 height 14
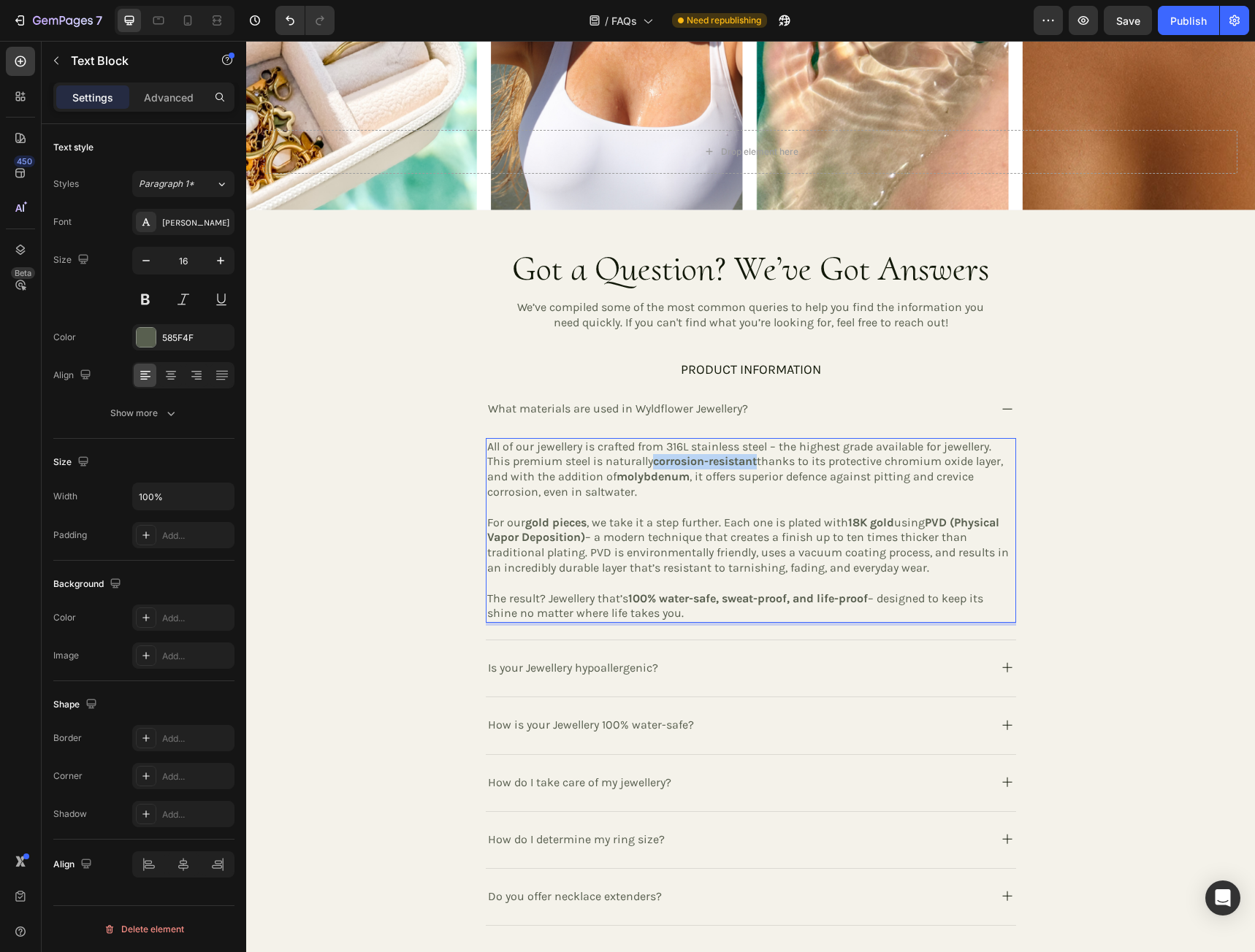
drag, startPoint x: 651, startPoint y: 454, endPoint x: 757, endPoint y: 457, distance: 106.0
click at [757, 457] on p "All of our jewellery is crafted from 316L stainless steel – the highest grade a…" at bounding box center [750, 469] width 527 height 60
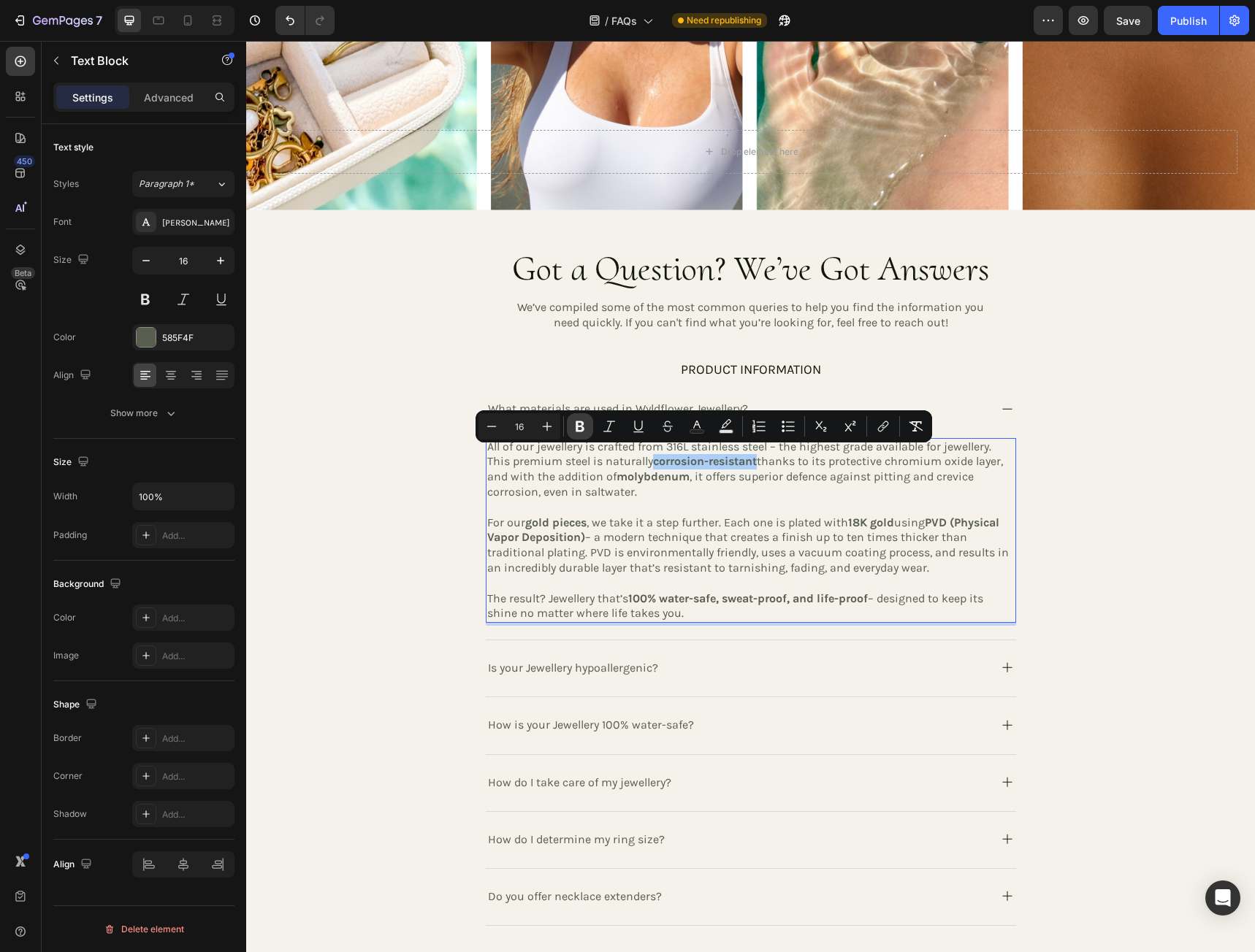
click at [584, 426] on icon "Editor contextual toolbar" at bounding box center [579, 427] width 14 height 14
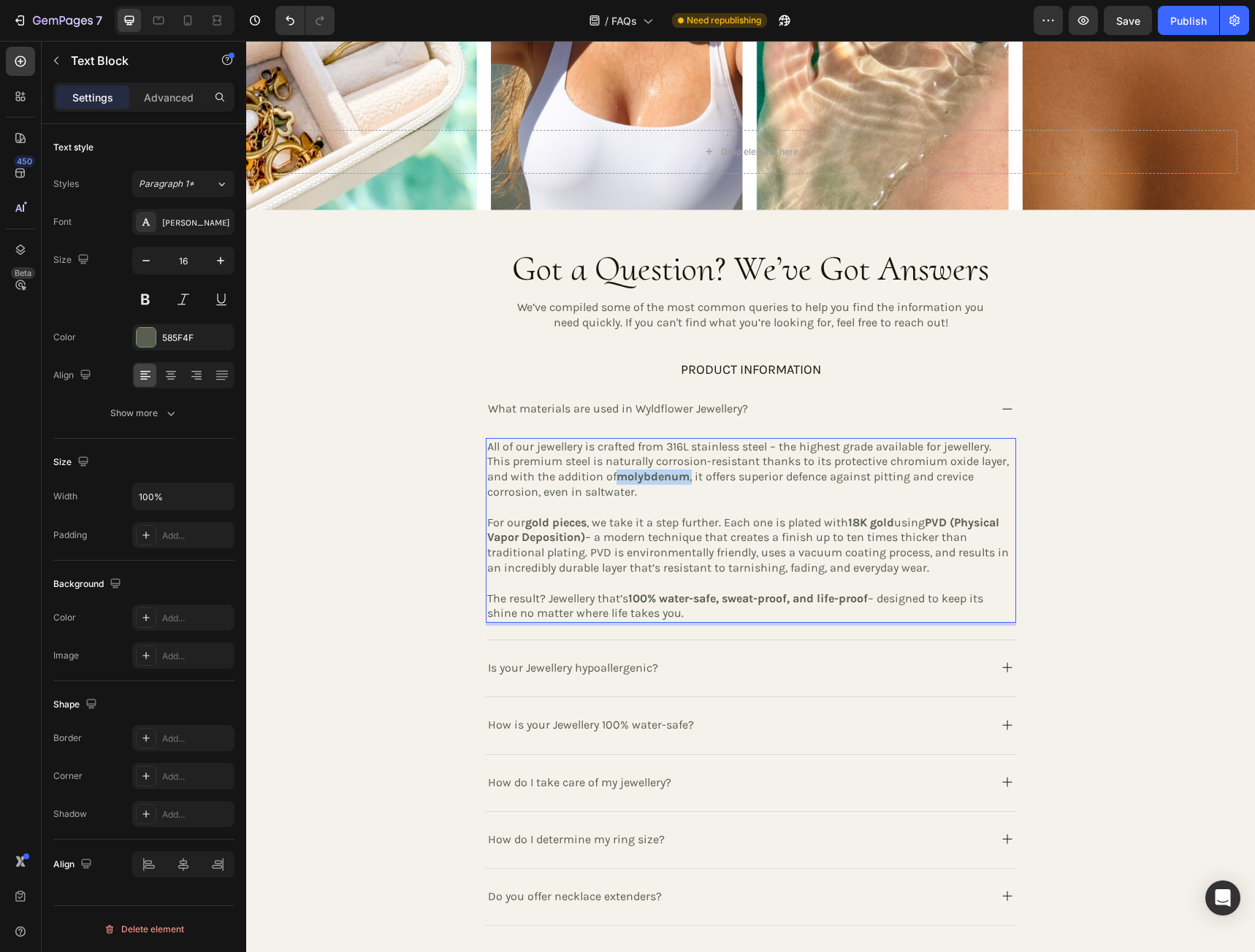
drag, startPoint x: 613, startPoint y: 471, endPoint x: 686, endPoint y: 474, distance: 73.1
click at [686, 474] on p "All of our jewellery is crafted from 316L stainless steel – the highest grade a…" at bounding box center [750, 469] width 527 height 60
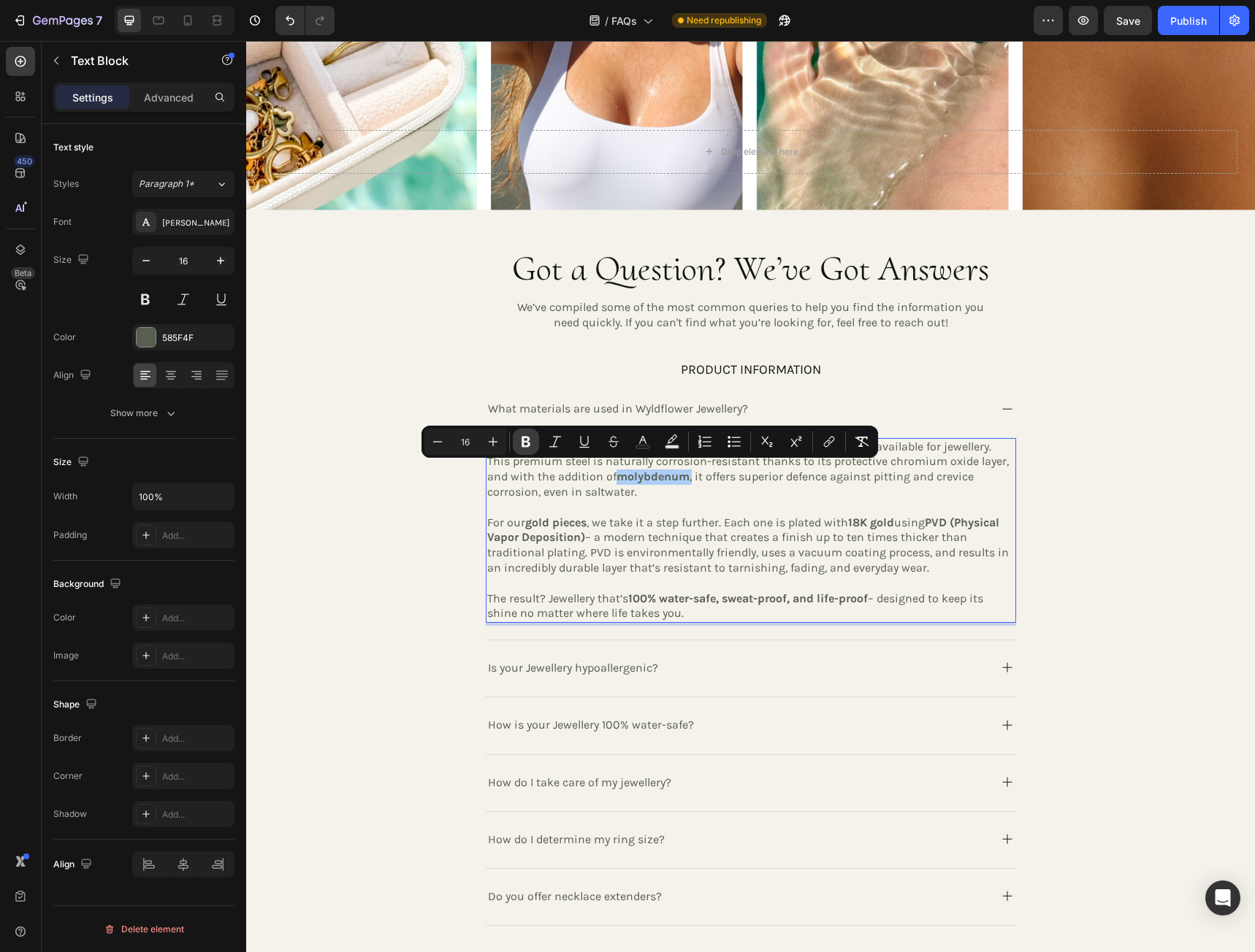
click at [530, 443] on icon "Editor contextual toolbar" at bounding box center [526, 442] width 14 height 14
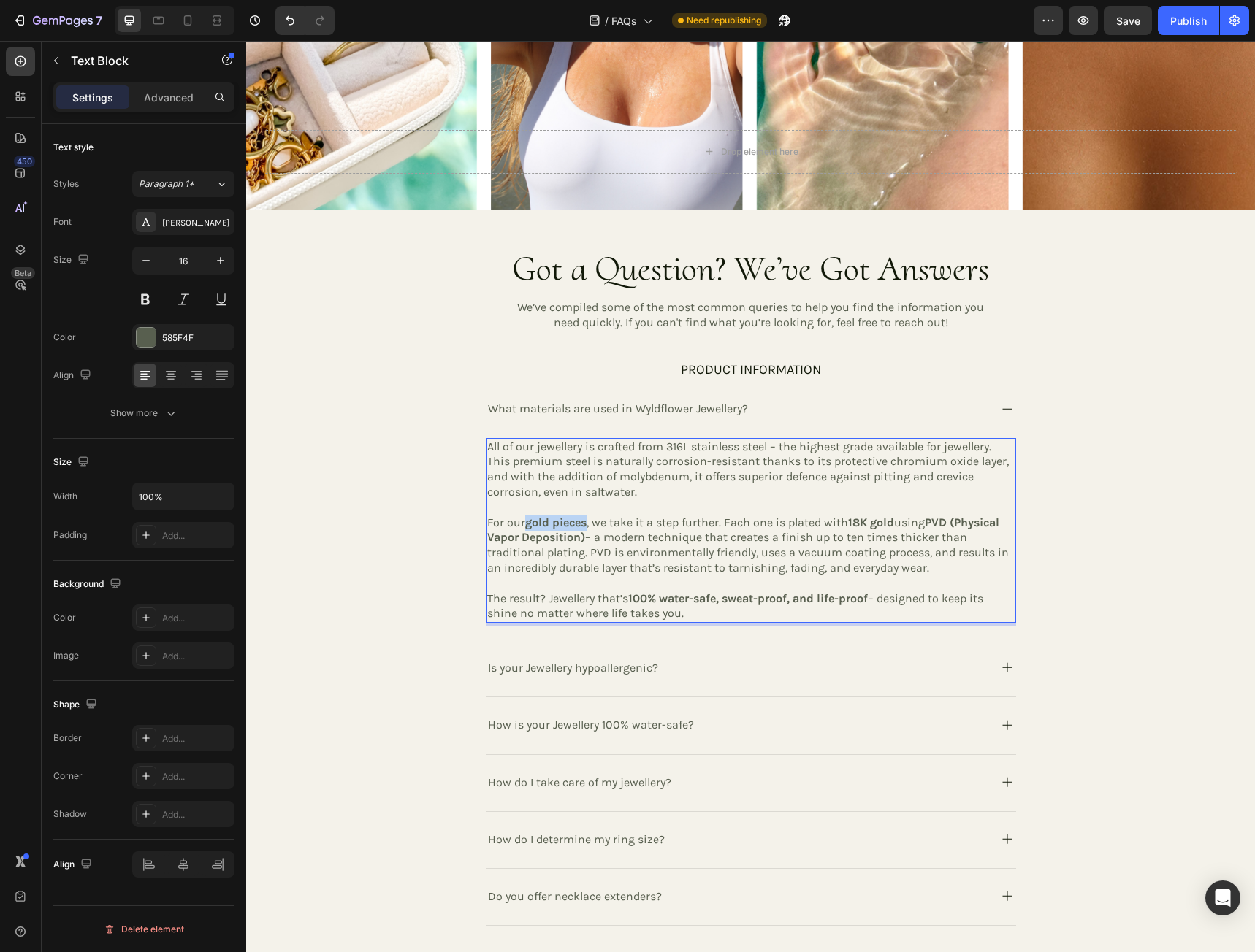
drag, startPoint x: 521, startPoint y: 518, endPoint x: 584, endPoint y: 517, distance: 63.0
click at [584, 517] on p "For our gold pieces , we take it a step further. Each one is plated with 18K go…" at bounding box center [750, 545] width 527 height 60
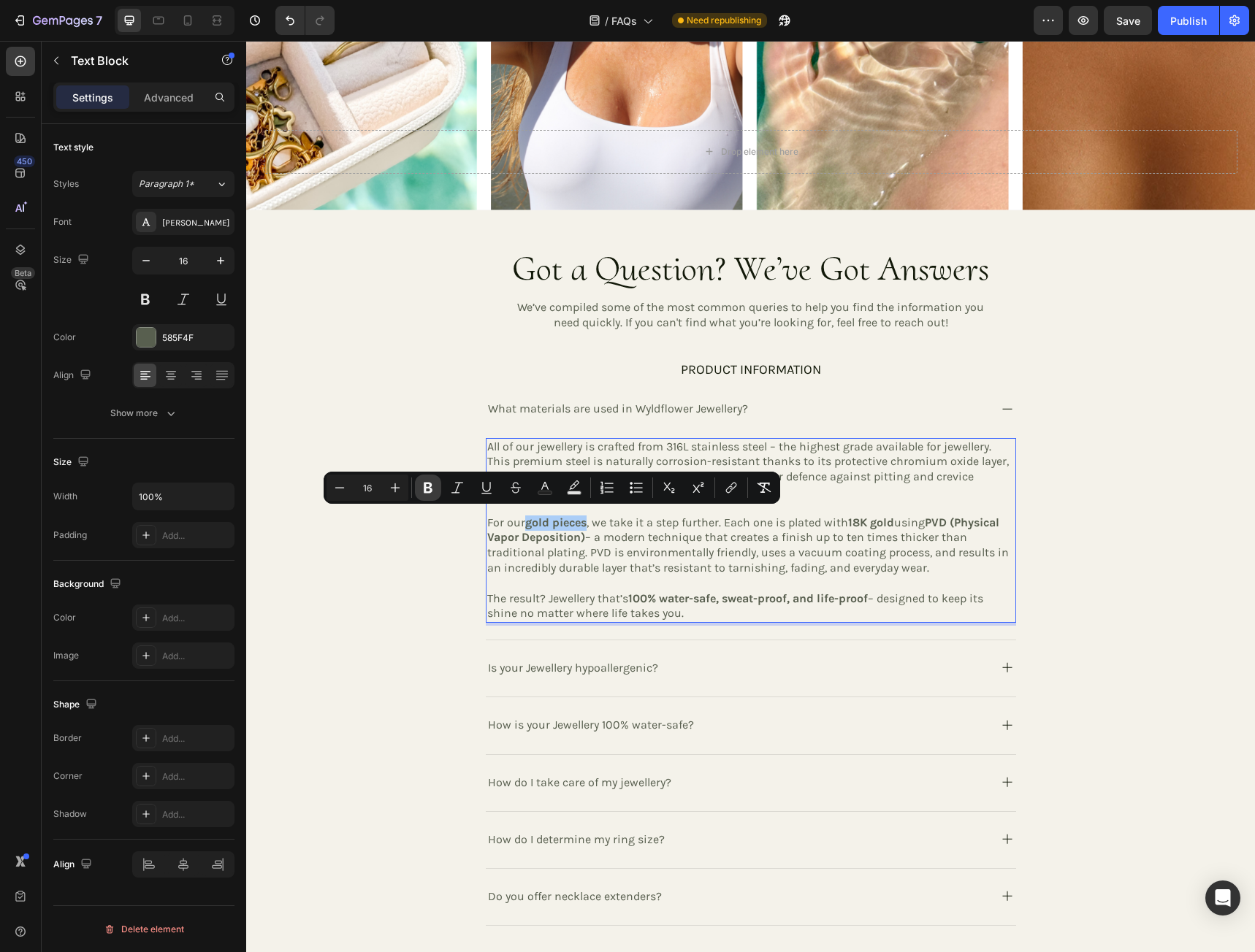
click at [429, 489] on icon "Editor contextual toolbar" at bounding box center [428, 488] width 14 height 14
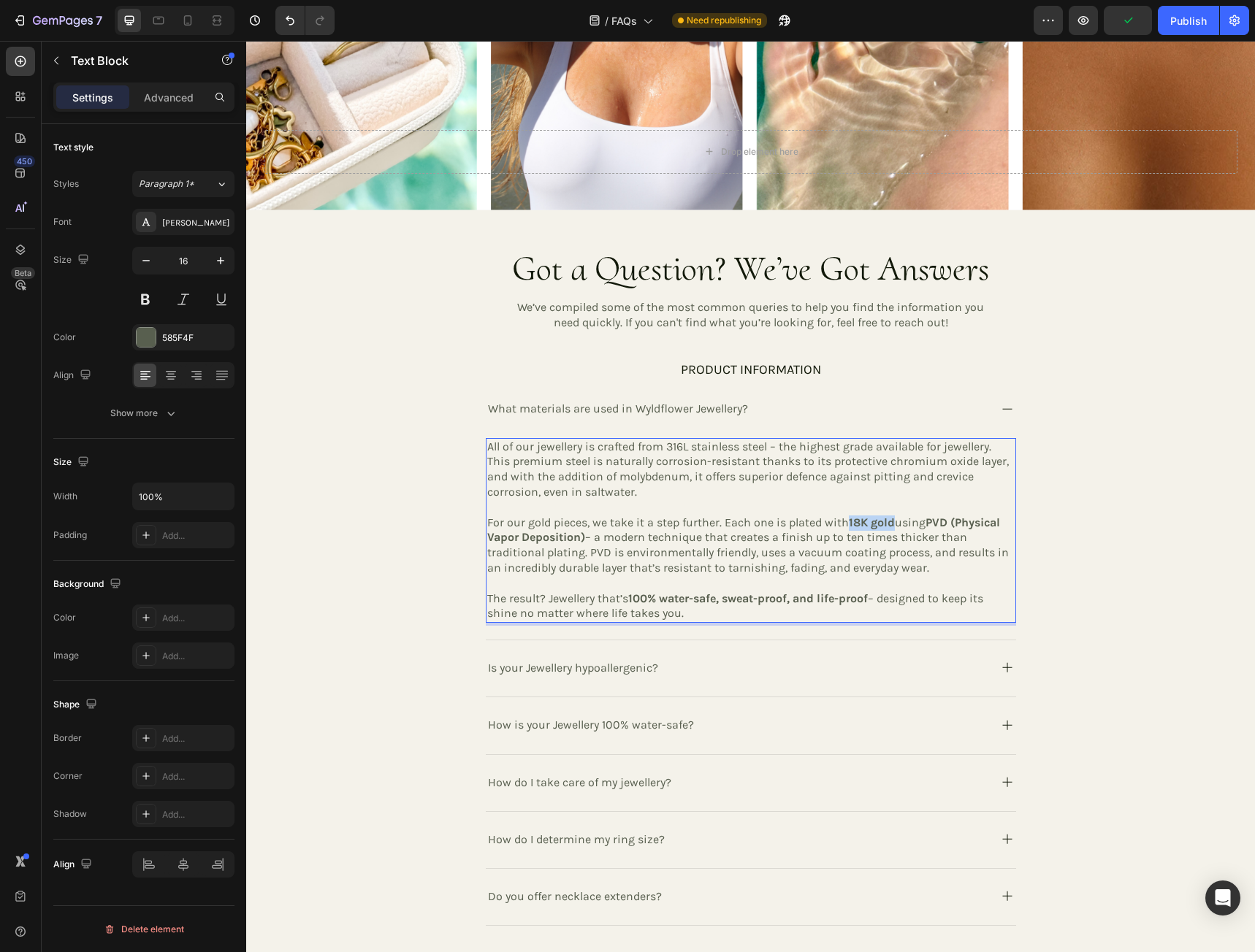
drag, startPoint x: 845, startPoint y: 517, endPoint x: 891, endPoint y: 518, distance: 46.0
click at [891, 518] on p "For our gold pieces, we take it a step further. Each one is plated with 18K gol…" at bounding box center [750, 545] width 527 height 60
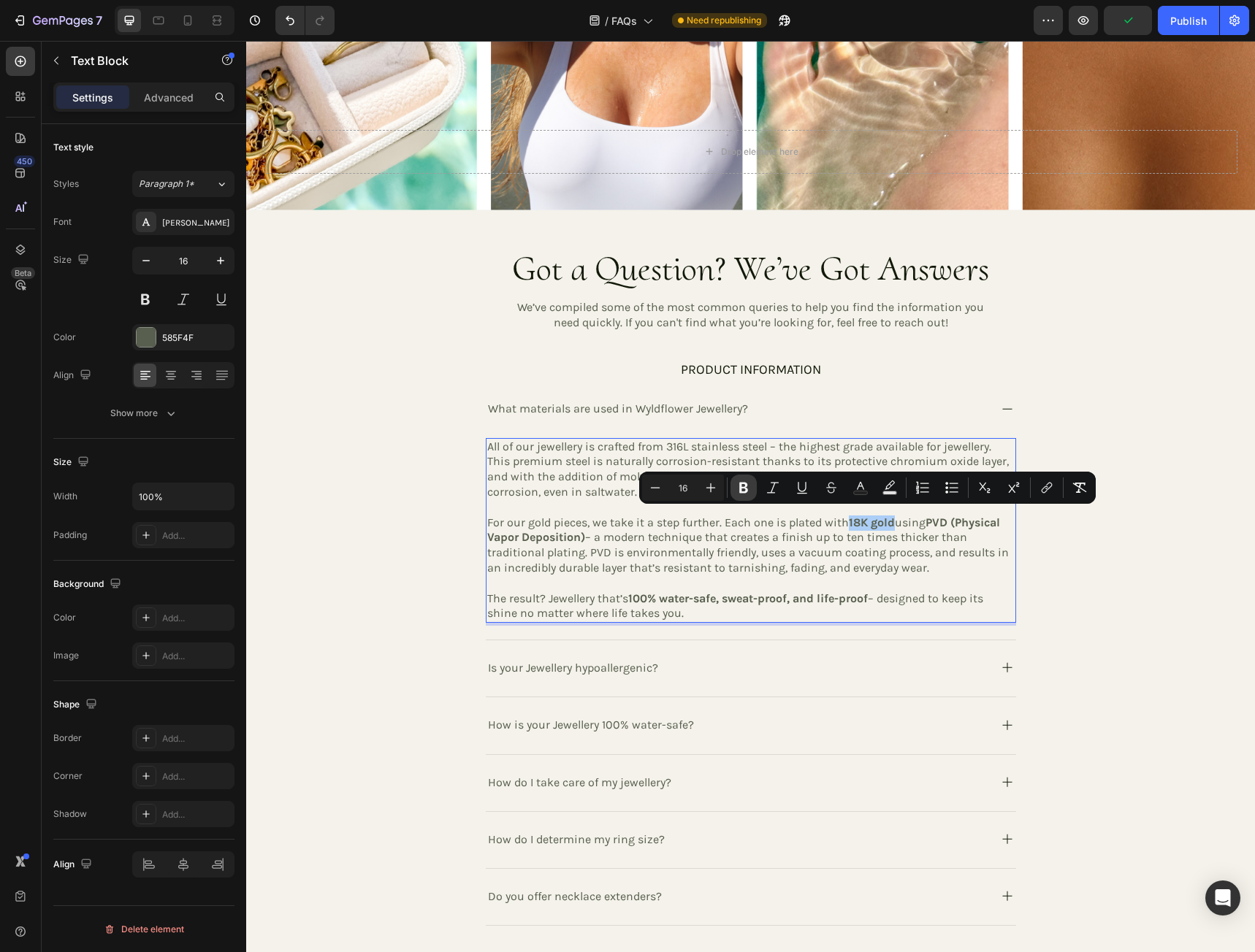
click at [740, 486] on icon "Editor contextual toolbar" at bounding box center [744, 488] width 9 height 11
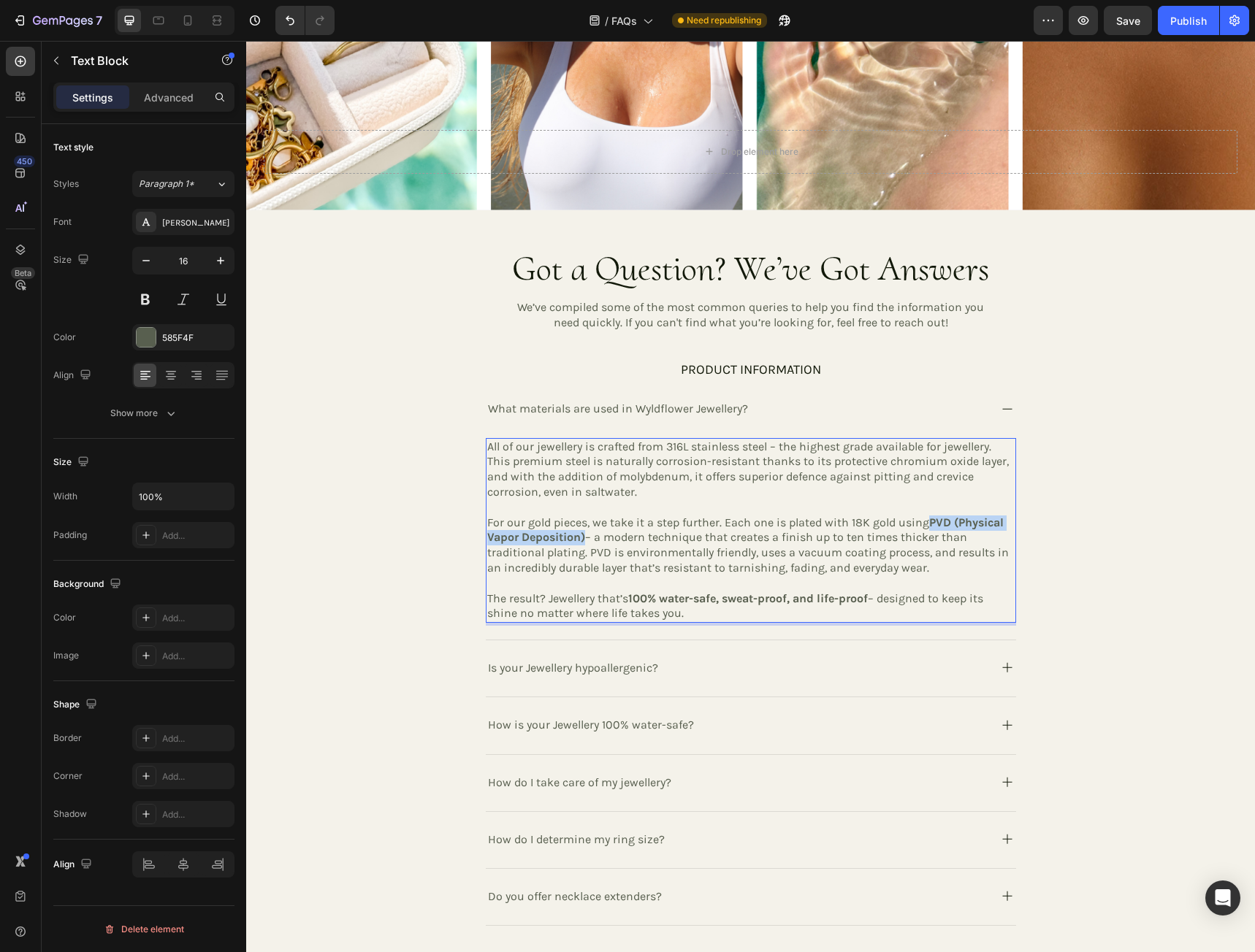
drag, startPoint x: 924, startPoint y: 517, endPoint x: 580, endPoint y: 529, distance: 344.2
click at [580, 529] on p "For our gold pieces, we take it a step further. Each one is plated with 18K gol…" at bounding box center [750, 545] width 527 height 60
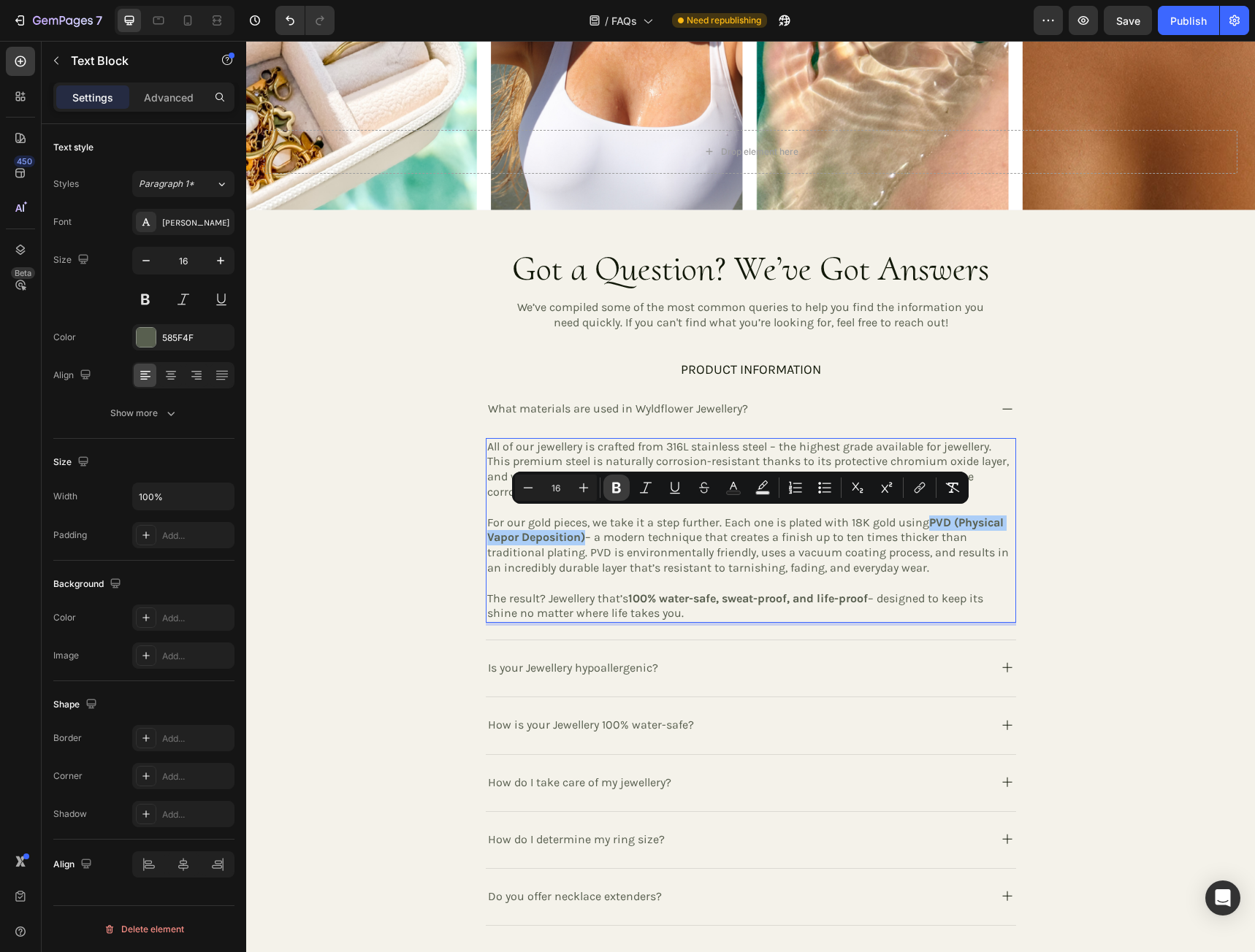
drag, startPoint x: 613, startPoint y: 489, endPoint x: 404, endPoint y: 505, distance: 209.6
click at [613, 489] on icon "Editor contextual toolbar" at bounding box center [616, 488] width 9 height 11
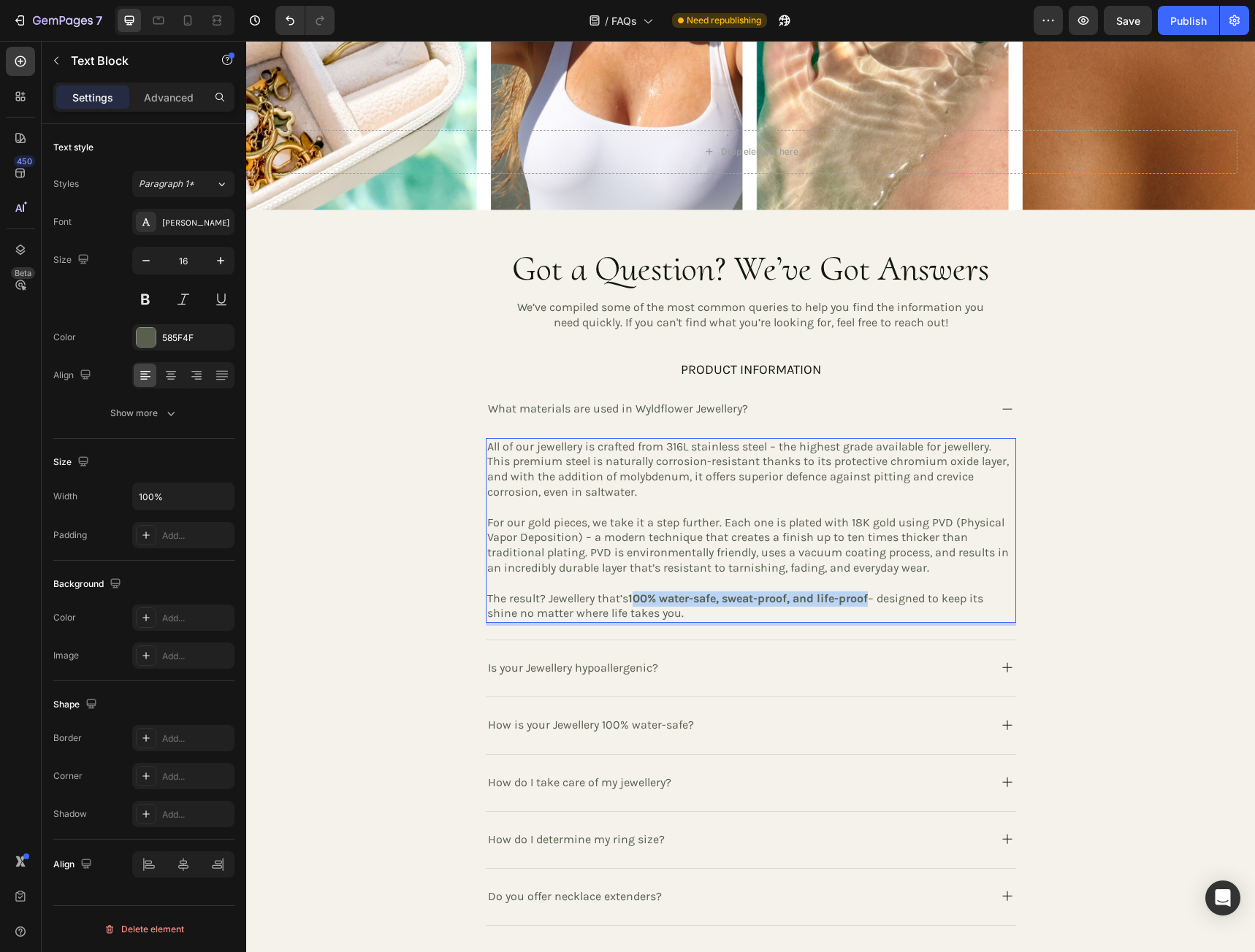
drag, startPoint x: 629, startPoint y: 590, endPoint x: 871, endPoint y: 592, distance: 242.0
click at [871, 592] on p "The result? Jewellery that’s 100% water-safe, sweat-proof, and life-proof – des…" at bounding box center [750, 607] width 527 height 31
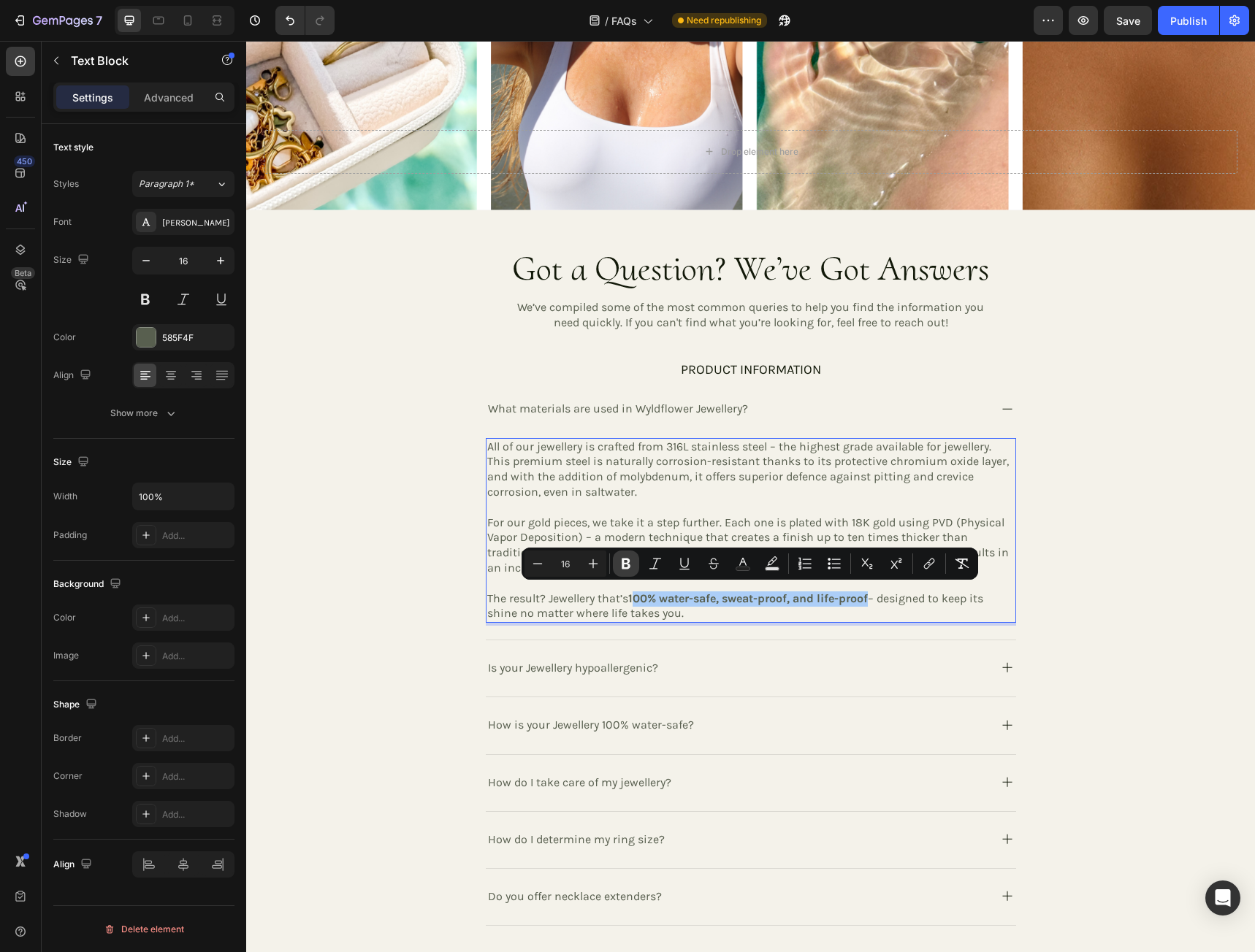
click at [627, 566] on icon "Editor contextual toolbar" at bounding box center [626, 563] width 14 height 14
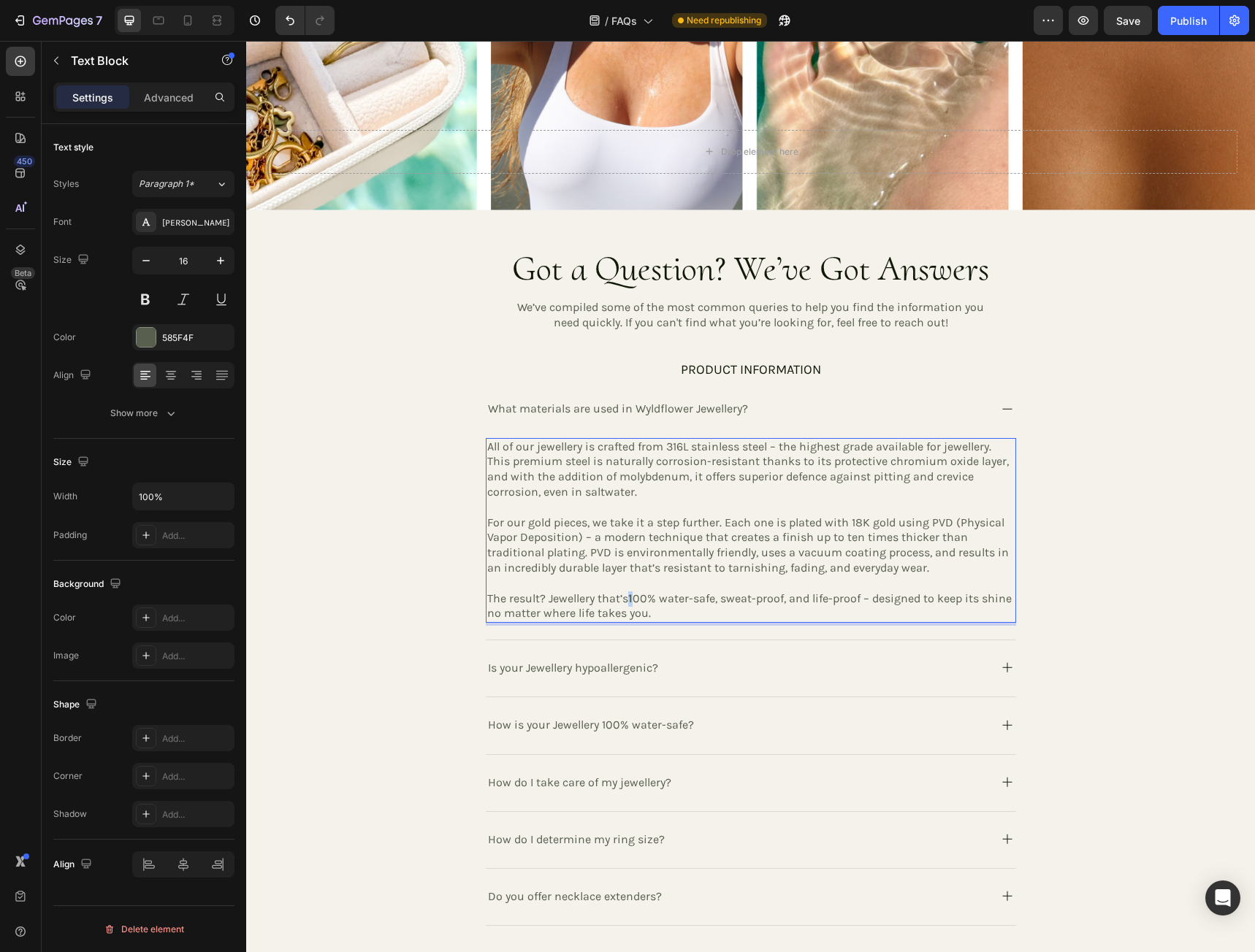
click at [633, 592] on p "The result? Jewellery that’s 1 00% water-safe, sweat-proof, and life-proof – de…" at bounding box center [750, 607] width 527 height 31
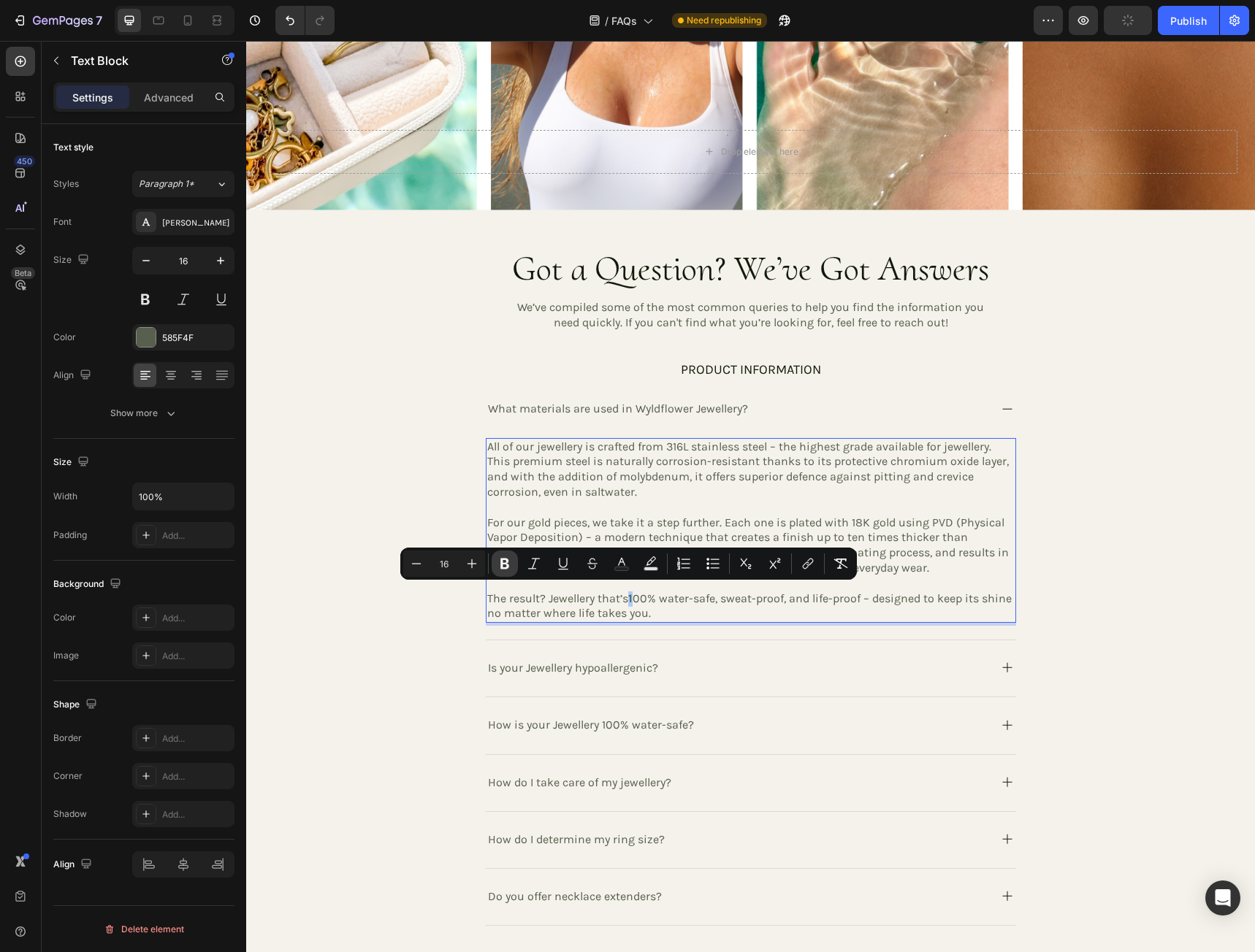
click at [507, 563] on icon "Editor contextual toolbar" at bounding box center [505, 564] width 9 height 11
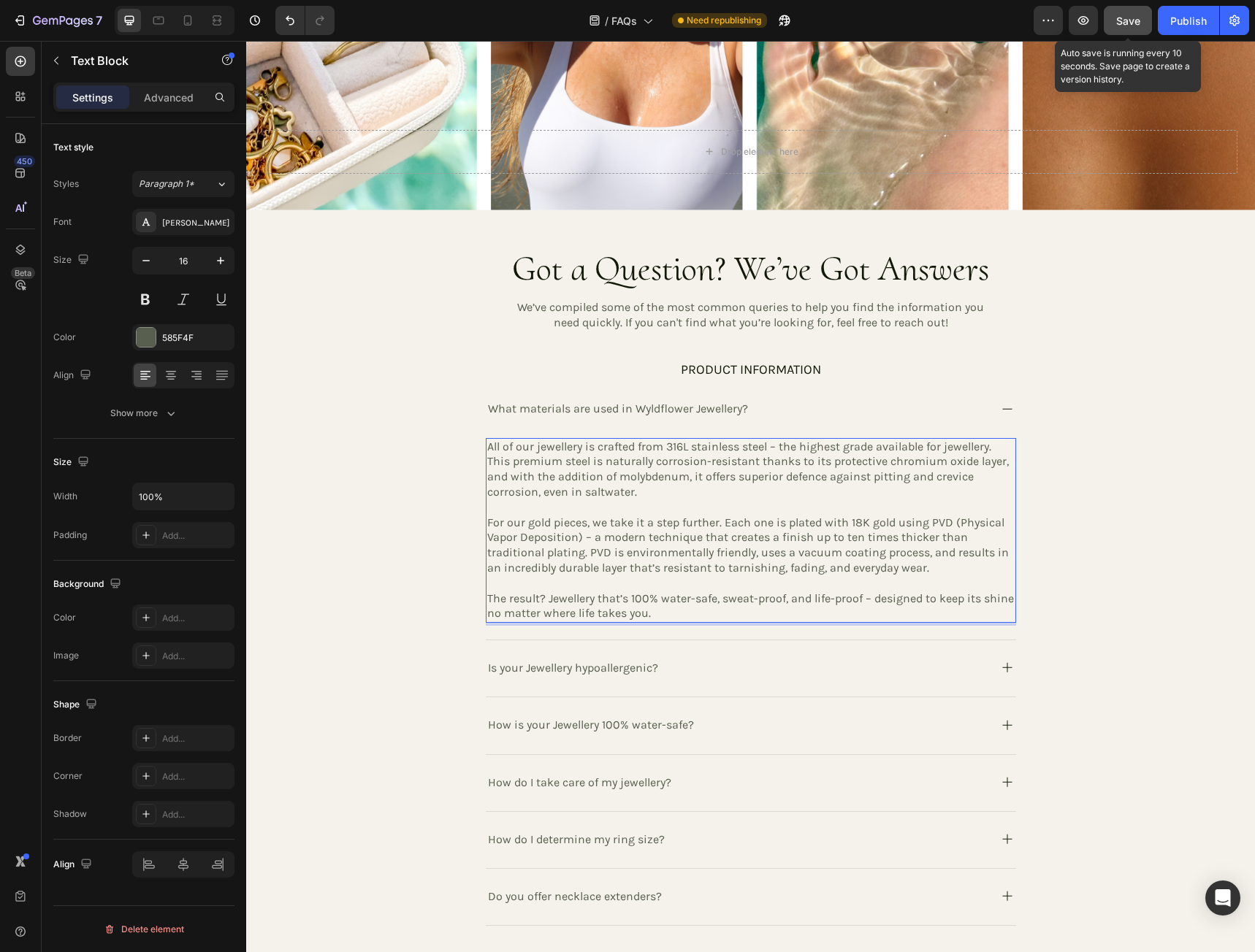
click at [1123, 23] on span "Save" at bounding box center [1127, 21] width 24 height 13
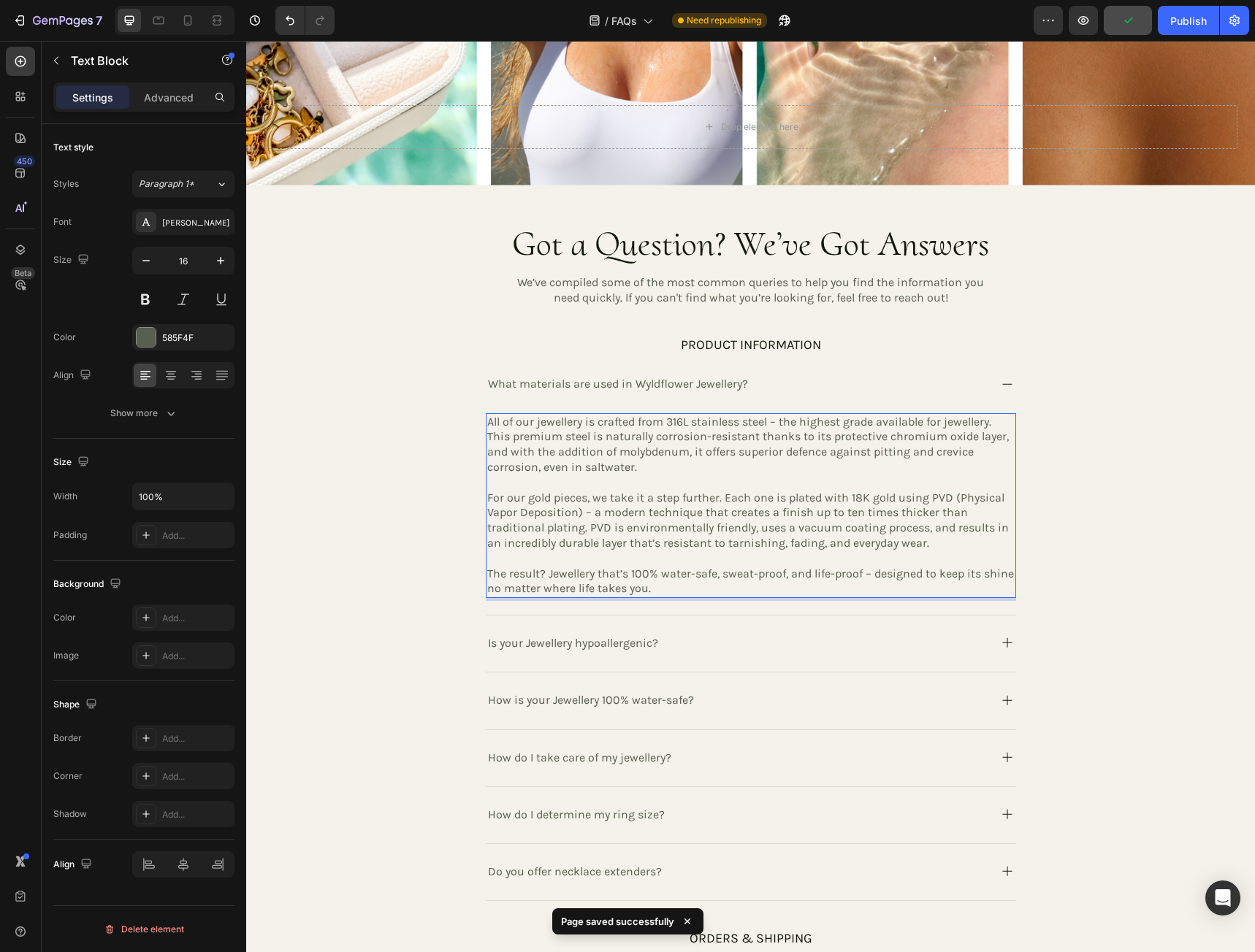
scroll to position [438, 0]
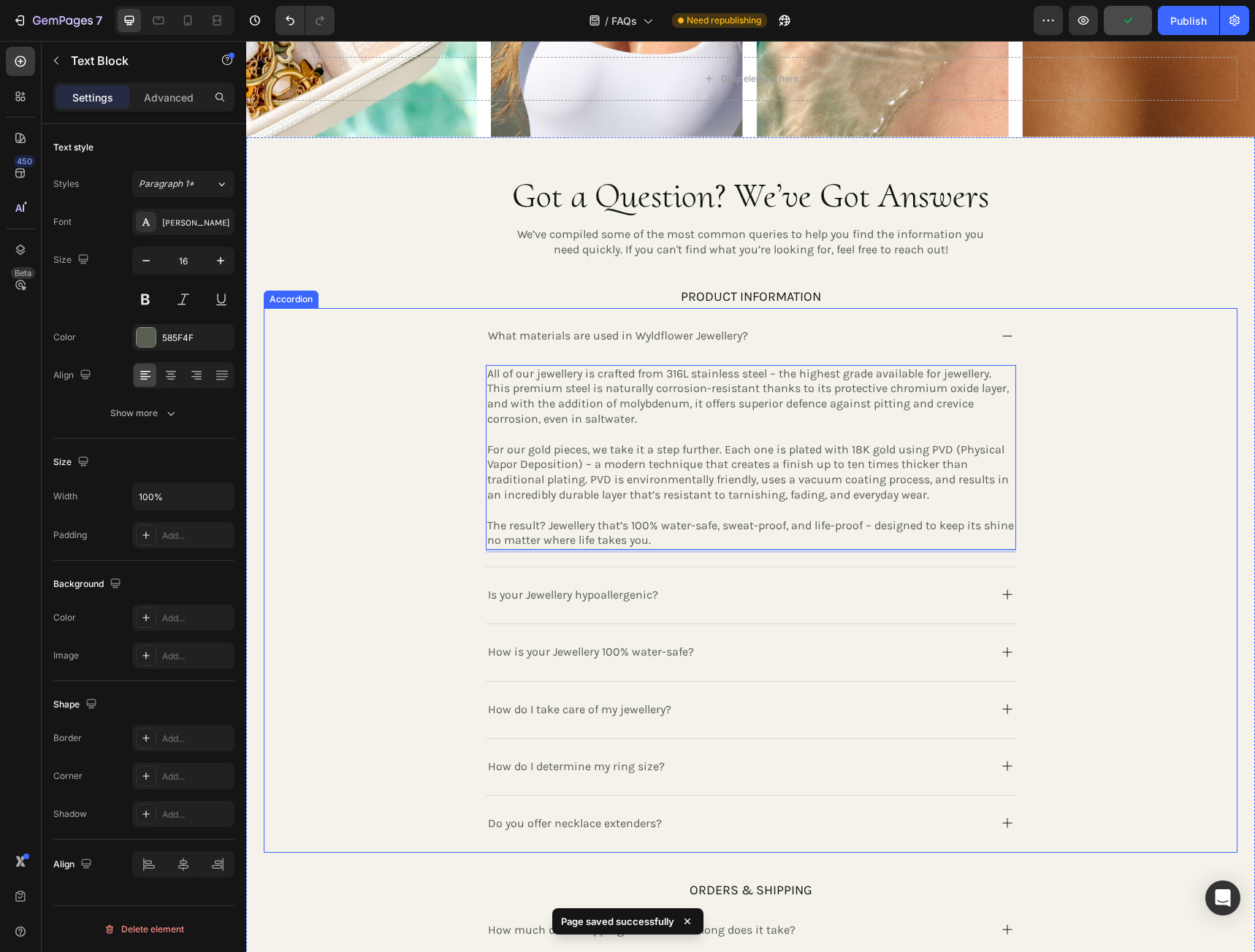
click at [1006, 590] on rect at bounding box center [1006, 595] width 1 height 10
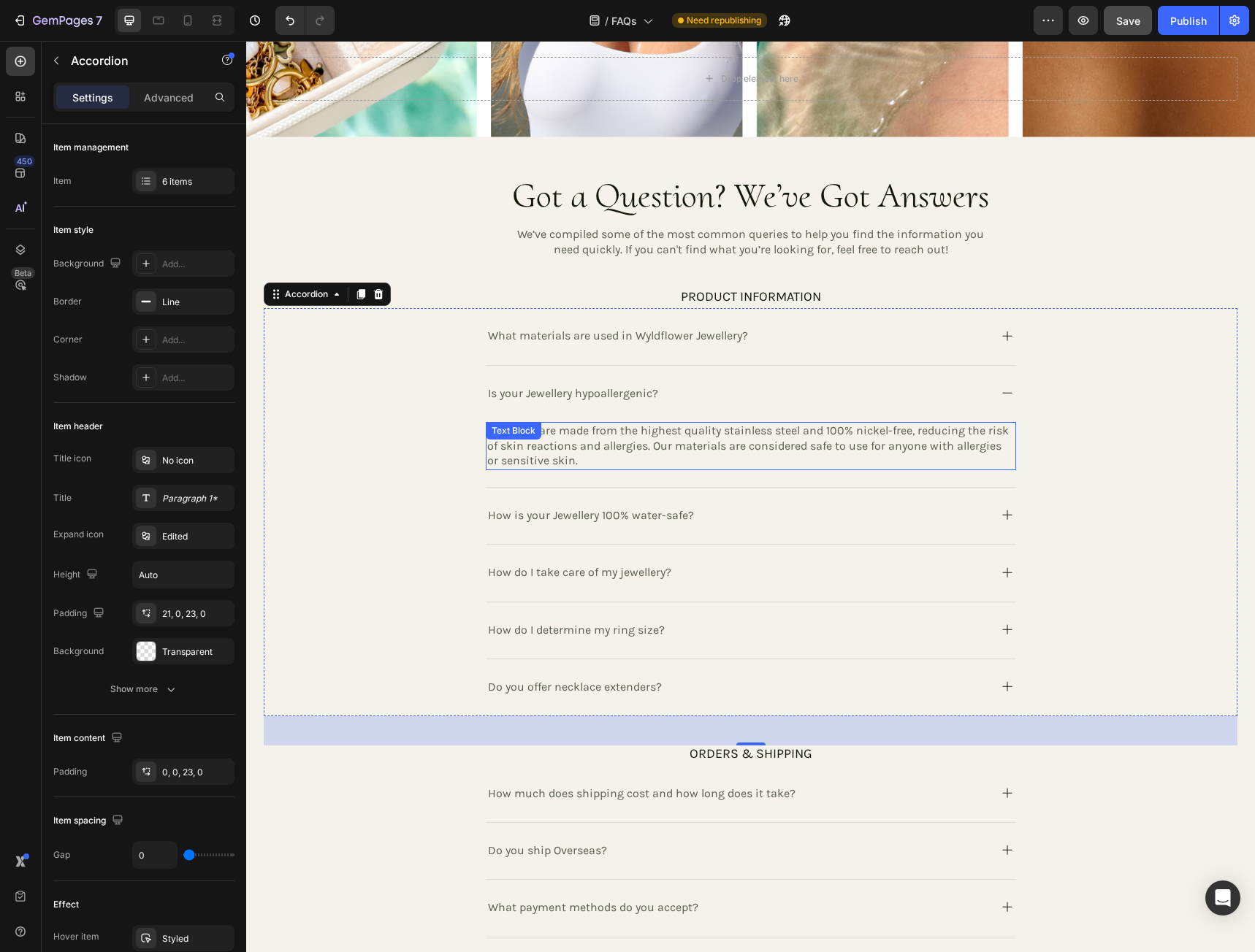
click at [575, 458] on p "All pieces are made from the highest quality stainless steel and 100% nickel-fr…" at bounding box center [750, 446] width 527 height 45
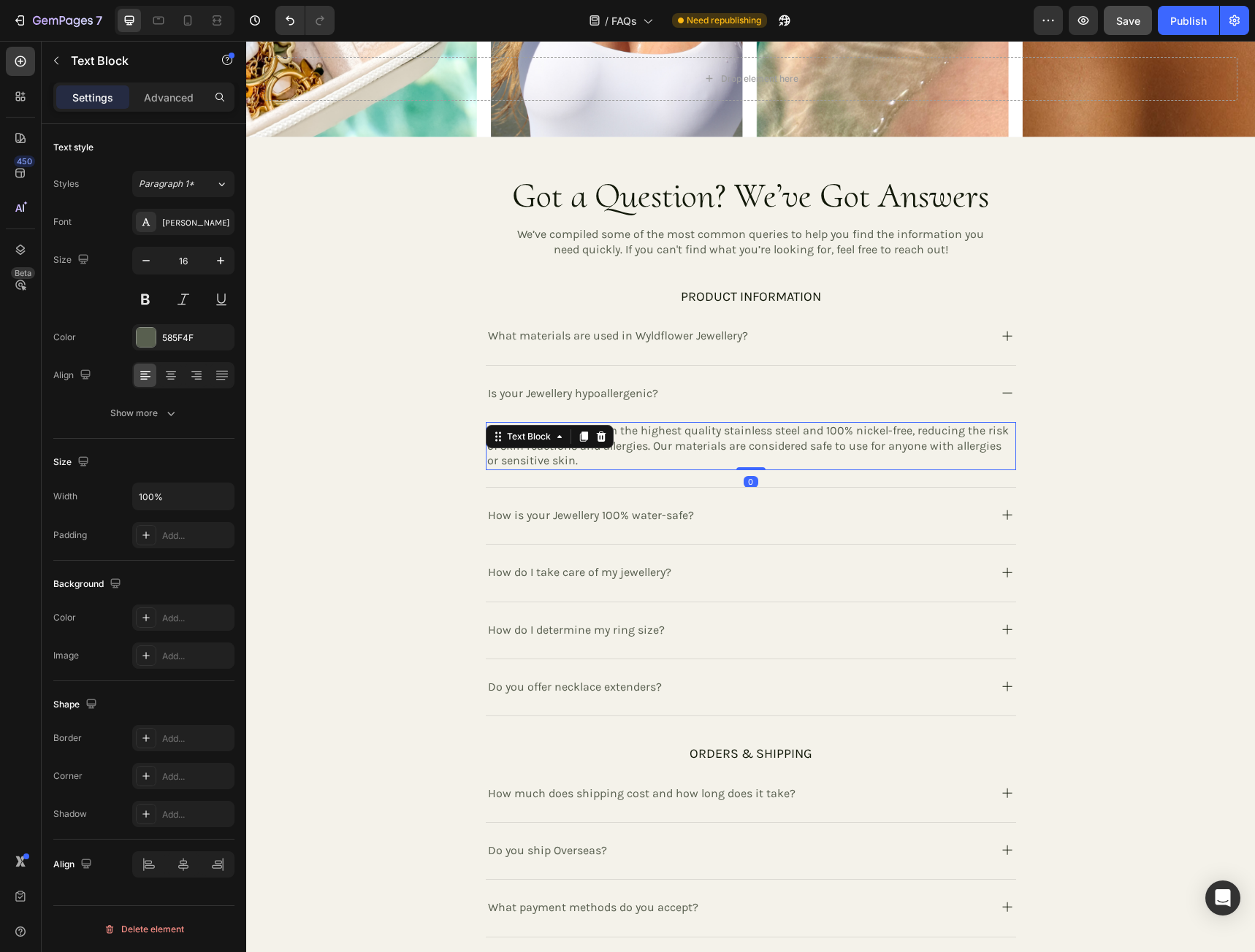
click at [567, 454] on p "All pieces are made from the highest quality stainless steel and 100% nickel-fr…" at bounding box center [750, 446] width 527 height 45
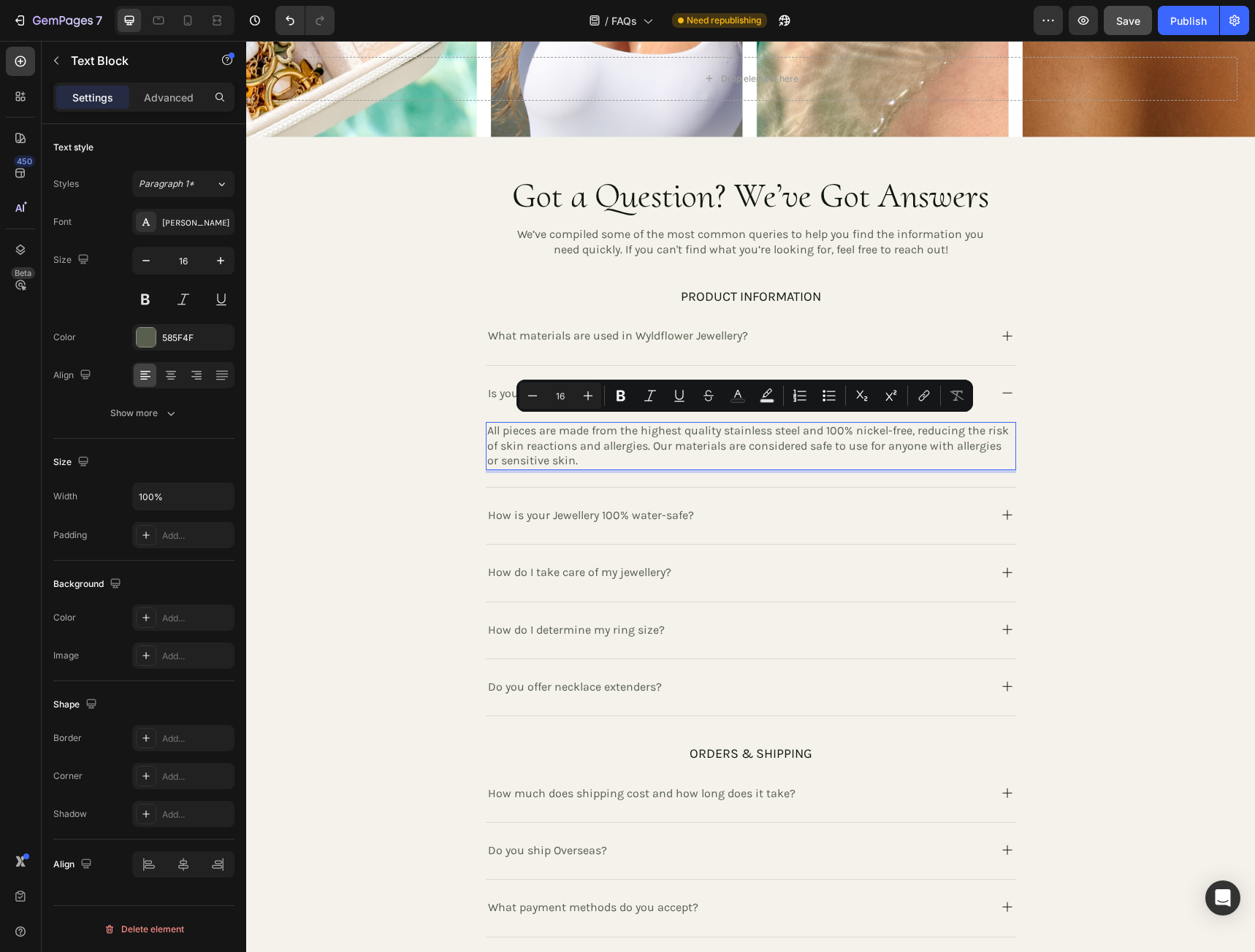
drag, startPoint x: 565, startPoint y: 454, endPoint x: 481, endPoint y: 424, distance: 89.2
click at [486, 424] on div "All pieces are made from the highest quality stainless steel and 100% nickel-fr…" at bounding box center [751, 446] width 530 height 48
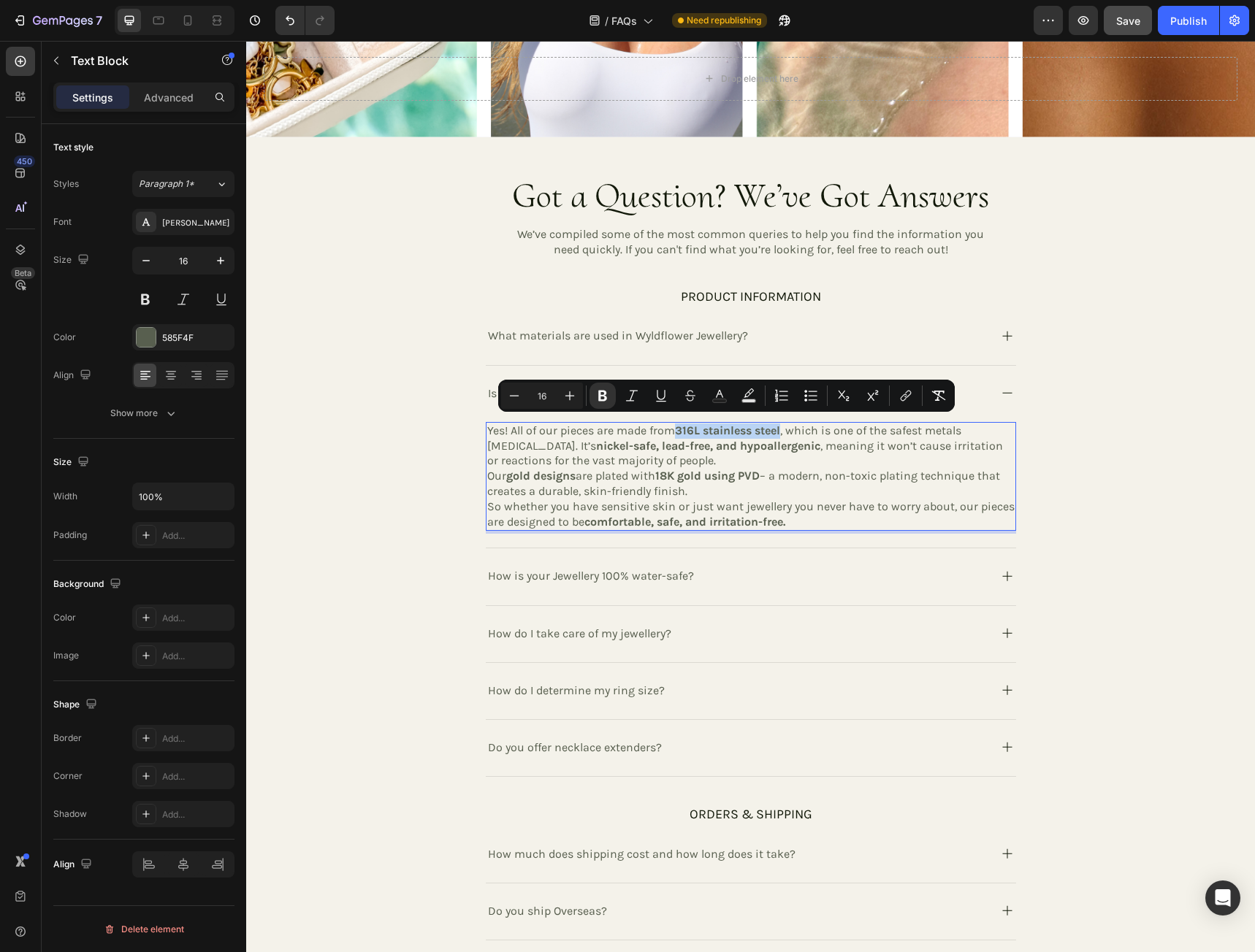
drag, startPoint x: 675, startPoint y: 424, endPoint x: 780, endPoint y: 428, distance: 105.1
click at [780, 428] on strong "316L stainless steel" at bounding box center [727, 430] width 105 height 13
click at [607, 396] on icon "Editor contextual toolbar" at bounding box center [603, 396] width 14 height 14
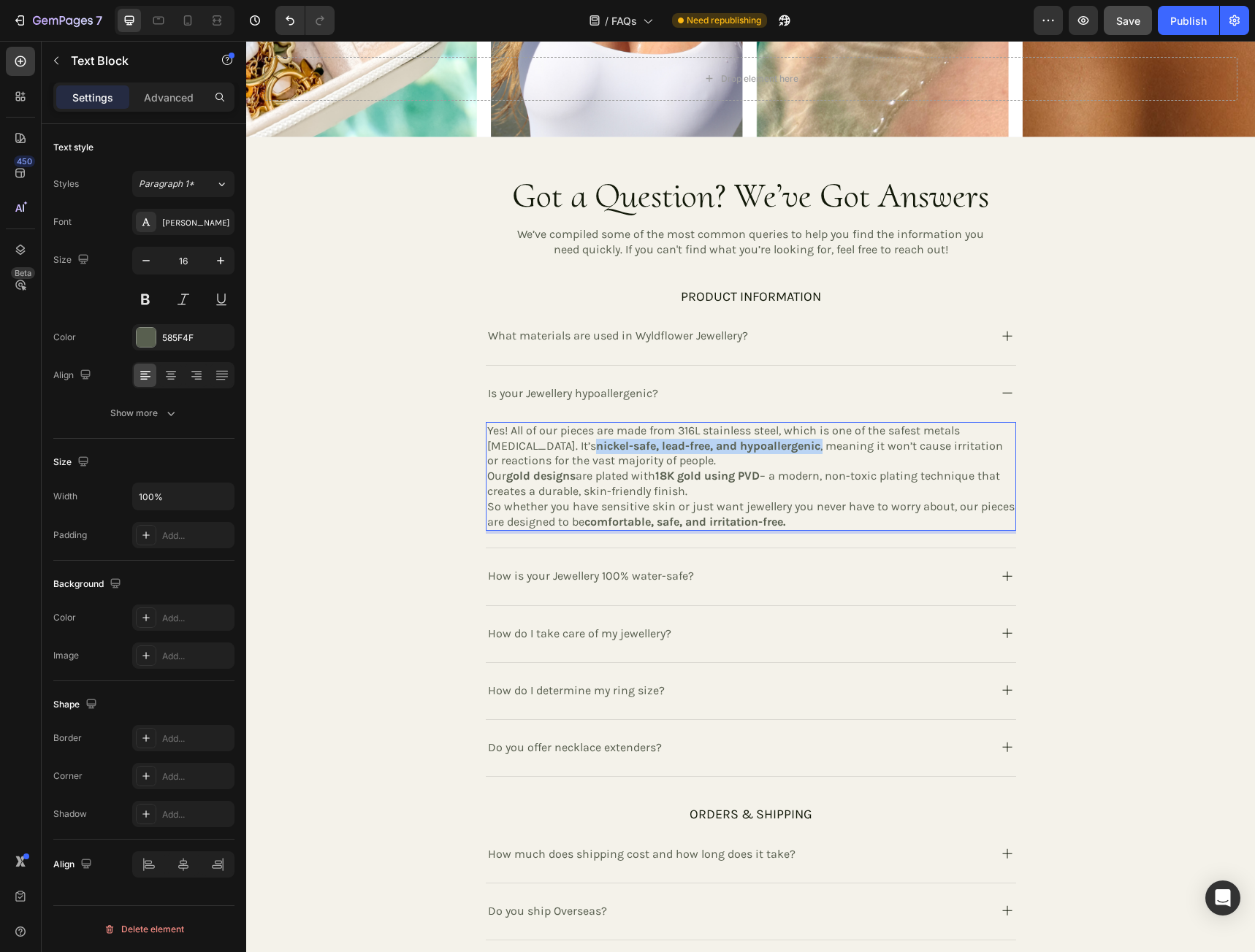
drag, startPoint x: 582, startPoint y: 441, endPoint x: 810, endPoint y: 444, distance: 228.0
click at [810, 444] on p "Yes! All of our pieces are made from 316L stainless steel, which is one of the …" at bounding box center [750, 446] width 527 height 45
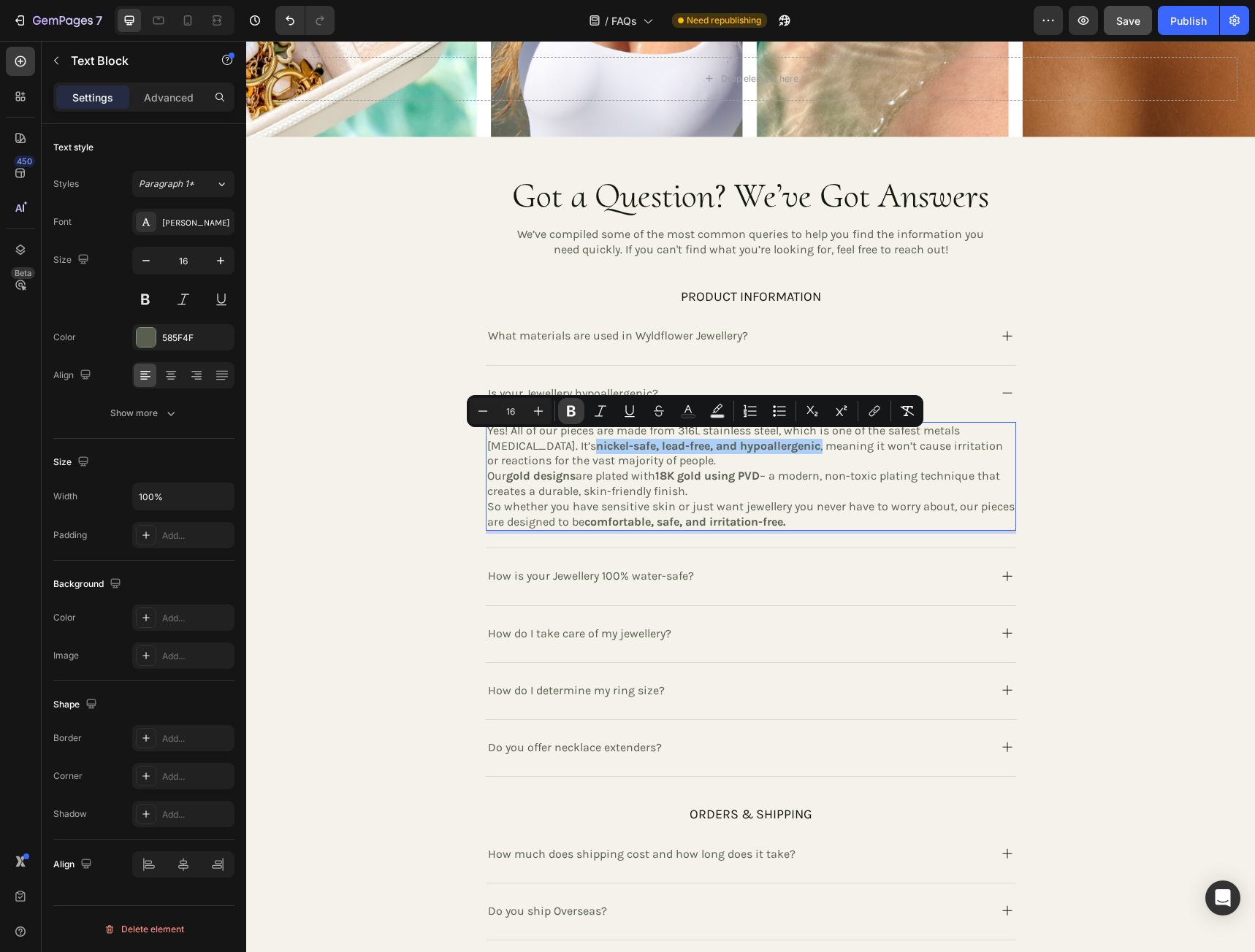
click at [572, 410] on icon "Editor contextual toolbar" at bounding box center [571, 411] width 9 height 11
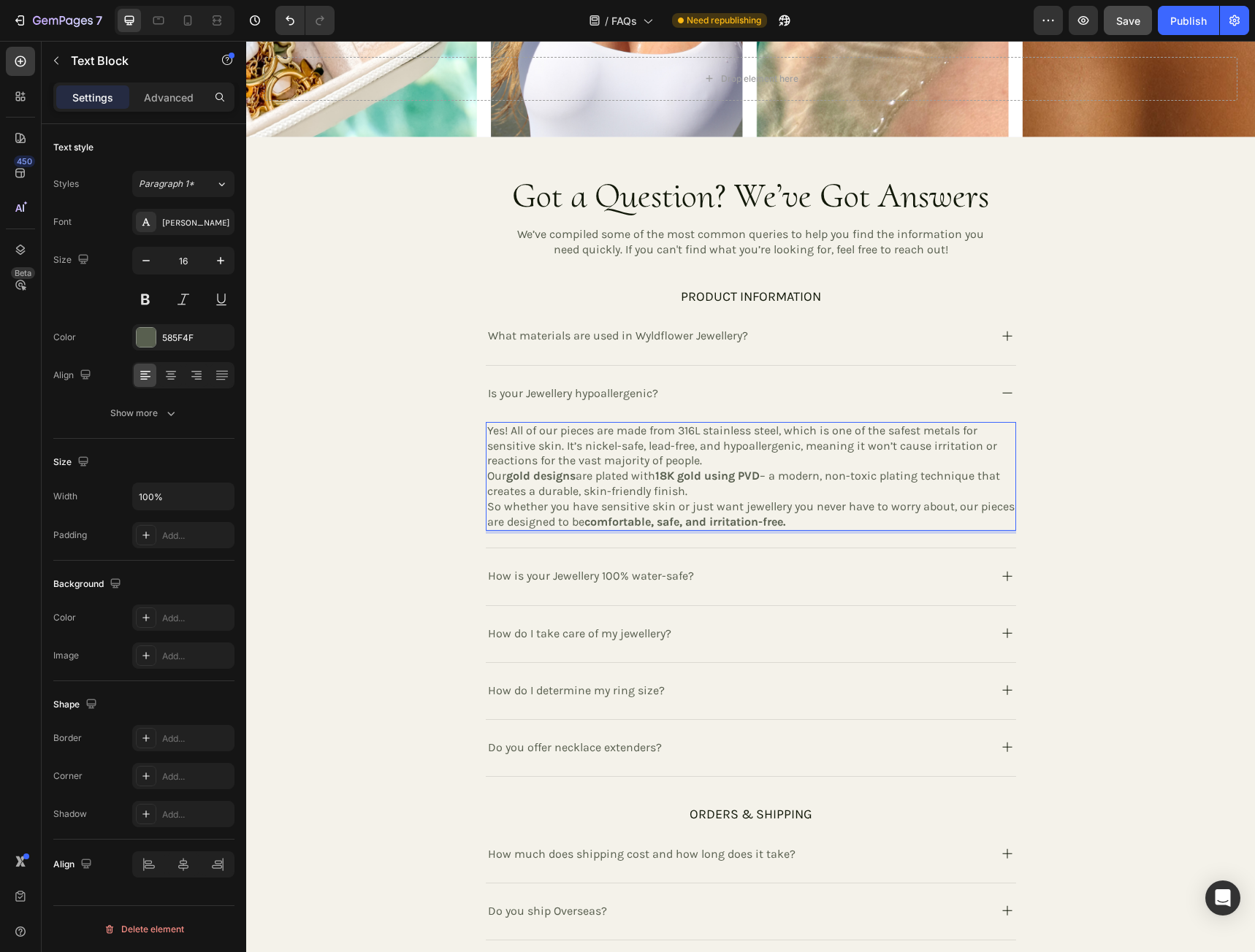
click at [708, 457] on p "Yes! All of our pieces are made from 316L stainless steel, which is one of the …" at bounding box center [750, 446] width 527 height 45
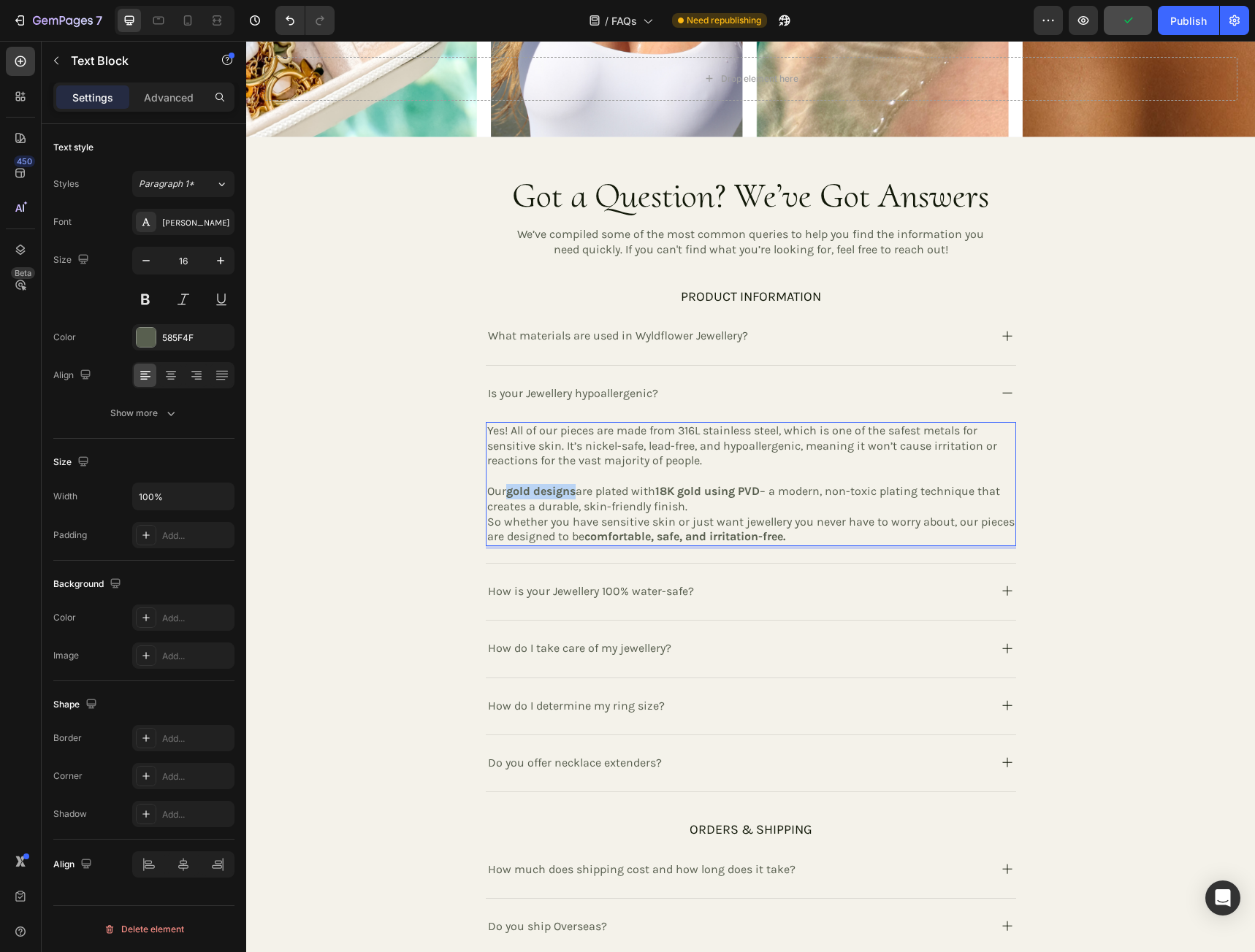
drag, startPoint x: 574, startPoint y: 486, endPoint x: 502, endPoint y: 486, distance: 72.0
click at [502, 486] on p "Our gold designs are plated with 18K gold using PVD – a modern, non-toxic plati…" at bounding box center [750, 499] width 527 height 31
drag, startPoint x: 526, startPoint y: 483, endPoint x: 801, endPoint y: 556, distance: 284.5
click at [802, 556] on div "Yes! All of our pieces are made from 316L stainless steel, which is one of the …" at bounding box center [751, 492] width 530 height 141
click at [741, 515] on p "So whether you have sensitive skin or just want jewellery you never have to wor…" at bounding box center [750, 530] width 527 height 31
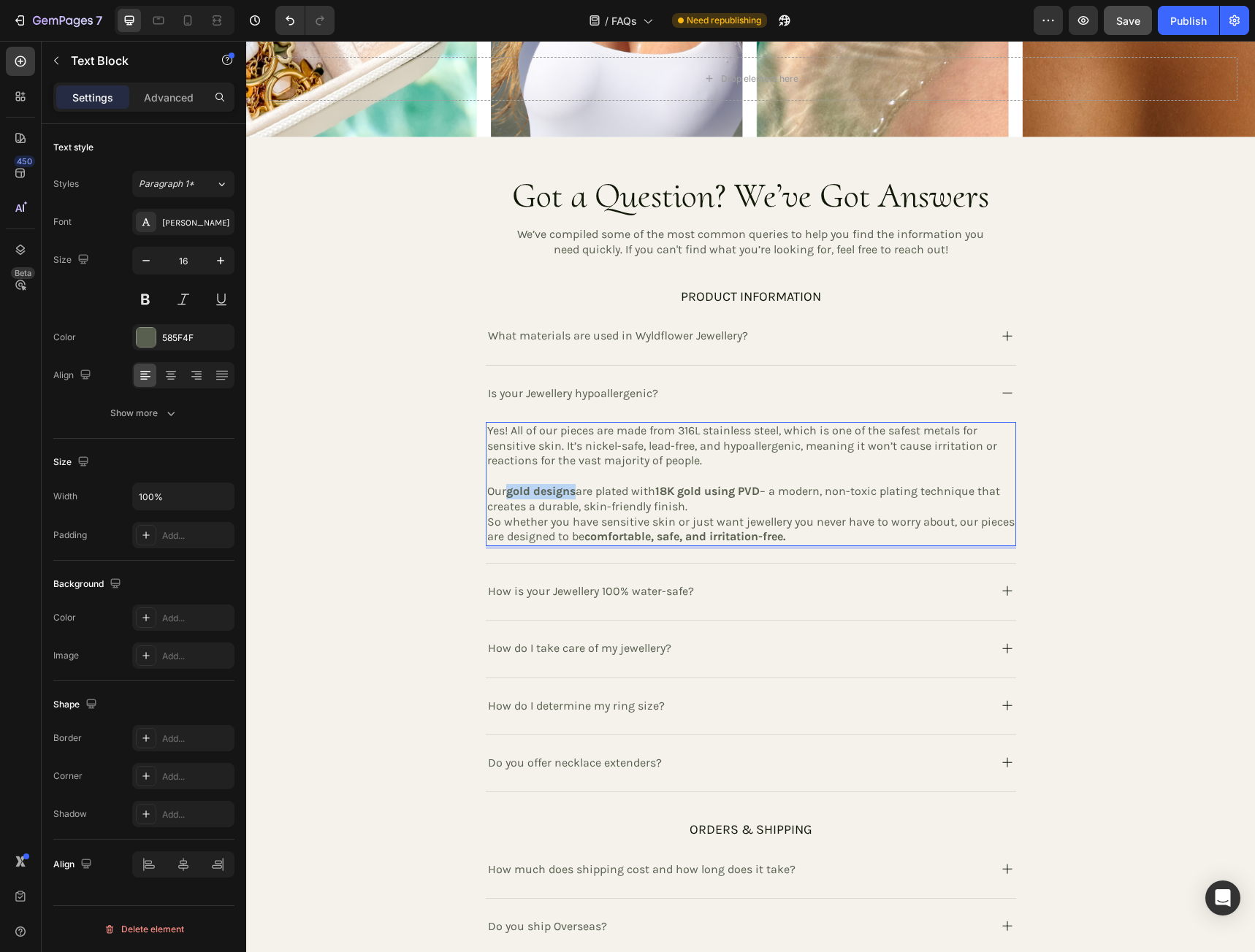
drag, startPoint x: 574, startPoint y: 486, endPoint x: 505, endPoint y: 486, distance: 69.0
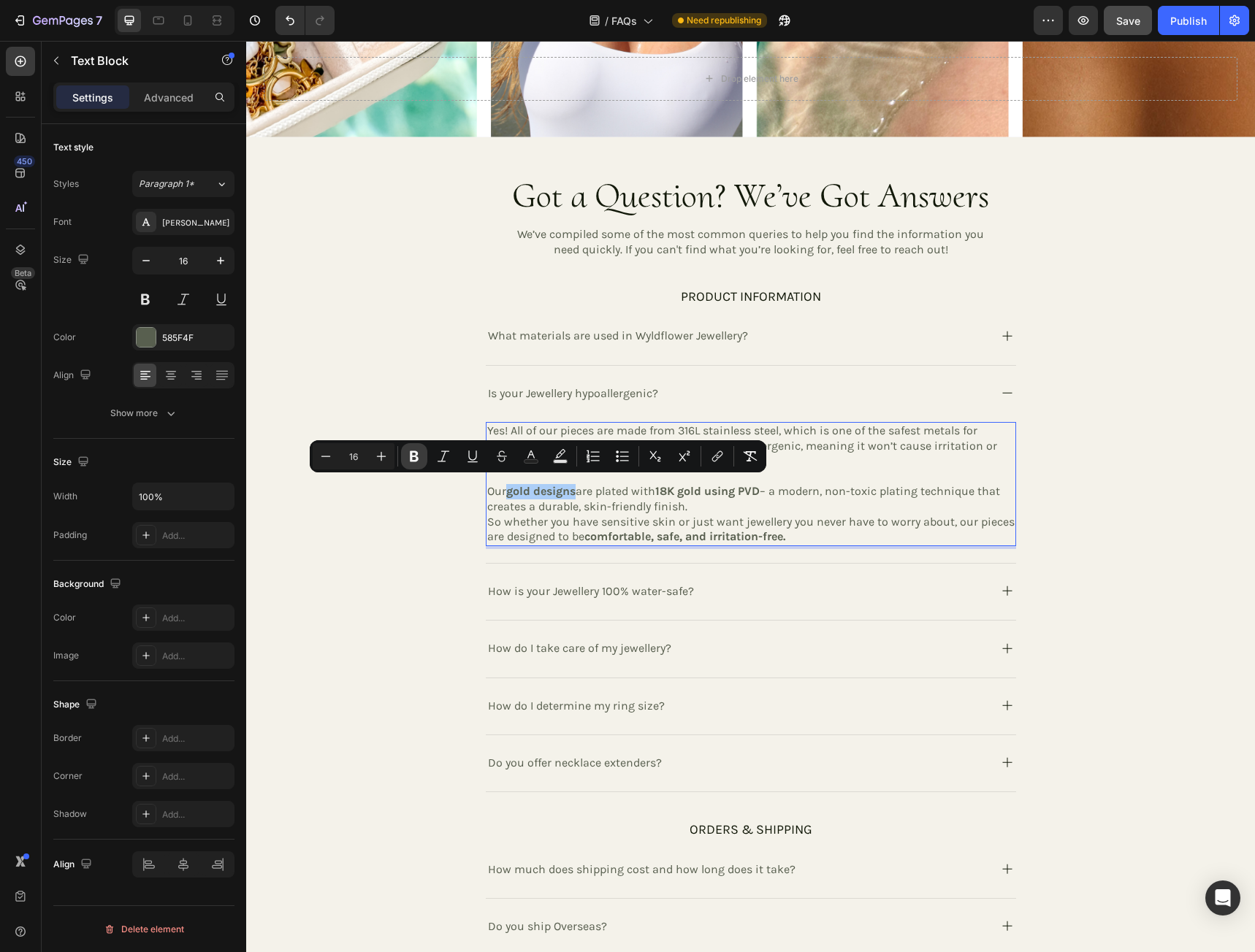
click at [414, 455] on icon "Editor contextual toolbar" at bounding box center [414, 456] width 9 height 11
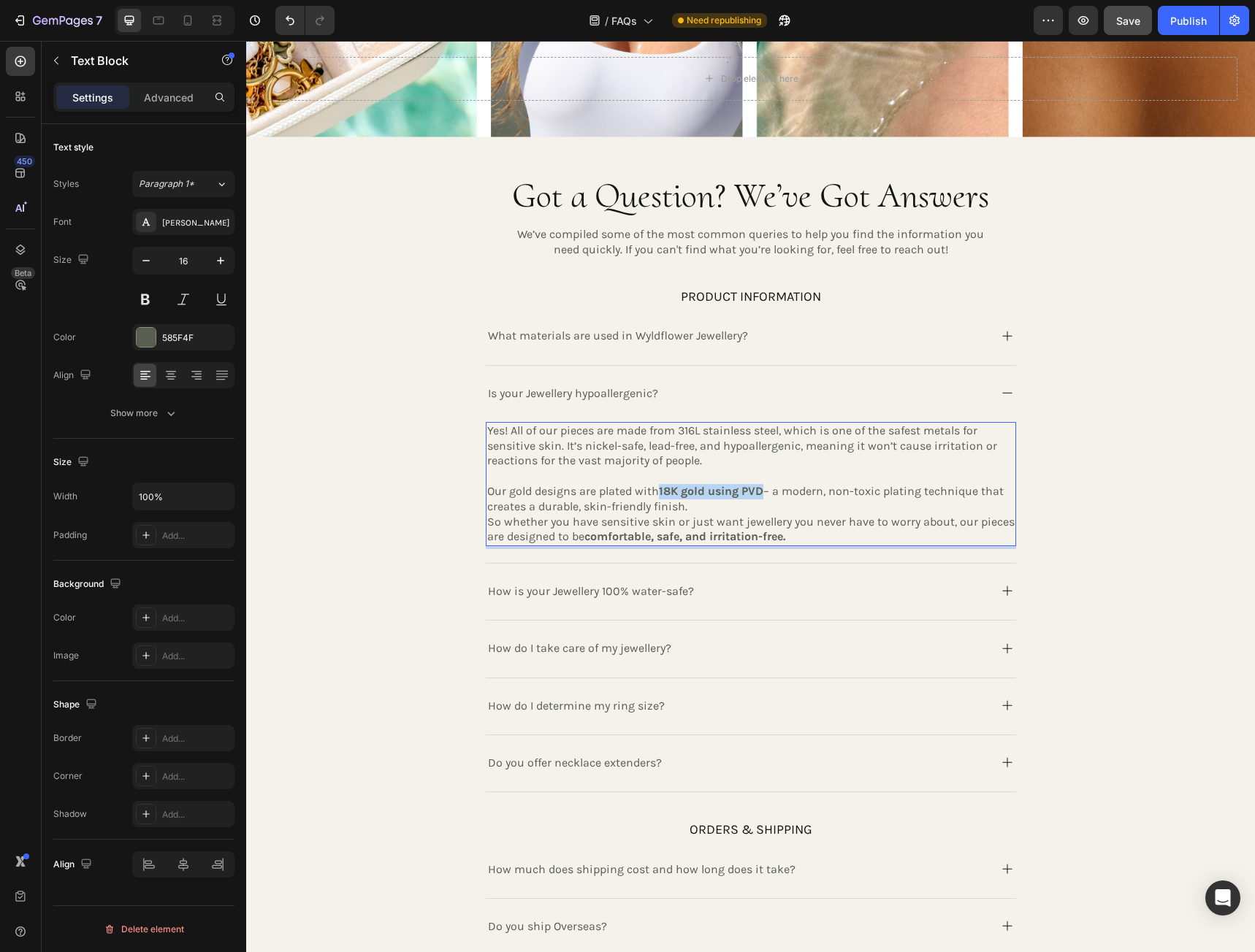
drag, startPoint x: 657, startPoint y: 489, endPoint x: 760, endPoint y: 491, distance: 103.0
click at [760, 491] on strong "18K gold using PVD" at bounding box center [711, 490] width 104 height 13
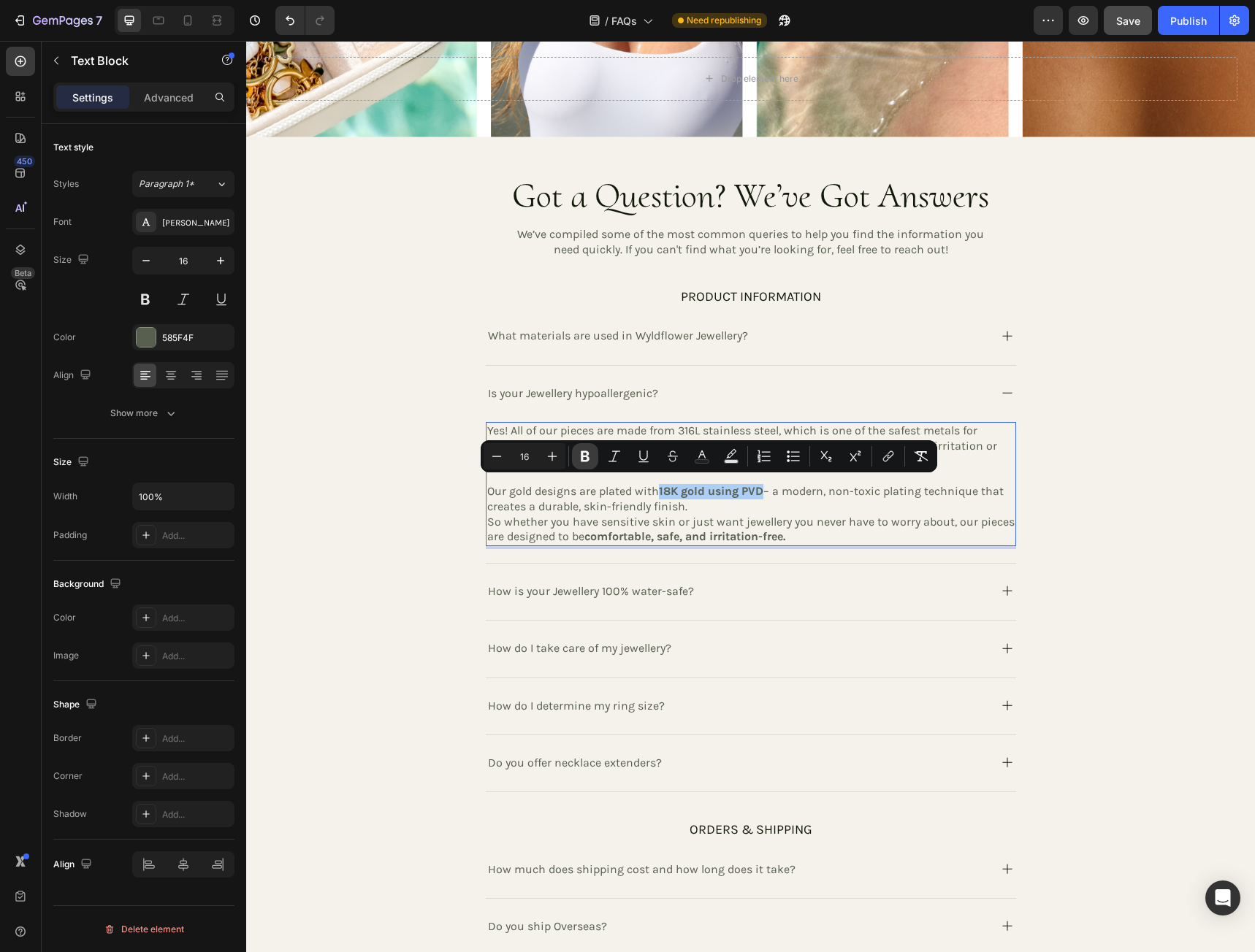
click at [586, 460] on icon "Editor contextual toolbar" at bounding box center [585, 456] width 9 height 11
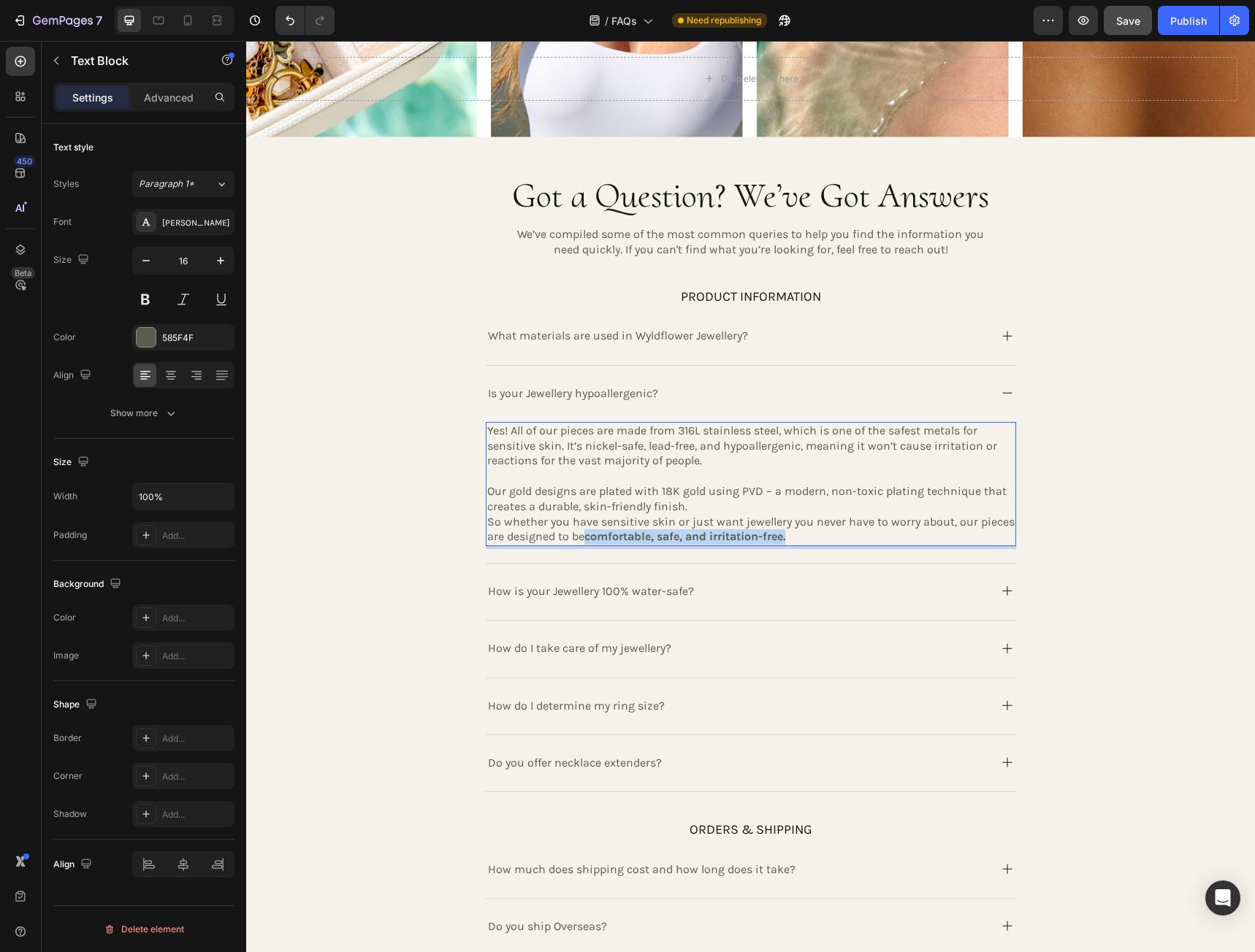
drag, startPoint x: 583, startPoint y: 532, endPoint x: 791, endPoint y: 532, distance: 208.0
click at [791, 532] on p "So whether you have sensitive skin or just want jewellery you never have to wor…" at bounding box center [750, 530] width 527 height 31
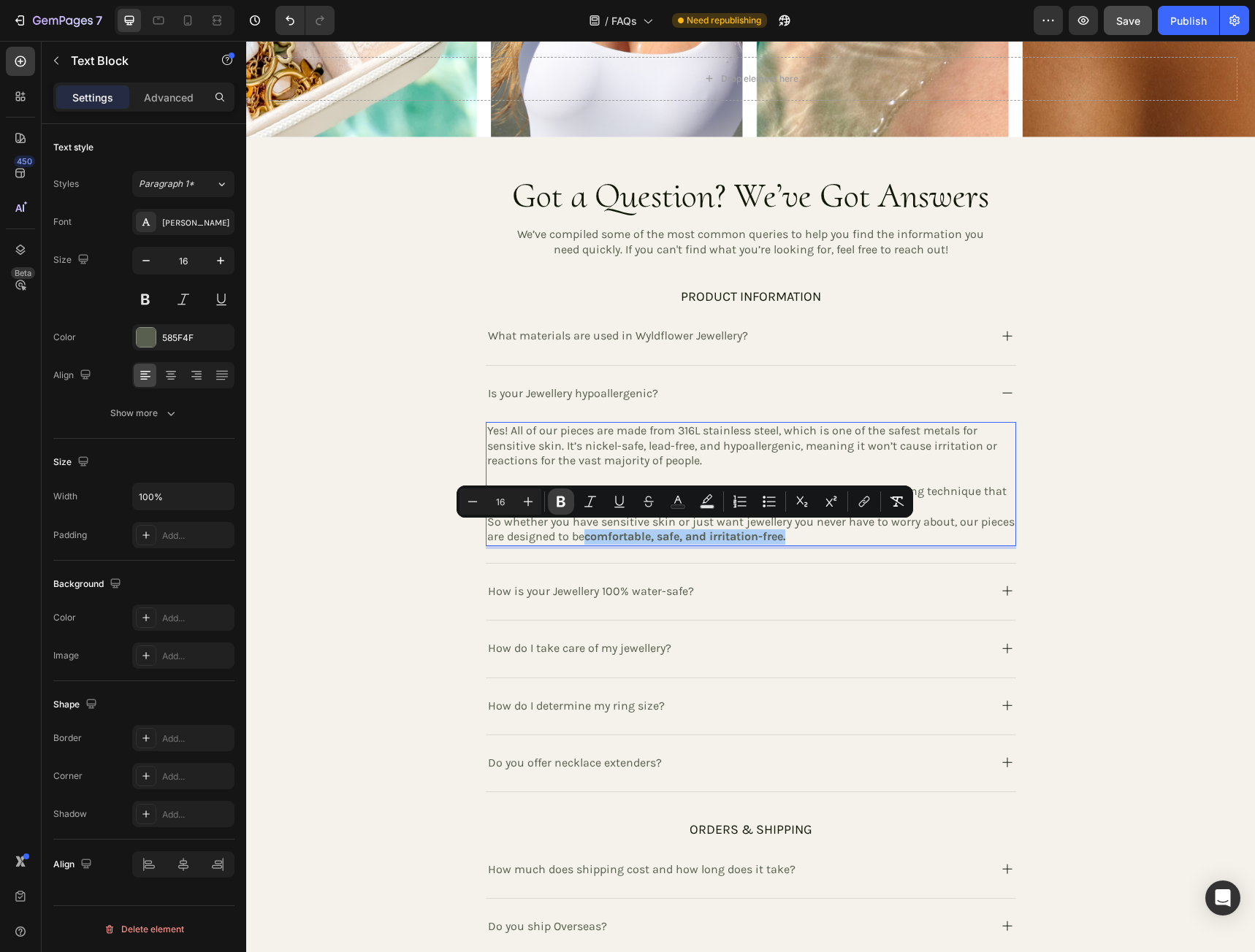
click at [564, 498] on icon "Editor contextual toolbar" at bounding box center [561, 501] width 14 height 14
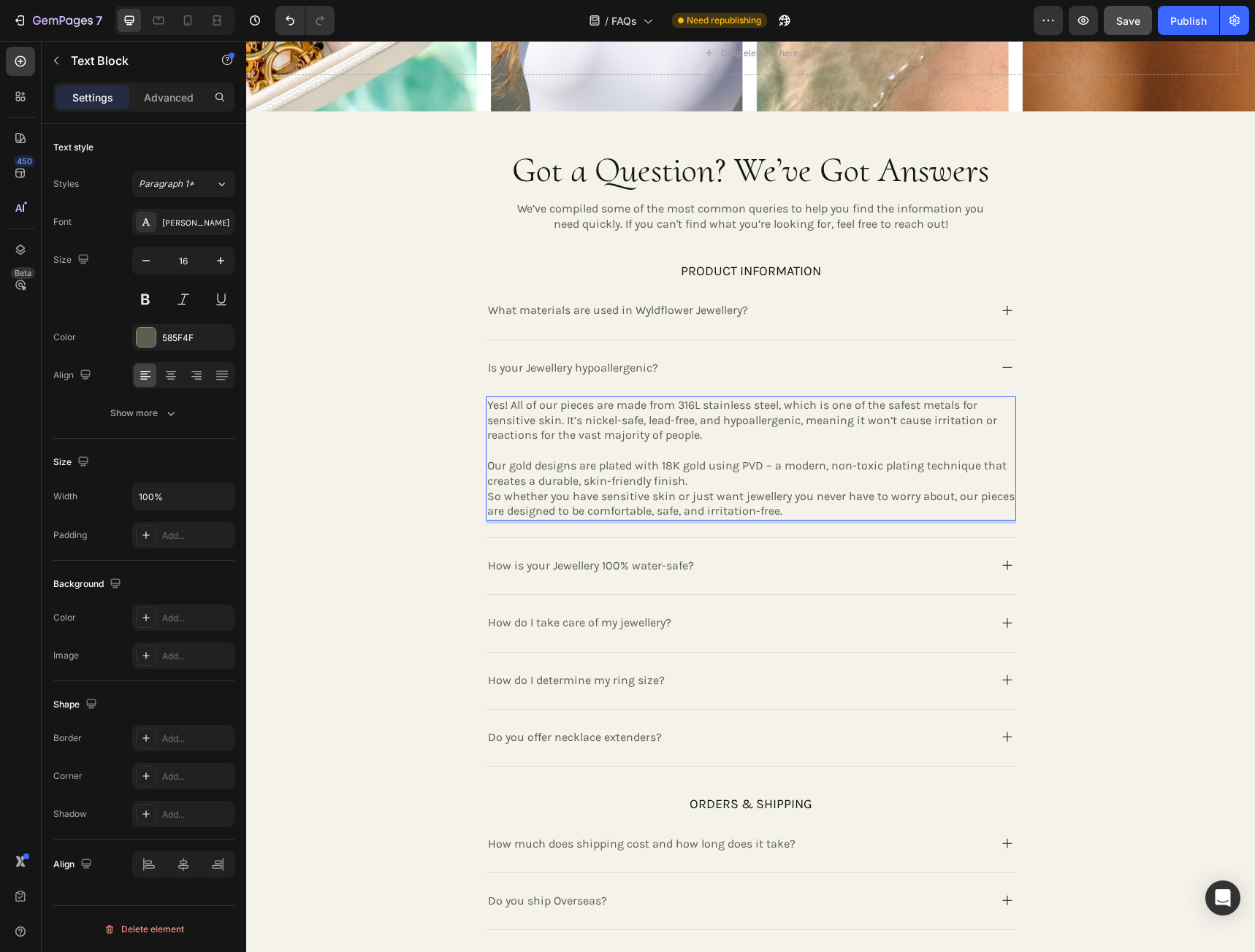
scroll to position [511, 0]
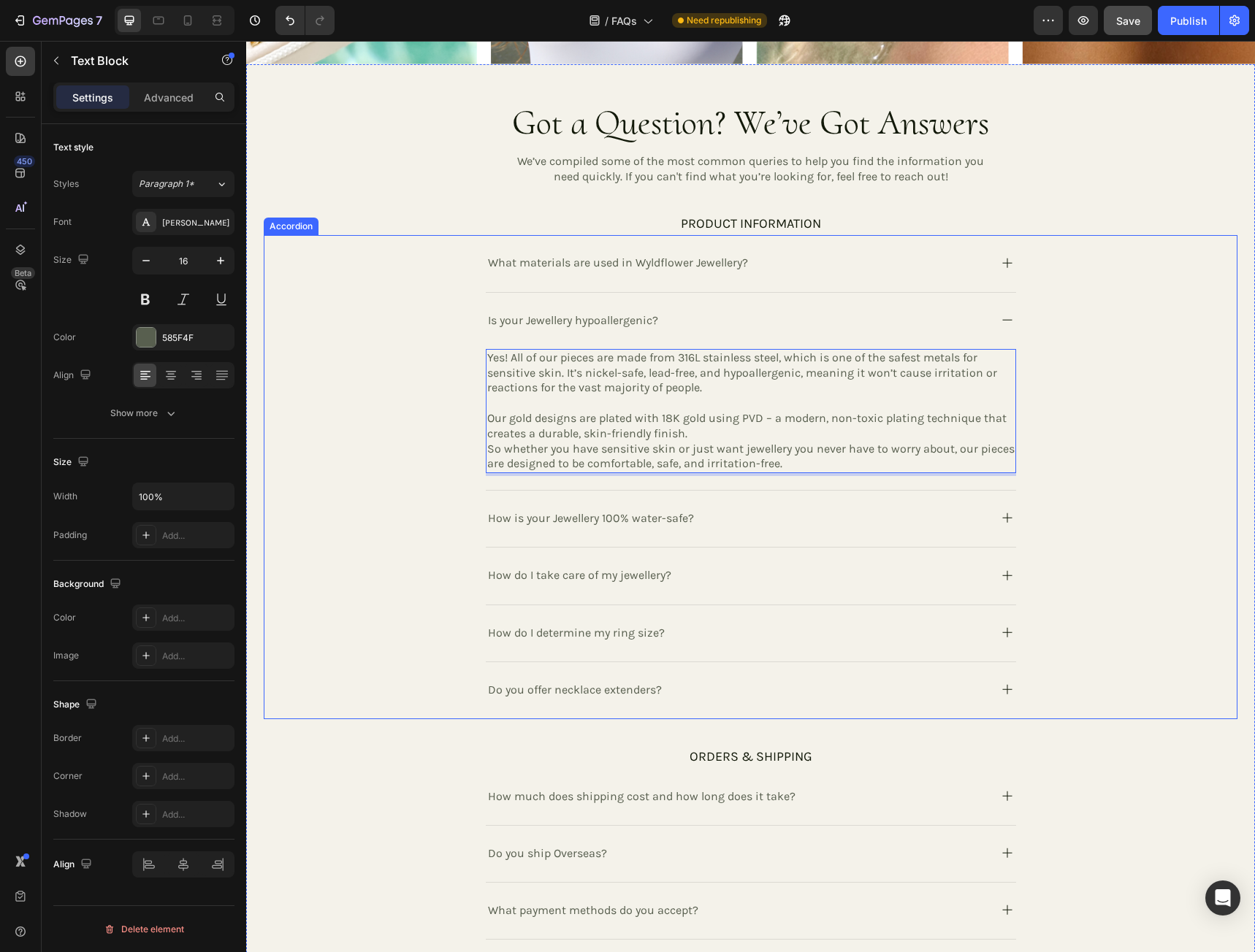
click at [724, 522] on div "How is your Jewellery 100% water-safe?" at bounding box center [737, 517] width 501 height 24
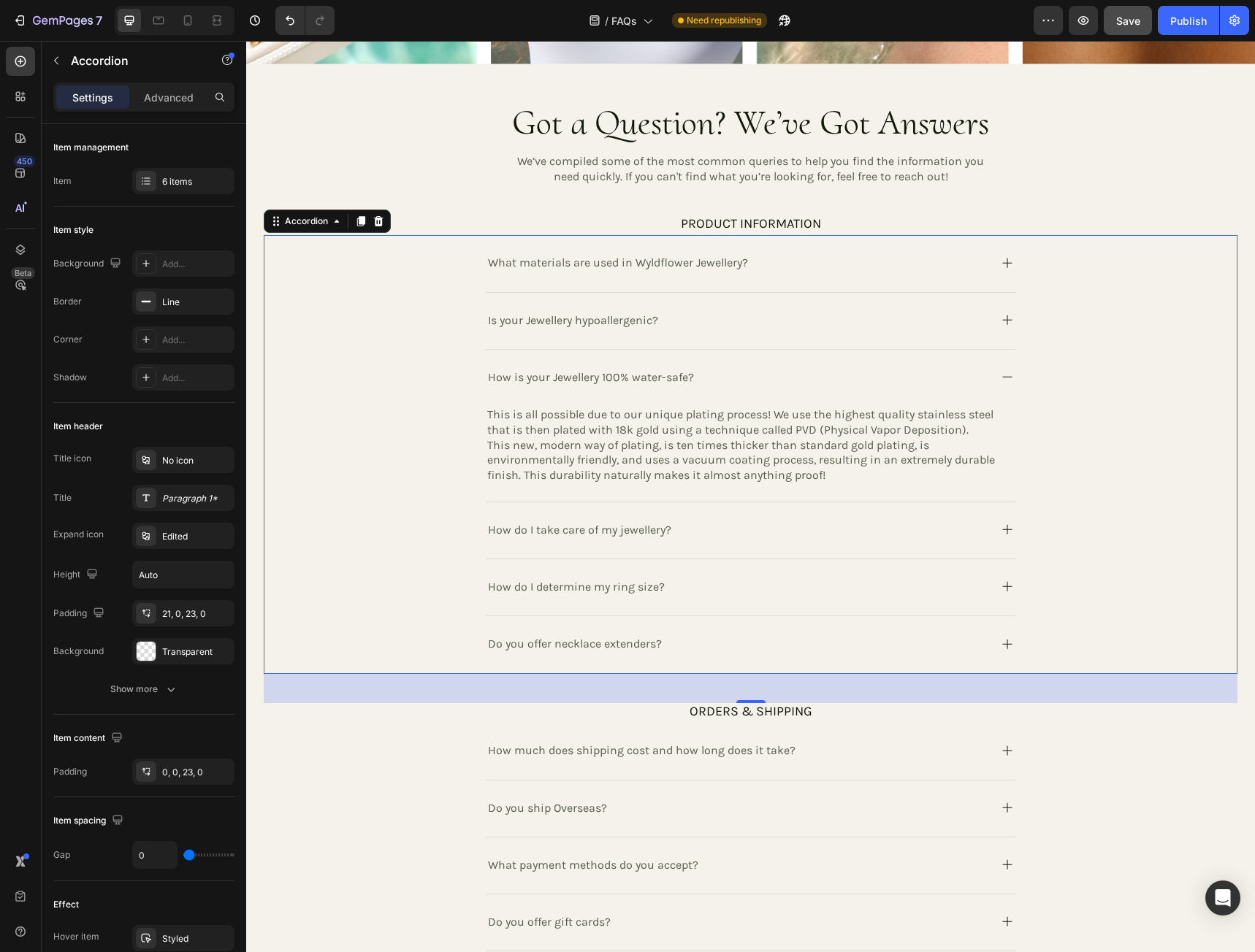
click at [1005, 258] on icon at bounding box center [1007, 263] width 18 height 18
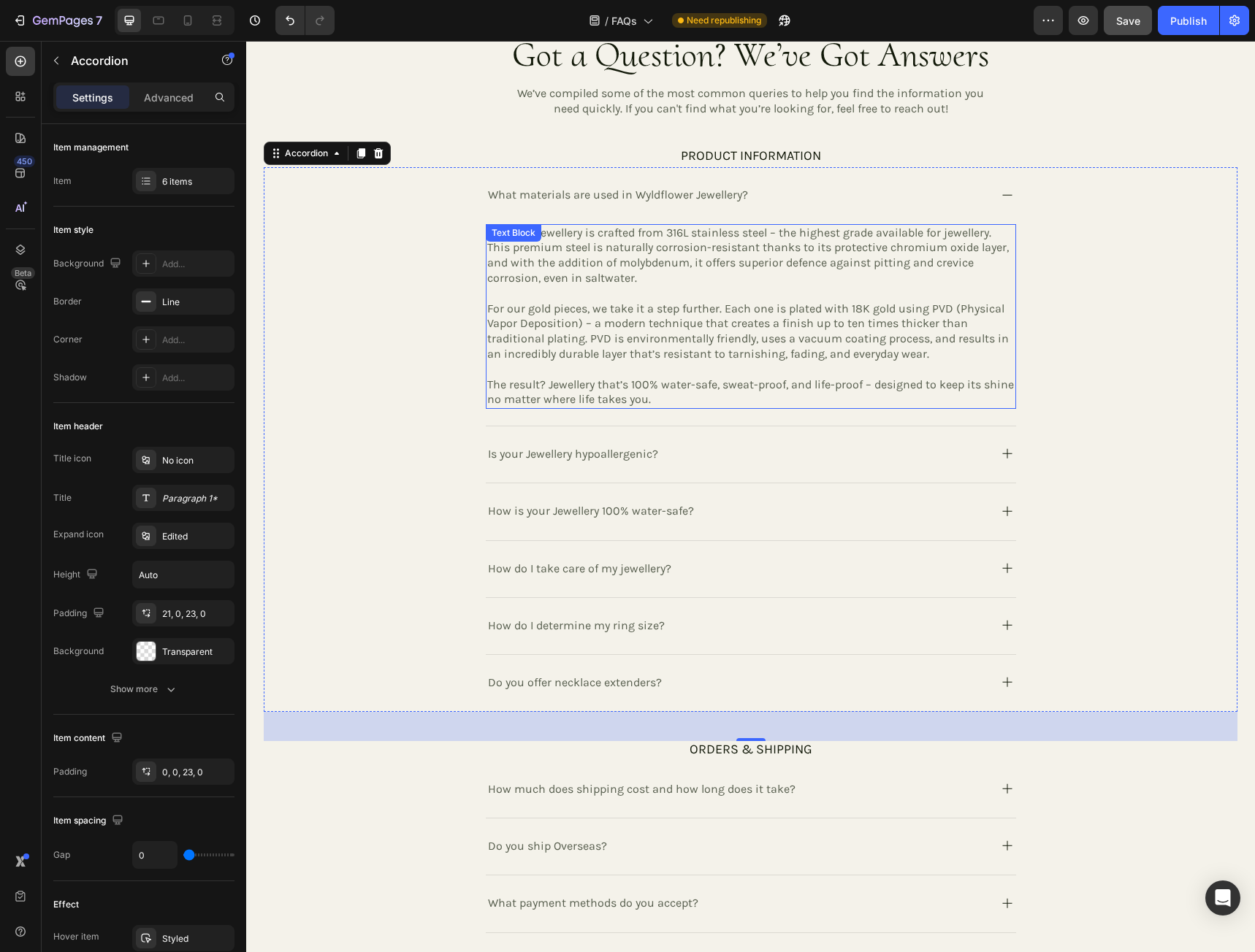
scroll to position [584, 0]
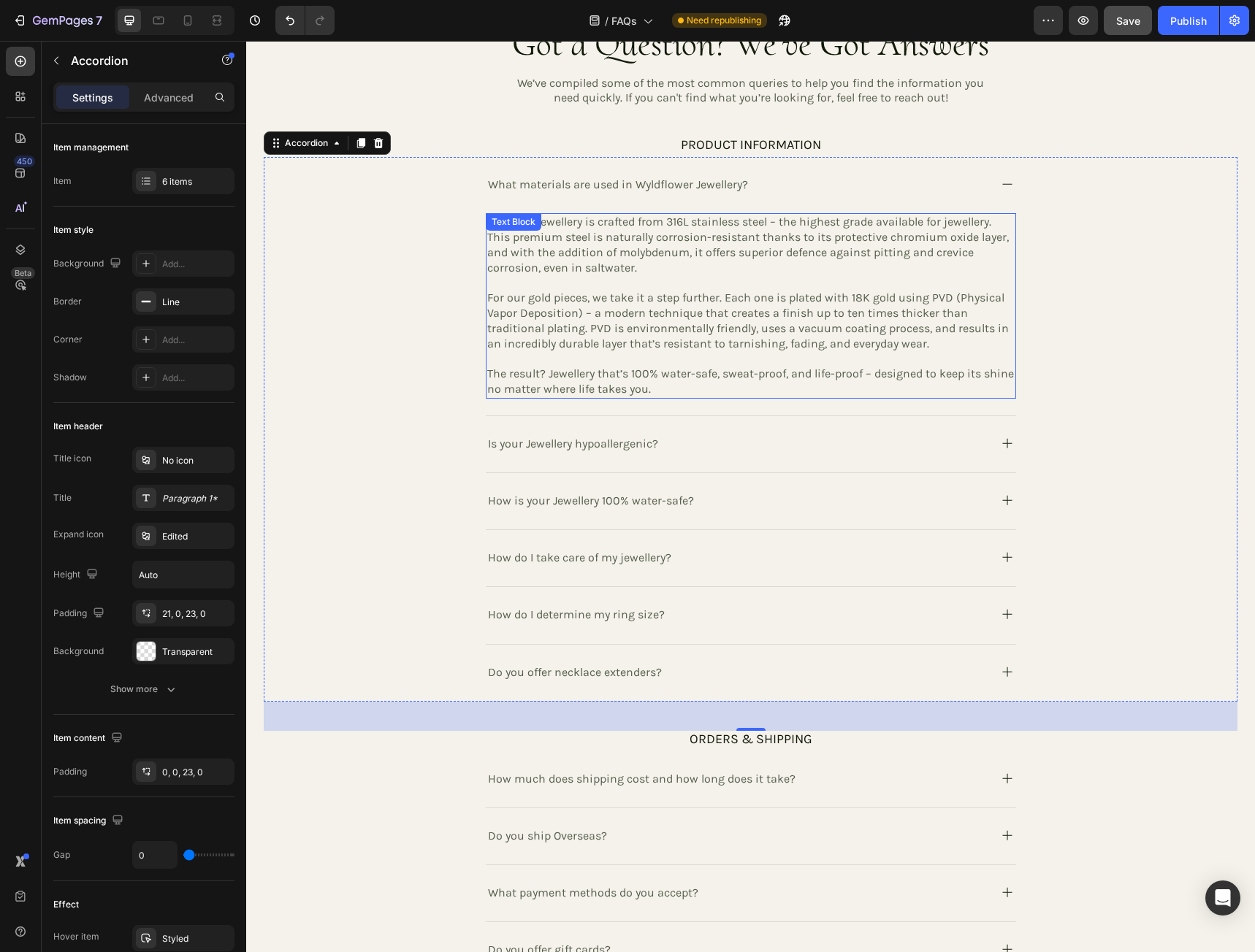
click at [500, 242] on p "All of our jewellery is crafted from 316L stainless steel – the highest grade a…" at bounding box center [750, 244] width 527 height 60
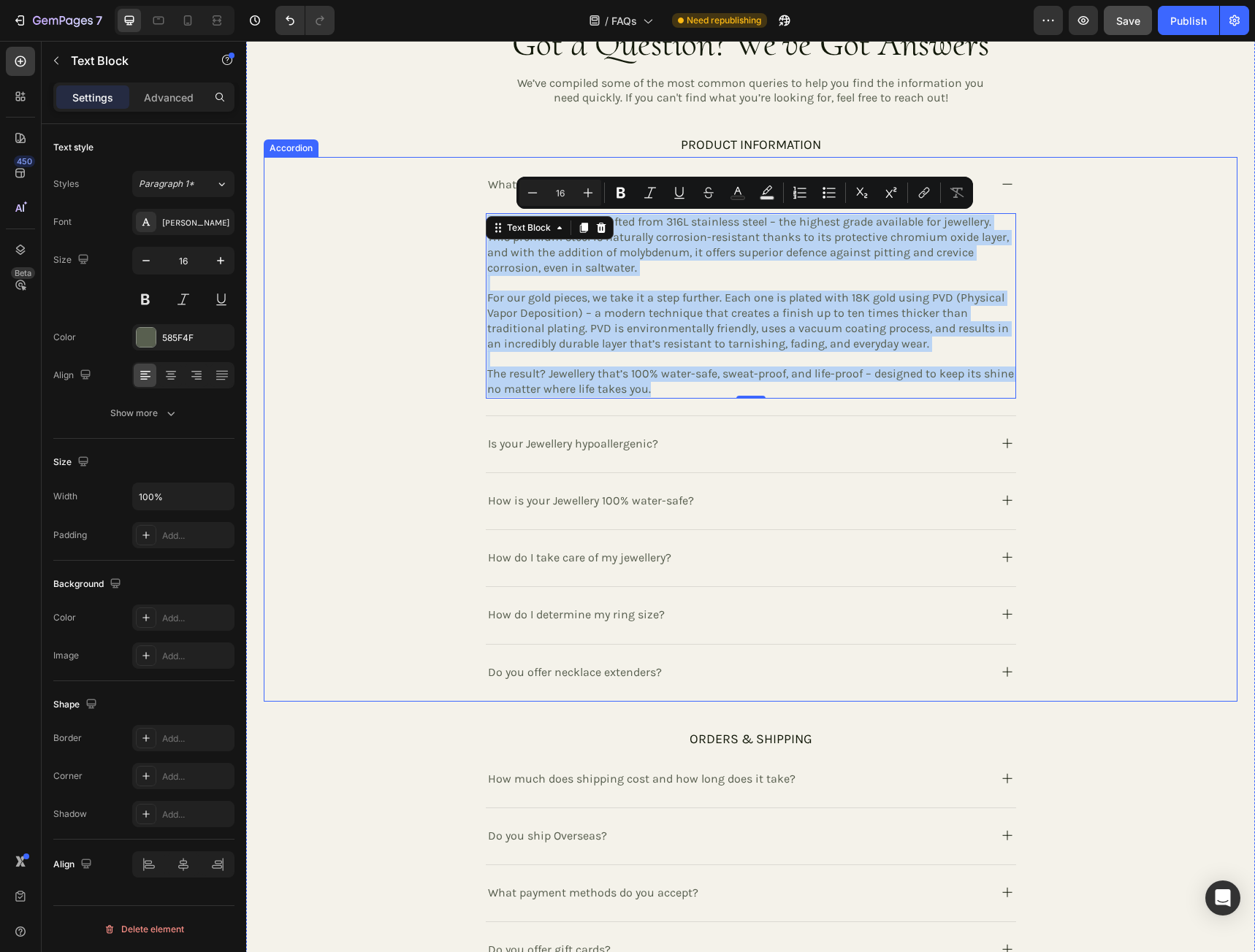
drag, startPoint x: 654, startPoint y: 385, endPoint x: 471, endPoint y: 224, distance: 243.7
click at [471, 224] on div "What materials are used in Wyldflower Jewellery? All of our jewellery is crafte…" at bounding box center [750, 286] width 972 height 260
copy div "All of our jewellery is crafted from 316L stainless steel – the highest grade a…"
click at [1005, 496] on icon at bounding box center [1007, 500] width 18 height 18
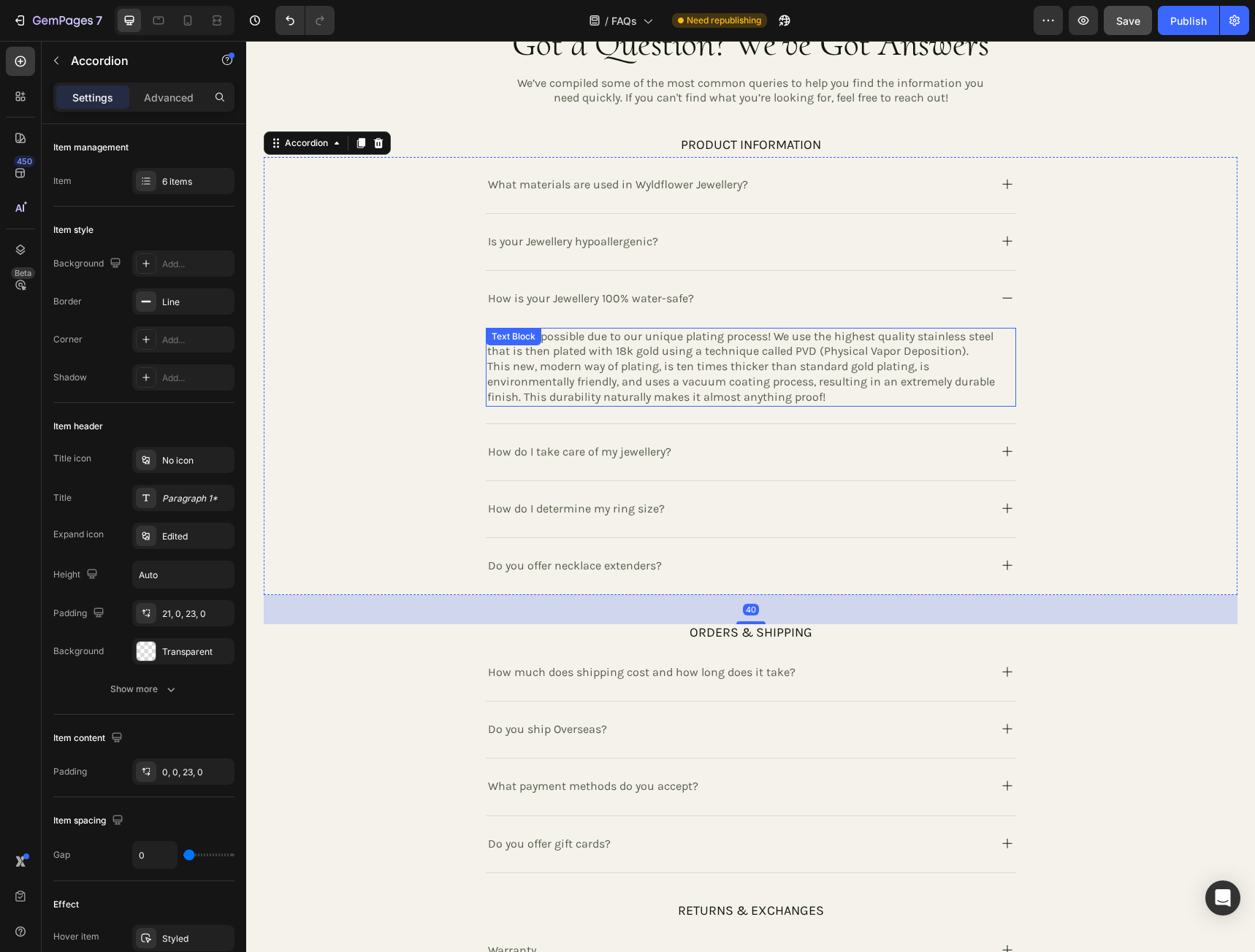
click at [832, 394] on p "This new, modern way of plating, is ten times thicker than standard gold platin…" at bounding box center [750, 382] width 527 height 45
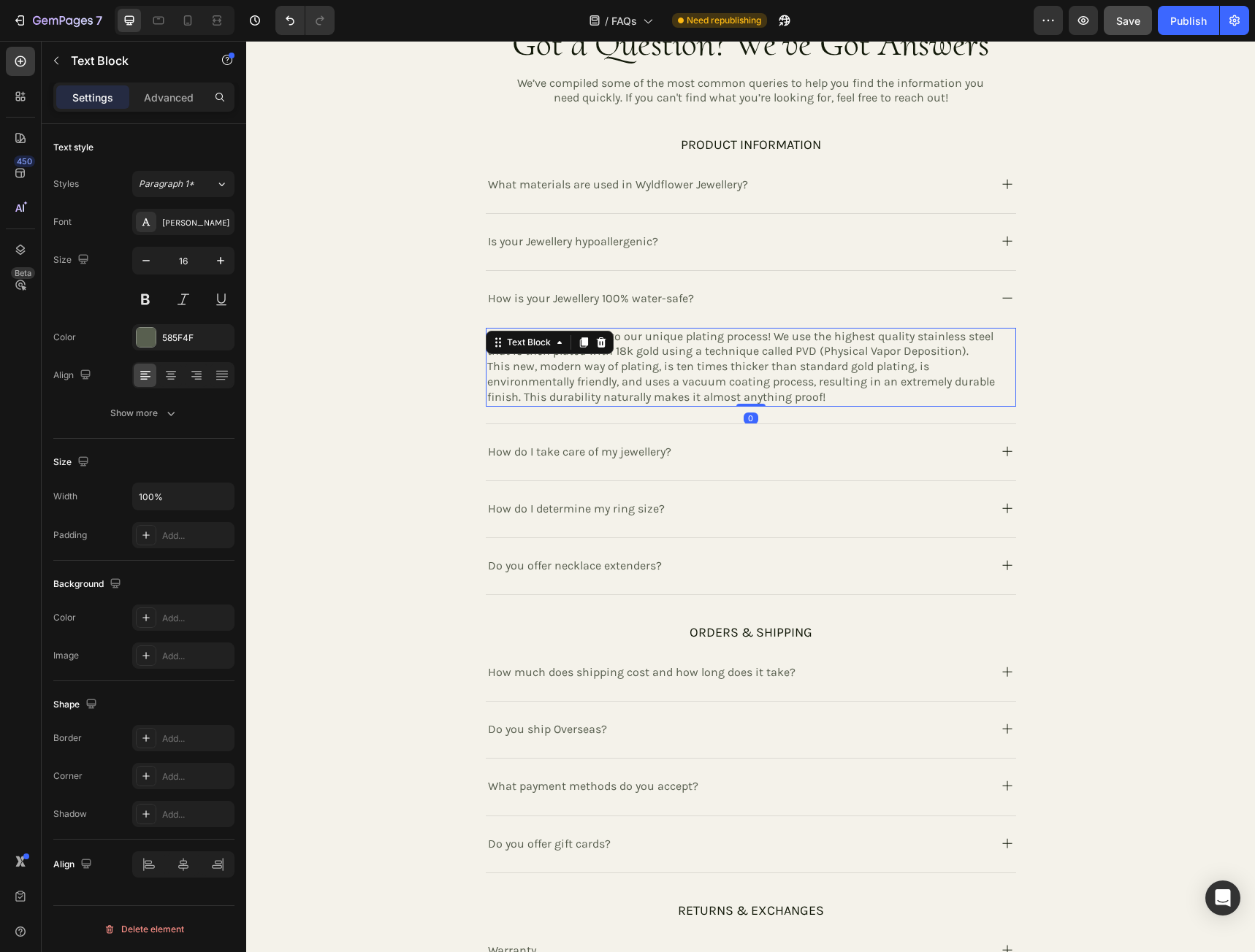
click at [826, 395] on p "This new, modern way of plating, is ten times thicker than standard gold platin…" at bounding box center [750, 382] width 527 height 45
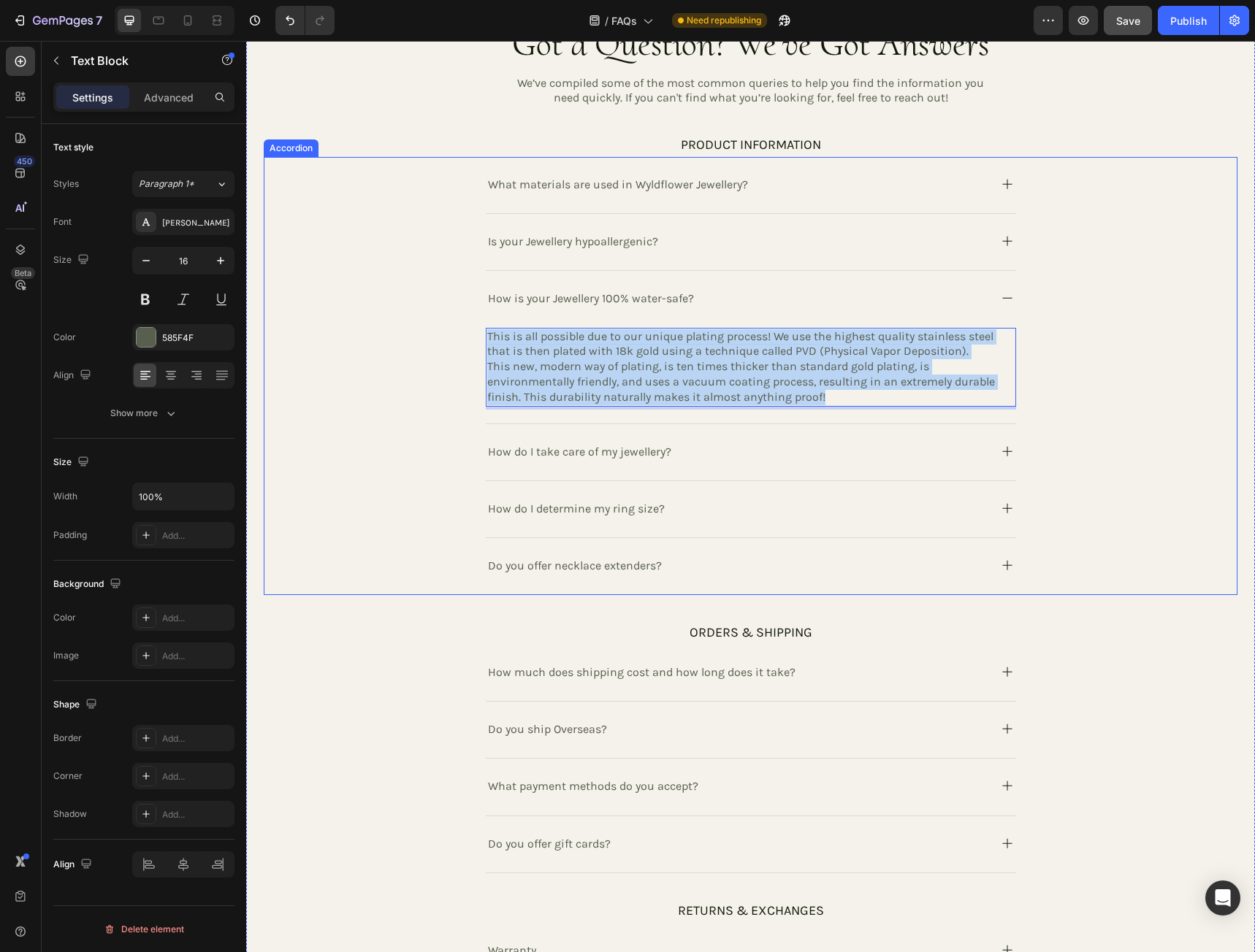
drag, startPoint x: 828, startPoint y: 395, endPoint x: 477, endPoint y: 335, distance: 356.1
click at [476, 335] on div "How is your Jewellery 100% water-safe? This is all possible due to our unique p…" at bounding box center [750, 348] width 972 height 153
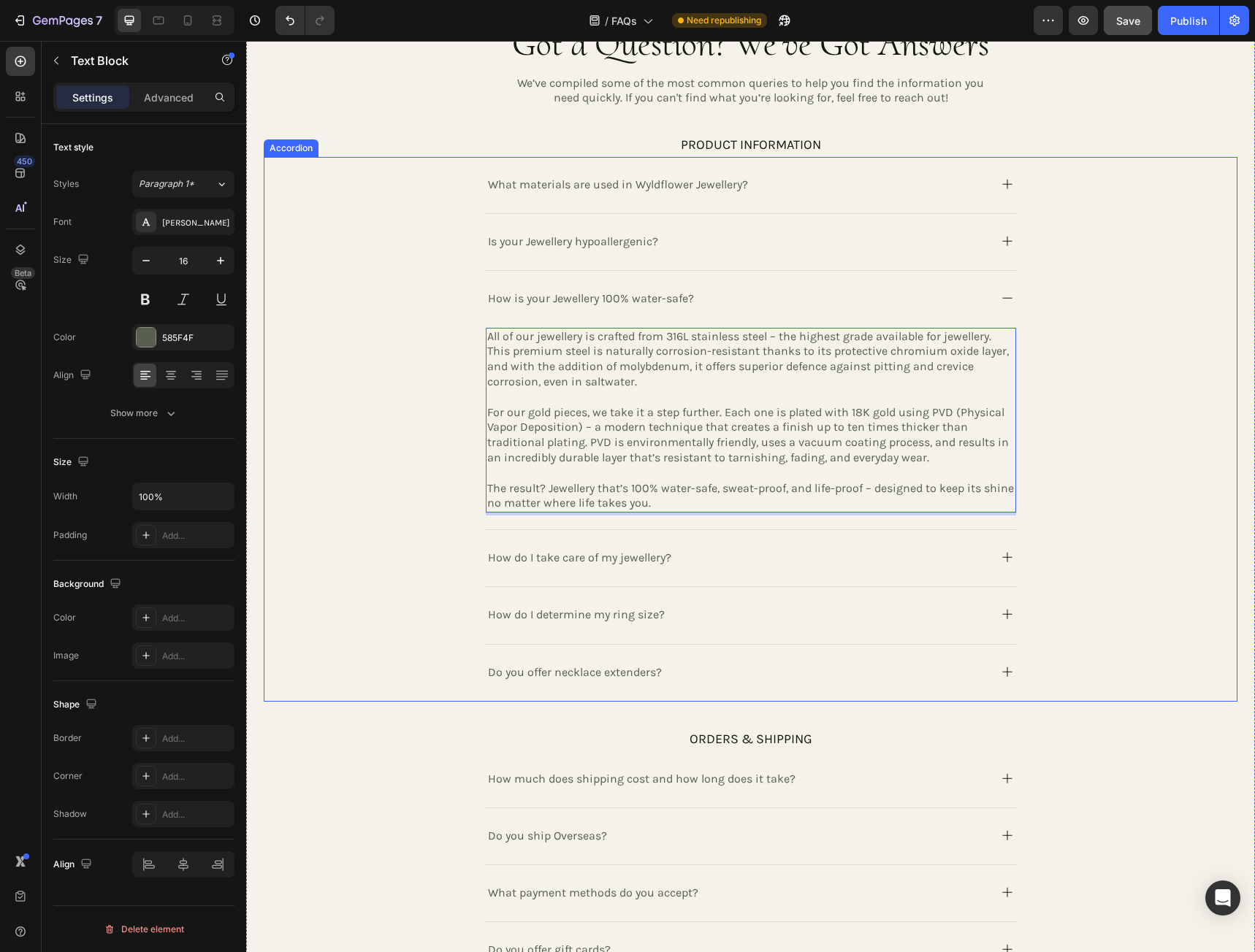
click at [998, 240] on icon at bounding box center [1007, 242] width 18 height 18
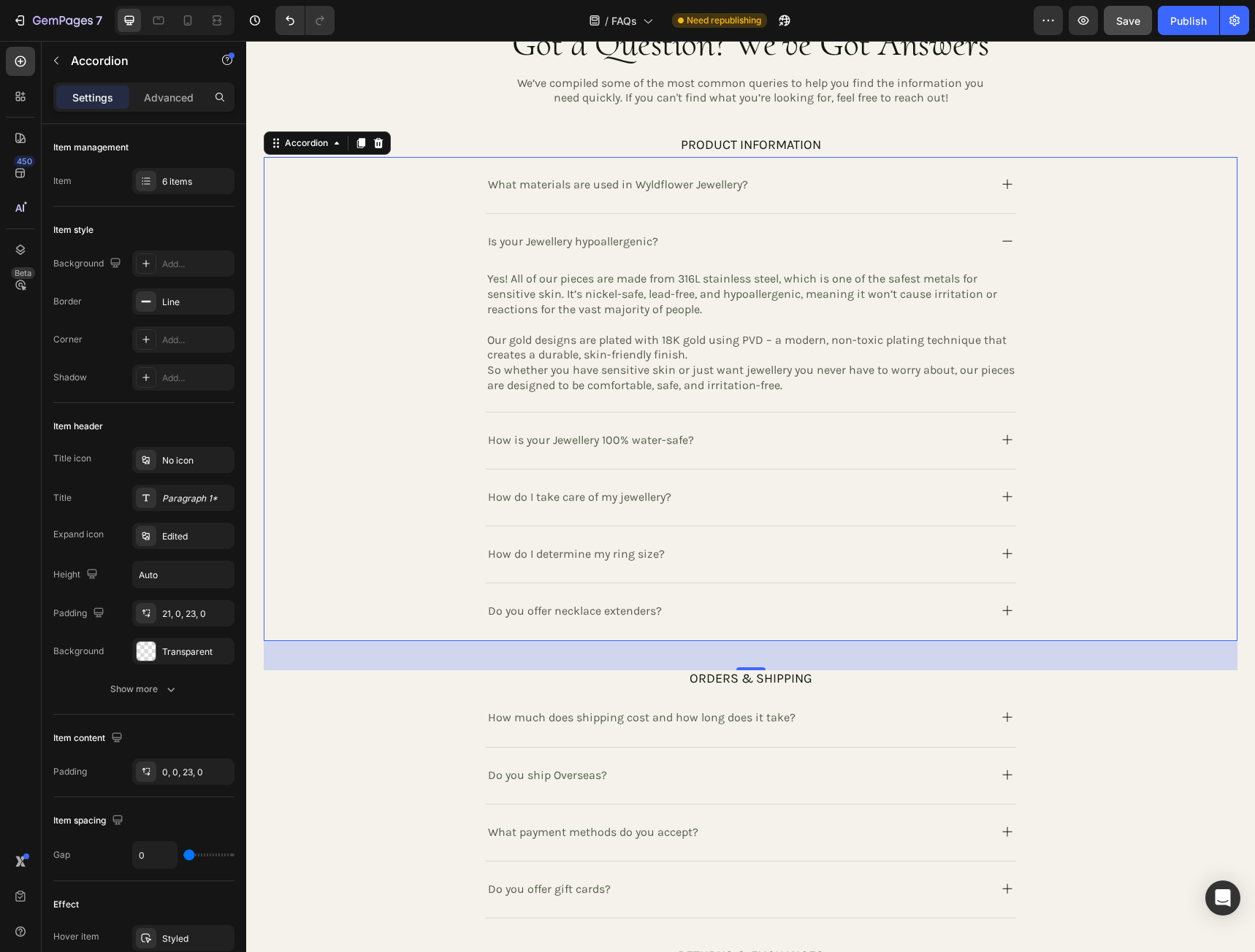
click at [998, 237] on icon at bounding box center [1007, 242] width 18 height 18
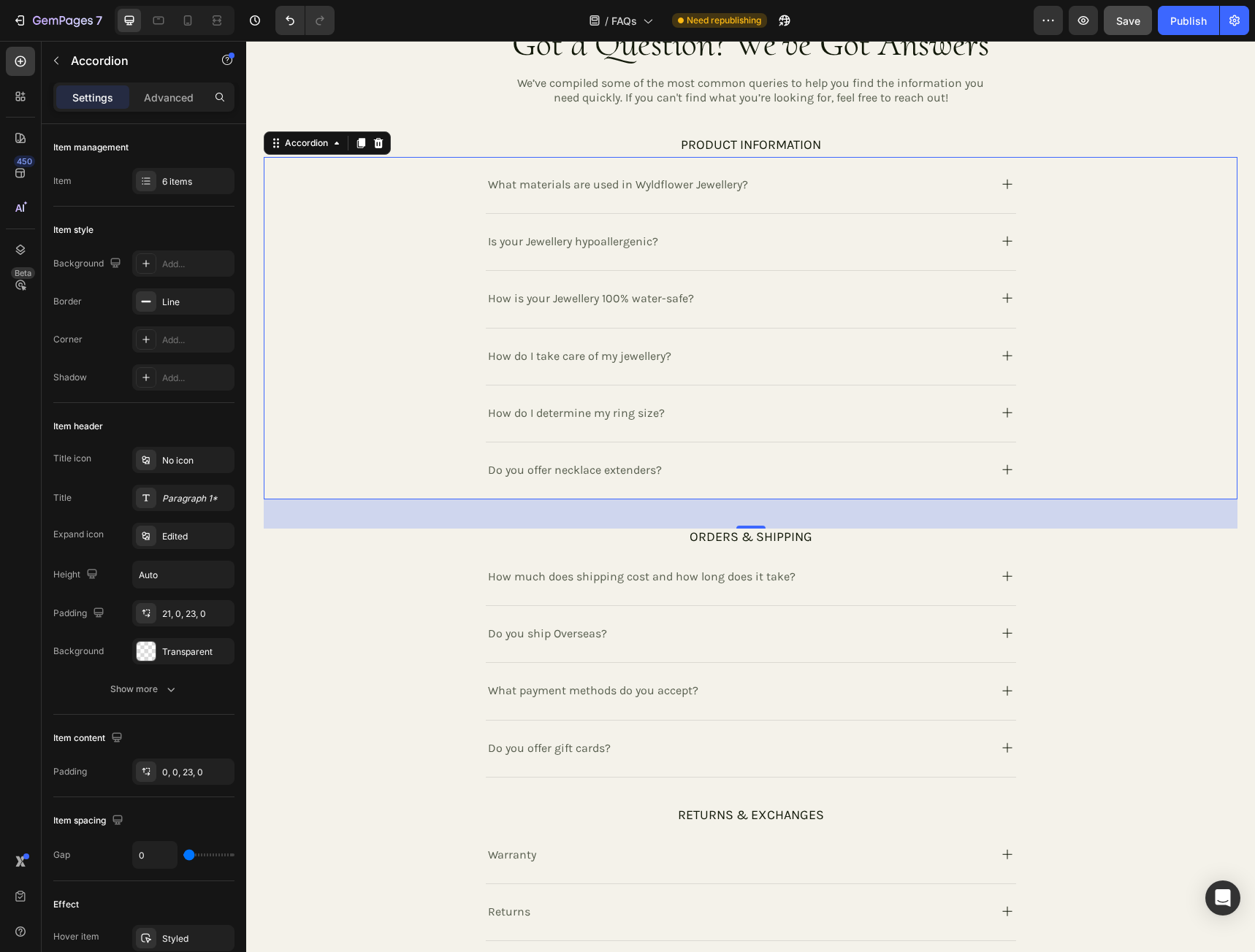
click at [1006, 182] on rect at bounding box center [1006, 184] width 1 height 10
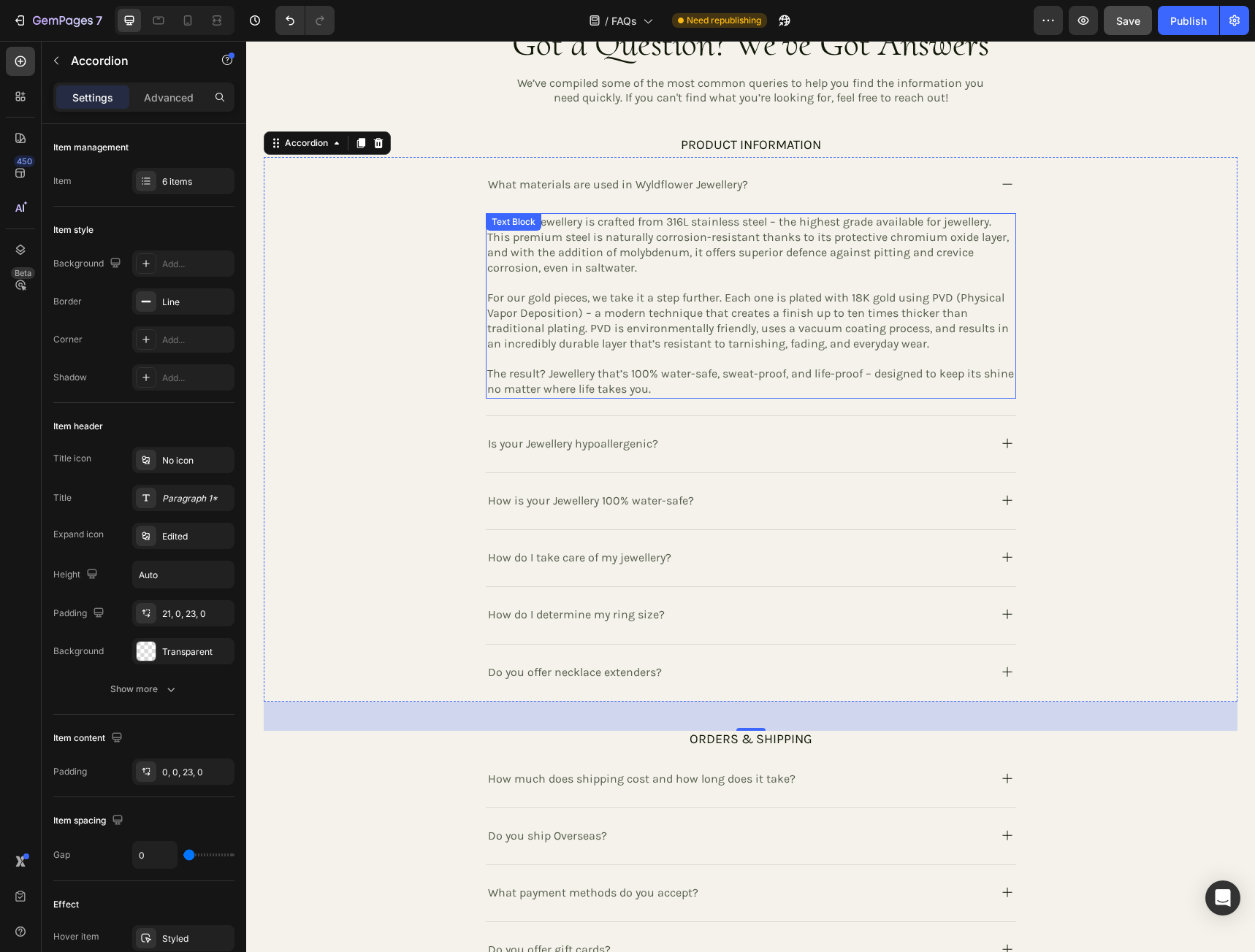
click at [650, 390] on p "The result? Jewellery that’s 100% water-safe, sweat-proof, and life-proof – des…" at bounding box center [750, 382] width 527 height 31
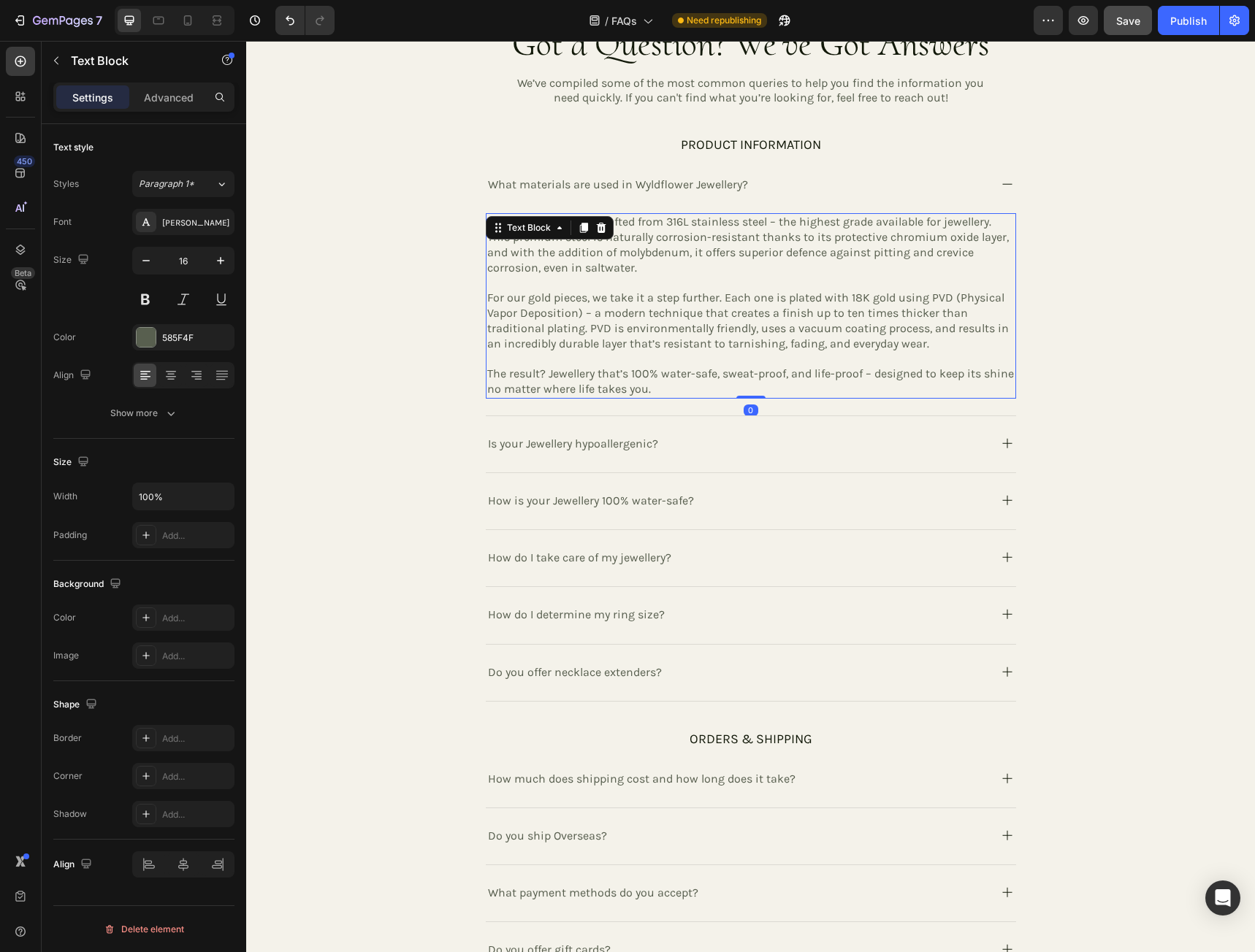
click at [666, 388] on p "The result? Jewellery that’s 100% water-safe, sweat-proof, and life-proof – des…" at bounding box center [750, 382] width 527 height 31
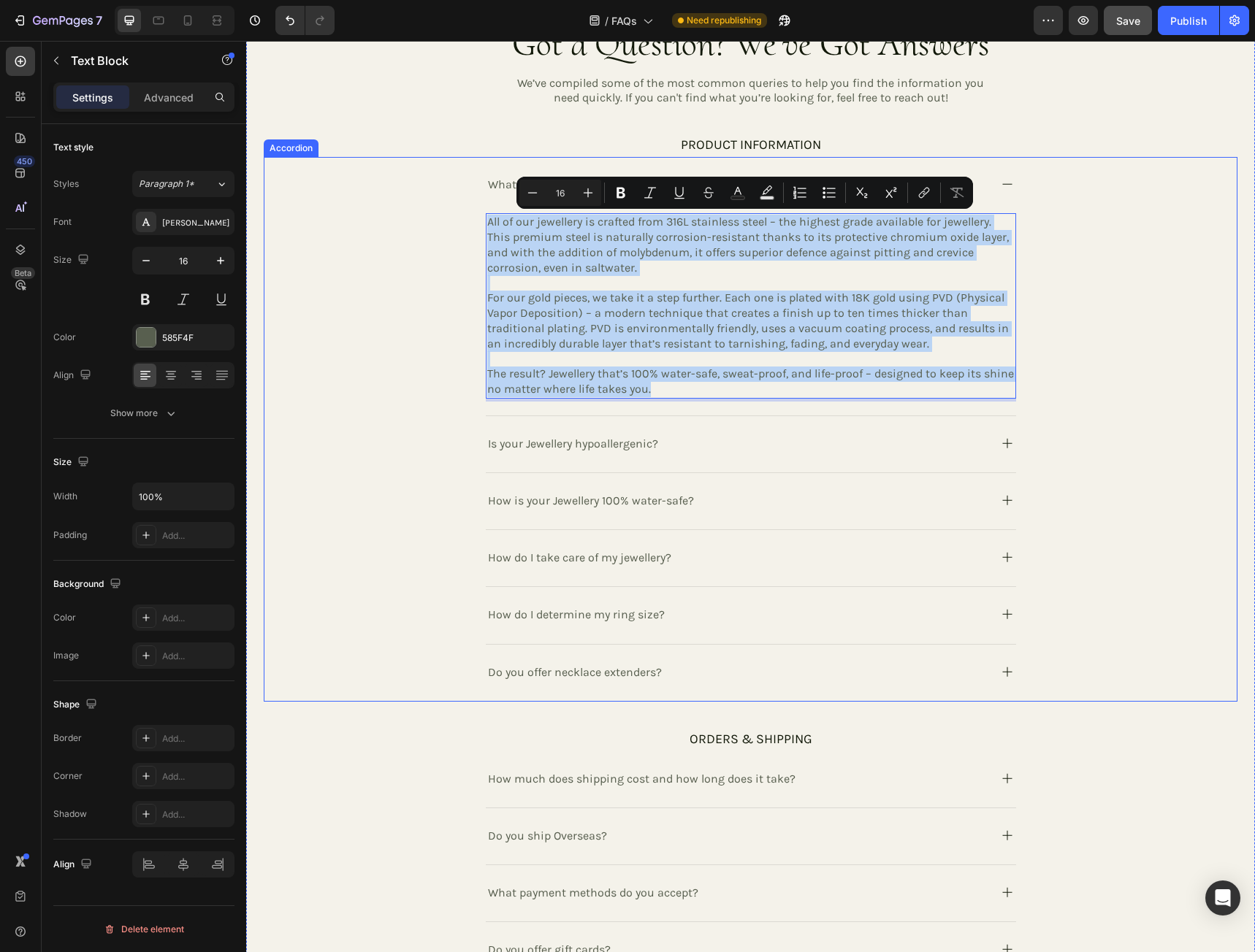
drag, startPoint x: 660, startPoint y: 388, endPoint x: 475, endPoint y: 225, distance: 246.6
click at [475, 225] on div "What materials are used in Wyldflower Jewellery? All of our jewellery is crafte…" at bounding box center [750, 286] width 972 height 260
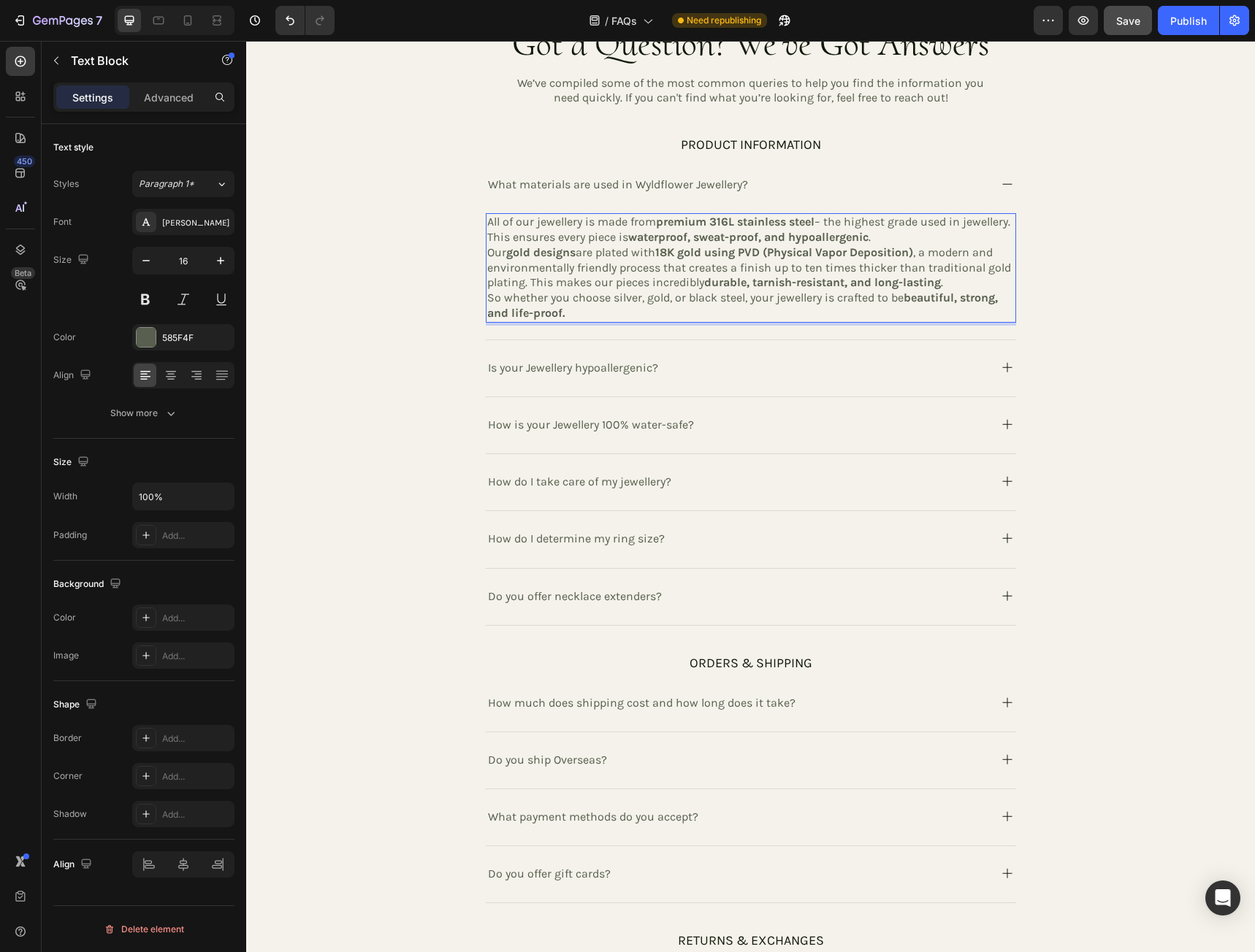
click at [932, 237] on p "All of our jewellery is made from premium 316L stainless steel – the highest gr…" at bounding box center [750, 230] width 527 height 31
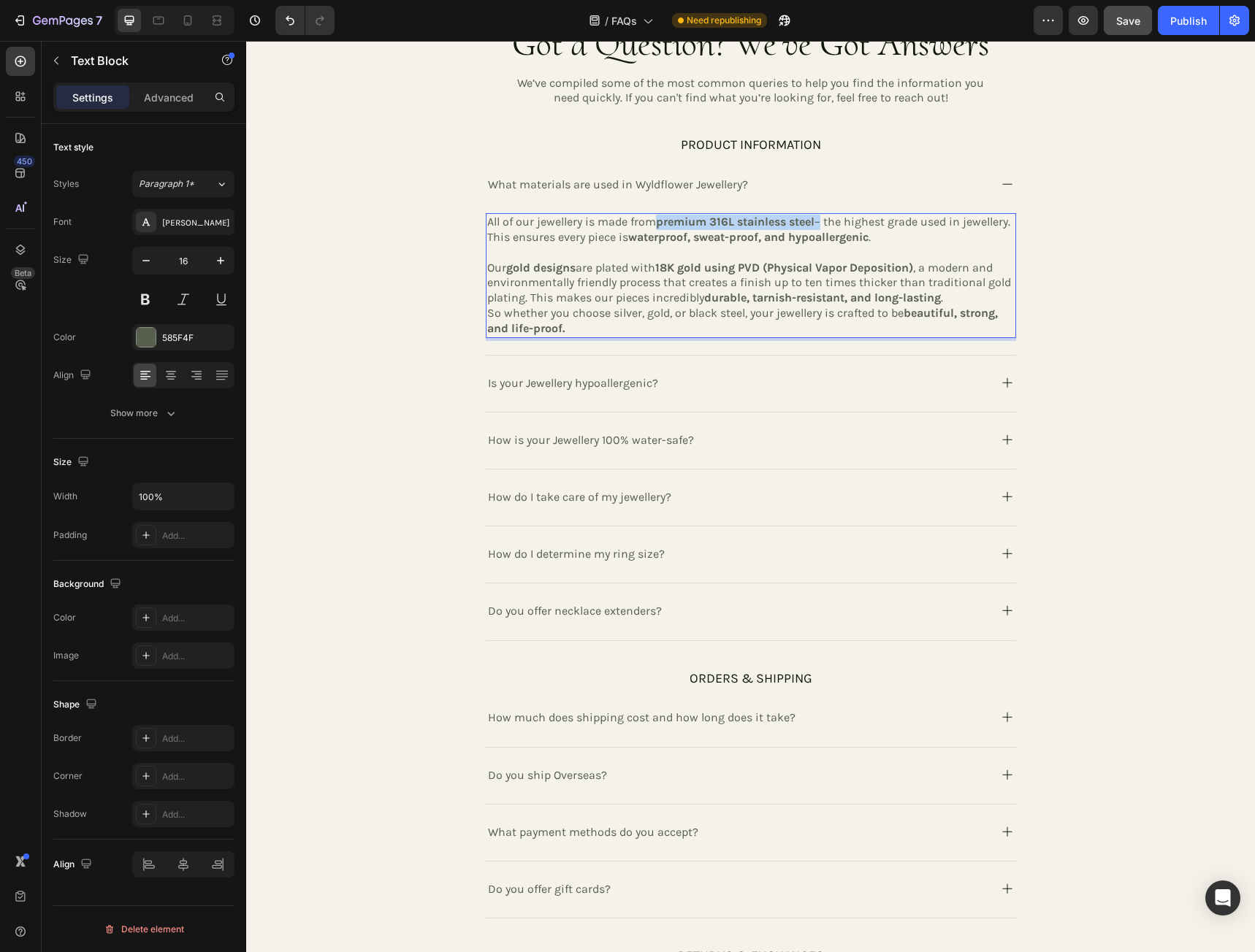
drag, startPoint x: 818, startPoint y: 221, endPoint x: 655, endPoint y: 221, distance: 163.0
click at [655, 221] on p "All of our jewellery is made from premium 316L stainless steel – the highest gr…" at bounding box center [750, 230] width 527 height 31
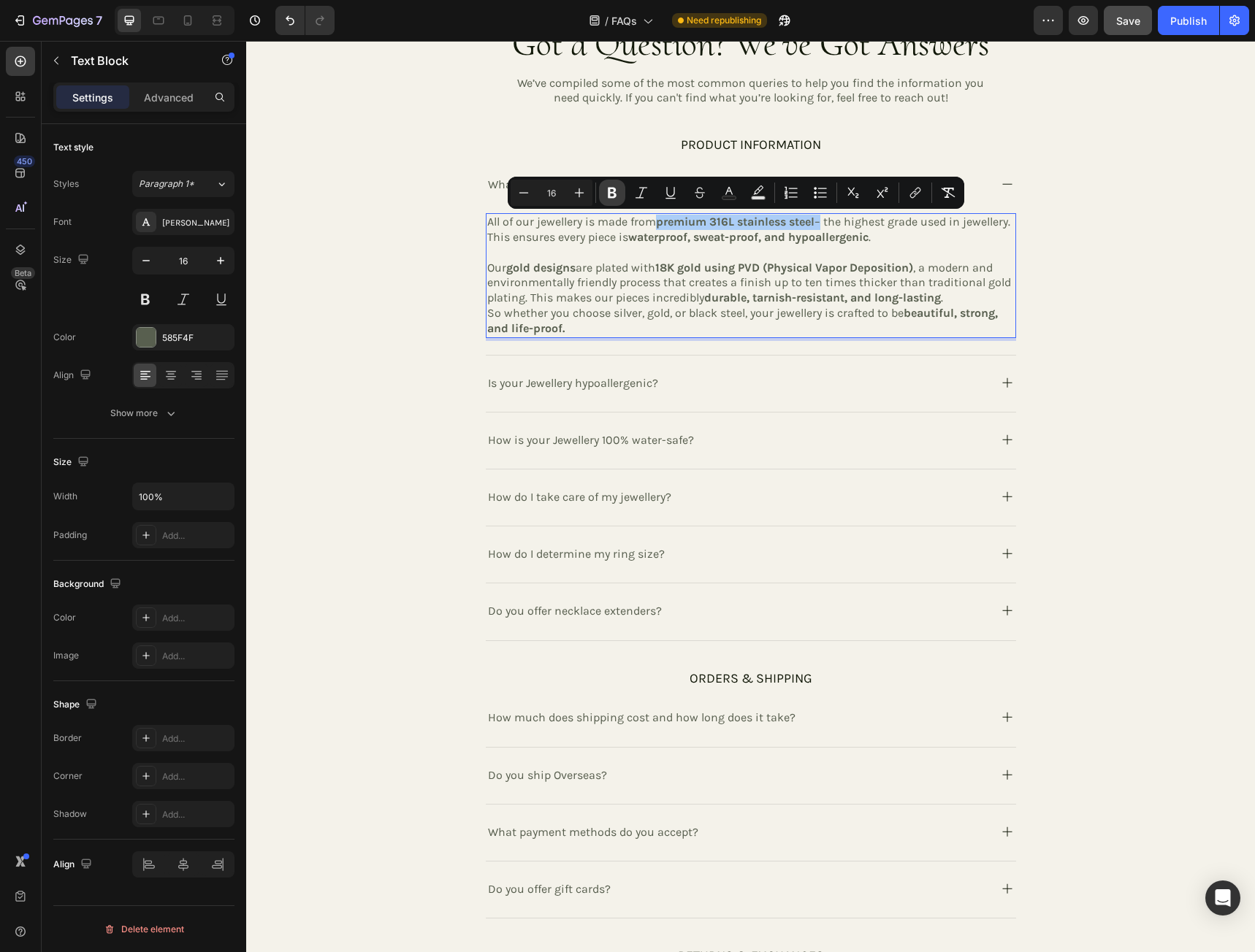
drag, startPoint x: 610, startPoint y: 190, endPoint x: 423, endPoint y: 185, distance: 187.1
click at [610, 190] on icon "Editor contextual toolbar" at bounding box center [612, 193] width 9 height 11
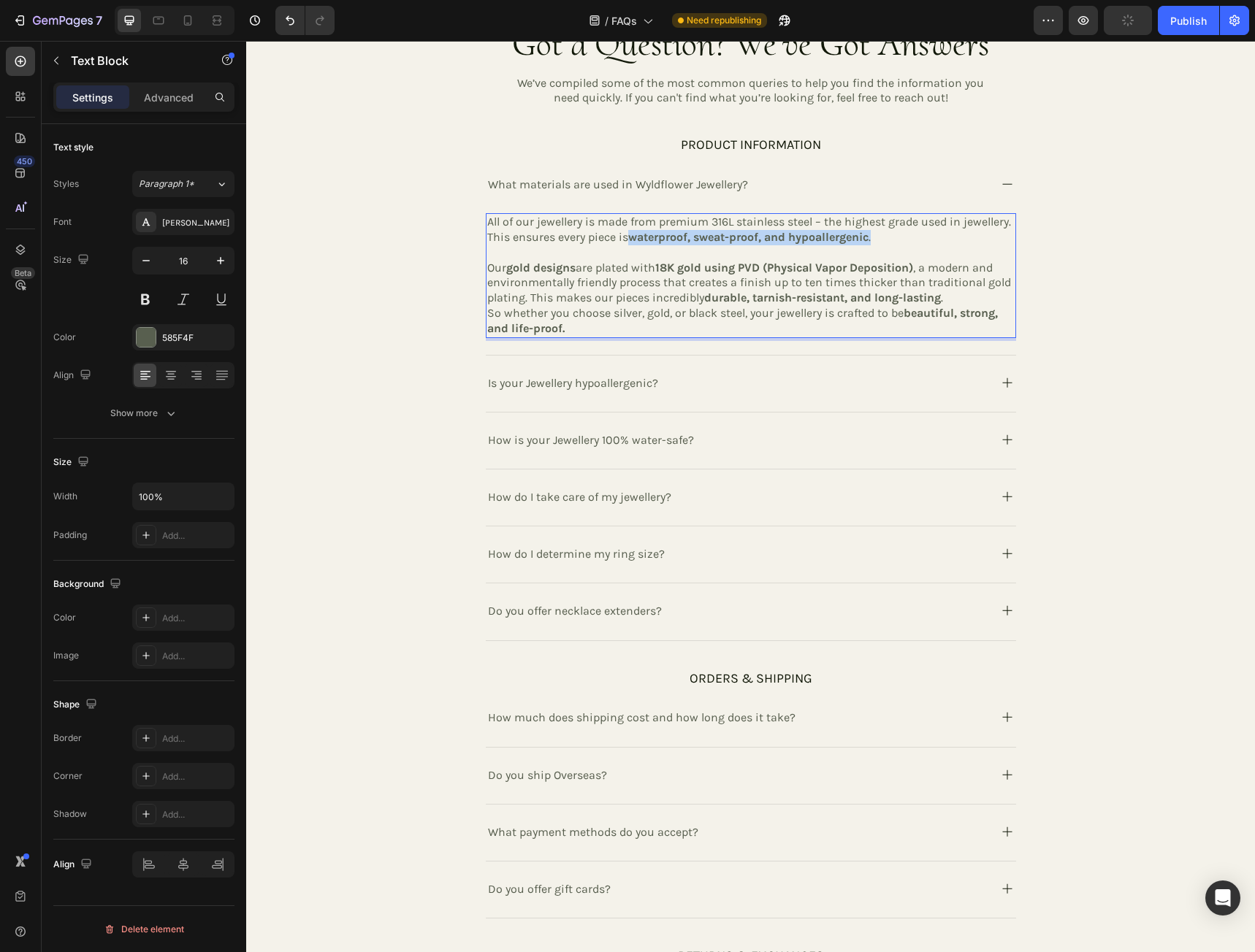
drag, startPoint x: 878, startPoint y: 240, endPoint x: 623, endPoint y: 239, distance: 255.0
click at [623, 239] on p "All of our jewellery is made from premium 316L stainless steel – the highest gr…" at bounding box center [750, 230] width 527 height 31
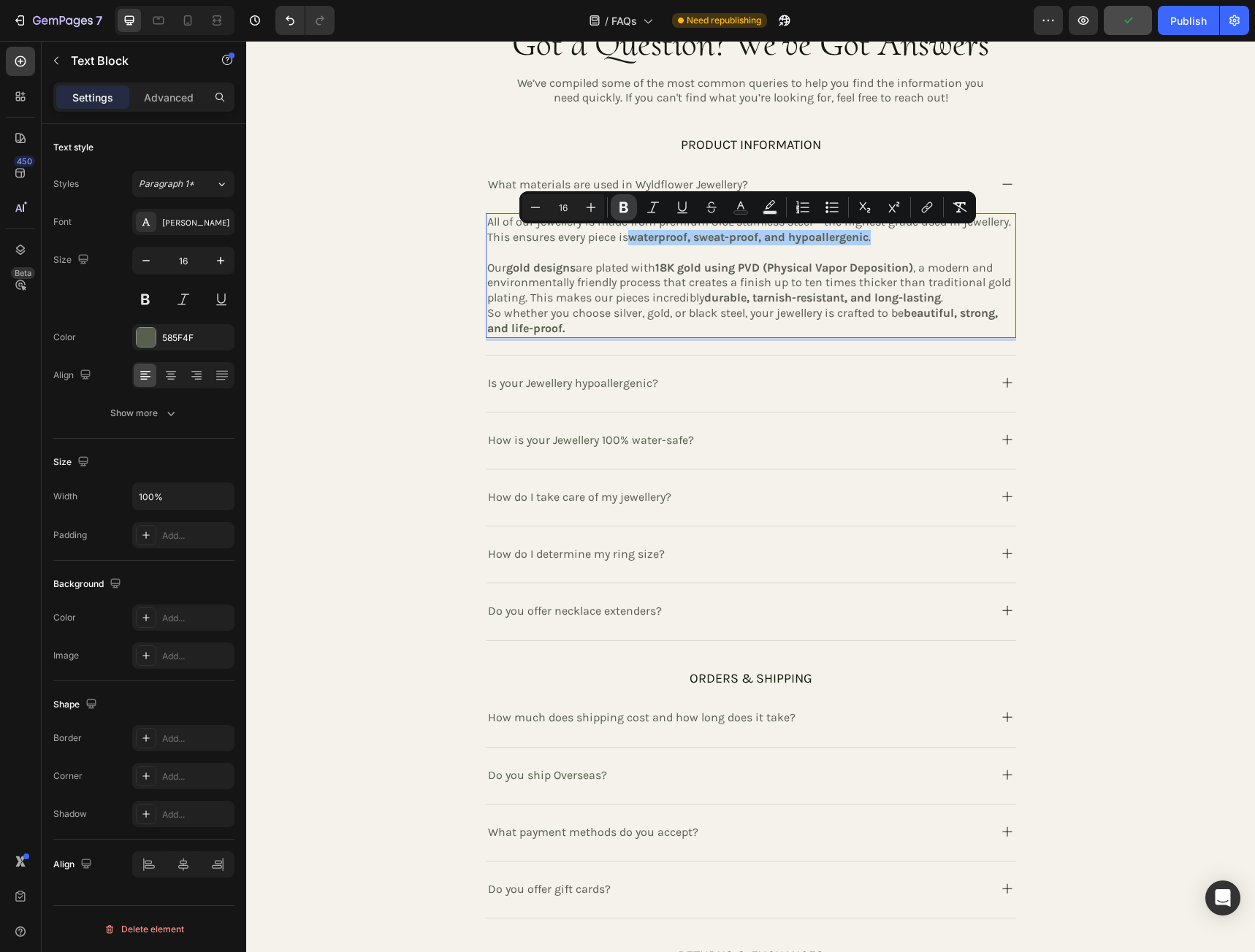
click at [621, 210] on icon "Editor contextual toolbar" at bounding box center [623, 207] width 9 height 11
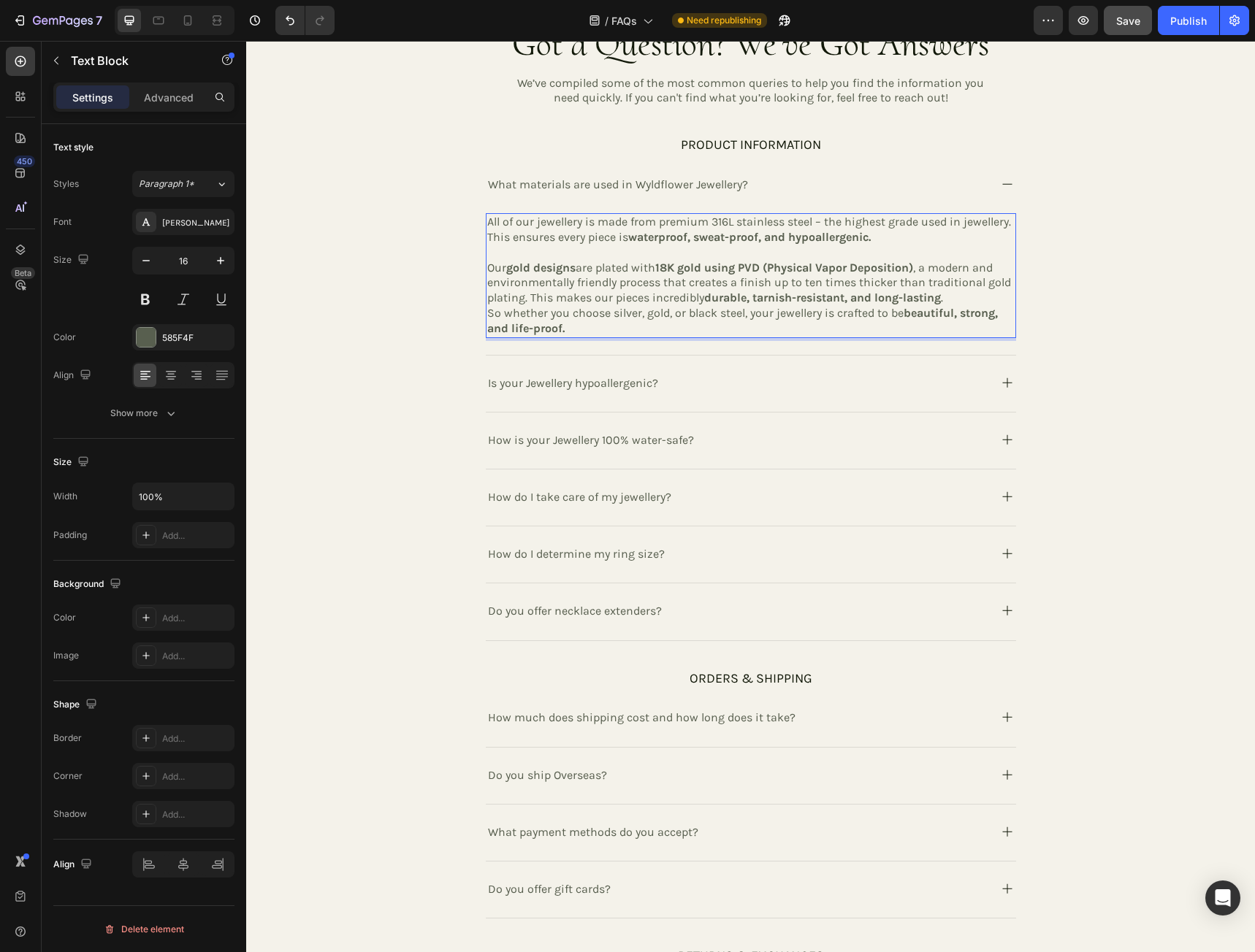
drag, startPoint x: 654, startPoint y: 238, endPoint x: 879, endPoint y: 242, distance: 225.0
click at [879, 242] on p "All of our jewellery is made from premium 316L stainless steel – the highest gr…" at bounding box center [750, 230] width 527 height 31
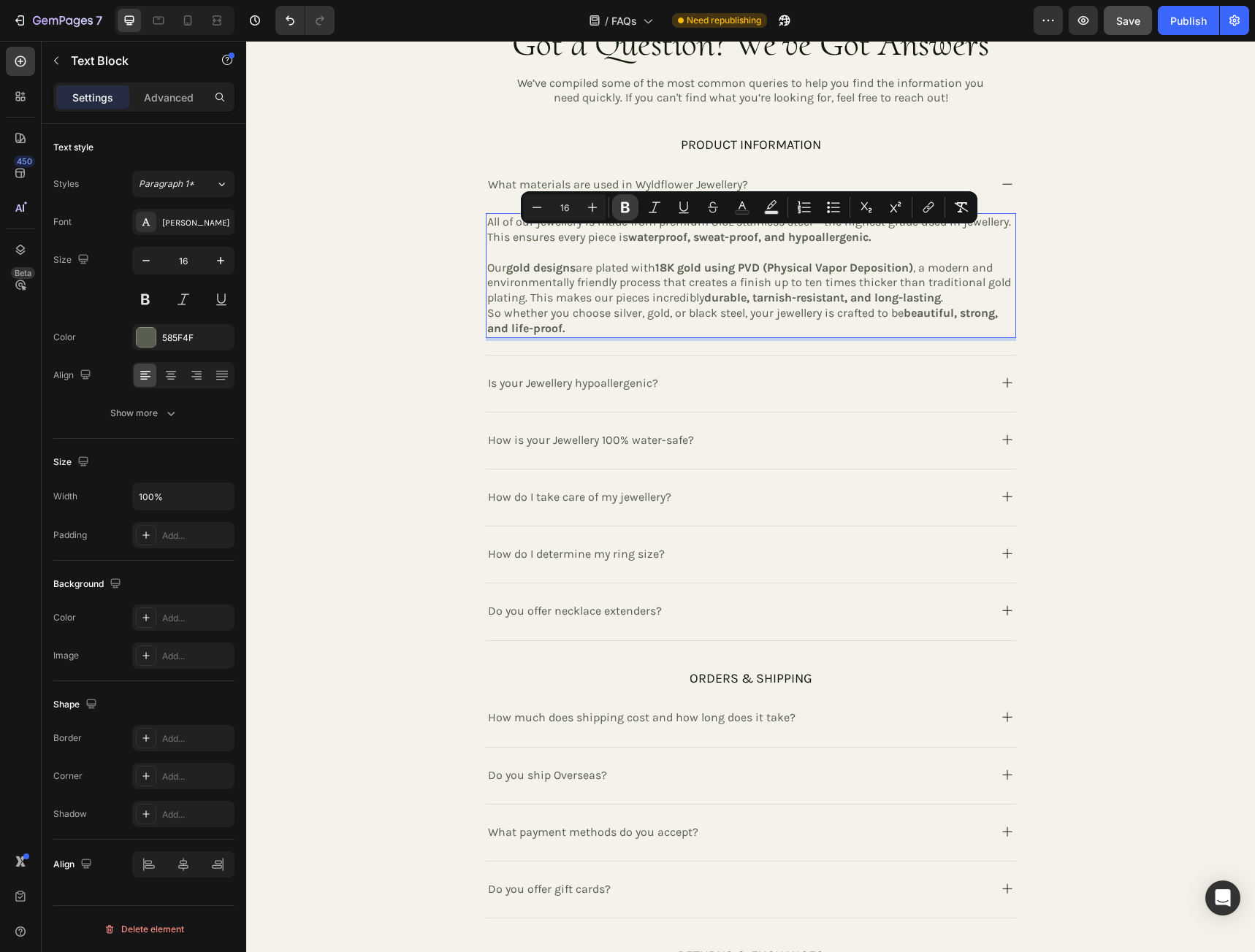
click at [627, 209] on icon "Editor contextual toolbar" at bounding box center [625, 207] width 14 height 14
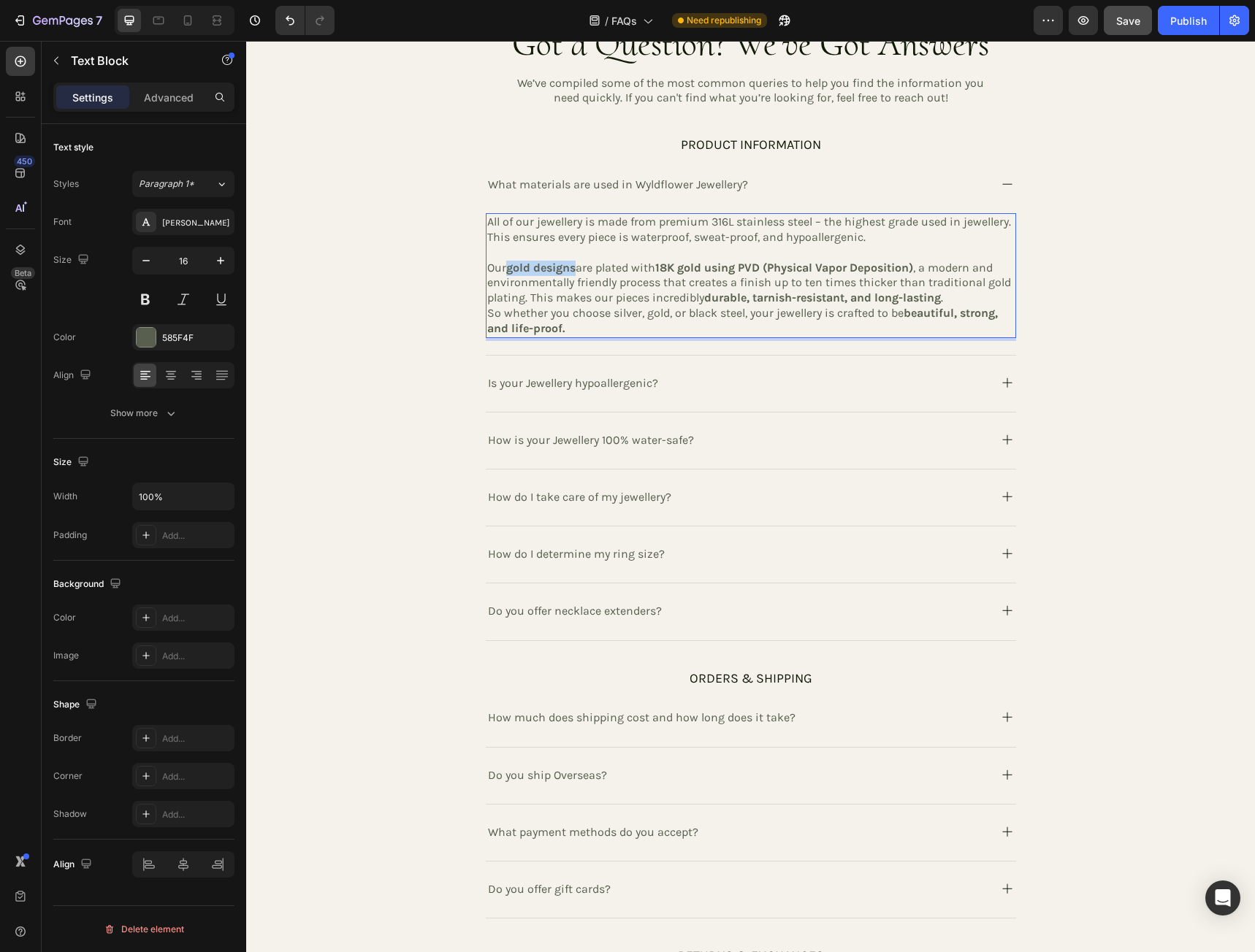
drag, startPoint x: 506, startPoint y: 268, endPoint x: 571, endPoint y: 271, distance: 65.1
click at [571, 271] on strong "gold designs" at bounding box center [540, 267] width 69 height 13
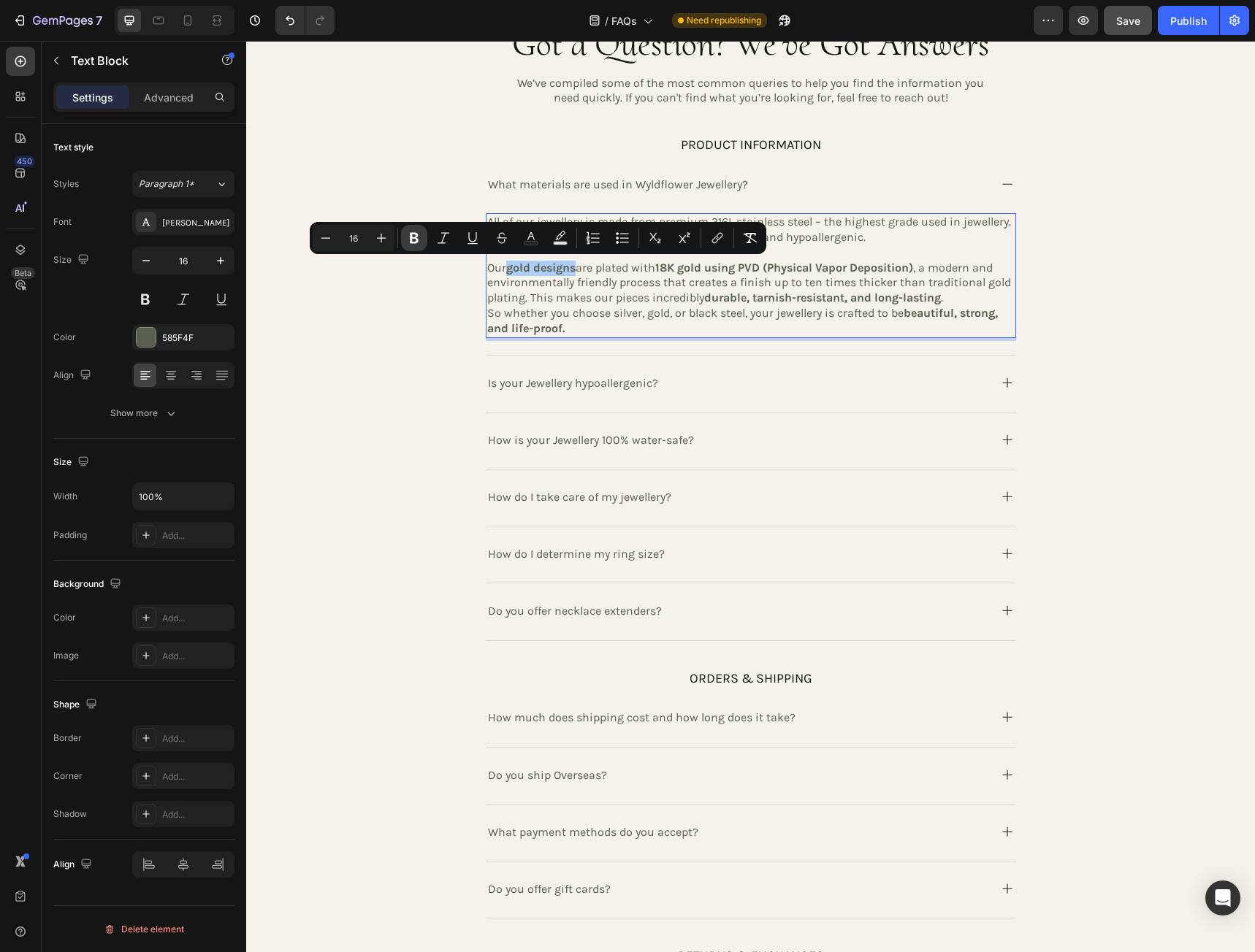
click at [420, 242] on icon "Editor contextual toolbar" at bounding box center [414, 238] width 14 height 14
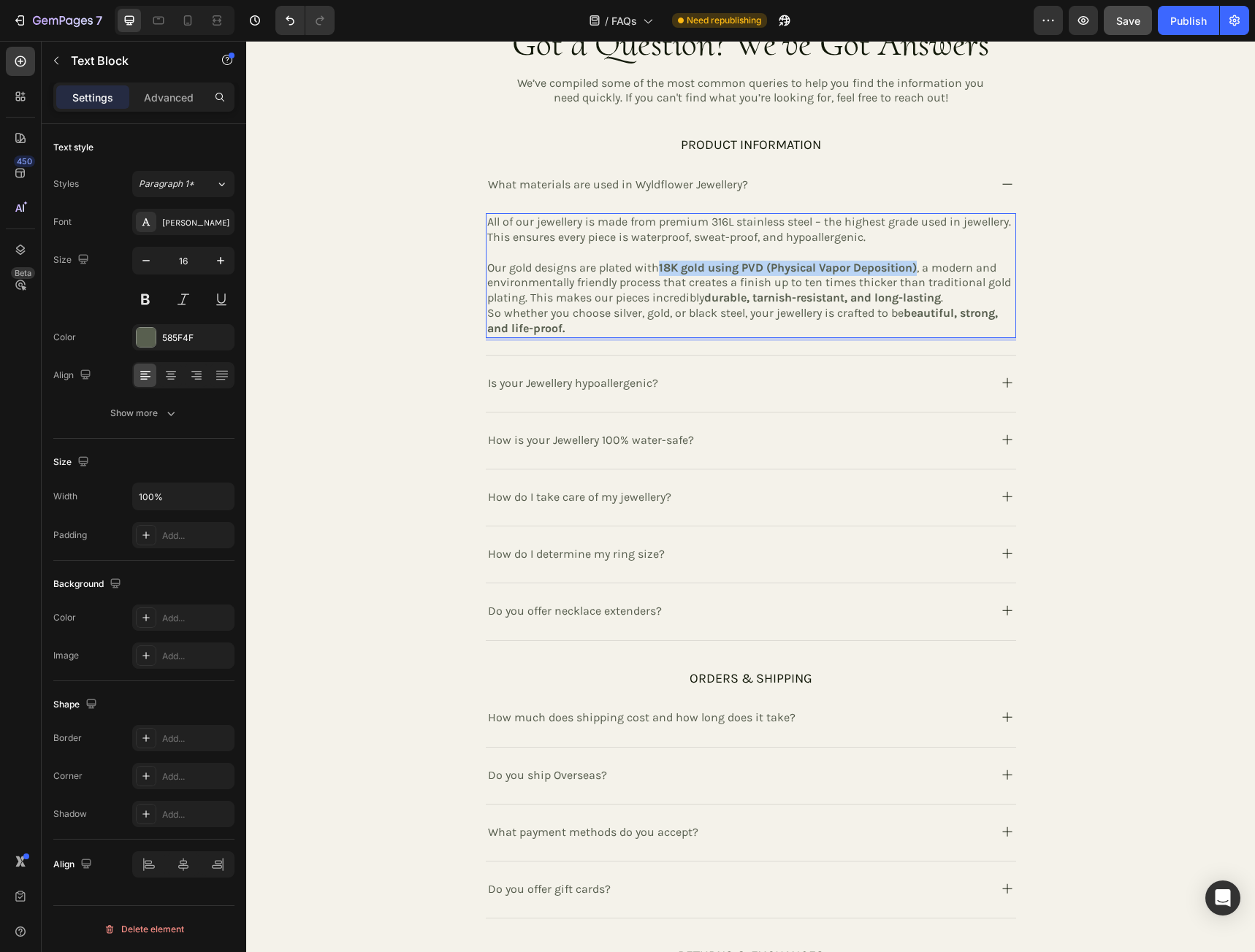
drag, startPoint x: 667, startPoint y: 269, endPoint x: 920, endPoint y: 273, distance: 253.0
click at [920, 273] on p "Our gold designs are plated with 18K gold using PVD (Physical Vapor Deposition)…" at bounding box center [750, 283] width 527 height 45
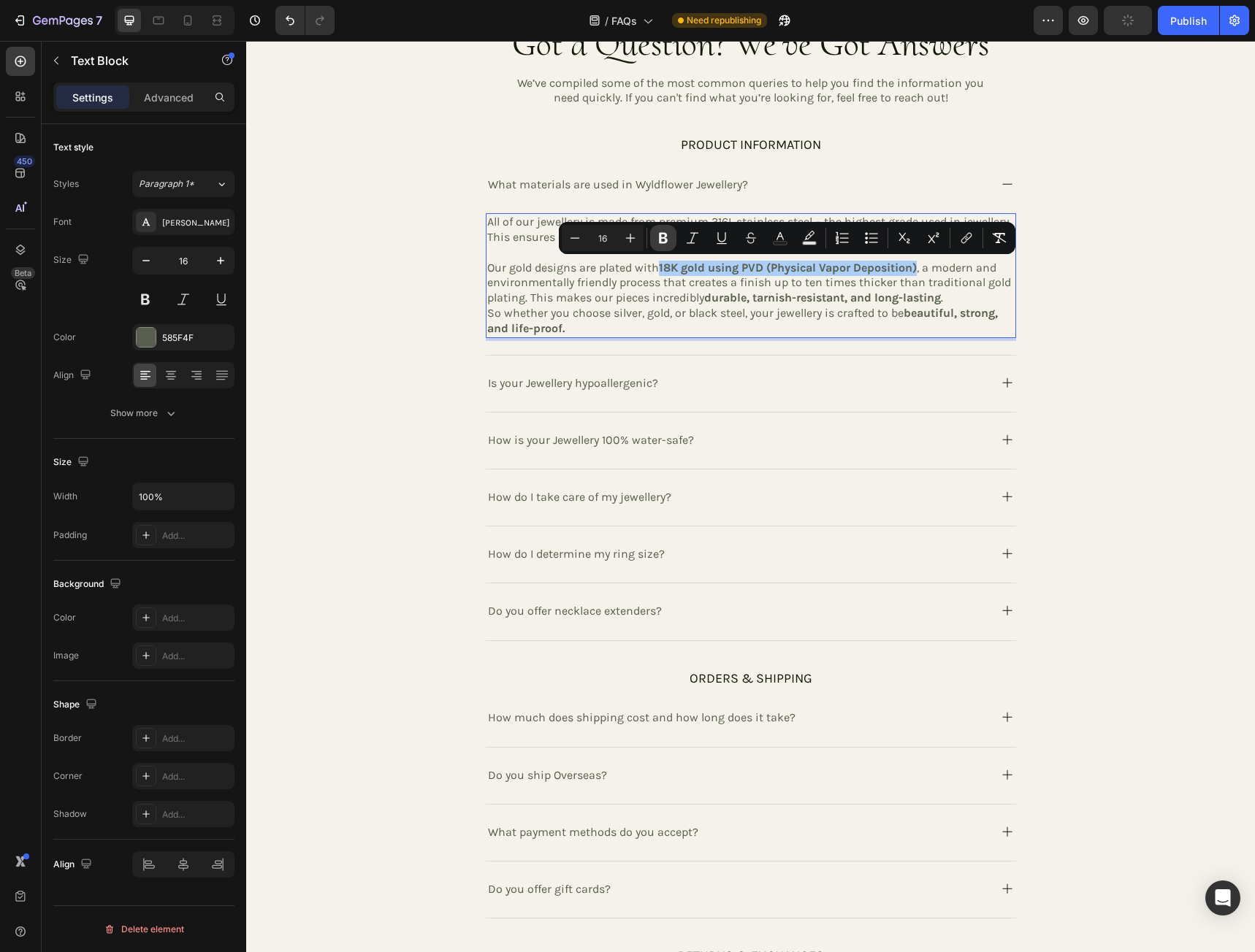
click at [665, 239] on icon "Editor contextual toolbar" at bounding box center [663, 238] width 9 height 11
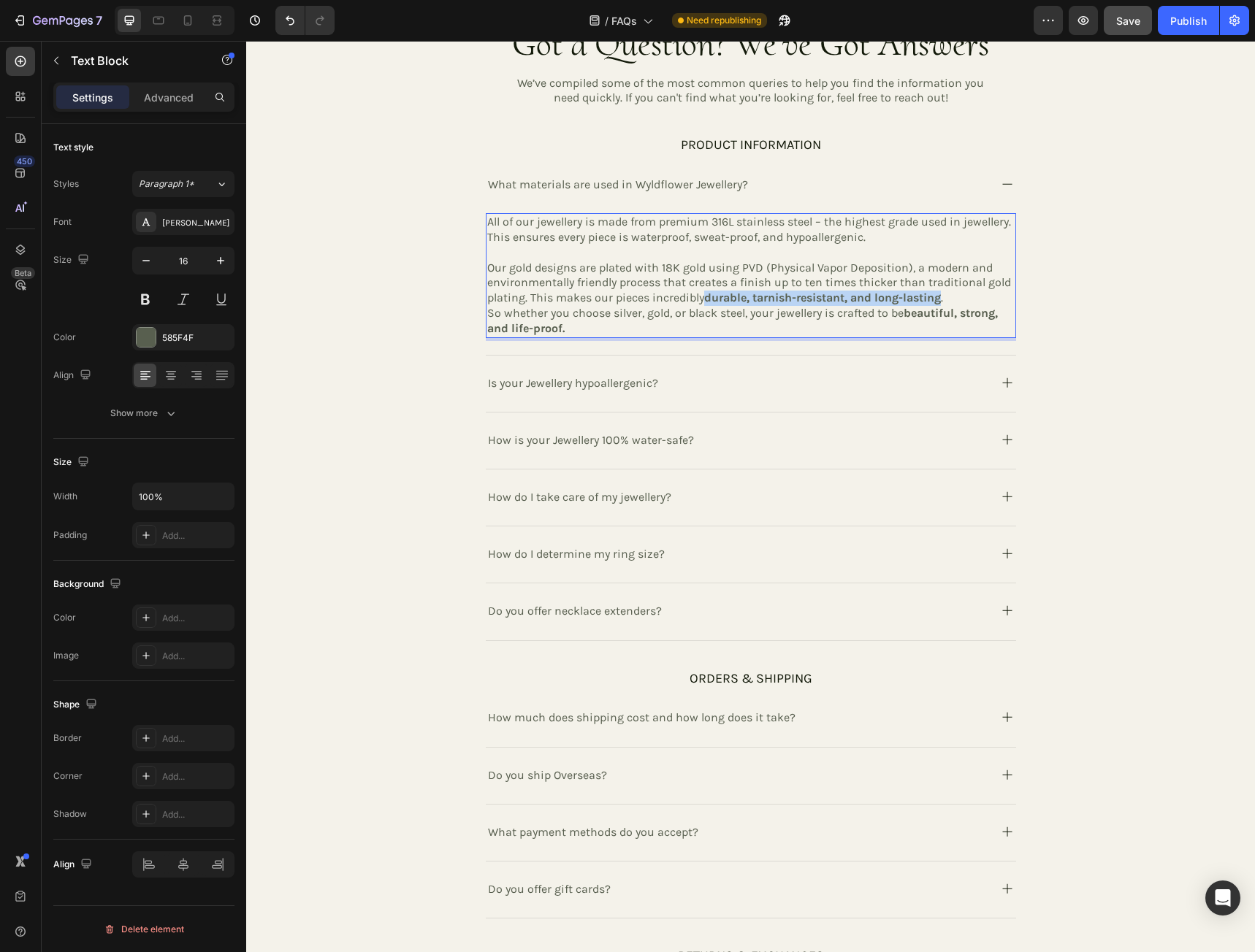
drag, startPoint x: 703, startPoint y: 299, endPoint x: 944, endPoint y: 299, distance: 241.0
click at [944, 299] on p "Our gold designs are plated with 18K gold using PVD (Physical Vapor Deposition)…" at bounding box center [750, 283] width 527 height 45
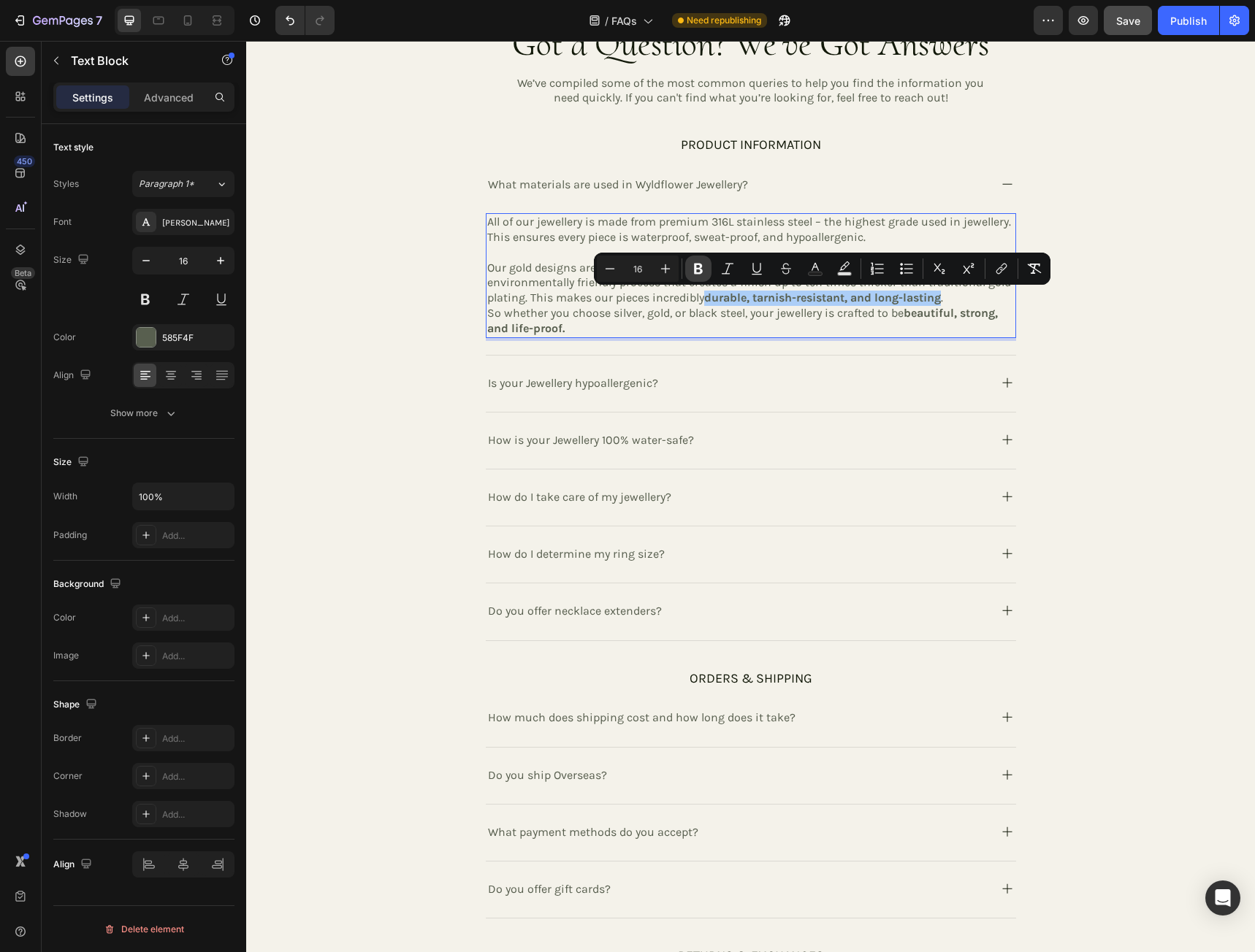
click at [701, 269] on icon "Editor contextual toolbar" at bounding box center [698, 269] width 9 height 11
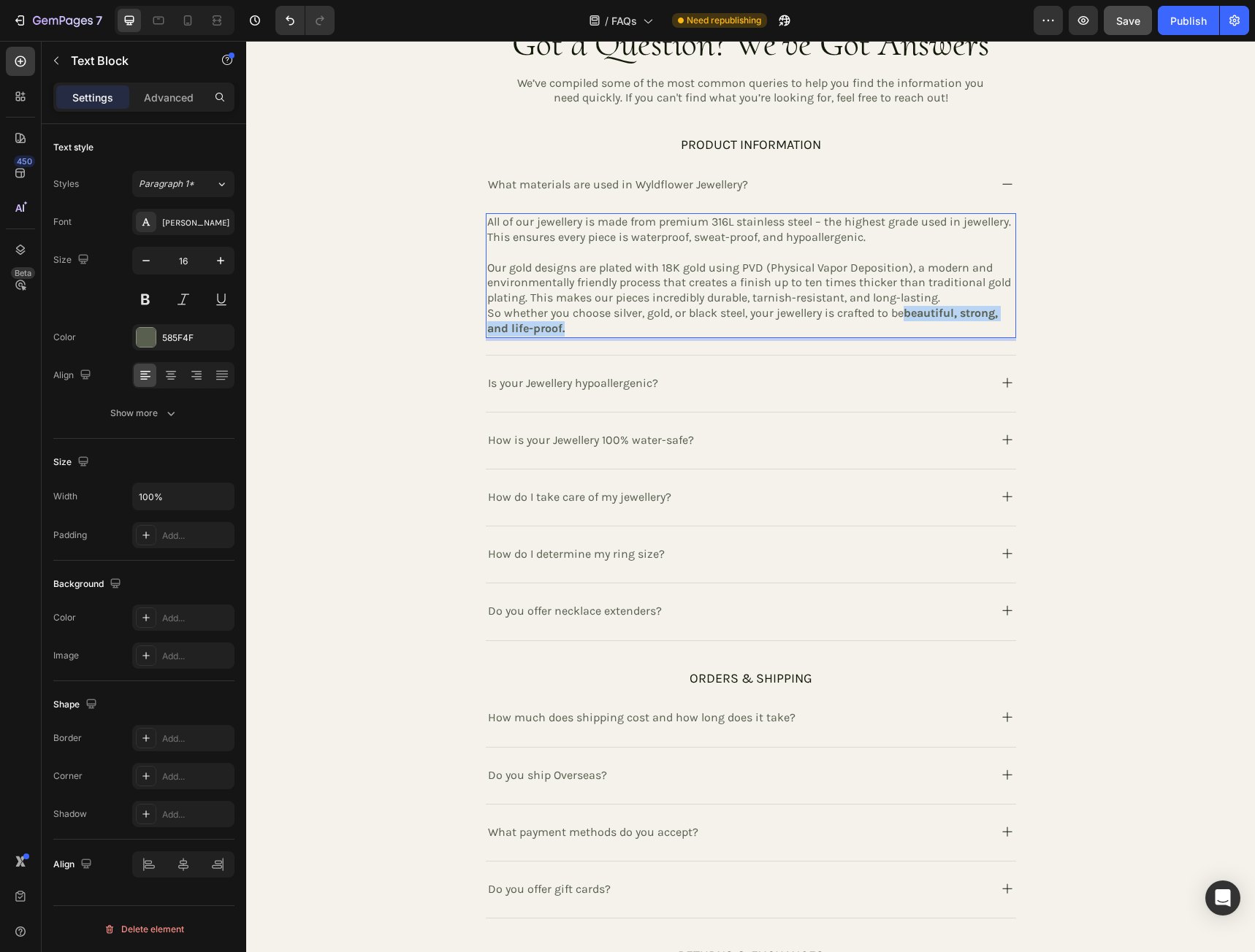
drag, startPoint x: 903, startPoint y: 313, endPoint x: 912, endPoint y: 325, distance: 15.0
click at [912, 325] on p "So whether you choose silver, gold, or black steel, your jewellery is crafted t…" at bounding box center [750, 322] width 527 height 31
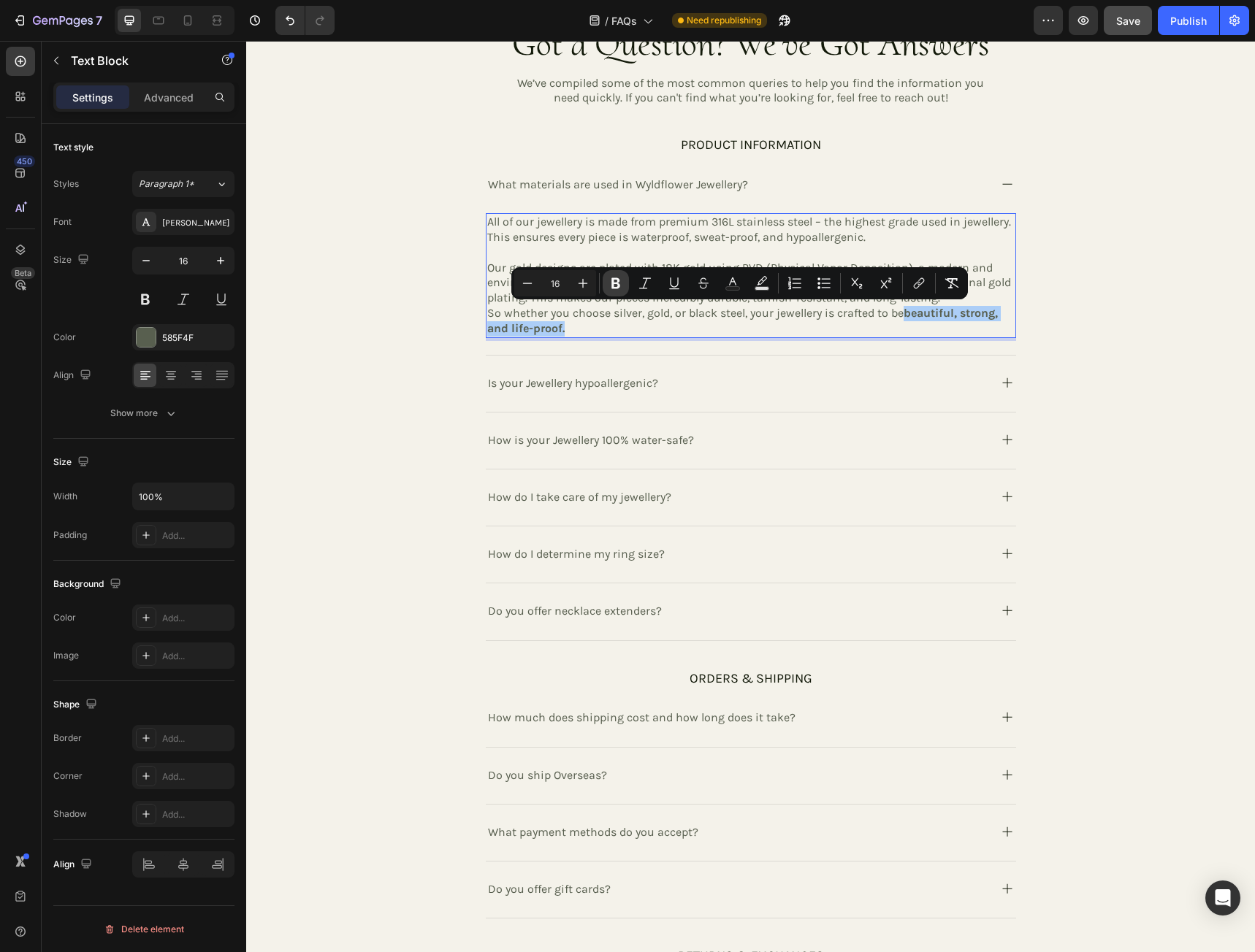
click at [620, 286] on icon "Editor contextual toolbar" at bounding box center [615, 283] width 14 height 14
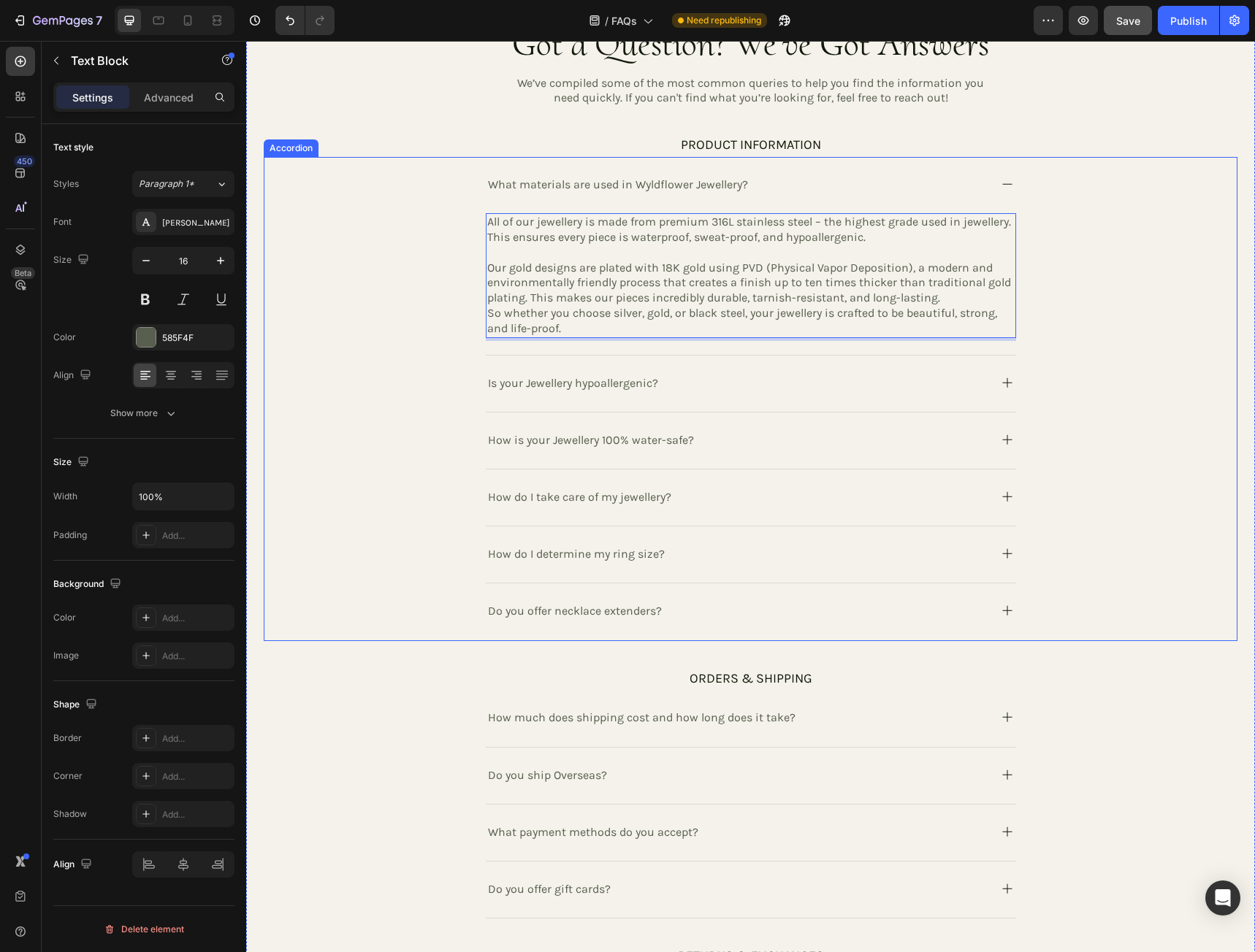
click at [1006, 180] on icon at bounding box center [1007, 184] width 18 height 18
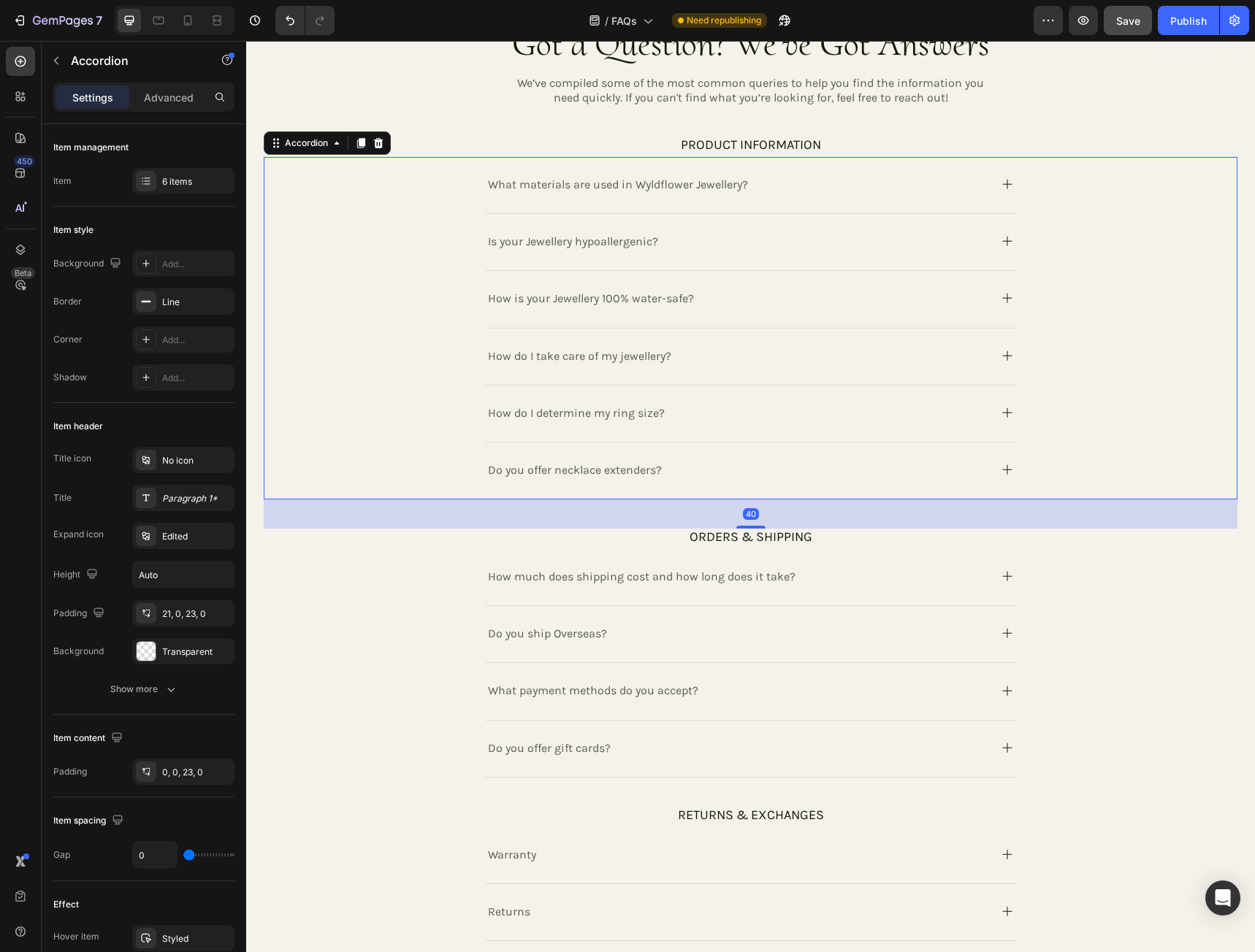
click at [998, 414] on icon at bounding box center [1007, 413] width 18 height 18
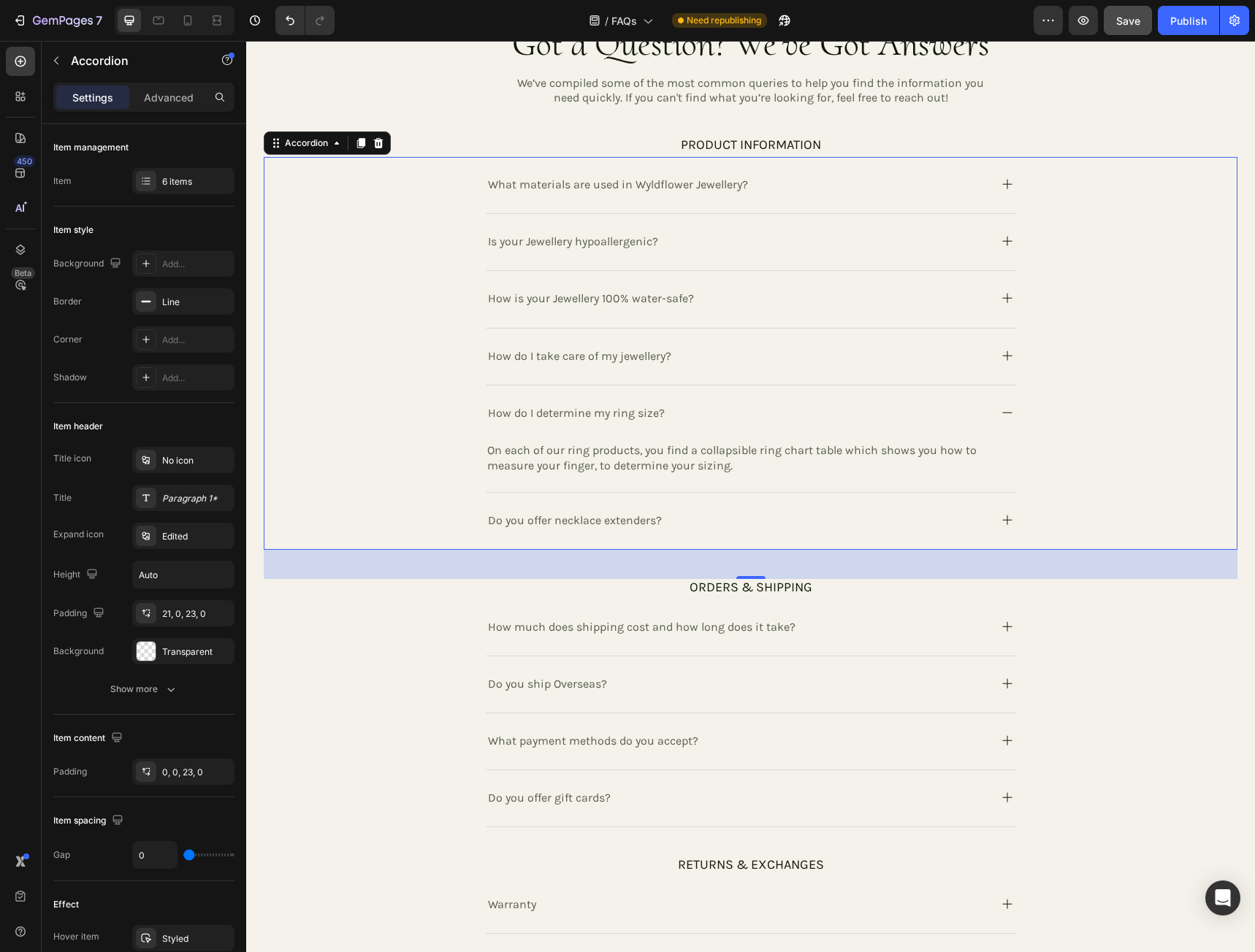
click at [1002, 522] on icon at bounding box center [1007, 520] width 18 height 18
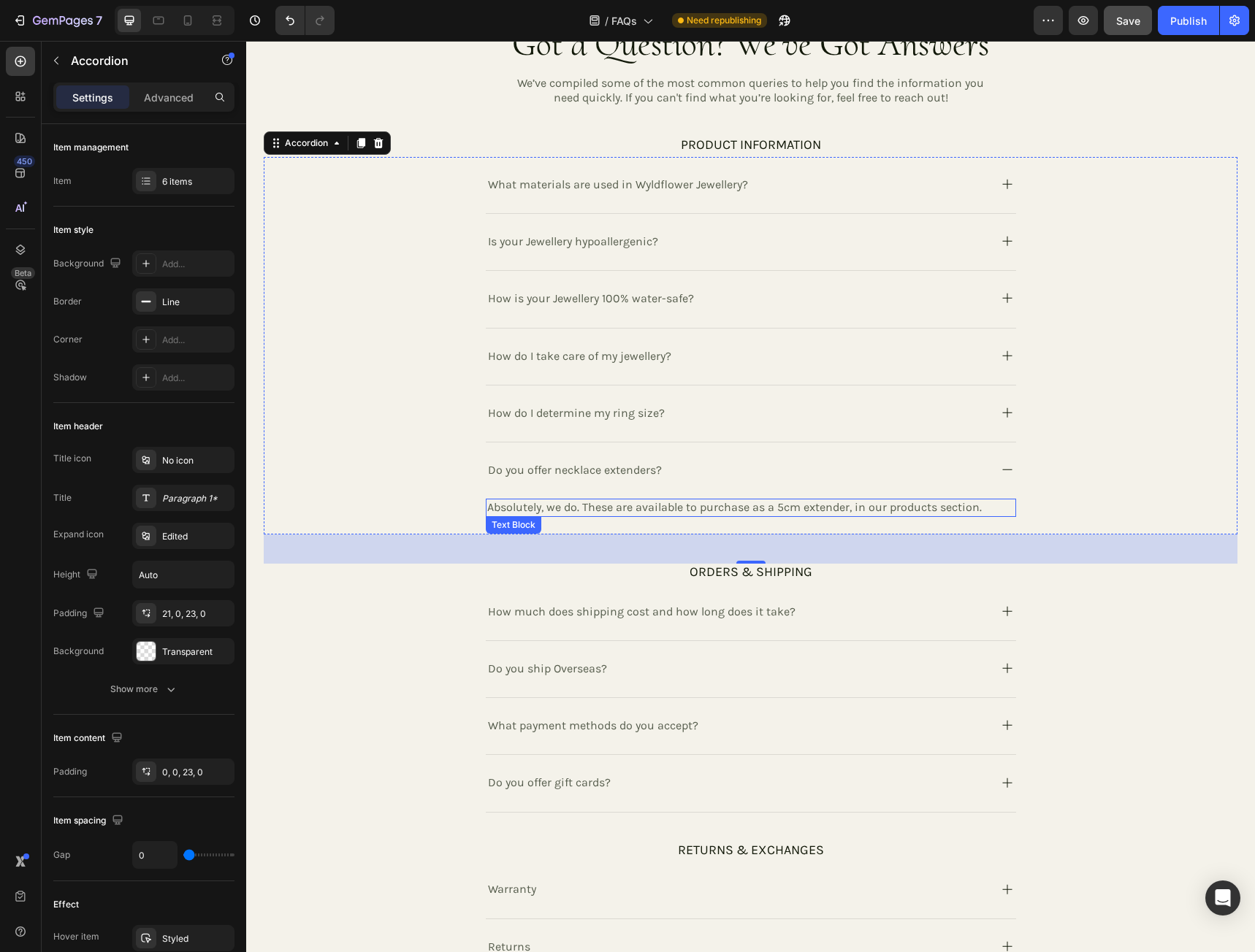
click at [779, 509] on p "Absolutely, we do. These are available to purchase as a 5cm extender, in our pr…" at bounding box center [750, 507] width 527 height 15
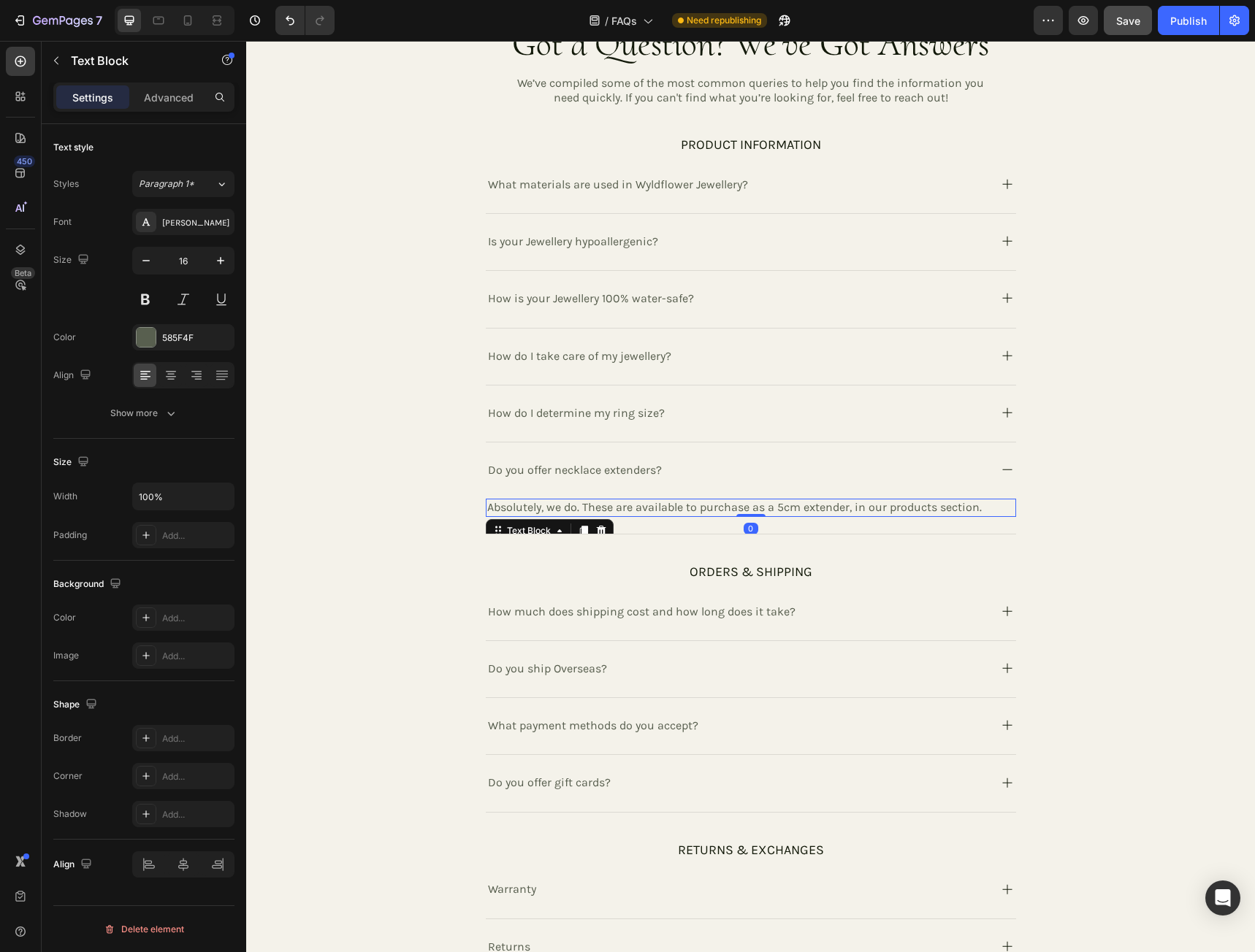
click at [780, 506] on p "Absolutely, we do. These are available to purchase as a 5cm extender, in our pr…" at bounding box center [750, 507] width 527 height 15
click at [854, 511] on p "Absolutely, we do. These are available to purchase as a 5.5cm extender, in our …" at bounding box center [750, 507] width 527 height 15
click at [807, 508] on p "Absolutely, we do. These are available to purchase as a 5.5cm extender, in our …" at bounding box center [750, 507] width 527 height 15
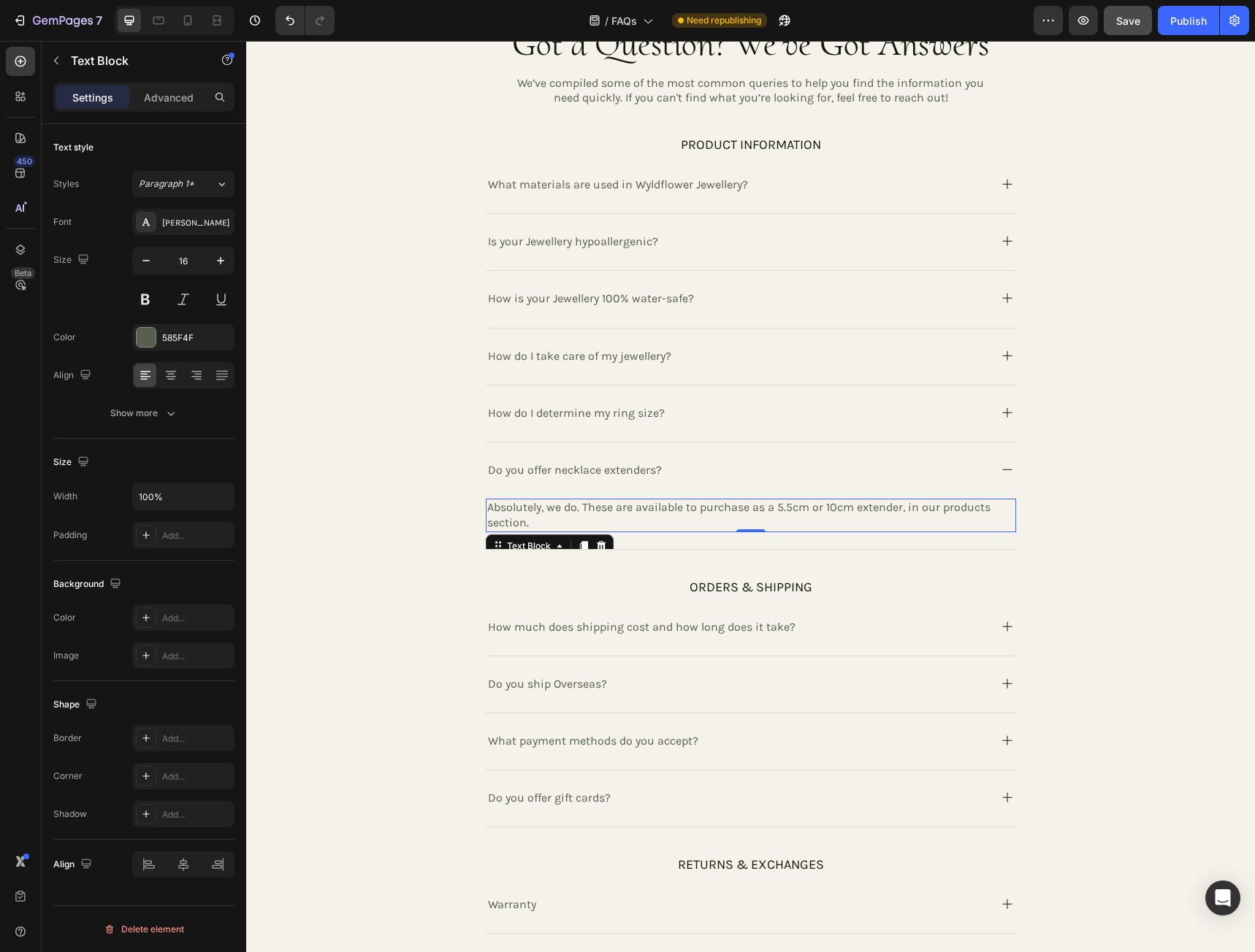
click at [936, 507] on p "Absolutely, we do. These are available to purchase as a 5.5cm or 10cm extender,…" at bounding box center [750, 516] width 527 height 31
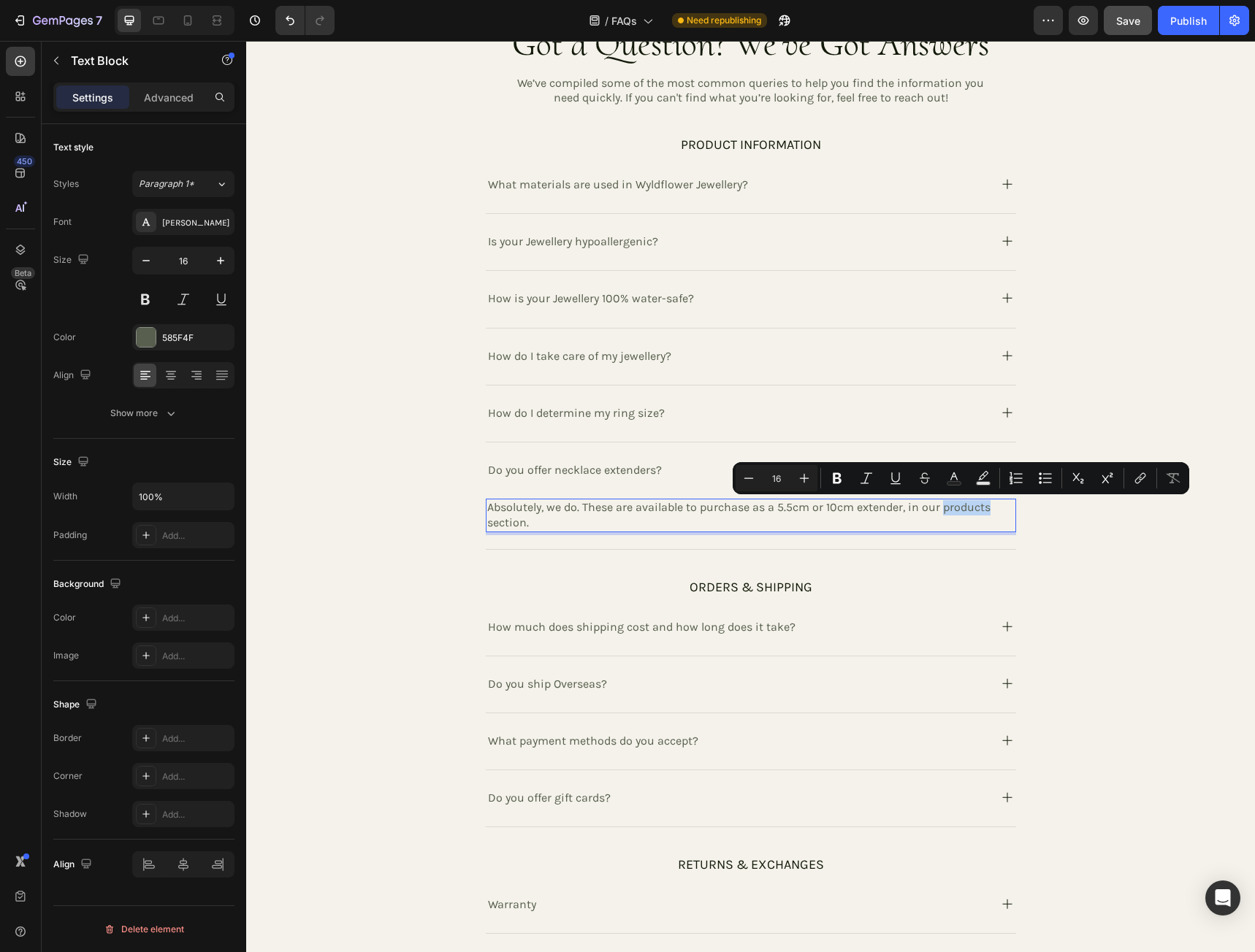
drag, startPoint x: 939, startPoint y: 509, endPoint x: 990, endPoint y: 512, distance: 51.1
click at [990, 512] on p "Absolutely, we do. These are available to purchase as a 5.5cm or 10cm extender,…" at bounding box center [750, 516] width 527 height 31
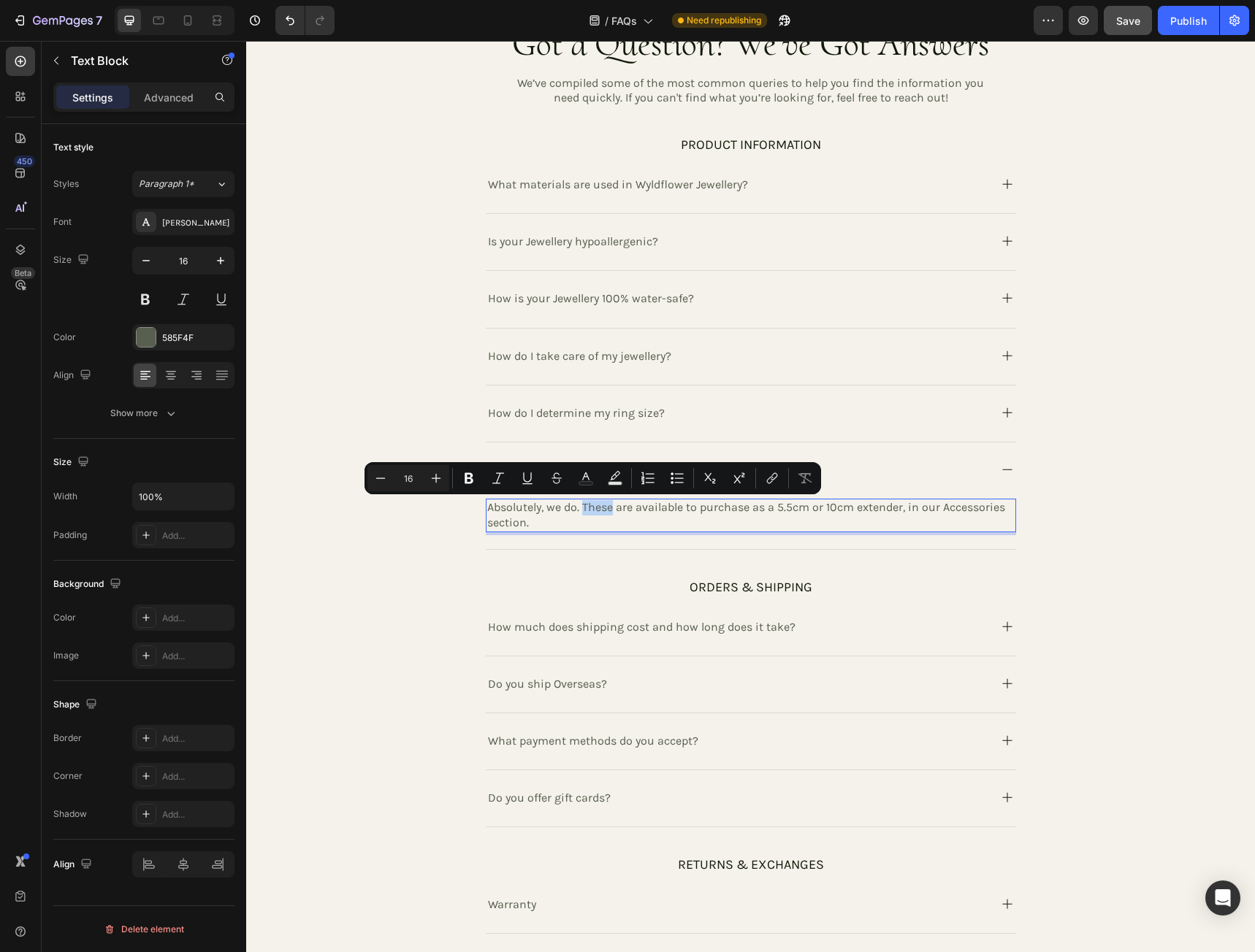
drag, startPoint x: 608, startPoint y: 507, endPoint x: 579, endPoint y: 508, distance: 29.0
click at [579, 508] on p "Absolutely, we do. These are available to purchase as a 5.5cm or 10cm extender,…" at bounding box center [750, 516] width 527 height 31
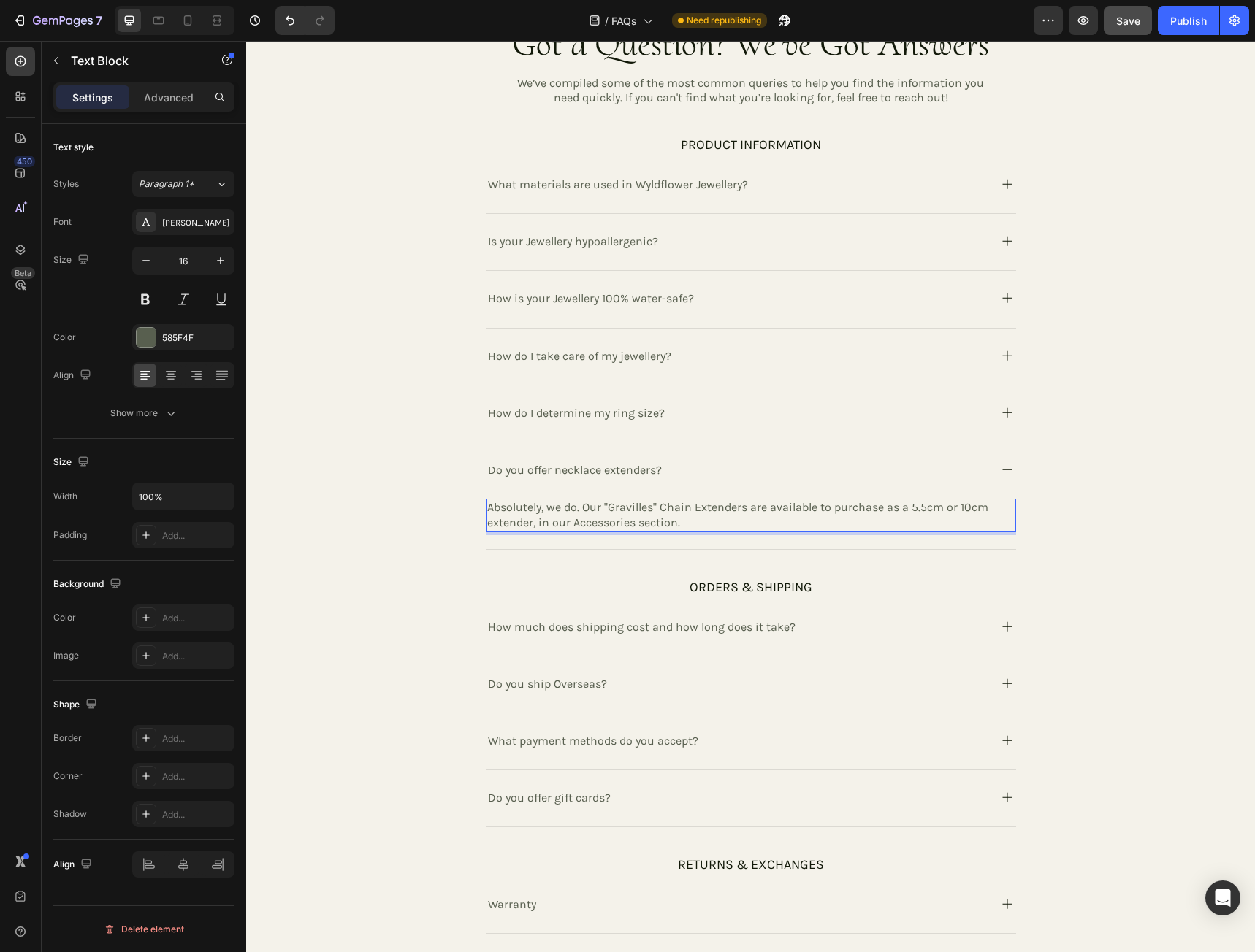
click at [648, 510] on p "Absolutely, we do. Our "Gravilles" Chain Extenders are available to purchase as…" at bounding box center [750, 516] width 527 height 31
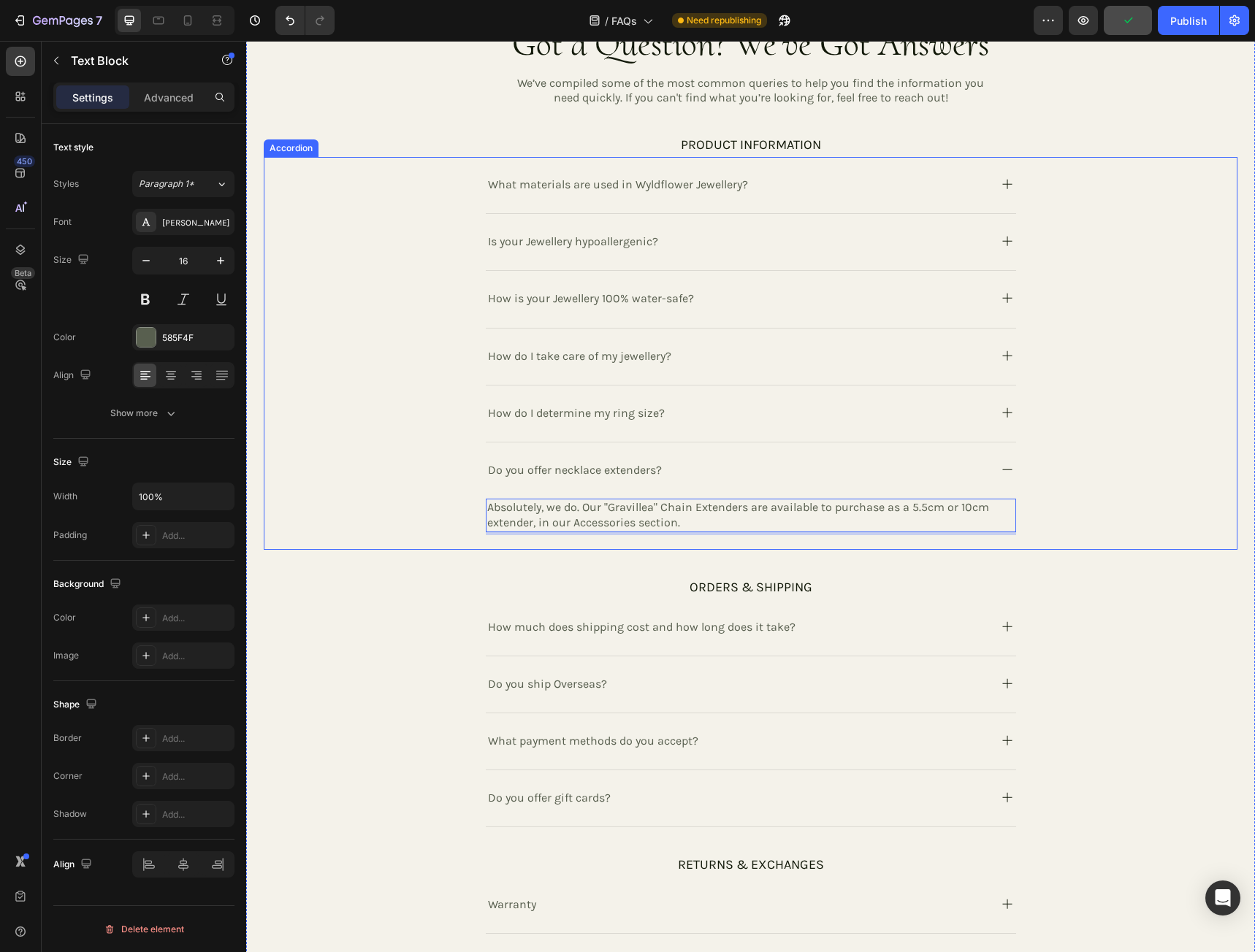
click at [999, 415] on icon at bounding box center [1007, 413] width 18 height 18
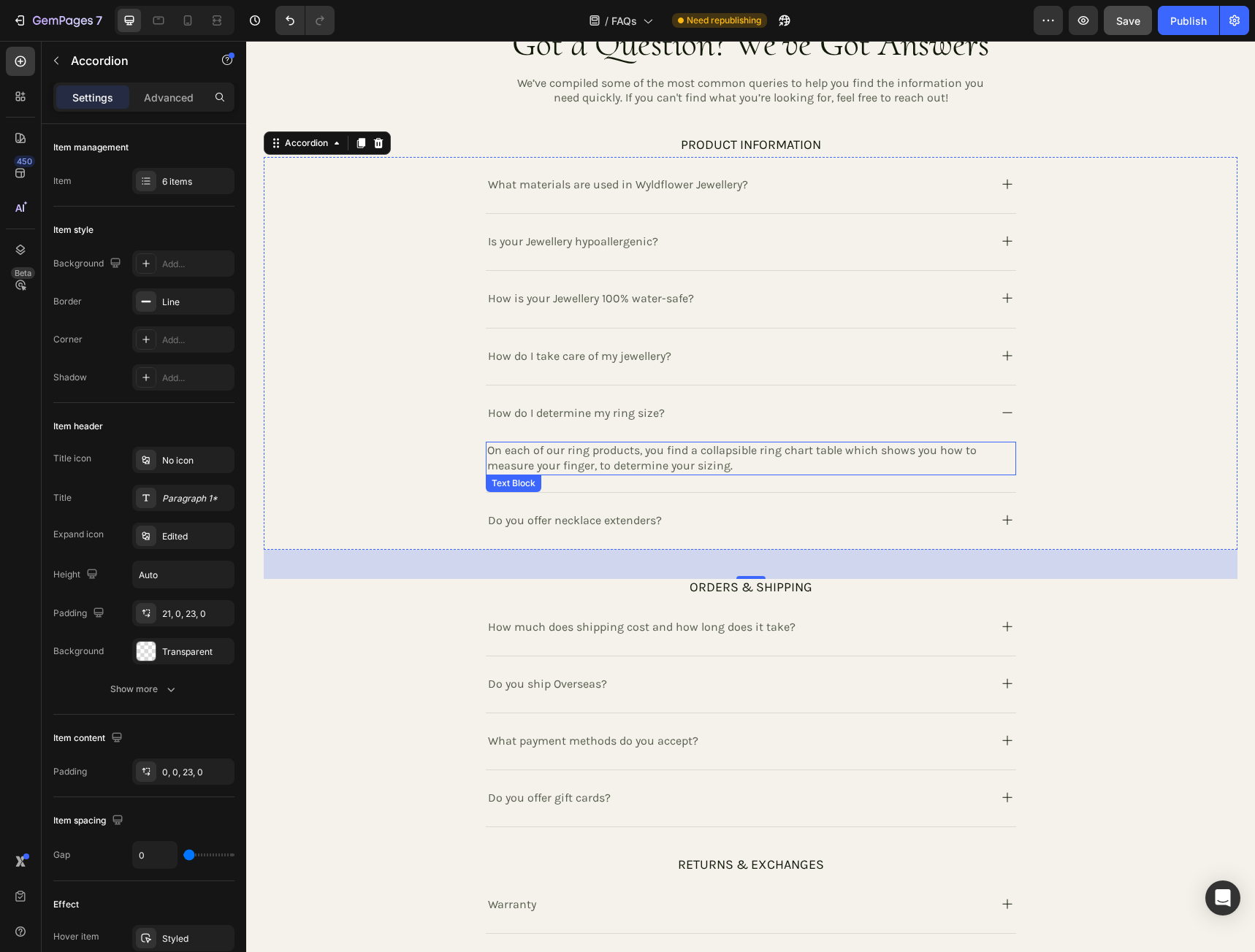
click at [711, 463] on p "On each of our ring products, you find a collapsible ring chart table which sho…" at bounding box center [750, 458] width 527 height 31
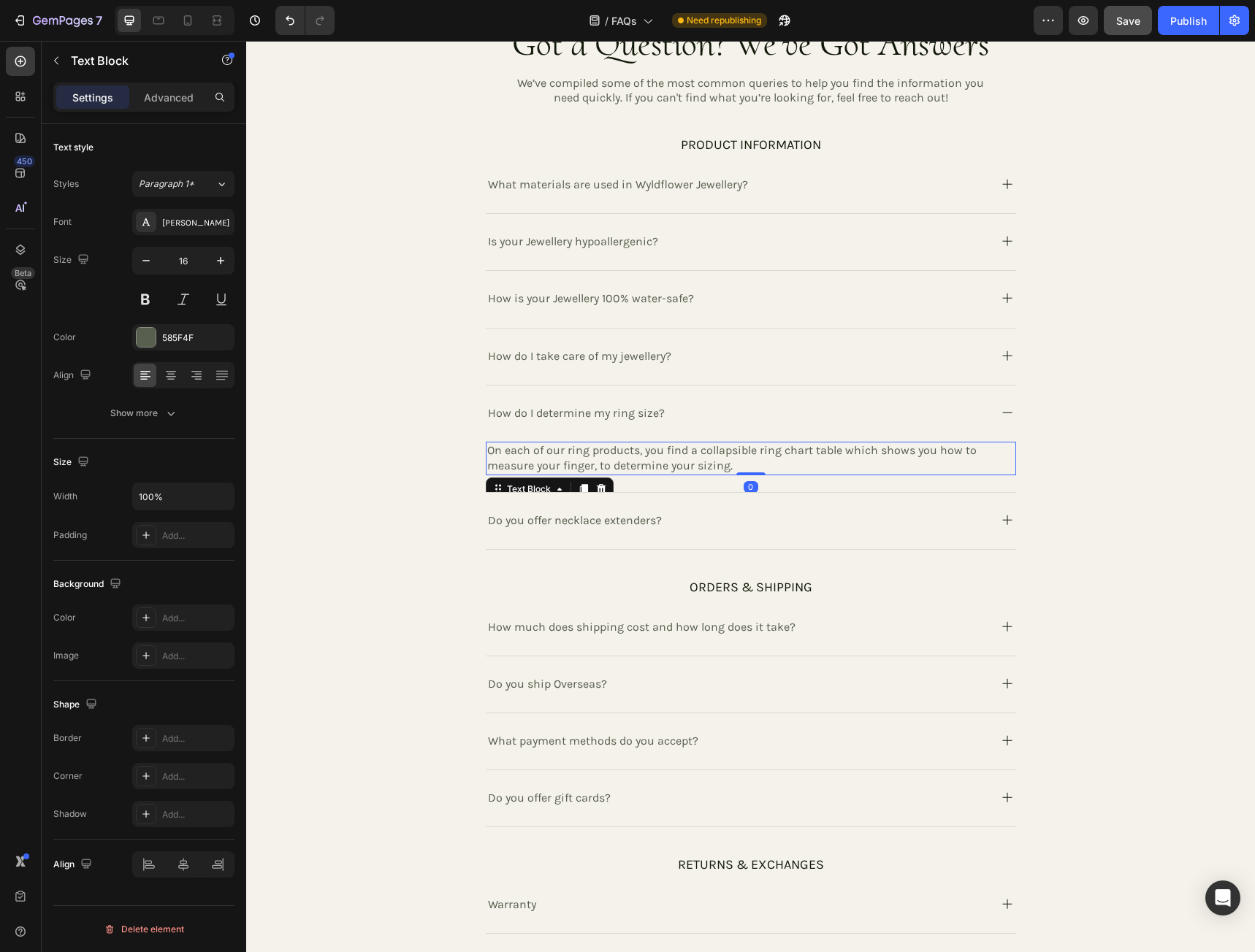
click at [707, 458] on p "On each of our ring products, you find a collapsible ring chart table which sho…" at bounding box center [750, 458] width 527 height 31
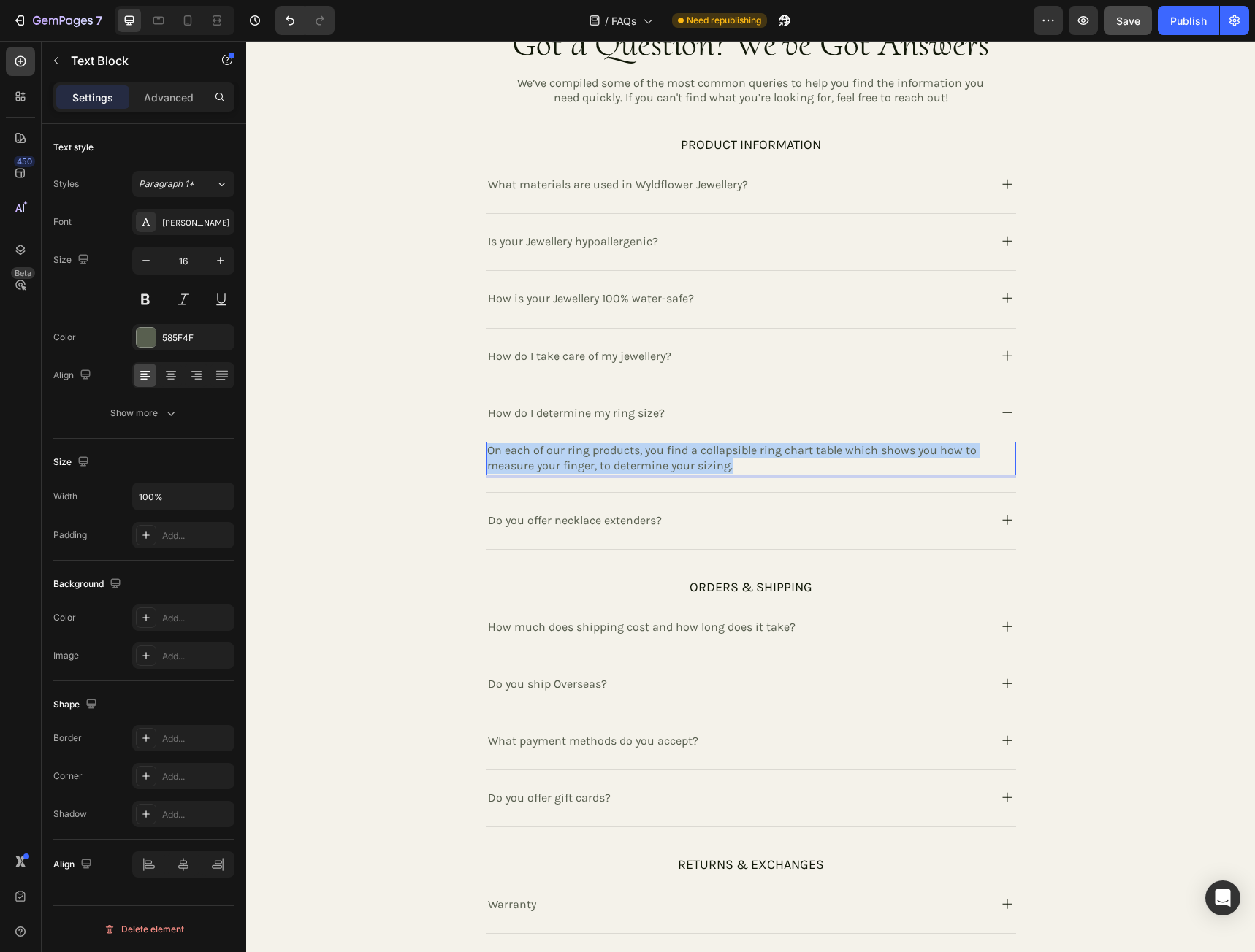
drag, startPoint x: 729, startPoint y: 464, endPoint x: 481, endPoint y: 450, distance: 248.4
click at [486, 450] on div "On each of our ring products, you find a collapsible ring chart table which sho…" at bounding box center [751, 458] width 530 height 33
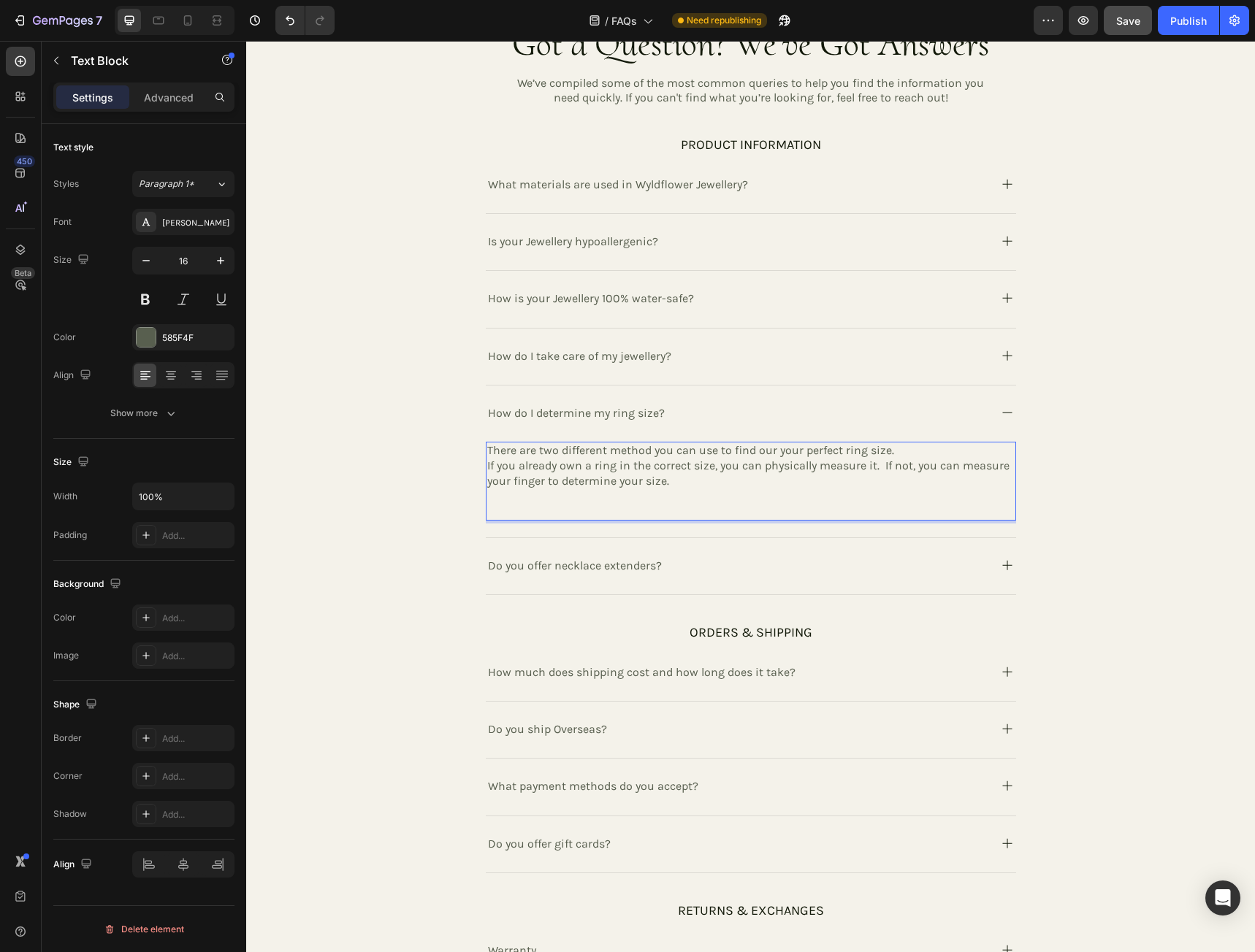
drag, startPoint x: 493, startPoint y: 504, endPoint x: 696, endPoint y: 480, distance: 204.4
click at [694, 480] on p "If you already own a ring in the correct size, you can physically measure it. I…" at bounding box center [750, 474] width 527 height 31
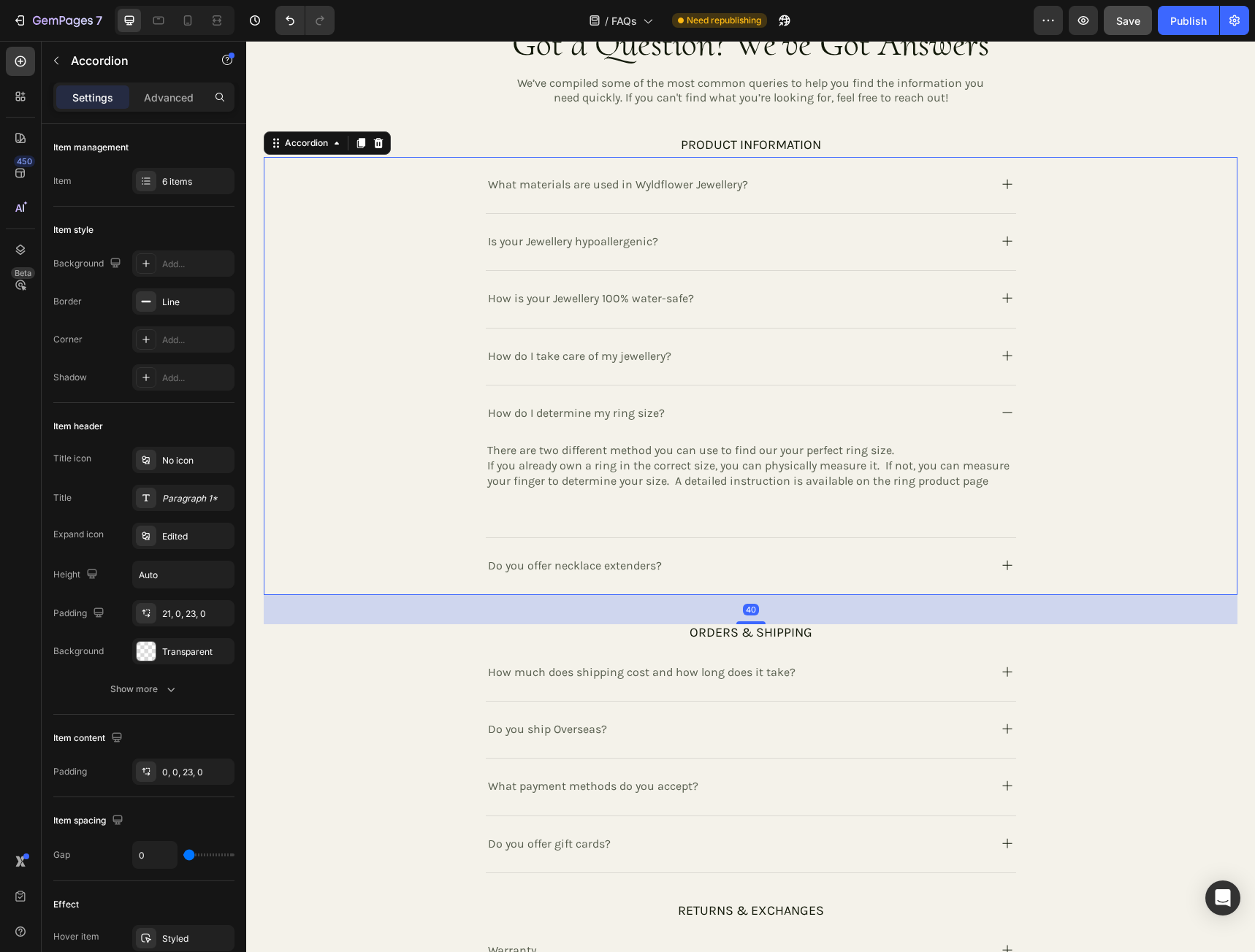
click at [576, 412] on p "How do I determine my ring size?" at bounding box center [576, 413] width 177 height 20
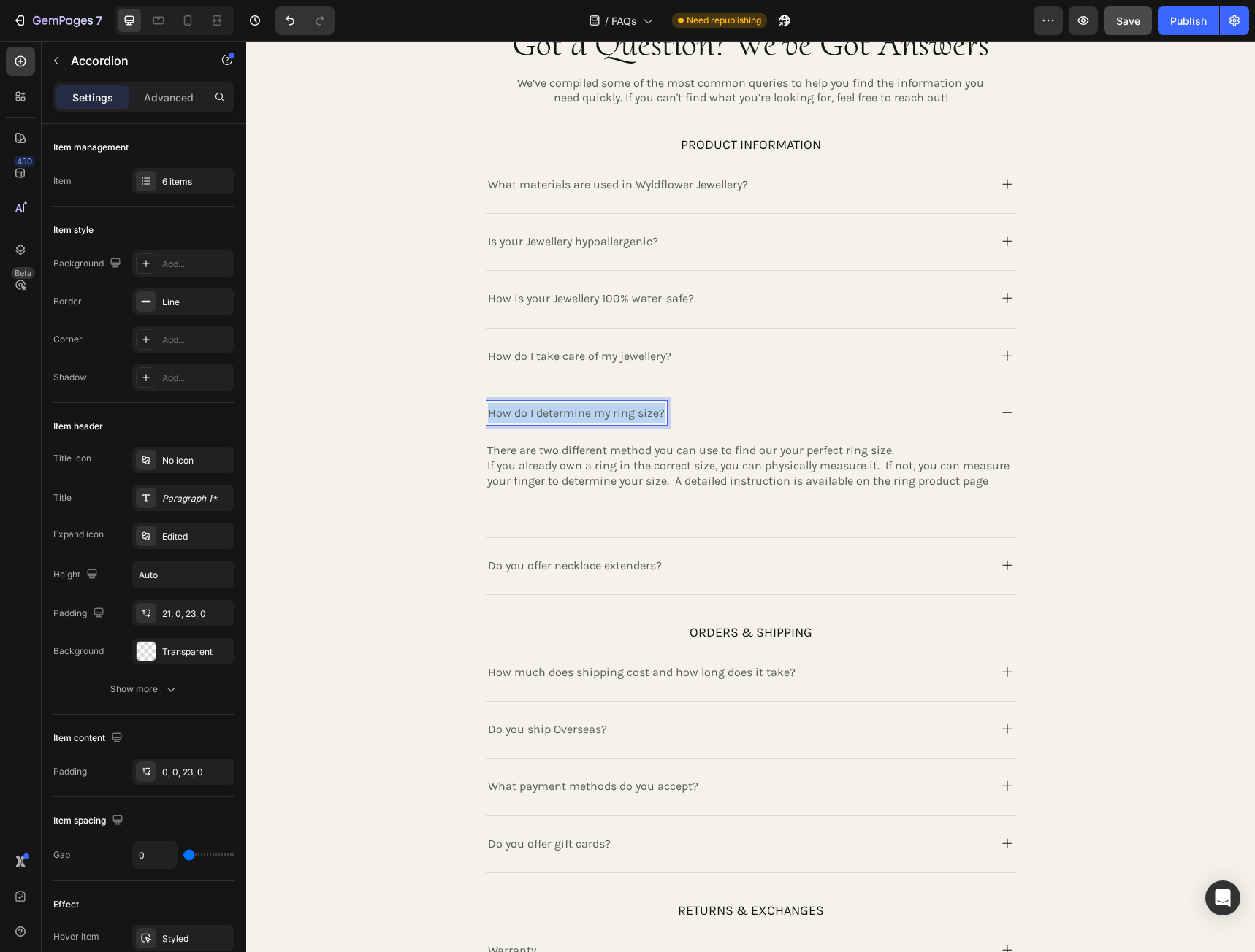
drag, startPoint x: 482, startPoint y: 410, endPoint x: 662, endPoint y: 416, distance: 180.1
click at [662, 416] on div "How do I determine my ring size?" at bounding box center [737, 412] width 501 height 24
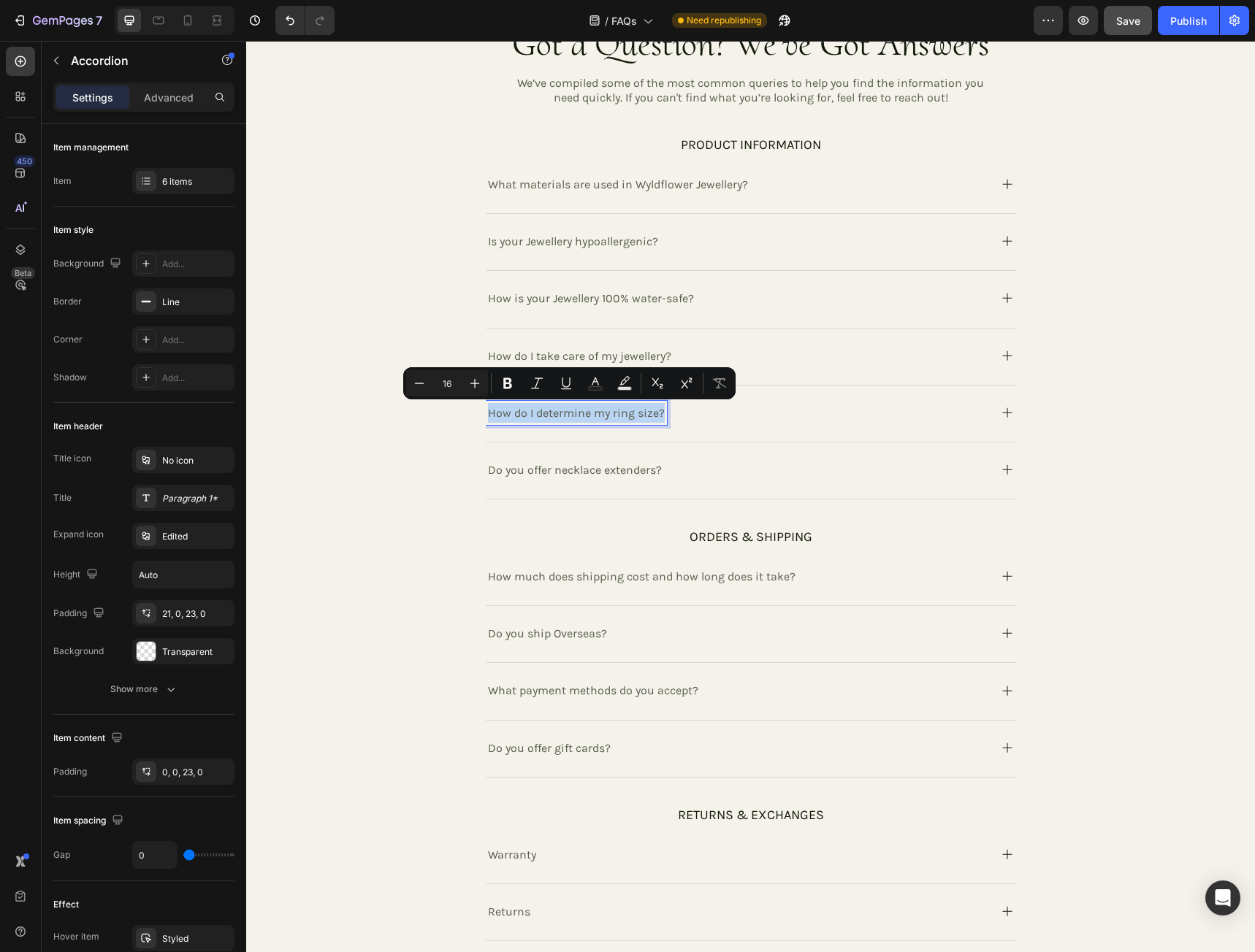
copy p "How do I determine my ring size?"
click at [1002, 410] on icon at bounding box center [1007, 413] width 18 height 18
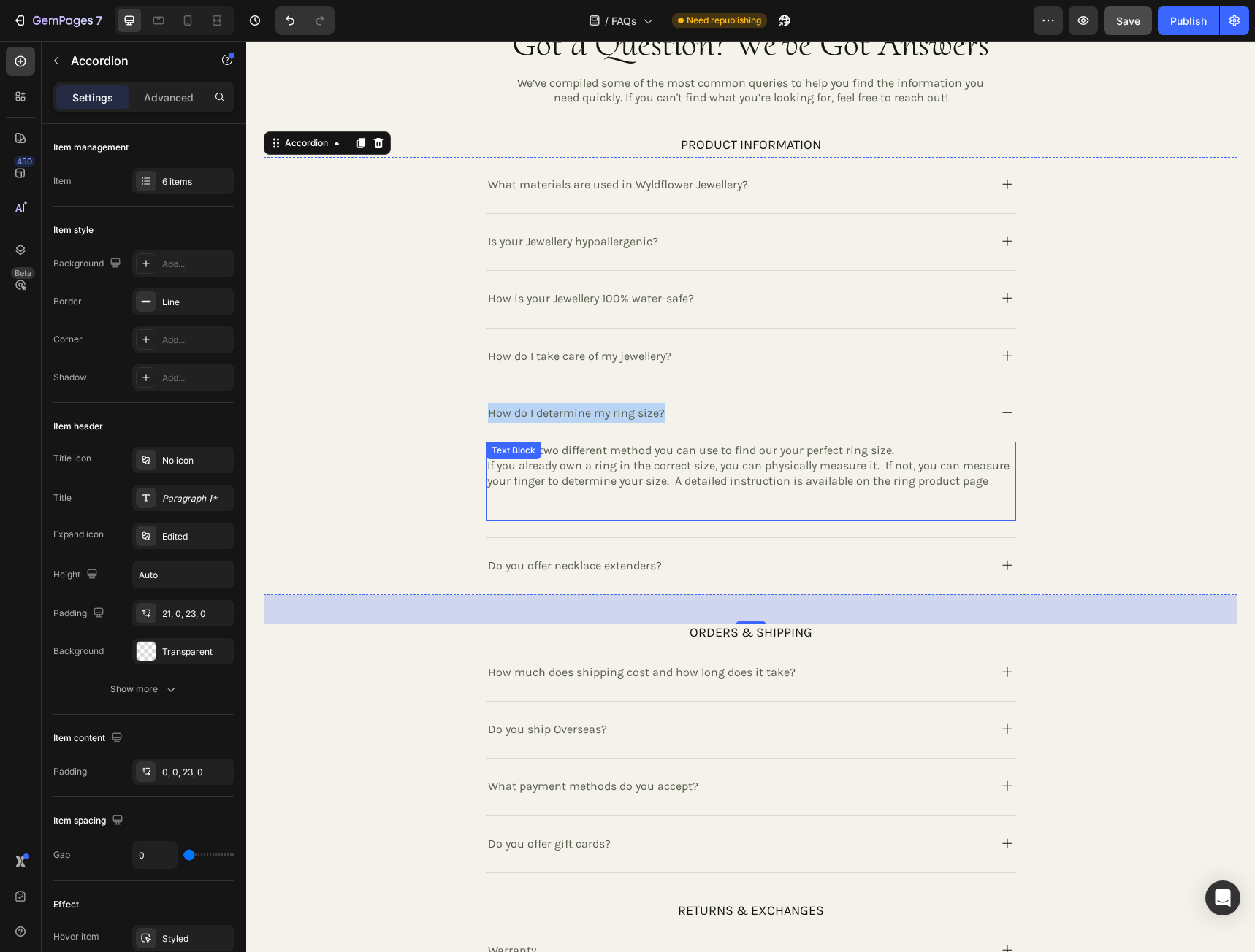
click at [986, 484] on p "If you already own a ring in the correct size, you can physically measure it. I…" at bounding box center [750, 474] width 527 height 31
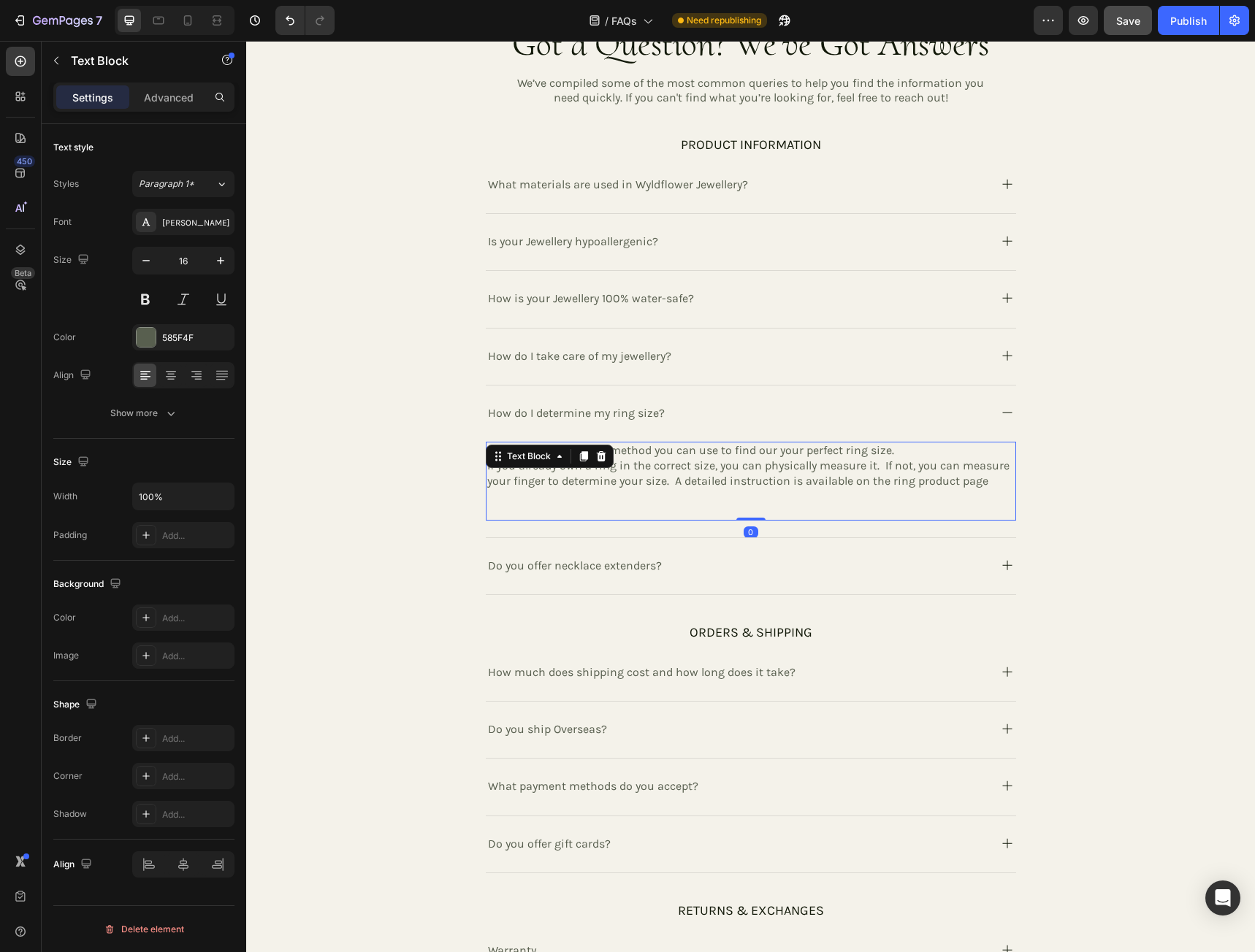
click at [982, 479] on p "If you already own a ring in the correct size, you can physically measure it. I…" at bounding box center [750, 474] width 527 height 31
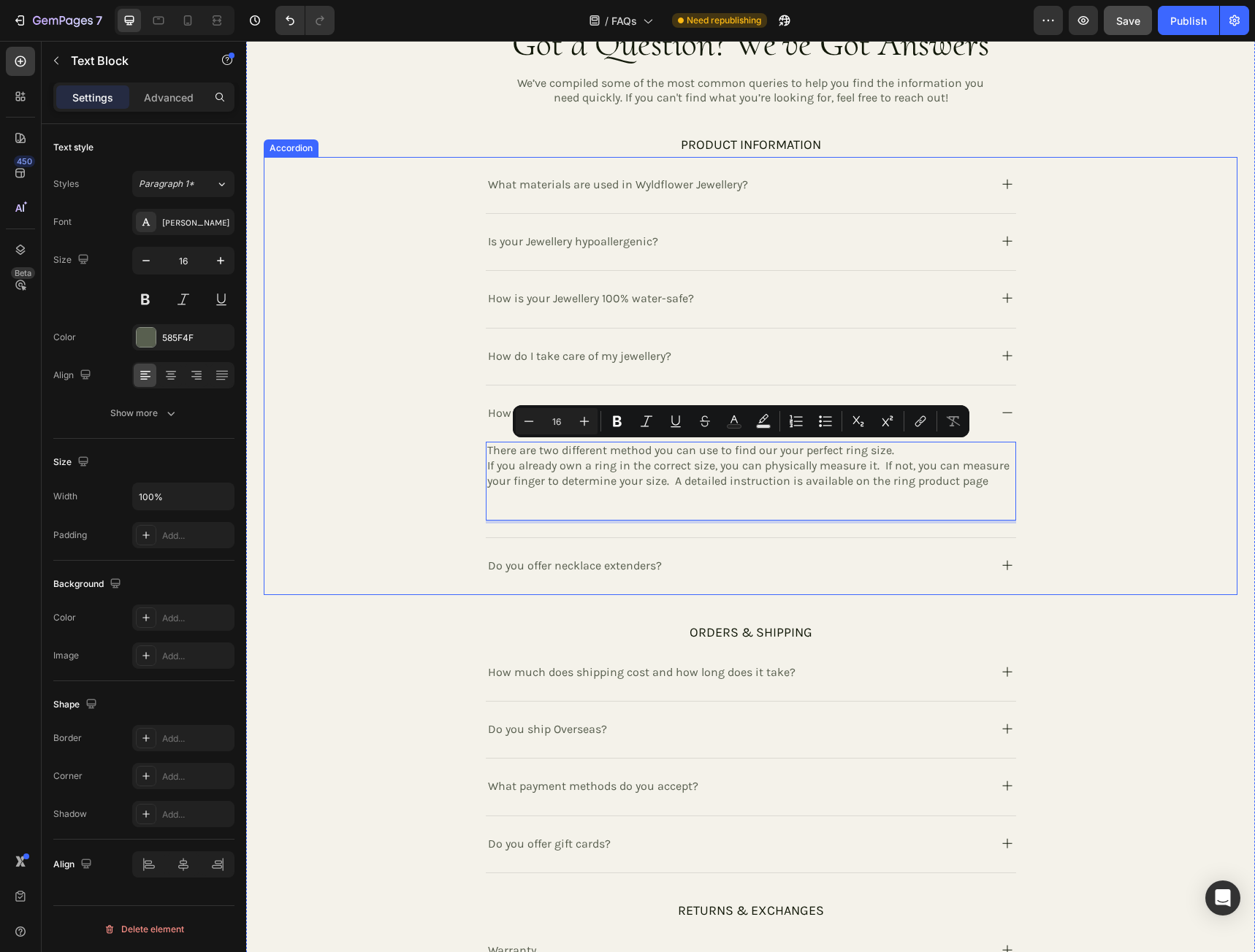
drag, startPoint x: 983, startPoint y: 482, endPoint x: 478, endPoint y: 451, distance: 506.0
click at [478, 451] on div "How do I determine my ring size? There are two different method you can use to …" at bounding box center [750, 462] width 972 height 153
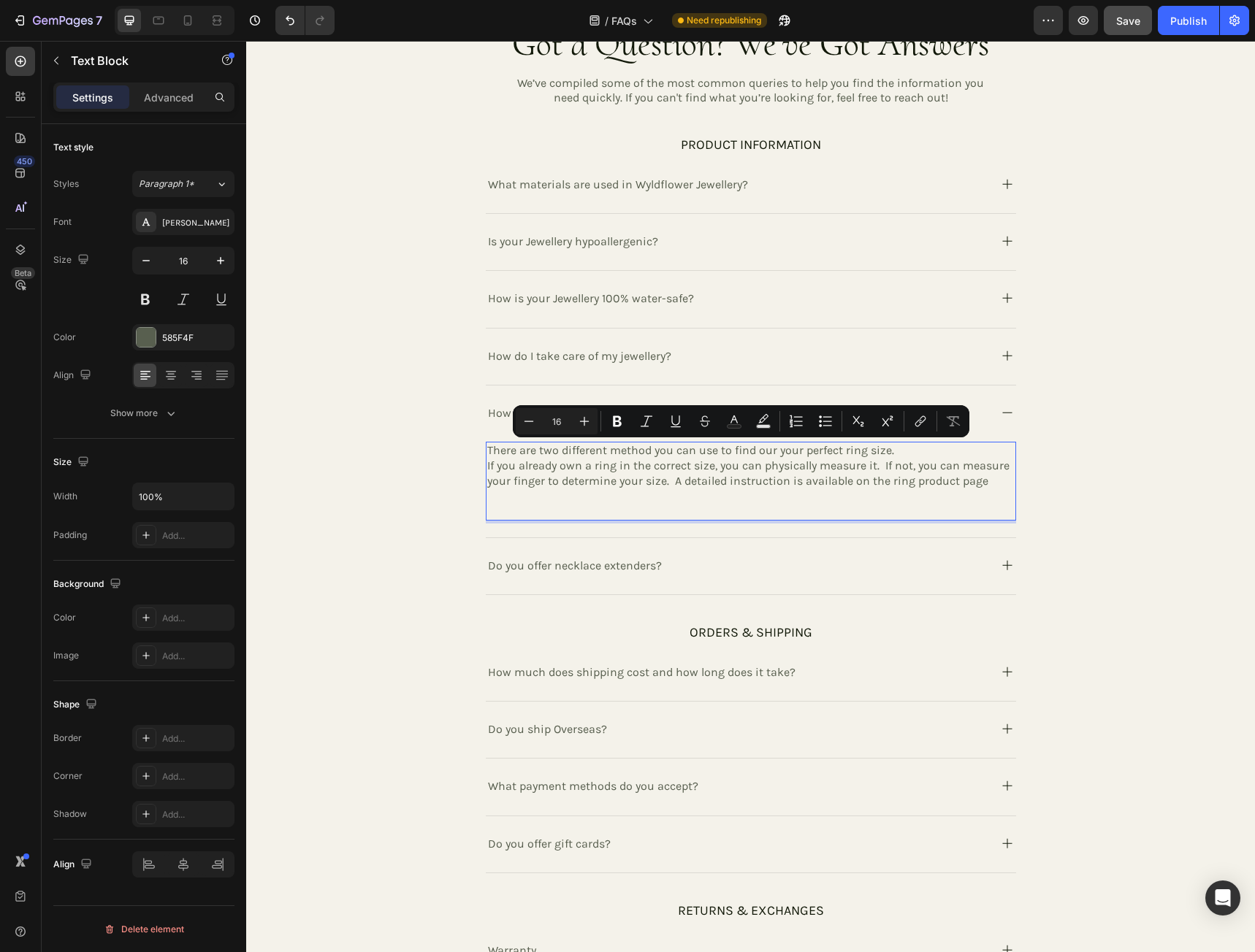
copy div "There are two different method you can use to find our your perfect ring size. …"
click at [687, 489] on p "If you already own a ring in the correct size, you can physically measure it. I…" at bounding box center [750, 474] width 527 height 31
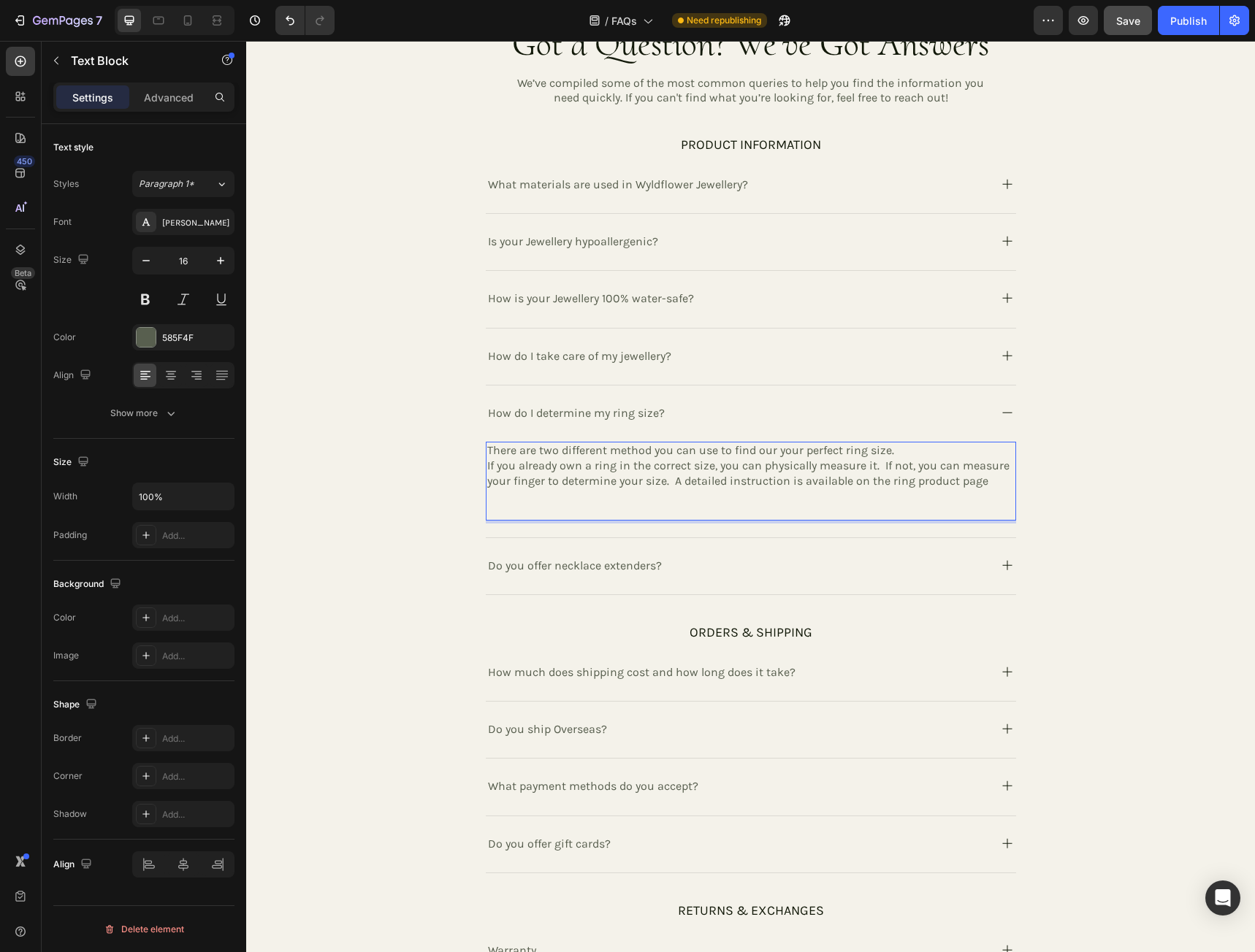
click at [669, 481] on p "If you already own a ring in the correct size, you can physically measure it. I…" at bounding box center [750, 474] width 527 height 31
drag, startPoint x: 668, startPoint y: 481, endPoint x: 980, endPoint y: 480, distance: 312.0
click at [982, 481] on p "If you already own a ring in the correct size, you can physically measure it. I…" at bounding box center [750, 474] width 527 height 31
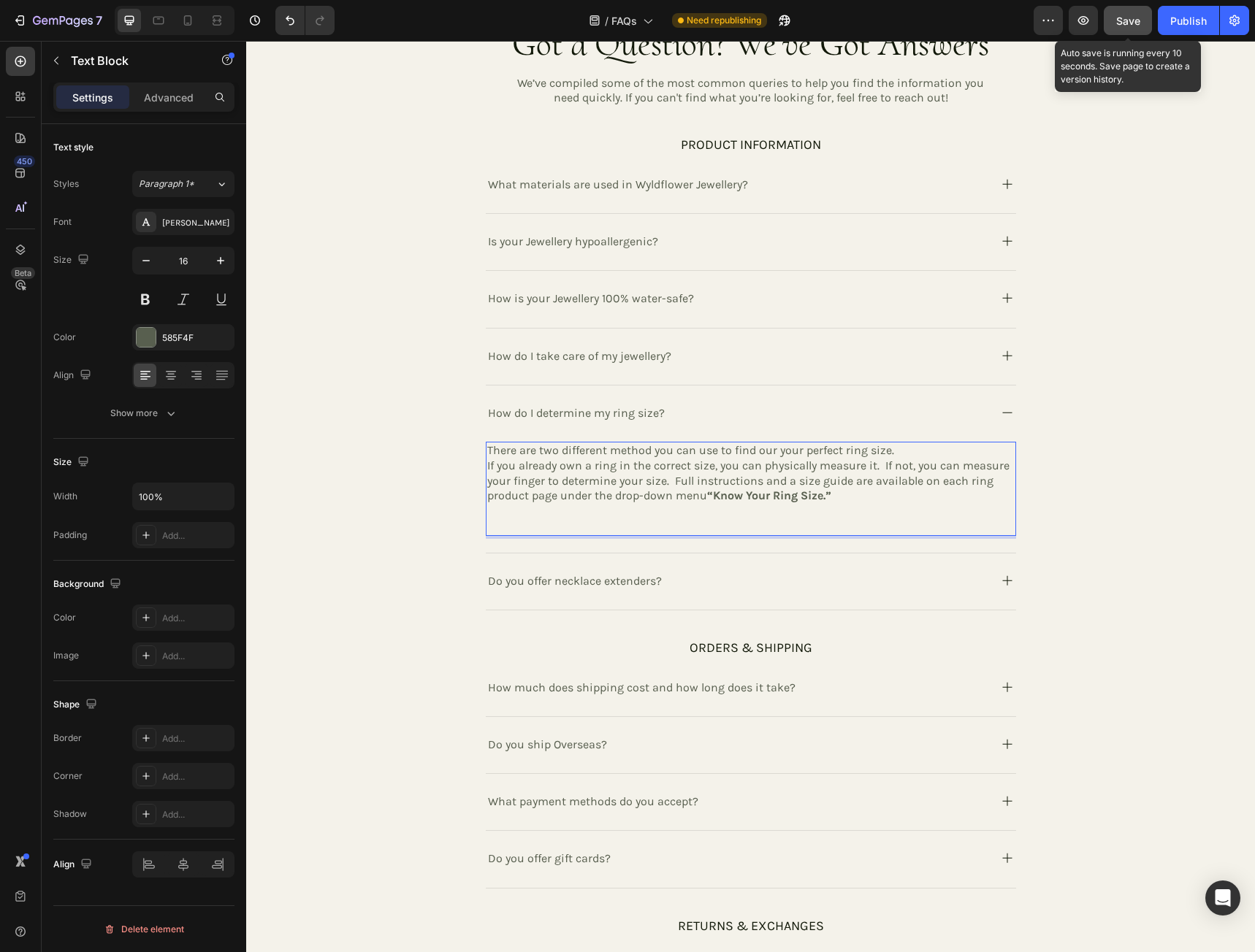
click at [1135, 22] on span "Save" at bounding box center [1127, 21] width 24 height 13
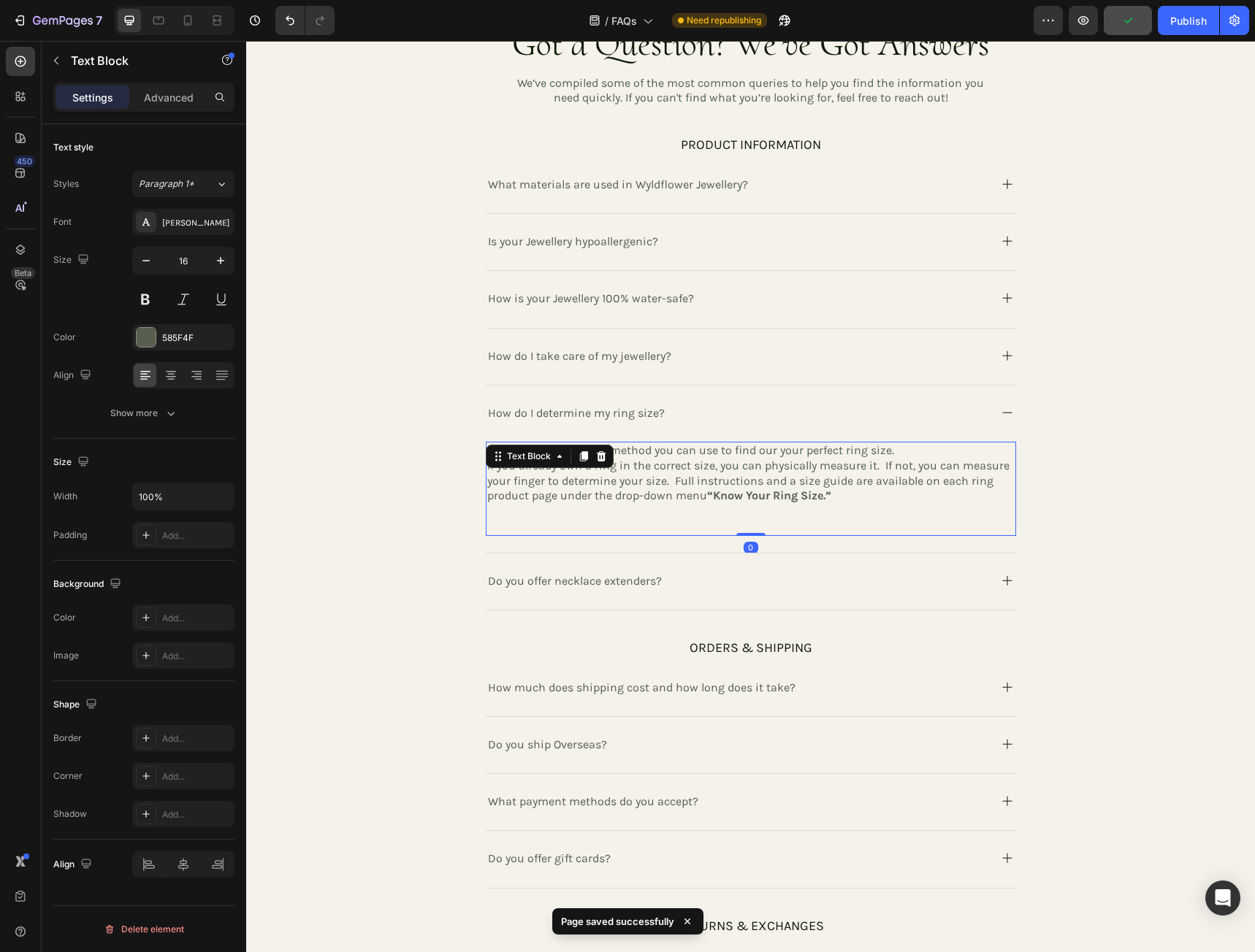
drag, startPoint x: 747, startPoint y: 533, endPoint x: 747, endPoint y: 524, distance: 9.0
click at [747, 524] on div "There are two different method you can use to find our your perfect ring size. …" at bounding box center [751, 489] width 530 height 94
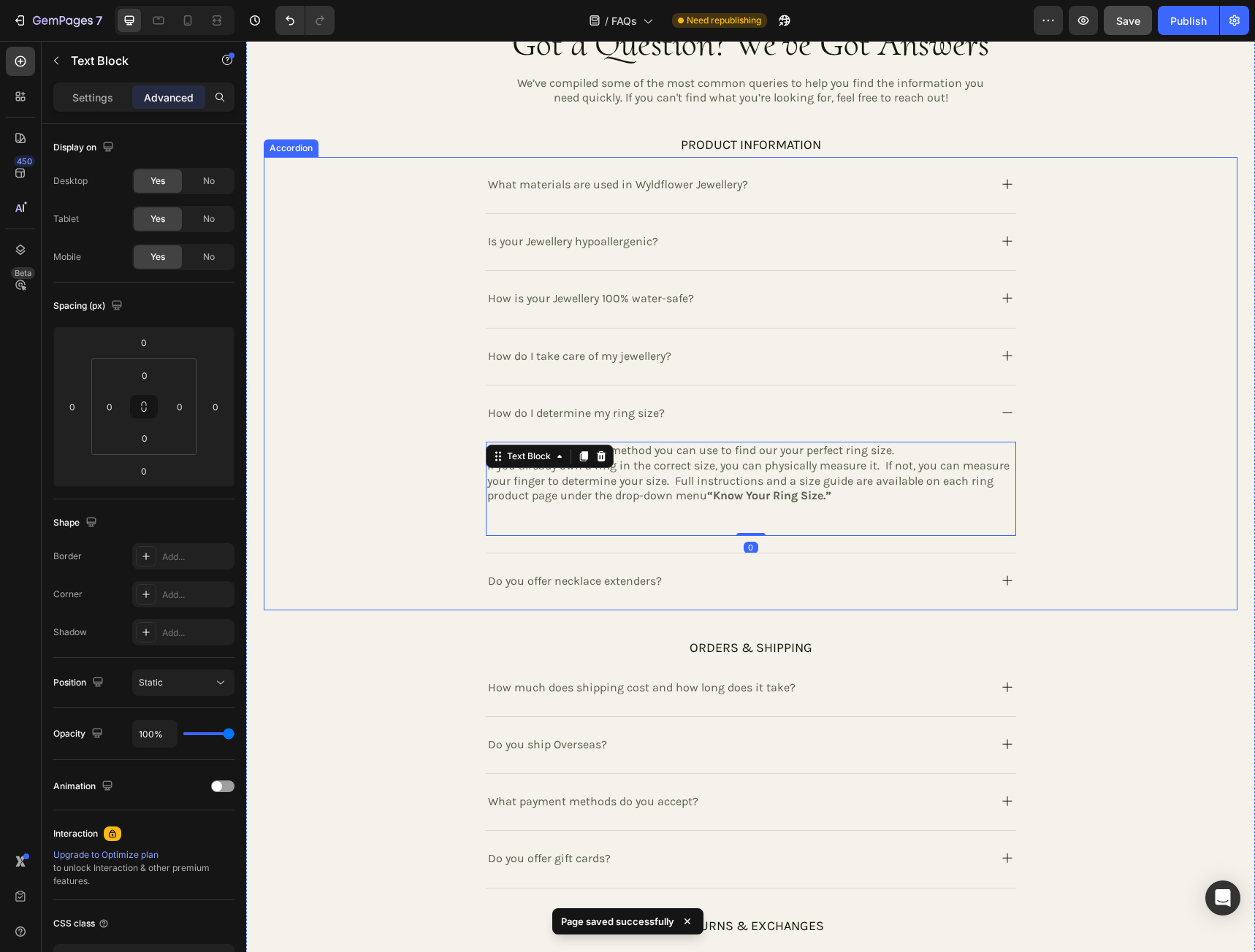
click at [1004, 408] on icon at bounding box center [1007, 413] width 18 height 18
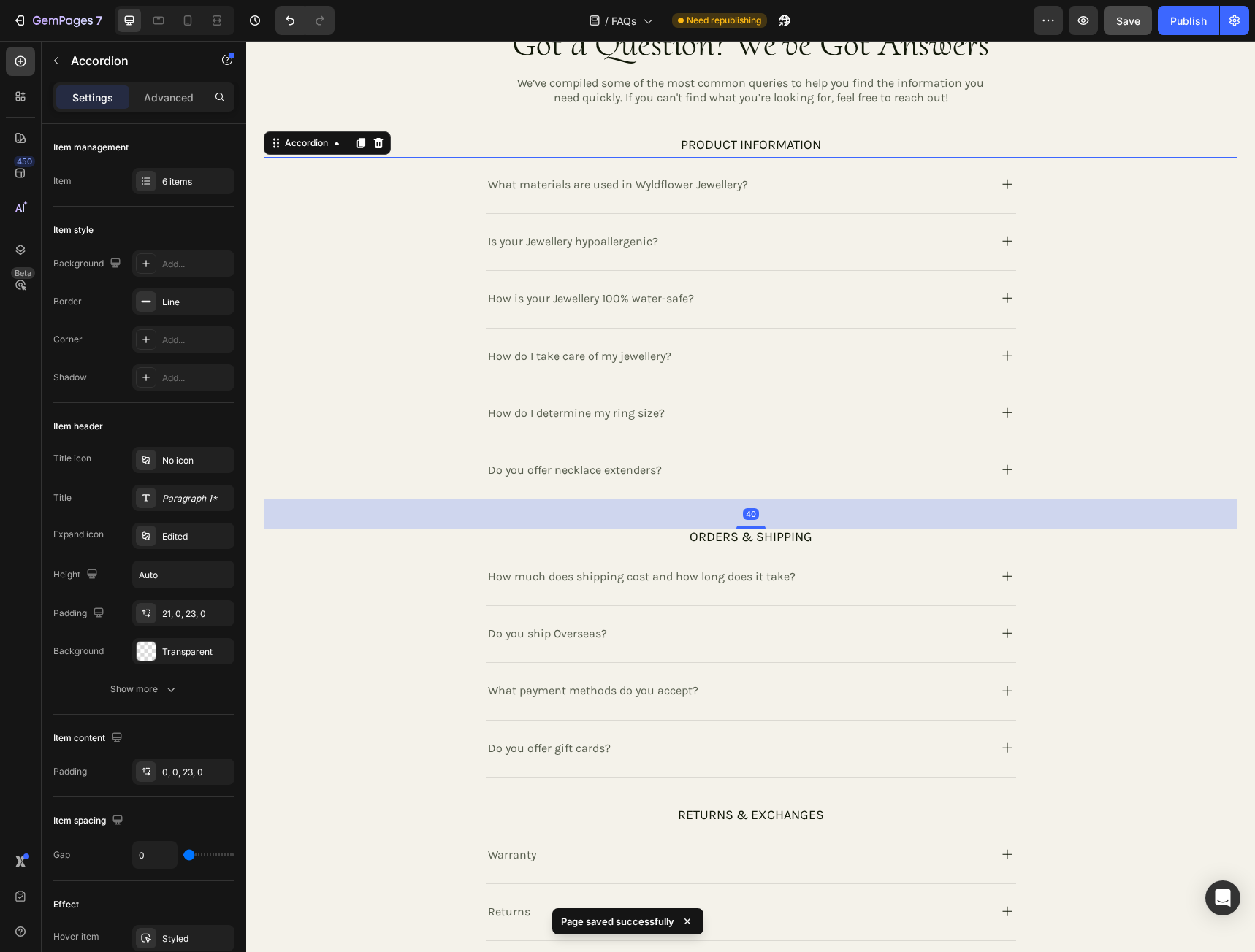
click at [1003, 472] on icon at bounding box center [1007, 470] width 18 height 18
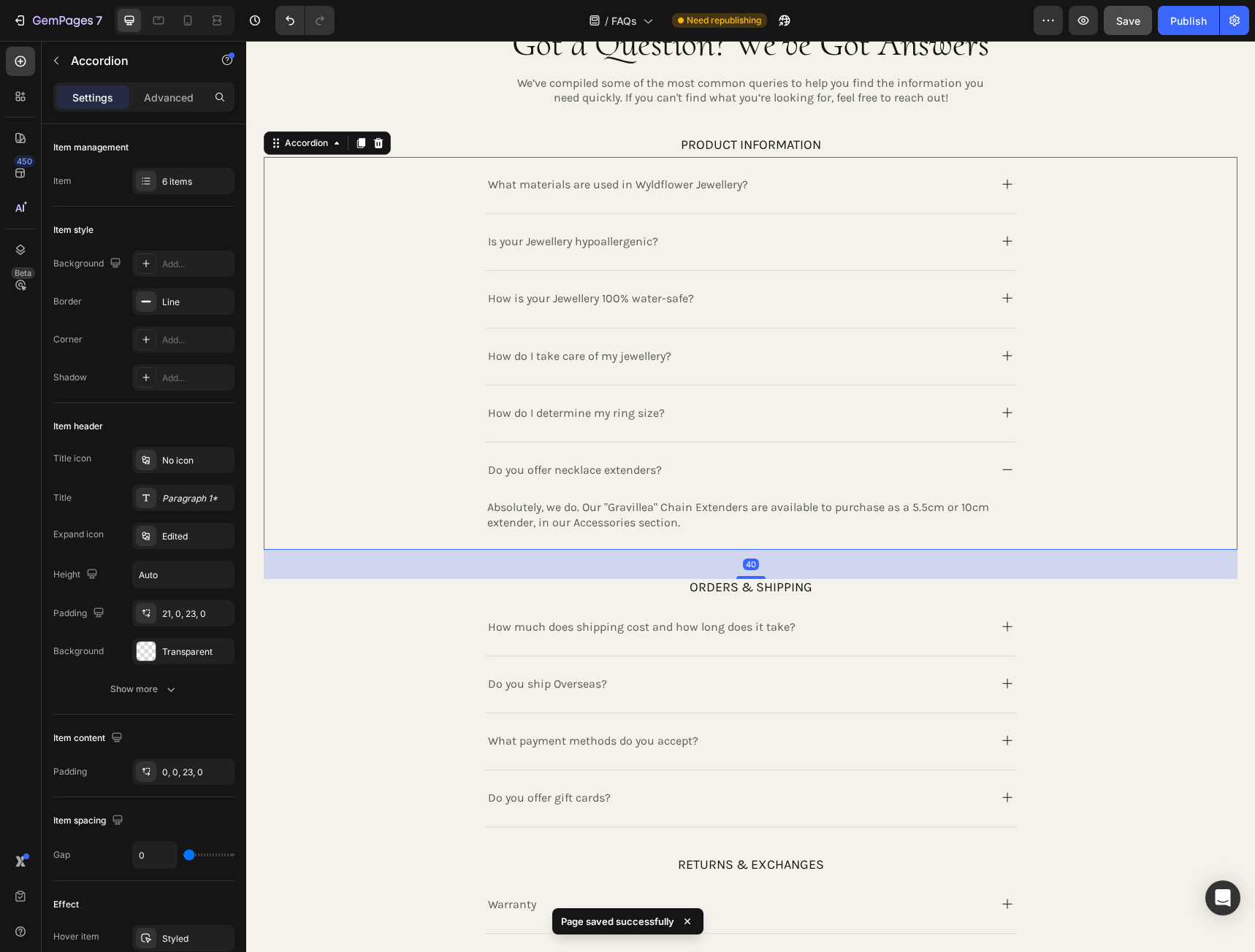
click at [1003, 471] on icon at bounding box center [1007, 470] width 18 height 18
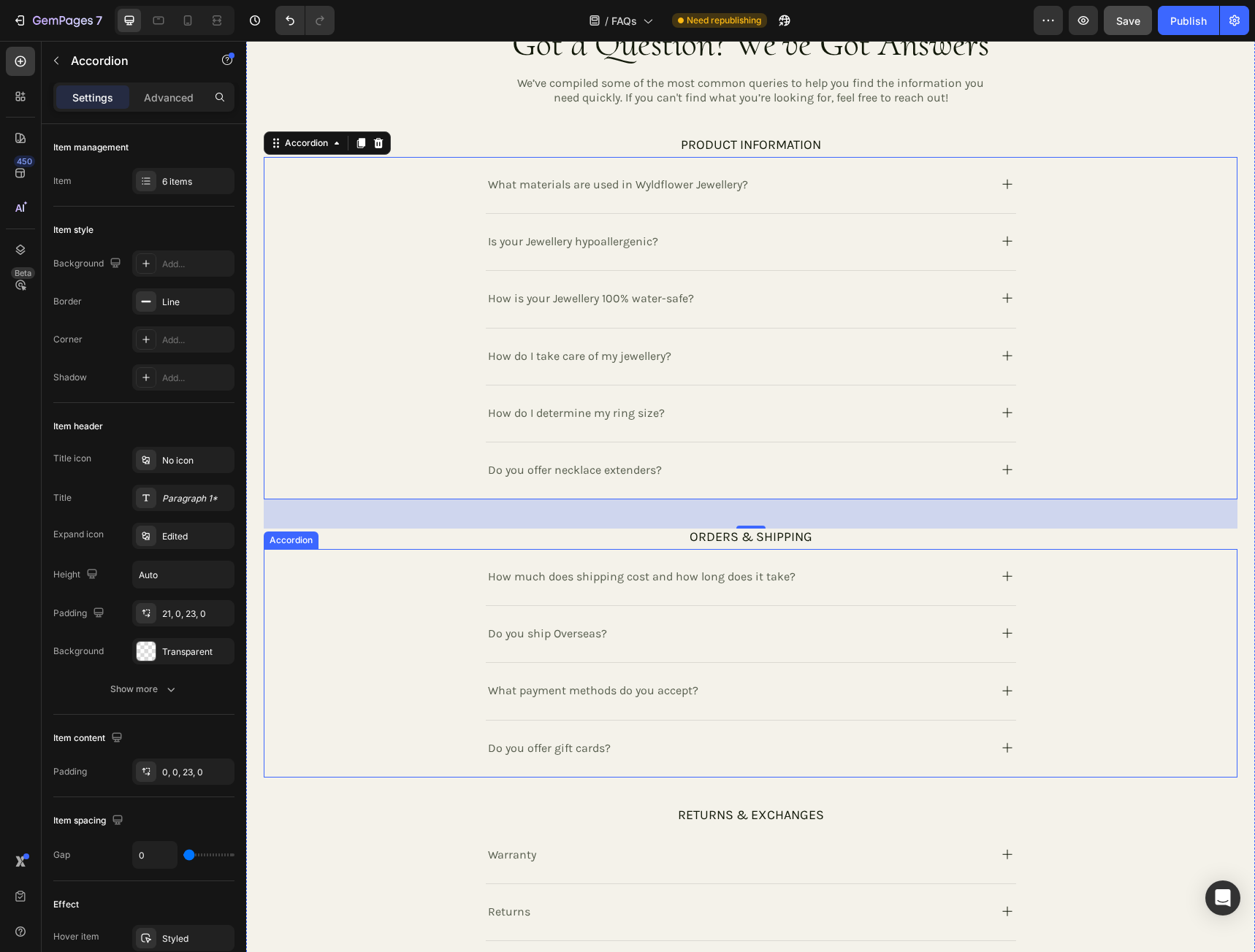
click at [1007, 578] on icon at bounding box center [1007, 577] width 18 height 18
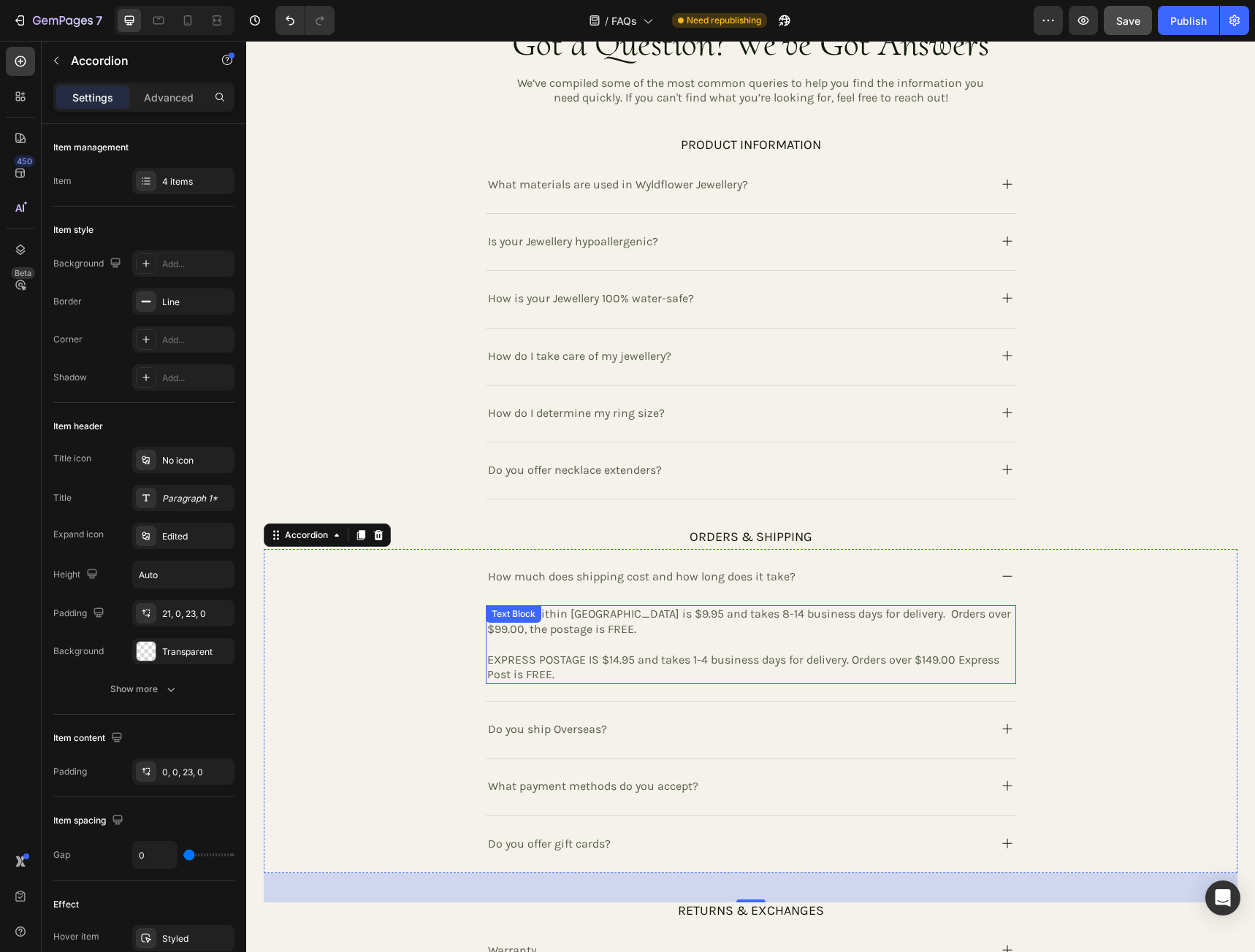
click at [718, 616] on p "Postage within Australia is $9.95 and takes 8-14 business days for delivery. Or…" at bounding box center [750, 622] width 527 height 31
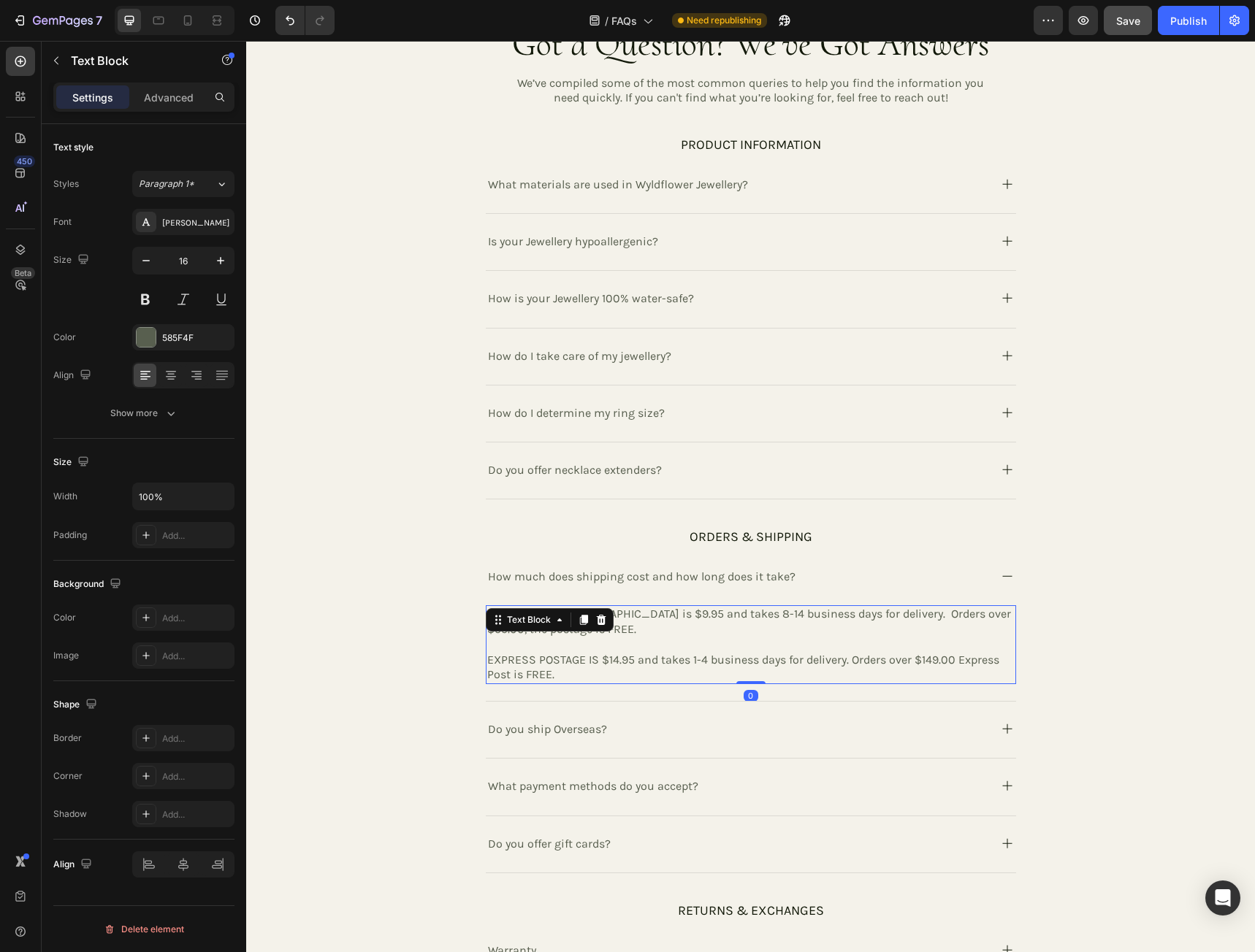
click at [720, 615] on p "Postage within Australia is $9.95 and takes 8-14 business days for delivery. Or…" at bounding box center [750, 622] width 527 height 31
click at [716, 614] on p "Postage within Australia is $9.95 and takes 8-14 business days for delivery. Or…" at bounding box center [750, 622] width 527 height 31
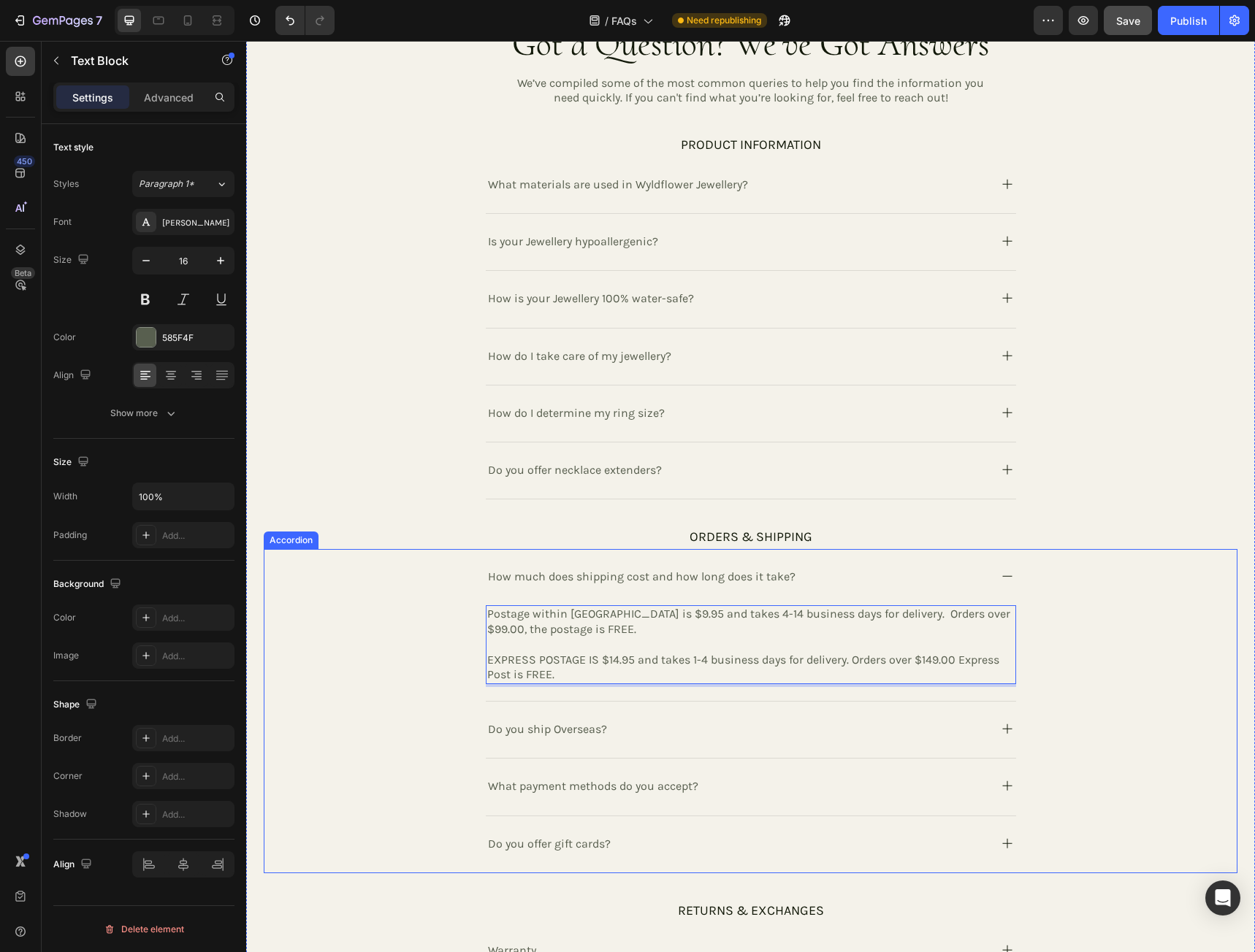
click at [998, 576] on icon at bounding box center [1007, 577] width 18 height 18
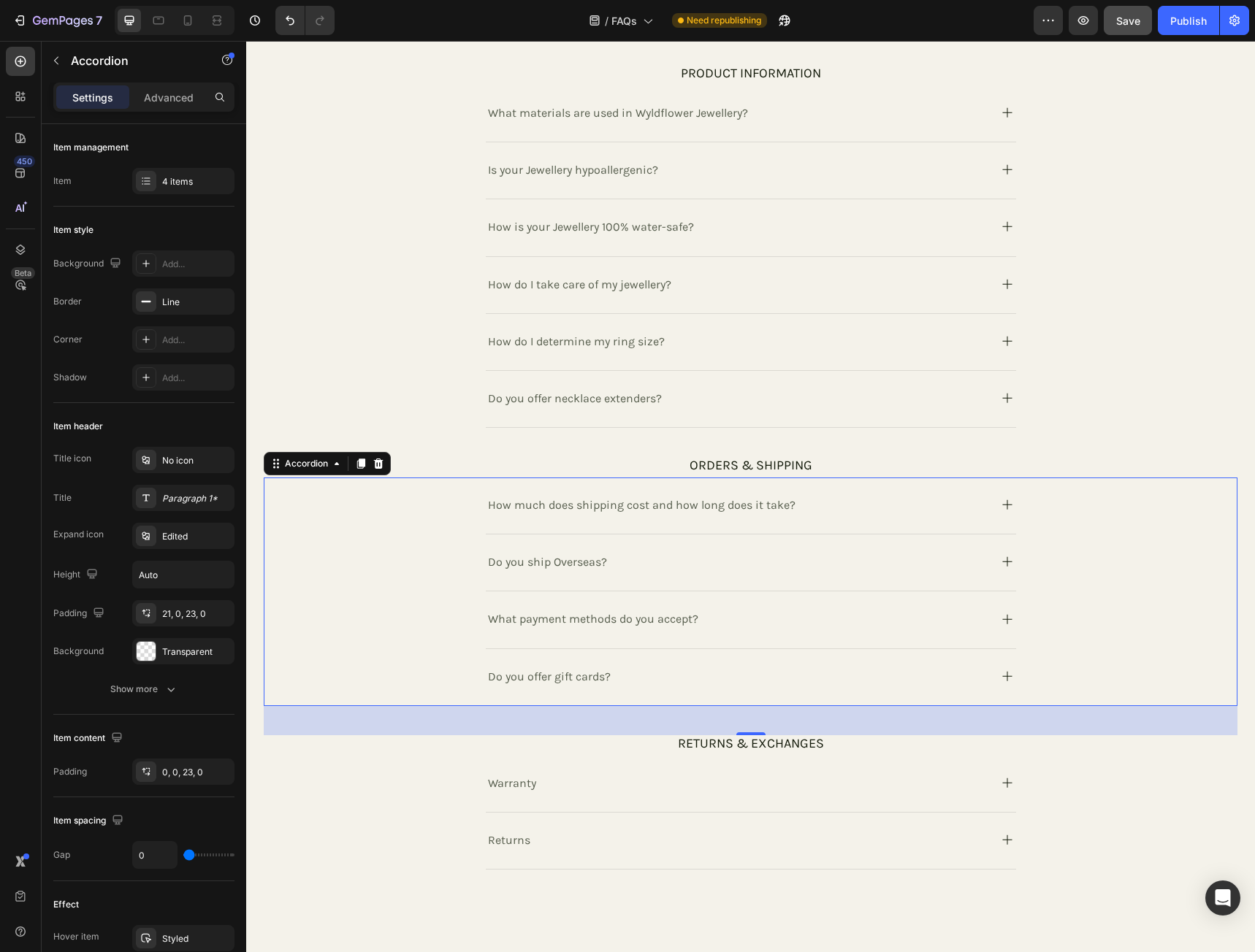
scroll to position [730, 0]
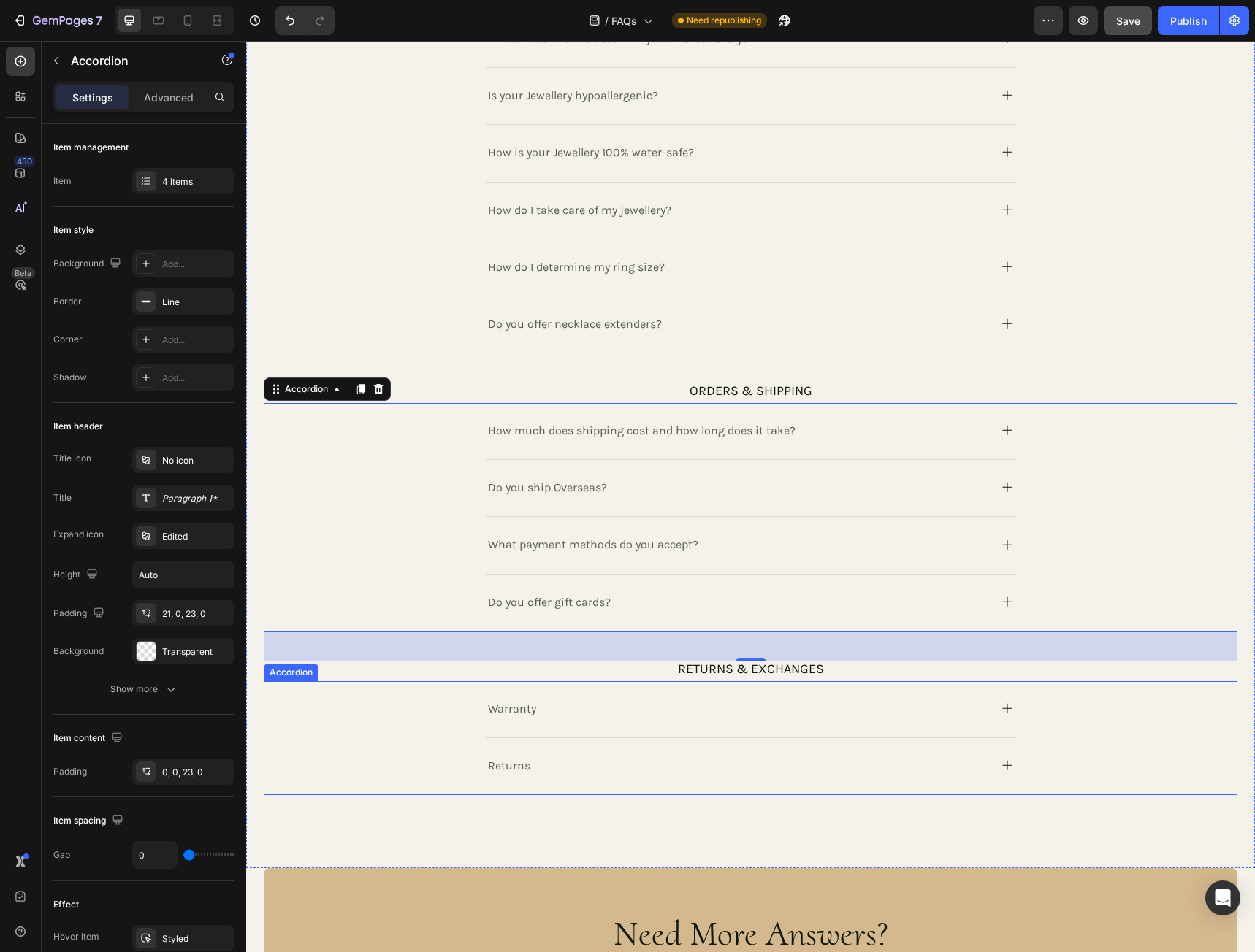
click at [1003, 767] on icon at bounding box center [1007, 765] width 18 height 18
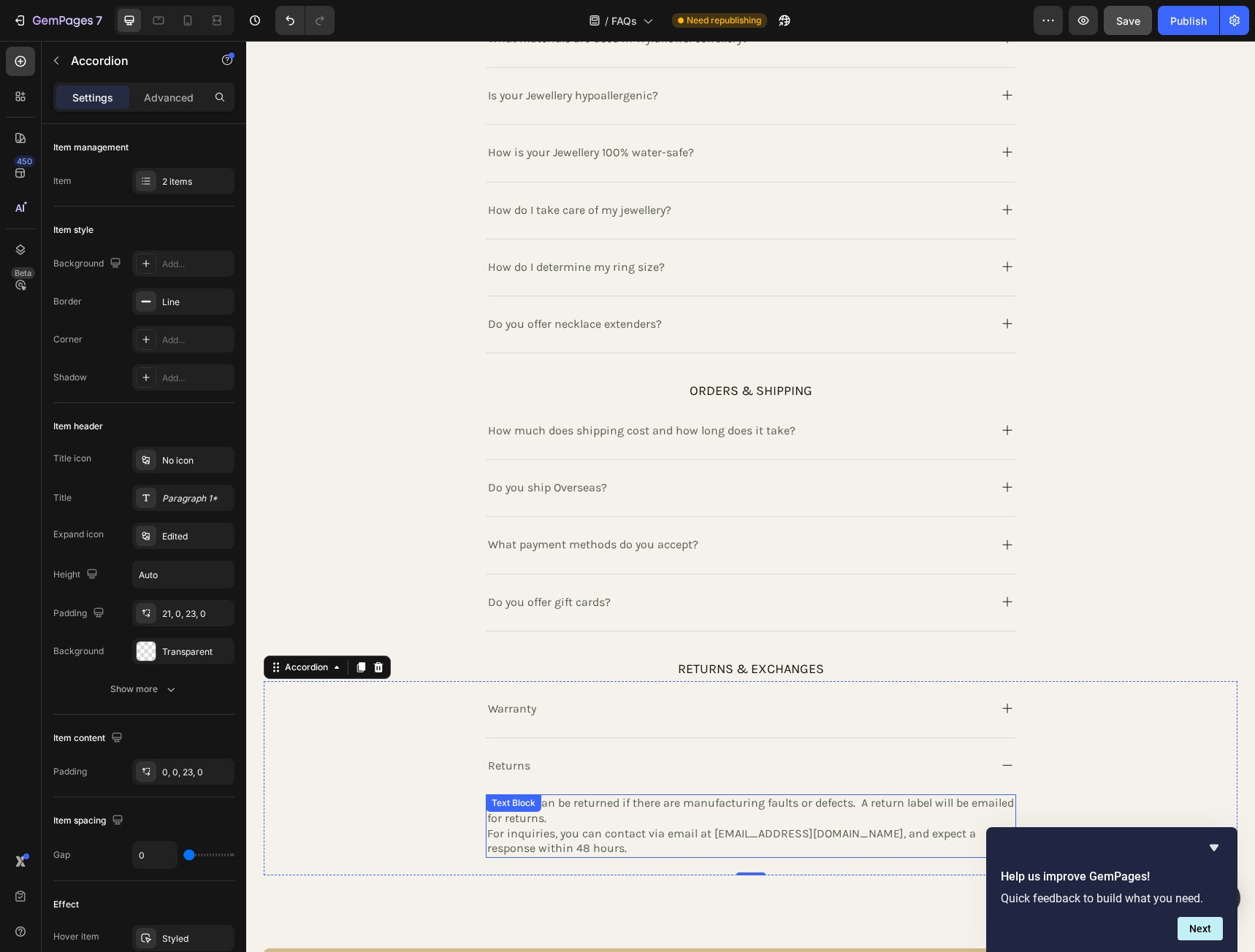
click at [632, 815] on p "All Items can be returned if there are manufacturing faults or defects. A retur…" at bounding box center [750, 825] width 527 height 60
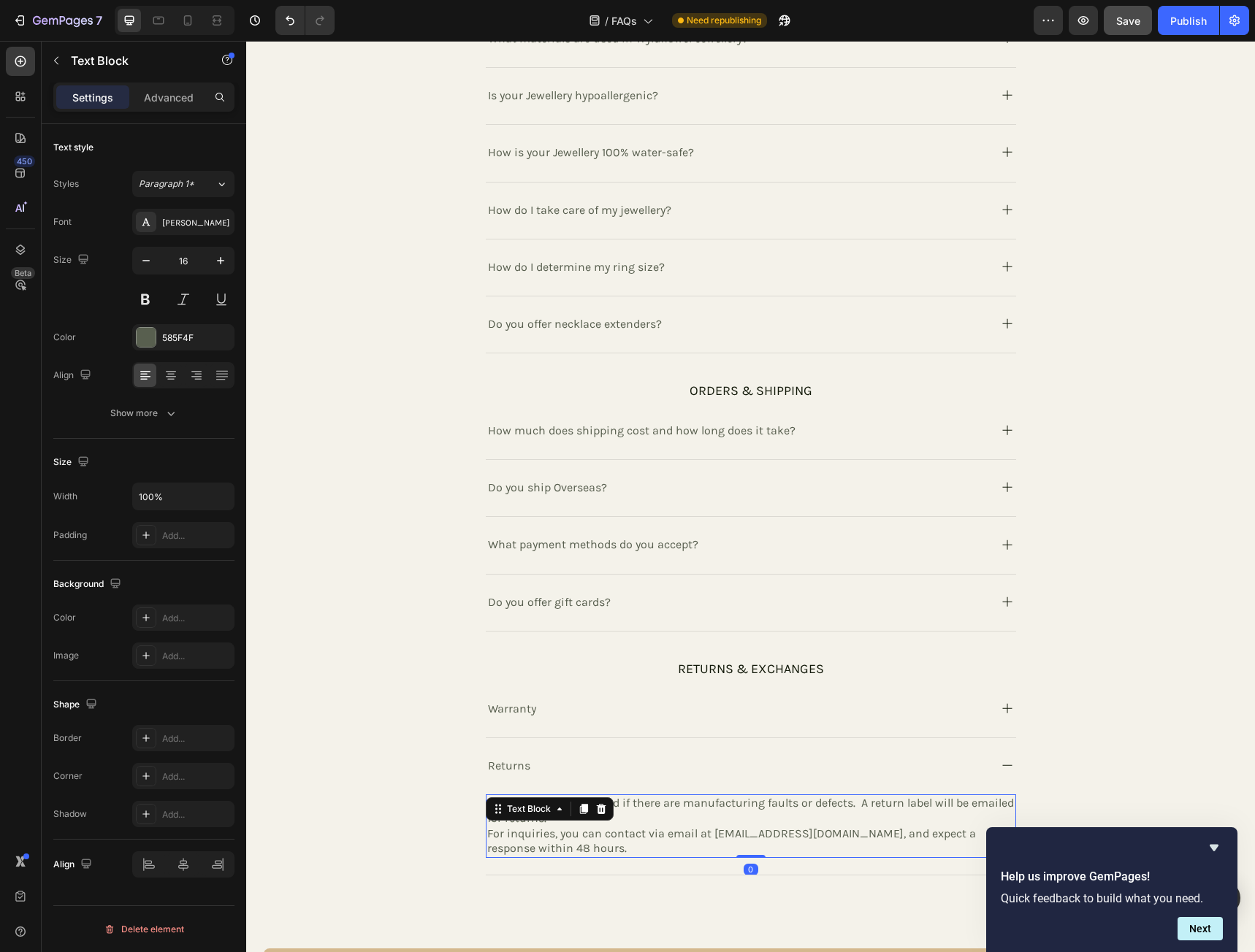
click at [606, 822] on p "All Items can be returned if there are manufacturing faults or defects. A retur…" at bounding box center [750, 825] width 527 height 60
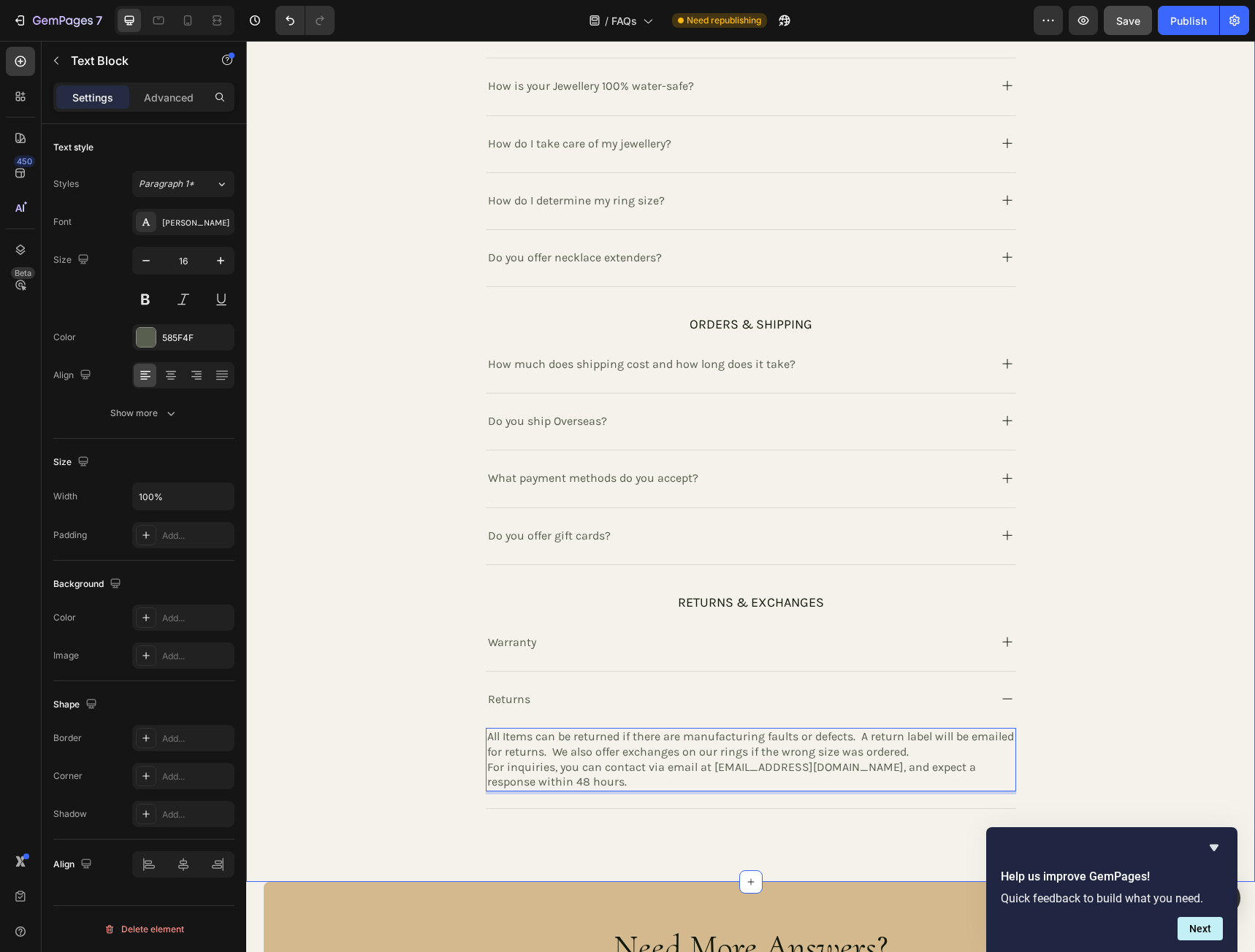
scroll to position [803, 0]
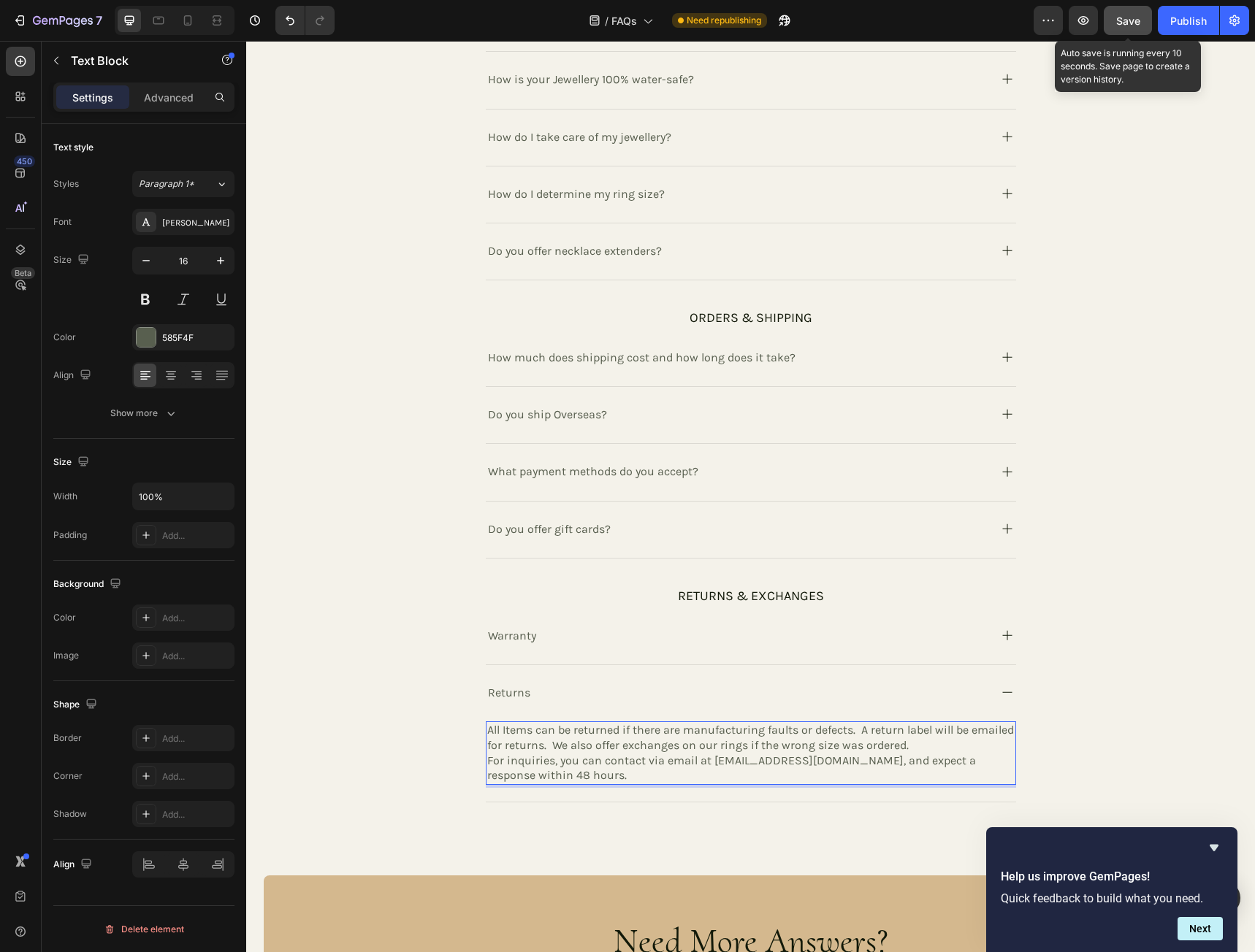
click at [1134, 22] on span "Save" at bounding box center [1127, 21] width 24 height 13
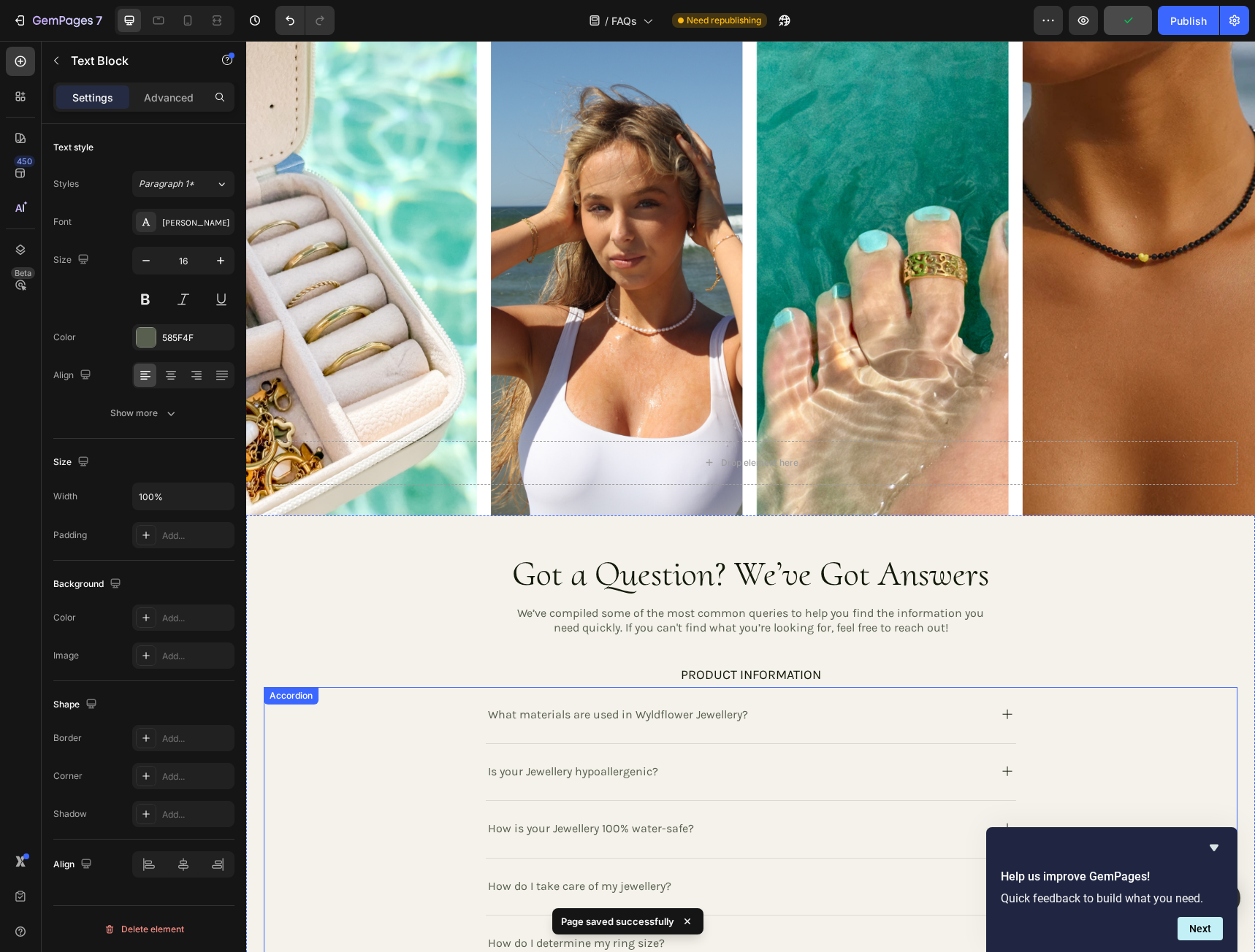
scroll to position [0, 0]
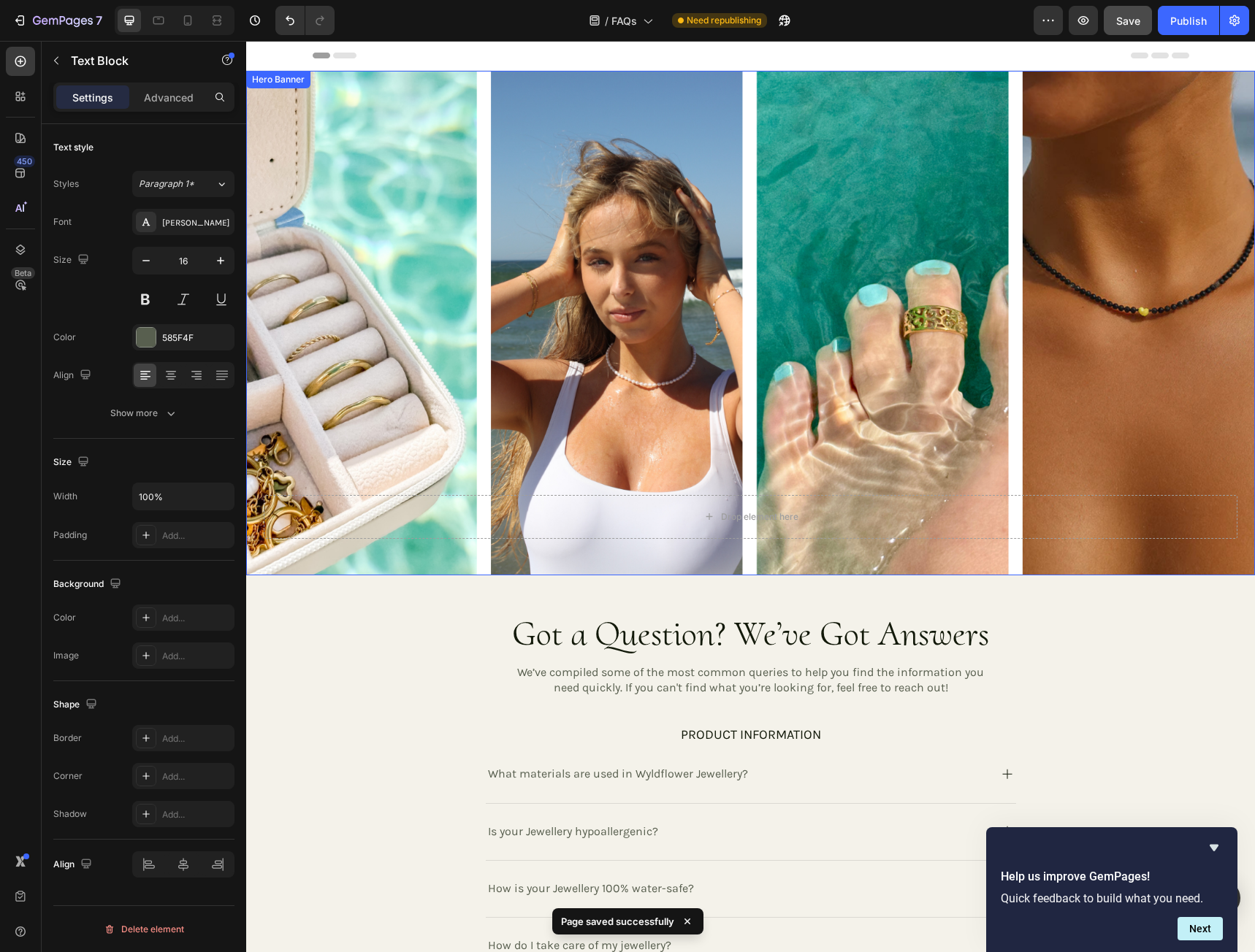
click at [900, 185] on div "Background Image" at bounding box center [750, 323] width 1009 height 505
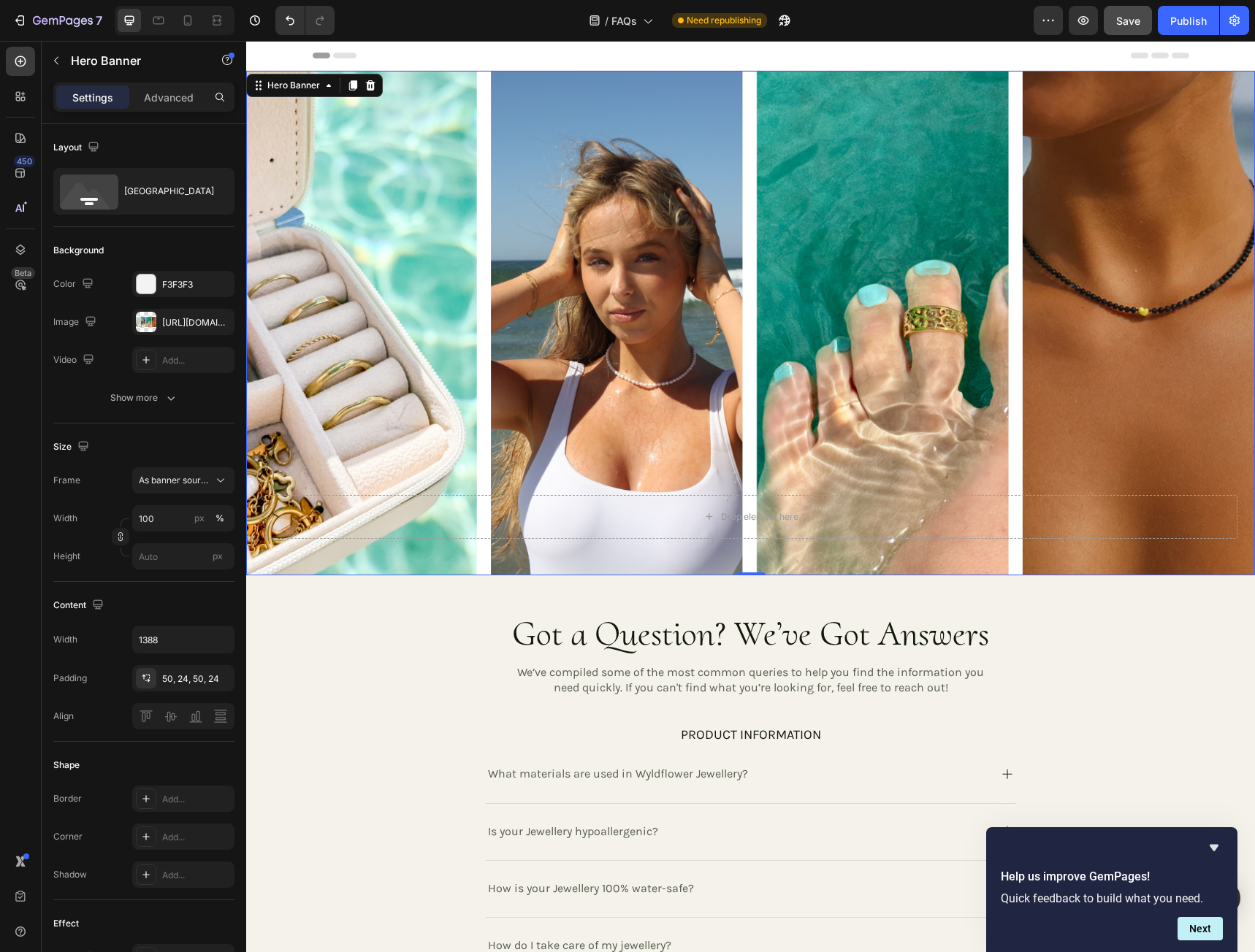
click at [877, 215] on div "Background Image" at bounding box center [750, 323] width 1009 height 505
click at [148, 323] on div at bounding box center [146, 322] width 21 height 21
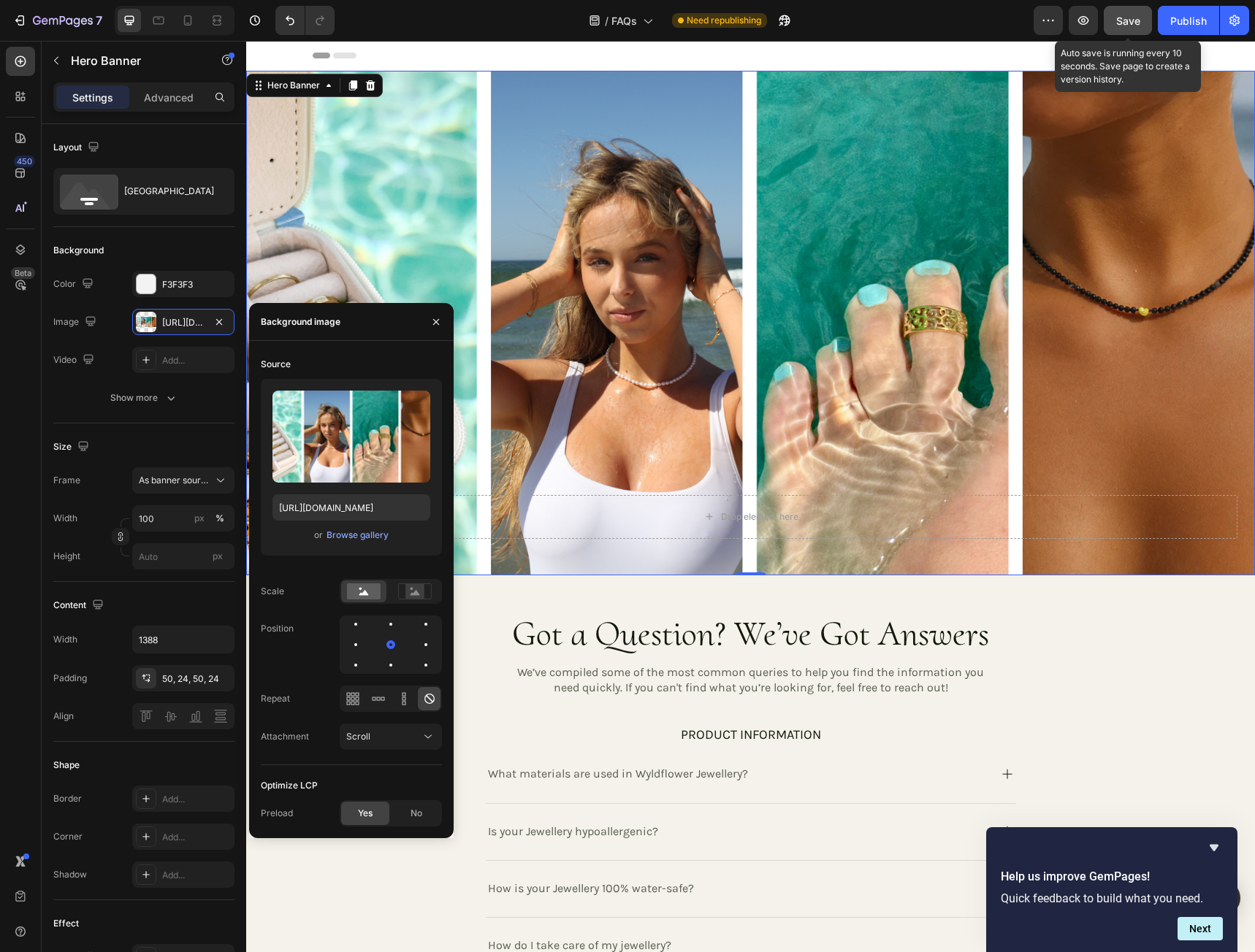
click at [1132, 14] on span "Save" at bounding box center [1127, 21] width 24 height 13
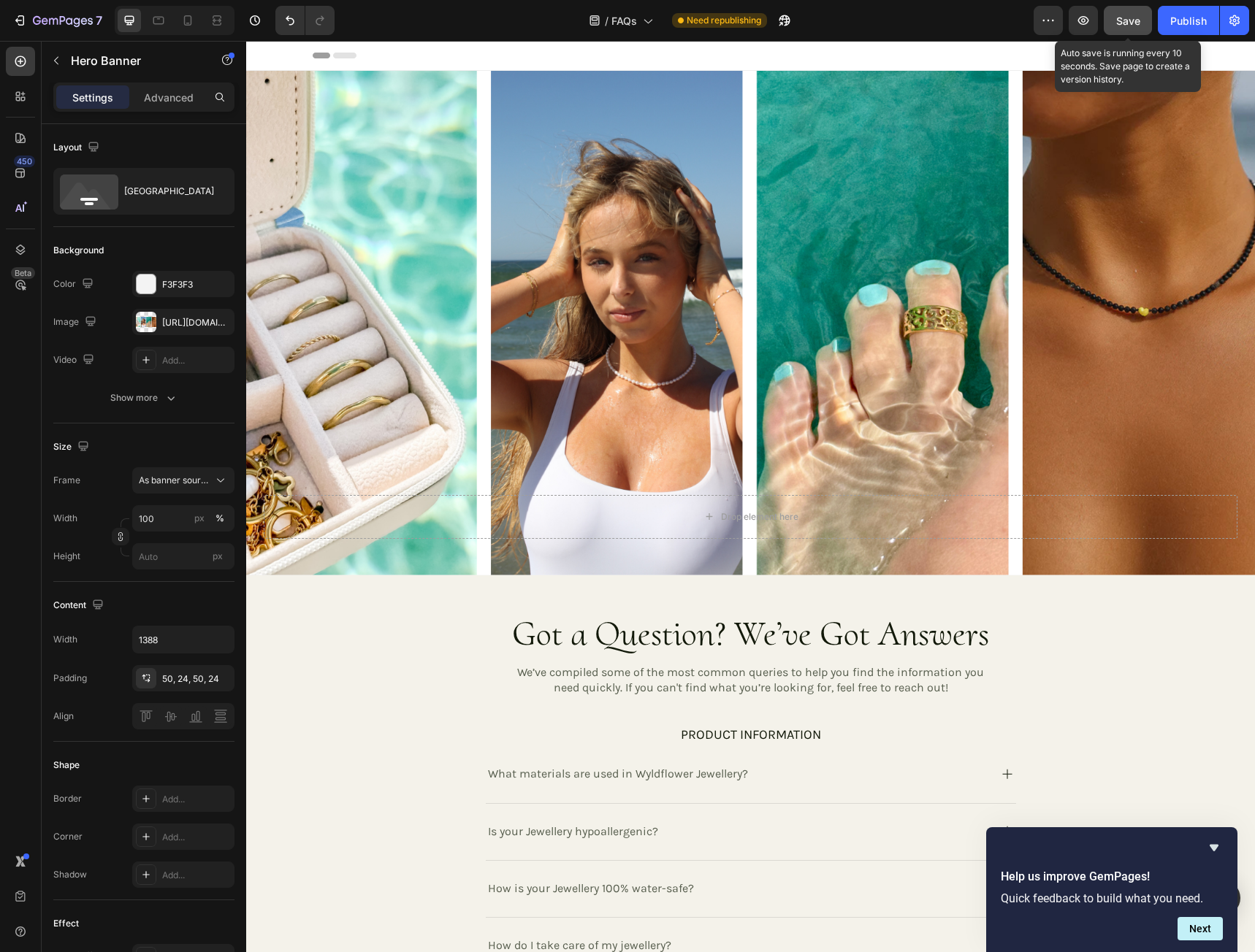
click at [1129, 22] on span "Save" at bounding box center [1127, 21] width 24 height 13
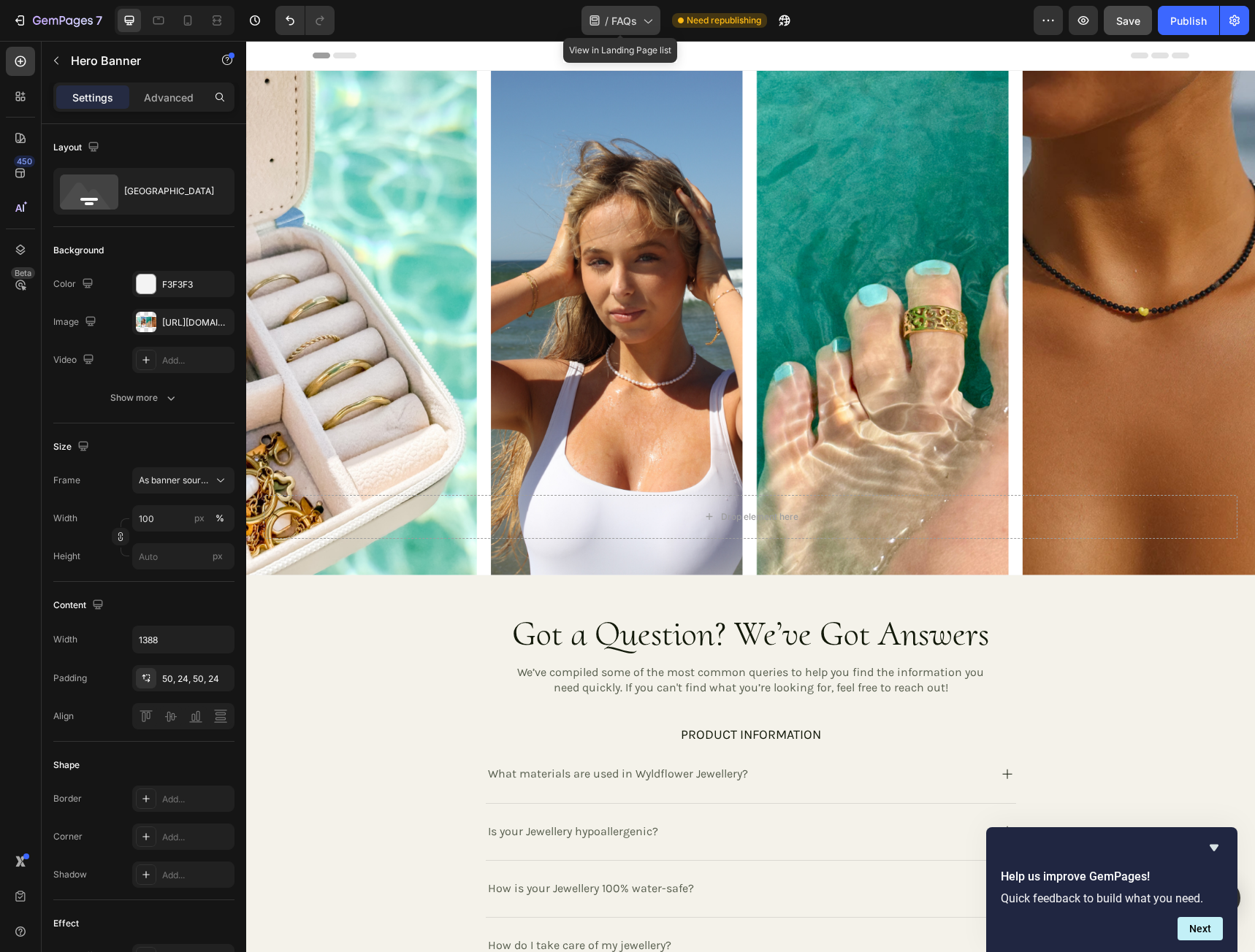
click at [645, 22] on icon at bounding box center [647, 21] width 14 height 14
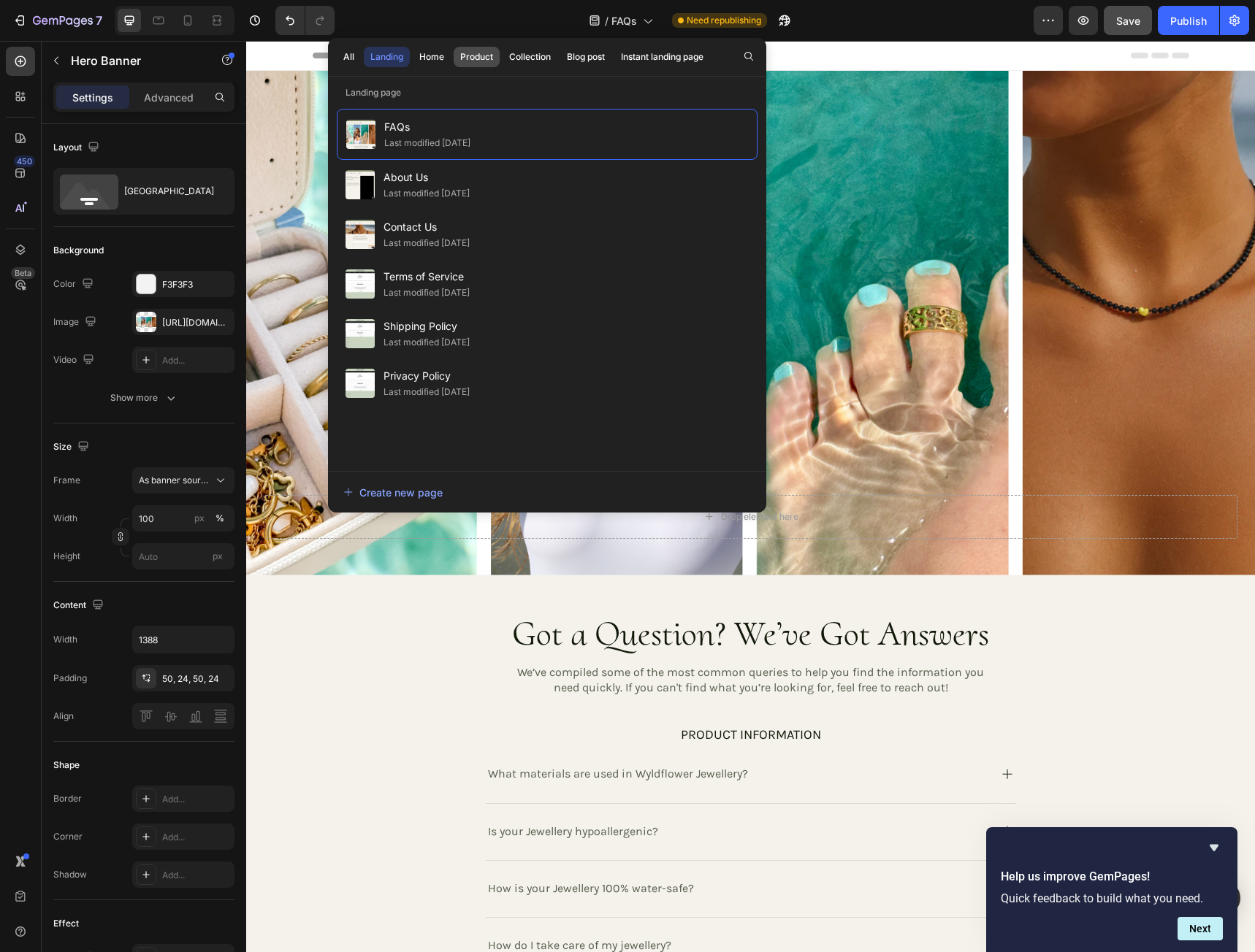
click at [474, 60] on div "Product" at bounding box center [476, 57] width 33 height 13
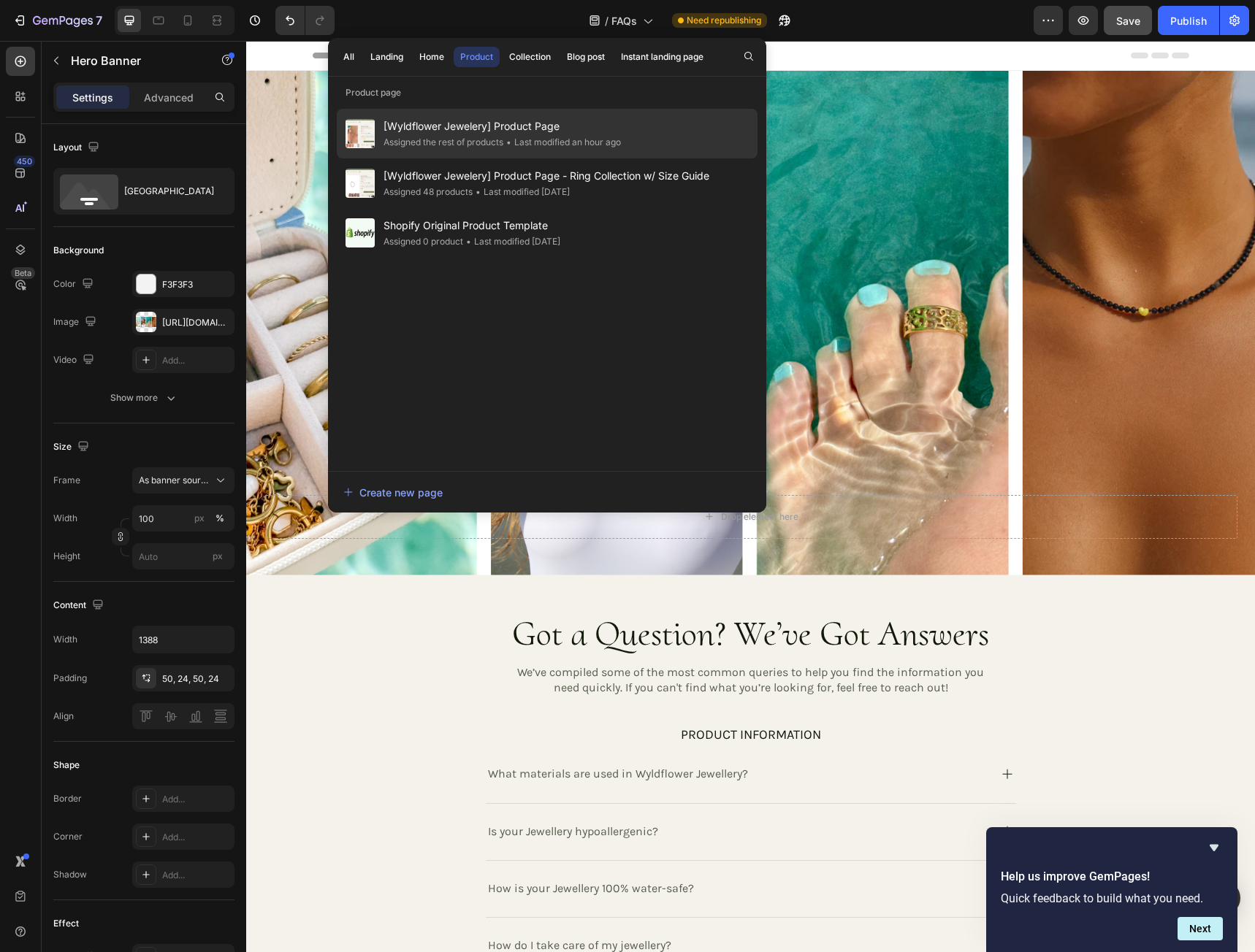
click at [483, 137] on div "Assigned the rest of products" at bounding box center [443, 142] width 119 height 14
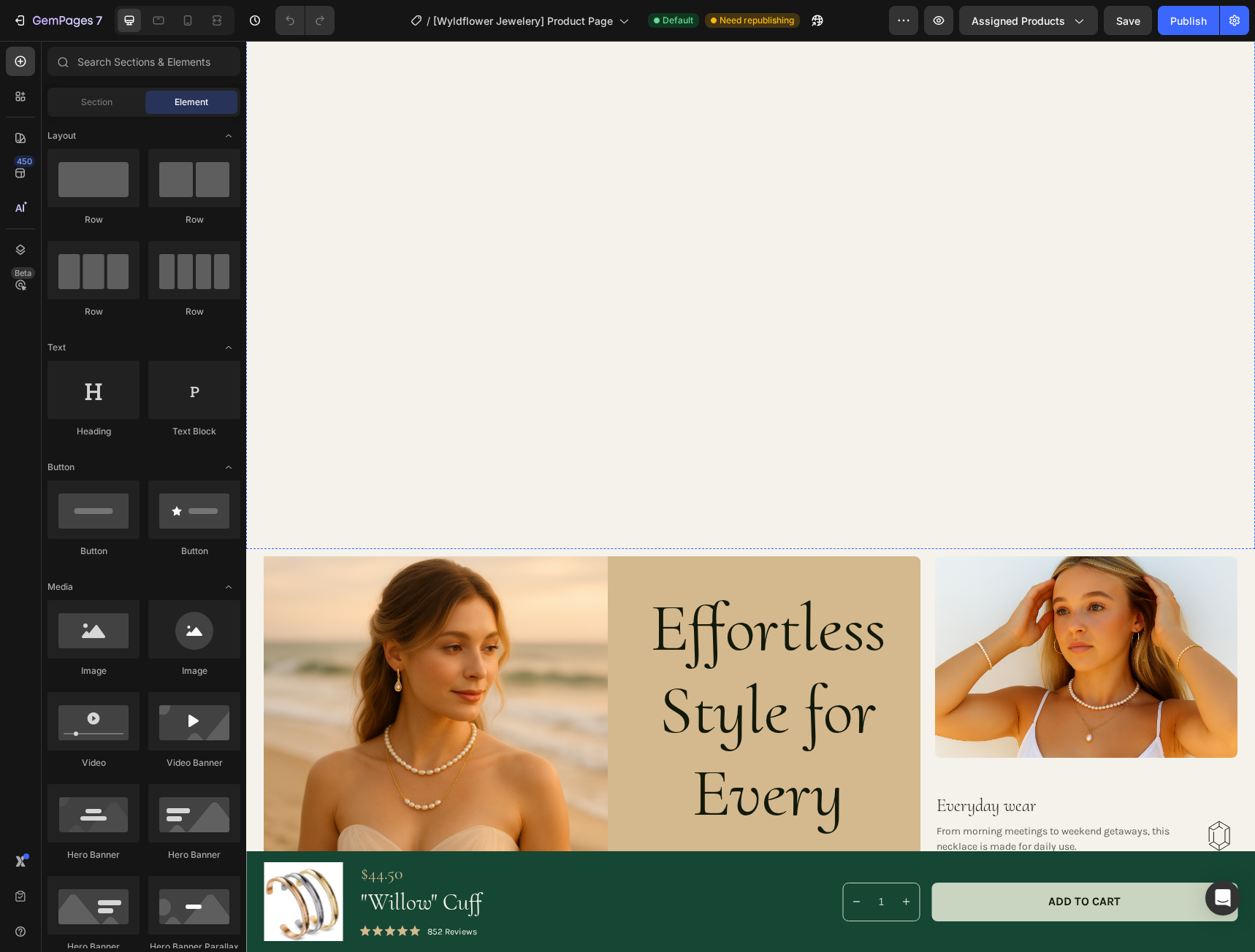
scroll to position [365, 0]
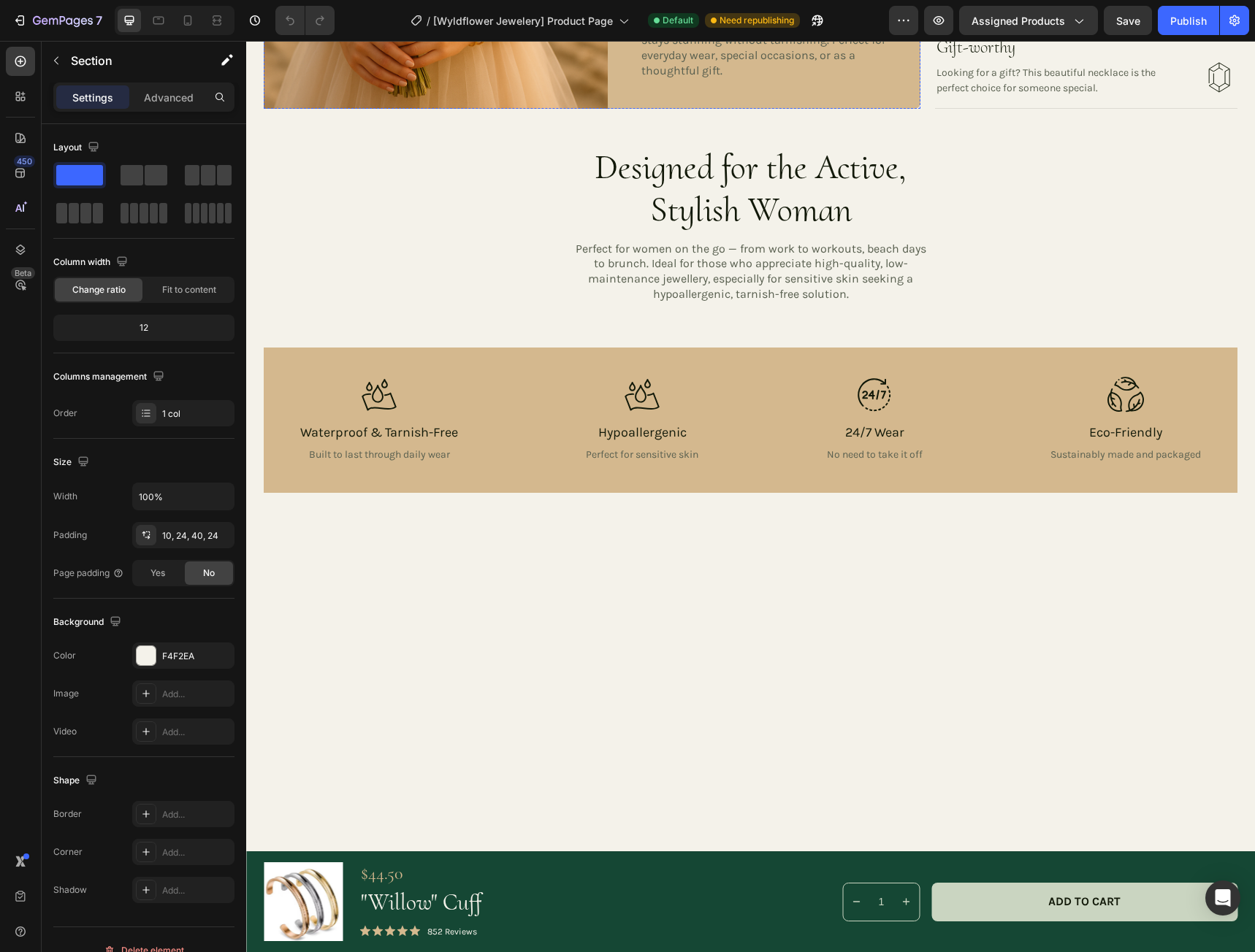
scroll to position [803, 0]
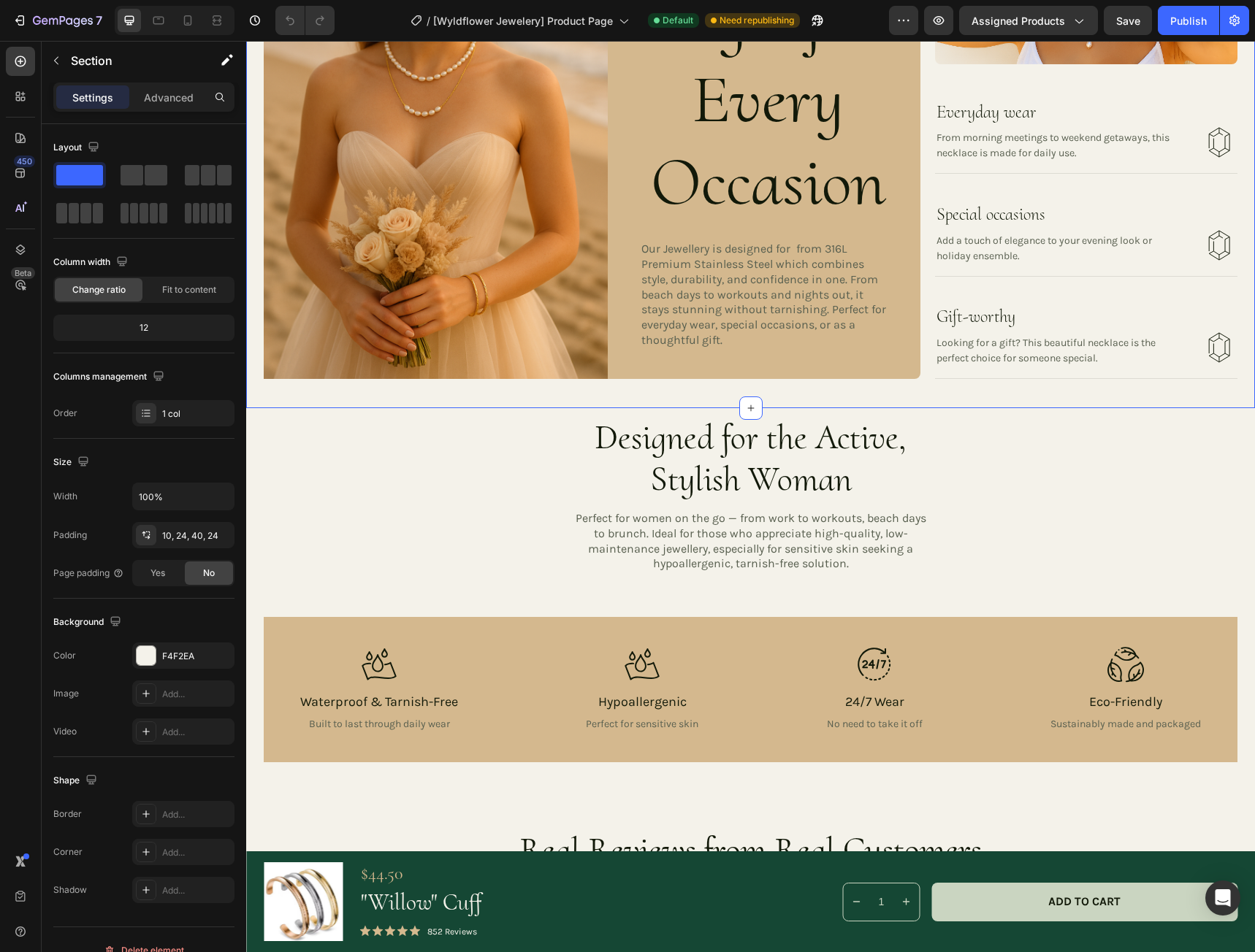
scroll to position [1168, 0]
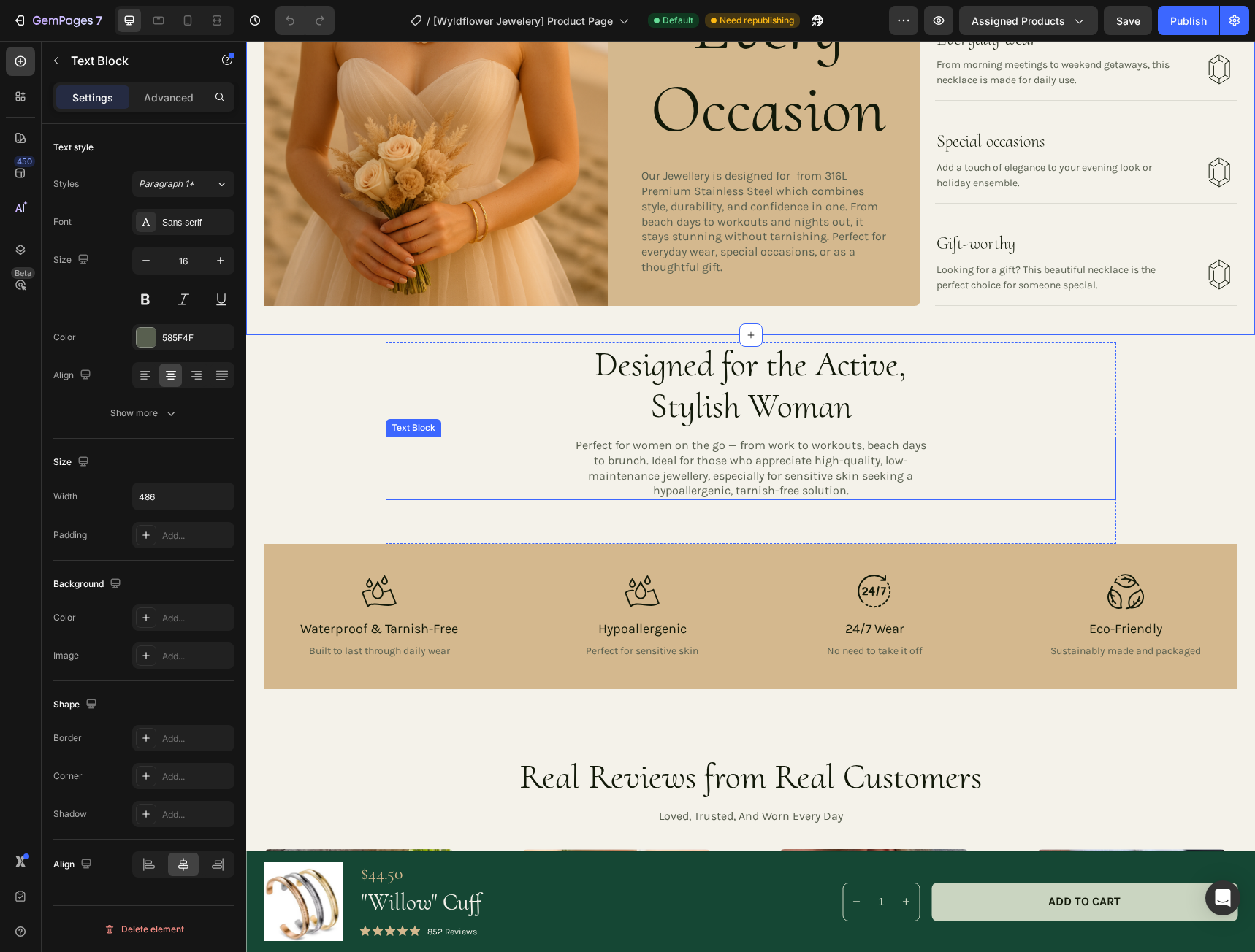
click at [1009, 461] on div "Perfect for women on the go — from work to workouts, beach days to brunch. Idea…" at bounding box center [750, 468] width 730 height 64
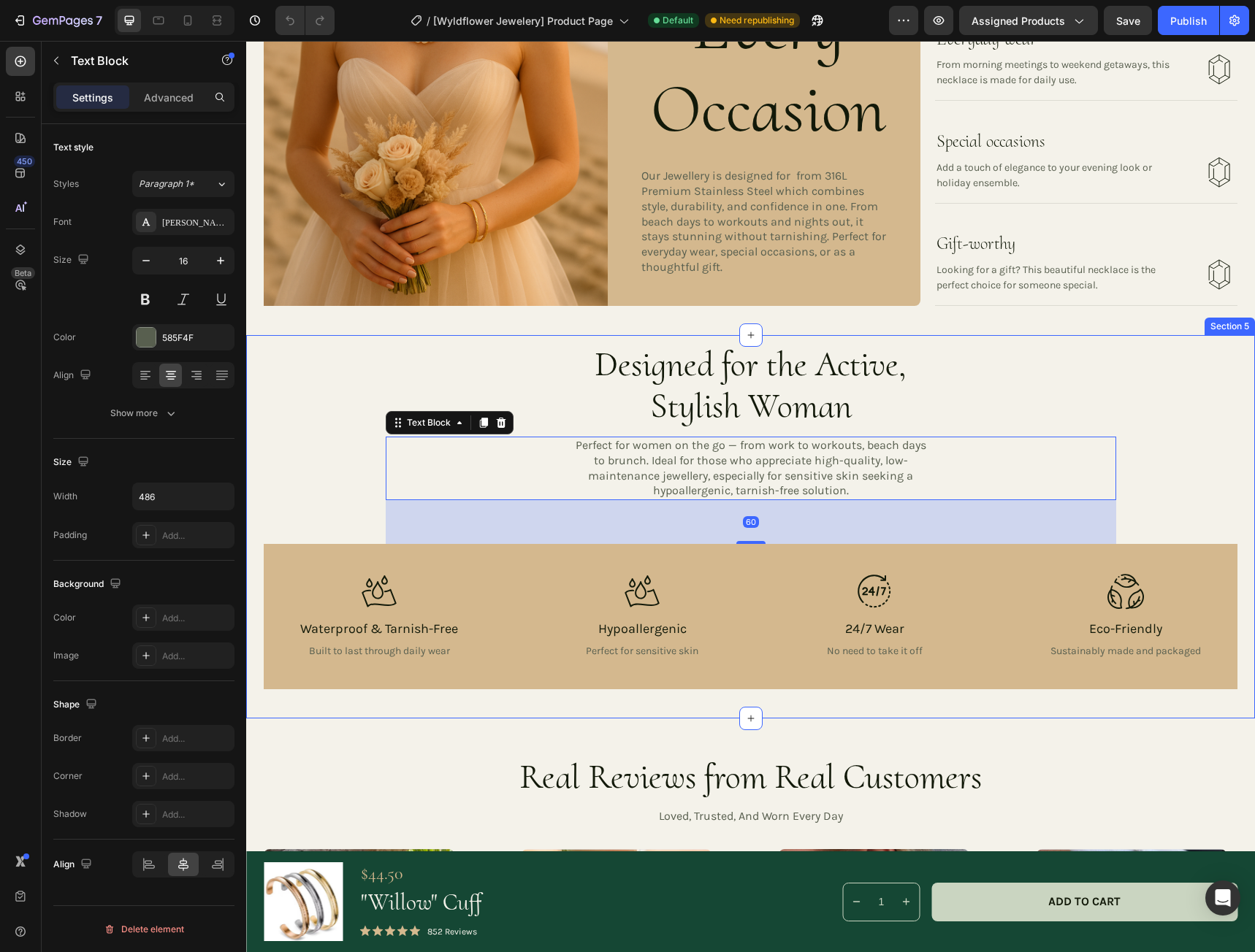
click at [1170, 447] on div "Designed for the Active, Stylish Woman Heading Perfect for women on the go — fr…" at bounding box center [750, 516] width 974 height 347
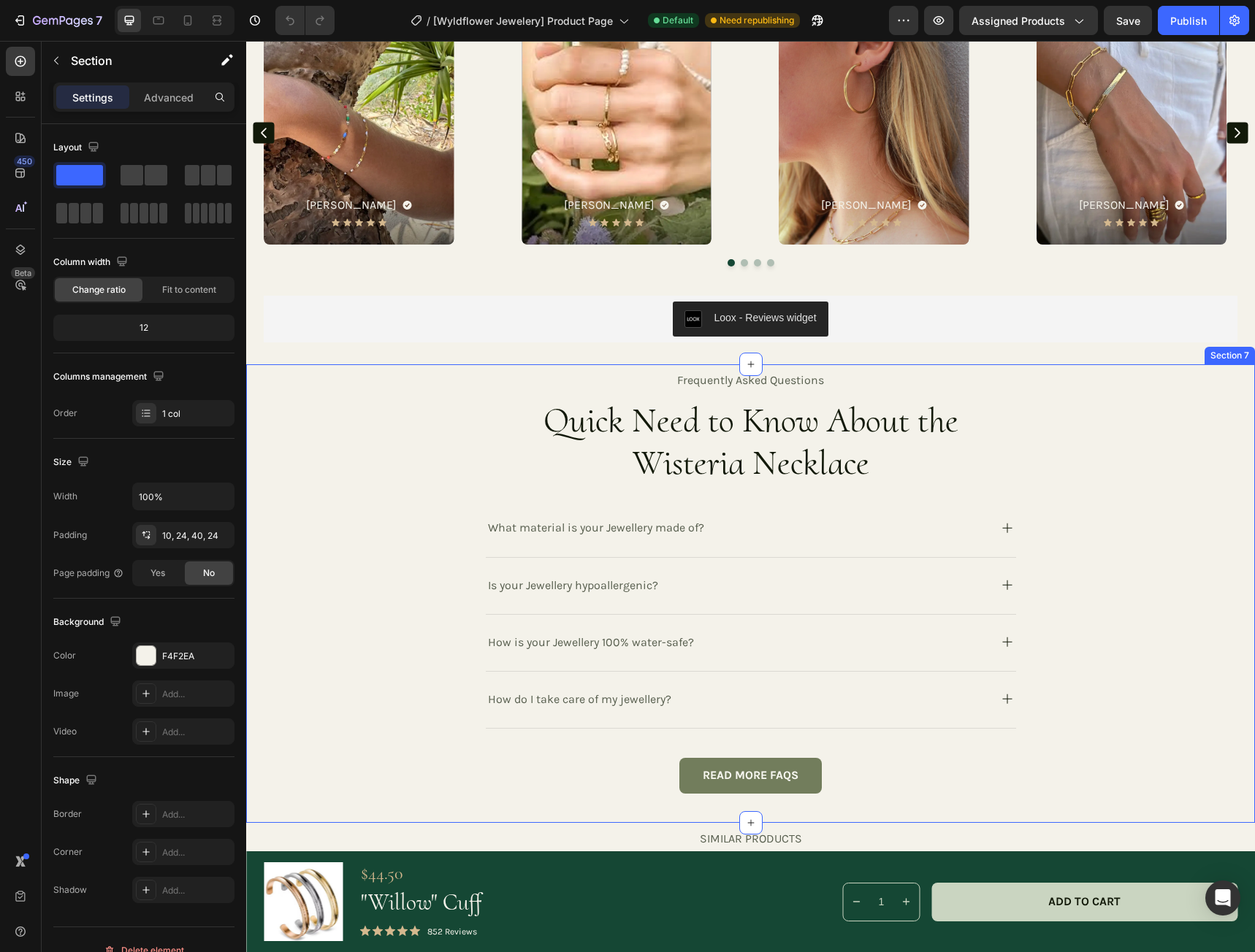
scroll to position [1971, 0]
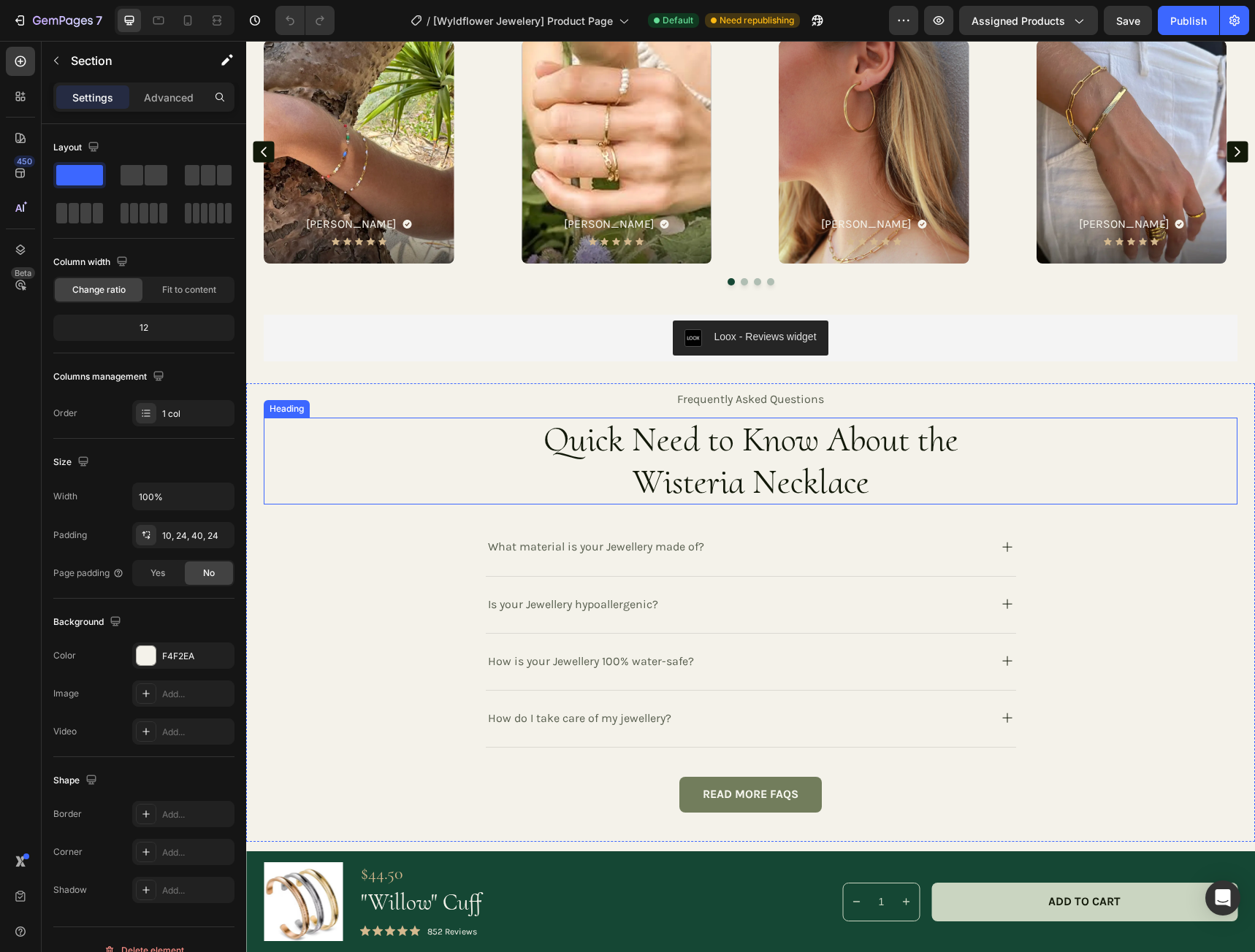
click at [768, 461] on h3 "Quick Need to Know About the Wisteria Necklace" at bounding box center [751, 461] width 498 height 87
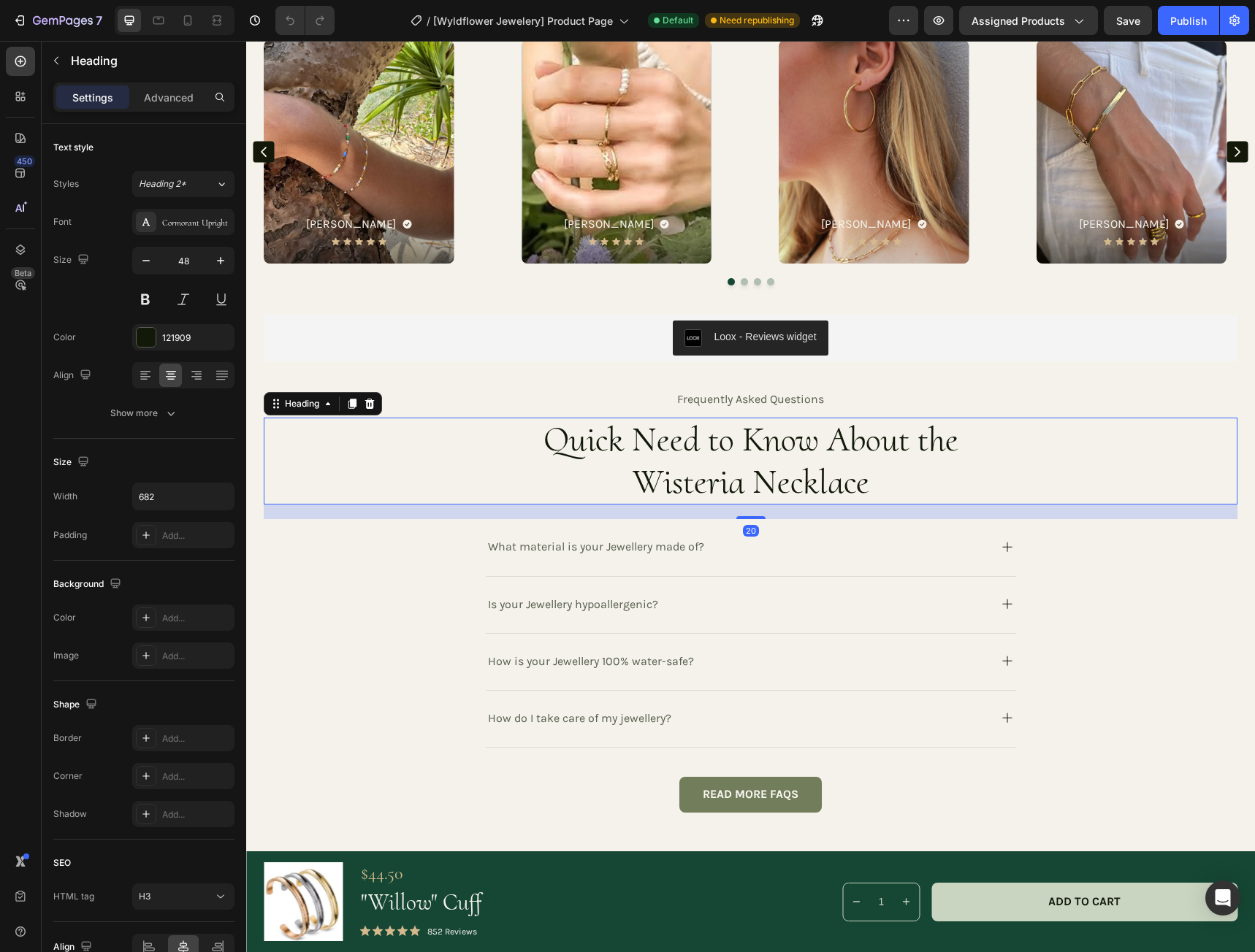
click at [812, 461] on h3 "Quick Need to Know About the Wisteria Necklace" at bounding box center [751, 461] width 498 height 87
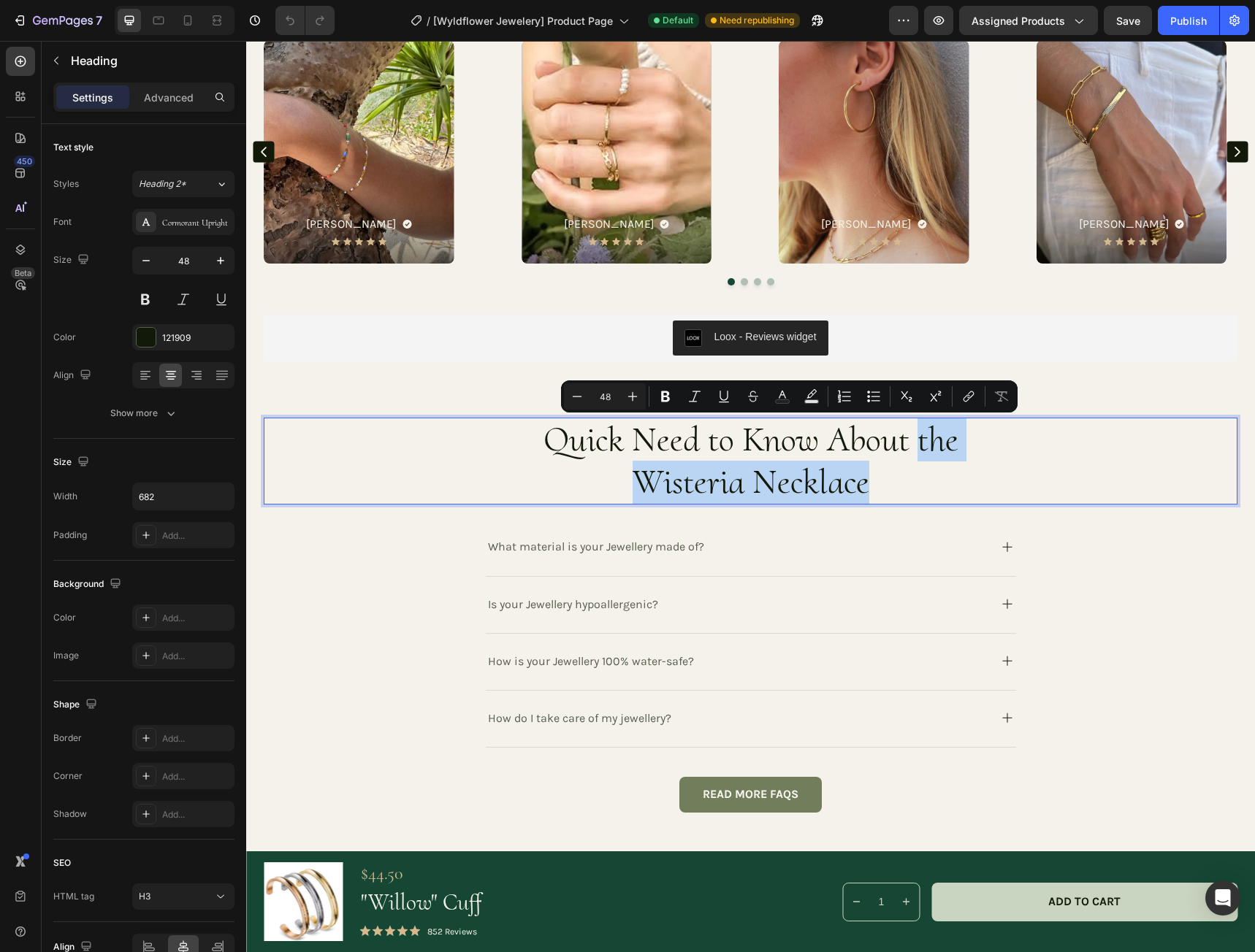
drag, startPoint x: 911, startPoint y: 443, endPoint x: 889, endPoint y: 482, distance: 44.8
click at [889, 482] on p "Quick Need to Know About the Wisteria Necklace" at bounding box center [750, 461] width 495 height 84
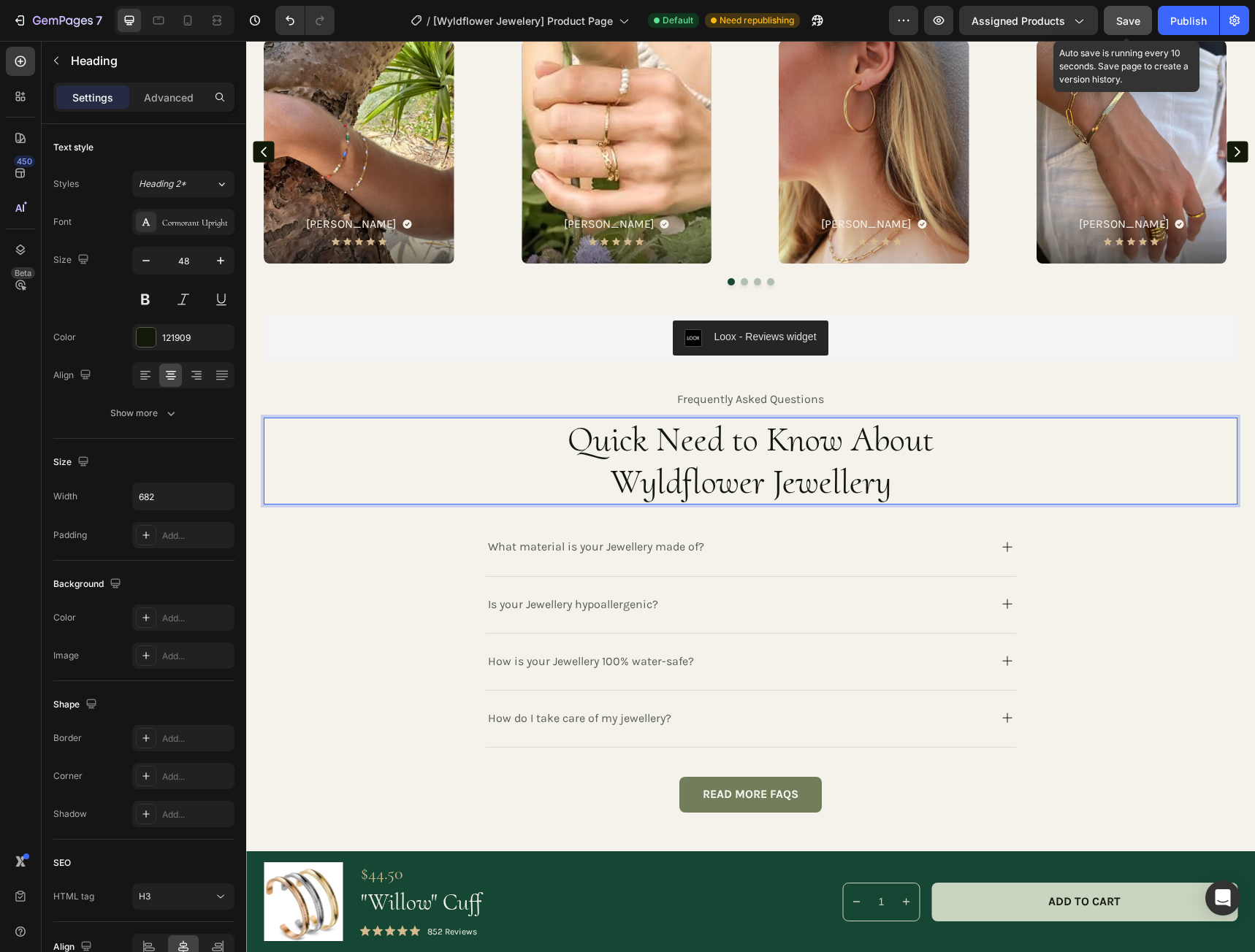
click at [1118, 23] on span "Save" at bounding box center [1127, 21] width 24 height 13
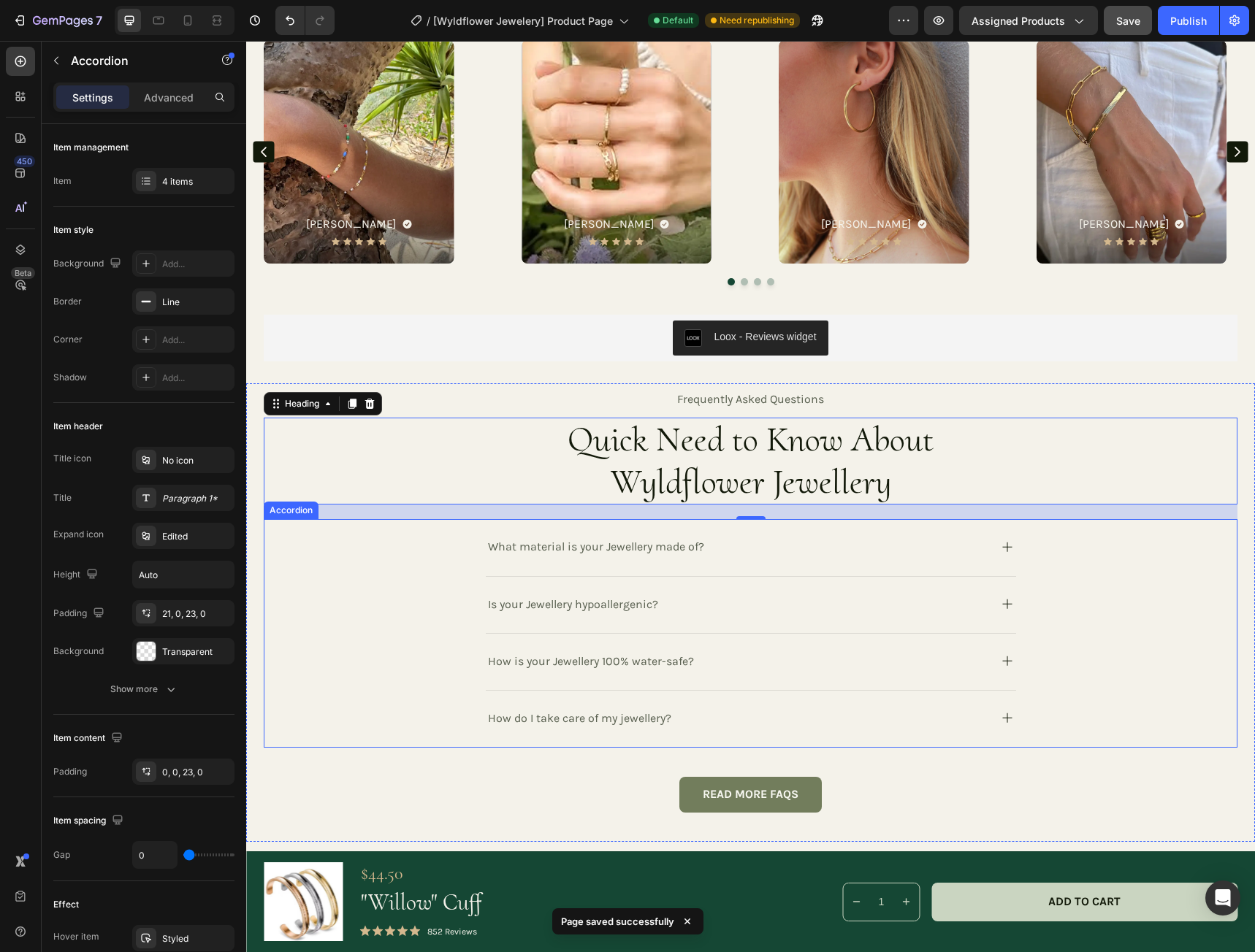
click at [1009, 552] on icon at bounding box center [1007, 547] width 18 height 18
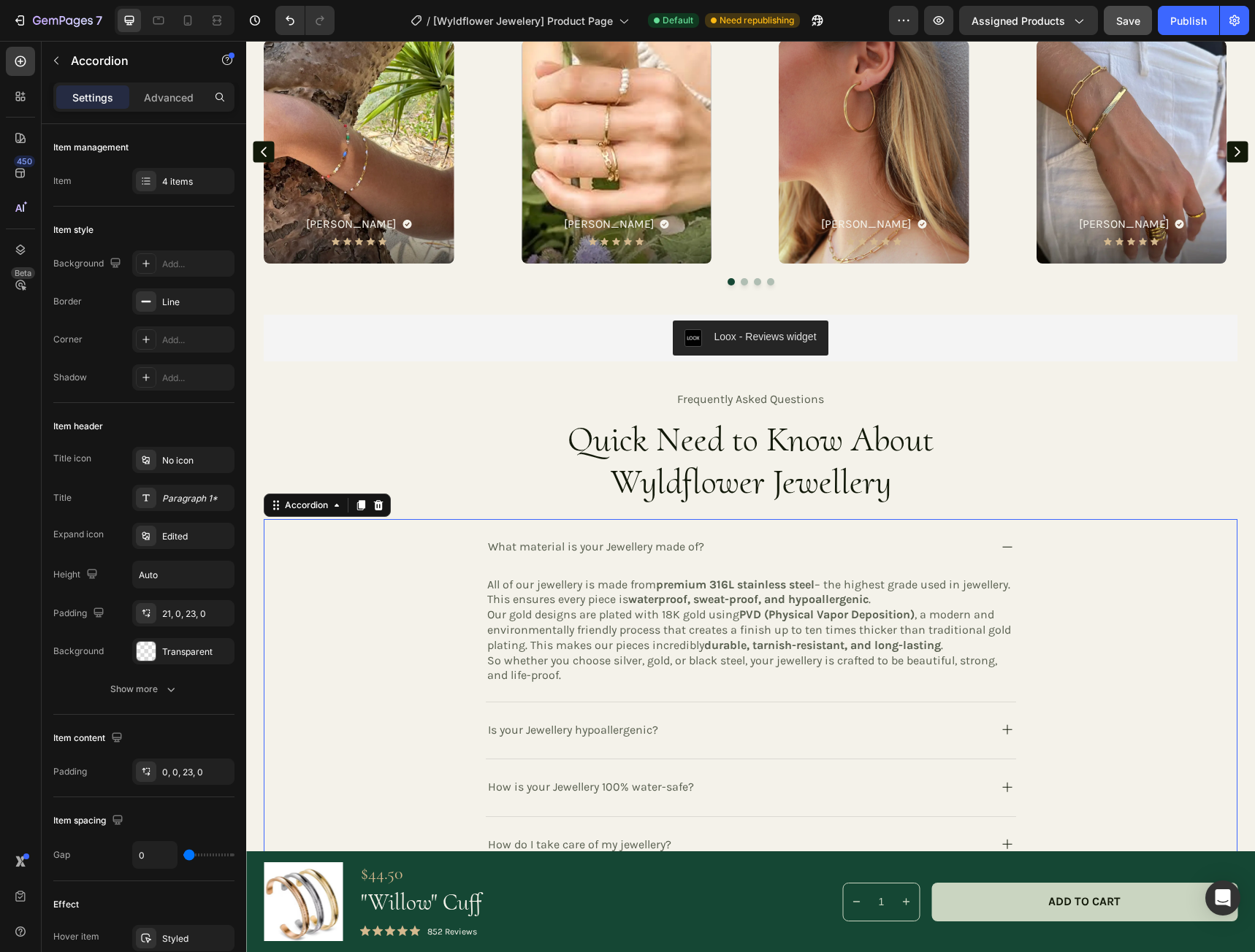
click at [1002, 550] on icon at bounding box center [1007, 547] width 18 height 18
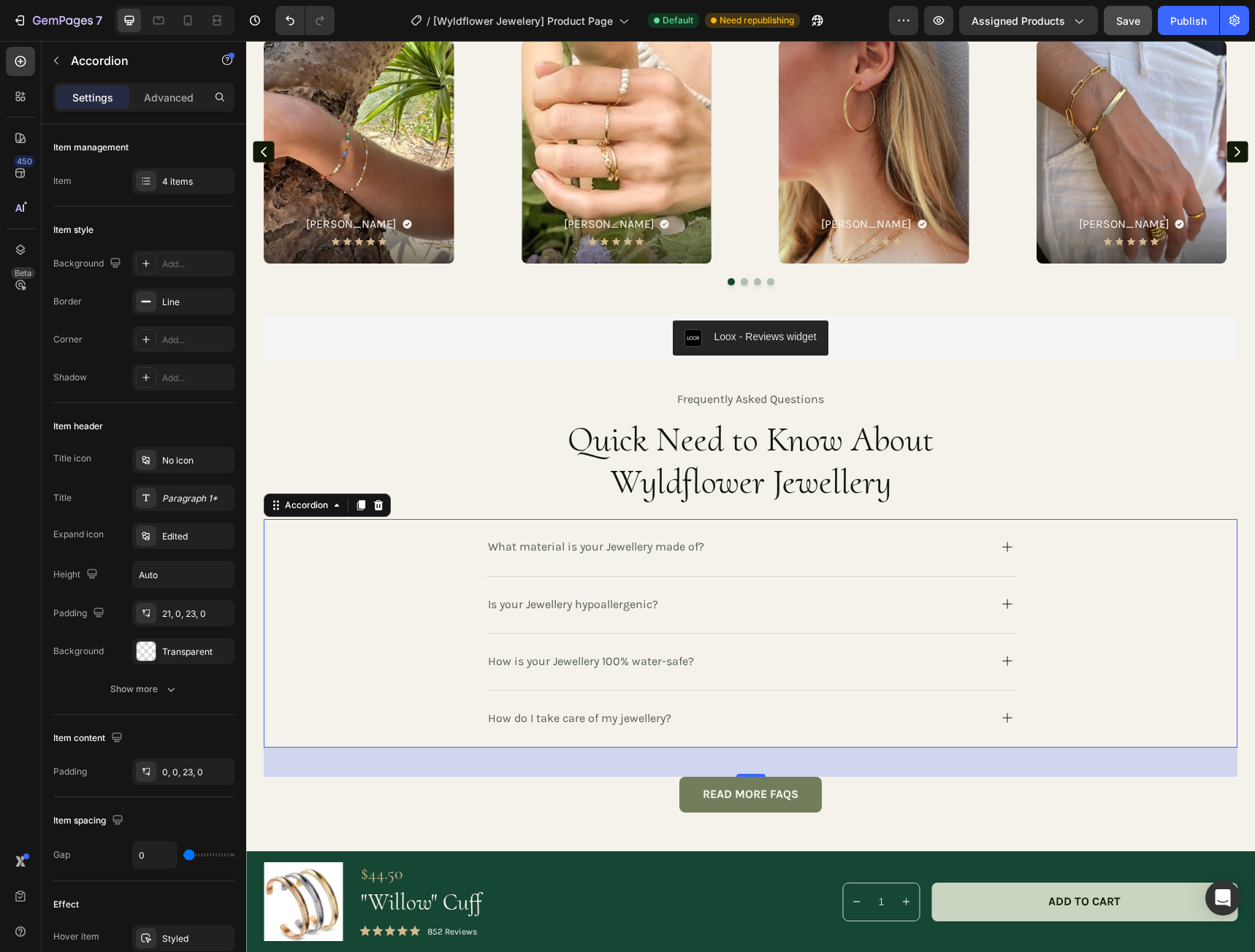
click at [1002, 596] on icon at bounding box center [1007, 604] width 18 height 18
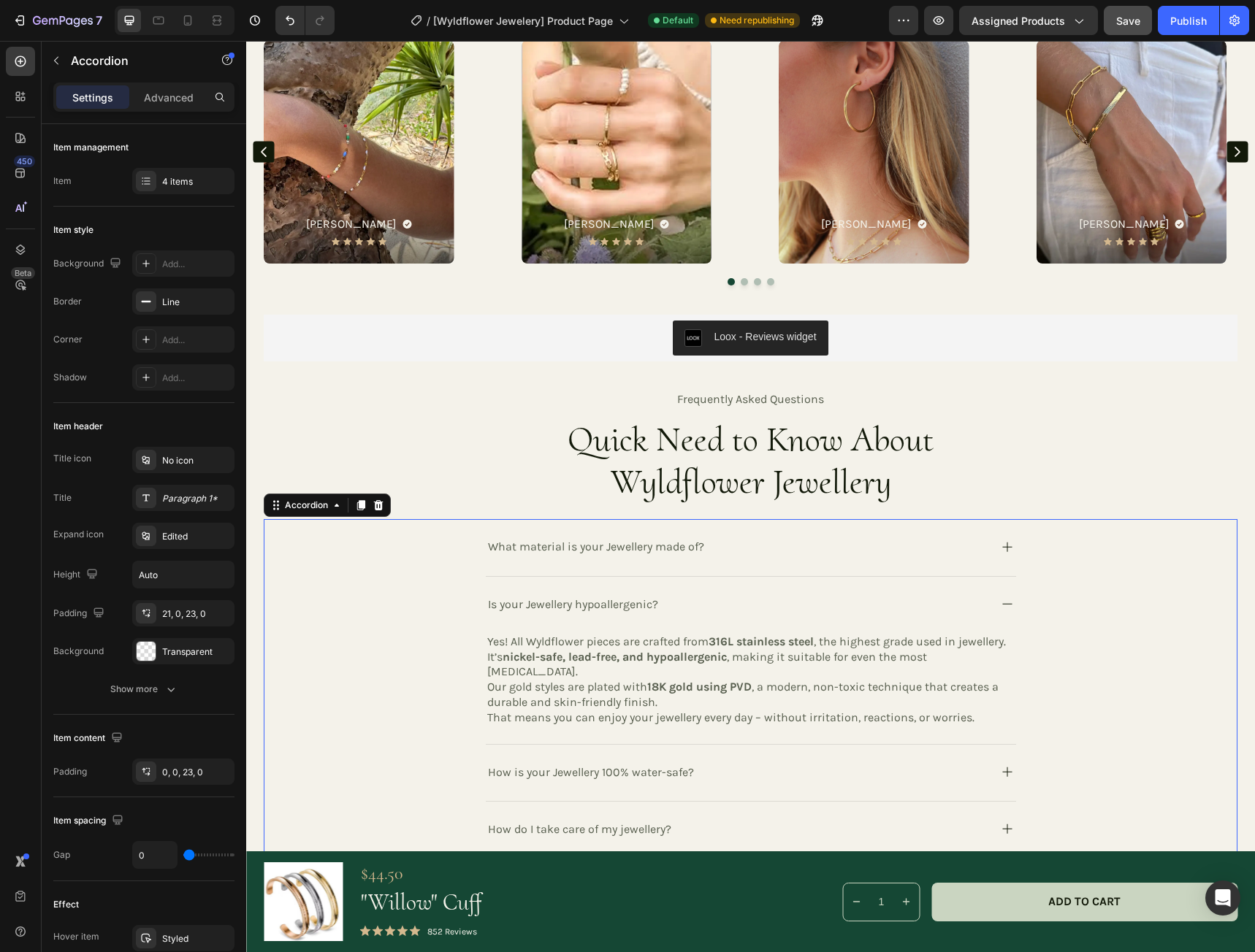
click at [1002, 596] on icon at bounding box center [1007, 604] width 18 height 18
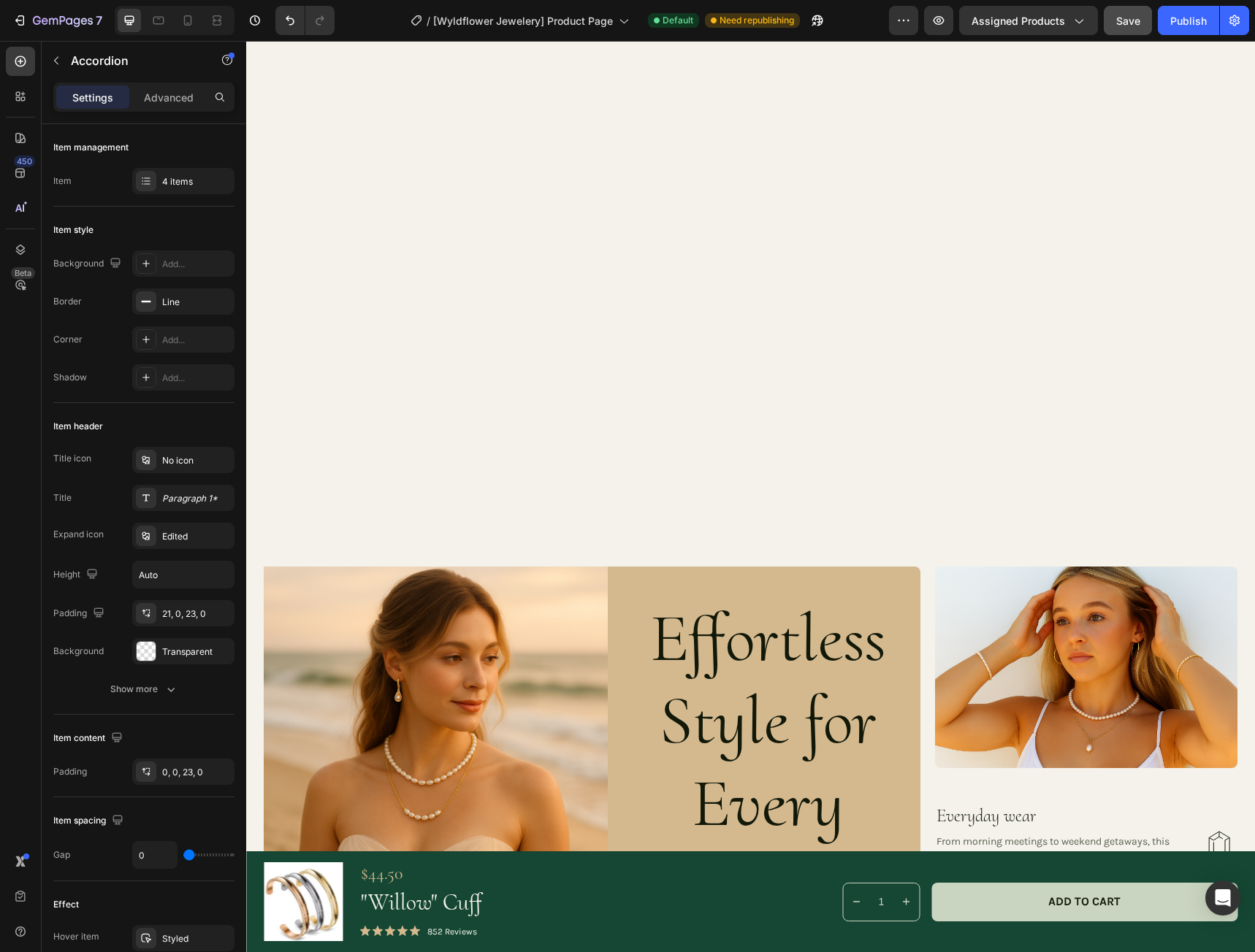
scroll to position [73, 0]
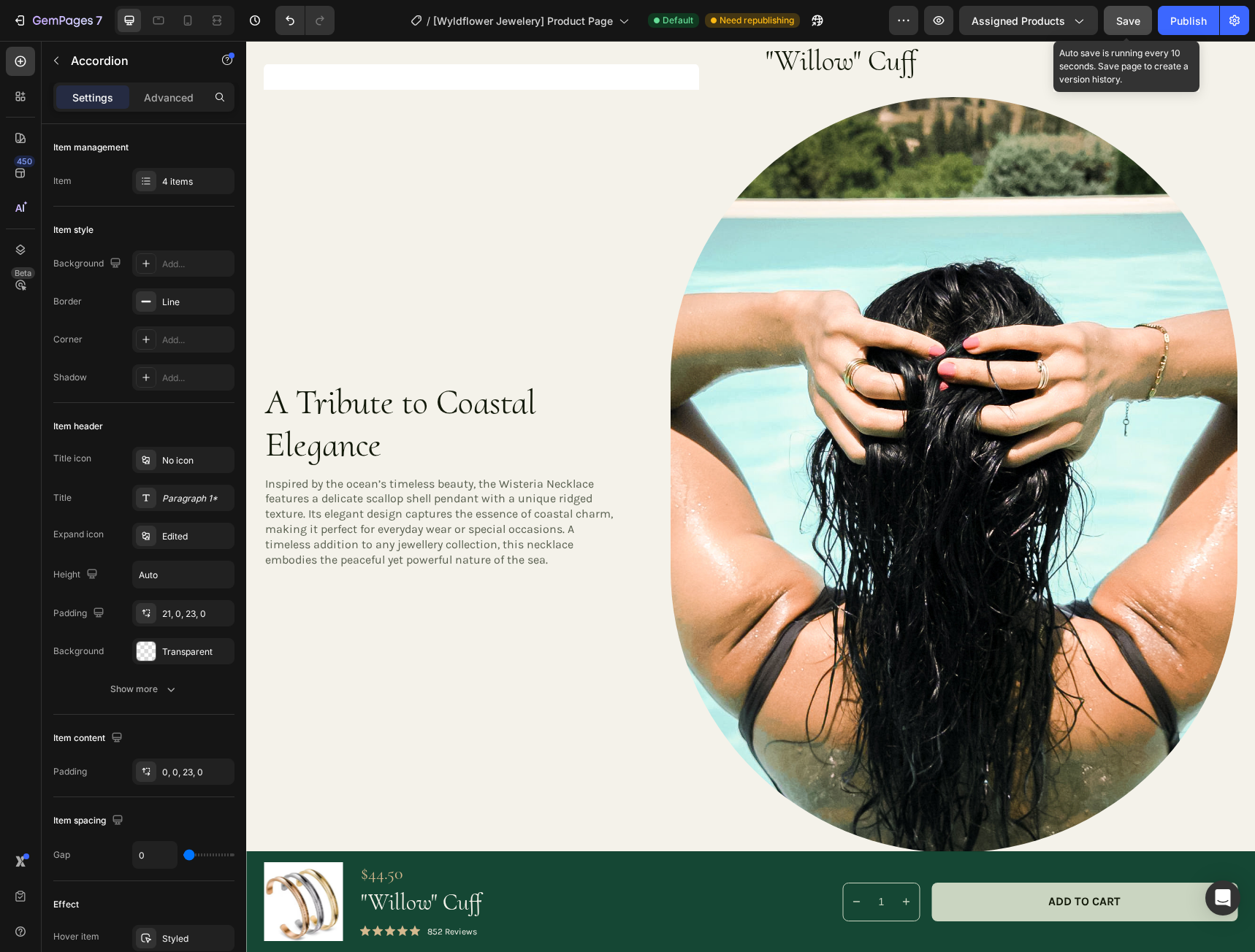
click at [1135, 16] on span "Save" at bounding box center [1127, 21] width 24 height 13
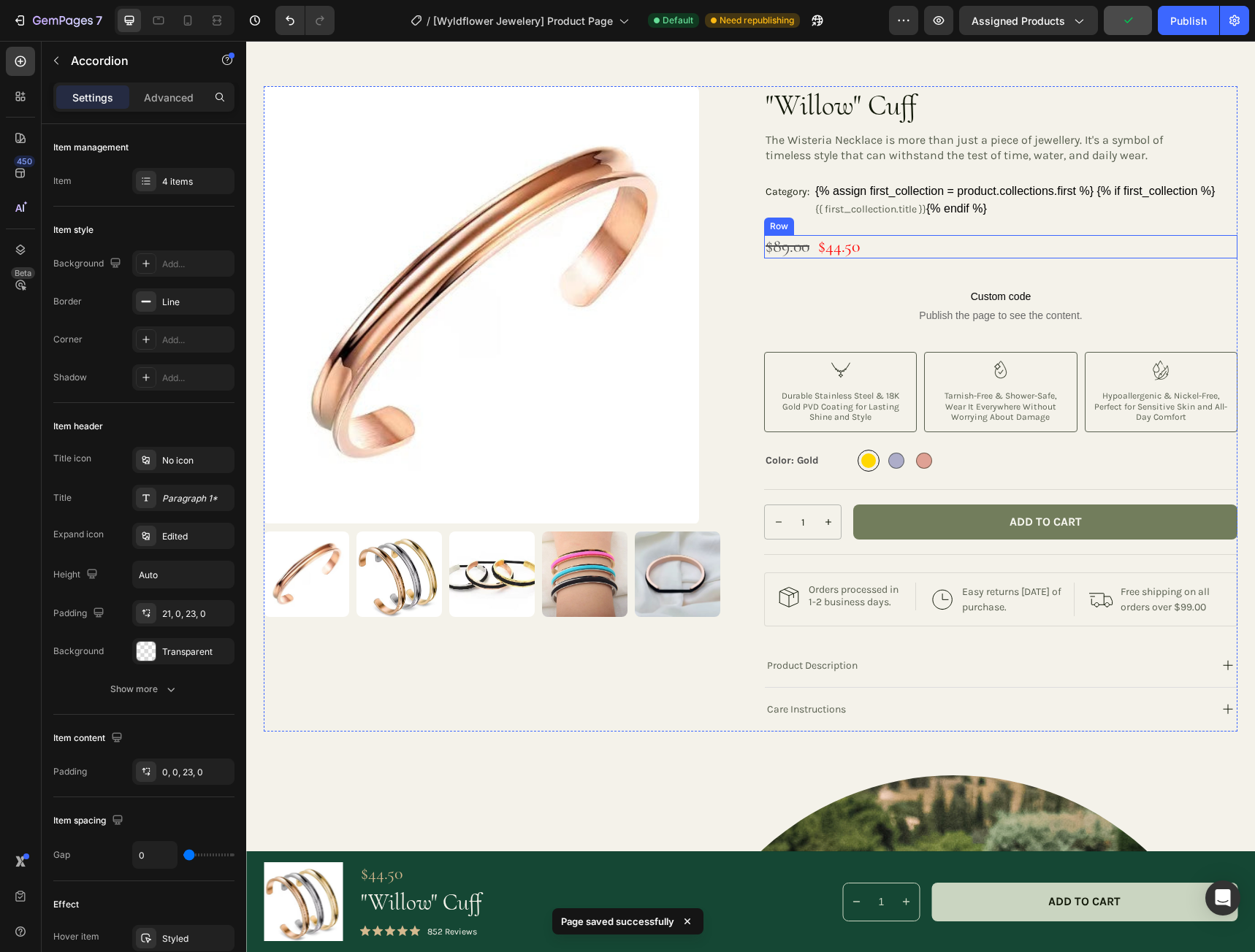
scroll to position [0, 0]
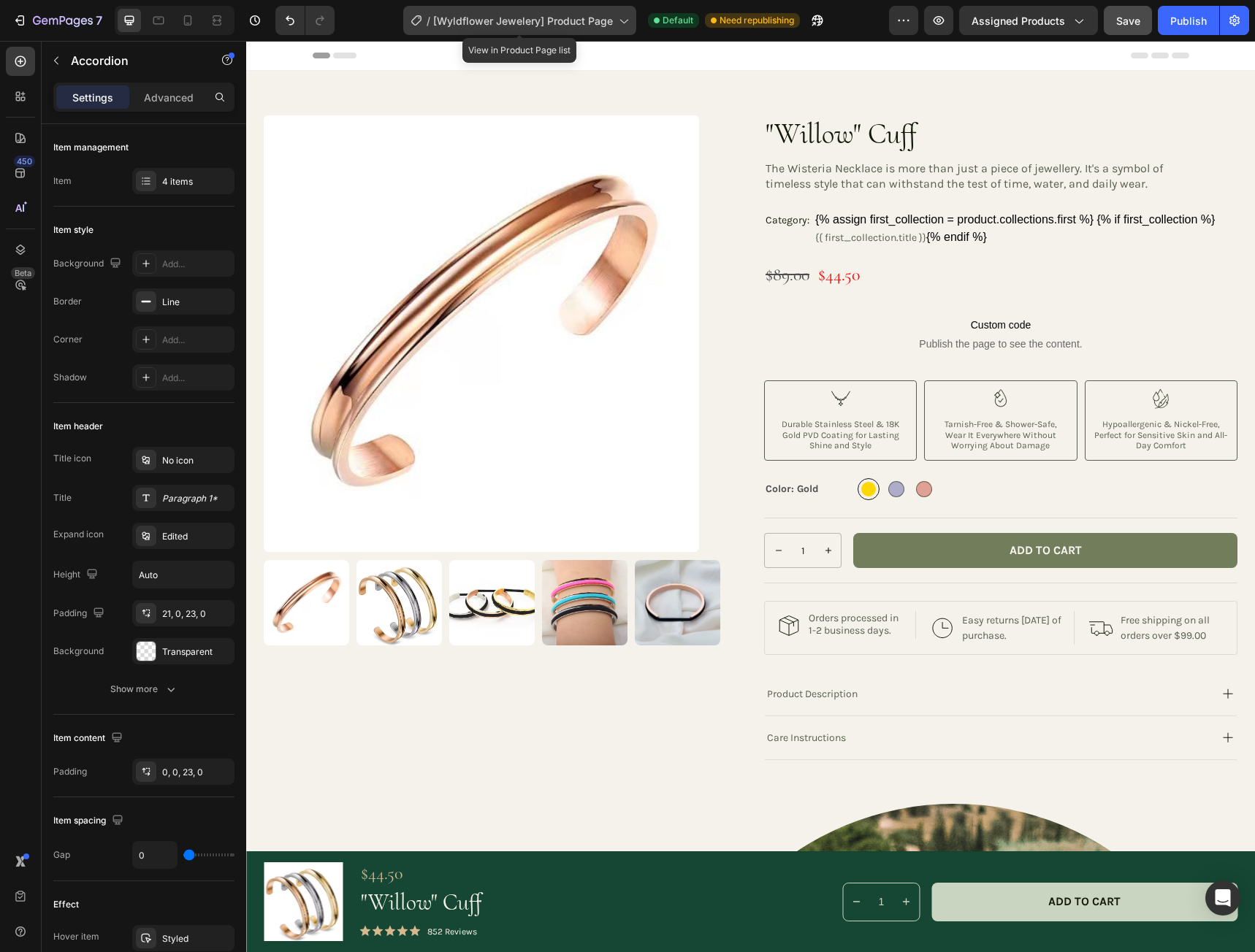
click at [613, 22] on span "[Wyldflower Jewelery] Product Page" at bounding box center [523, 21] width 180 height 15
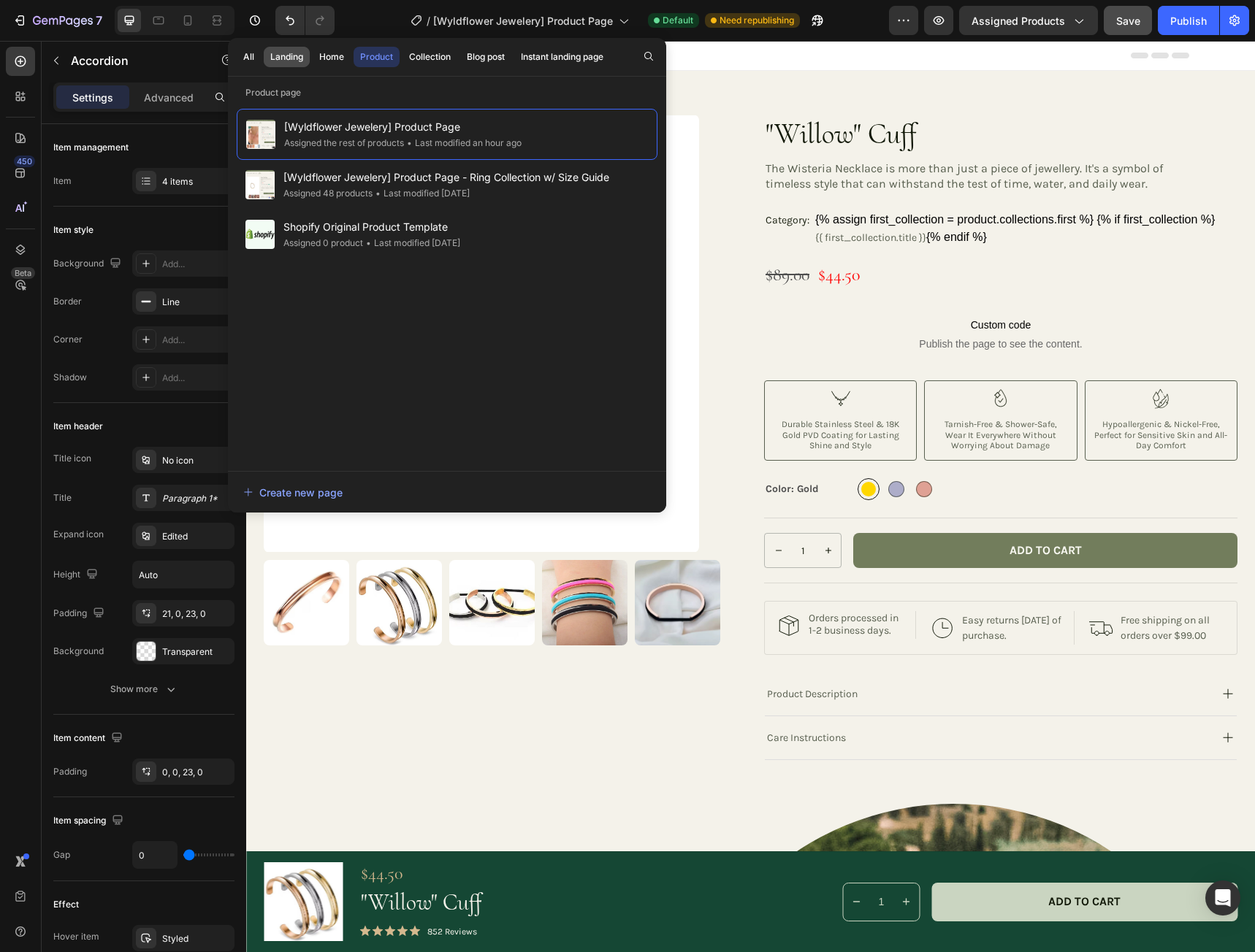
click at [295, 59] on div "Landing" at bounding box center [287, 57] width 33 height 13
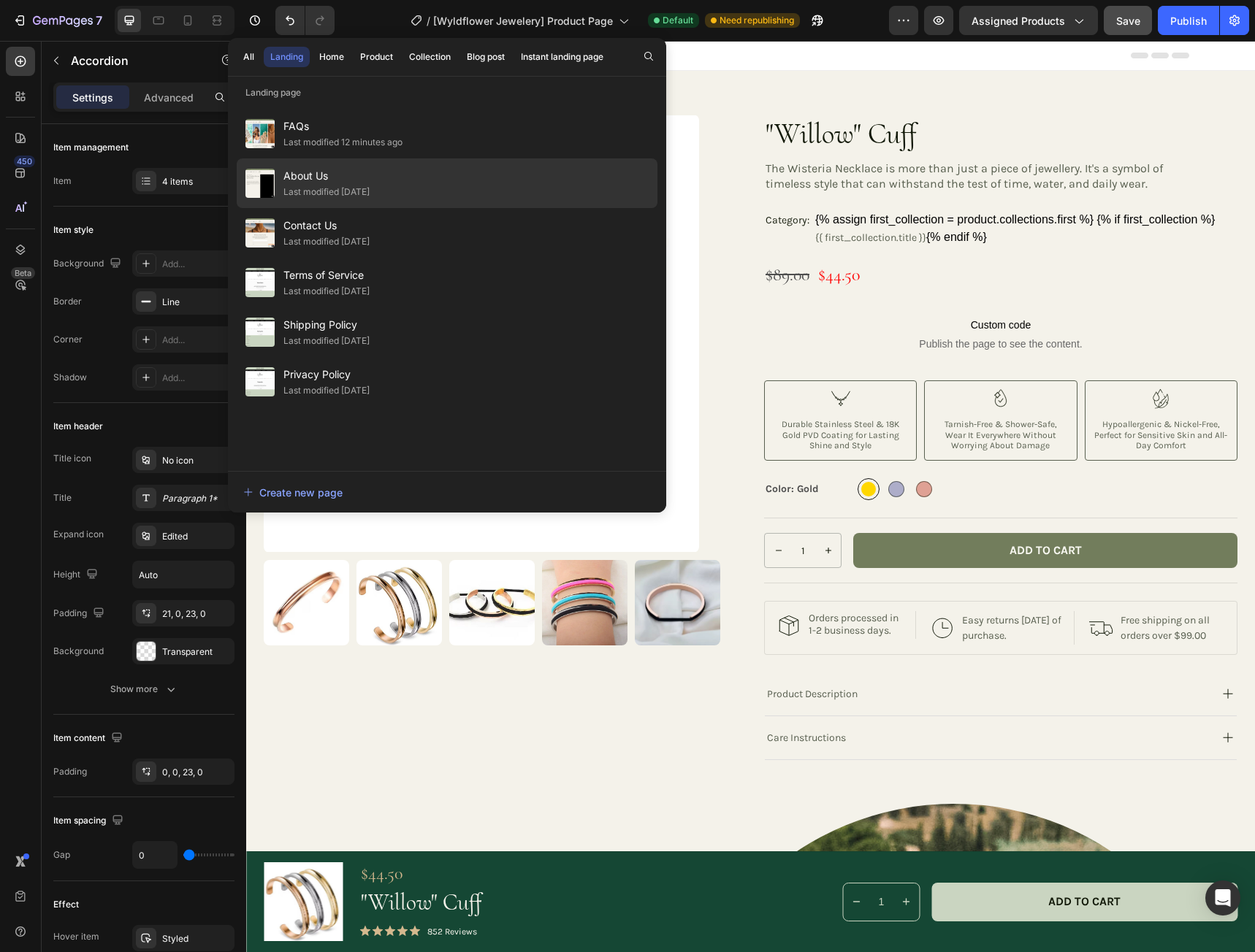
click at [332, 189] on div "Last modified [DATE]" at bounding box center [326, 192] width 86 height 14
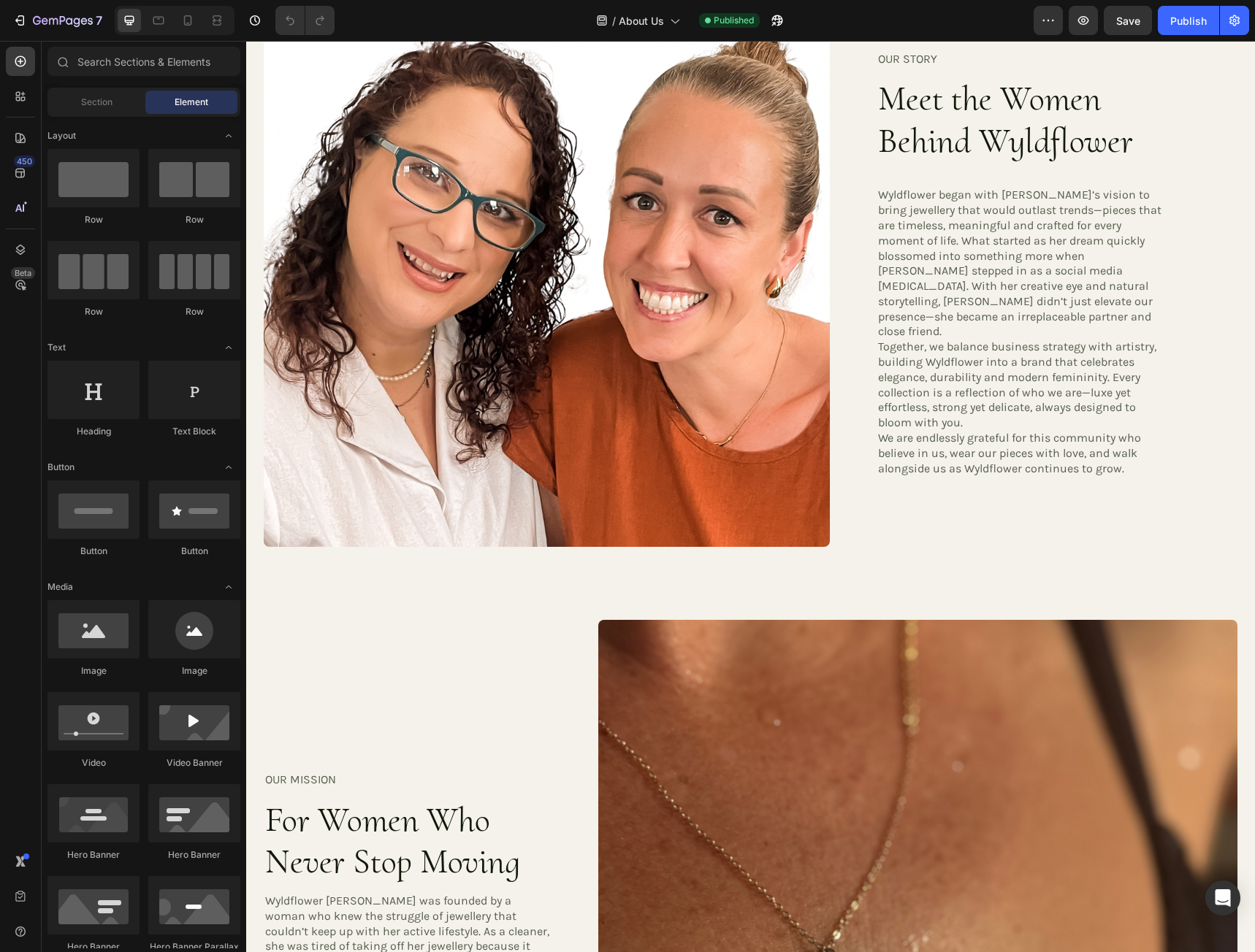
scroll to position [584, 0]
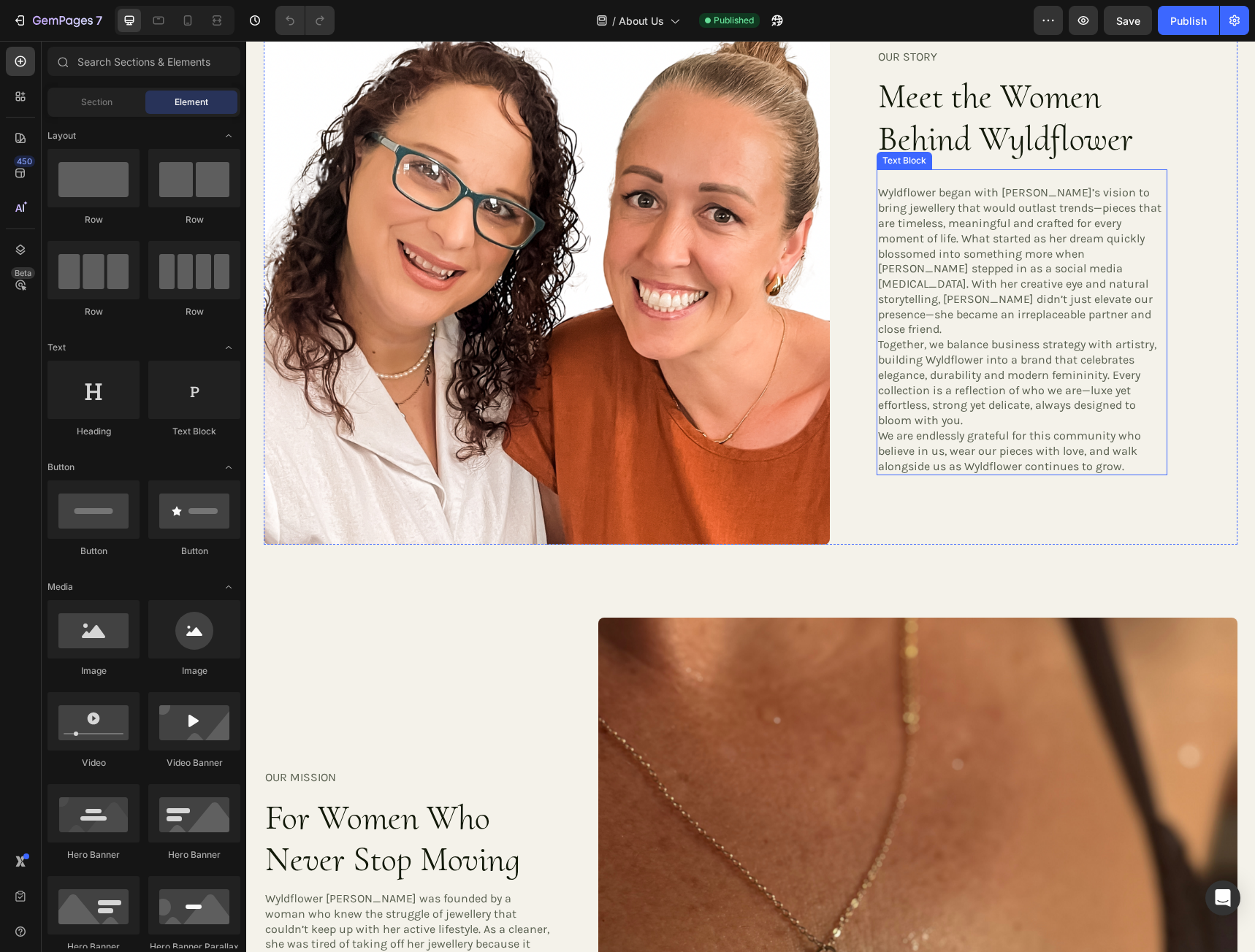
click at [967, 404] on p "Together, we balance business strategy with artistry, building Wyldflower into …" at bounding box center [1021, 383] width 287 height 92
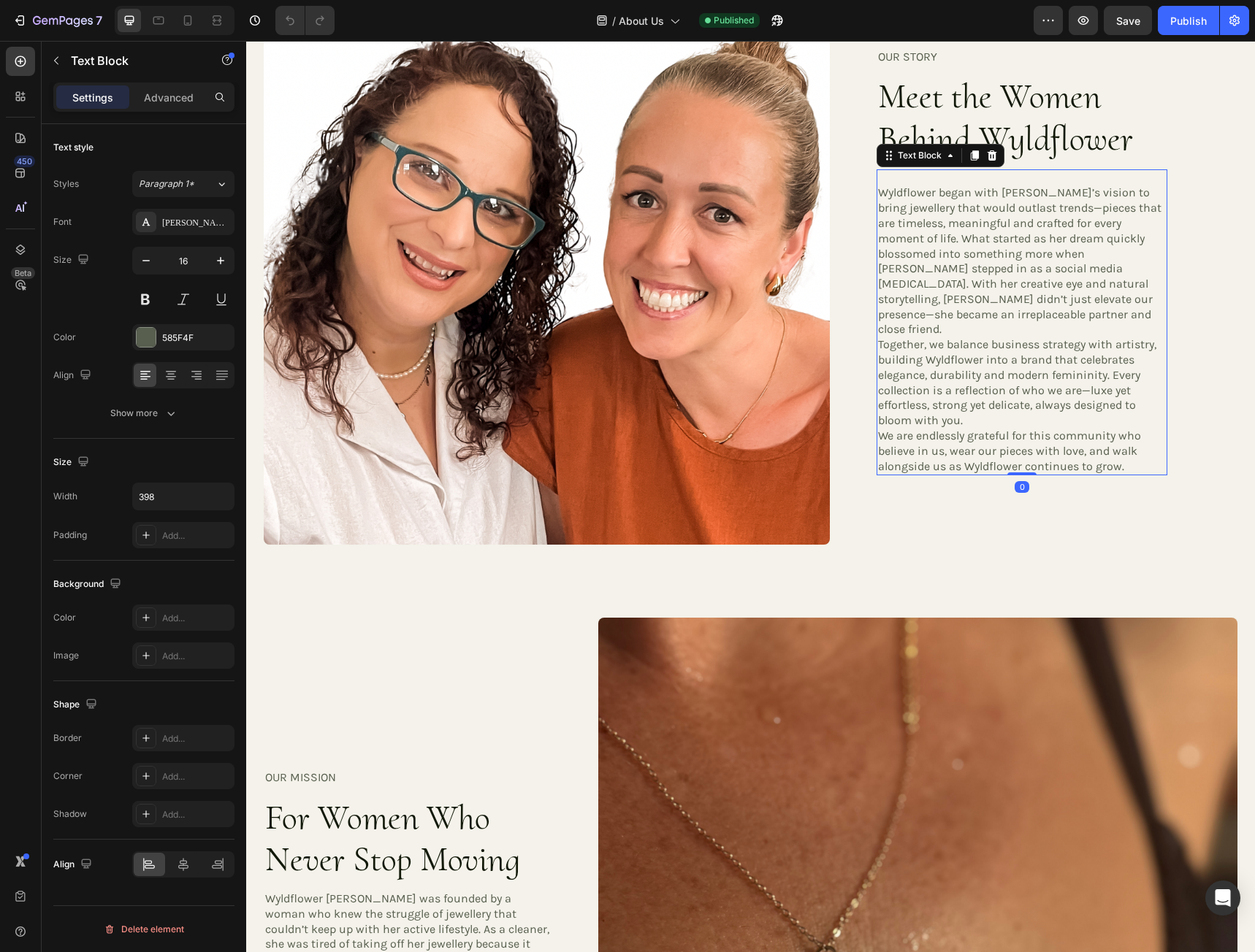
click at [966, 409] on p "Together, we balance business strategy with artistry, building Wyldflower into …" at bounding box center [1021, 383] width 287 height 92
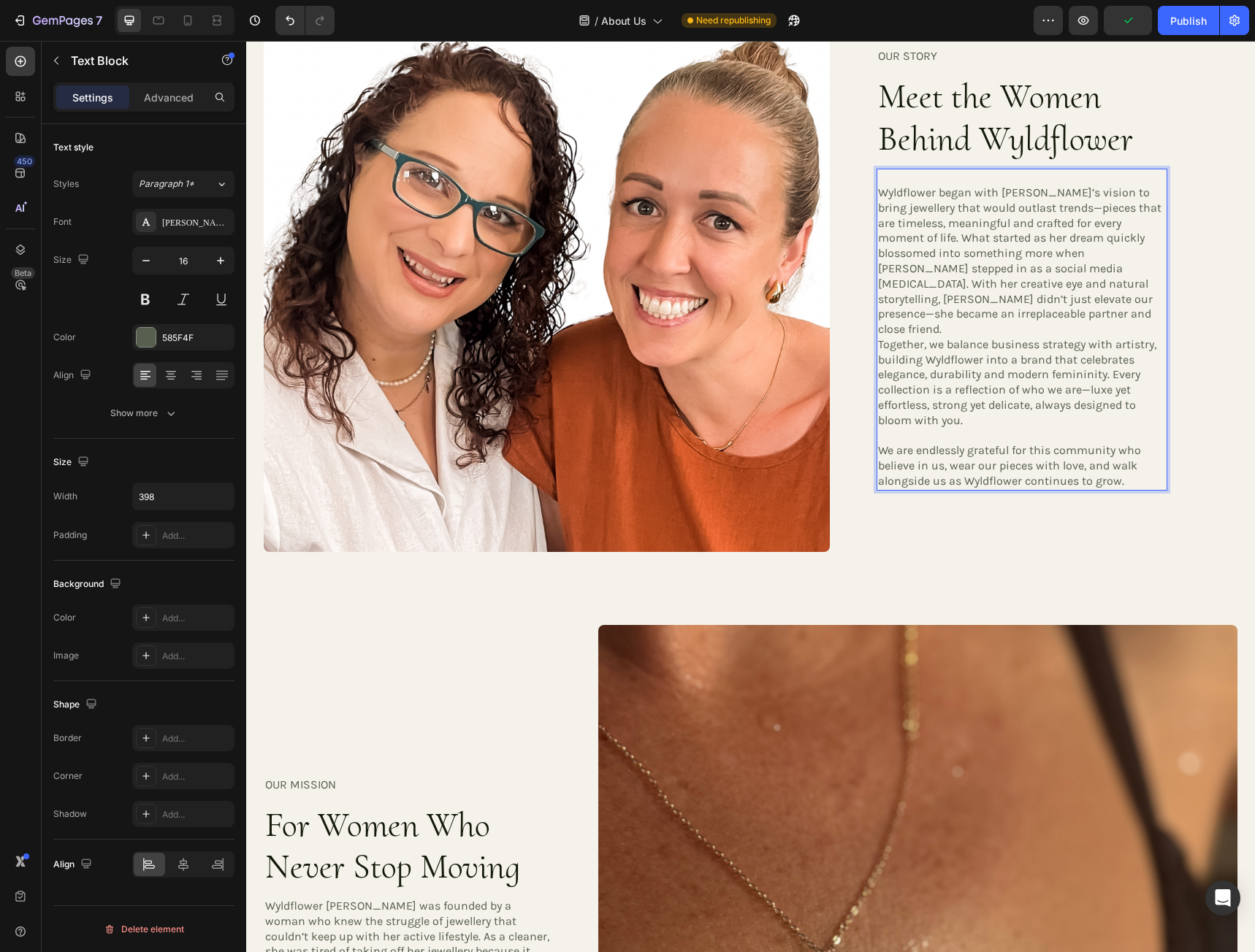
click at [1164, 313] on p "Wyldflower began with [PERSON_NAME]’s vision to bring jewellery that would outl…" at bounding box center [1021, 260] width 287 height 152
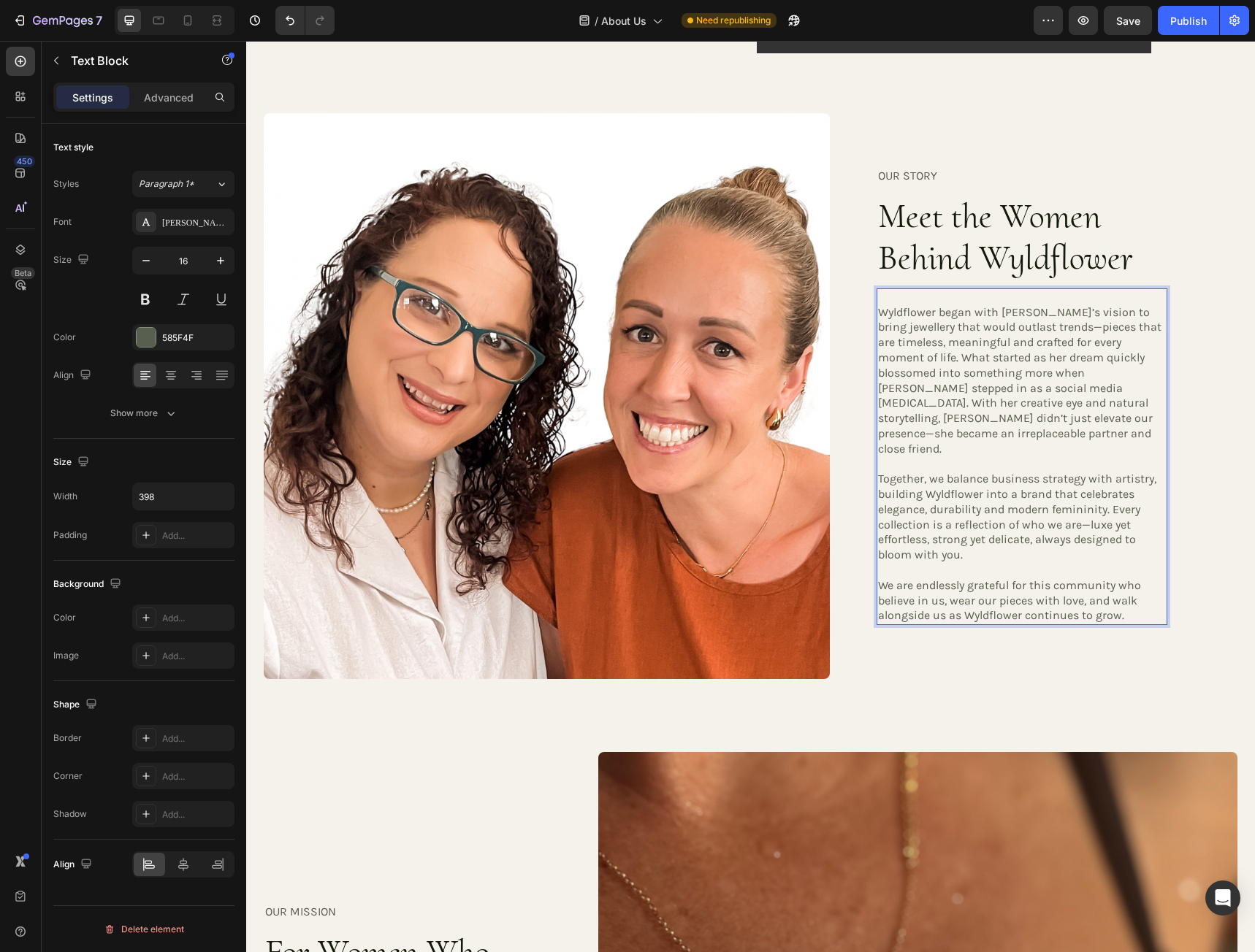
scroll to position [424, 0]
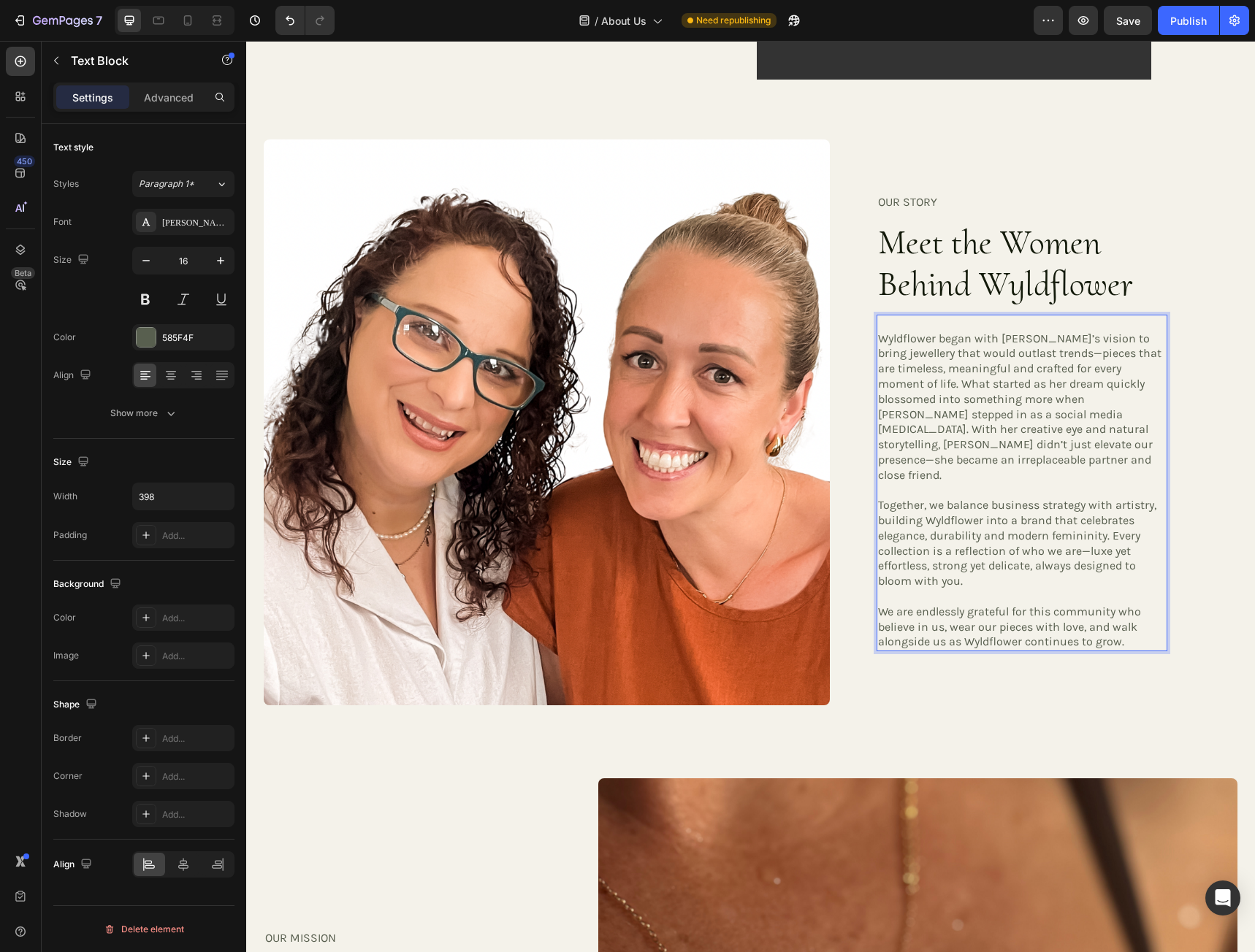
click at [880, 498] on p "Together, we balance business strategy with artistry, building Wyldflower into …" at bounding box center [1021, 543] width 287 height 92
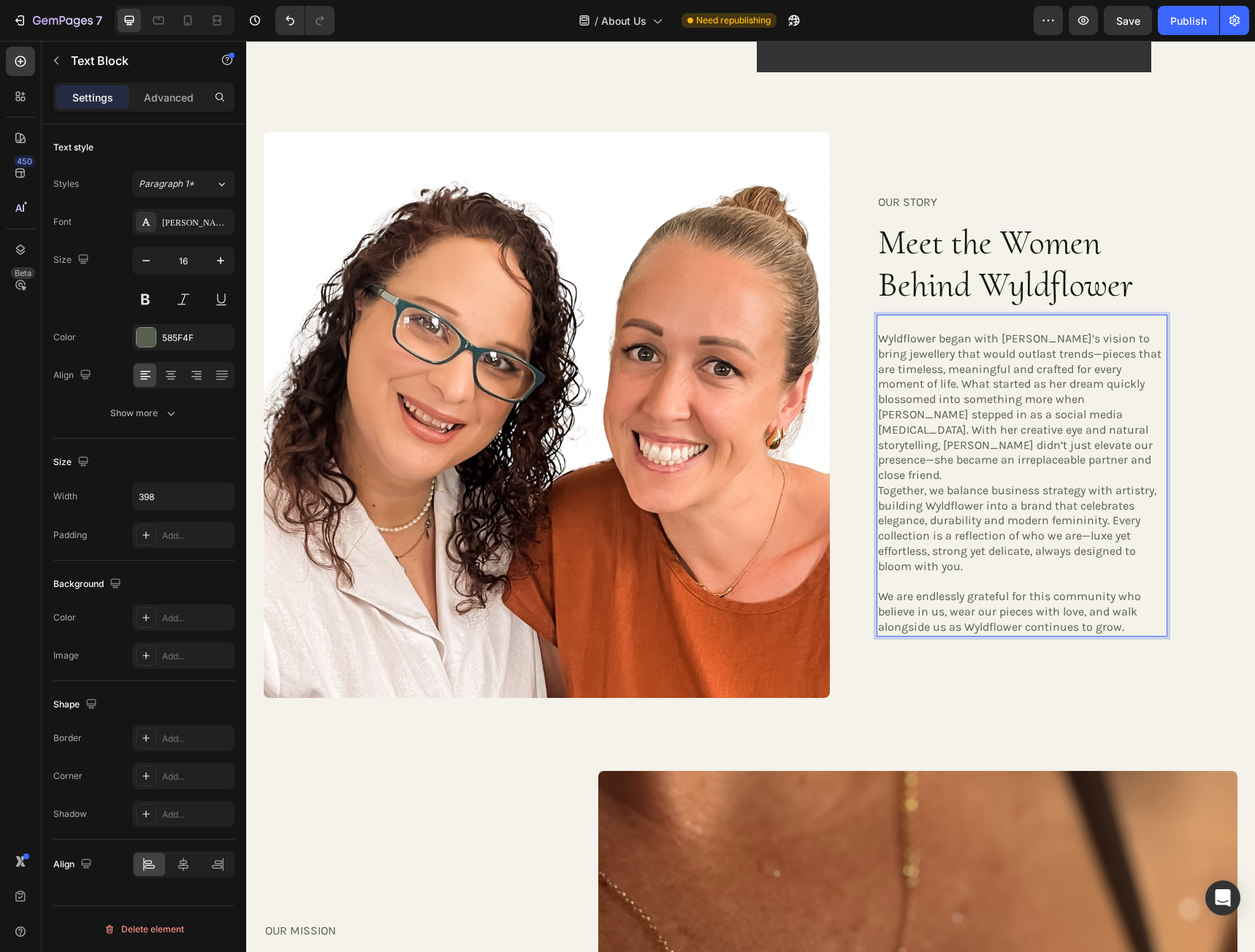
click at [879, 589] on p "We are endlessly grateful for this community who believe in us, wear our pieces…" at bounding box center [1021, 612] width 287 height 45
click at [880, 483] on p "Together, we balance business strategy with artistry, building Wyldflower into …" at bounding box center [1021, 529] width 287 height 92
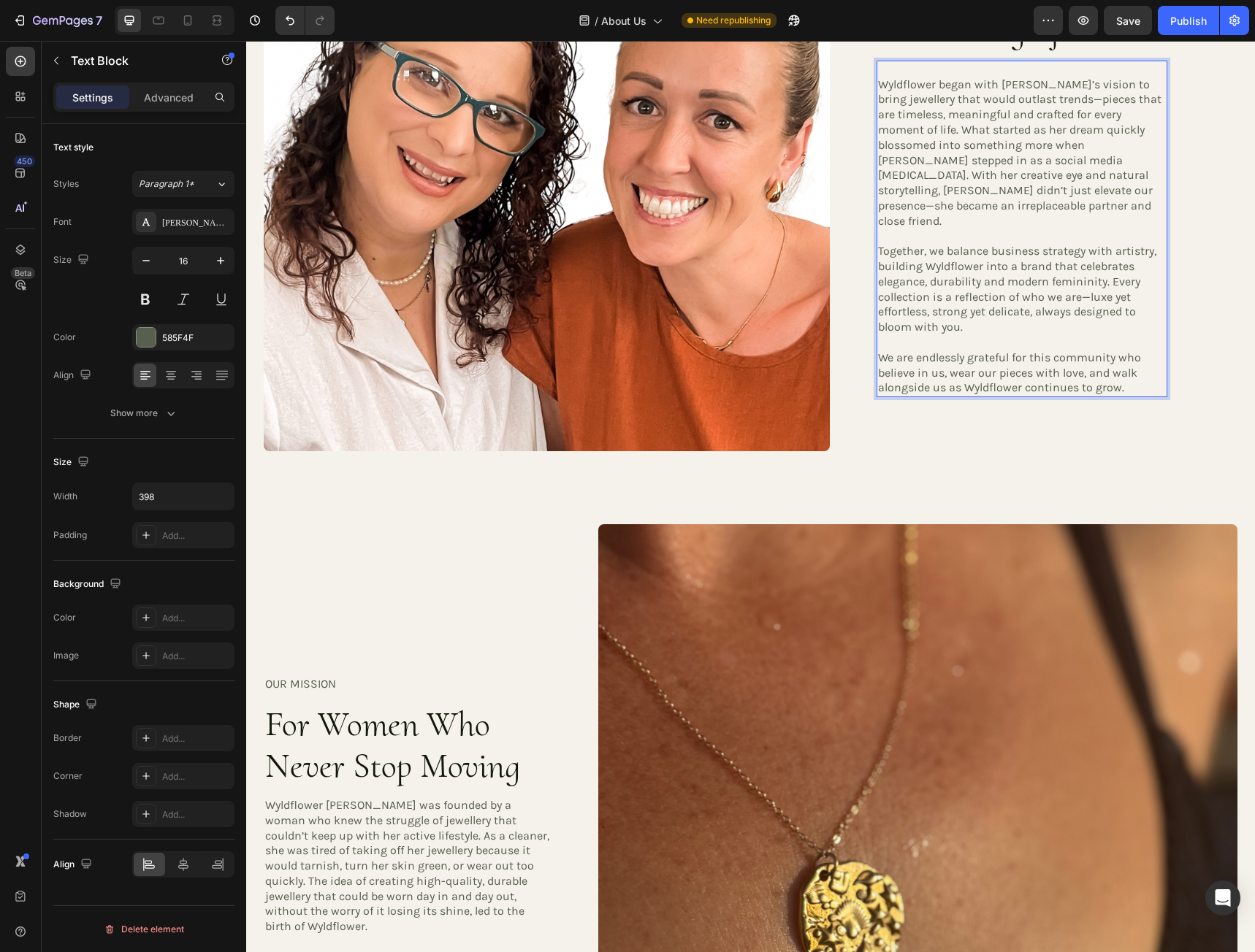
scroll to position [716, 0]
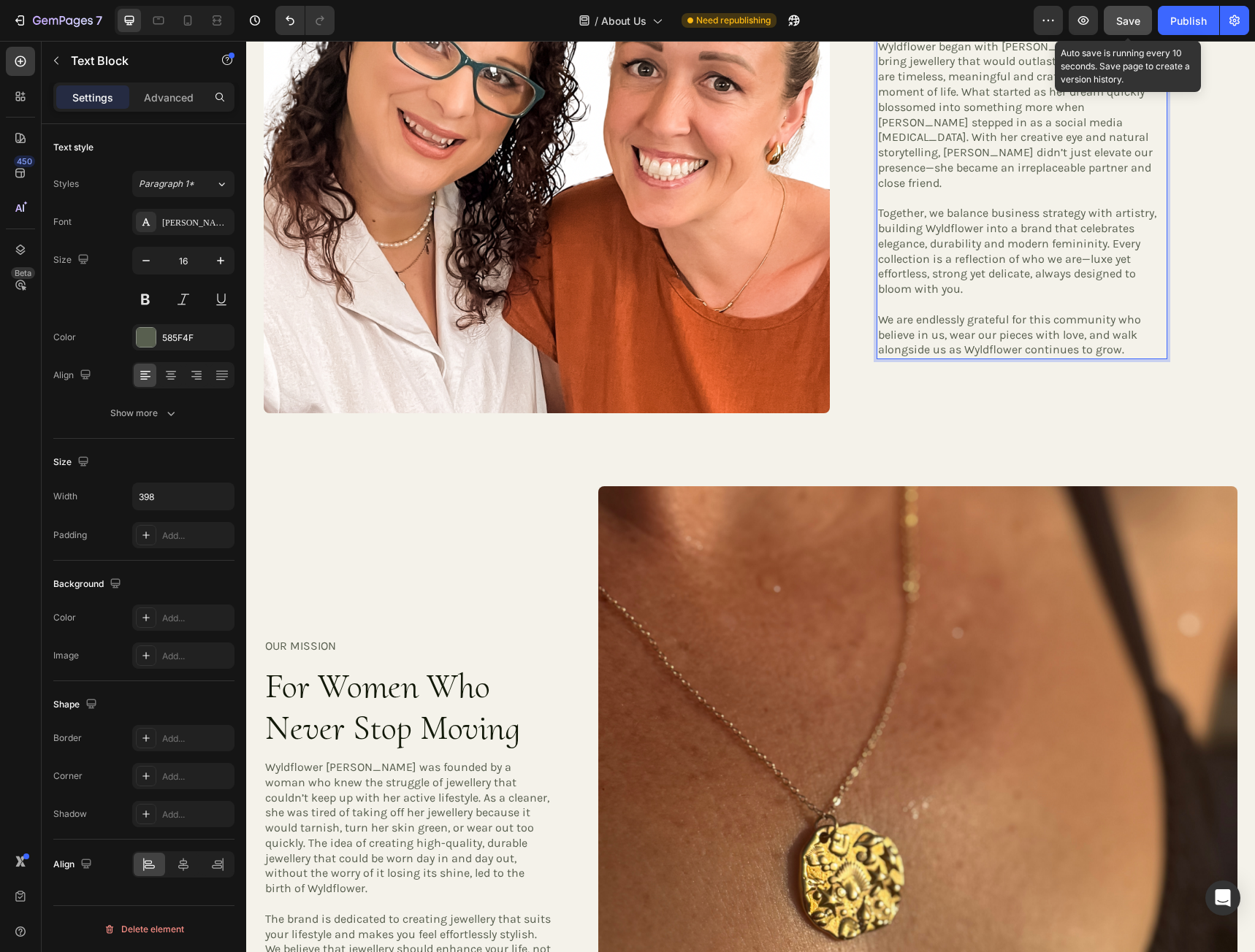
click at [1142, 21] on button "Save" at bounding box center [1127, 21] width 49 height 30
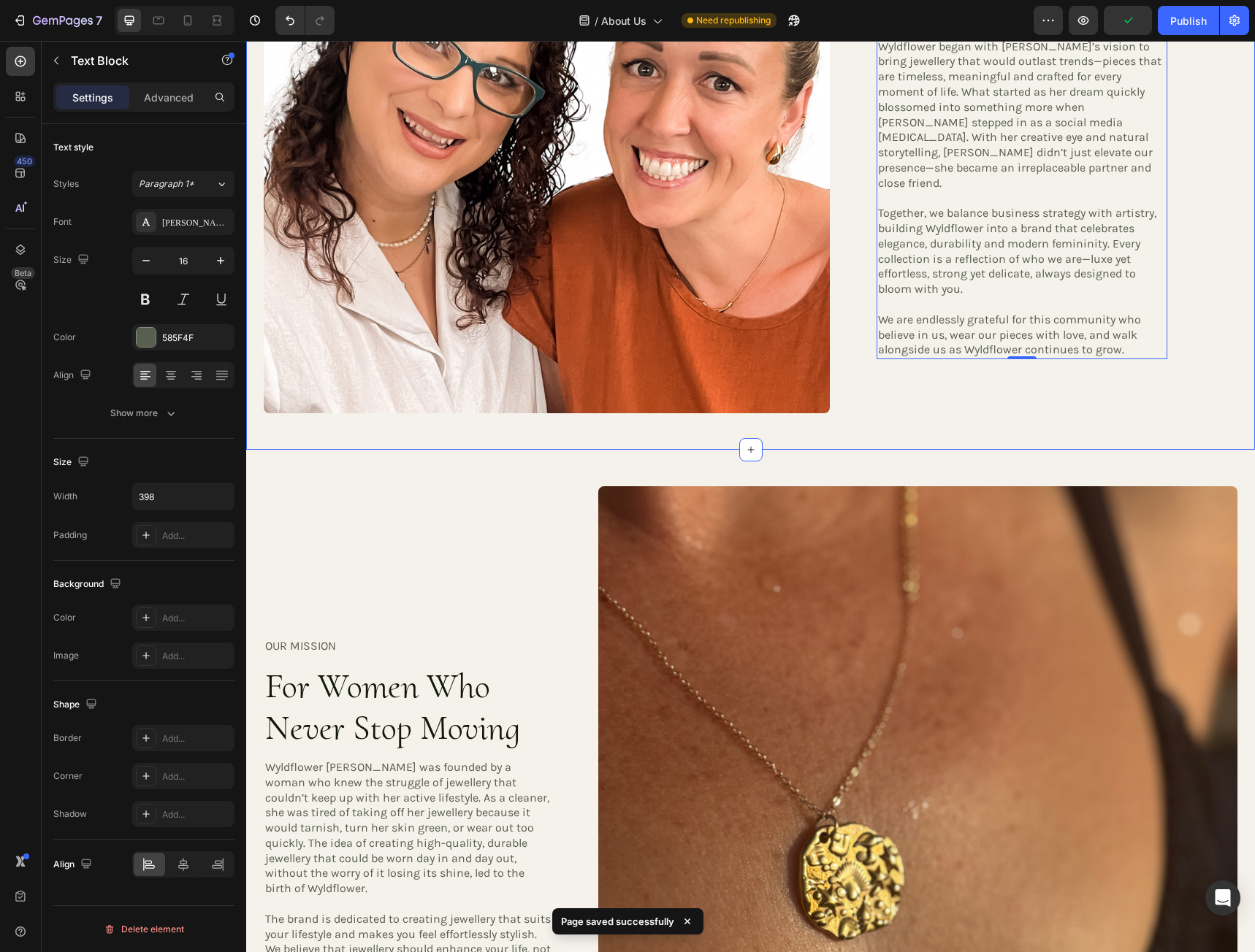
click at [818, 436] on div "Image OUR STORY Heading Meet the Women Behind Wyldflower Heading Wyldflower beg…" at bounding box center [750, 129] width 1009 height 639
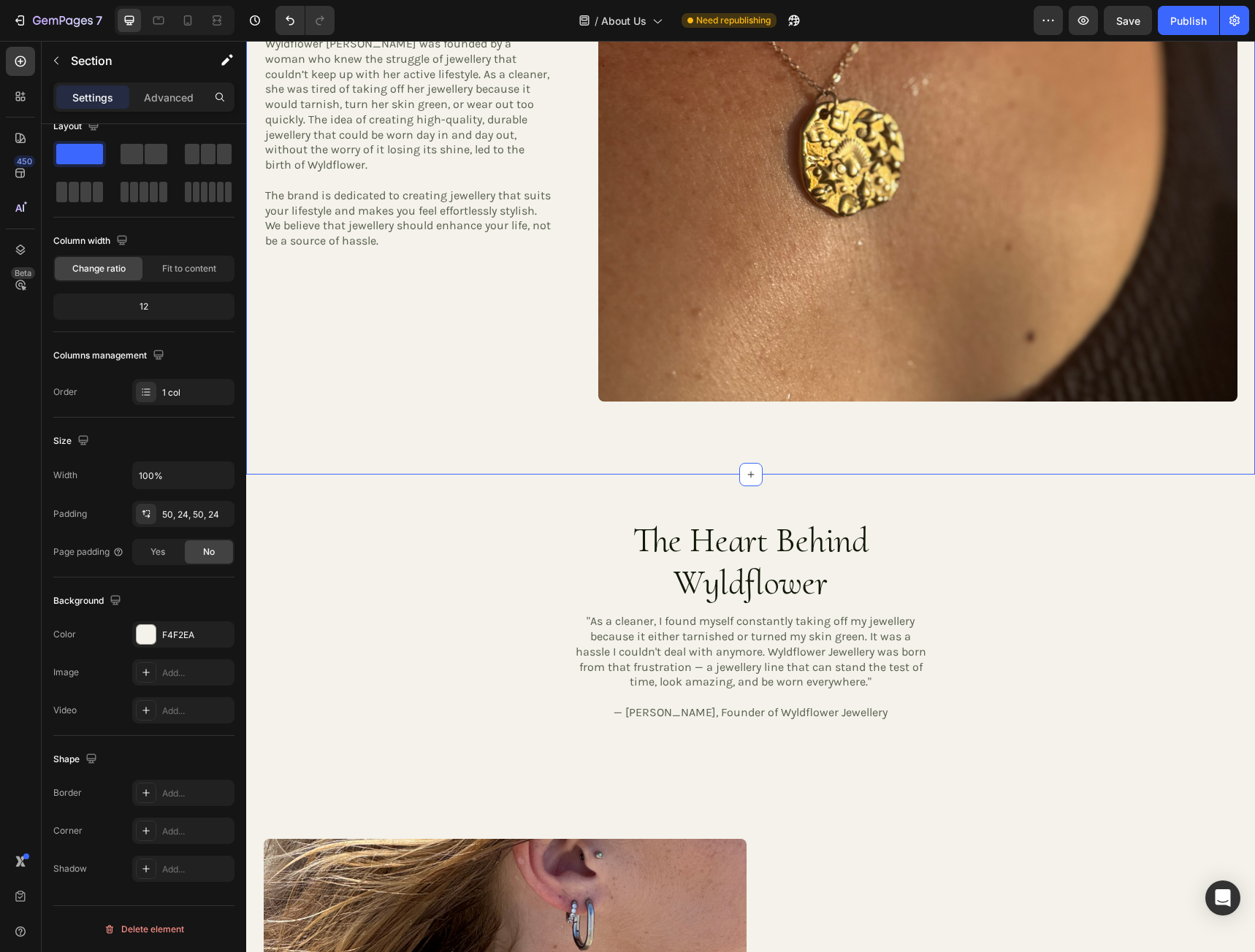
scroll to position [1446, 0]
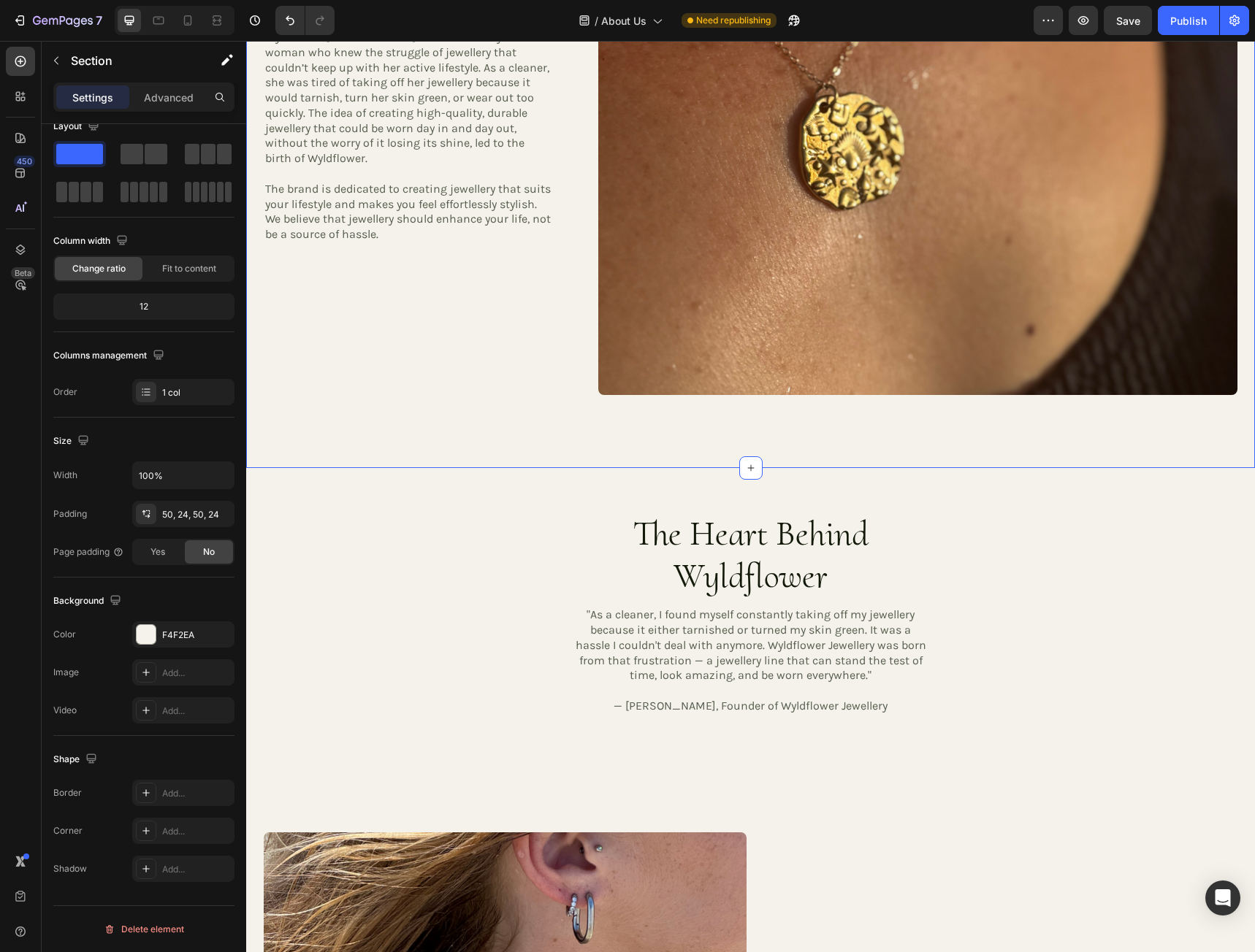
click at [479, 424] on div "OUR MISSION Heading For Women Who Never Stop Moving Heading Wyldflower Jeweller…" at bounding box center [750, 93] width 1009 height 748
click at [183, 514] on div "50, 24, 100, 24" at bounding box center [182, 515] width 42 height 13
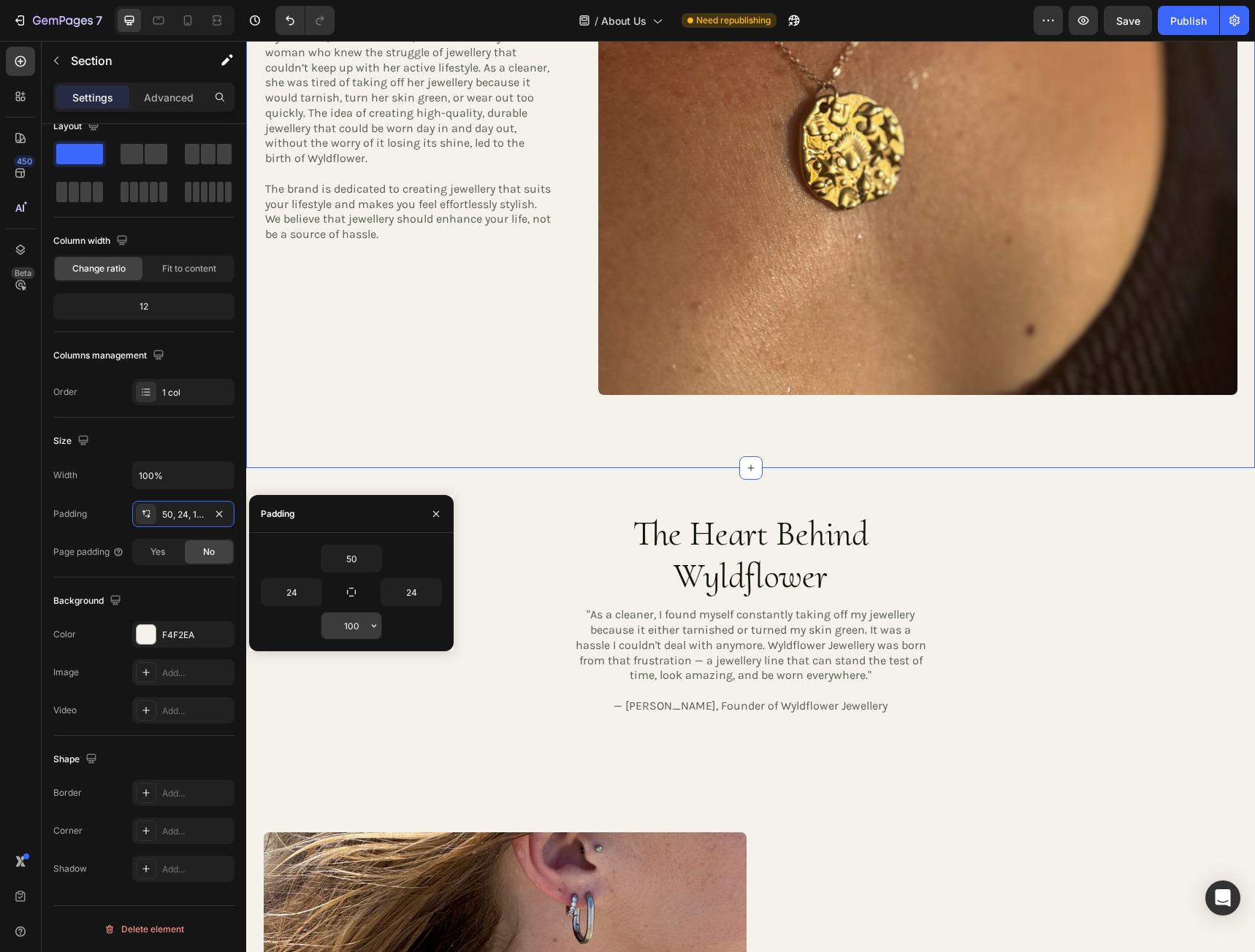
click at [360, 630] on input "100" at bounding box center [351, 625] width 60 height 26
type input "40"
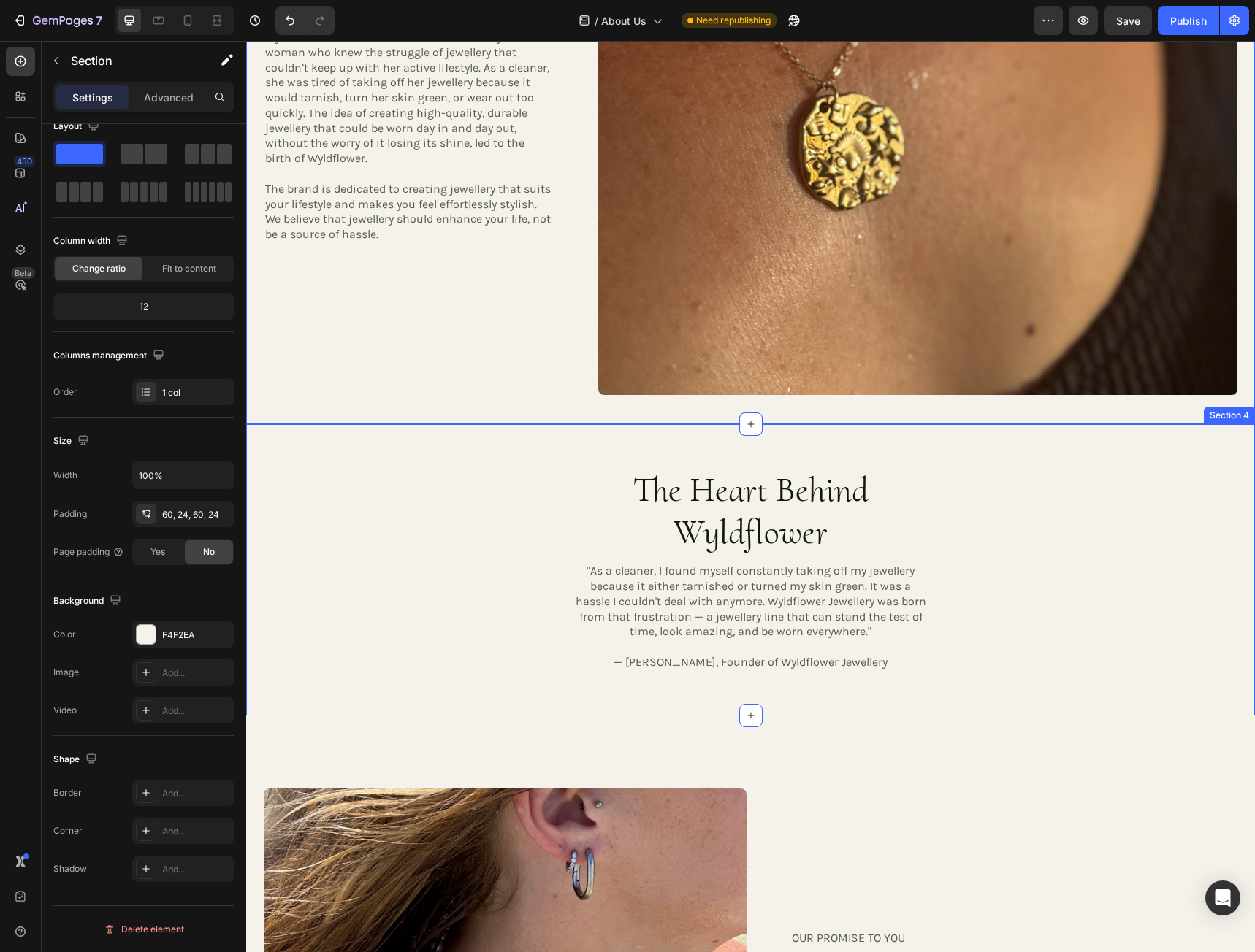
click at [1003, 448] on div "The Heart Behind Wyldflower Heading "As a cleaner, I found myself constantly ta…" at bounding box center [750, 569] width 1009 height 291
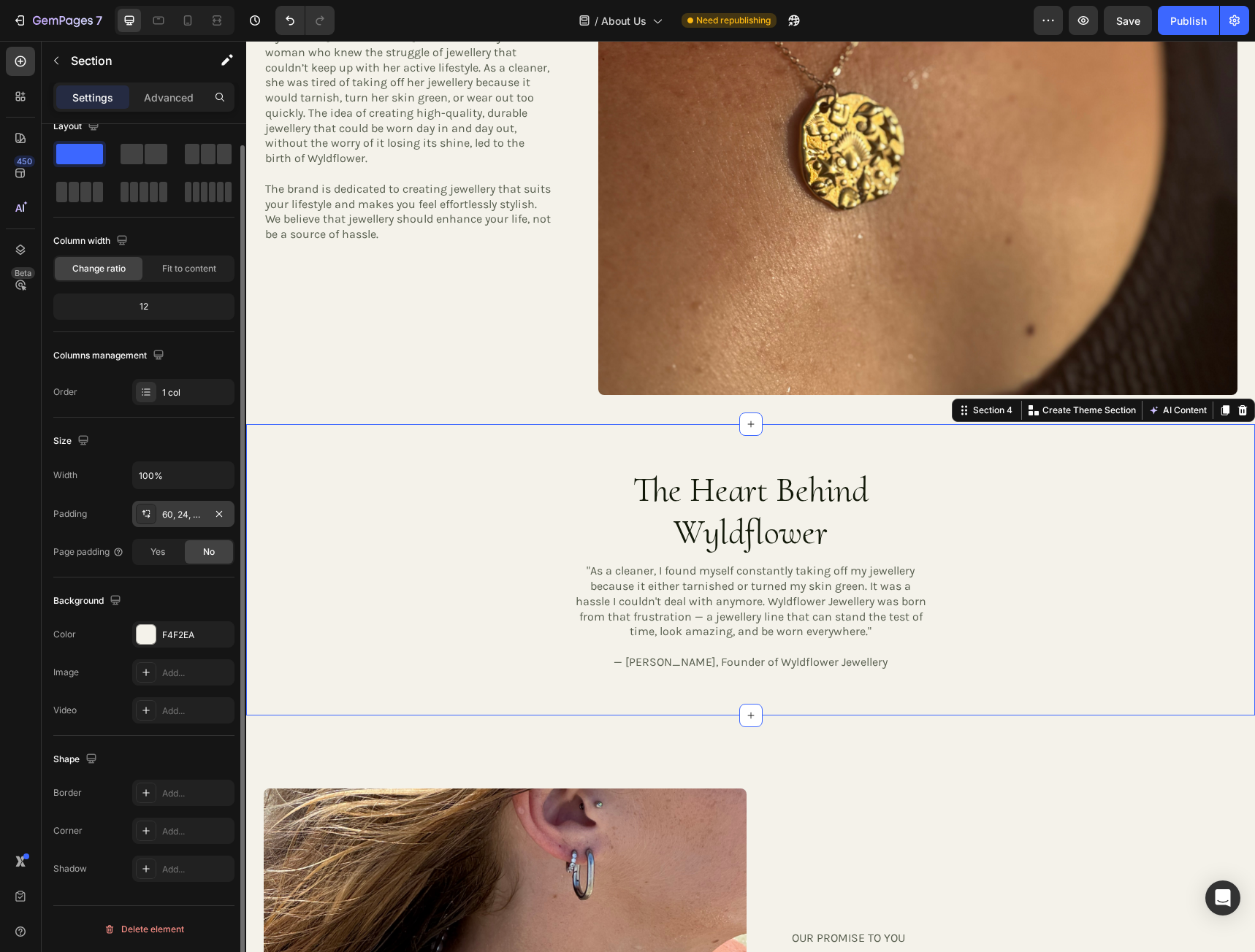
click at [177, 513] on div "60, 24, 60, 24" at bounding box center [182, 515] width 42 height 13
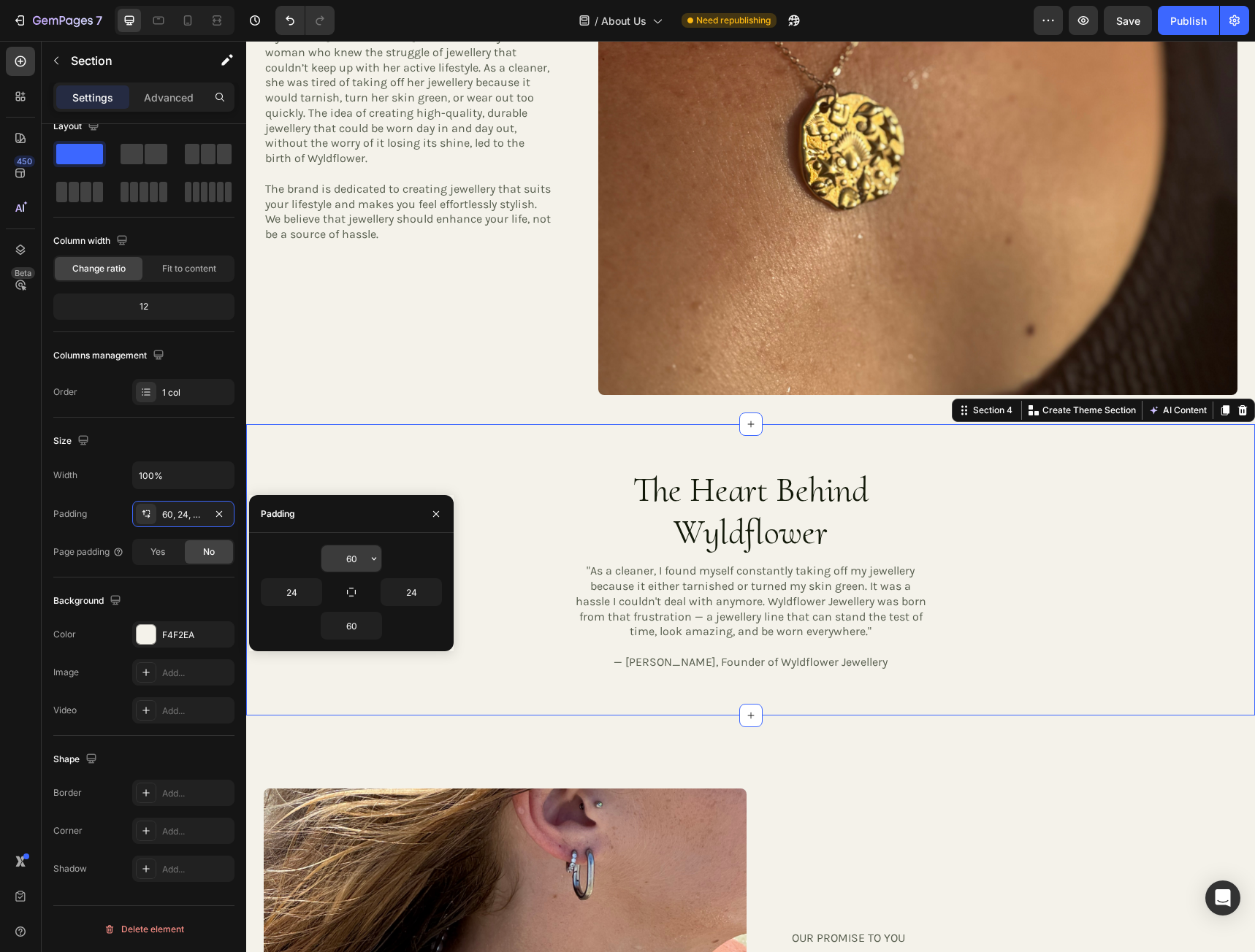
click at [360, 557] on input "60" at bounding box center [351, 558] width 60 height 26
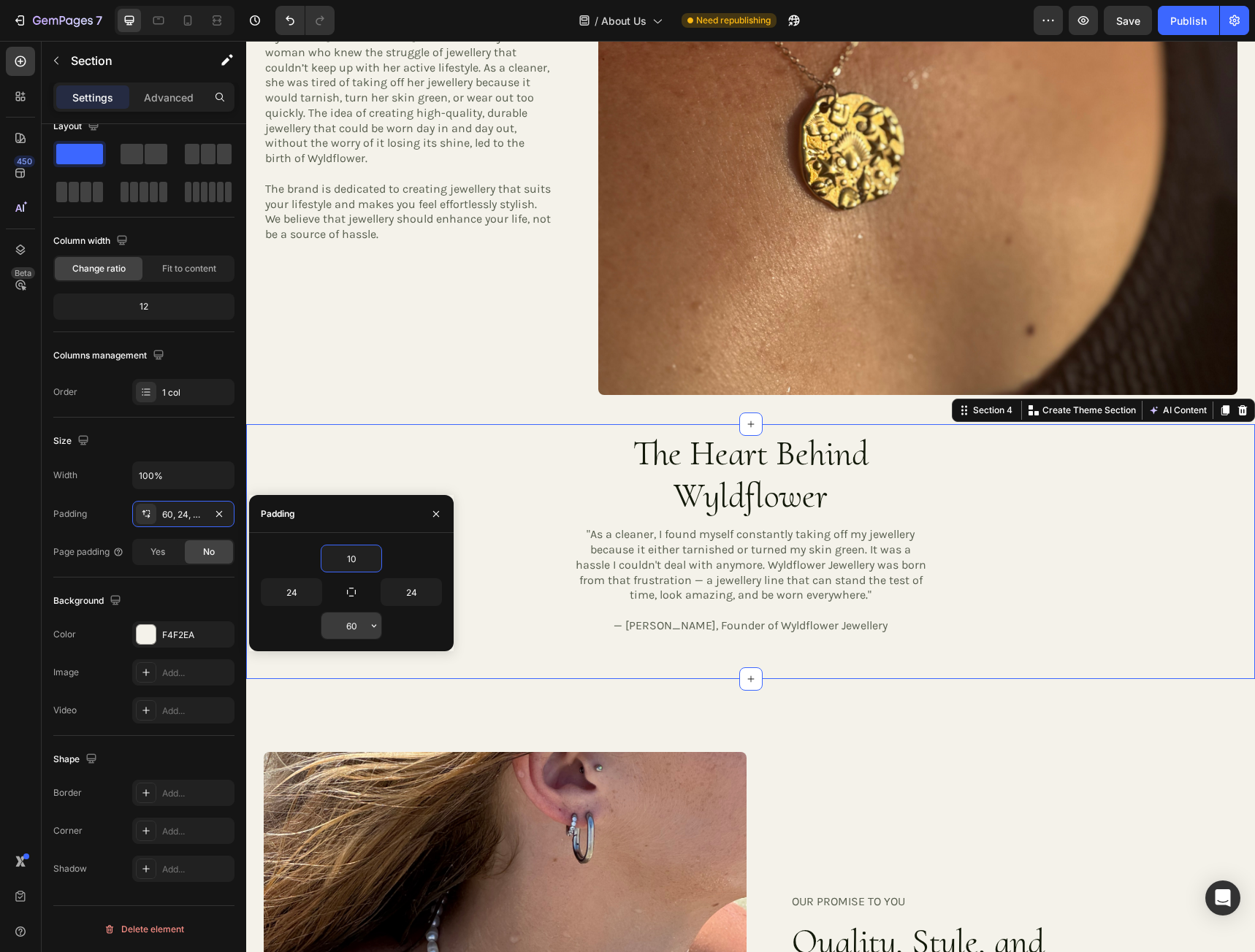
type input "10"
type input "40"
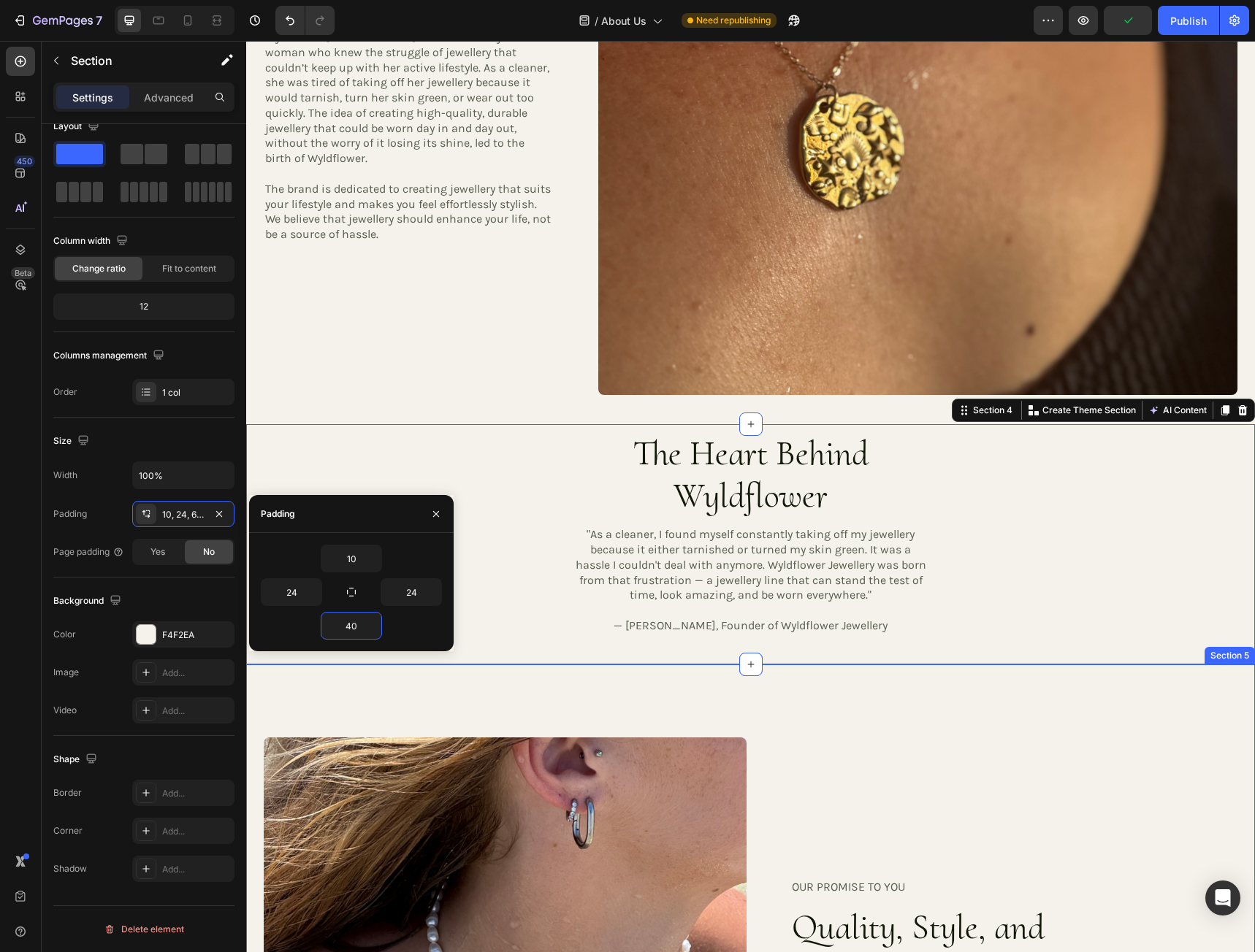
click at [646, 702] on div "Image OUR PROMISE TO YOU Heading Quality, Style, and Comfort — Every Day Headin…" at bounding box center [750, 942] width 1009 height 556
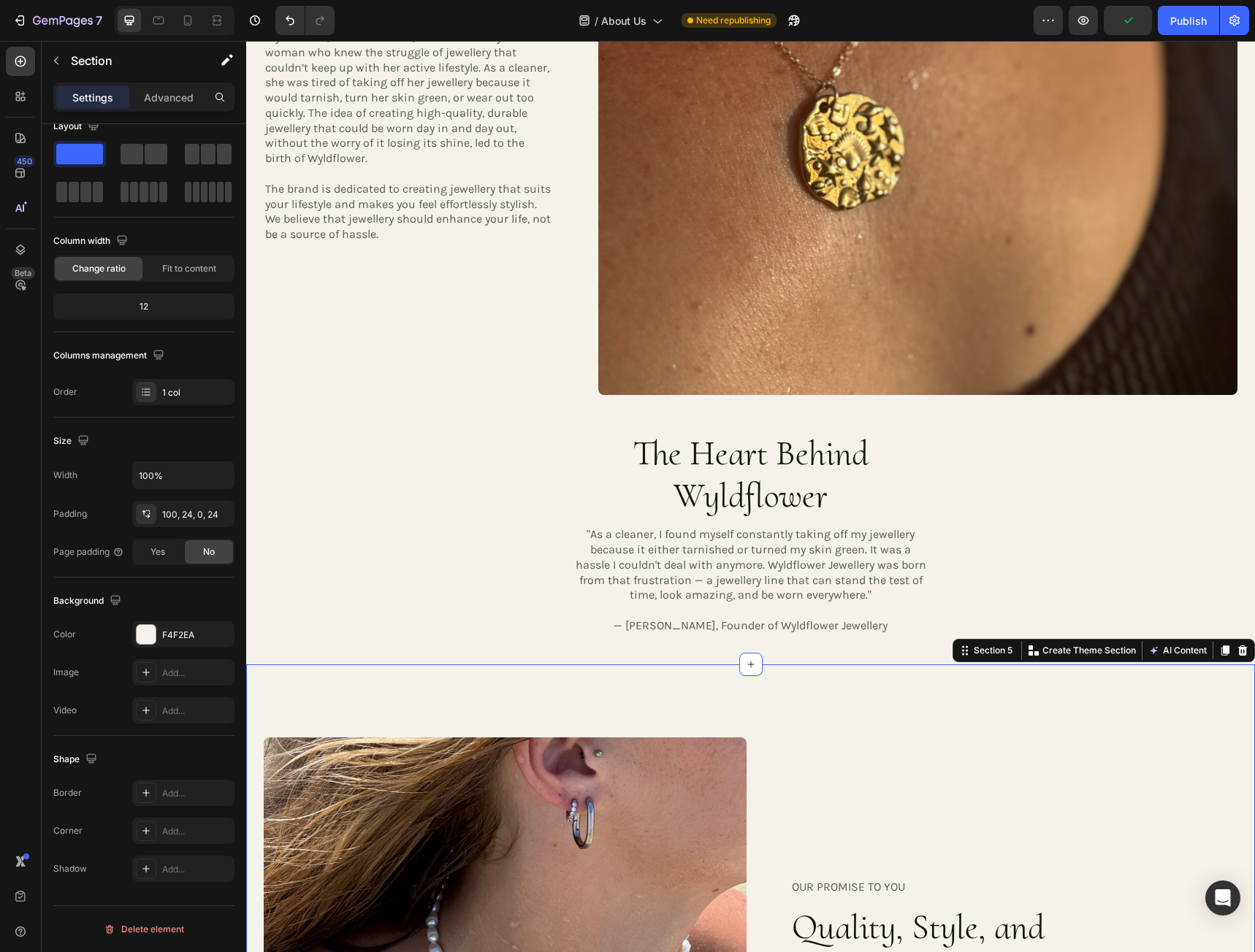
click at [650, 691] on div "Image OUR PROMISE TO YOU Heading Quality, Style, and Comfort — Every Day Headin…" at bounding box center [750, 942] width 1009 height 556
click at [179, 516] on div "100, 24, 0, 24" at bounding box center [182, 515] width 42 height 13
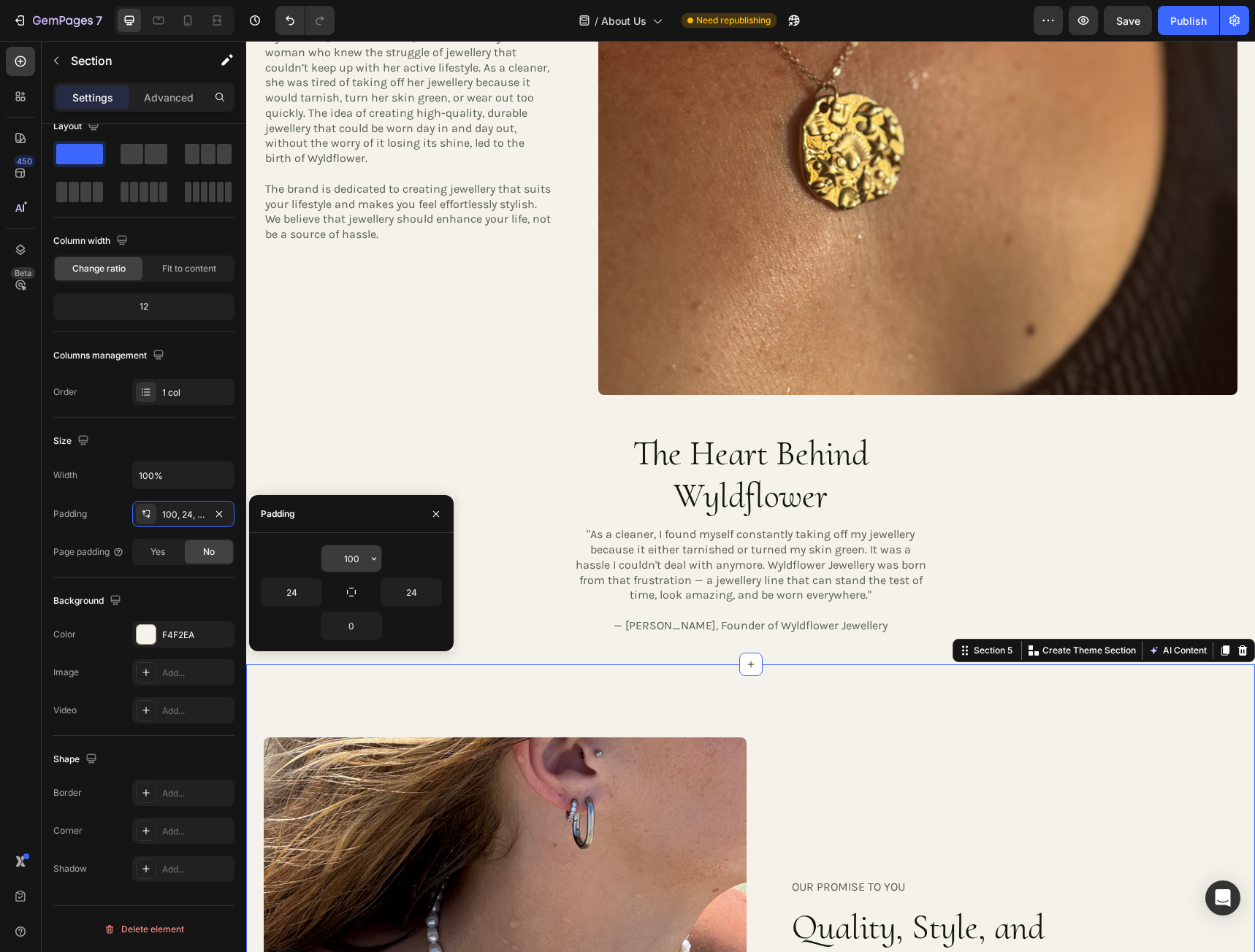
click at [359, 558] on input "100" at bounding box center [351, 558] width 60 height 26
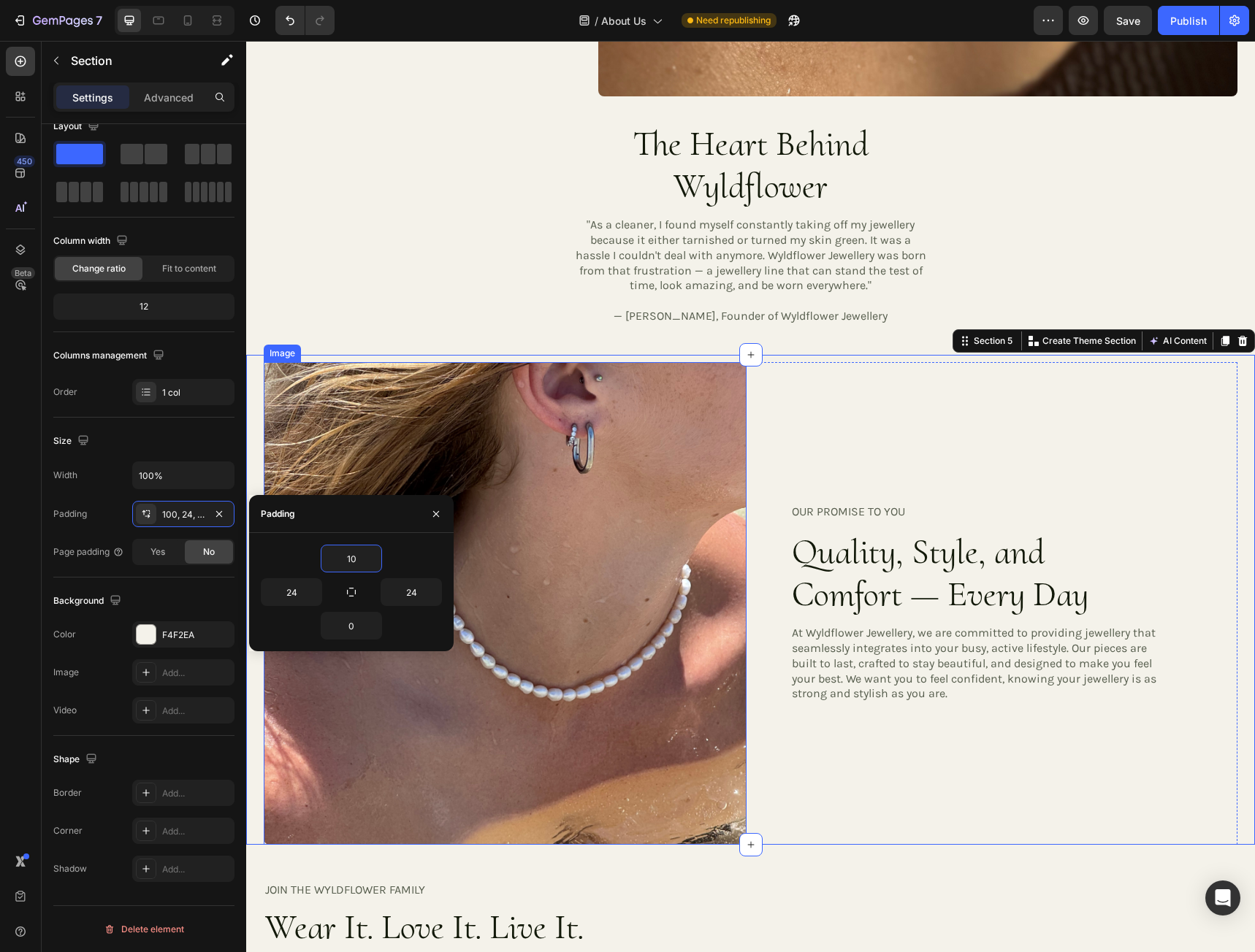
scroll to position [1738, 0]
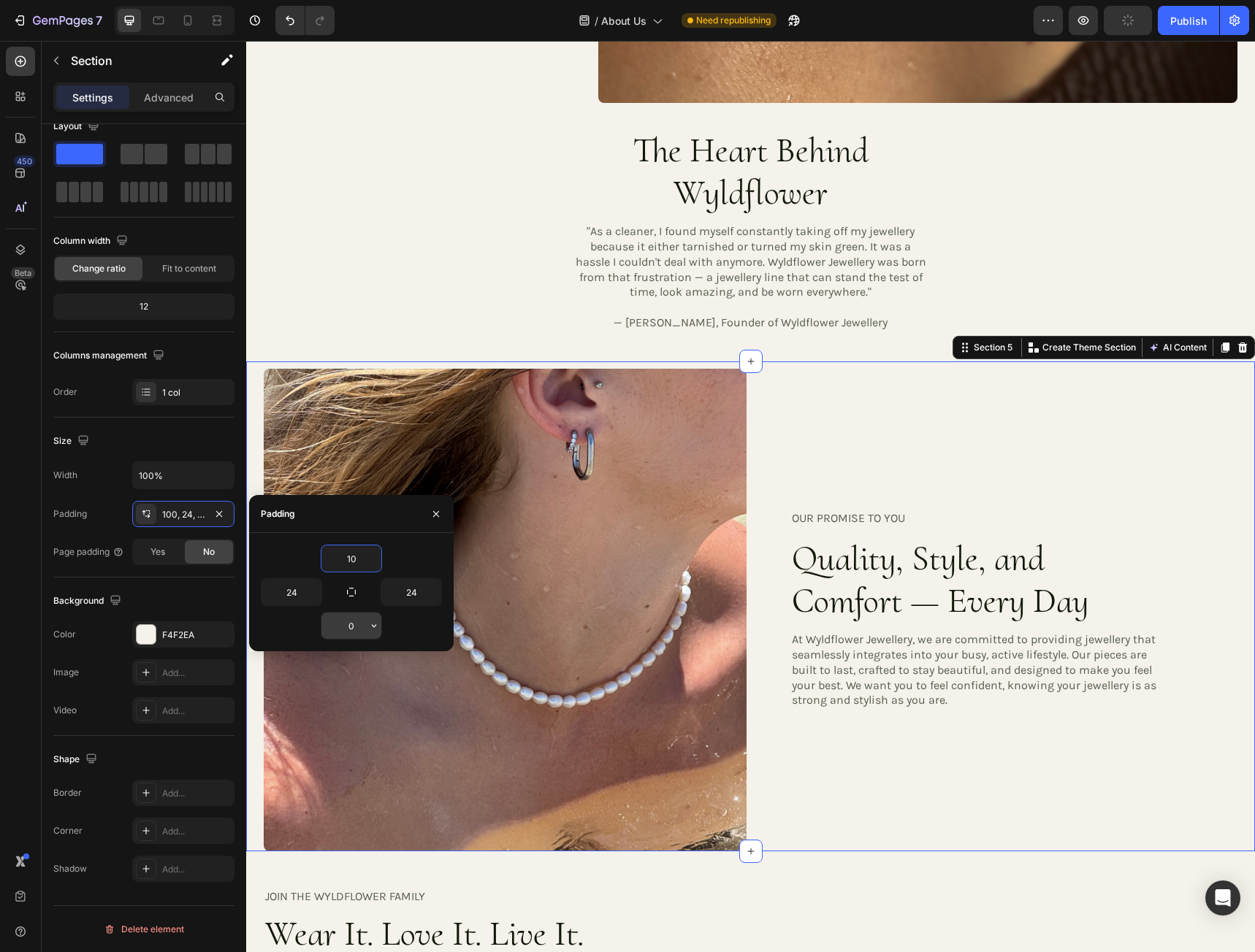
type input "10"
click at [352, 627] on input "0" at bounding box center [351, 625] width 60 height 26
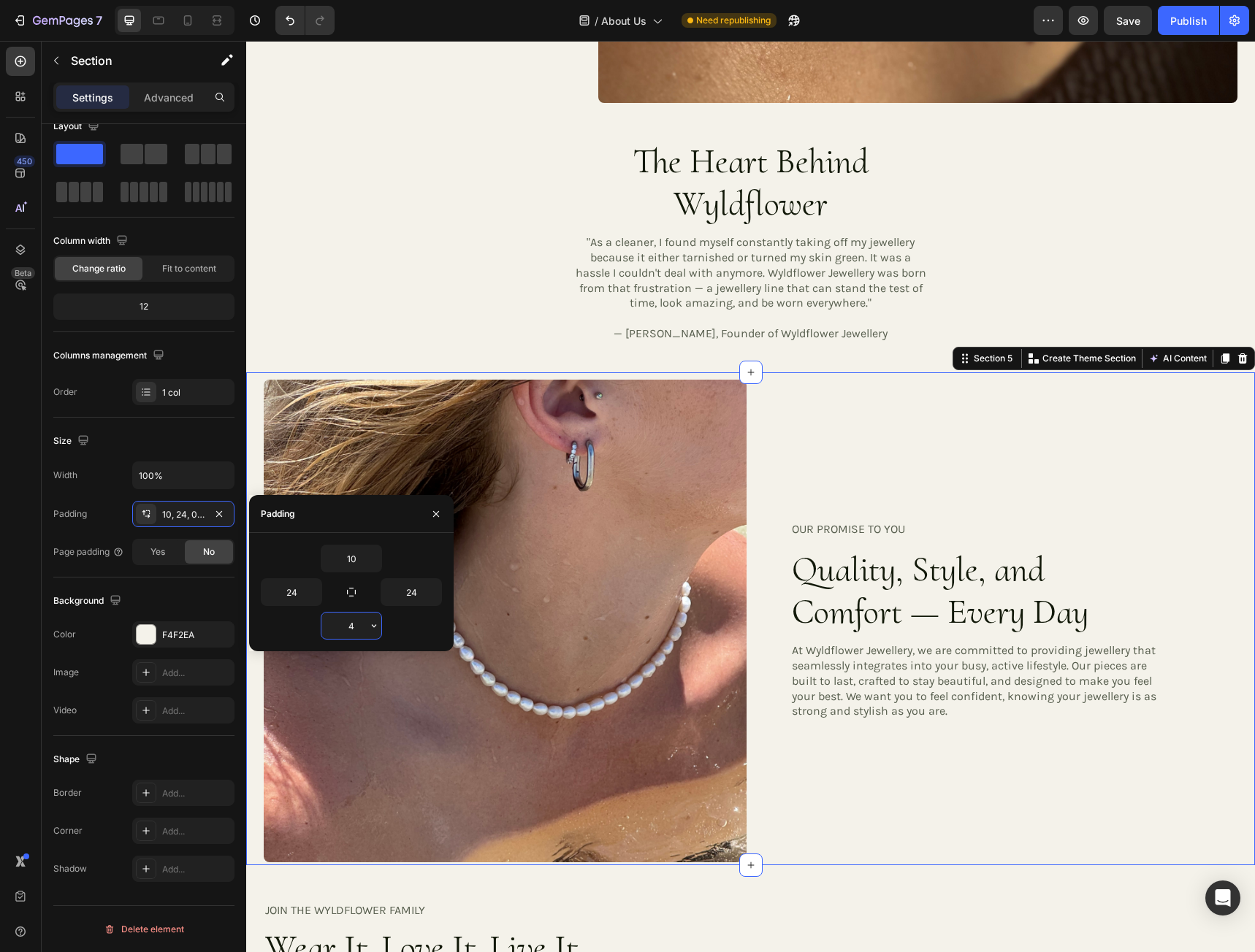
type input "40"
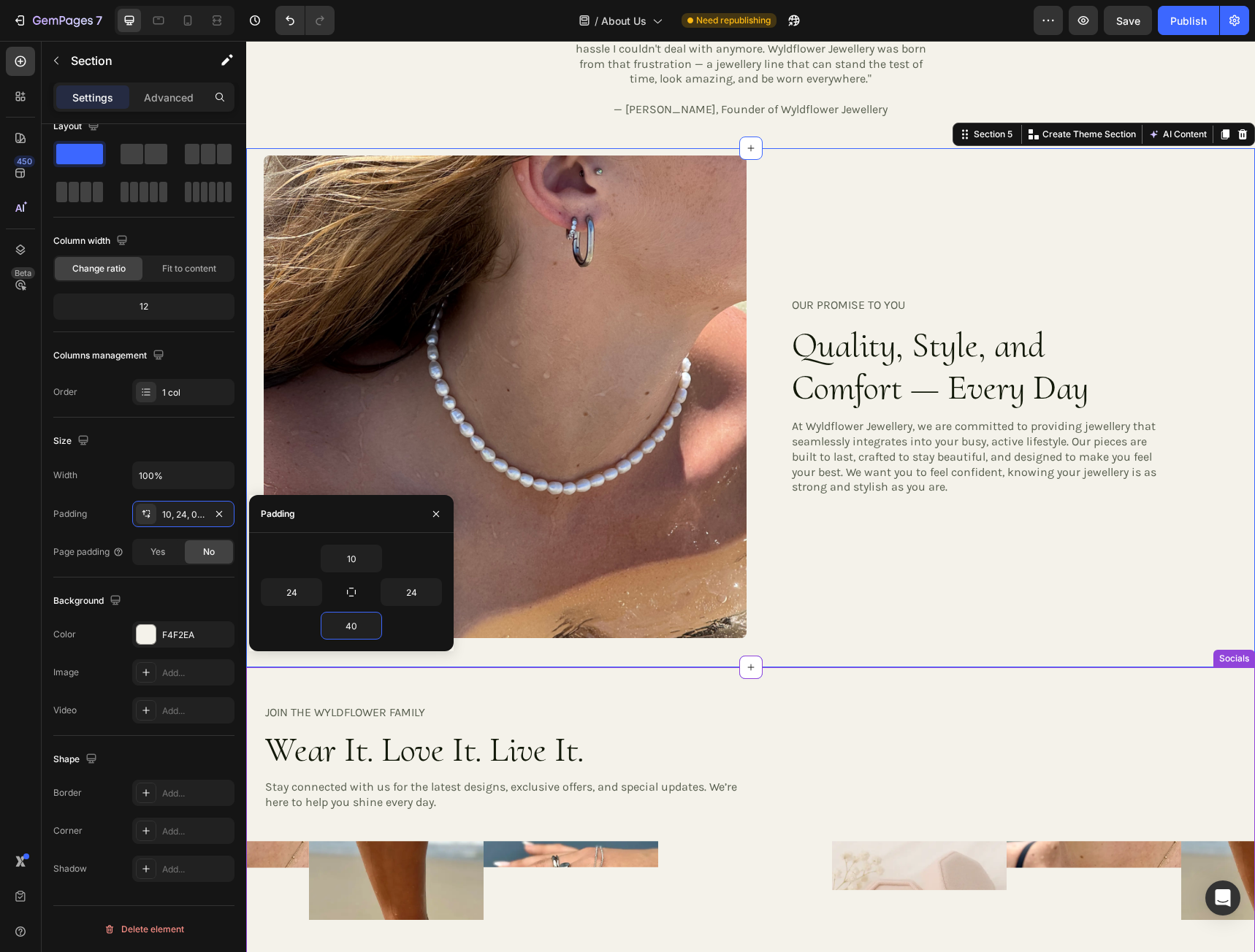
scroll to position [1957, 0]
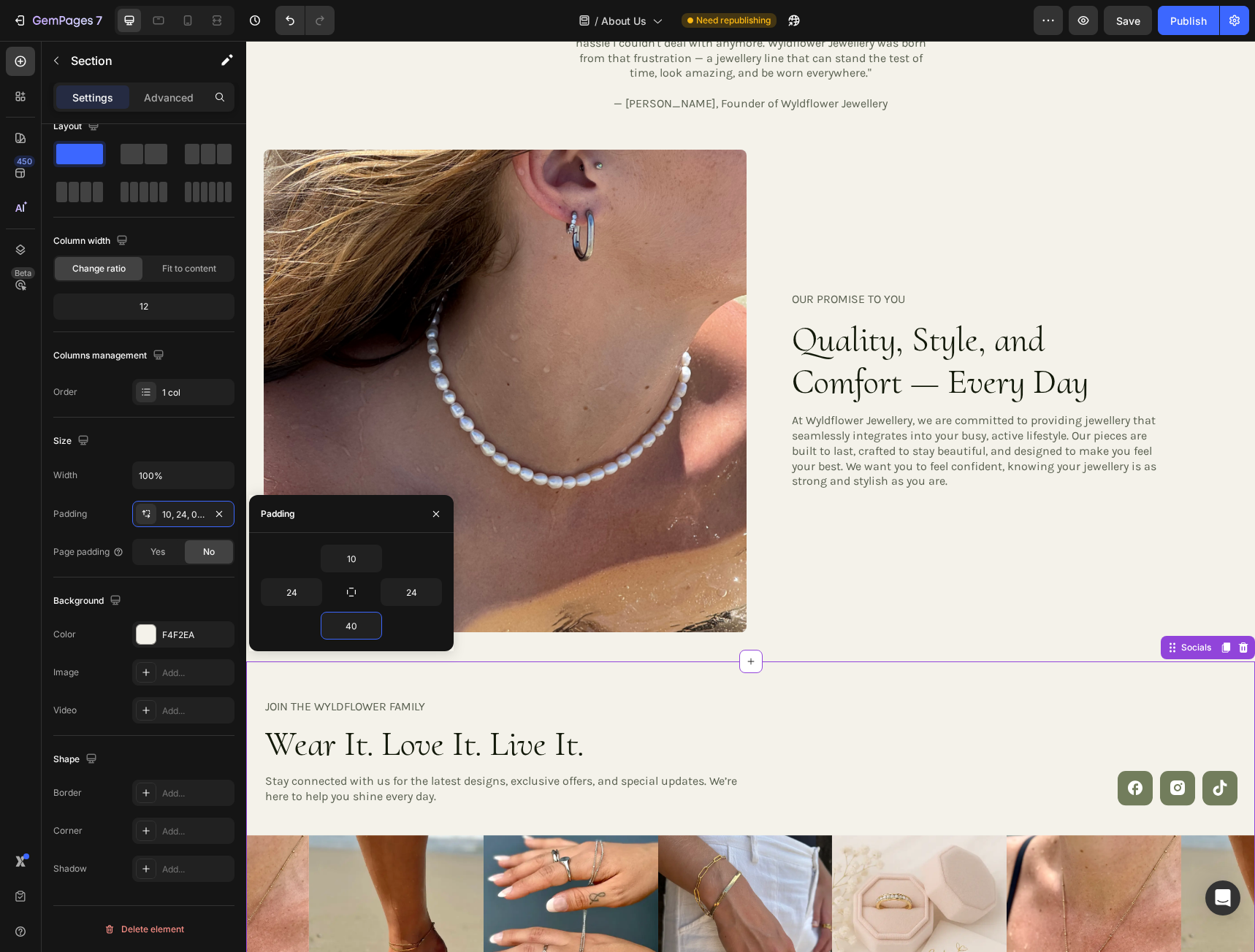
click at [762, 693] on div "JOIN THE WYLDFLOWER FAMILY Heading Wear It. Love It. Live It. Heading Stay conn…" at bounding box center [750, 836] width 1009 height 348
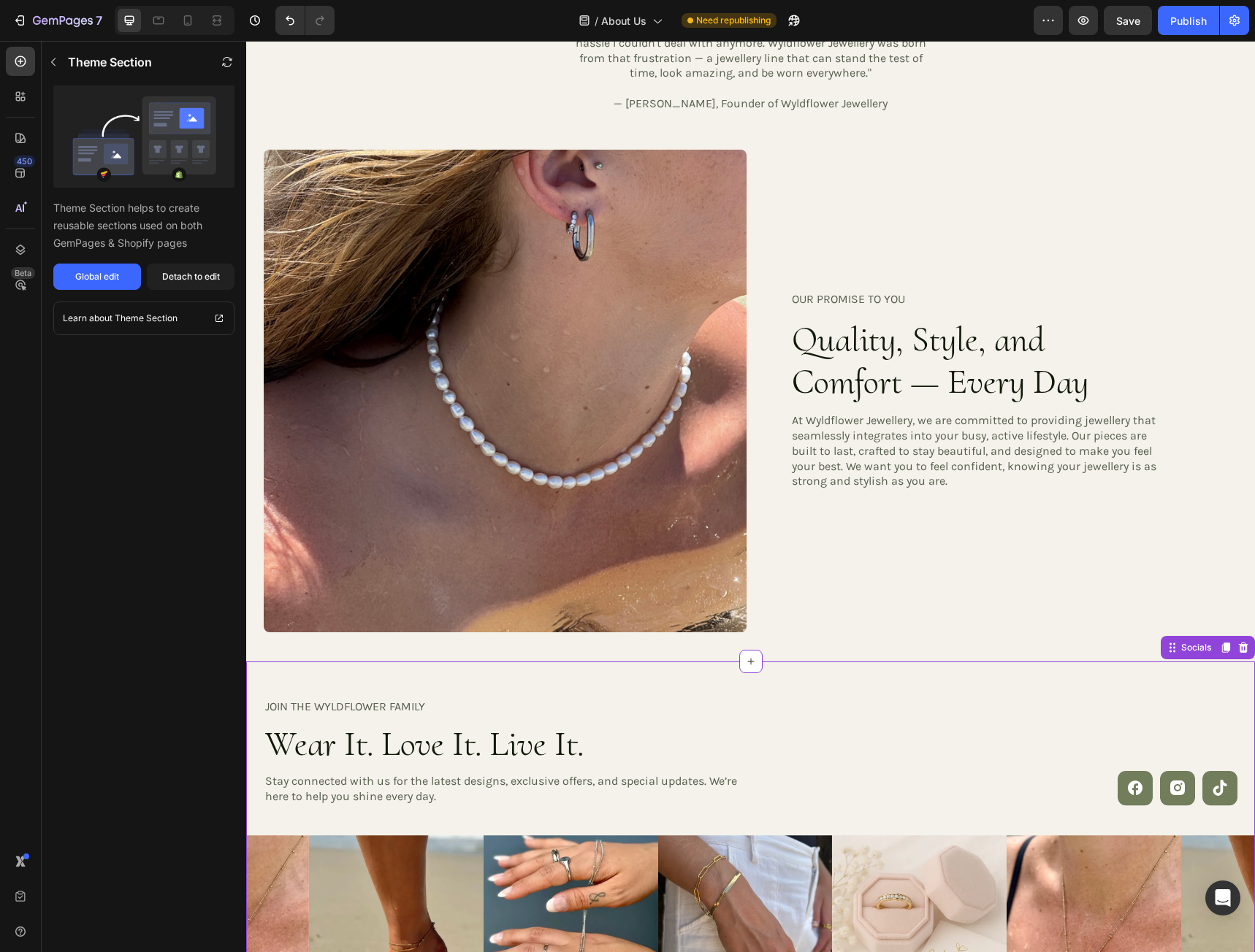
click at [771, 709] on div "JOIN THE WYLDFLOWER FAMILY Heading Wear It. Love It. Live It. Heading Stay conn…" at bounding box center [750, 752] width 1009 height 108
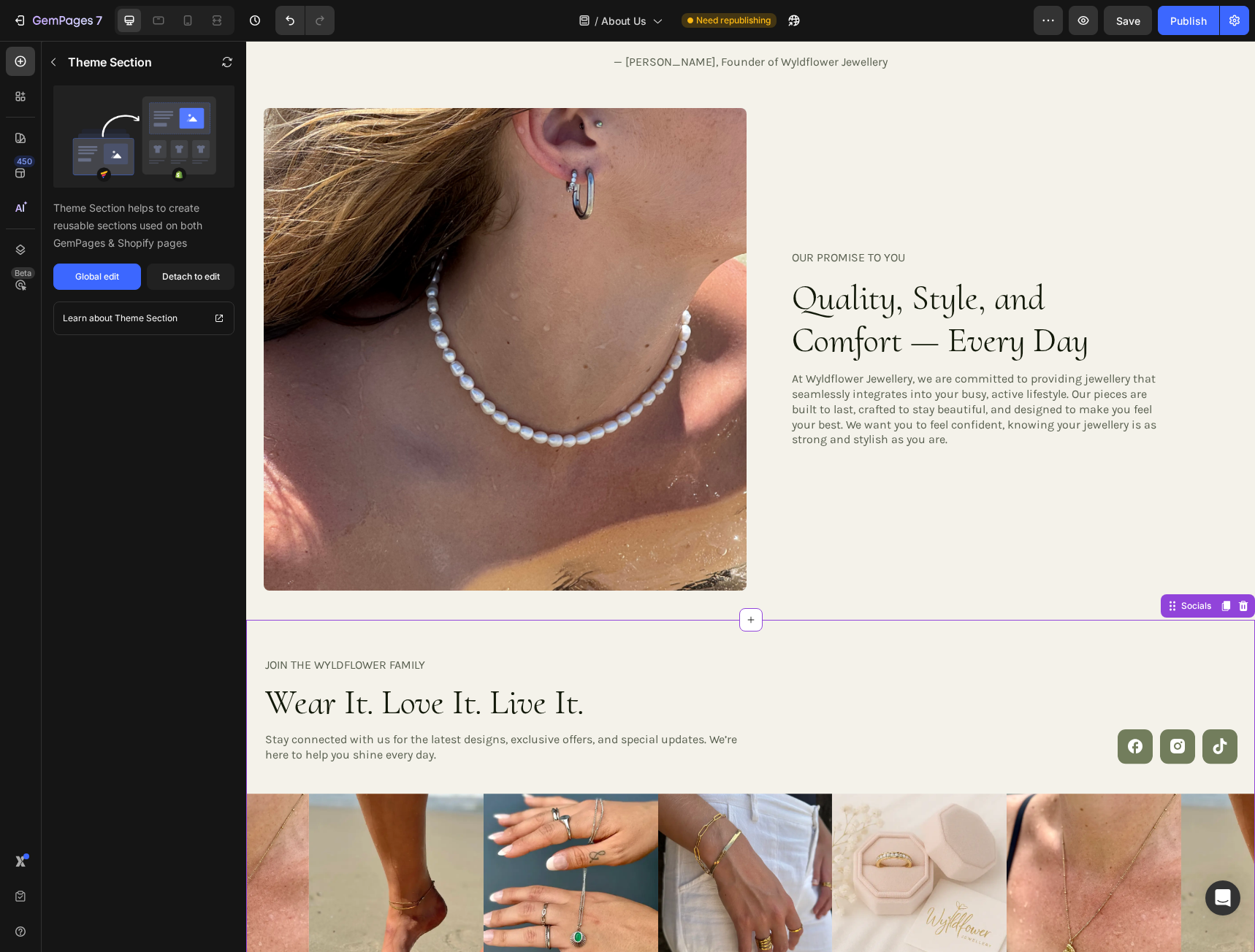
scroll to position [2102, 0]
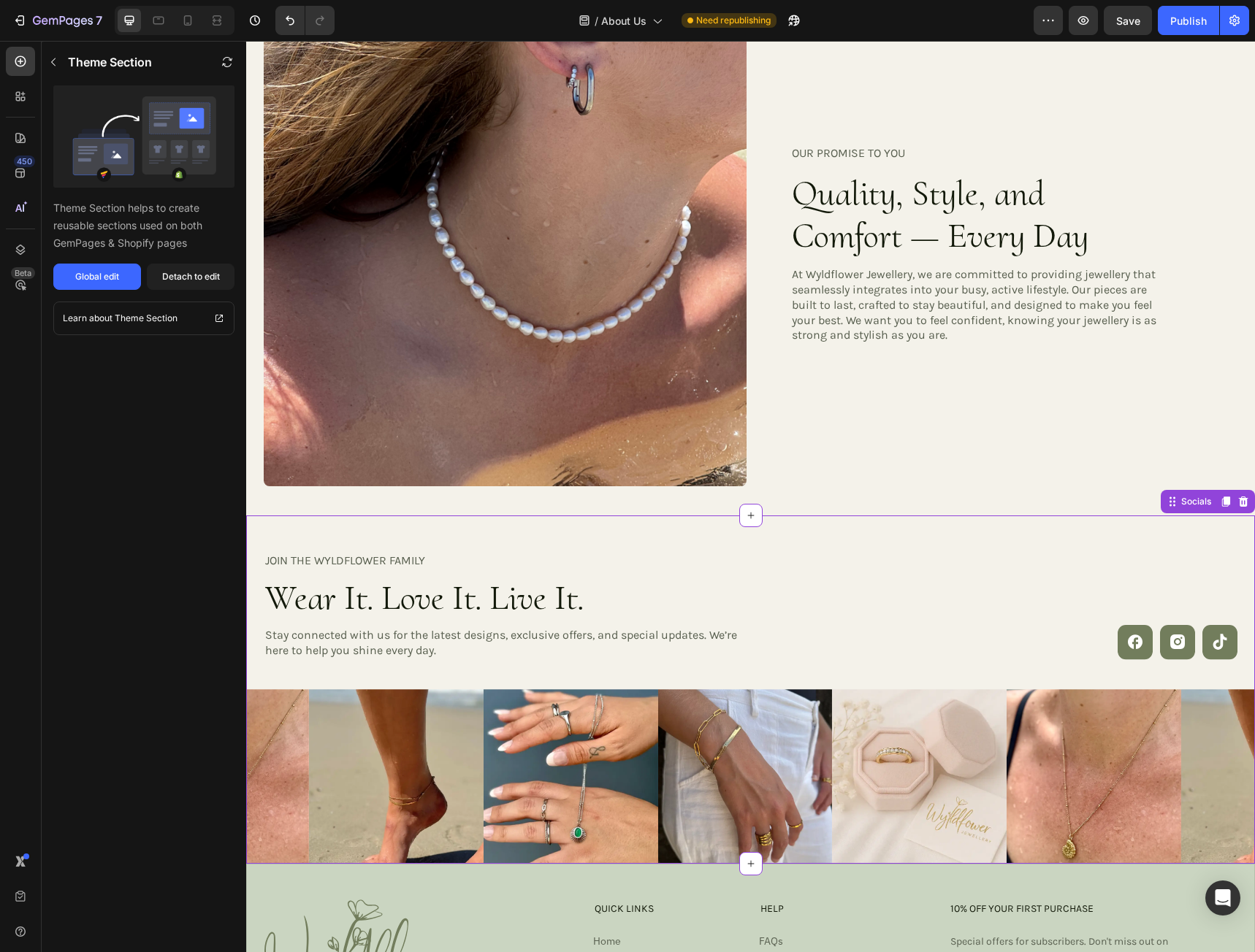
click at [867, 613] on div "JOIN THE WYLDFLOWER FAMILY Heading Wear It. Love It. Live It. Heading Stay conn…" at bounding box center [750, 606] width 1009 height 108
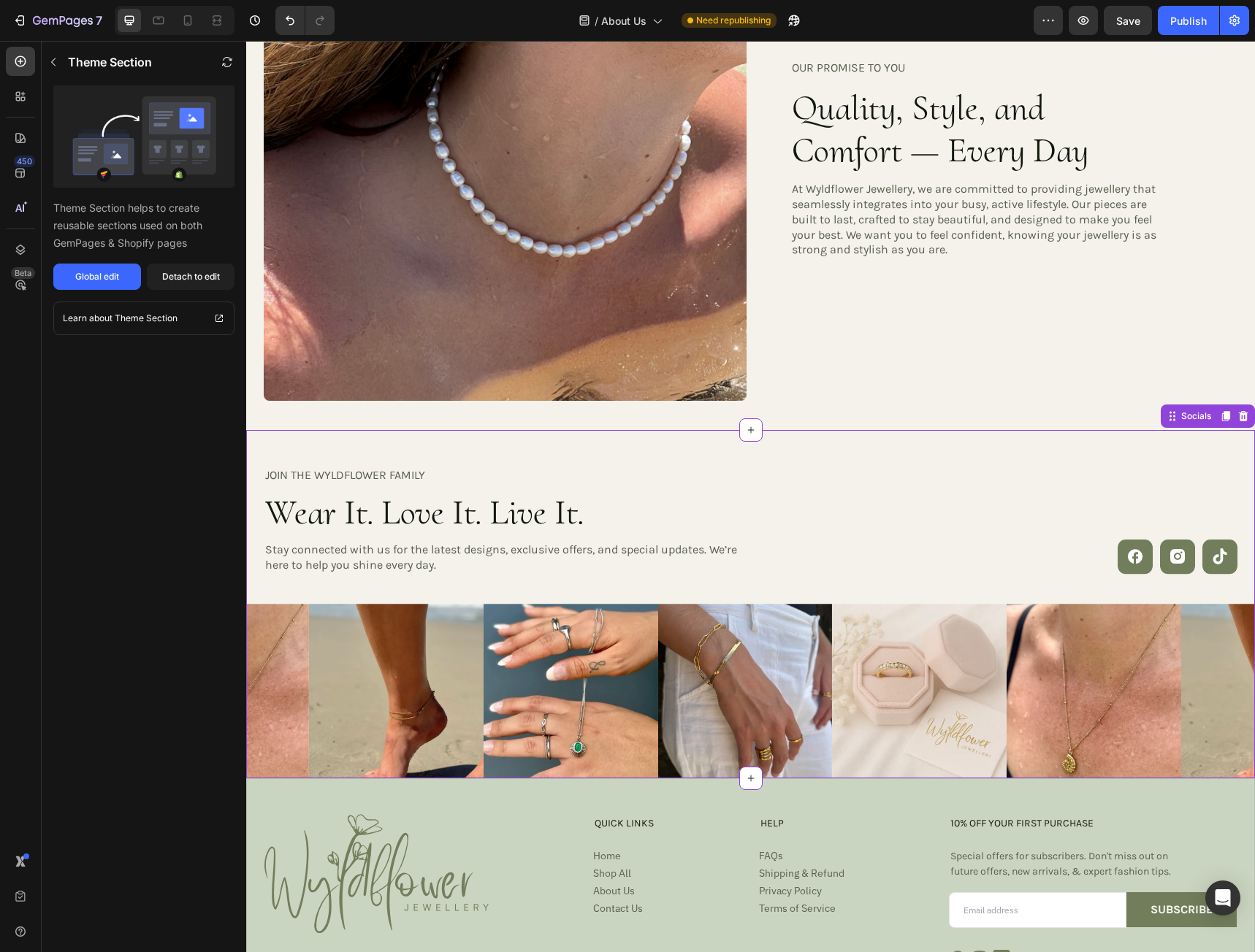
scroll to position [2161, 0]
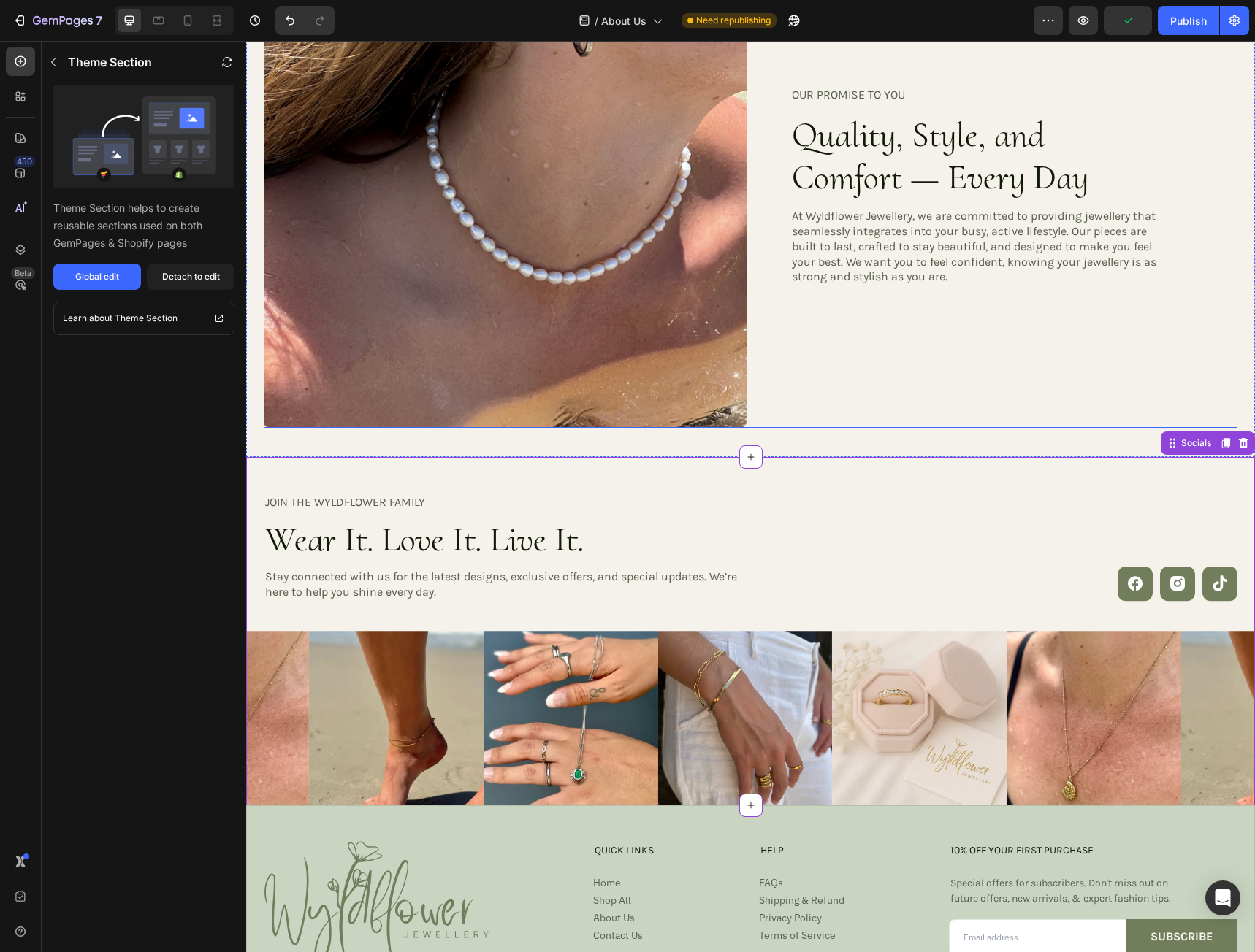
click at [808, 396] on div "OUR PROMISE TO YOU Heading Quality, Style, and Comfort — Every Day Heading At W…" at bounding box center [977, 186] width 373 height 482
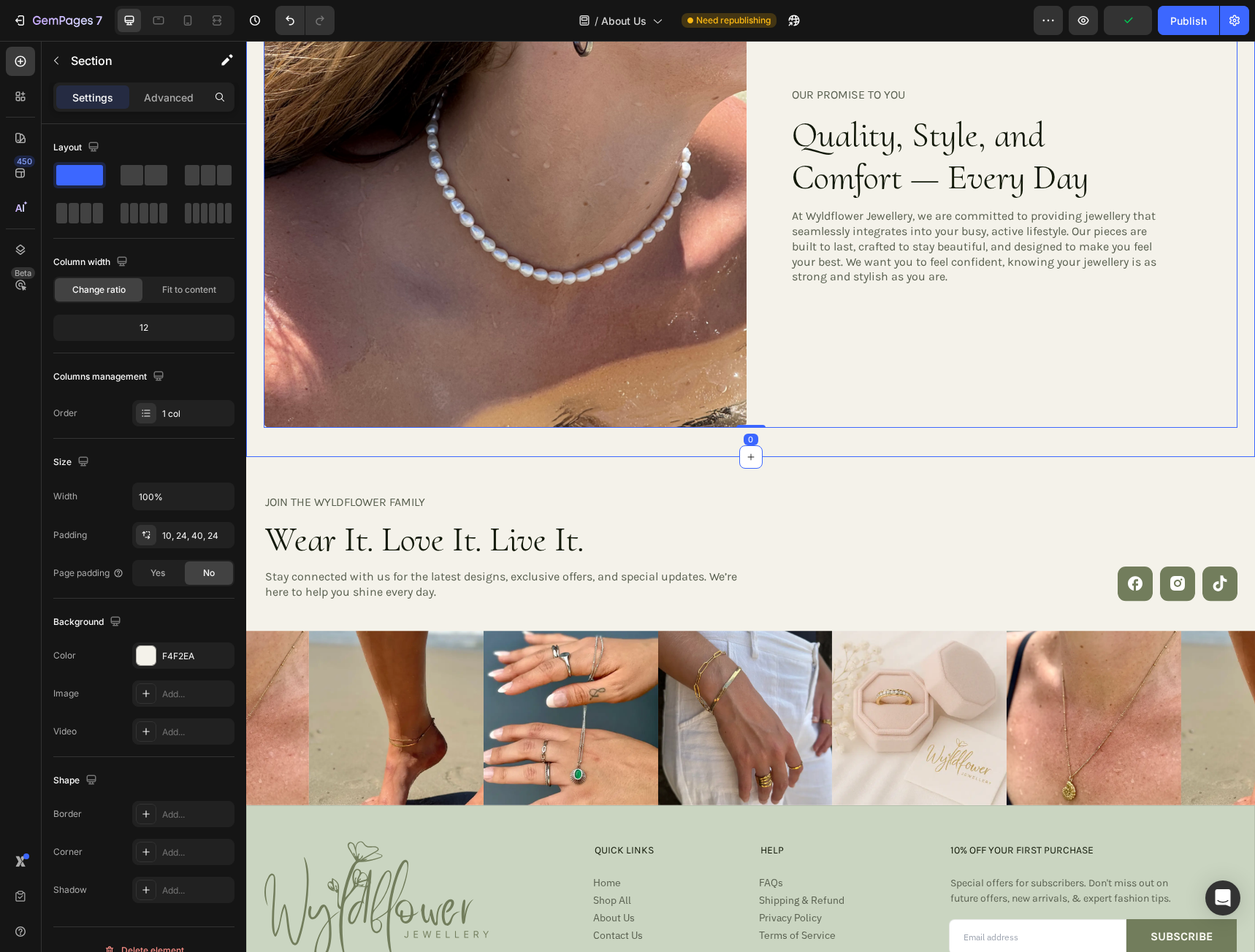
click at [801, 436] on div "Image OUR PROMISE TO YOU Heading Quality, Style, and Comfort — Every Day Headin…" at bounding box center [750, 198] width 1009 height 519
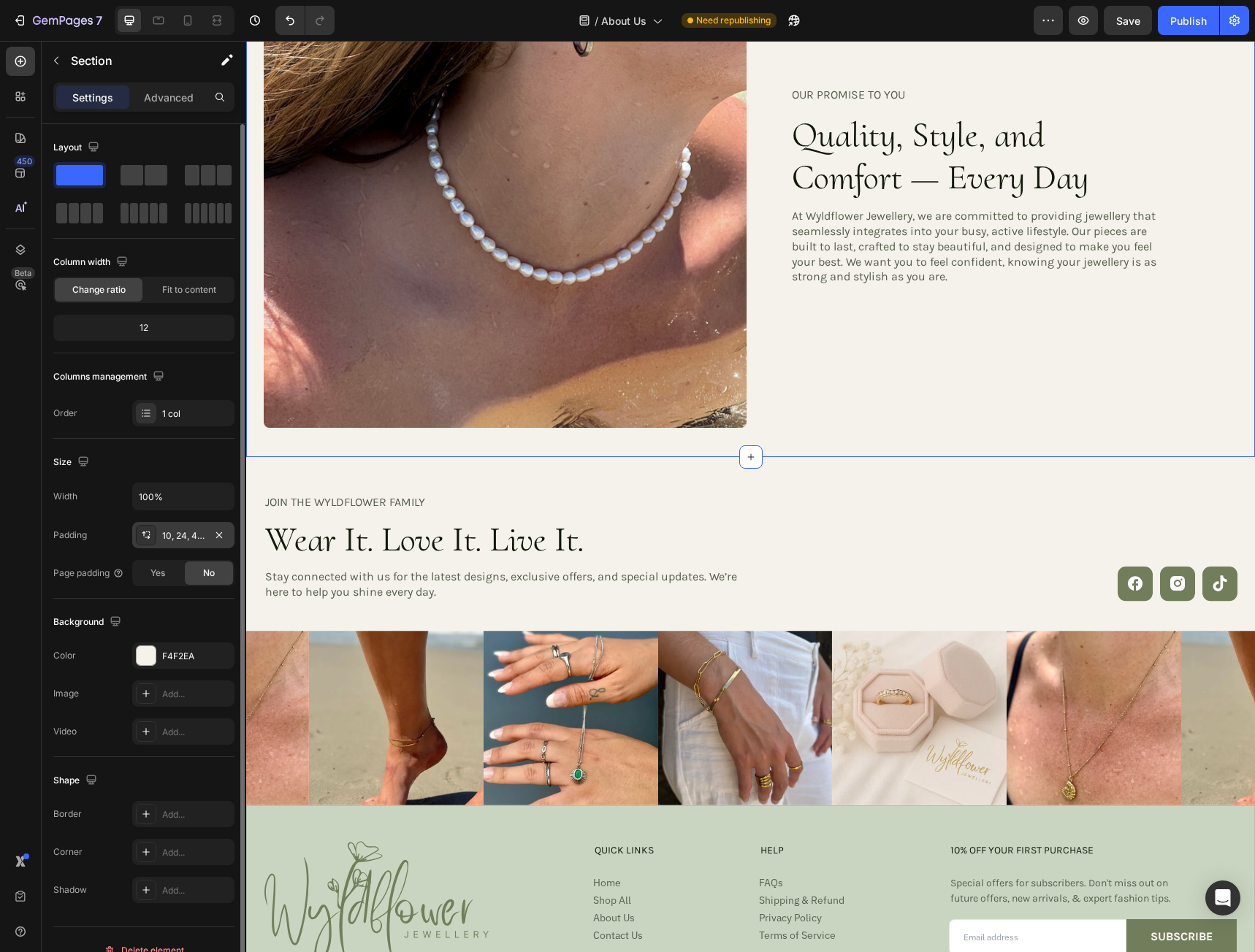
click at [194, 541] on div "10, 24, 40, 24" at bounding box center [182, 535] width 42 height 13
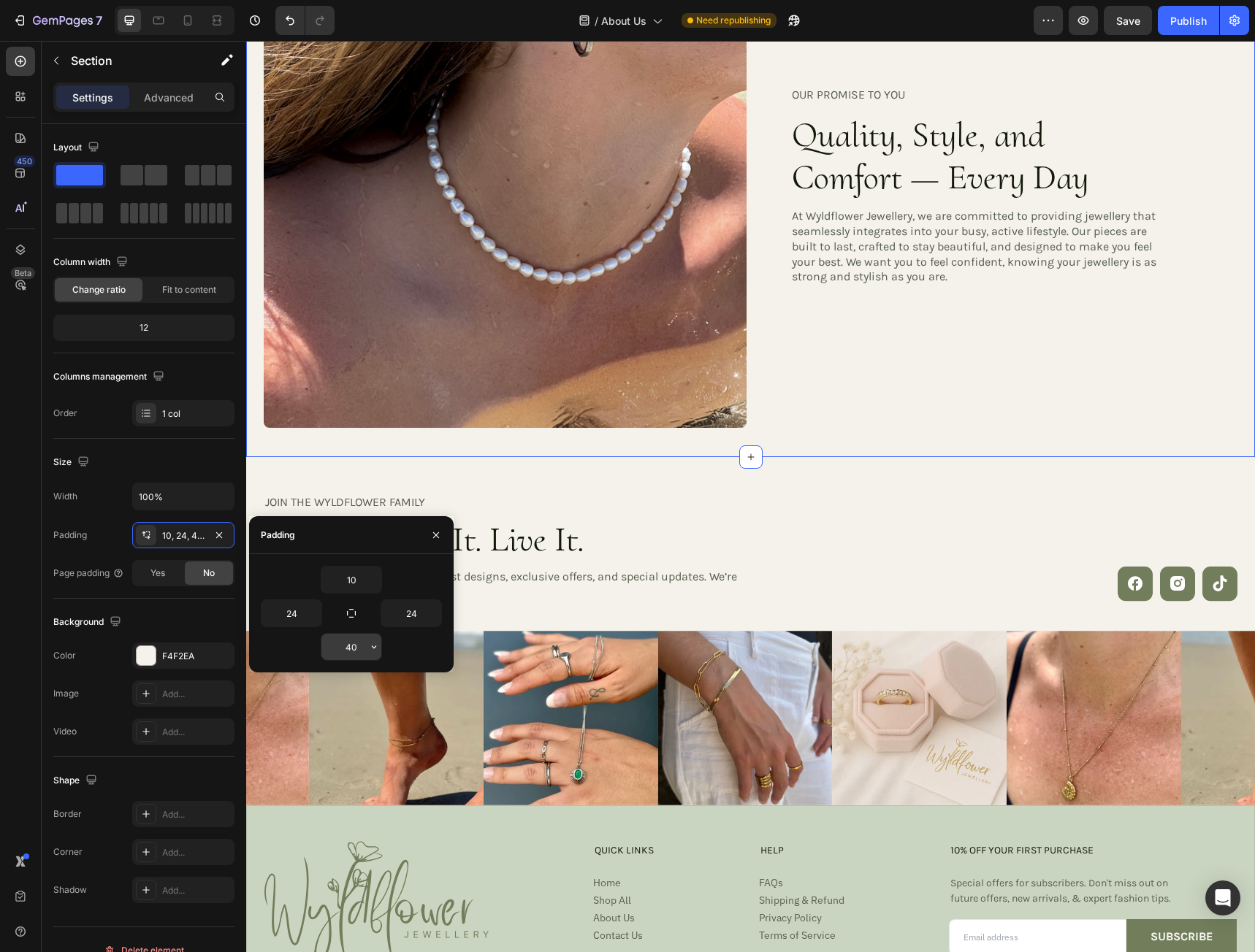
click at [366, 650] on input "40" at bounding box center [351, 647] width 60 height 26
type input "0"
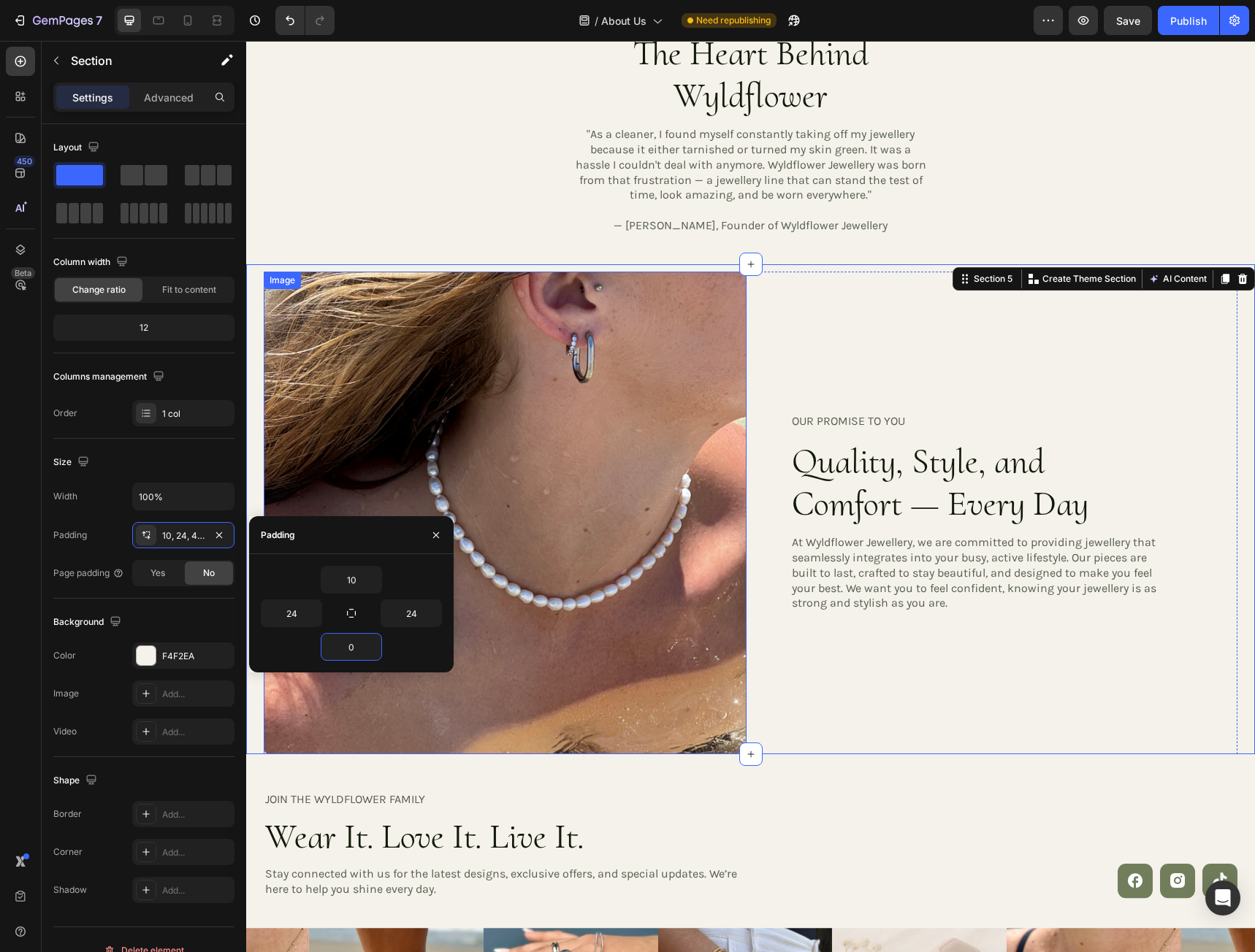
scroll to position [1577, 0]
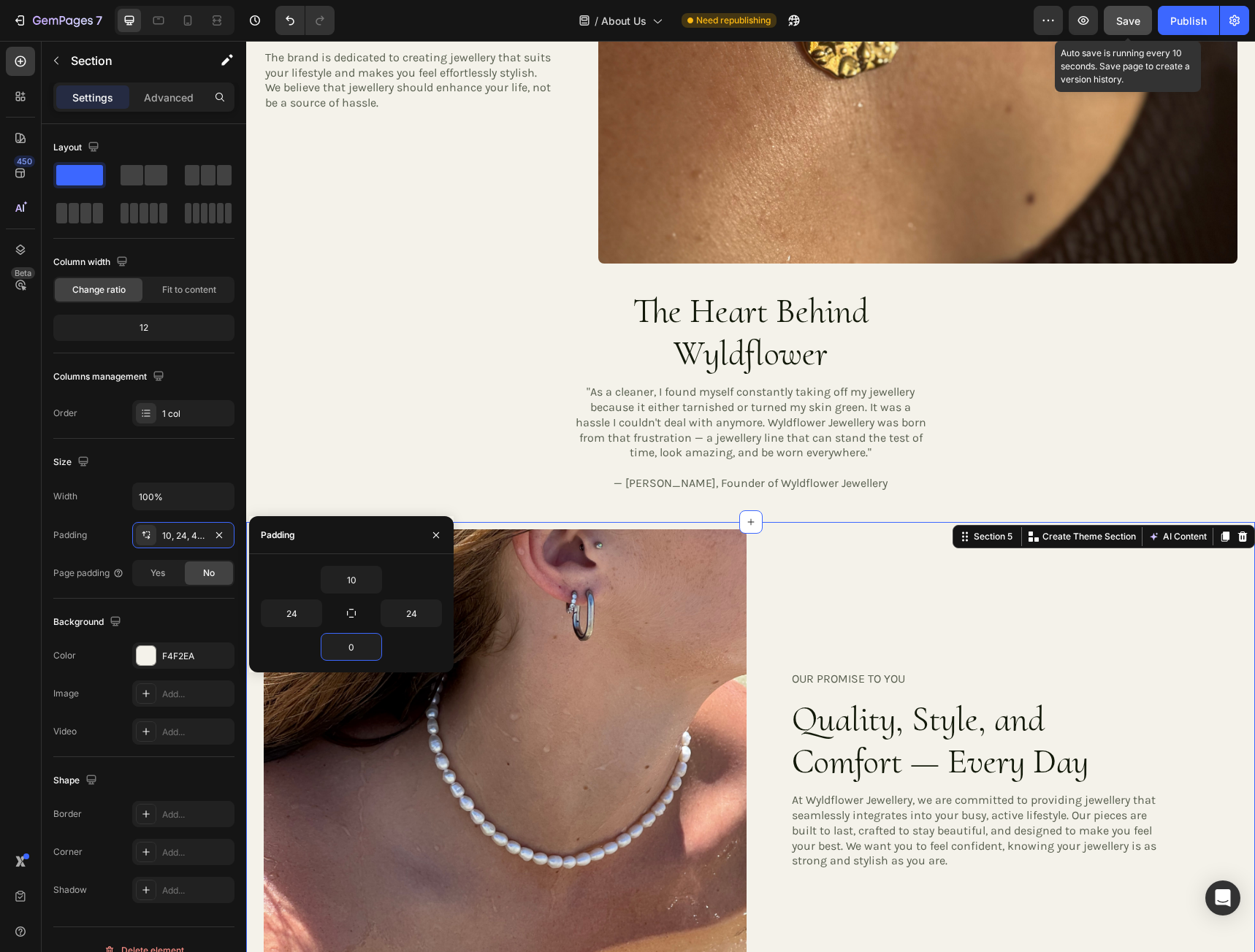
click at [1132, 22] on span "Save" at bounding box center [1127, 21] width 24 height 13
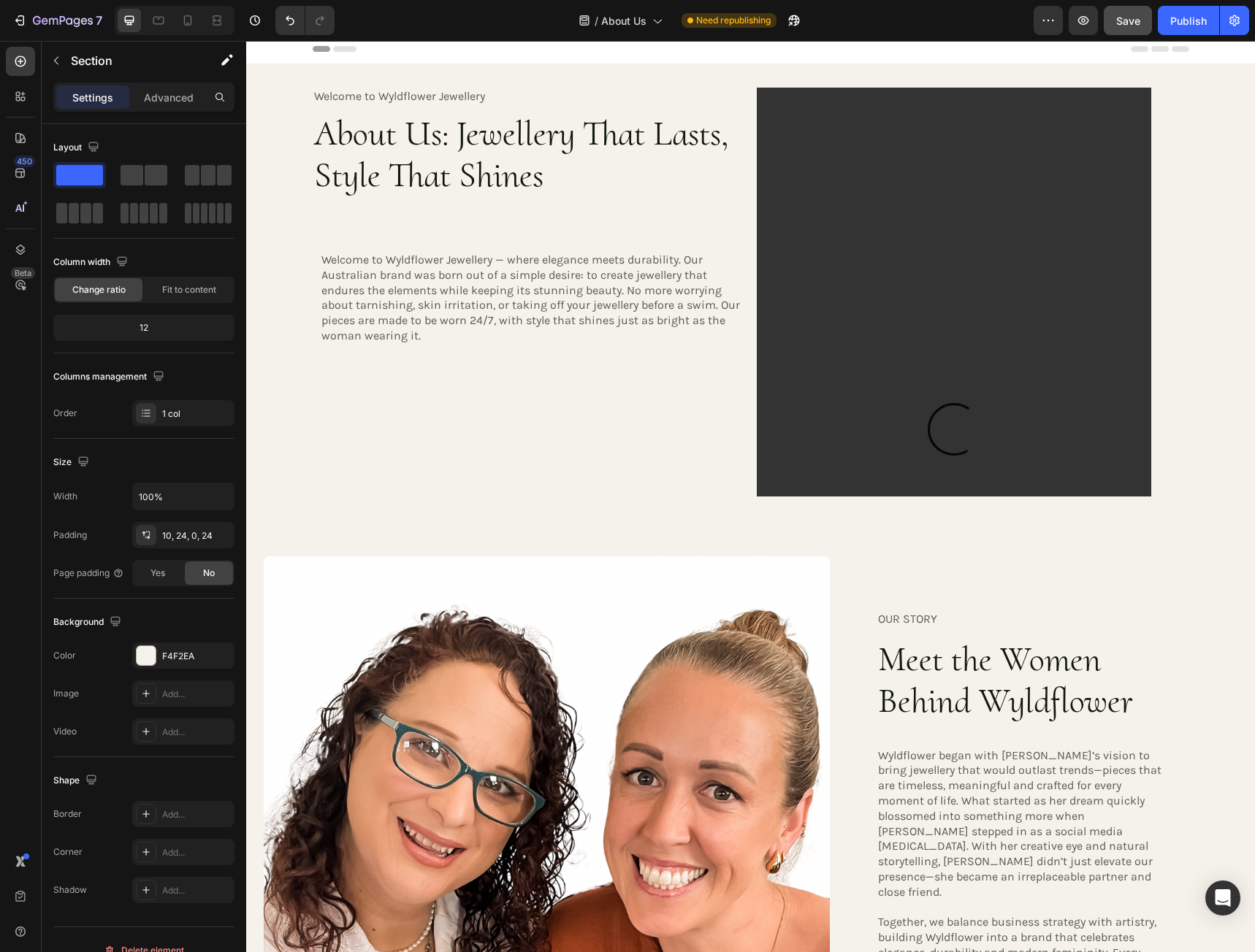
scroll to position [0, 0]
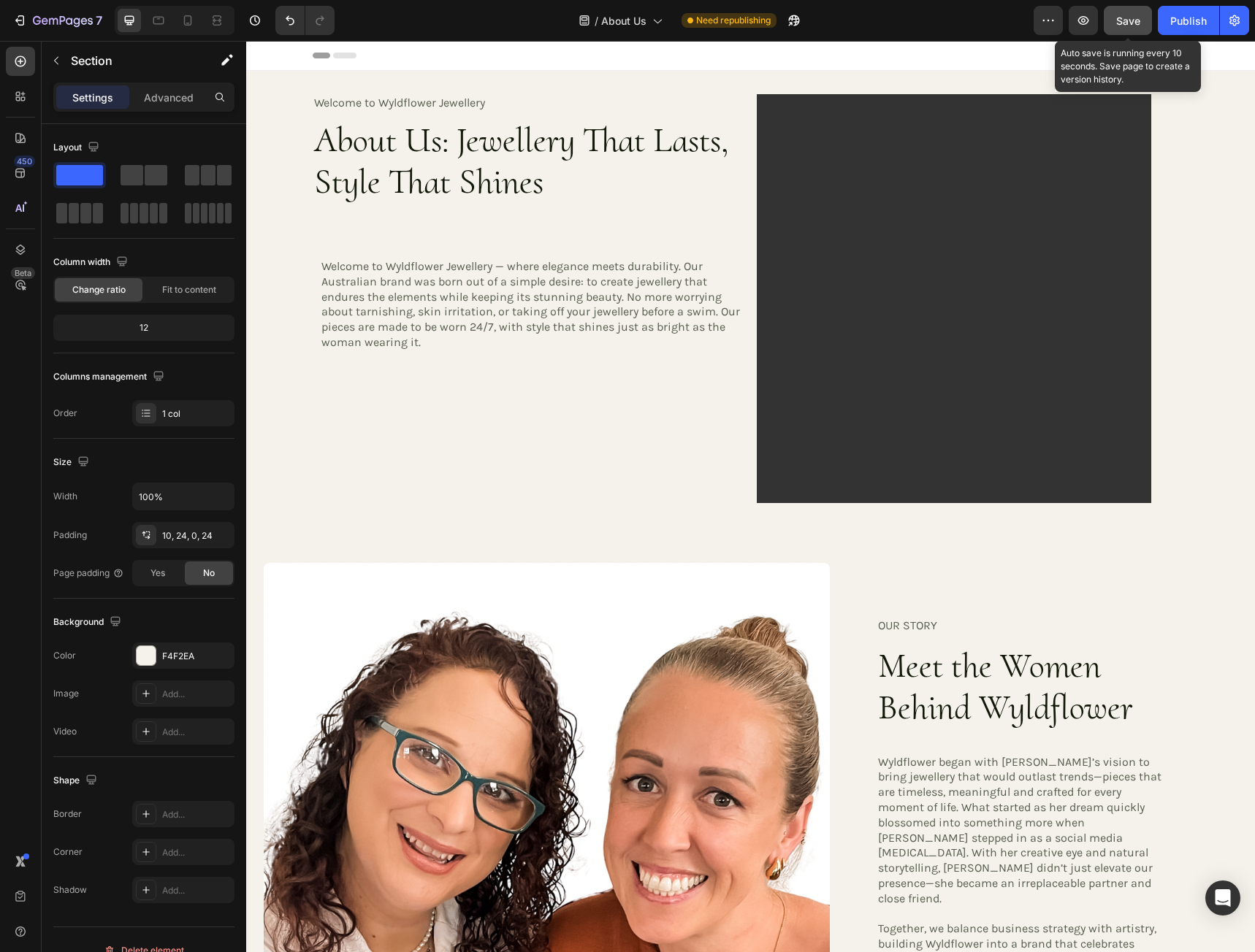
click at [1123, 22] on span "Save" at bounding box center [1127, 21] width 24 height 13
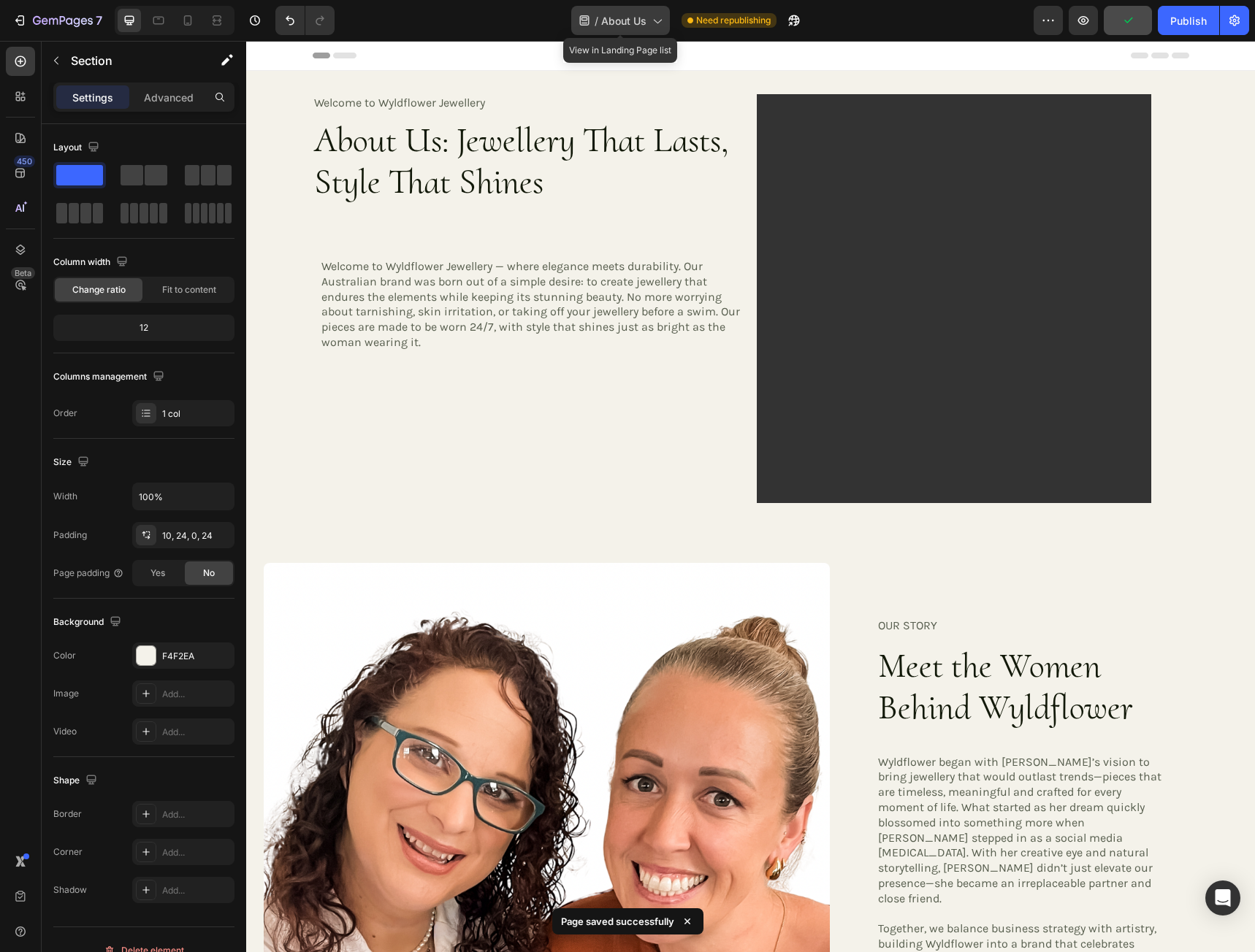
click at [658, 25] on icon at bounding box center [657, 21] width 14 height 14
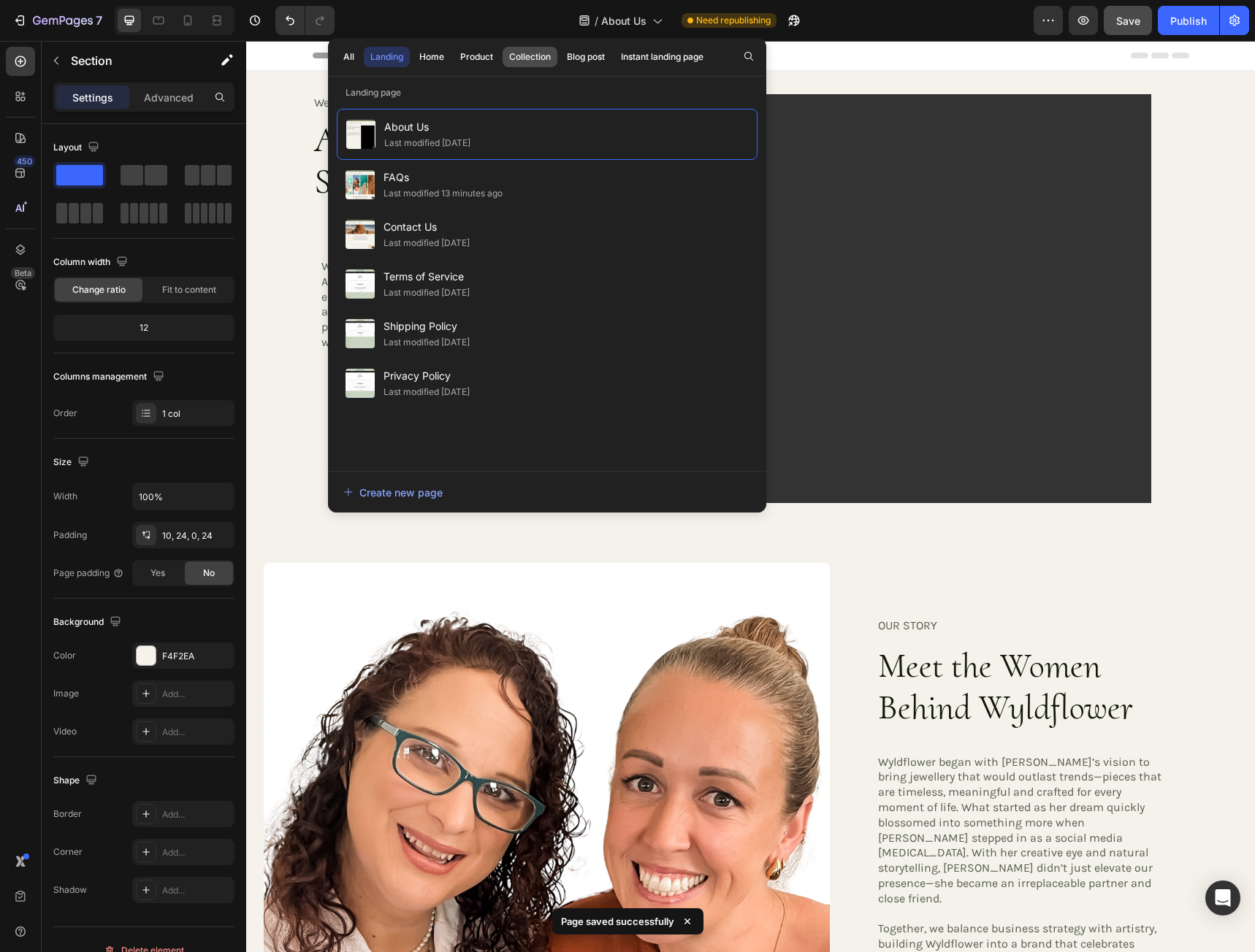
click at [538, 53] on div "Collection" at bounding box center [530, 57] width 41 height 13
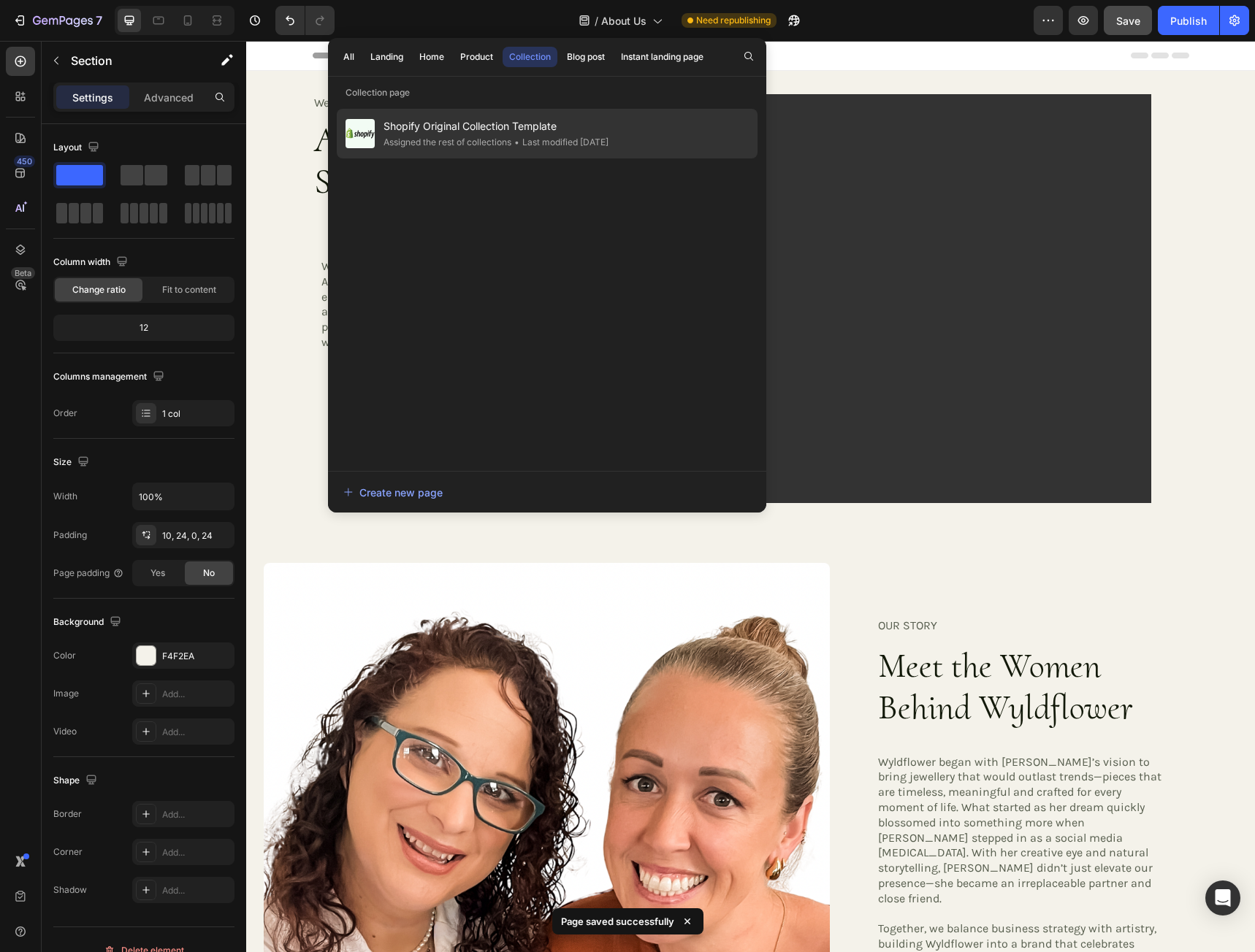
click at [537, 123] on span "Shopify Original Collection Template" at bounding box center [496, 127] width 225 height 18
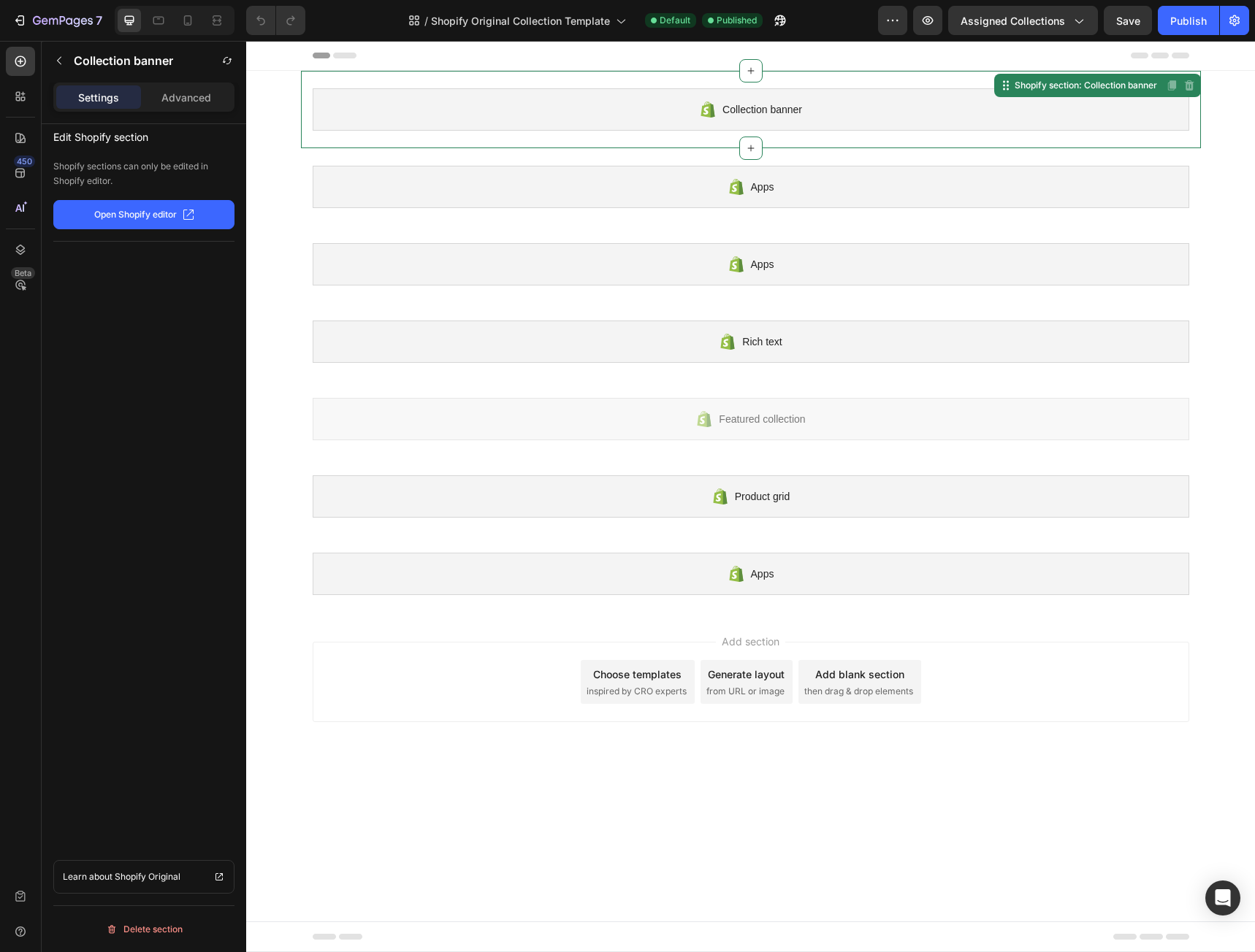
click at [626, 104] on div "Collection banner" at bounding box center [751, 109] width 877 height 42
click at [110, 216] on p "Open Shopify editor" at bounding box center [136, 215] width 83 height 13
click at [211, 101] on div "Advanced" at bounding box center [186, 97] width 84 height 23
click at [89, 96] on p "Settings" at bounding box center [99, 97] width 41 height 15
click at [136, 213] on p "Open Shopify editor" at bounding box center [136, 215] width 83 height 13
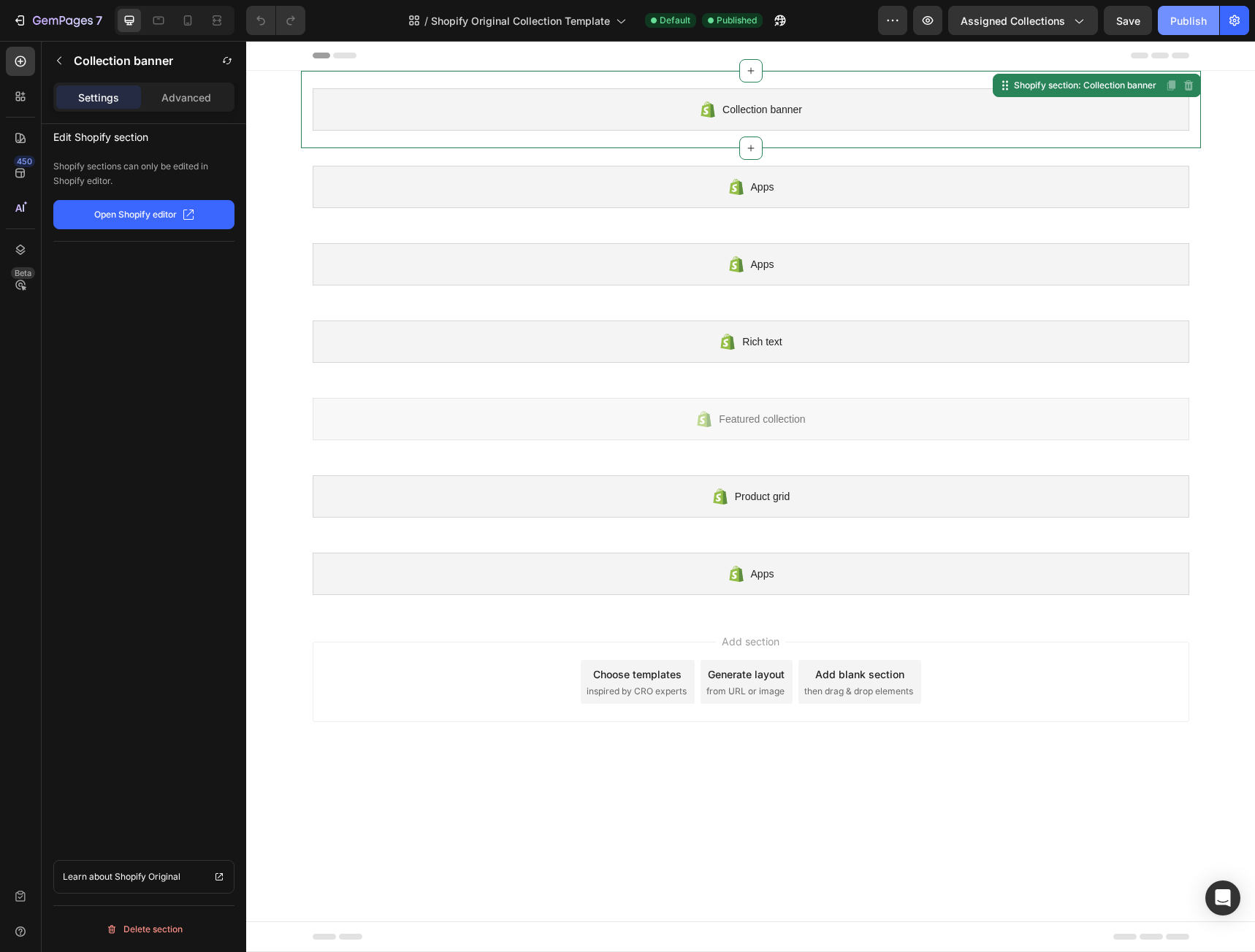
click at [1191, 22] on div "Publish" at bounding box center [1188, 21] width 37 height 15
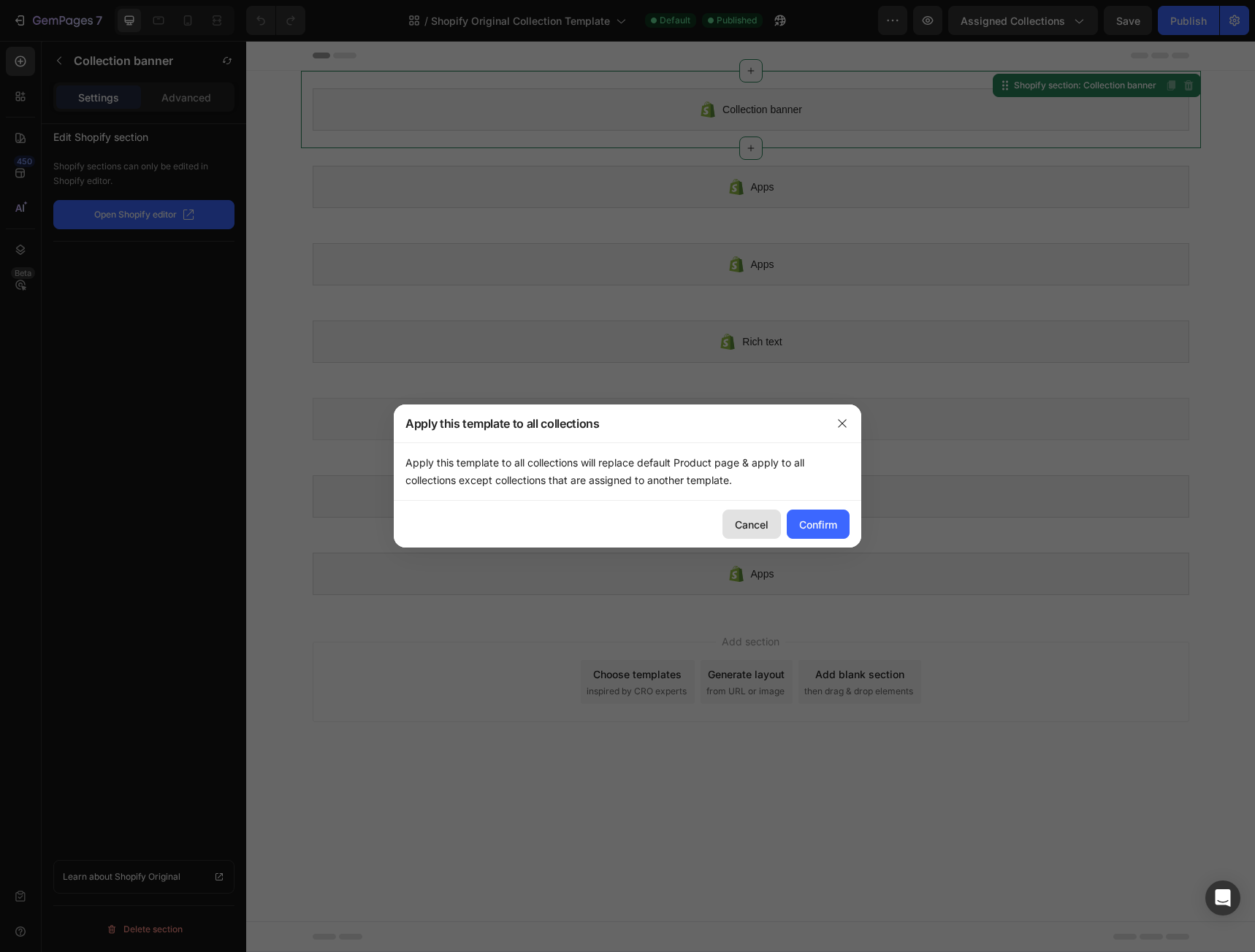
click at [763, 524] on div "Cancel" at bounding box center [751, 524] width 33 height 15
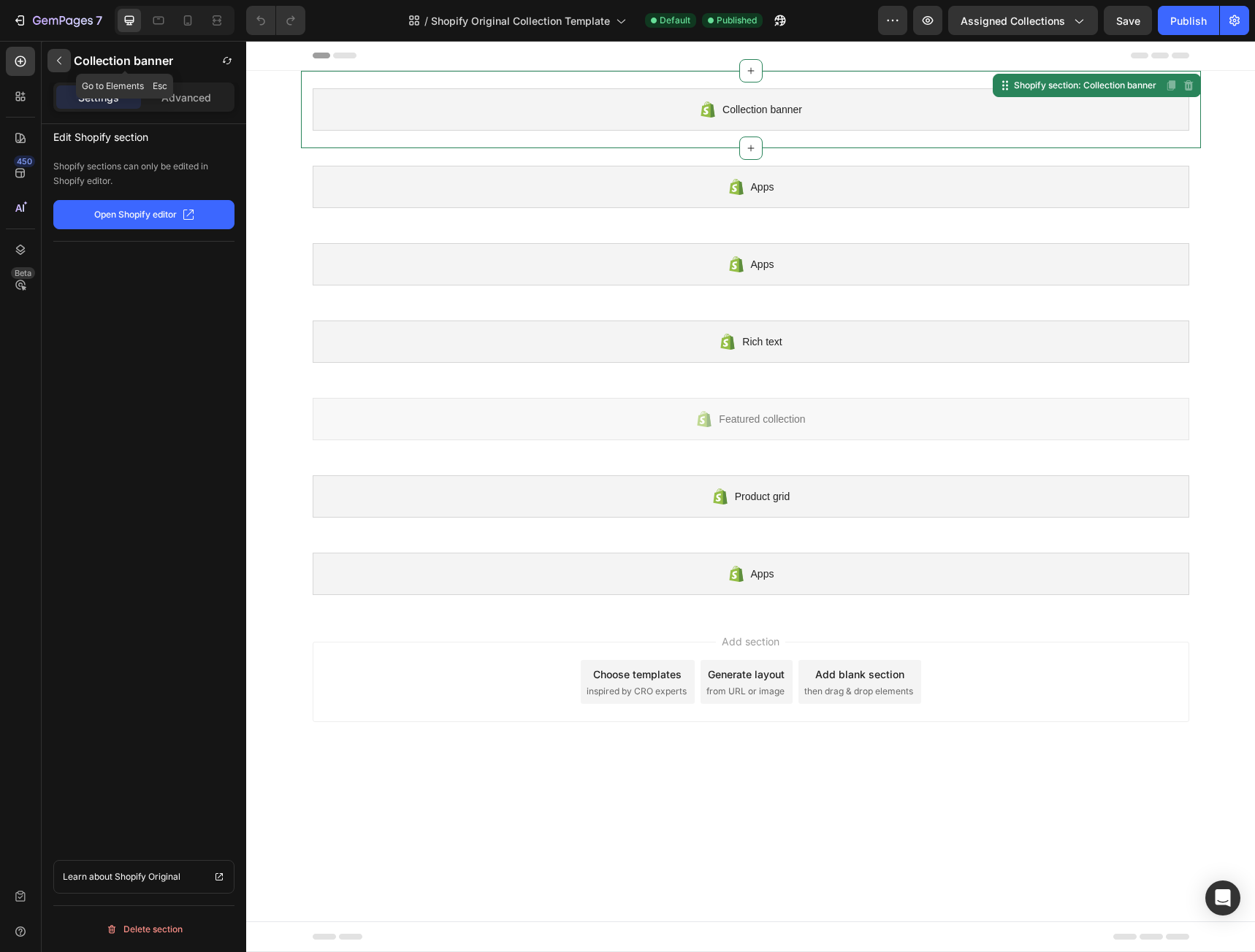
click at [57, 60] on icon "button" at bounding box center [58, 60] width 12 height 12
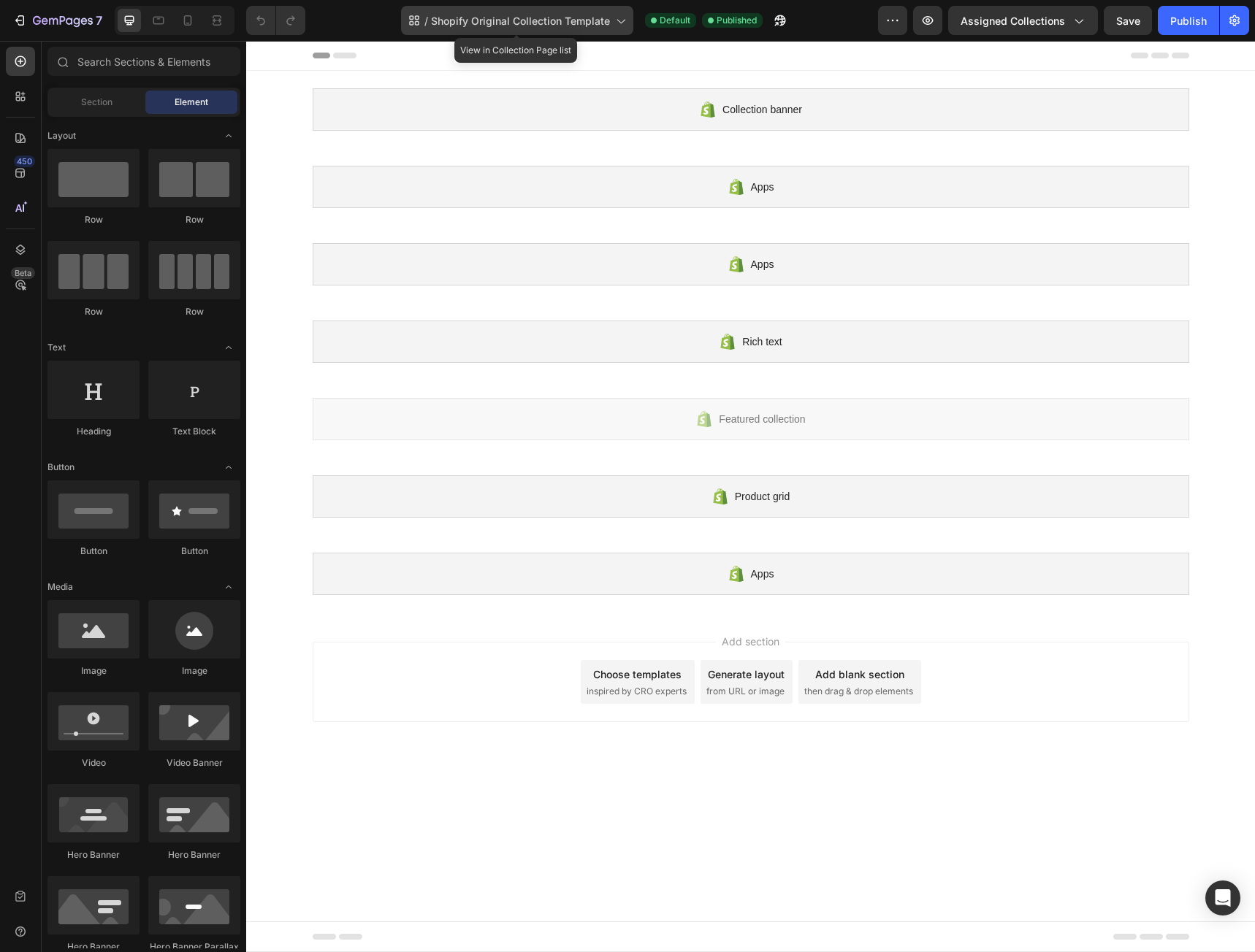
click at [620, 22] on icon at bounding box center [620, 22] width 8 height 4
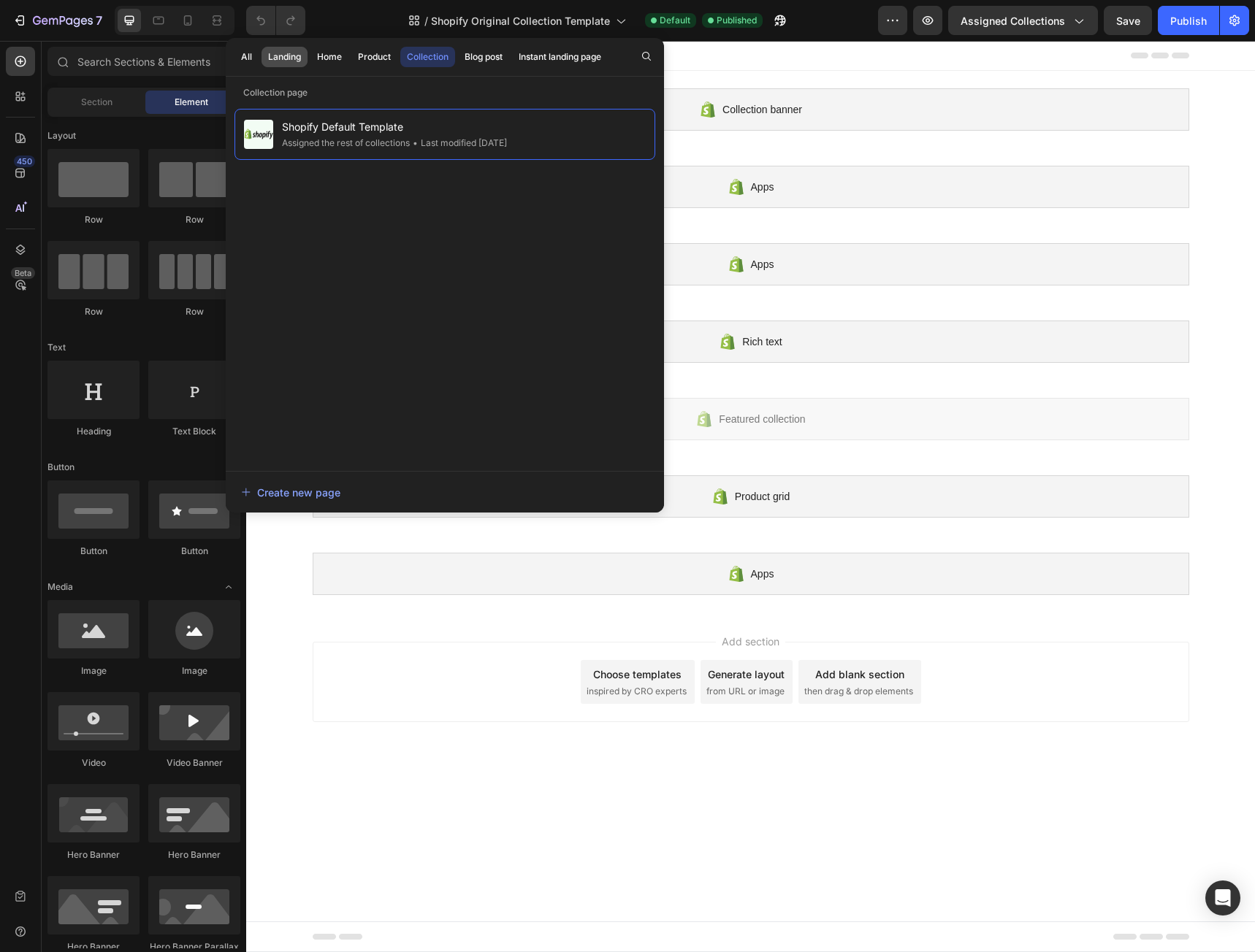
click at [284, 61] on div "Landing" at bounding box center [284, 57] width 33 height 13
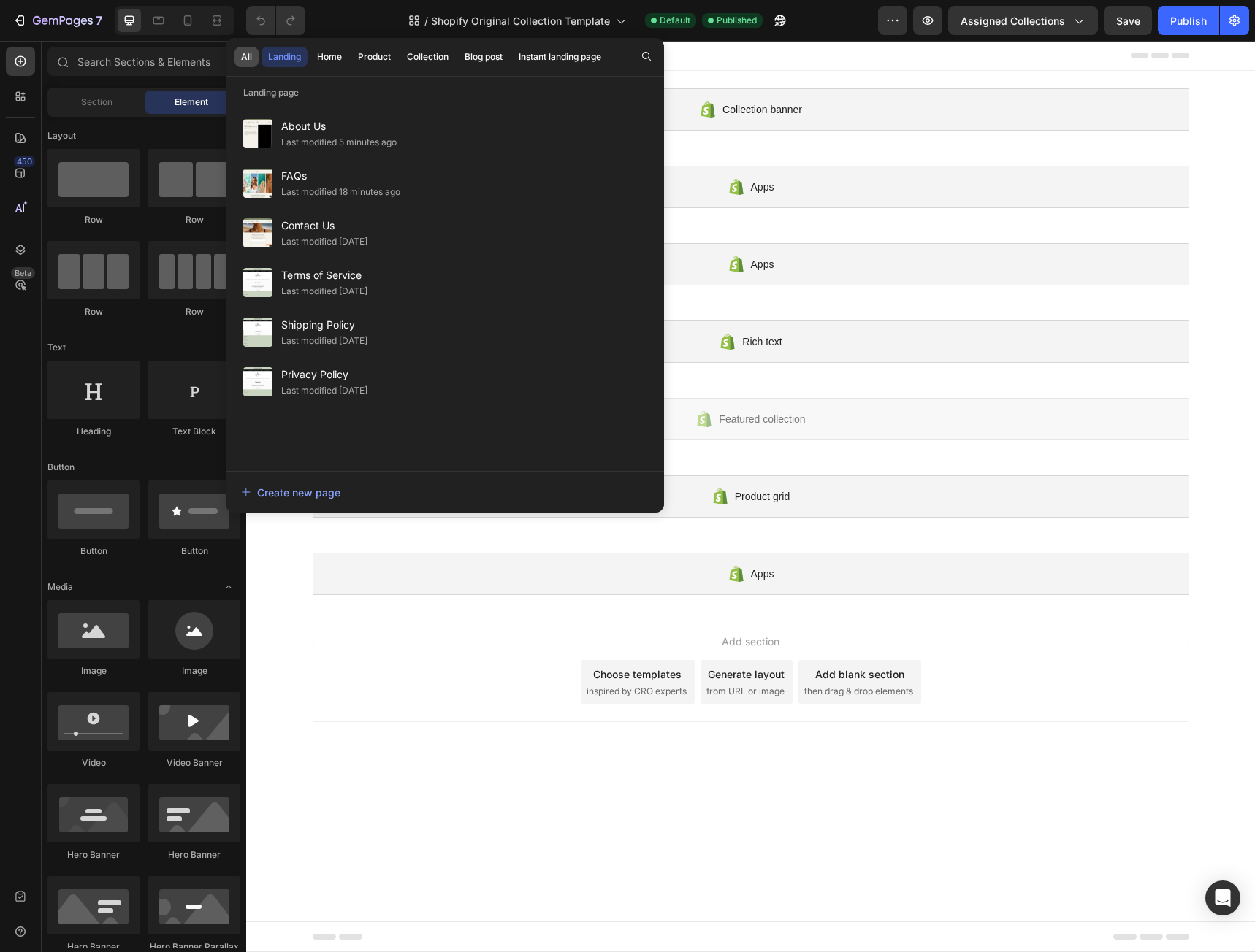
click at [244, 57] on div "All" at bounding box center [246, 57] width 11 height 13
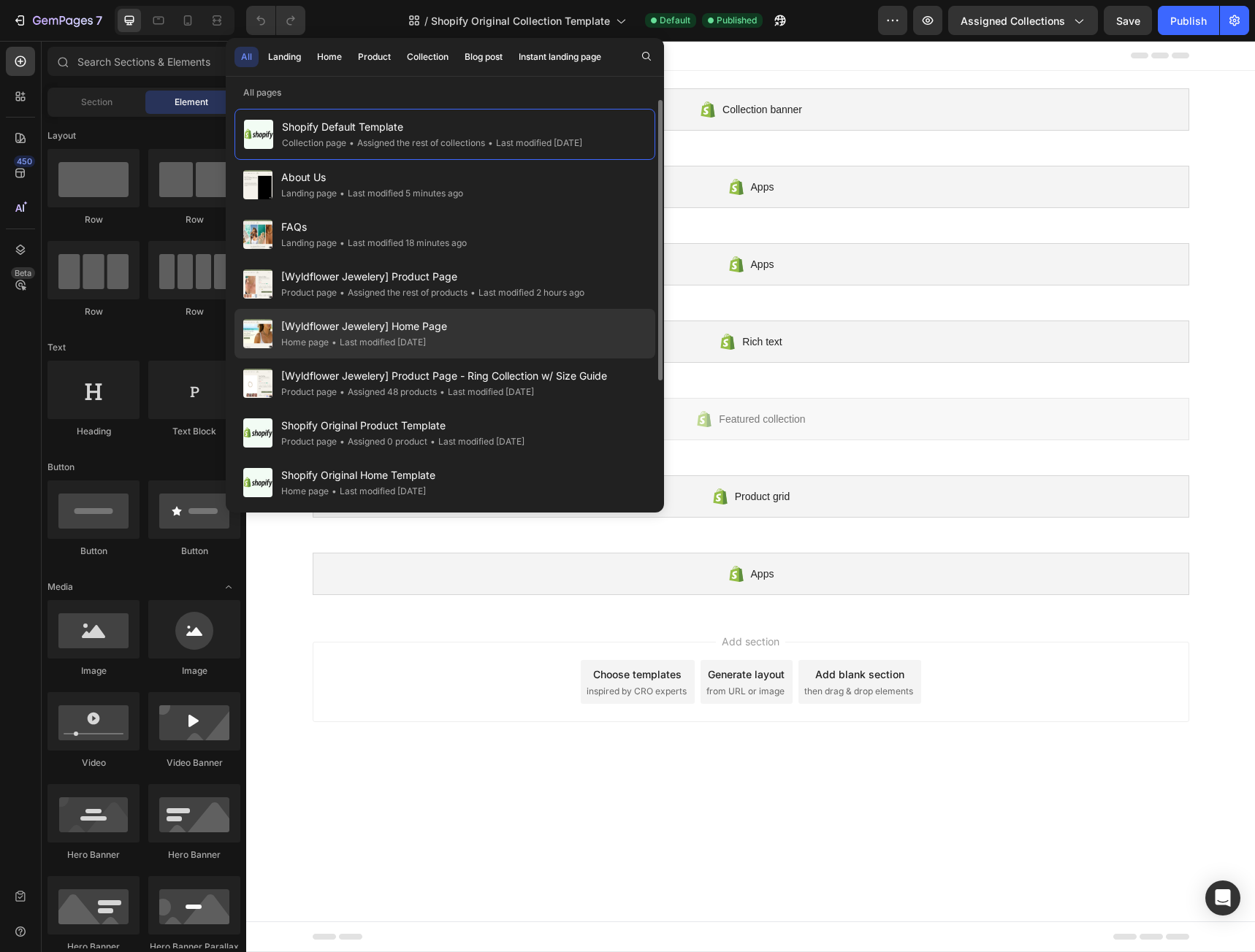
click at [332, 318] on span "[Wyldflower Jewelery] Home Page" at bounding box center [364, 327] width 166 height 18
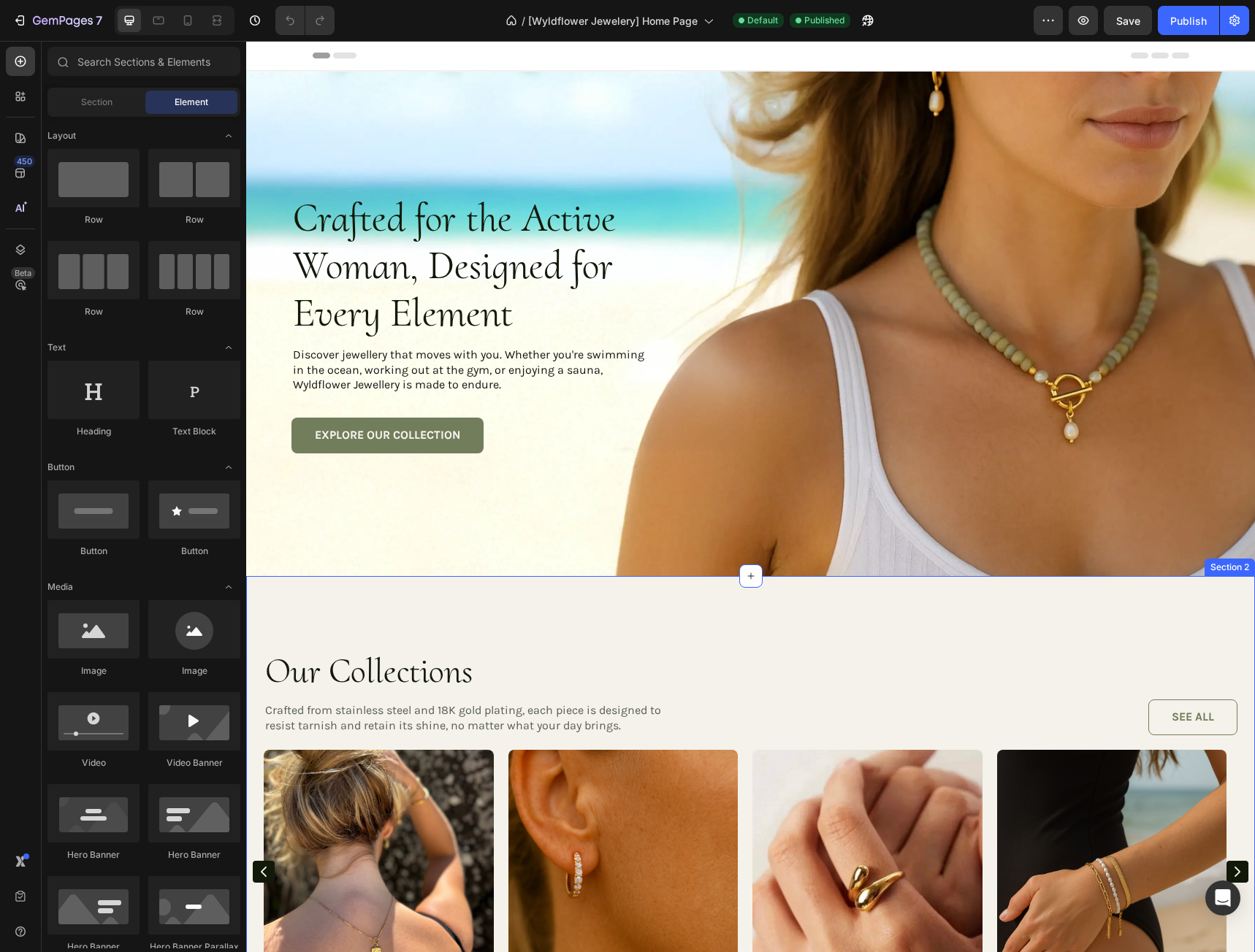
click at [661, 604] on div "Our Collections Heading Crafted from stainless steel and 18K gold plating, each…" at bounding box center [750, 843] width 1009 height 535
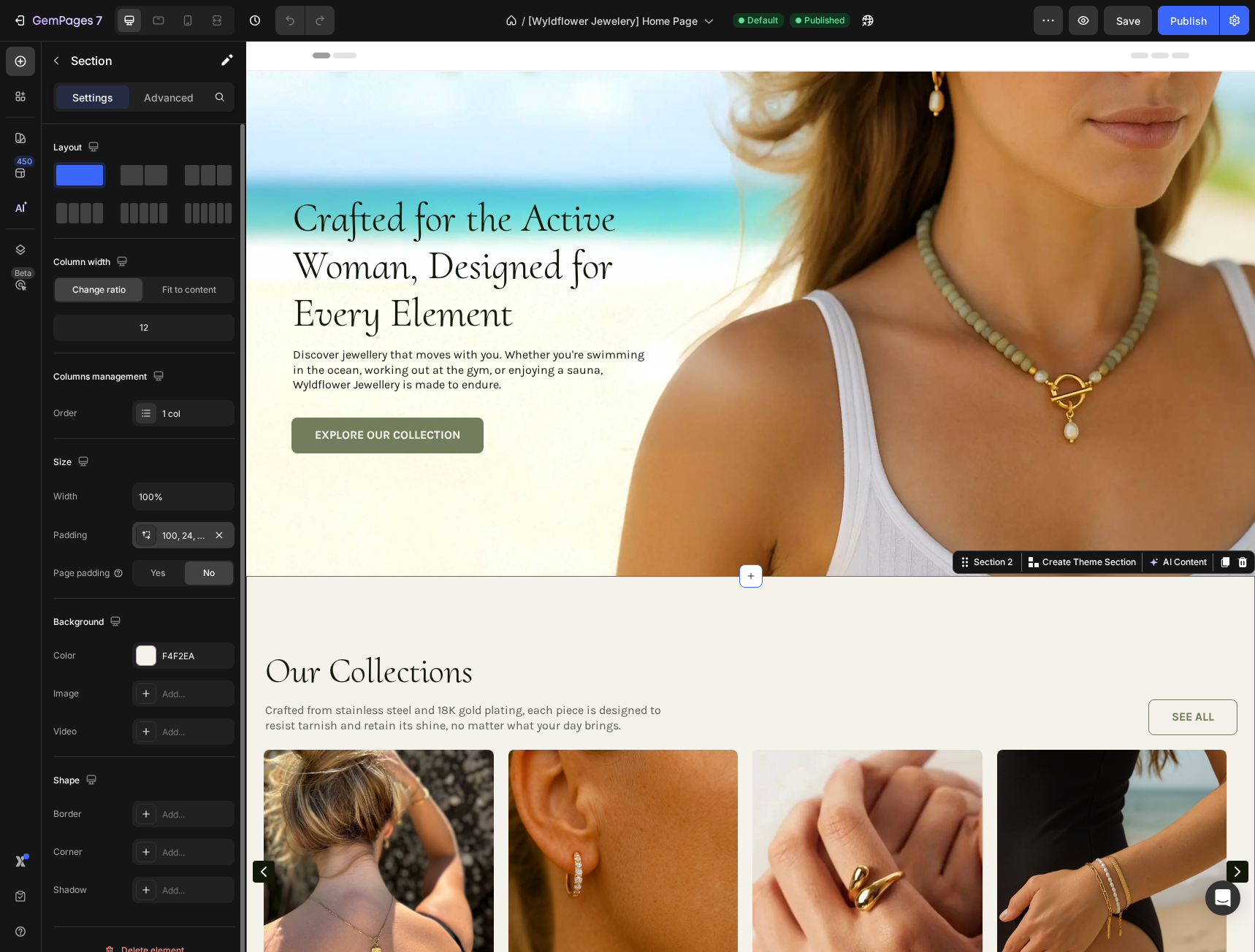
click at [193, 541] on div "100, 24, 100, 24" at bounding box center [182, 535] width 42 height 13
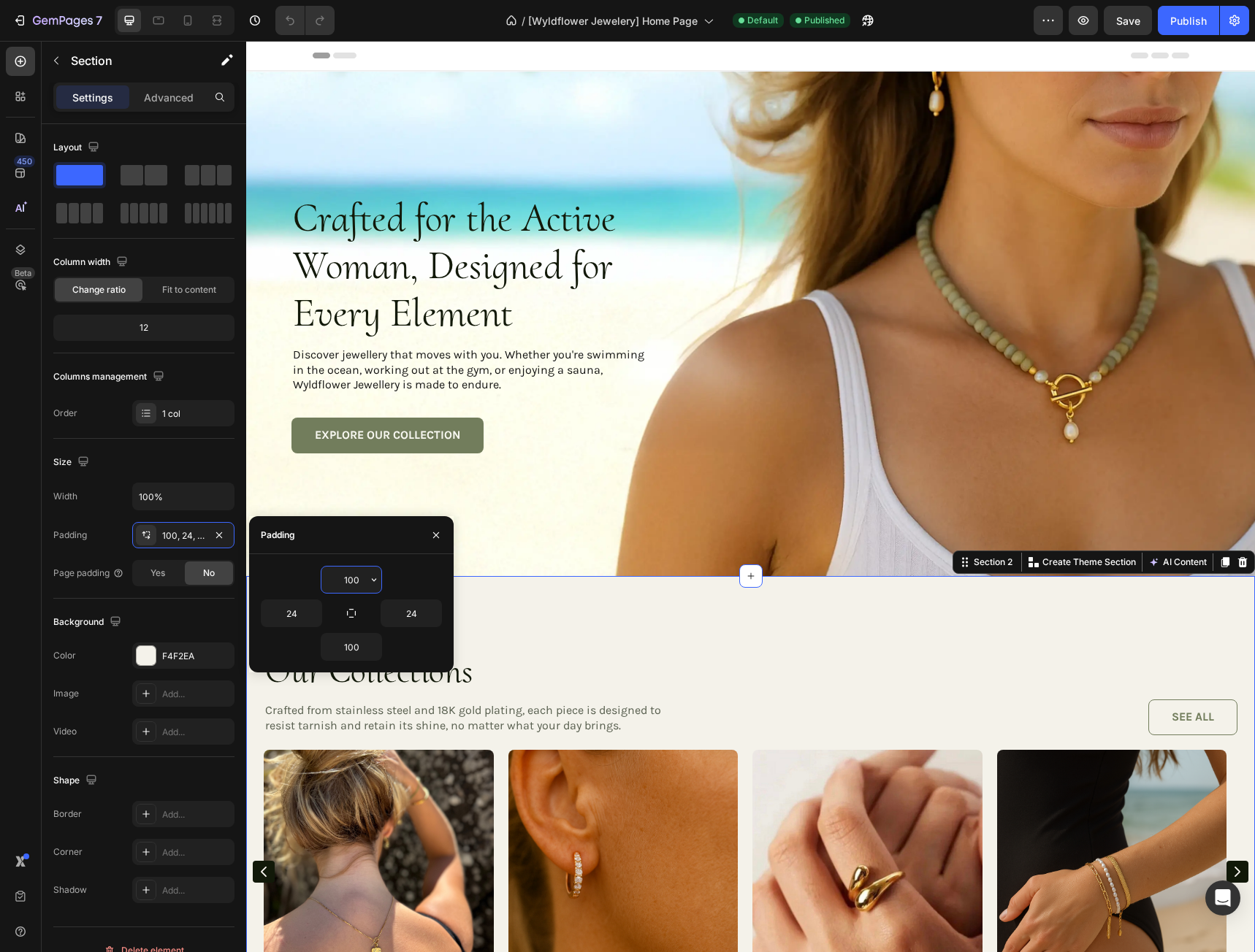
click at [362, 582] on input "100" at bounding box center [351, 579] width 60 height 26
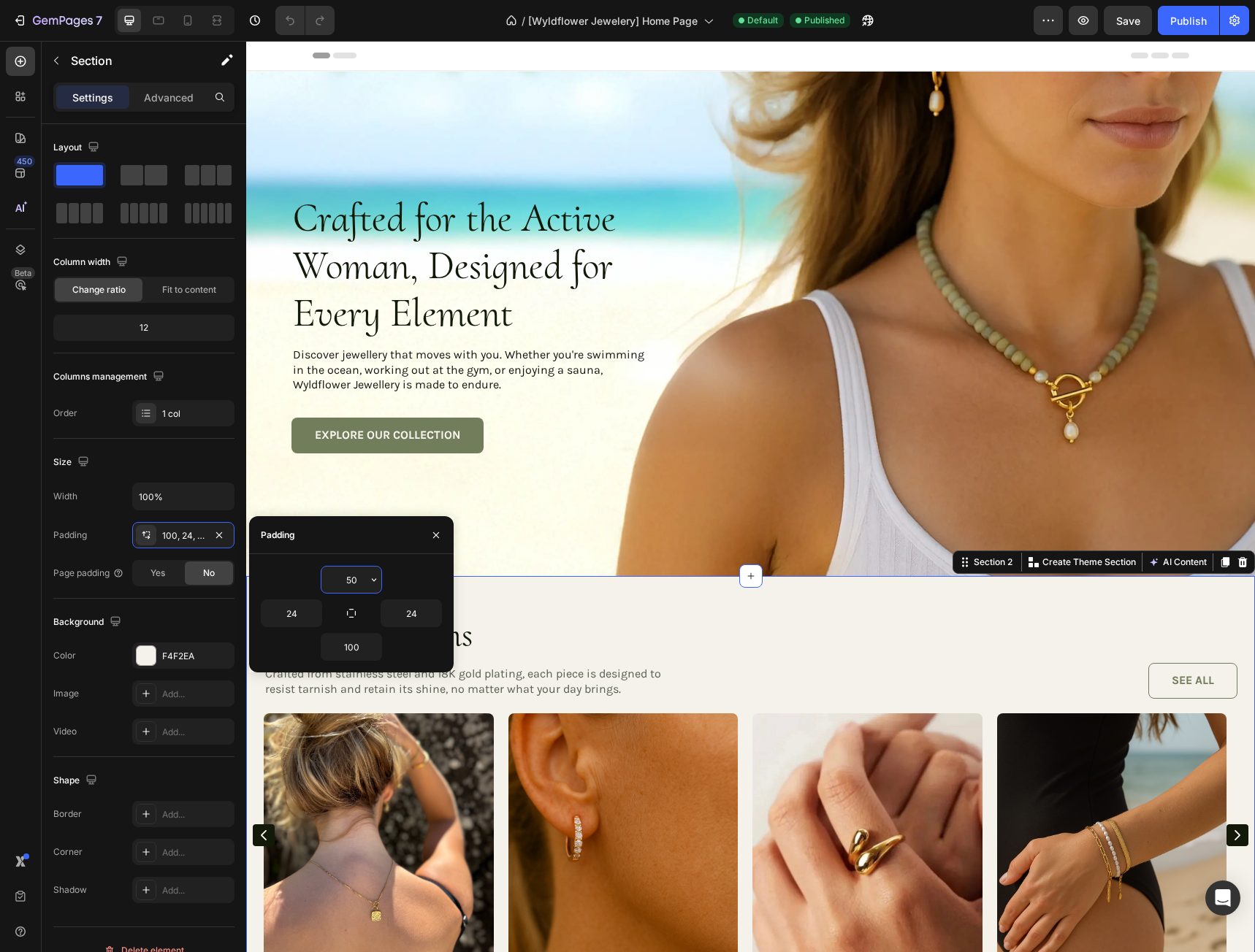
type input "5"
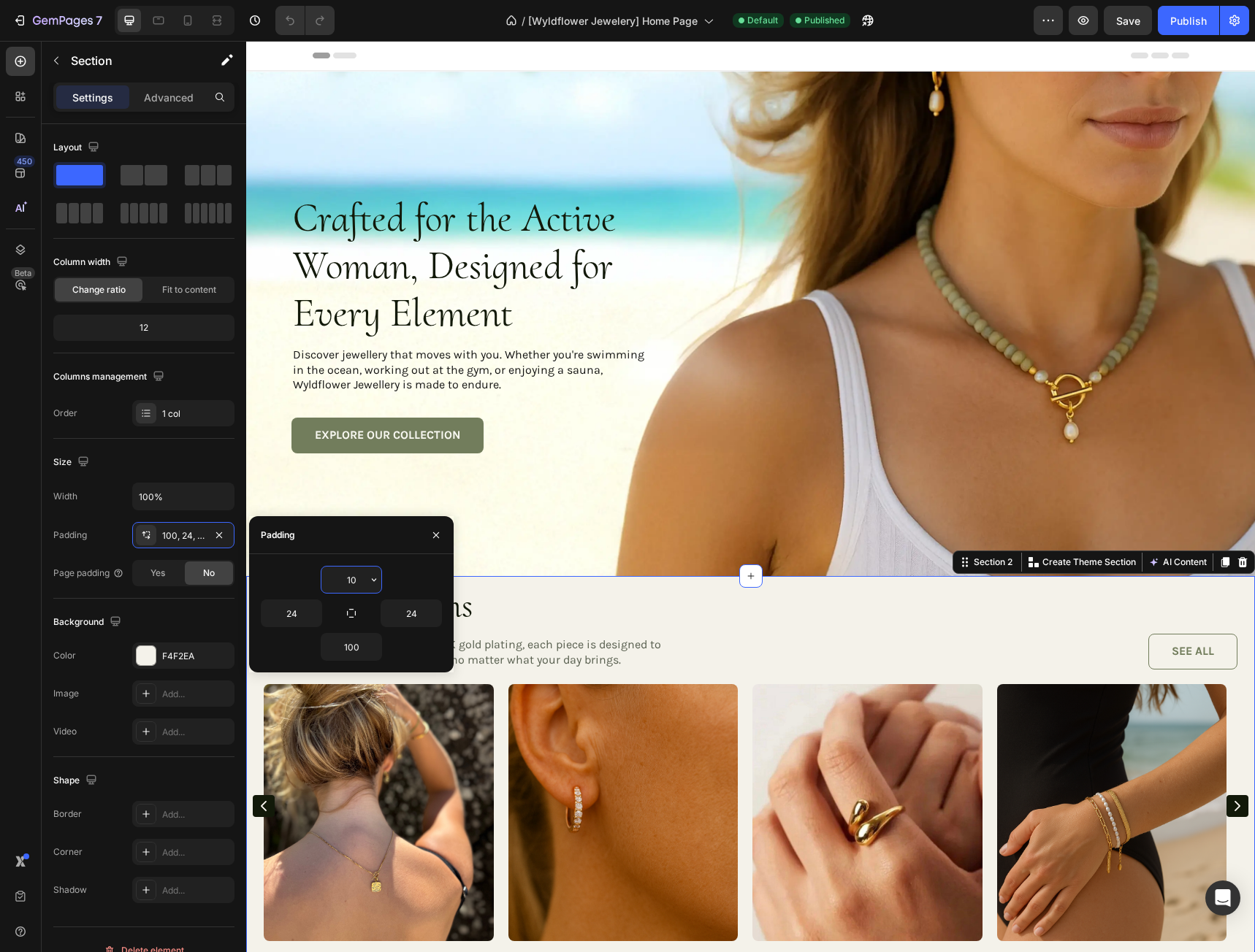
type input "1"
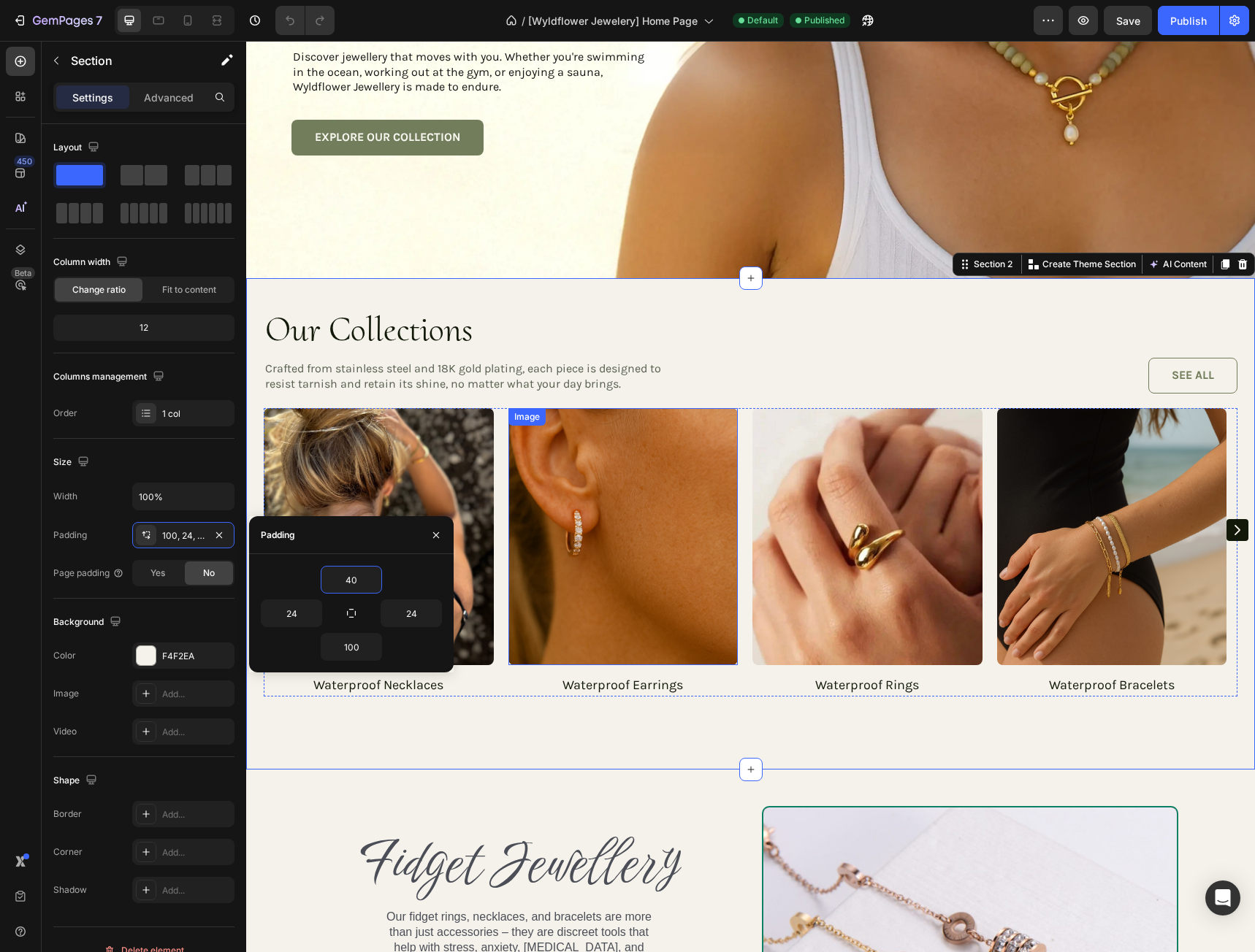
scroll to position [365, 0]
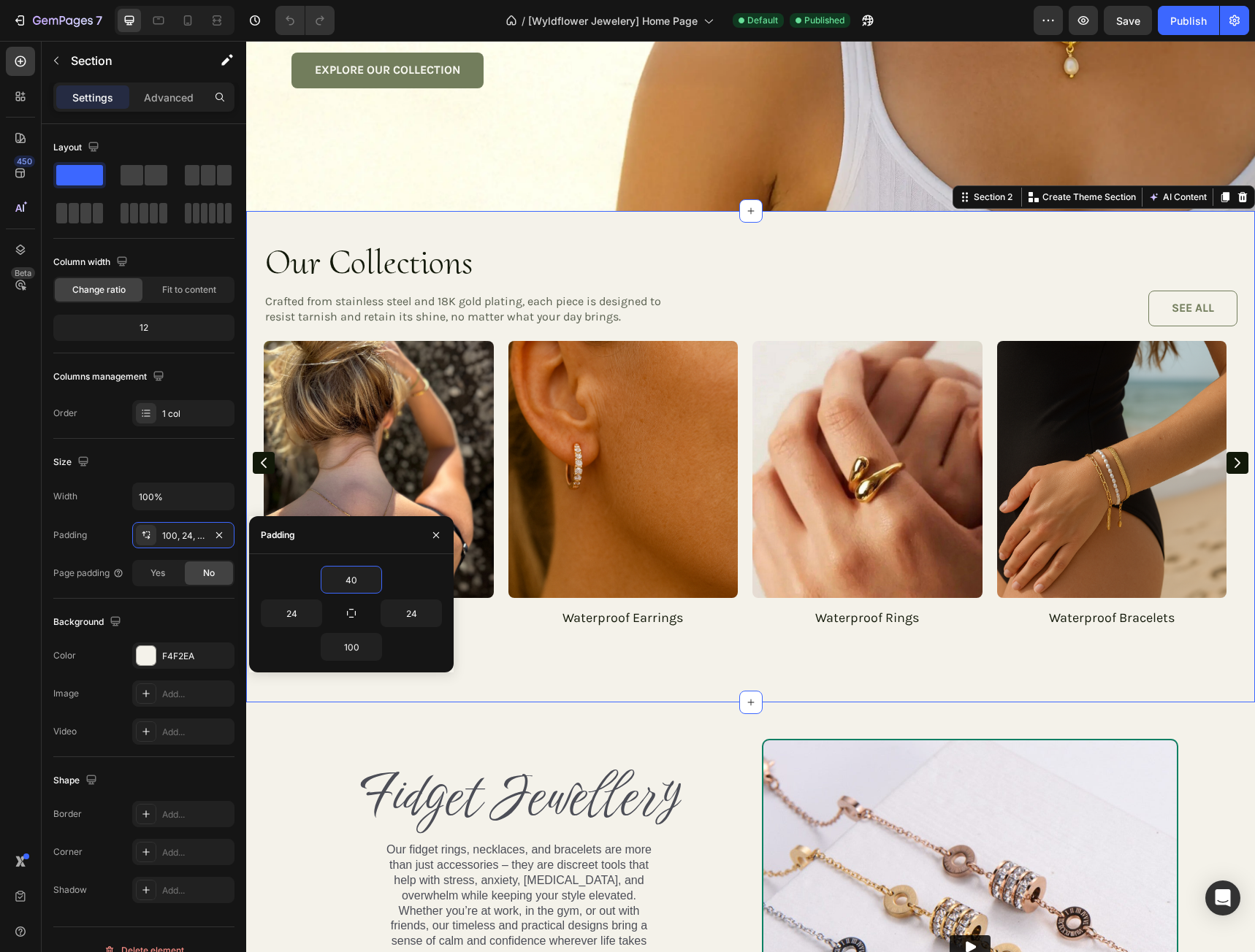
type input "40"
click at [666, 657] on div "Our Collections Heading Crafted from stainless steel and 18K gold plating, each…" at bounding box center [750, 456] width 1009 height 491
click at [372, 649] on icon "button" at bounding box center [374, 647] width 12 height 12
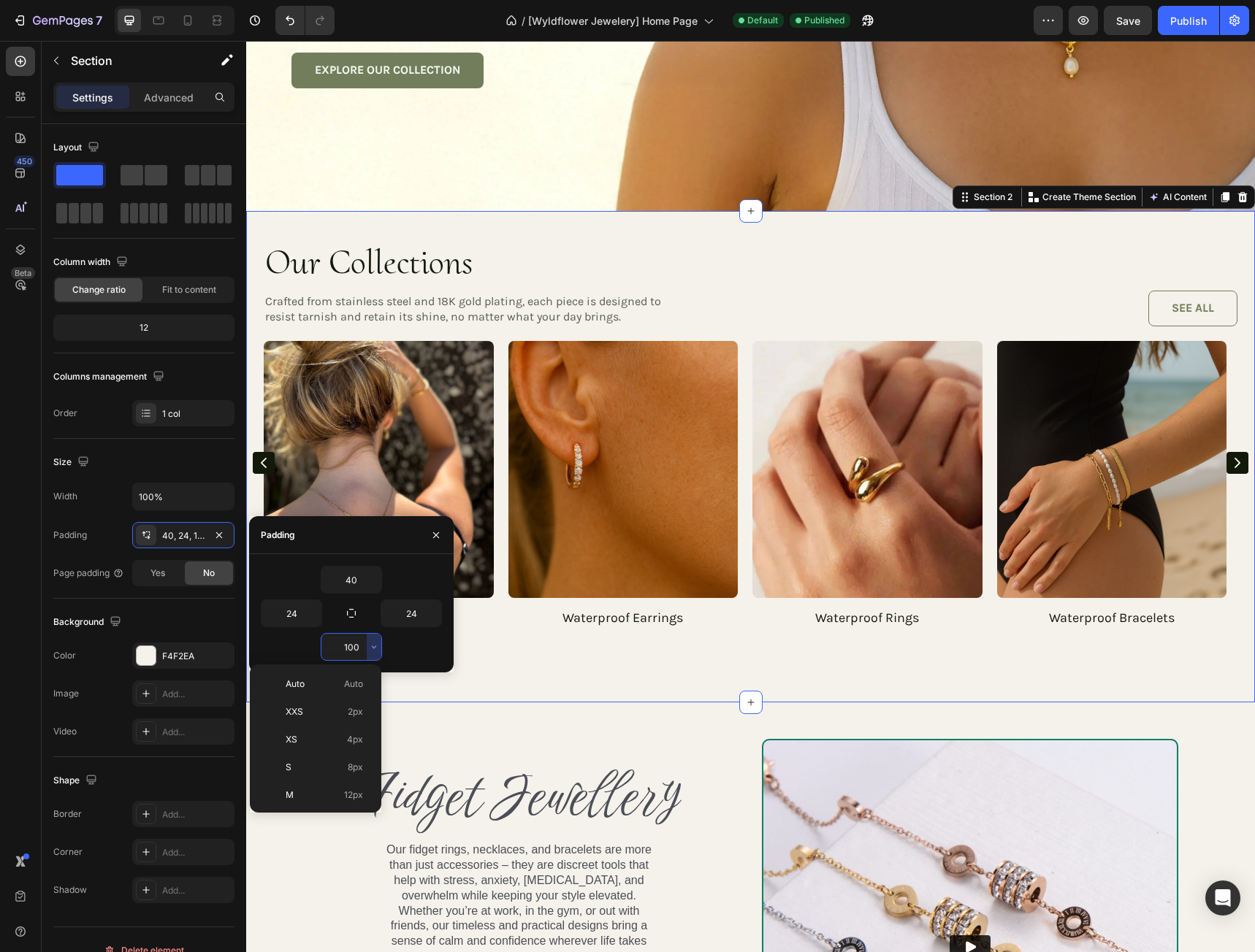
click at [359, 649] on input "100" at bounding box center [351, 647] width 60 height 26
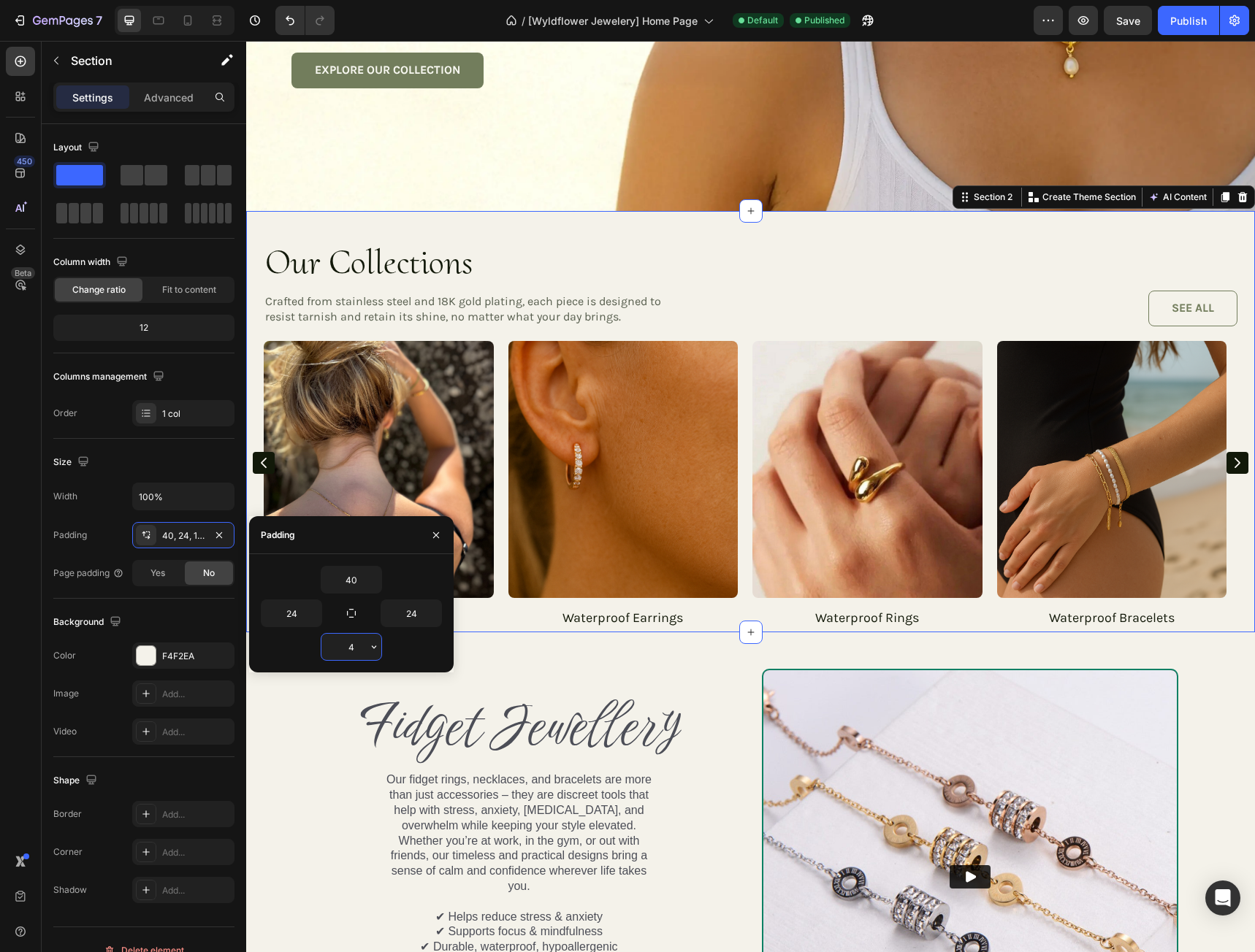
type input "40"
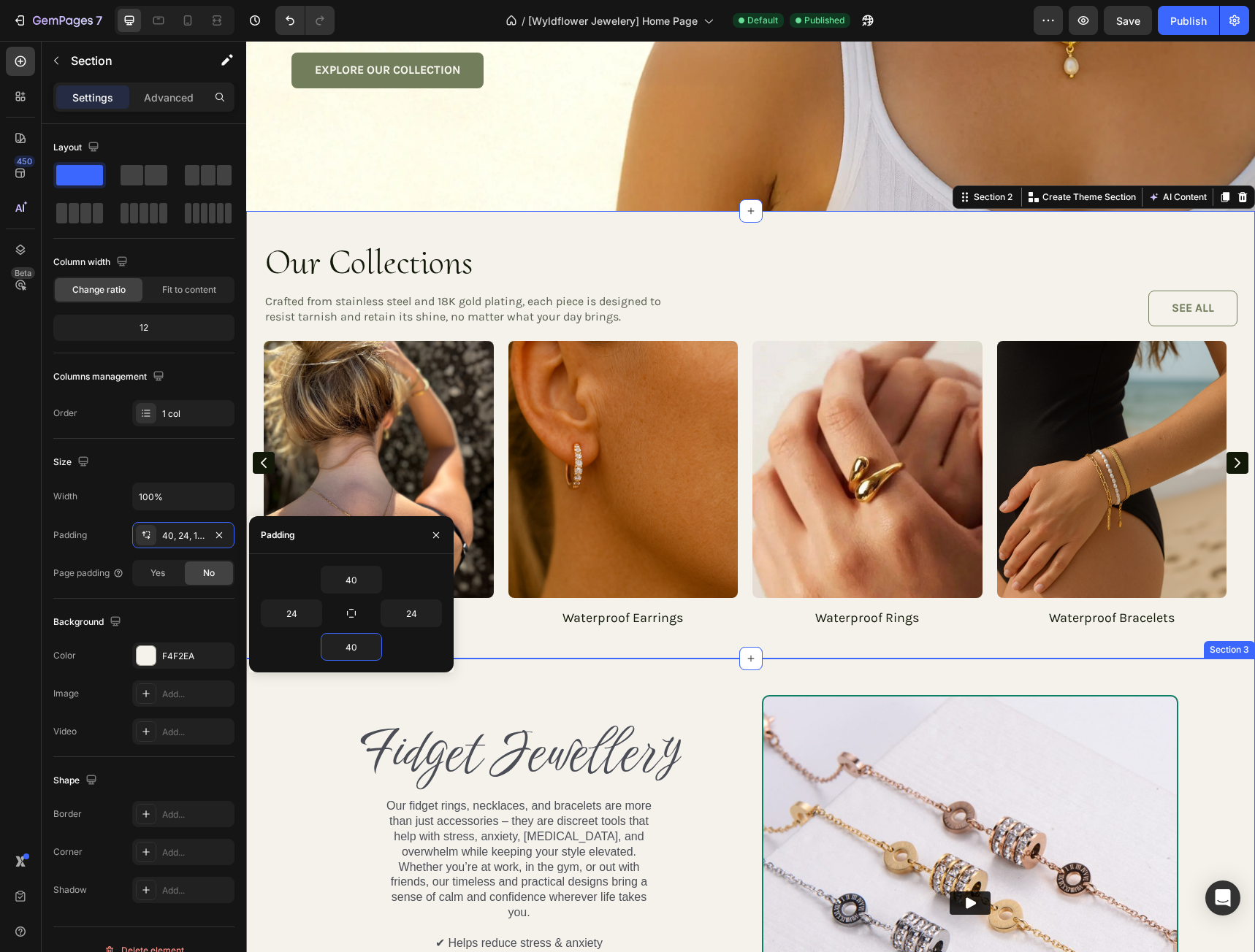
click at [626, 675] on div "Text Block Fidget Jewellery Heading Our fidget rings, necklaces, and bracelets …" at bounding box center [750, 903] width 1009 height 489
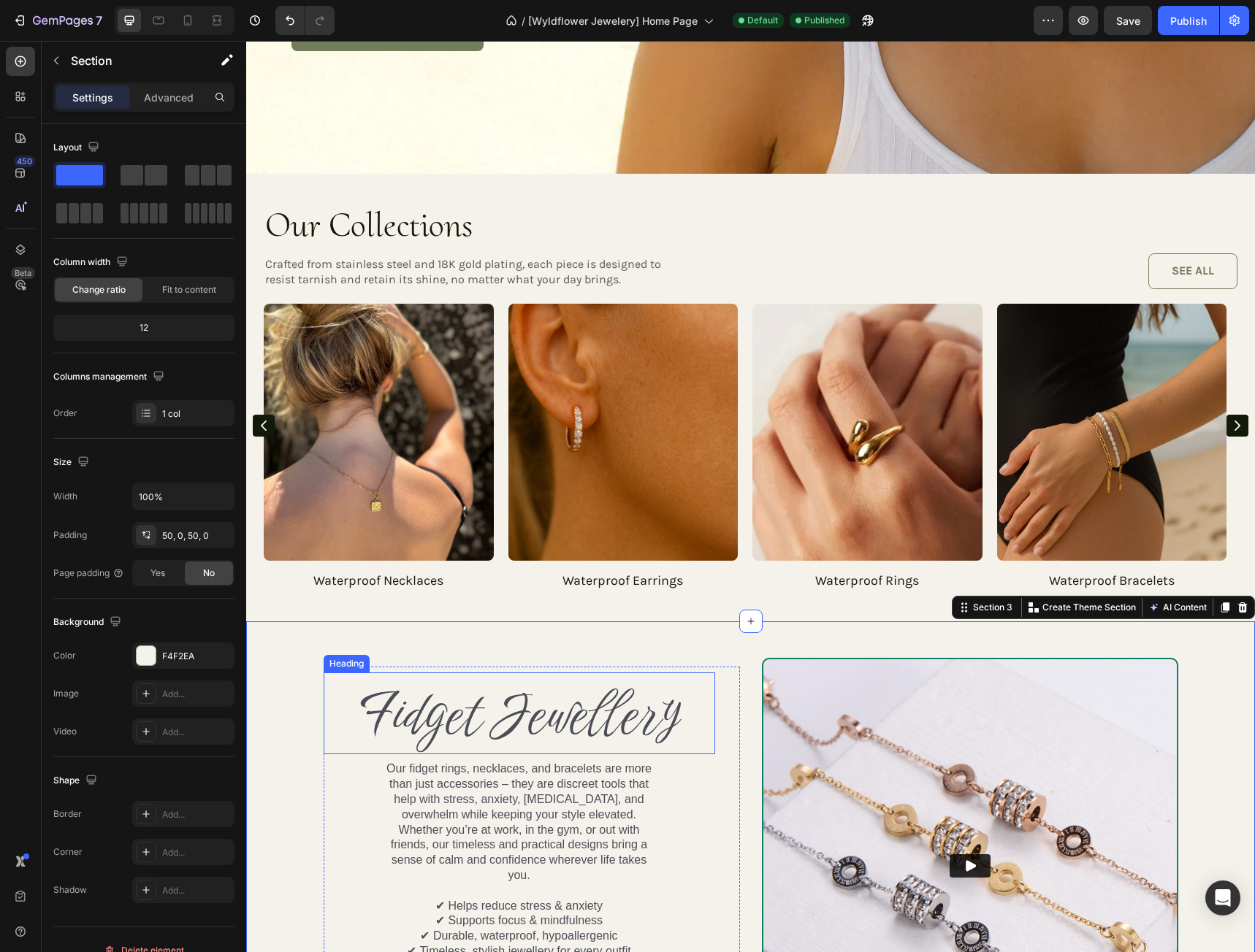
scroll to position [438, 0]
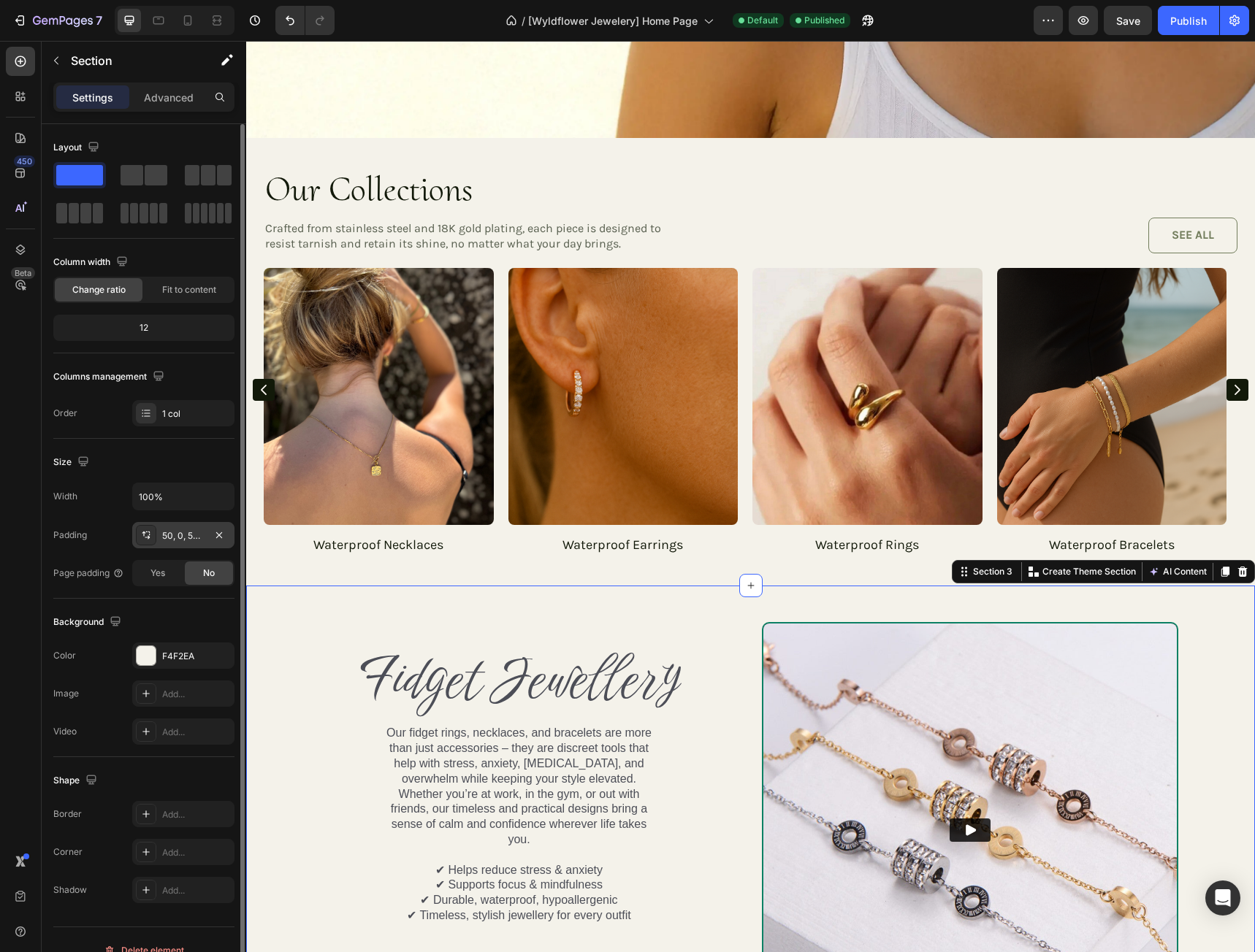
click at [183, 533] on div "50, 0, 50, 0" at bounding box center [182, 535] width 42 height 13
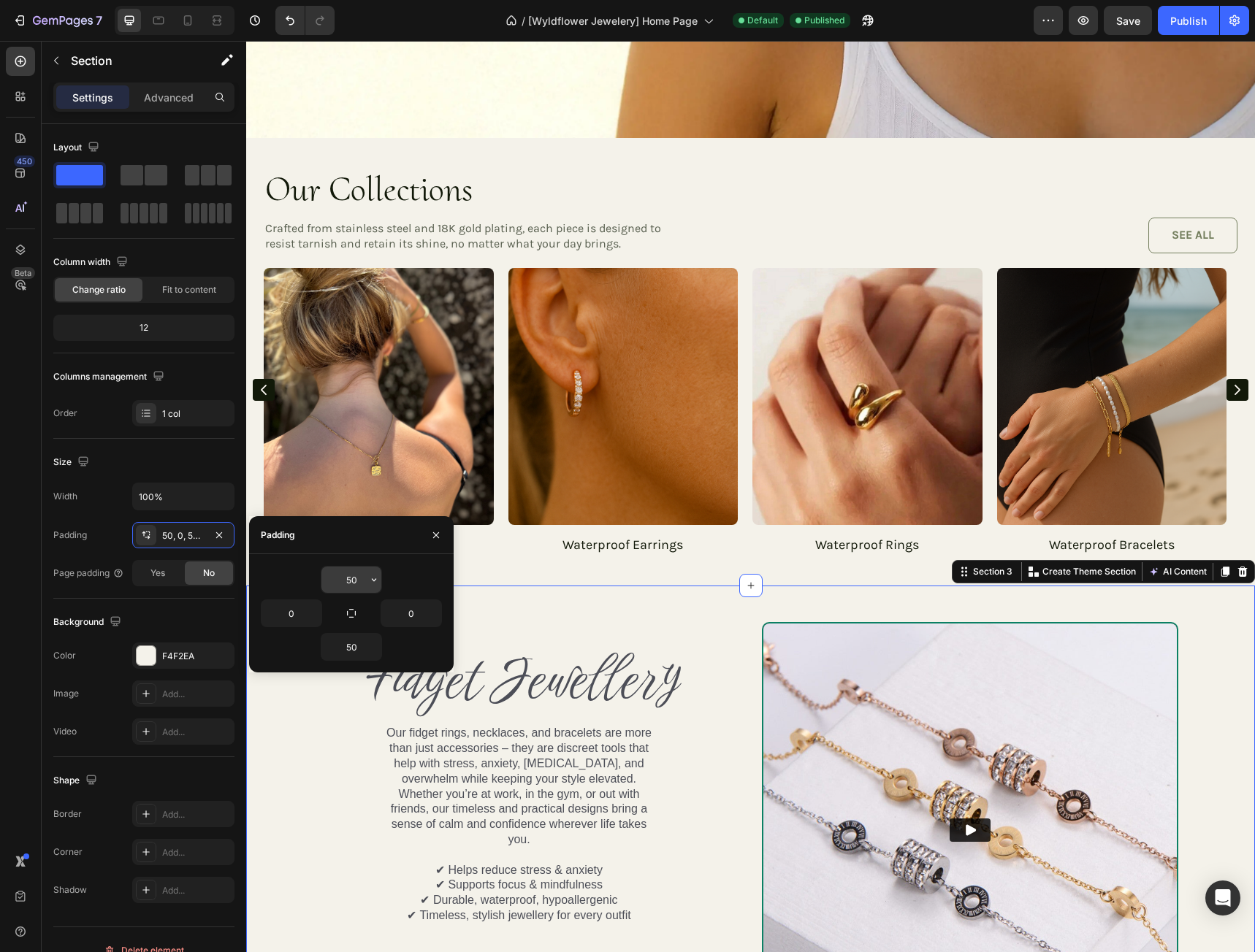
click at [361, 586] on input "50" at bounding box center [351, 579] width 60 height 26
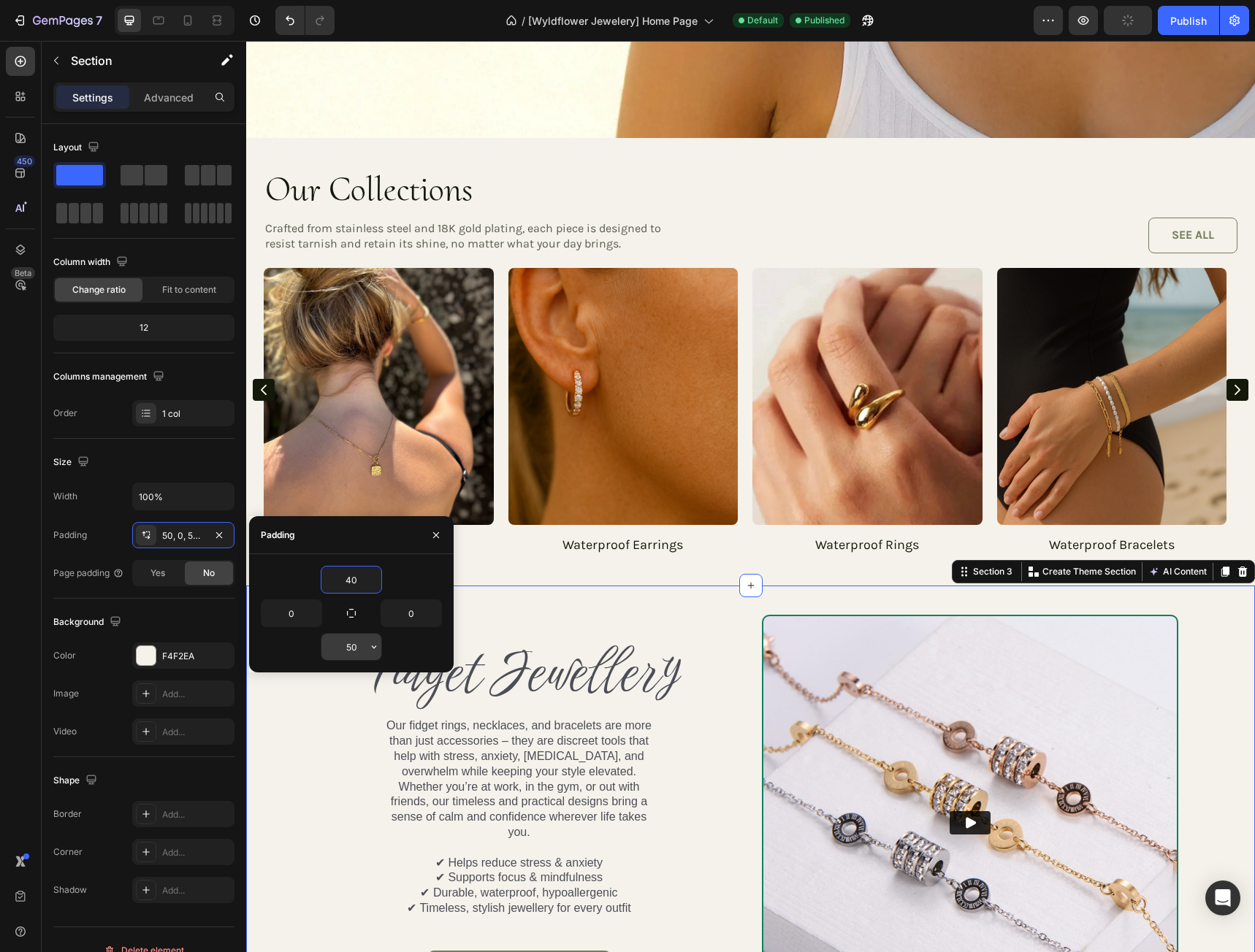
type input "40"
click at [366, 651] on input "50" at bounding box center [351, 647] width 60 height 26
type input "41"
click at [341, 690] on h2 "Fidget Jewellery" at bounding box center [519, 670] width 392 height 82
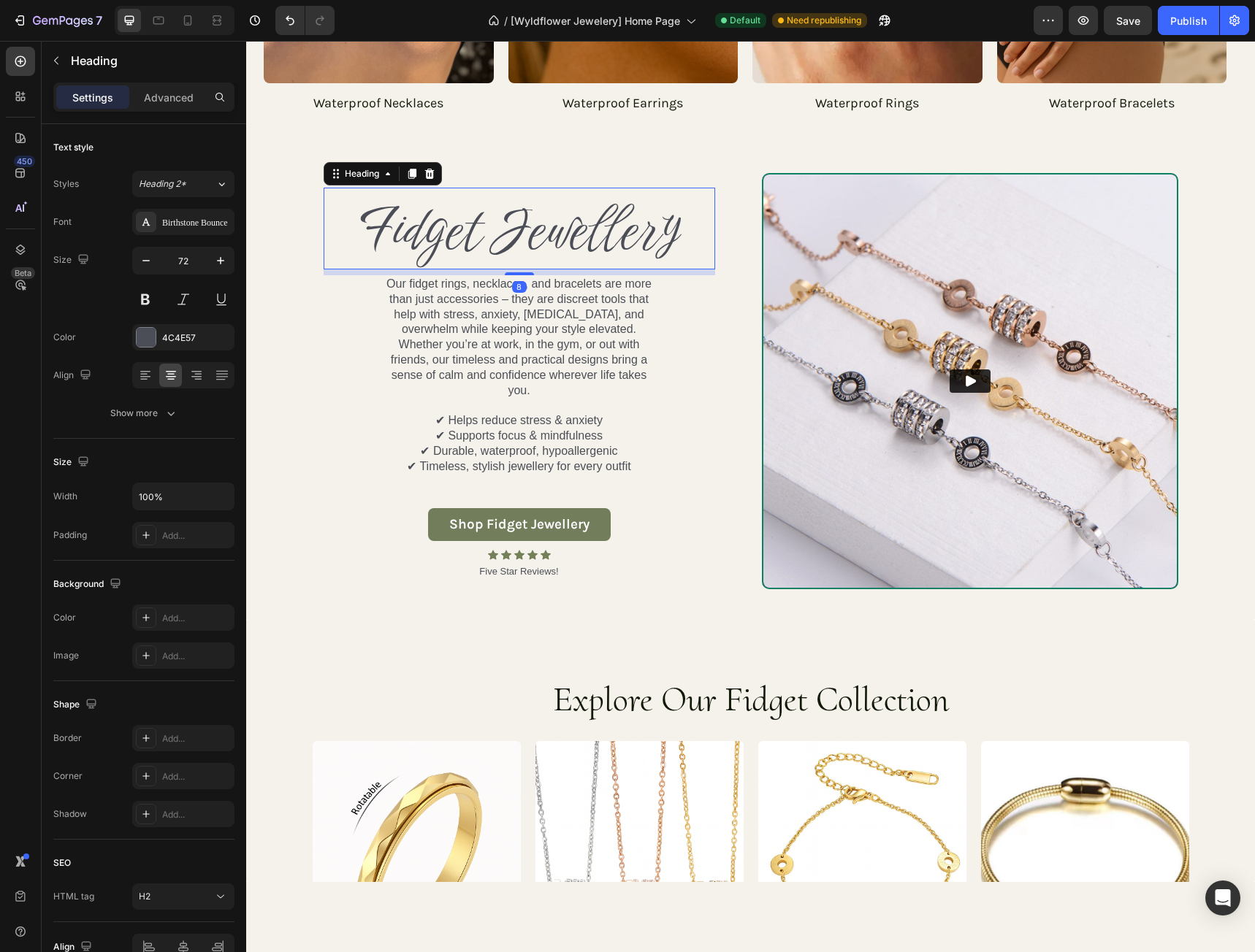
scroll to position [949, 0]
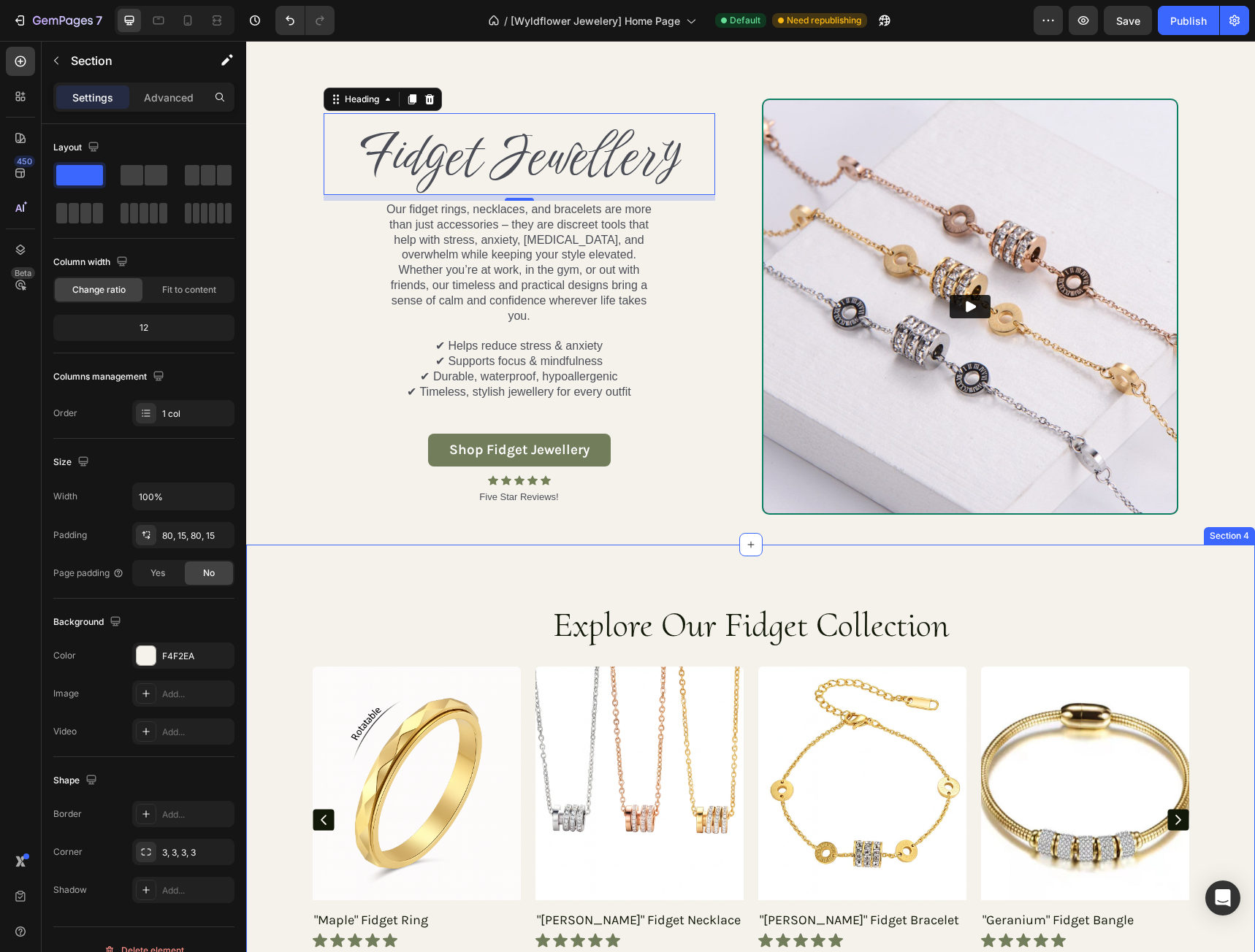
click at [648, 582] on div "Explore Our Fidget Collection Heading Row Product Images "Maple" Fidget Ring Pr…" at bounding box center [750, 823] width 1009 height 558
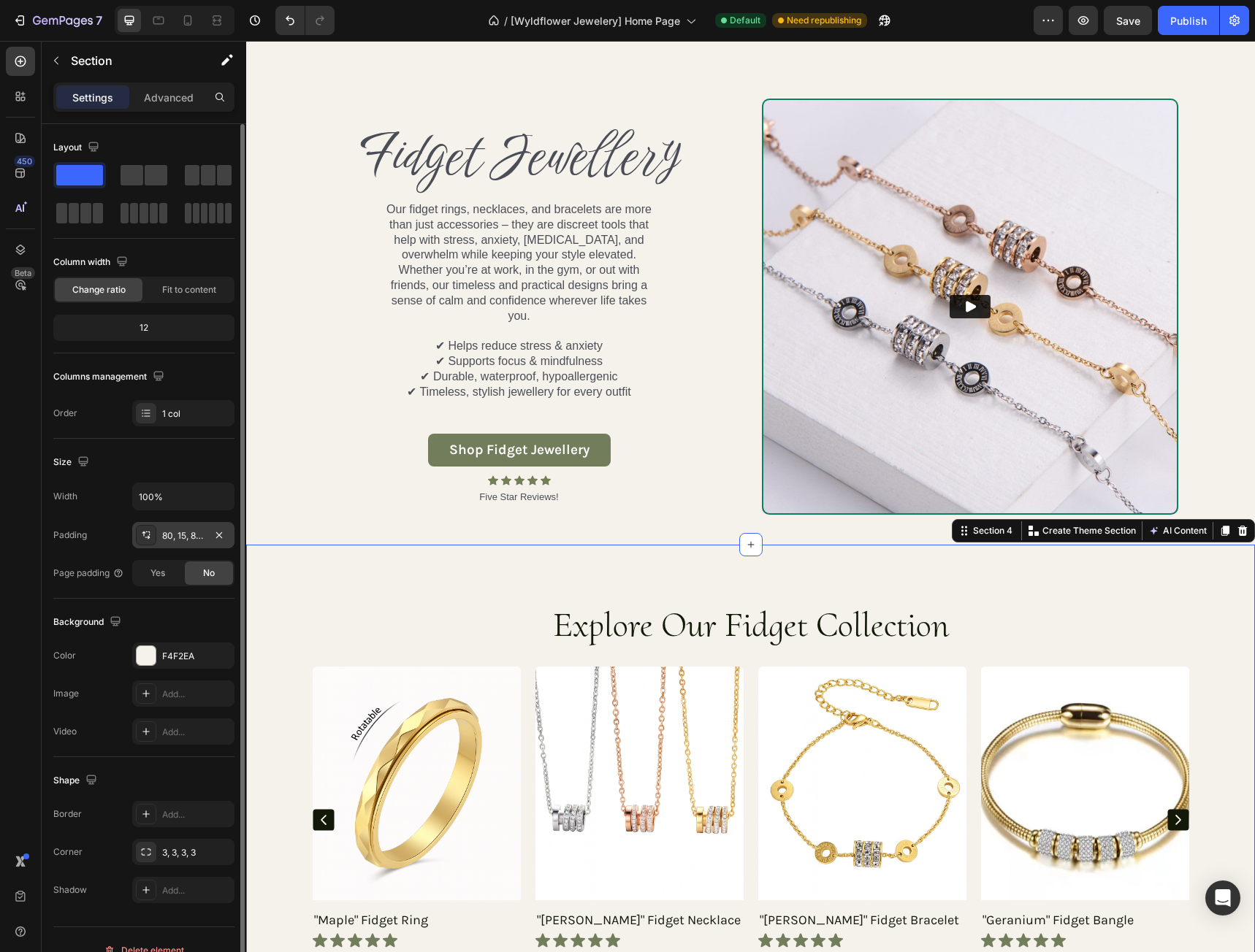
click at [186, 534] on div "80, 15, 80, 15" at bounding box center [182, 535] width 42 height 13
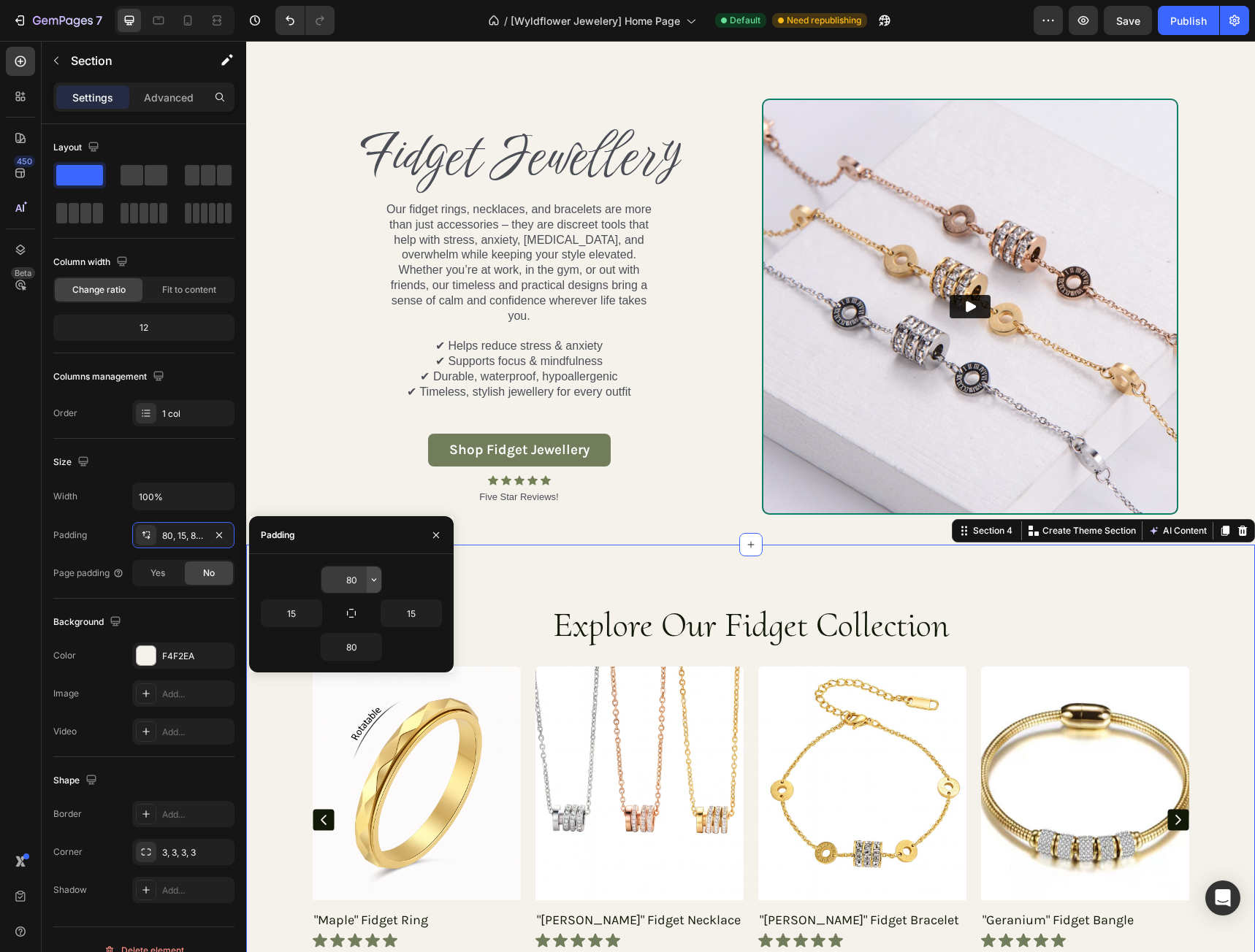
click at [369, 578] on icon "button" at bounding box center [374, 579] width 12 height 12
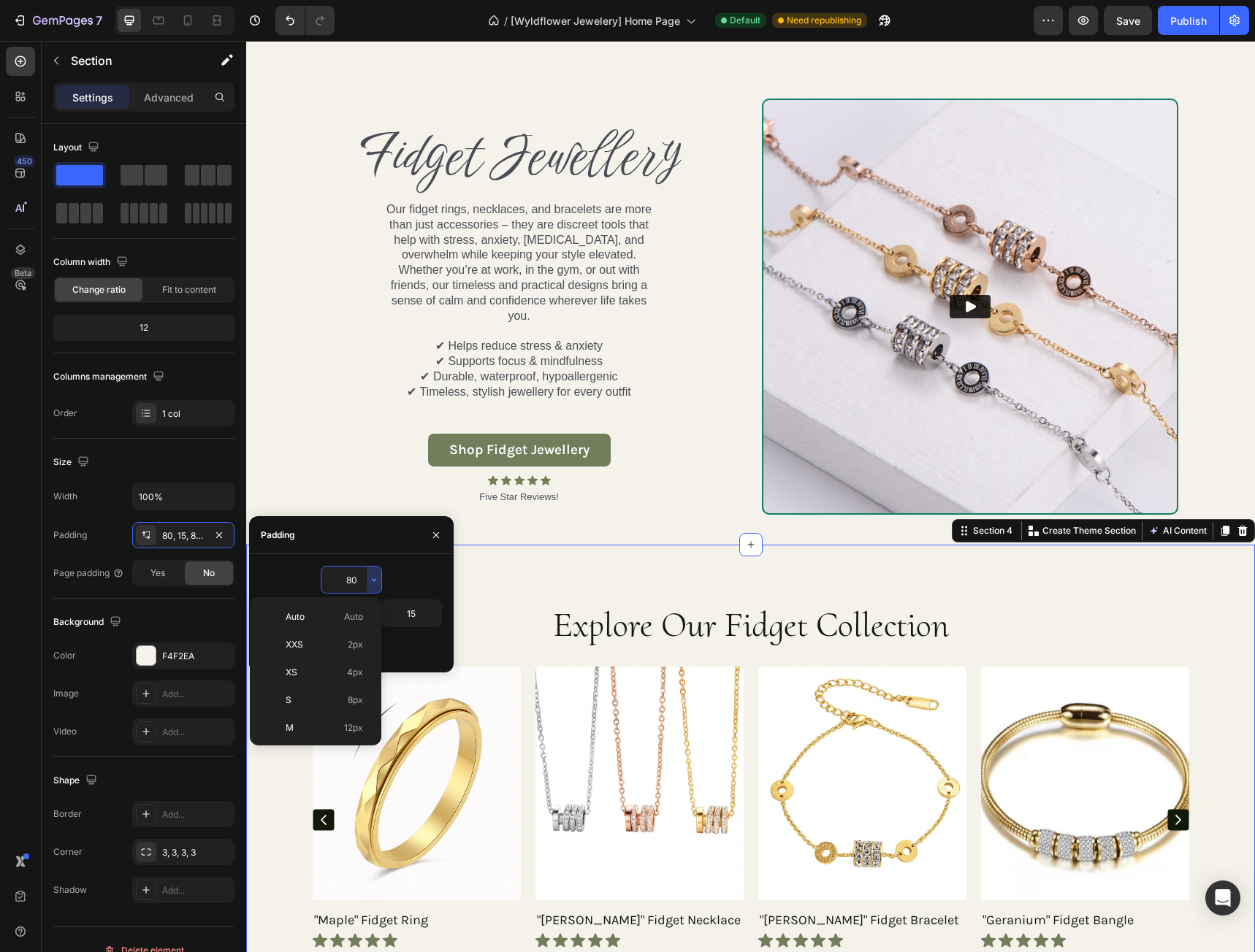
scroll to position [158, 0]
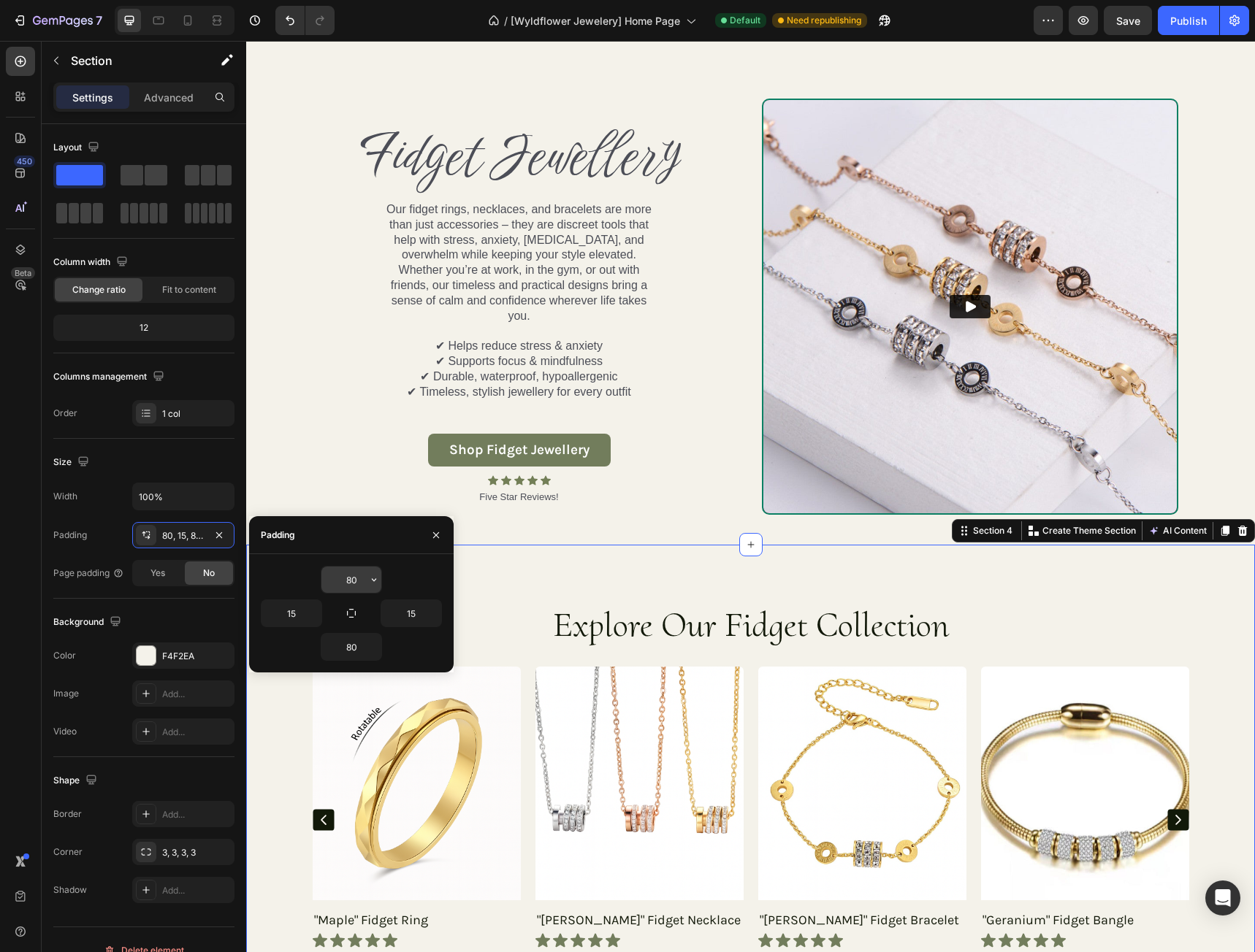
click at [355, 580] on input "80" at bounding box center [351, 579] width 60 height 26
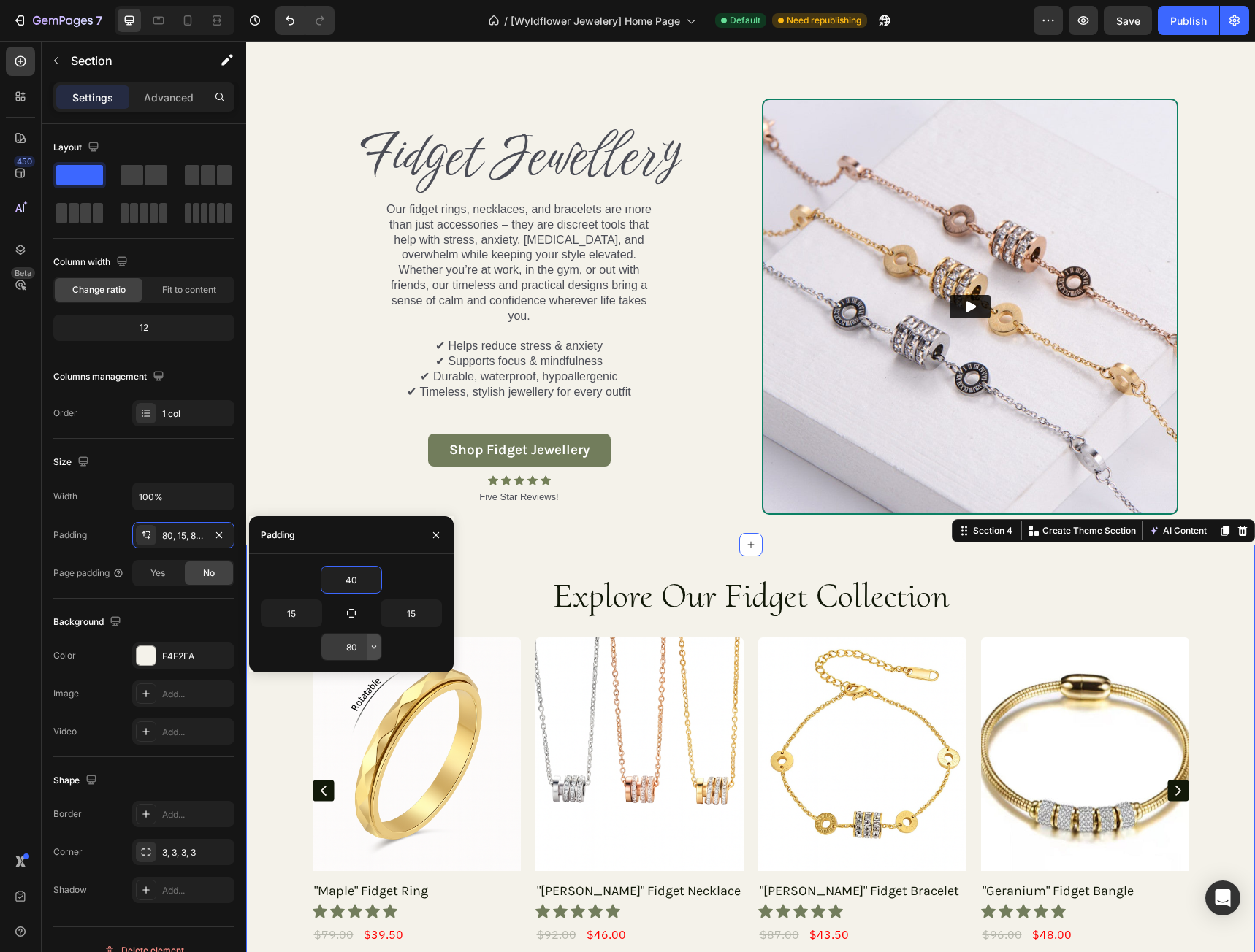
type input "40"
click at [369, 646] on icon "button" at bounding box center [374, 647] width 12 height 12
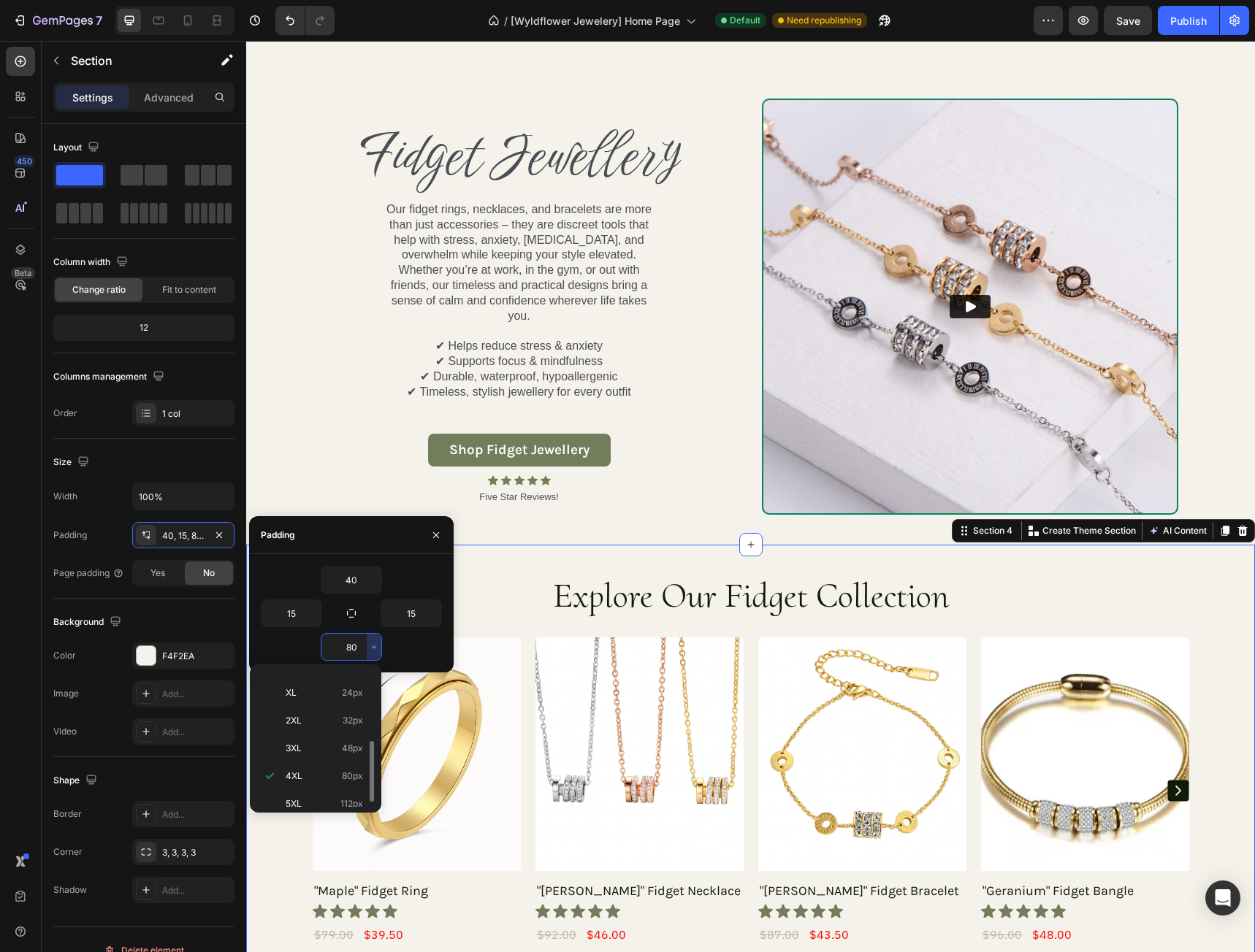
click at [363, 645] on input "80" at bounding box center [351, 647] width 60 height 26
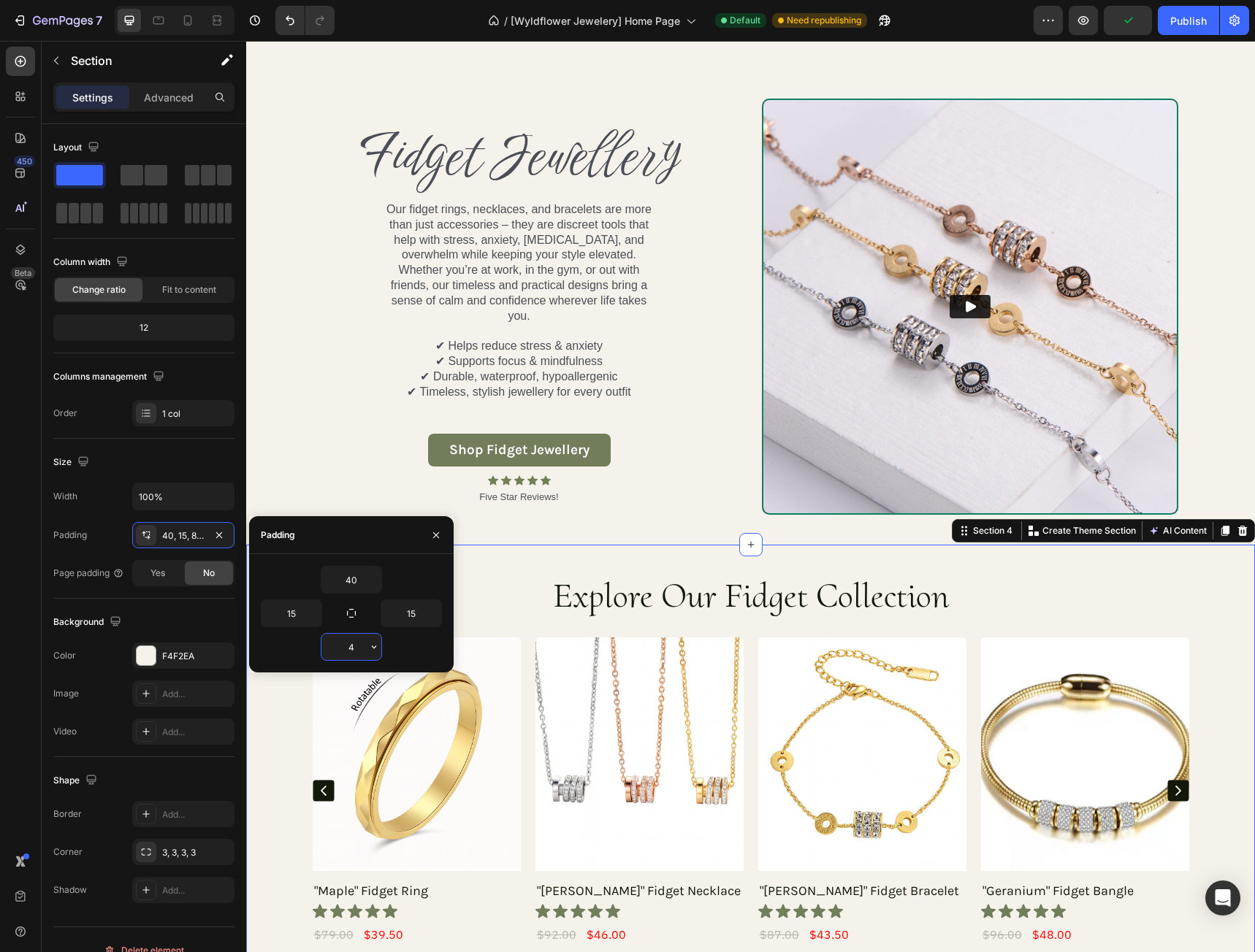
type input "40"
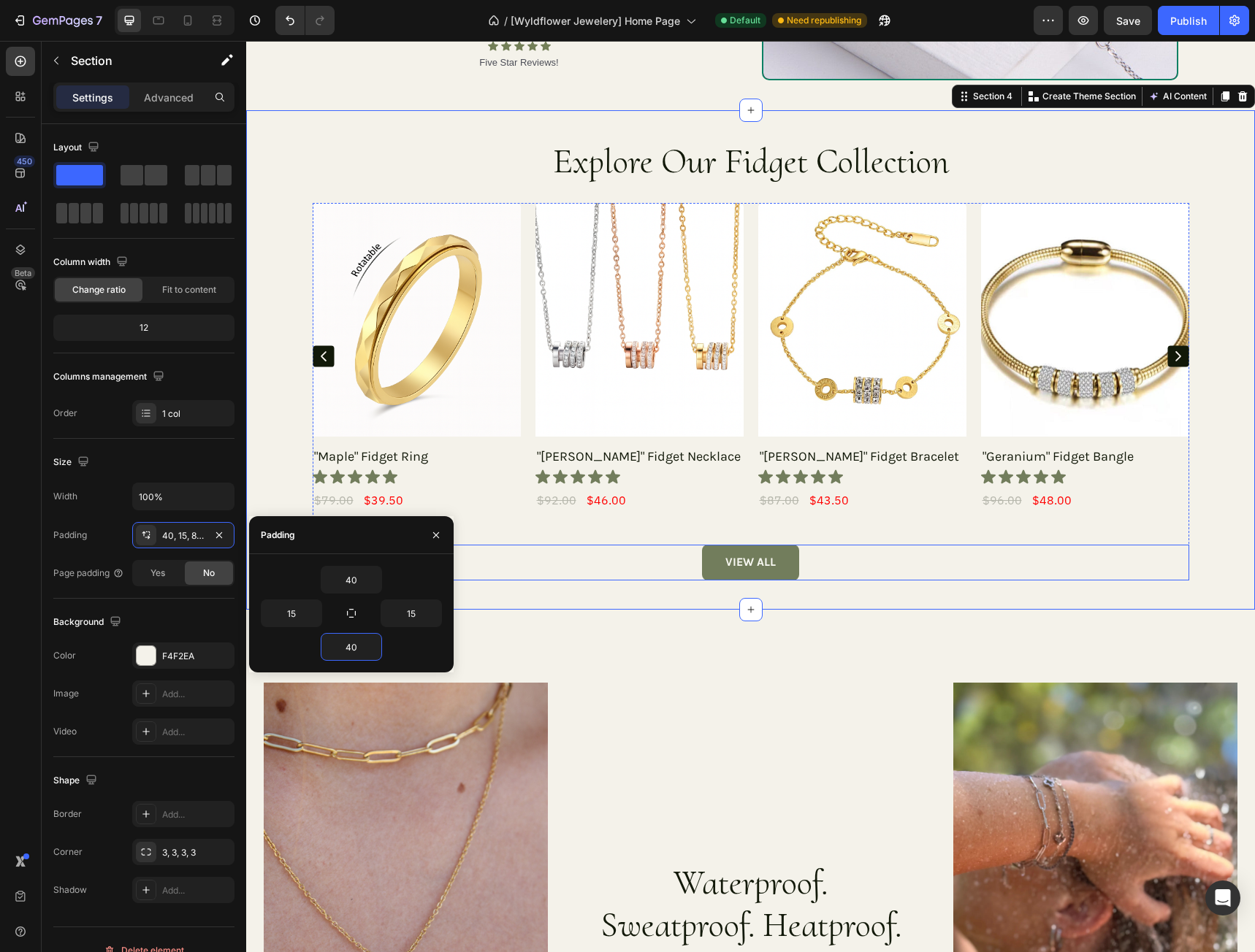
scroll to position [1388, 0]
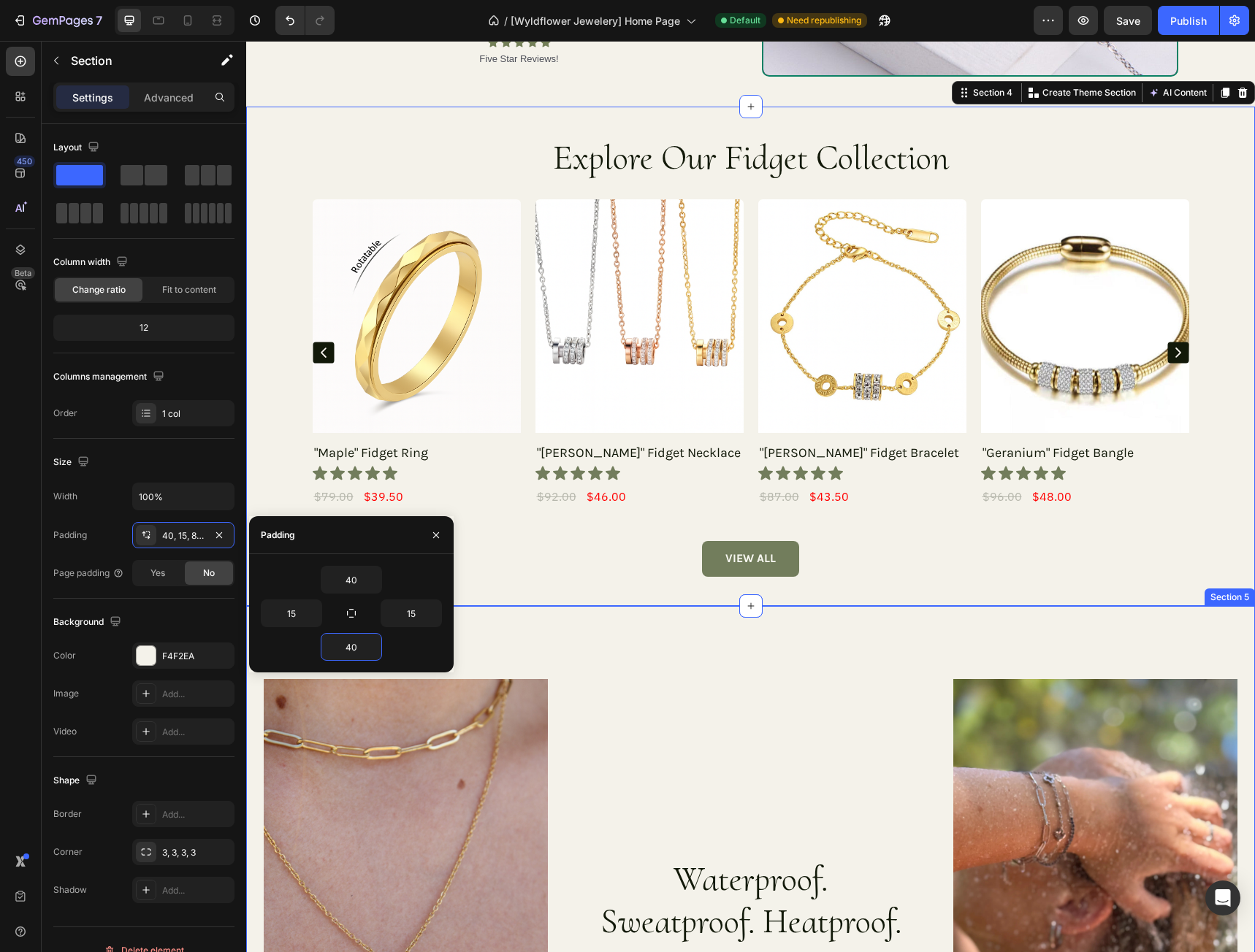
click at [654, 650] on div "Image Waterproof. Sweatproof. Heatproof. Heading At Wyldflower, we created jewe…" at bounding box center [750, 923] width 1009 height 634
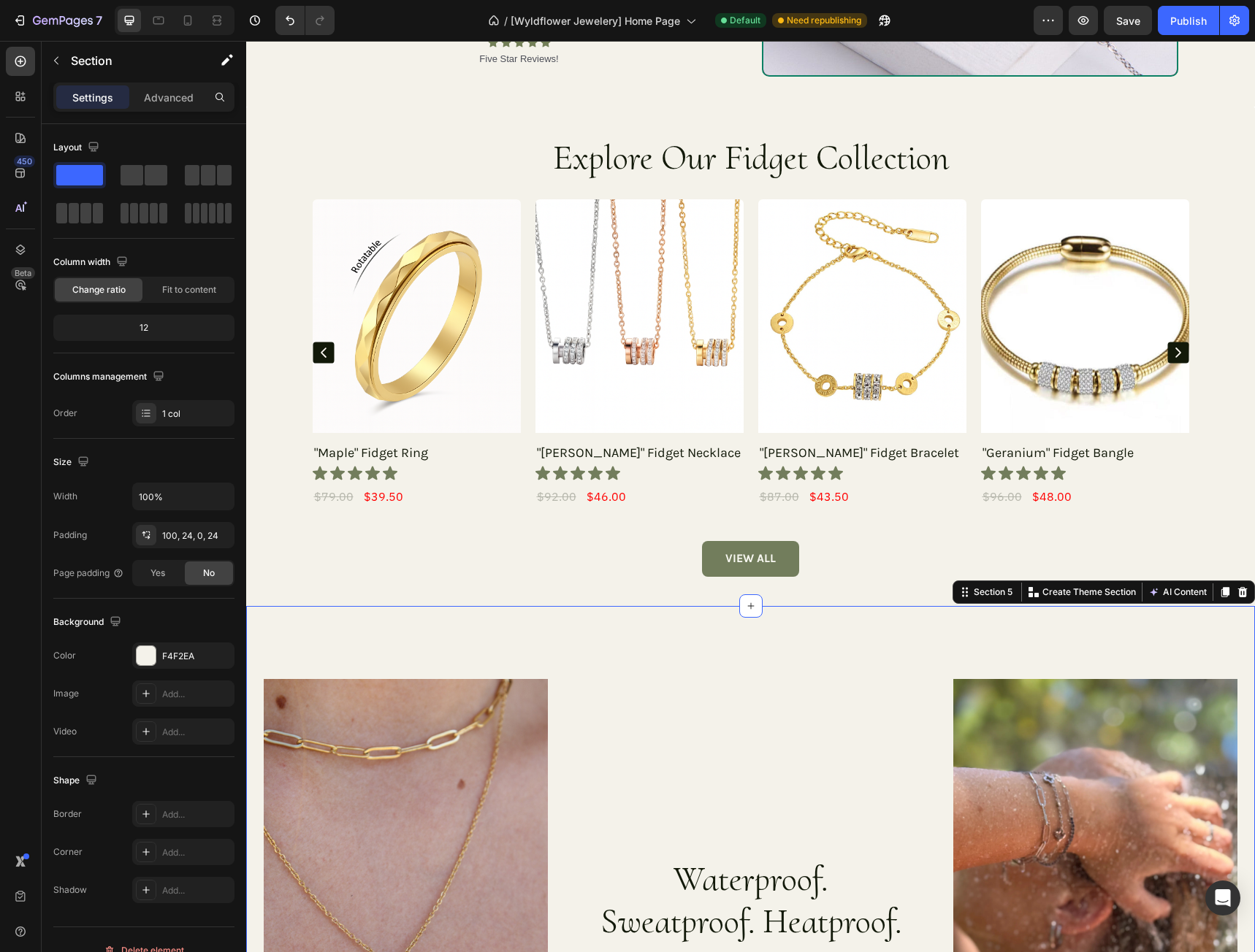
click at [468, 632] on div "Image Waterproof. Sweatproof. Heatproof. Heading At Wyldflower, we created jewe…" at bounding box center [750, 923] width 1009 height 634
click at [185, 535] on div "100, 24, 0, 24" at bounding box center [182, 535] width 42 height 13
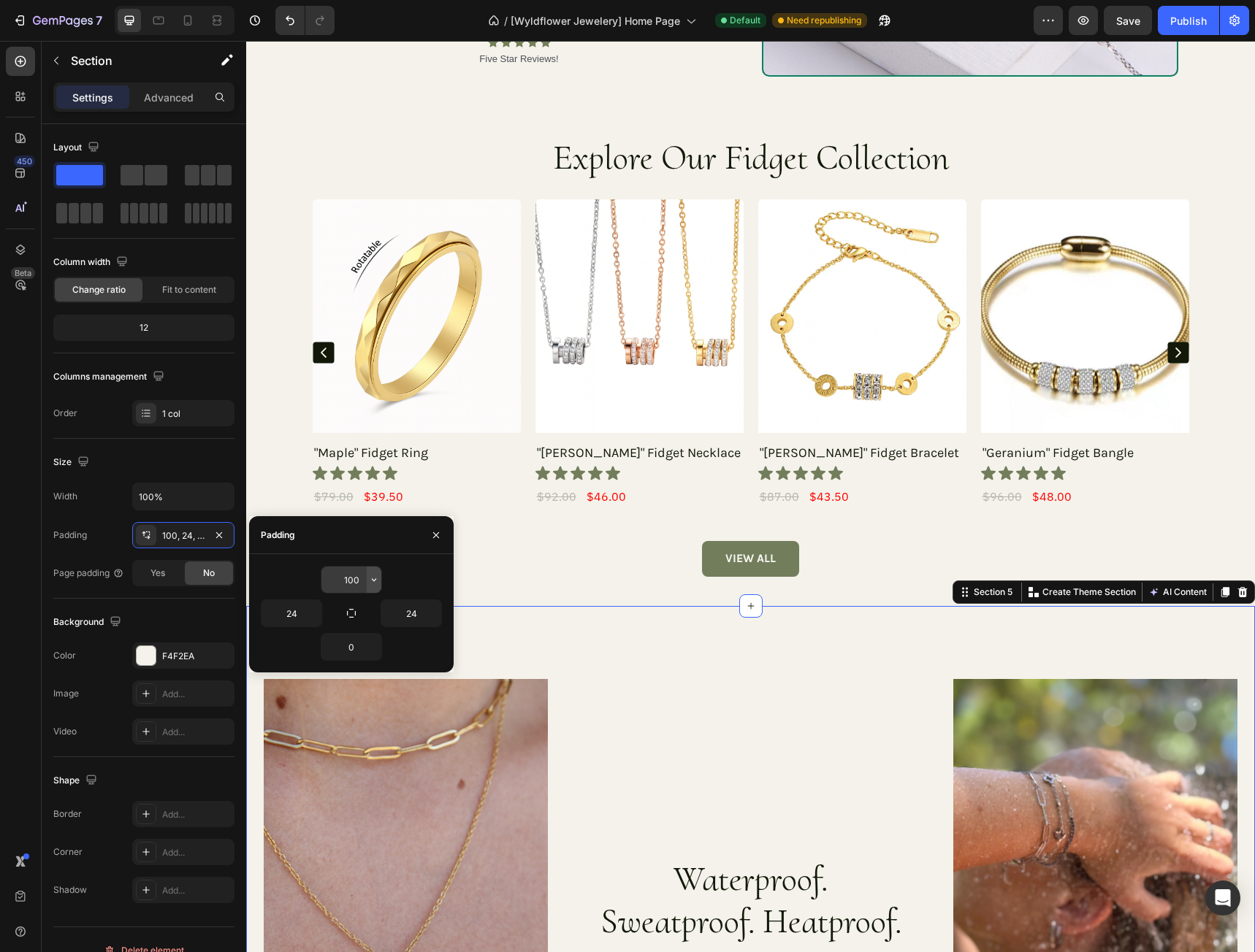
click at [372, 576] on icon "button" at bounding box center [374, 579] width 12 height 12
click at [355, 579] on input "100" at bounding box center [351, 579] width 60 height 26
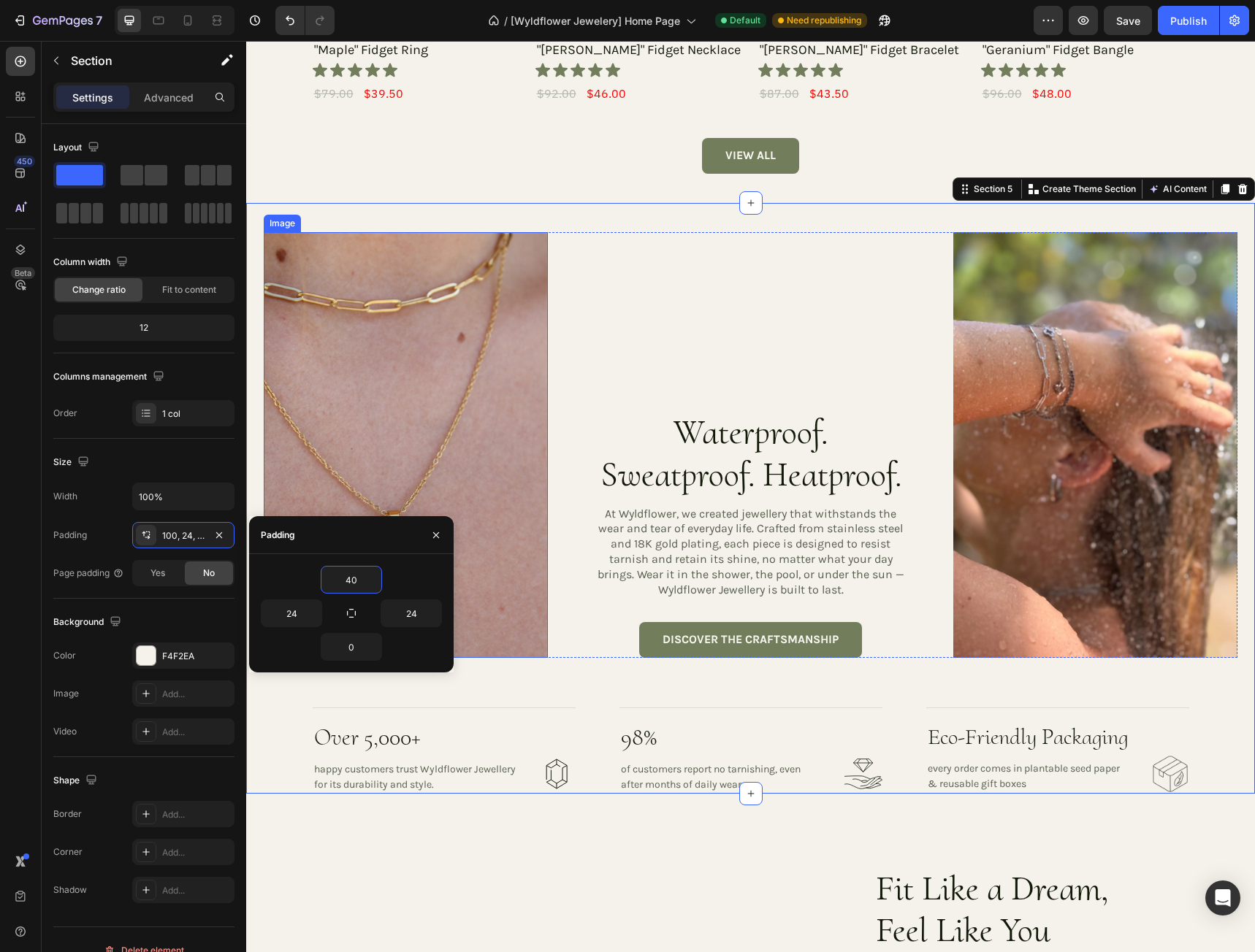
scroll to position [1825, 0]
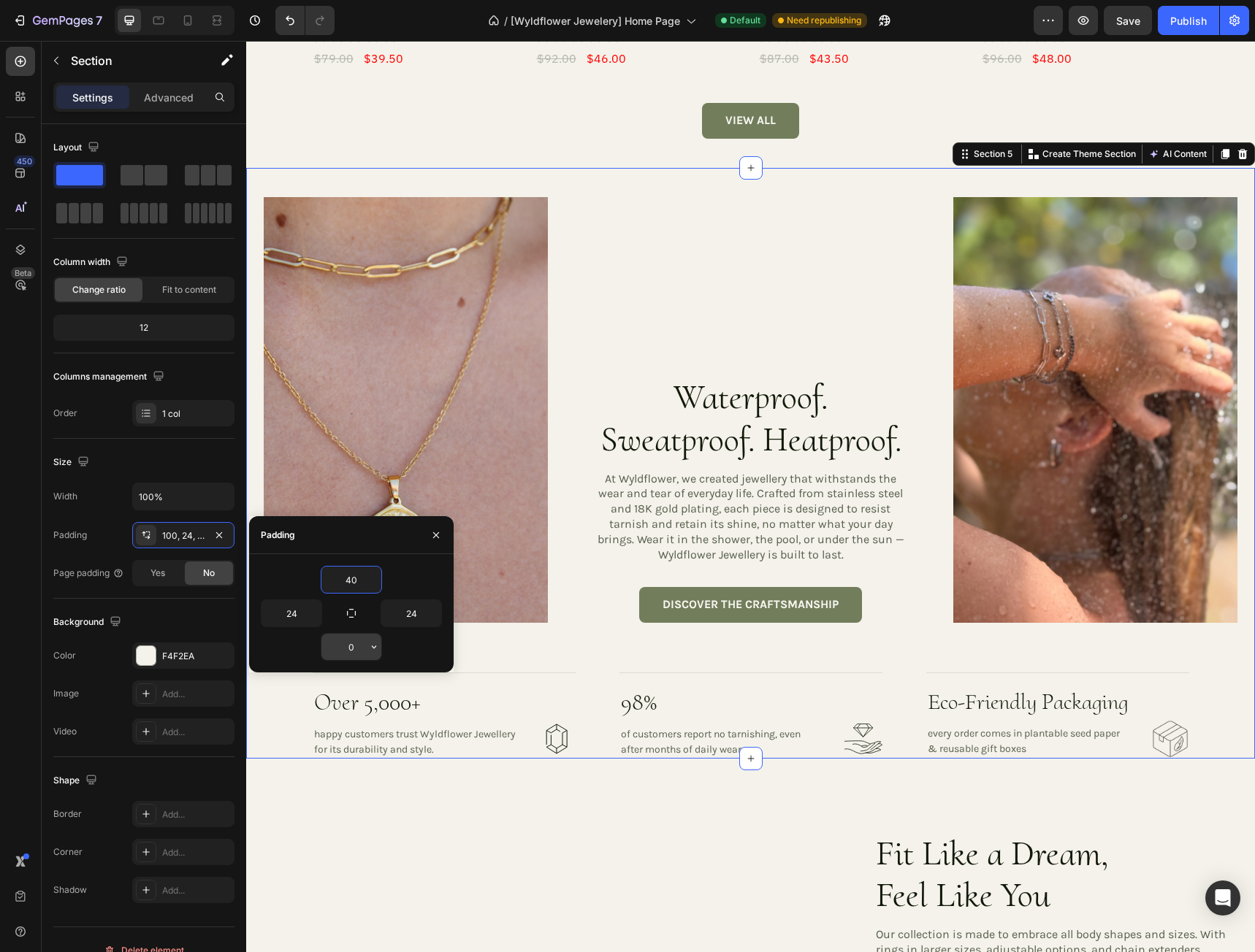
type input "40"
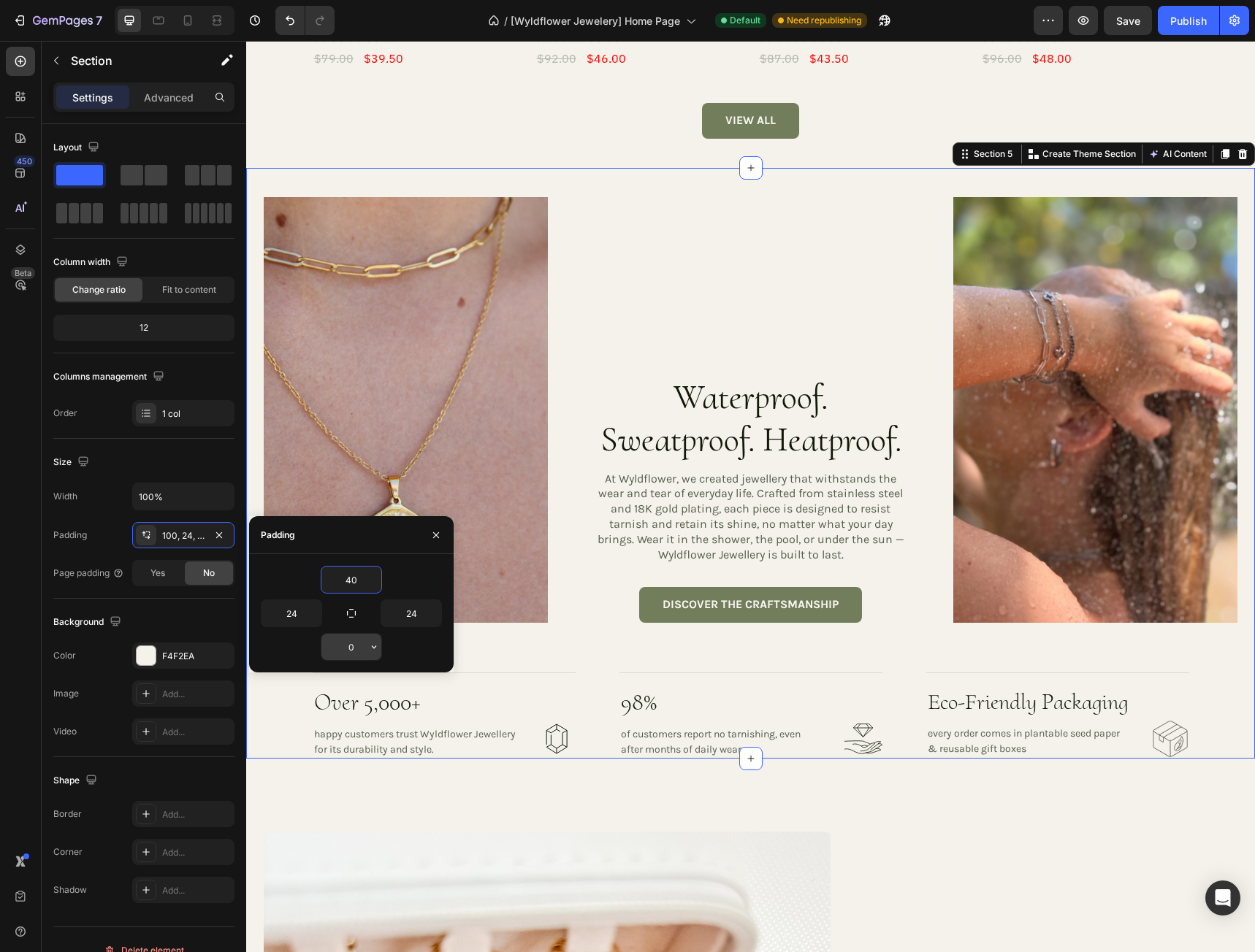
click at [356, 651] on input "0" at bounding box center [351, 647] width 60 height 26
type input "40"
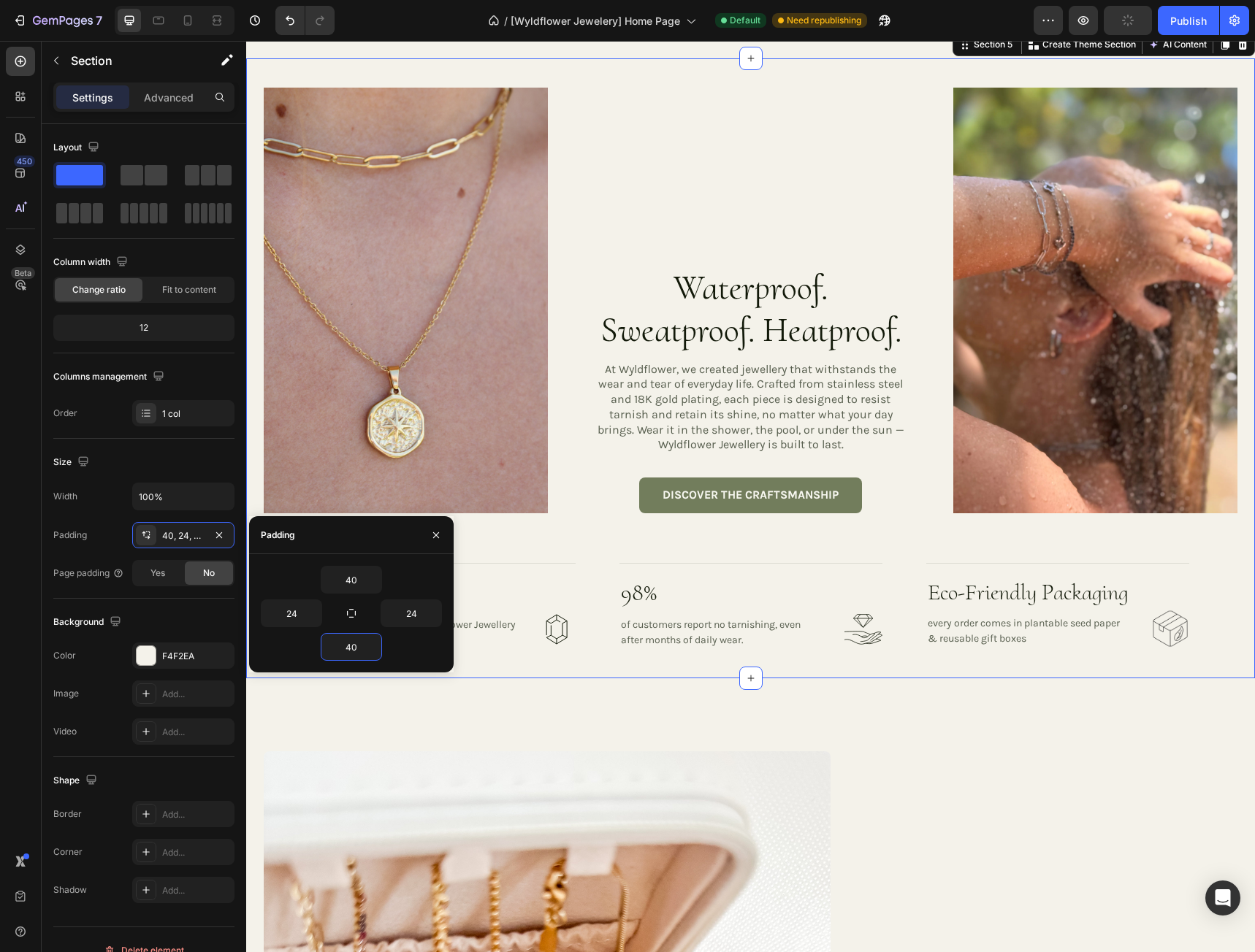
scroll to position [2044, 0]
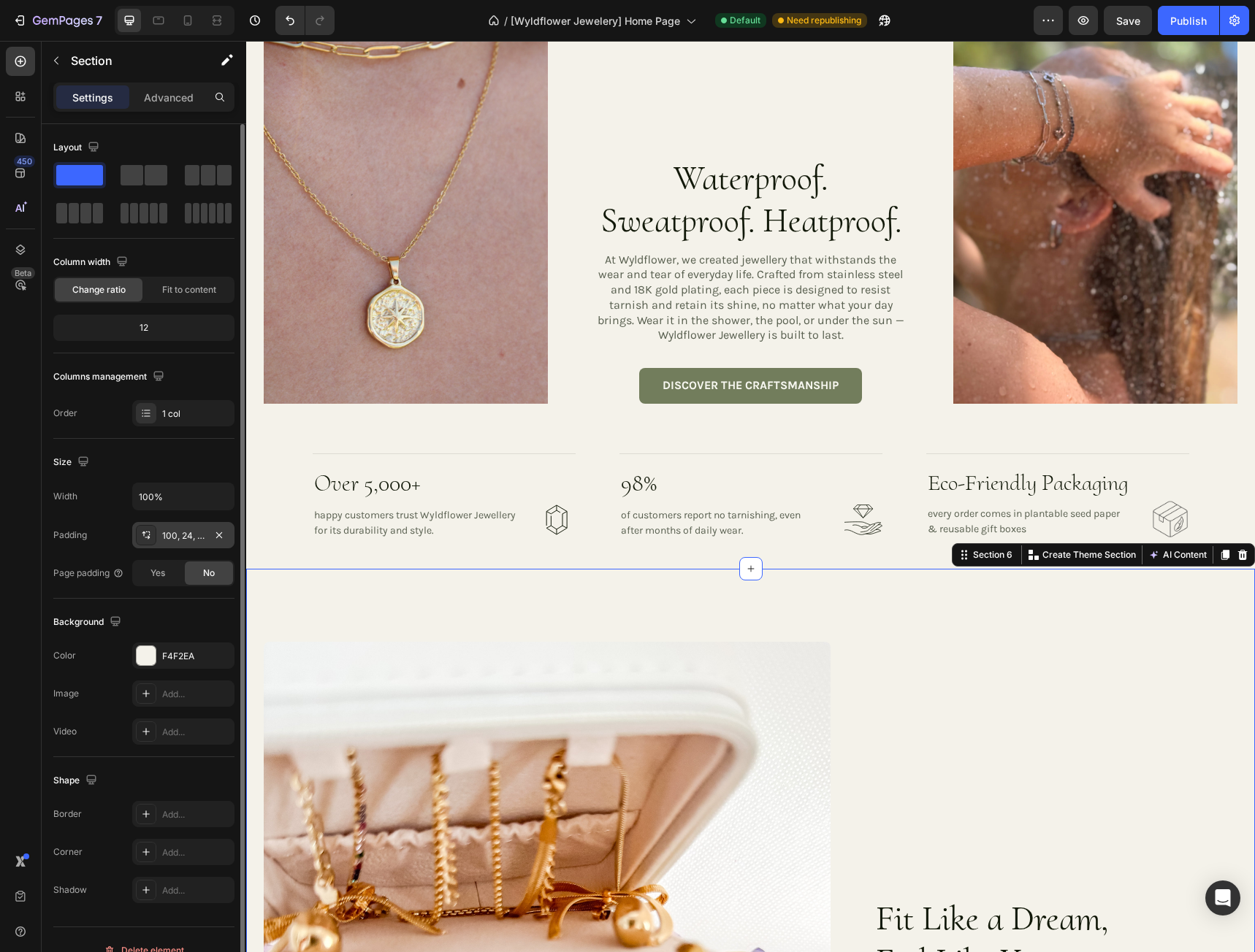
click at [176, 537] on div "100, 24, 100, 24" at bounding box center [182, 535] width 42 height 13
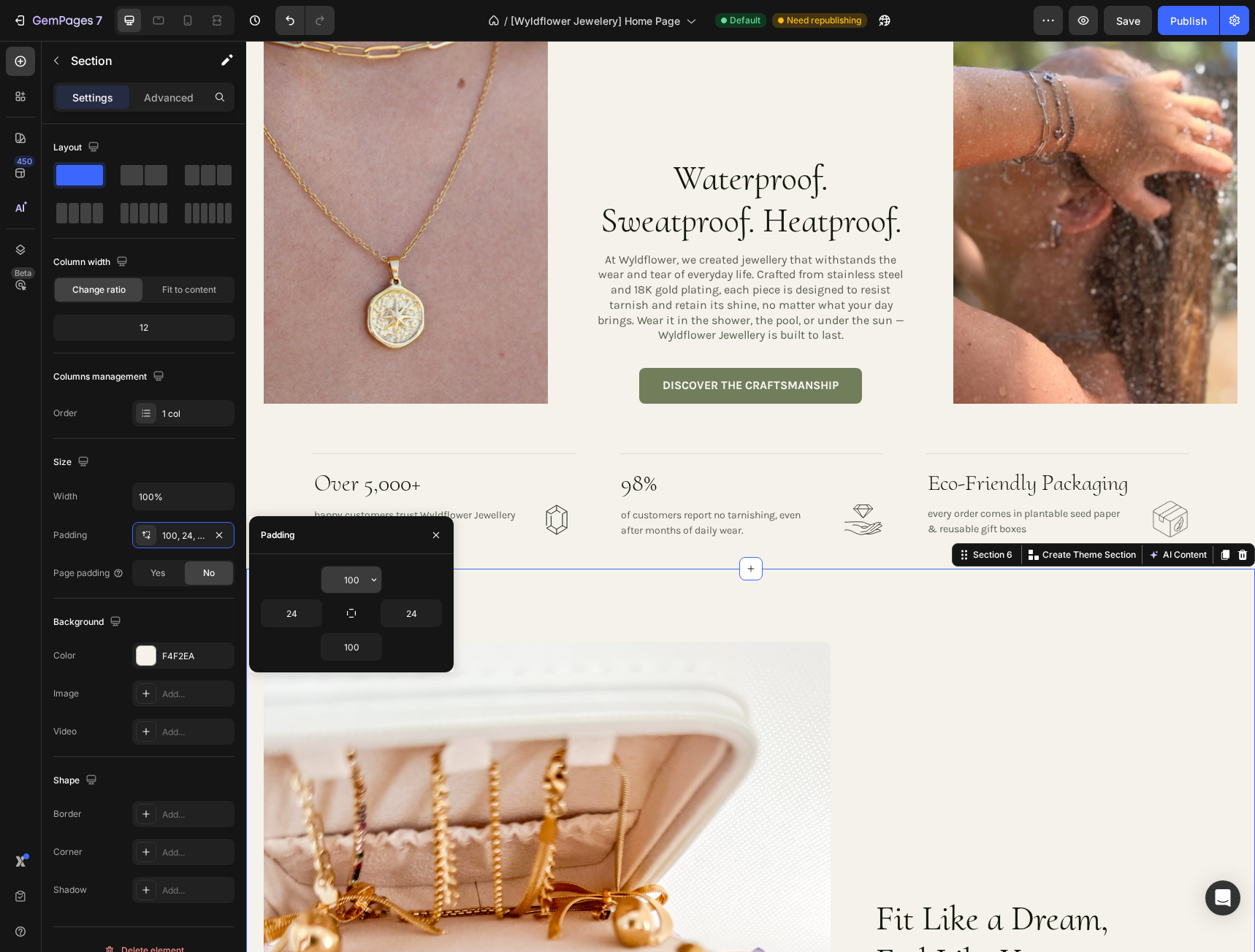
click at [358, 582] on input "100" at bounding box center [351, 579] width 60 height 26
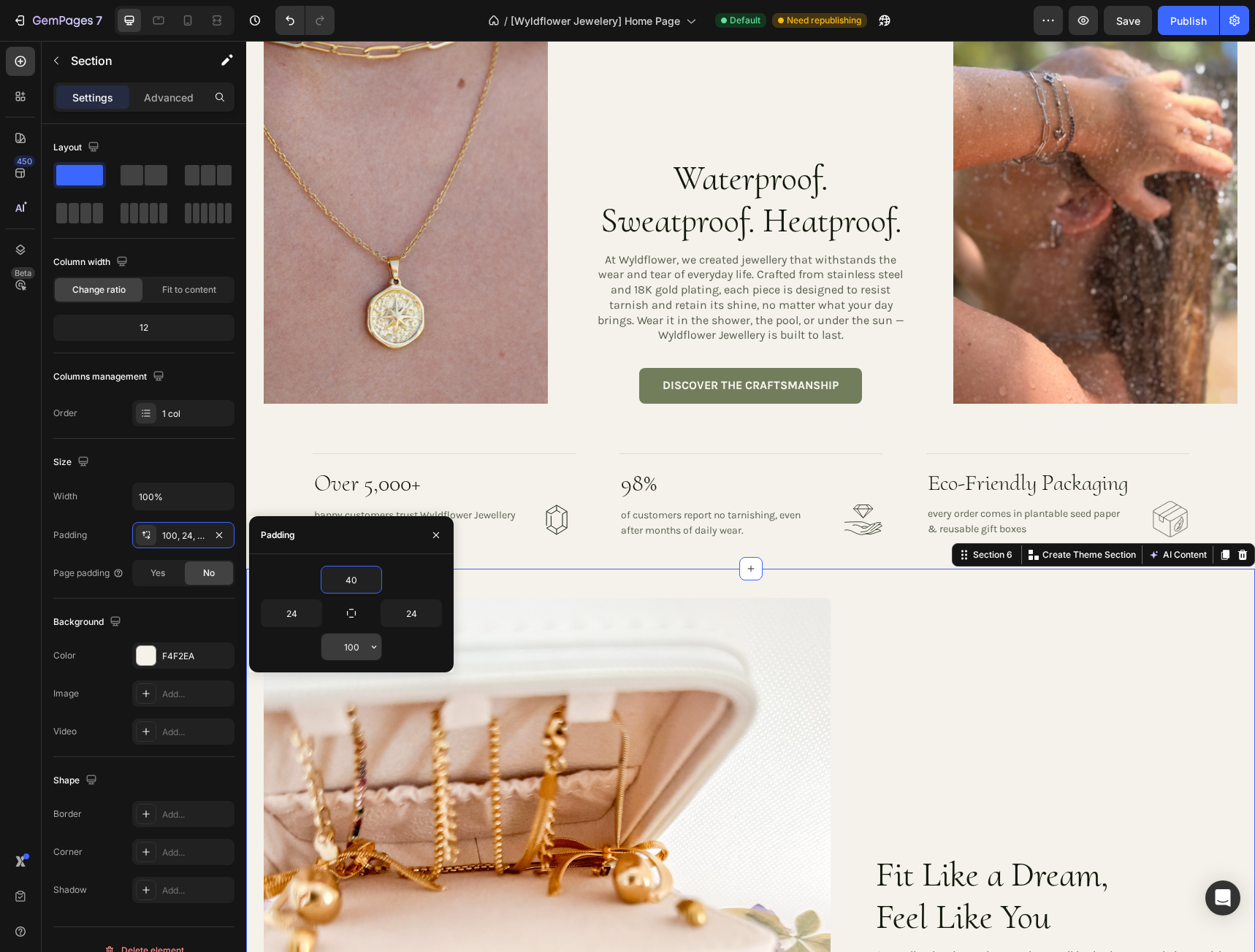
type input "40"
click at [363, 650] on input "100" at bounding box center [351, 647] width 60 height 26
type input "40"
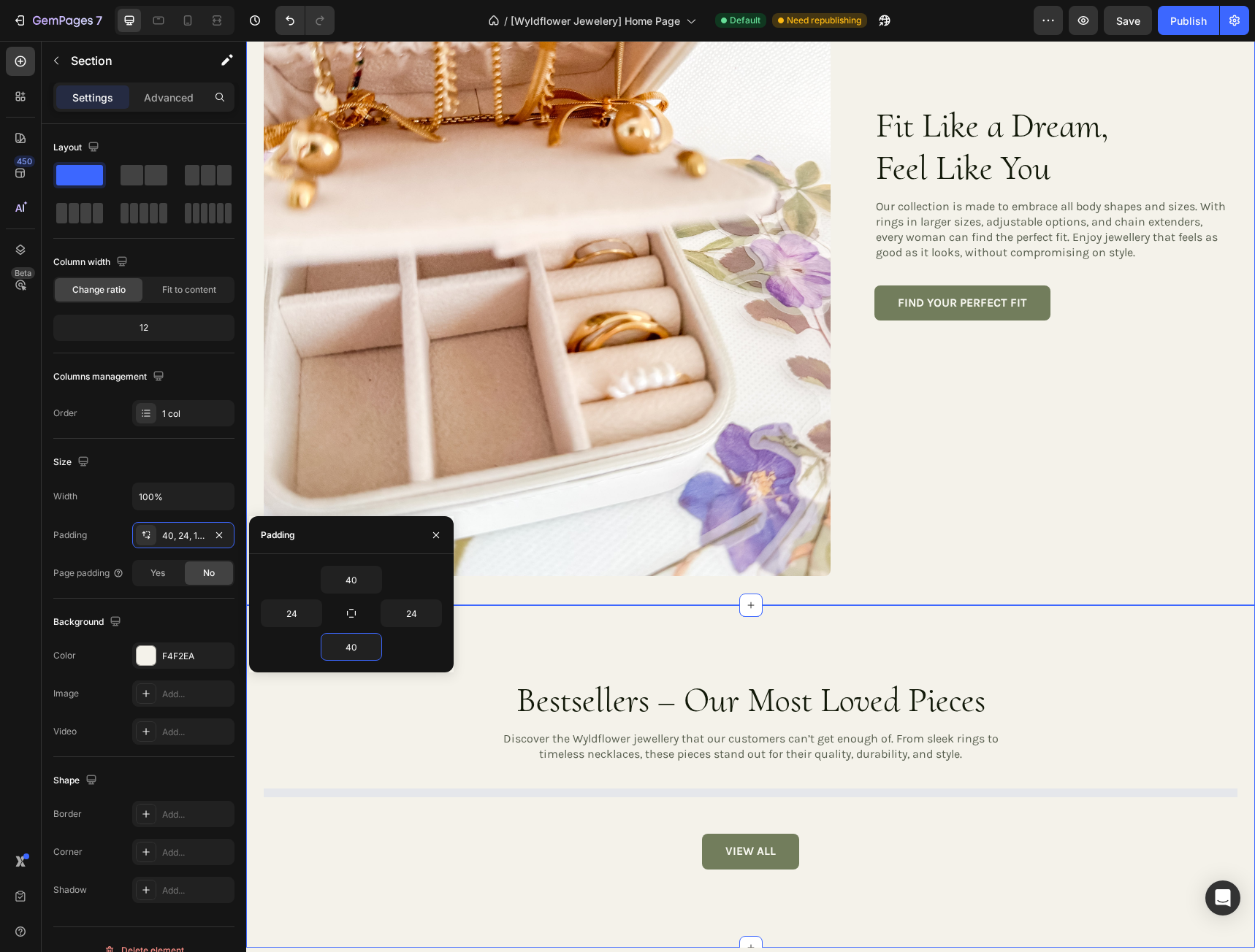
scroll to position [2848, 0]
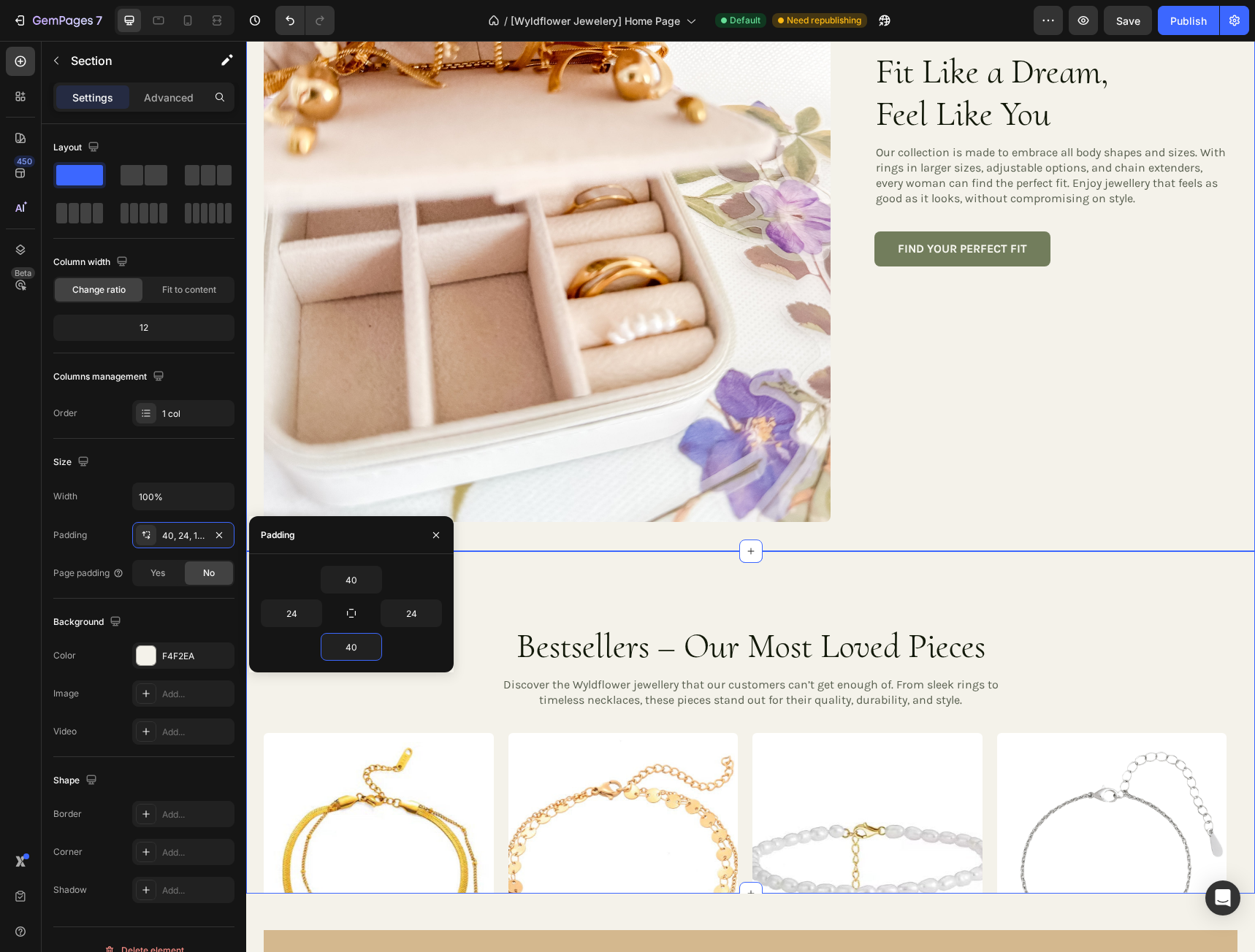
click at [624, 582] on div "Bestsellers – Our Most Loved Pieces Heading Discover the Wyldflower jewellery t…" at bounding box center [750, 723] width 1009 height 343
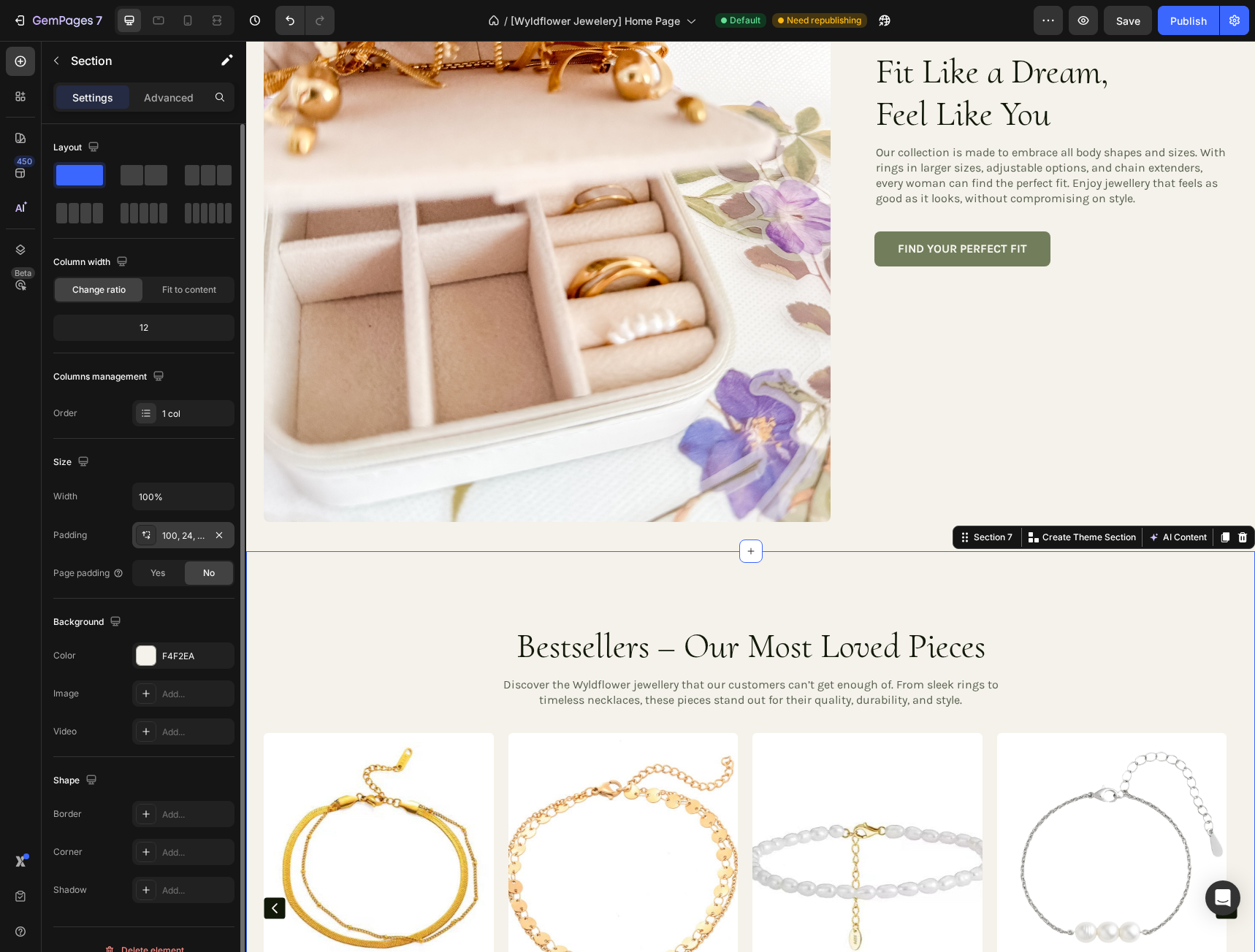
click at [182, 537] on div "100, 24, 50, 24" at bounding box center [182, 535] width 42 height 13
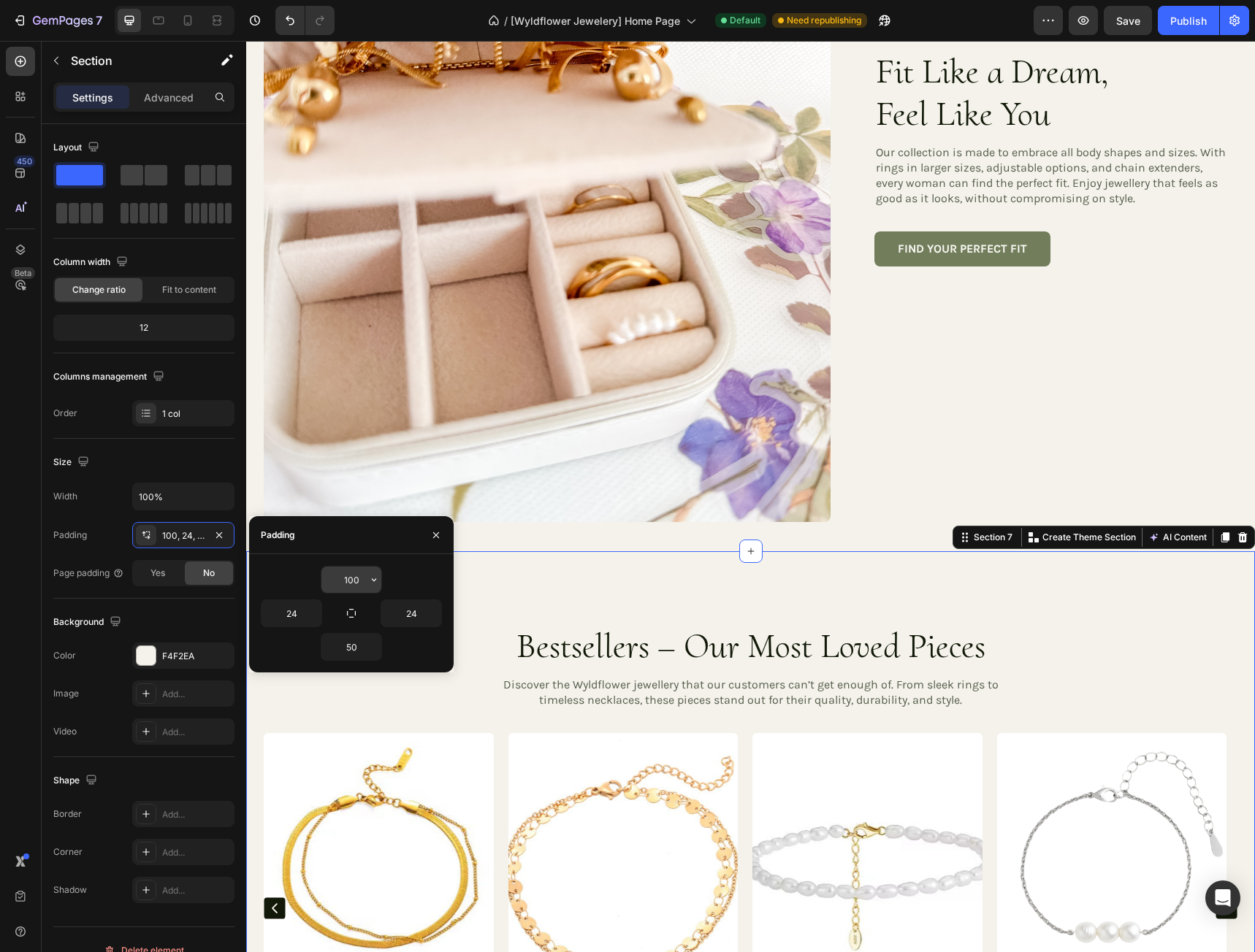
click at [365, 576] on input "100" at bounding box center [351, 579] width 60 height 26
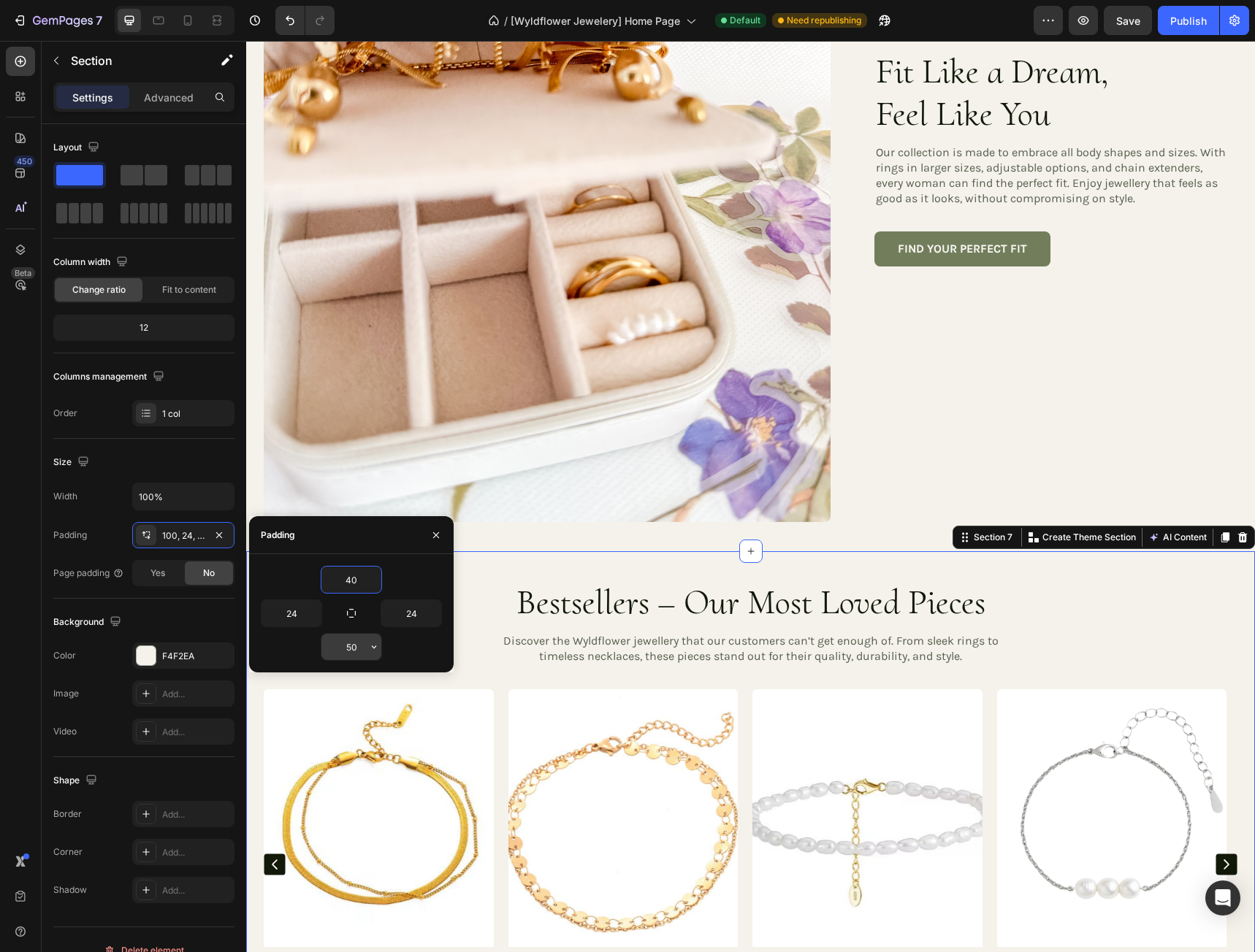
type input "40"
click at [354, 642] on input "50" at bounding box center [351, 647] width 60 height 26
type input "40"
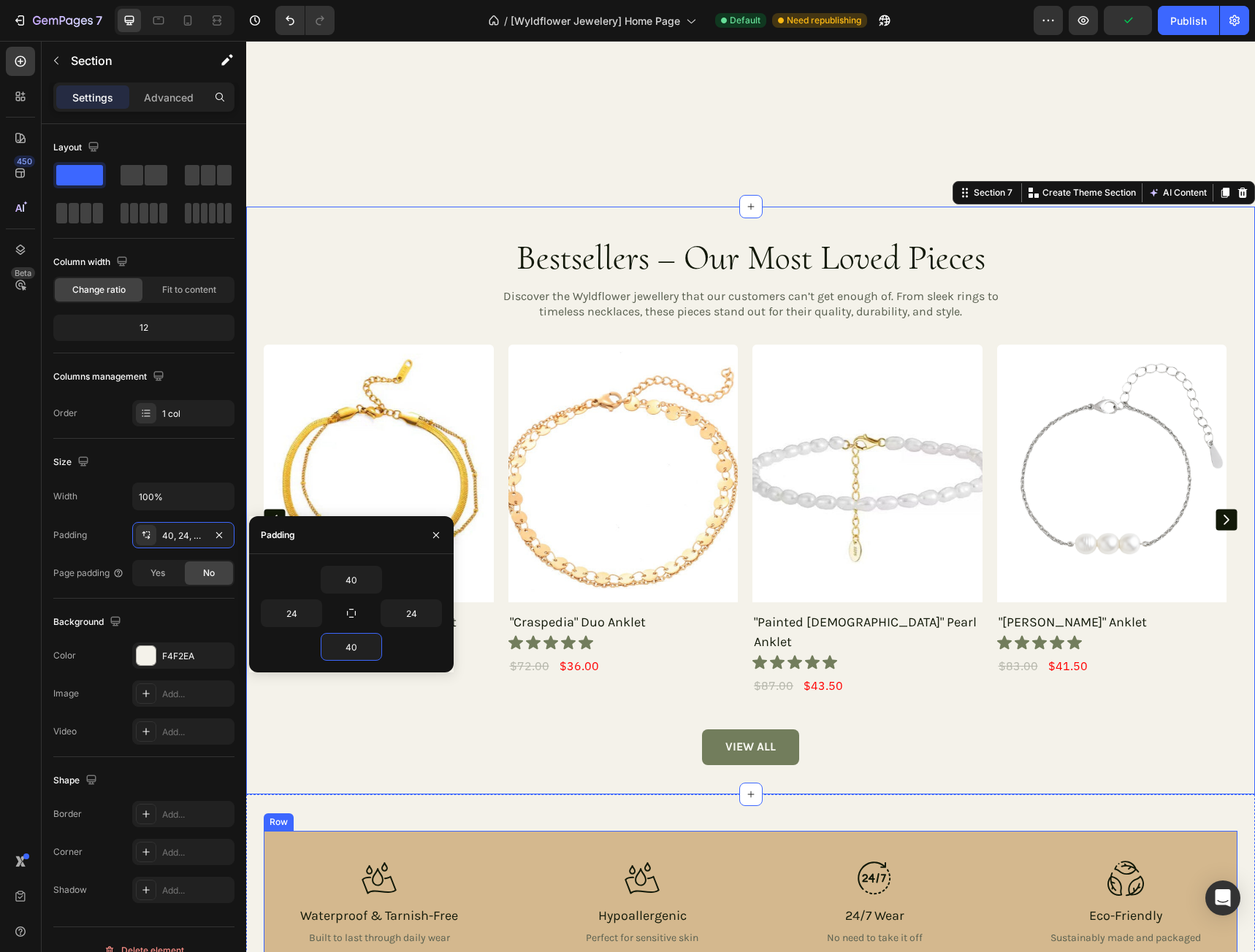
scroll to position [3432, 0]
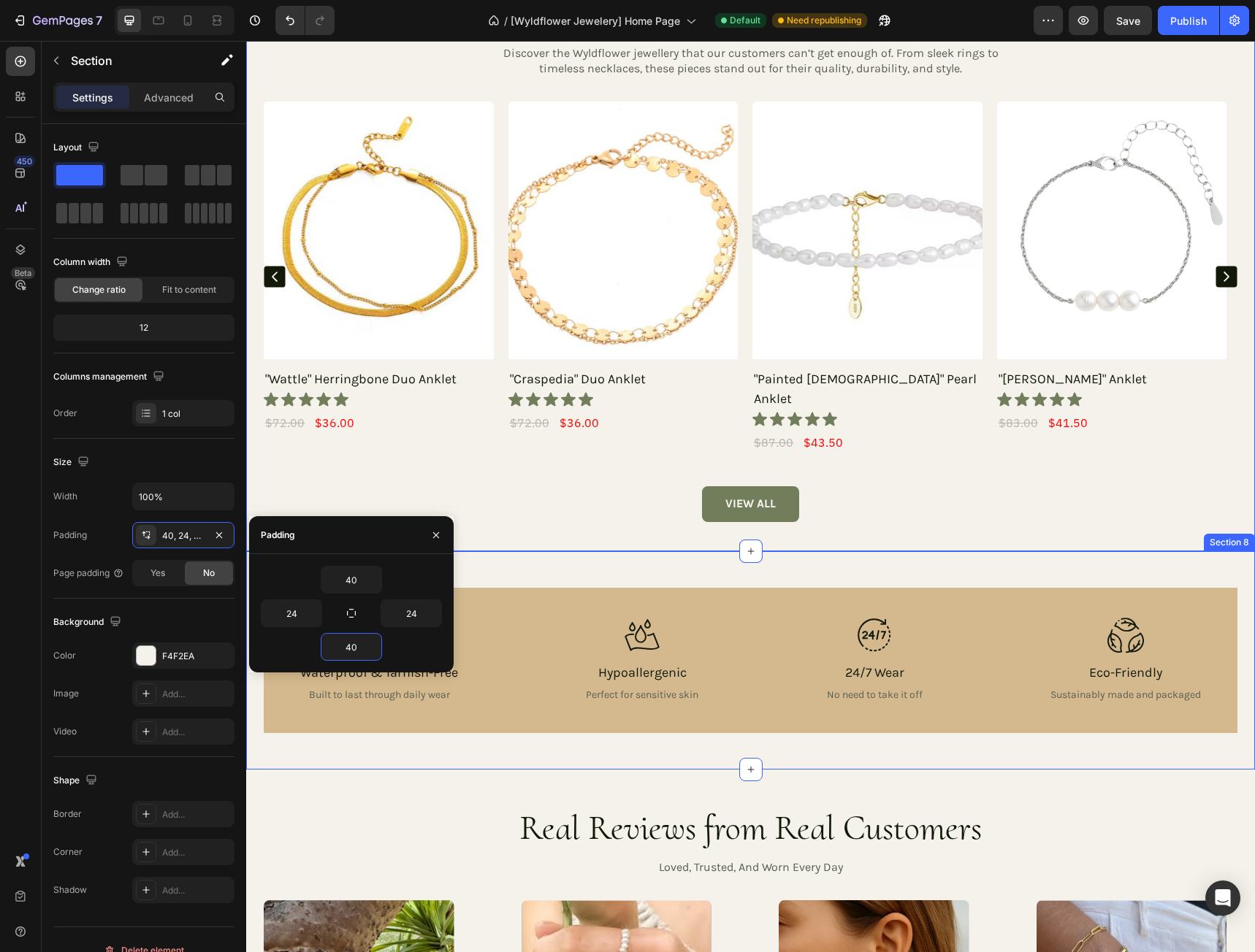
click at [614, 551] on div "Image Waterproof & Tarnish-Free Heading Built to last through daily wear Text B…" at bounding box center [750, 660] width 1009 height 218
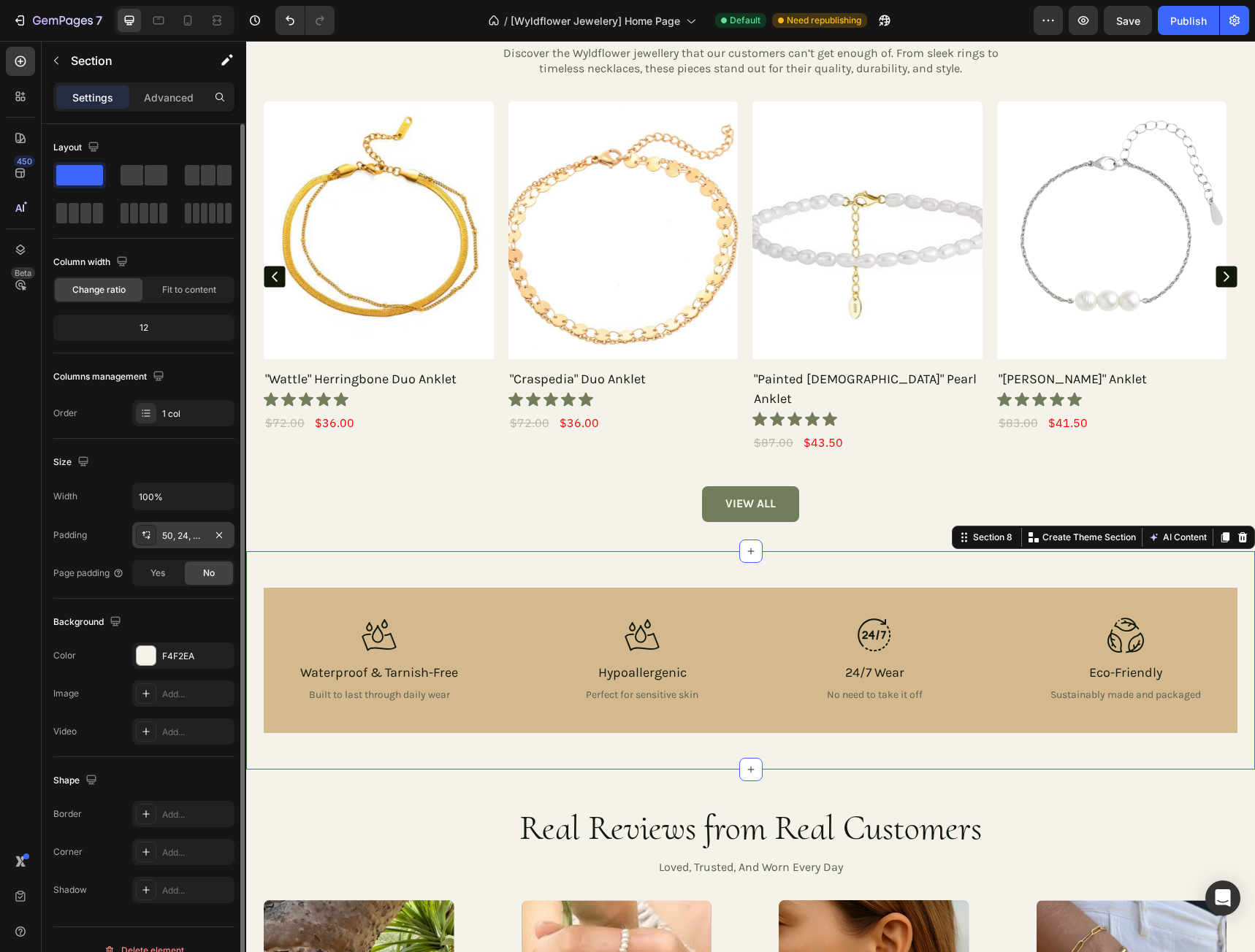
click at [188, 535] on div "50, 24, 50, 24" at bounding box center [182, 535] width 42 height 13
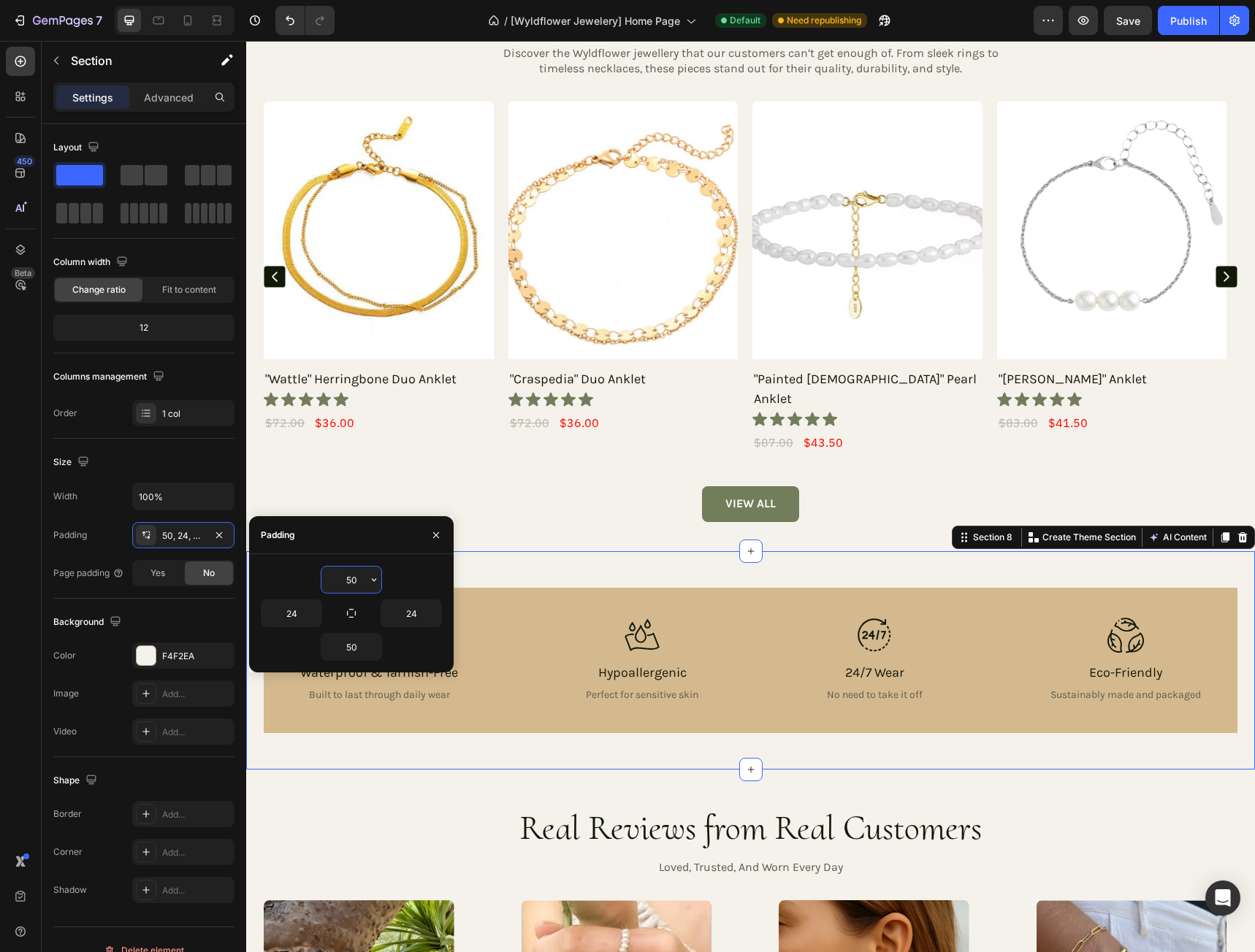
click at [358, 581] on input "50" at bounding box center [351, 579] width 60 height 26
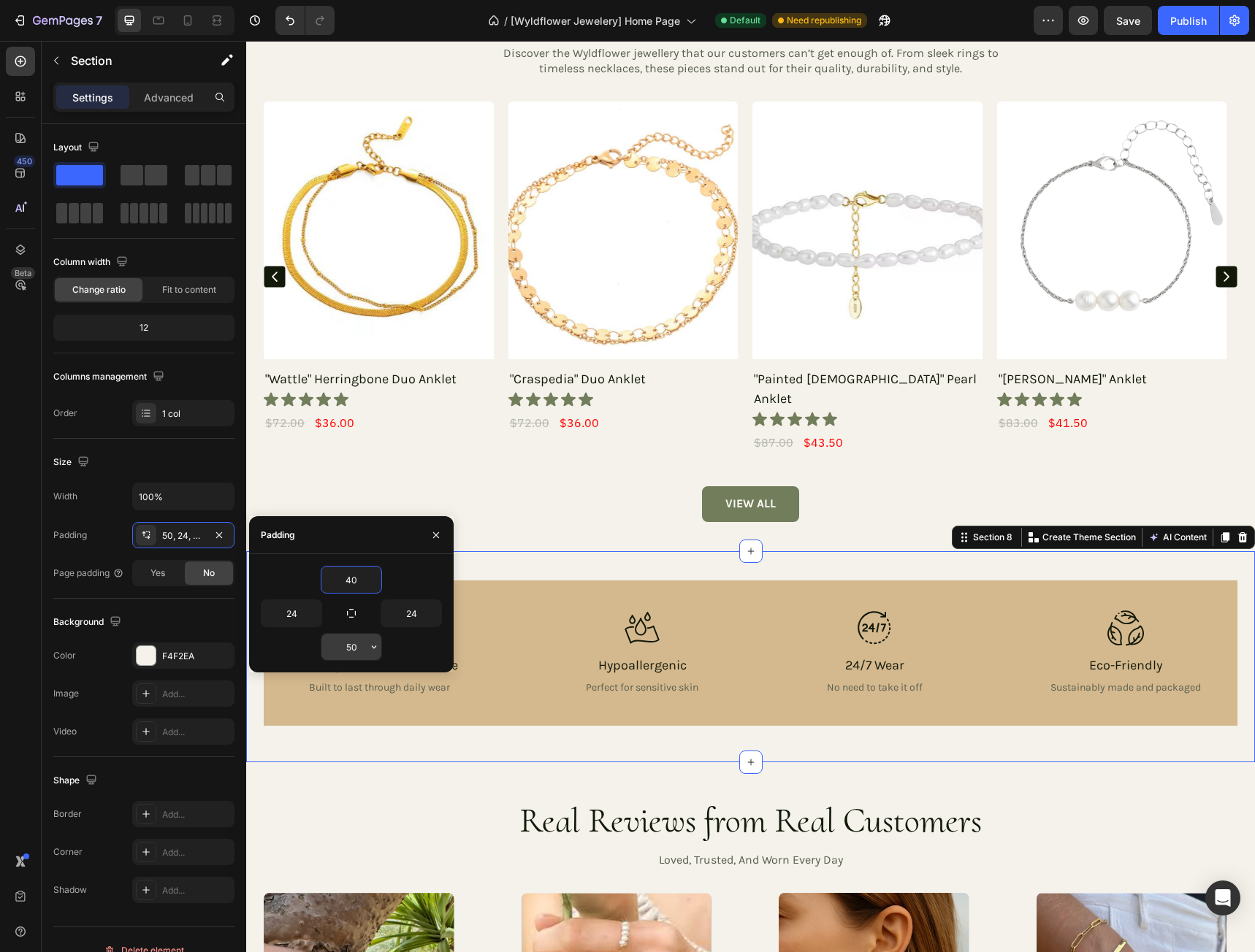
type input "40"
click at [357, 649] on input "50" at bounding box center [351, 647] width 60 height 26
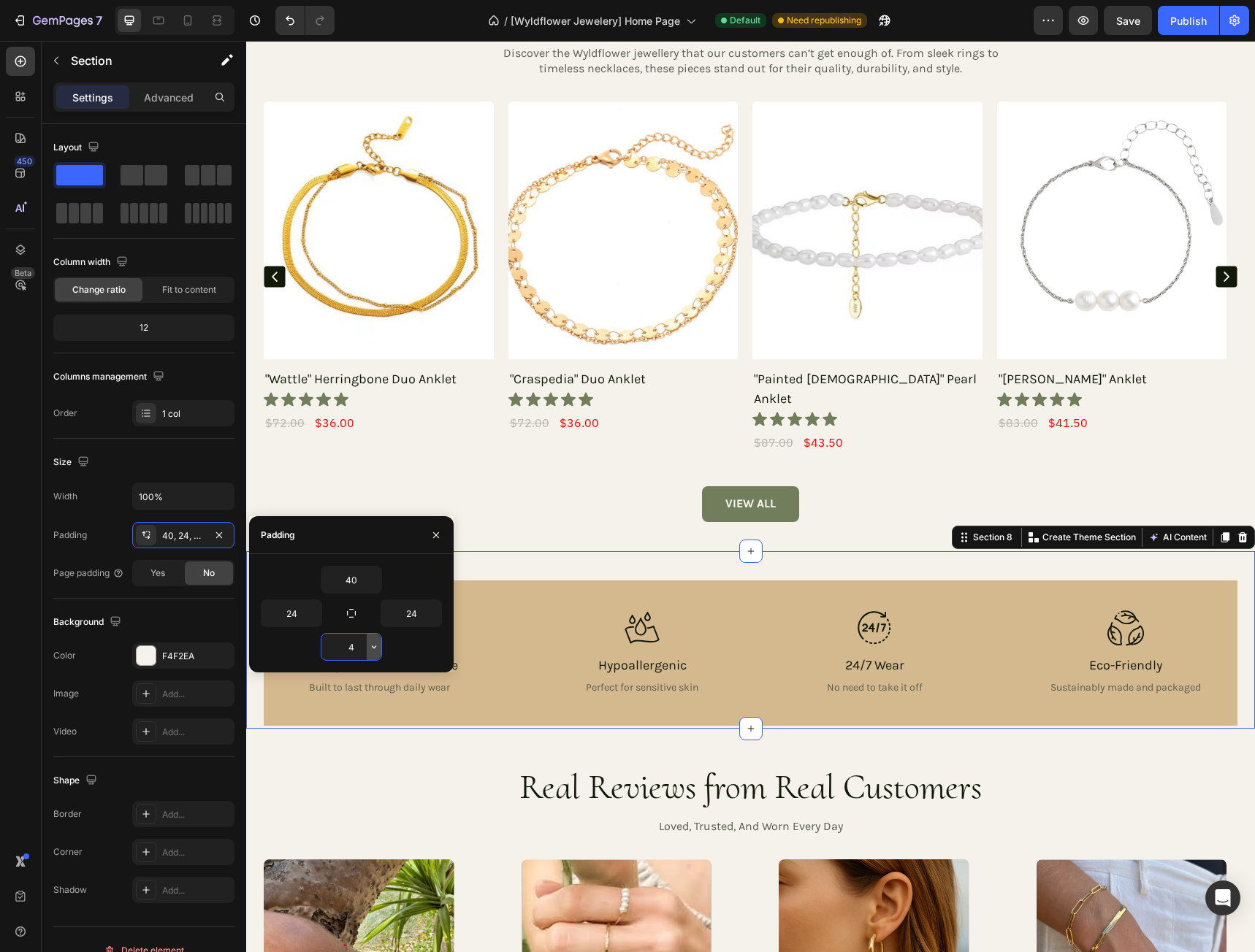
type input "40"
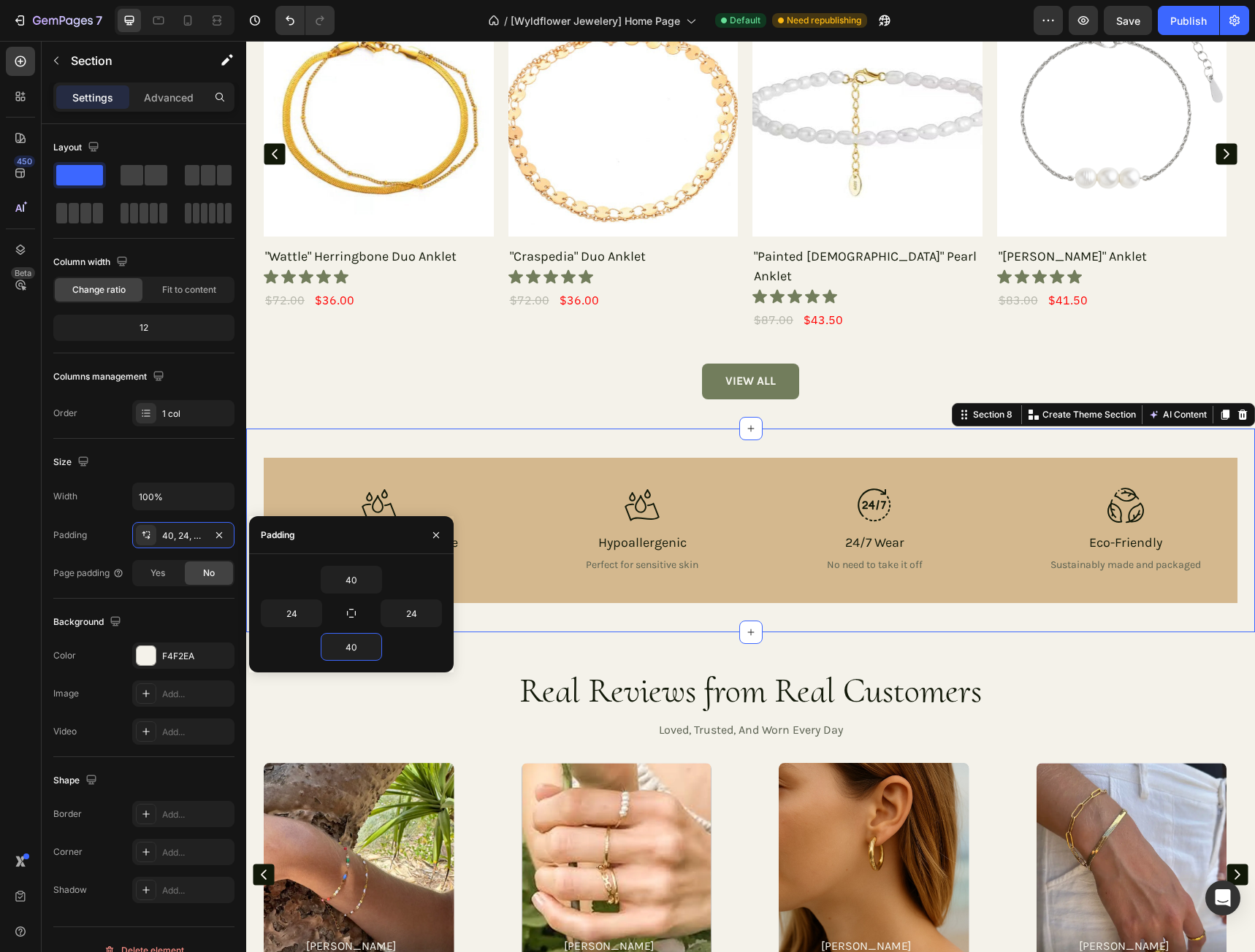
scroll to position [3578, 0]
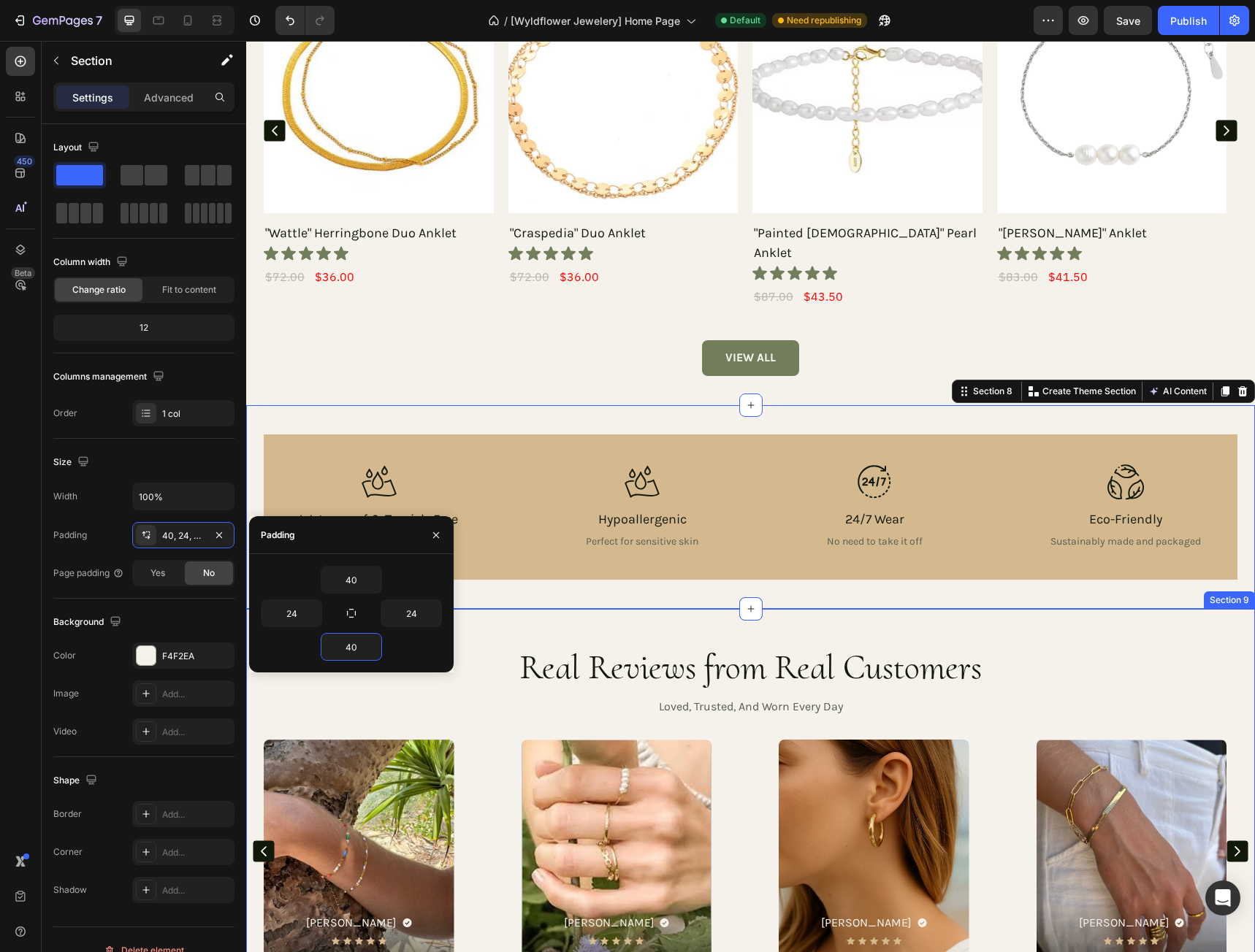
click at [509, 609] on div "Real Reviews from Real Customers Heading loved, trusted, and worn every day Hea…" at bounding box center [750, 818] width 1009 height 419
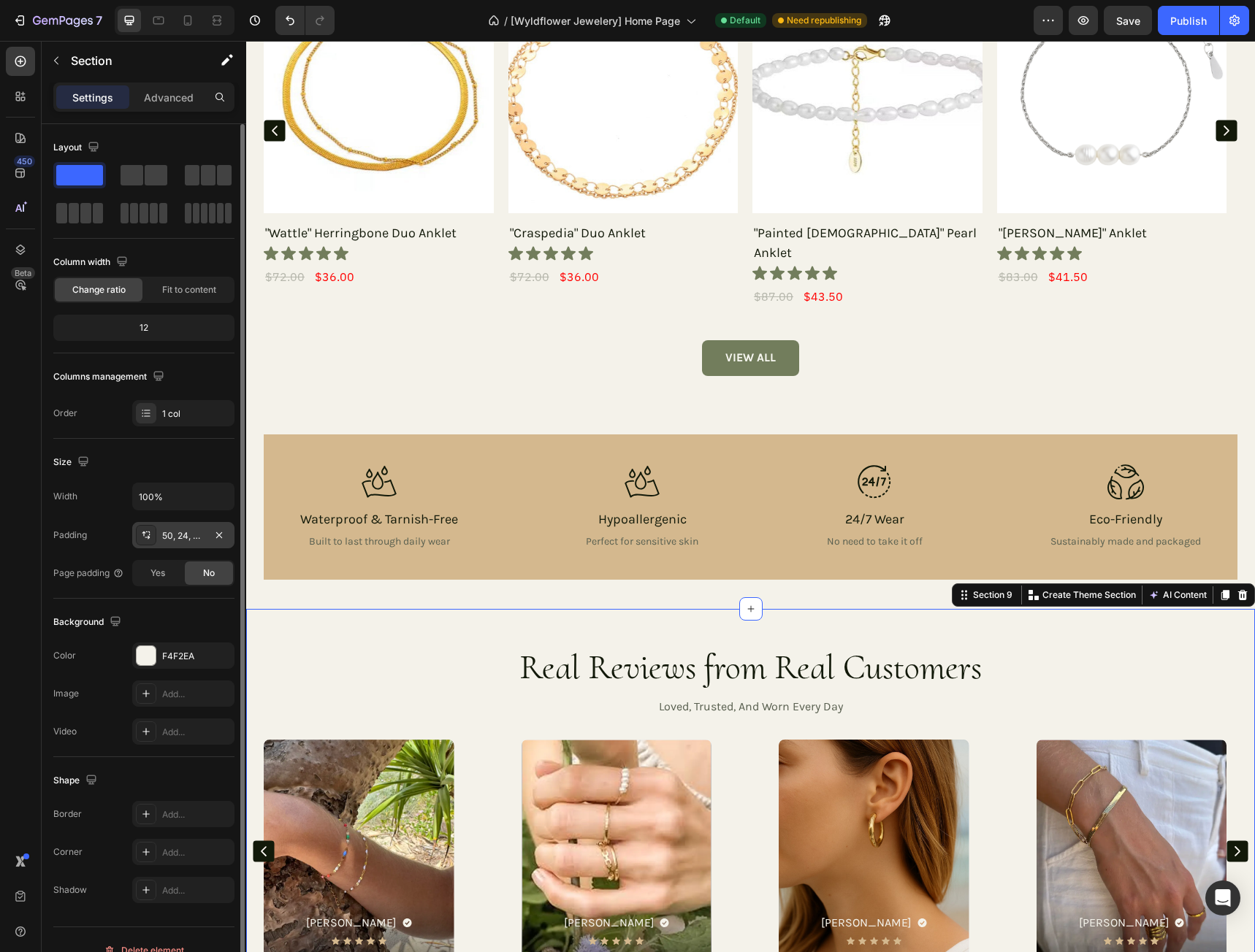
click at [186, 540] on div "50, 24, 60, 24" at bounding box center [182, 535] width 42 height 13
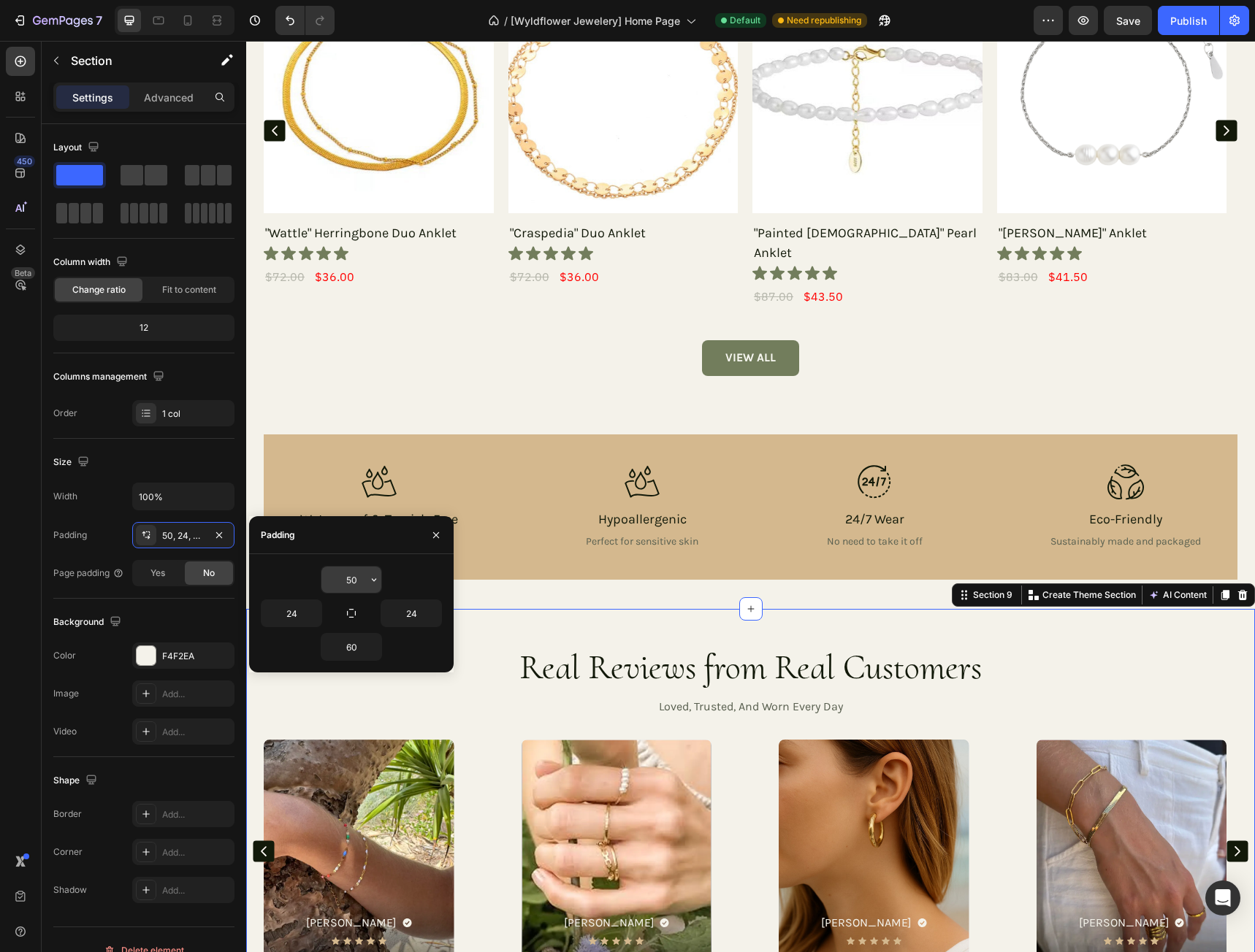
click at [350, 573] on input "50" at bounding box center [351, 579] width 60 height 26
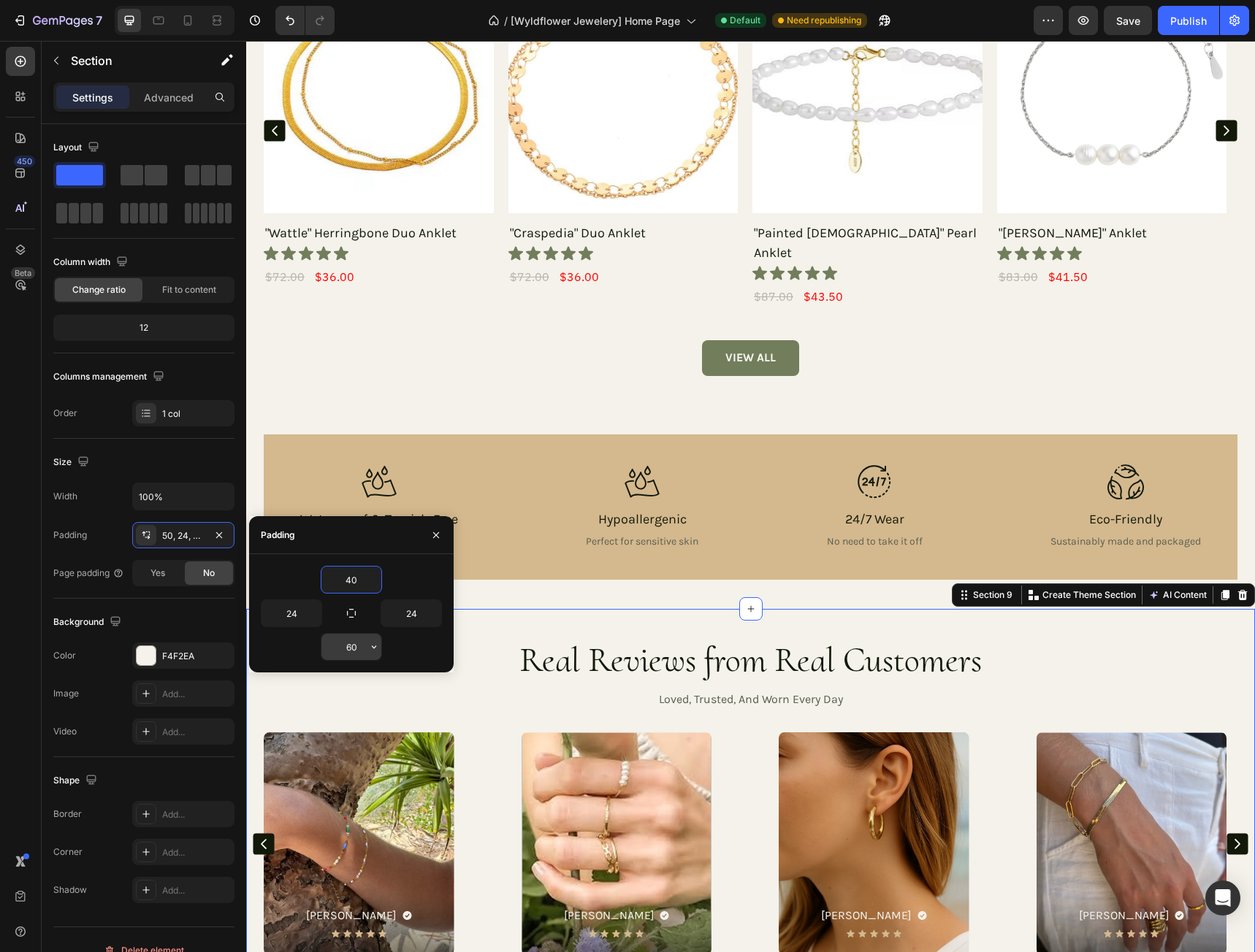
type input "40"
click at [359, 648] on input "60" at bounding box center [351, 647] width 60 height 26
type input "0"
type input "40"
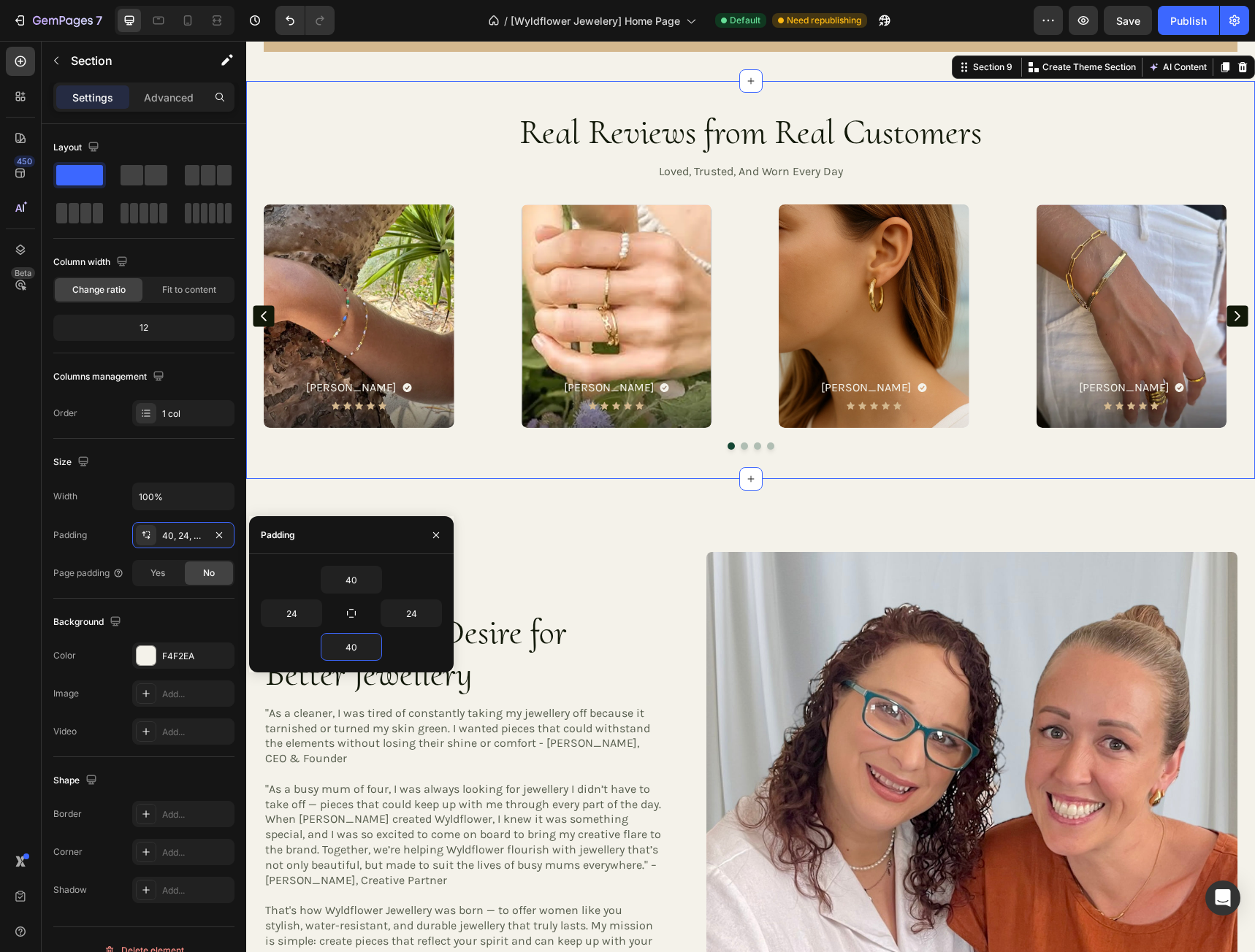
scroll to position [4089, 0]
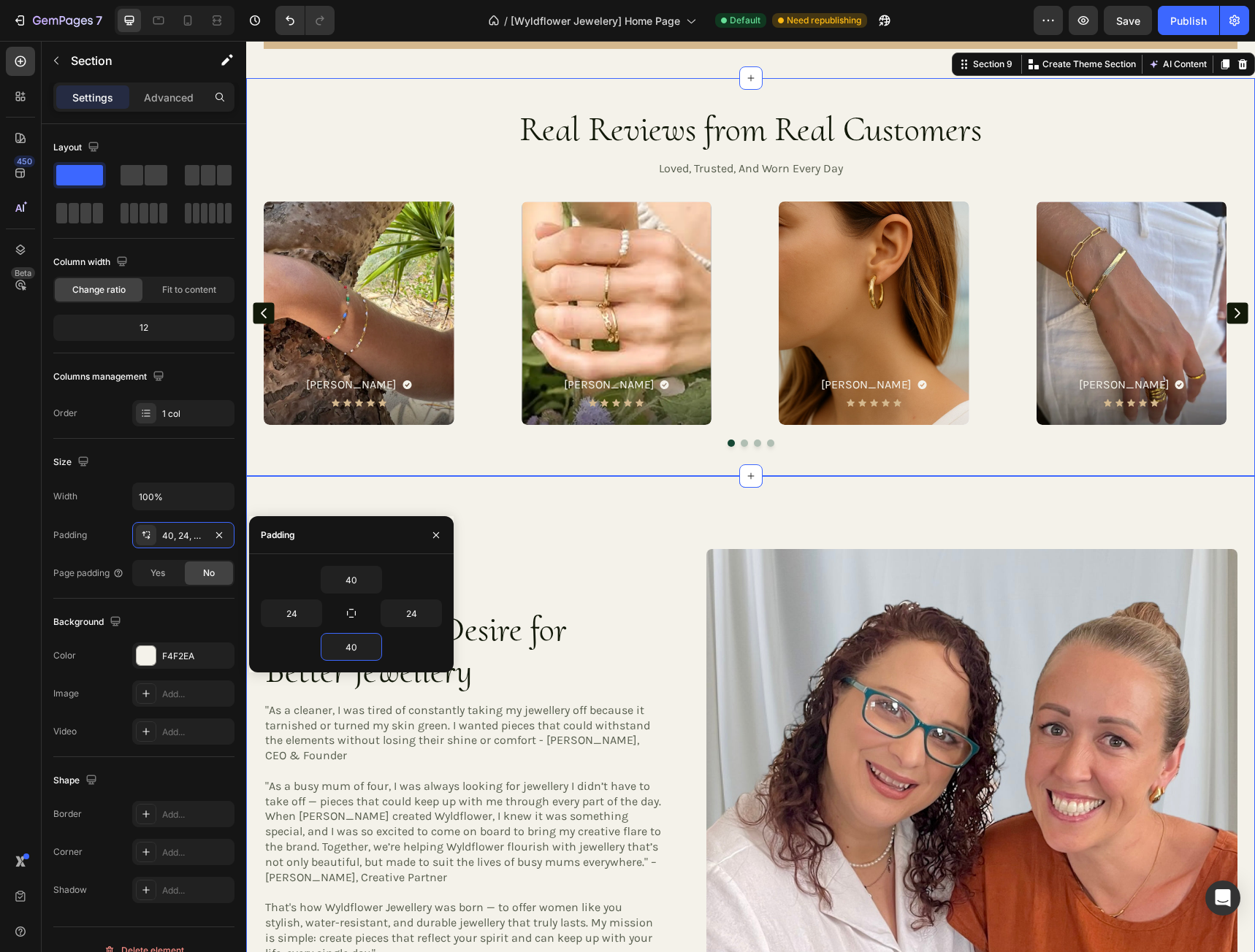
click at [626, 517] on div "Born From a Desire for Better Jewellery Heading "As a cleaner, I was tired of c…" at bounding box center [750, 808] width 1009 height 666
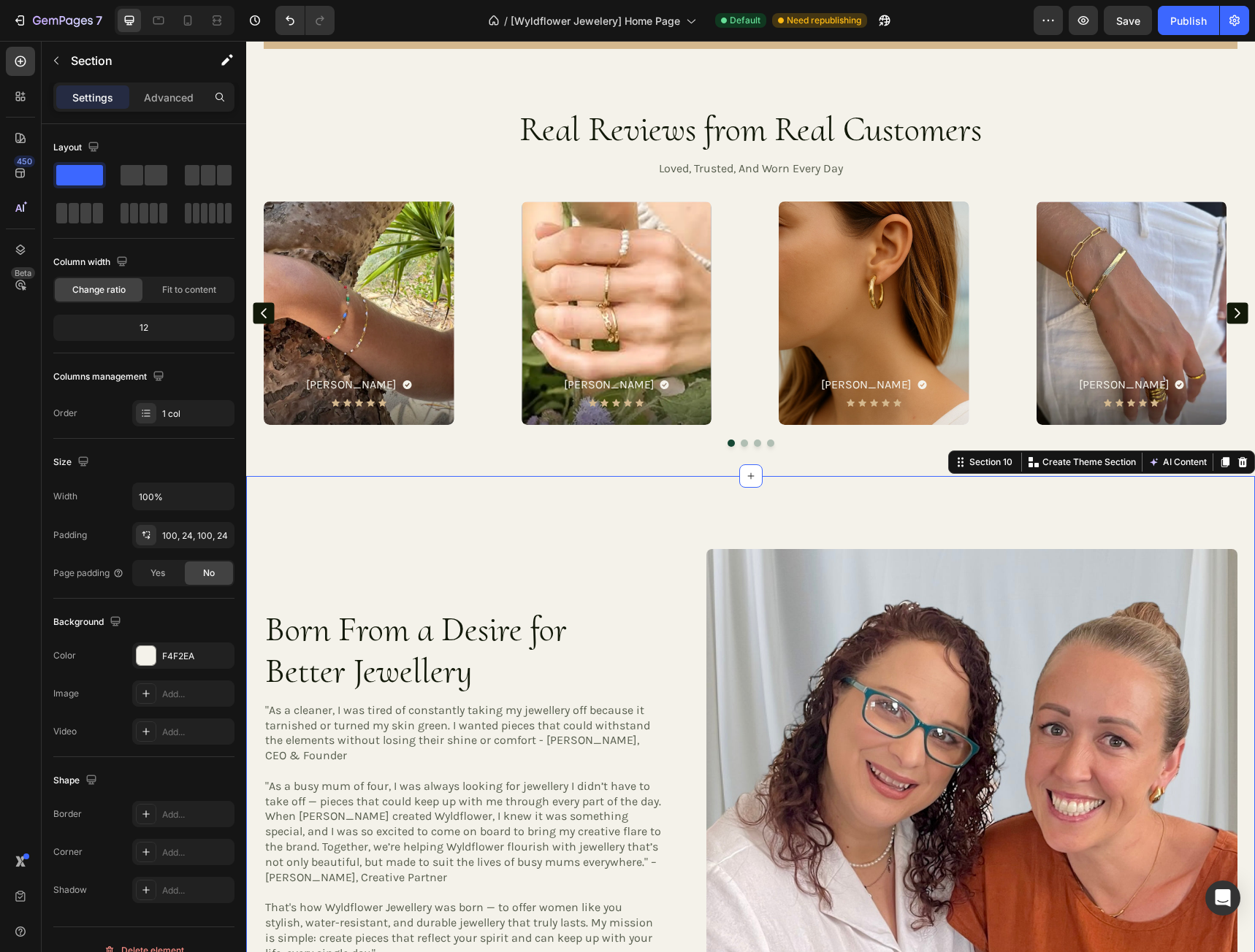
click at [605, 522] on div "Born From a Desire for Better Jewellery Heading "As a cleaner, I was tired of c…" at bounding box center [750, 815] width 1009 height 677
click at [189, 537] on div "100, 24, 100, 24" at bounding box center [182, 535] width 42 height 13
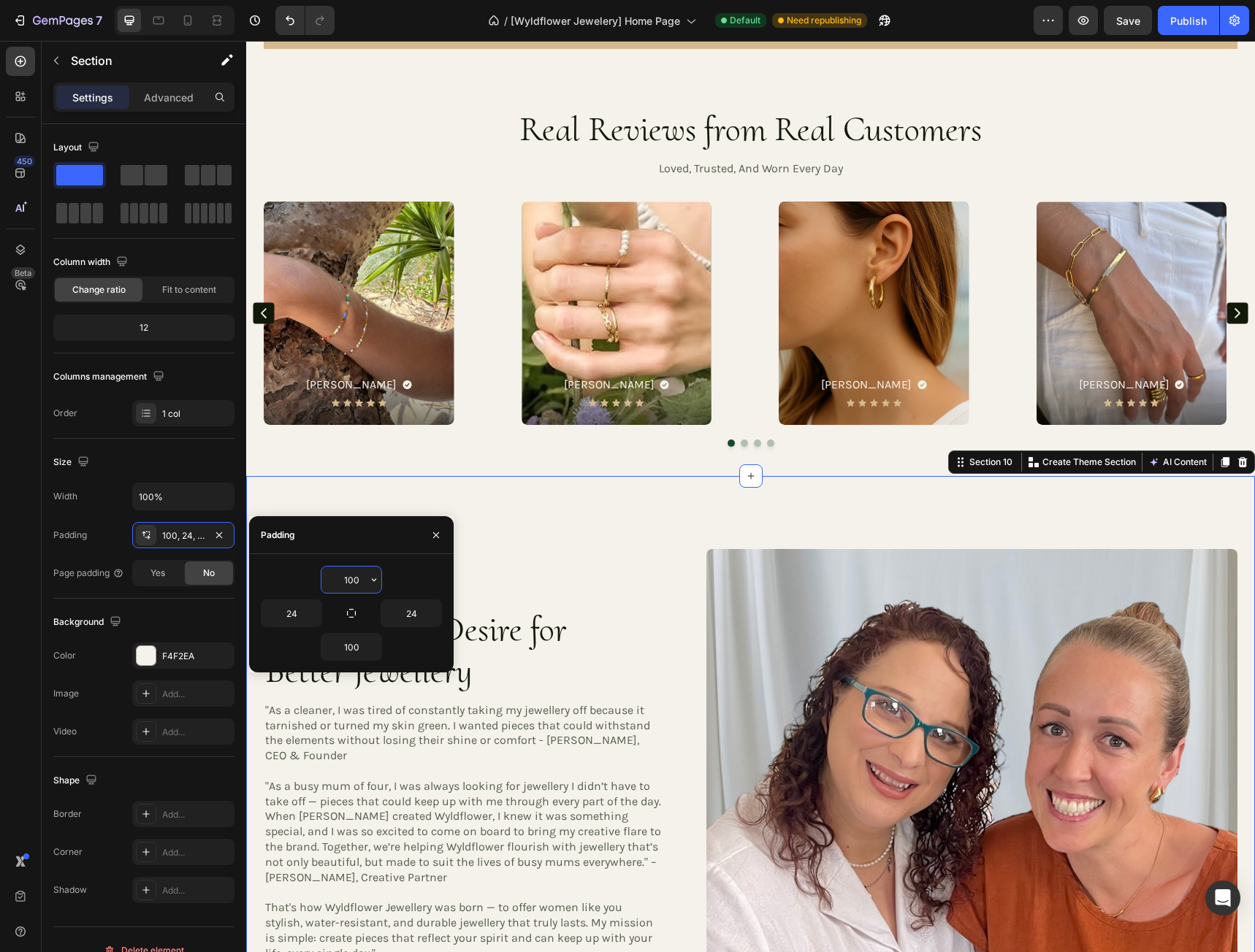
click at [363, 589] on input "100" at bounding box center [351, 579] width 60 height 26
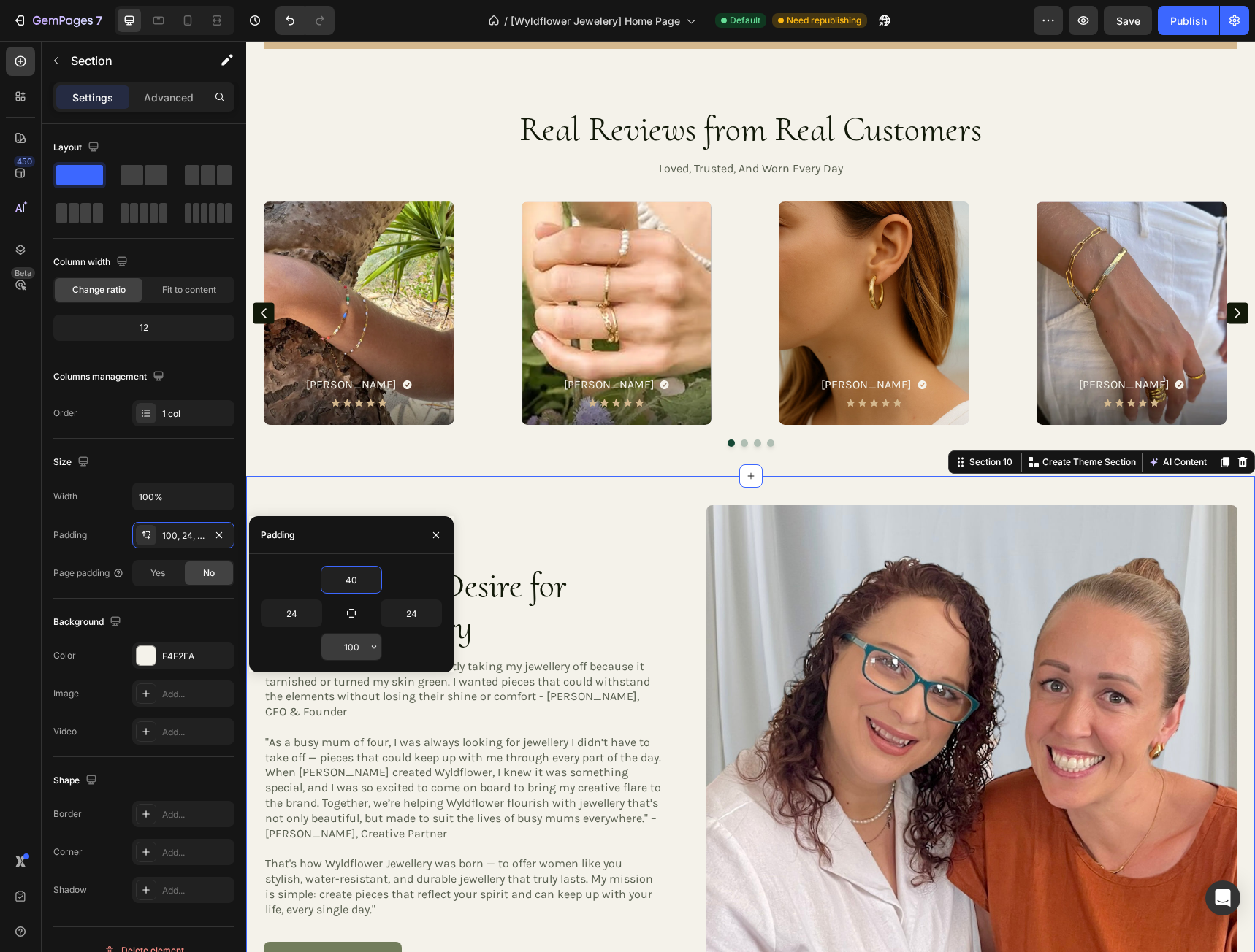
type input "40"
click at [356, 649] on input "100" at bounding box center [351, 647] width 60 height 26
type input "40"
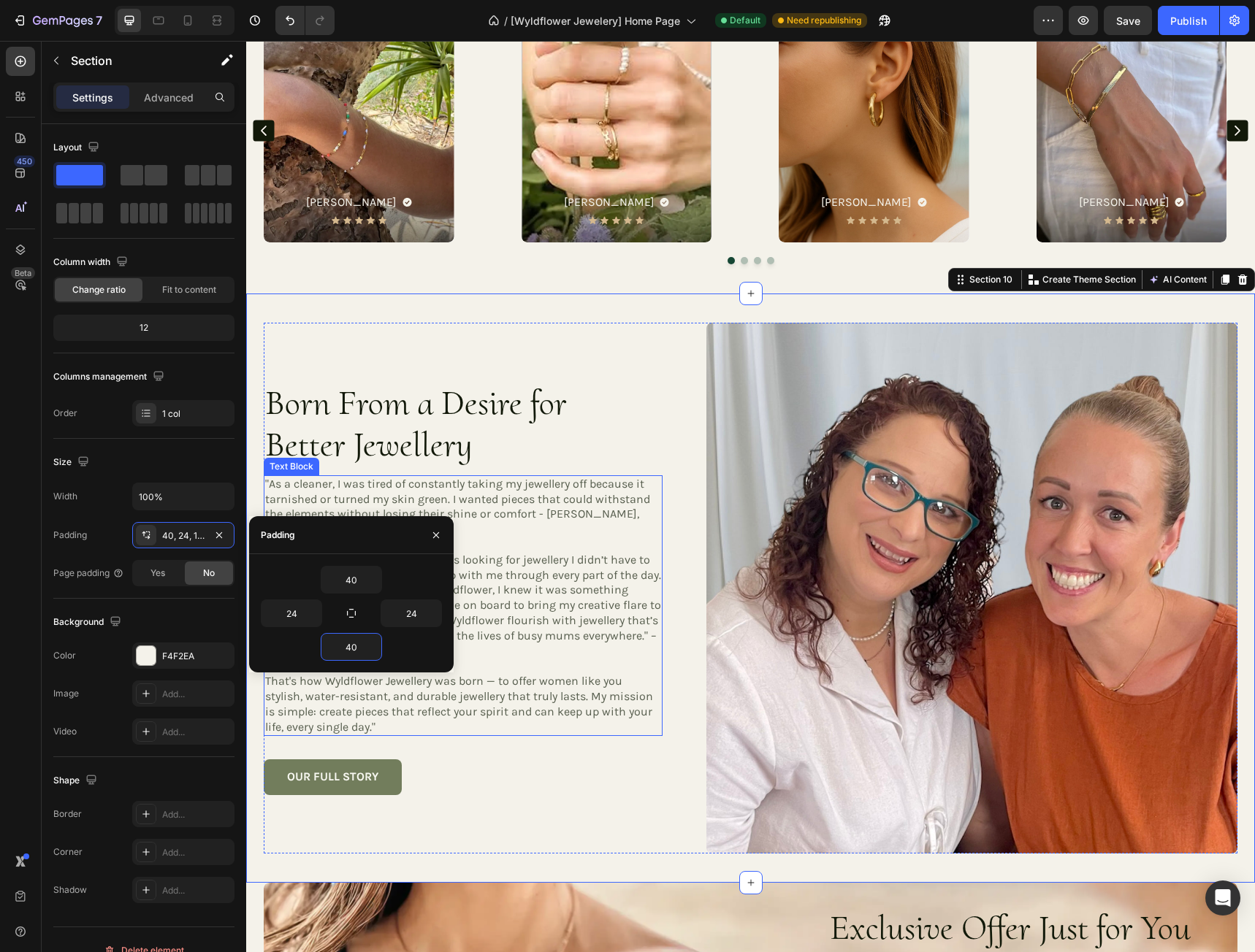
scroll to position [4308, 0]
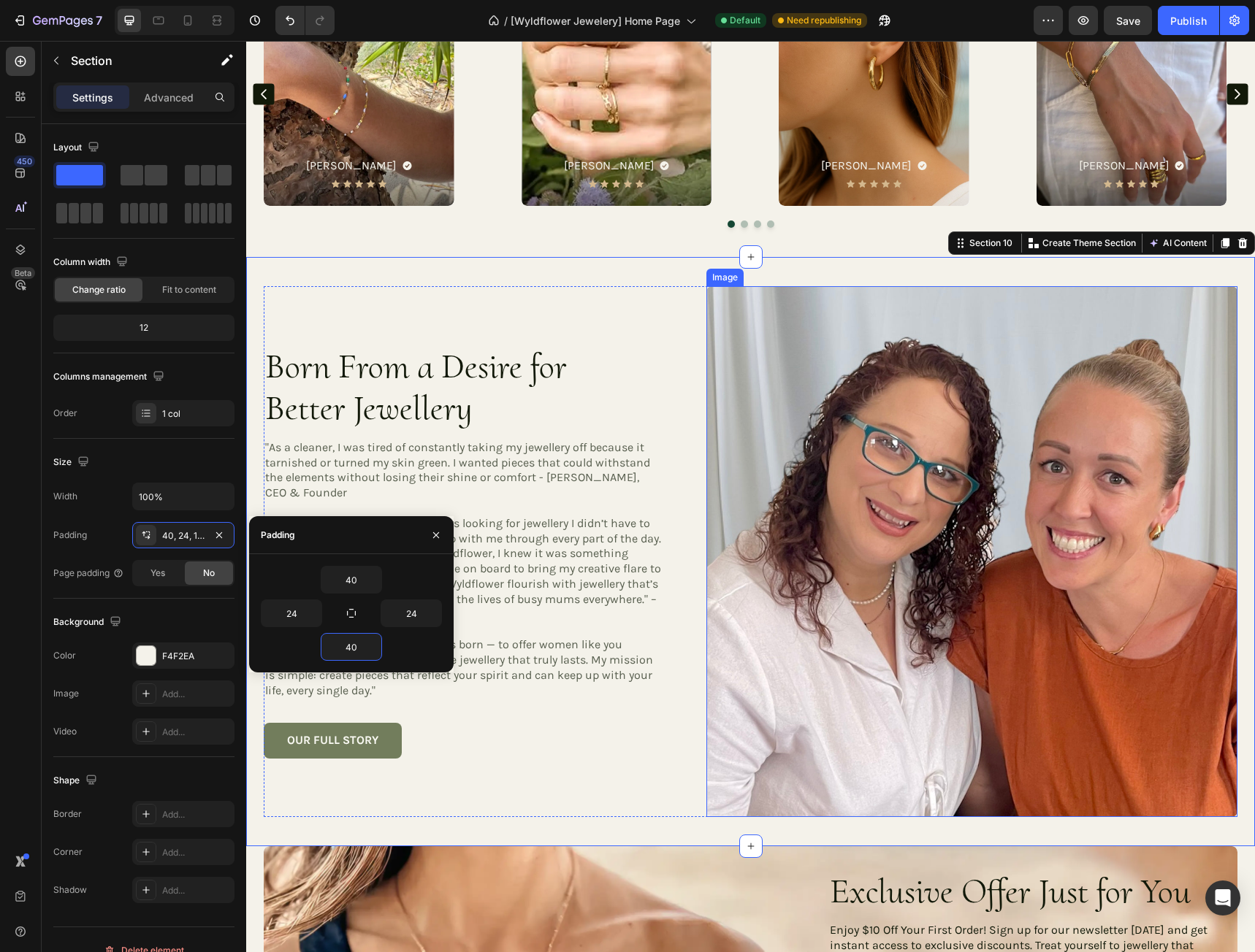
click at [686, 320] on div "Born From a Desire for Better Jewellery Heading "As a cleaner, I was tired of c…" at bounding box center [750, 551] width 974 height 531
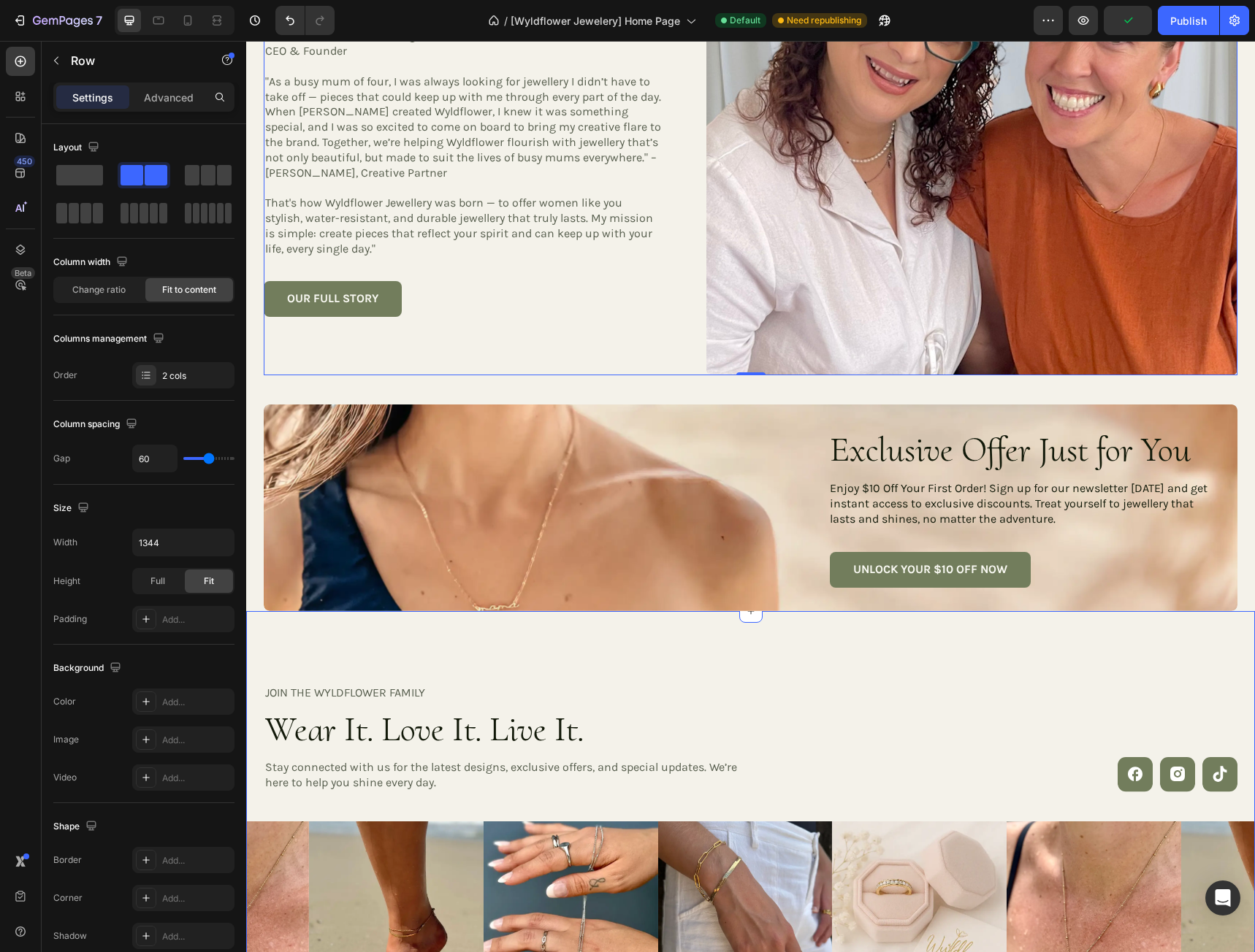
scroll to position [4819, 0]
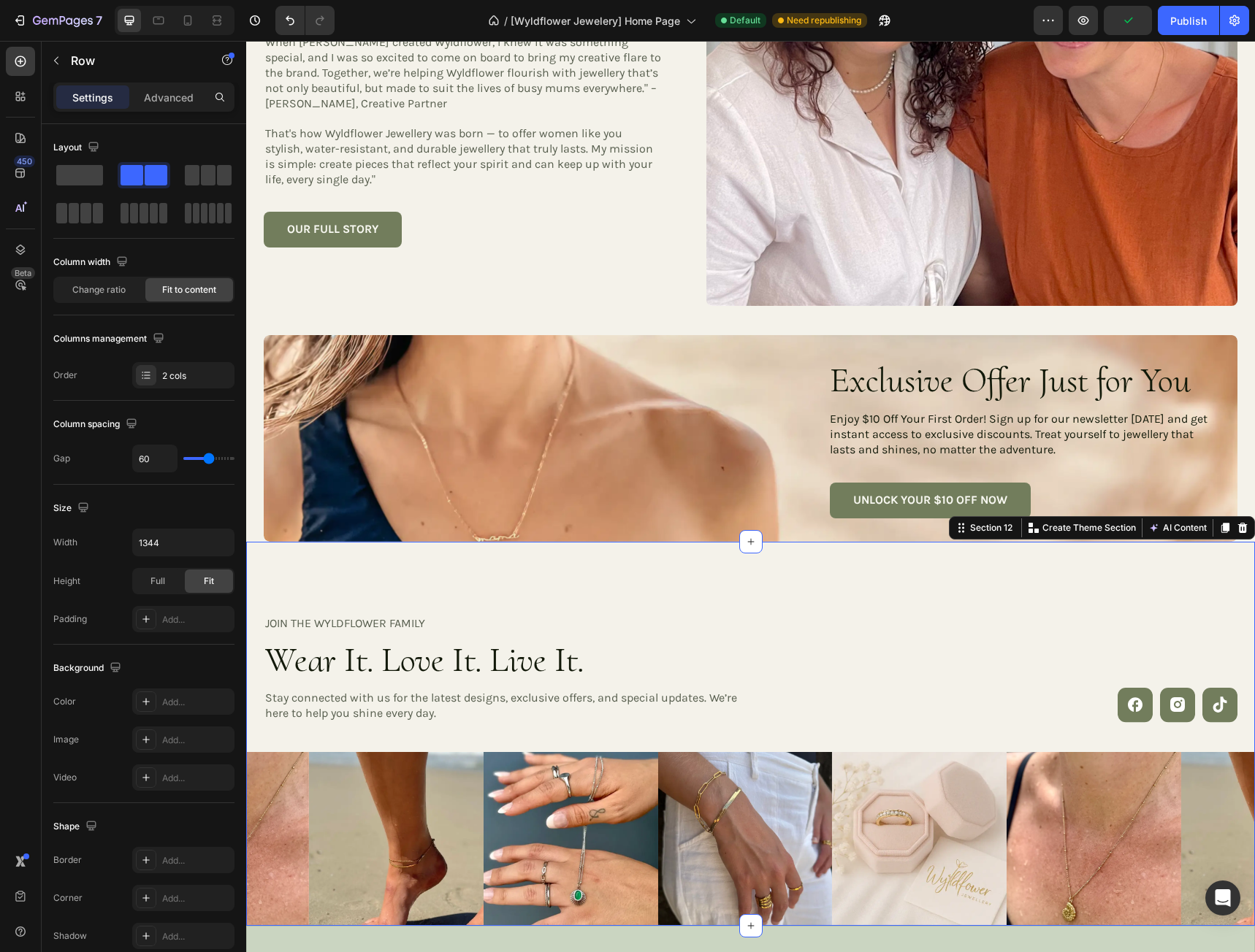
click at [580, 568] on div "JOIN THE WYLDFLOWER FAMILY Heading Wear It. Love It. Live It. Heading Stay conn…" at bounding box center [750, 734] width 1009 height 384
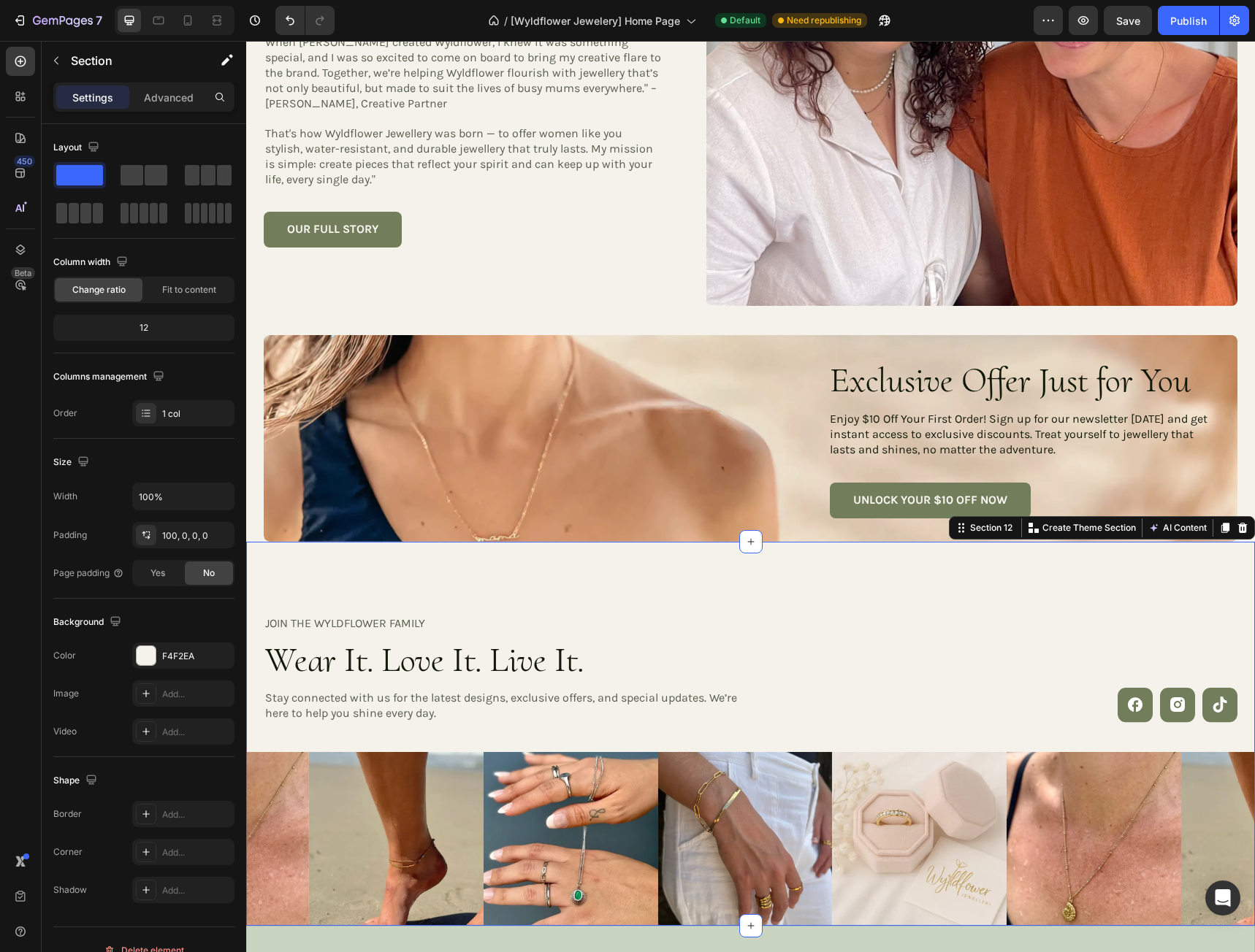
click at [499, 580] on div "JOIN THE WYLDFLOWER FAMILY Heading Wear It. Love It. Live It. Heading Stay conn…" at bounding box center [750, 734] width 1009 height 384
click at [175, 533] on div "100, 0, 0, 0" at bounding box center [182, 535] width 42 height 13
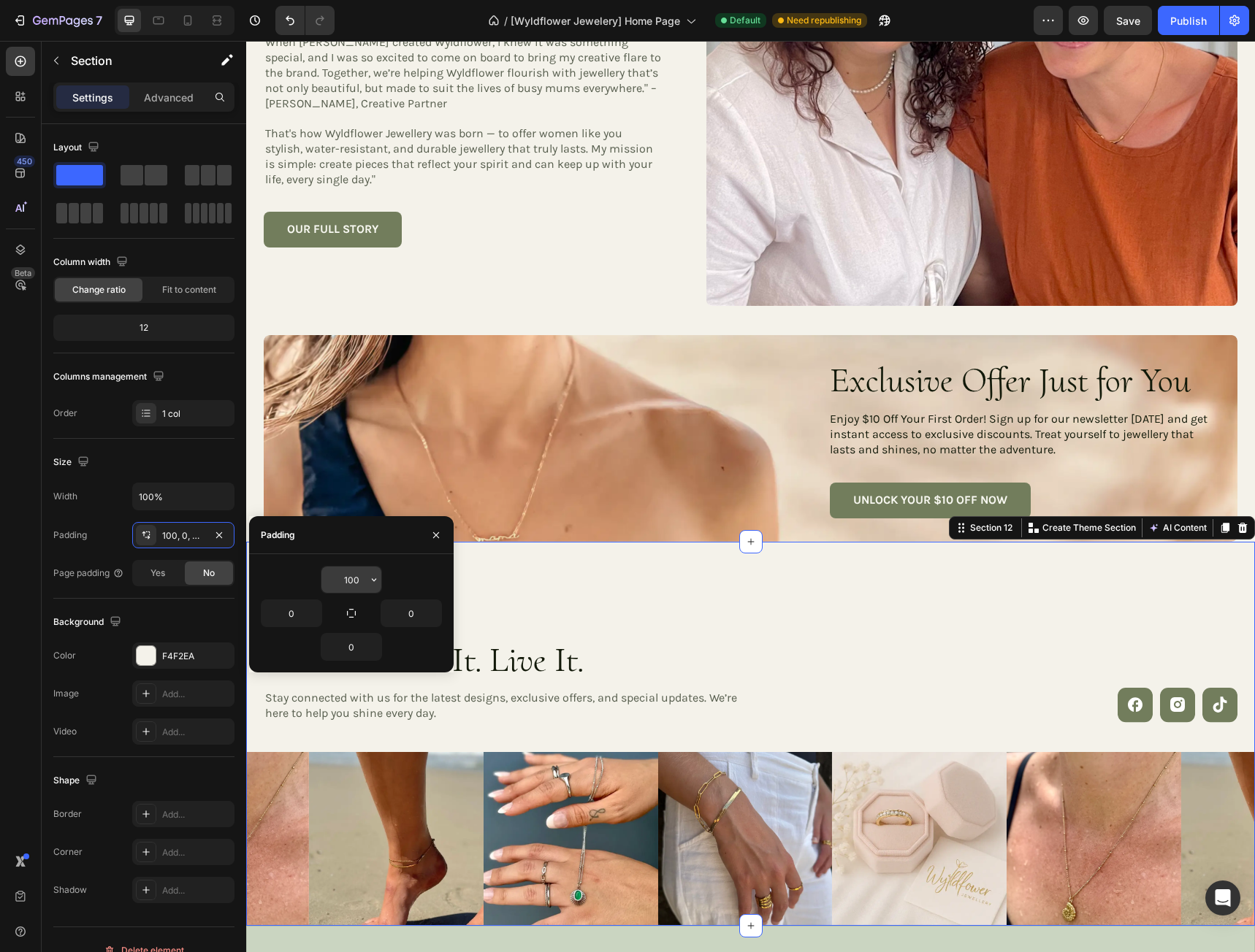
click at [356, 581] on input "100" at bounding box center [351, 579] width 60 height 26
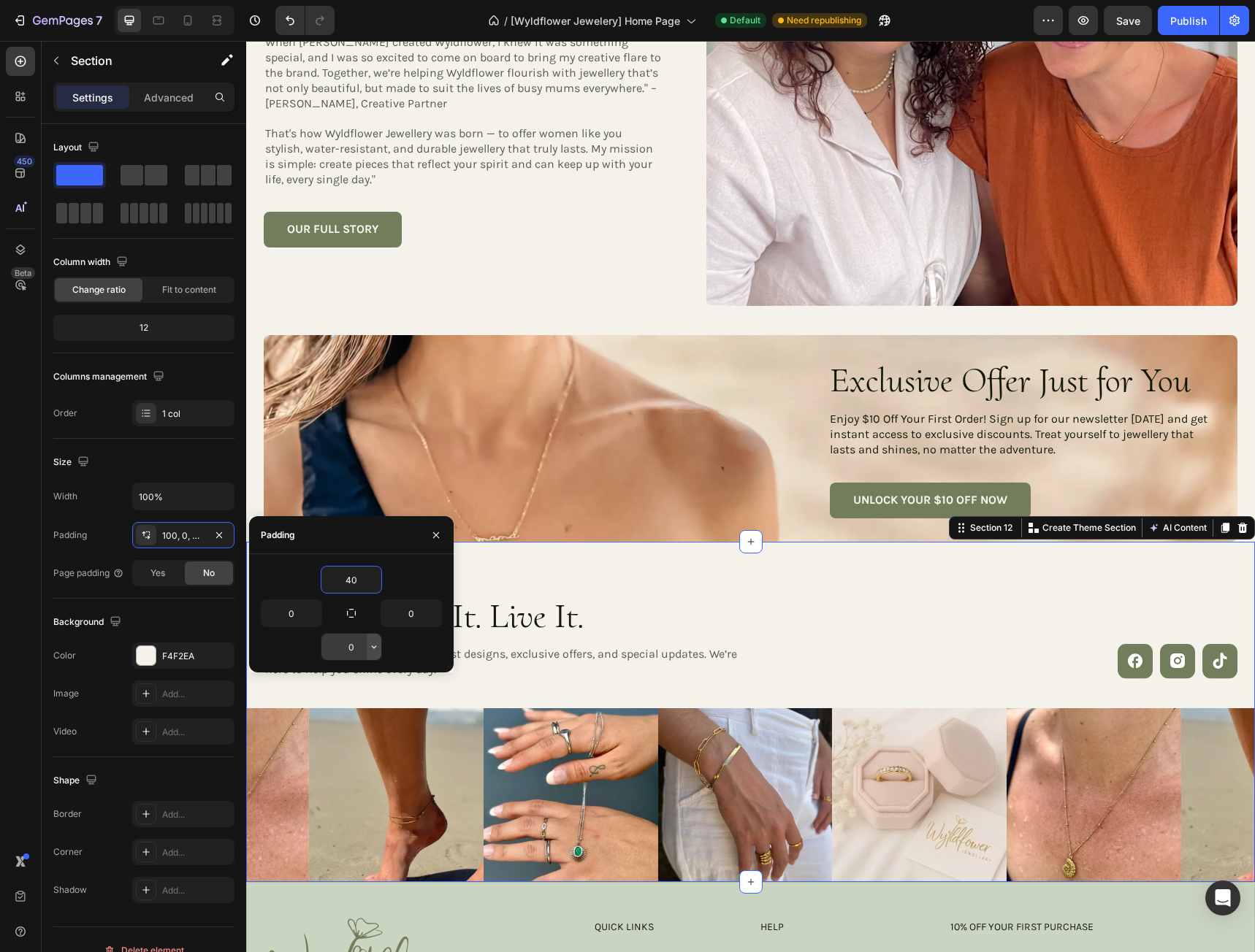
type input "40"
click at [368, 647] on icon "button" at bounding box center [374, 647] width 12 height 12
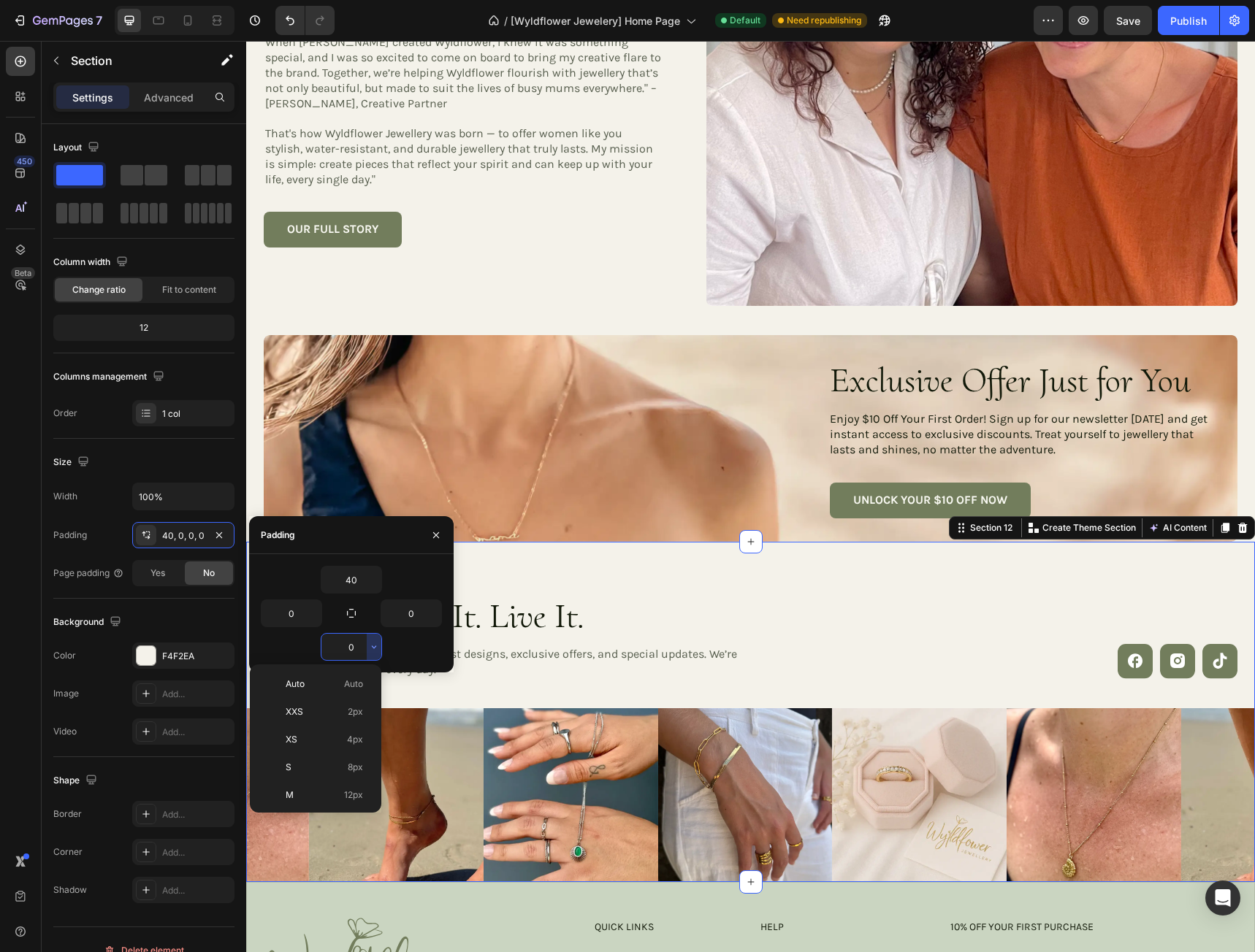
click at [349, 646] on input "0" at bounding box center [351, 647] width 60 height 26
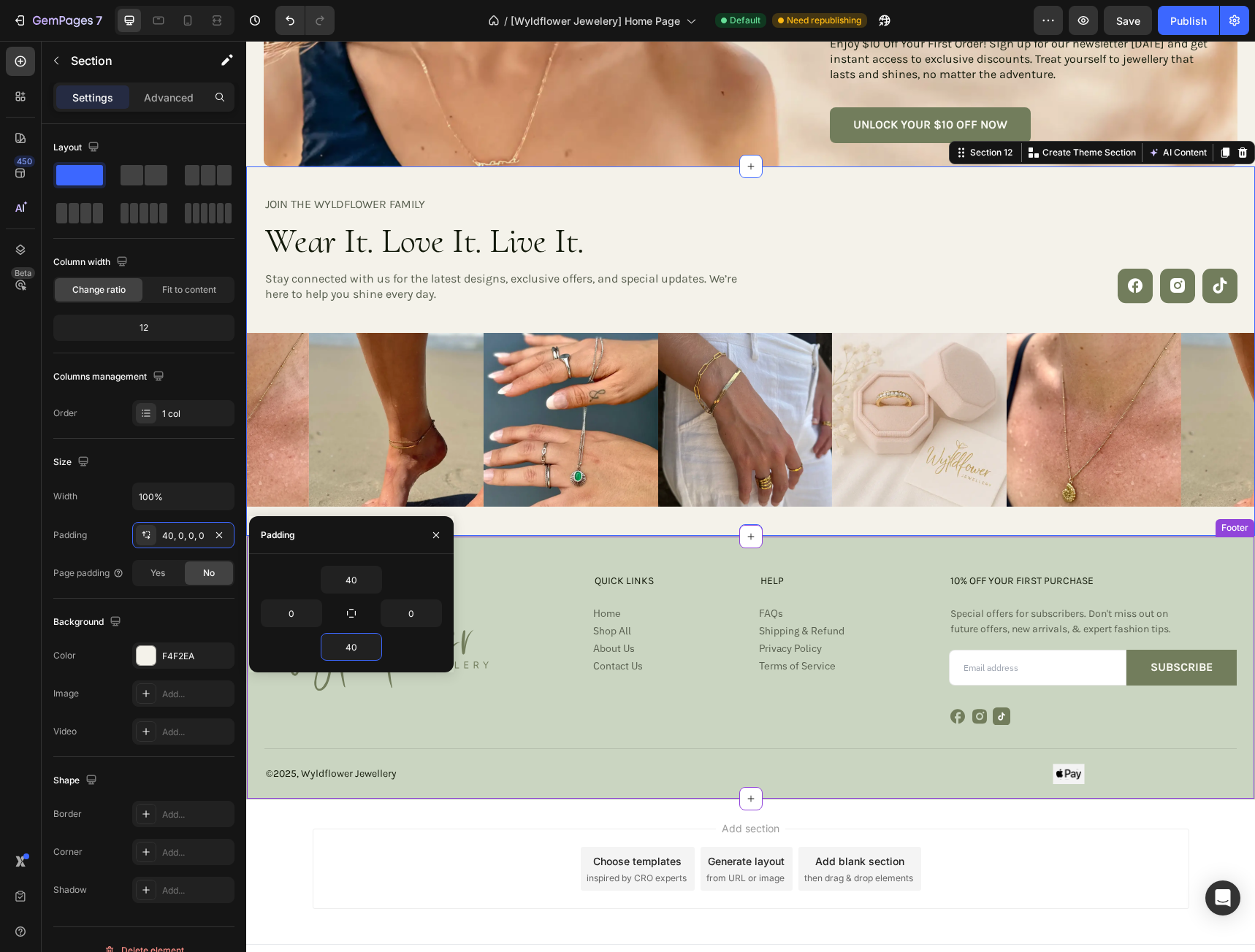
scroll to position [5184, 0]
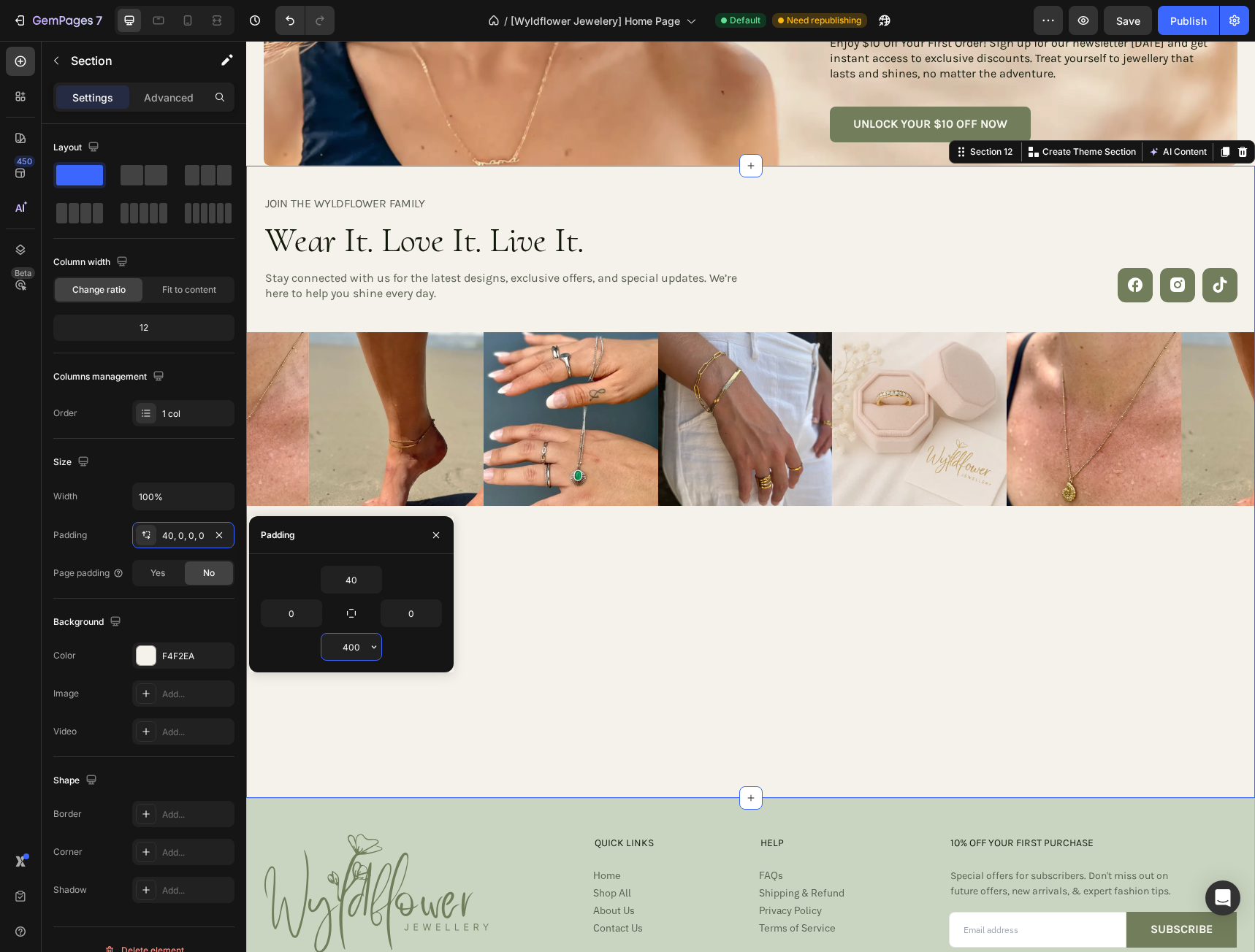
drag, startPoint x: 363, startPoint y: 648, endPoint x: 318, endPoint y: 648, distance: 45.0
click at [318, 648] on div "400" at bounding box center [351, 647] width 181 height 28
type input "0"
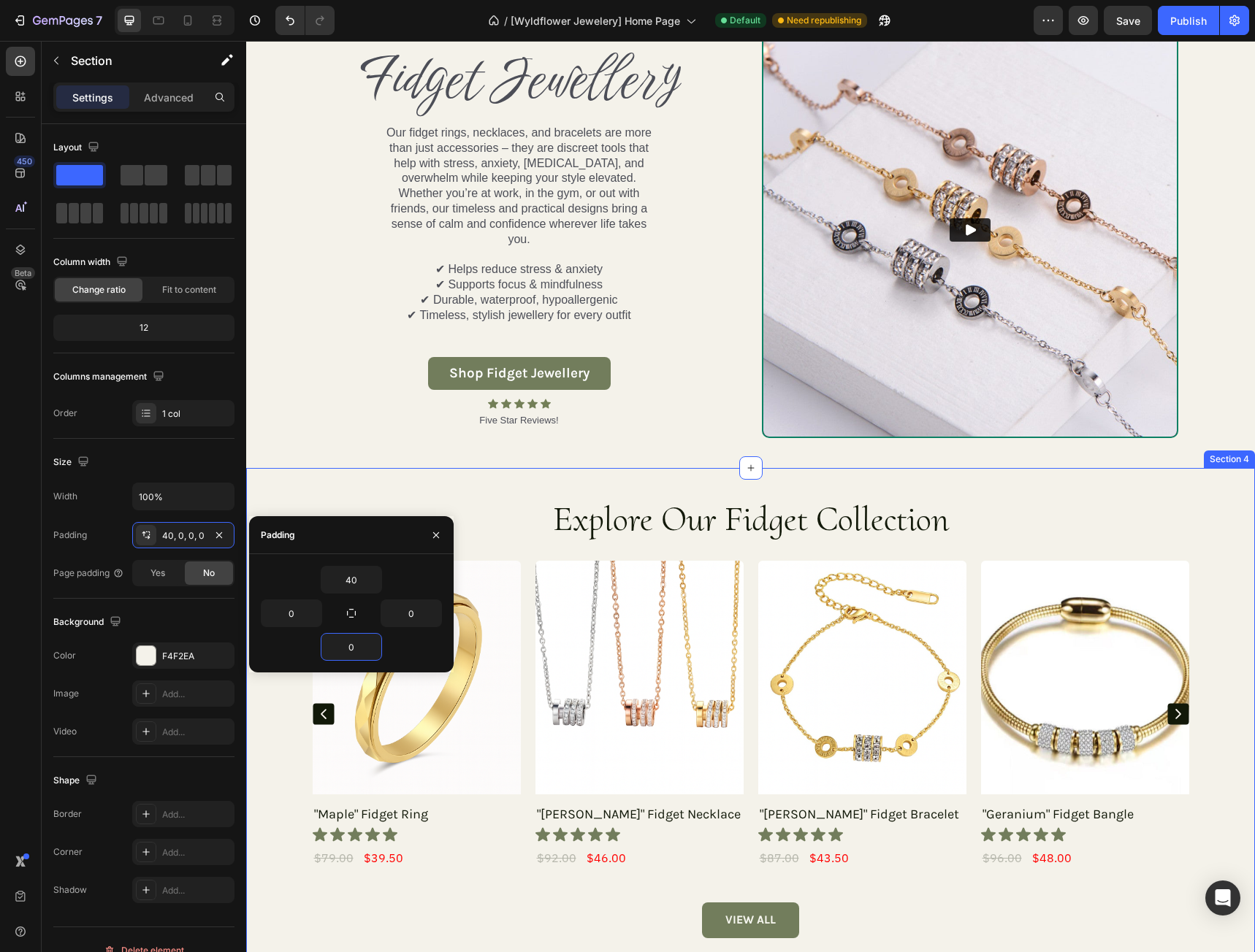
scroll to position [942, 0]
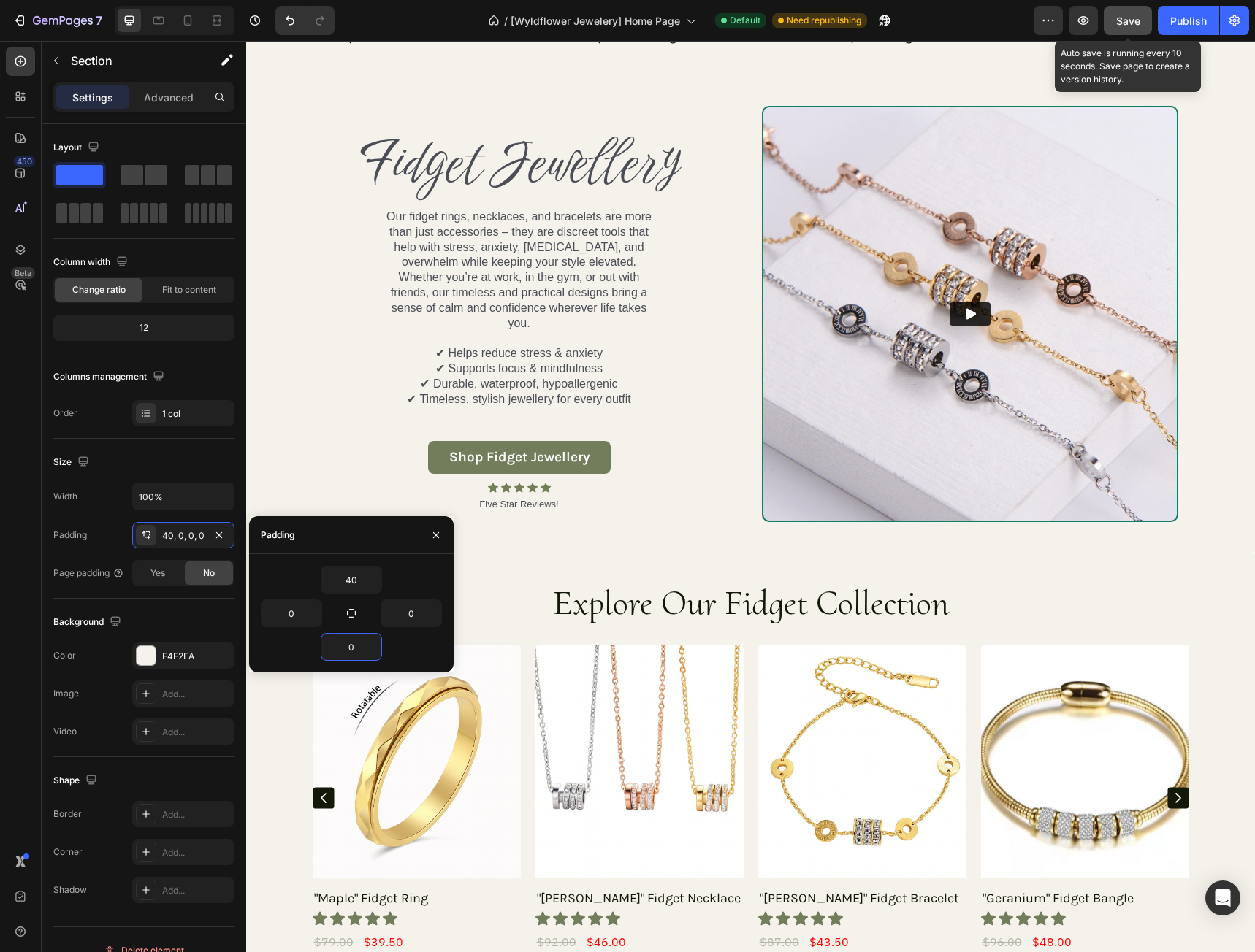
click at [1127, 22] on span "Save" at bounding box center [1127, 21] width 24 height 13
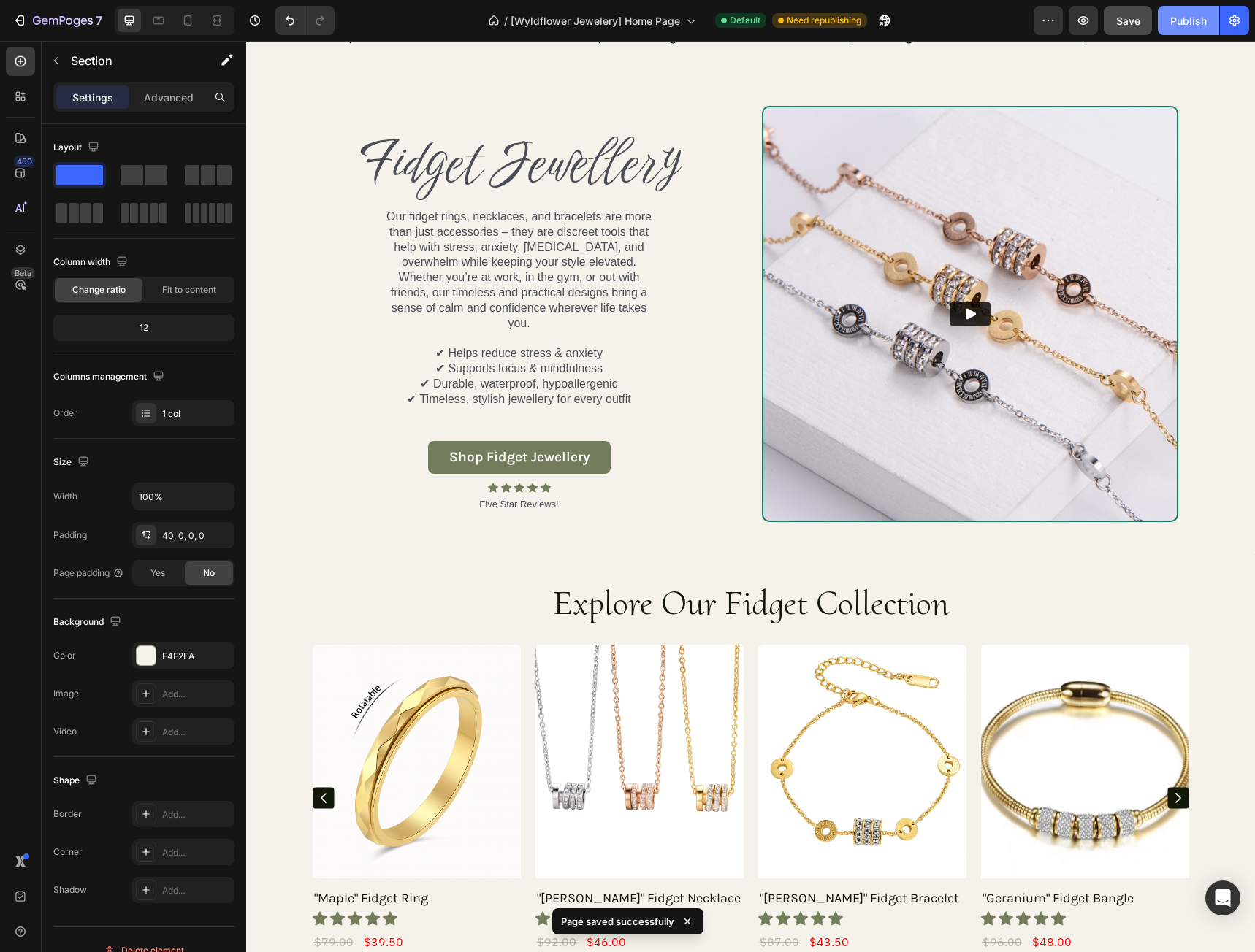
click at [1192, 21] on div "Publish" at bounding box center [1188, 21] width 37 height 15
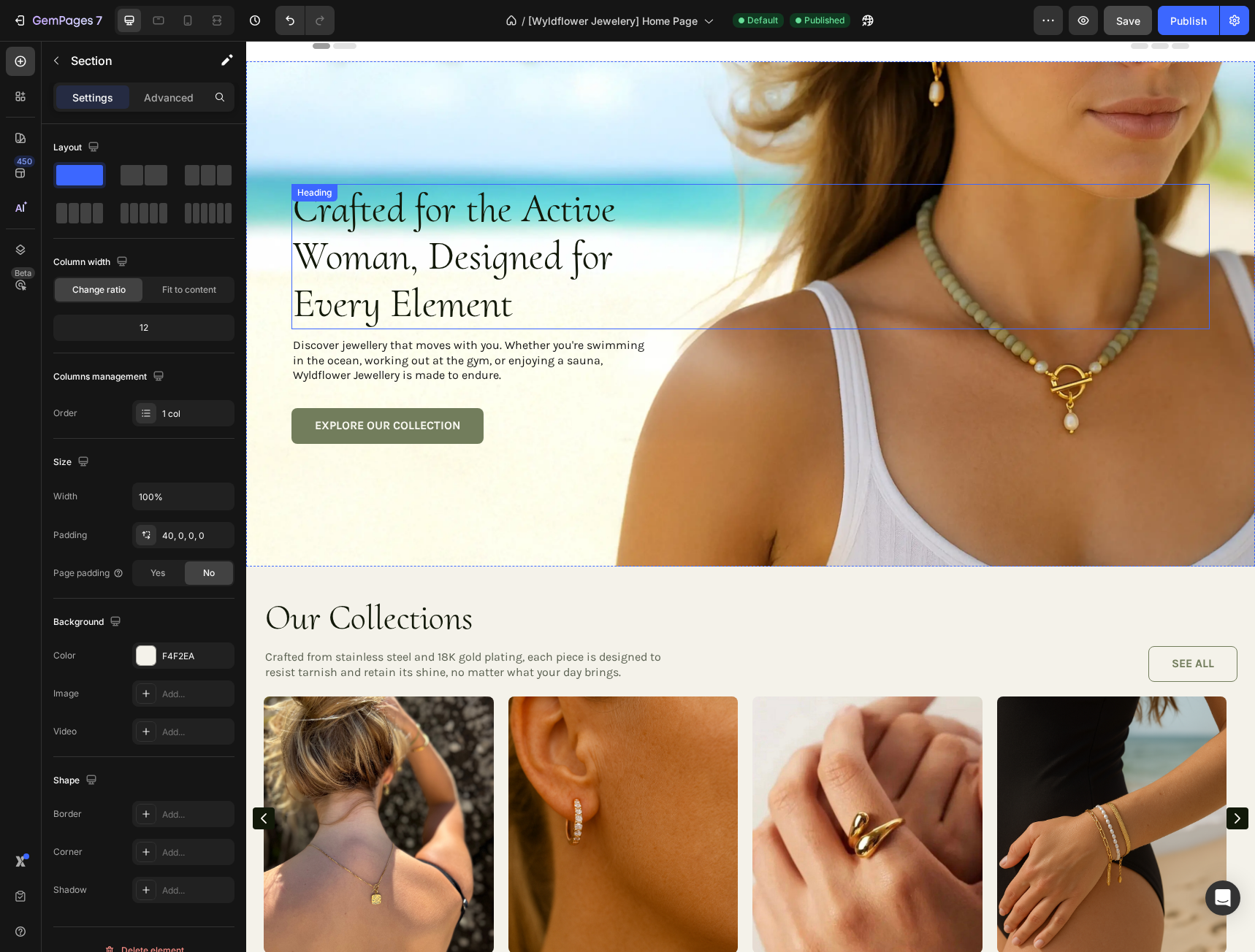
scroll to position [0, 0]
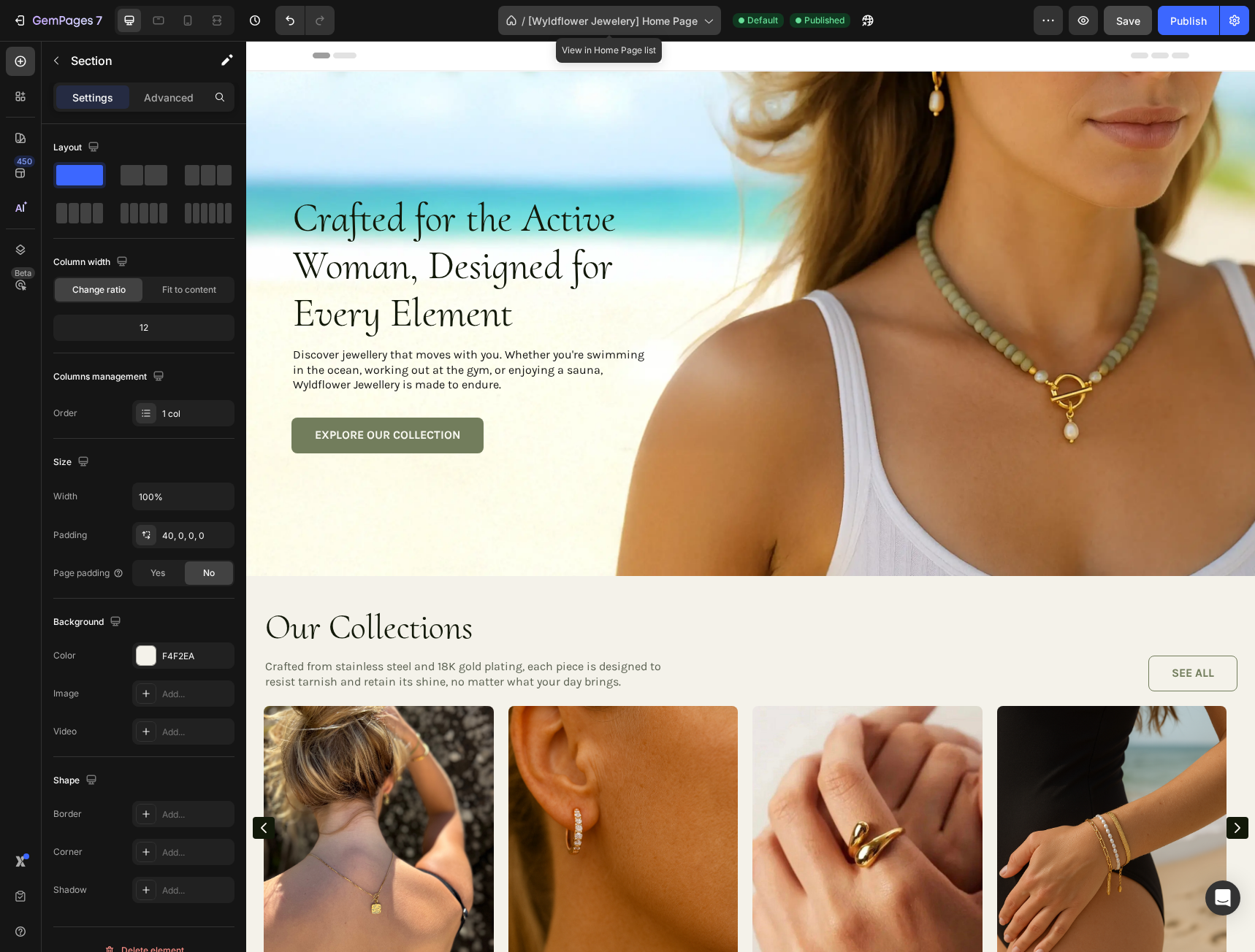
click at [691, 22] on span "[Wyldflower Jewelery] Home Page" at bounding box center [613, 21] width 170 height 15
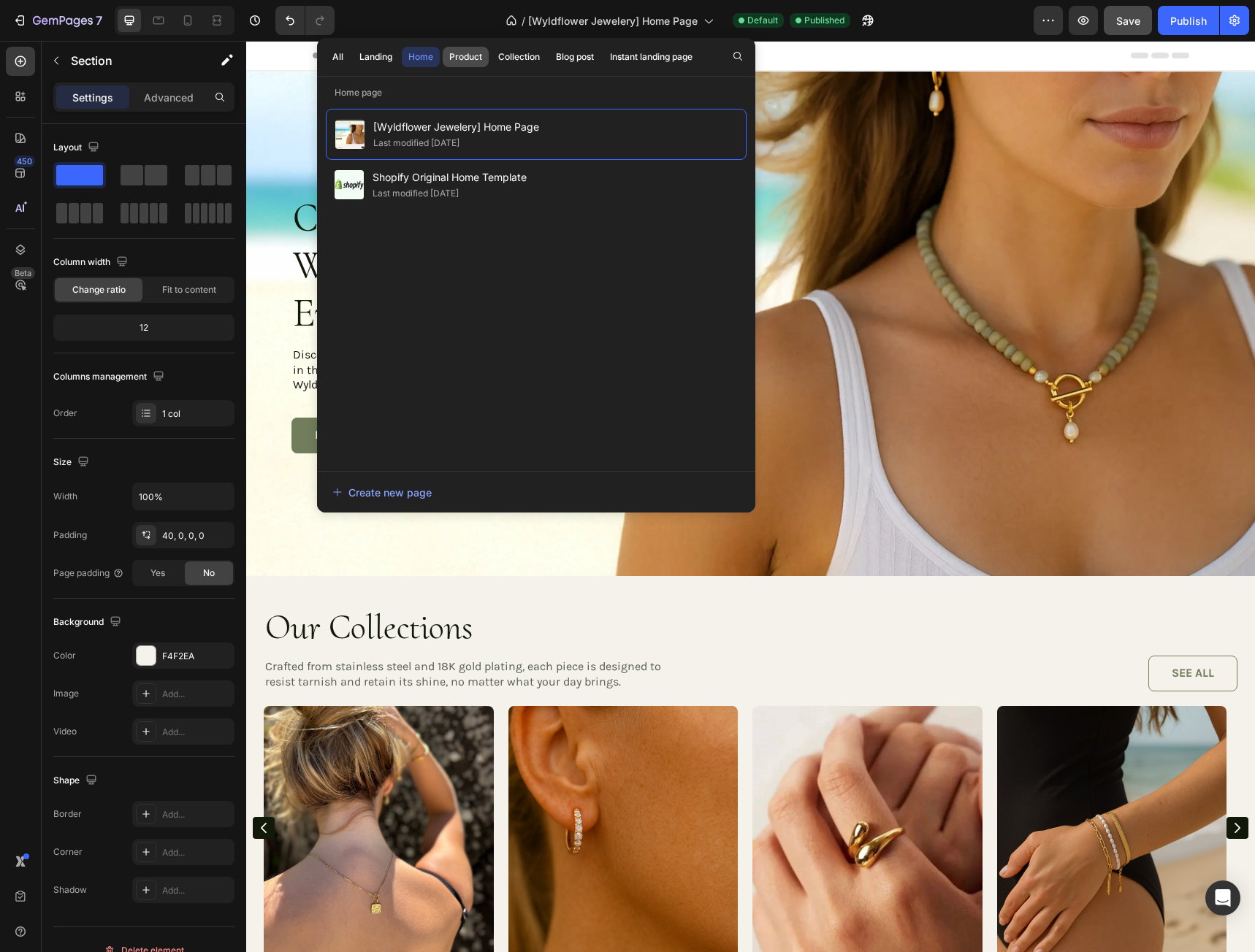
click at [465, 56] on div "Product" at bounding box center [465, 57] width 33 height 13
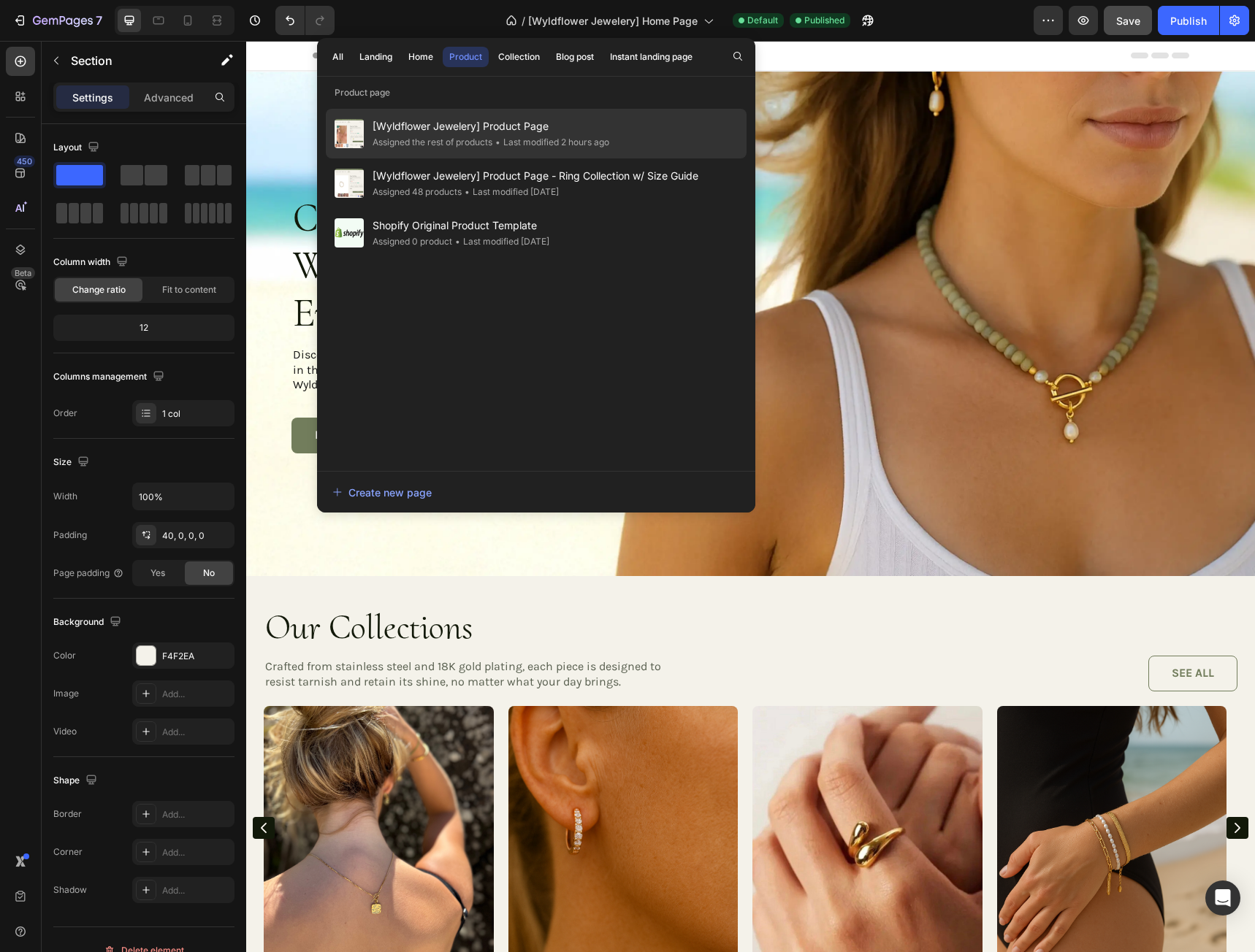
click at [469, 135] on div "Assigned the rest of products" at bounding box center [432, 142] width 119 height 14
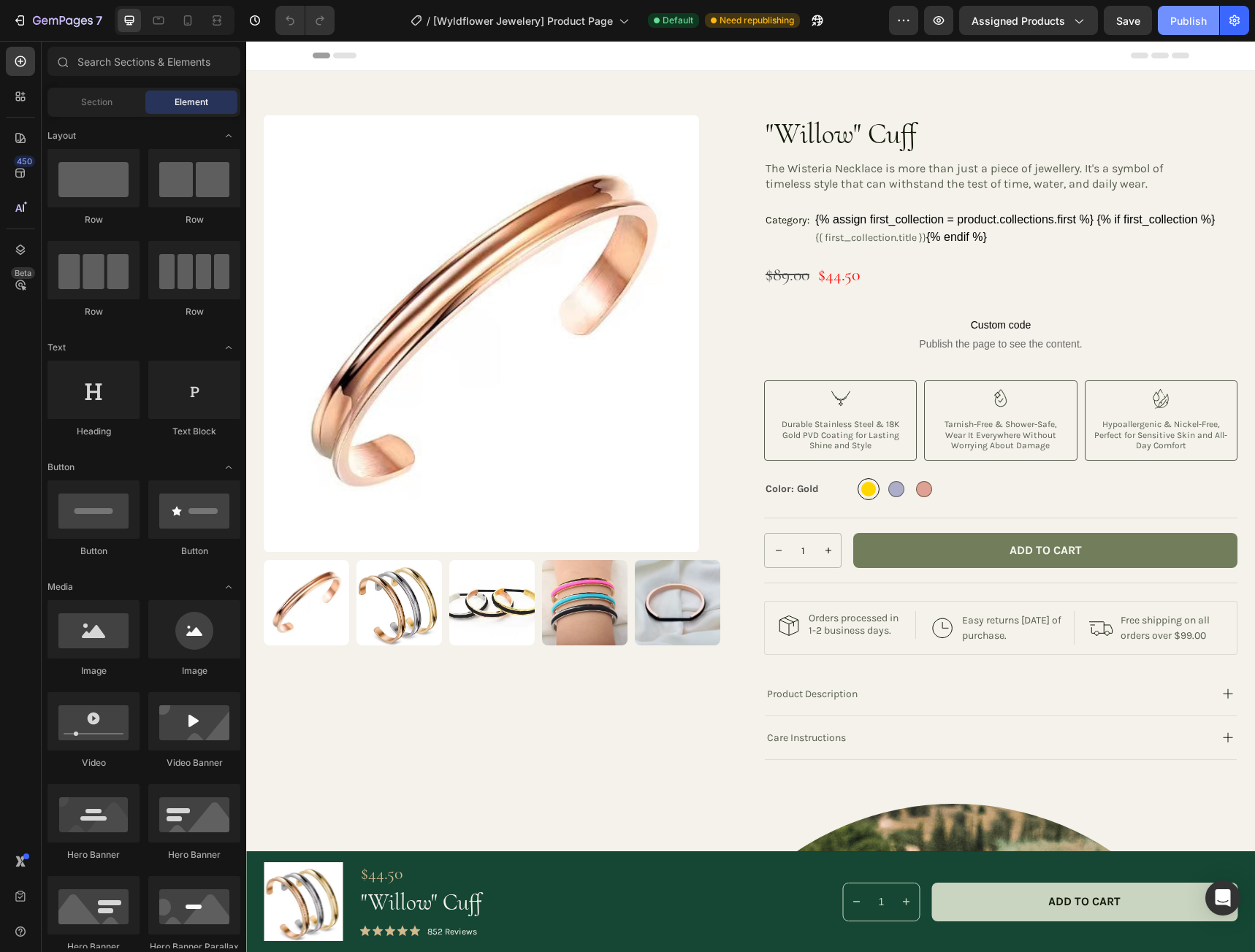
click at [1189, 22] on div "Publish" at bounding box center [1188, 21] width 37 height 15
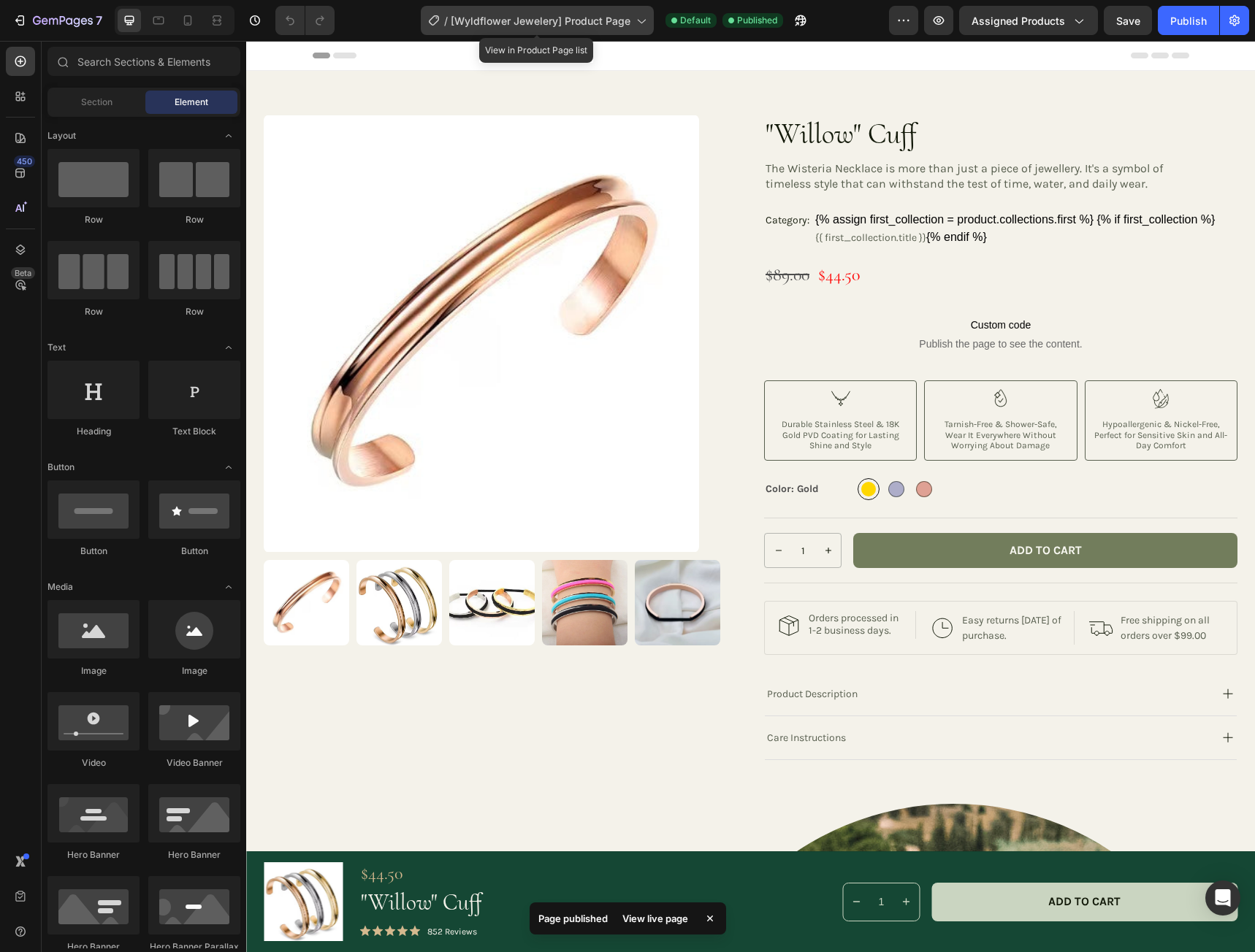
click at [586, 18] on span "[Wyldflower Jewelery] Product Page" at bounding box center [541, 21] width 180 height 15
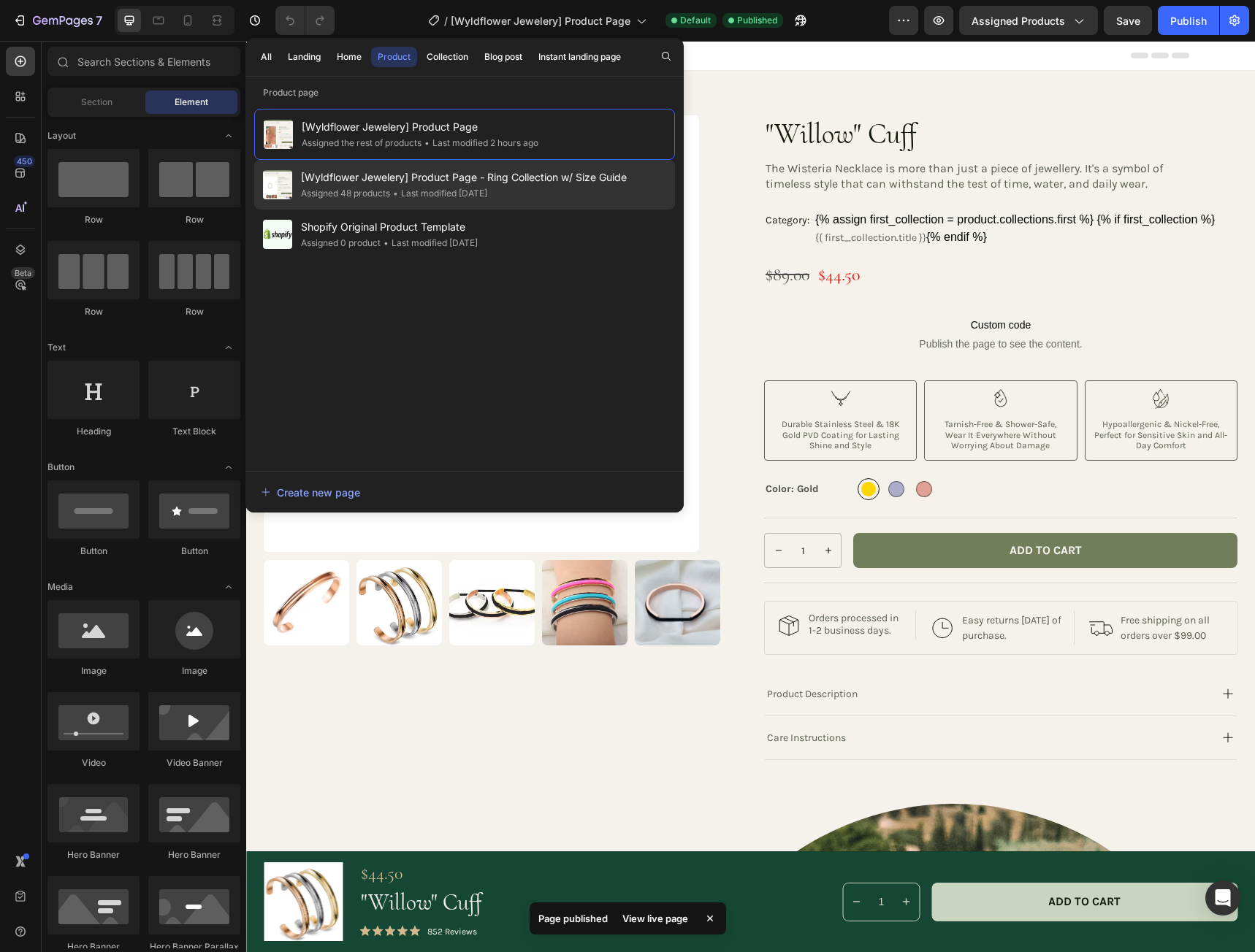
click at [544, 172] on span "[Wyldflower Jewelery] Product Page - Ring Collection w/ Size Guide" at bounding box center [464, 178] width 326 height 18
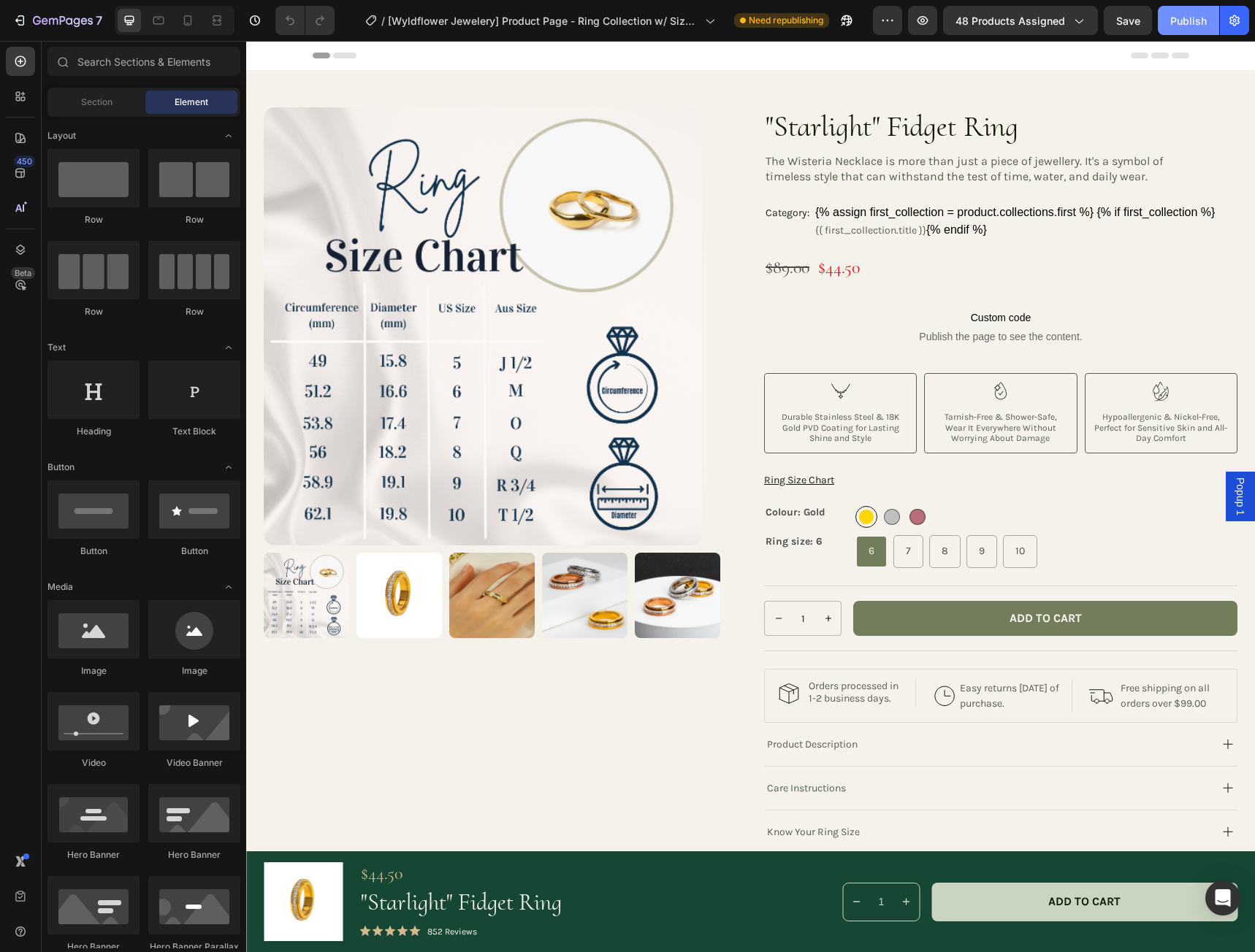
click at [1183, 22] on div "Publish" at bounding box center [1188, 21] width 37 height 15
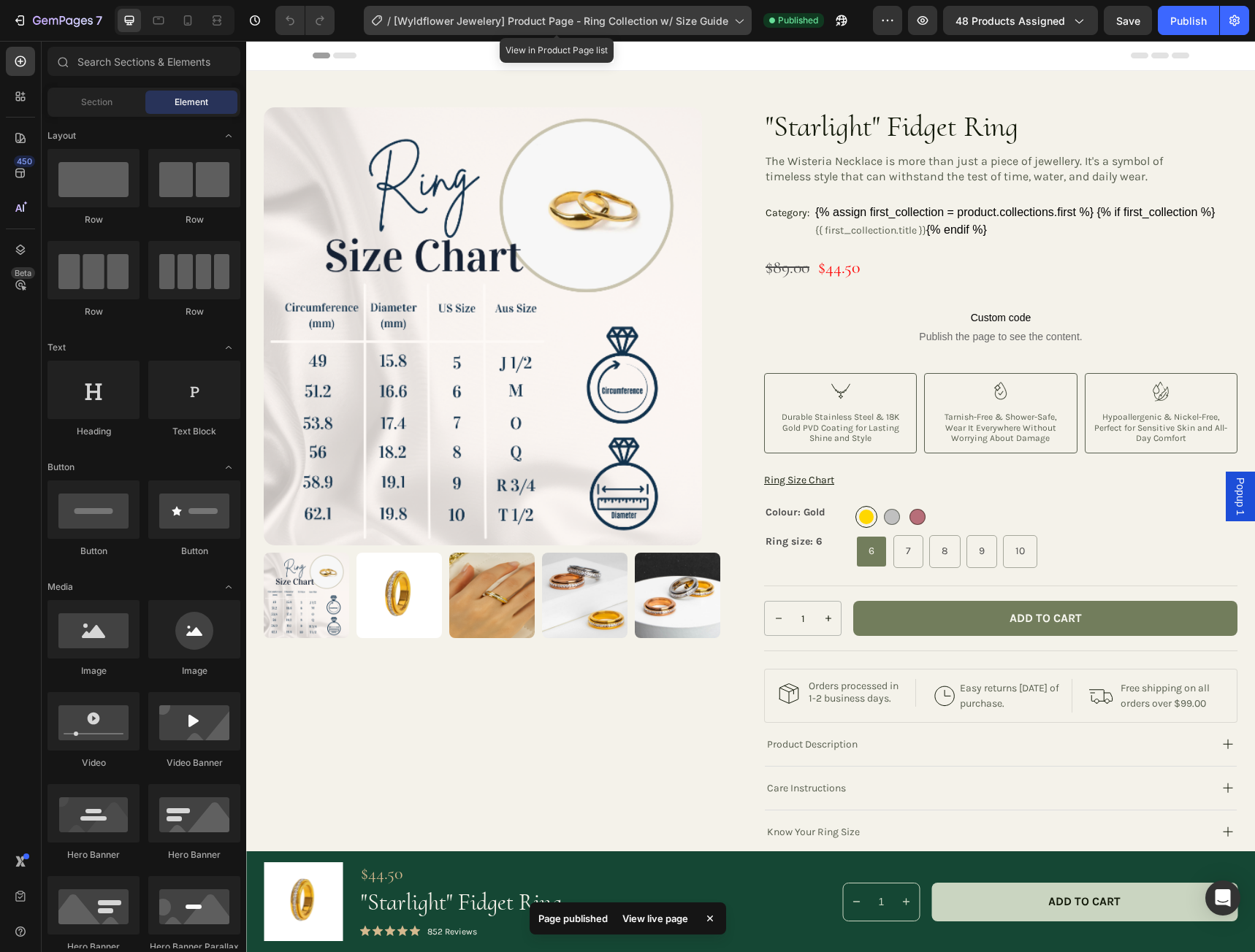
click at [591, 22] on span "[Wyldflower Jewelery] Product Page - Ring Collection w/ Size Guide" at bounding box center [561, 21] width 334 height 15
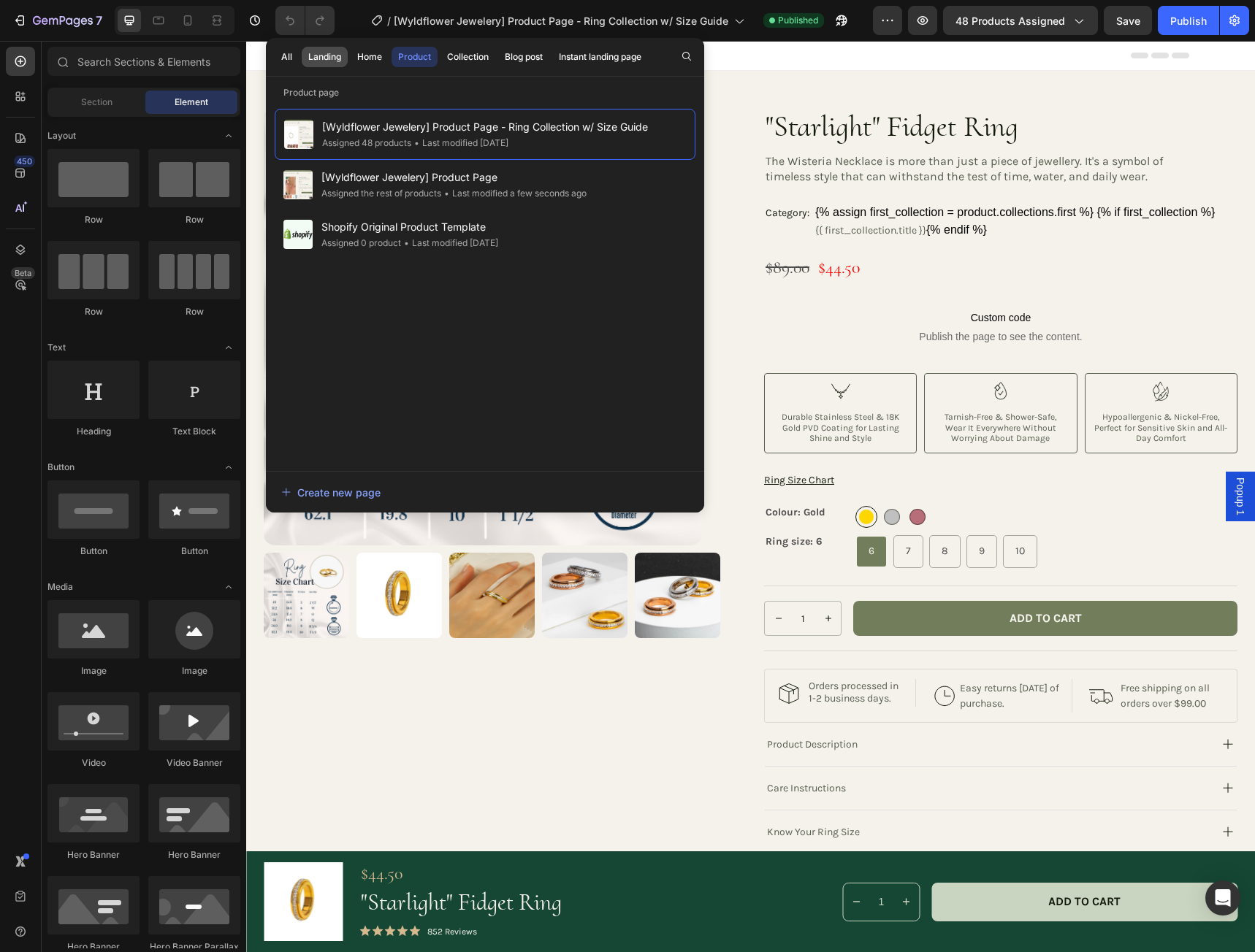
click at [332, 57] on div "Landing" at bounding box center [324, 57] width 33 height 13
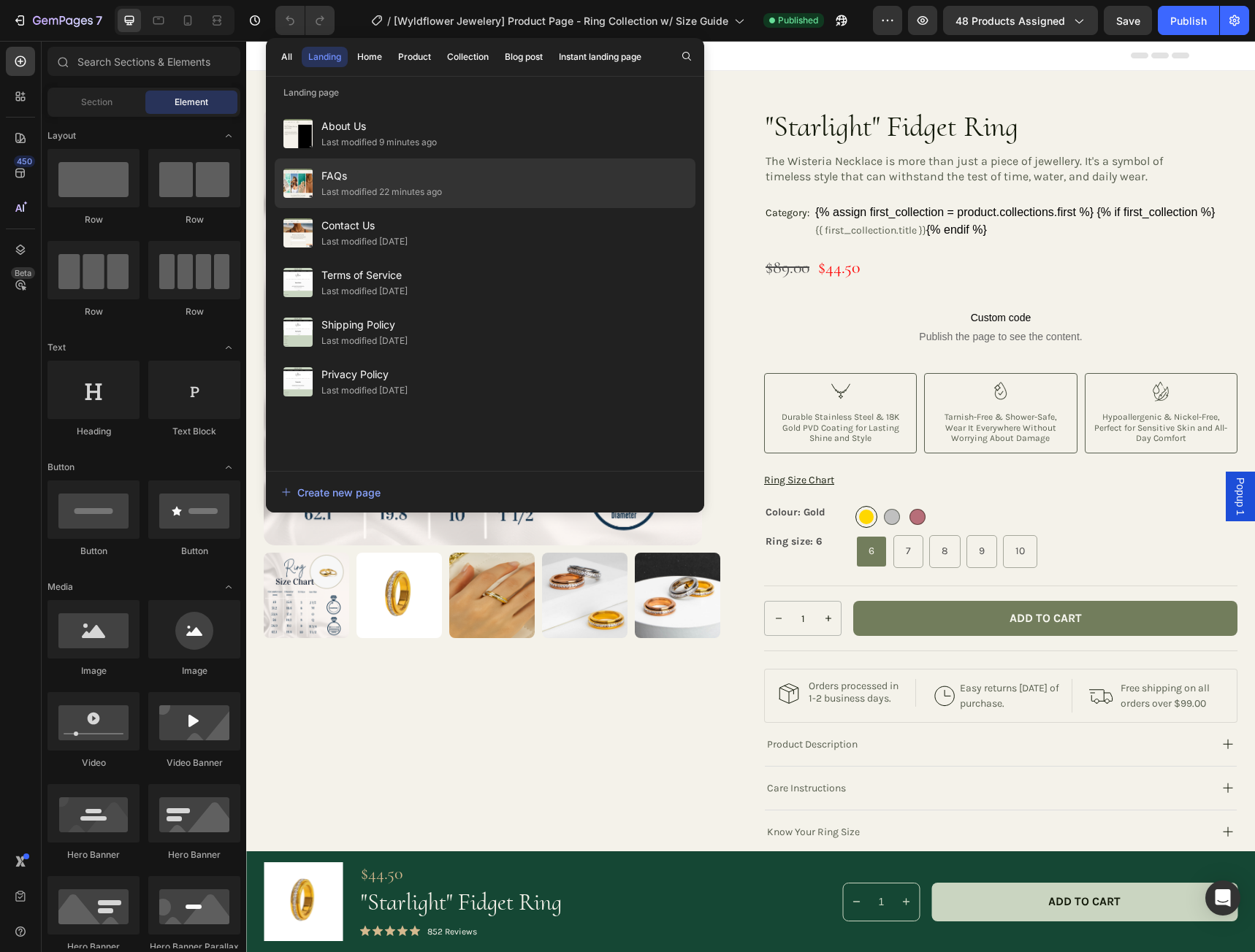
click at [352, 177] on span "FAQs" at bounding box center [382, 176] width 120 height 18
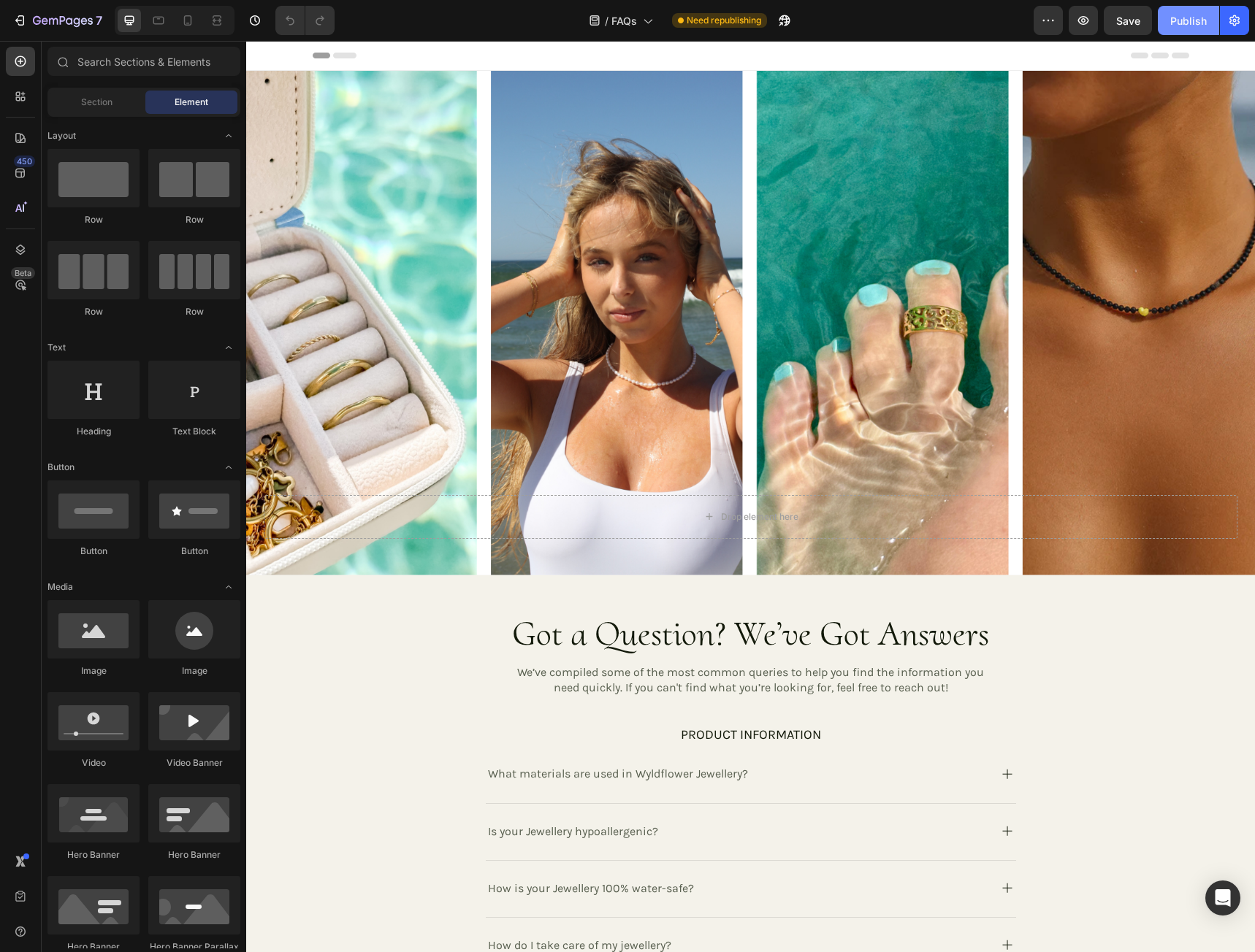
click at [1185, 18] on div "Publish" at bounding box center [1188, 21] width 37 height 15
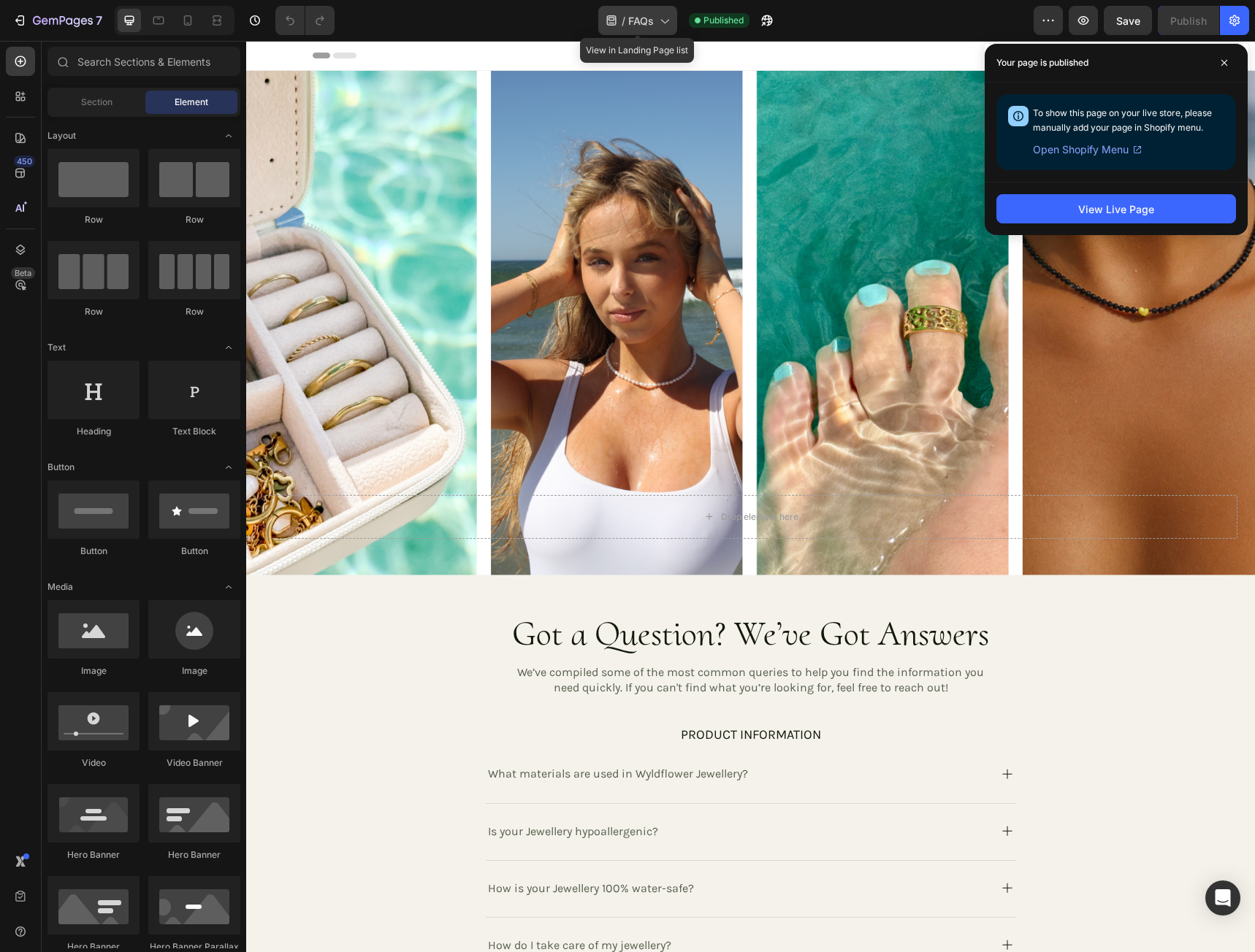
click at [622, 22] on span "/" at bounding box center [623, 21] width 4 height 15
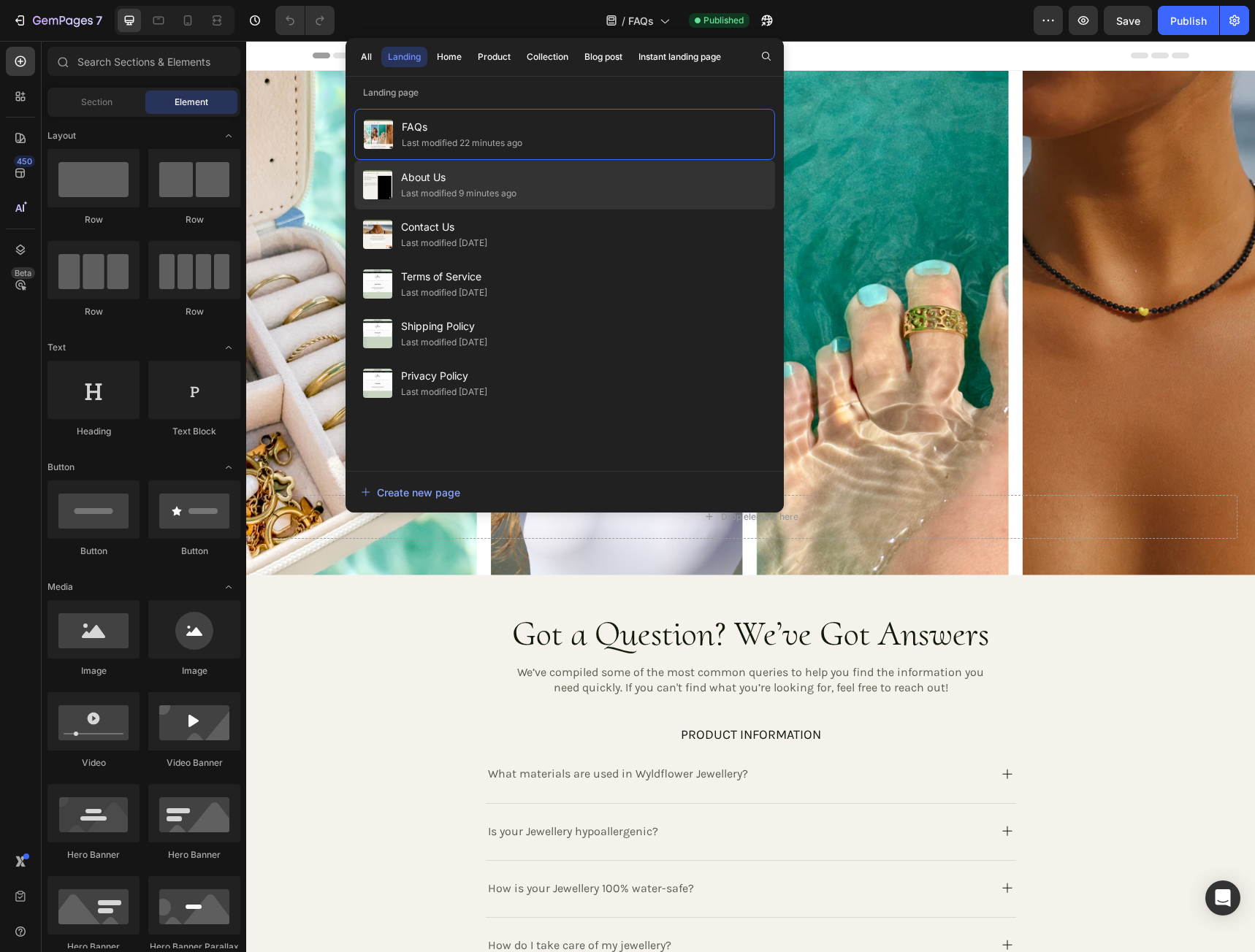
click at [487, 185] on span "About Us" at bounding box center [458, 178] width 115 height 18
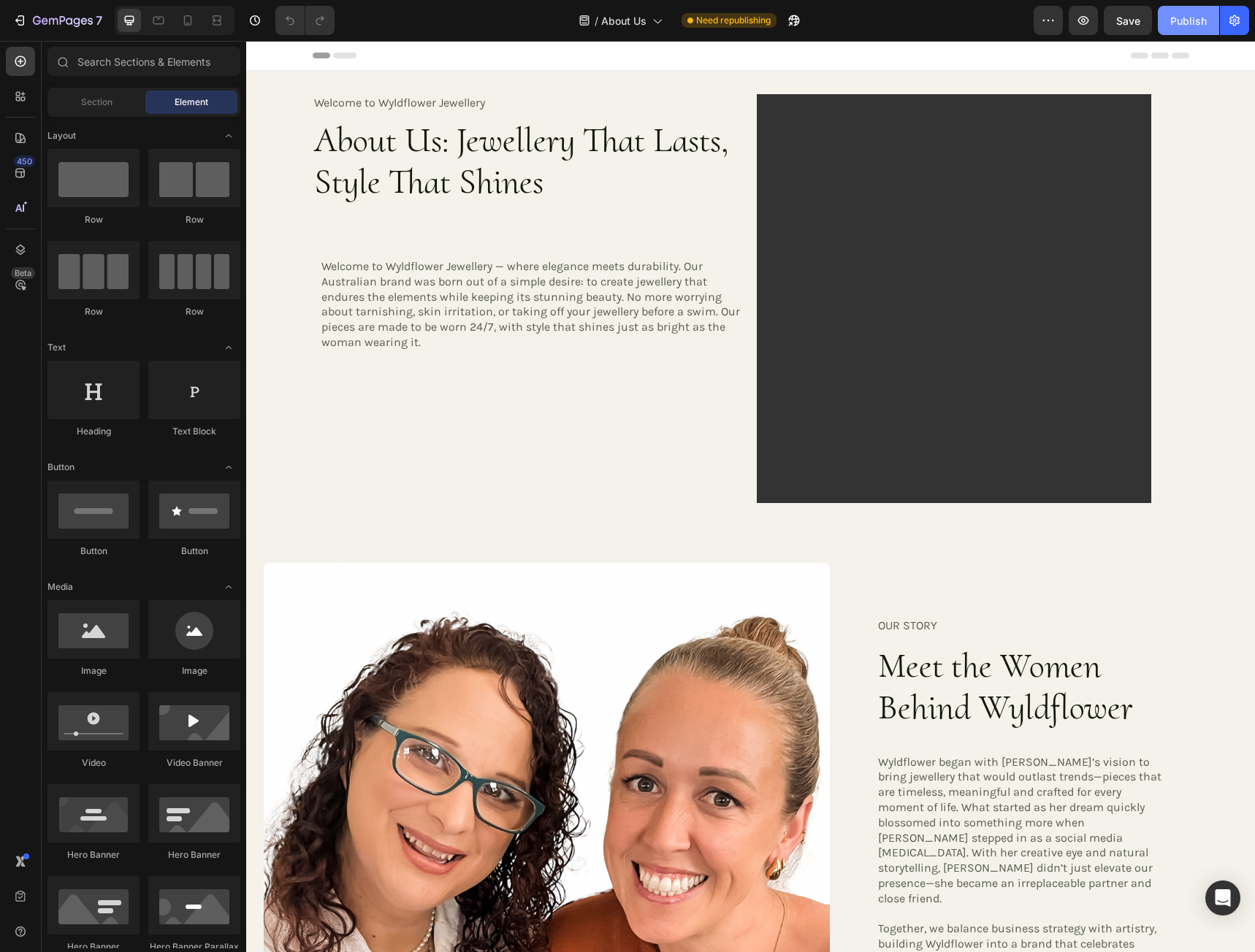
click at [1183, 22] on div "Publish" at bounding box center [1188, 21] width 37 height 15
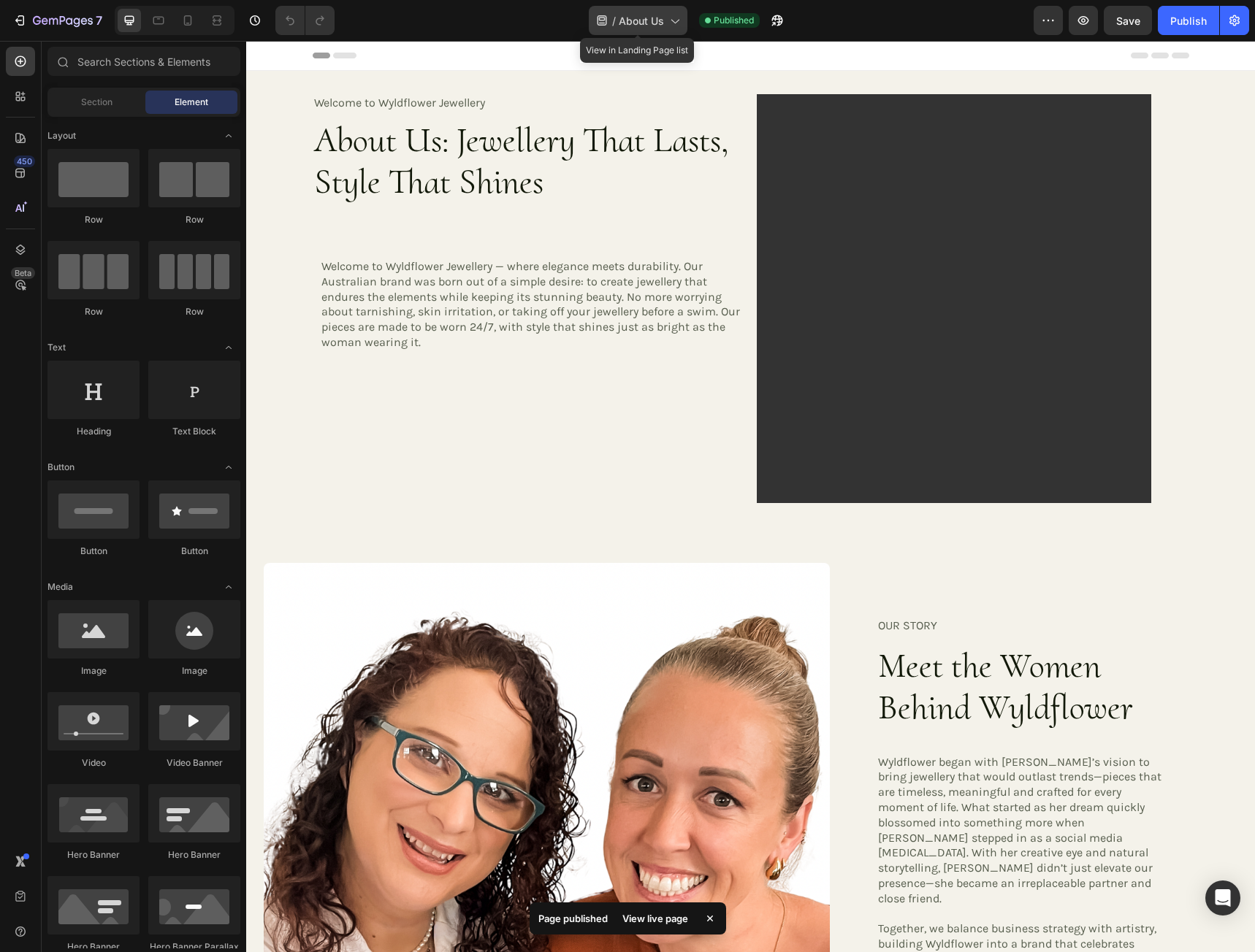
click at [634, 18] on span "About Us" at bounding box center [641, 21] width 45 height 15
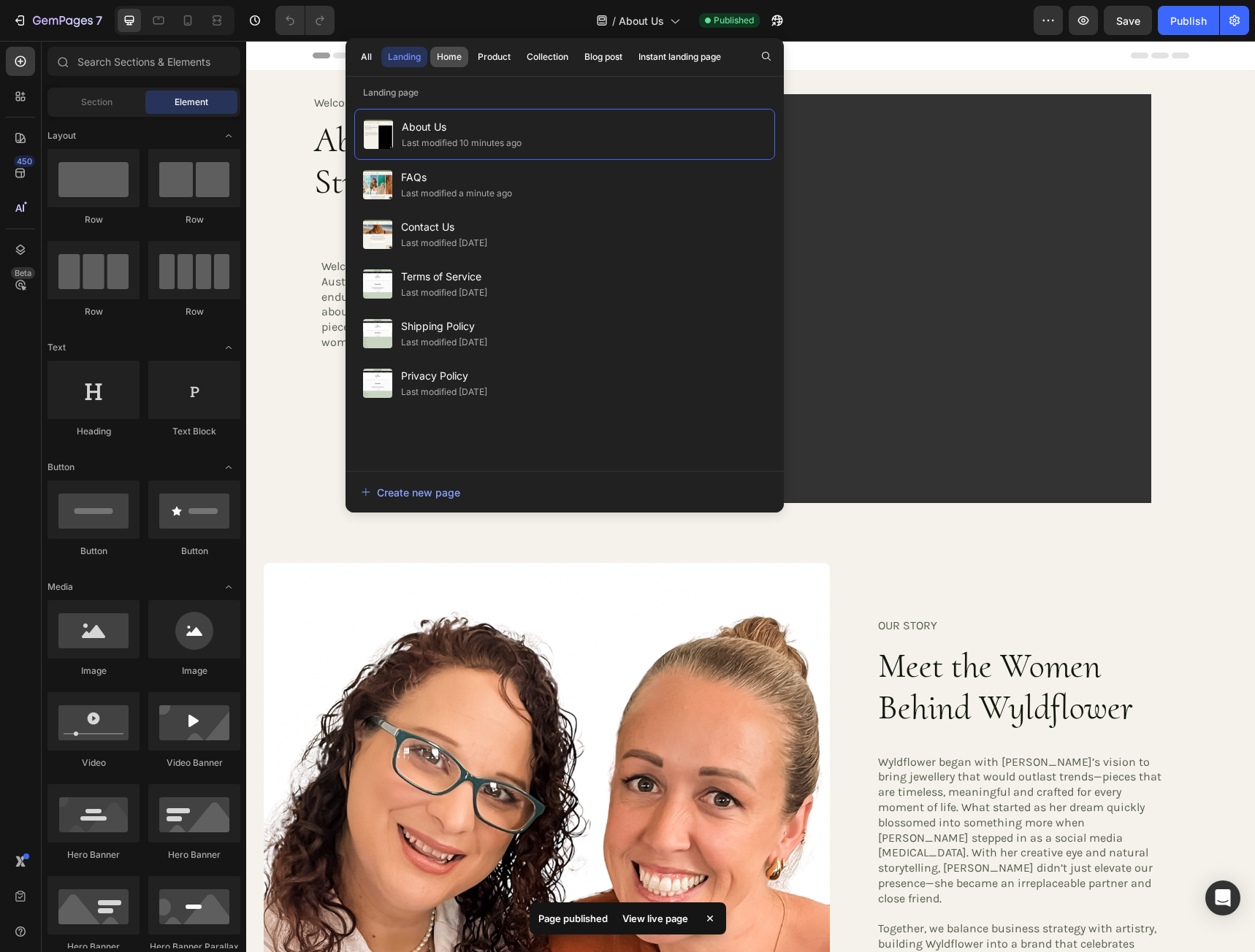
click at [453, 57] on div "Home" at bounding box center [449, 57] width 25 height 13
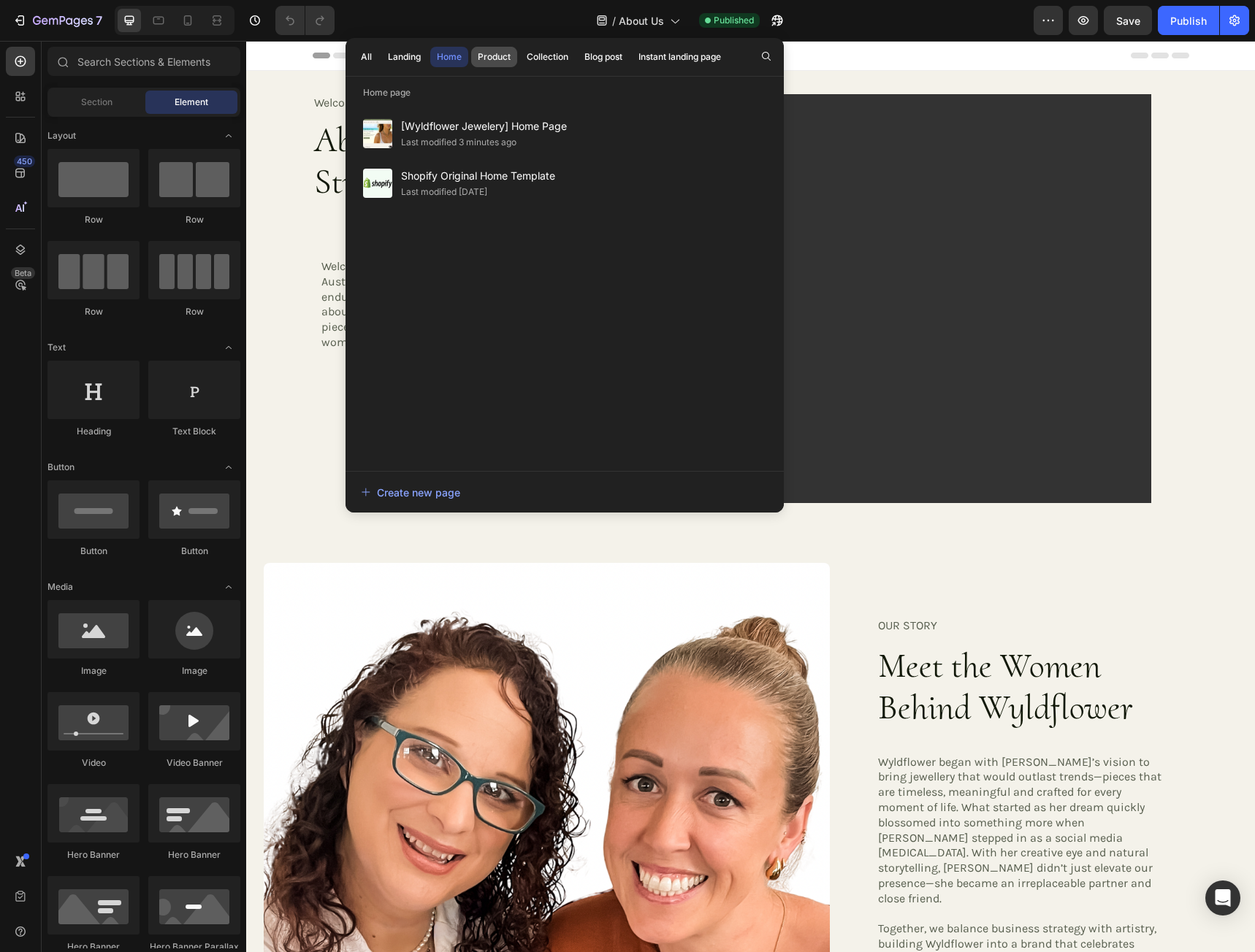
click at [488, 57] on div "Product" at bounding box center [494, 57] width 33 height 13
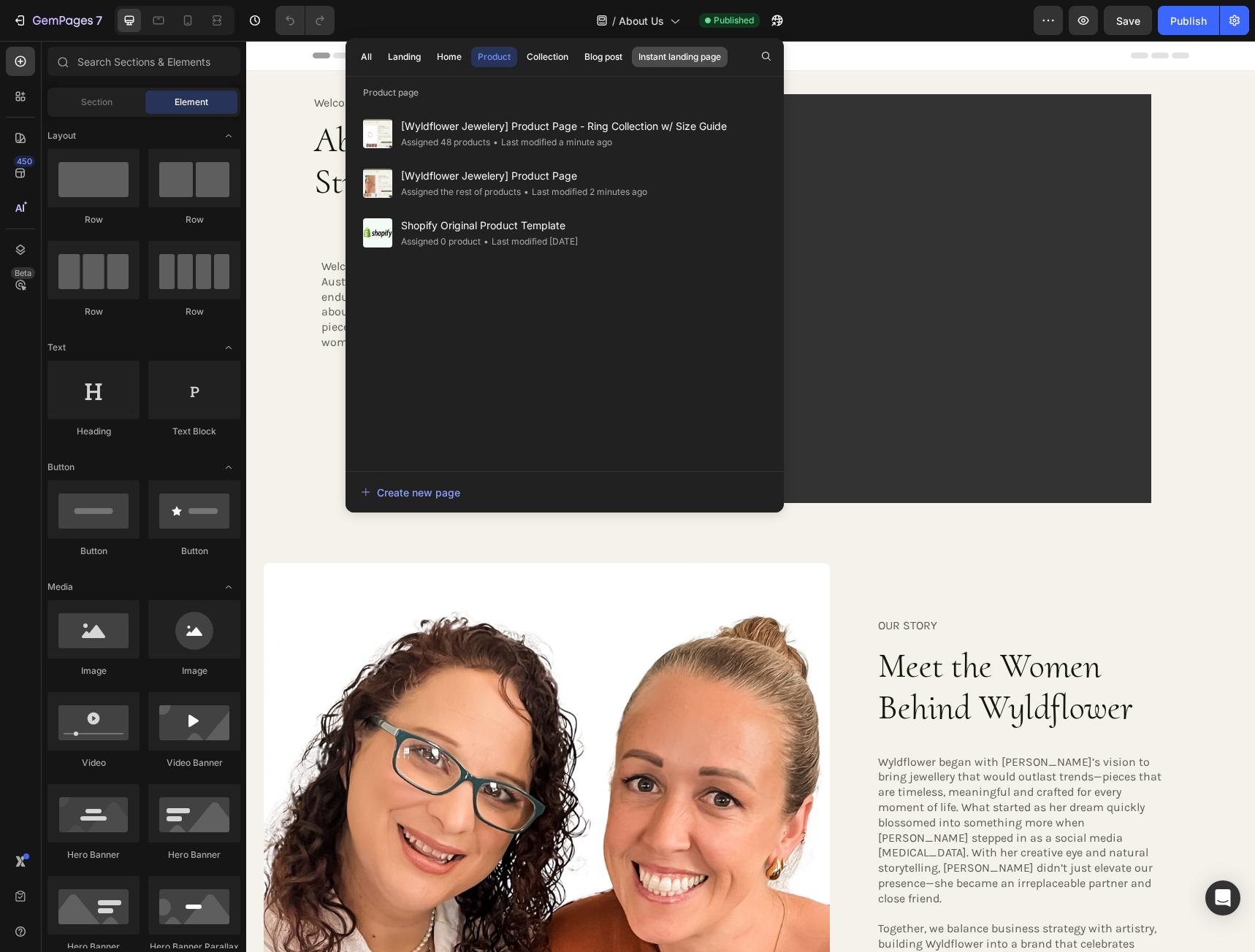
click at [654, 57] on div "Instant landing page" at bounding box center [680, 57] width 83 height 13
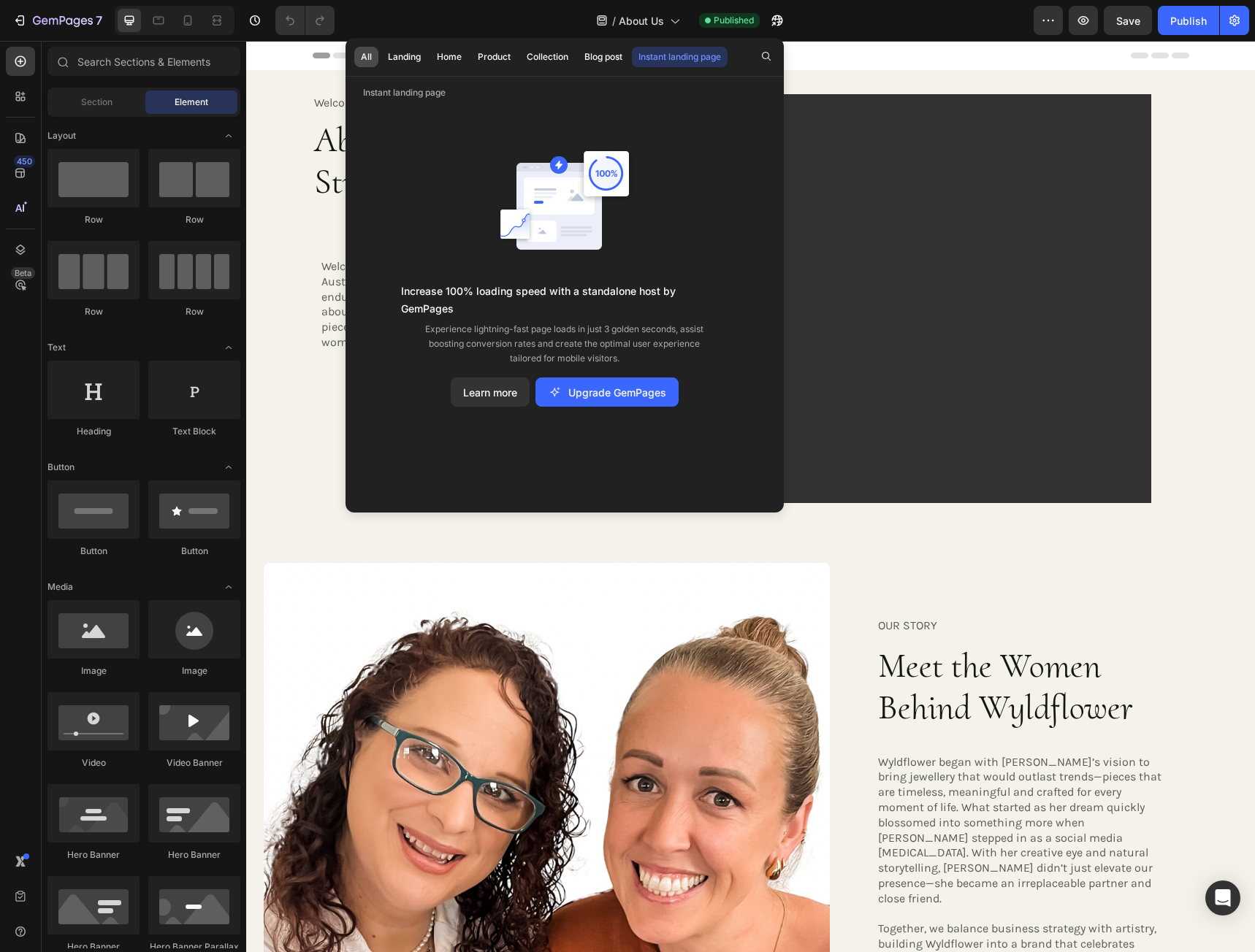
click at [367, 58] on div "All" at bounding box center [367, 57] width 11 height 13
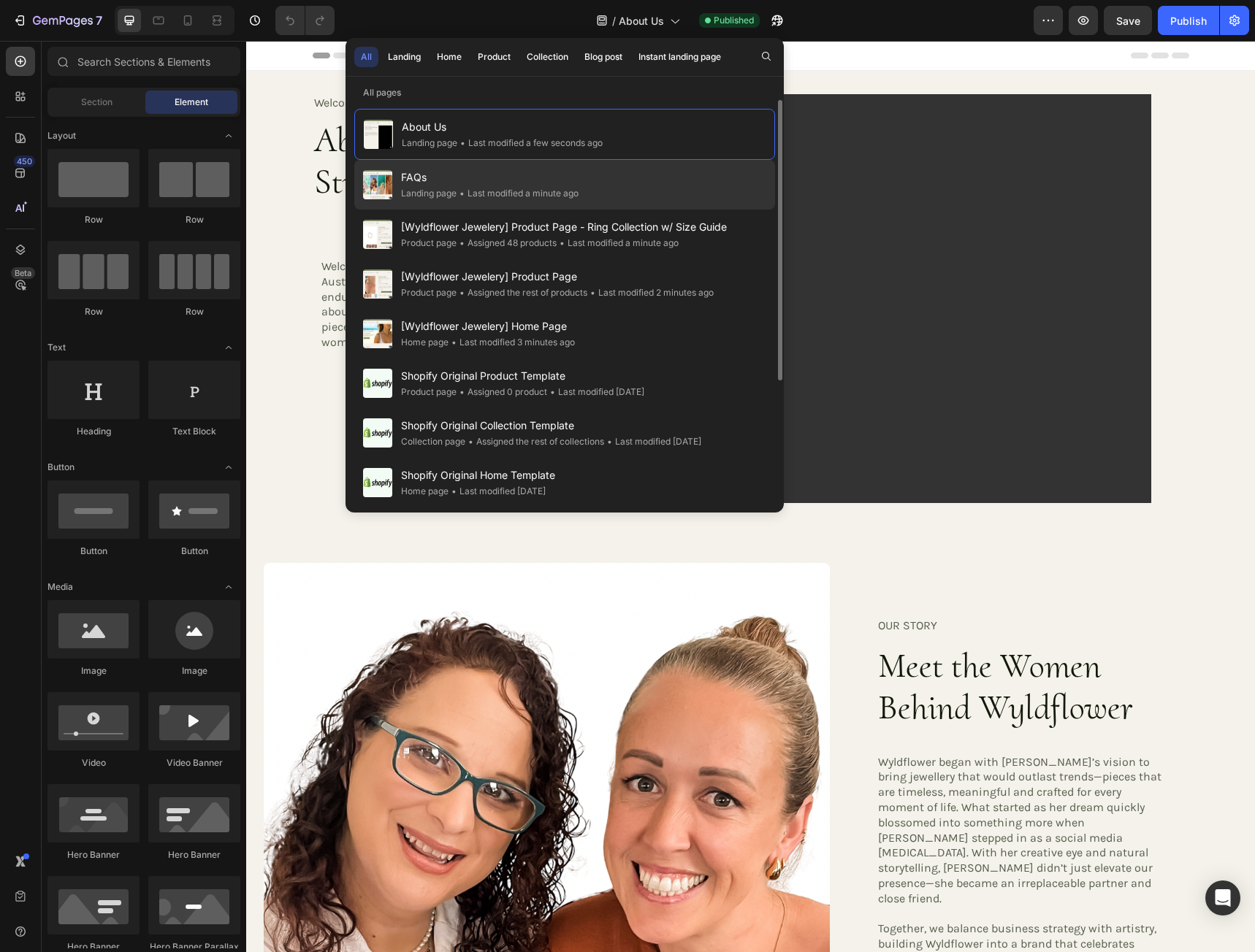
click at [446, 176] on span "FAQs" at bounding box center [490, 178] width 178 height 18
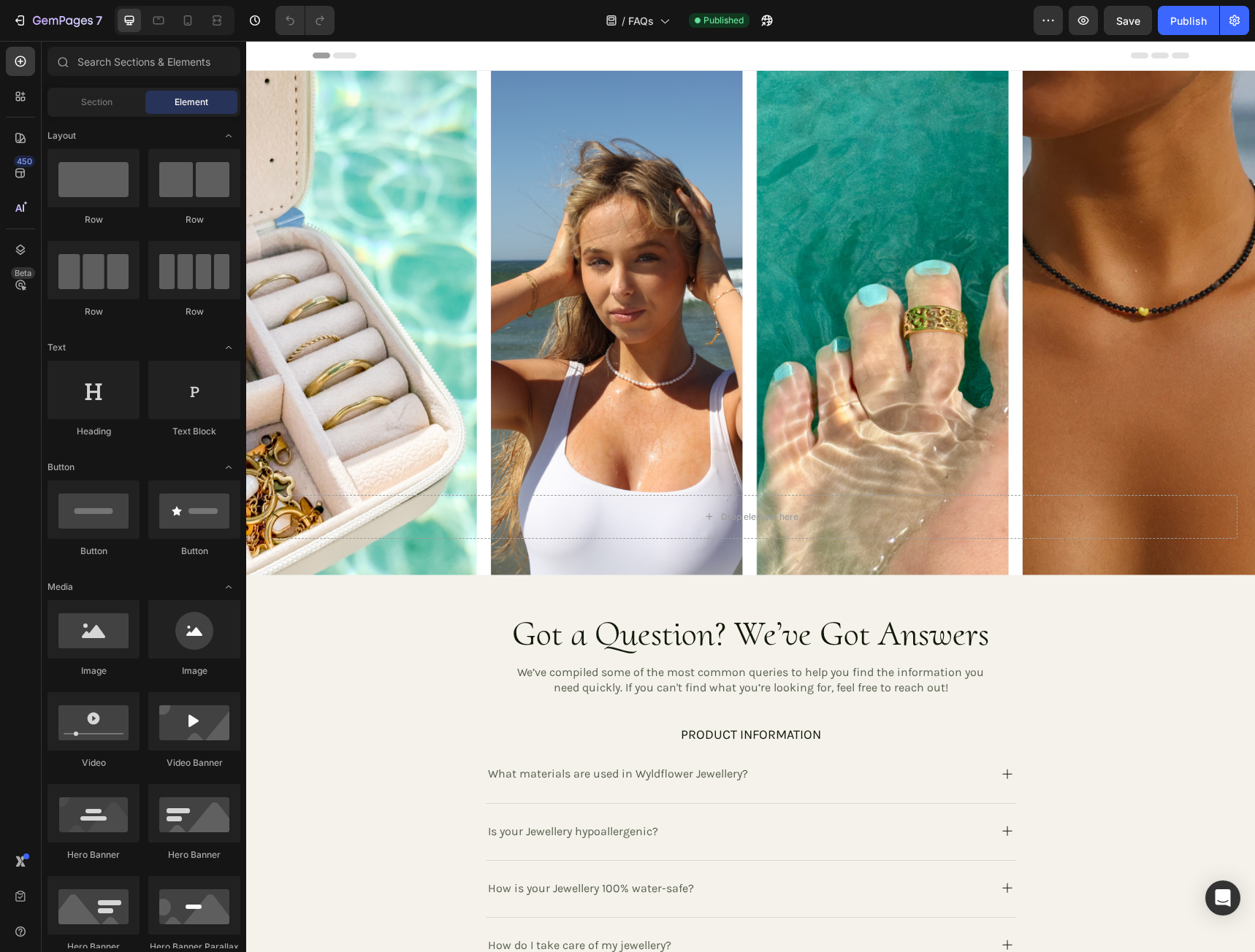
click at [629, 17] on div at bounding box center [627, 12] width 6 height 12
click at [639, 22] on span "FAQs" at bounding box center [641, 21] width 25 height 15
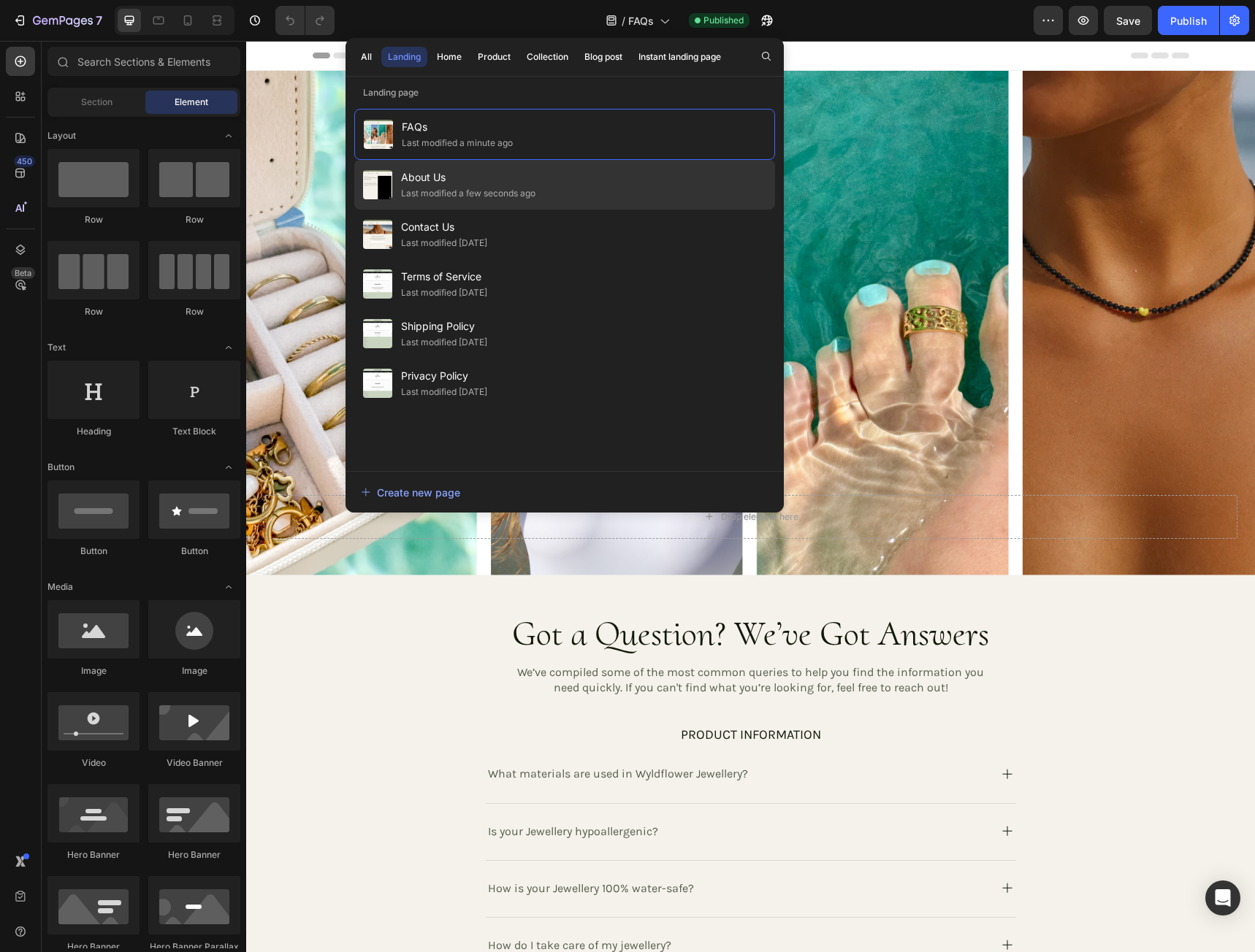
click at [516, 187] on div "Last modified a few seconds ago" at bounding box center [468, 193] width 135 height 14
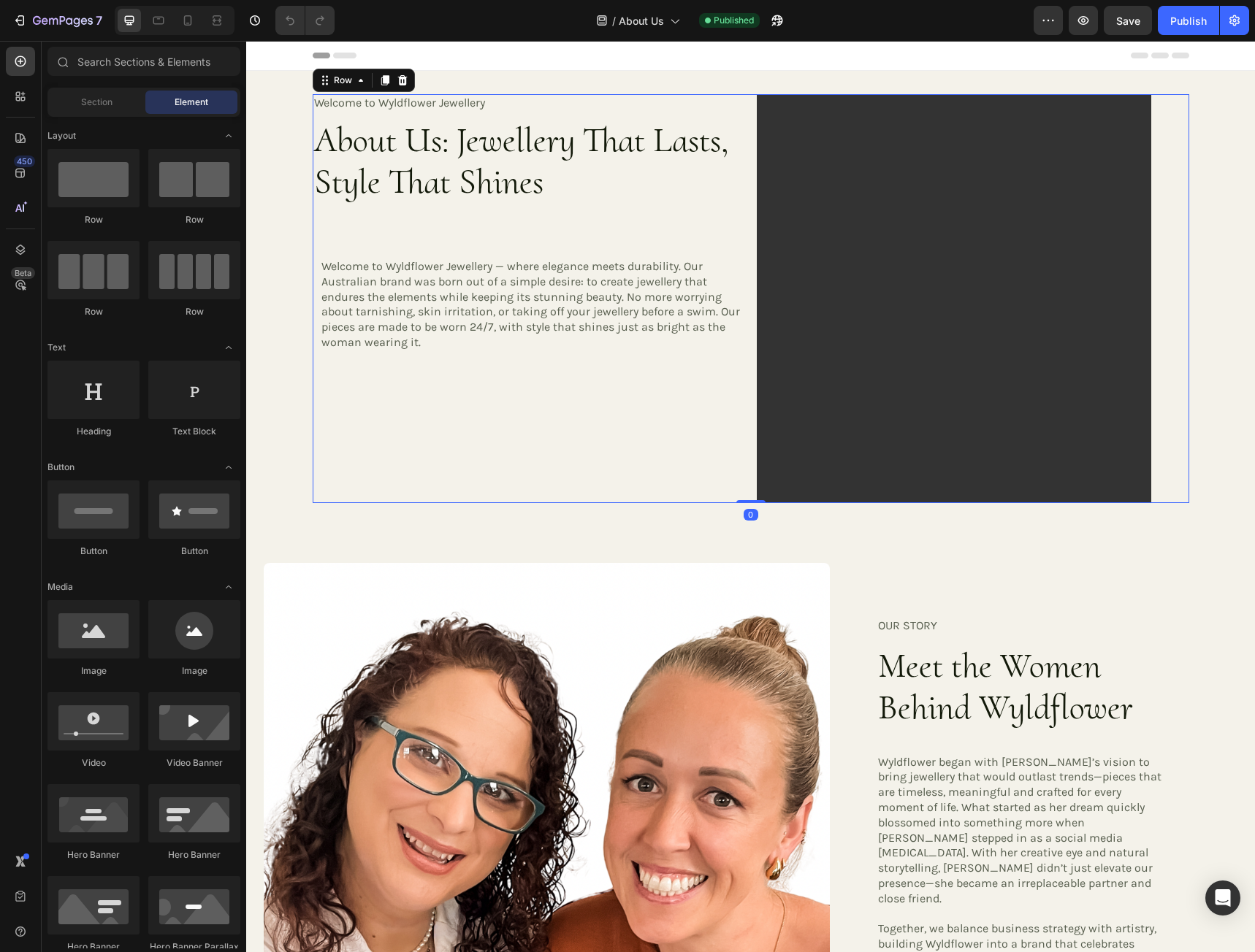
click at [660, 412] on div "Welcome to Wyldflower Jewellery Heading About Us: Jewellery That Lasts, Style T…" at bounding box center [528, 298] width 432 height 409
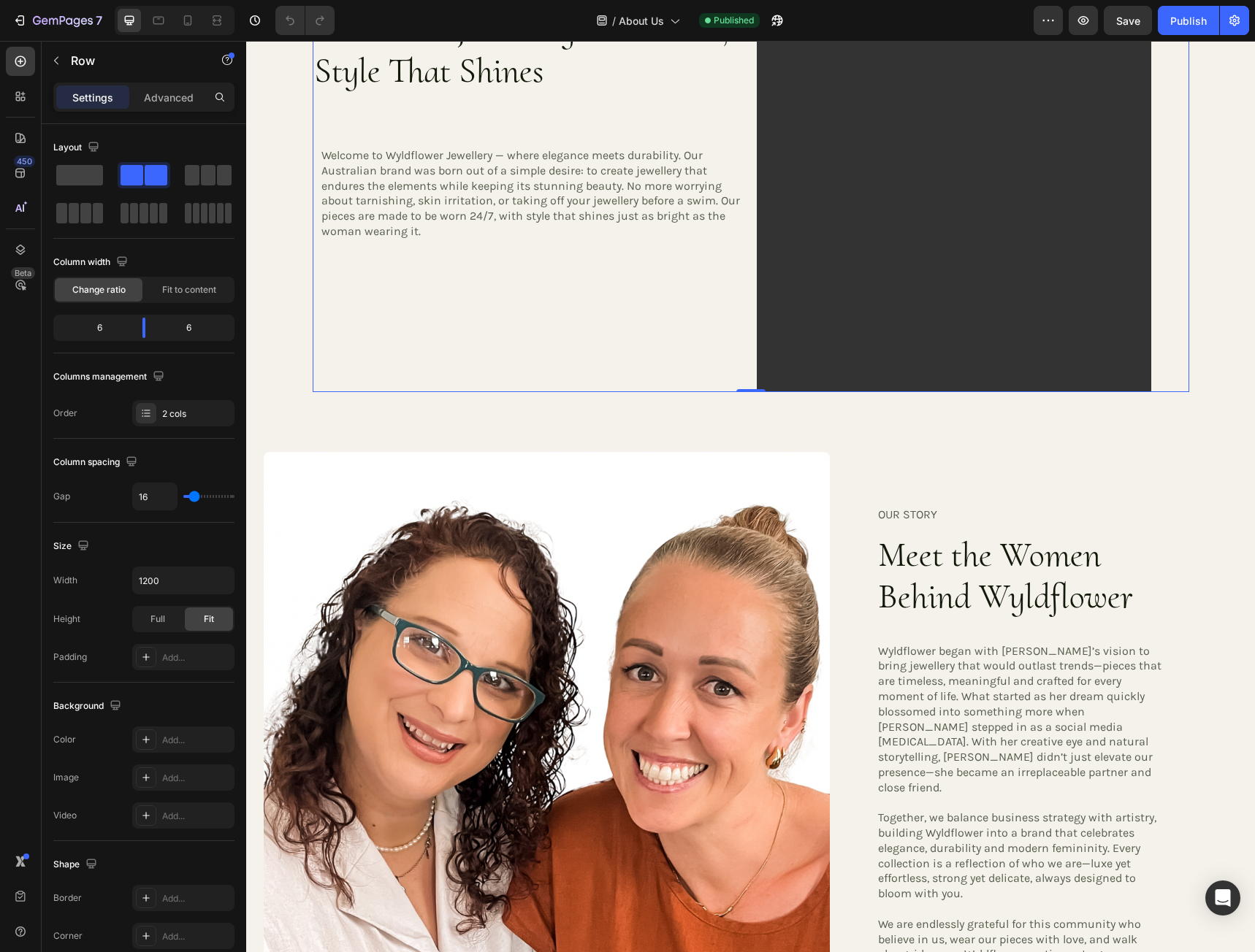
scroll to position [146, 0]
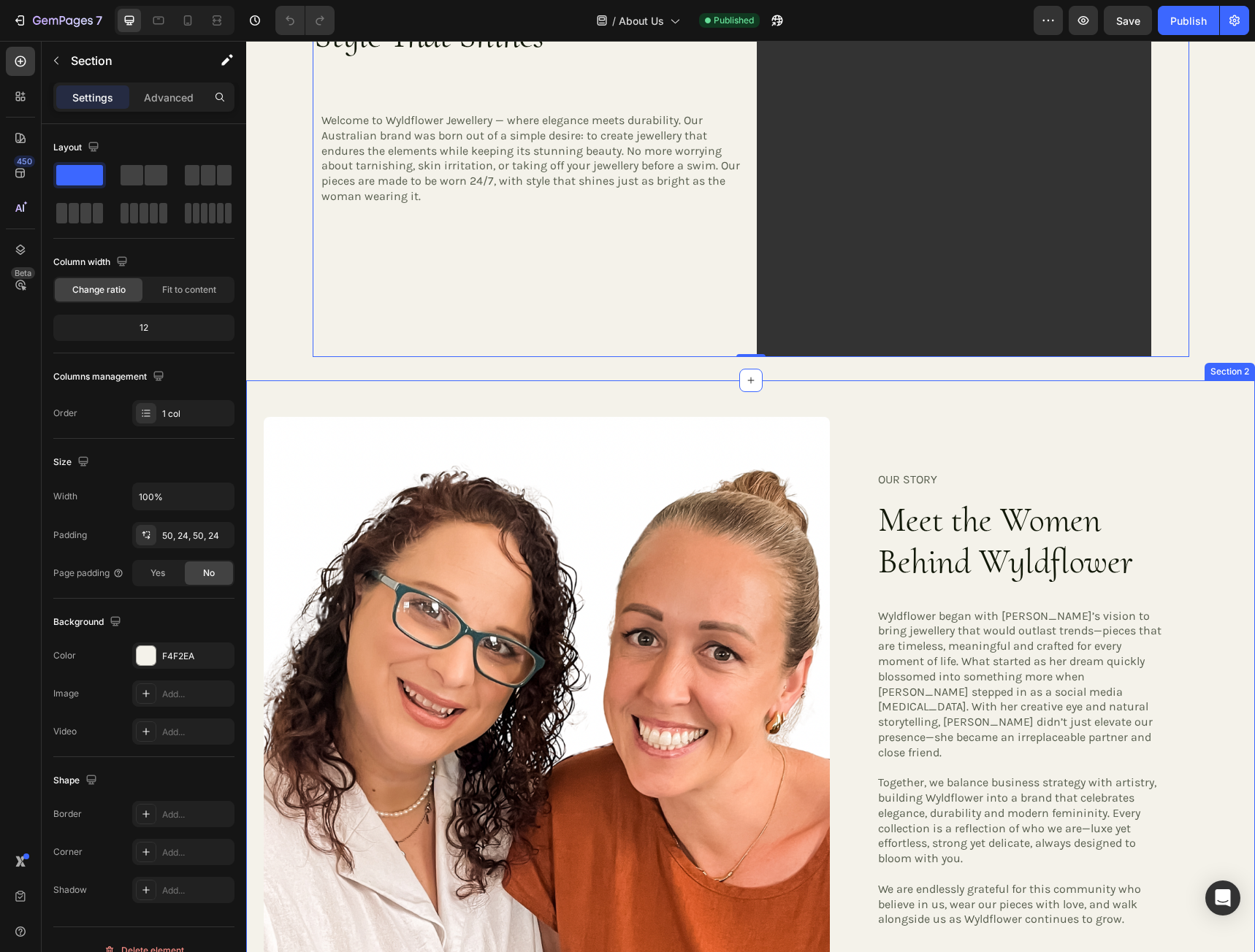
click at [709, 397] on div "Image OUR STORY Heading Meet the Women Behind Wyldflower Heading Wyldflower beg…" at bounding box center [750, 700] width 1009 height 639
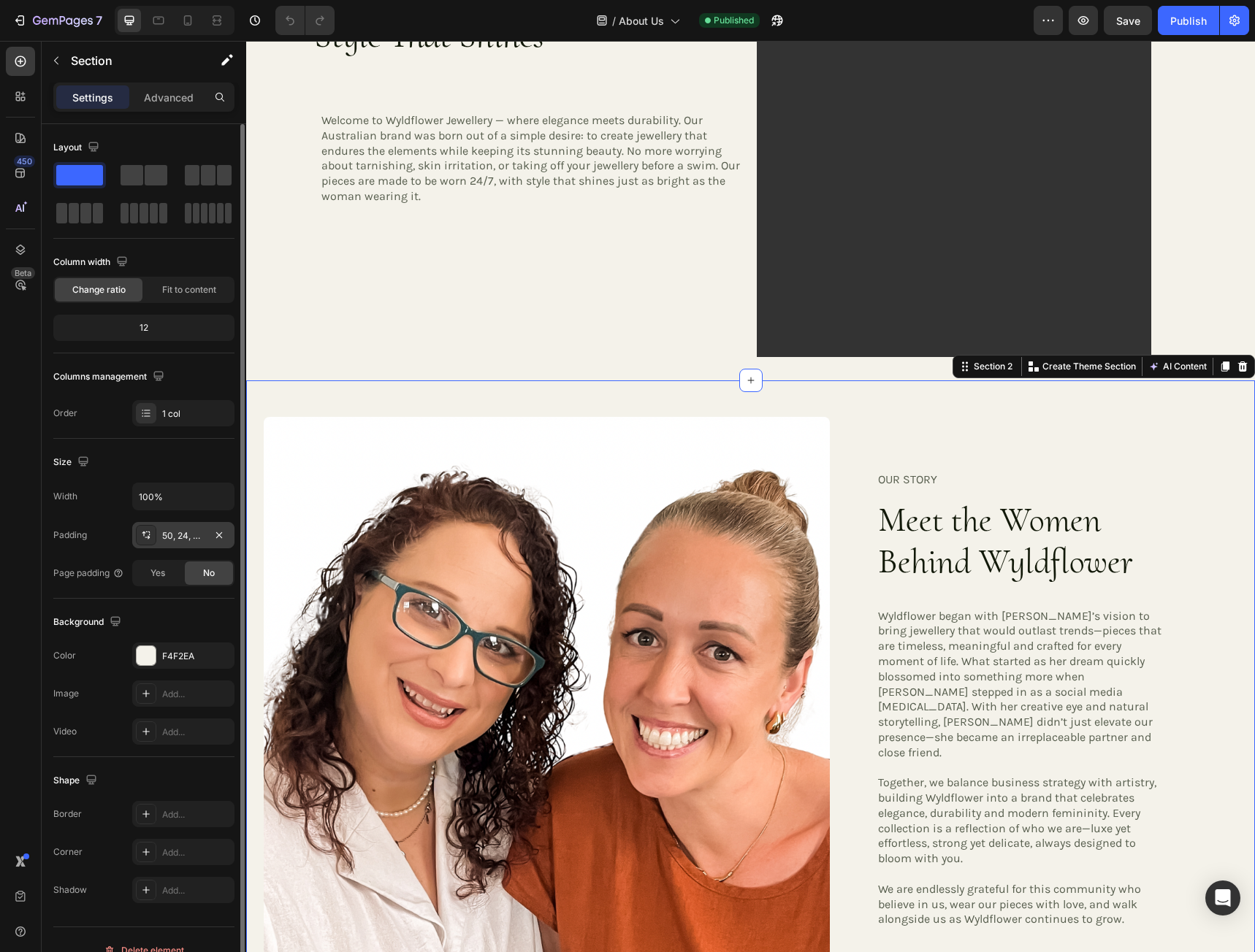
click at [174, 541] on div "50, 24, 50, 24" at bounding box center [182, 535] width 42 height 13
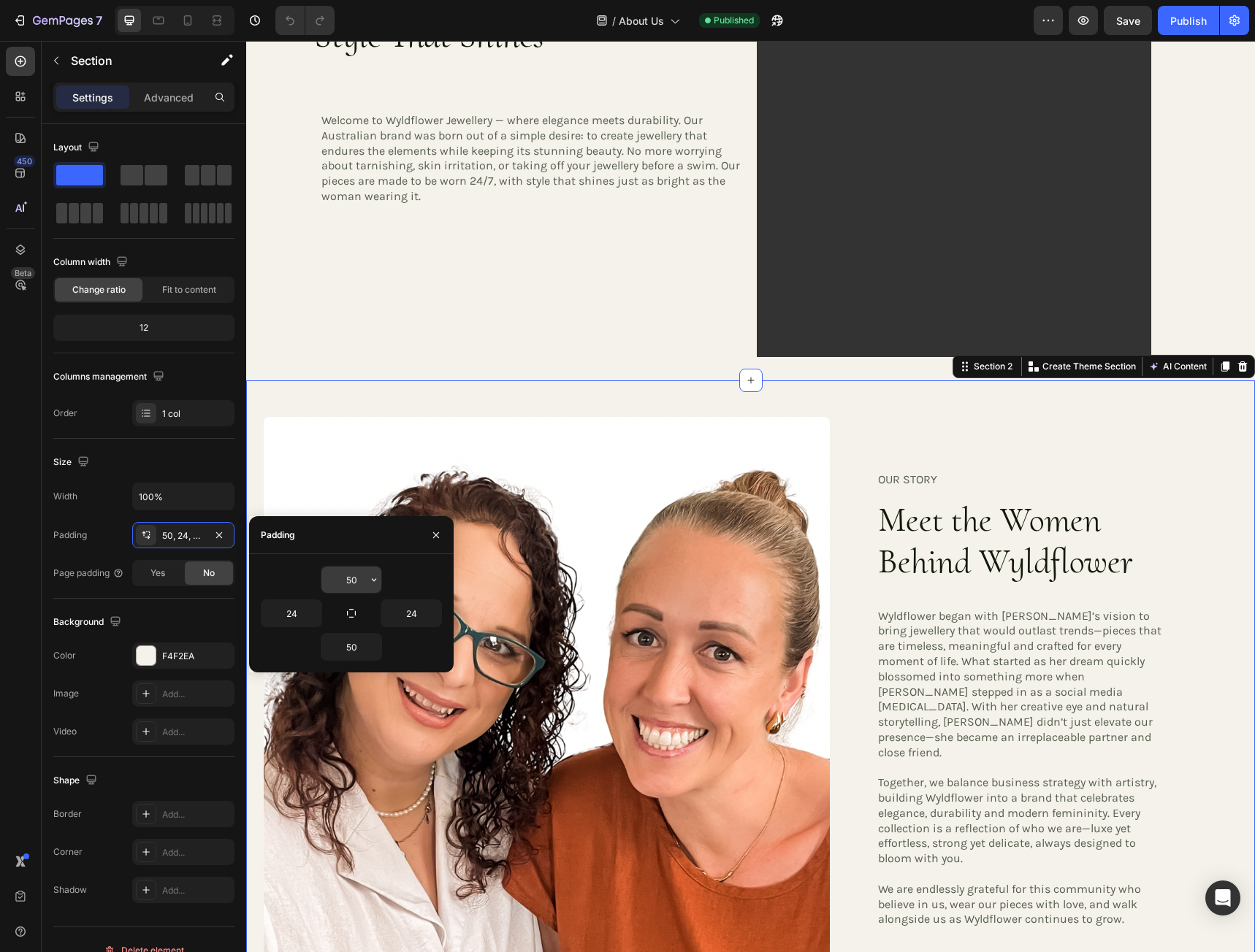
click at [362, 582] on input "50" at bounding box center [351, 579] width 60 height 26
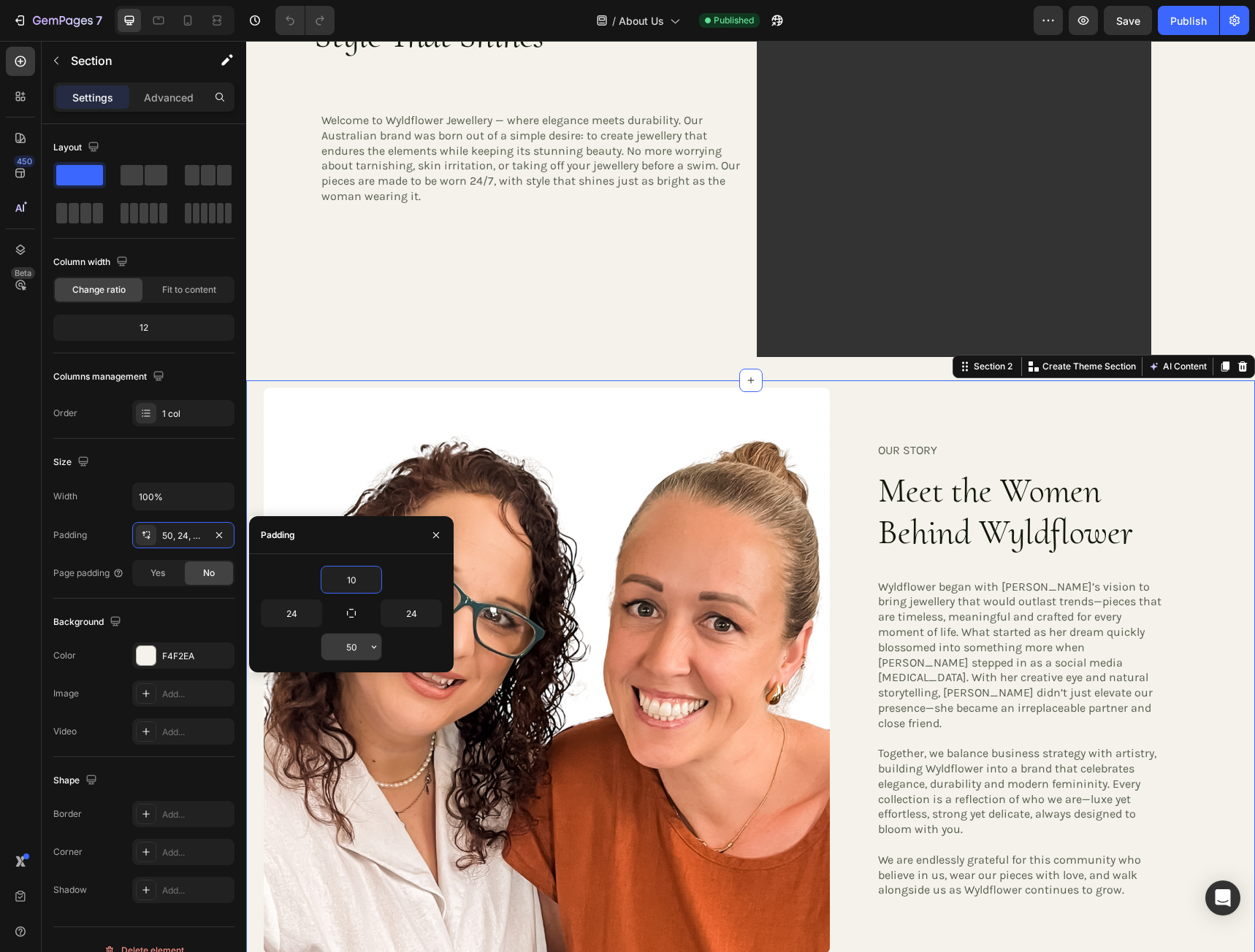
type input "10"
click at [359, 652] on input "50" at bounding box center [351, 647] width 60 height 26
type input "40"
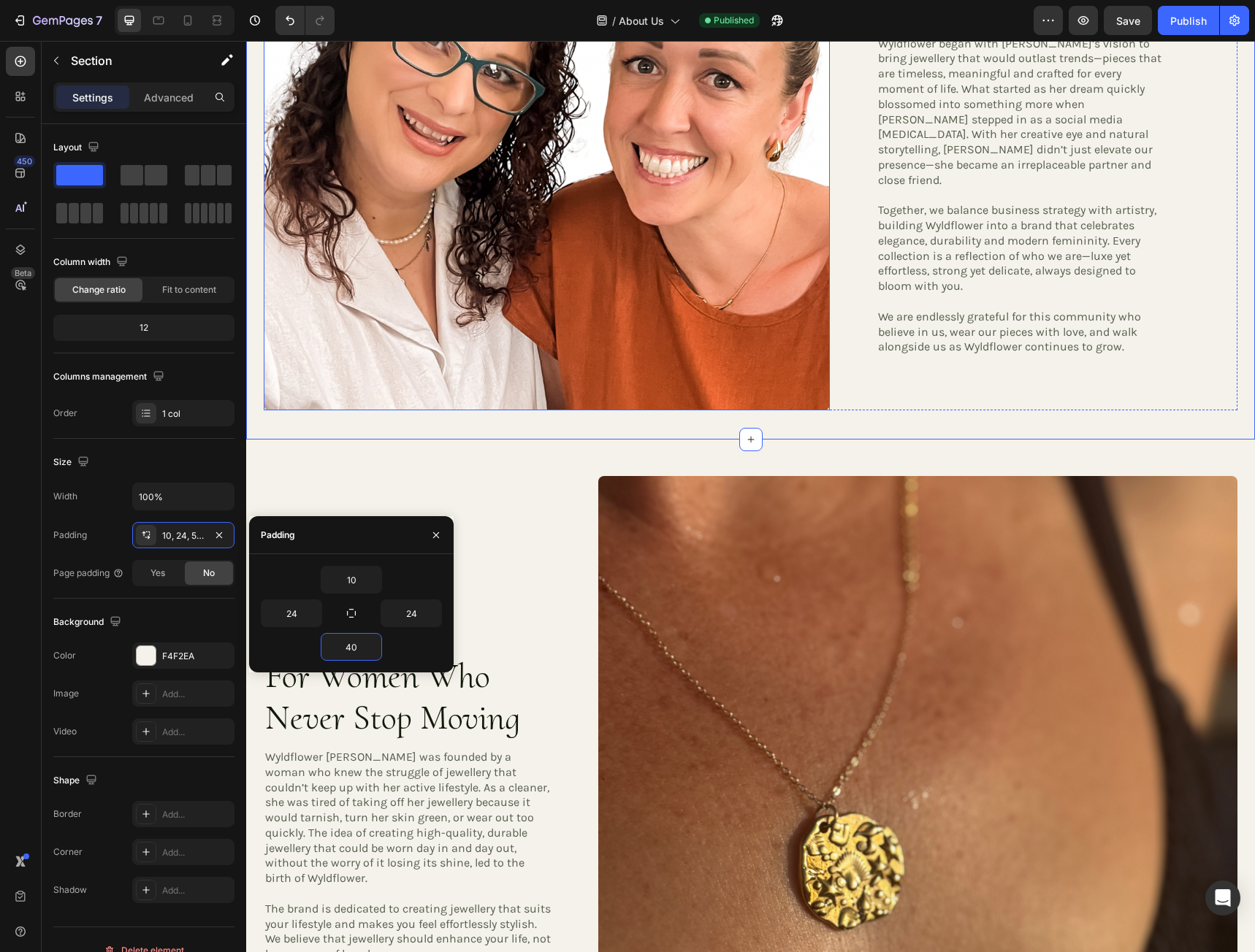
scroll to position [730, 0]
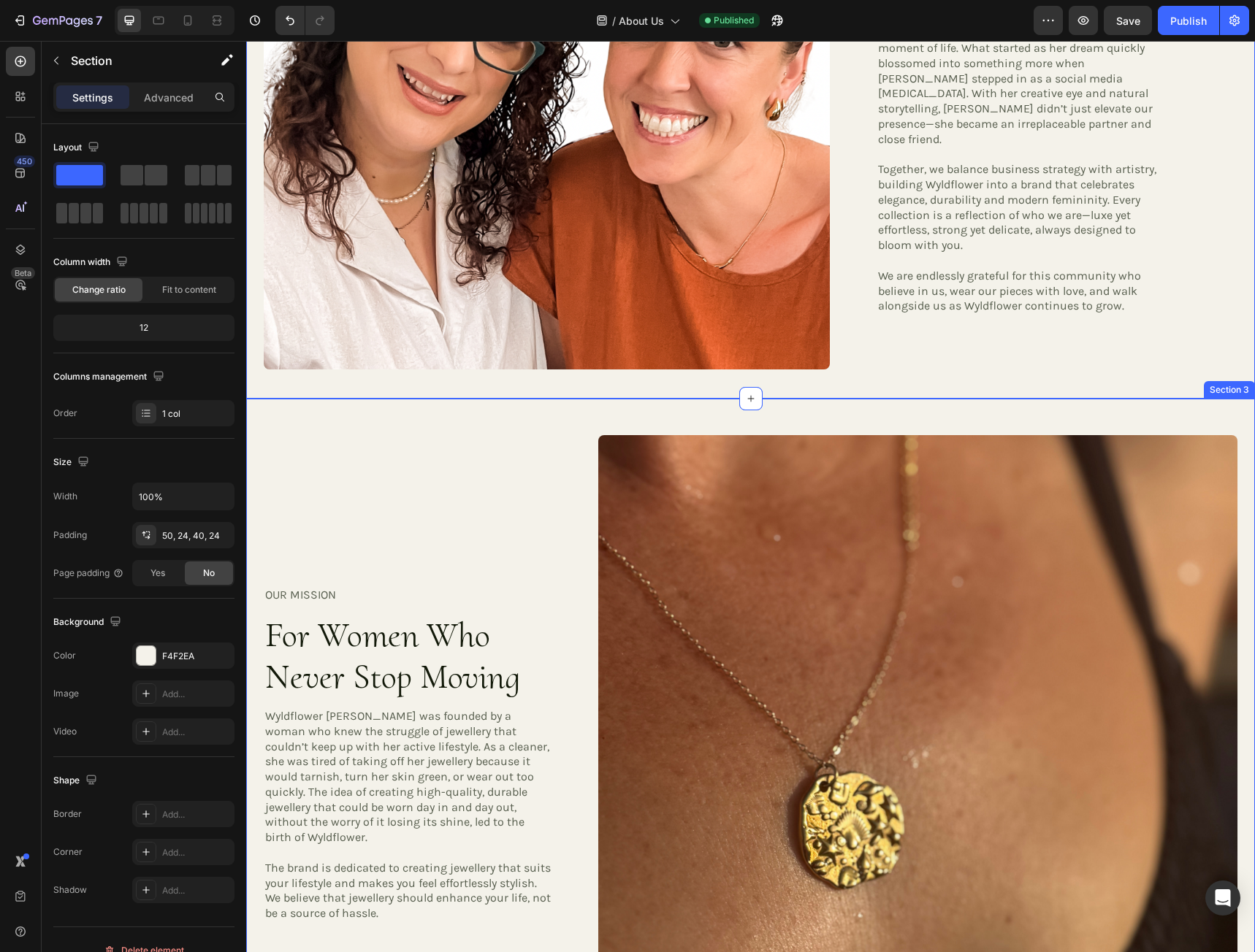
click at [498, 419] on div "OUR MISSION Heading For Women Who Never Stop Moving Heading Wyldflower Jeweller…" at bounding box center [750, 751] width 1009 height 705
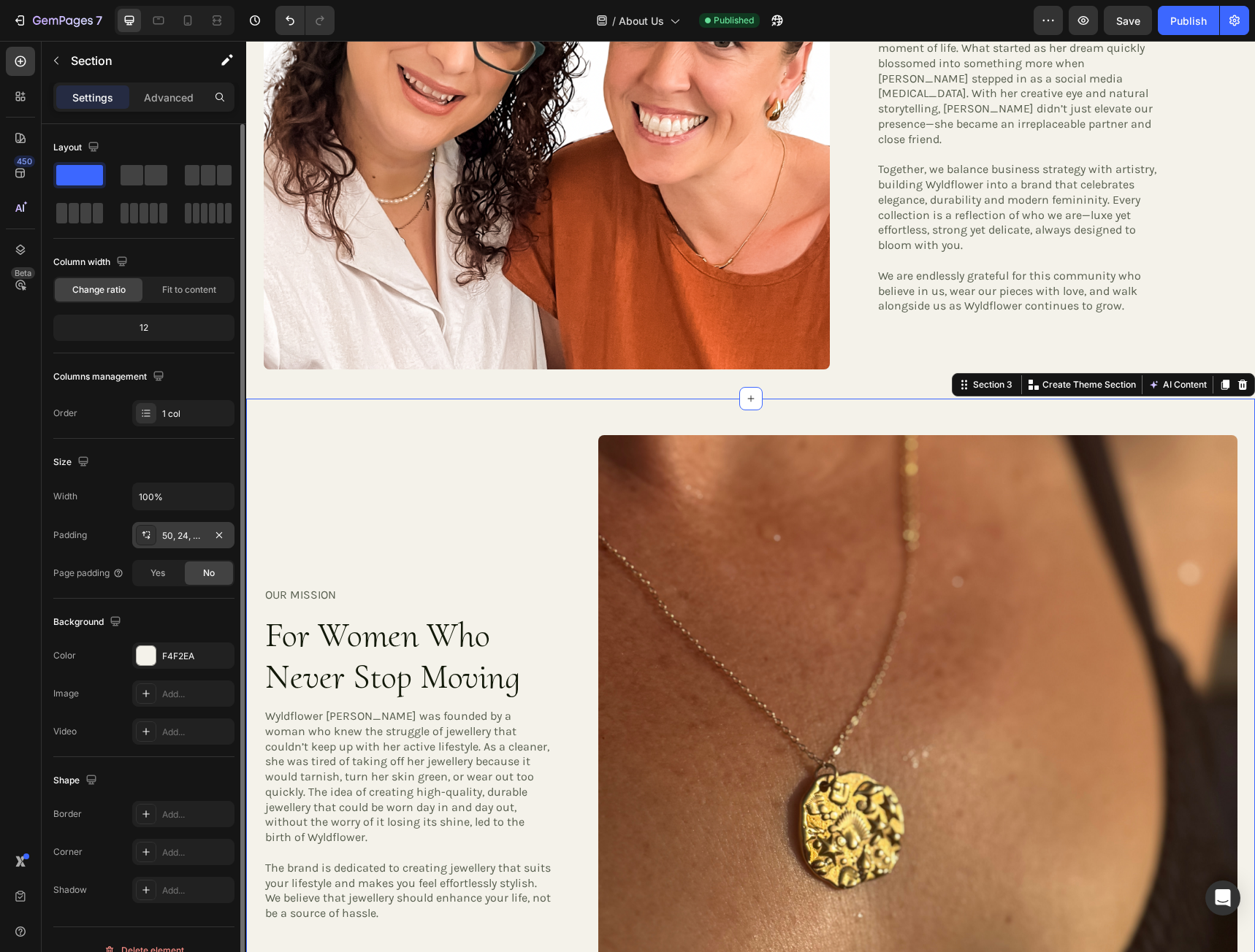
click at [184, 533] on div "50, 24, 40, 24" at bounding box center [182, 535] width 42 height 13
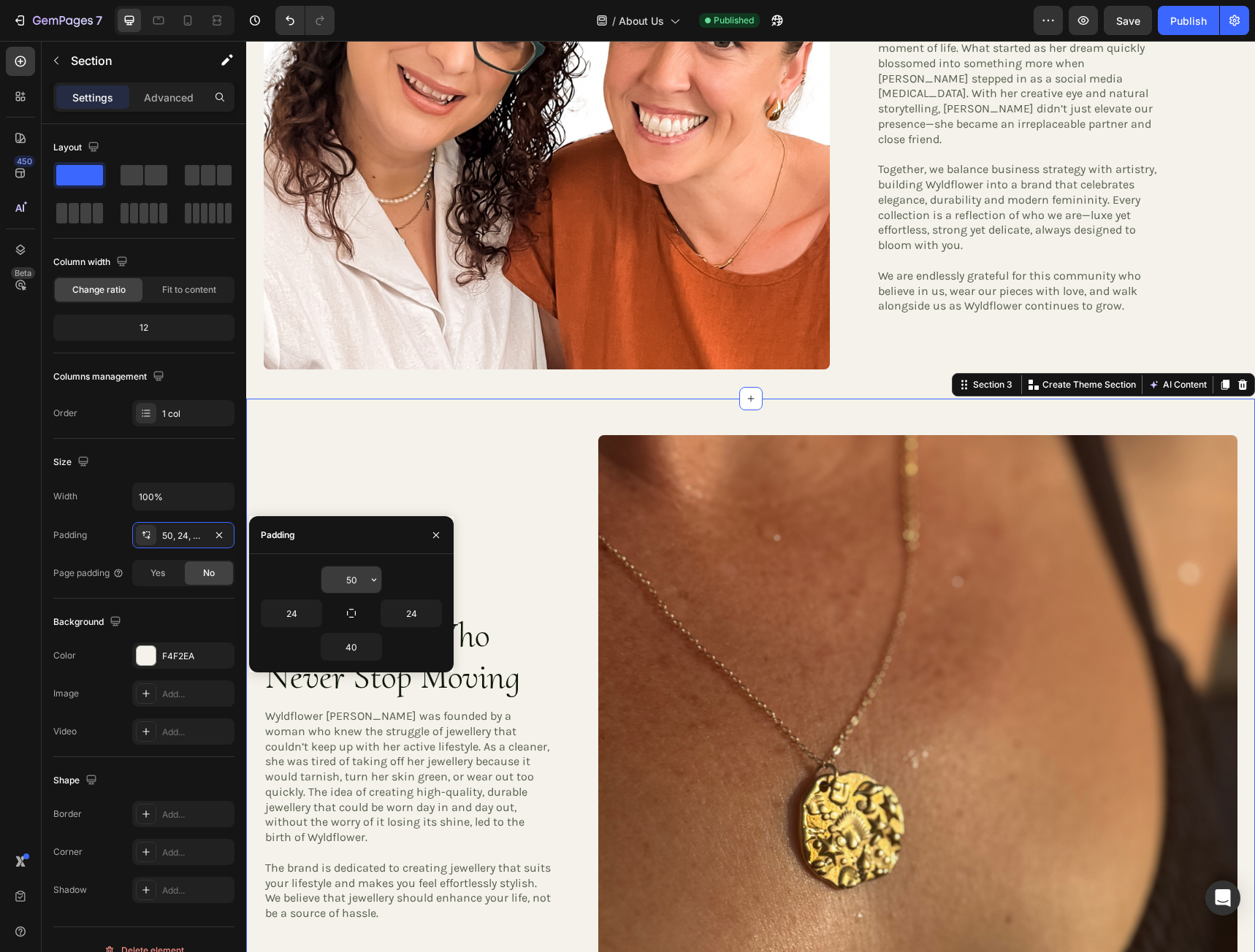
click at [365, 582] on input "50" at bounding box center [351, 579] width 60 height 26
type input "10"
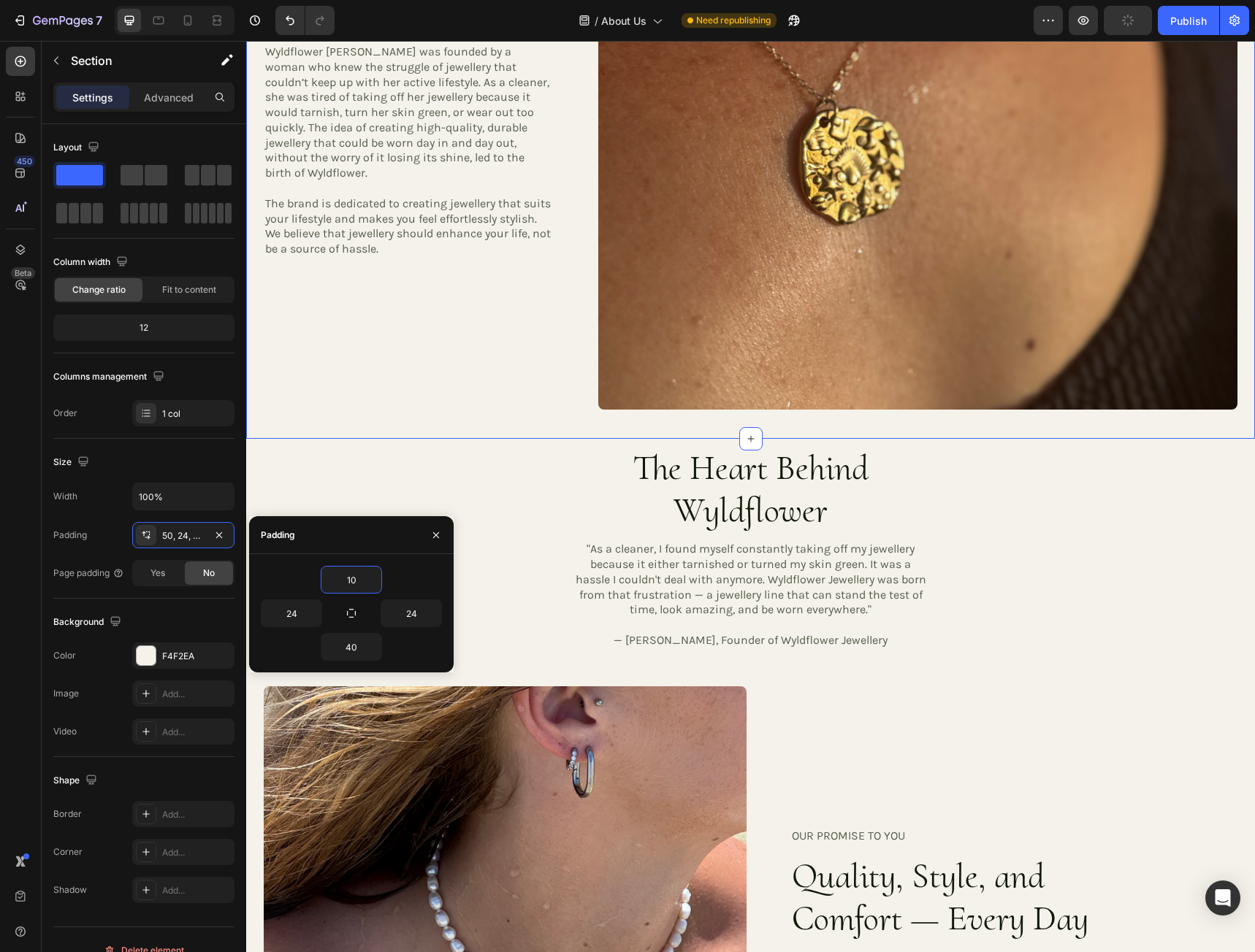
scroll to position [1388, 0]
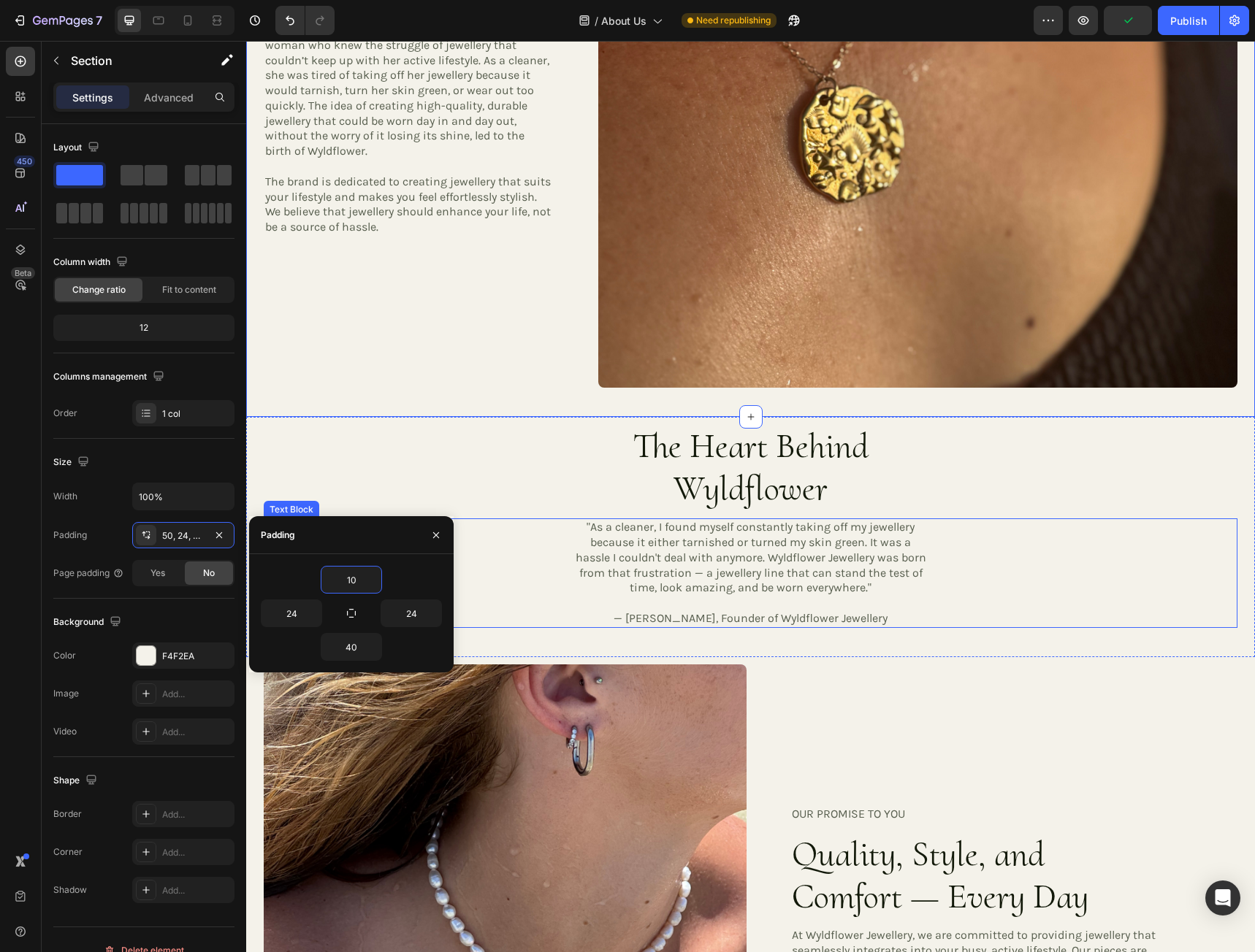
click at [1024, 570] on div ""As a cleaner, I found myself constantly taking off my jewellery because it eit…" at bounding box center [750, 573] width 974 height 110
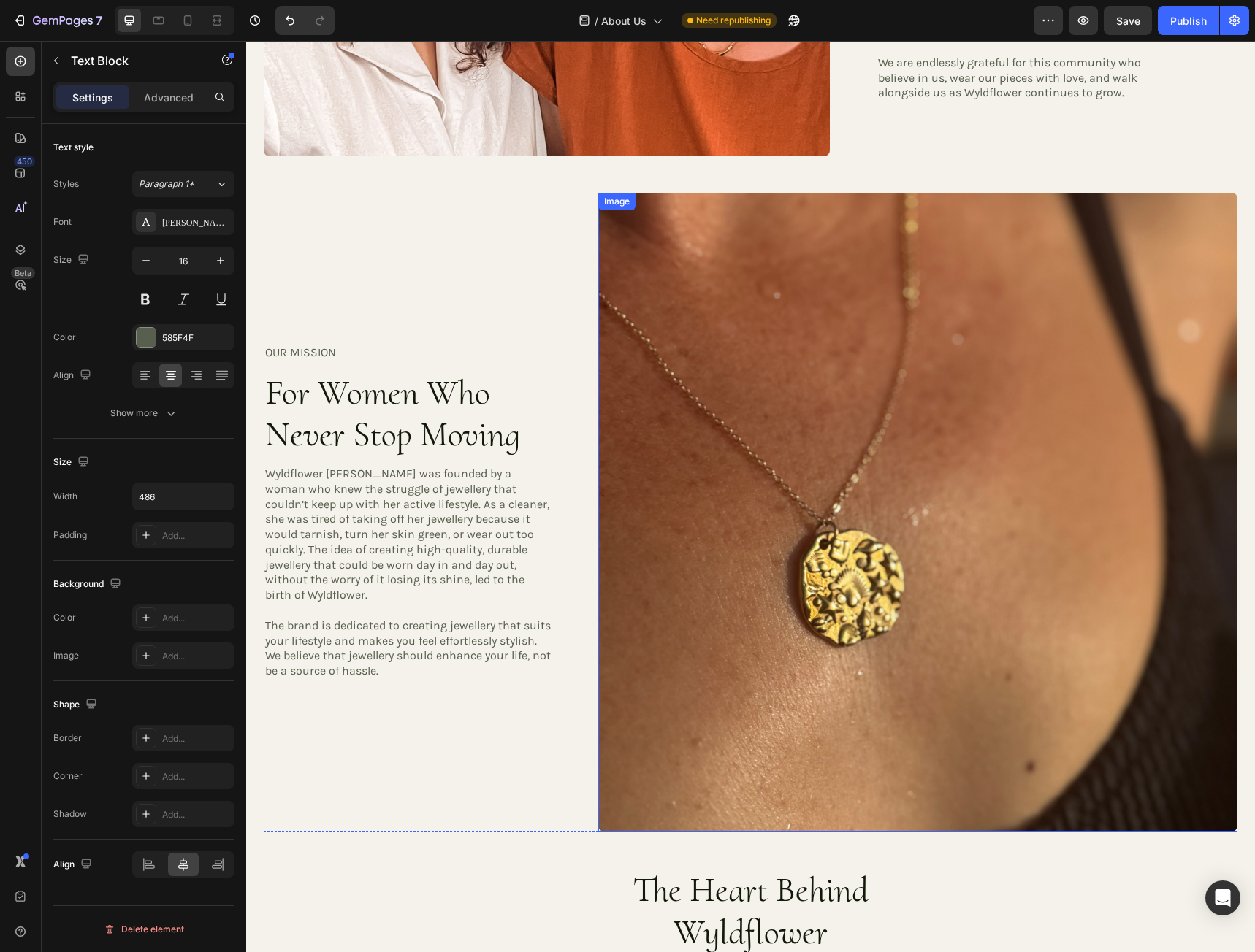
scroll to position [949, 0]
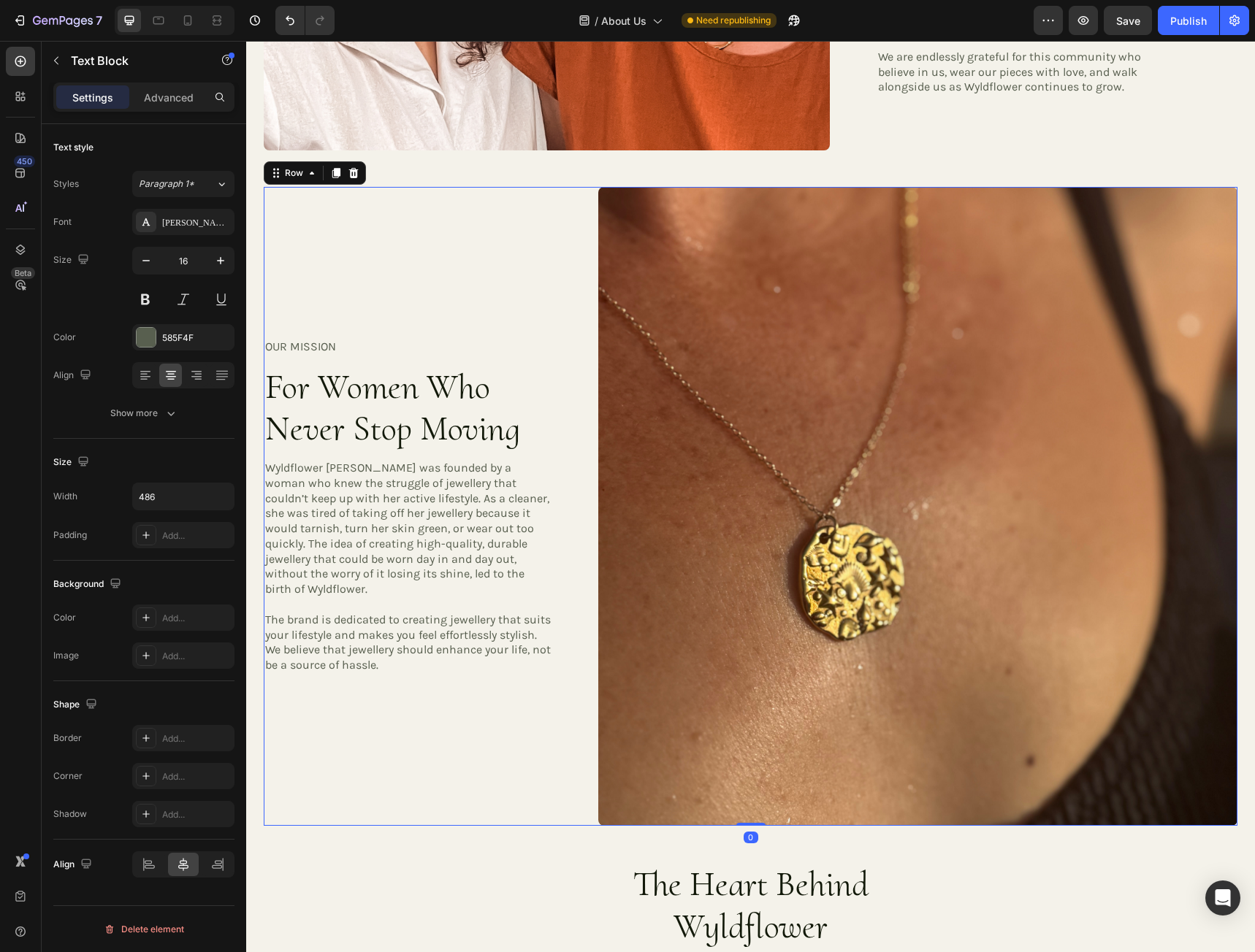
click at [499, 271] on div "OUR MISSION Heading For Women Who Never Stop Moving Heading Wyldflower Jeweller…" at bounding box center [409, 506] width 291 height 639
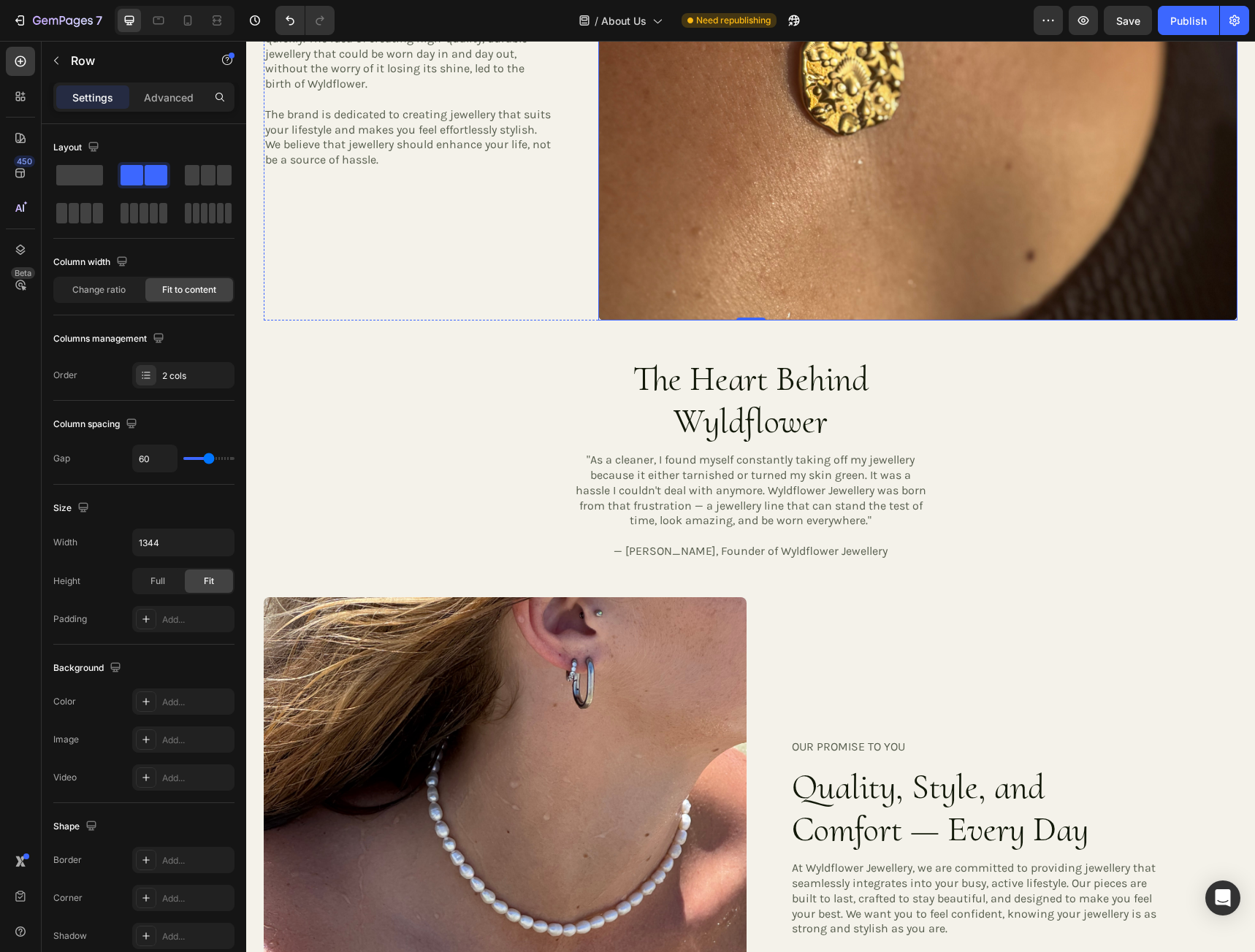
scroll to position [1533, 0]
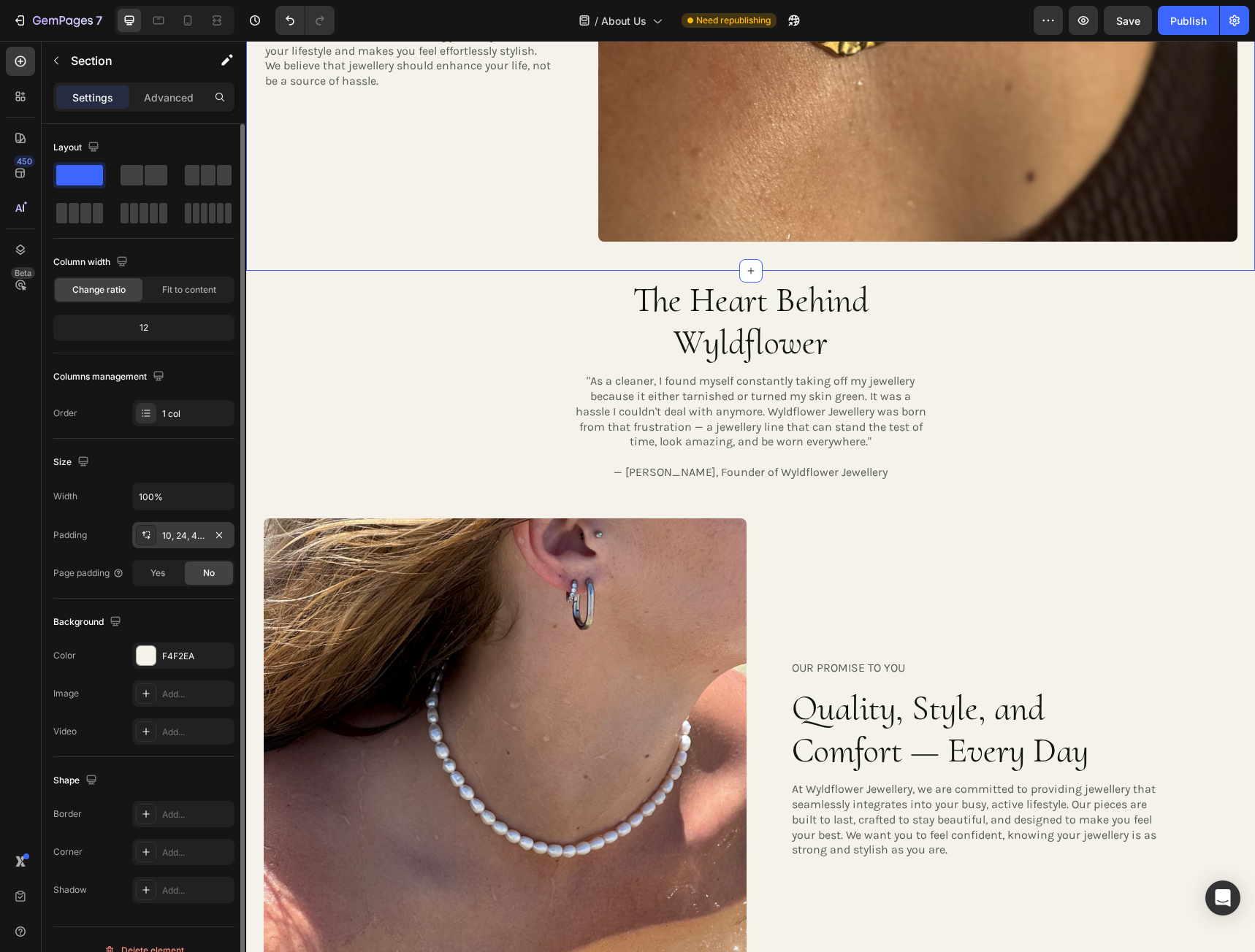
click at [186, 535] on div "10, 24, 40, 24" at bounding box center [182, 535] width 42 height 13
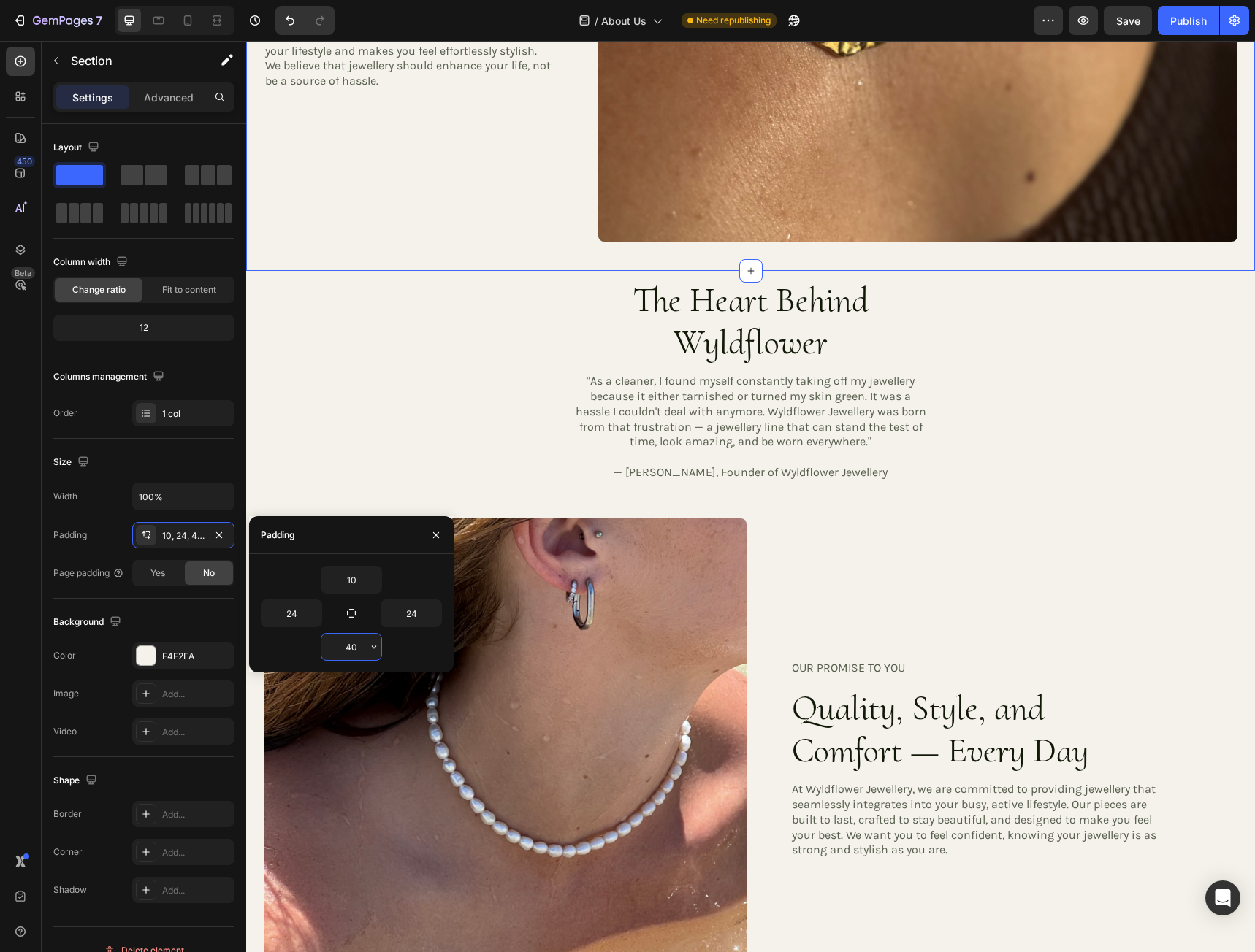
click at [358, 647] on input "40" at bounding box center [351, 647] width 60 height 26
type input "0"
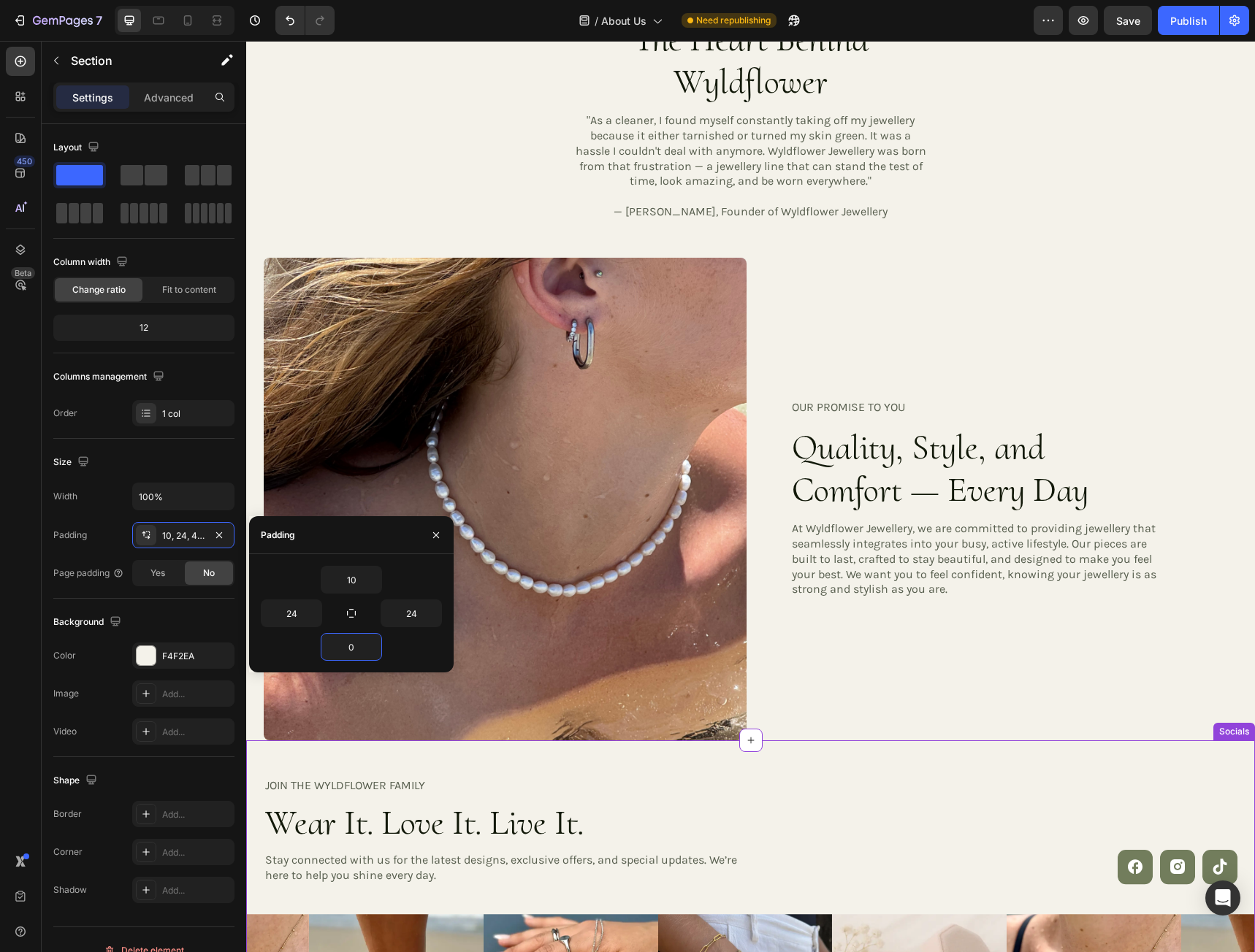
scroll to position [1752, 0]
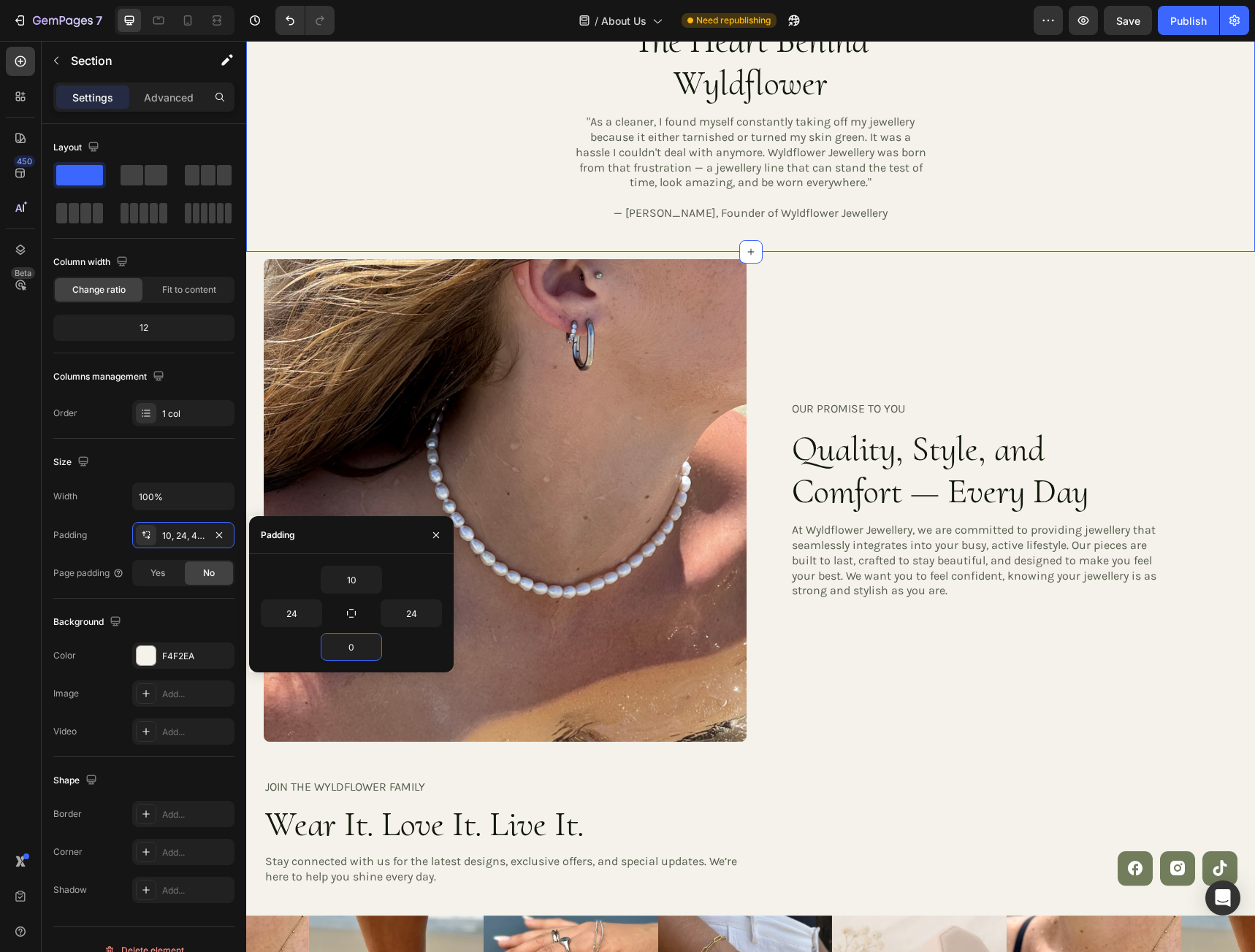
click at [842, 234] on div "The Heart Behind Wyldflower Heading "As a cleaner, I found myself constantly ta…" at bounding box center [750, 131] width 1009 height 240
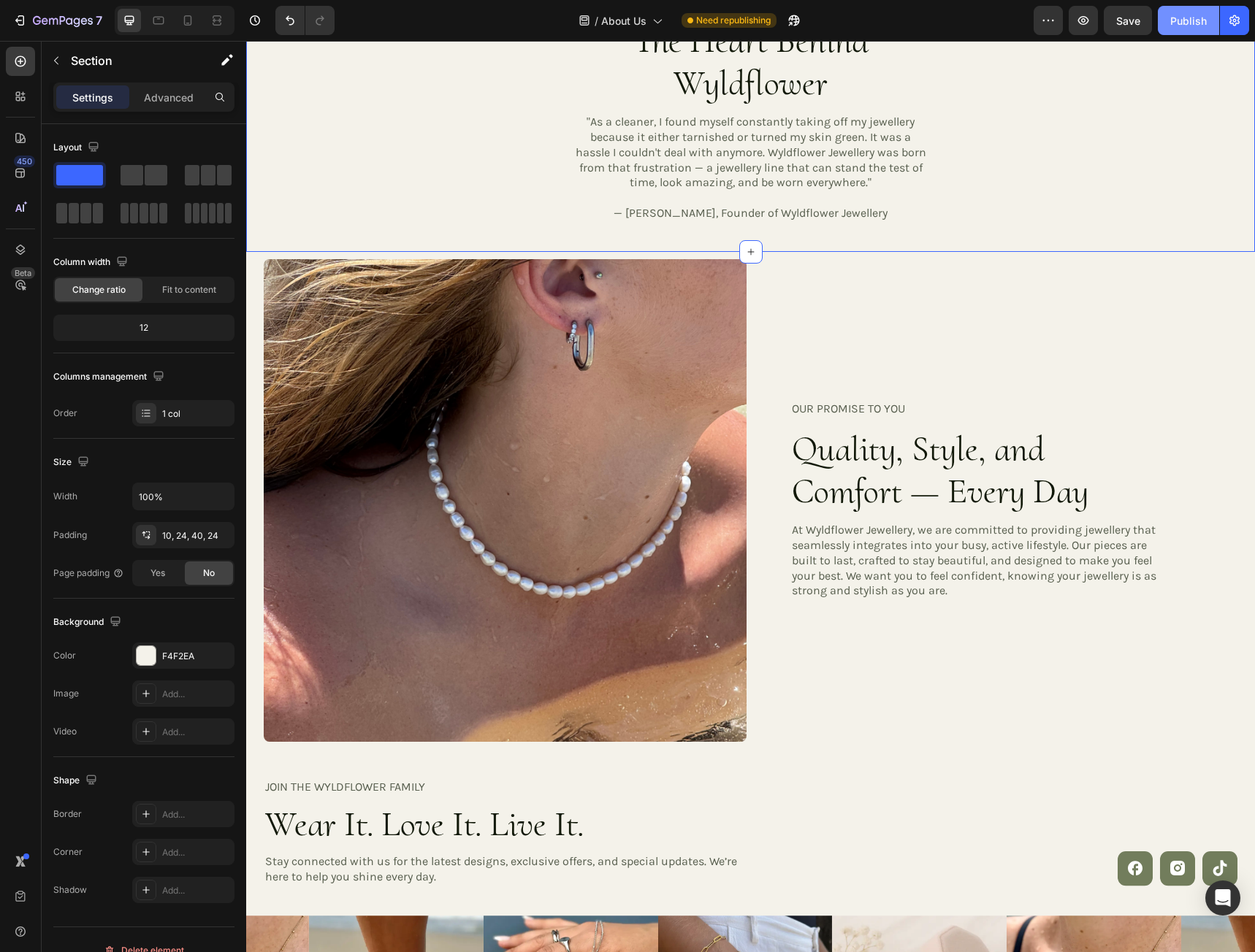
click at [1194, 19] on div "Publish" at bounding box center [1188, 21] width 37 height 15
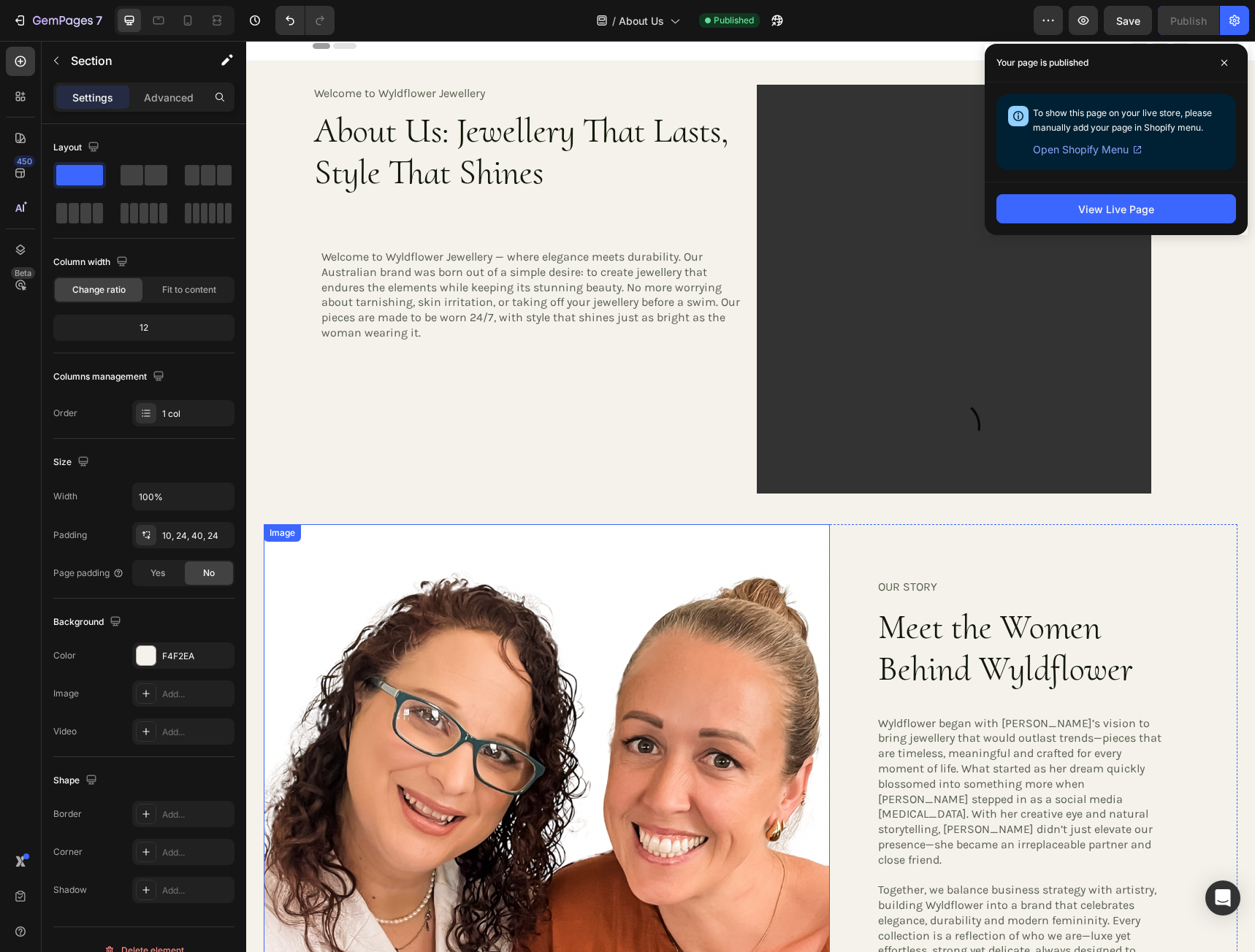
scroll to position [0, 0]
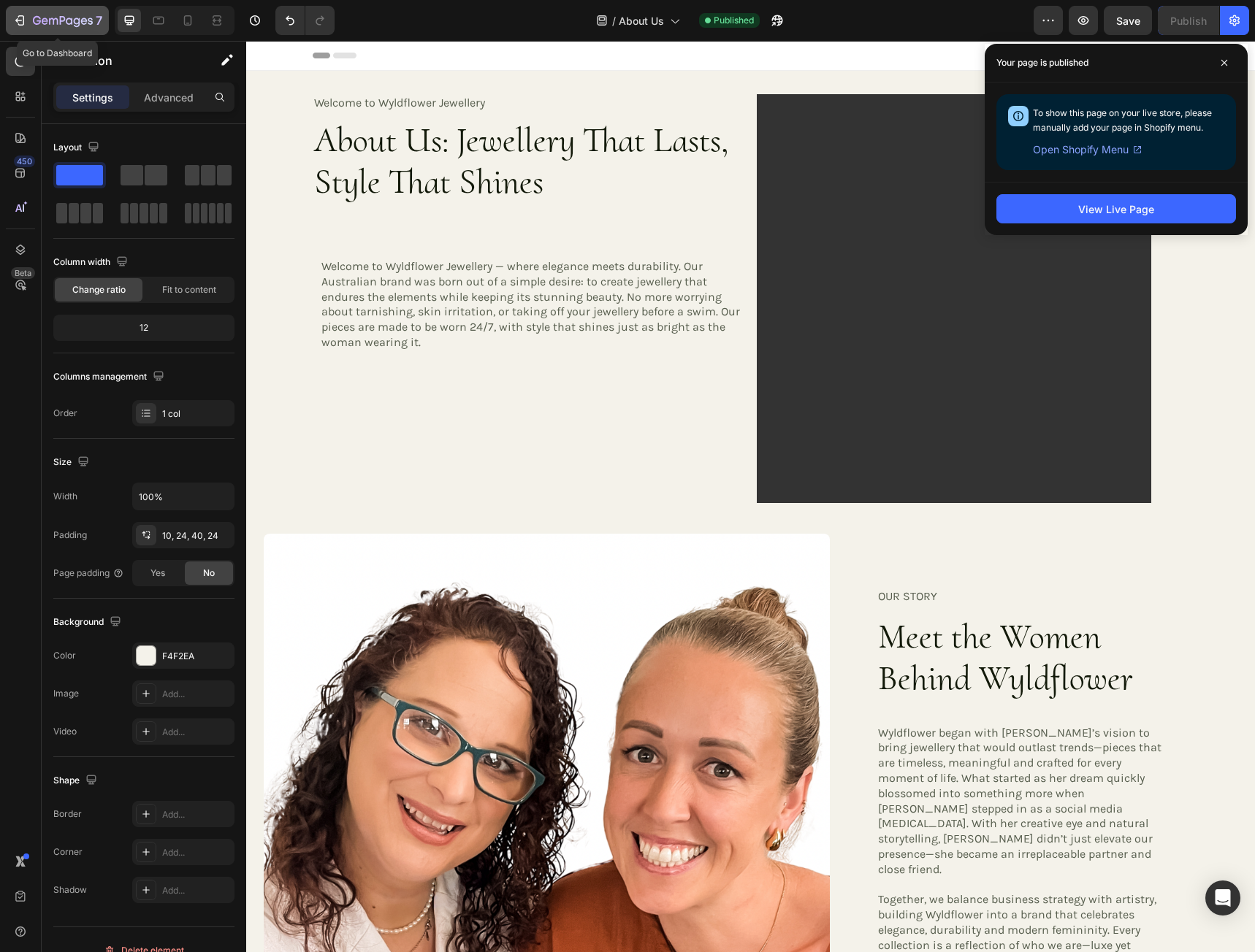
click at [30, 17] on div "7" at bounding box center [57, 21] width 90 height 18
